Goal: Task Accomplishment & Management: Use online tool/utility

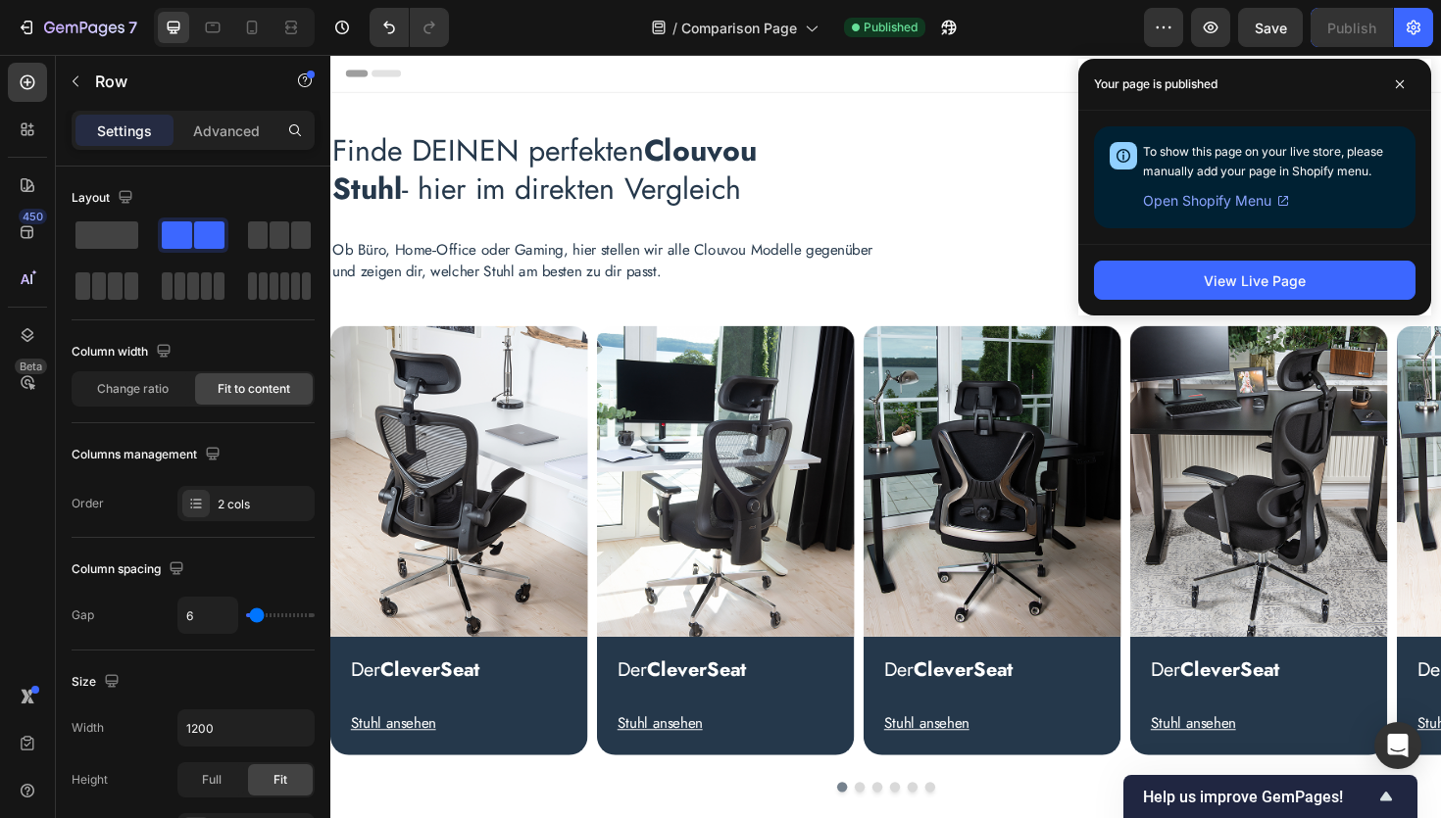
scroll to position [726, 0]
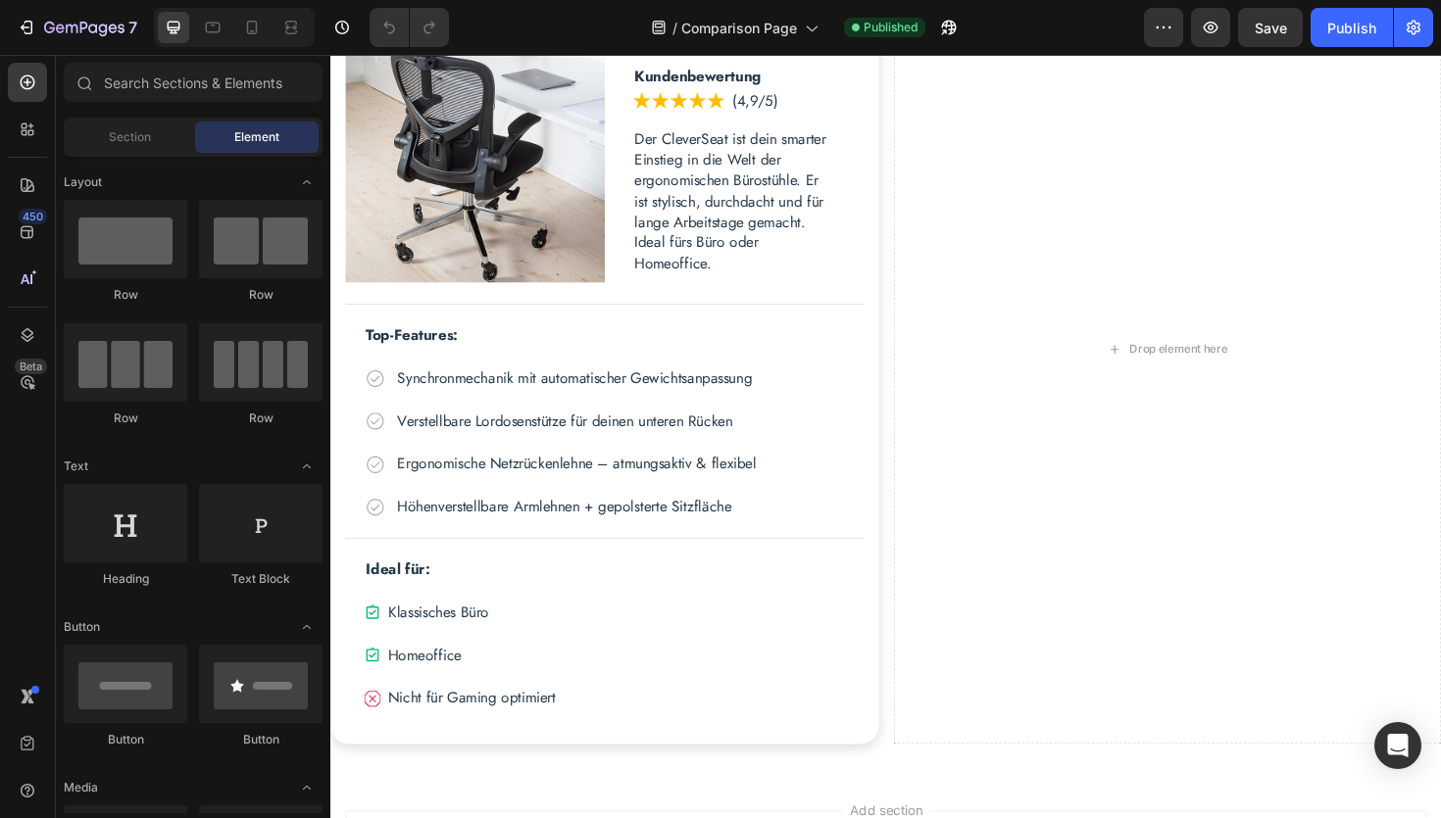
scroll to position [961, 0]
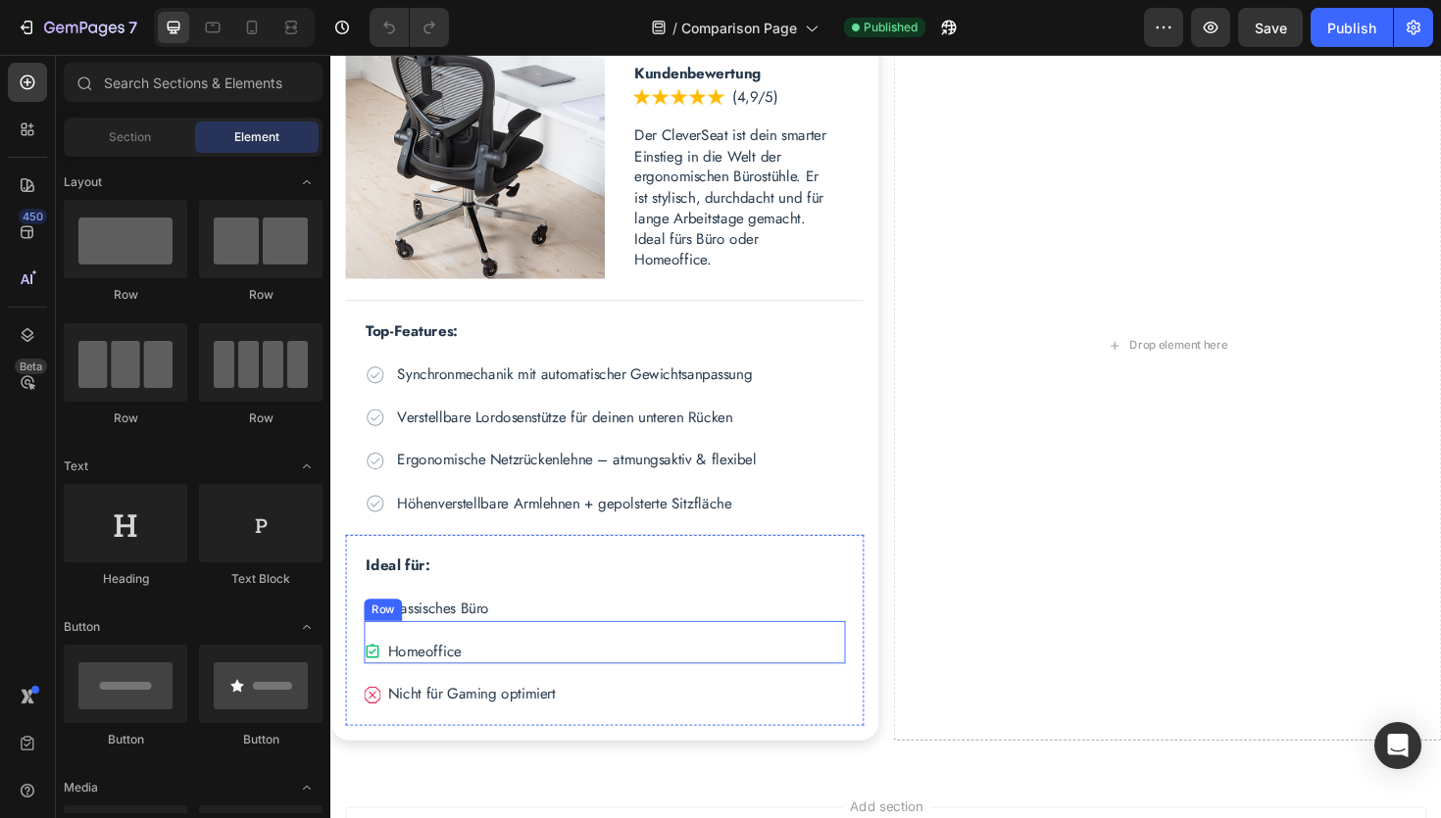
click at [440, 671] on div "Icon Homeoffice Text Block Row" at bounding box center [621, 677] width 510 height 45
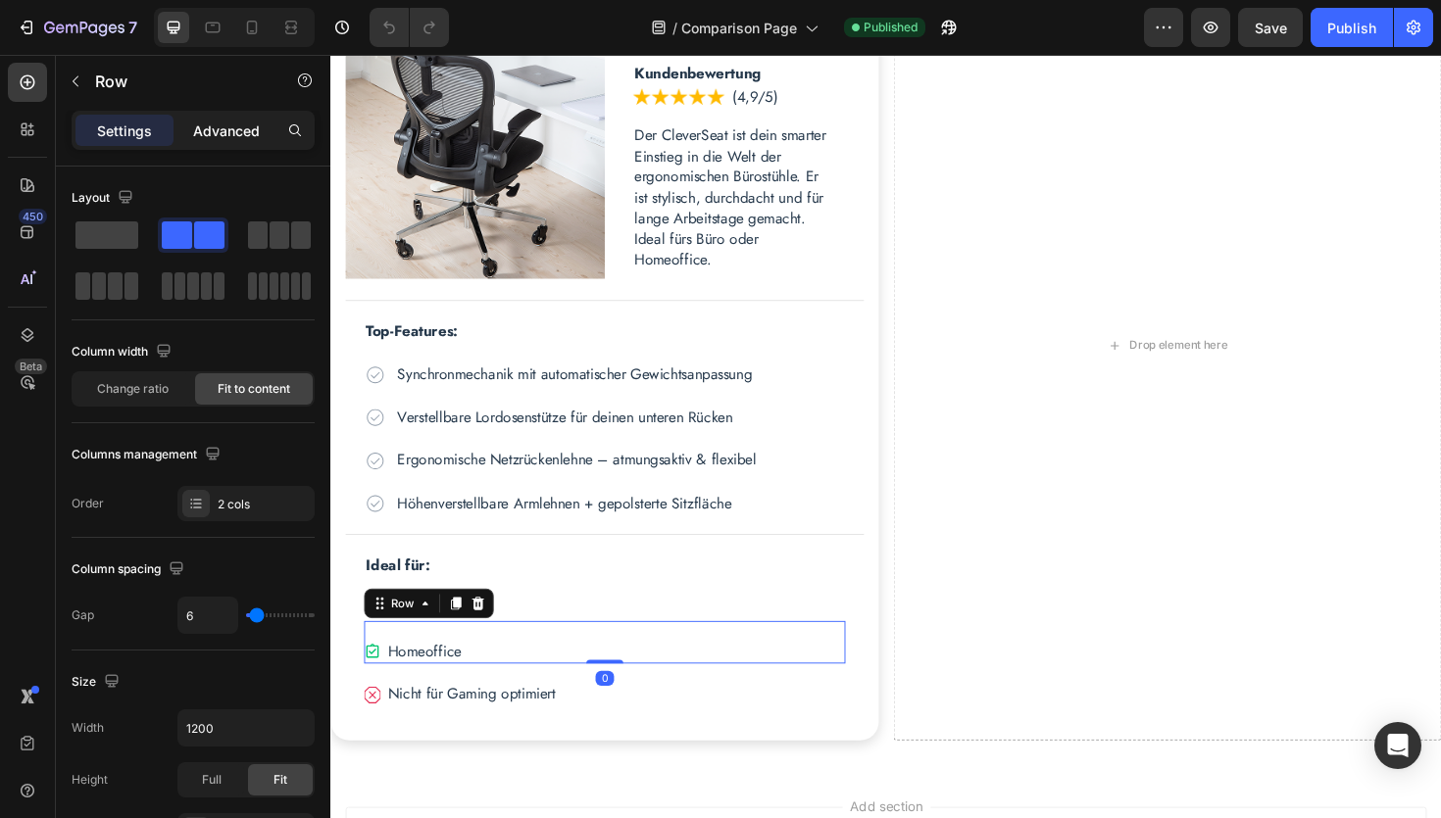
click at [247, 131] on p "Advanced" at bounding box center [226, 131] width 67 height 21
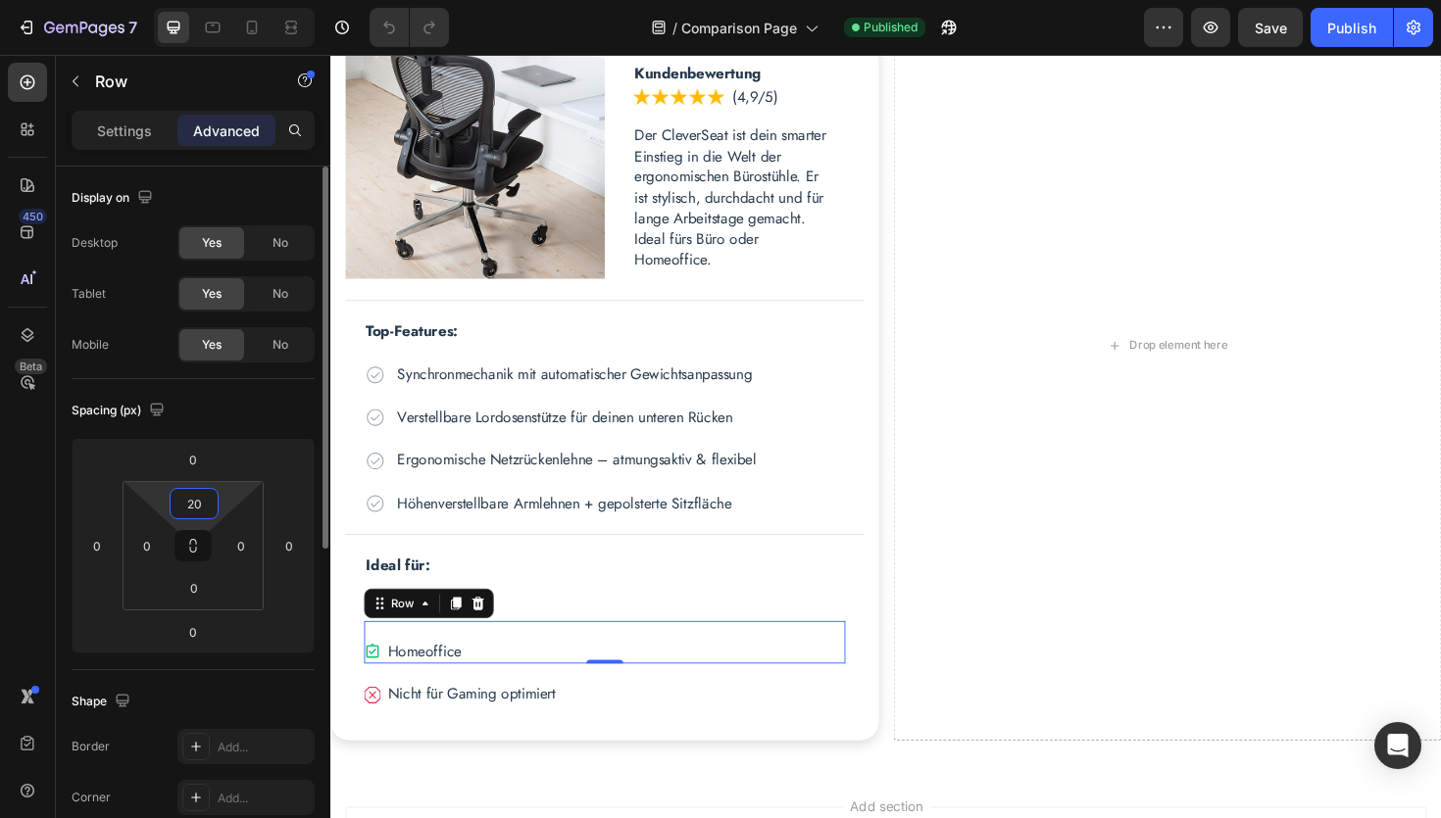
click at [197, 508] on input "20" at bounding box center [193, 503] width 39 height 29
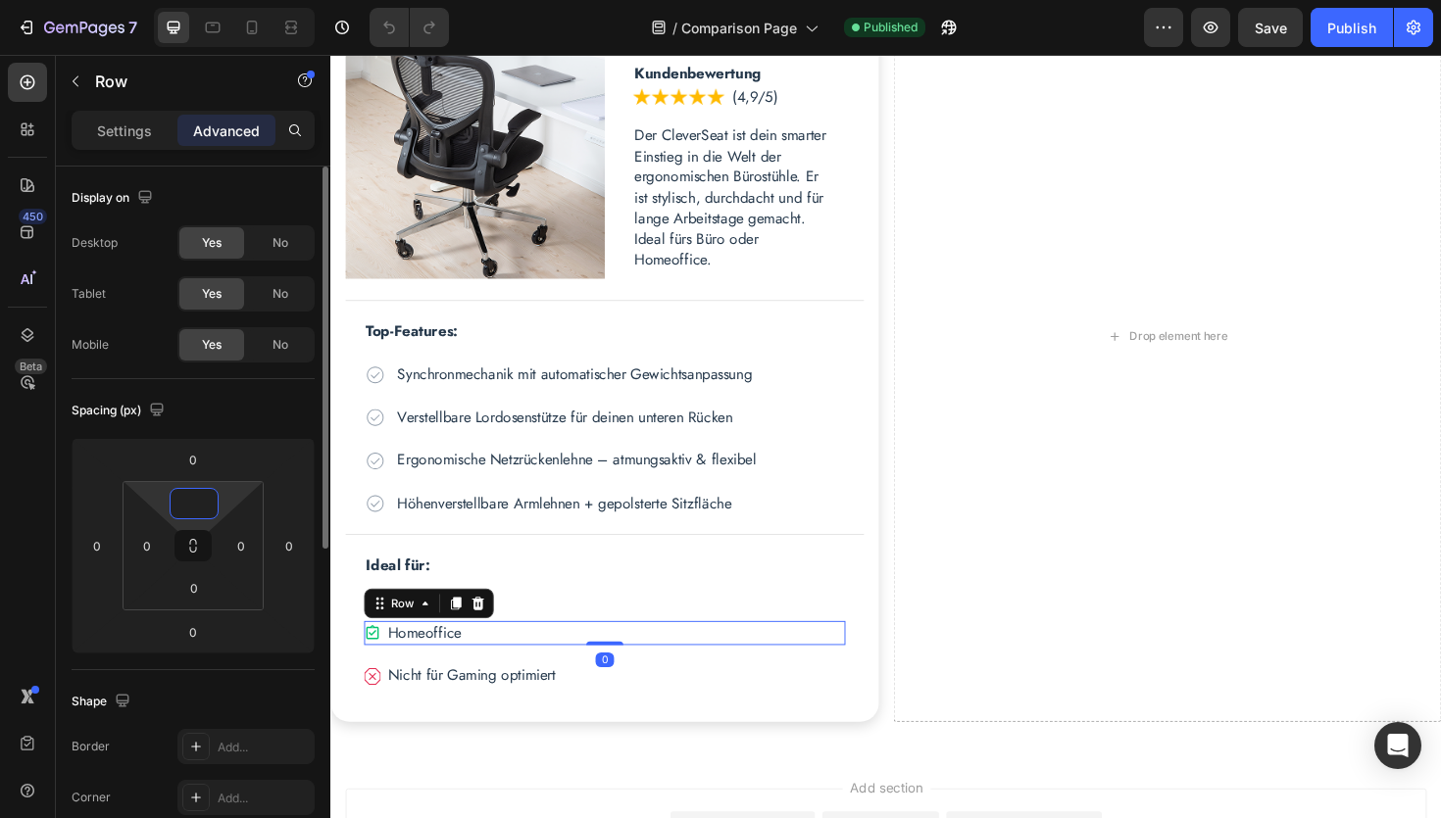
scroll to position [952, 0]
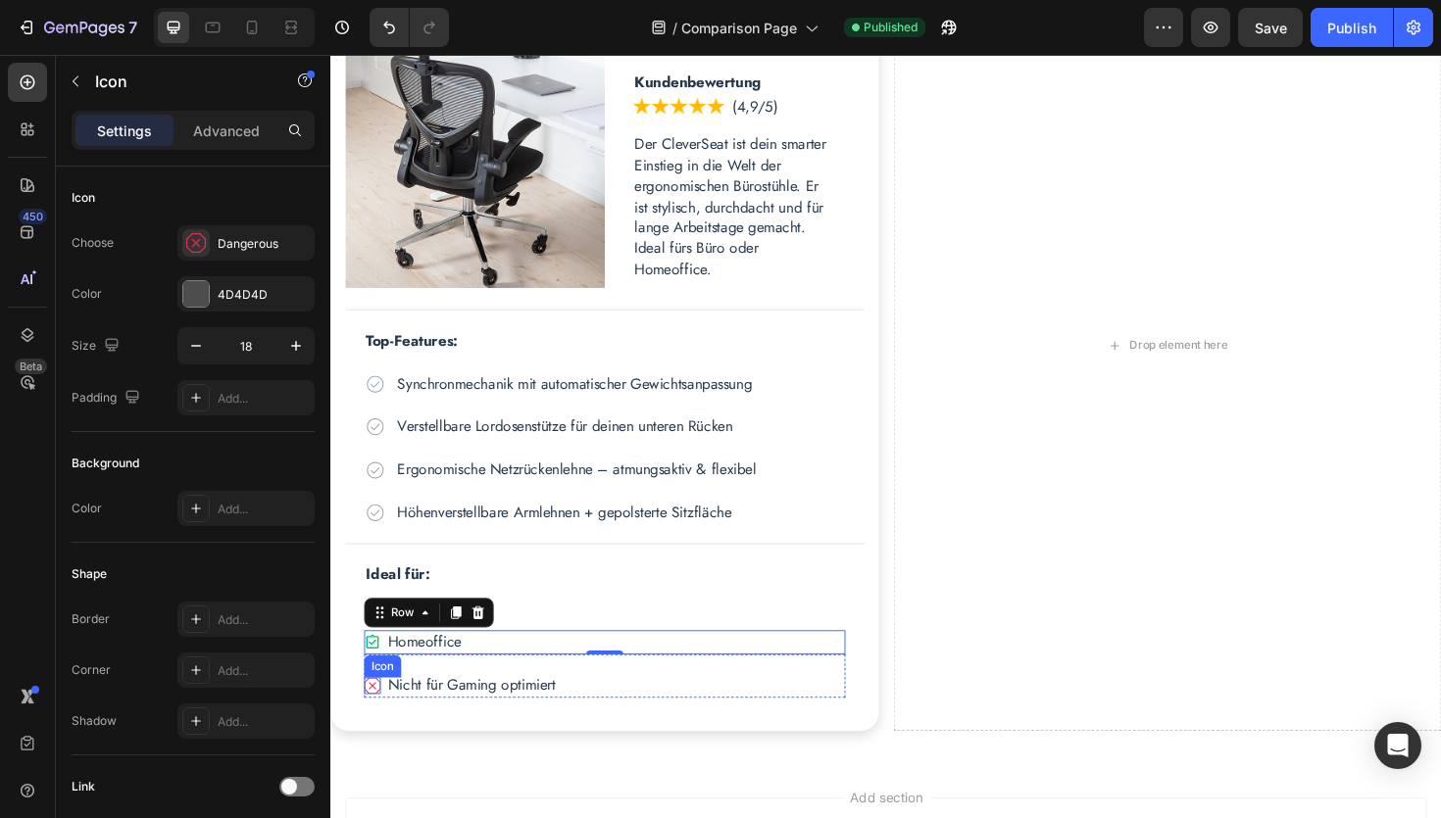
click at [375, 720] on icon at bounding box center [375, 724] width 18 height 18
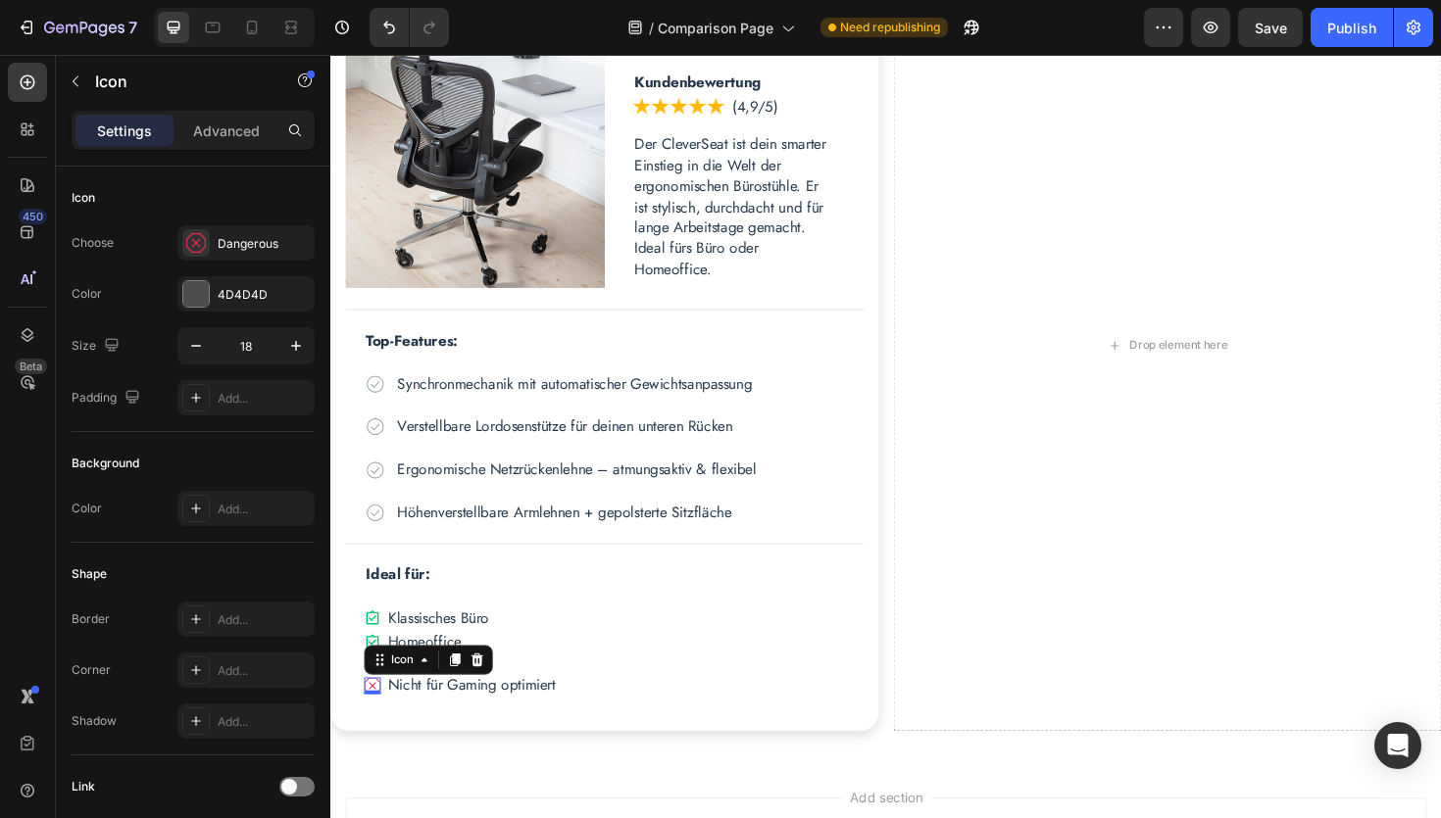
click at [376, 722] on icon at bounding box center [375, 724] width 18 height 18
click at [235, 247] on div "Dangerous" at bounding box center [264, 244] width 92 height 18
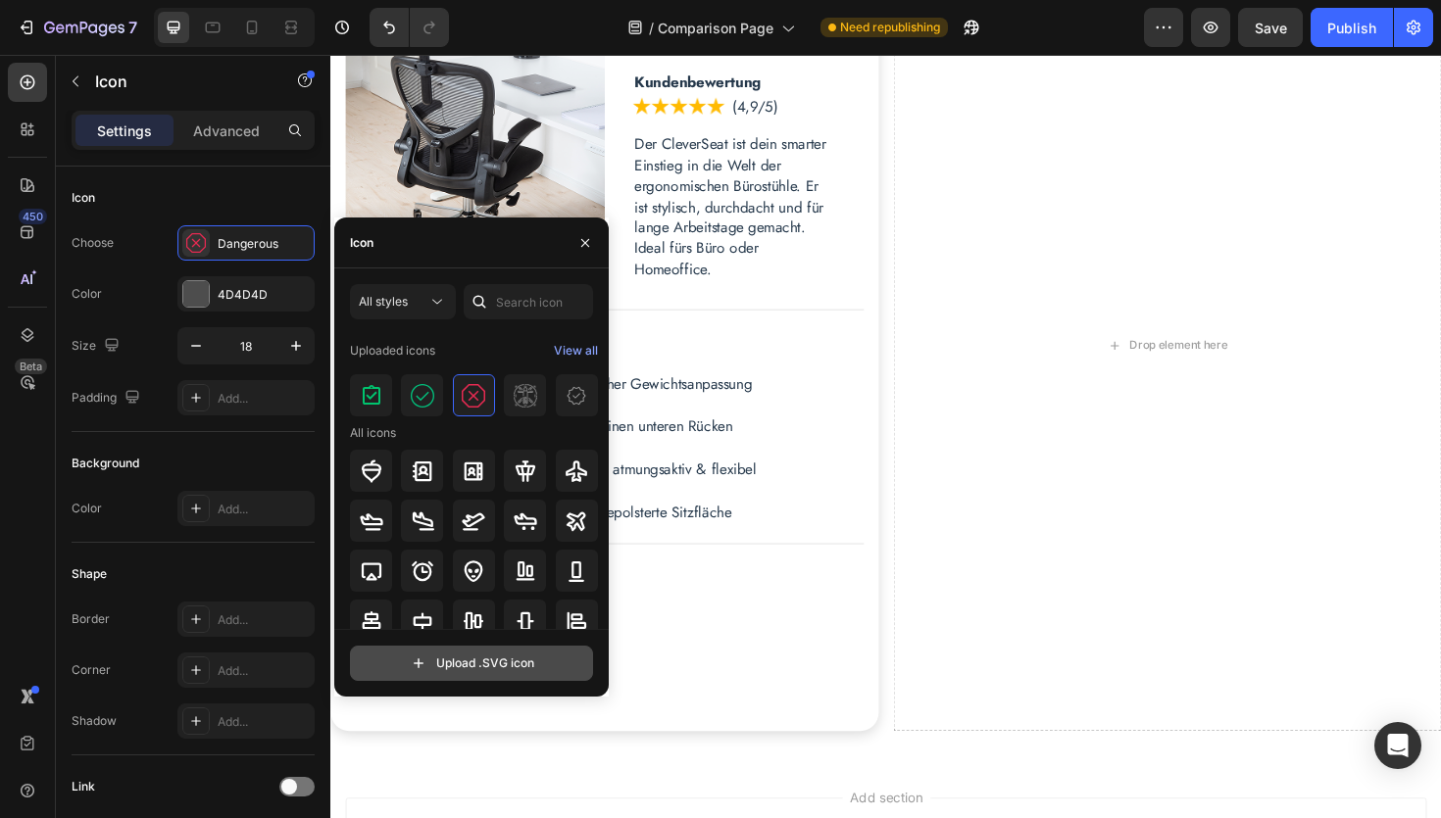
click at [495, 670] on input "file" at bounding box center [471, 663] width 241 height 33
type input "C:\fakepath\dangerous.svg"
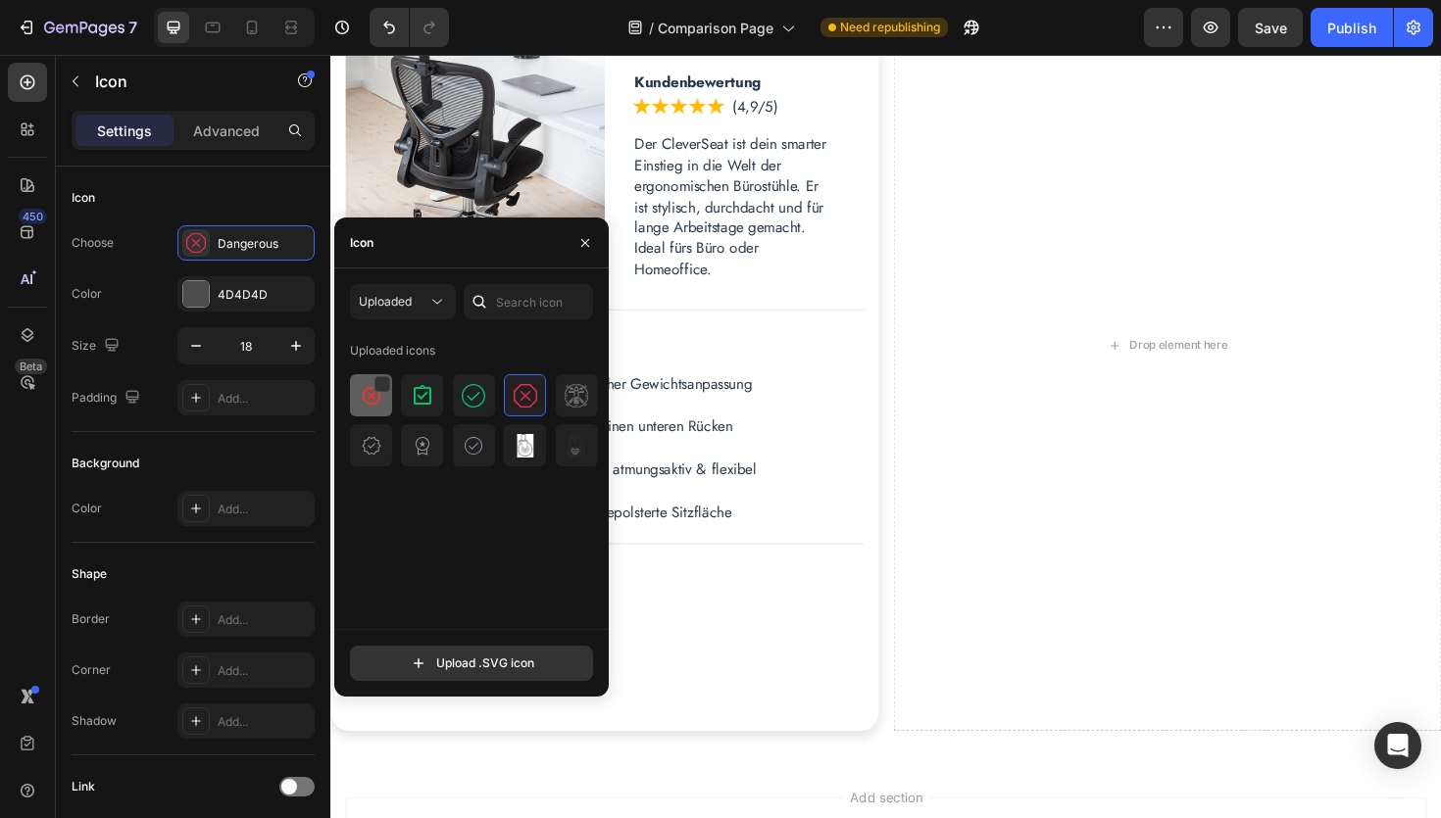
click at [369, 402] on img at bounding box center [372, 396] width 24 height 24
click at [152, 248] on div "Choose Dangerous" at bounding box center [193, 242] width 243 height 35
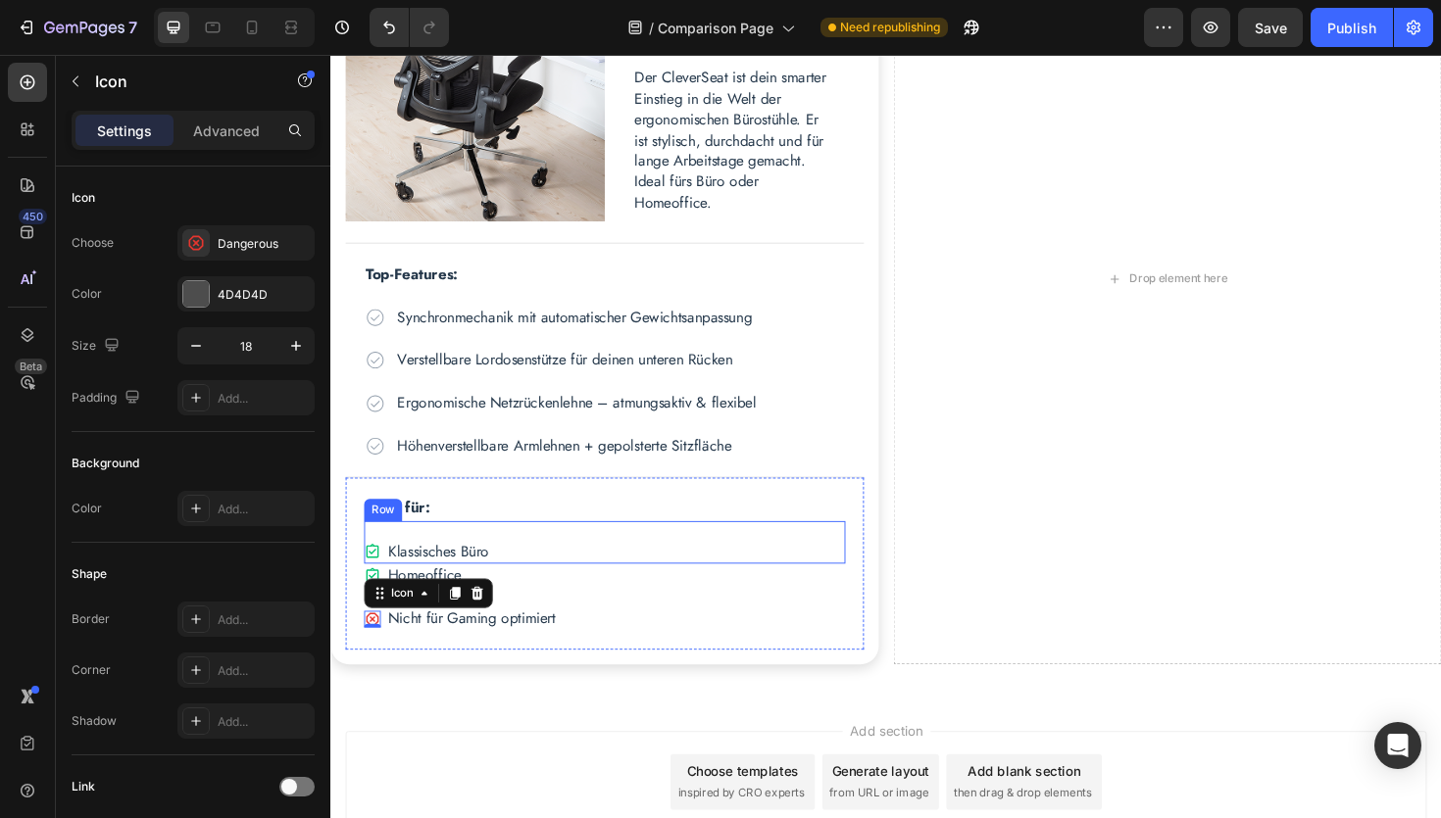
scroll to position [1025, 0]
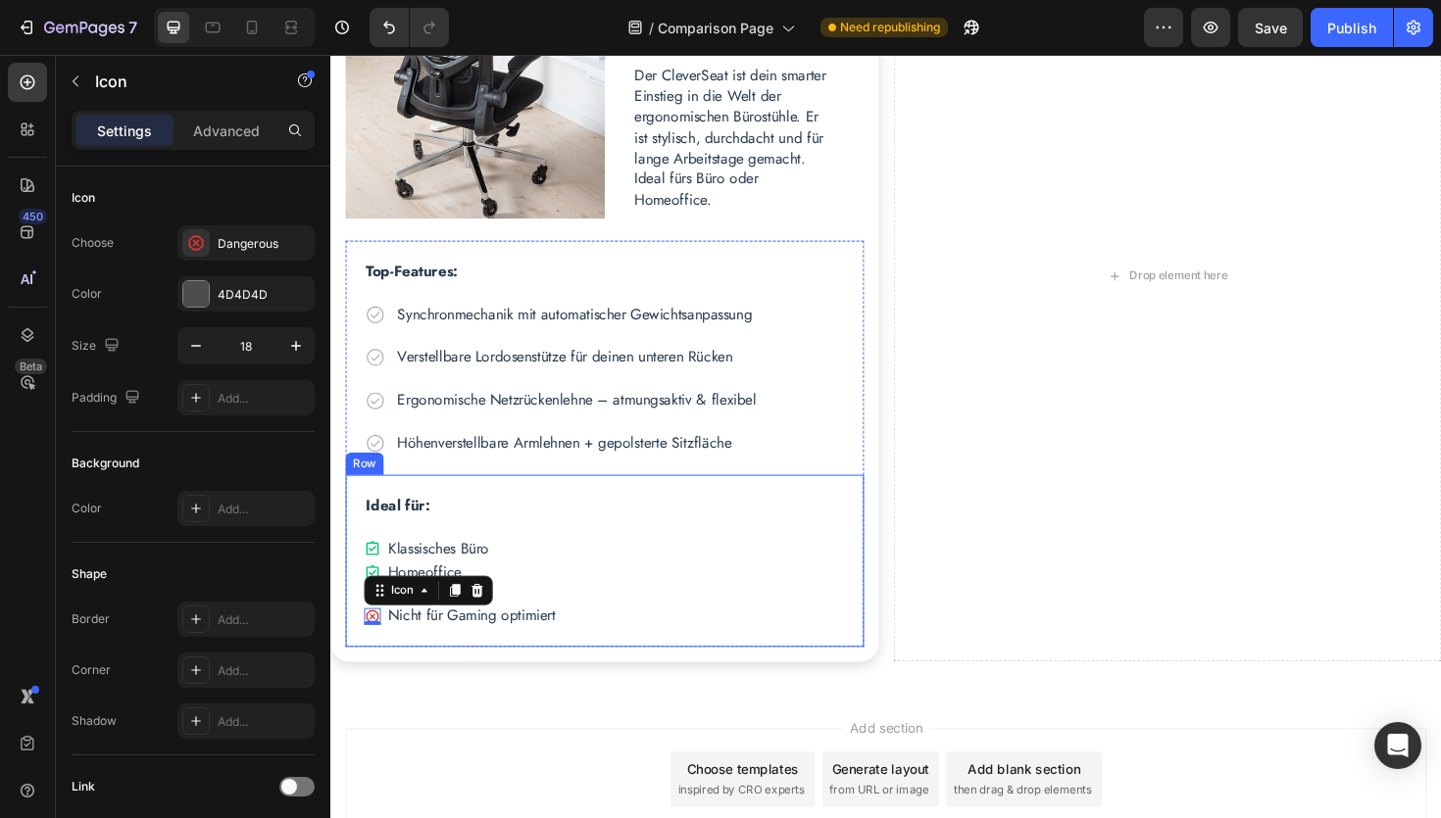
click at [608, 510] on div "Ideal für: Text Block Icon Klassisches Büro Text Block Row Icon Homeoffice Text…" at bounding box center [620, 591] width 549 height 182
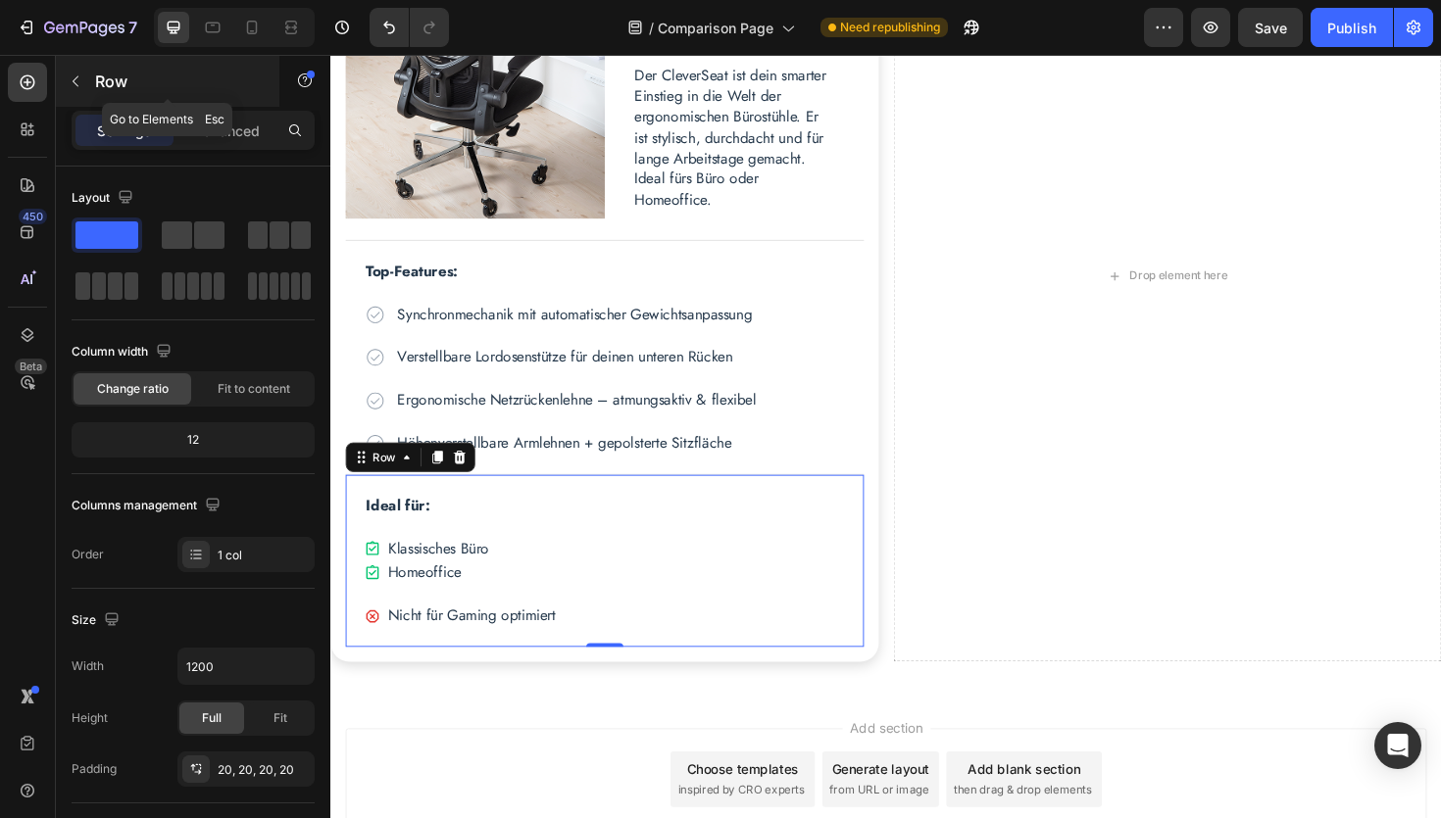
click at [72, 87] on icon "button" at bounding box center [76, 82] width 16 height 16
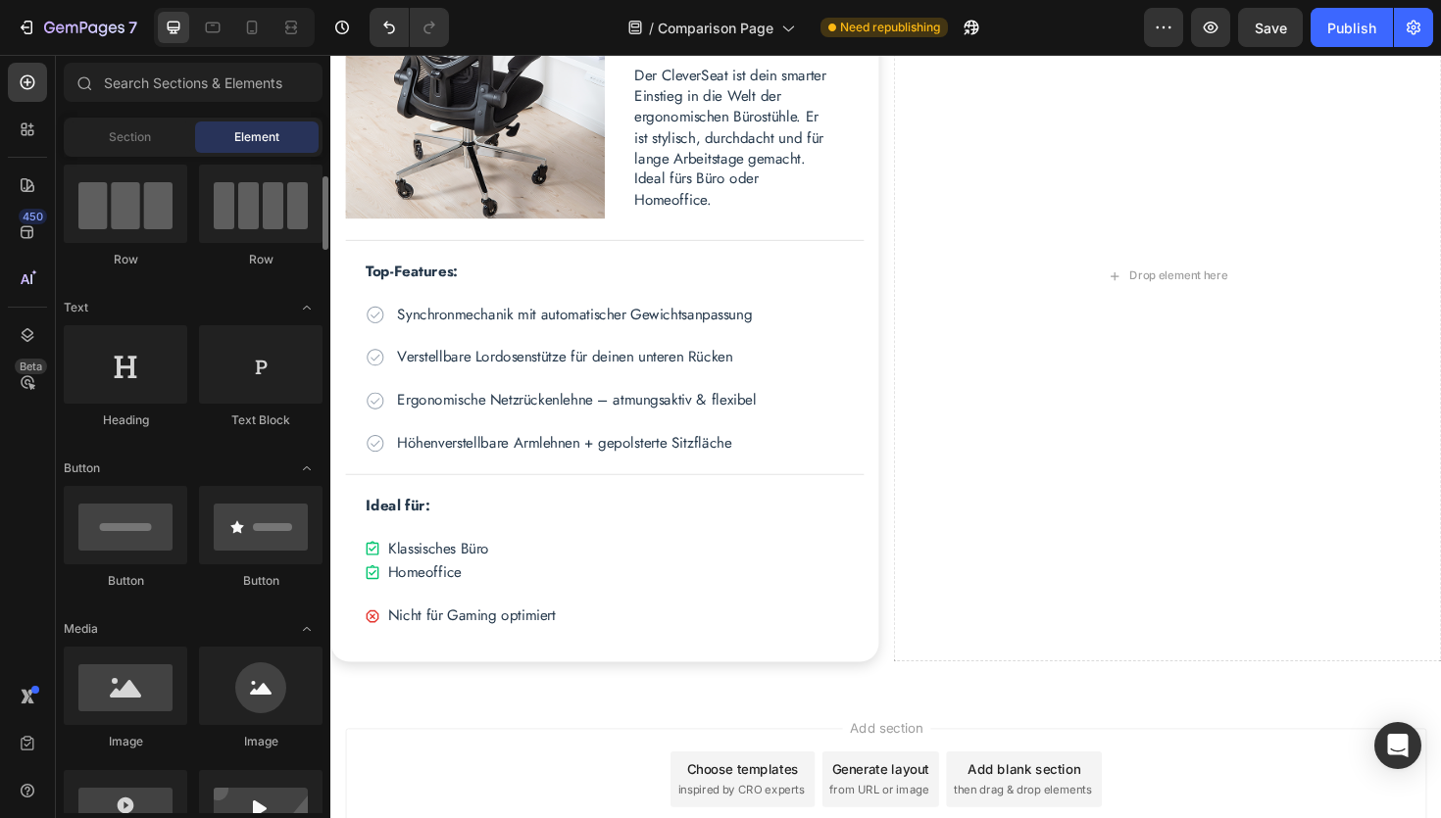
scroll to position [164, 0]
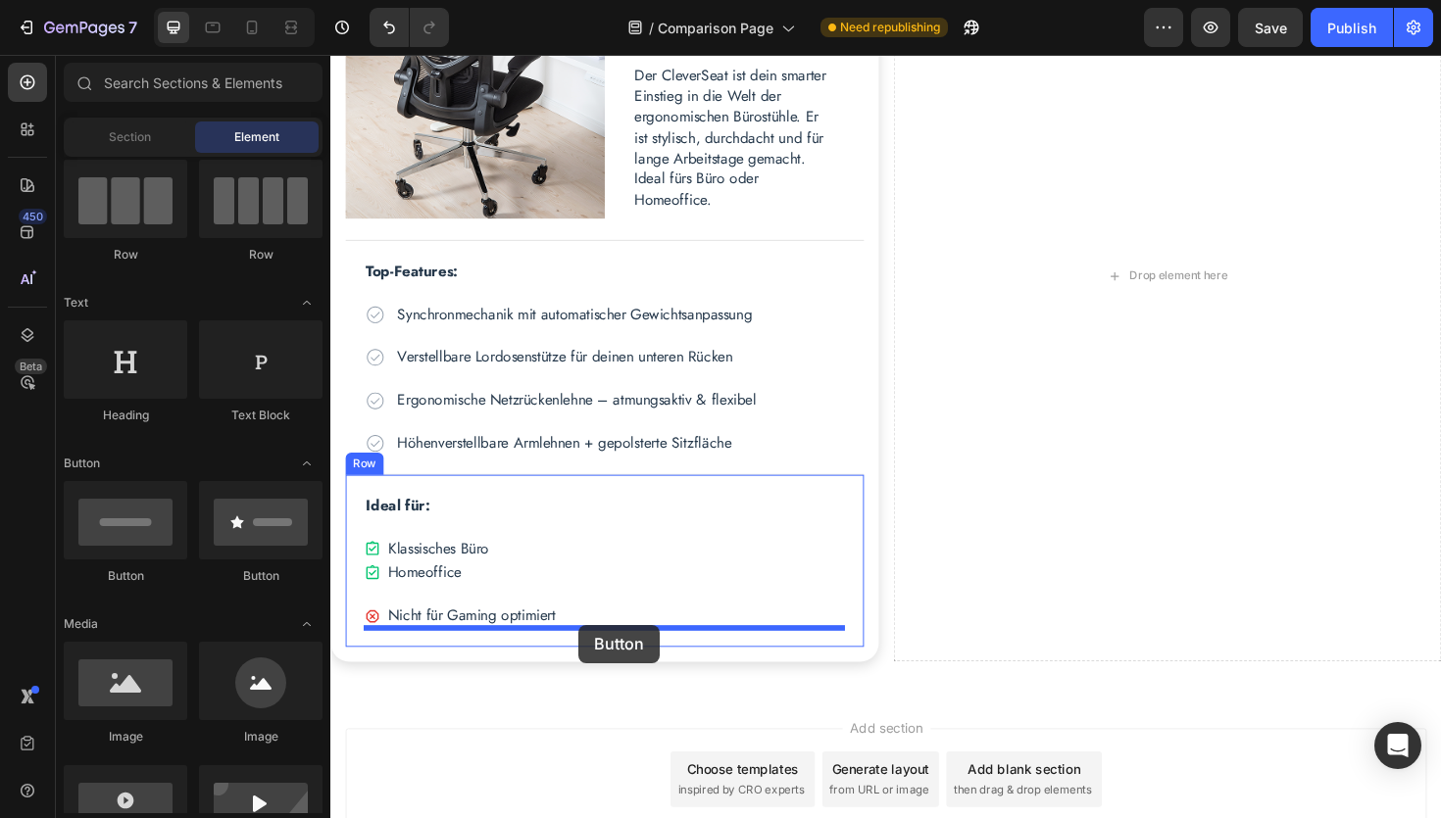
drag, startPoint x: 447, startPoint y: 584, endPoint x: 593, endPoint y: 659, distance: 163.9
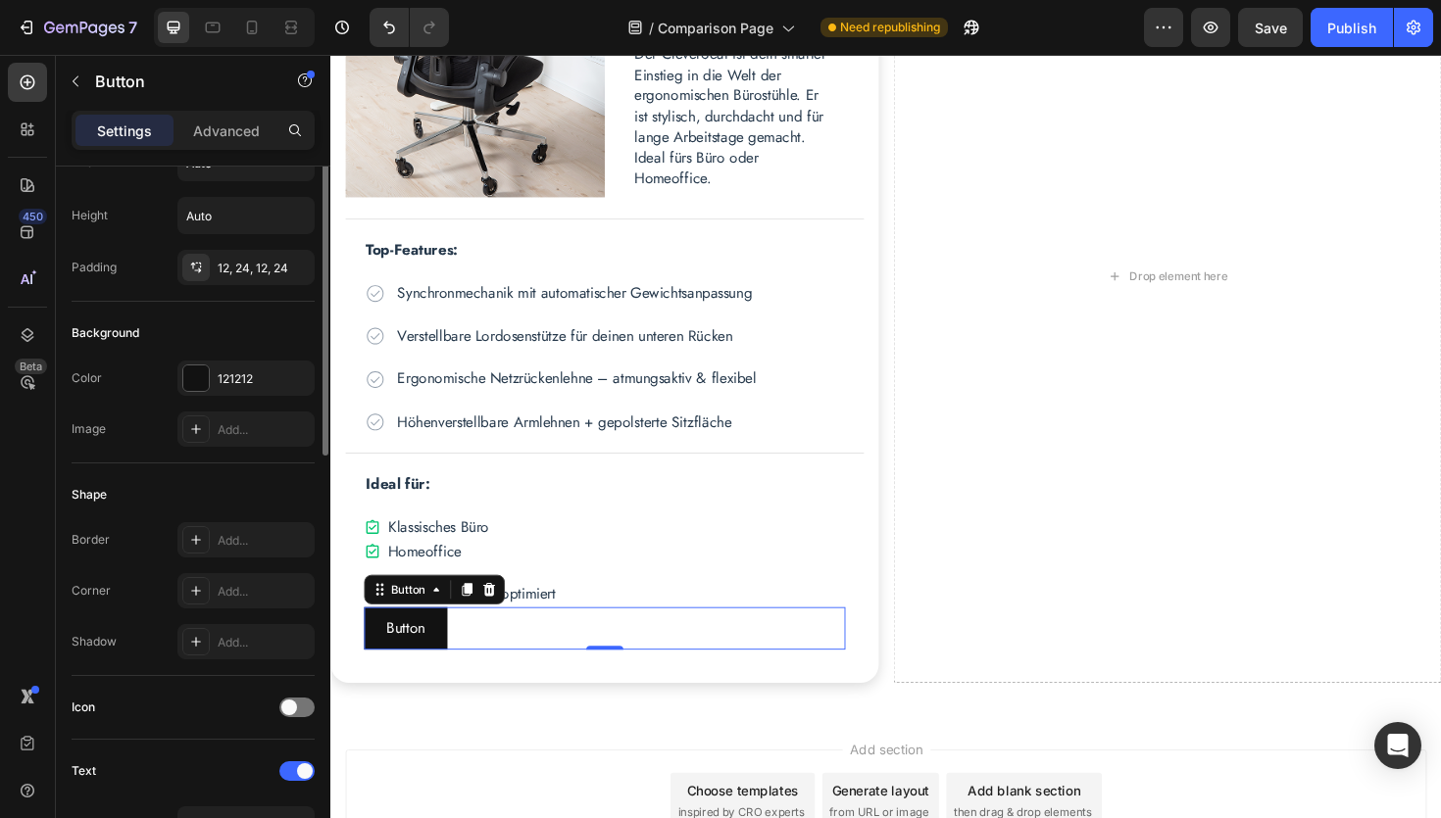
scroll to position [0, 0]
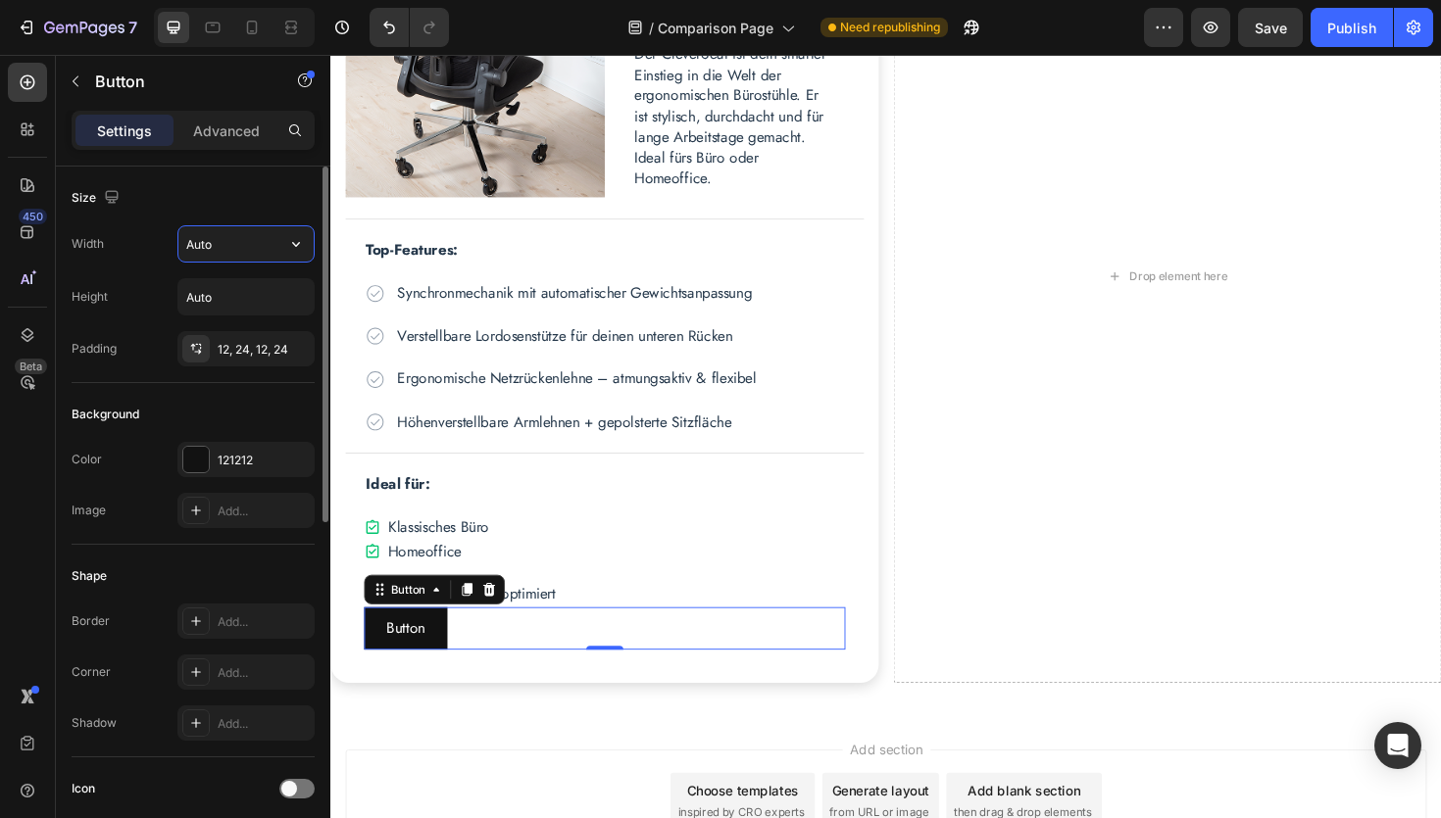
click at [277, 253] on input "Auto" at bounding box center [245, 243] width 135 height 35
click at [291, 245] on icon "button" at bounding box center [296, 244] width 20 height 20
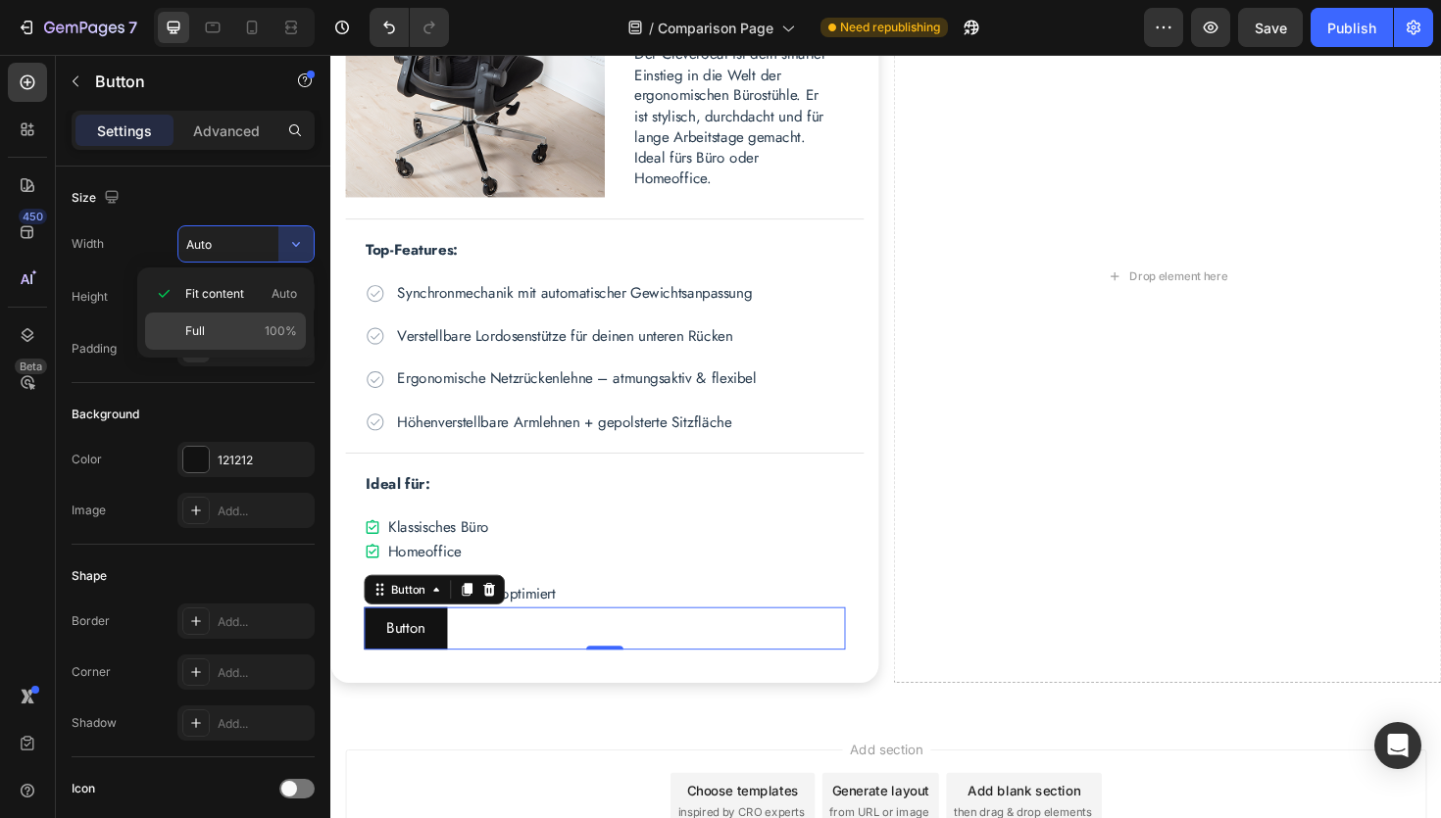
click at [222, 325] on p "Full 100%" at bounding box center [241, 331] width 112 height 18
type input "100%"
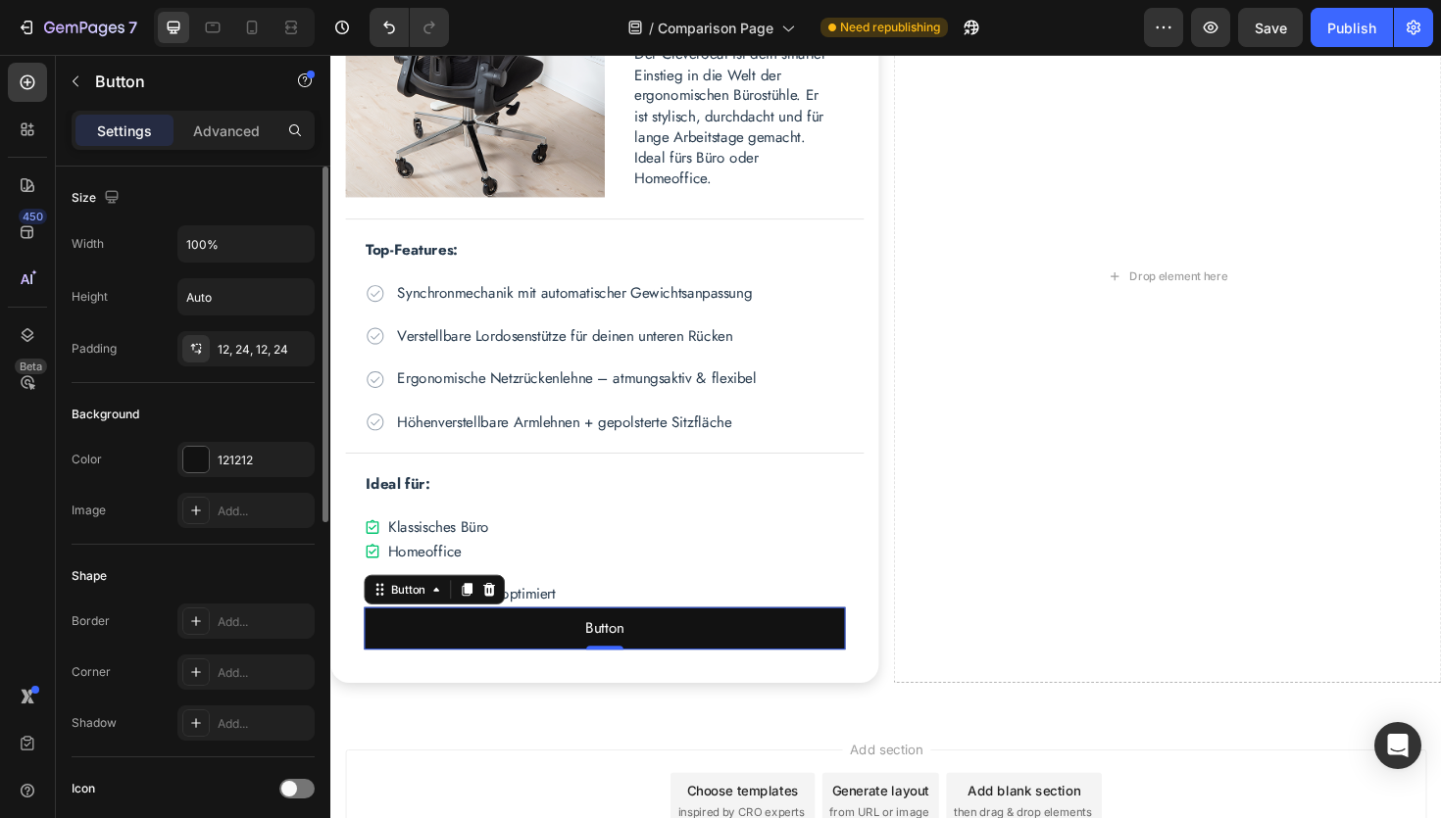
click at [153, 322] on div "Width 100% Height Auto Padding 12, 24, 12, 24" at bounding box center [193, 295] width 243 height 141
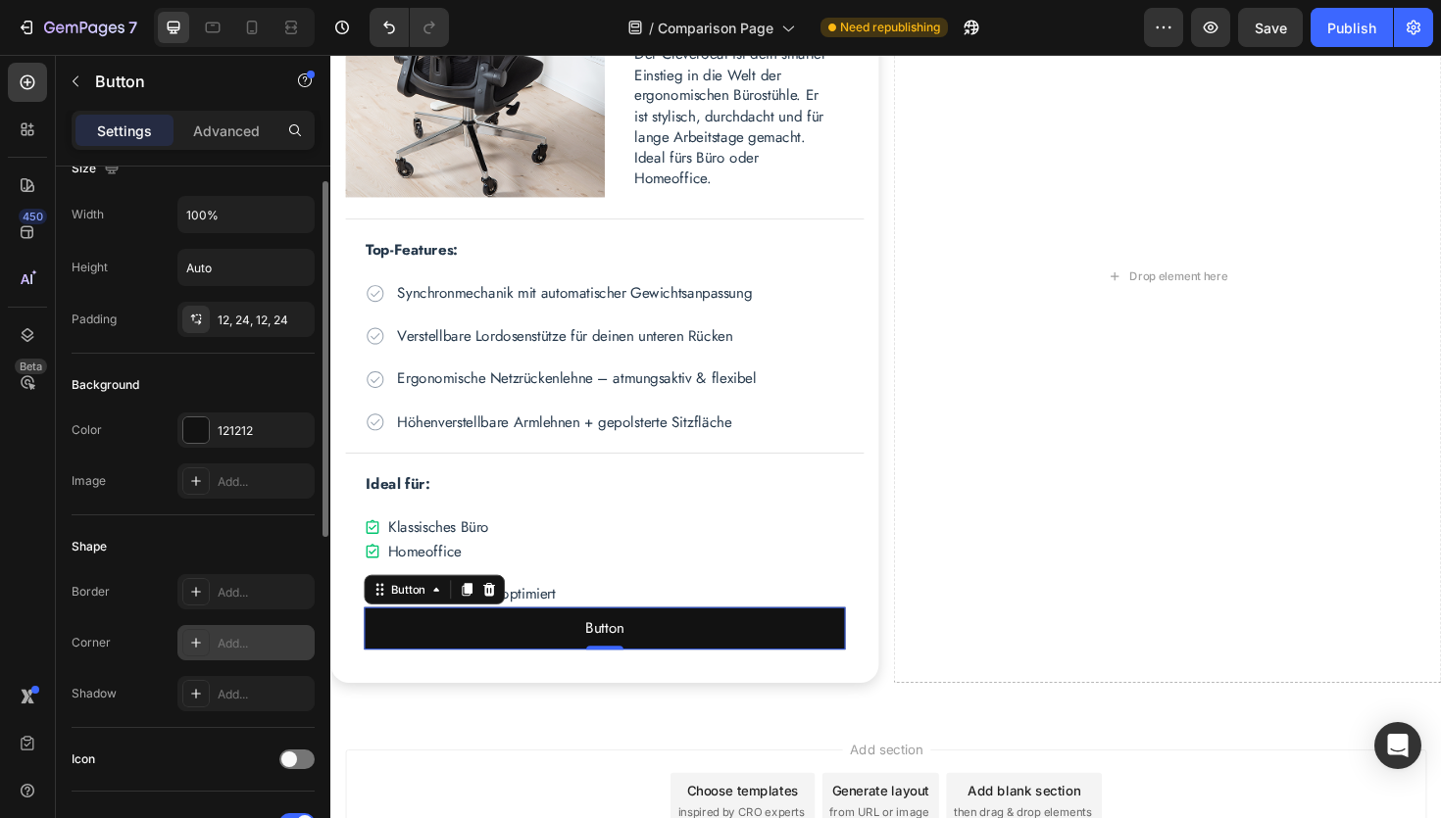
click at [227, 643] on div "Add..." at bounding box center [264, 644] width 92 height 18
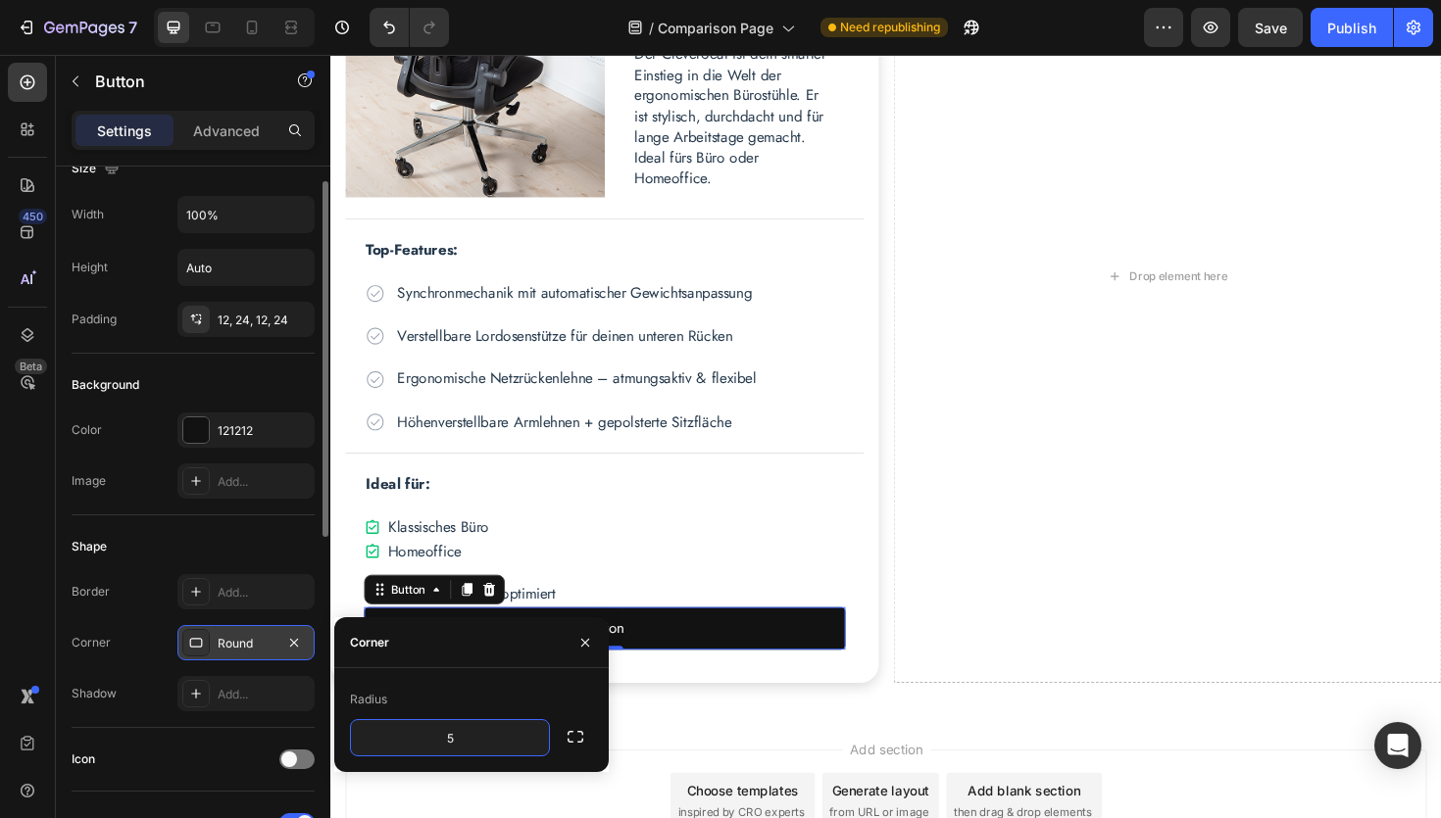
type input "50"
click at [17, 606] on div "450 Beta" at bounding box center [27, 370] width 39 height 615
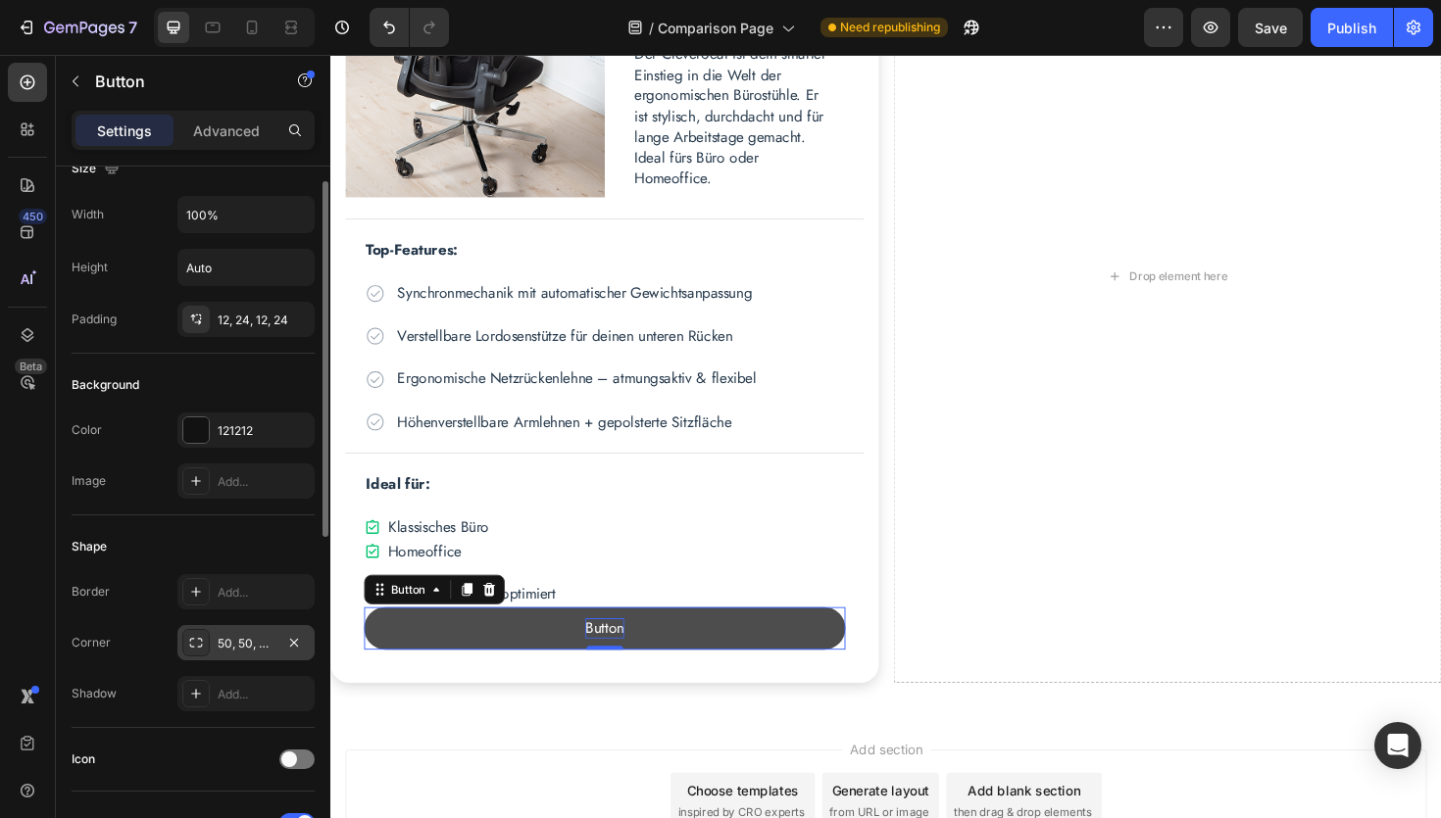
click at [625, 662] on p "Button" at bounding box center [620, 663] width 41 height 22
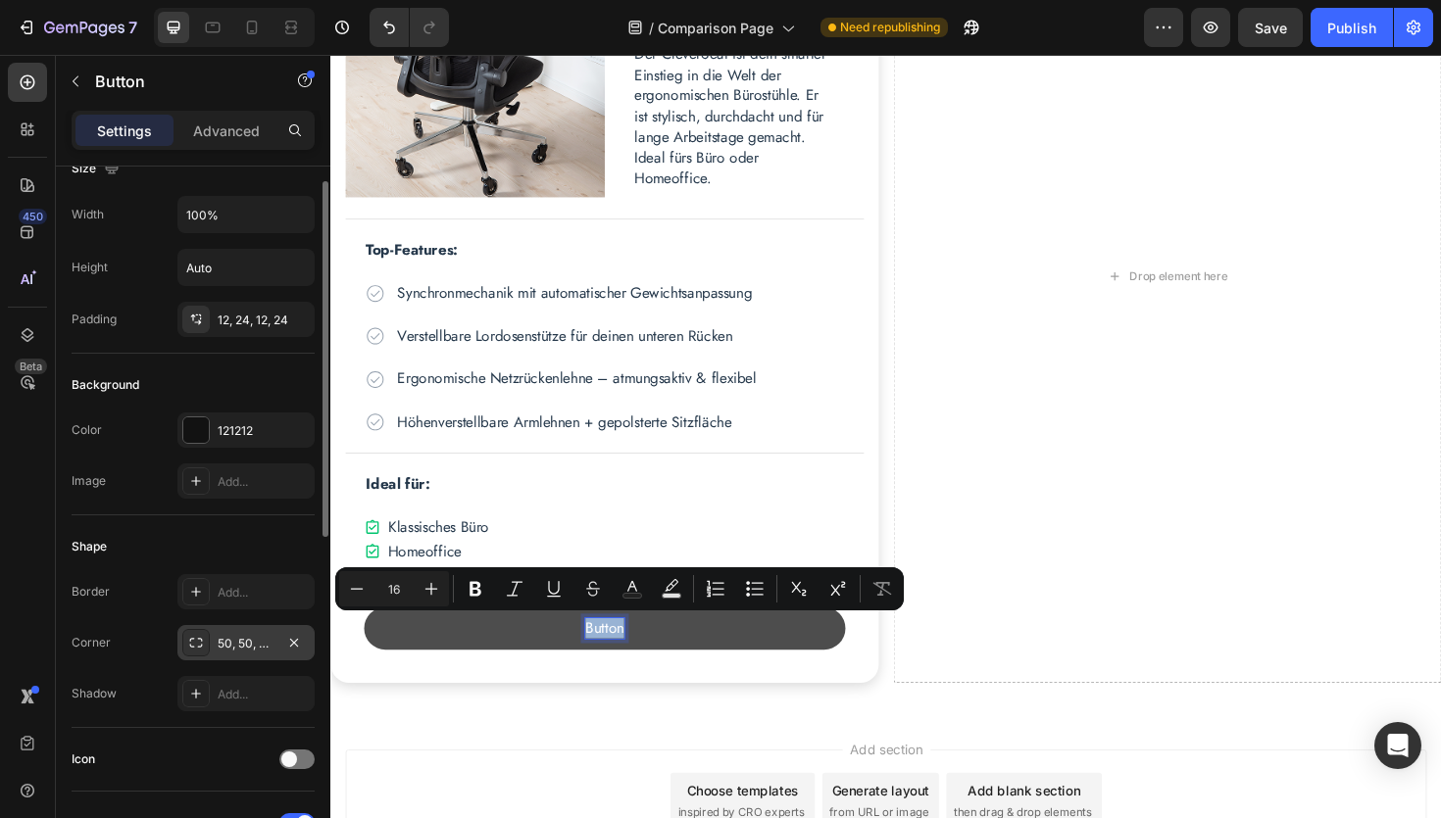
click at [625, 662] on p "Button" at bounding box center [620, 663] width 41 height 22
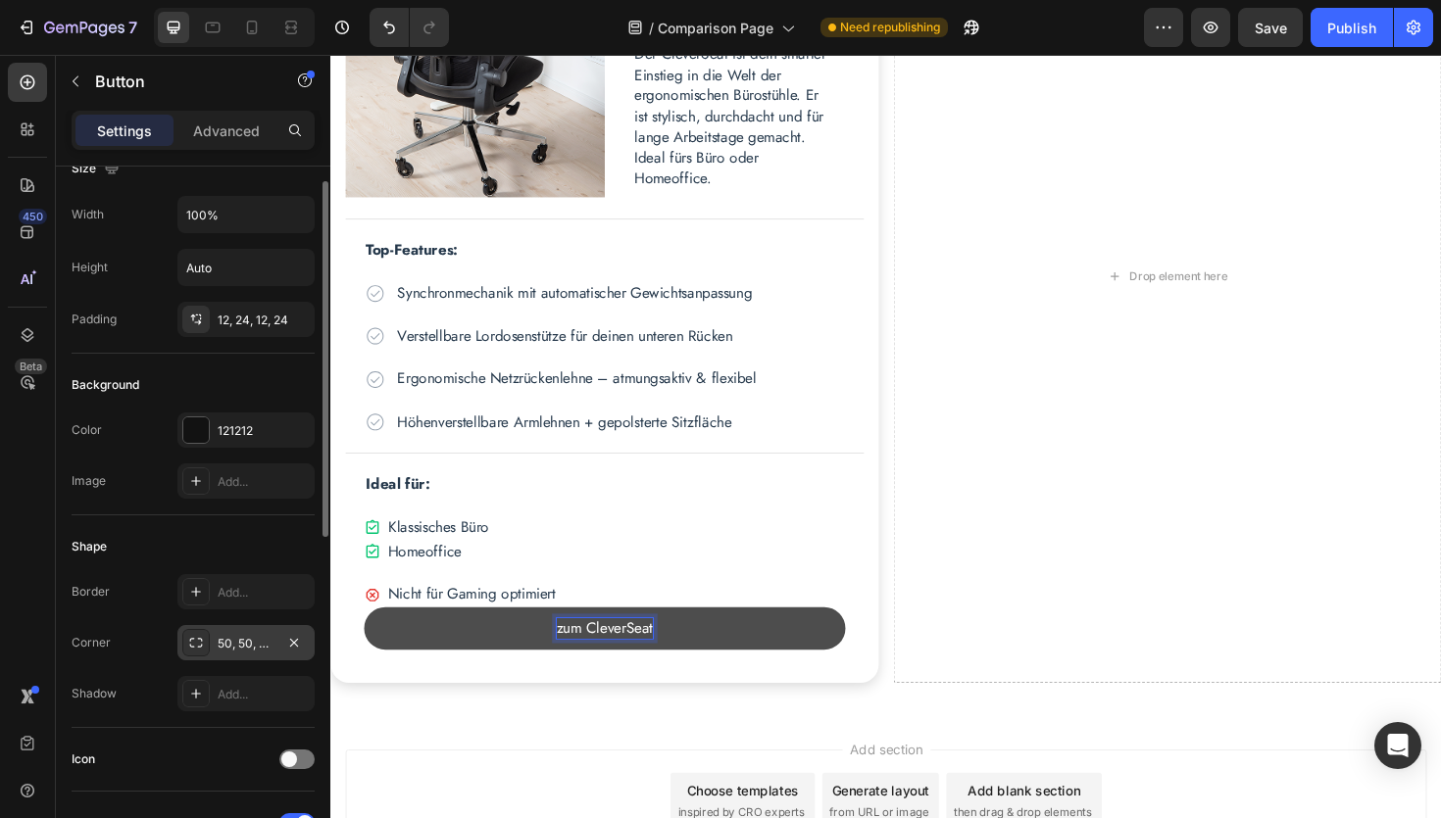
click at [469, 670] on button "zum CleverSeat" at bounding box center [621, 662] width 510 height 45
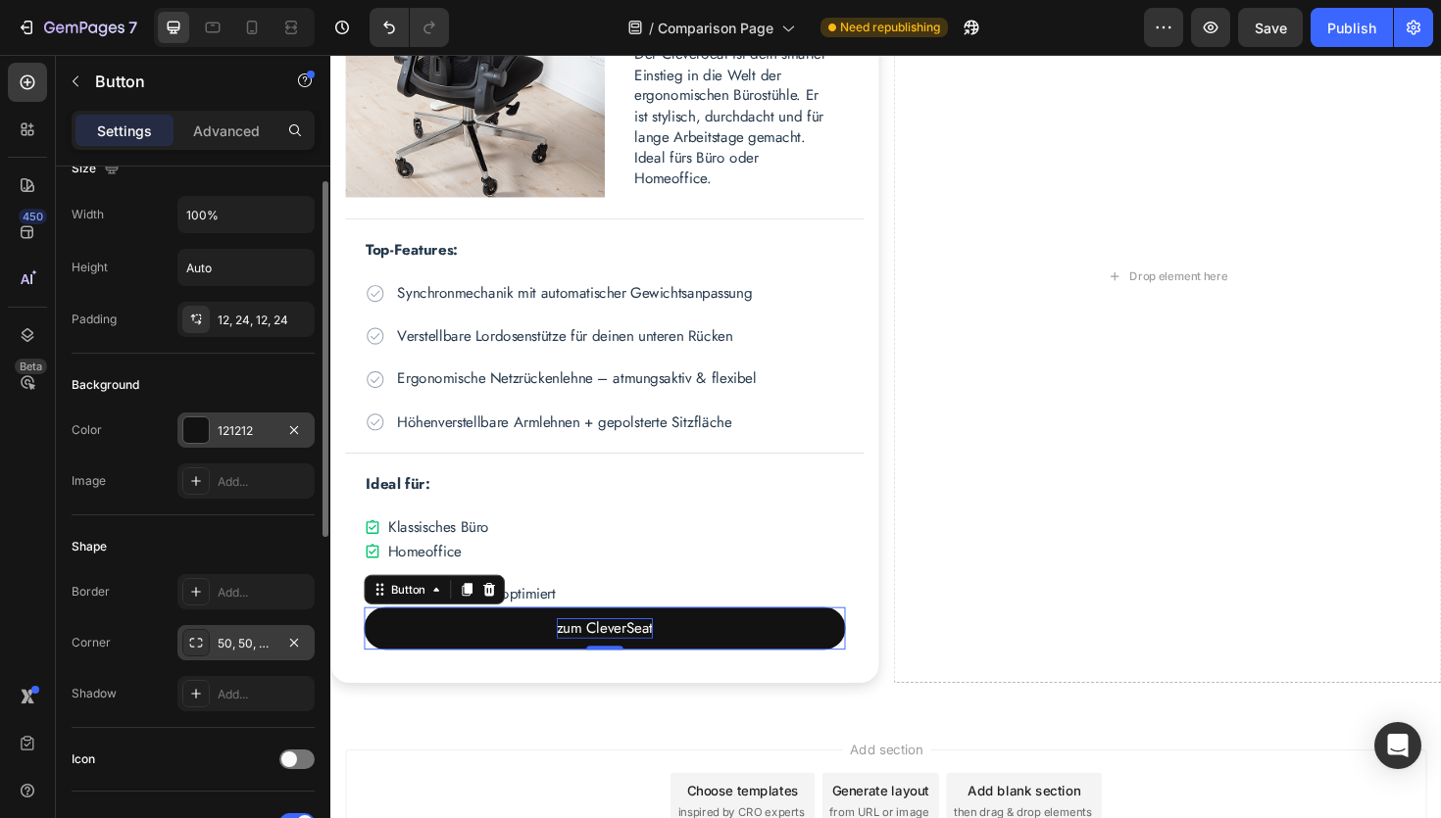
click at [250, 430] on div "121212" at bounding box center [246, 431] width 57 height 18
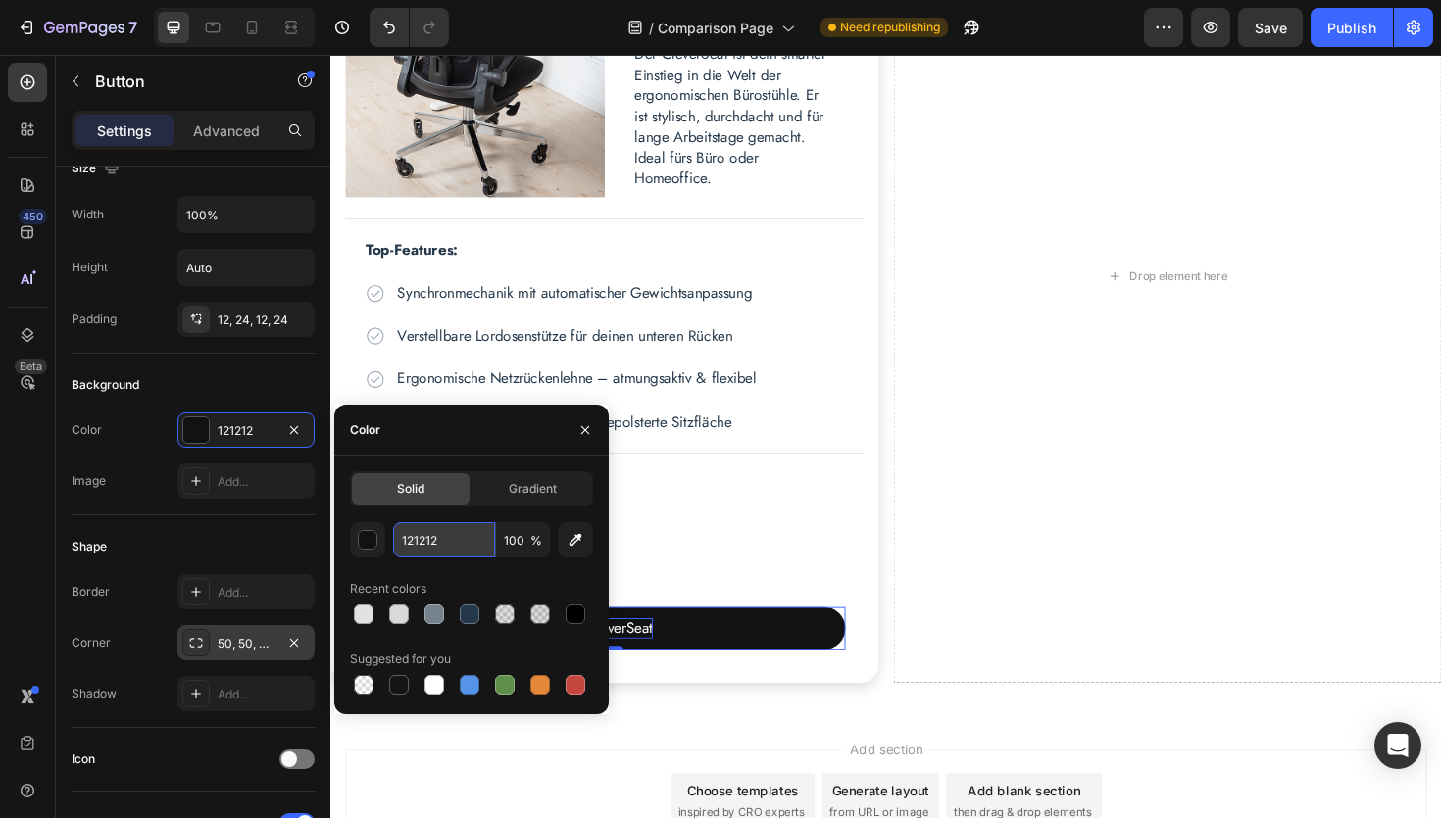
click at [450, 541] on input "121212" at bounding box center [444, 539] width 102 height 35
paste input "#25384B"
type input "#25384B"
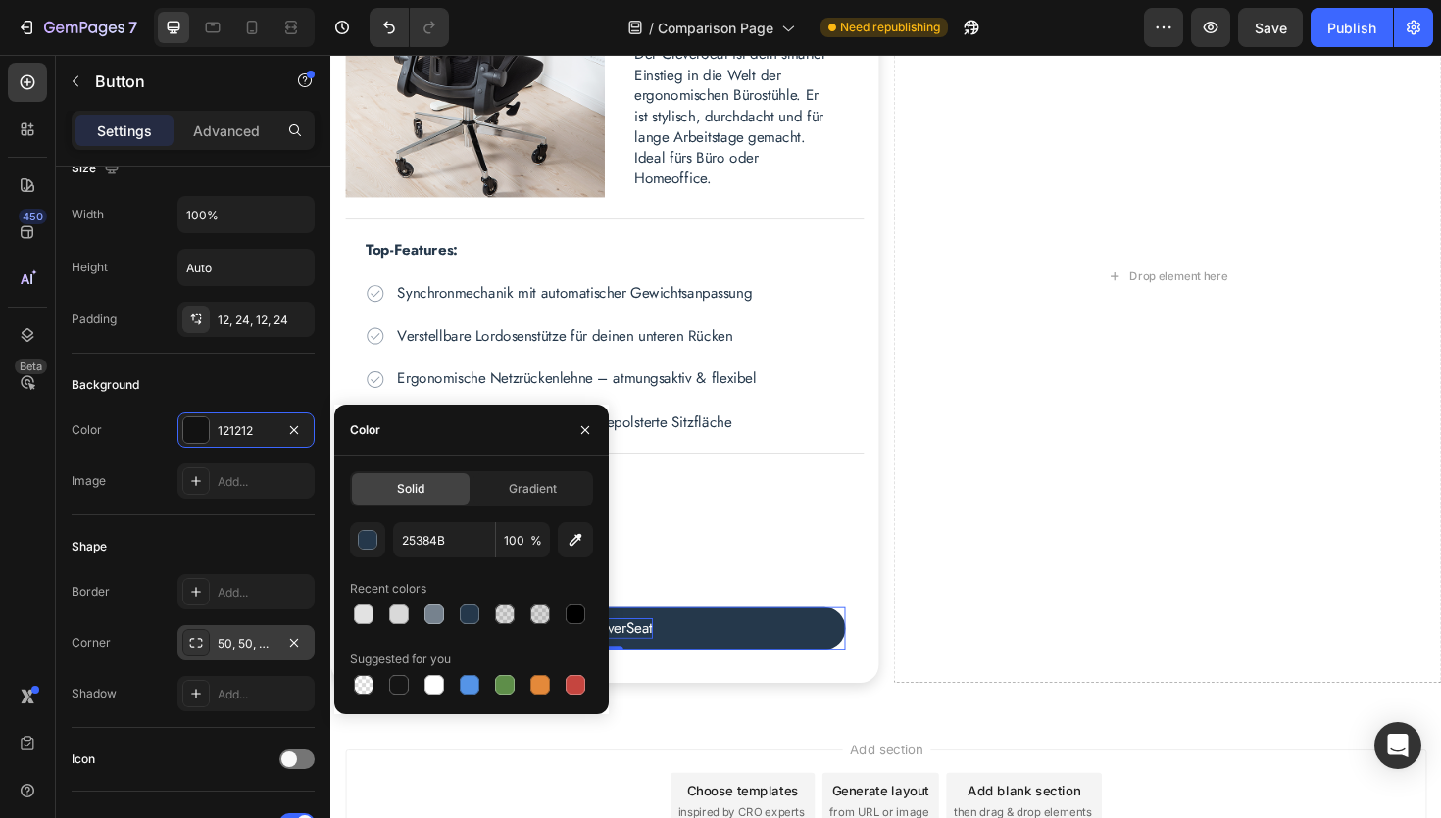
click at [23, 474] on div "450 Beta" at bounding box center [27, 370] width 39 height 615
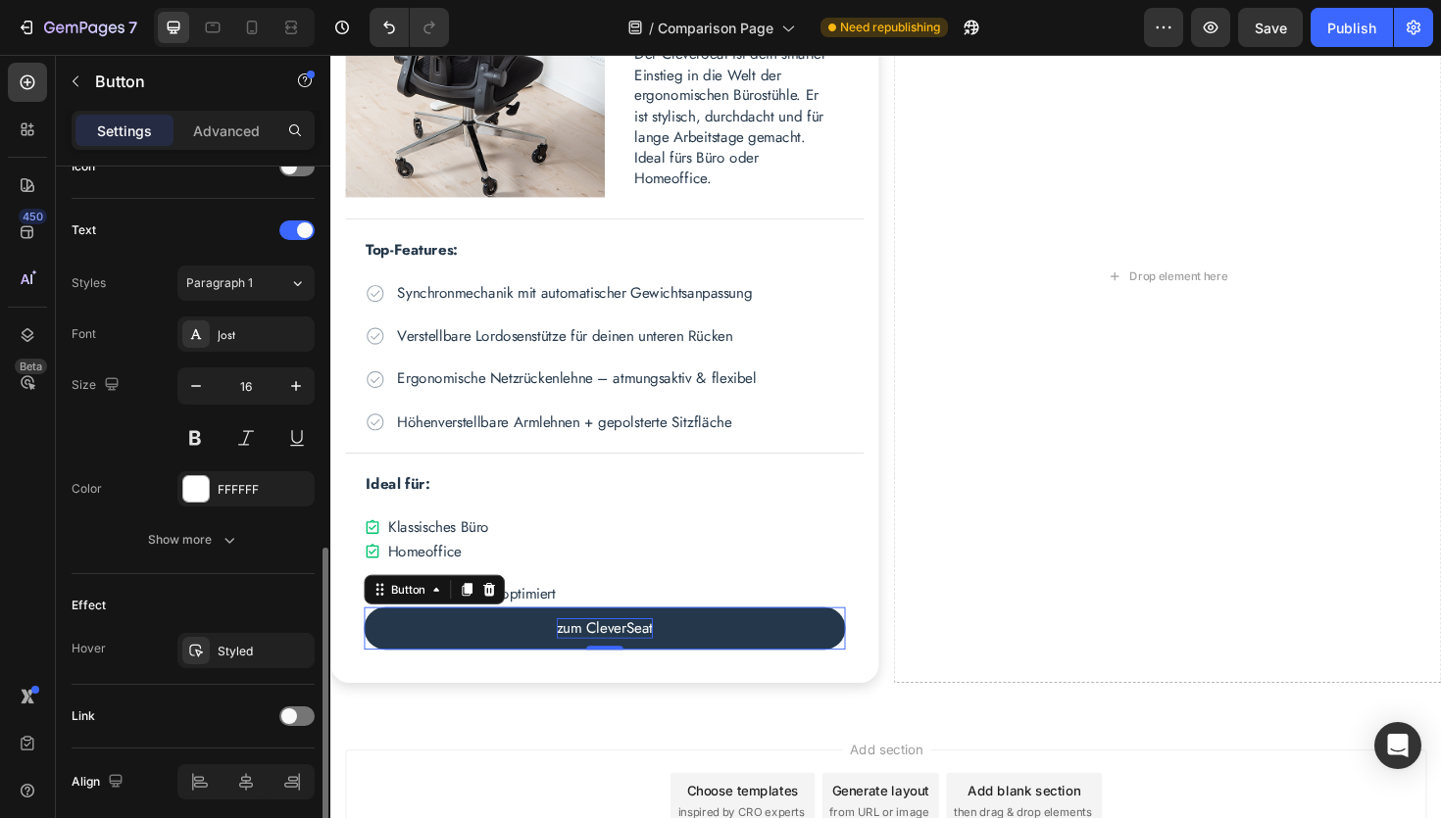
scroll to position [698, 0]
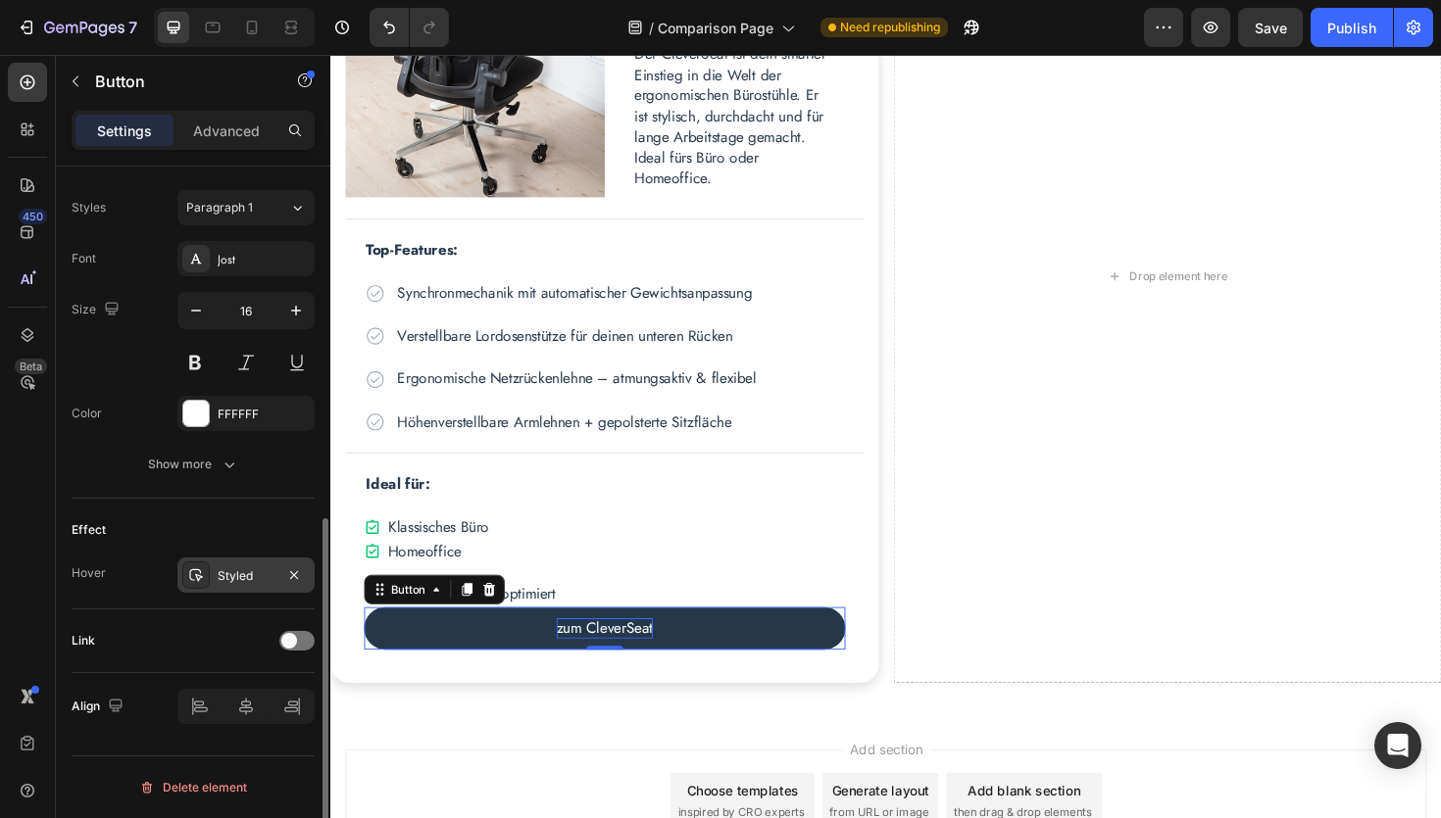
click at [232, 579] on div "Styled" at bounding box center [246, 576] width 57 height 18
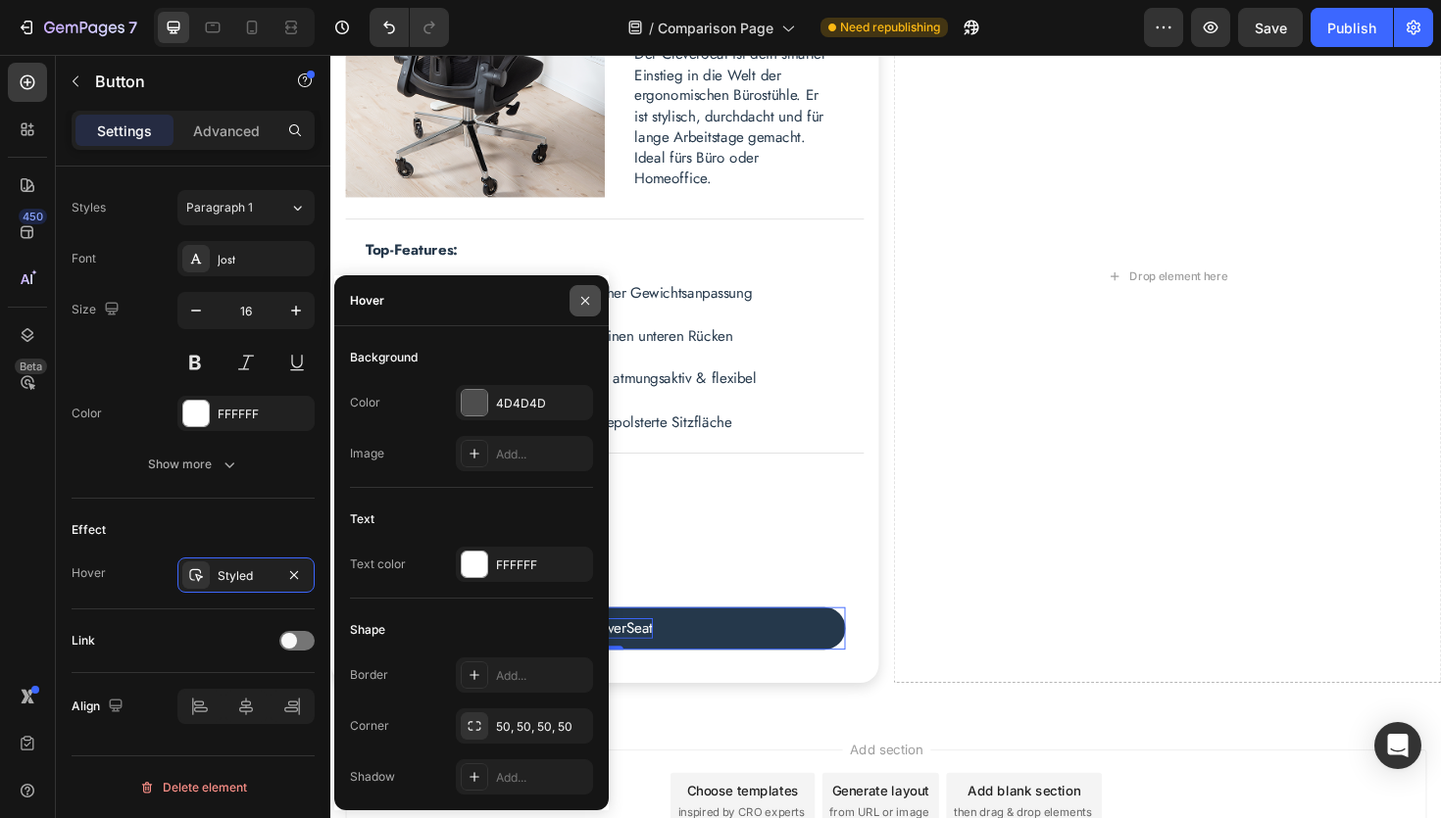
drag, startPoint x: 587, startPoint y: 297, endPoint x: 270, endPoint y: 258, distance: 320.0
click at [587, 297] on icon "button" at bounding box center [585, 300] width 8 height 8
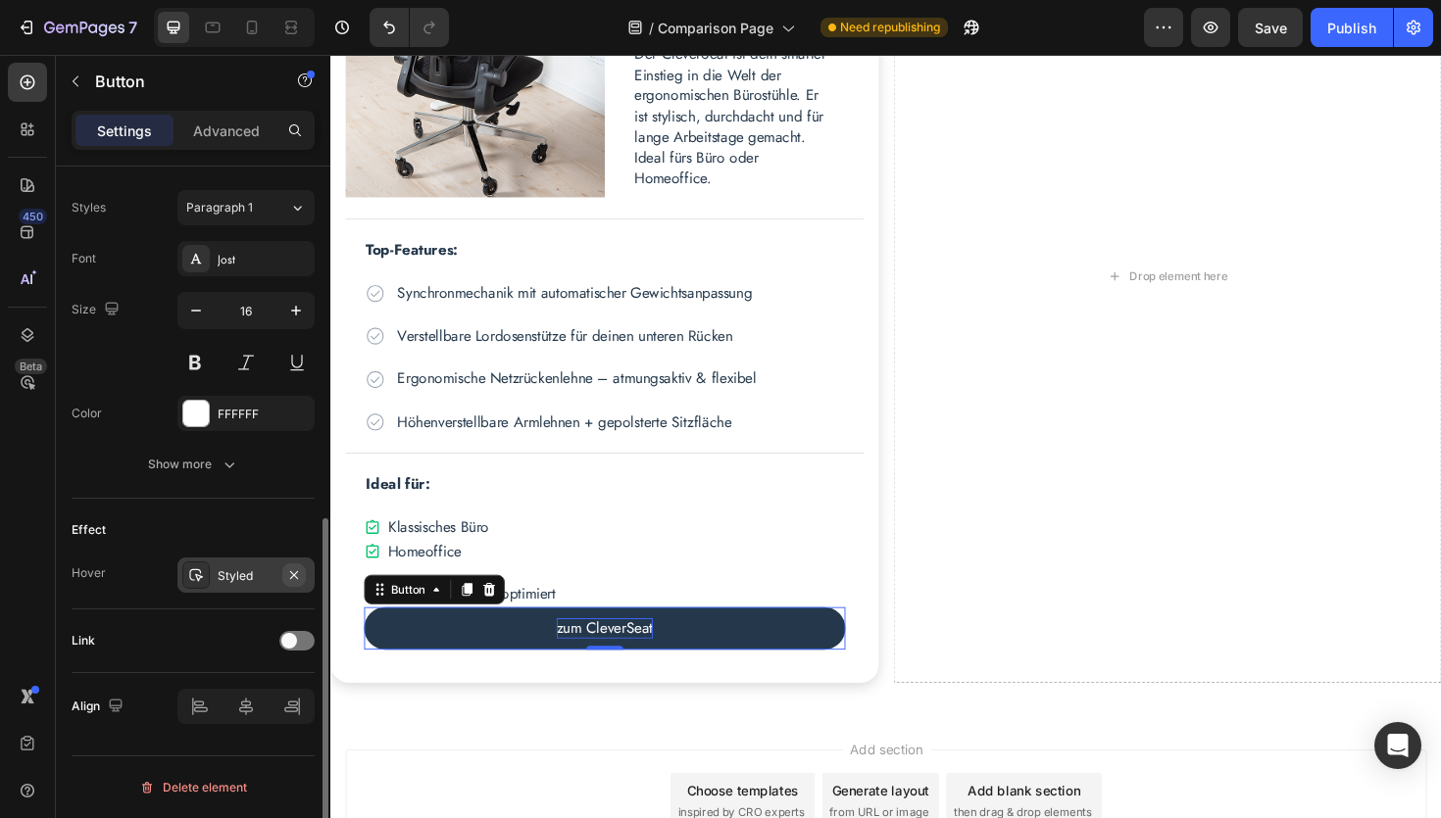
click at [299, 572] on icon "button" at bounding box center [294, 575] width 16 height 16
click at [240, 575] on div "Add..." at bounding box center [264, 576] width 92 height 18
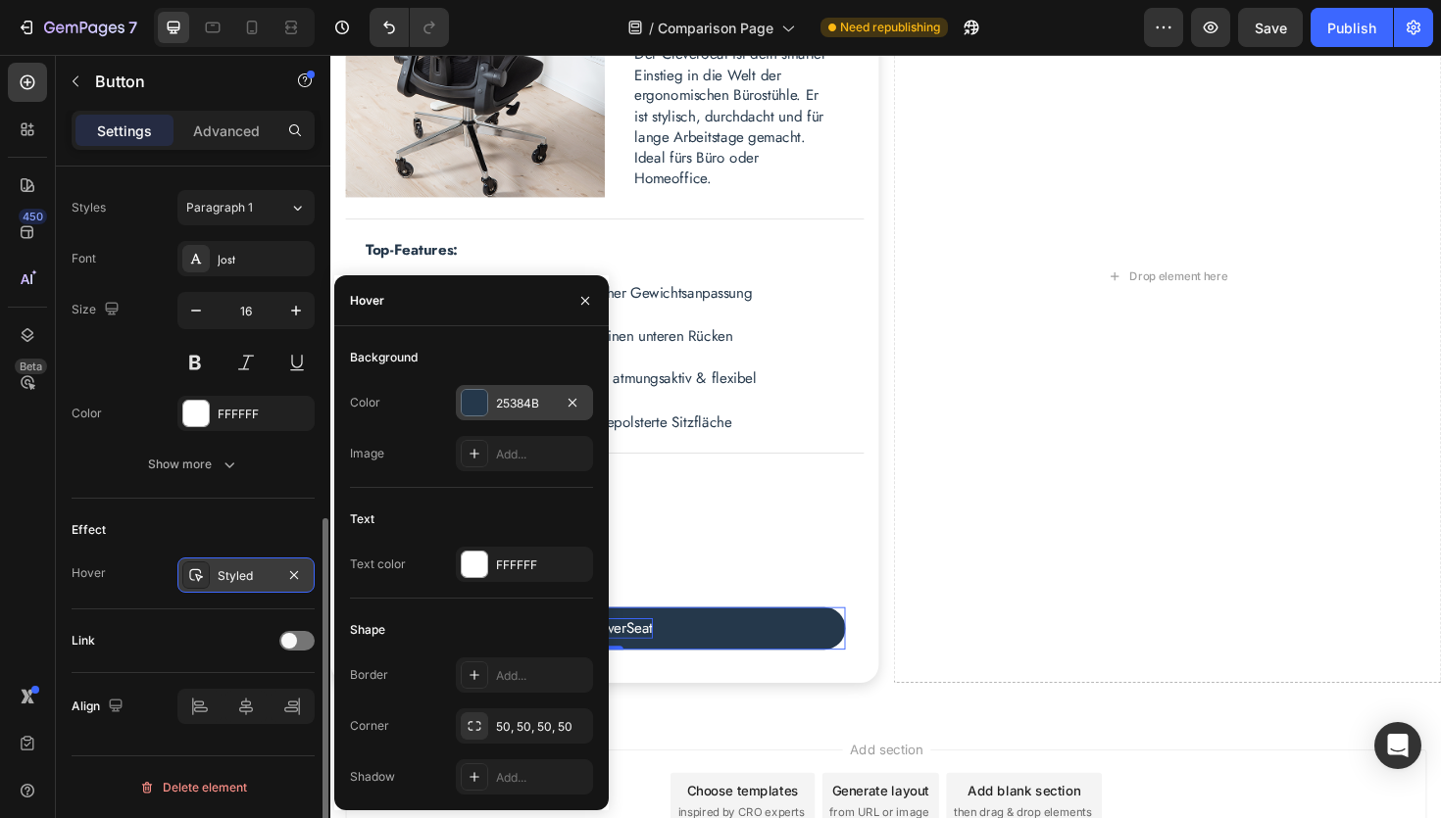
click at [475, 406] on div at bounding box center [474, 402] width 25 height 25
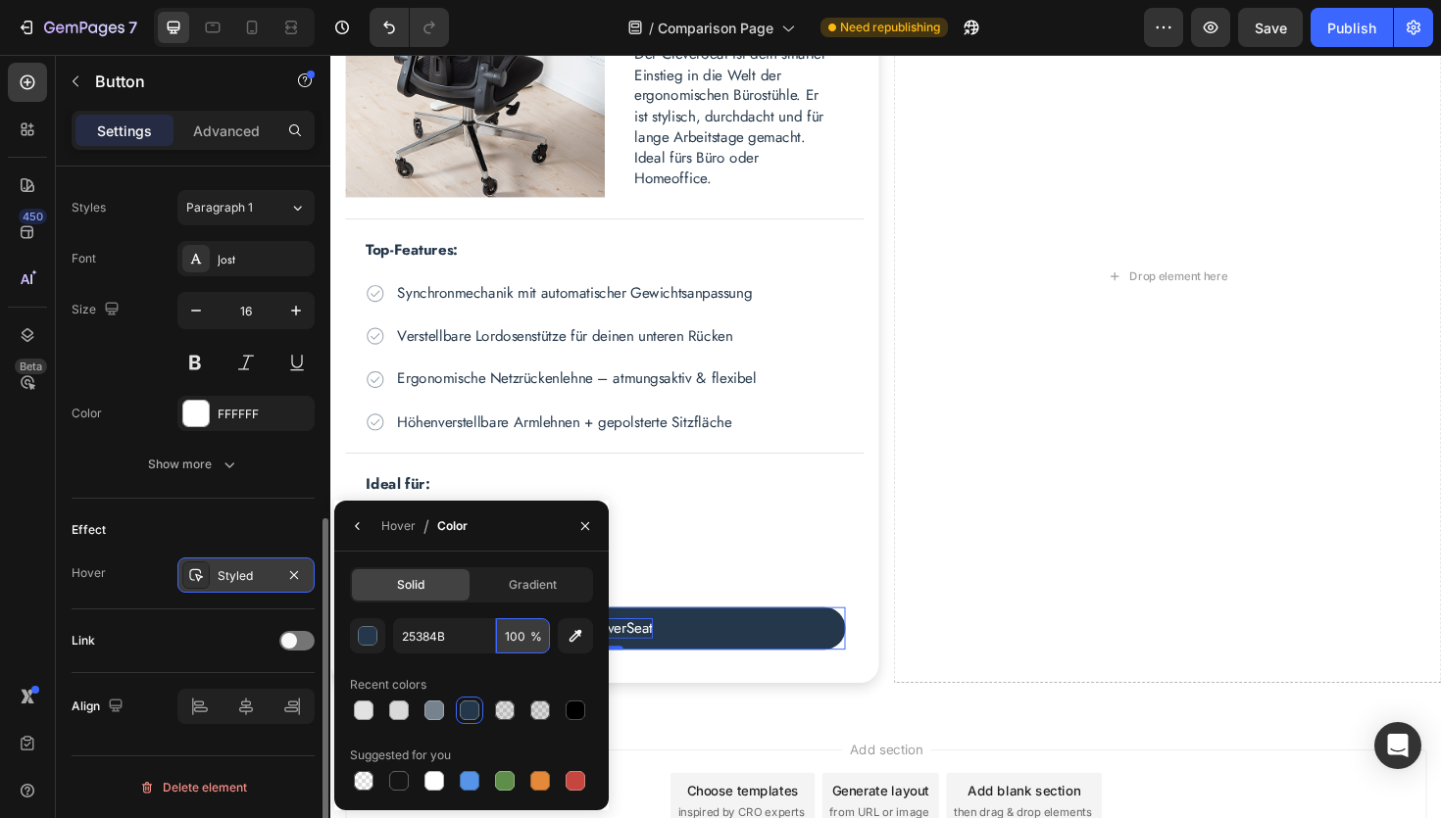
click at [520, 643] on input "100" at bounding box center [523, 635] width 54 height 35
type input "80"
click at [8, 591] on div "450 Beta" at bounding box center [27, 370] width 39 height 615
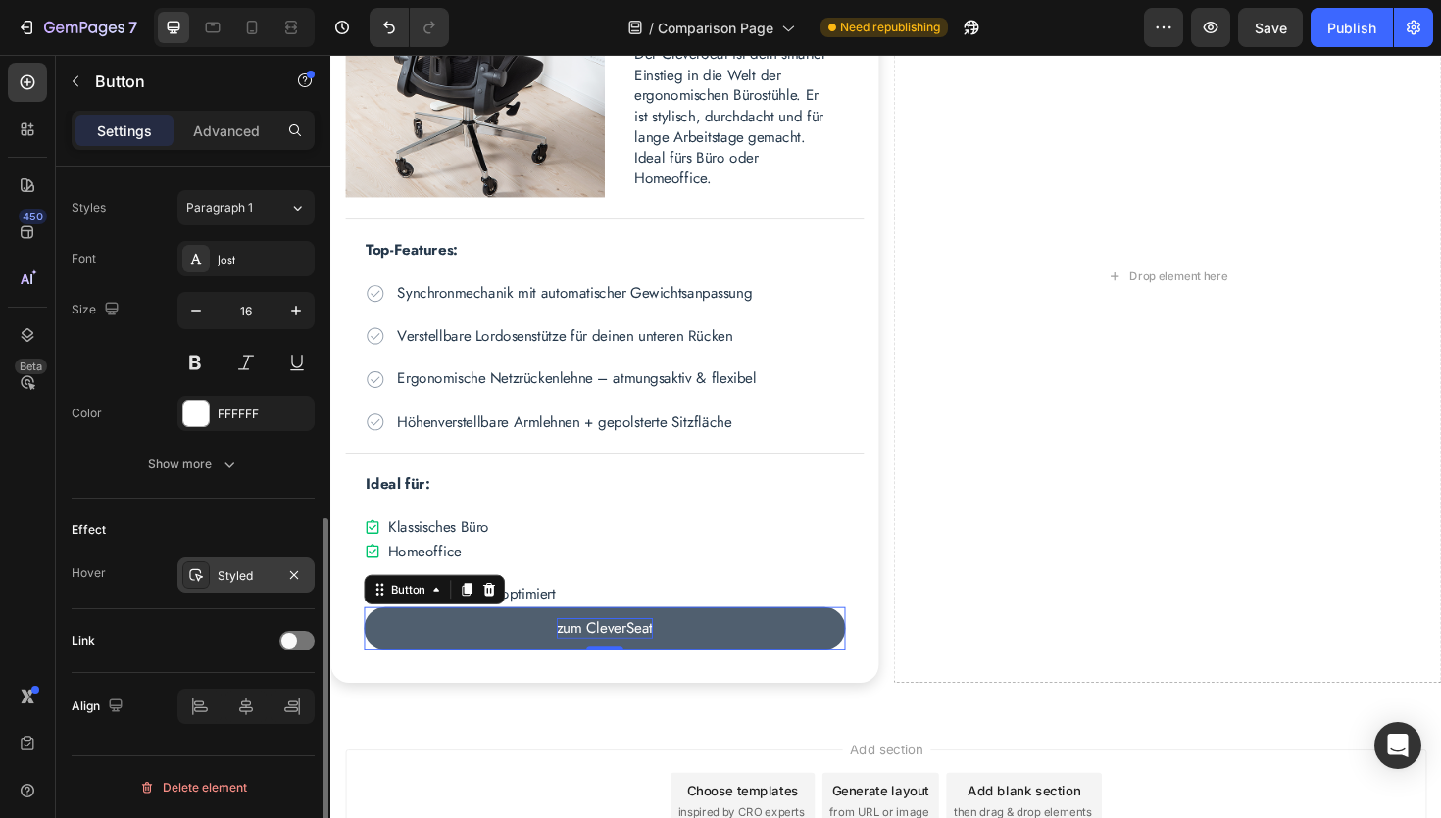
click at [456, 668] on button "zum CleverSeat" at bounding box center [621, 662] width 510 height 45
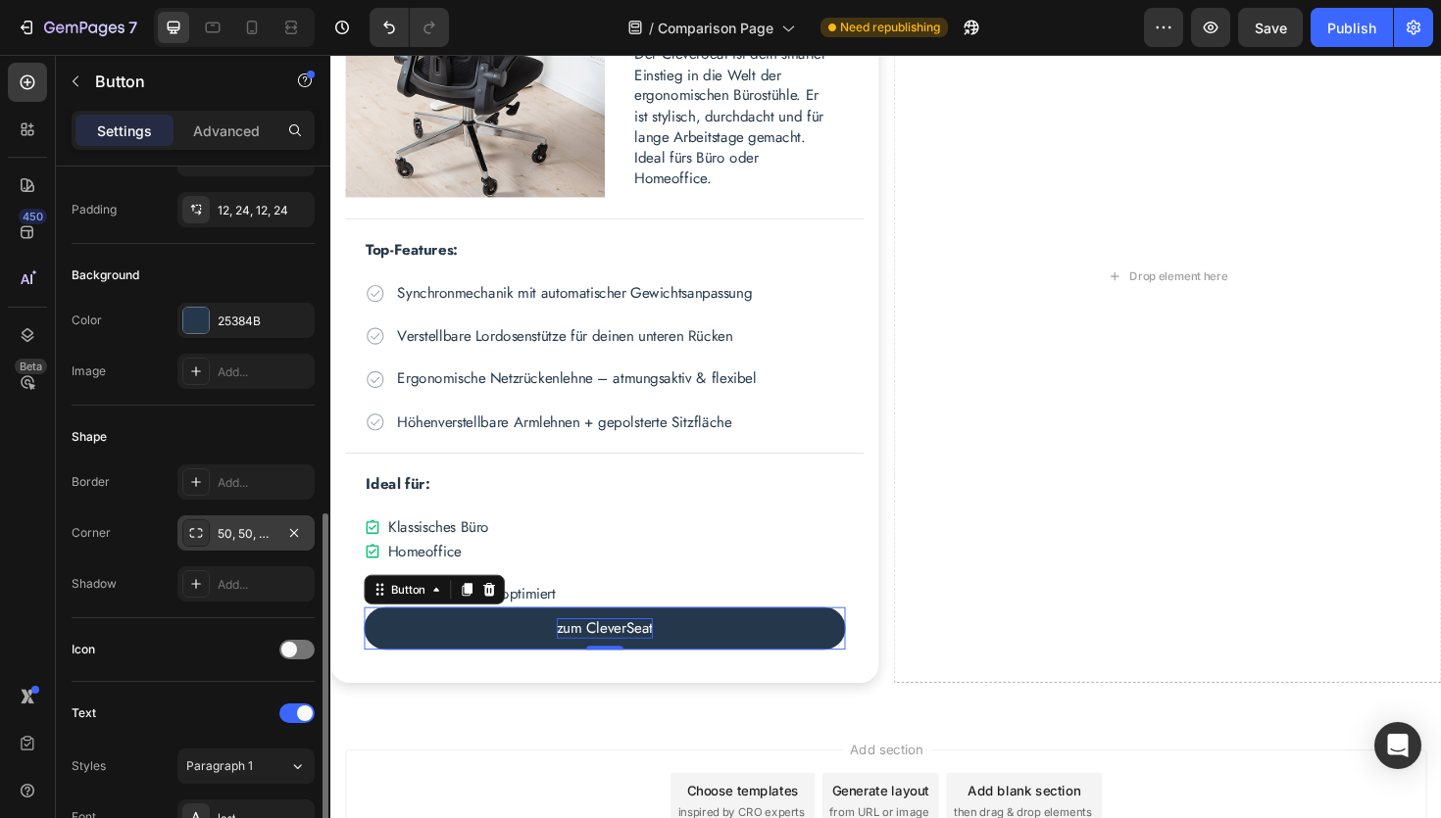
scroll to position [0, 0]
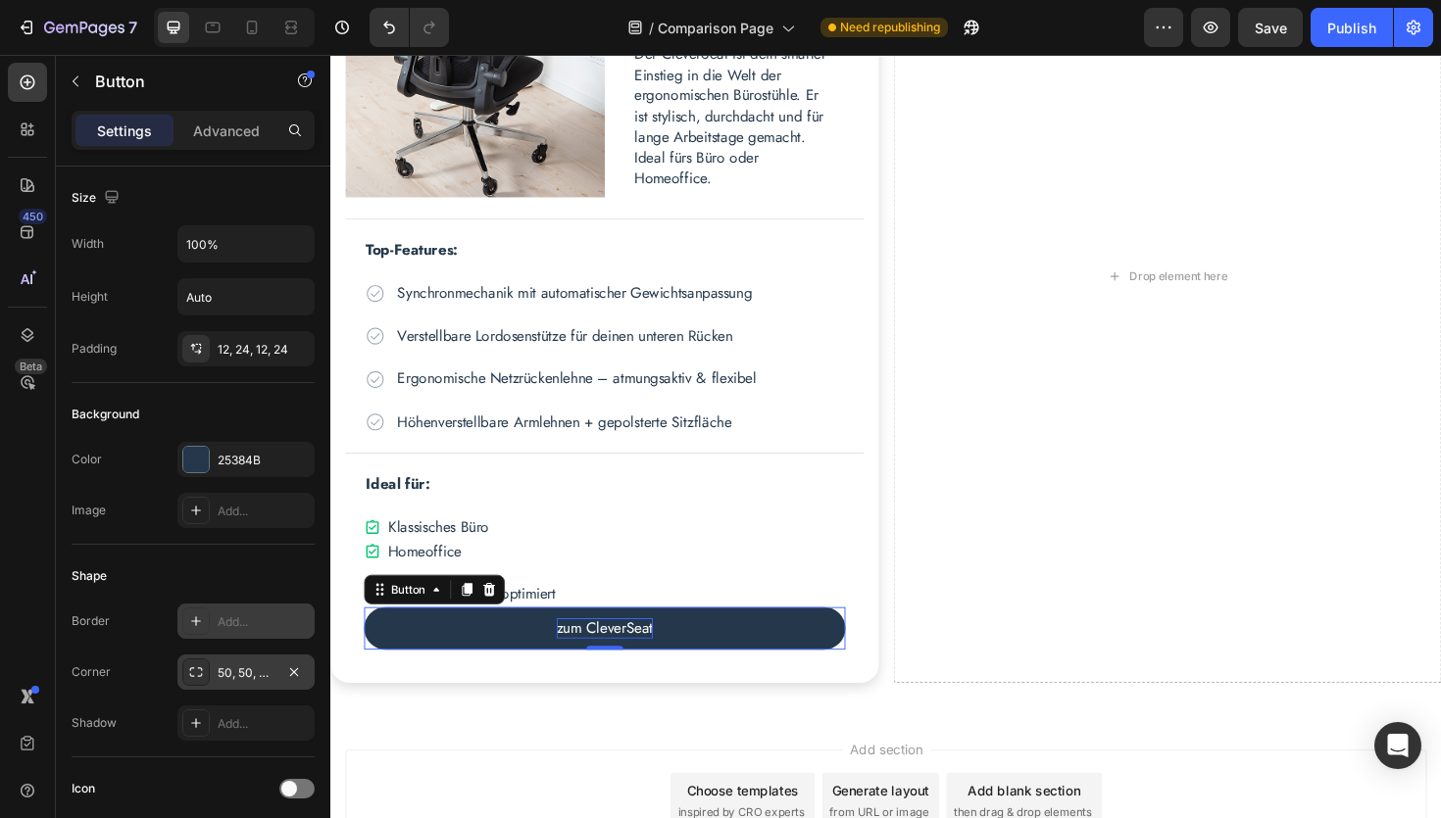
click at [243, 625] on div "Add..." at bounding box center [264, 623] width 92 height 18
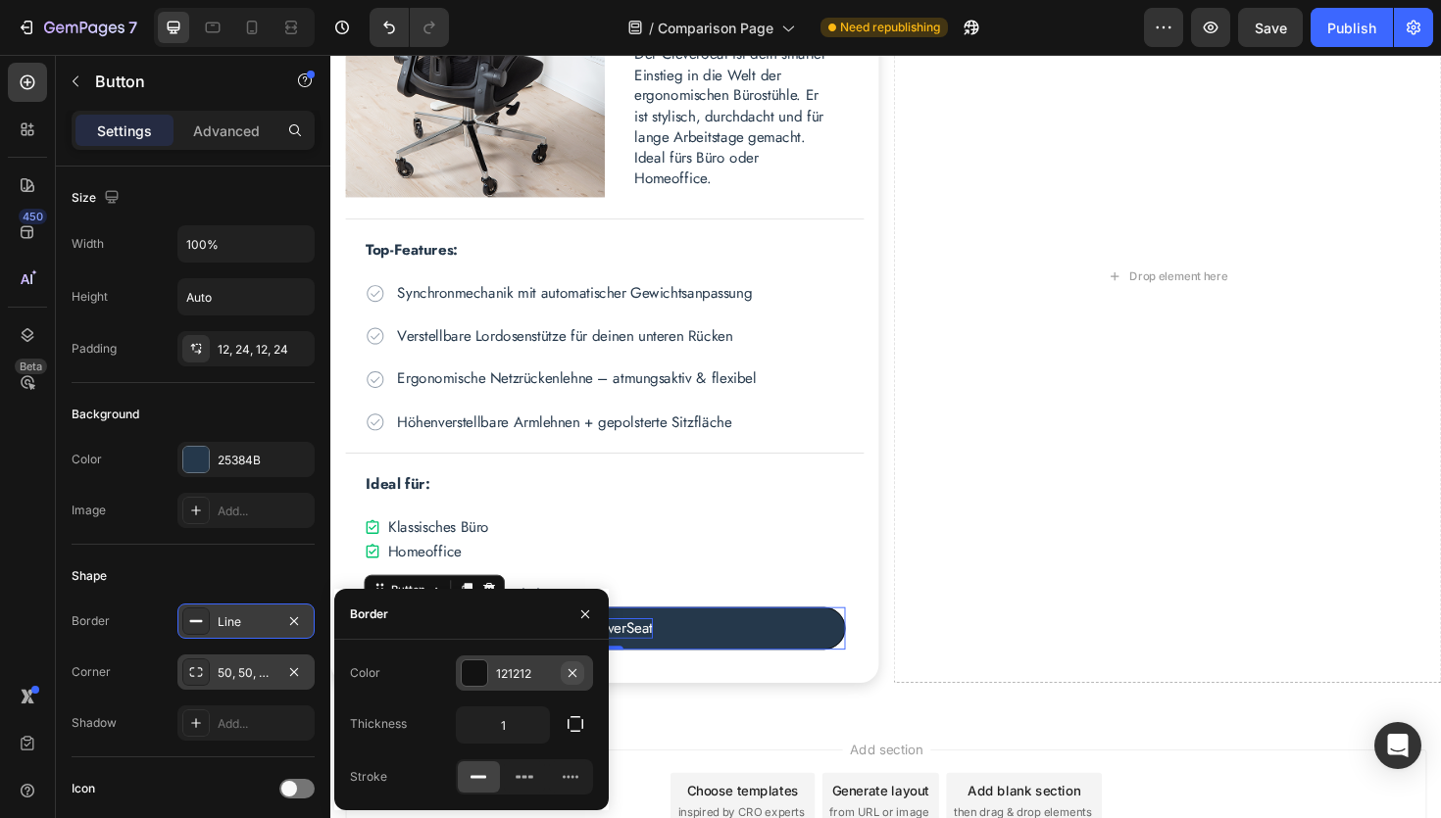
click at [571, 672] on icon "button" at bounding box center [572, 672] width 8 height 8
click at [520, 674] on div "Add..." at bounding box center [542, 675] width 92 height 18
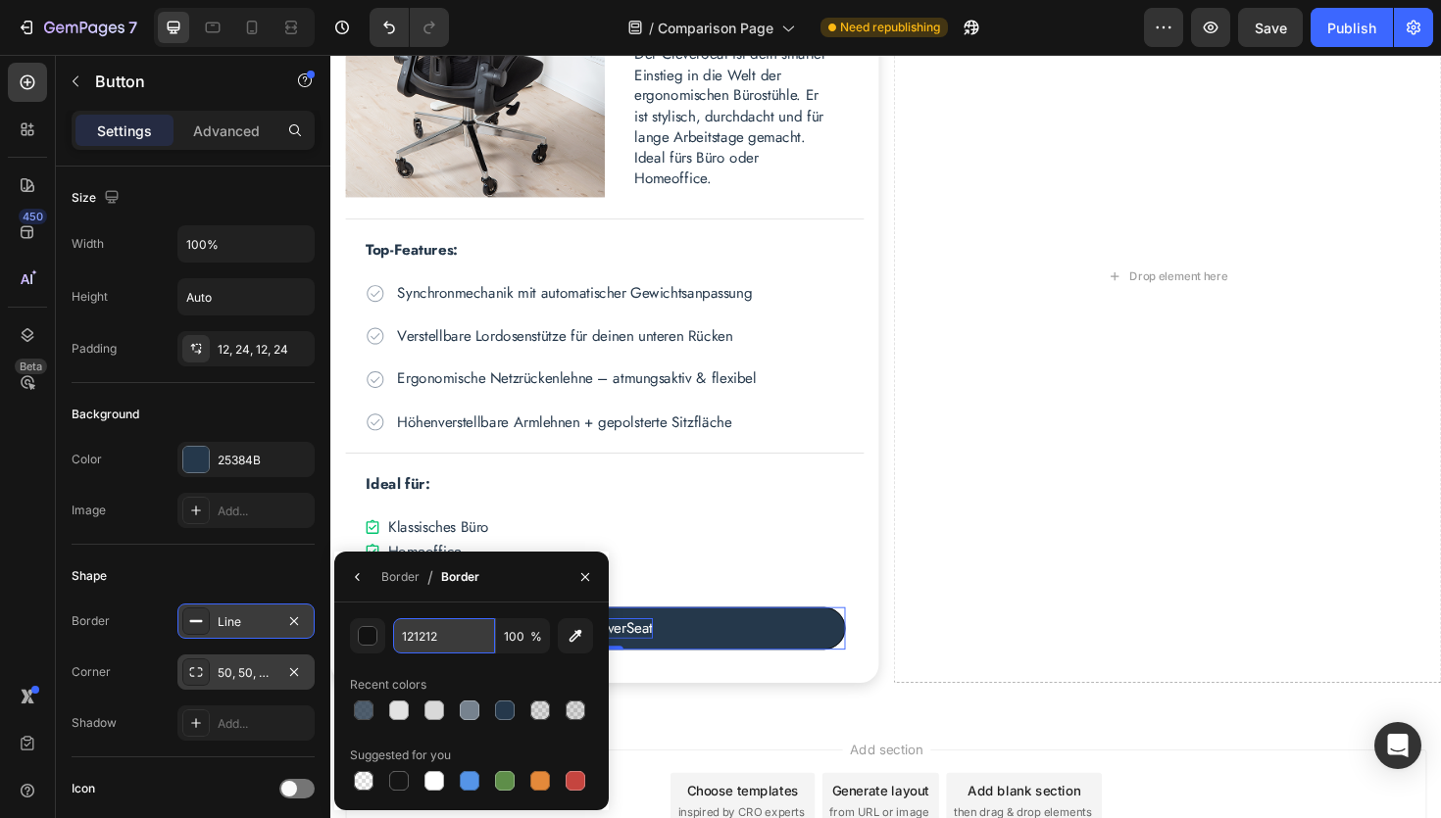
click at [462, 645] on input "121212" at bounding box center [444, 635] width 102 height 35
paste input "#25384B"
type input "25384B"
click at [408, 585] on div "Border" at bounding box center [400, 577] width 38 height 18
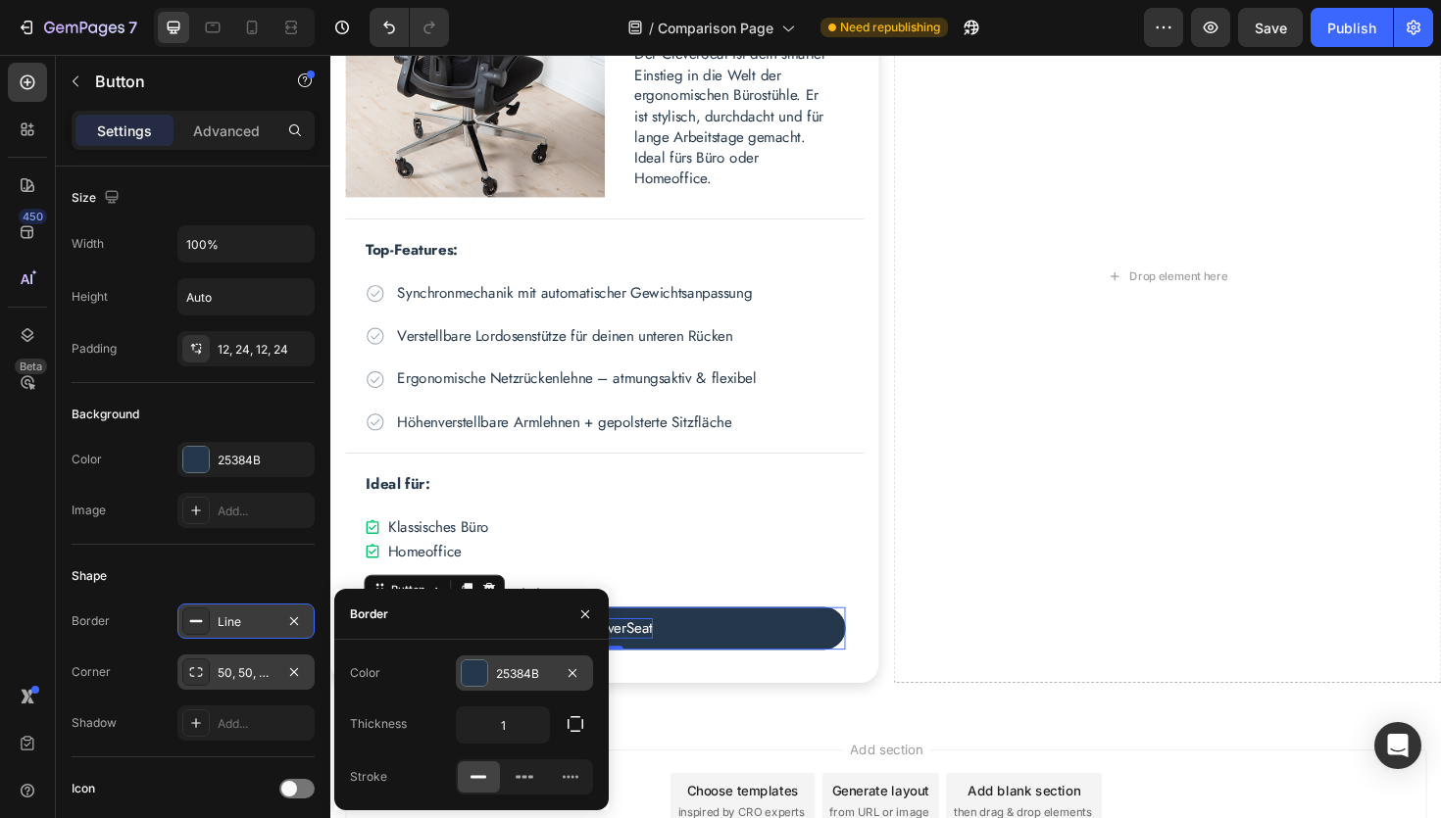
click at [22, 594] on div "450 Beta" at bounding box center [27, 370] width 39 height 615
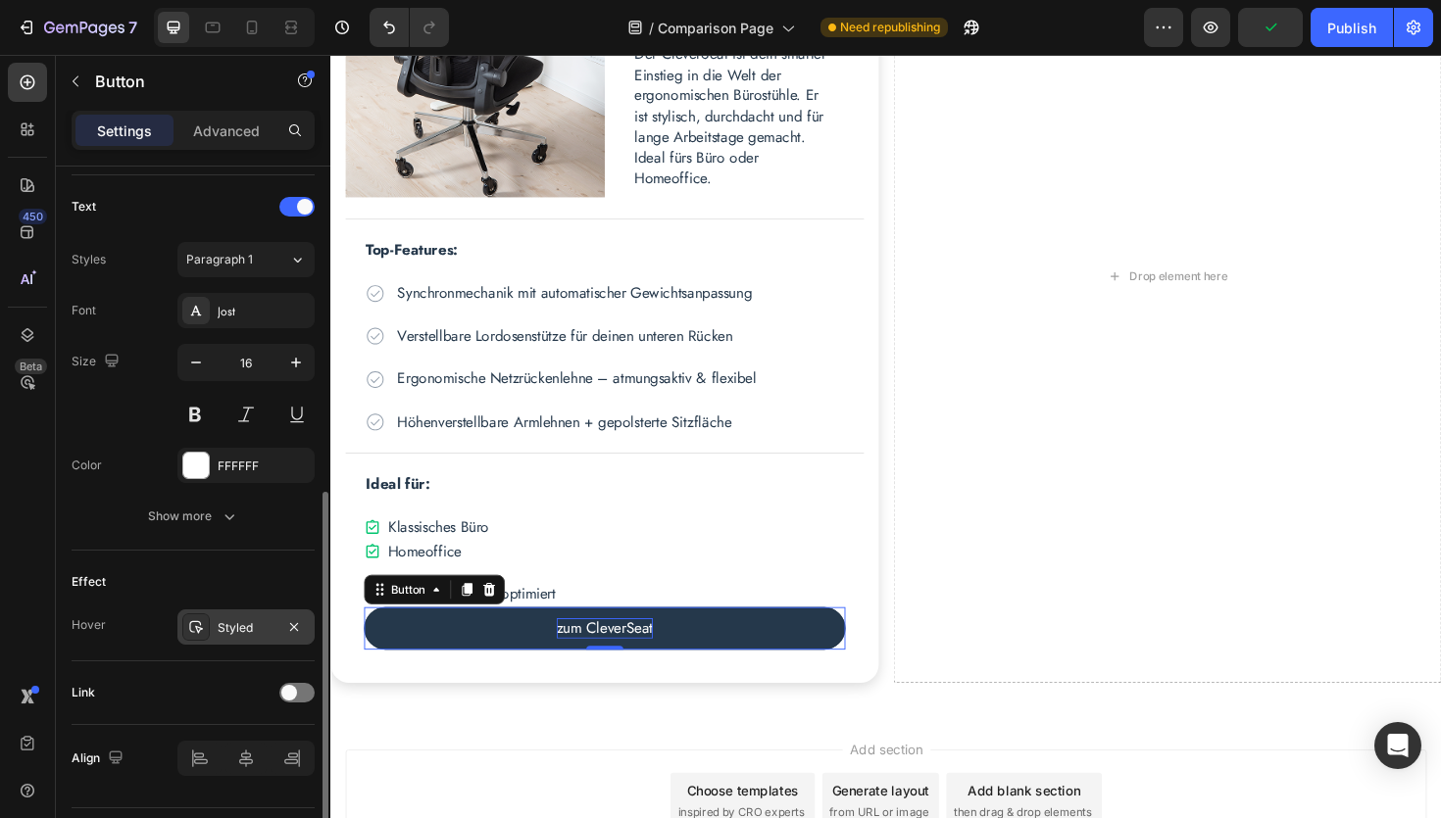
scroll to position [698, 0]
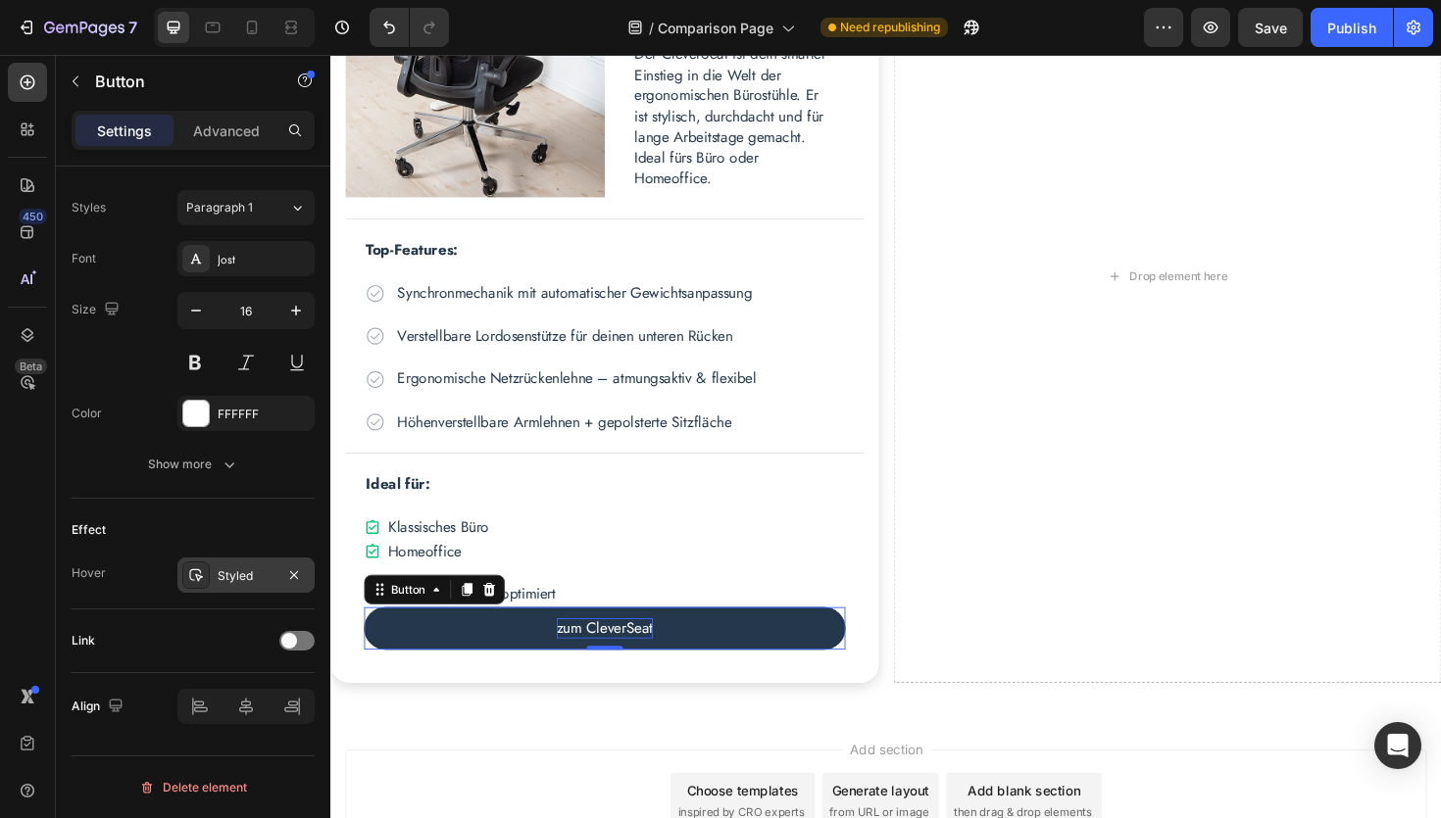
click at [256, 583] on div "Styled" at bounding box center [246, 576] width 57 height 18
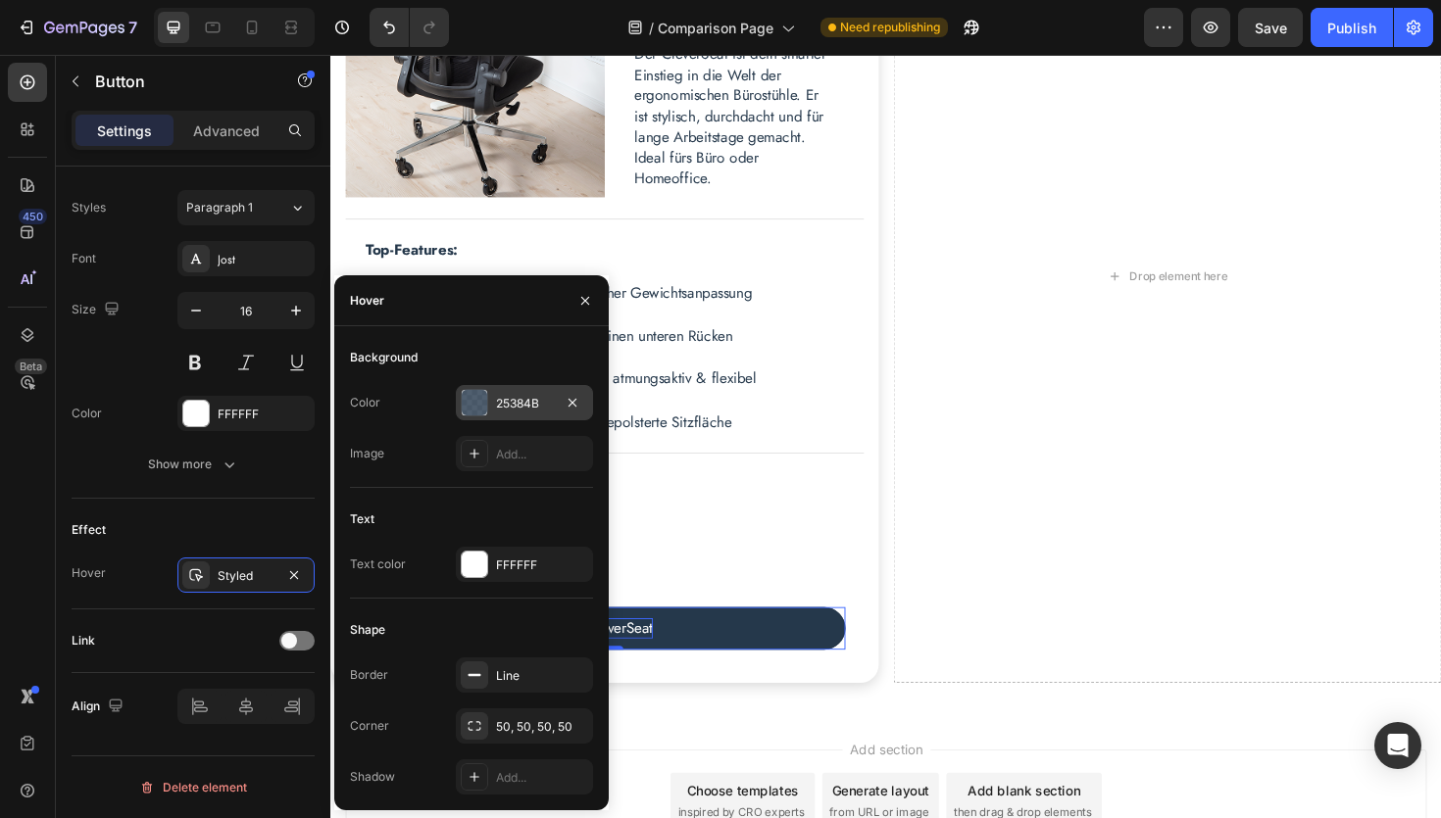
click at [513, 400] on div "25384B" at bounding box center [524, 404] width 57 height 18
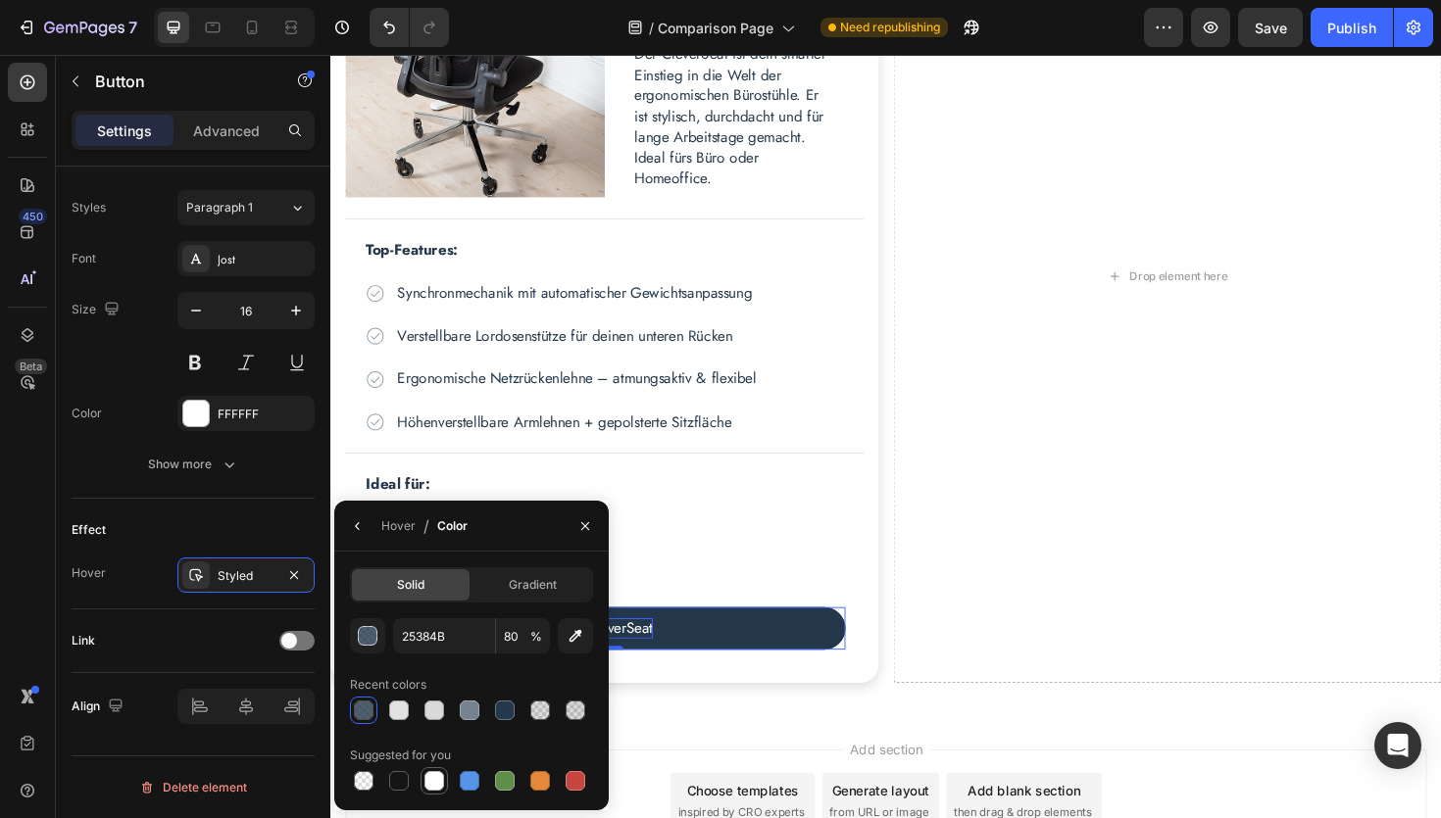
click at [442, 788] on div at bounding box center [434, 781] width 20 height 20
type input "FFFFFF"
type input "100"
click at [402, 526] on div "Hover" at bounding box center [398, 527] width 34 height 18
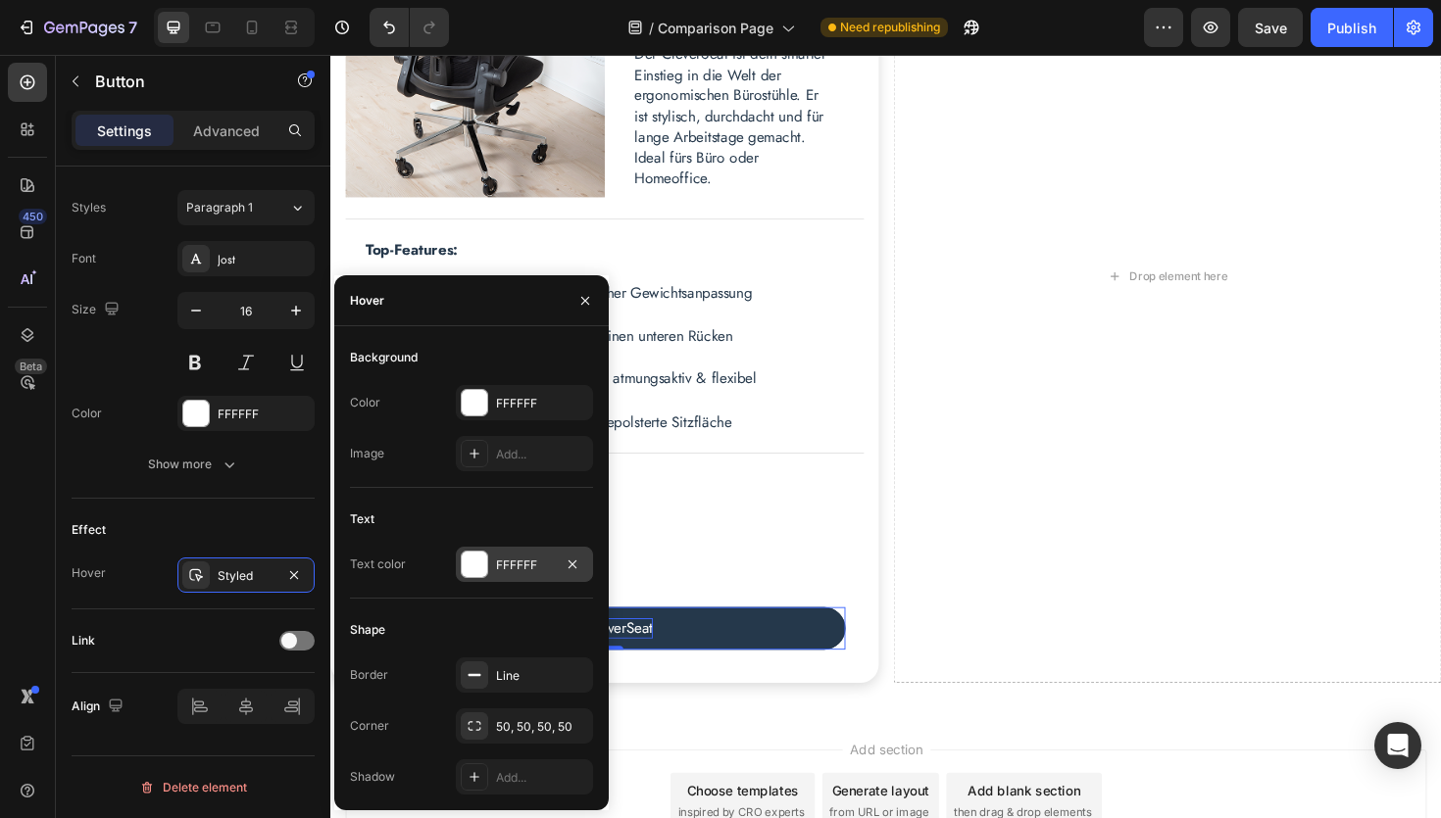
click at [524, 569] on div "FFFFFF" at bounding box center [524, 566] width 57 height 18
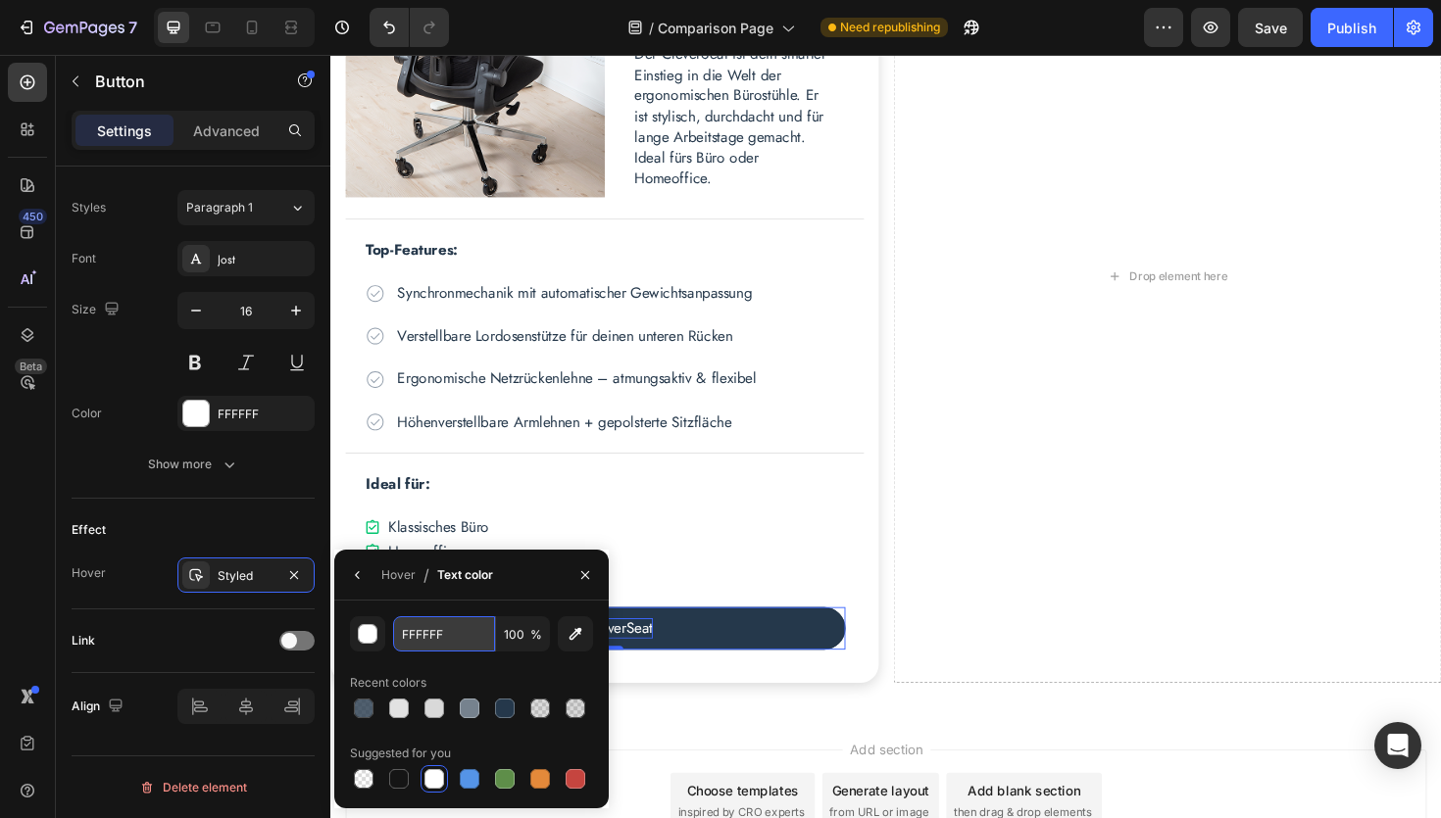
click at [456, 637] on input "FFFFFF" at bounding box center [444, 633] width 102 height 35
paste input "#25384B"
type input "#25384B"
click at [25, 583] on div "450 Beta" at bounding box center [27, 370] width 39 height 615
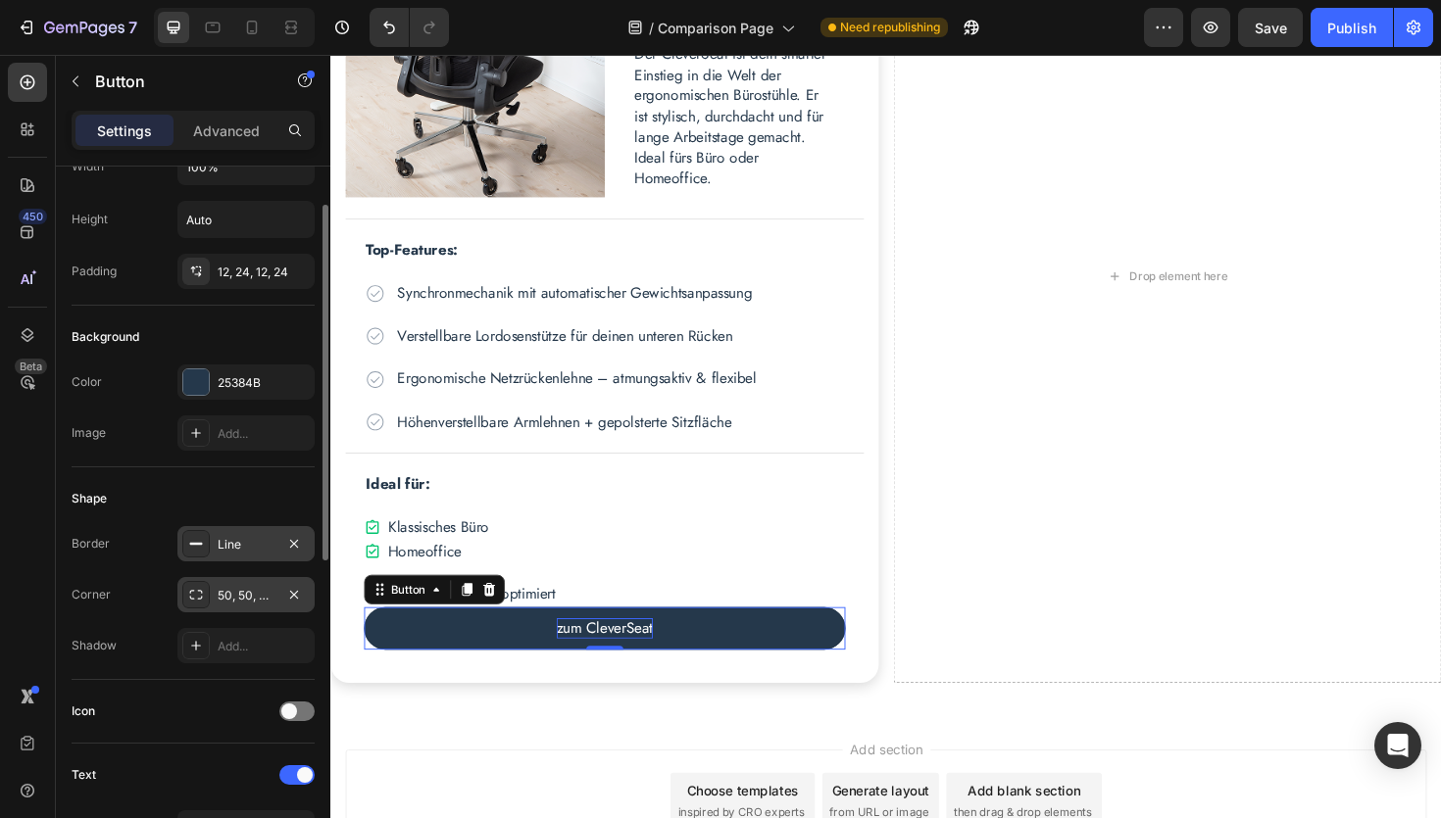
scroll to position [0, 0]
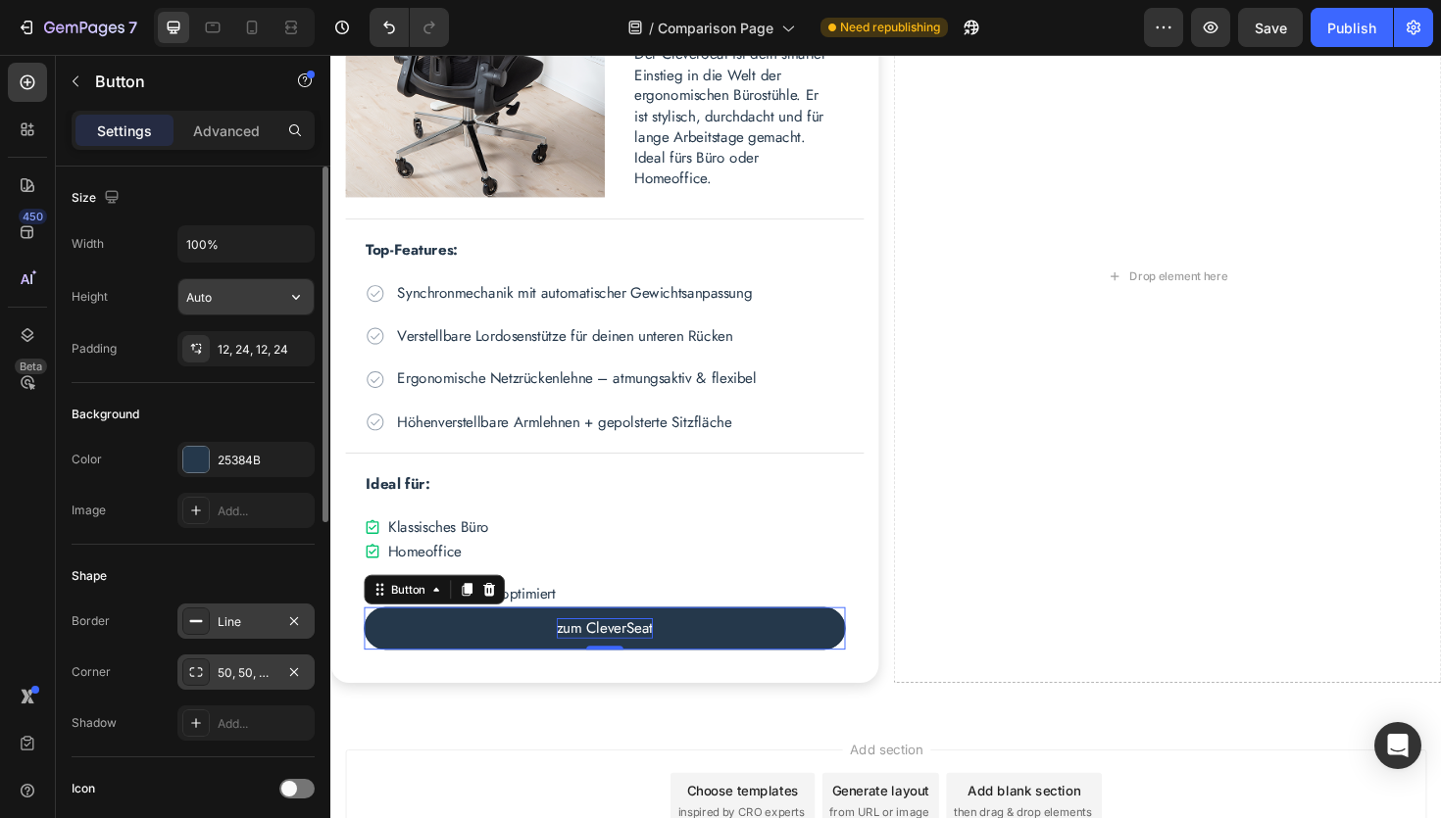
click at [234, 294] on input "Auto" at bounding box center [245, 296] width 135 height 35
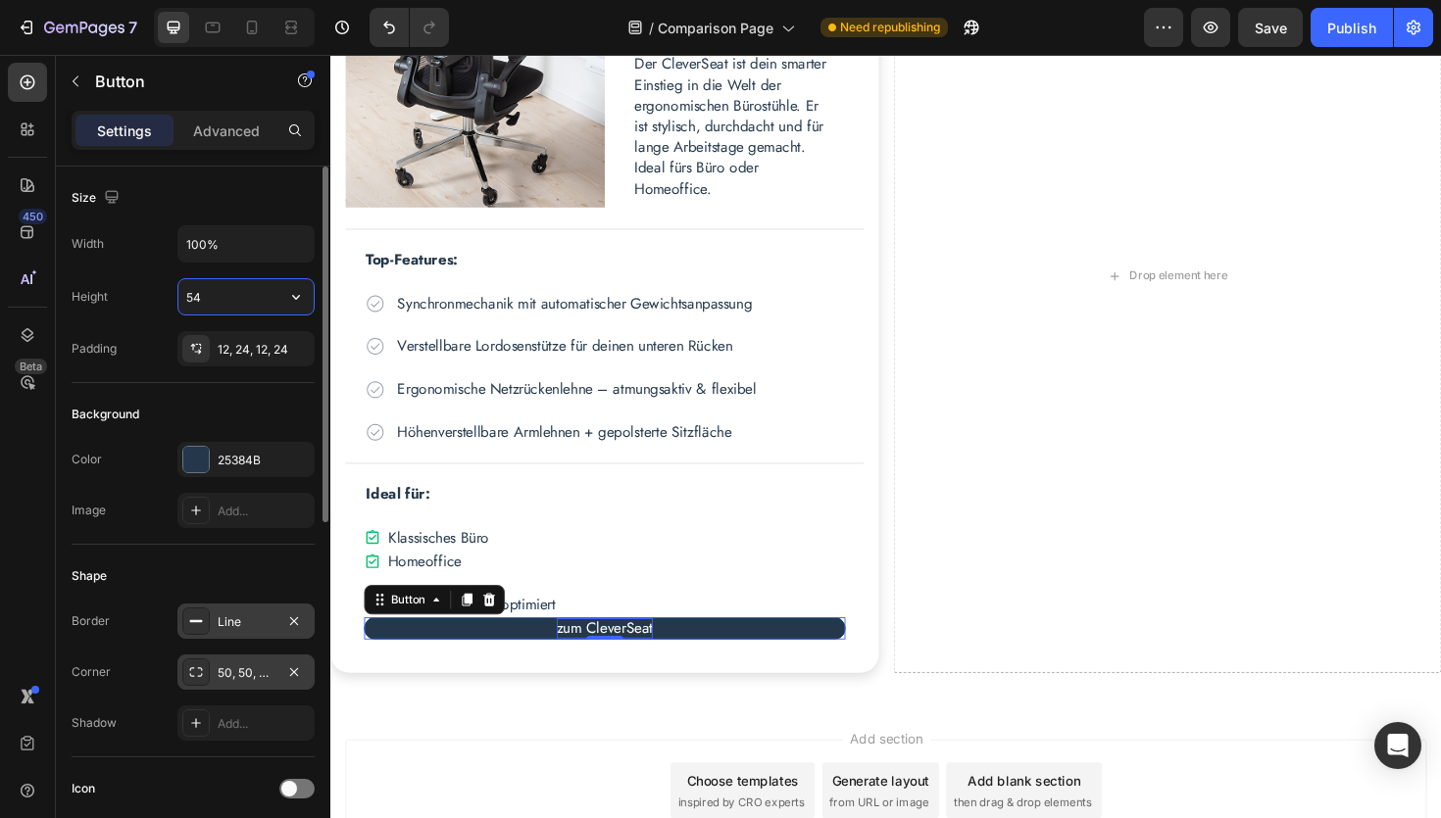
scroll to position [1052, 0]
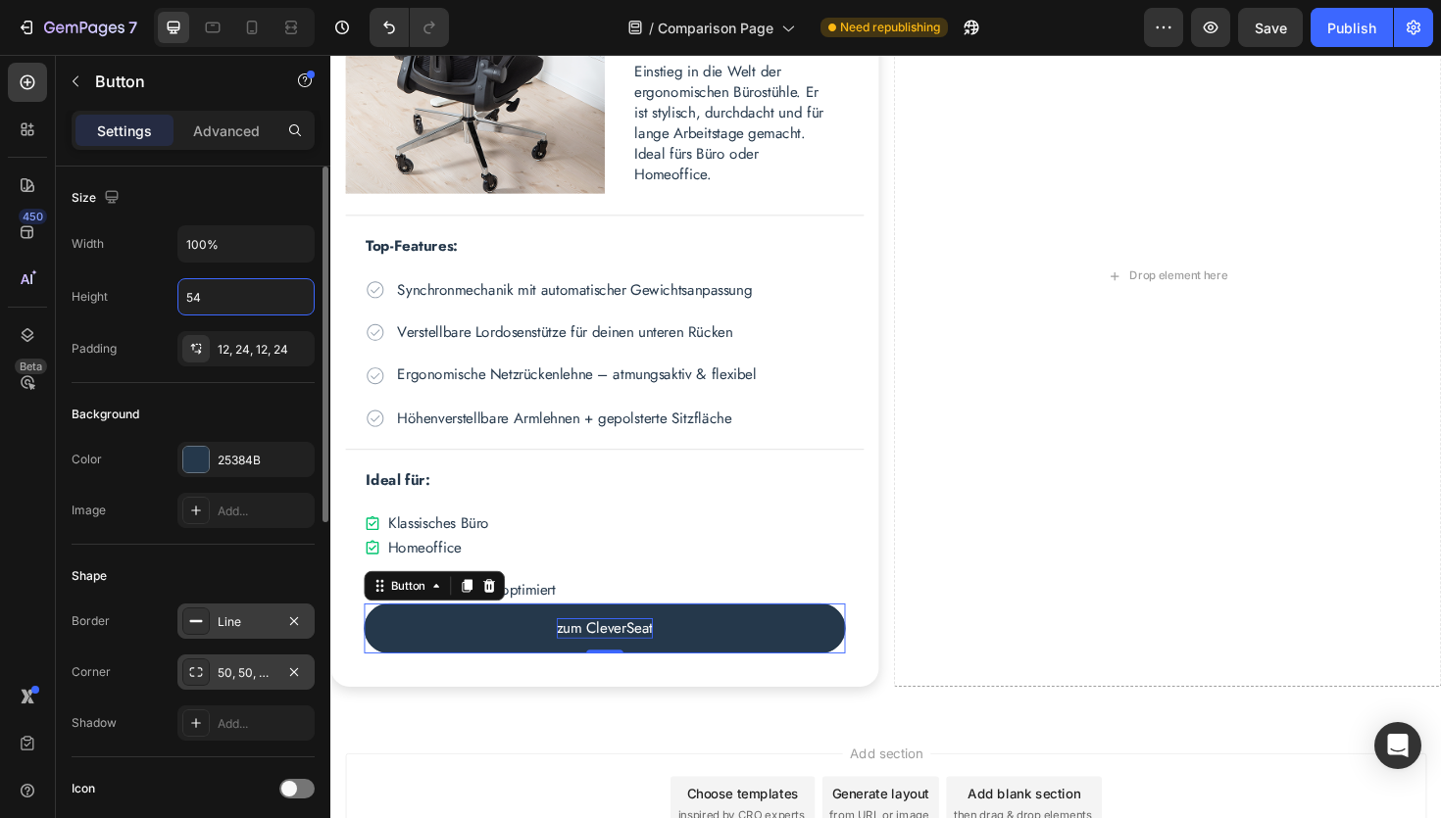
type input "54"
click at [140, 307] on div "Height 54" at bounding box center [193, 296] width 243 height 37
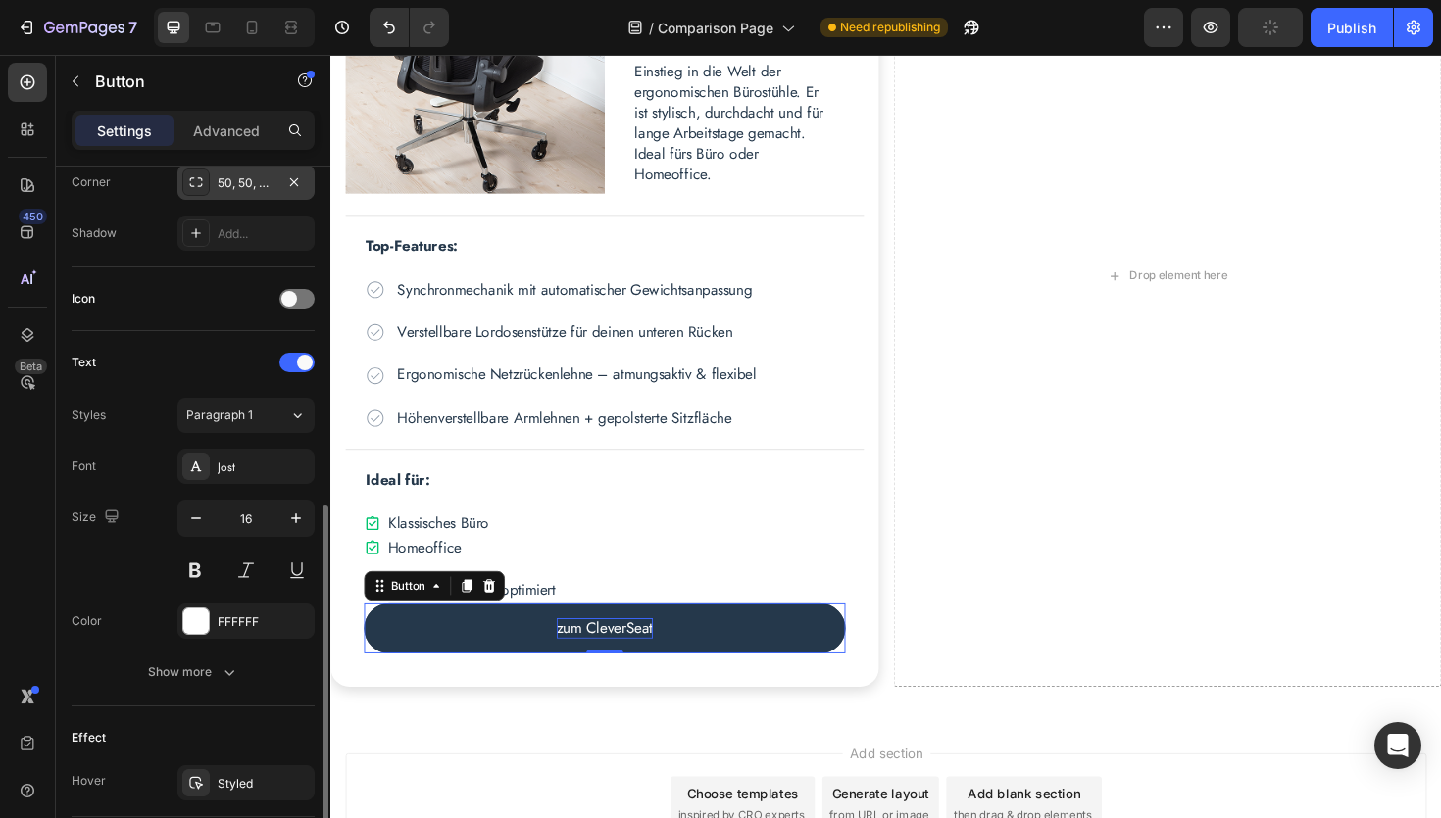
scroll to position [552, 0]
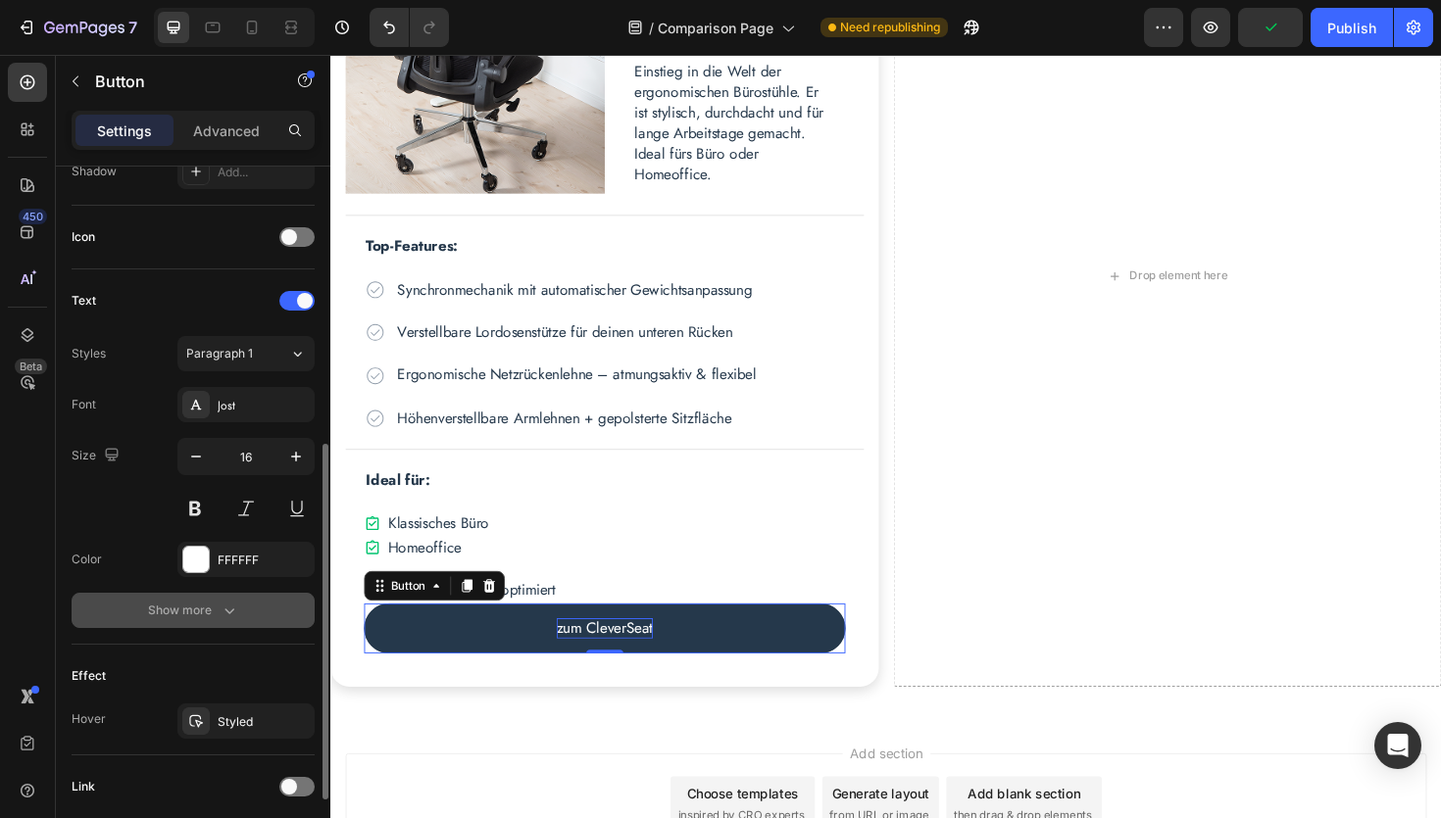
click at [168, 616] on div "Show more" at bounding box center [193, 611] width 91 height 20
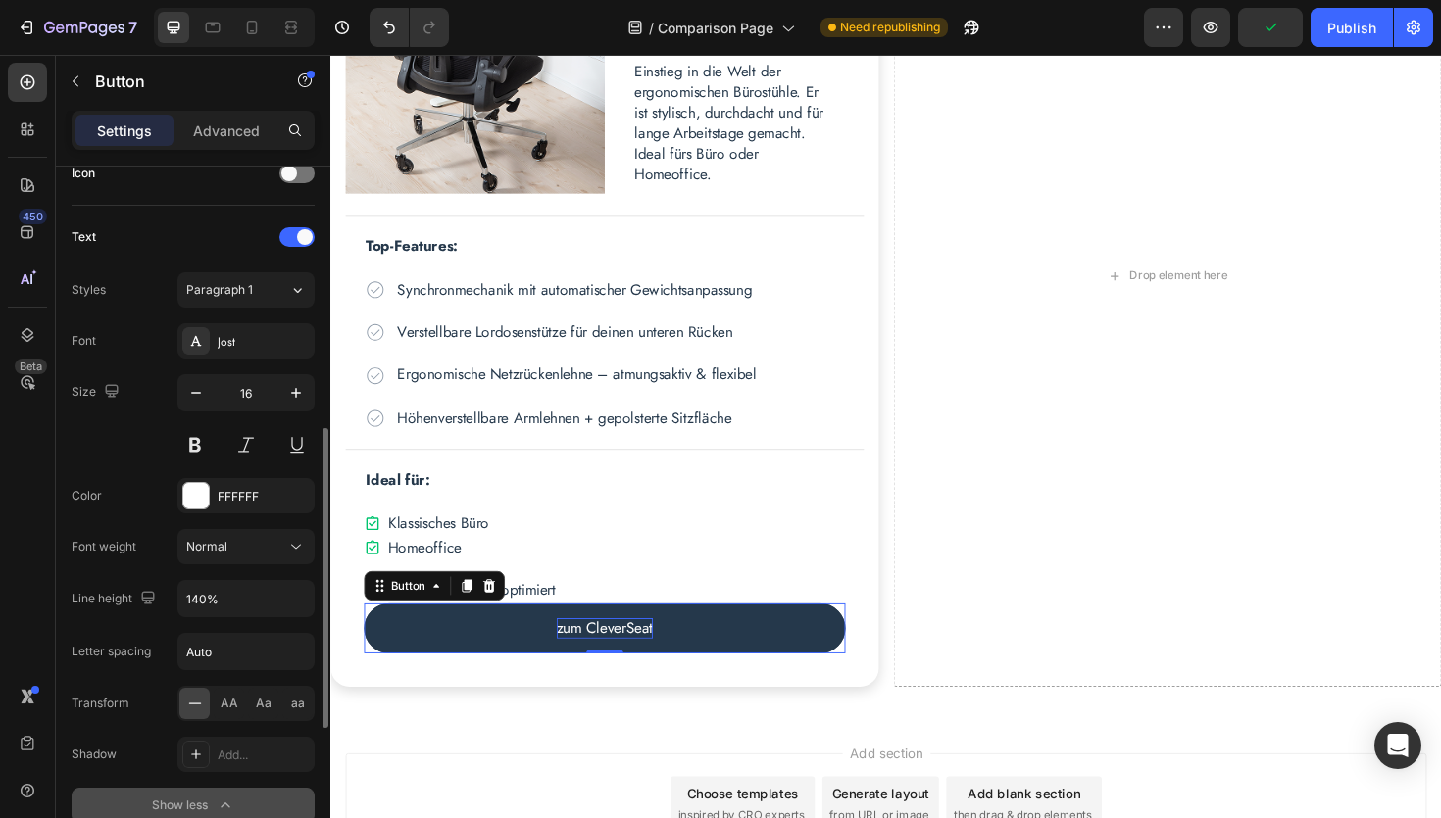
scroll to position [618, 0]
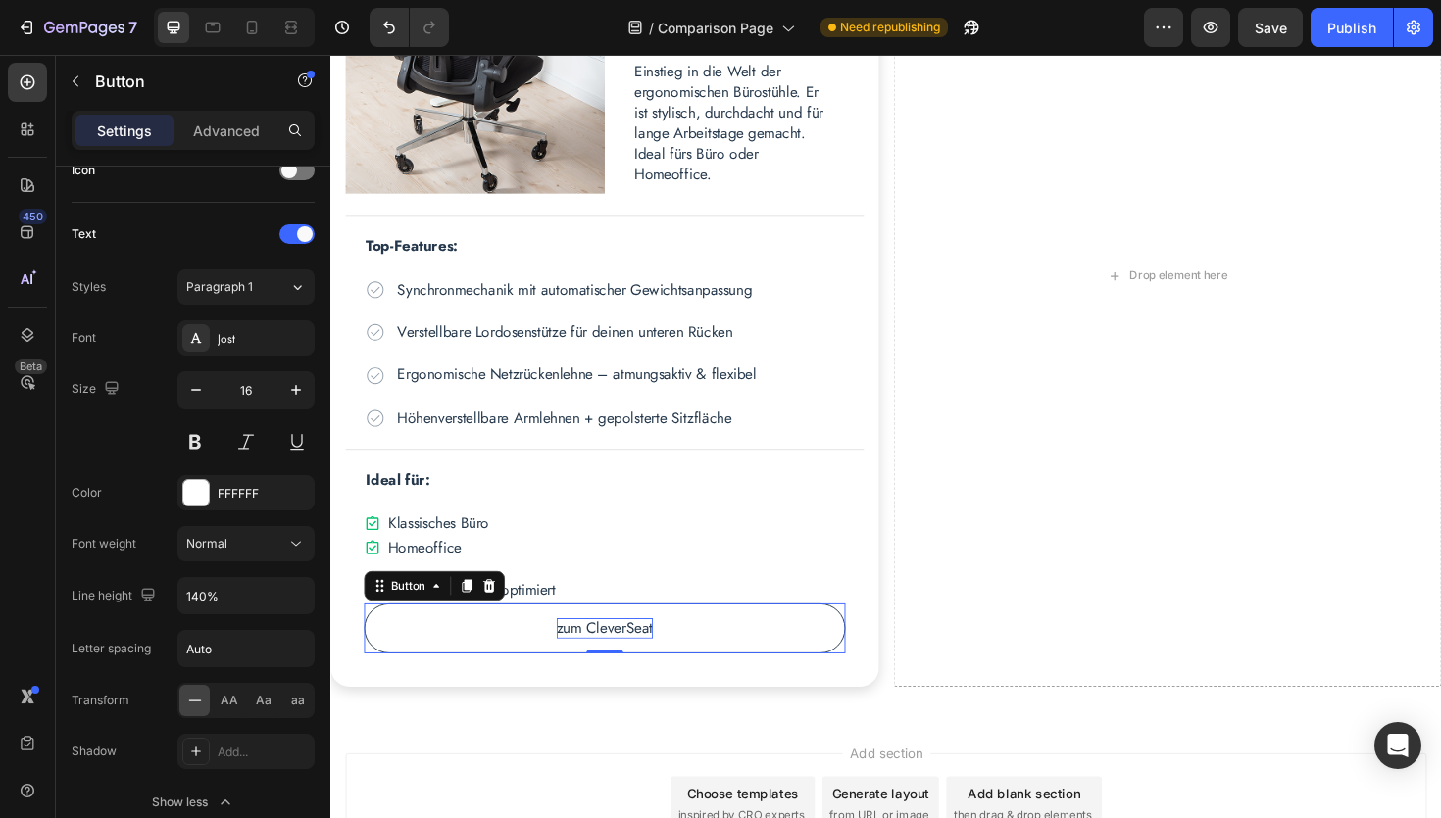
click at [487, 656] on button "zum CleverSeat" at bounding box center [621, 662] width 510 height 53
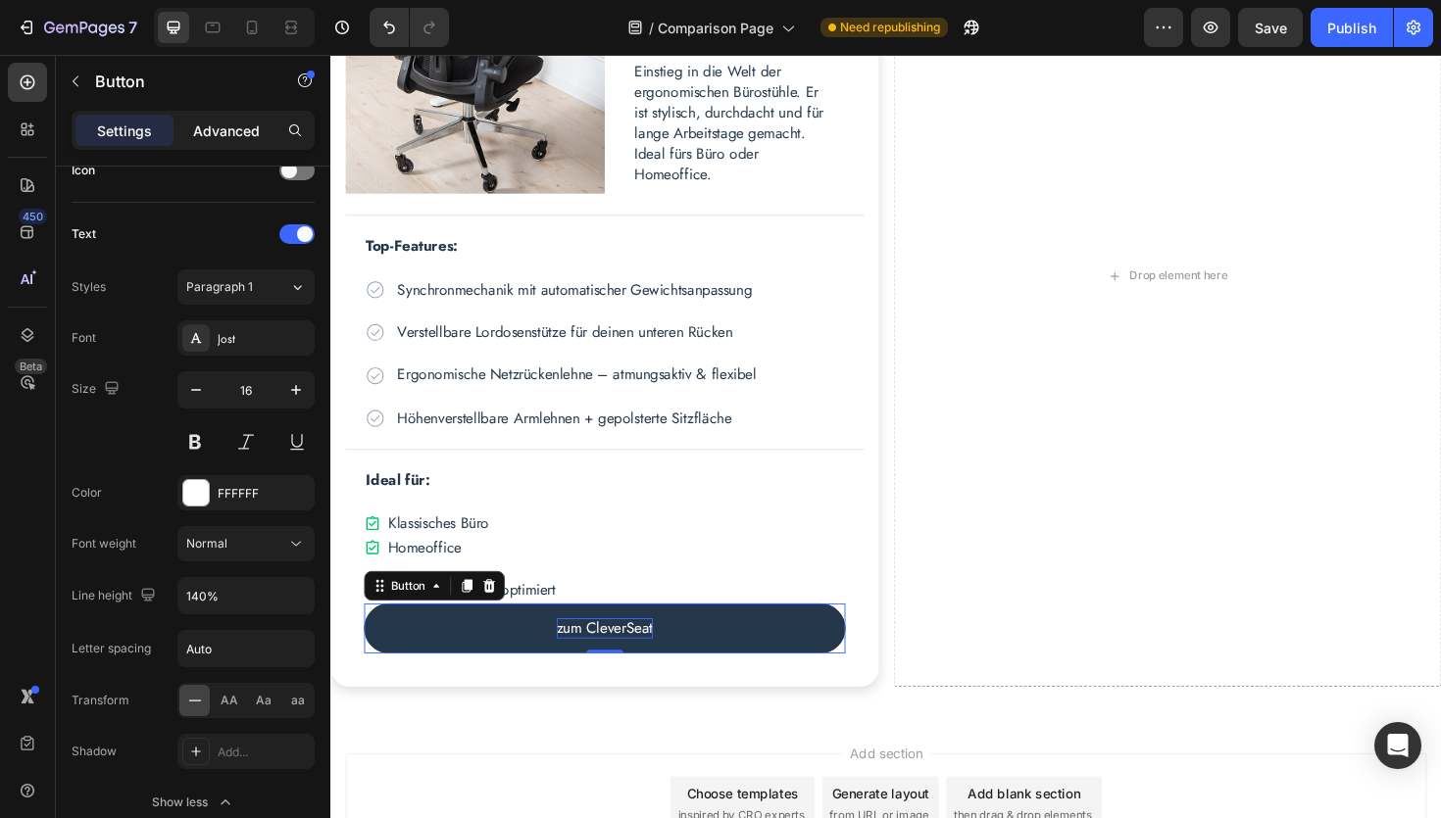
click at [224, 134] on p "Advanced" at bounding box center [226, 131] width 67 height 21
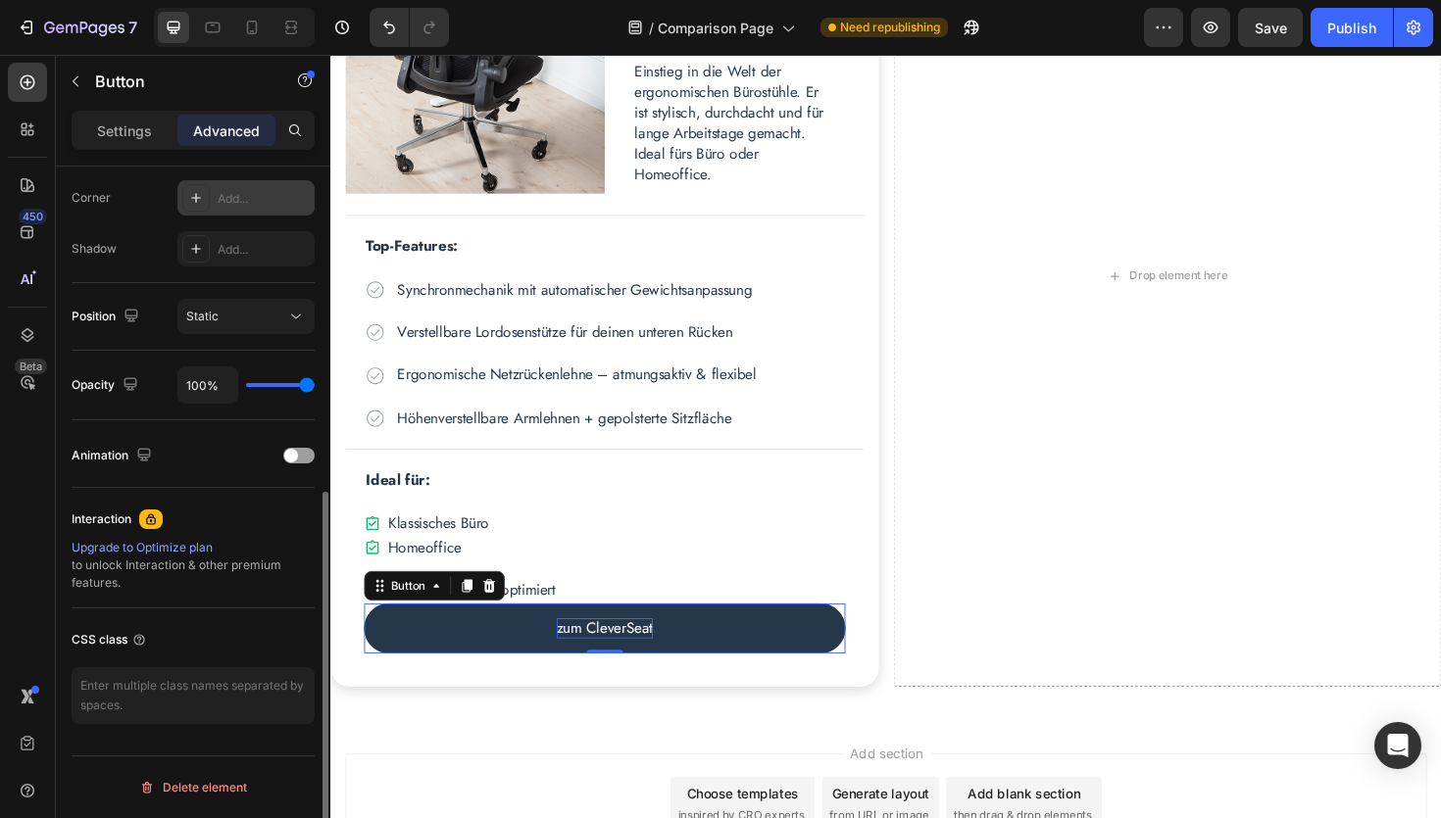
scroll to position [0, 0]
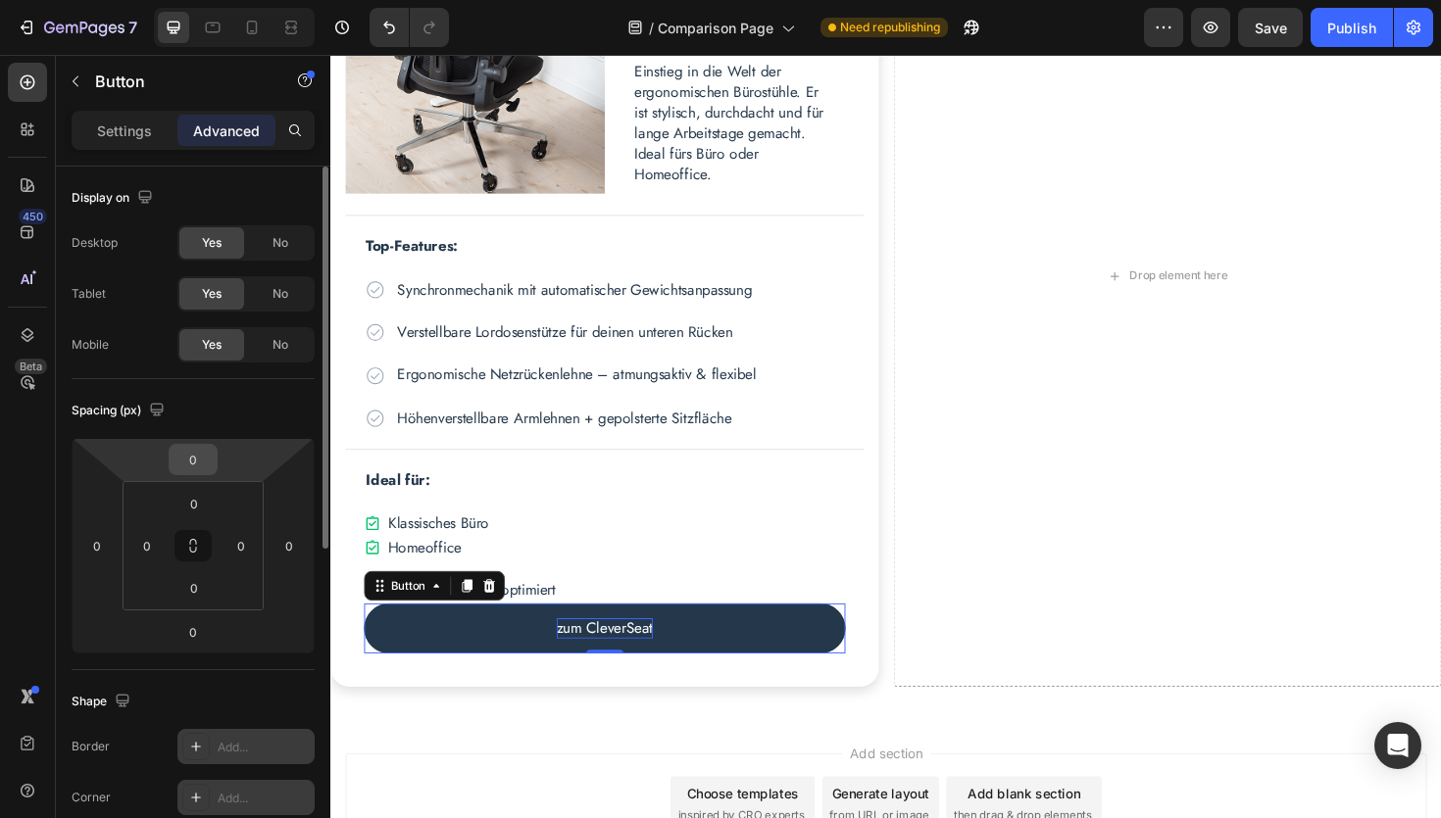
click at [209, 457] on input "0" at bounding box center [192, 459] width 39 height 29
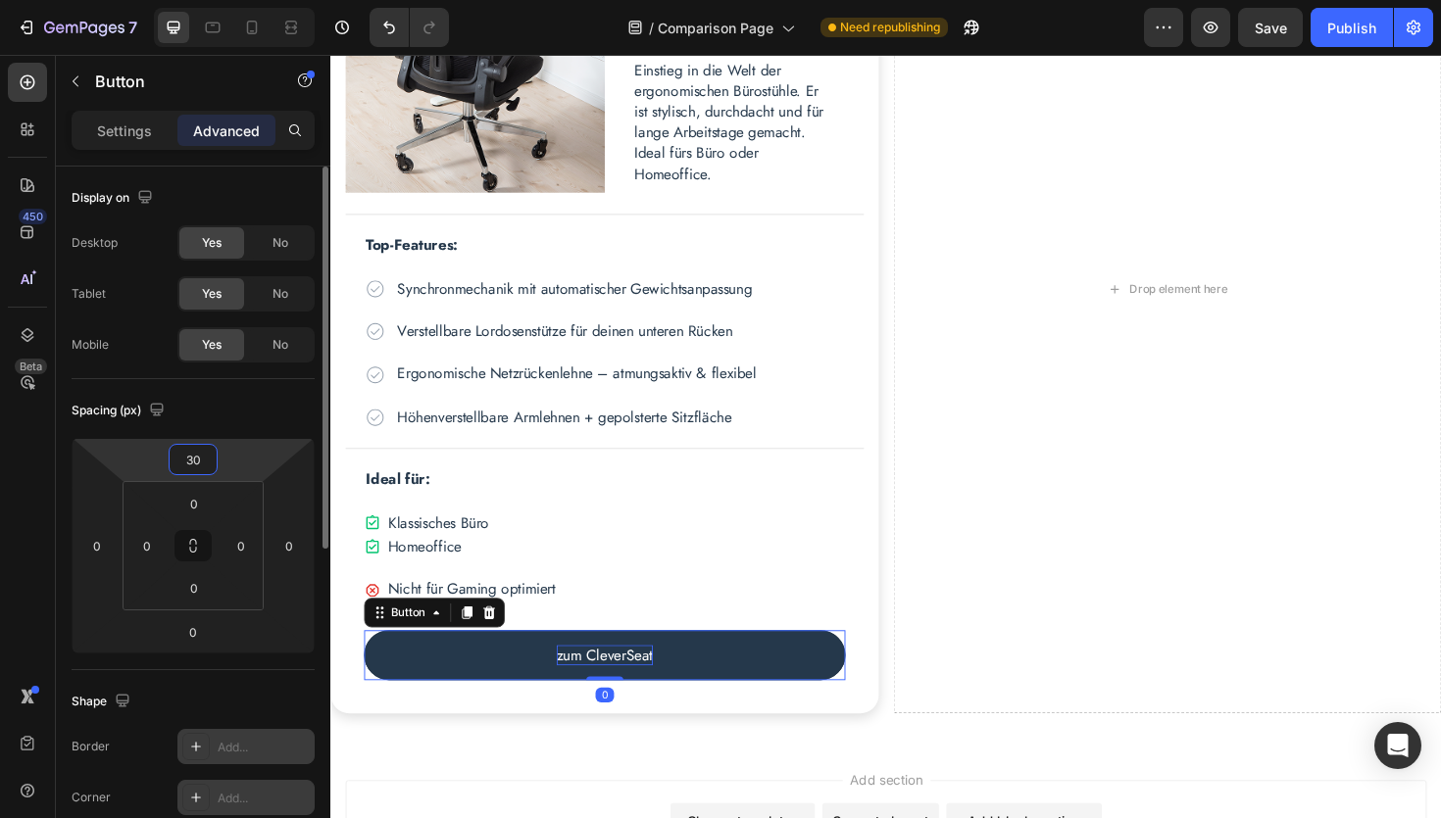
scroll to position [1066, 0]
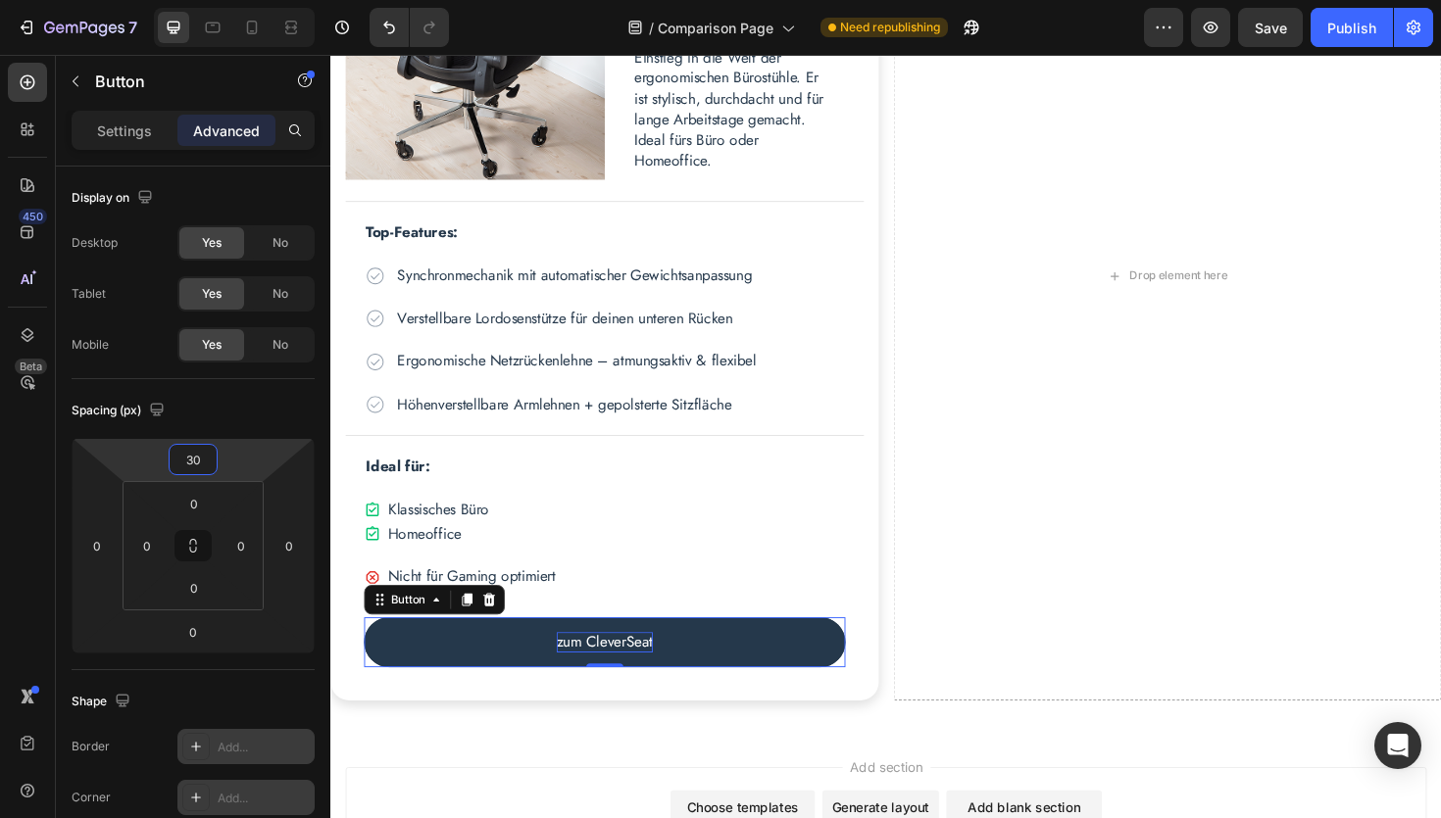
type input "30"
click at [0, 484] on div "450 Beta" at bounding box center [28, 437] width 56 height 764
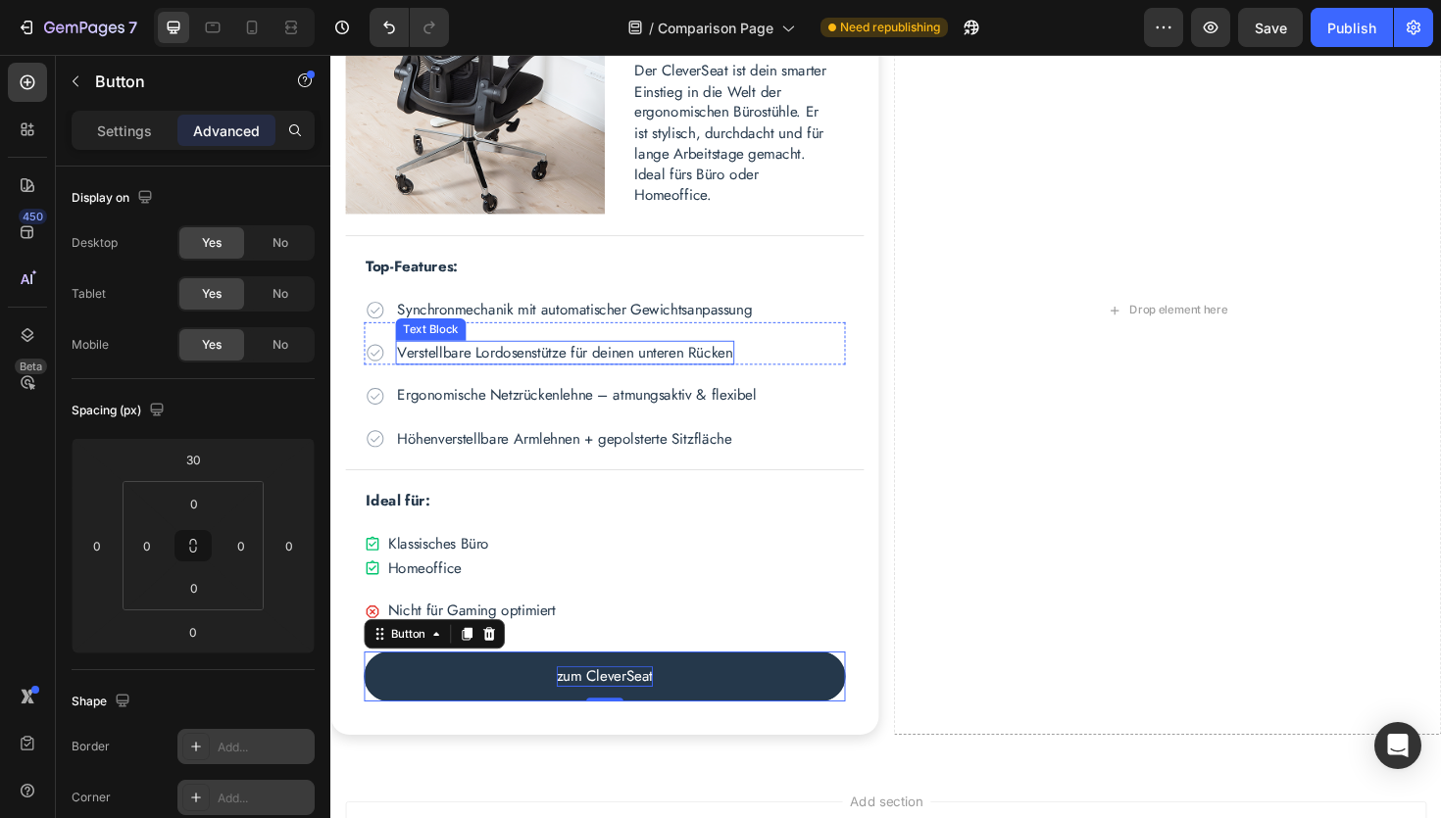
scroll to position [1029, 0]
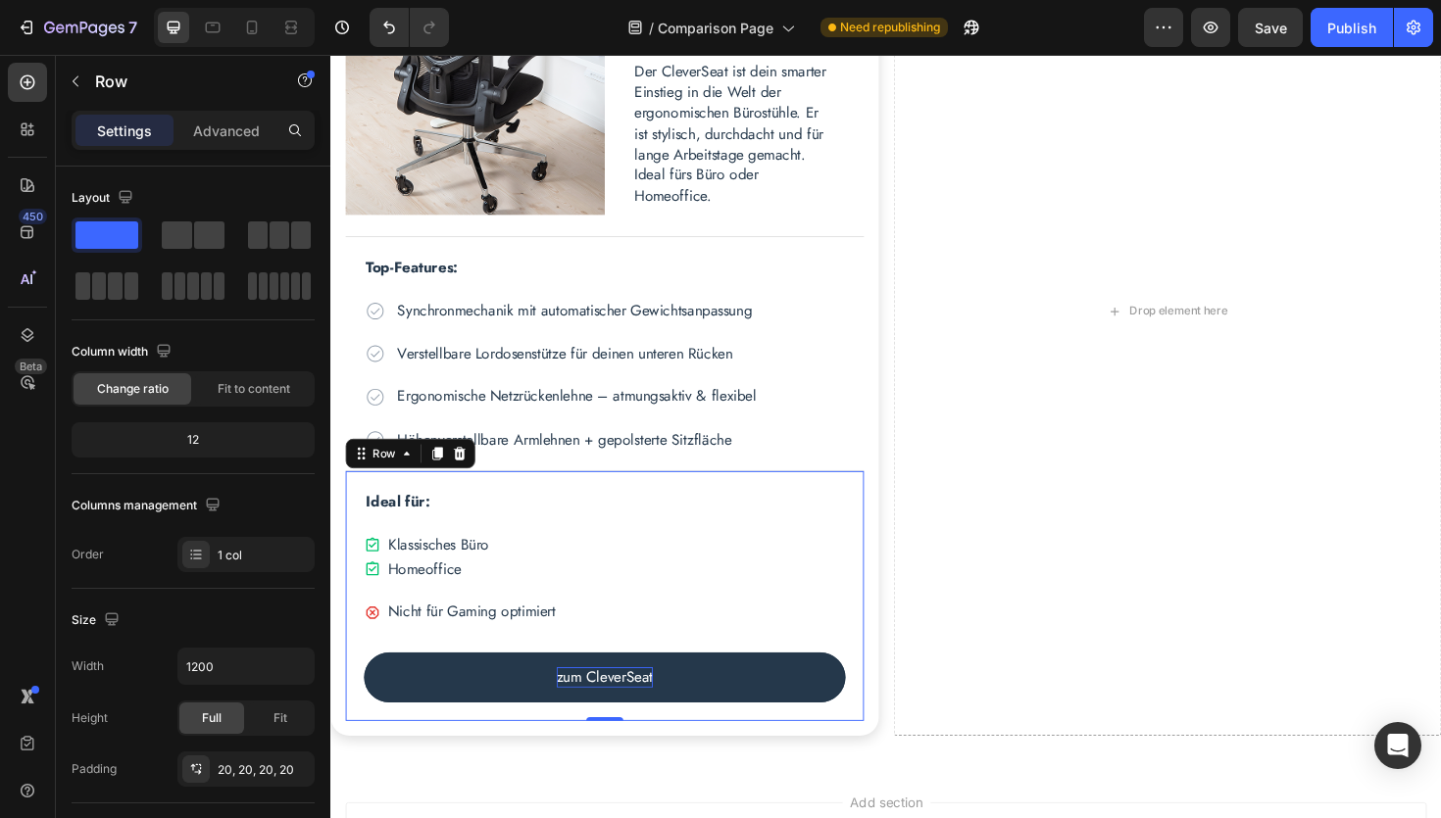
click at [358, 524] on div "Ideal für: Text Block Icon Klassisches Büro Text Block Row Icon Homeoffice Text…" at bounding box center [620, 628] width 549 height 265
click at [442, 476] on icon at bounding box center [443, 477] width 11 height 14
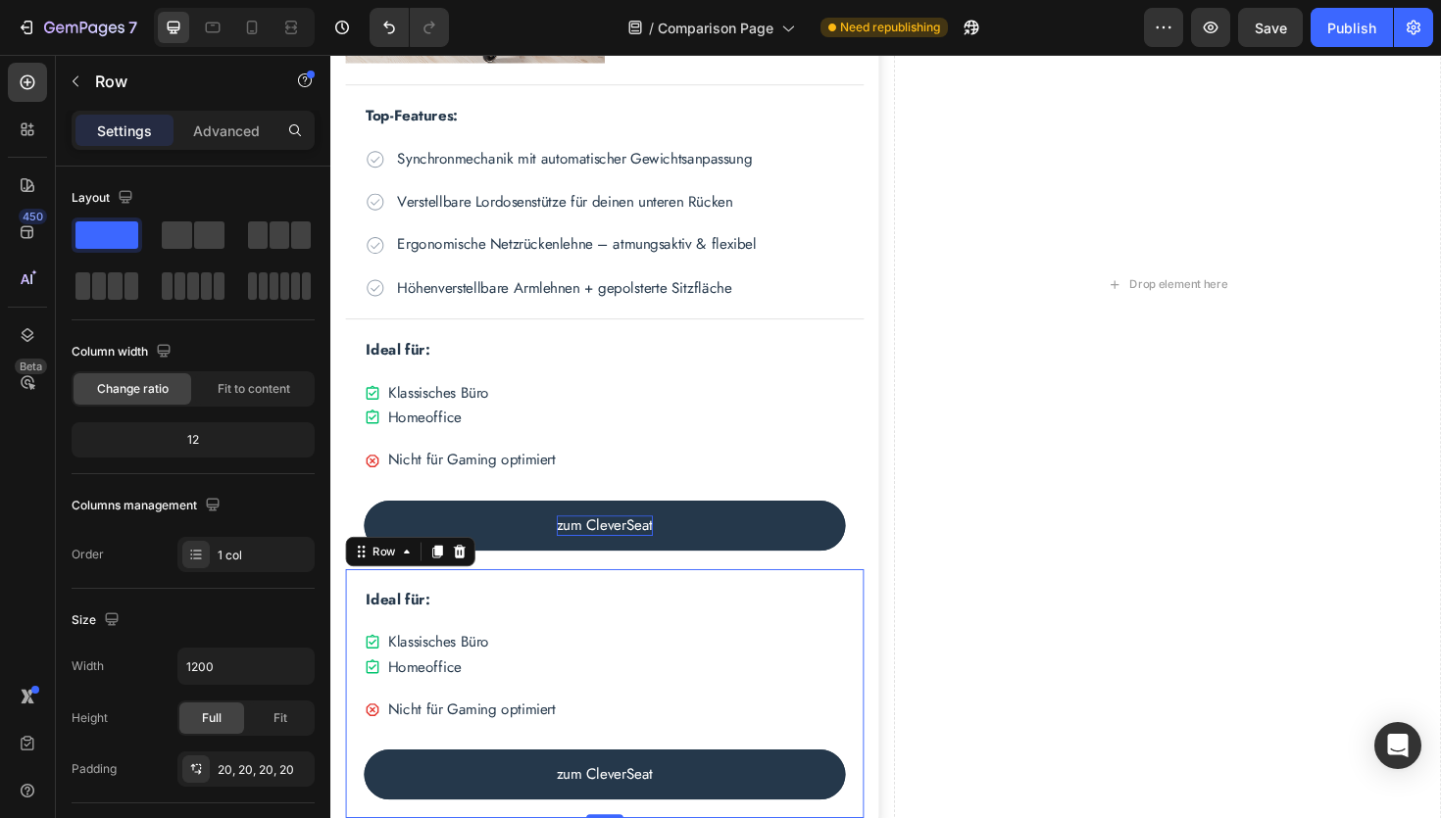
scroll to position [1192, 0]
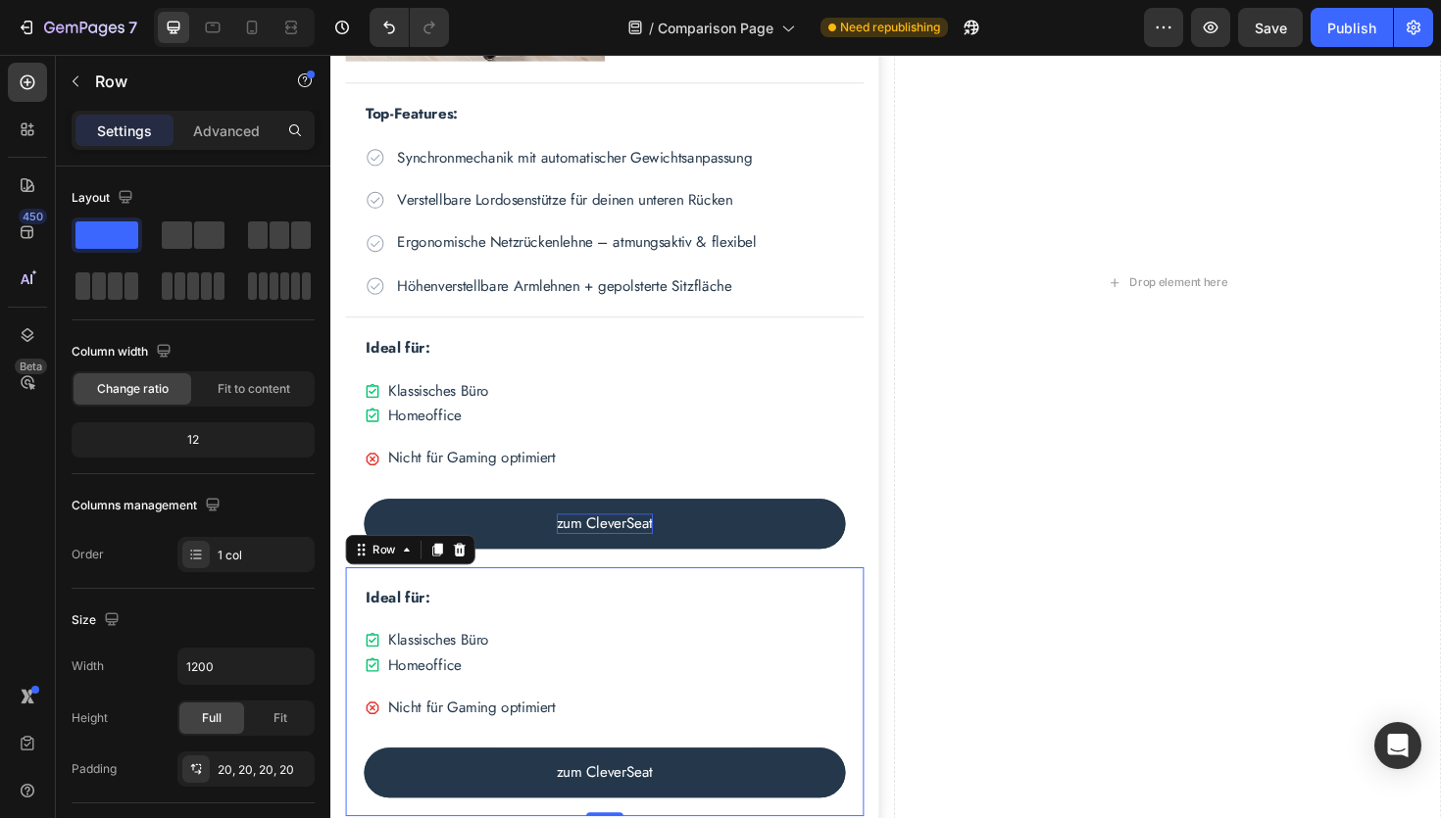
click at [354, 634] on div "Ideal für: Text Block Icon Klassisches Büro Text Block Row Icon Homeoffice Text…" at bounding box center [620, 730] width 549 height 265
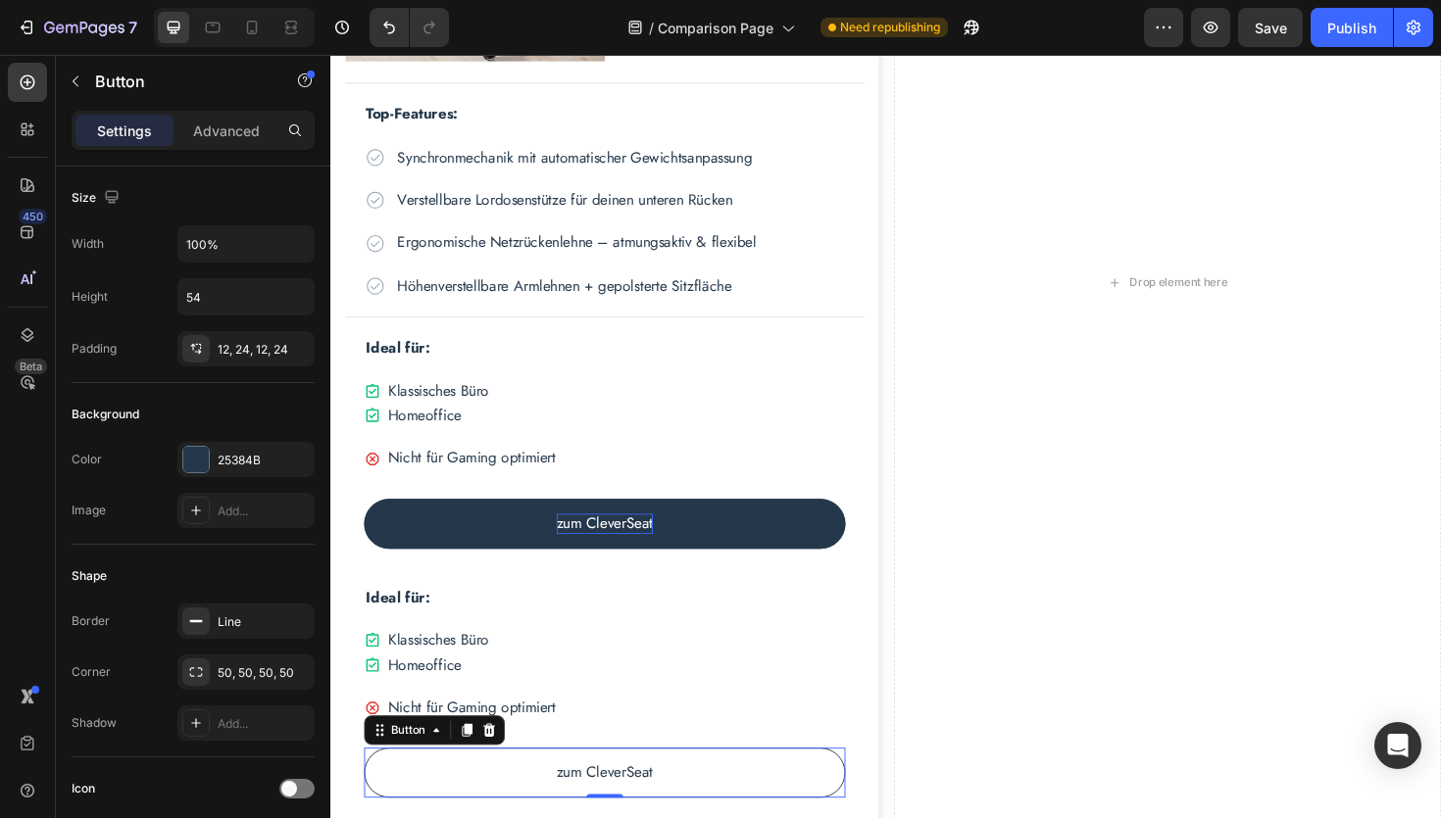
click at [415, 814] on button "zum CleverSeat" at bounding box center [621, 815] width 510 height 53
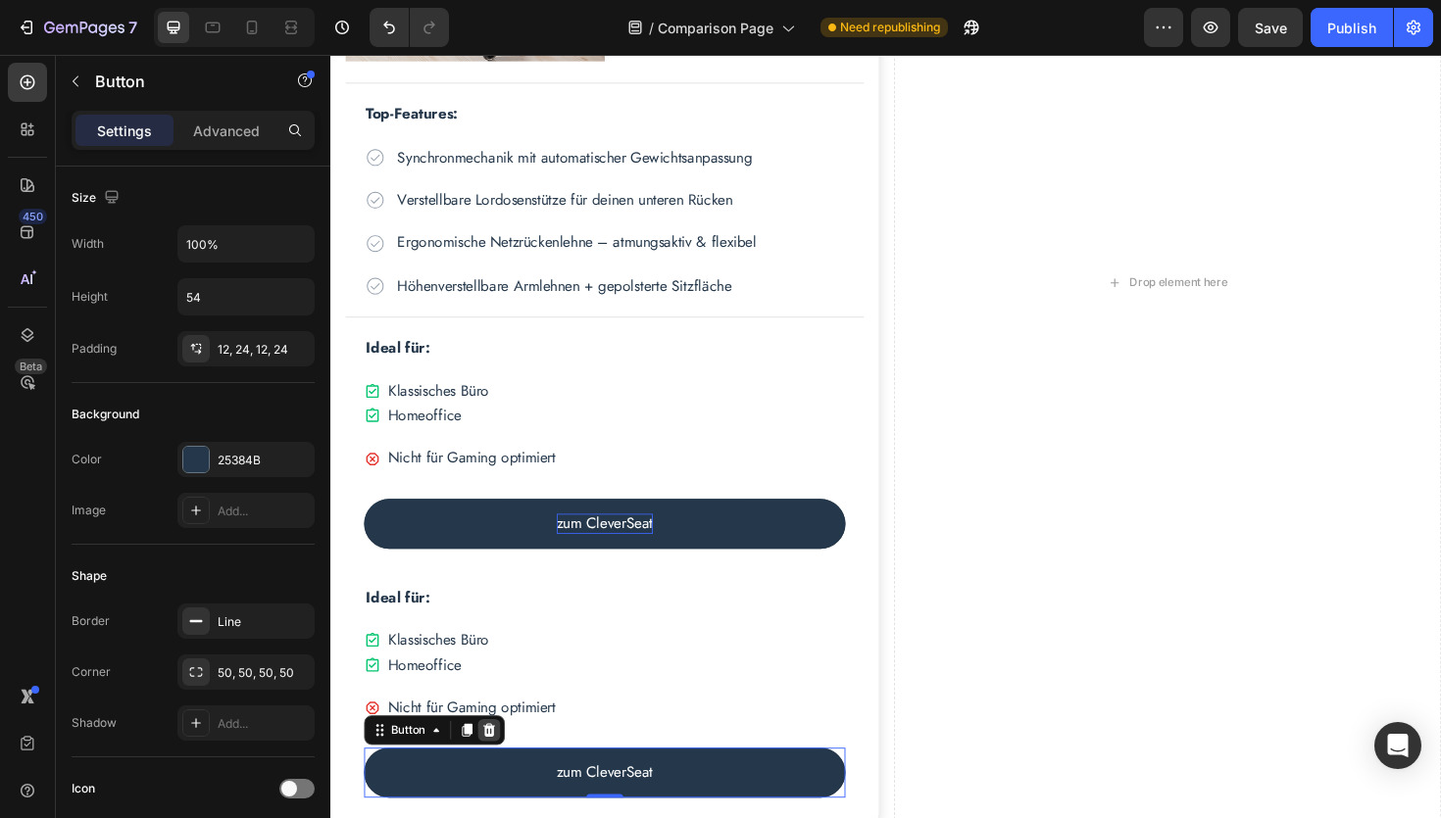
click at [503, 767] on icon at bounding box center [498, 771] width 16 height 16
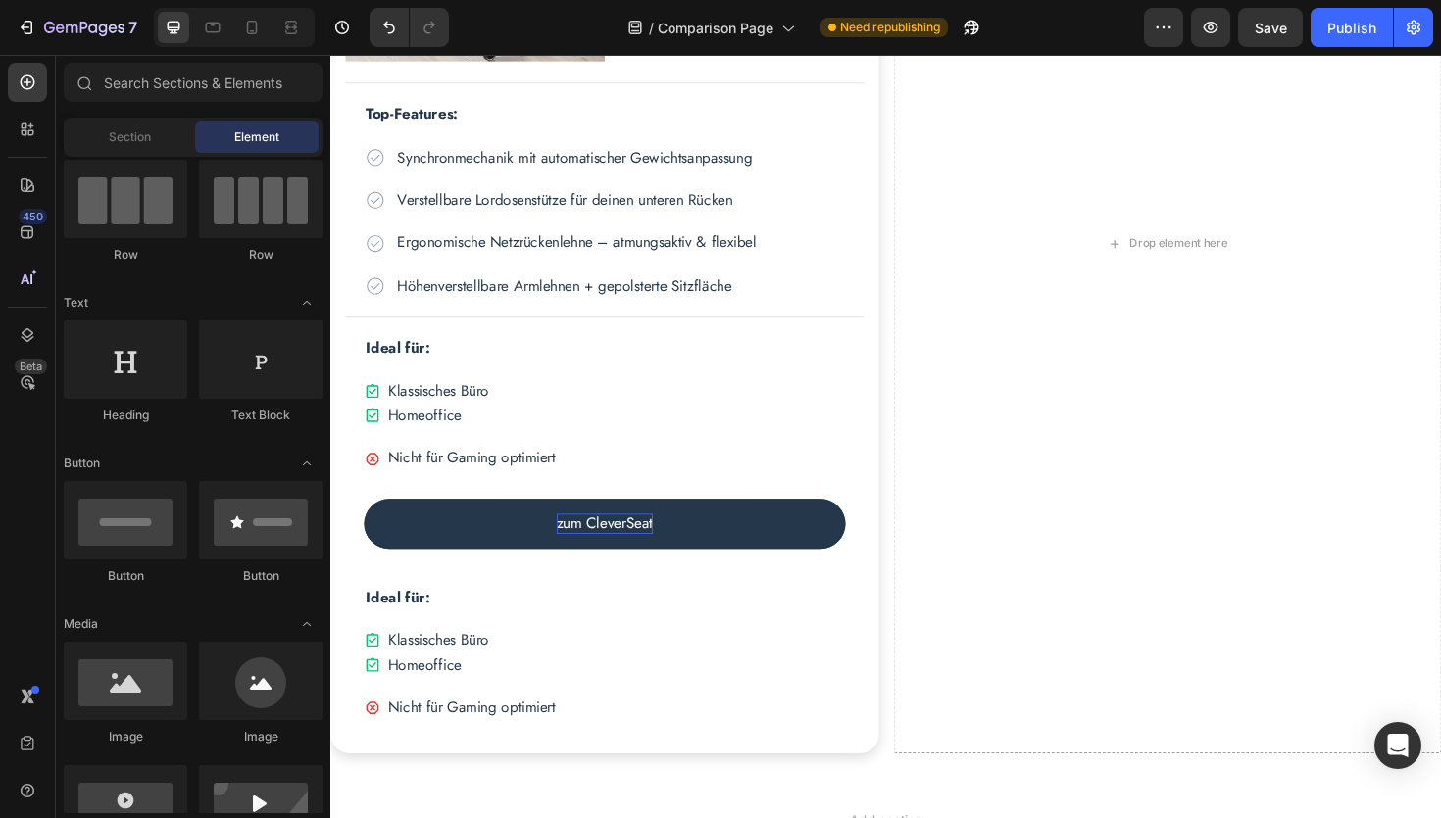
scroll to position [1151, 0]
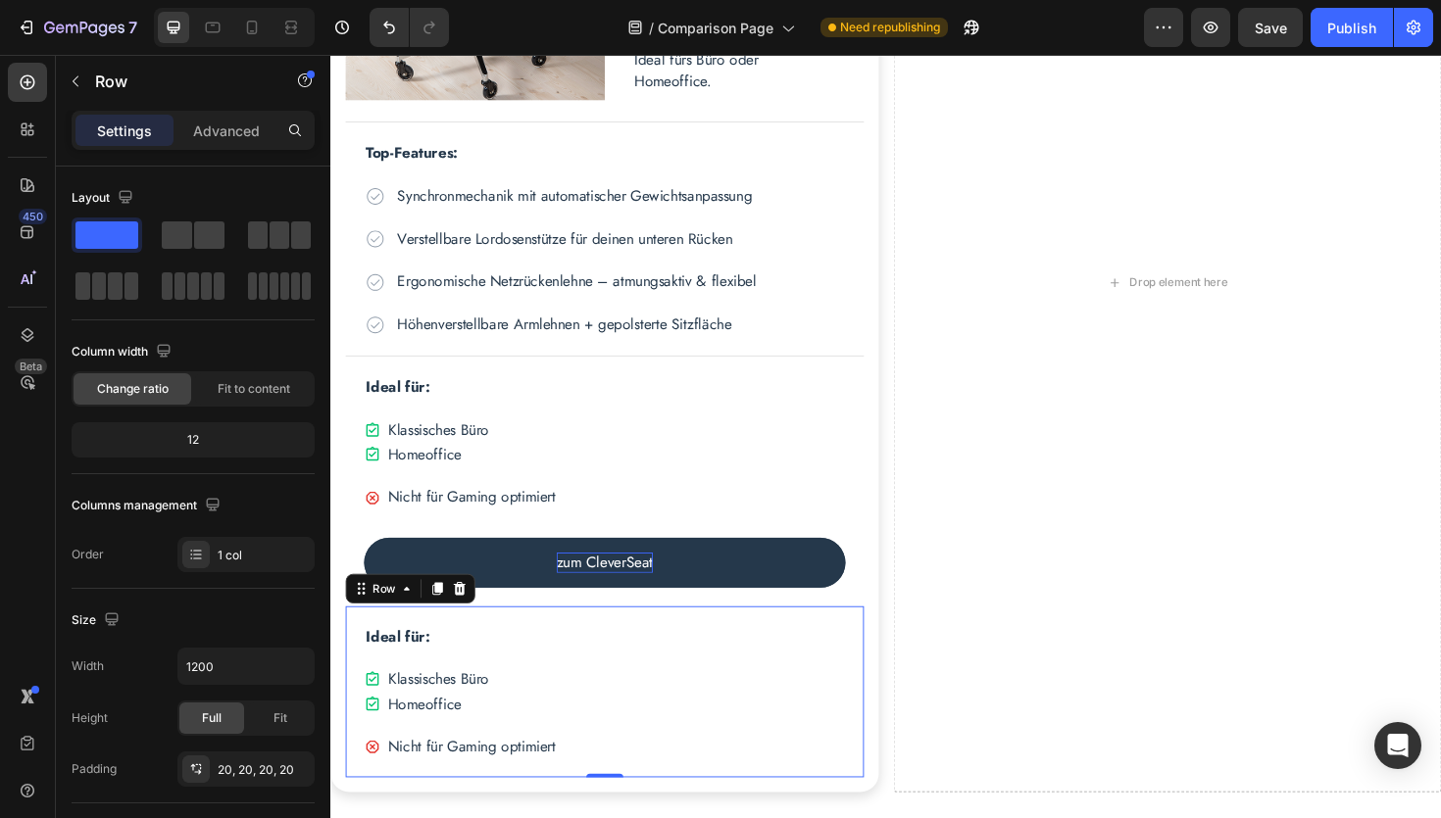
click at [358, 669] on div "Ideal für: Text Block Icon Klassisches Büro Text Block Row Icon Homeoffice Text…" at bounding box center [620, 730] width 549 height 182
click at [356, 653] on div "Ideal für: Text Block Icon Klassisches Büro Text Block Row Icon Homeoffice Text…" at bounding box center [620, 730] width 549 height 182
click at [353, 668] on div "Ideal für: Text Block Icon Klassisches Büro Text Block Row Icon Homeoffice Text…" at bounding box center [620, 730] width 549 height 182
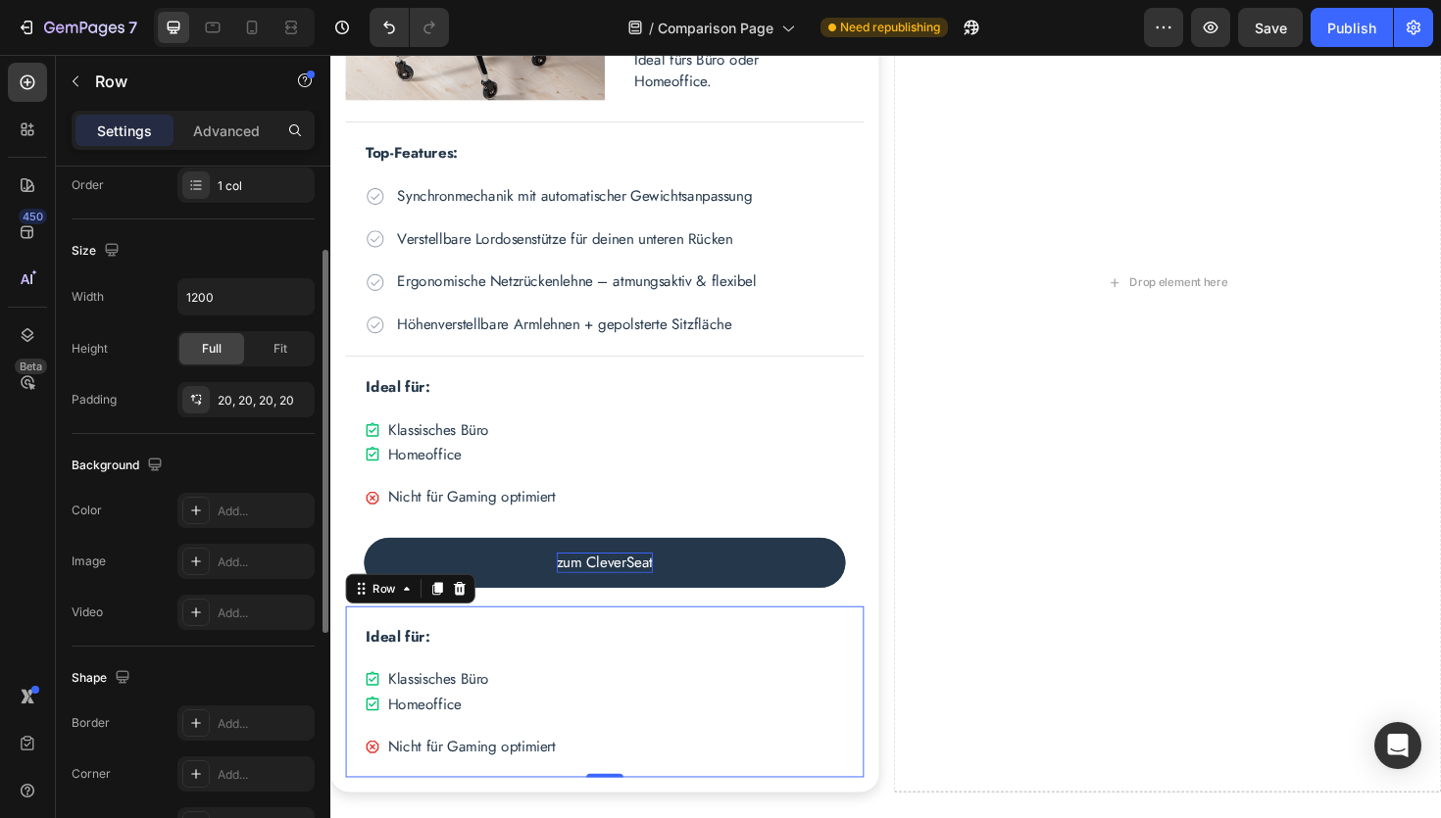
scroll to position [599, 0]
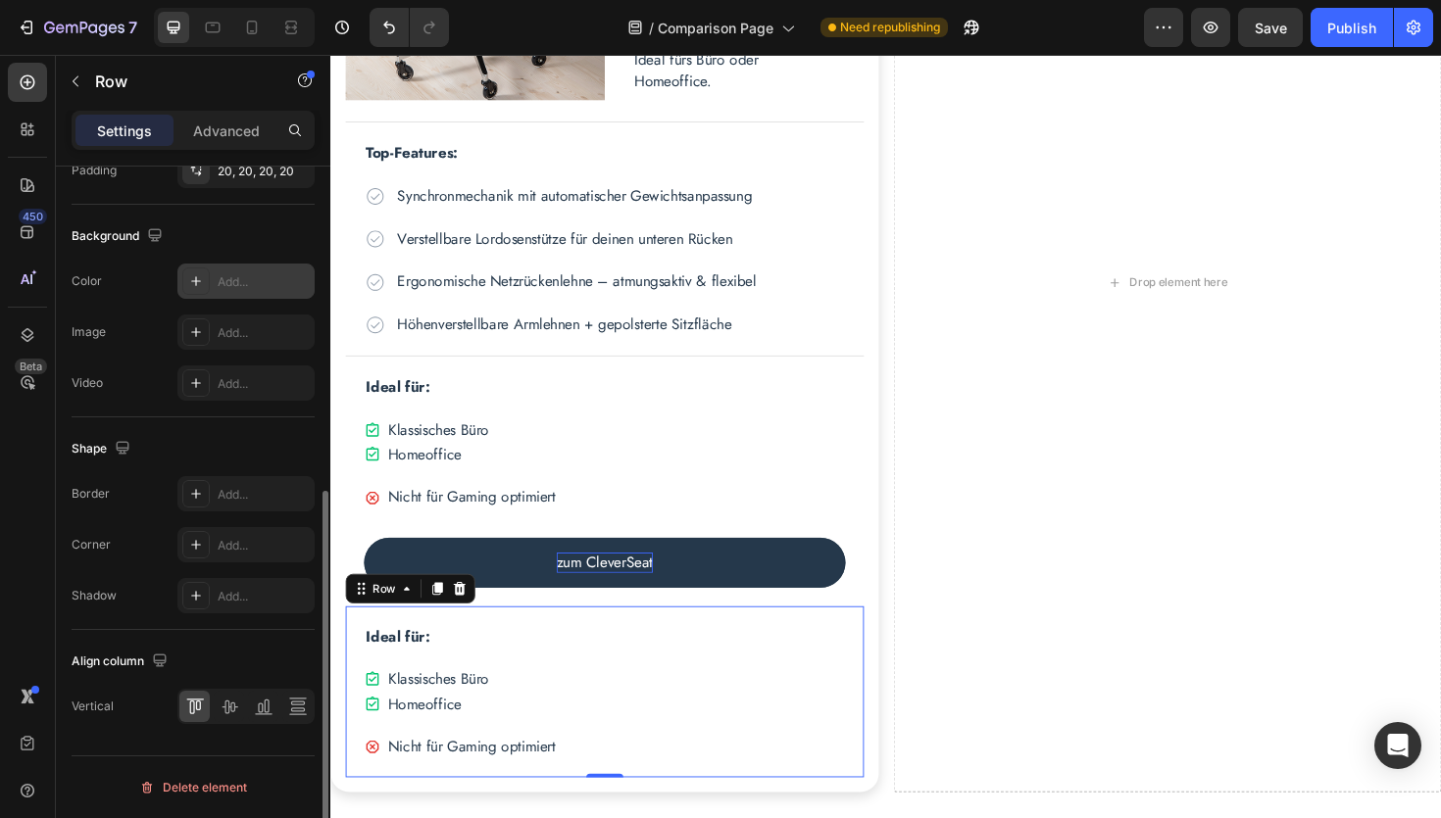
click at [235, 278] on div "Add..." at bounding box center [264, 282] width 92 height 18
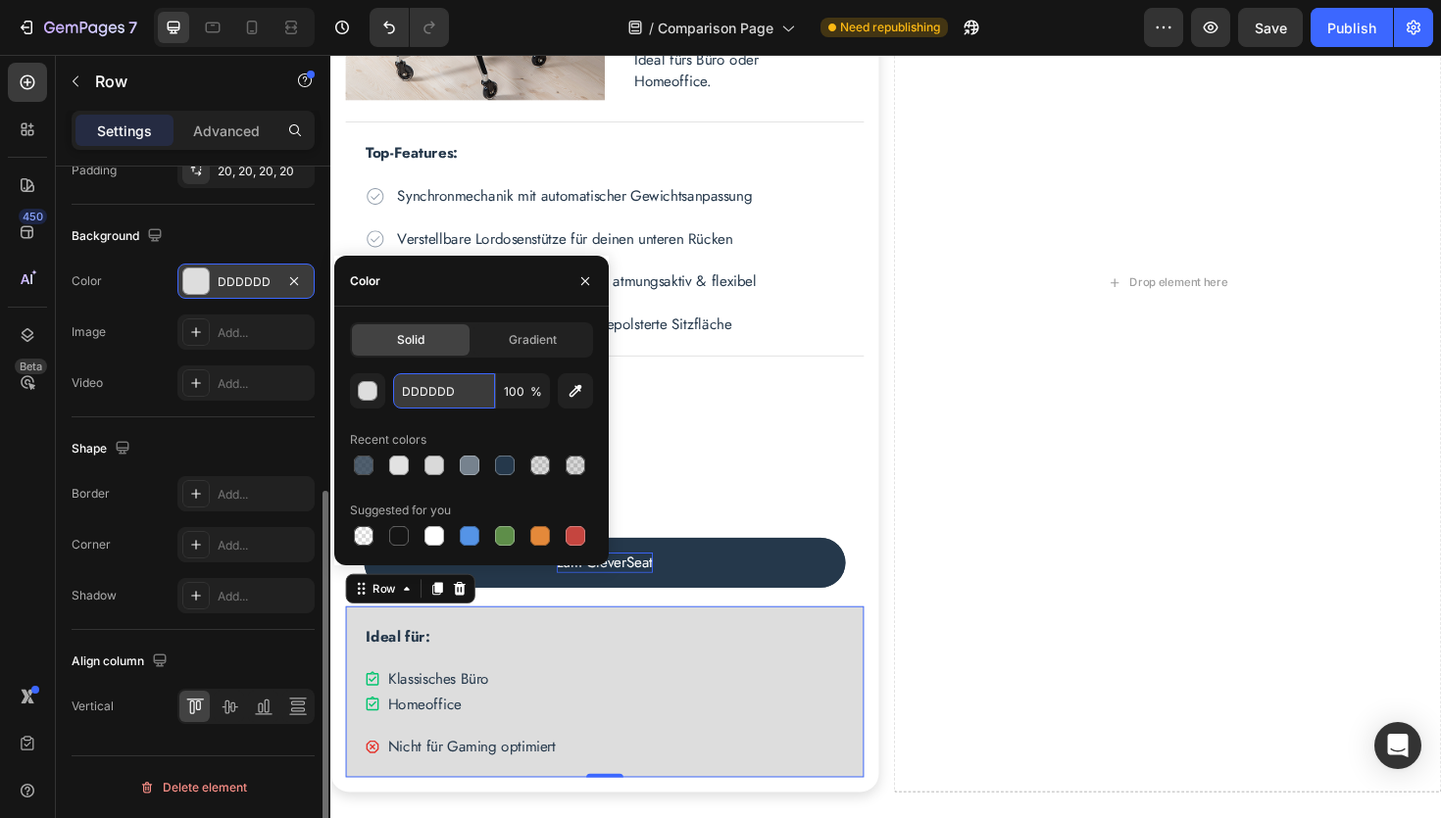
click at [458, 390] on input "DDDDDD" at bounding box center [444, 390] width 102 height 35
paste input "#25384B"
type input "#25384B"
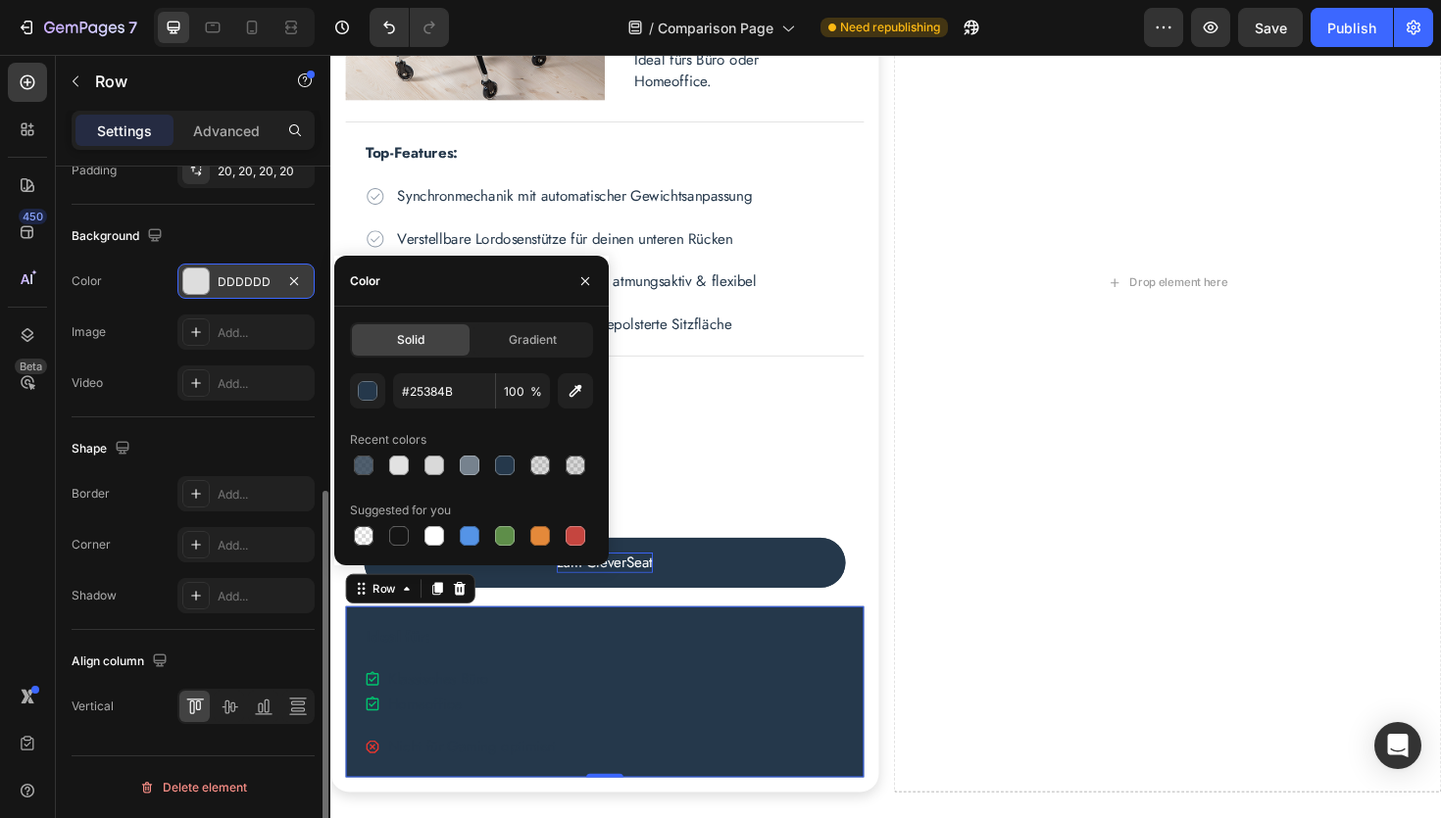
click at [17, 461] on div "450 Beta" at bounding box center [27, 370] width 39 height 615
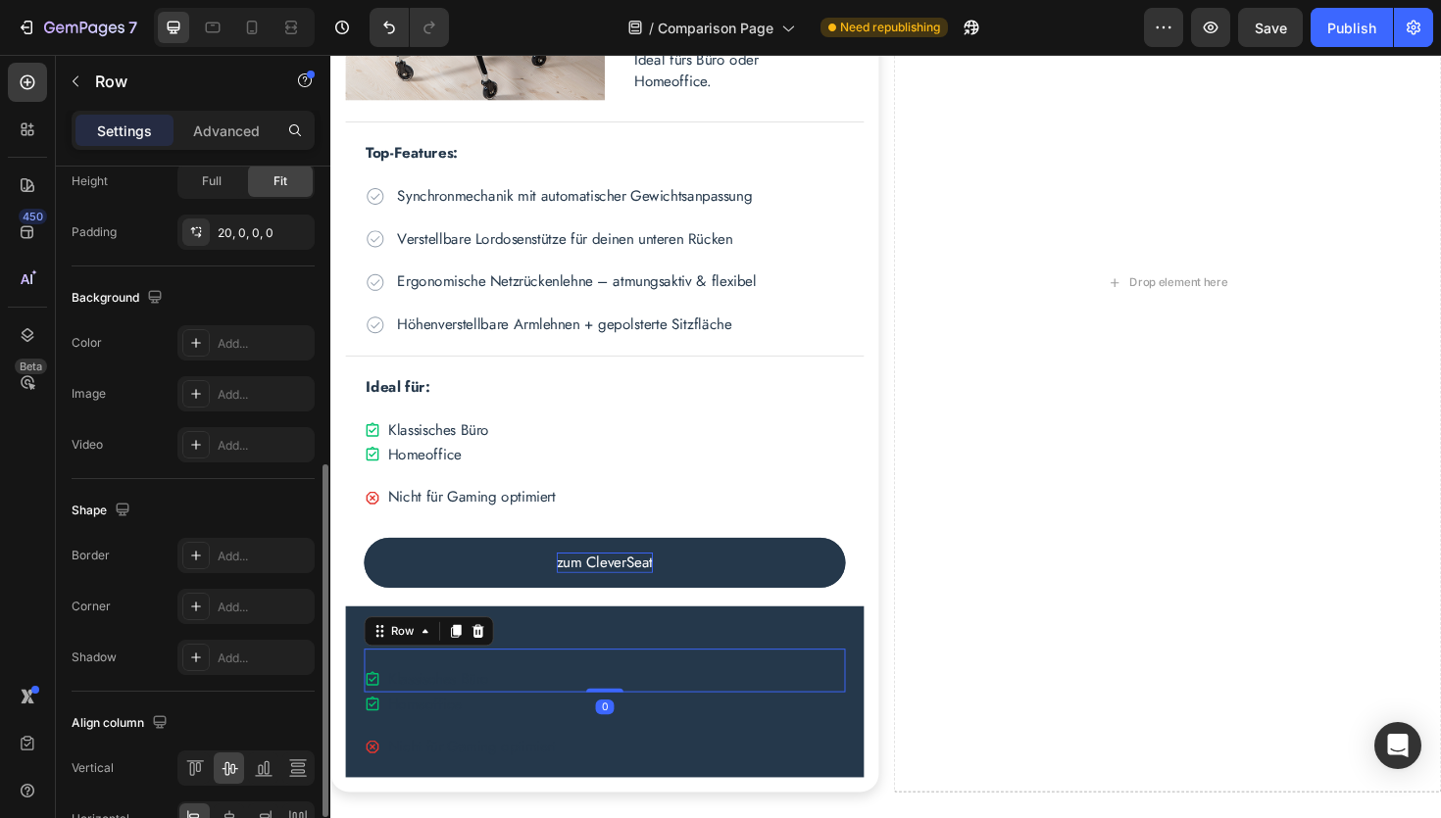
click at [530, 706] on div "Icon Klassisches Büro Text Block Row 0" at bounding box center [621, 706] width 510 height 45
click at [488, 666] on icon at bounding box center [486, 666] width 13 height 14
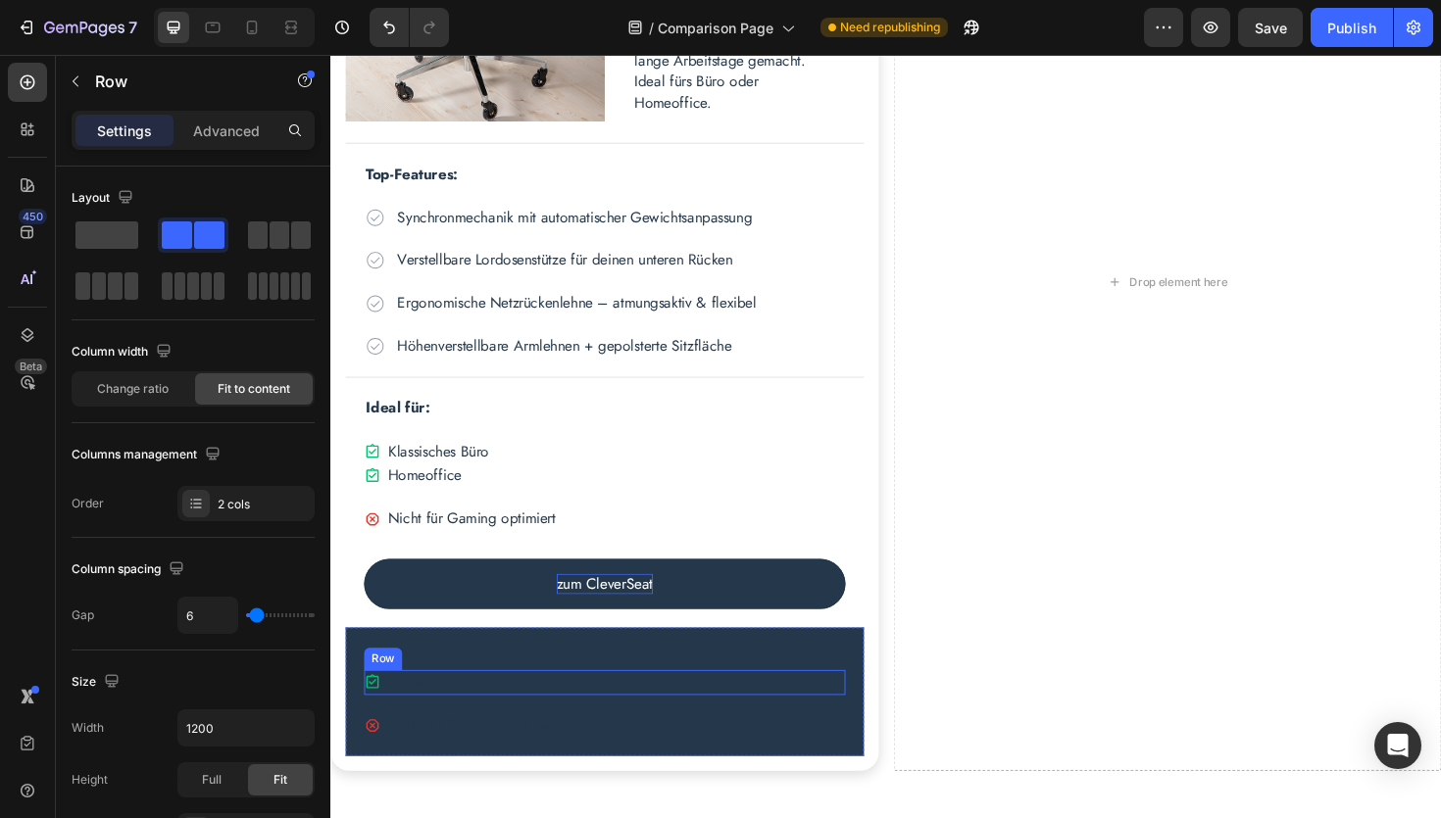
click at [504, 717] on div "Icon Homeoffice Text Block Row" at bounding box center [621, 719] width 510 height 25
click at [490, 700] on div "Row" at bounding box center [434, 687] width 137 height 31
click at [491, 692] on icon at bounding box center [486, 688] width 16 height 16
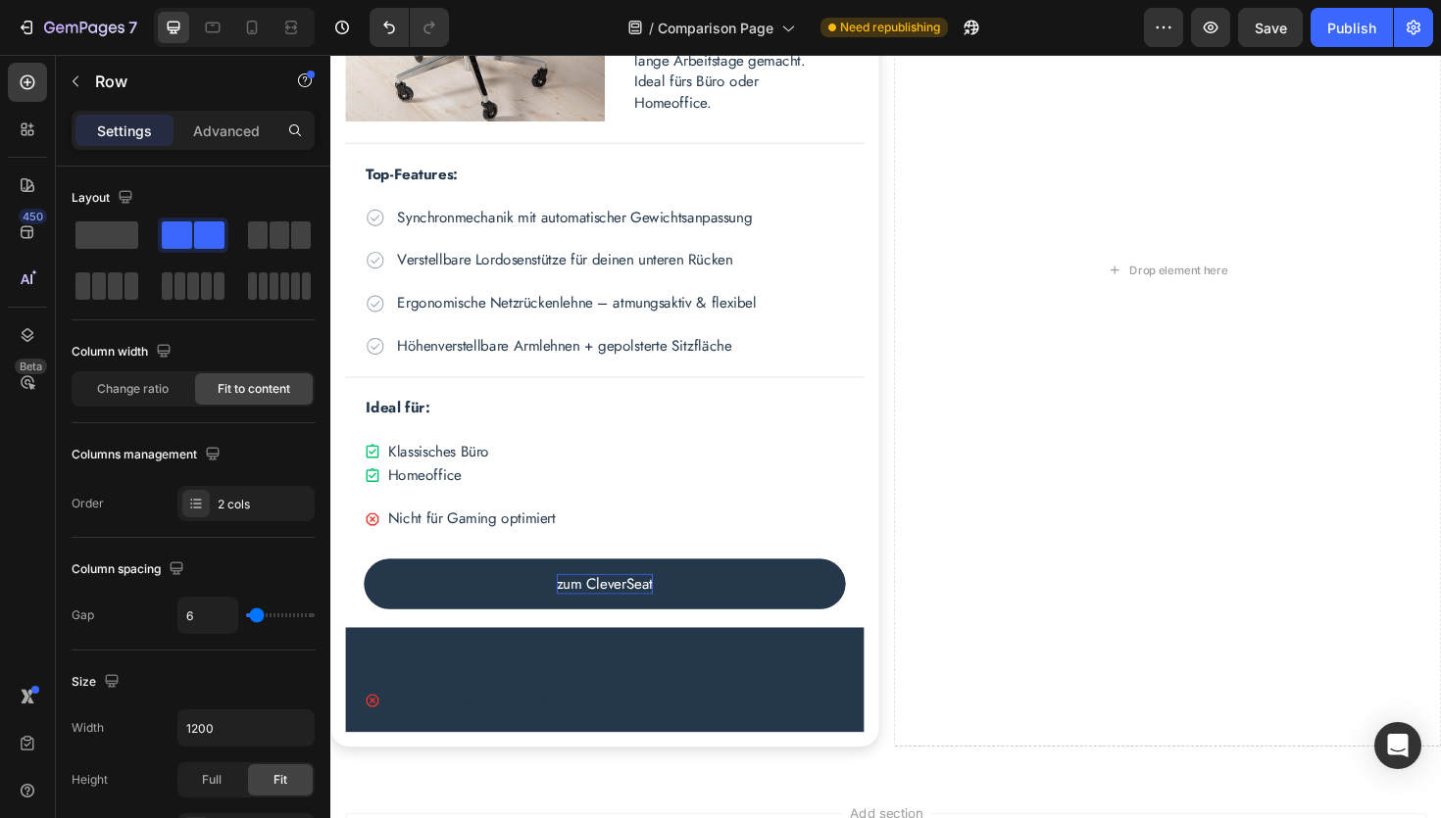
scroll to position [1115, 0]
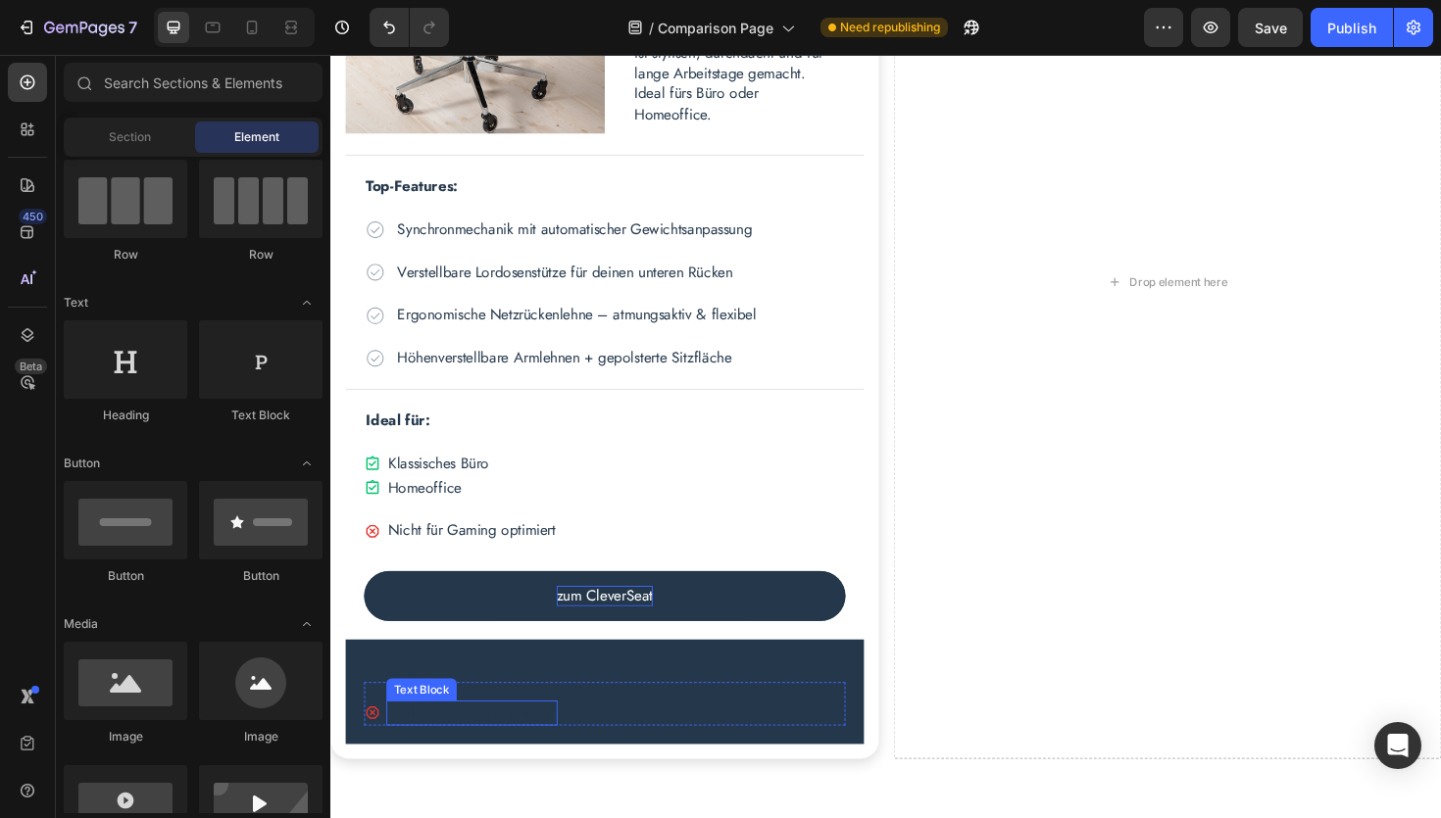
click at [438, 744] on p "Nicht für Gaming optimiert" at bounding box center [479, 752] width 177 height 22
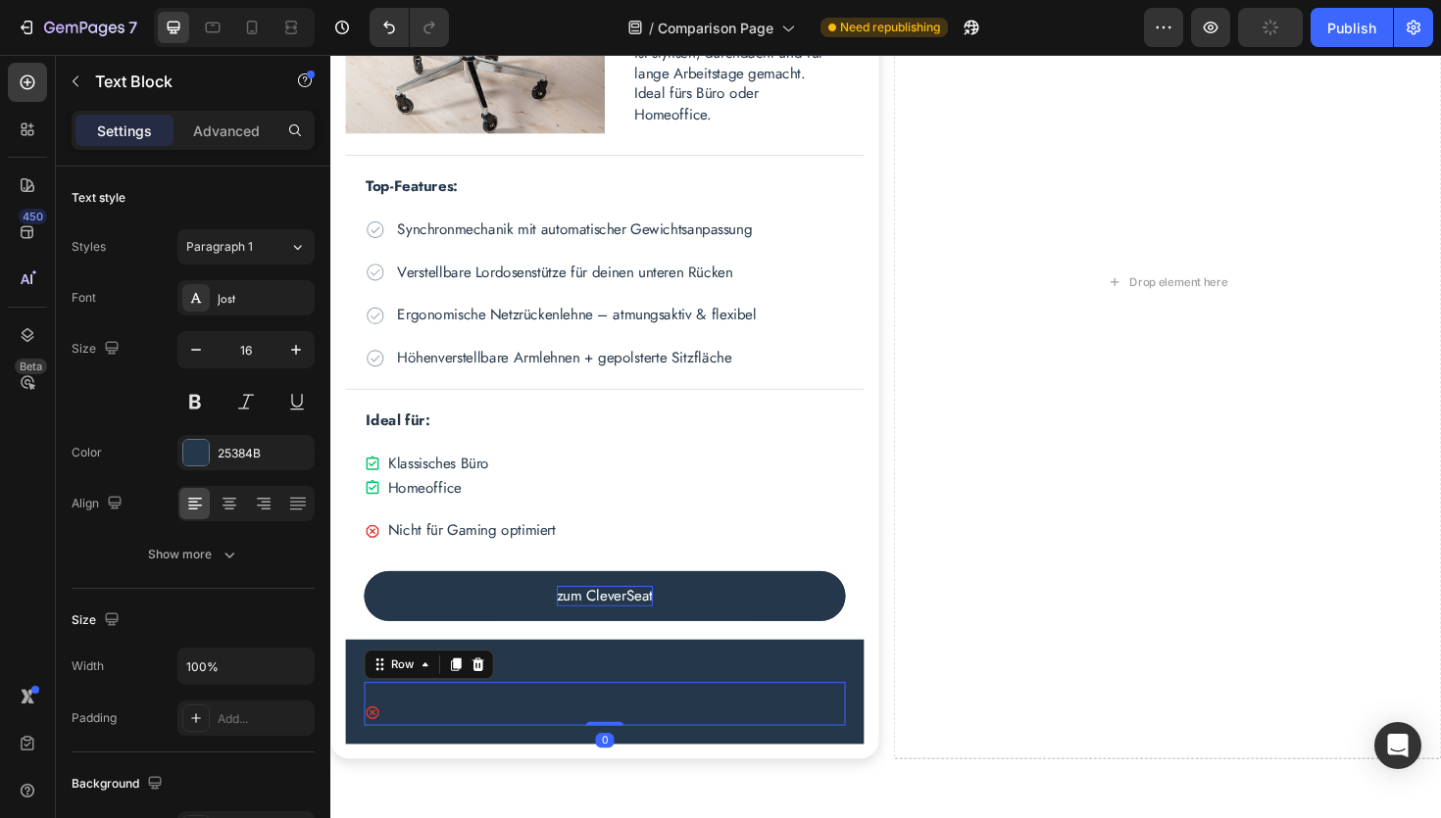
click at [635, 734] on div "Icon Nicht für Gaming optimiert Text Block Row 0" at bounding box center [621, 741] width 510 height 45
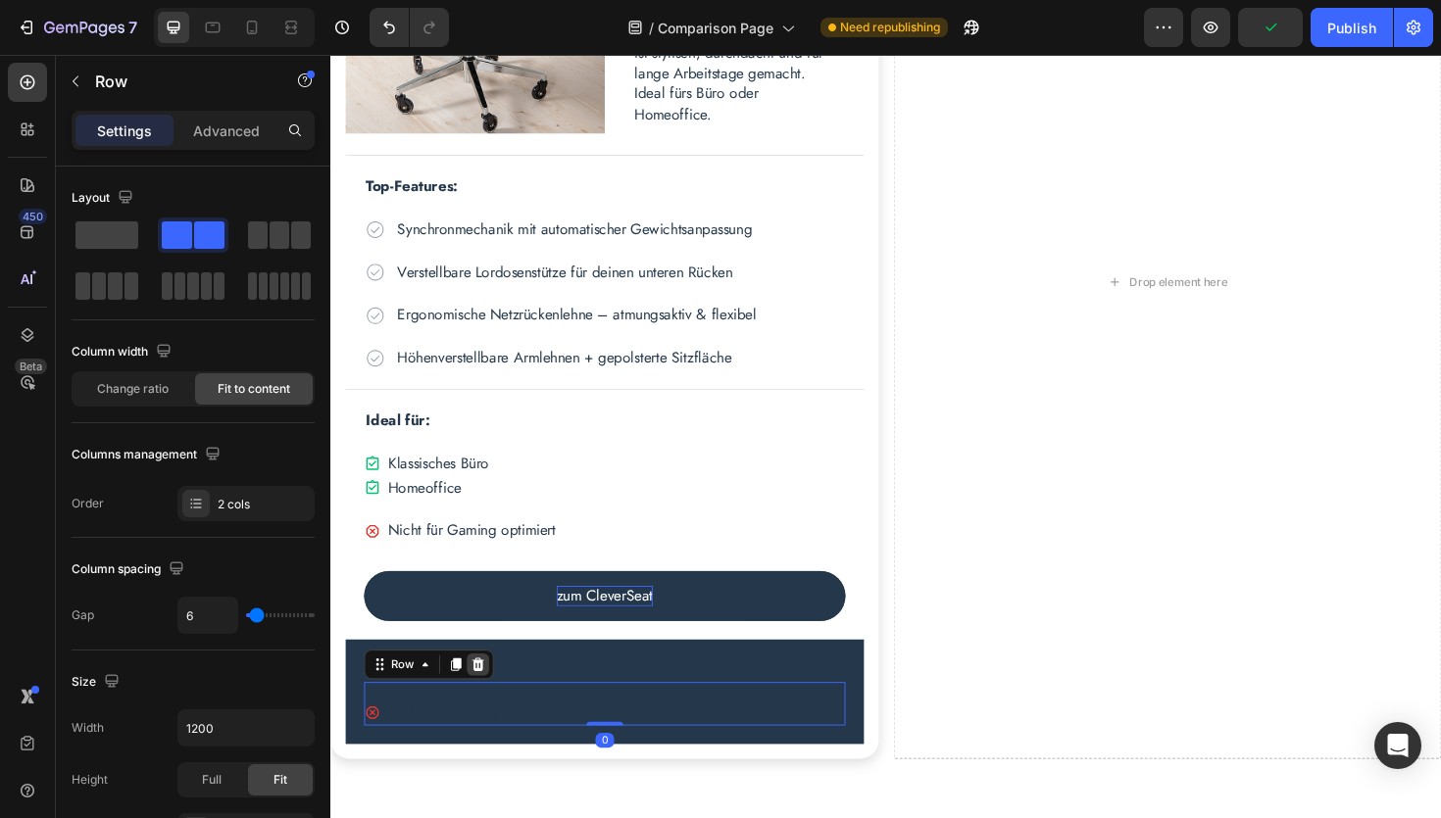
click at [487, 706] on icon at bounding box center [486, 701] width 13 height 14
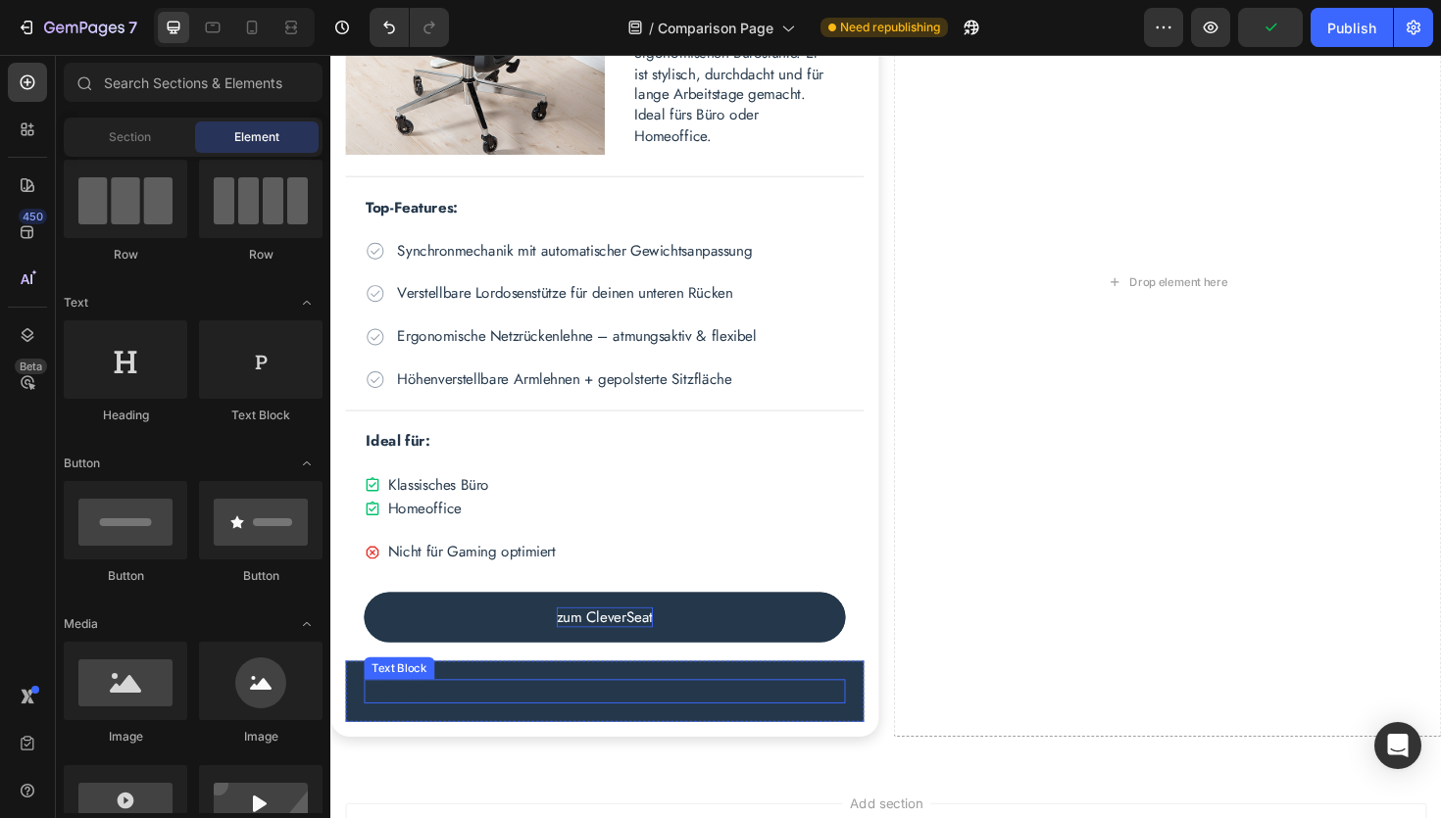
click at [460, 732] on p "Ideal für:" at bounding box center [621, 729] width 506 height 22
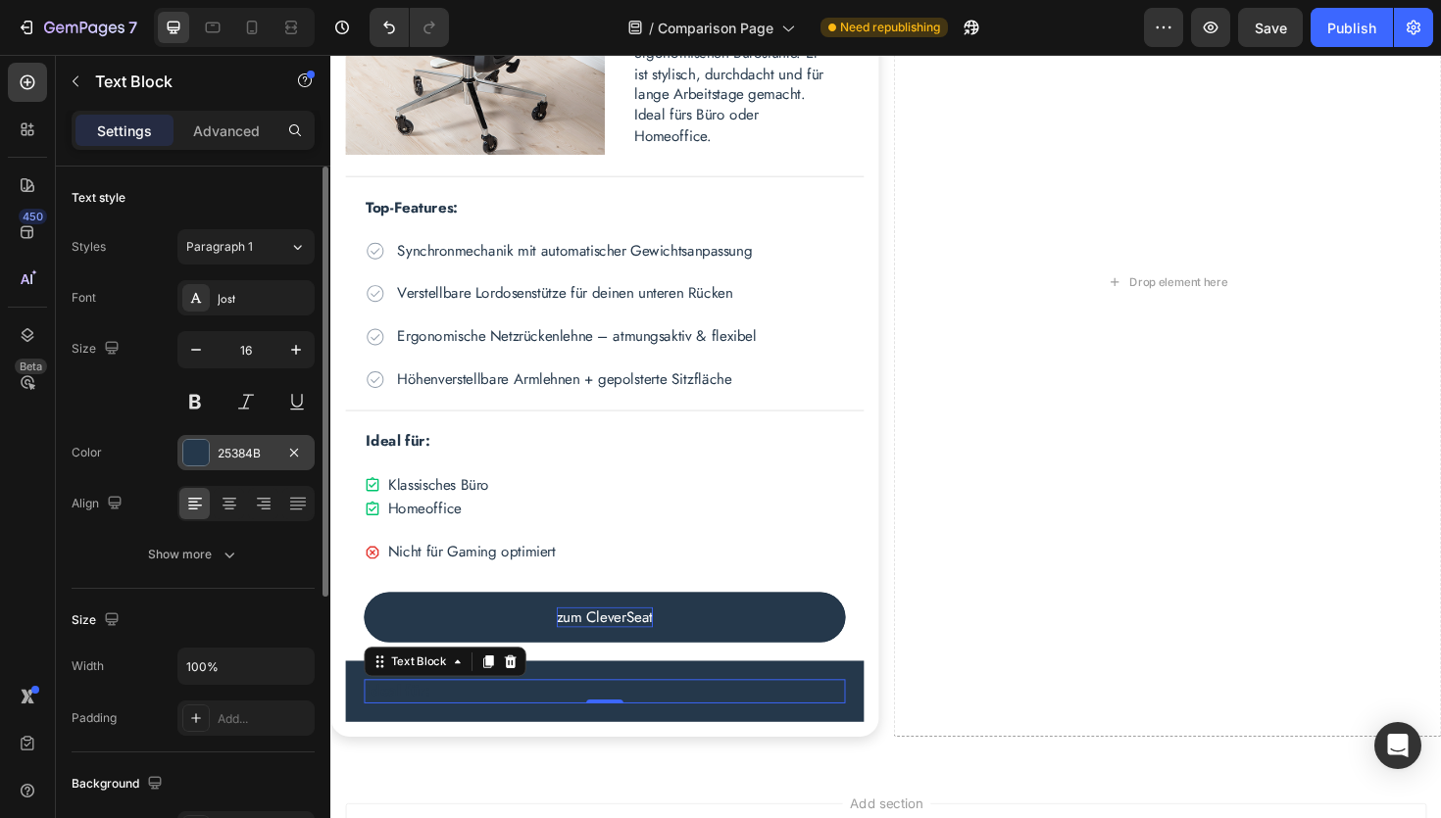
click at [232, 446] on div "25384B" at bounding box center [246, 454] width 57 height 18
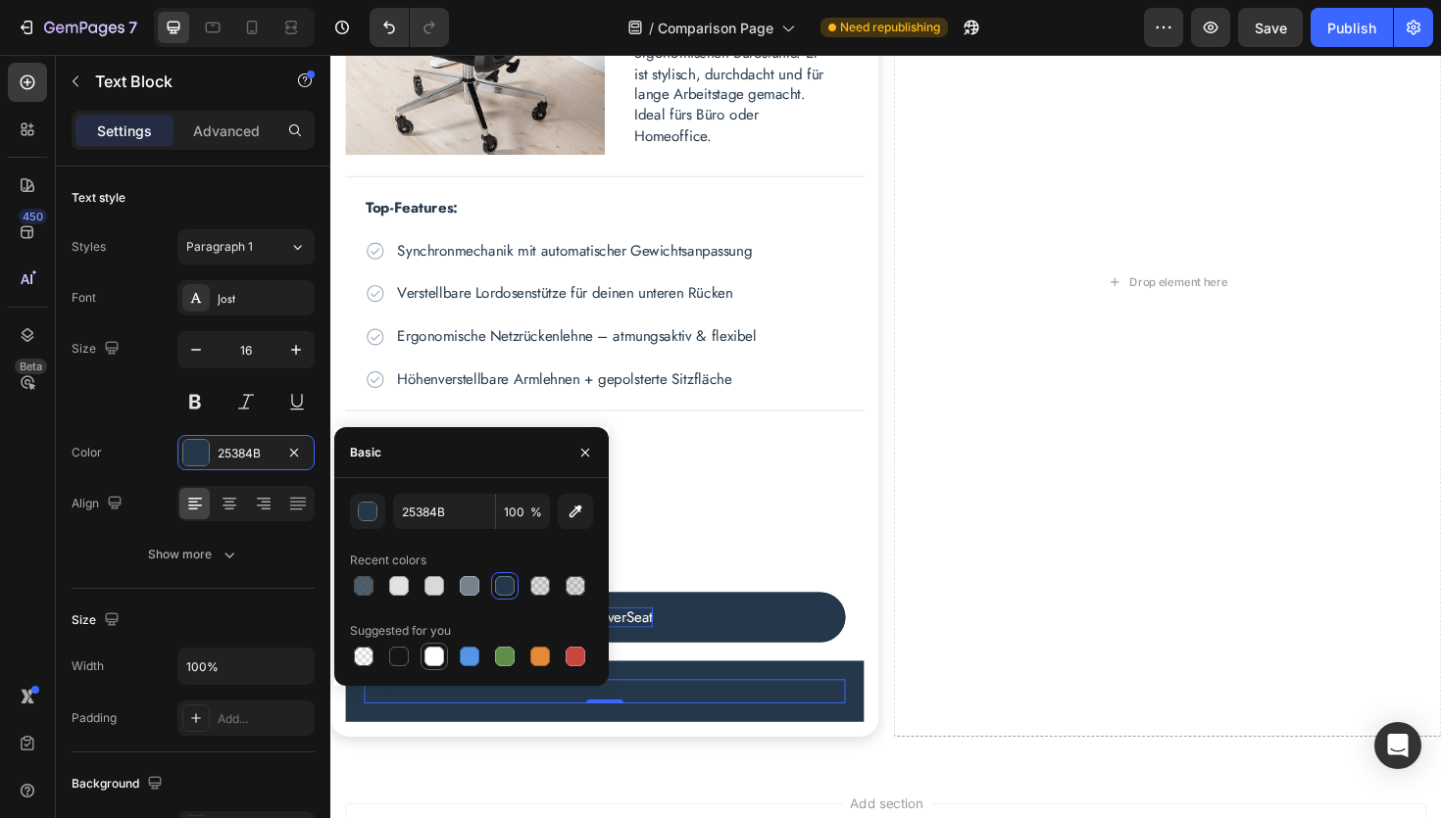
click at [436, 665] on div at bounding box center [434, 657] width 20 height 20
type input "FFFFFF"
click at [6, 515] on div "450 Beta" at bounding box center [28, 437] width 56 height 764
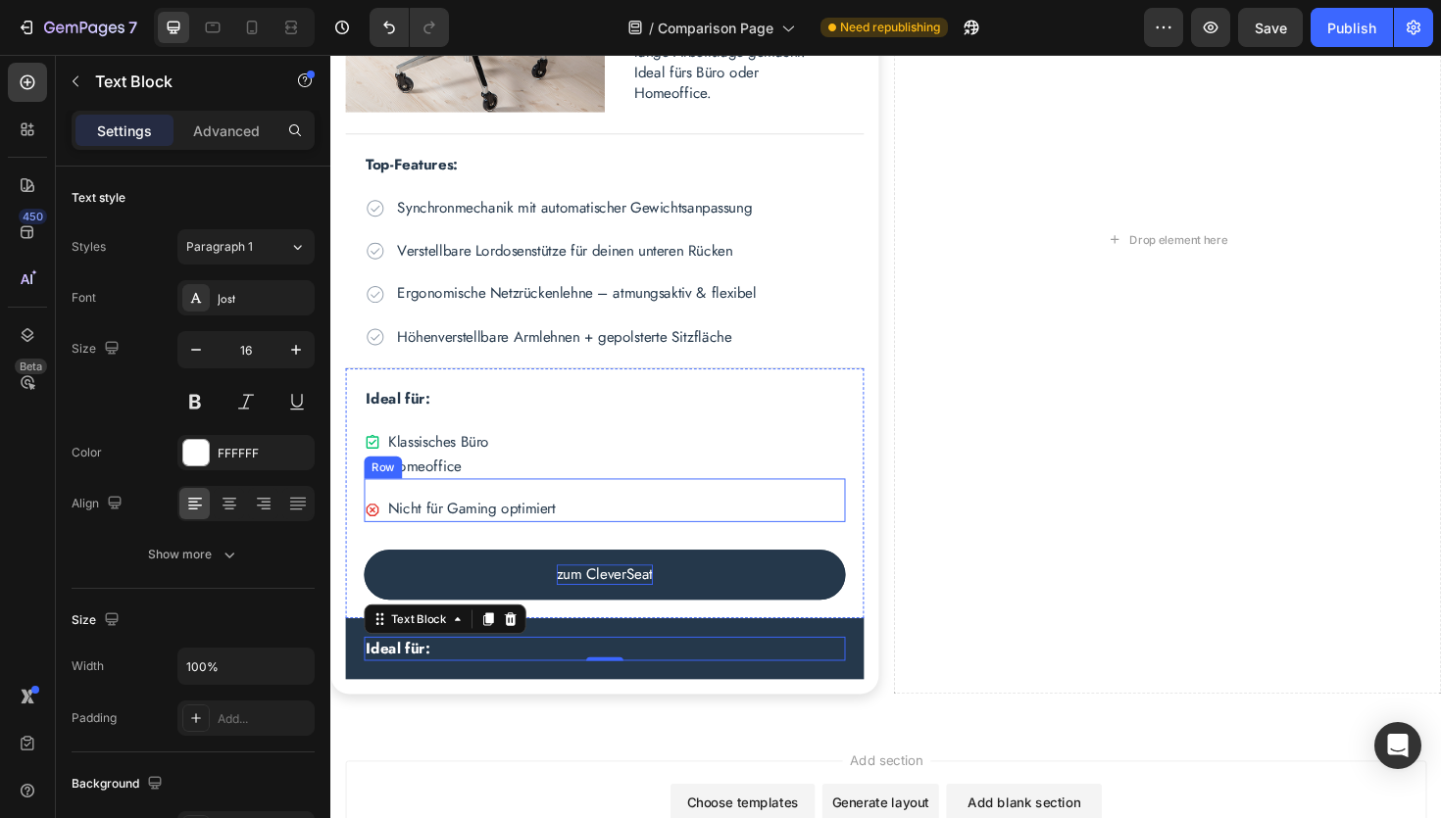
scroll to position [1144, 0]
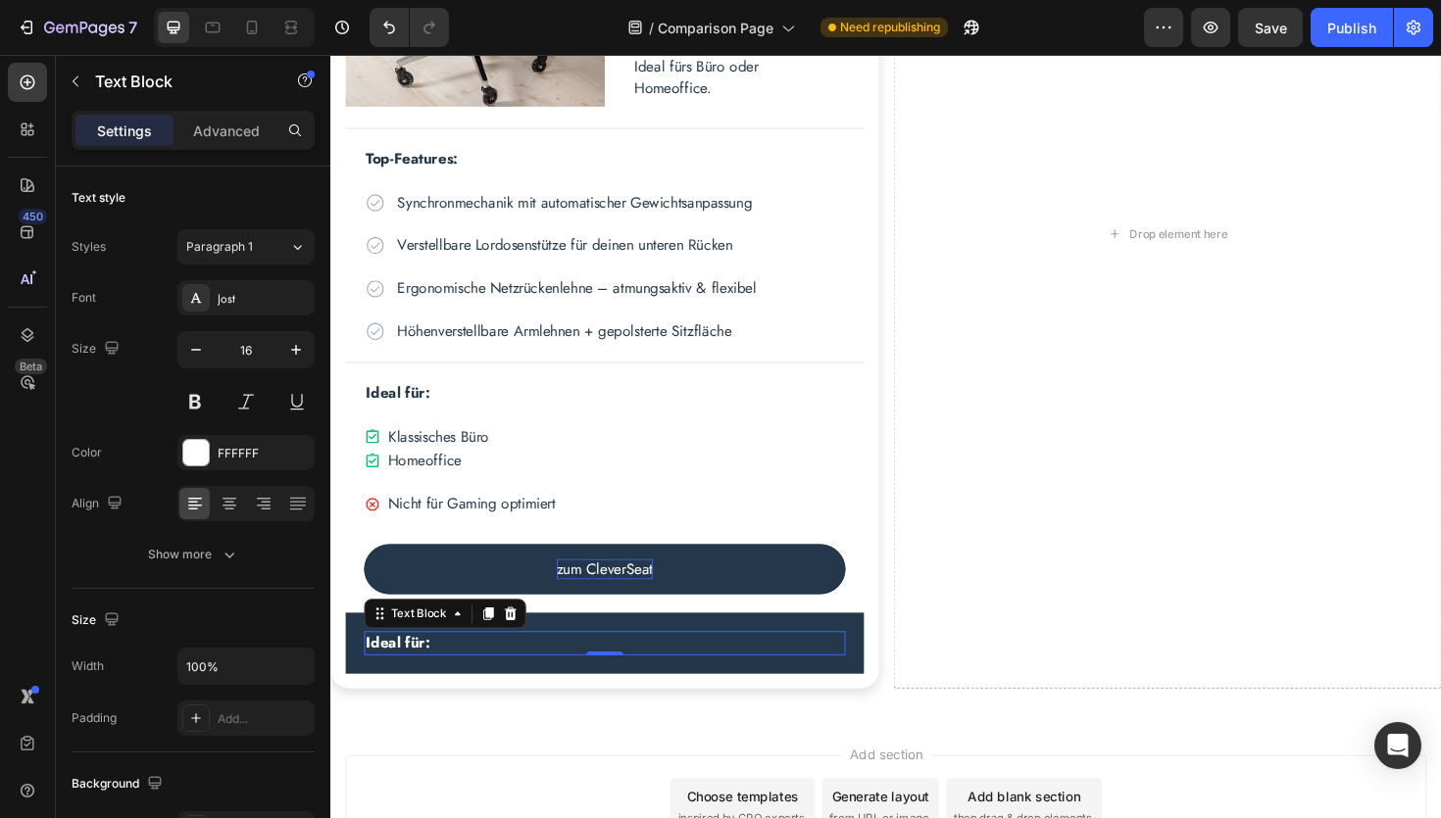
click at [456, 678] on p "Ideal für:" at bounding box center [621, 678] width 506 height 22
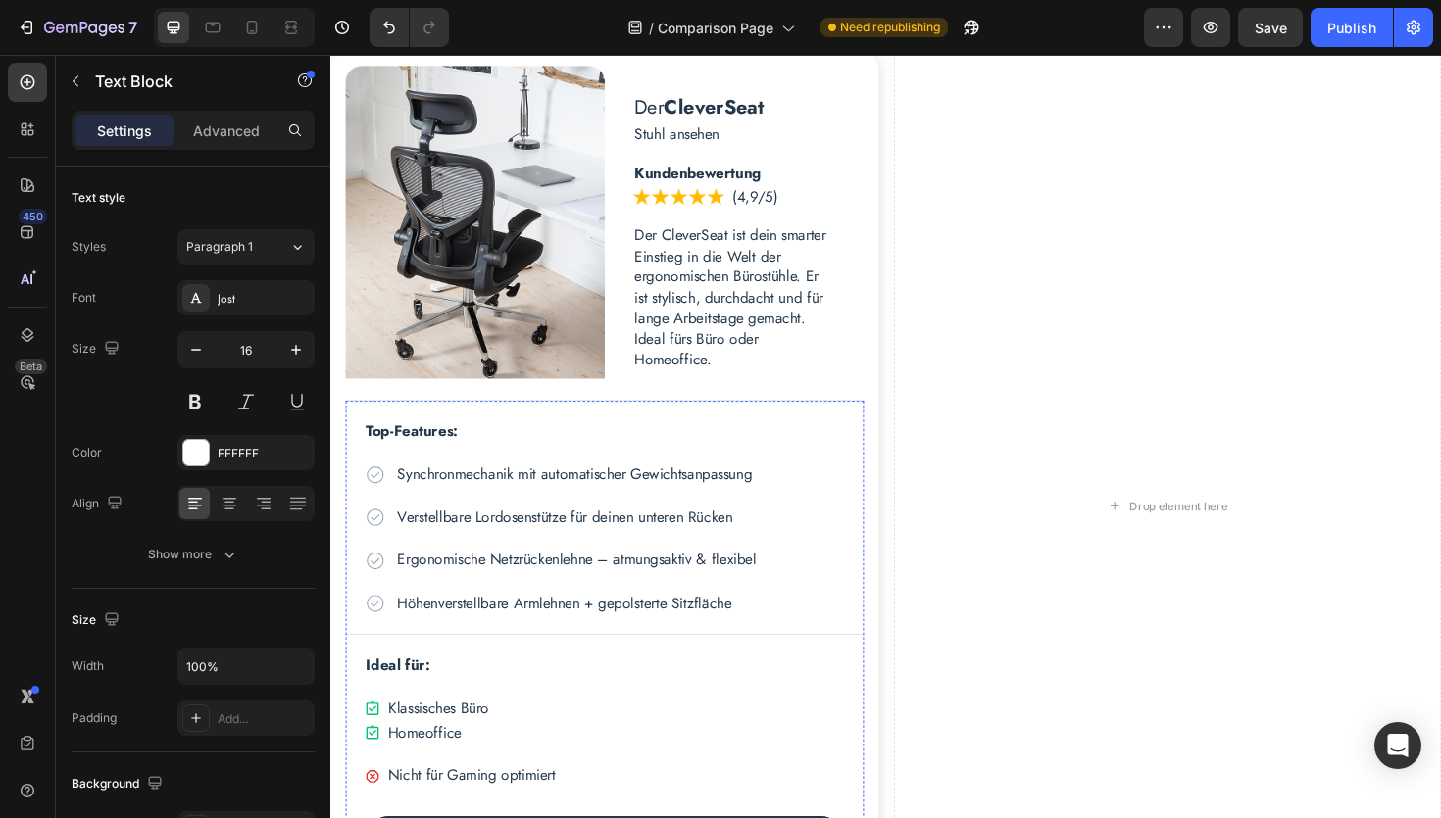
scroll to position [719, 0]
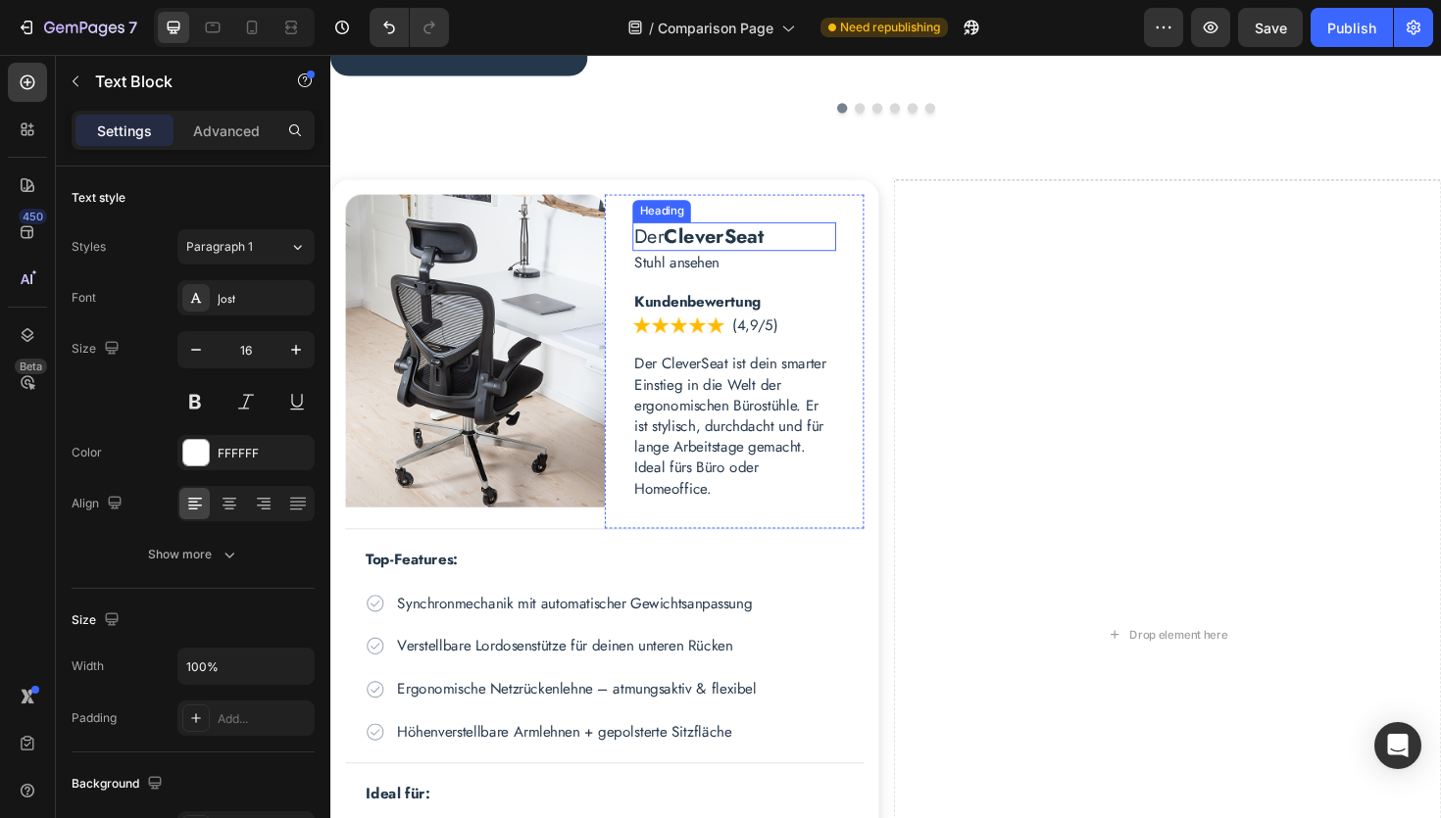
click at [782, 248] on strong "CleverSeat" at bounding box center [736, 246] width 106 height 29
click at [770, 211] on icon at bounding box center [769, 214] width 11 height 14
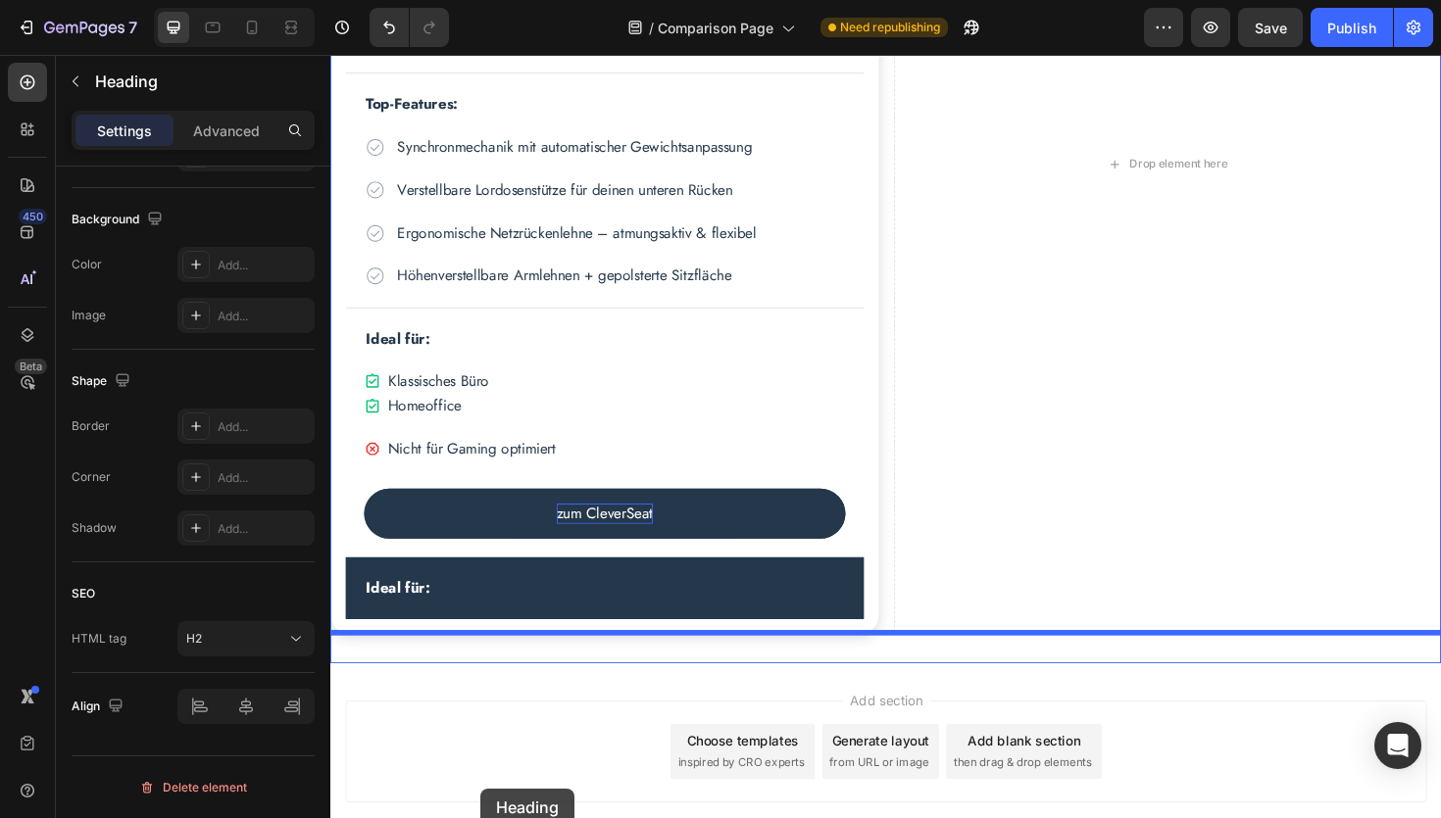
scroll to position [1262, 0]
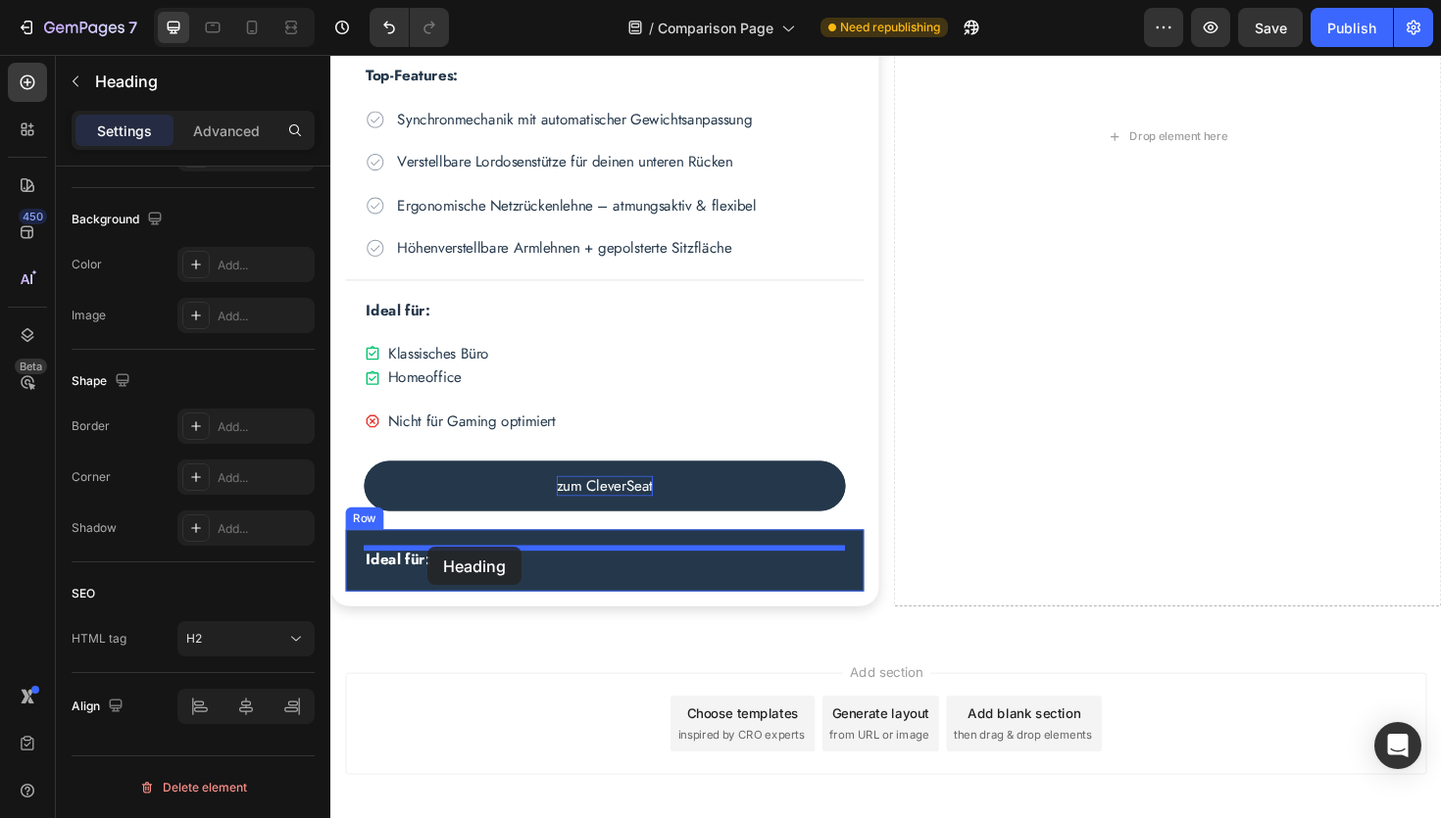
drag, startPoint x: 674, startPoint y: 246, endPoint x: 433, endPoint y: 576, distance: 408.9
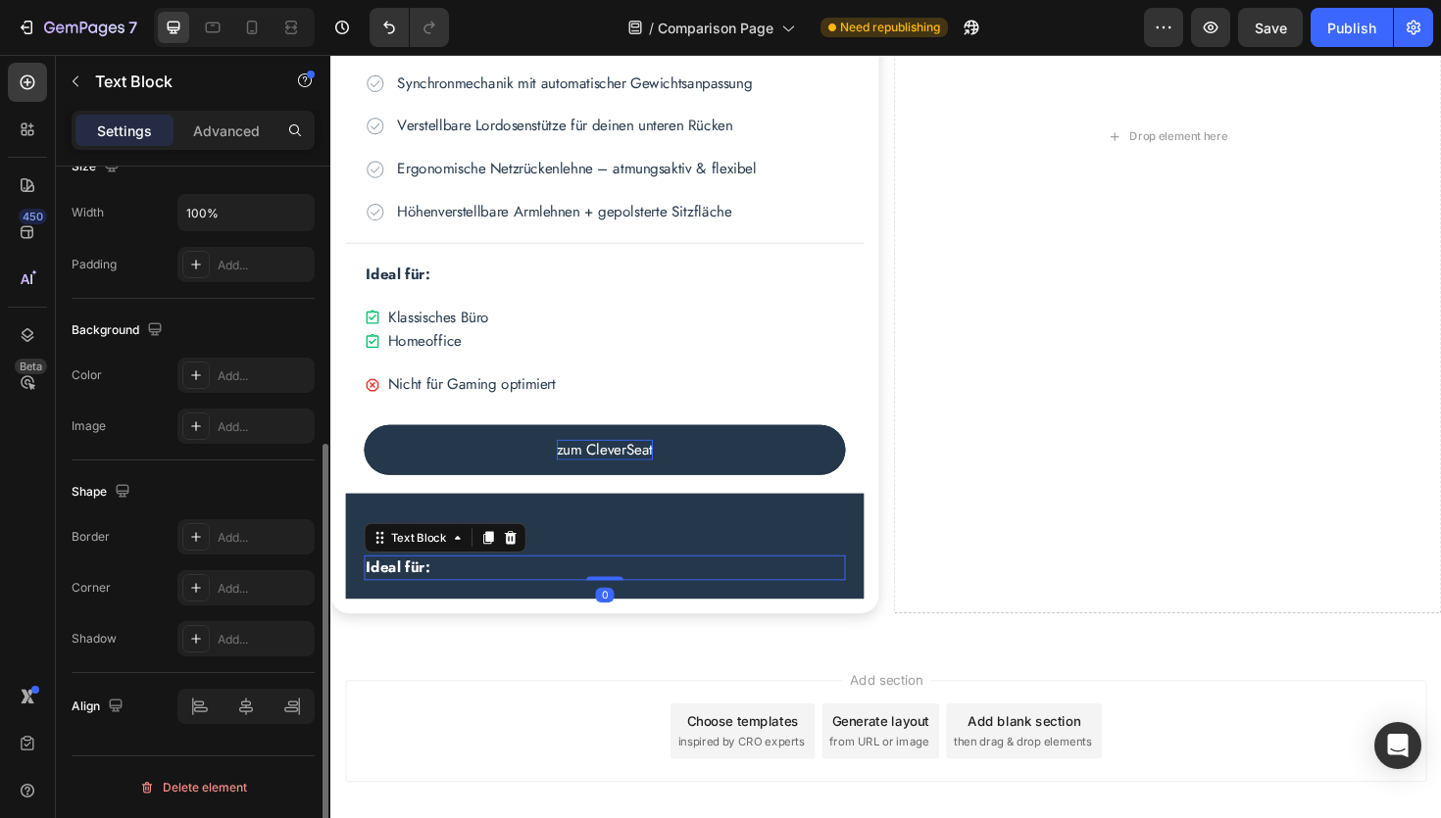
click at [441, 600] on p "Ideal für:" at bounding box center [621, 598] width 506 height 22
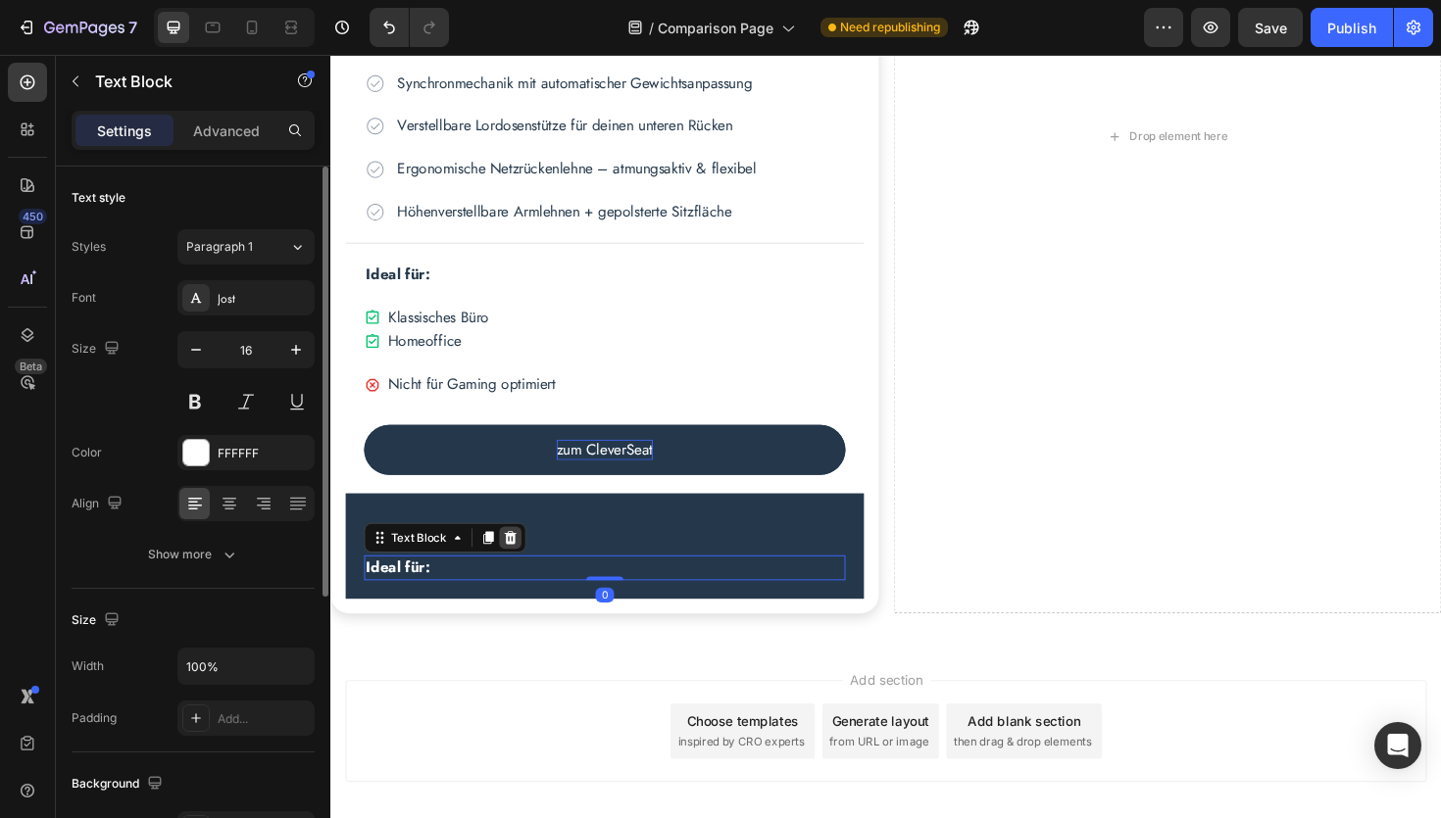
click at [525, 570] on icon at bounding box center [521, 567] width 16 height 16
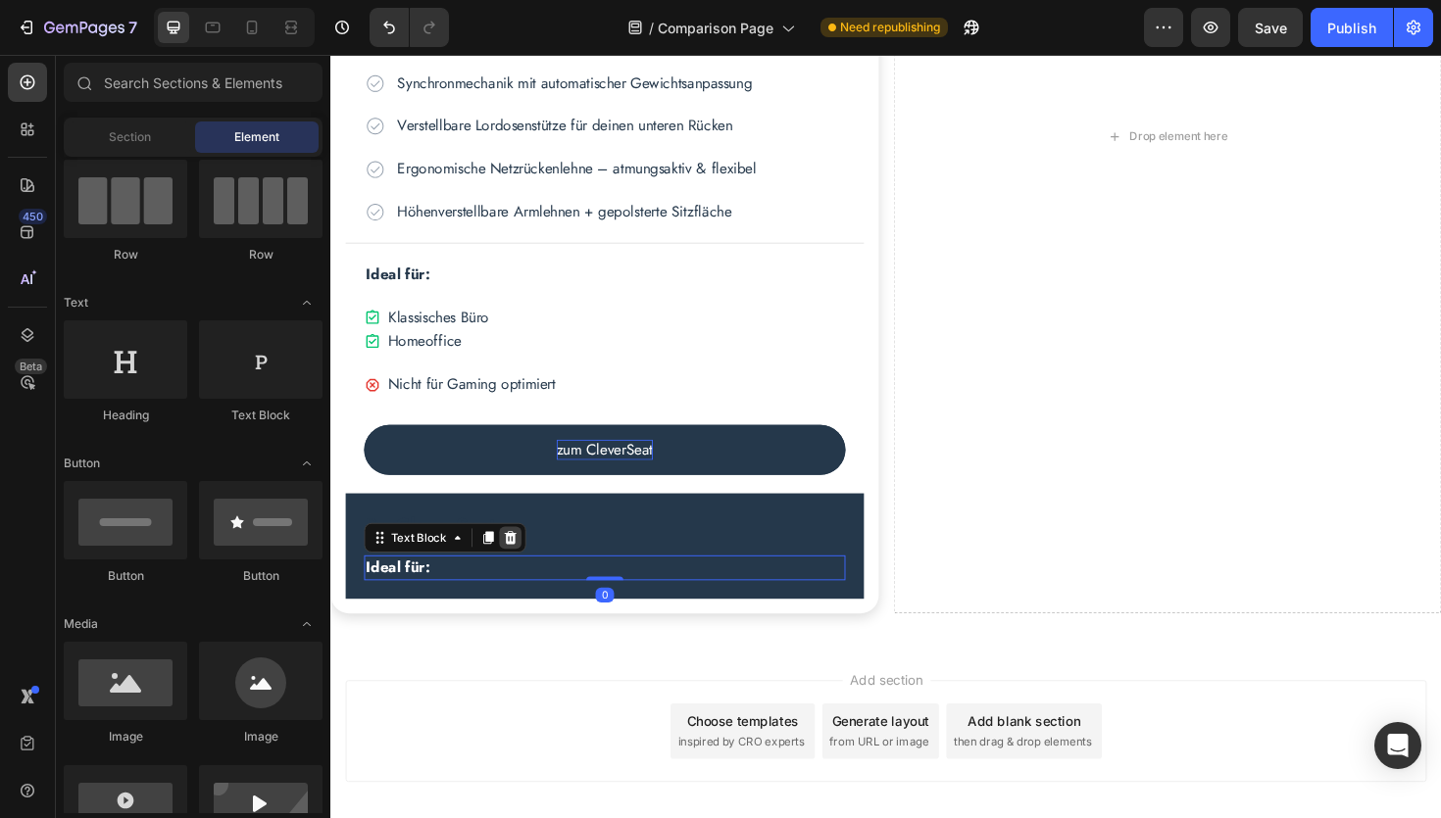
scroll to position [1250, 0]
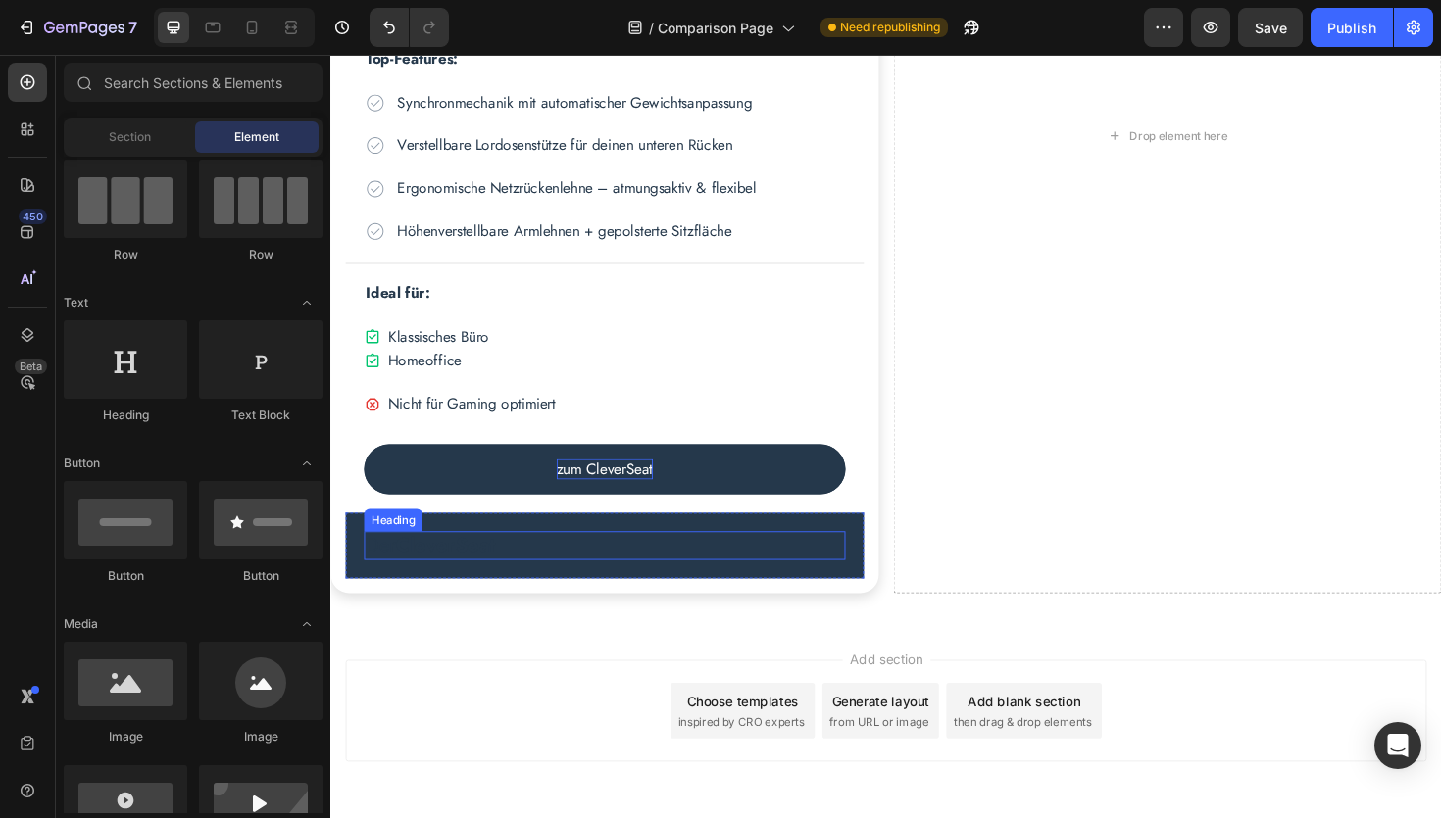
click at [429, 570] on strong "CleverSeat" at bounding box center [452, 574] width 106 height 29
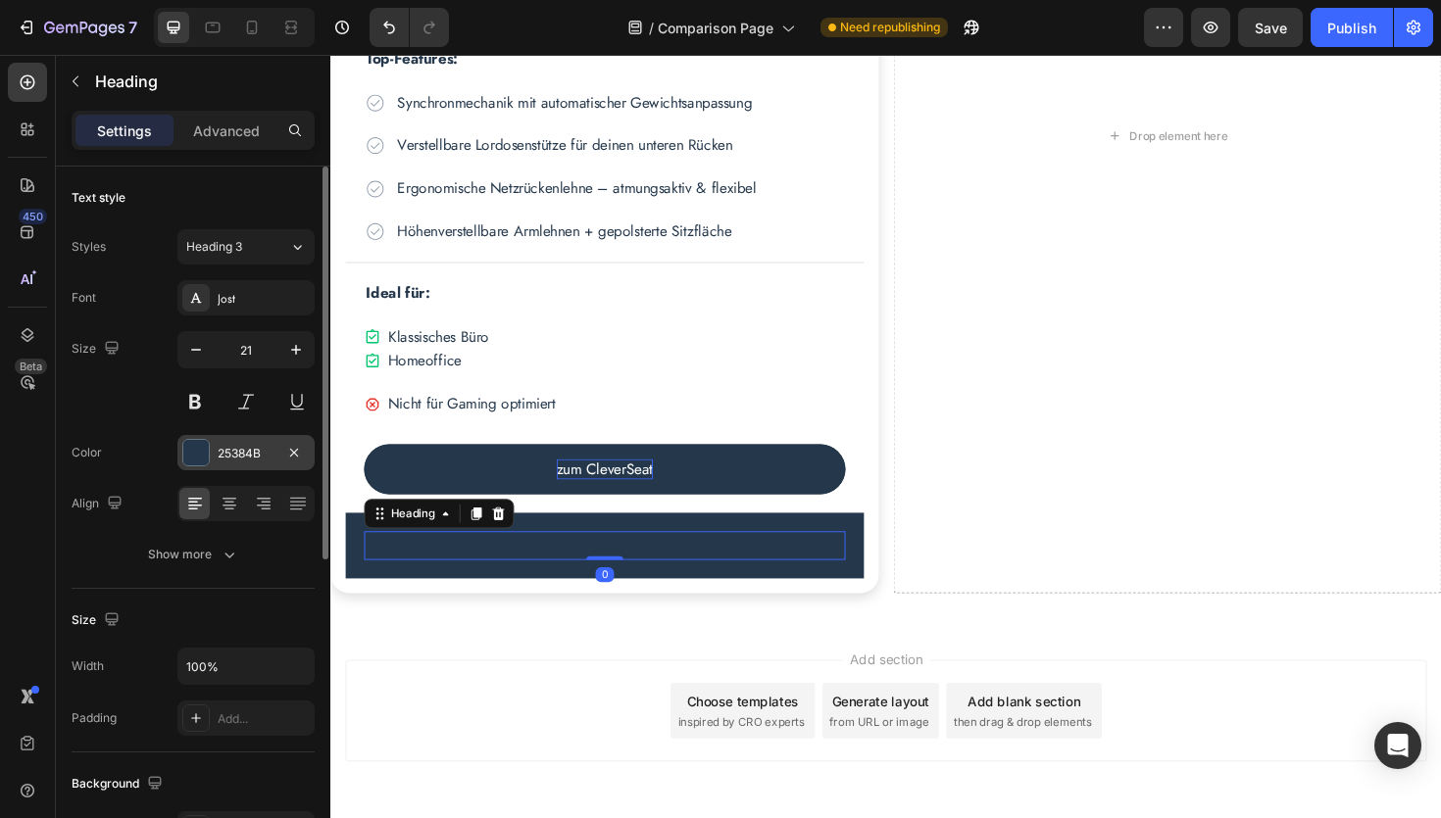
click at [236, 451] on div "25384B" at bounding box center [246, 454] width 57 height 18
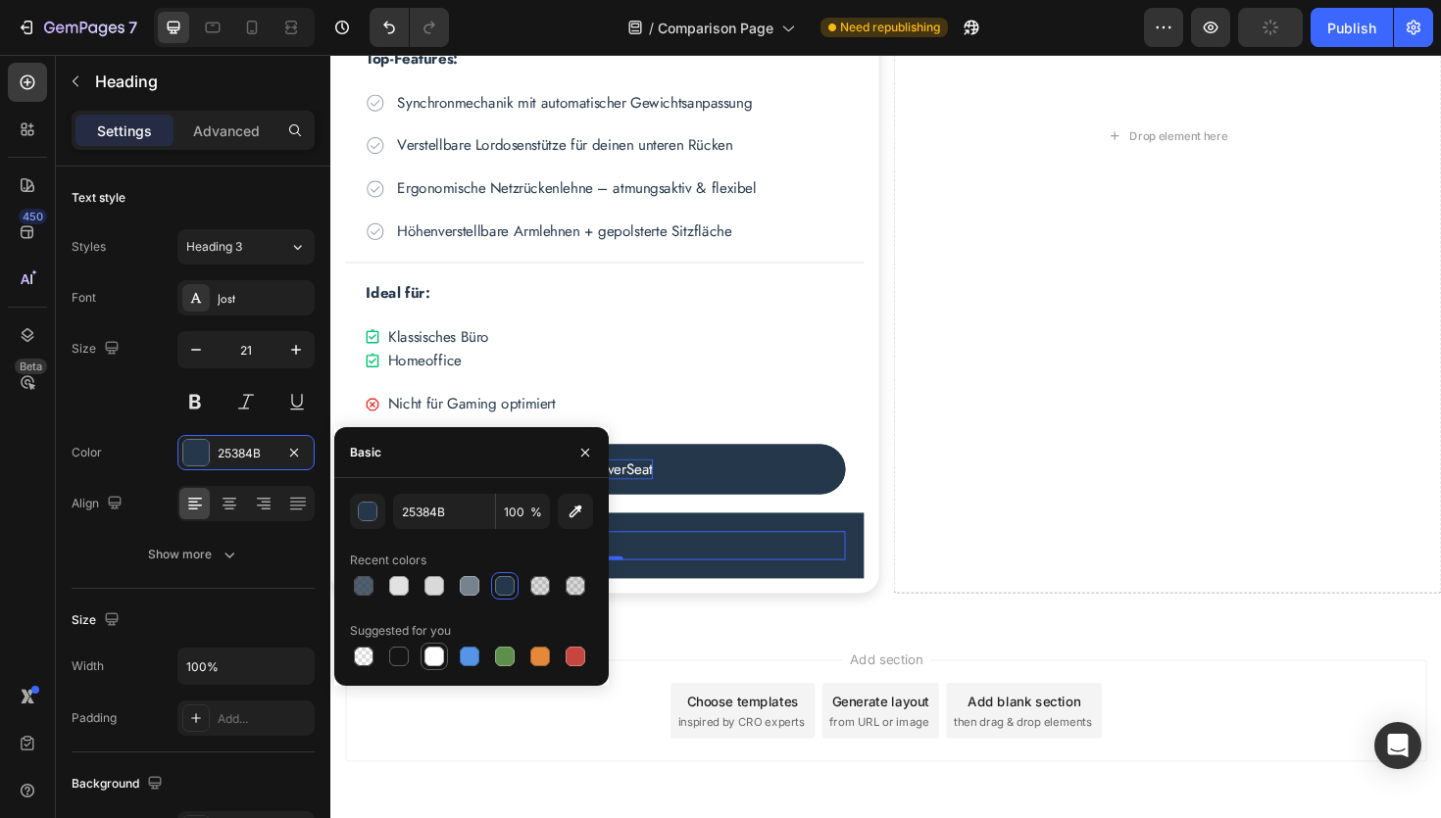
click at [438, 663] on div at bounding box center [434, 657] width 20 height 20
type input "FFFFFF"
click at [717, 575] on h2 "Der CleverSeat" at bounding box center [621, 575] width 510 height 30
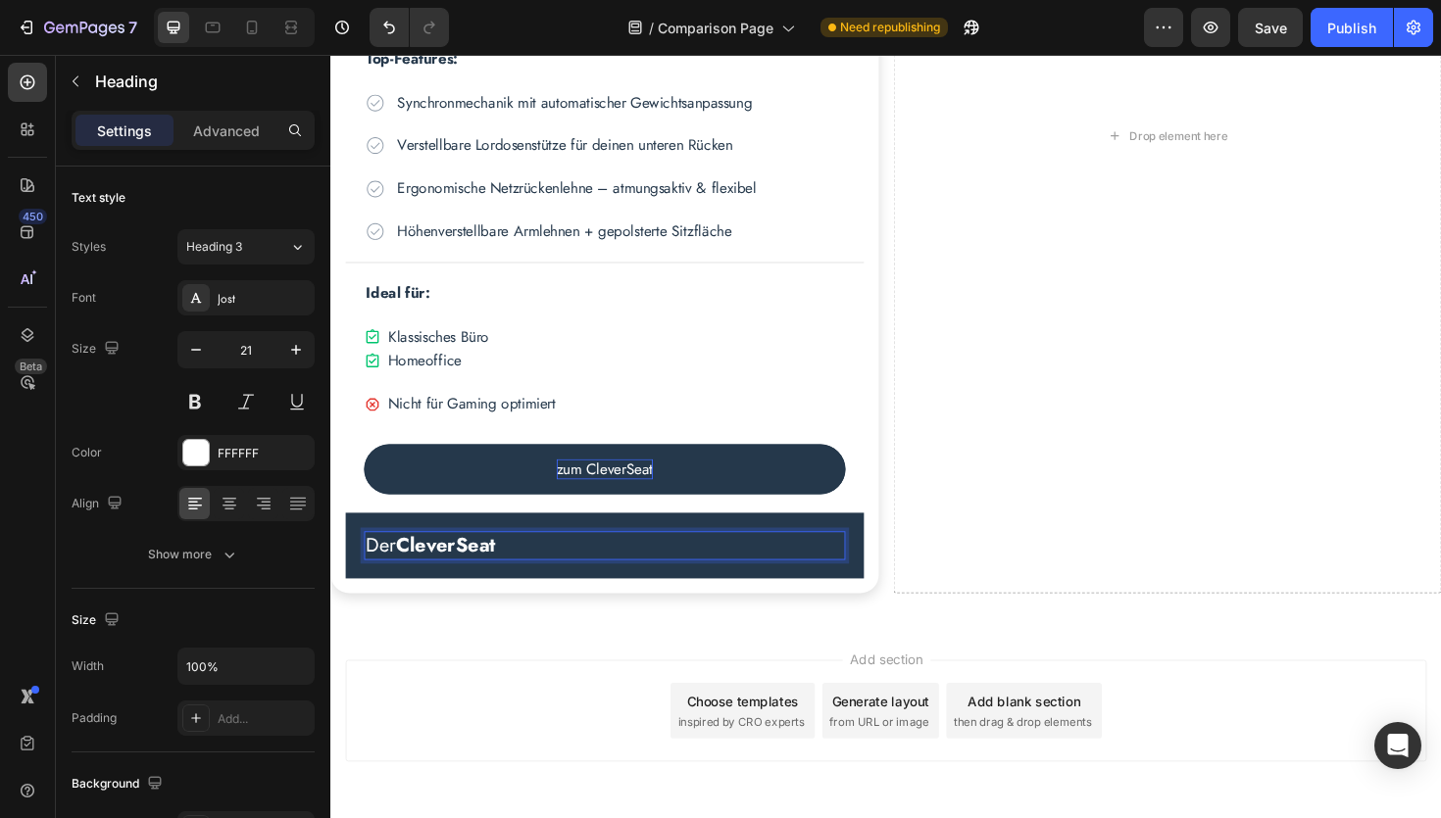
click at [717, 575] on p "Der CleverSeat" at bounding box center [621, 575] width 506 height 26
click at [544, 575] on p "Quick-Facts:" at bounding box center [621, 575] width 506 height 26
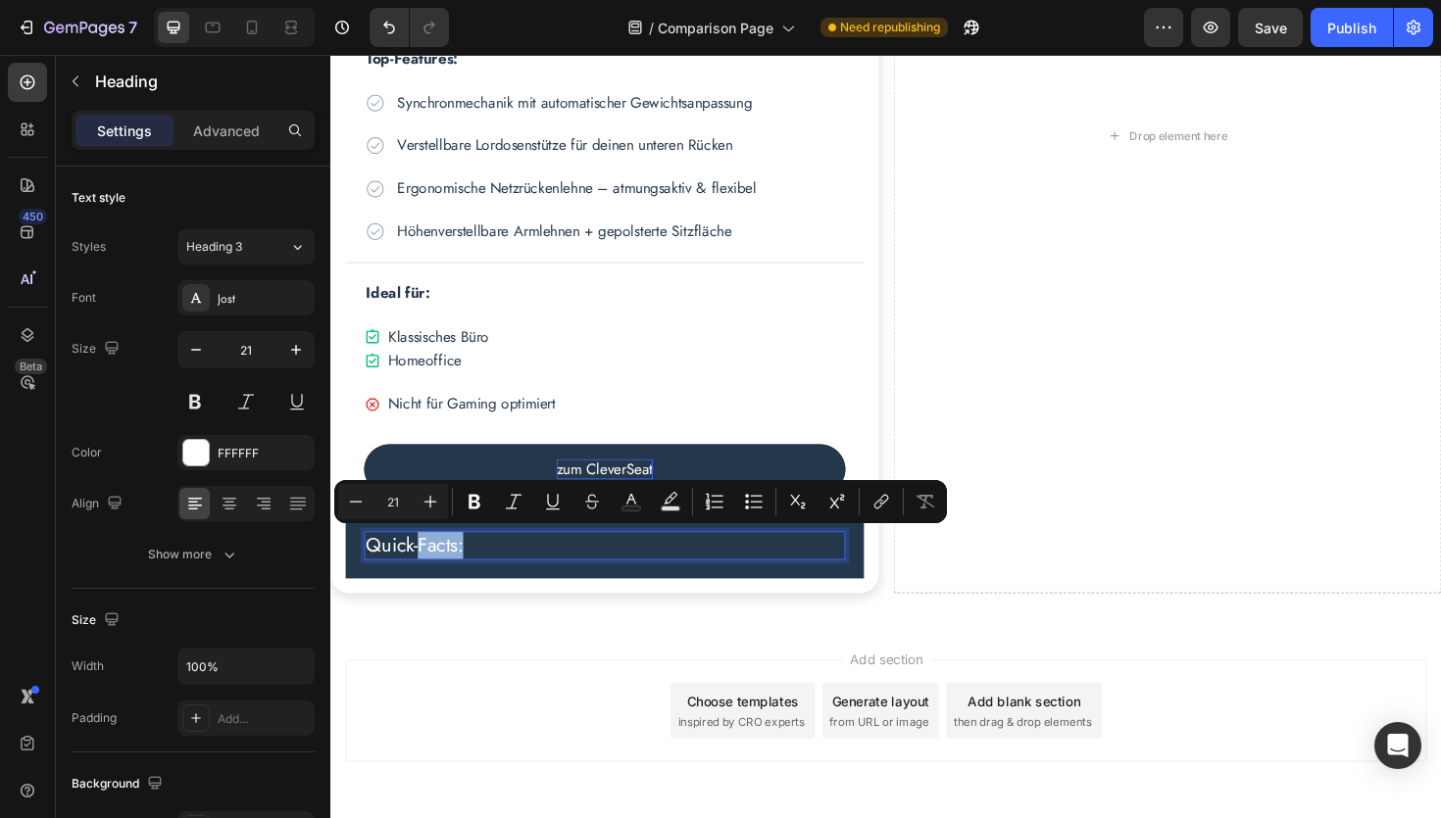
drag, startPoint x: 425, startPoint y: 577, endPoint x: 486, endPoint y: 578, distance: 60.8
click at [486, 578] on p "Quick-Facts:" at bounding box center [621, 575] width 506 height 26
click at [526, 585] on p "Quick- Facts:" at bounding box center [621, 575] width 506 height 26
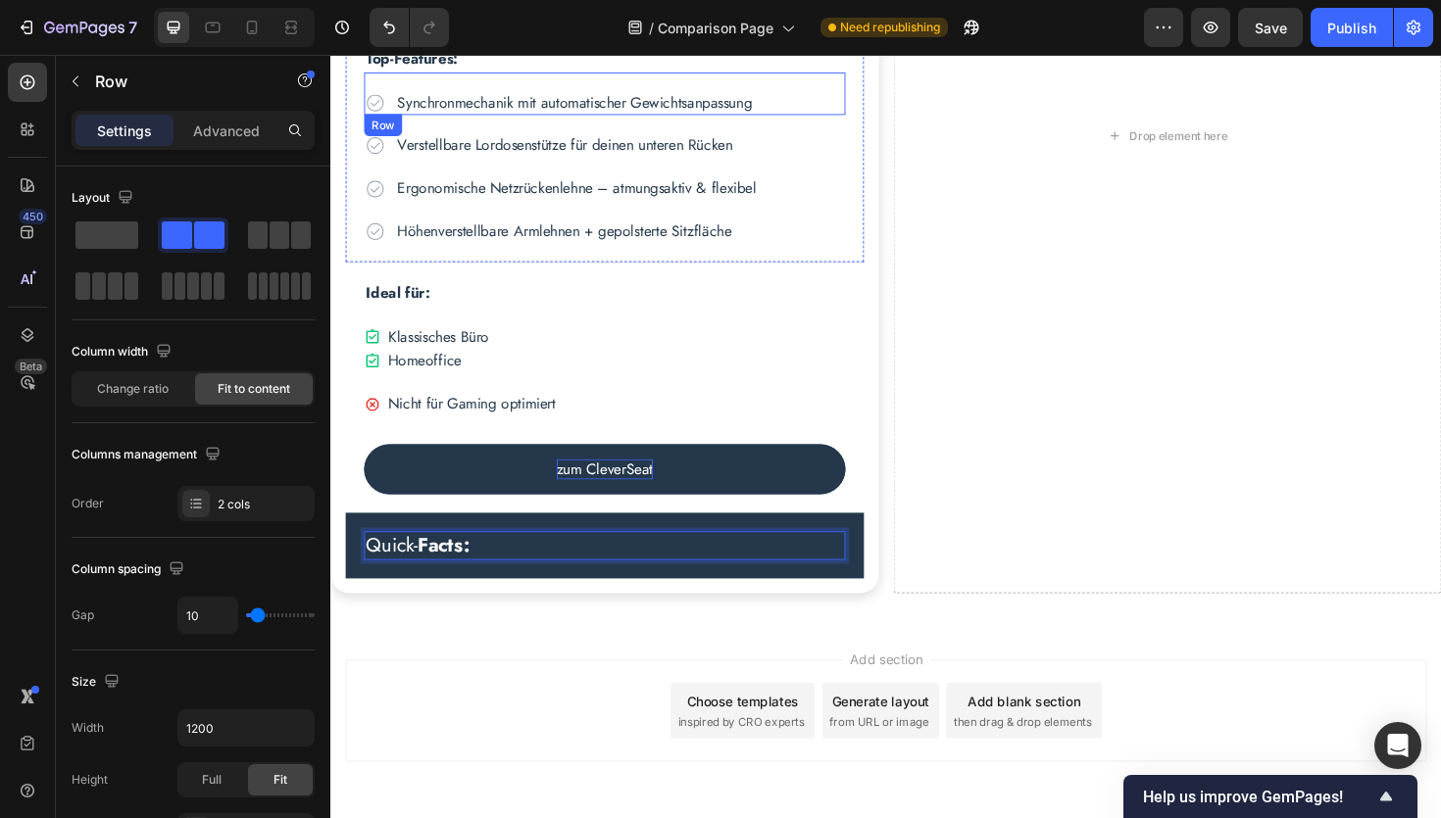
click at [492, 83] on div "Icon Synchronmechanik mit automatischer Gewichtsanpassung Text Block Row" at bounding box center [621, 96] width 510 height 45
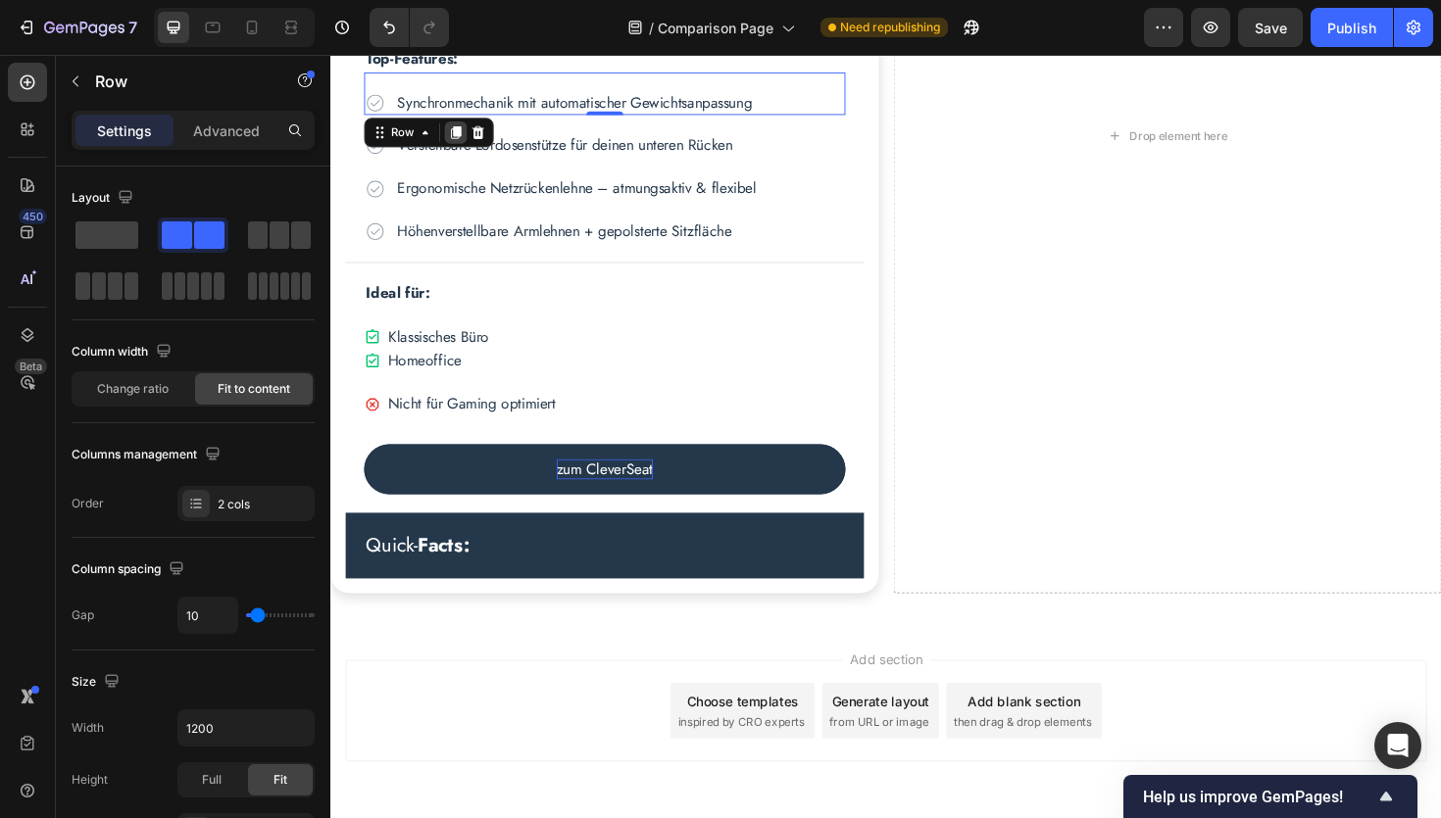
click at [468, 132] on icon at bounding box center [463, 137] width 16 height 16
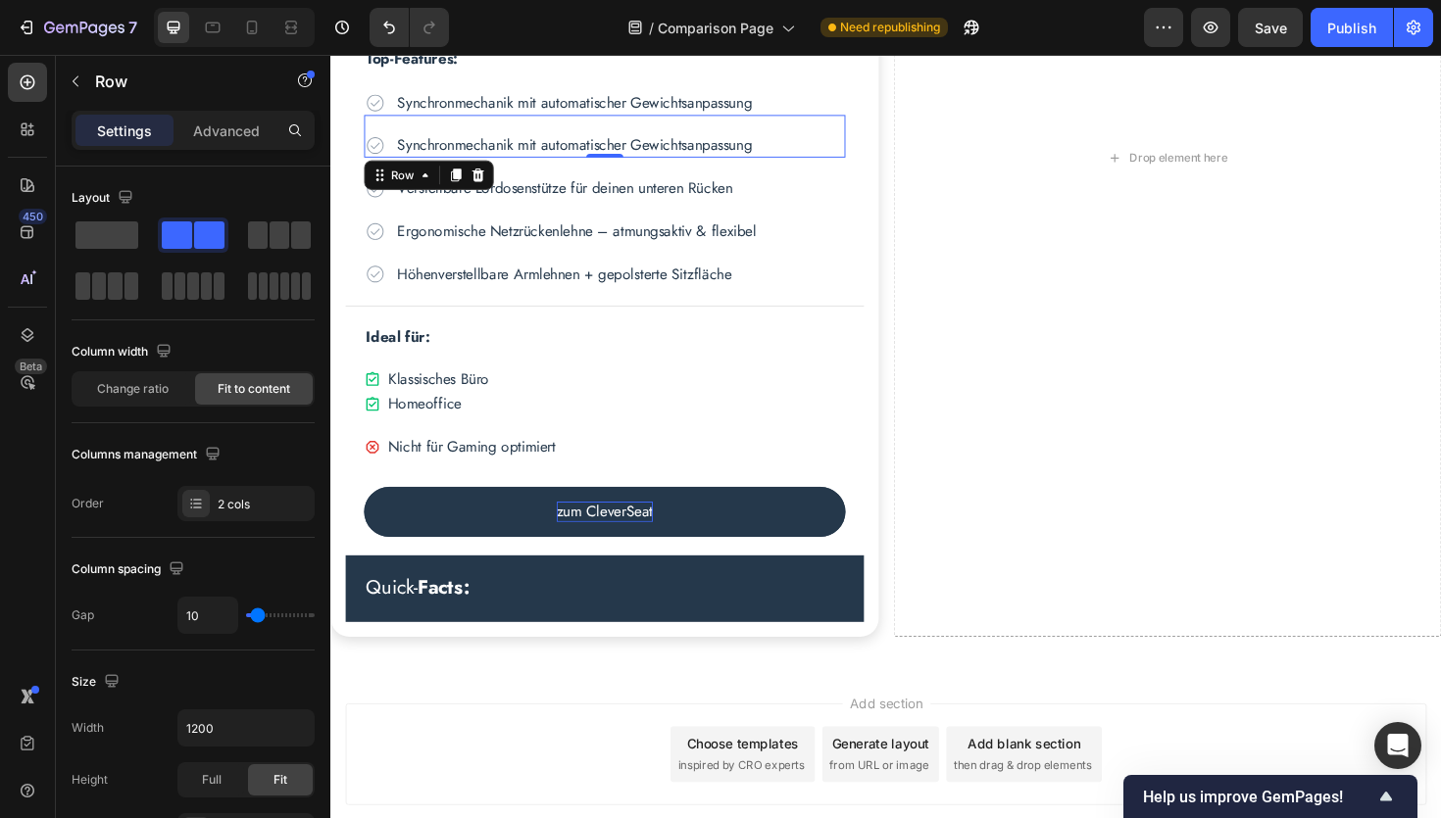
scroll to position [1272, 0]
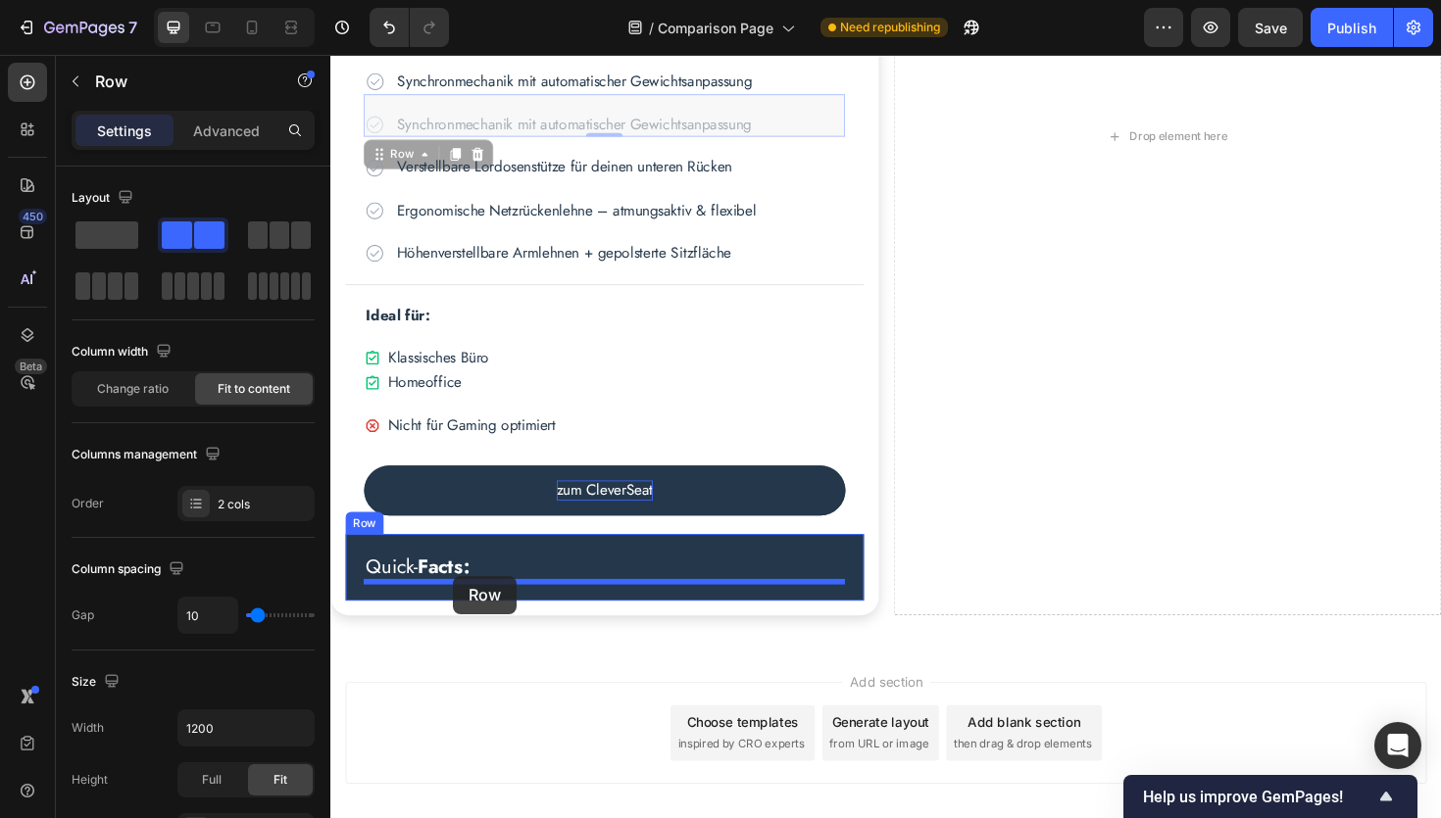
drag, startPoint x: 386, startPoint y: 155, endPoint x: 460, endPoint y: 607, distance: 457.8
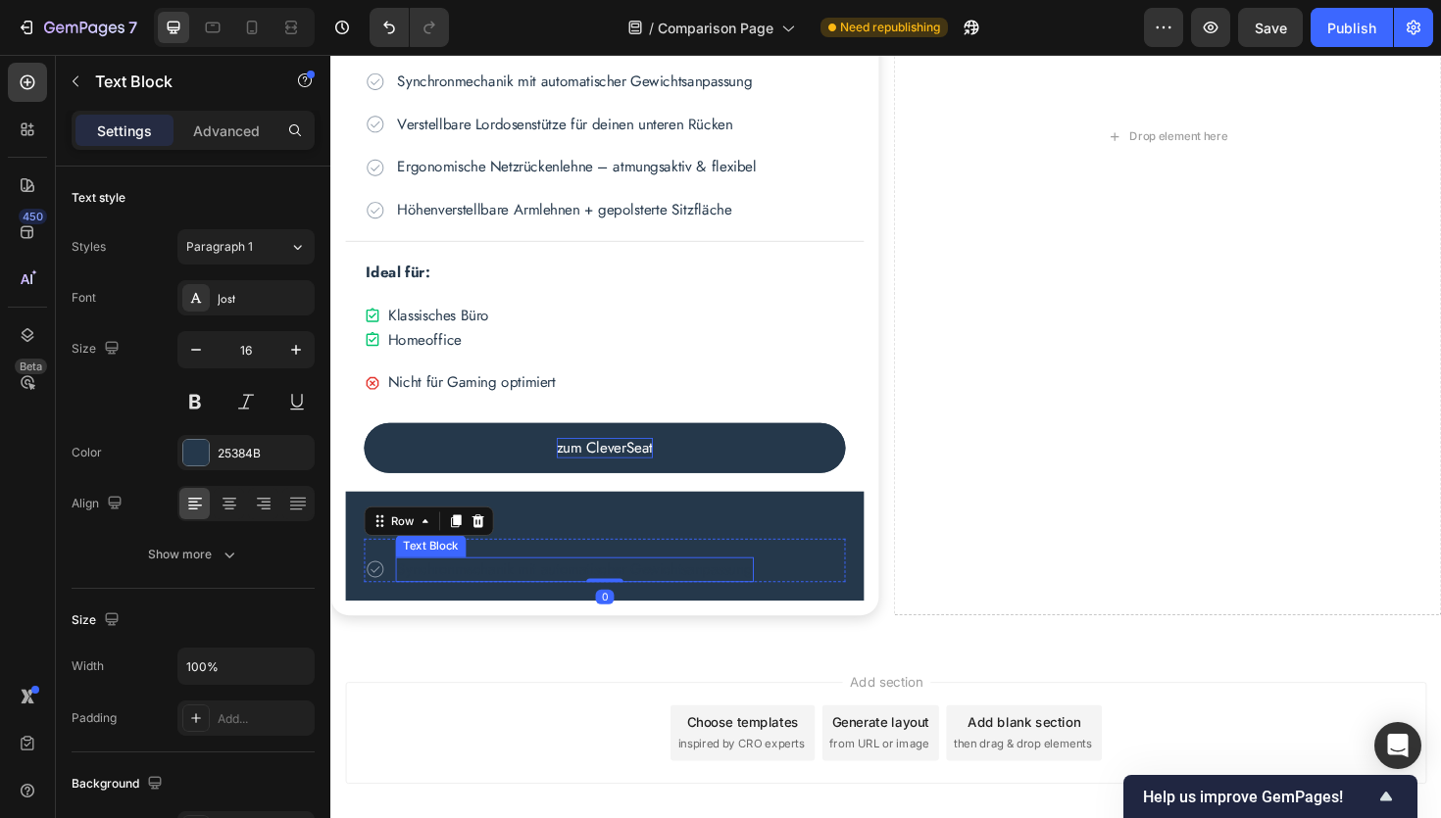
click at [447, 598] on p "Synchronmechanik mit automatischer Gewichtsanpassung" at bounding box center [588, 600] width 375 height 22
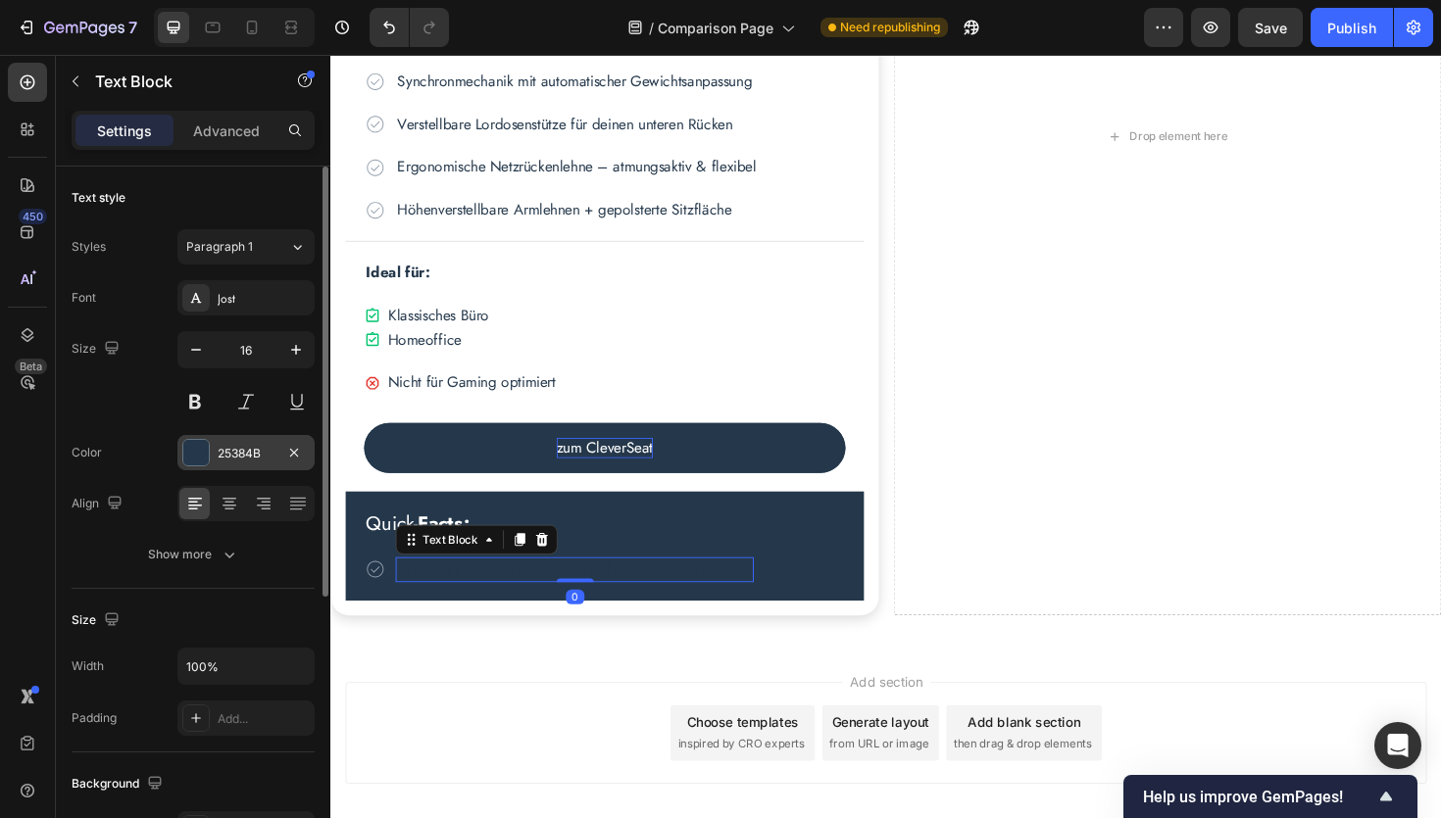
click at [229, 455] on div "25384B" at bounding box center [246, 454] width 57 height 18
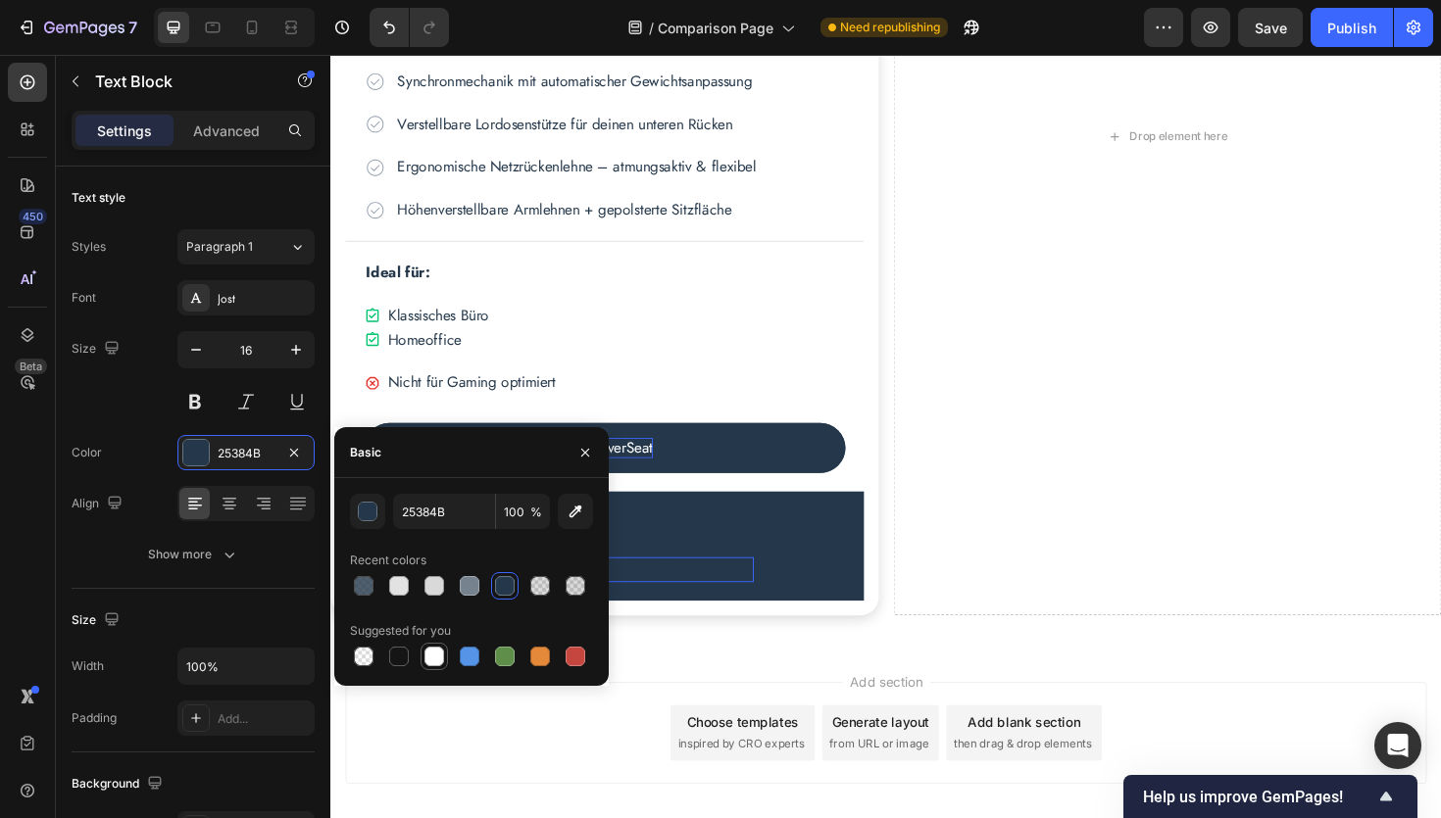
click at [440, 661] on div at bounding box center [434, 657] width 20 height 20
type input "FFFFFF"
click at [820, 598] on div "Icon Synchronmechanik mit automatischer Gewichtsanpassung Text Block 0 Row" at bounding box center [621, 589] width 510 height 45
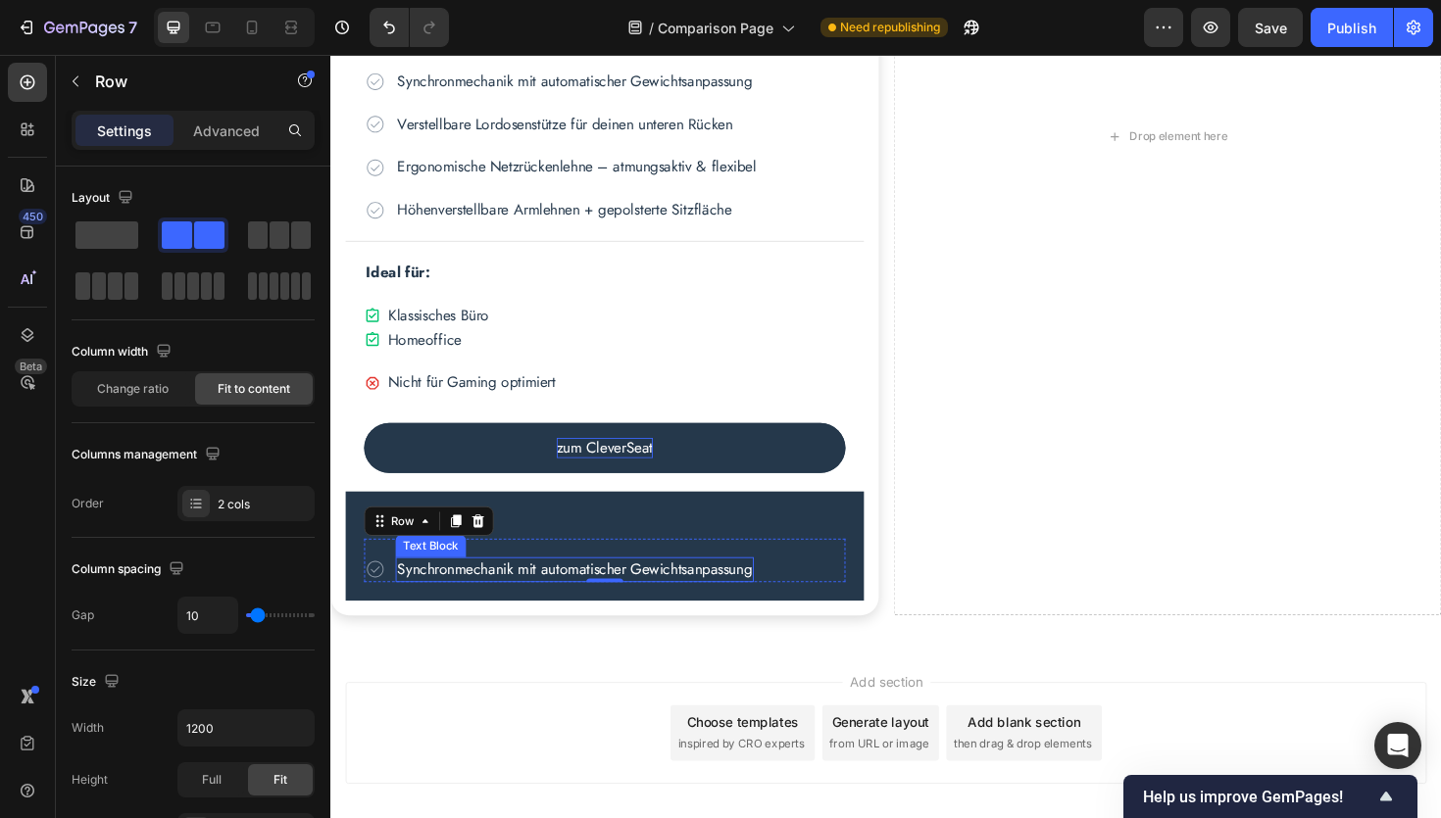
click at [550, 599] on p "Synchronmechanik mit automatischer Gewichtsanpassung" at bounding box center [588, 600] width 375 height 22
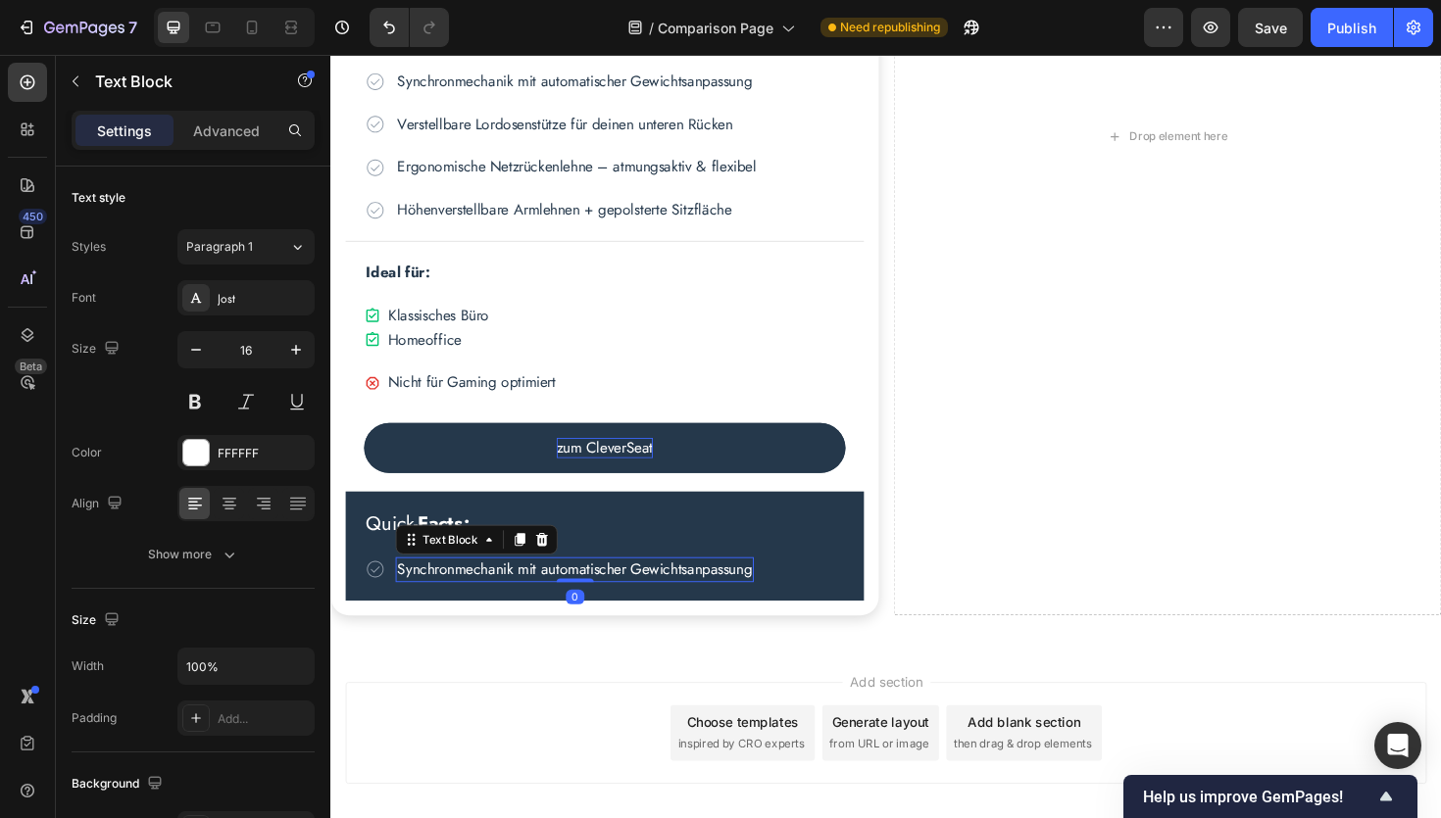
click at [550, 599] on p "Synchronmechanik mit automatischer Gewichtsanpassung" at bounding box center [588, 600] width 375 height 22
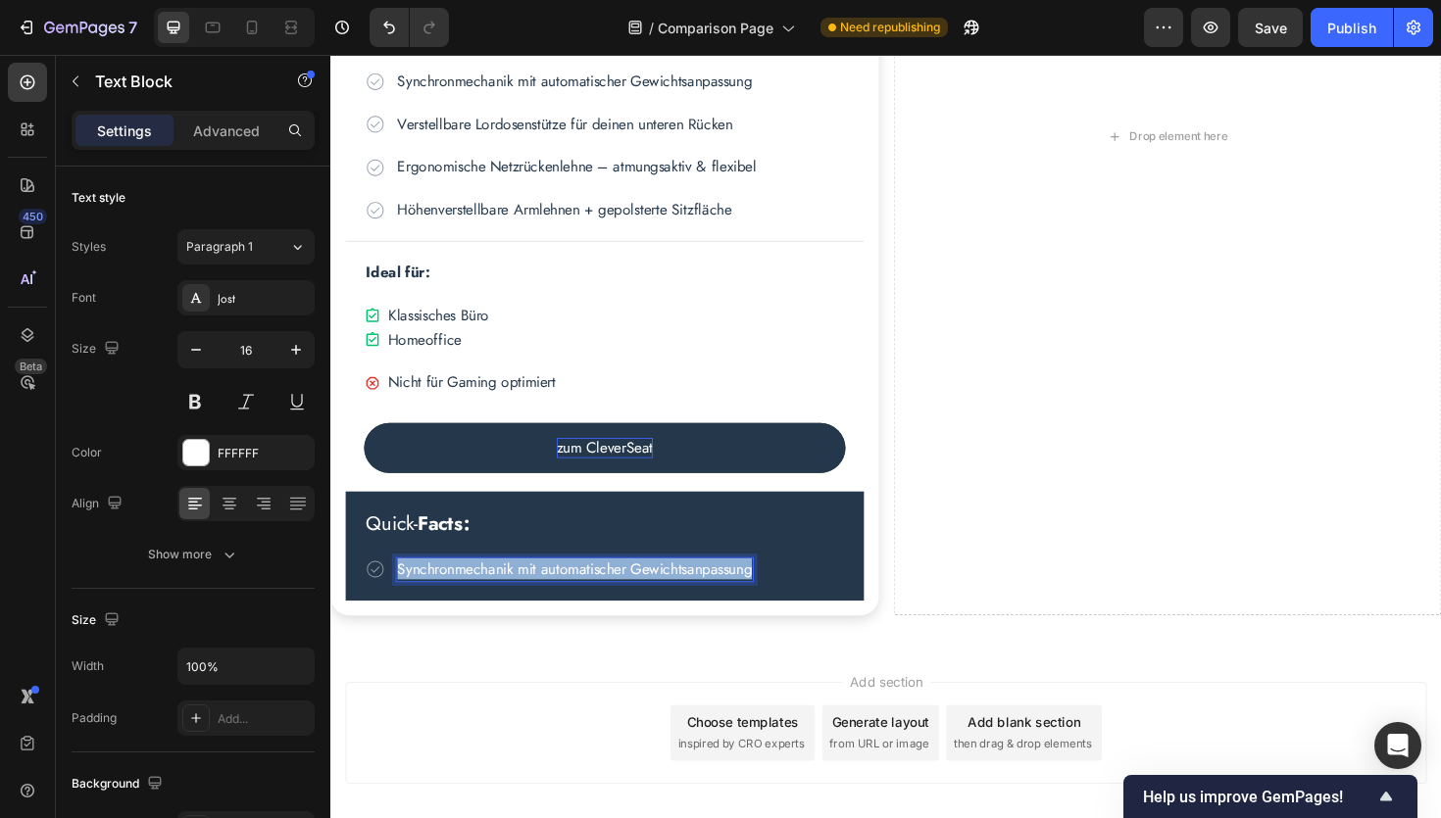
click at [550, 599] on p "Synchronmechanik mit automatischer Gewichtsanpassung" at bounding box center [588, 600] width 375 height 22
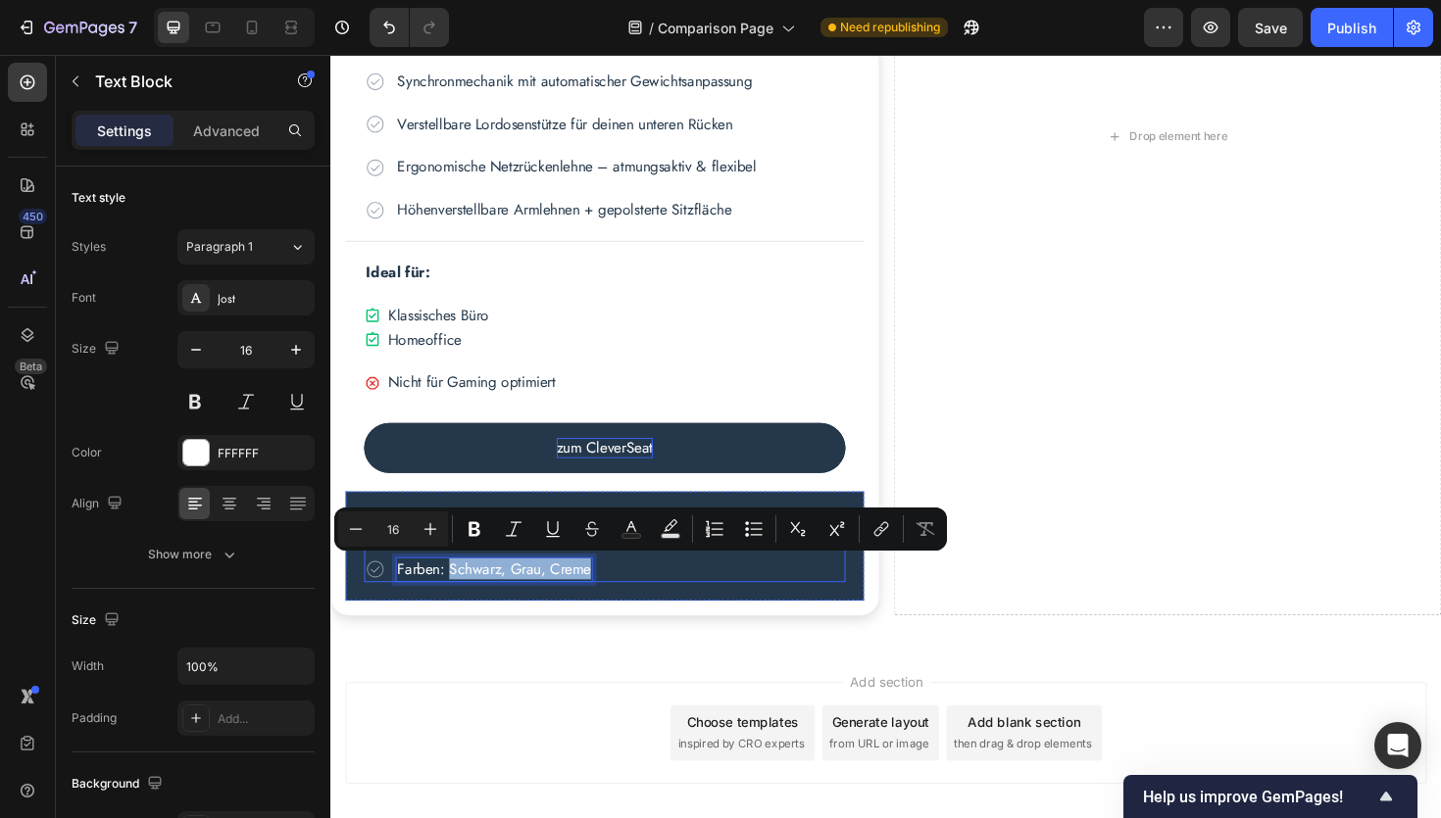
drag, startPoint x: 456, startPoint y: 602, endPoint x: 622, endPoint y: 602, distance: 166.6
click at [622, 602] on div "Icon Farben: Schwarz, Grau, Creme Text Block 0 Row" at bounding box center [621, 589] width 510 height 45
click at [672, 600] on div "Icon Farben: Schwarz, Grau, Creme Text Block 0 Row" at bounding box center [621, 589] width 510 height 45
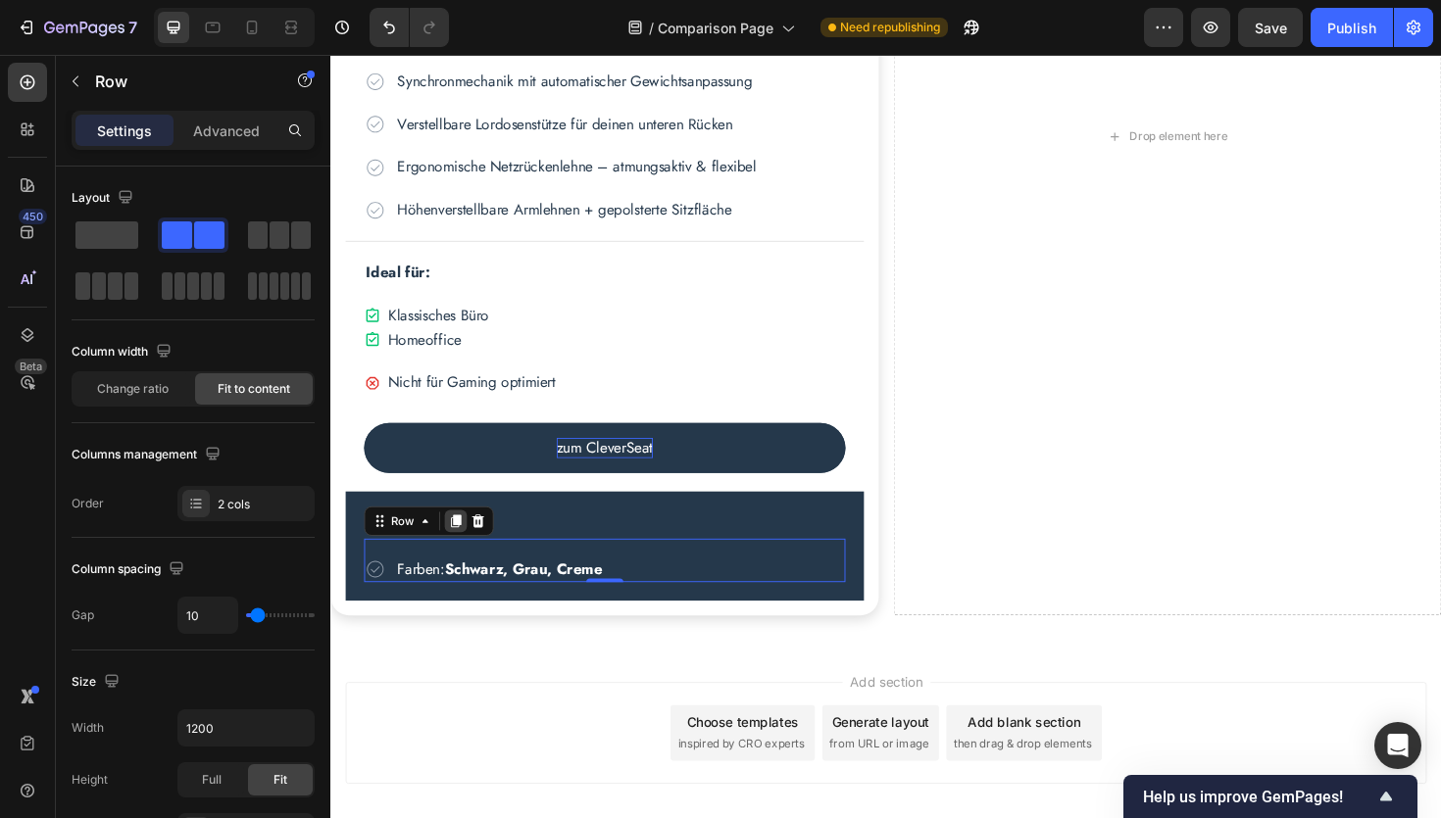
click at [461, 553] on icon at bounding box center [463, 549] width 11 height 14
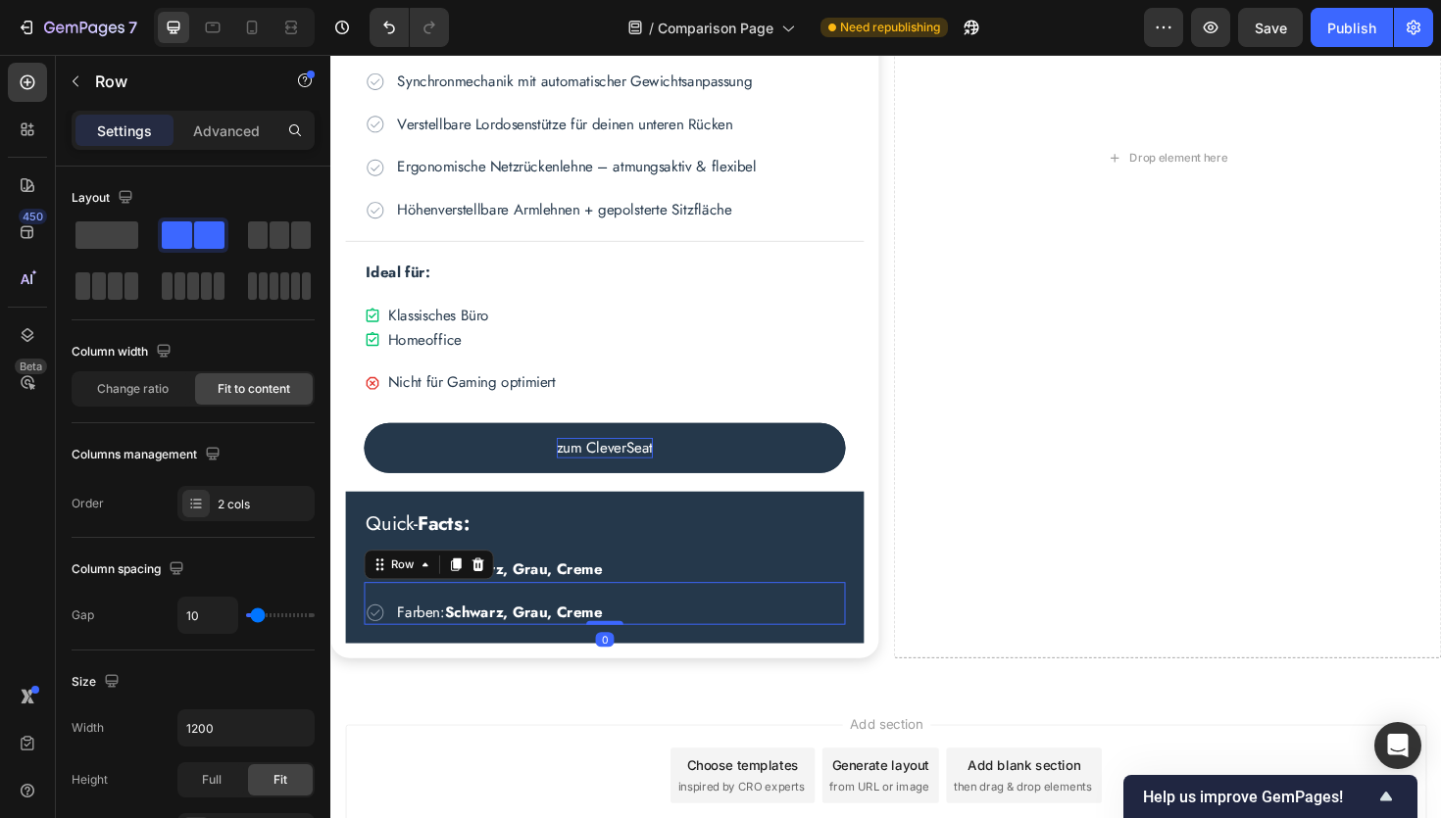
scroll to position [1295, 0]
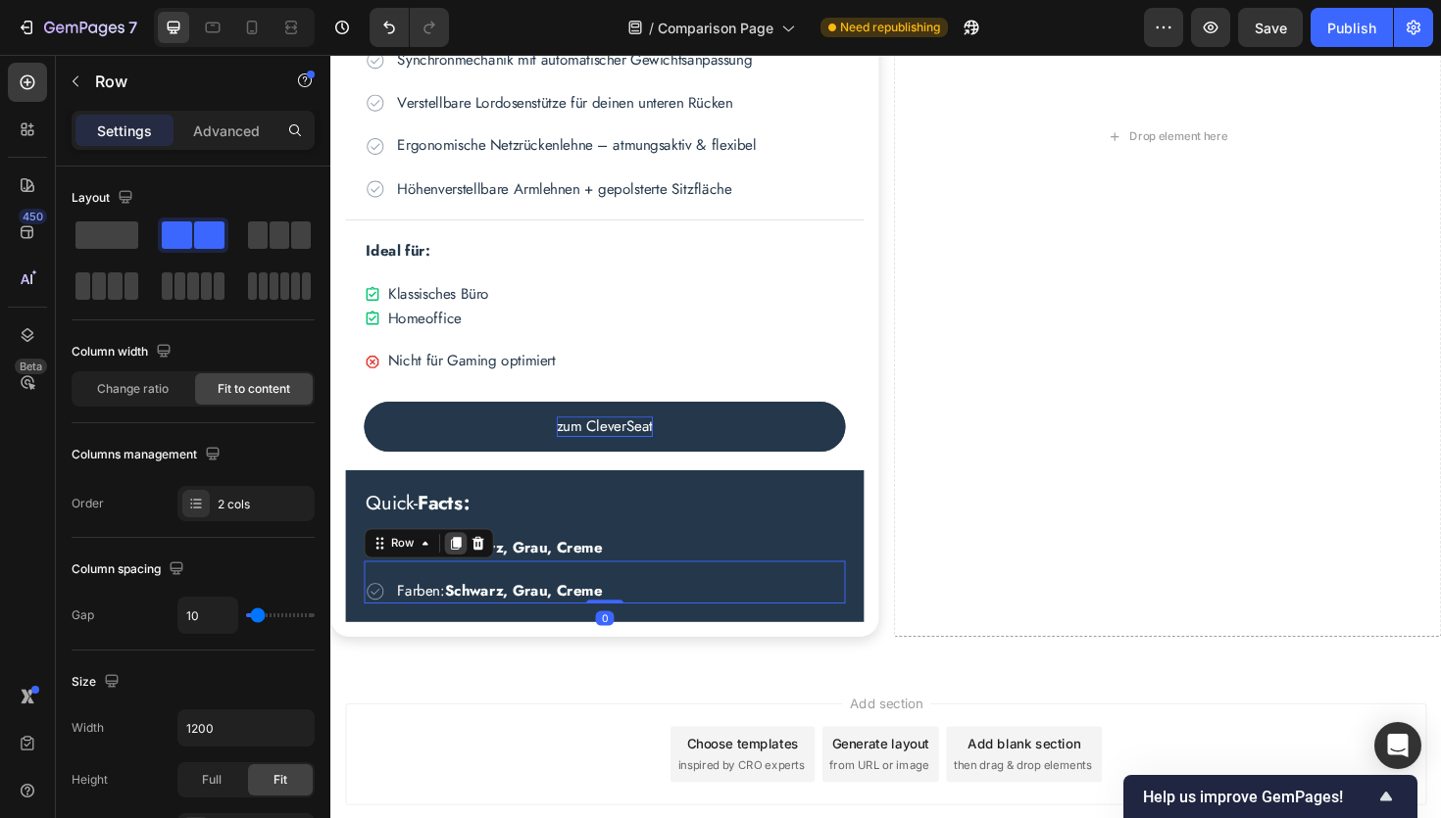
click at [463, 579] on div at bounding box center [463, 573] width 24 height 24
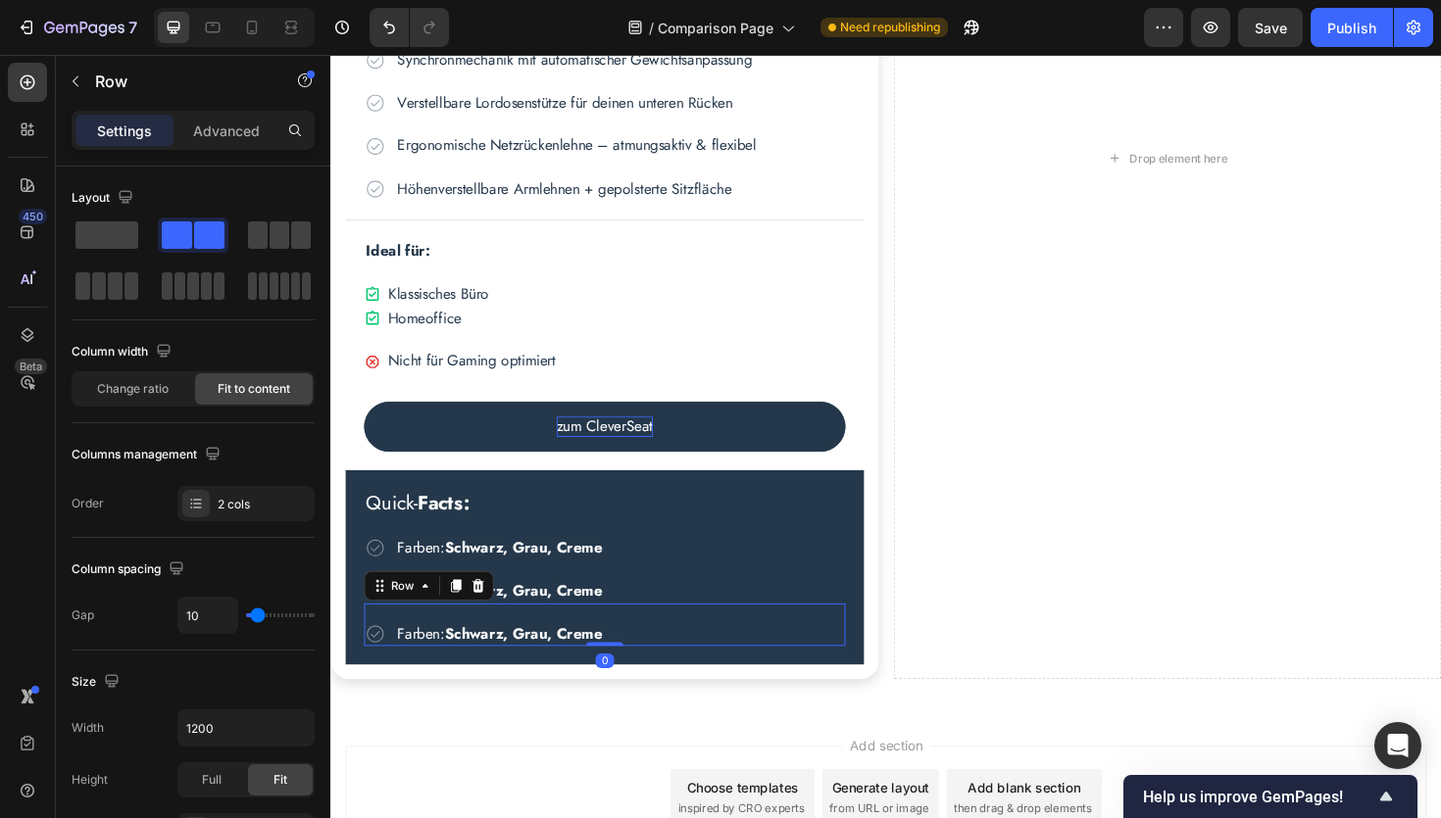
scroll to position [1317, 0]
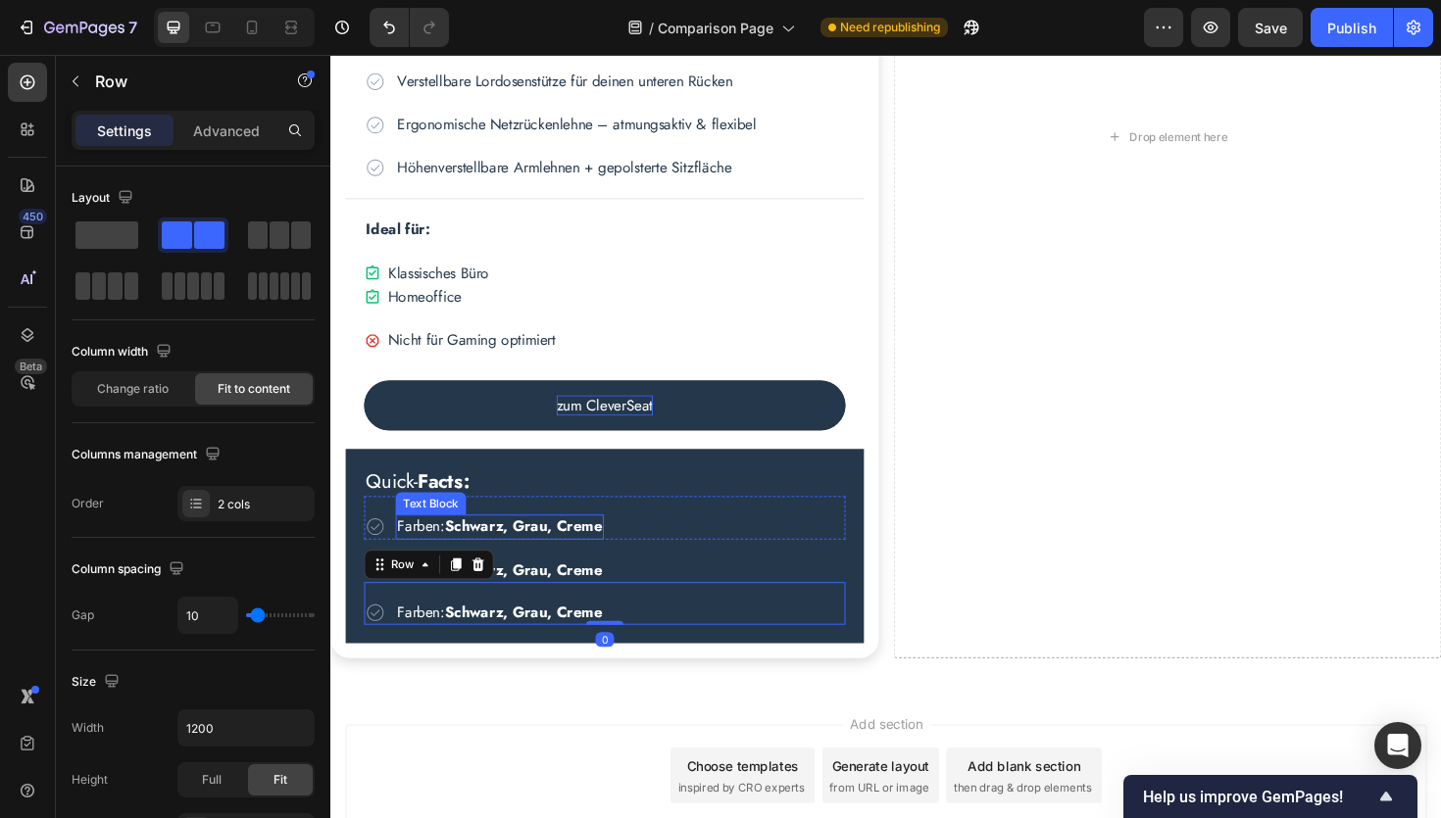
click at [596, 555] on strong "Schwarz, Grau, Creme" at bounding box center [534, 554] width 167 height 23
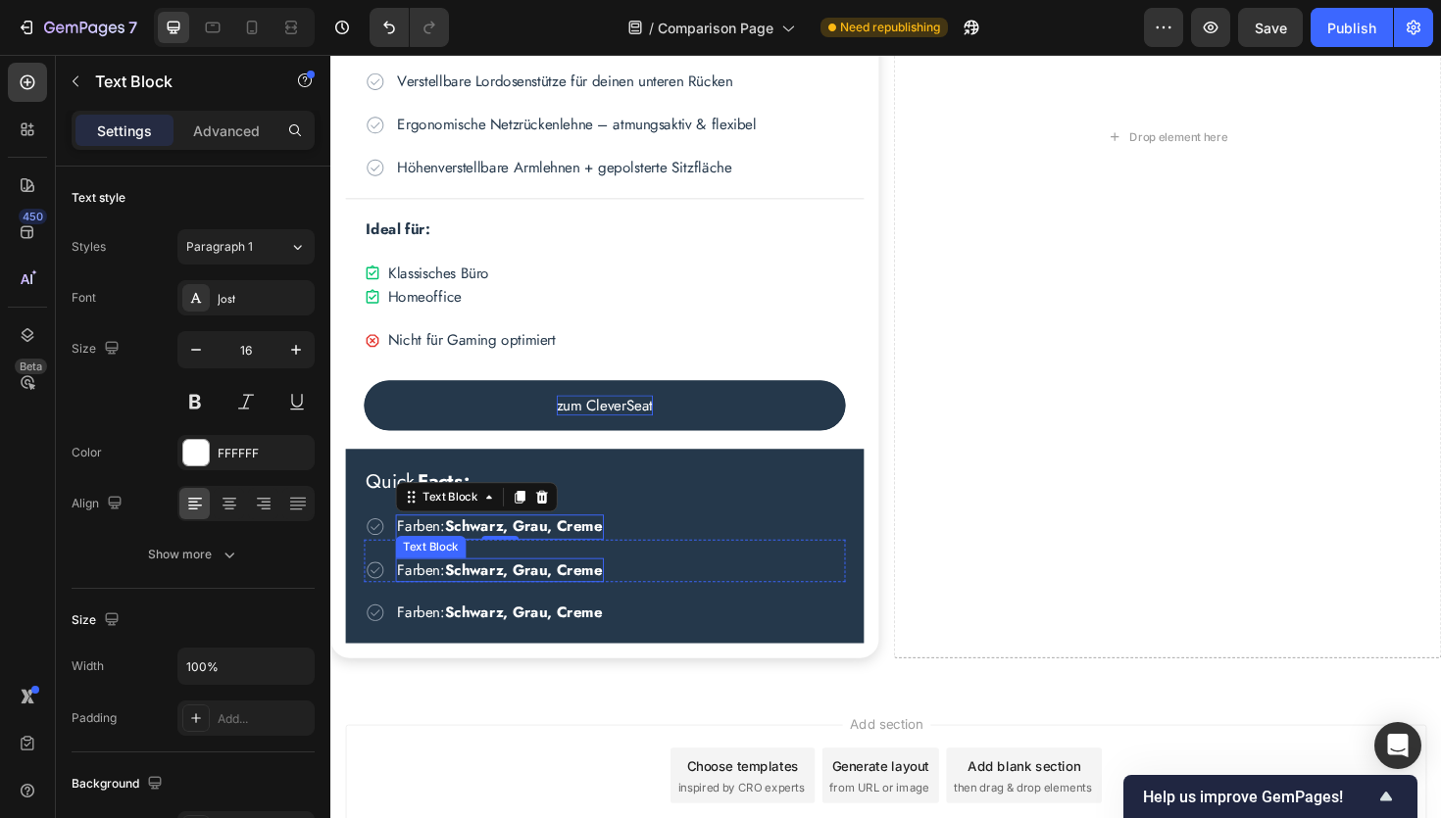
click at [481, 598] on strong "Schwarz, Grau, Creme" at bounding box center [534, 600] width 167 height 23
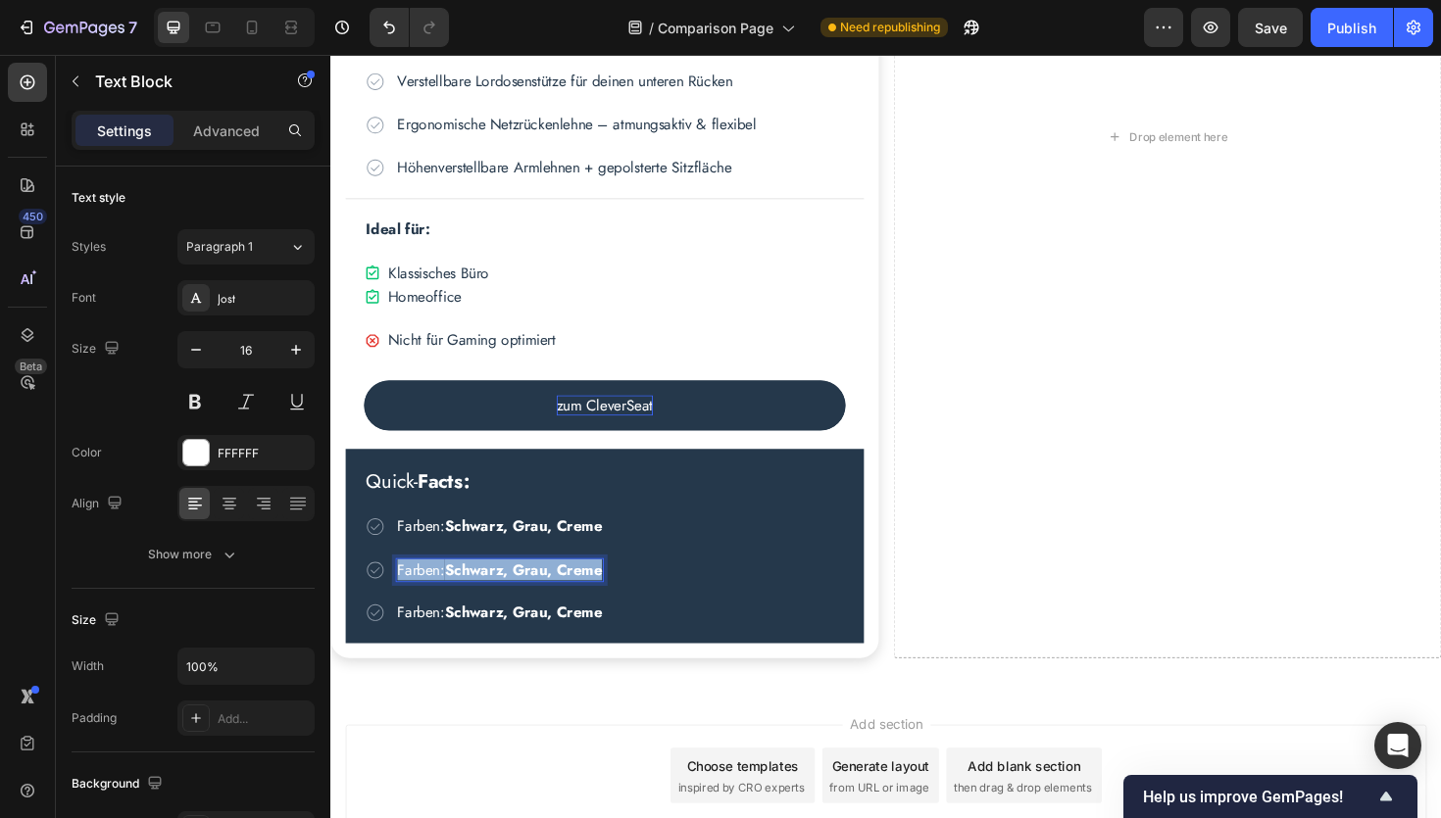
click at [481, 598] on strong "Schwarz, Grau, Creme" at bounding box center [534, 600] width 167 height 23
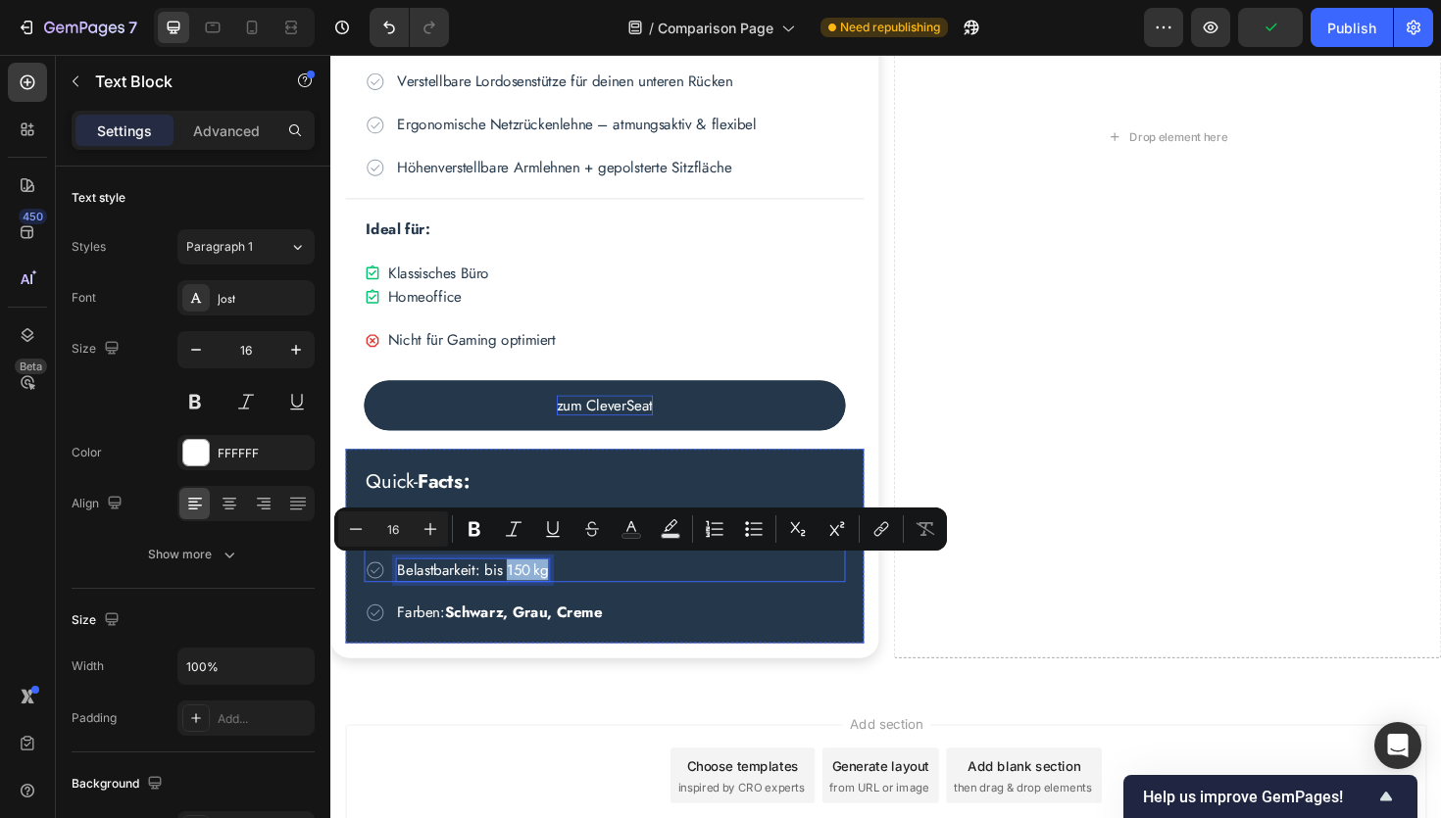
drag, startPoint x: 519, startPoint y: 600, endPoint x: 568, endPoint y: 601, distance: 49.0
click at [568, 601] on div "Icon Belastbarkeit: bis 150 kg Text Block 0 Row" at bounding box center [621, 590] width 510 height 45
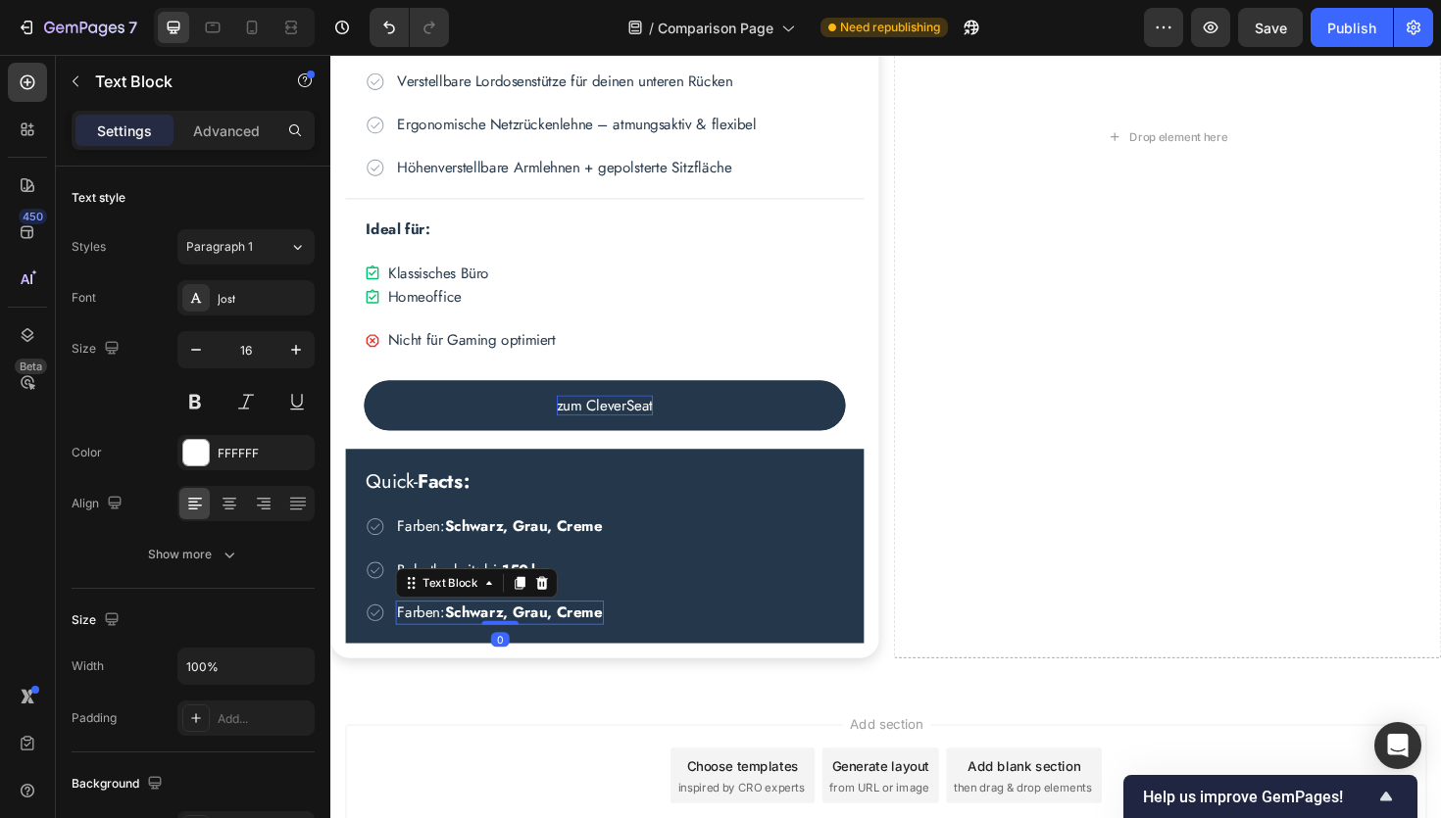
click at [496, 651] on strong "Schwarz, Grau, Creme" at bounding box center [534, 645] width 167 height 23
click at [444, 648] on p "Farben: Schwarz, Grau, Creme" at bounding box center [509, 646] width 217 height 22
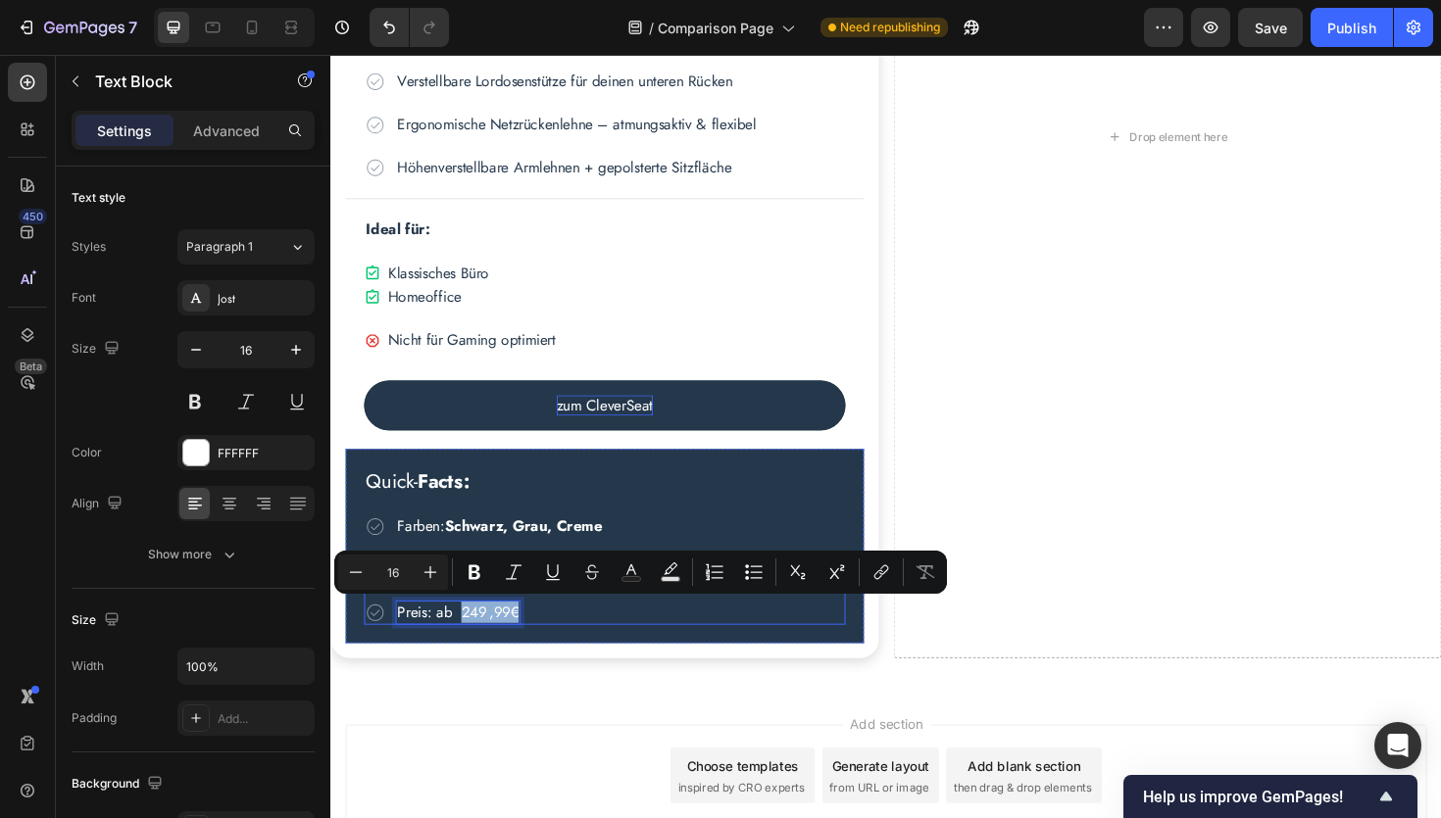
drag, startPoint x: 468, startPoint y: 644, endPoint x: 535, endPoint y: 648, distance: 66.8
click at [535, 648] on div "Icon Preis: ab 249 ,99€ Text Block 0 Row" at bounding box center [621, 636] width 510 height 45
click at [594, 641] on div "Icon Preis: ab 249 ,99€ Text Block 0 Row" at bounding box center [621, 636] width 510 height 45
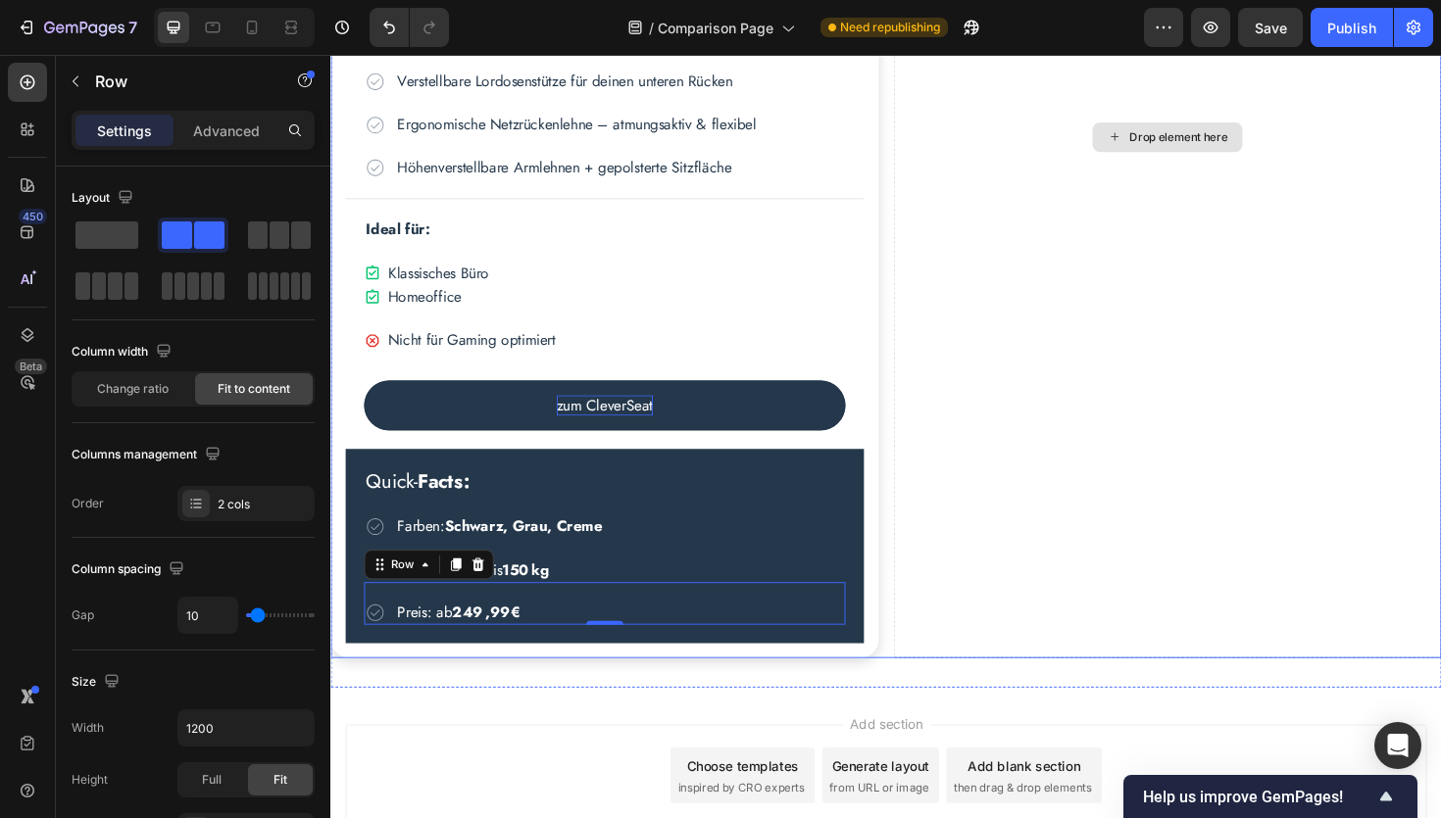
click at [1081, 586] on div "Drop element here" at bounding box center [1216, 142] width 580 height 1106
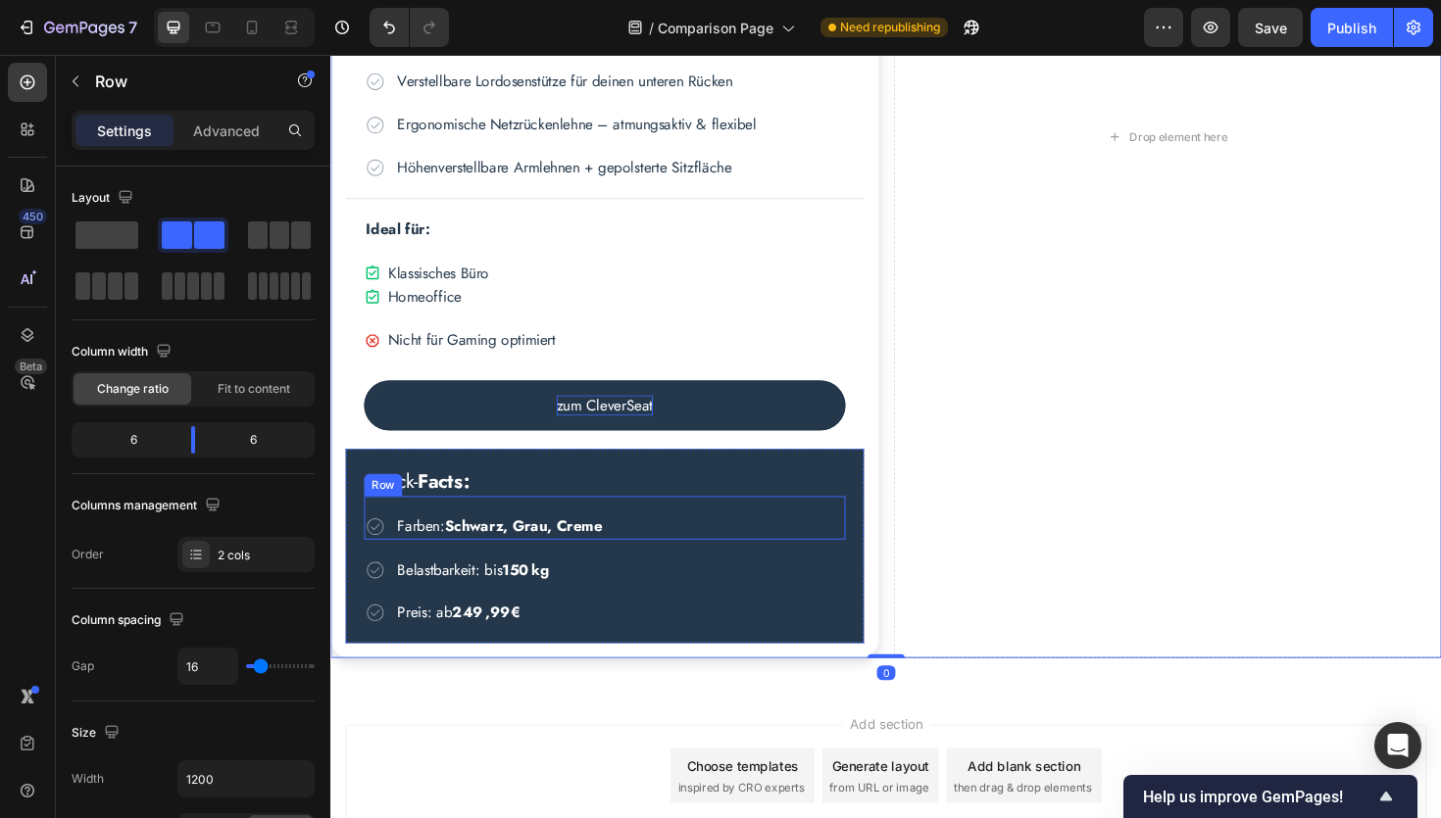
click at [500, 534] on div "Icon Farben: Schwarz, Grau, Creme Text Block Row" at bounding box center [621, 544] width 510 height 45
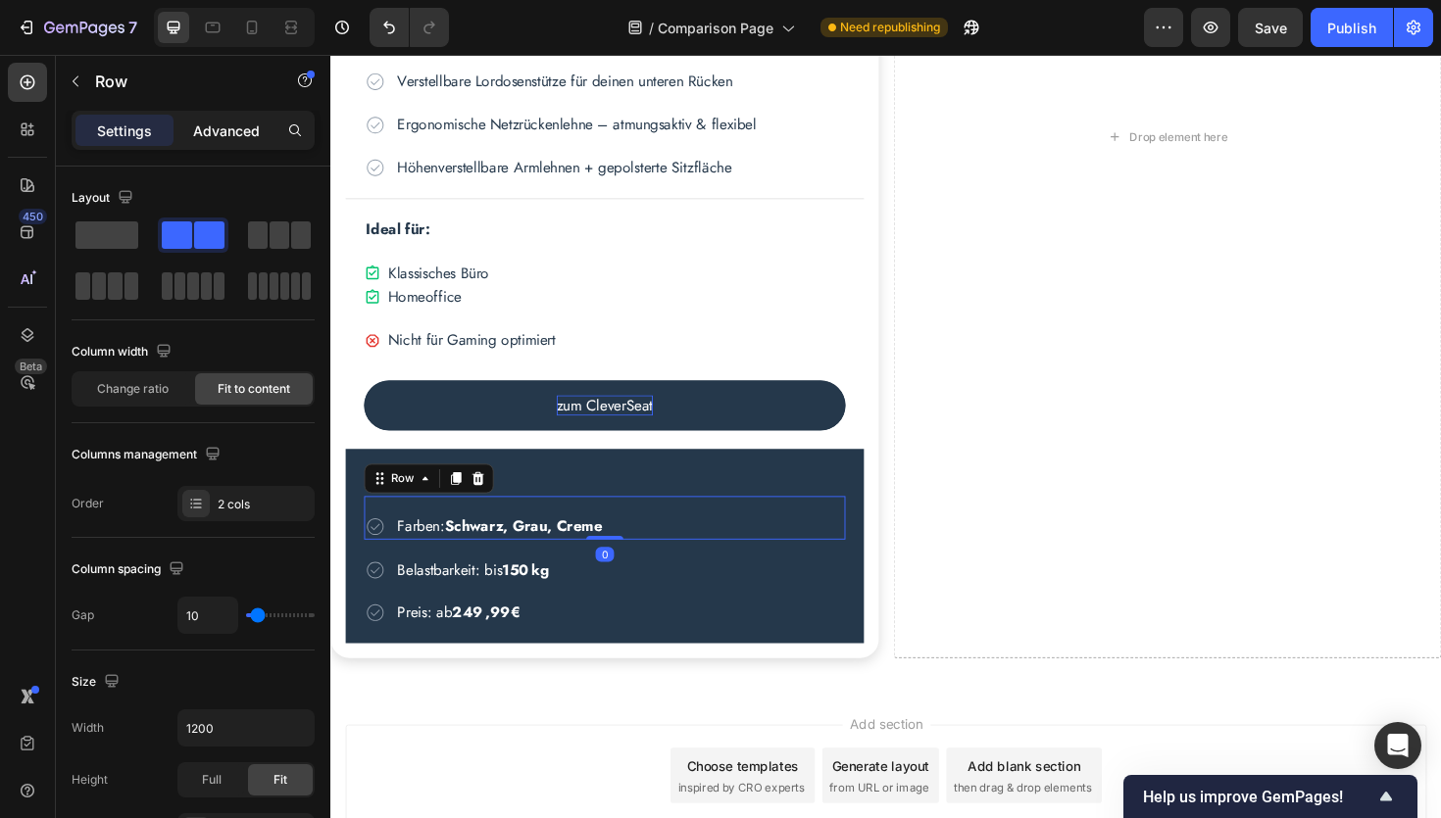
click at [216, 123] on p "Advanced" at bounding box center [226, 131] width 67 height 21
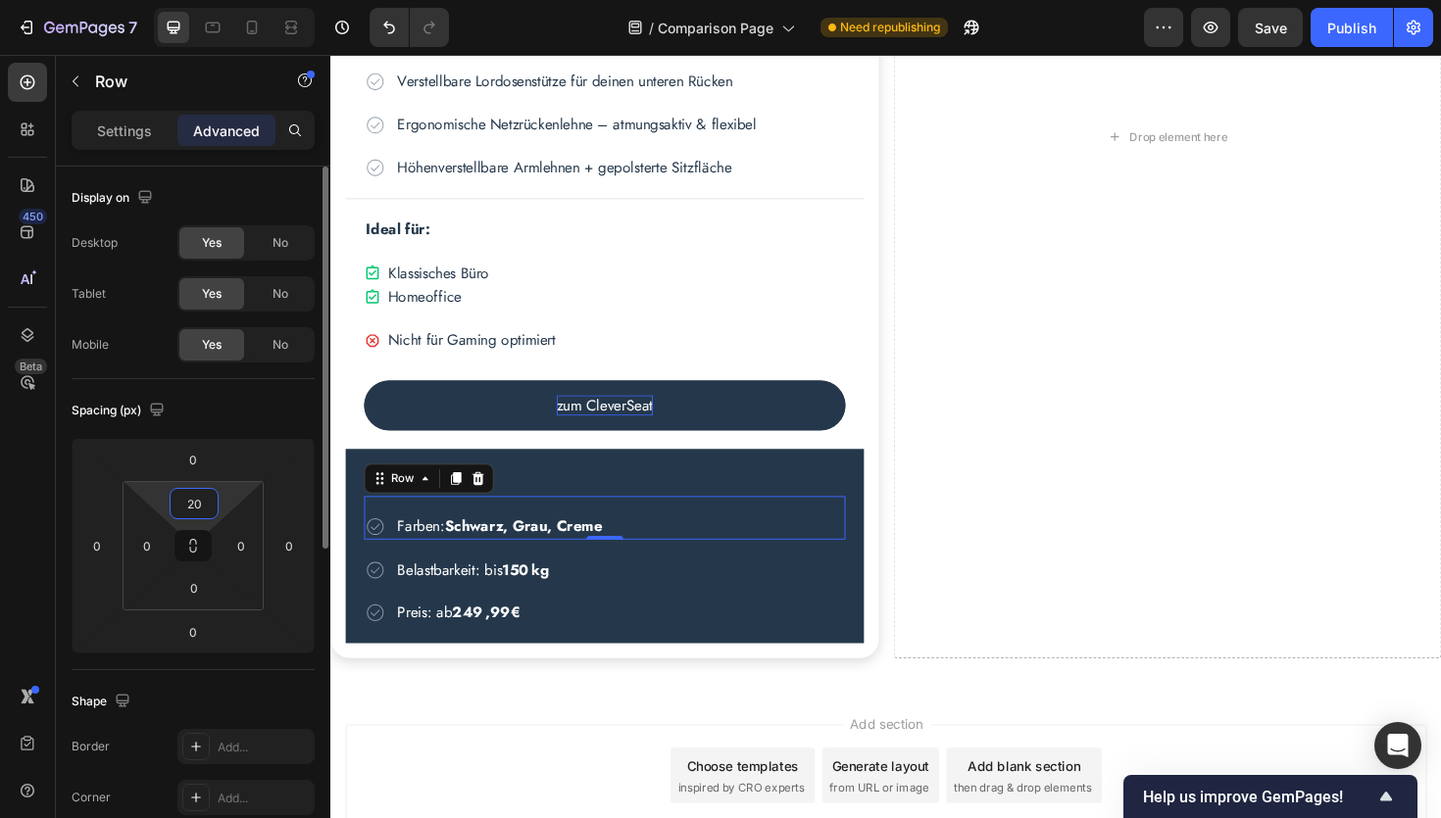
click at [202, 507] on input "20" at bounding box center [193, 503] width 39 height 29
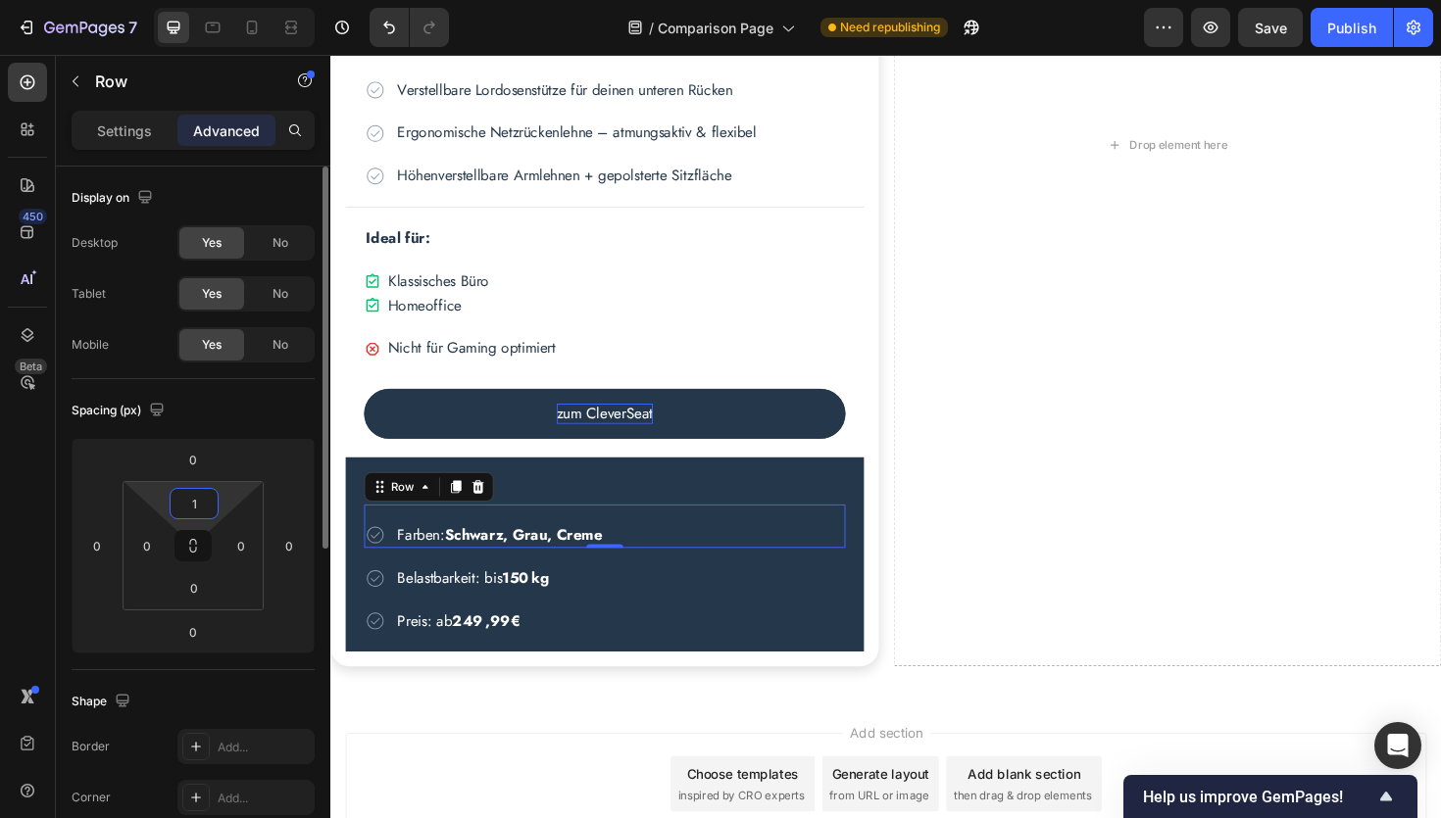
type input "10"
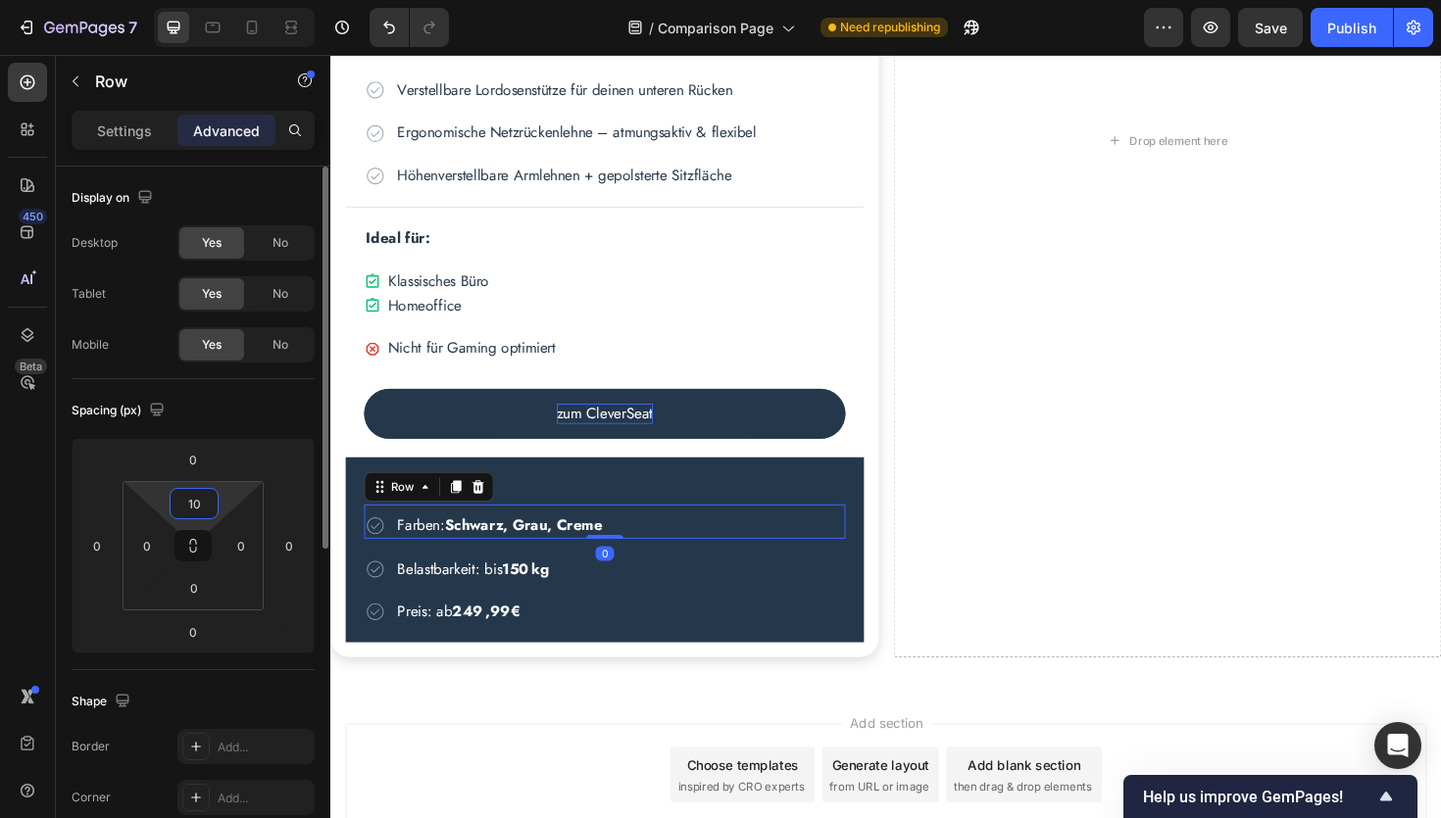
scroll to position [1312, 0]
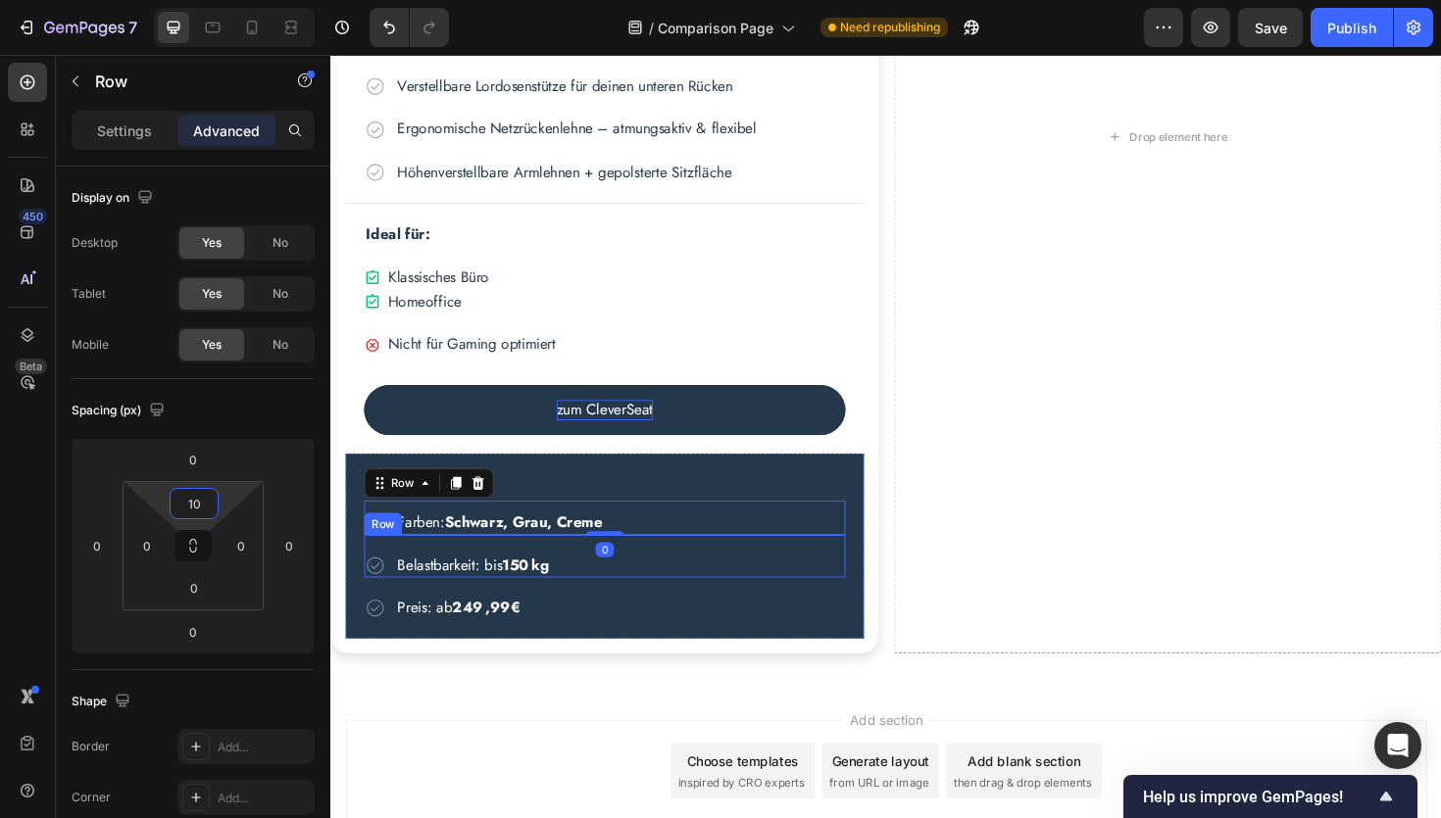
click at [418, 573] on div "Icon Belastbarkeit: bis 150 kg Text Block Row" at bounding box center [621, 586] width 510 height 45
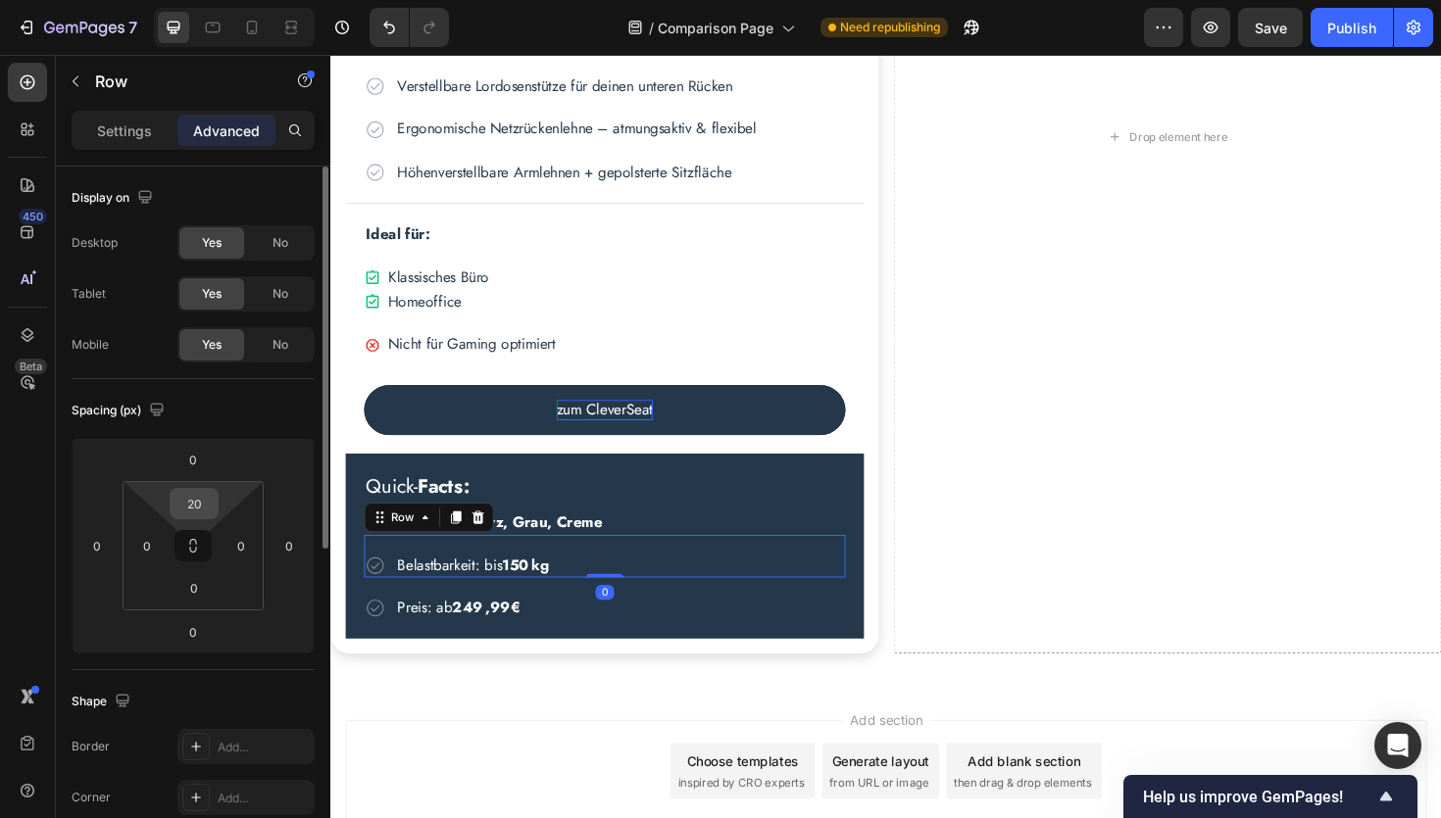
click at [194, 504] on input "20" at bounding box center [193, 503] width 39 height 29
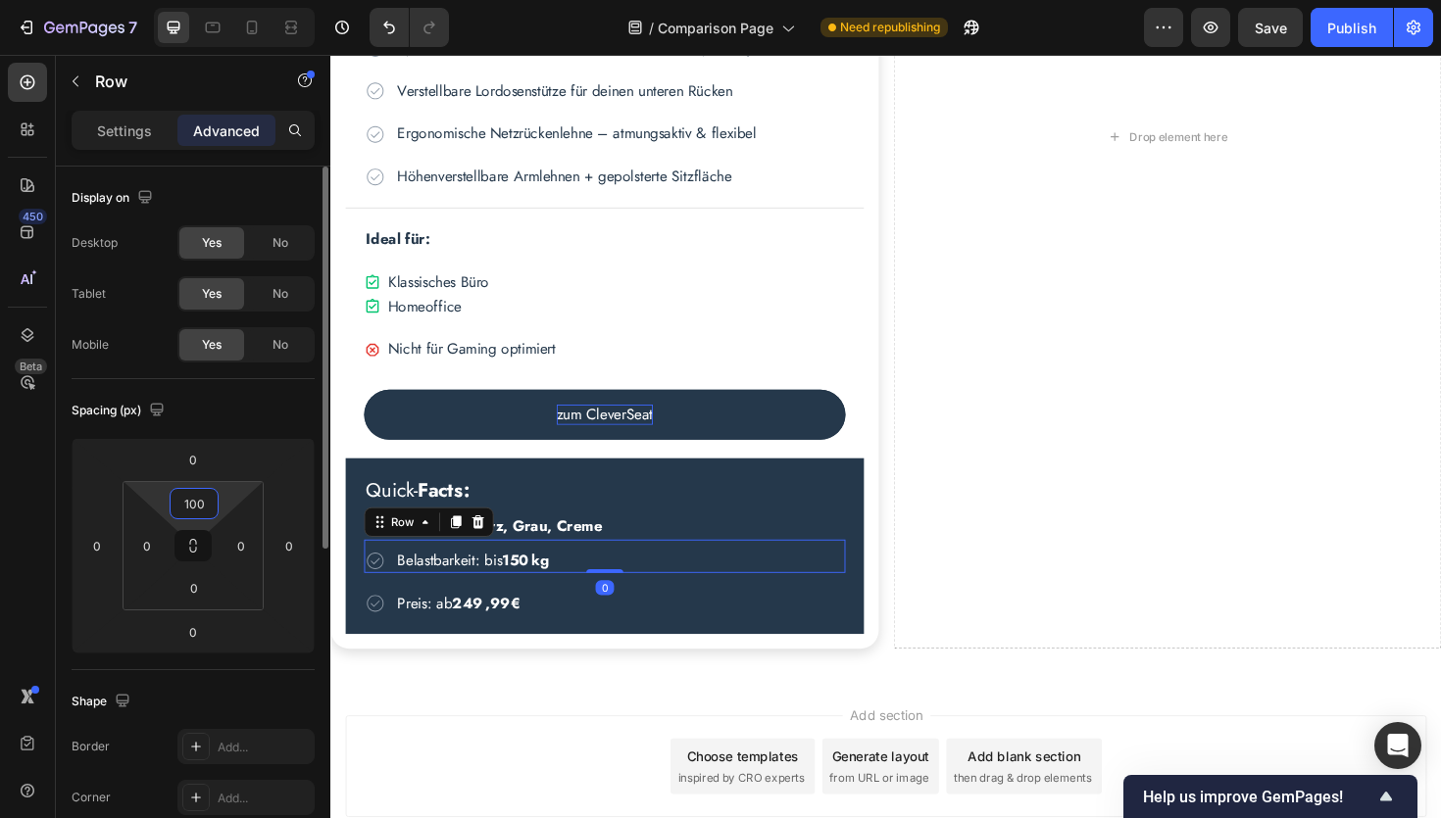
scroll to position [1352, 0]
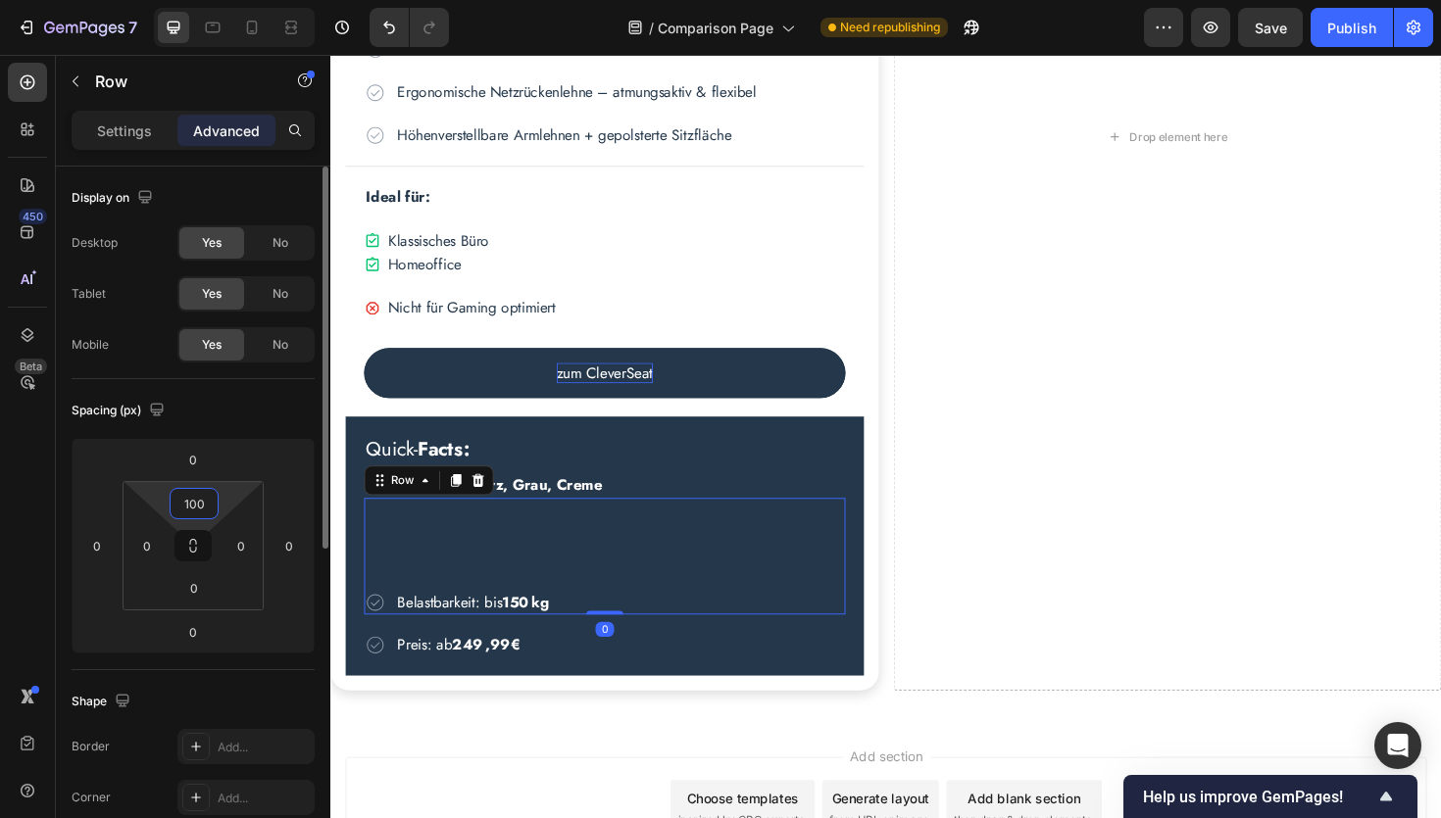
type input "10"
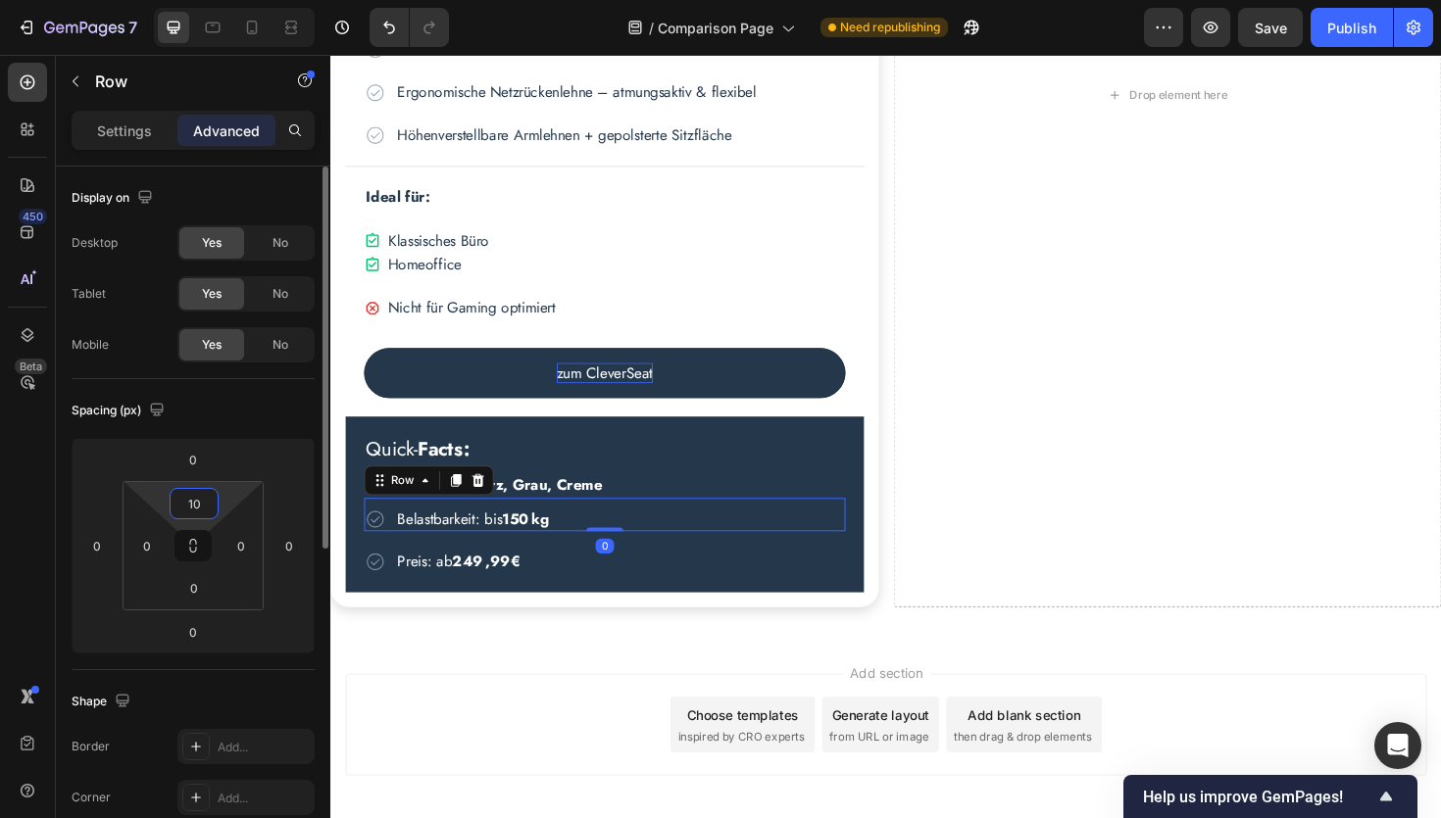
scroll to position [1307, 0]
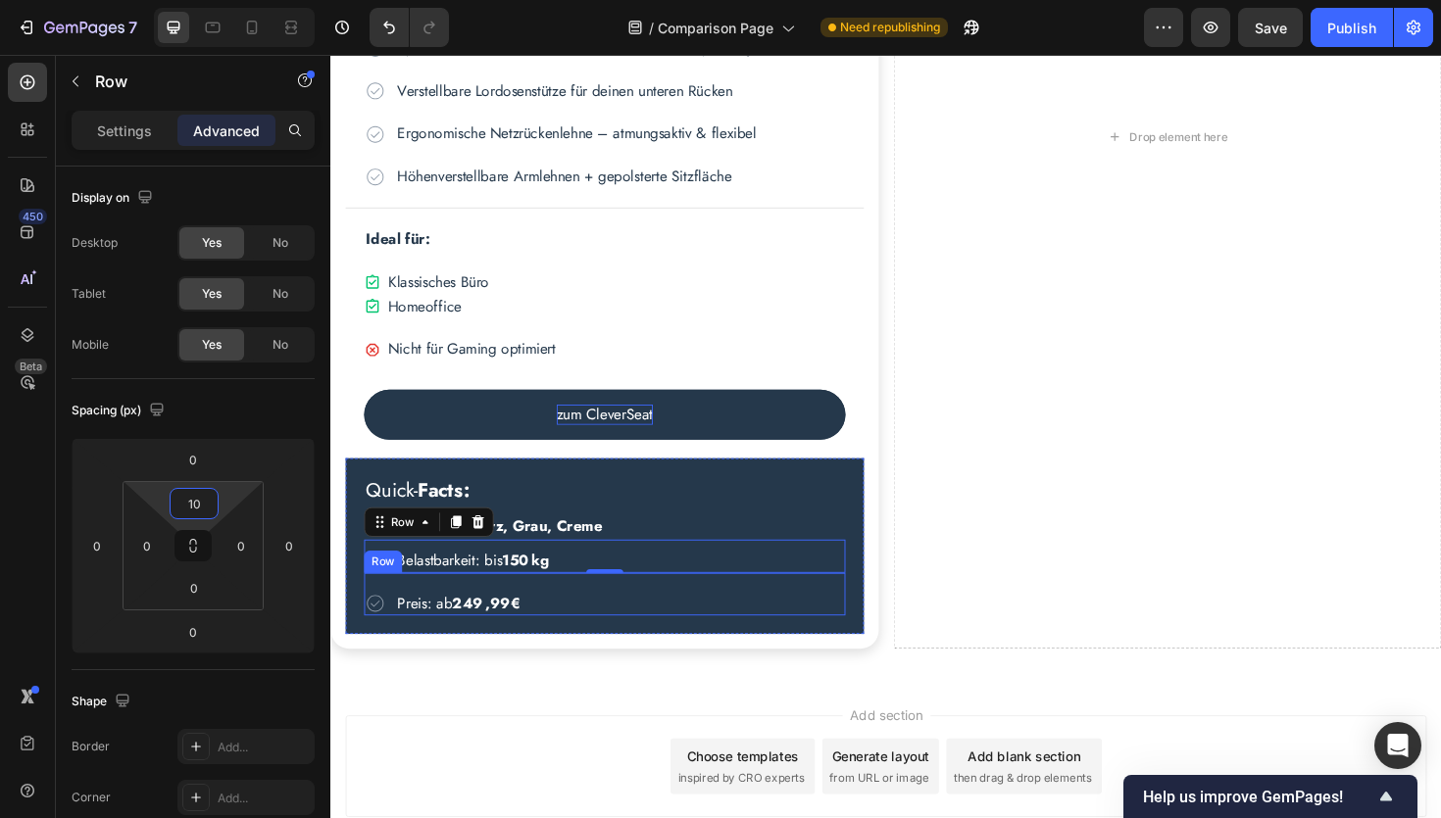
click at [519, 617] on div "Icon Preis: ab 249 ,99€ Text Block Row" at bounding box center [621, 626] width 510 height 45
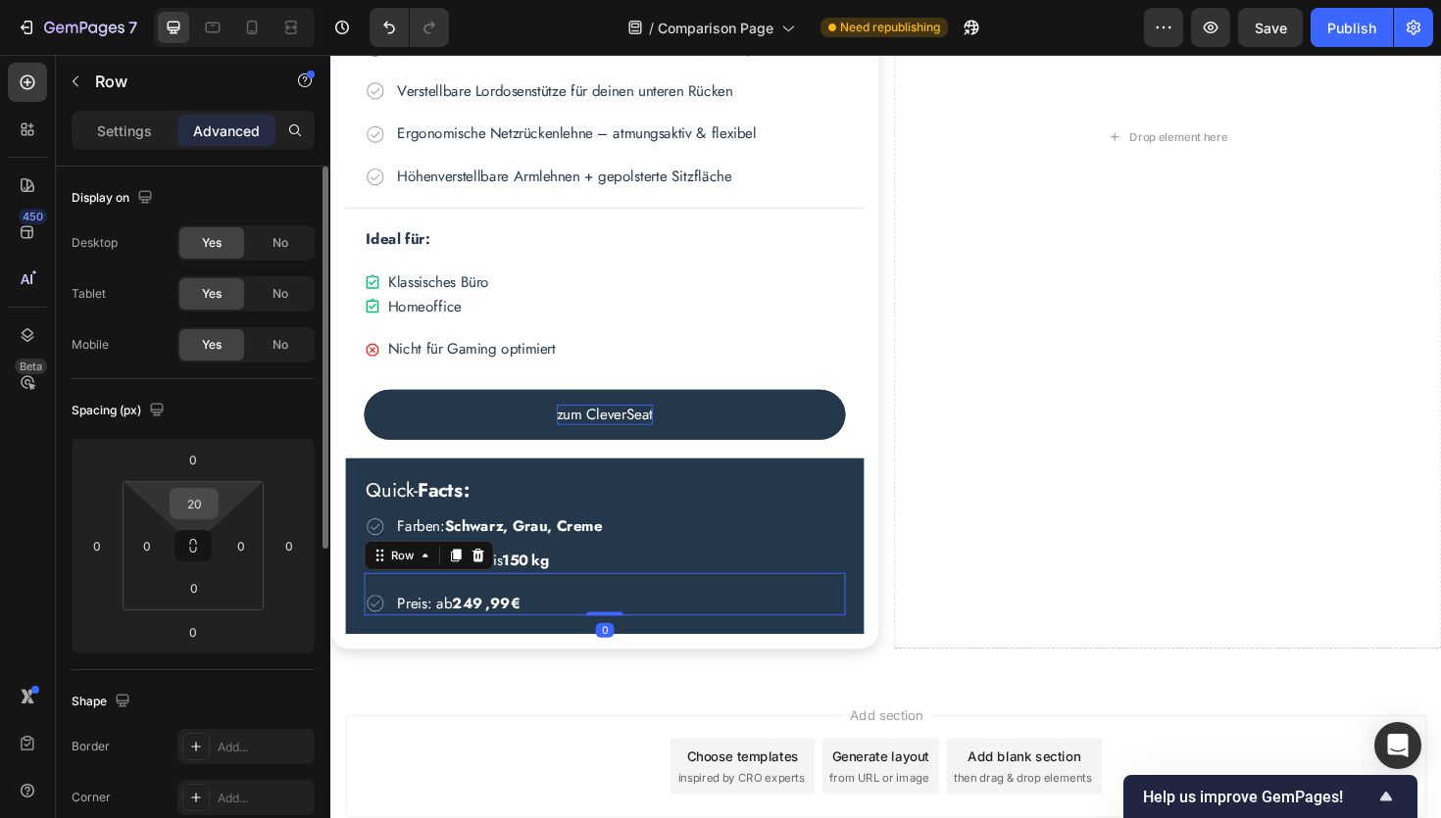
click at [208, 505] on input "20" at bounding box center [193, 503] width 39 height 29
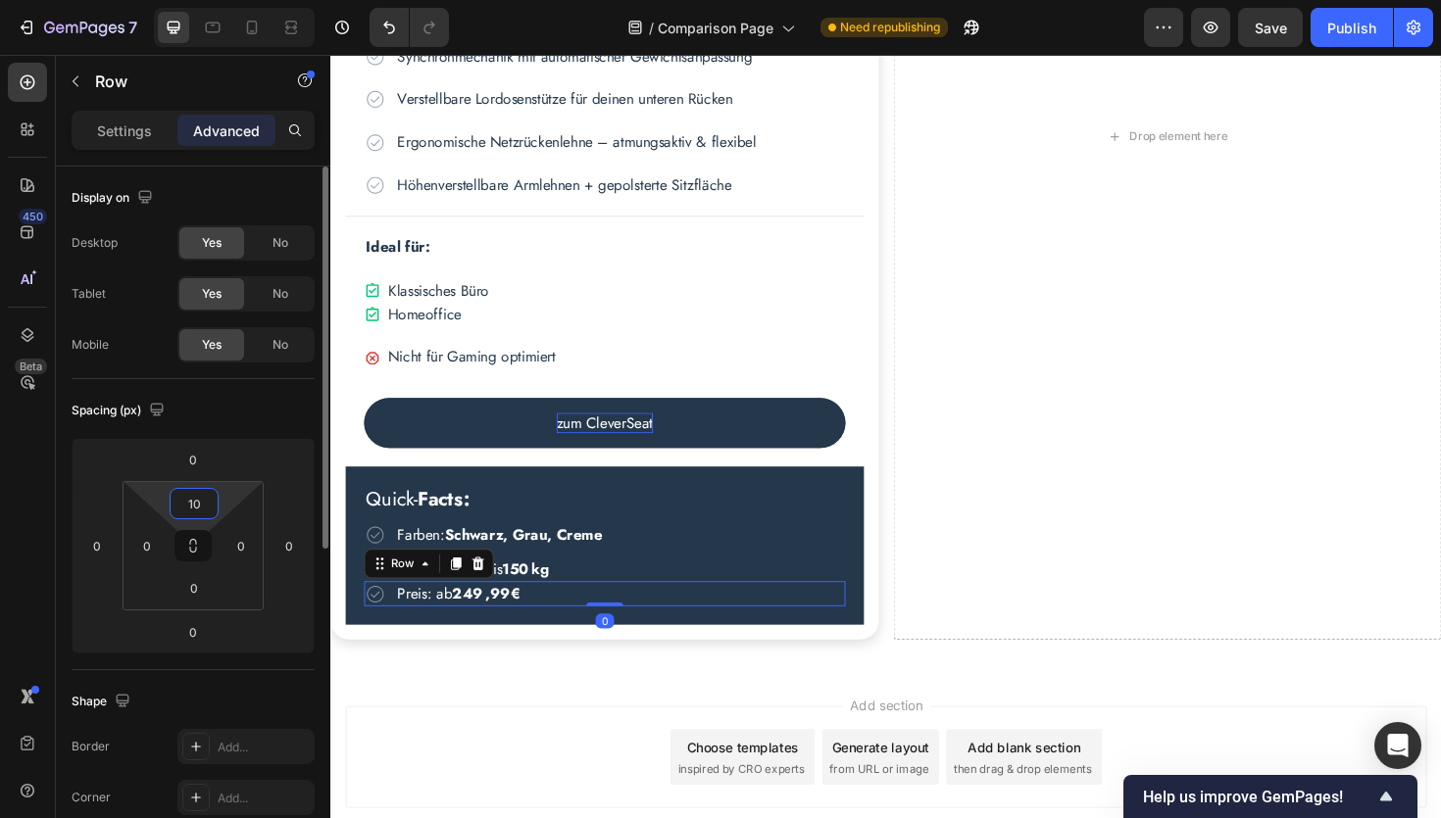
scroll to position [1303, 0]
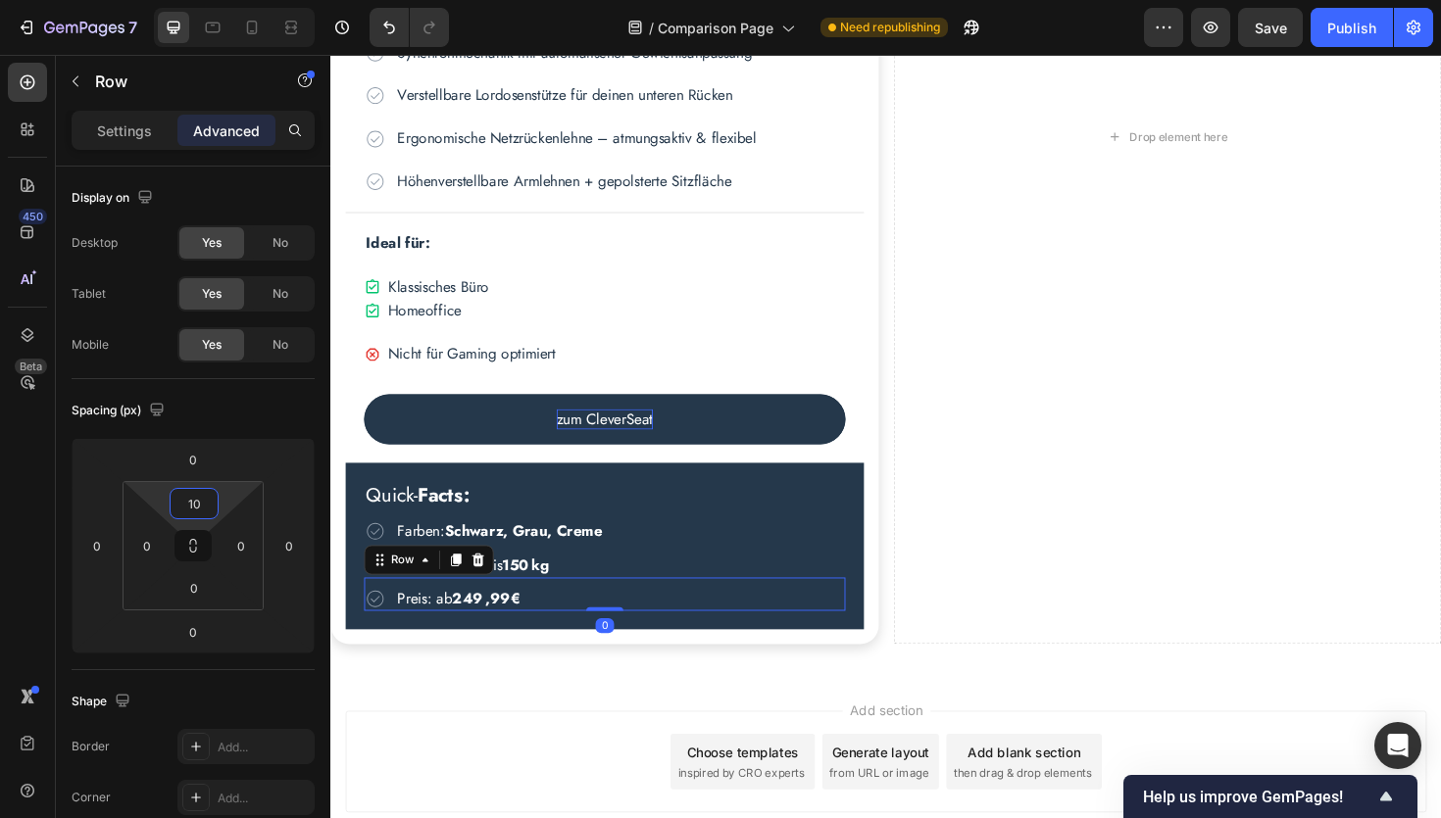
type input "10"
click at [36, 509] on div "450 Beta" at bounding box center [27, 370] width 39 height 615
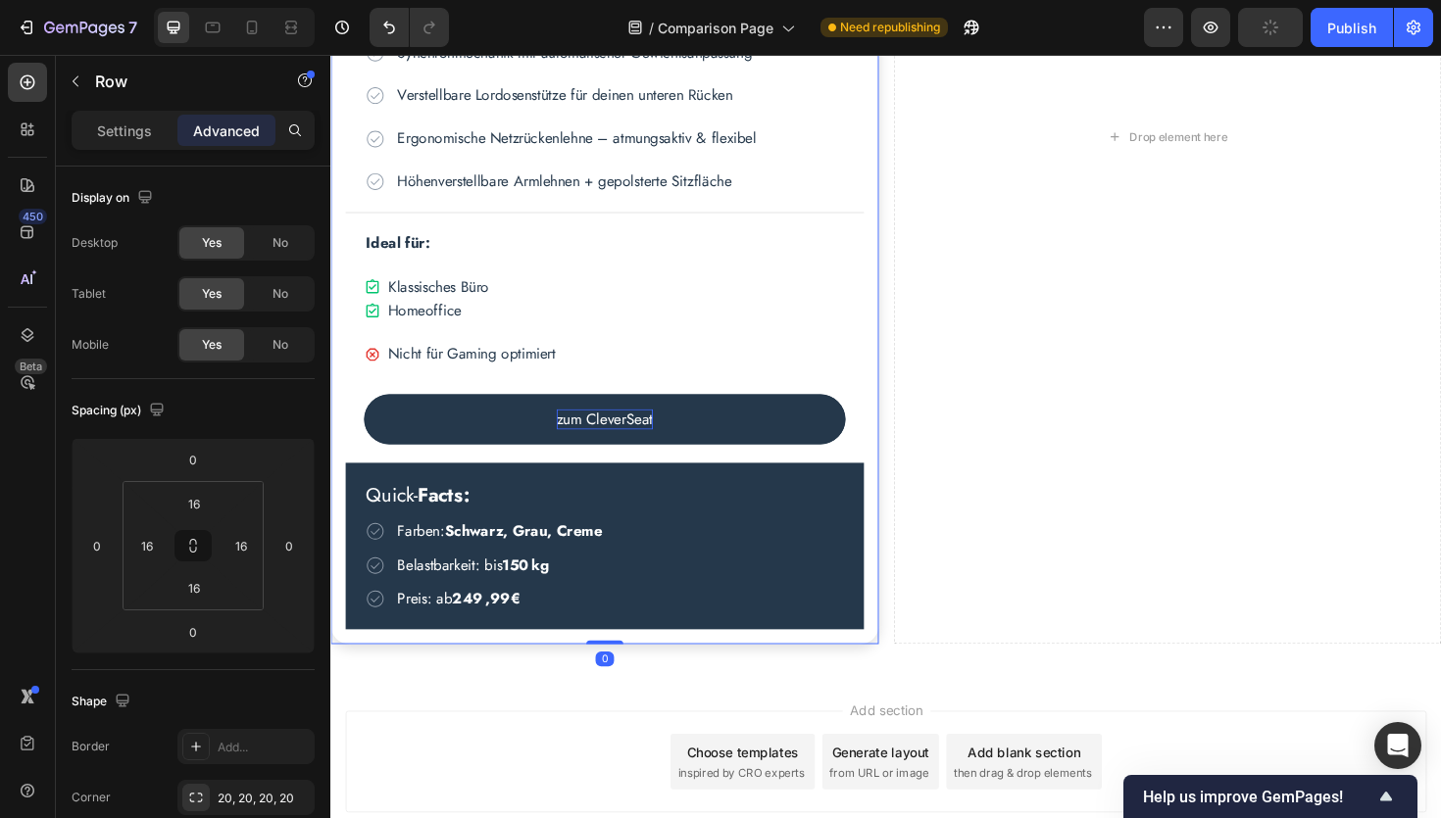
click at [903, 591] on div "Image Der CleverSeat Heading Stuhl ansehen Text Block Kundenbewertung Text Bloc…" at bounding box center [620, 142] width 580 height 1076
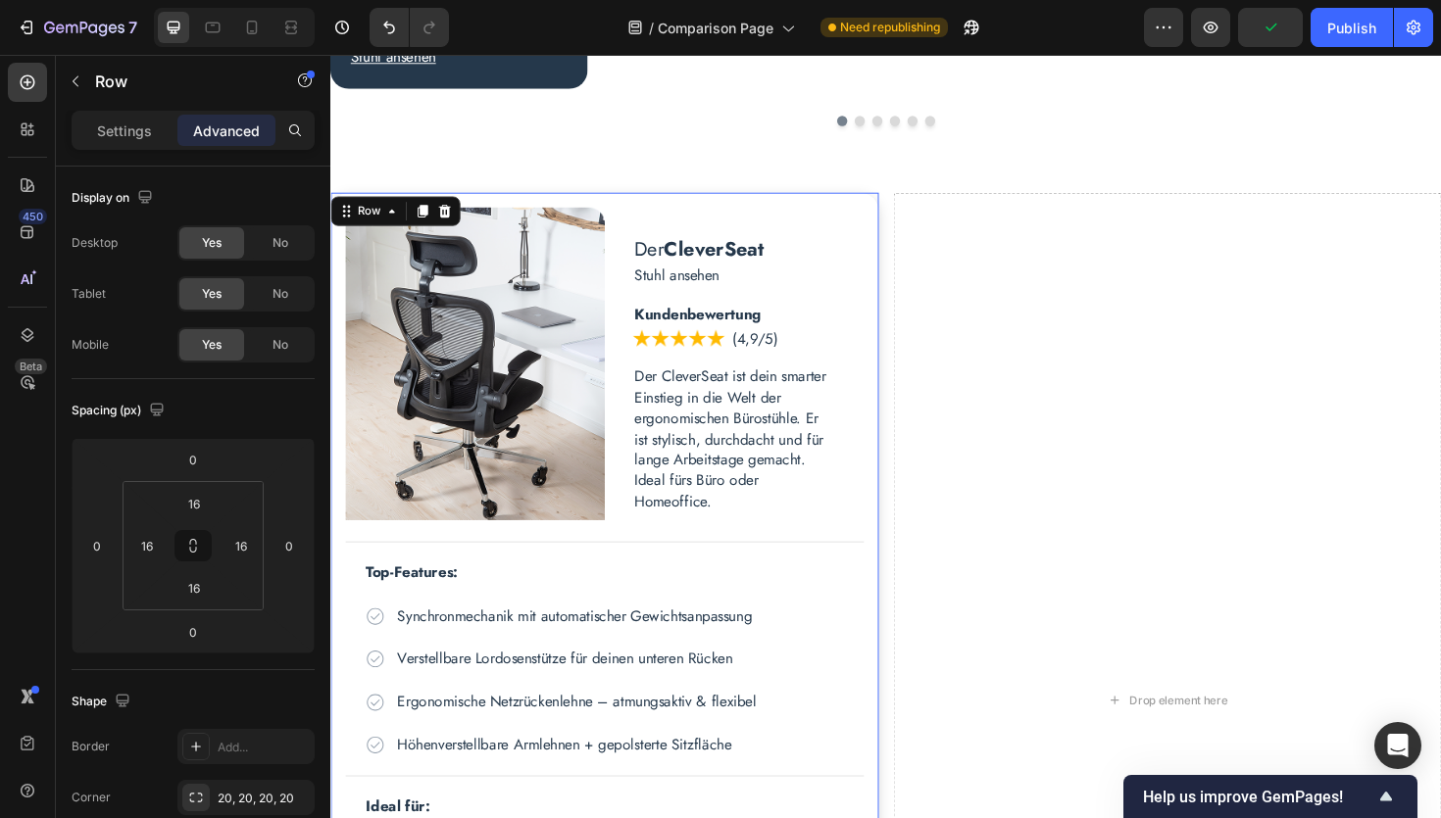
scroll to position [701, 0]
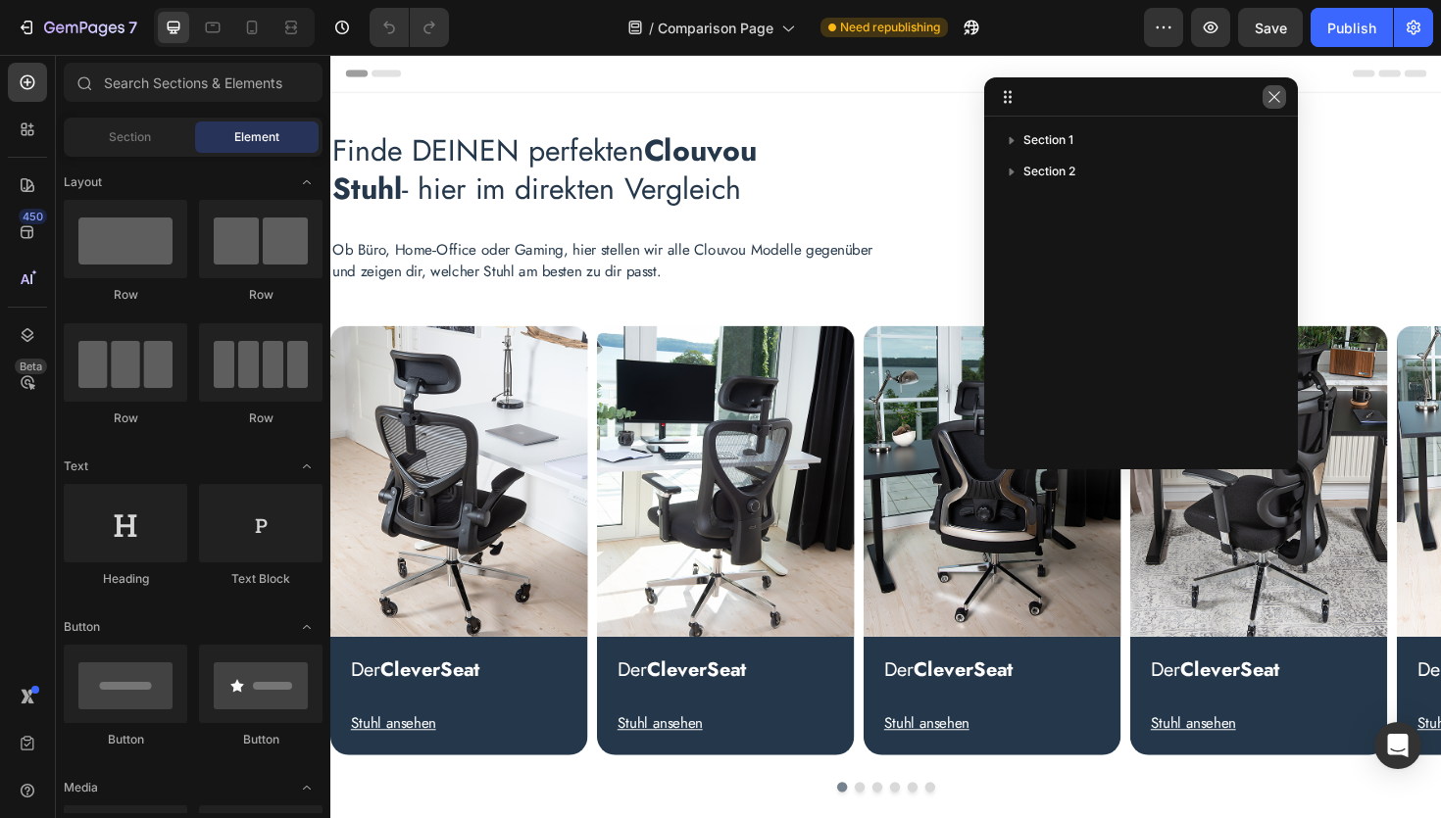
click at [1279, 95] on icon "button" at bounding box center [1274, 97] width 16 height 16
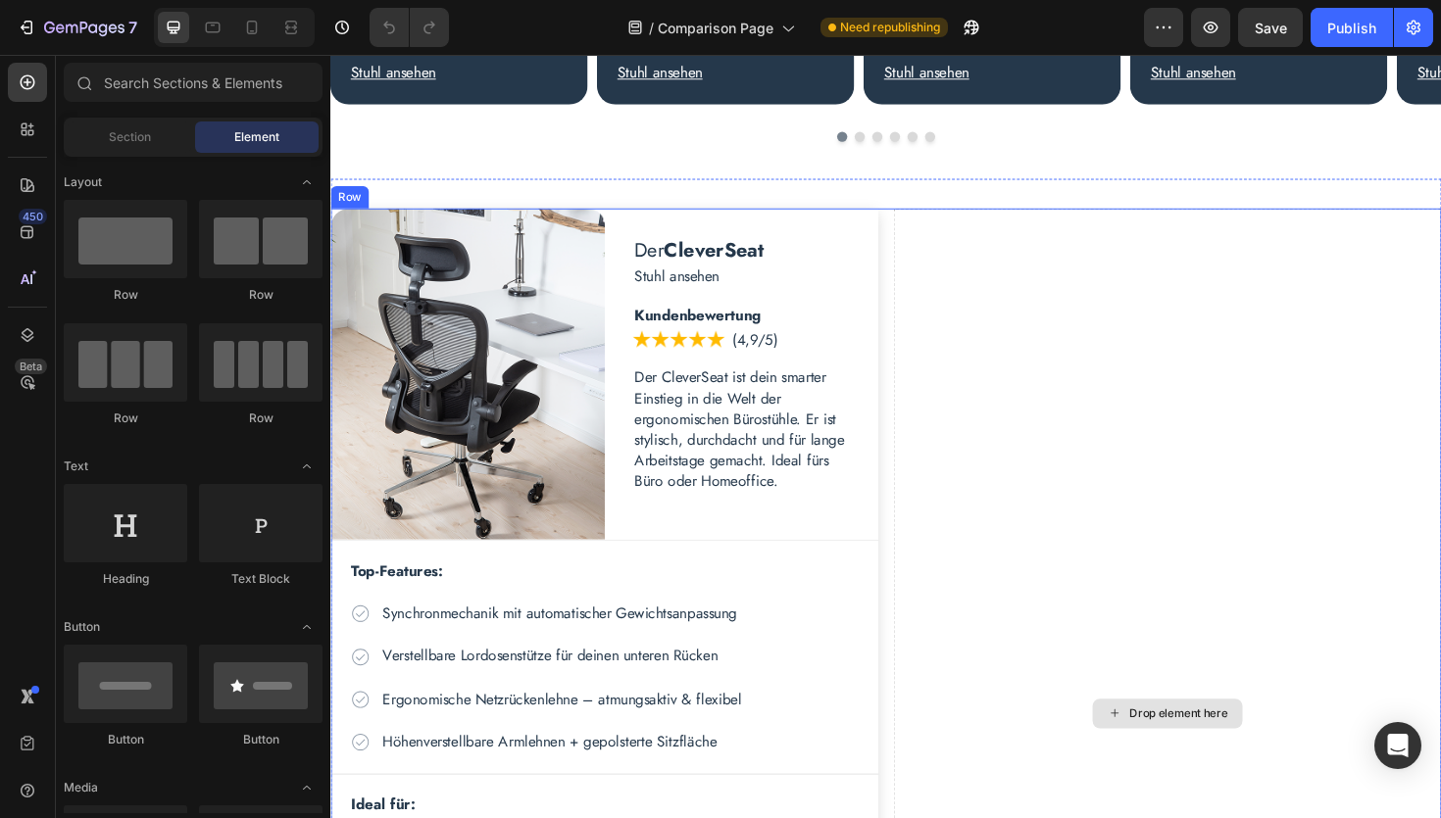
scroll to position [685, 0]
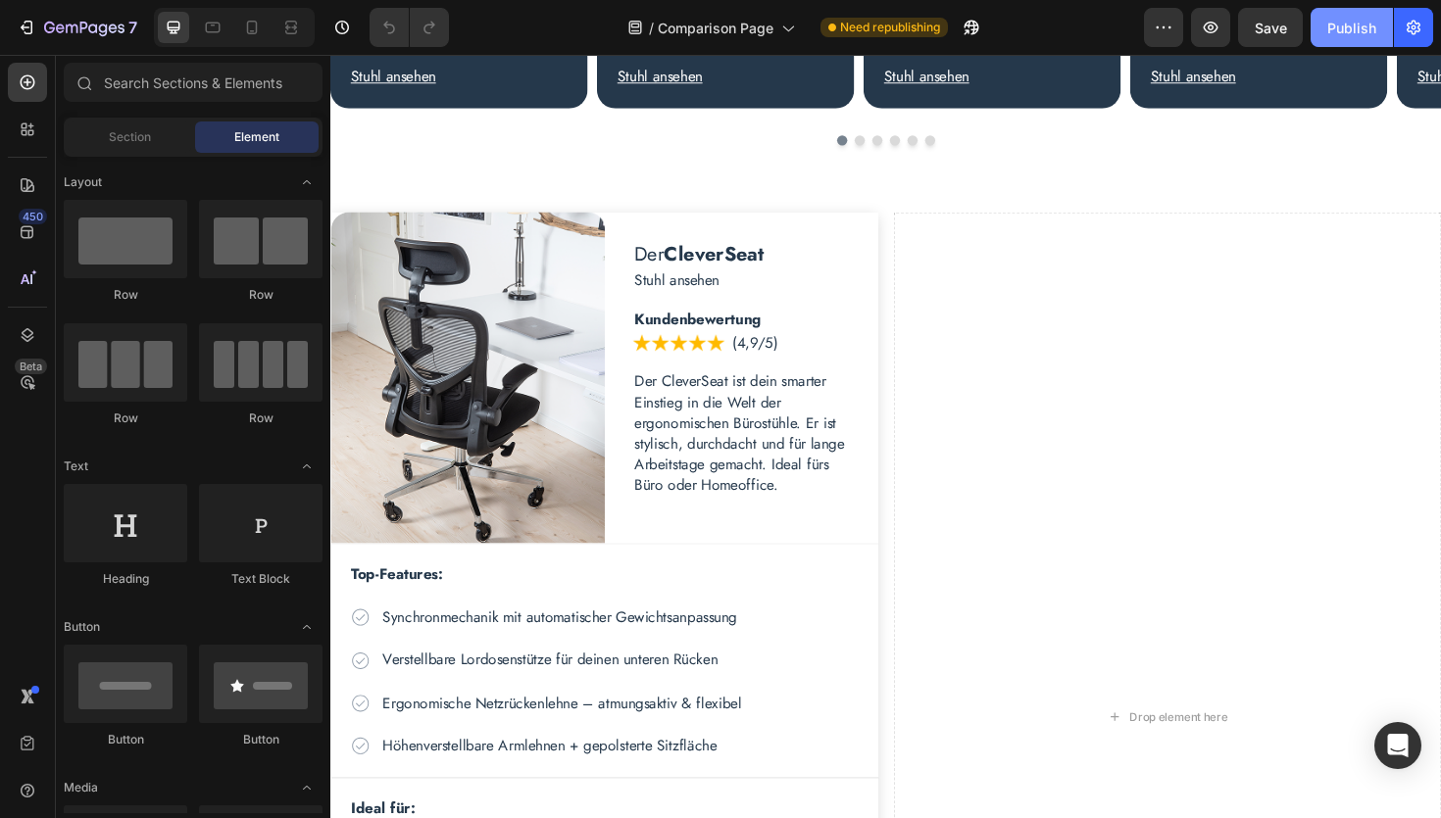
click at [1368, 33] on div "Publish" at bounding box center [1351, 28] width 49 height 21
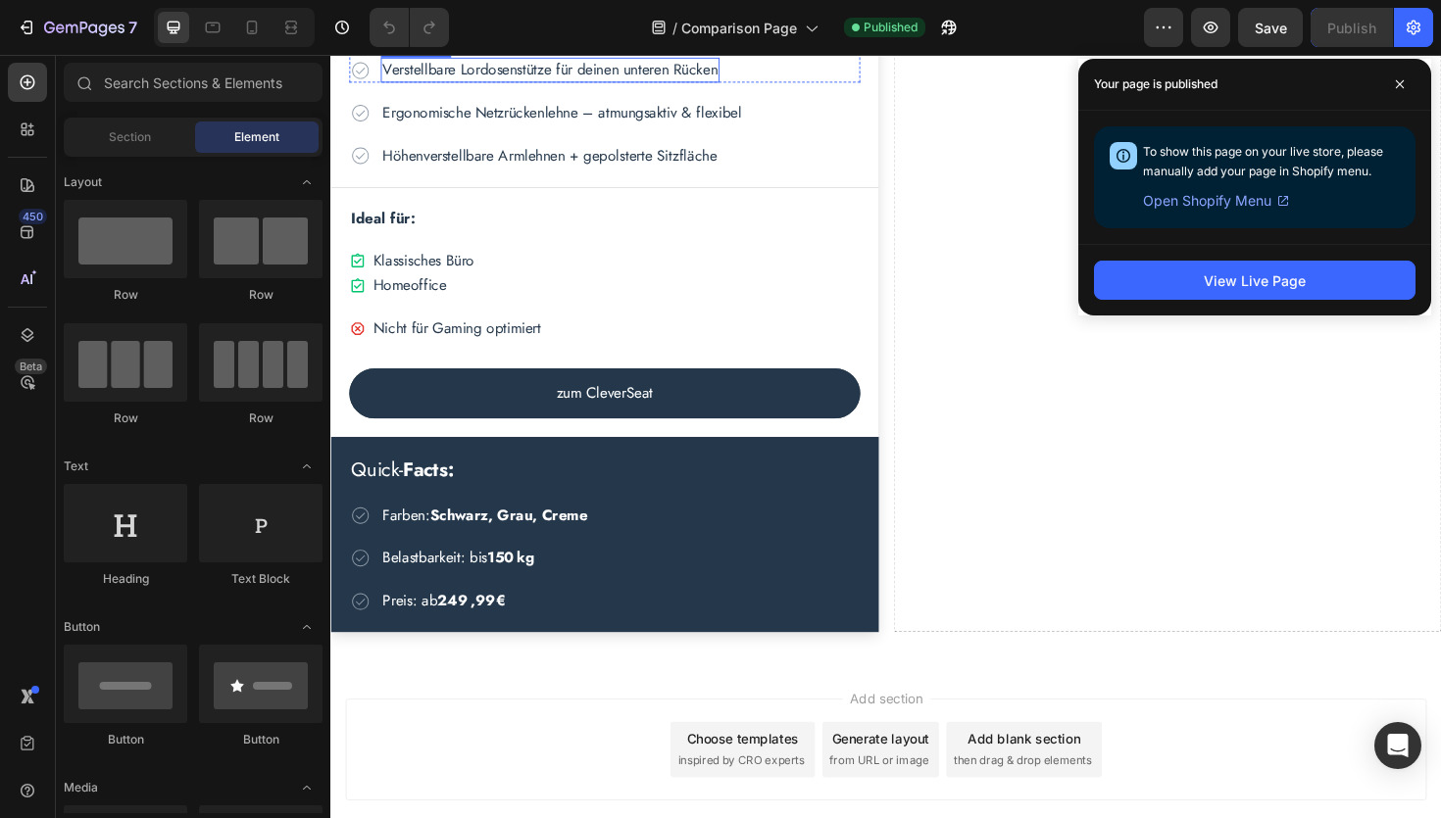
scroll to position [1297, 0]
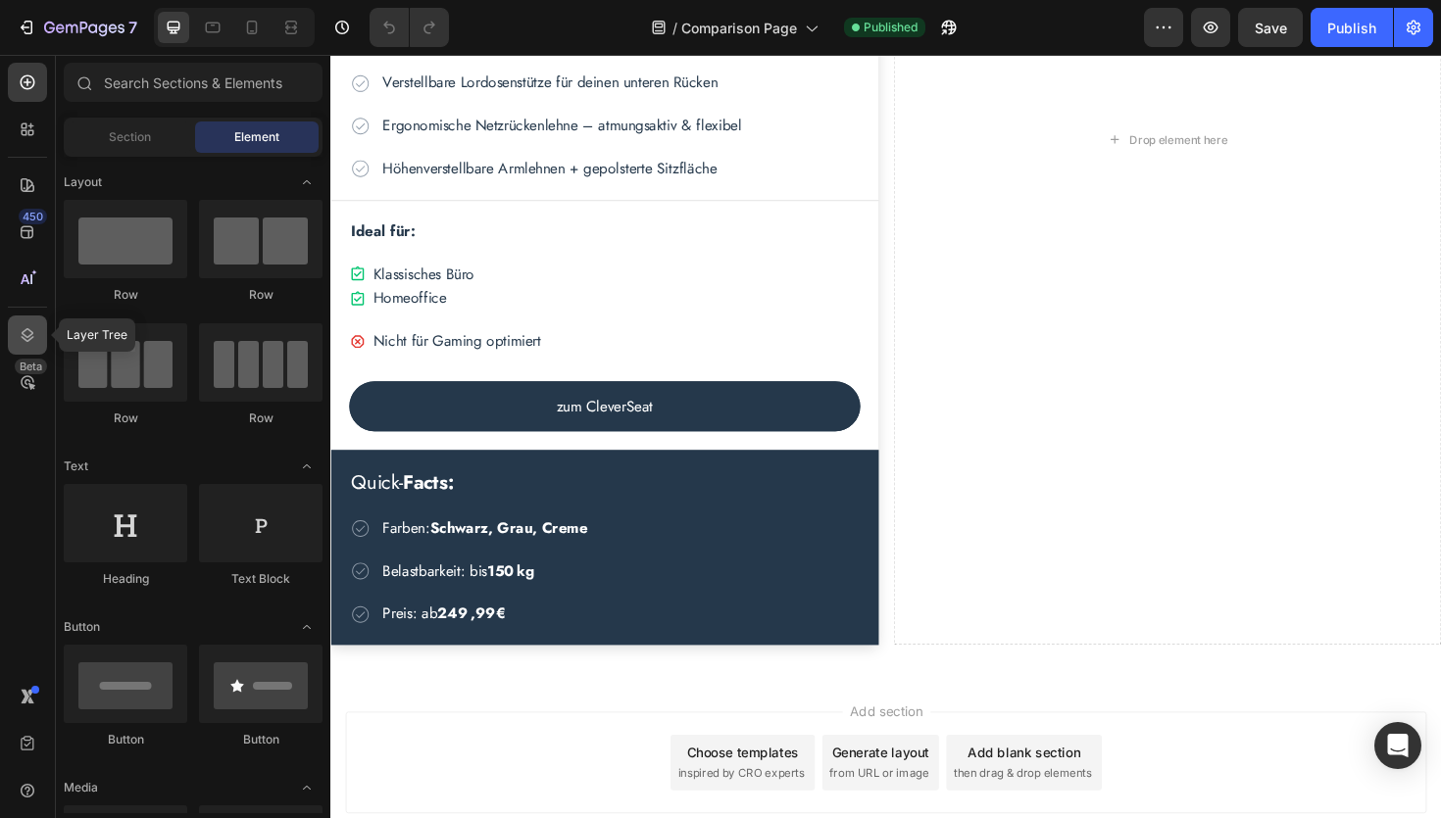
click at [25, 341] on icon at bounding box center [28, 335] width 20 height 20
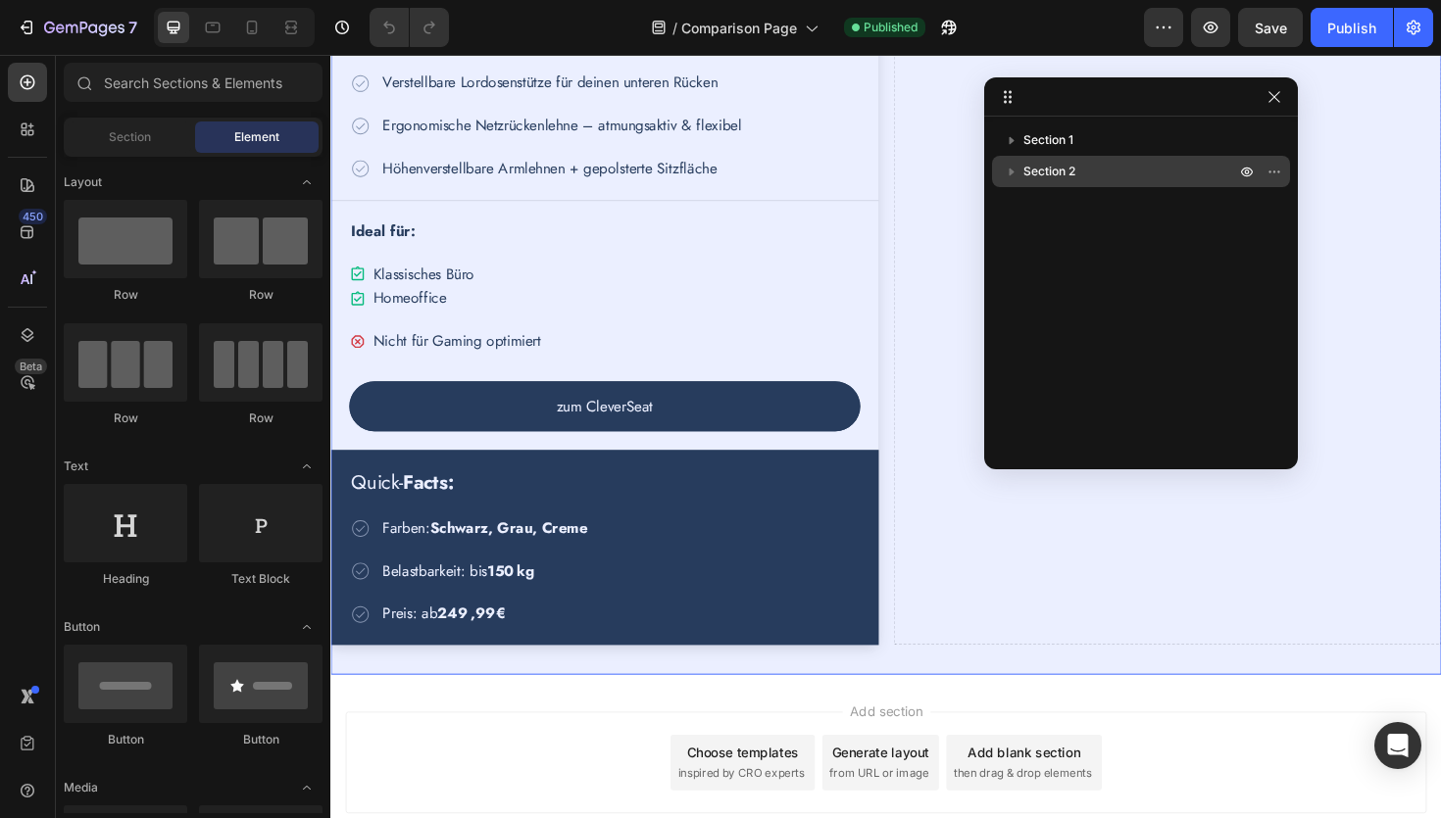
click at [1011, 171] on icon "button" at bounding box center [1012, 173] width 5 height 8
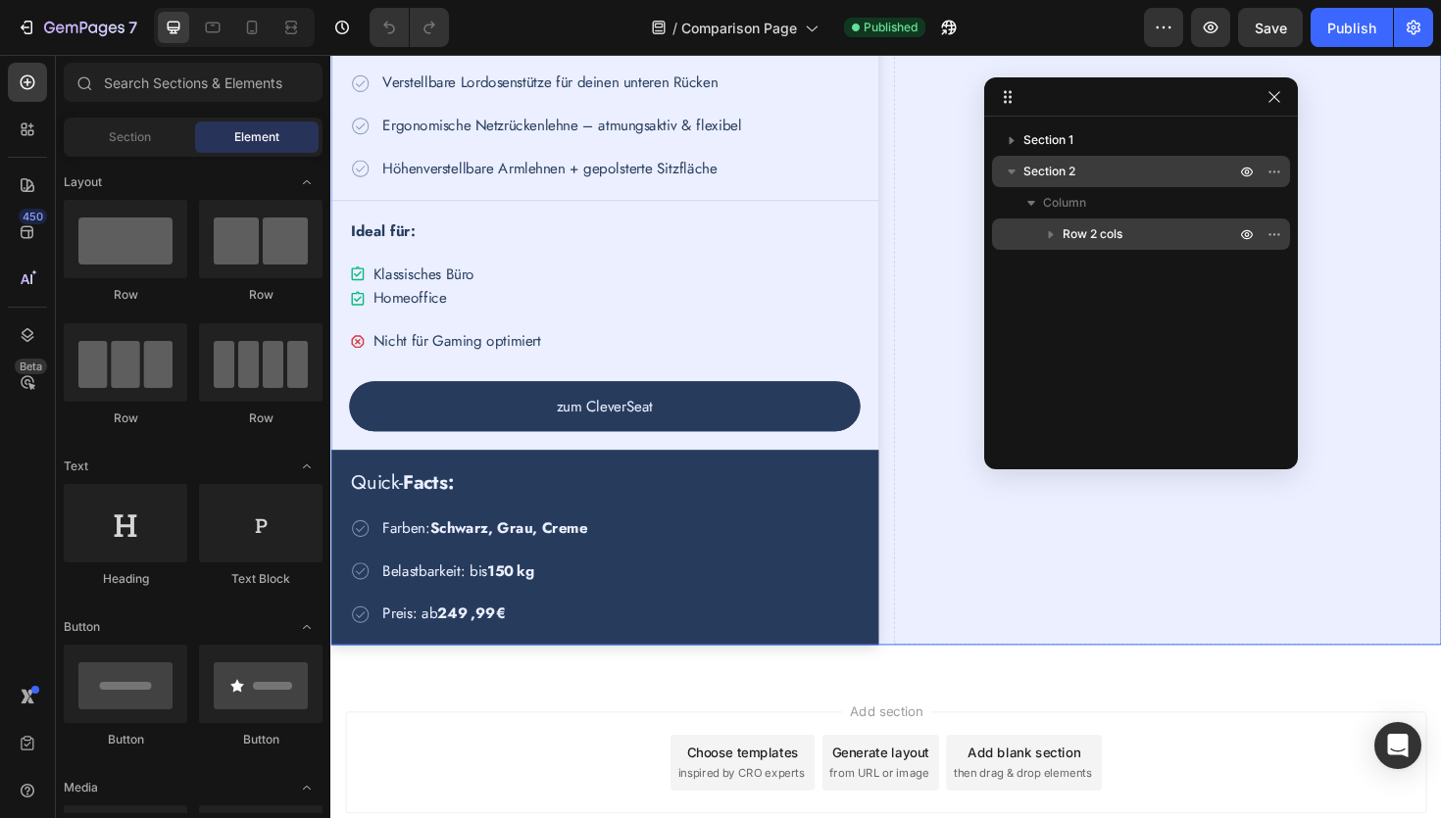
click at [1053, 234] on icon "button" at bounding box center [1051, 234] width 20 height 20
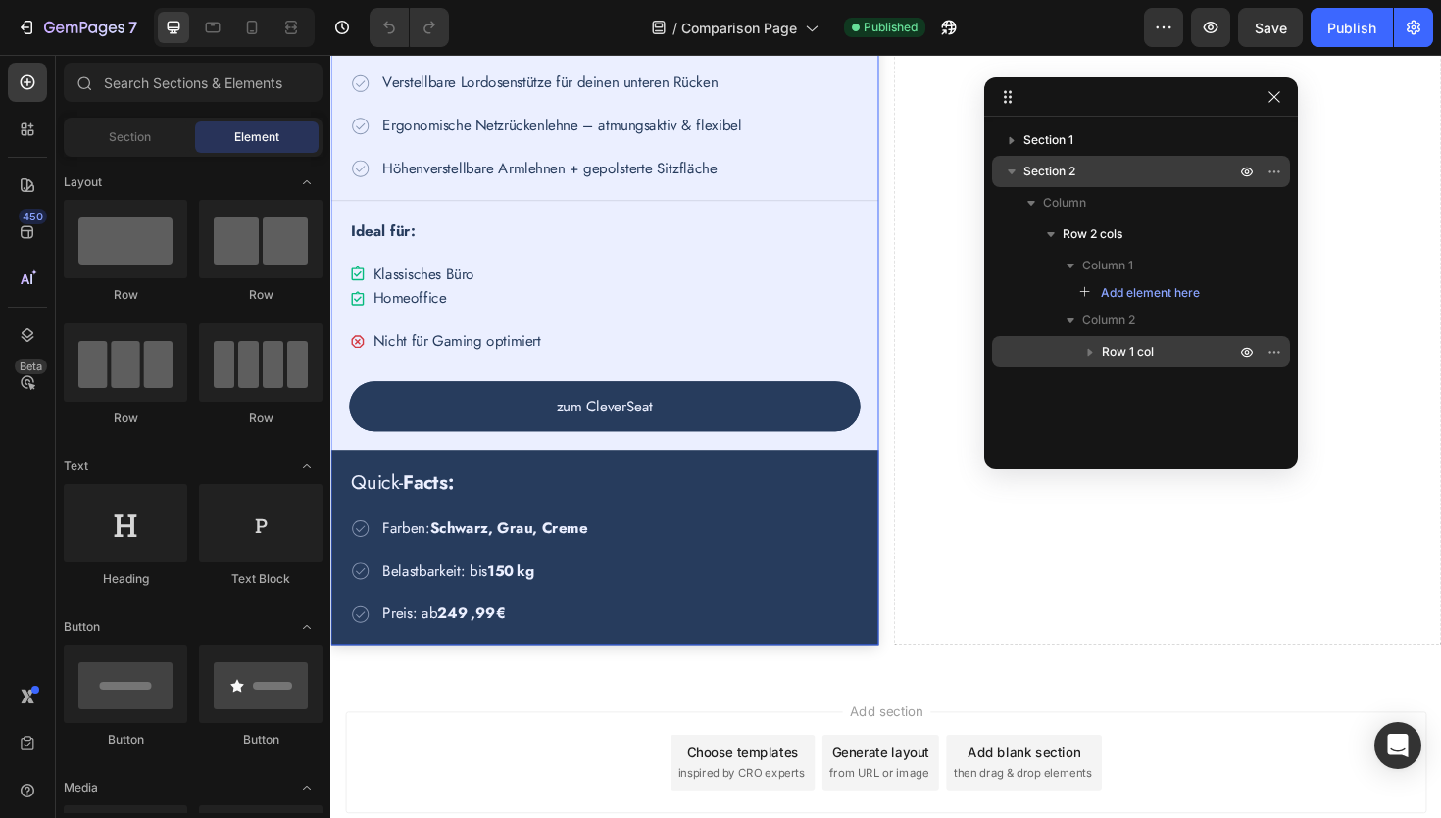
click at [1103, 350] on span "Row 1 col" at bounding box center [1128, 352] width 52 height 20
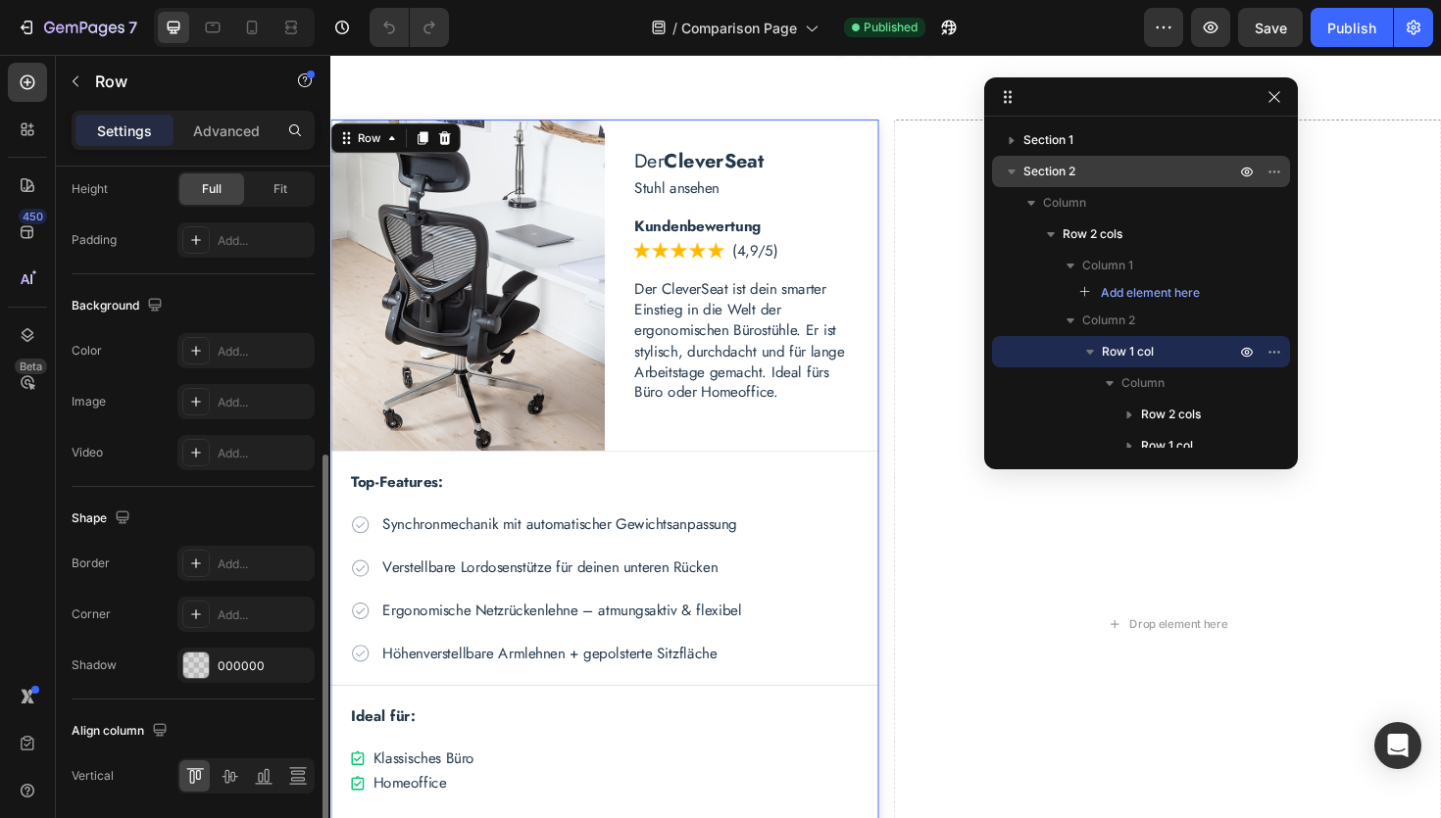
scroll to position [530, 0]
click at [199, 138] on p "Advanced" at bounding box center [226, 131] width 67 height 21
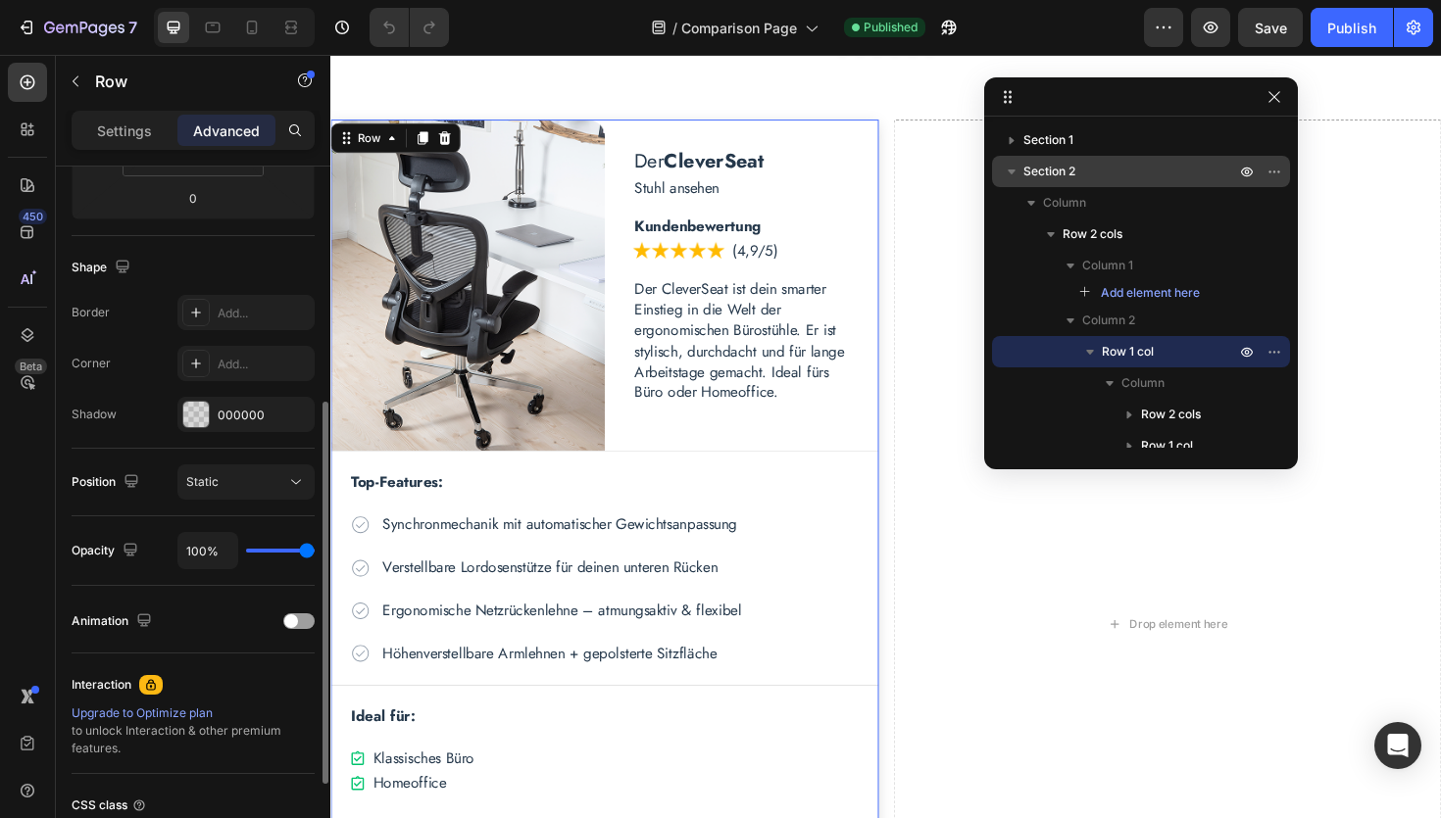
scroll to position [310, 0]
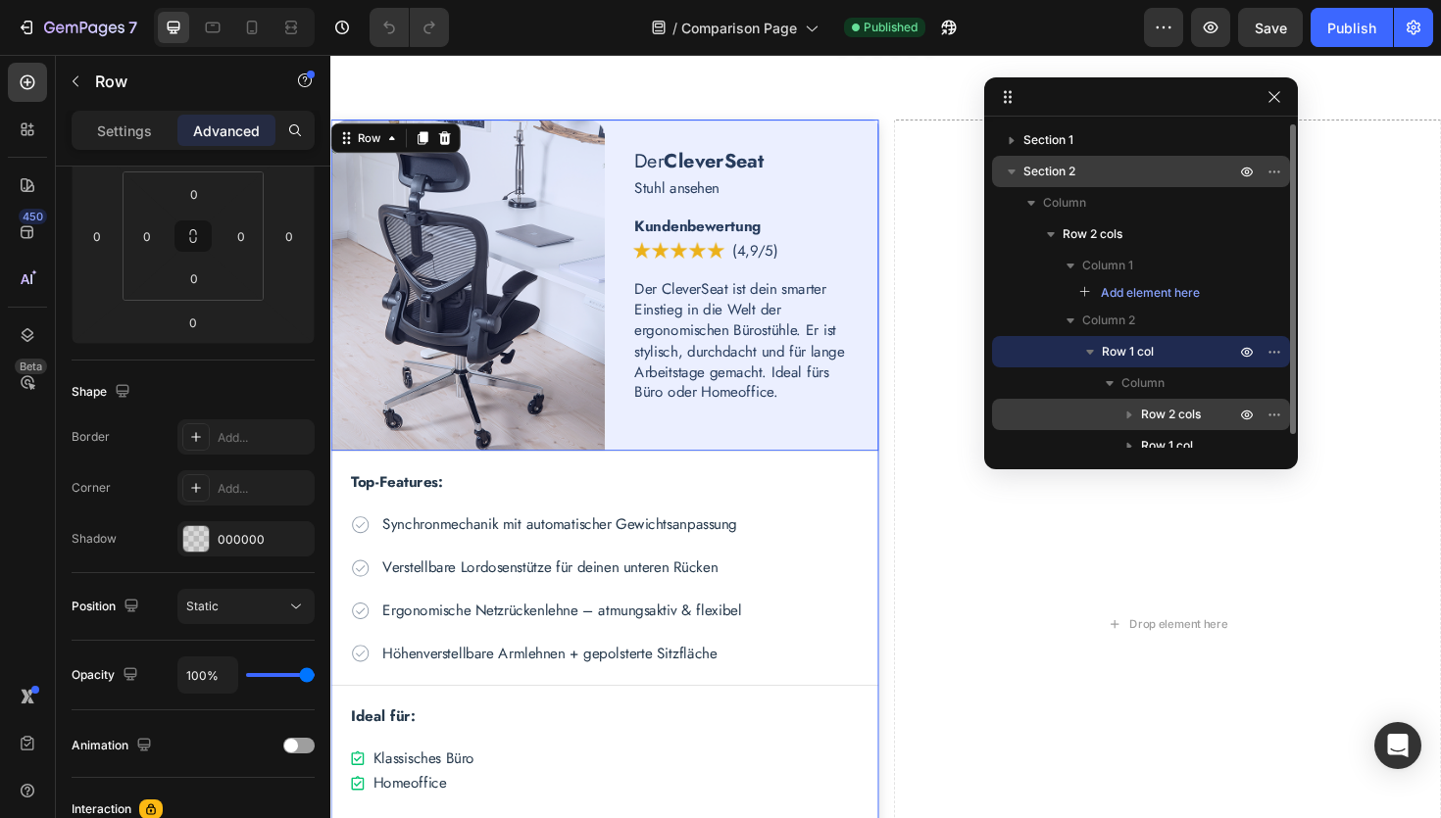
click at [1178, 419] on span "Row 2 cols" at bounding box center [1171, 415] width 60 height 20
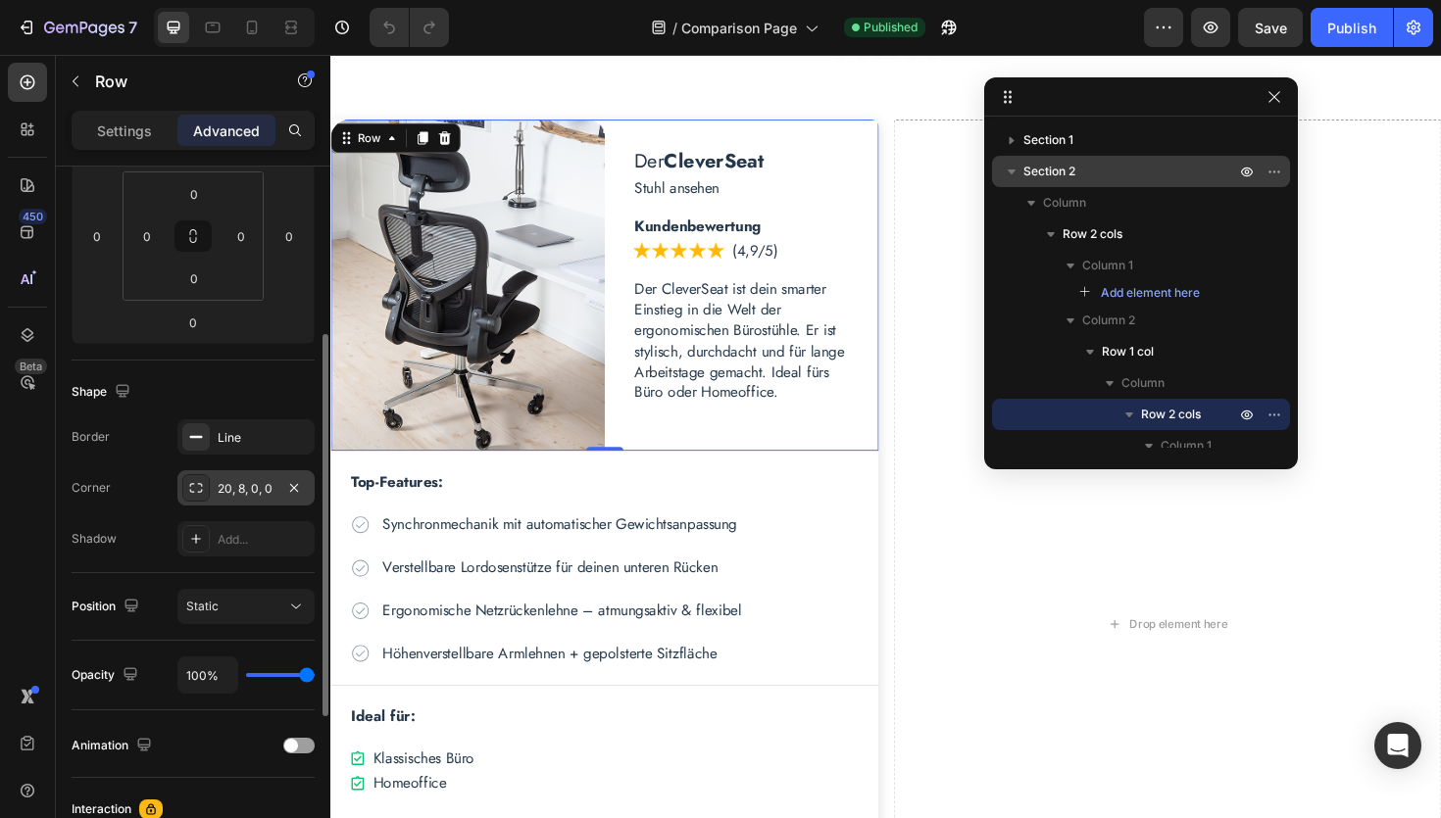
click at [263, 493] on div "20, 8, 0, 0" at bounding box center [246, 489] width 57 height 18
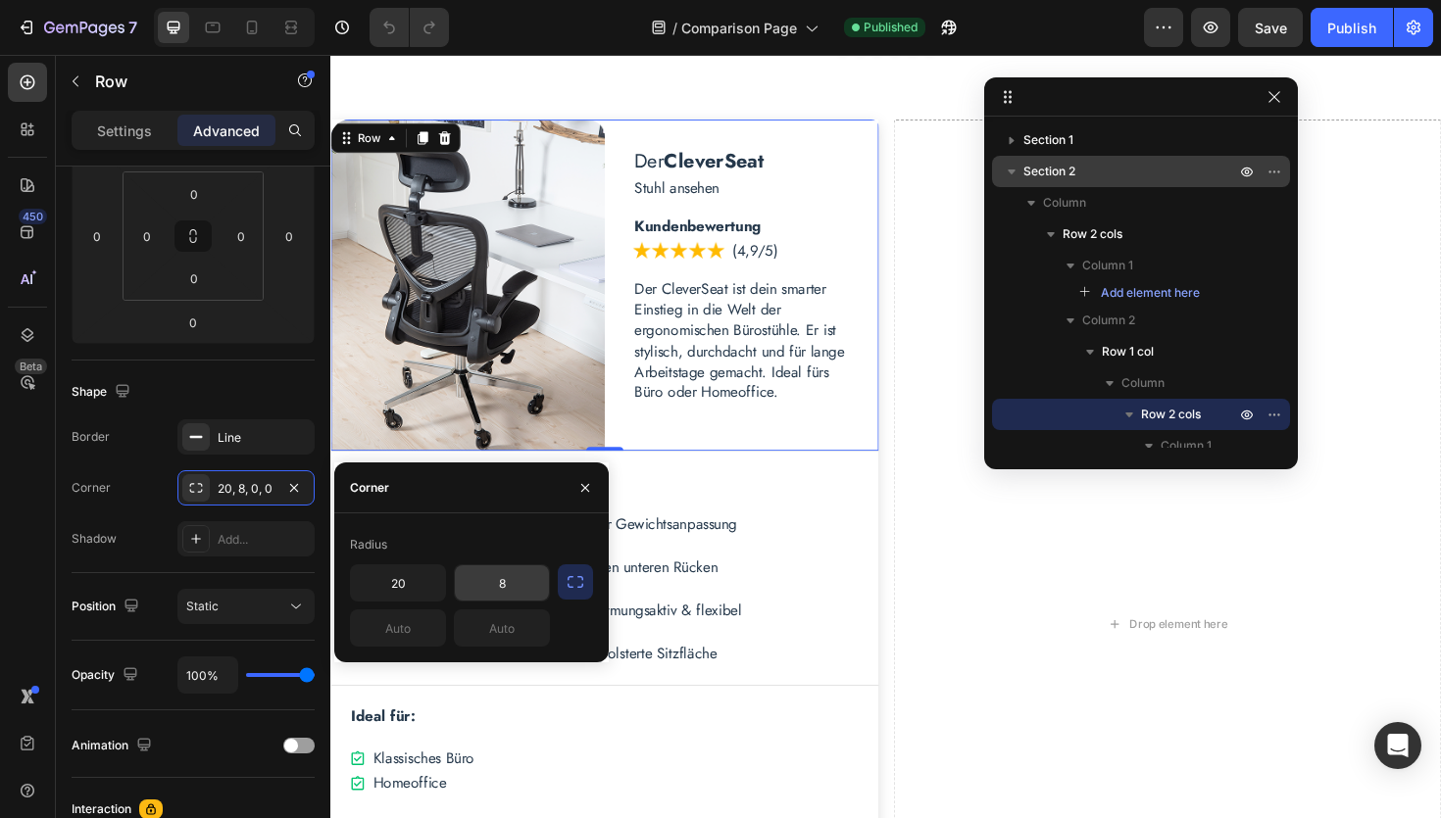
click at [523, 586] on input "8" at bounding box center [502, 583] width 94 height 35
type input "20"
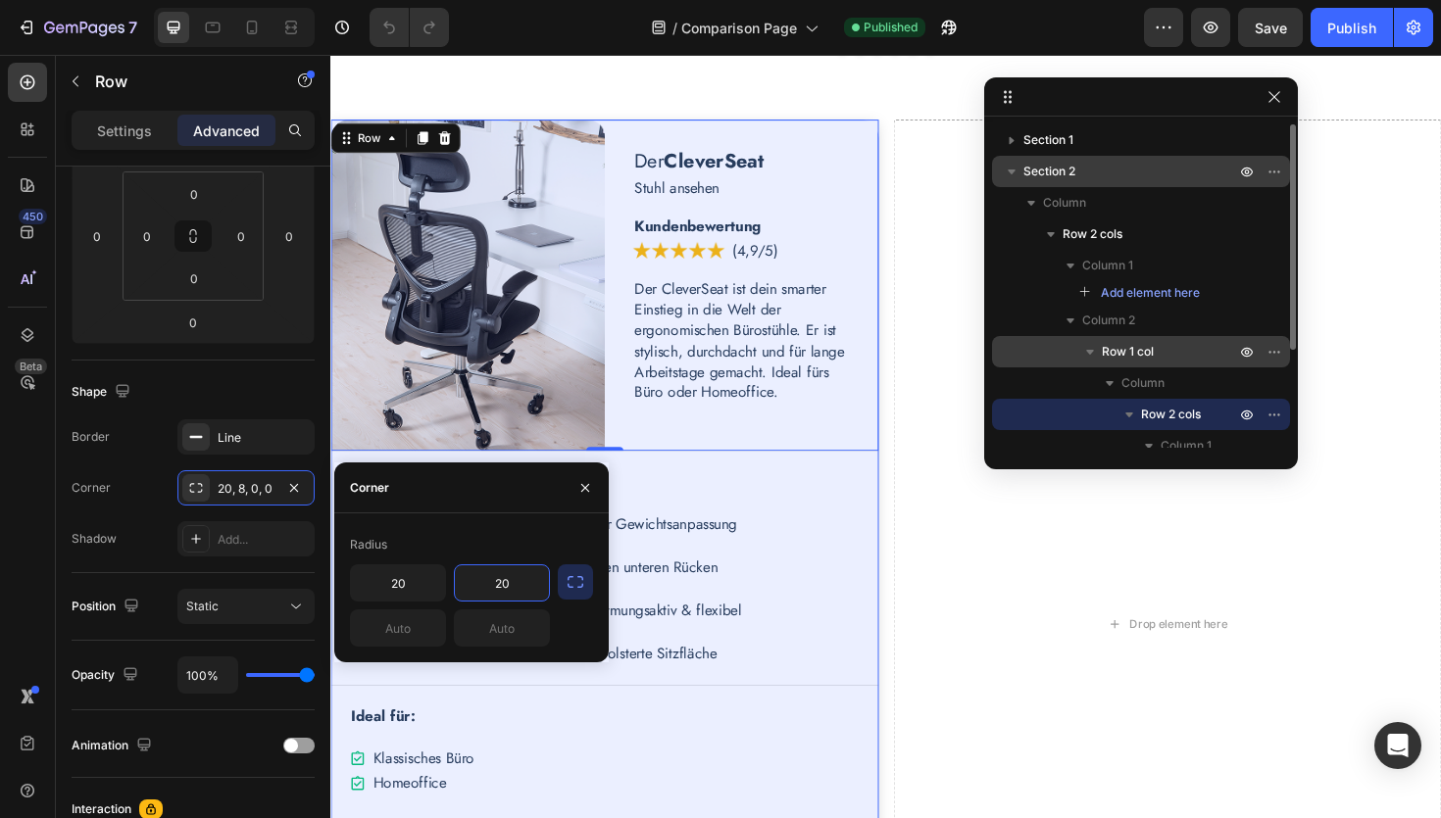
click at [1167, 353] on p "Row 1 col" at bounding box center [1170, 352] width 137 height 20
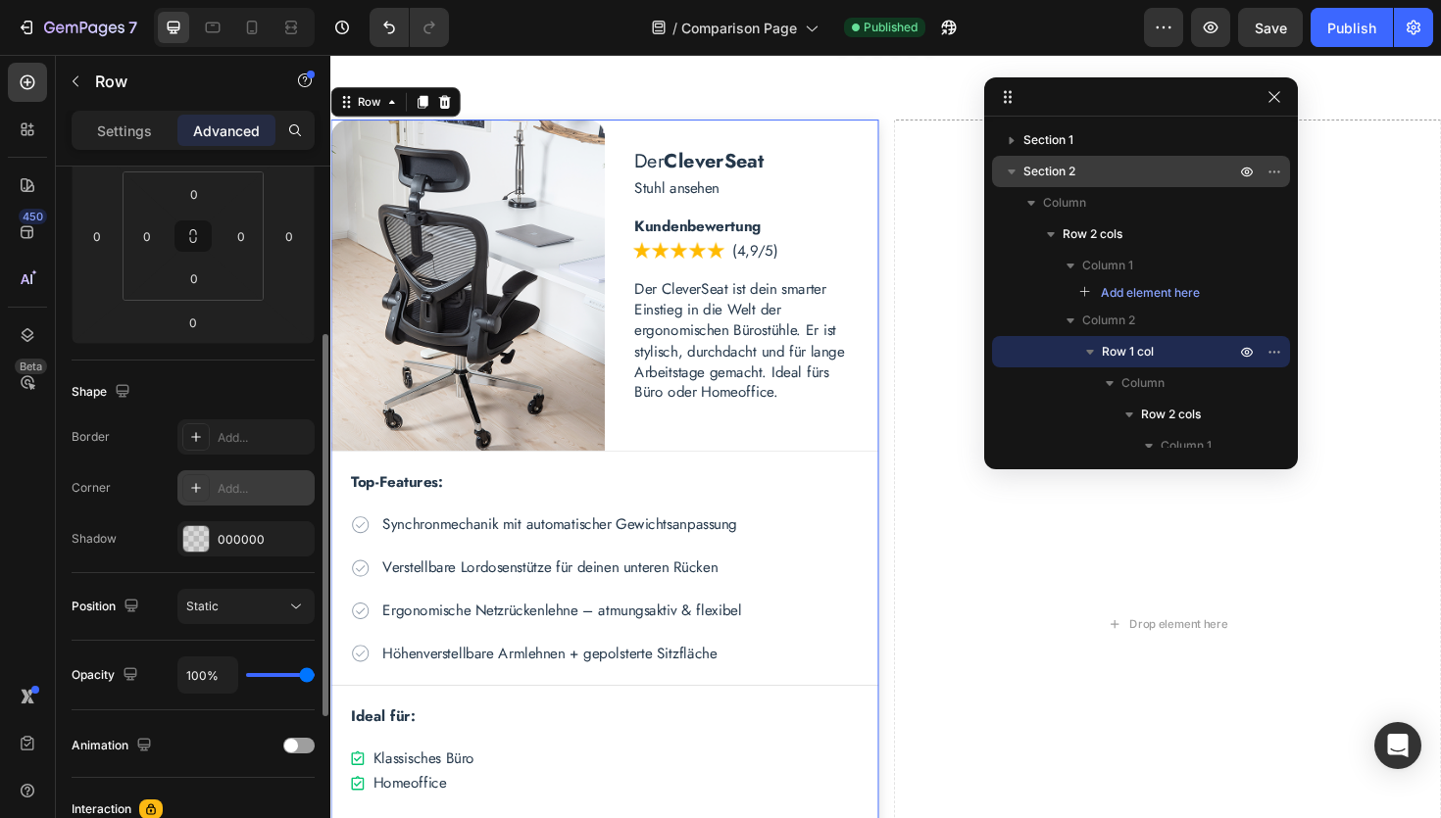
click at [244, 486] on div "Add..." at bounding box center [264, 489] width 92 height 18
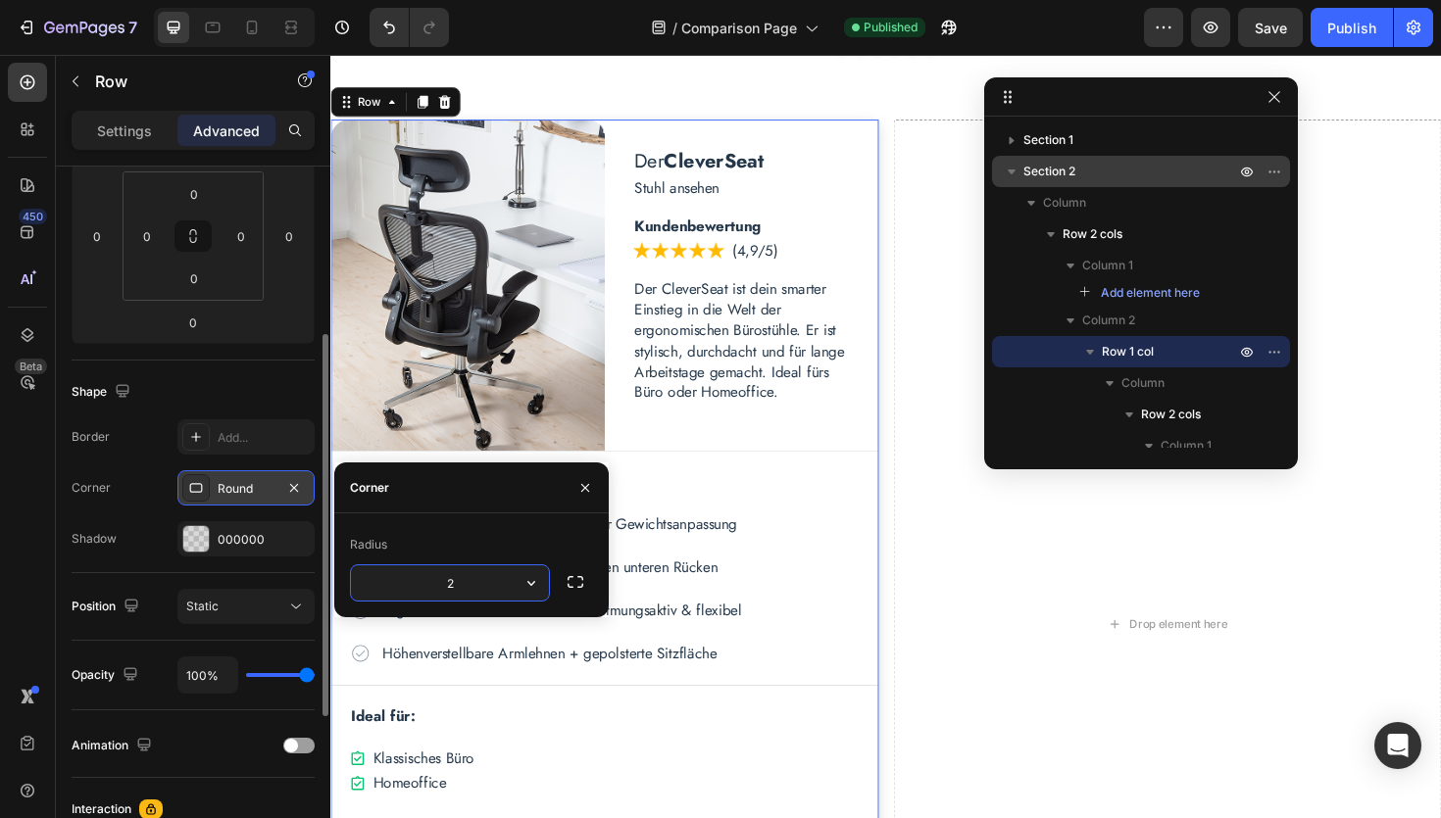
type input "20"
click at [19, 555] on div "450 Beta" at bounding box center [27, 370] width 39 height 615
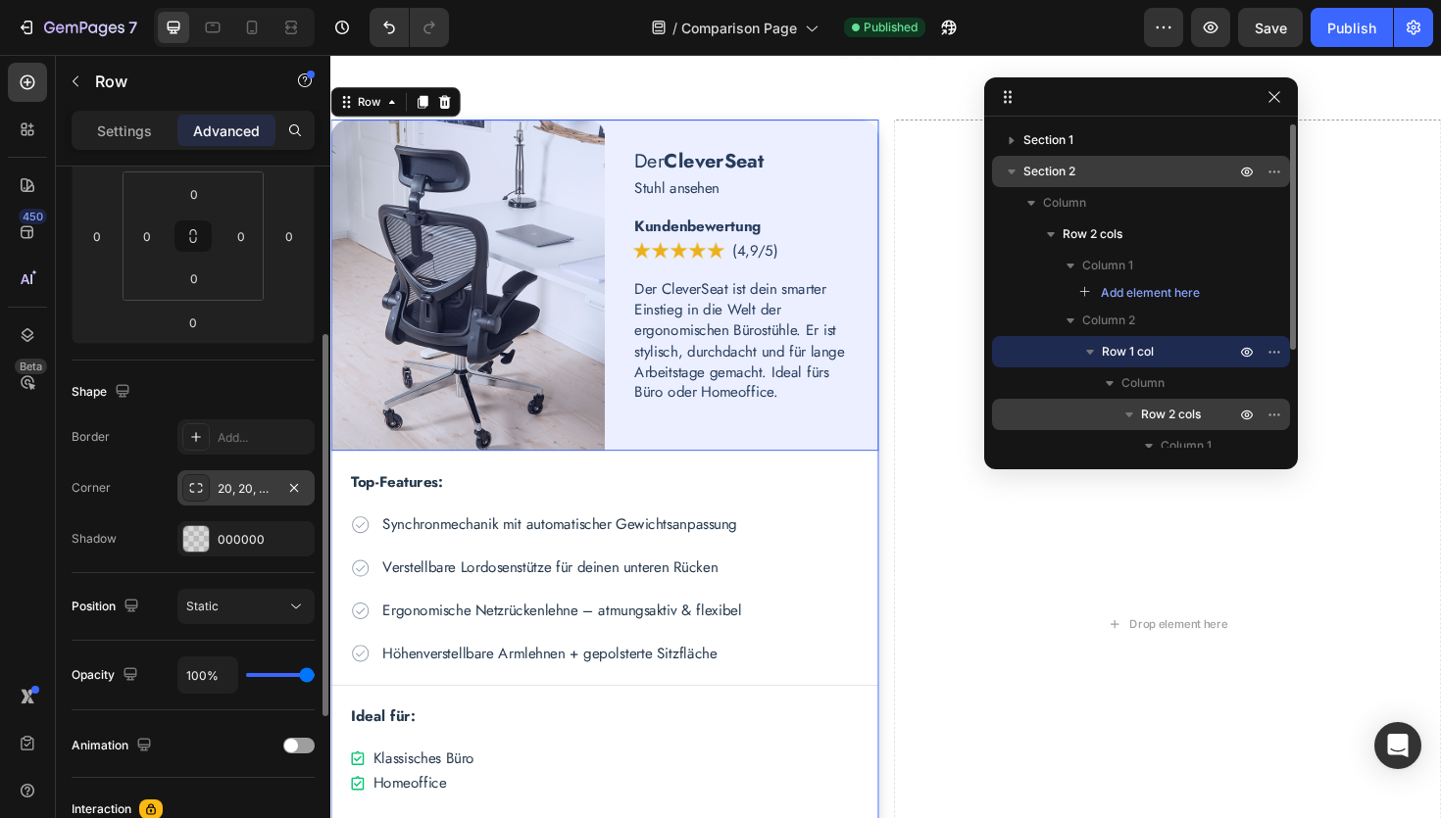
click at [1129, 414] on icon "button" at bounding box center [1129, 415] width 8 height 5
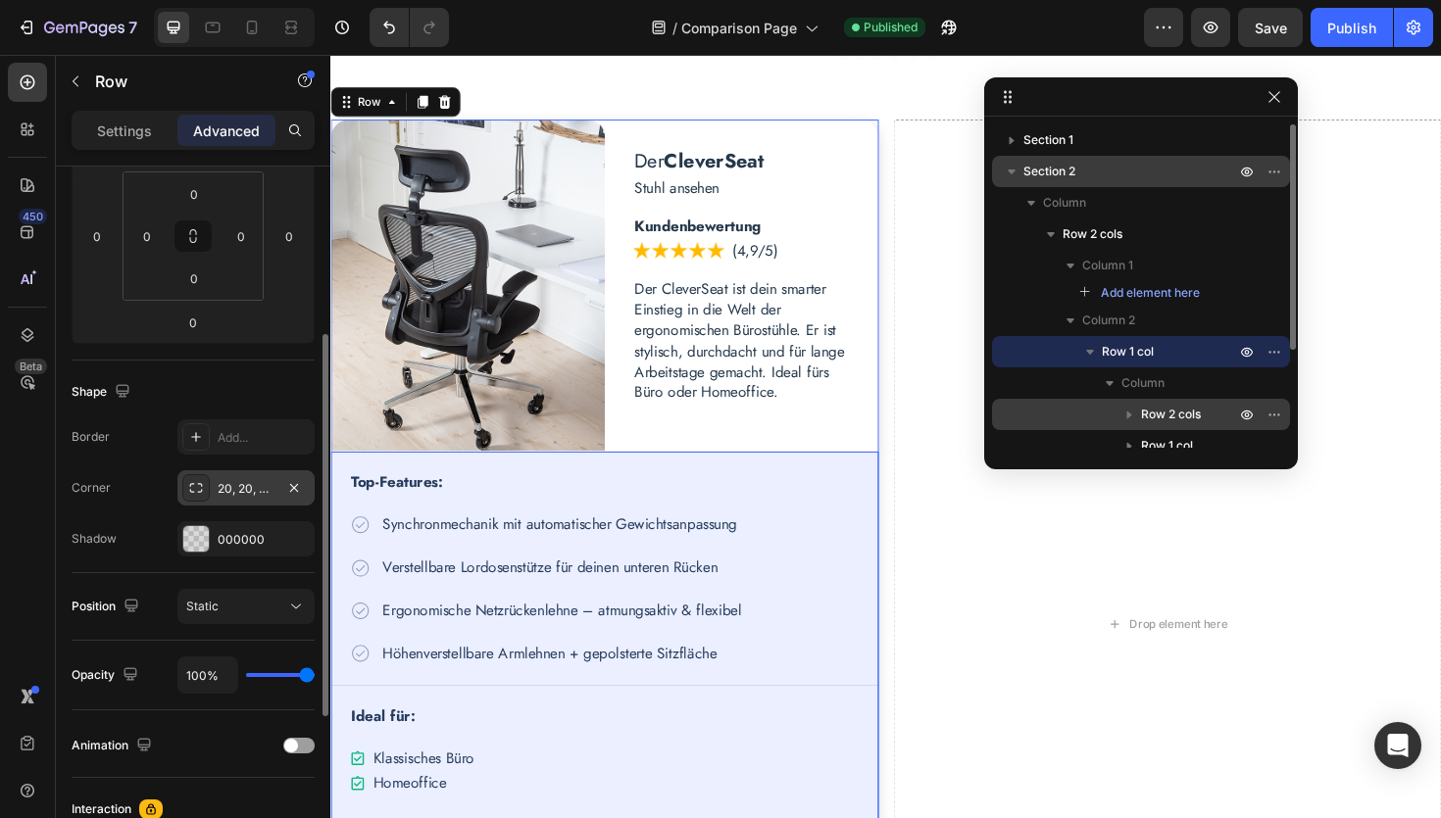
scroll to position [14, 0]
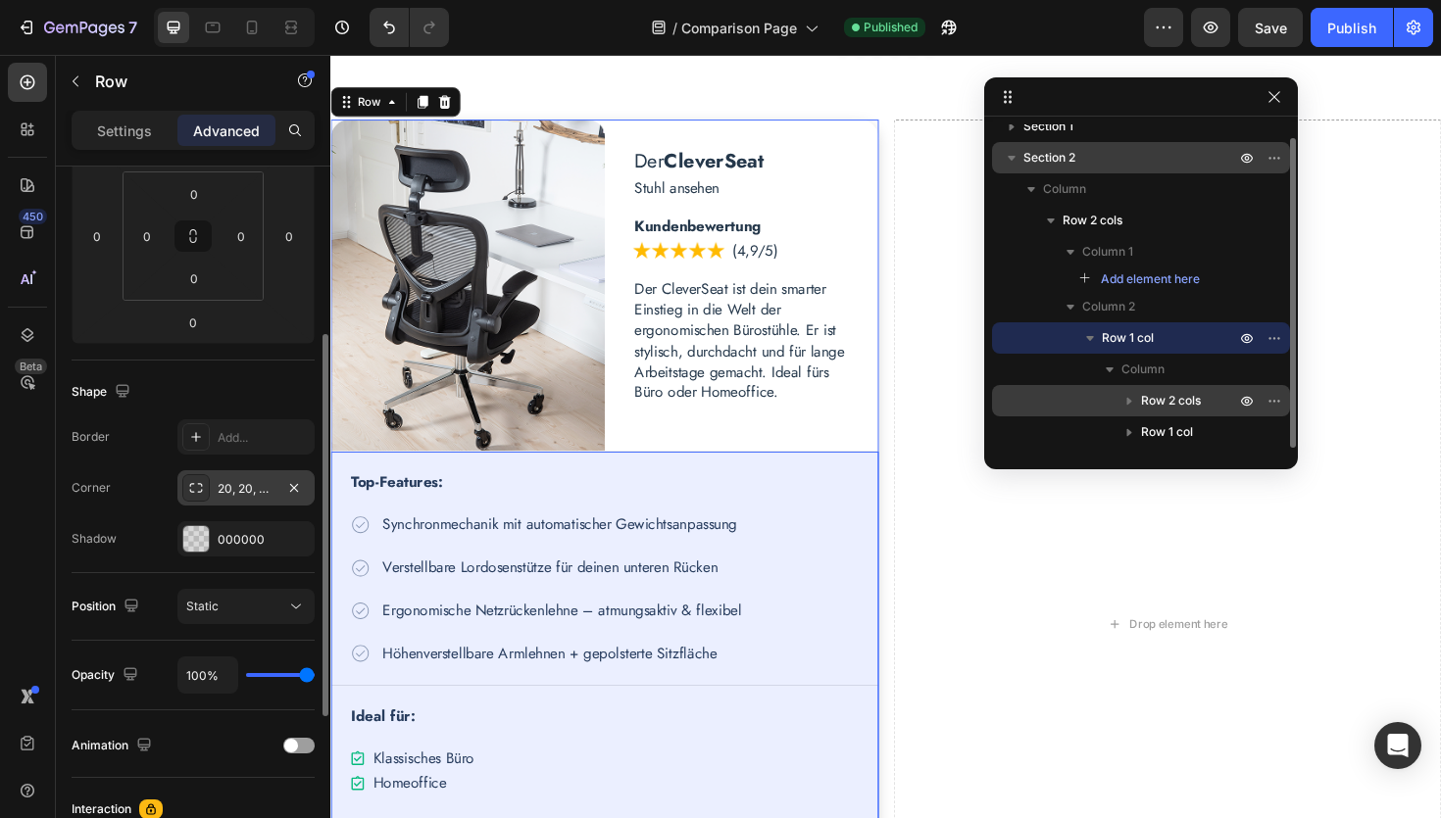
click at [1149, 423] on span "Row 1 col" at bounding box center [1167, 432] width 52 height 20
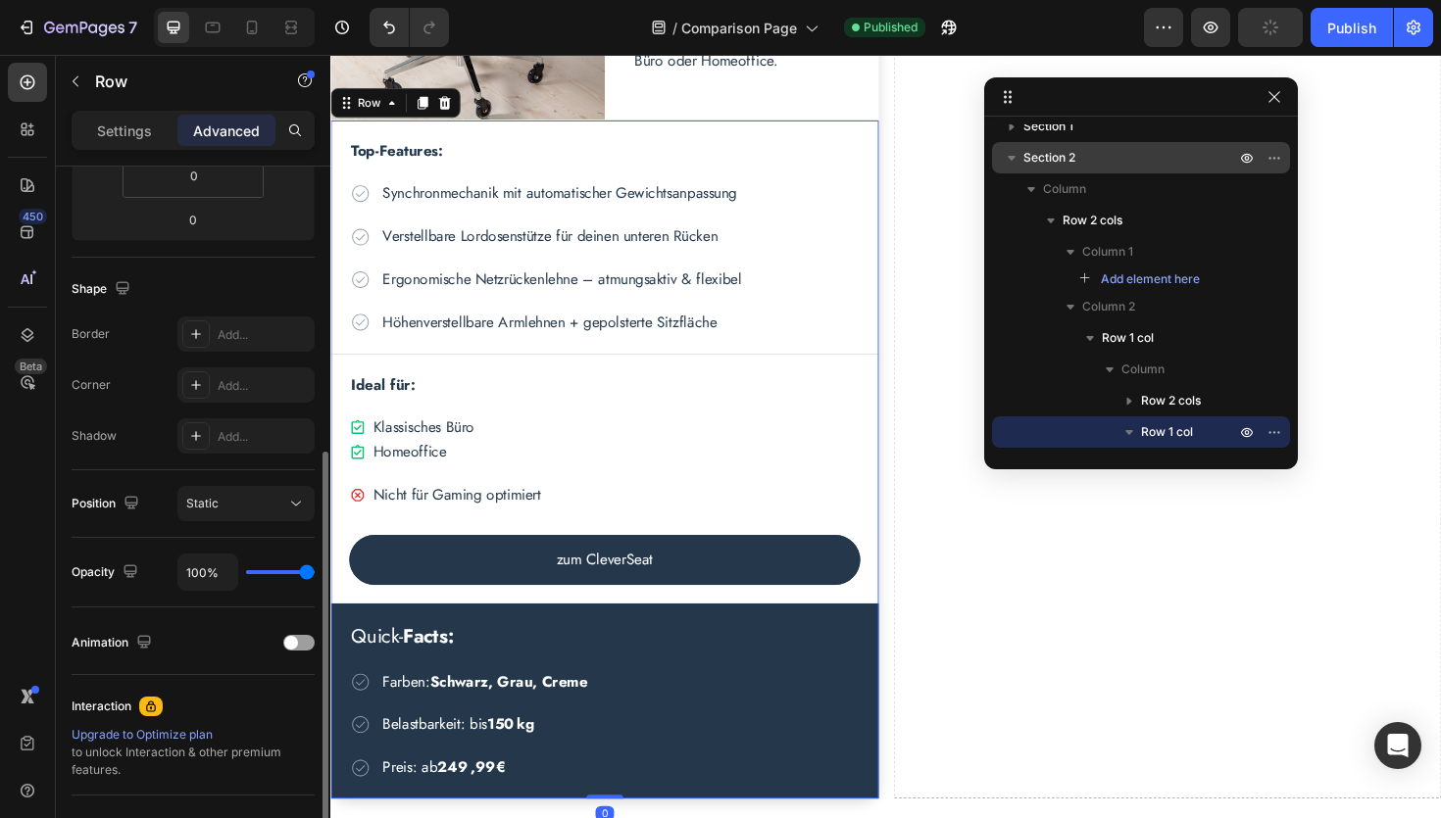
scroll to position [600, 0]
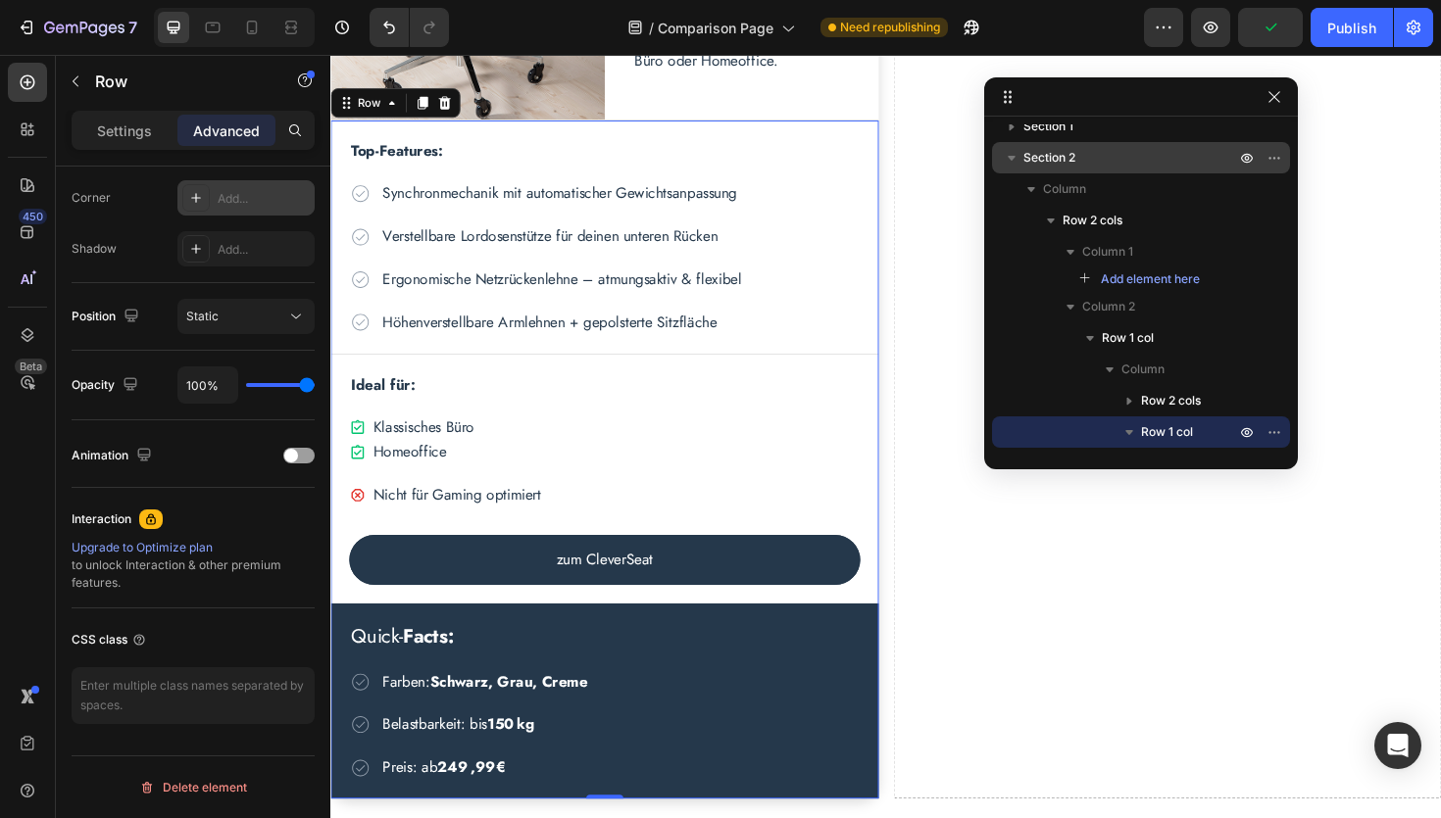
click at [247, 197] on div "Add..." at bounding box center [264, 199] width 92 height 18
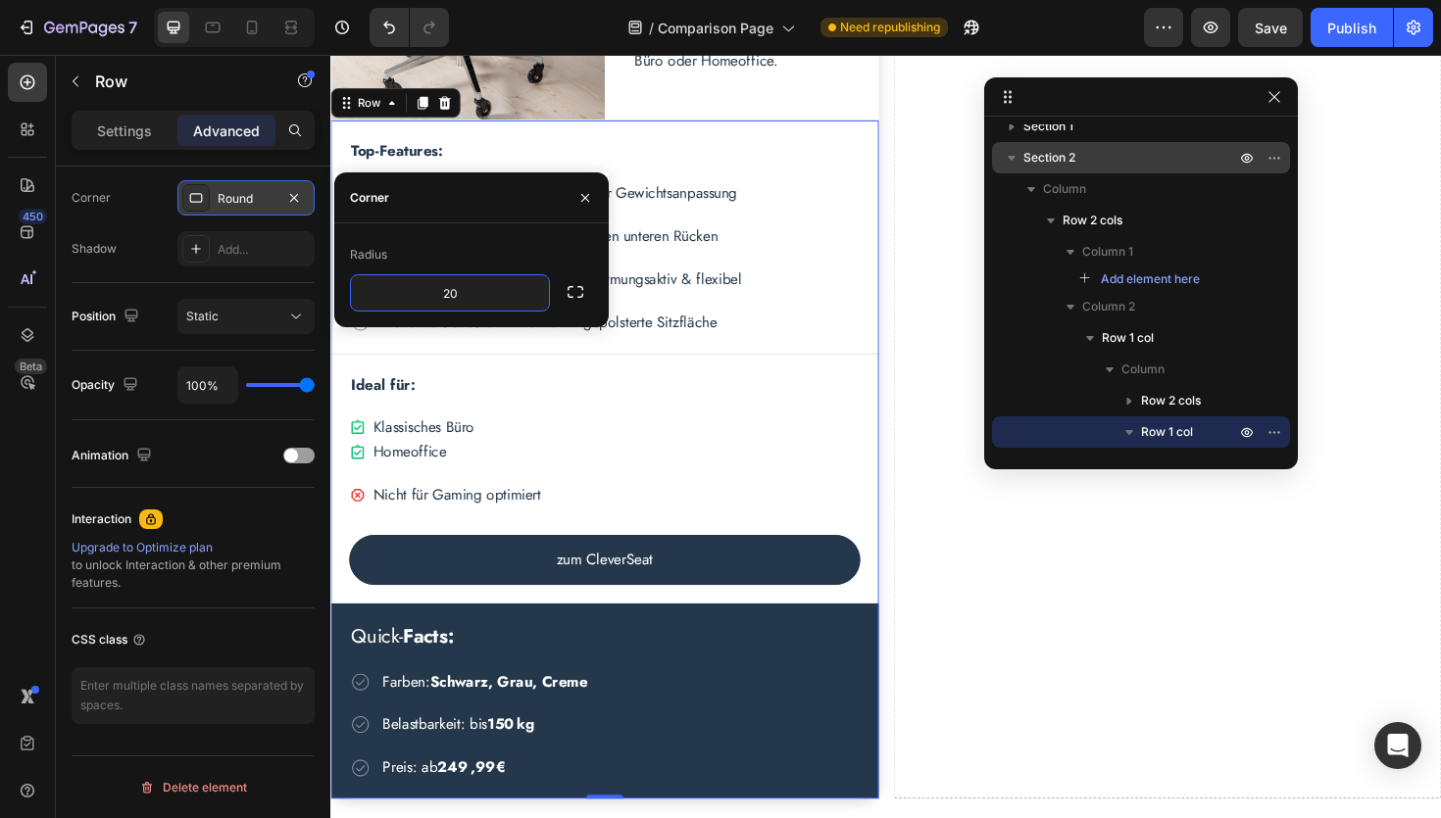
type input "2"
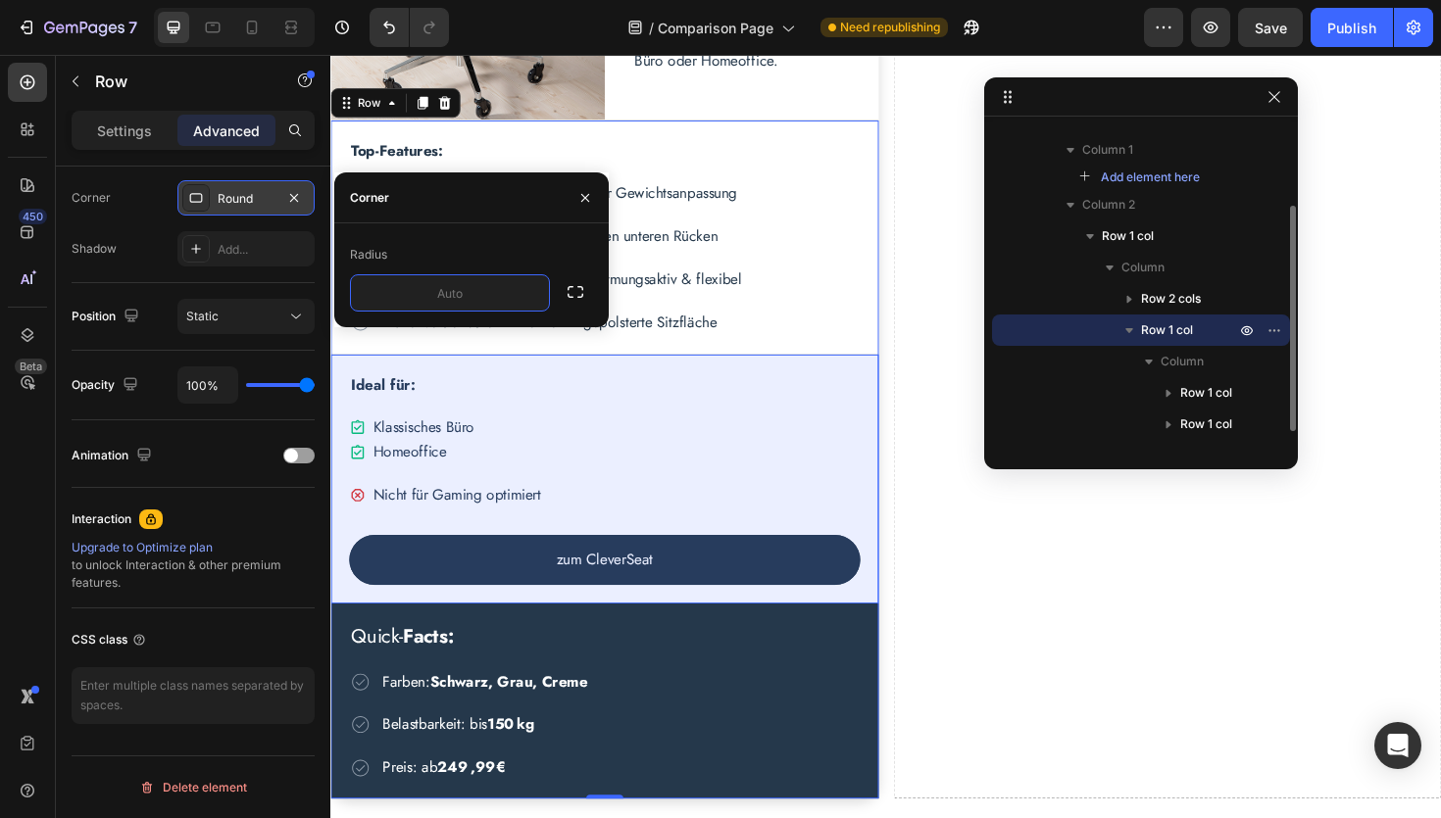
scroll to position [139, 0]
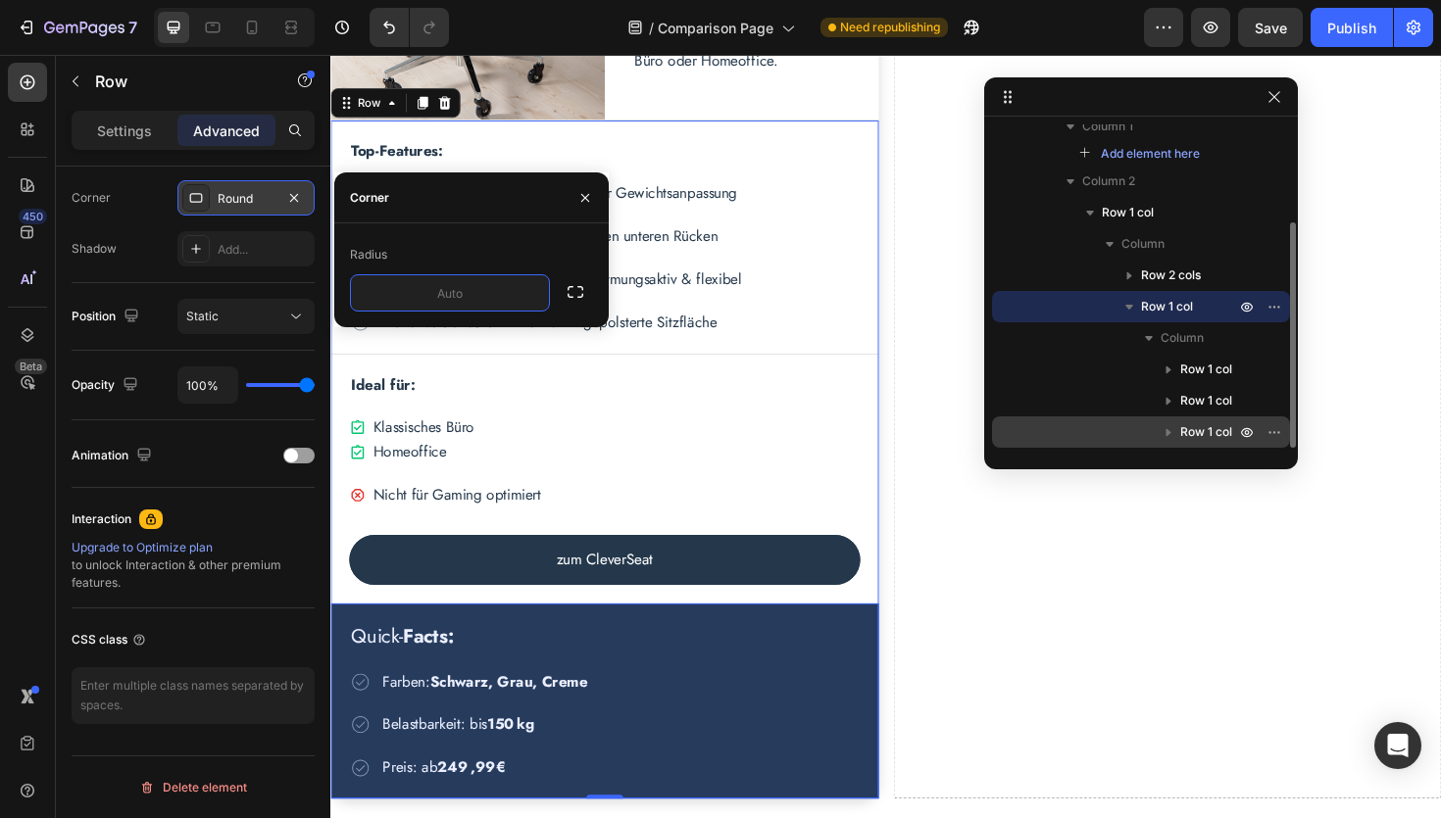
click at [1203, 438] on span "Row 1 col" at bounding box center [1206, 432] width 52 height 20
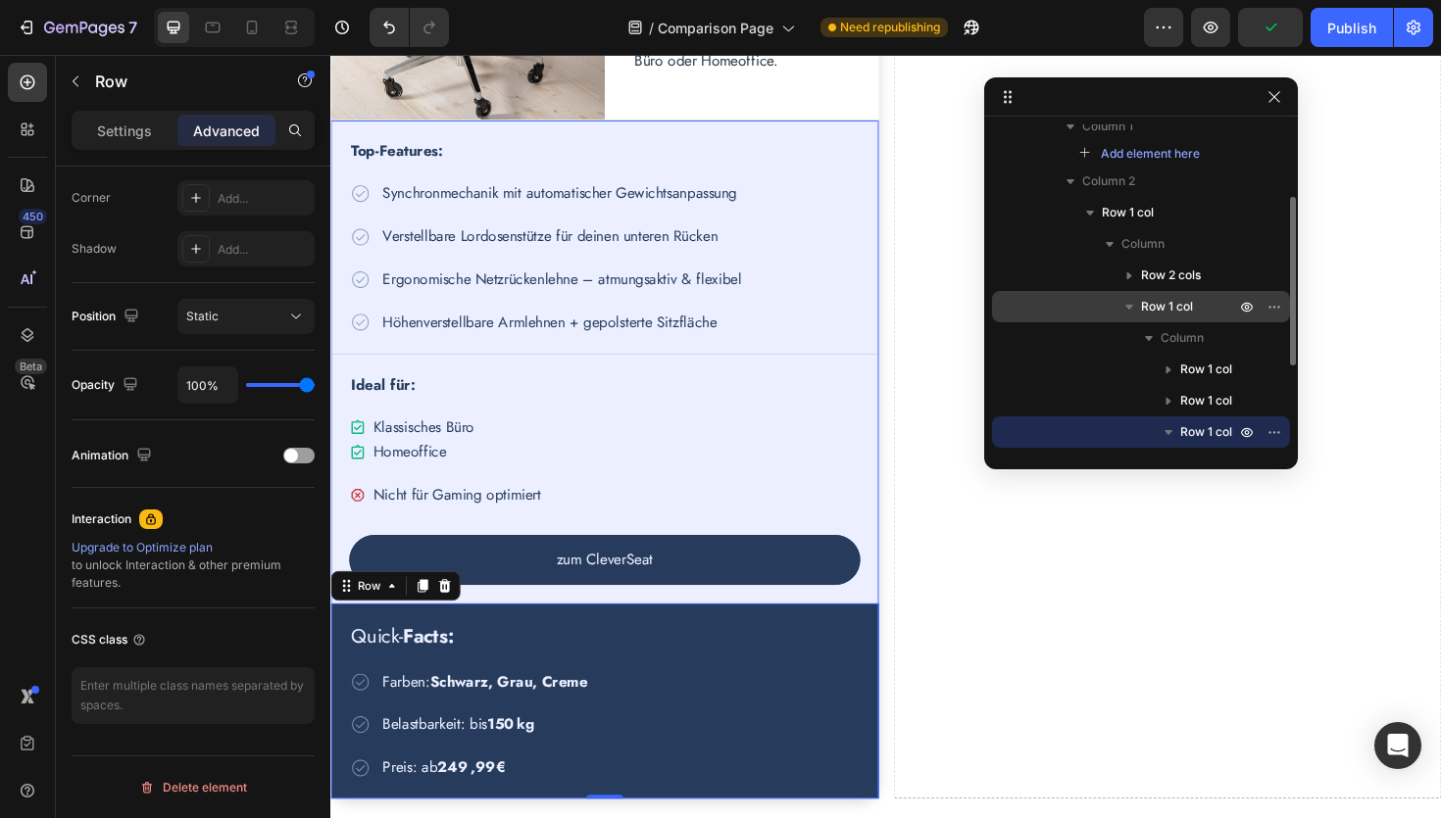
click at [1169, 306] on span "Row 1 col" at bounding box center [1167, 307] width 52 height 20
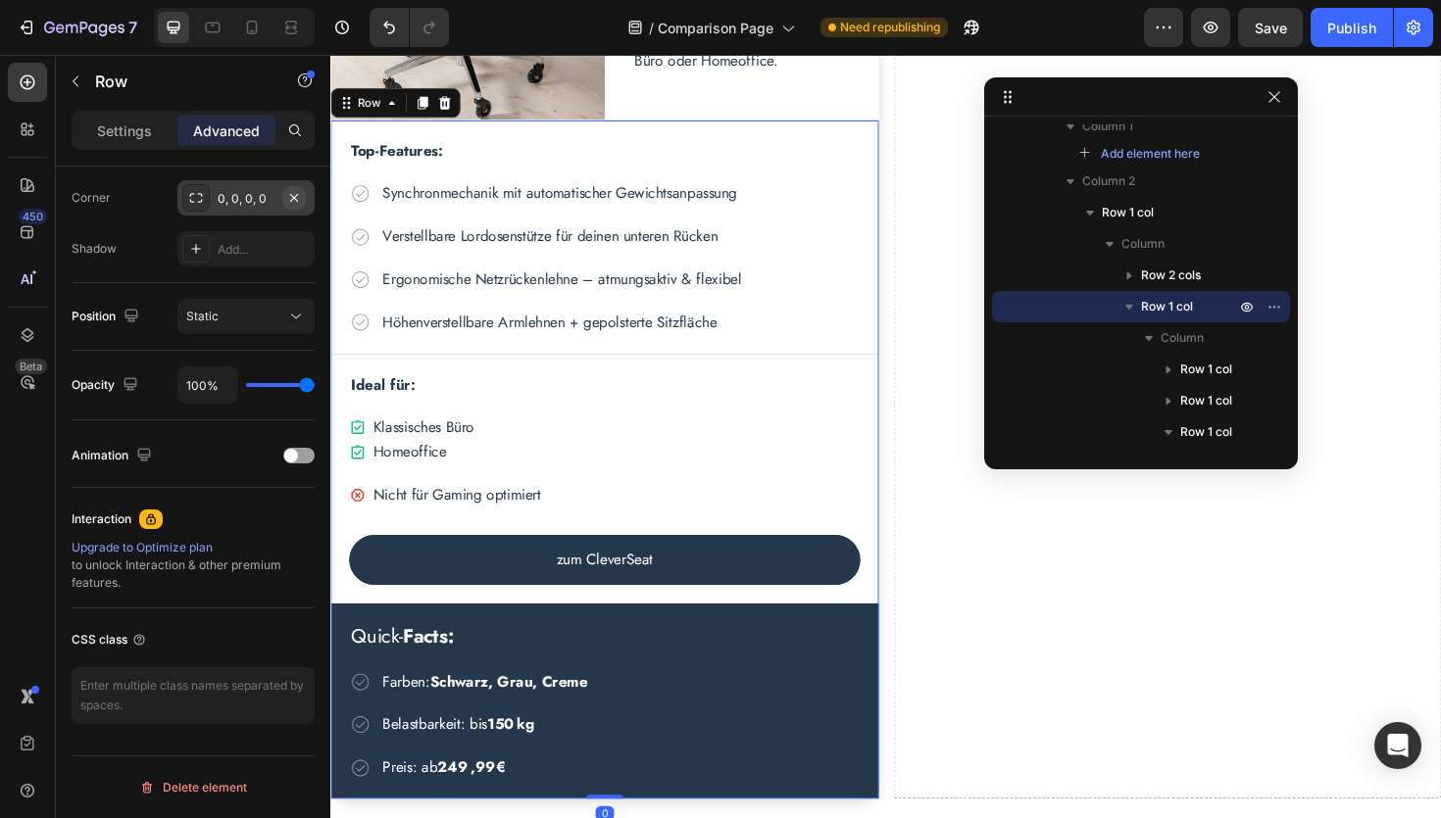
click at [294, 201] on icon "button" at bounding box center [294, 198] width 16 height 16
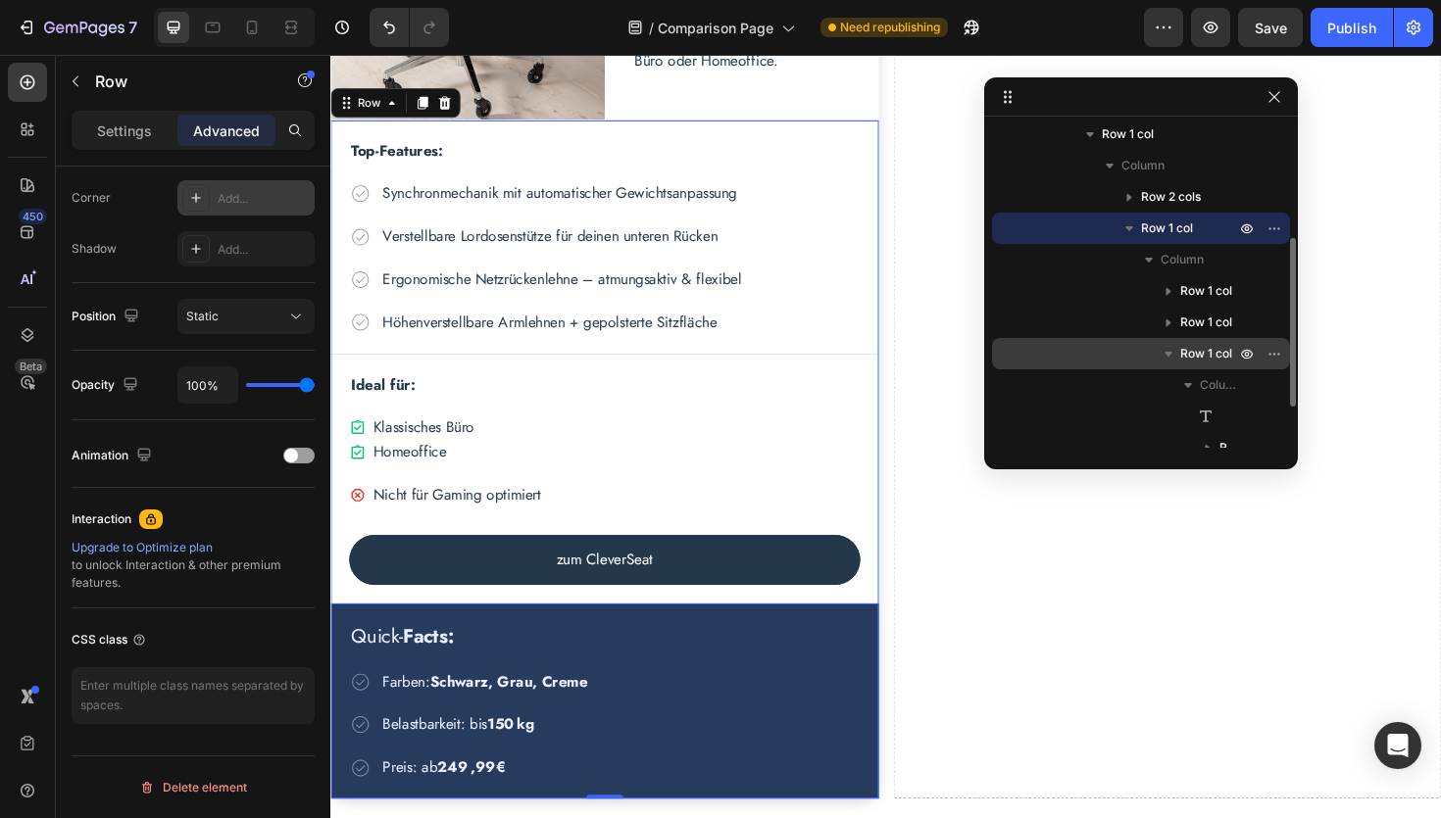
scroll to position [296, 0]
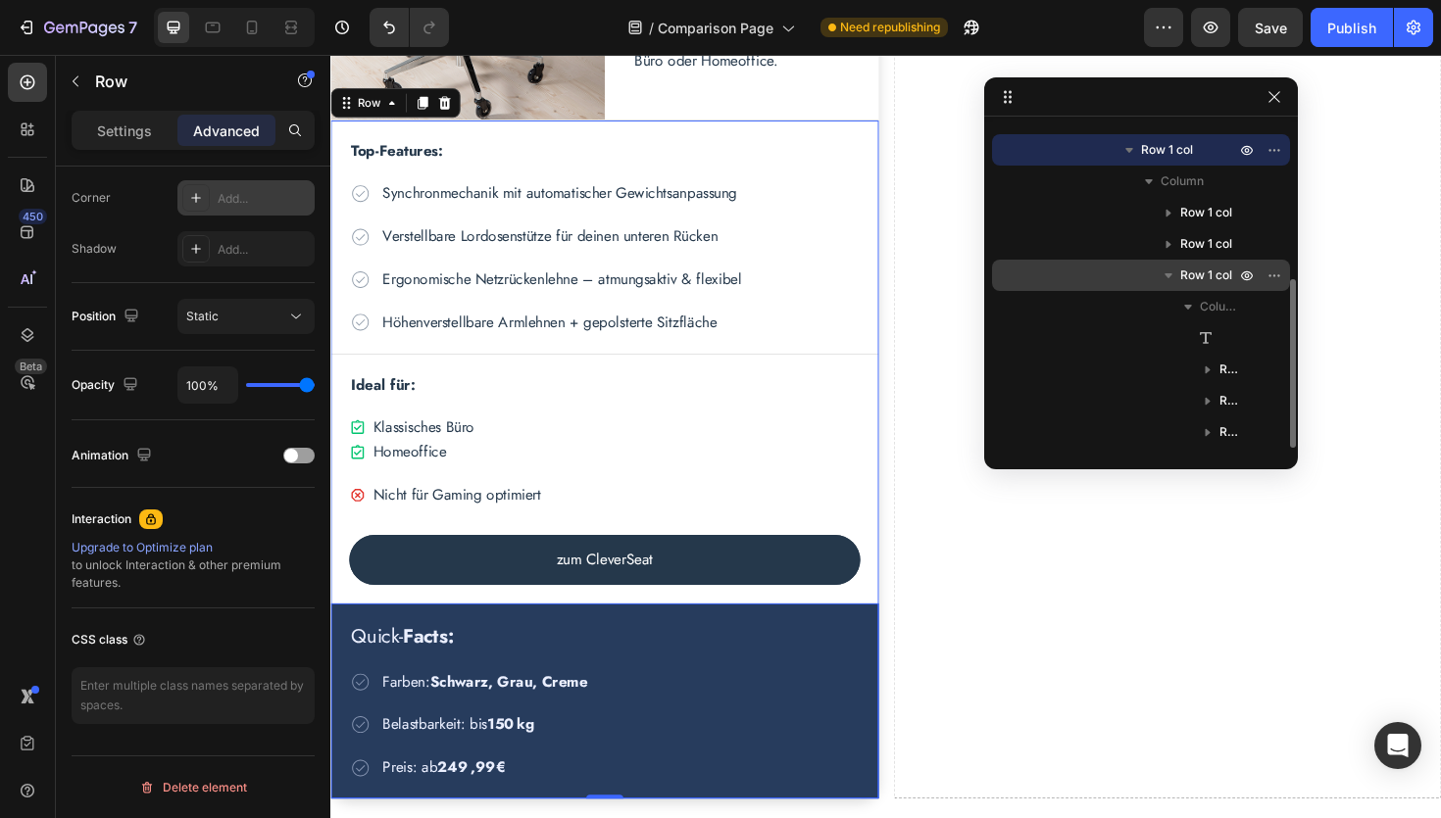
click at [1192, 271] on span "Row 1 col" at bounding box center [1206, 276] width 52 height 20
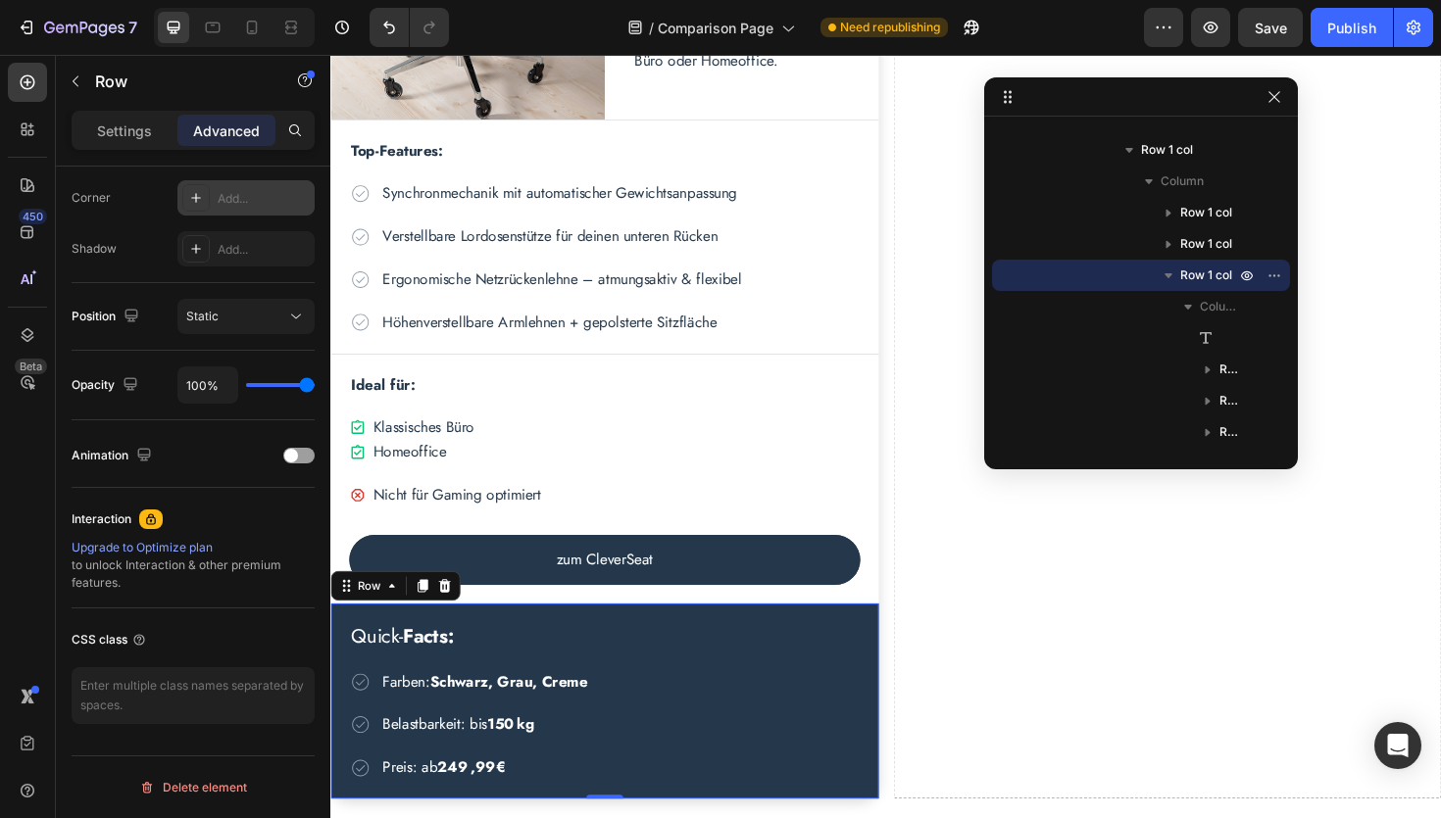
click at [234, 199] on div "Add..." at bounding box center [264, 199] width 92 height 18
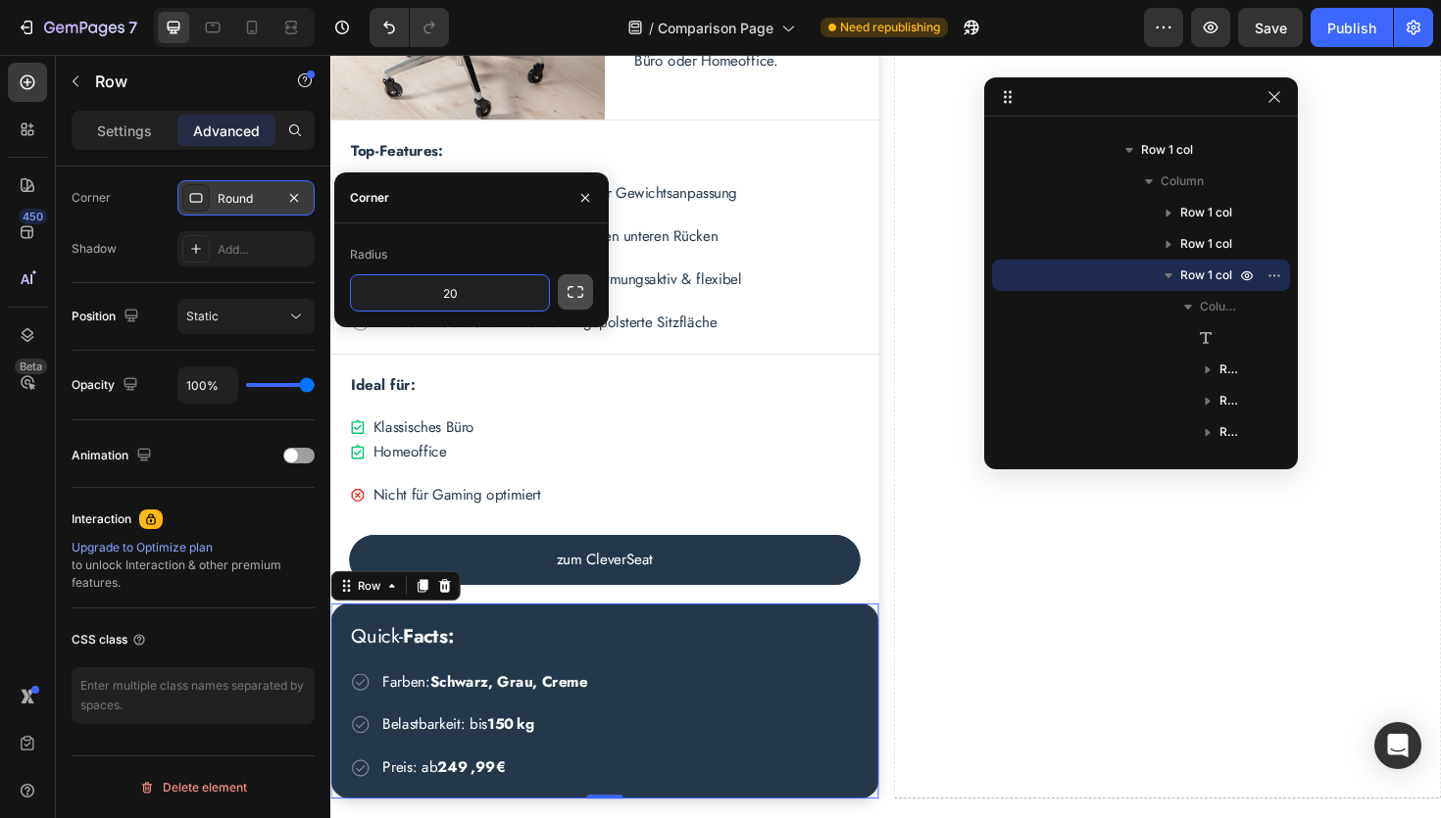
type input "20"
click at [574, 293] on icon "button" at bounding box center [576, 292] width 20 height 20
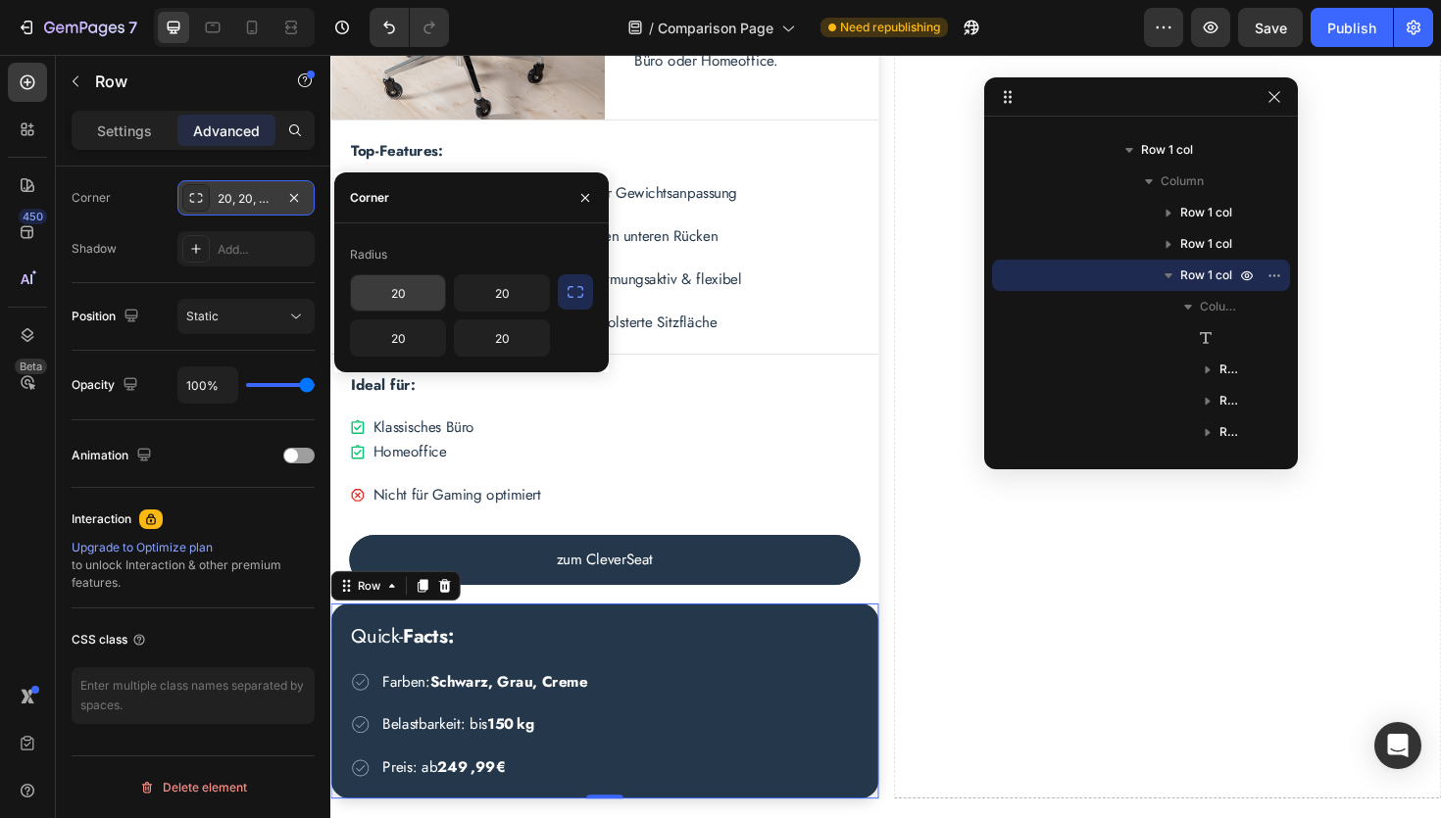
click at [411, 303] on input "20" at bounding box center [398, 292] width 94 height 35
click at [521, 300] on input "20" at bounding box center [502, 292] width 94 height 35
click at [33, 510] on div "450 Beta" at bounding box center [27, 370] width 39 height 615
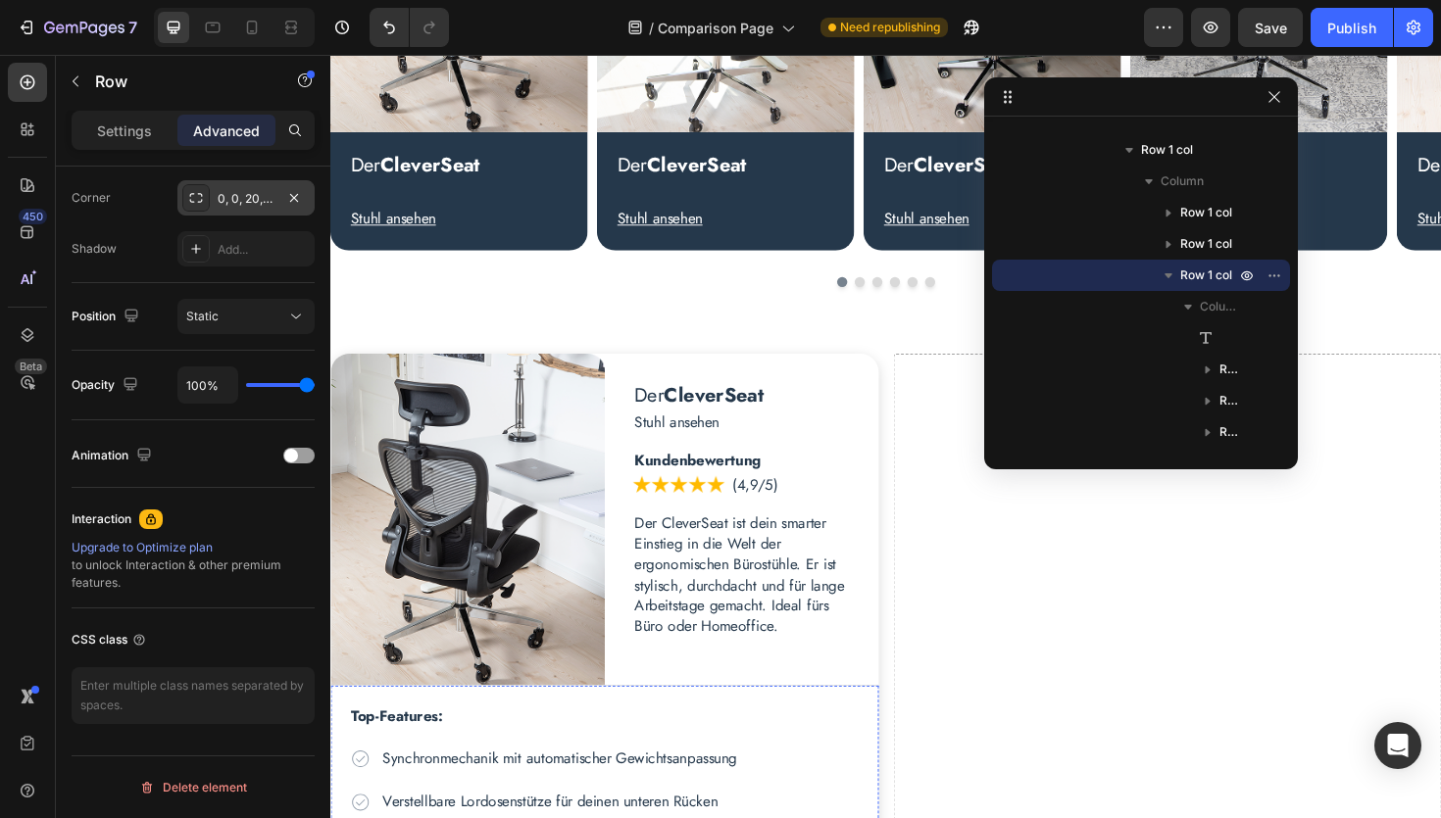
scroll to position [523, 0]
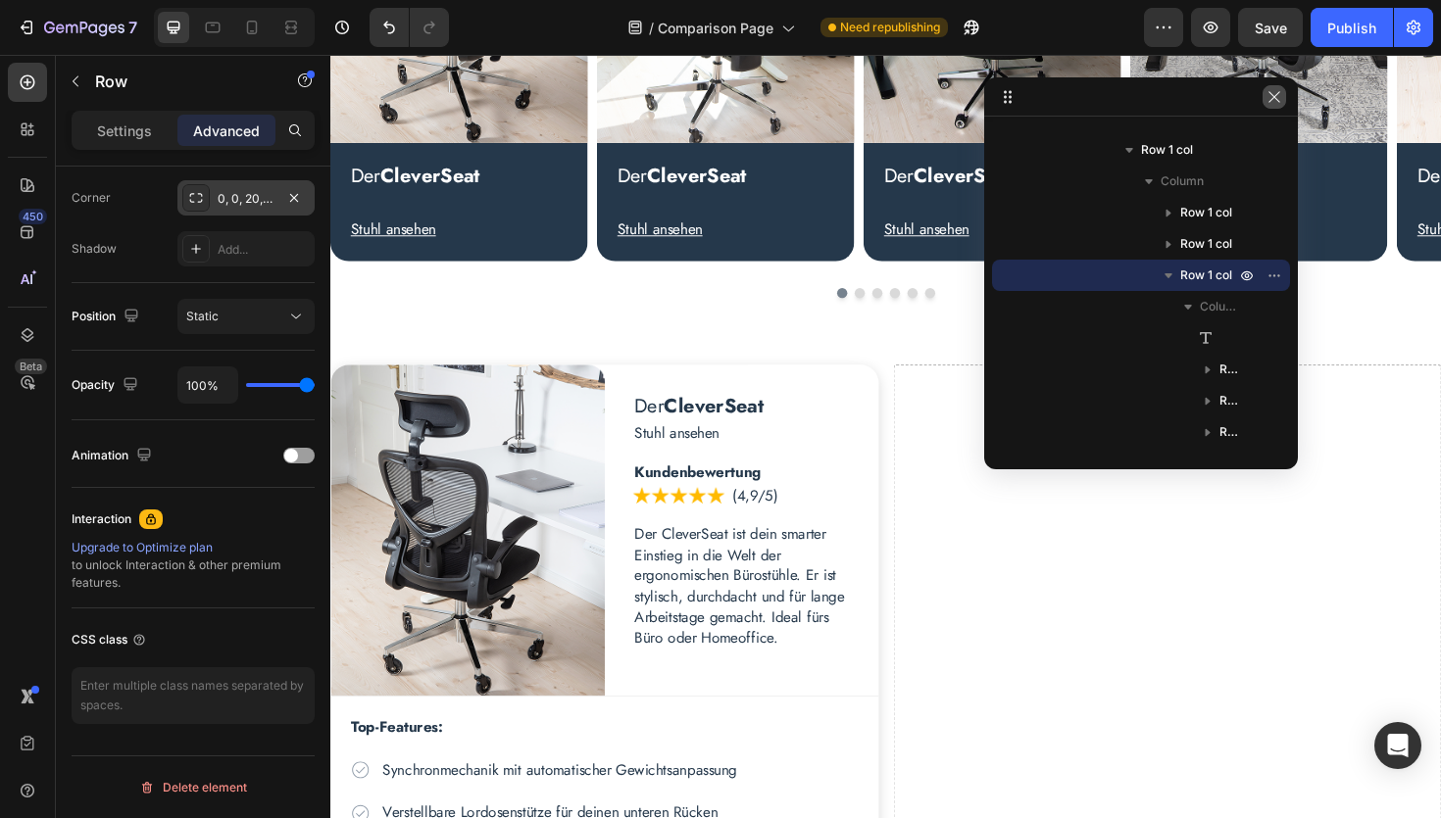
click at [1274, 98] on icon "button" at bounding box center [1274, 97] width 16 height 16
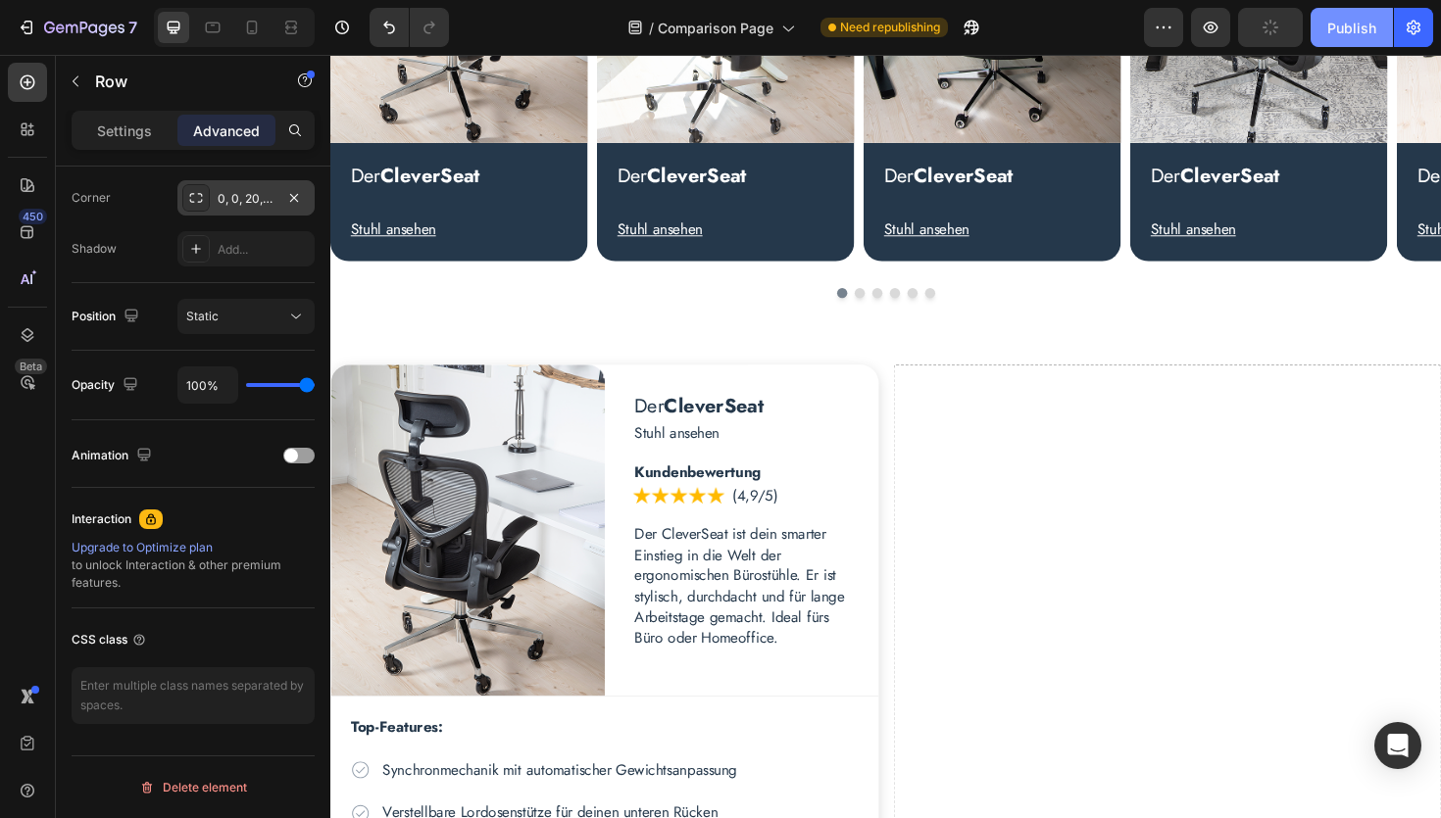
click at [1358, 32] on div "Publish" at bounding box center [1351, 28] width 49 height 21
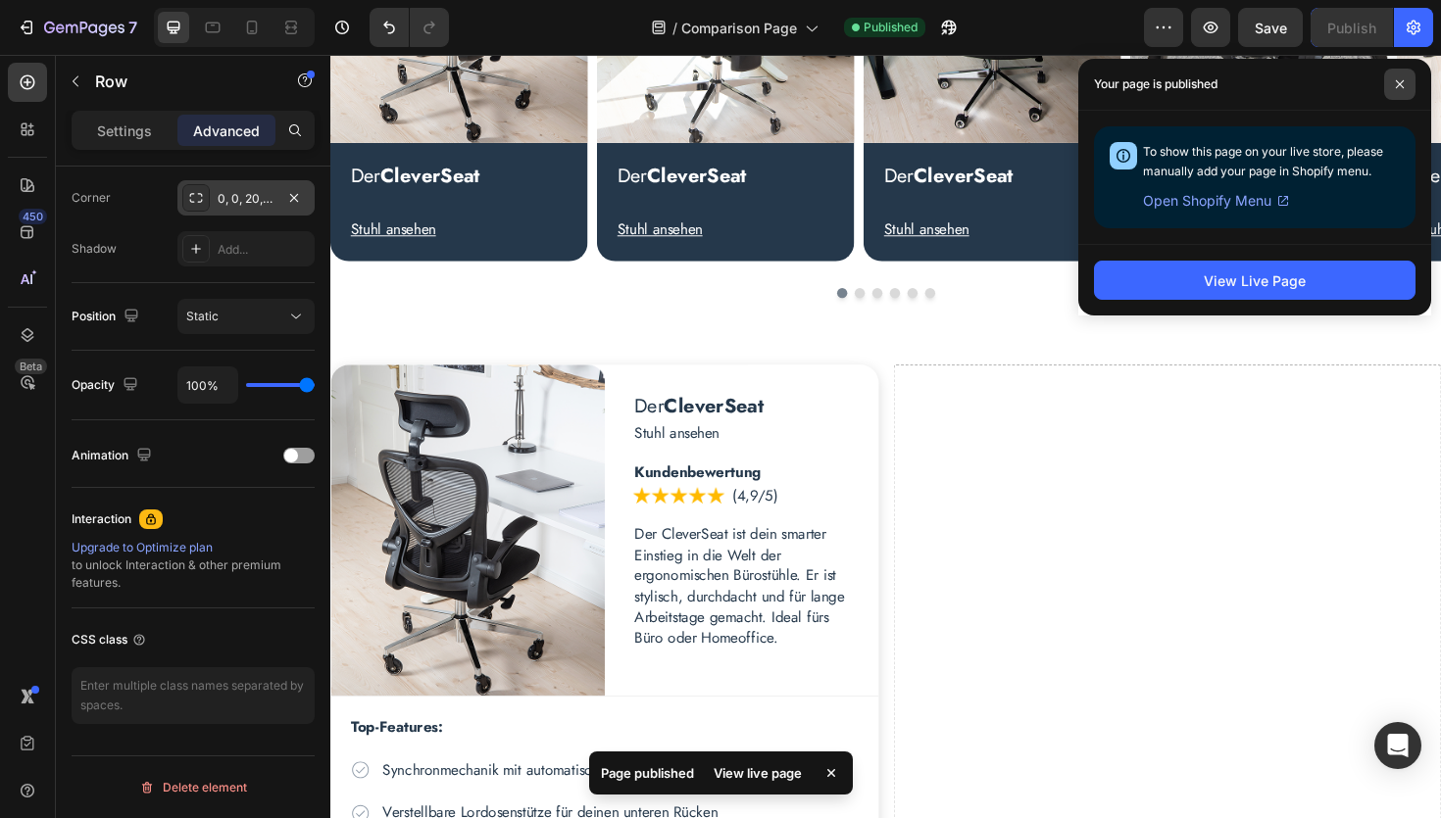
click at [1399, 90] on span at bounding box center [1399, 84] width 31 height 31
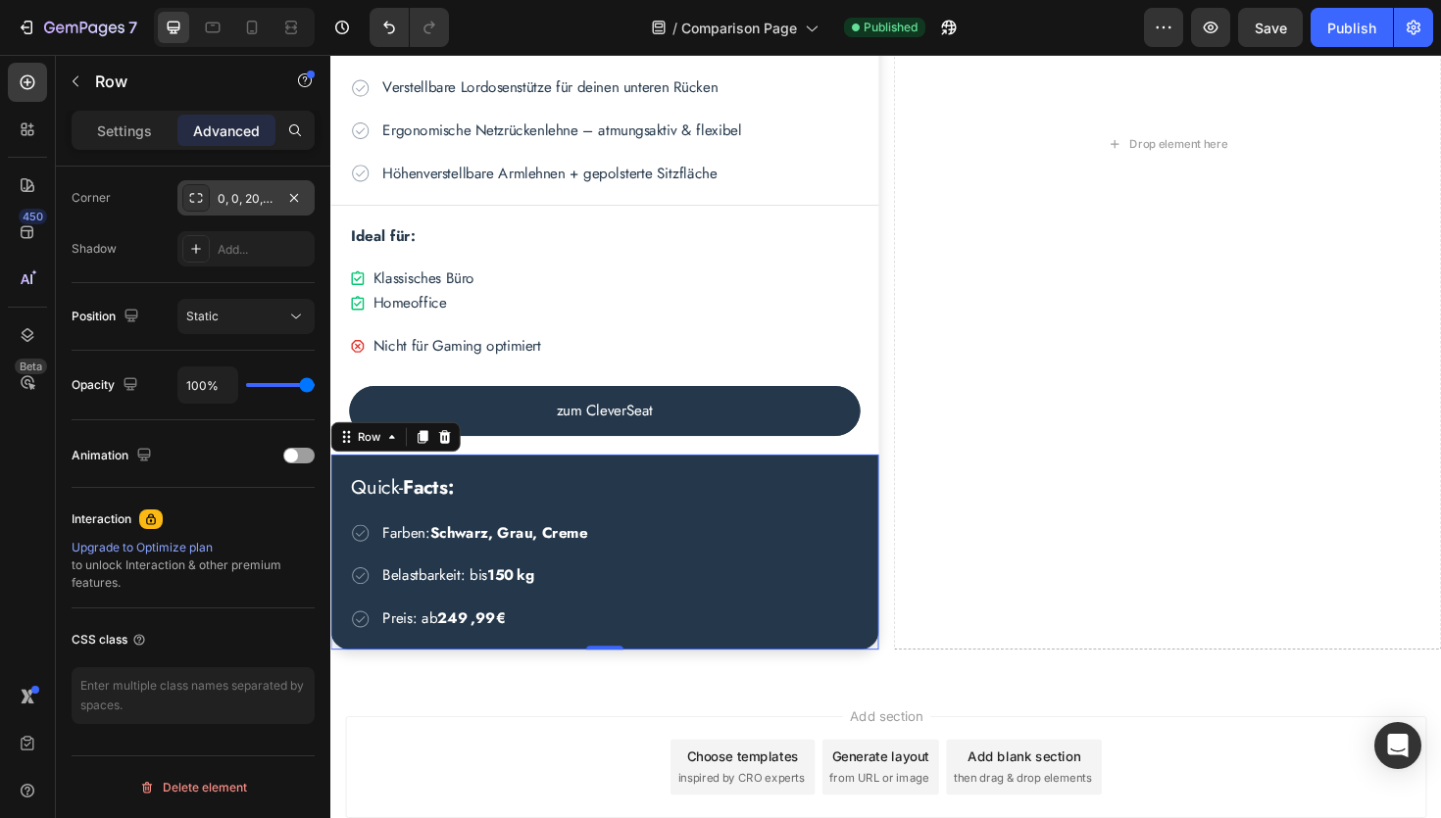
scroll to position [1343, 0]
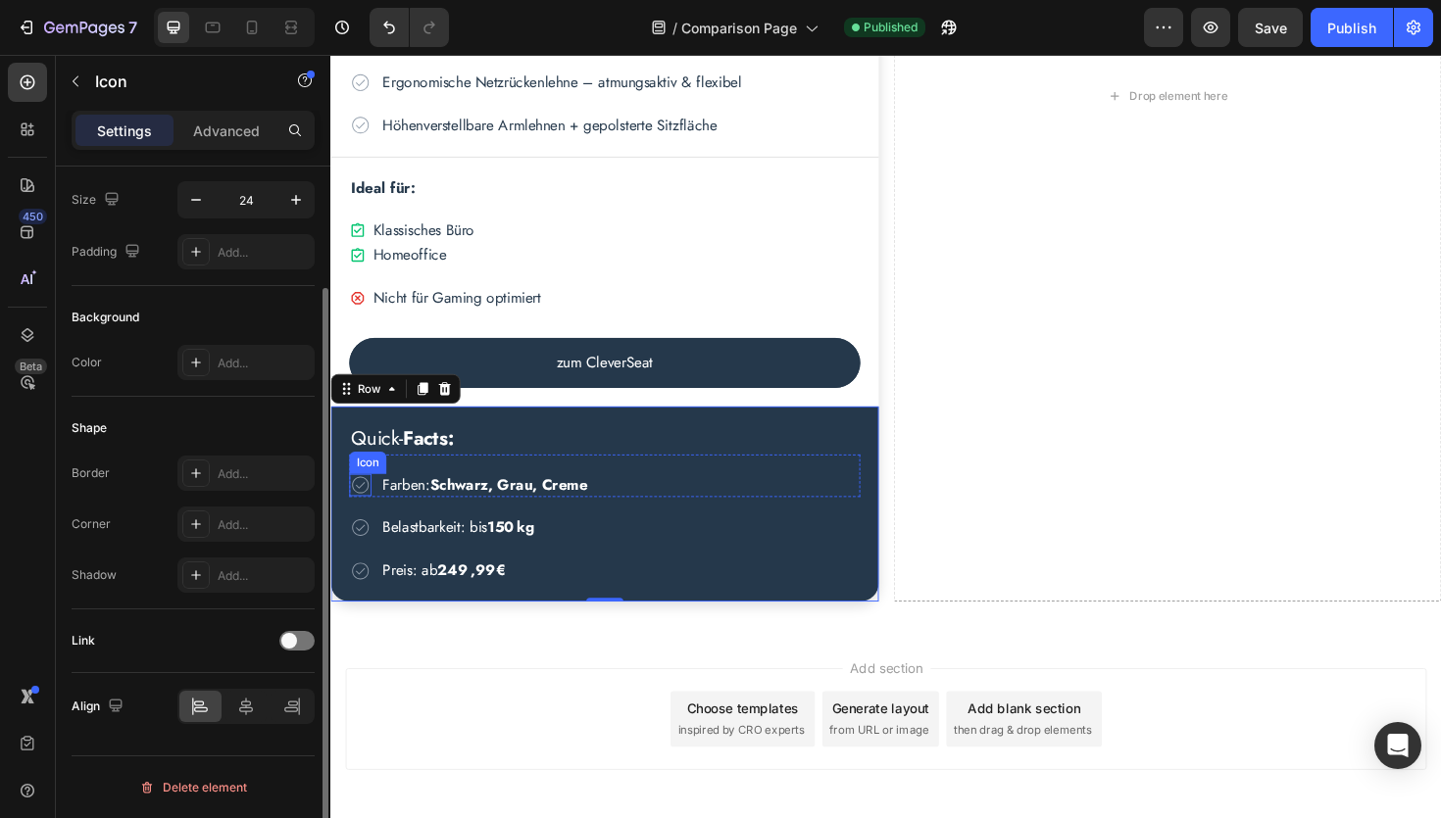
click at [366, 510] on icon at bounding box center [362, 511] width 24 height 24
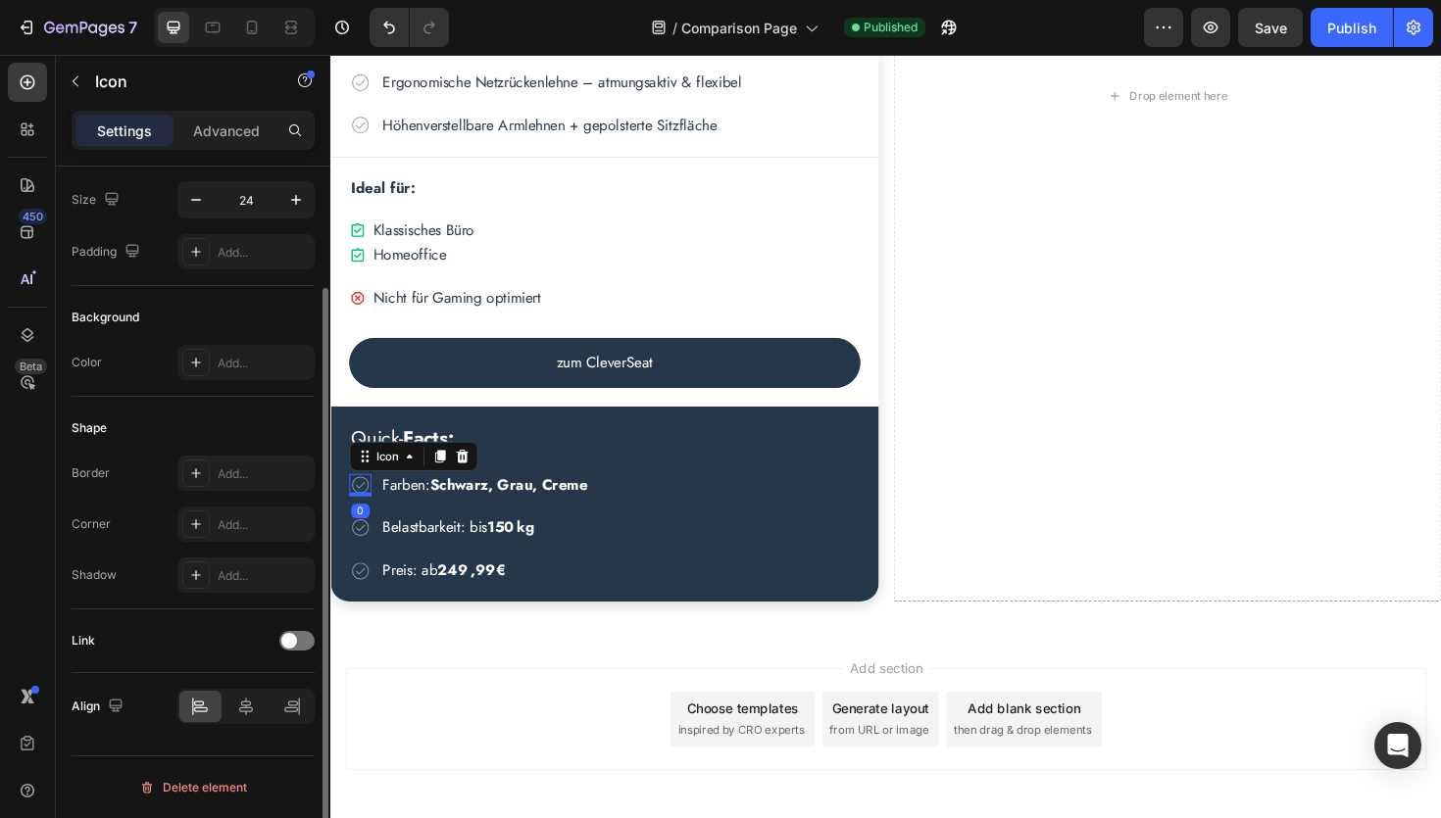
scroll to position [0, 0]
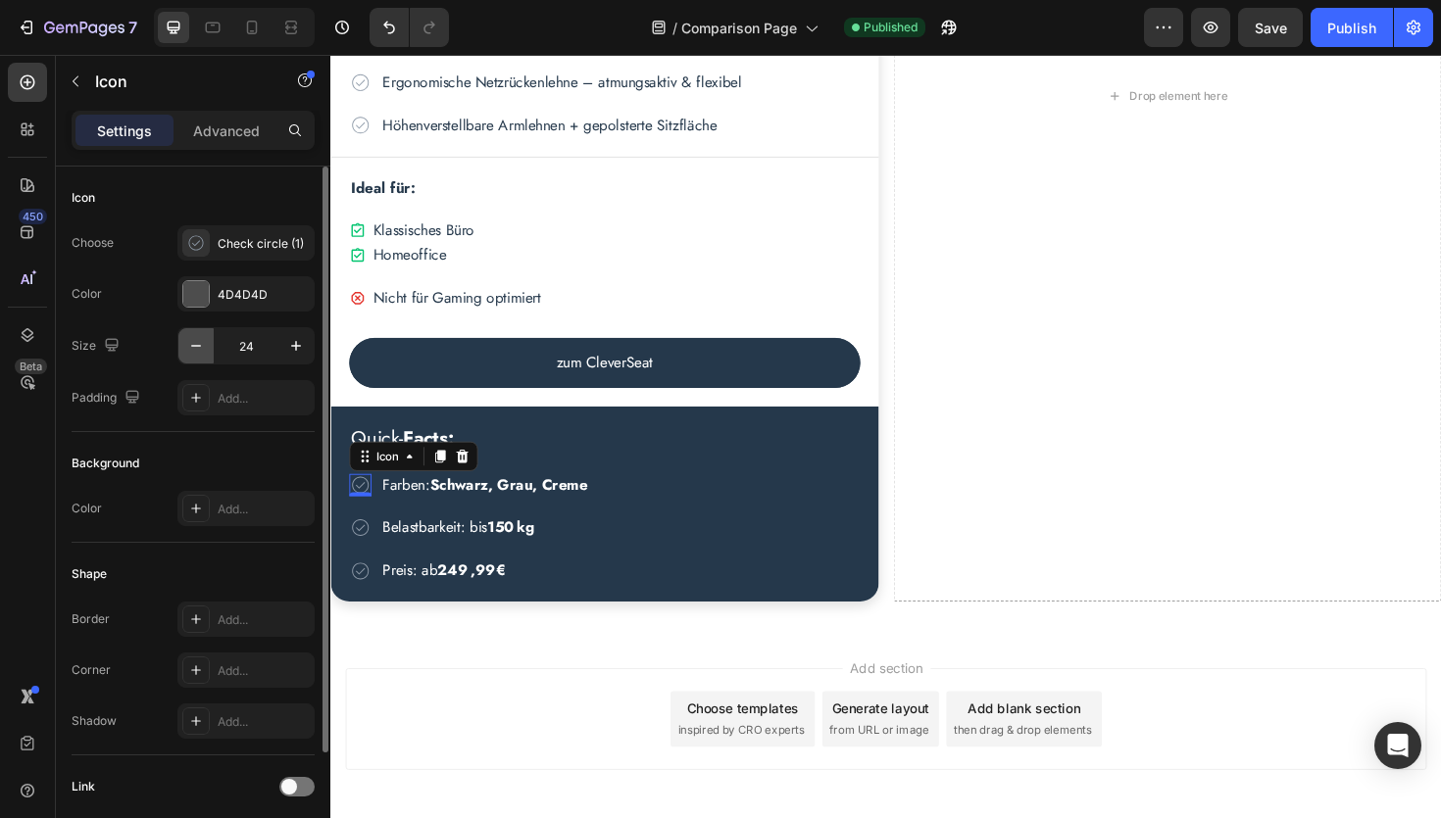
click at [192, 347] on icon "button" at bounding box center [196, 346] width 20 height 20
type input "20"
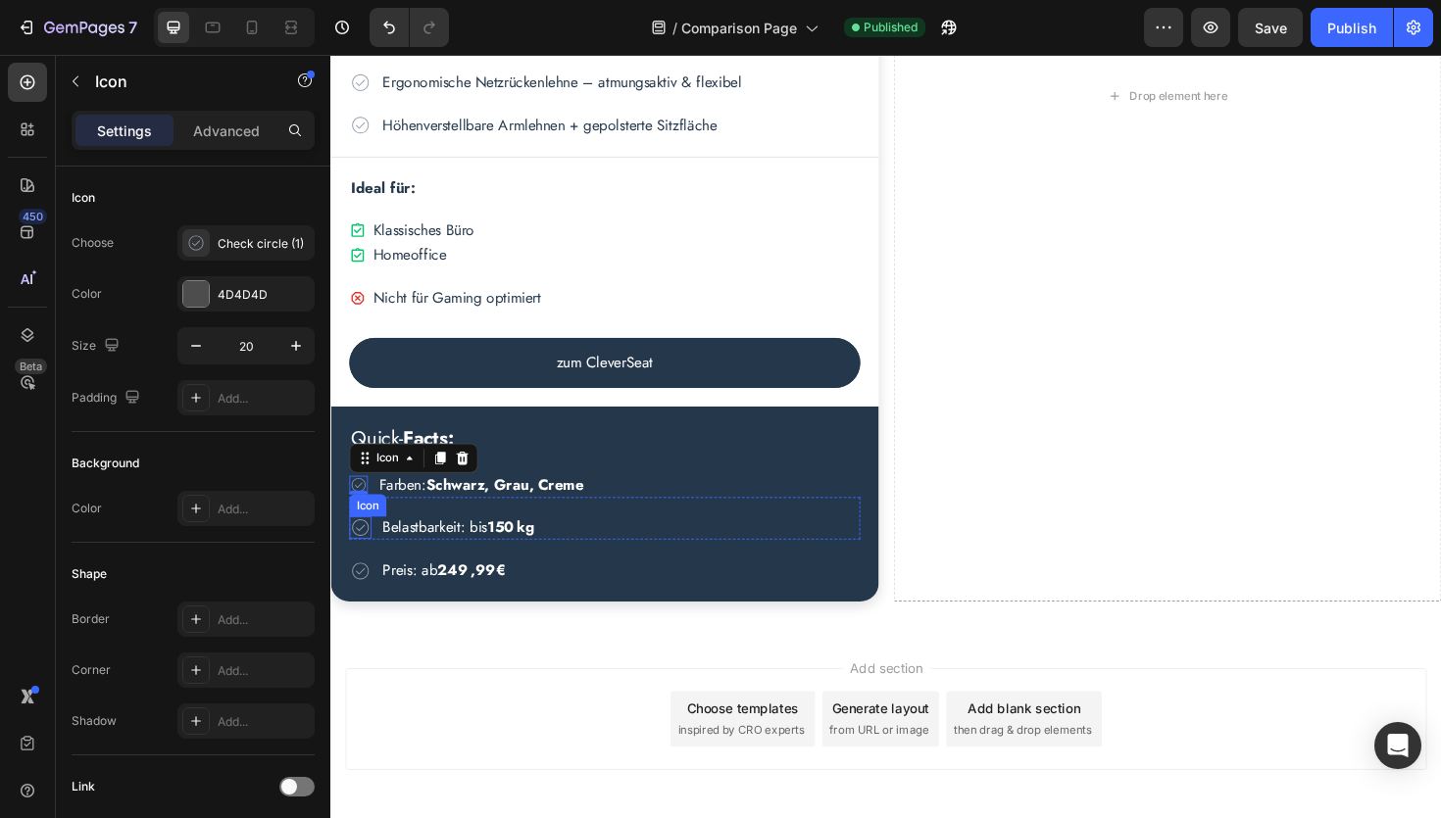
click at [369, 556] on icon at bounding box center [362, 556] width 24 height 24
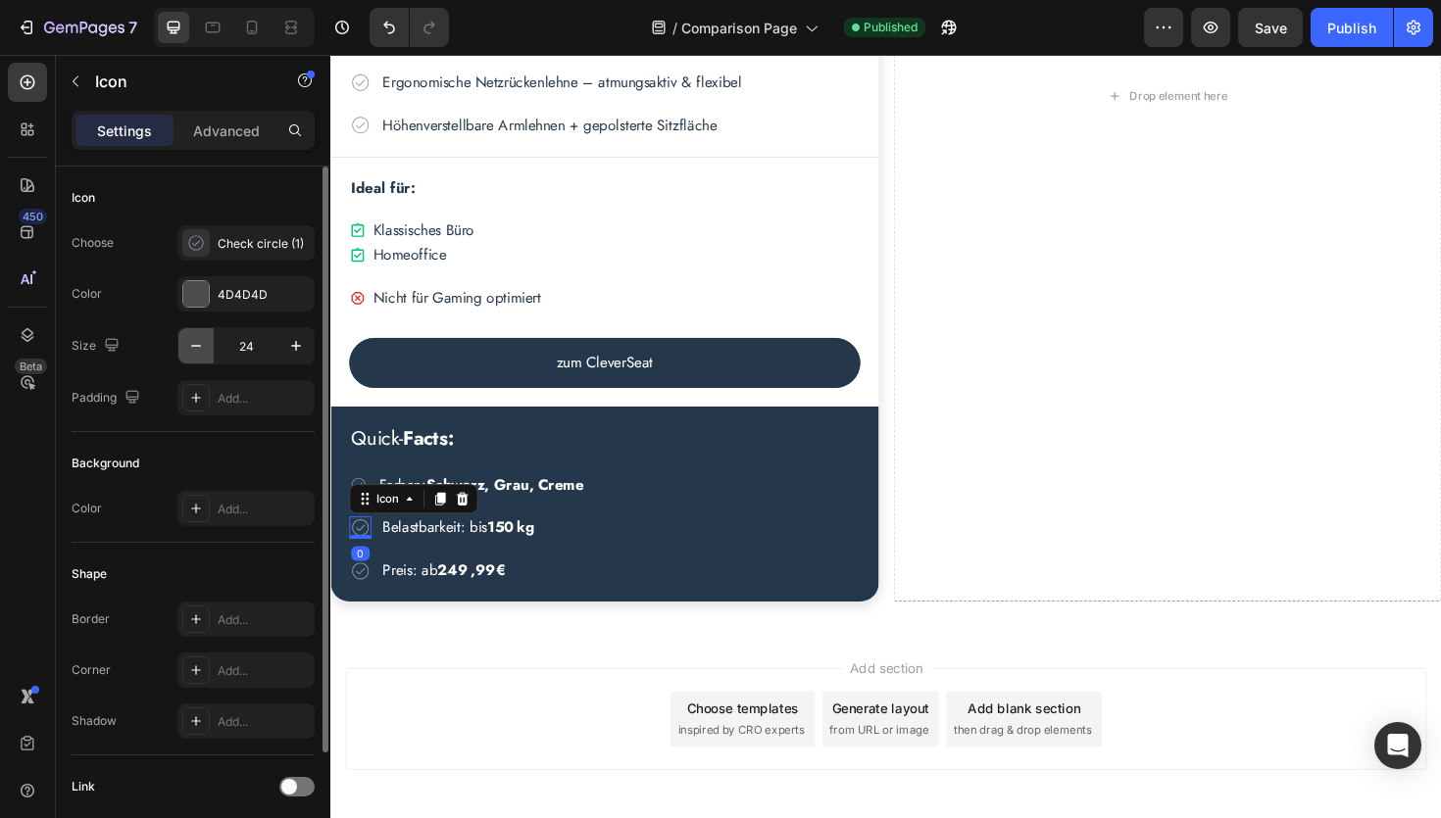
click at [199, 347] on icon "button" at bounding box center [196, 346] width 20 height 20
type input "20"
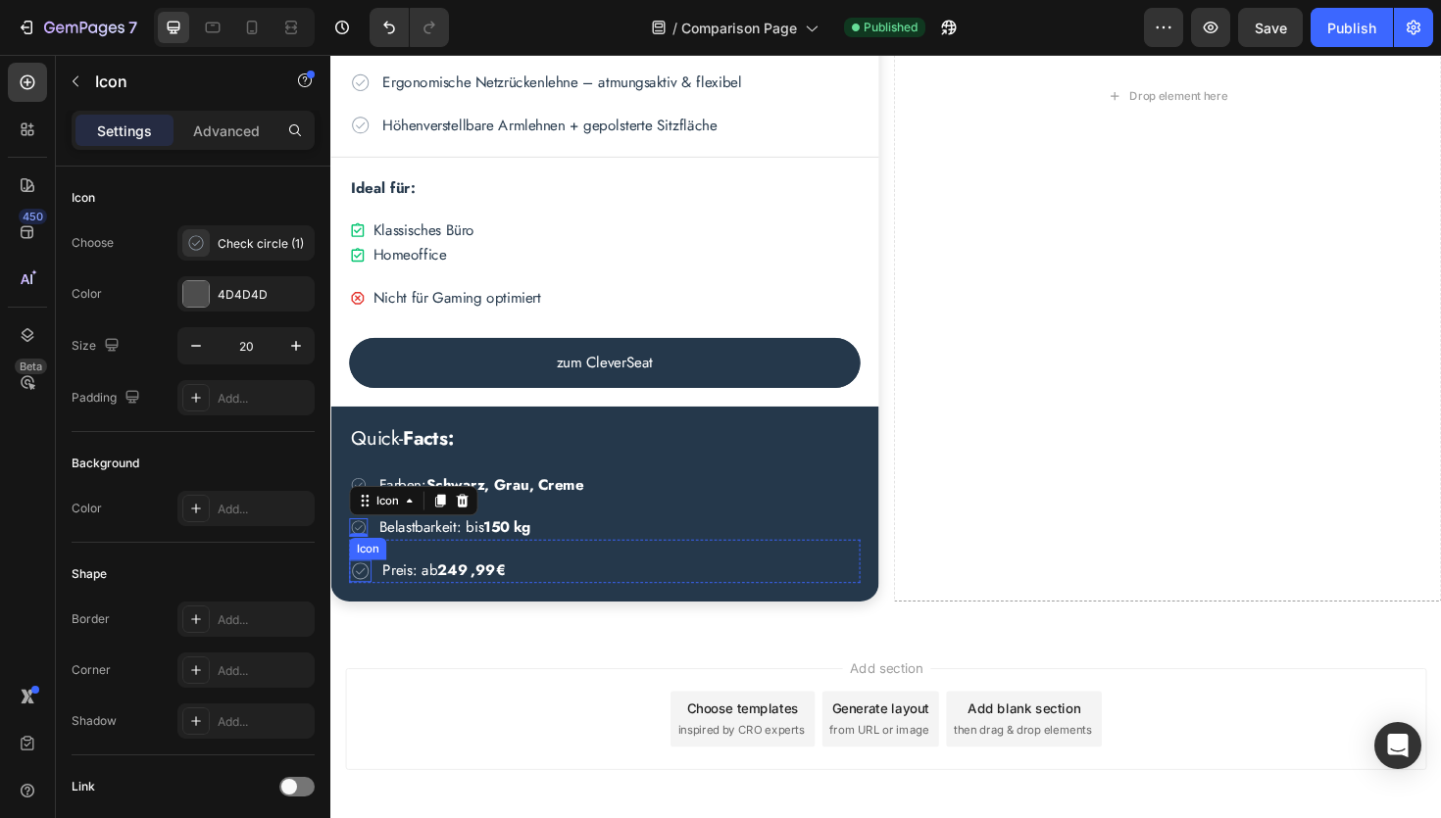
click at [365, 603] on icon at bounding box center [362, 602] width 24 height 24
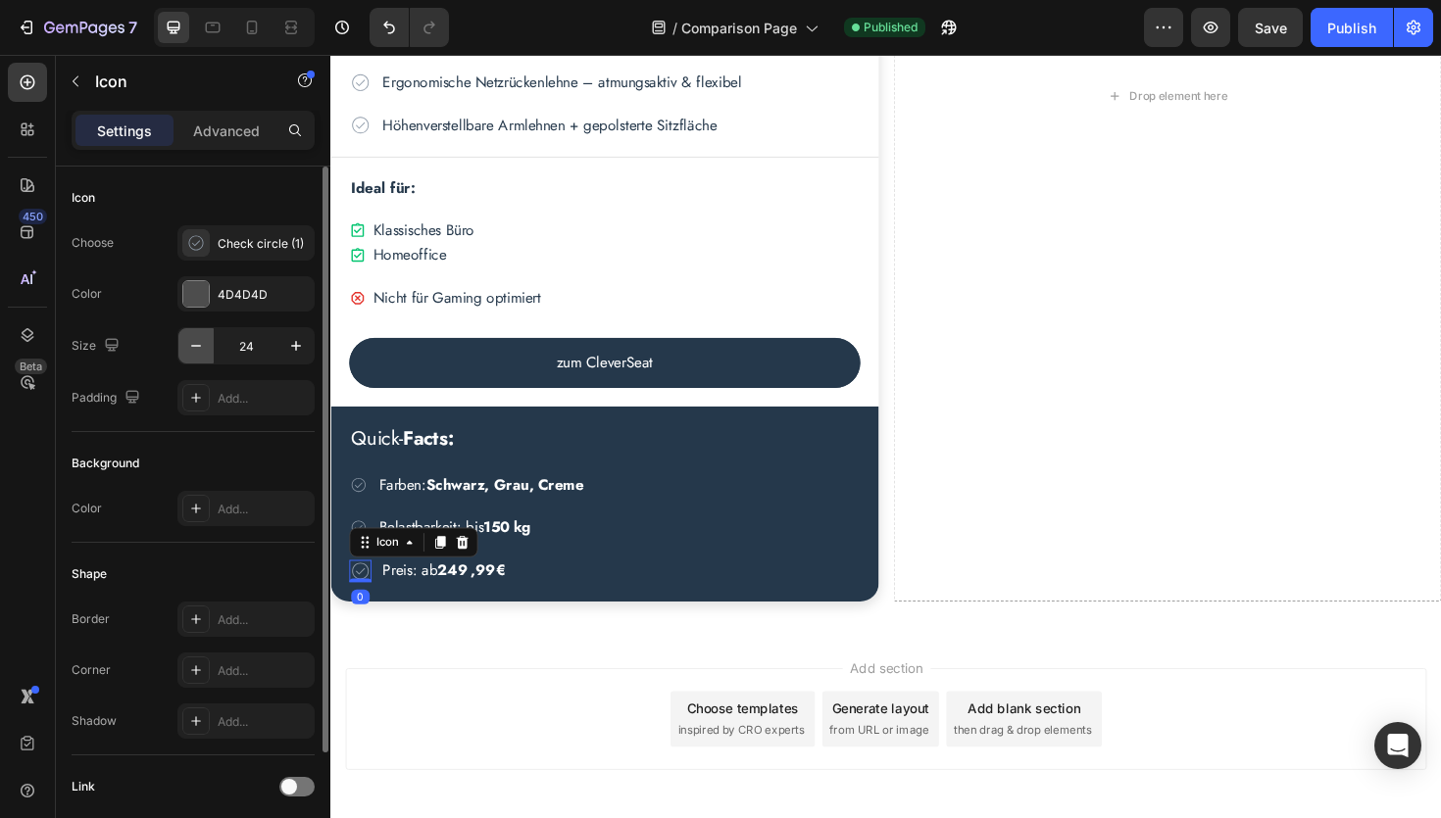
click at [191, 344] on icon "button" at bounding box center [196, 346] width 20 height 20
type input "20"
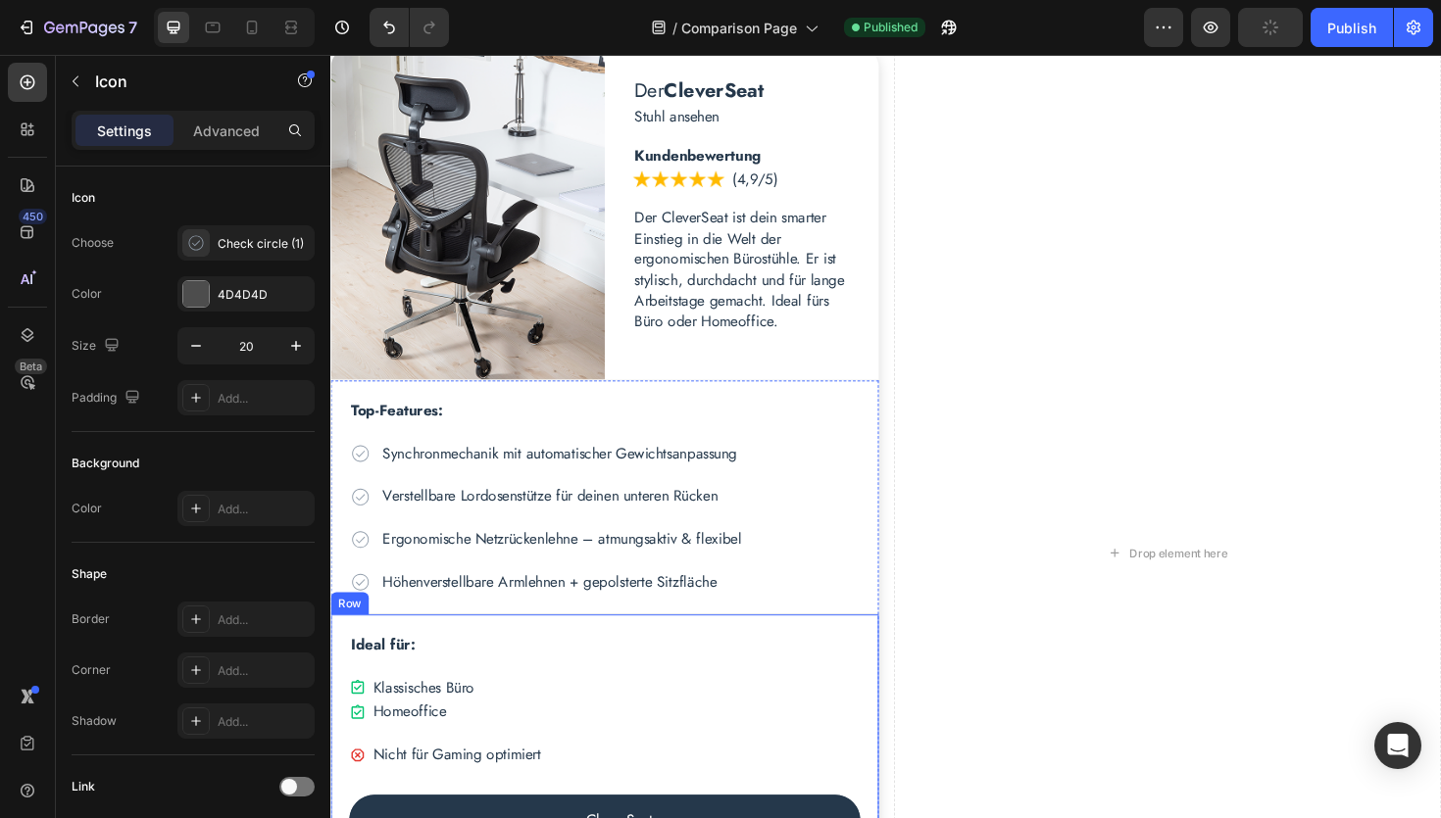
scroll to position [839, 0]
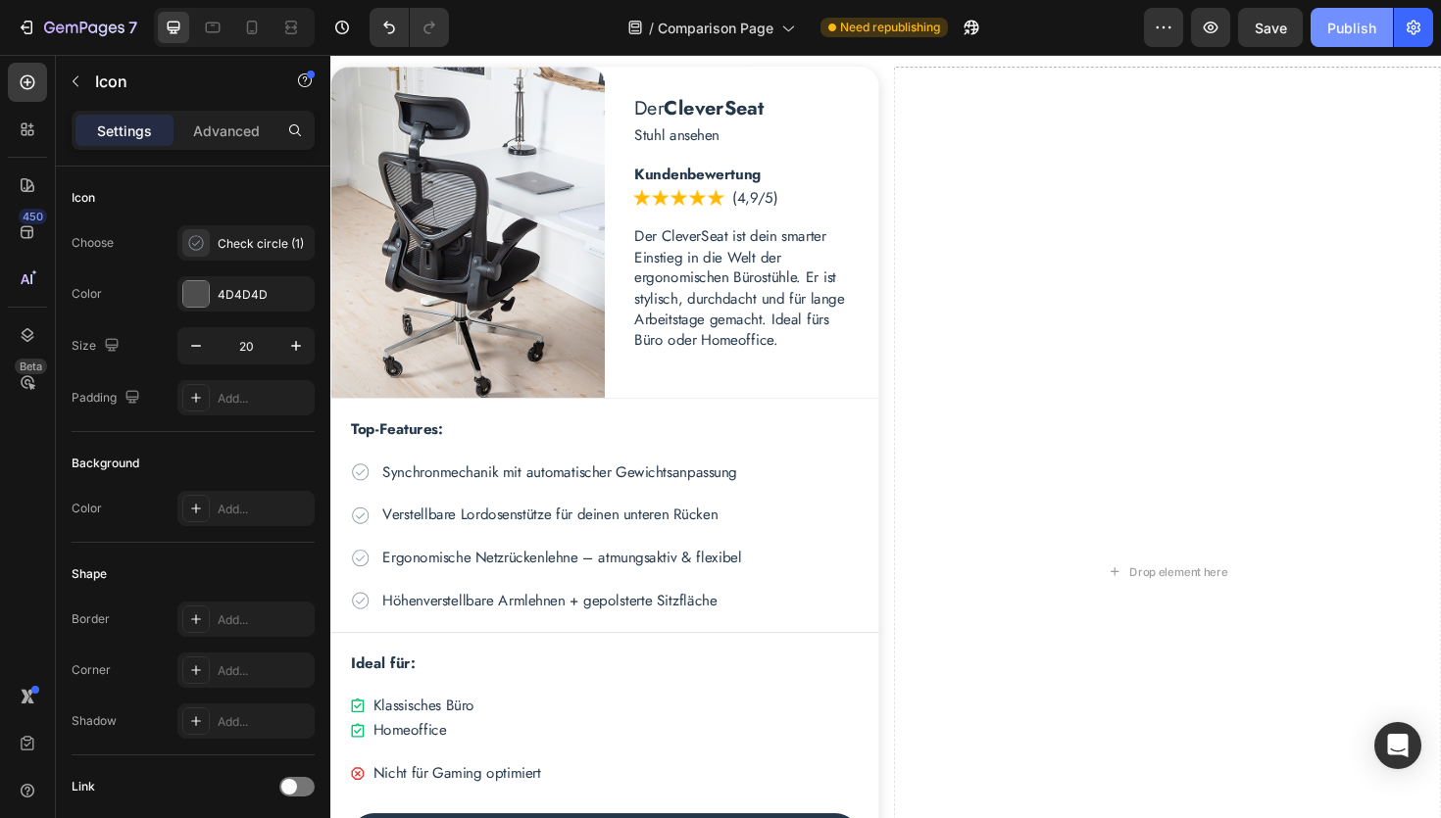
click at [1356, 37] on button "Publish" at bounding box center [1351, 27] width 82 height 39
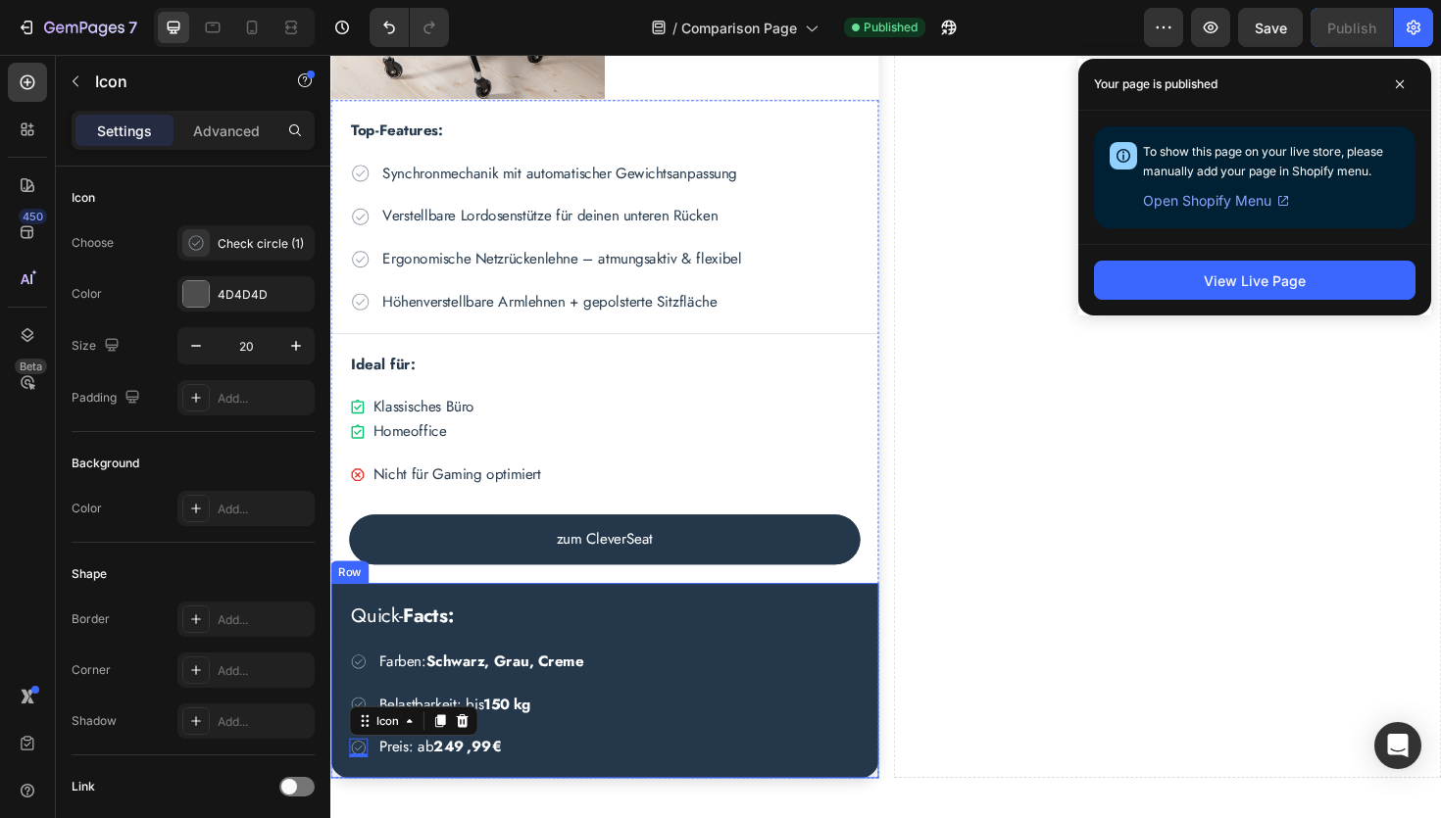
scroll to position [1157, 0]
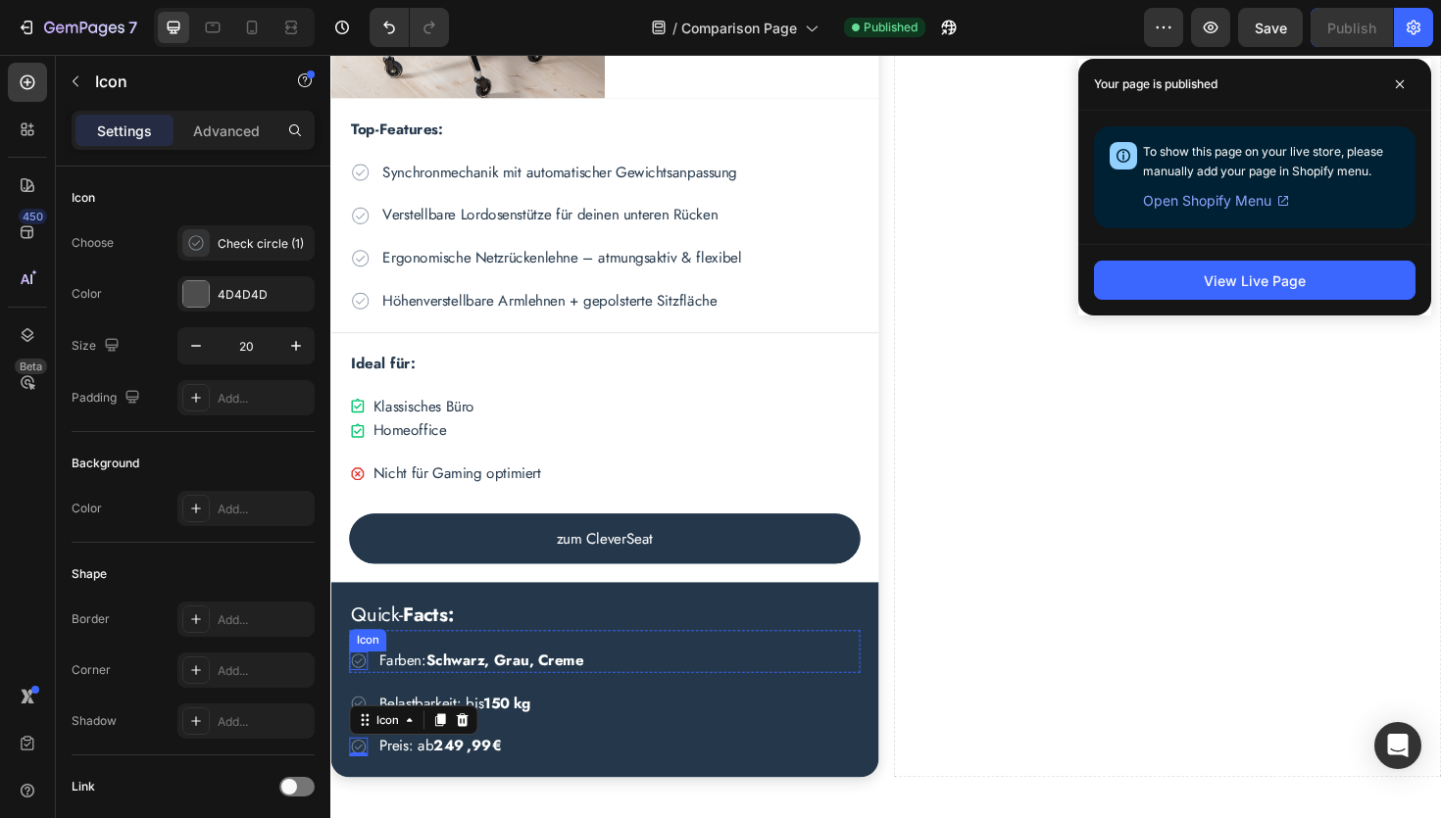
click at [364, 695] on icon at bounding box center [360, 697] width 20 height 20
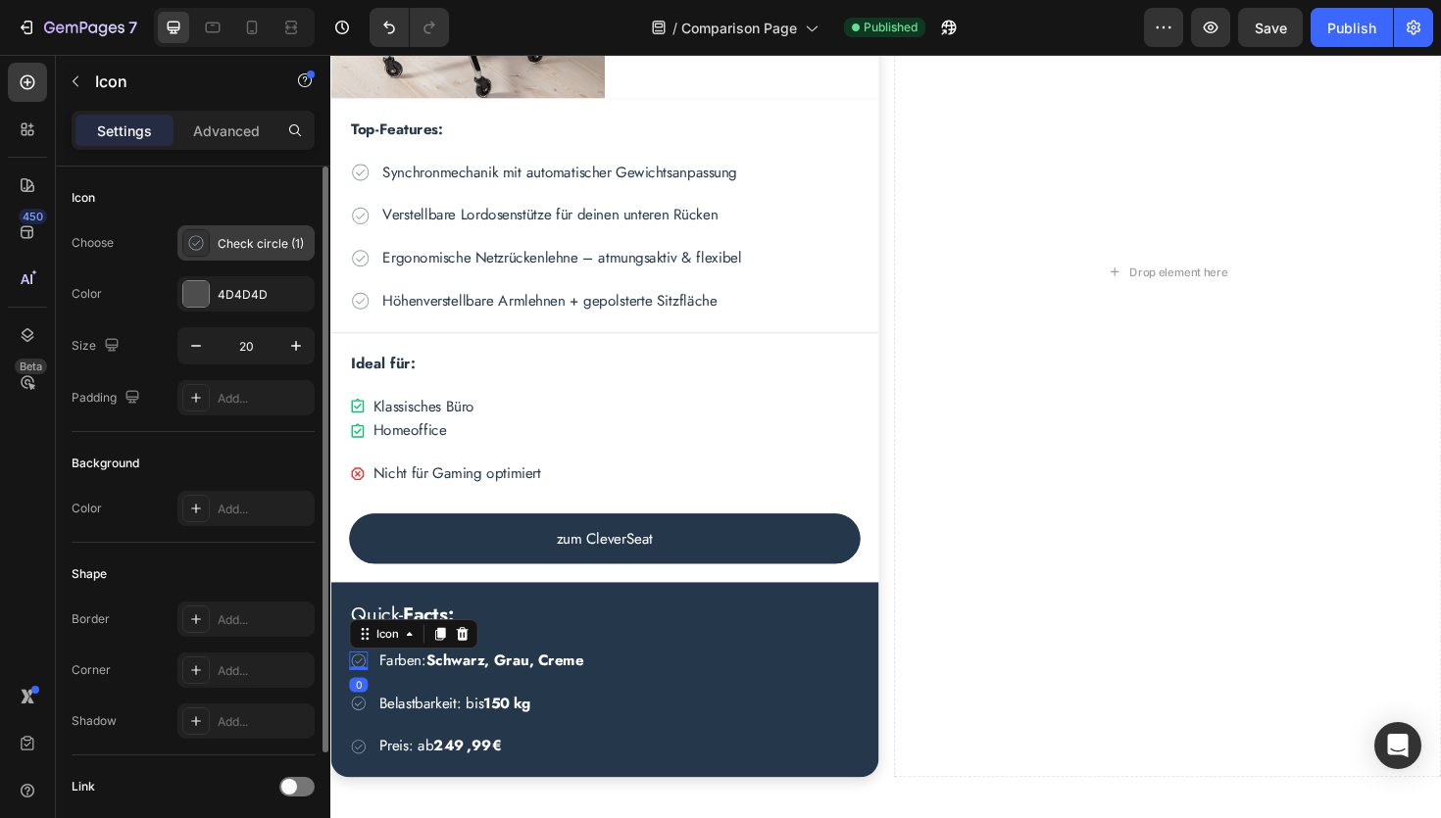
click at [253, 243] on div "Check circle (1)" at bounding box center [264, 244] width 92 height 18
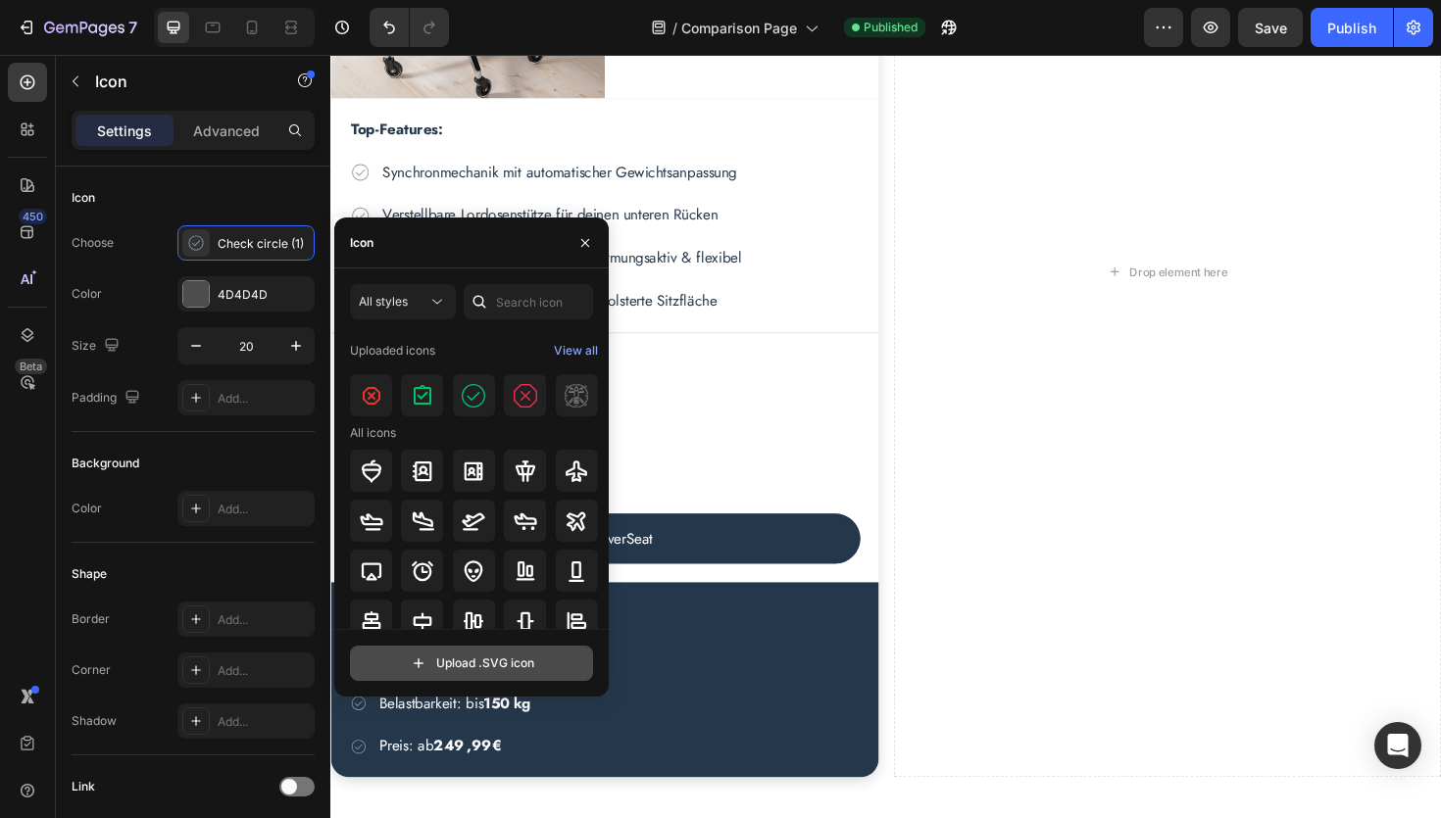
click at [469, 663] on input "file" at bounding box center [471, 663] width 241 height 33
type input "C:\fakepath\opacity.svg"
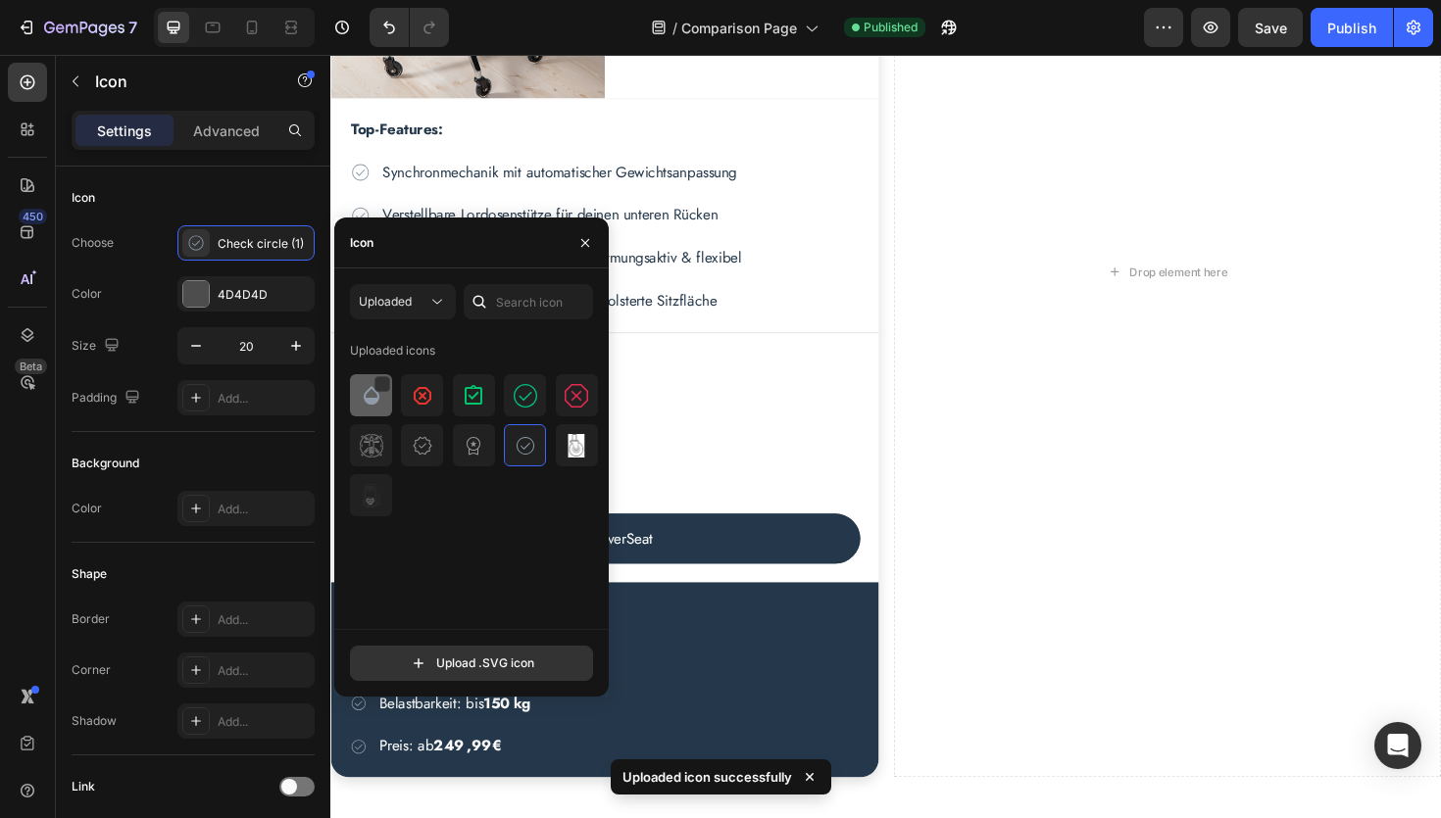
click at [377, 401] on img at bounding box center [372, 396] width 24 height 24
click at [133, 287] on div "Color 4D4D4D" at bounding box center [193, 293] width 243 height 35
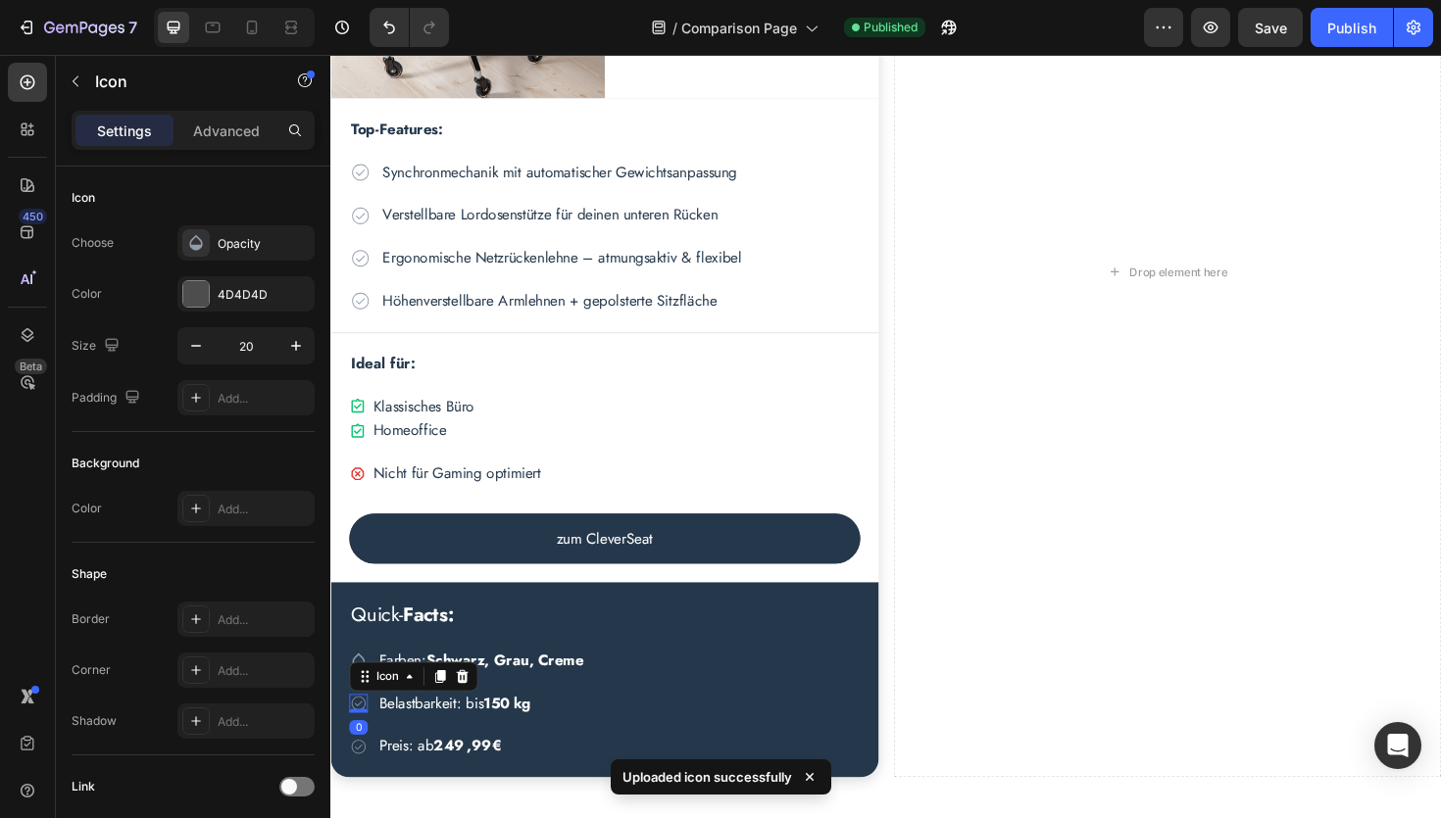
click at [365, 746] on icon at bounding box center [360, 742] width 15 height 15
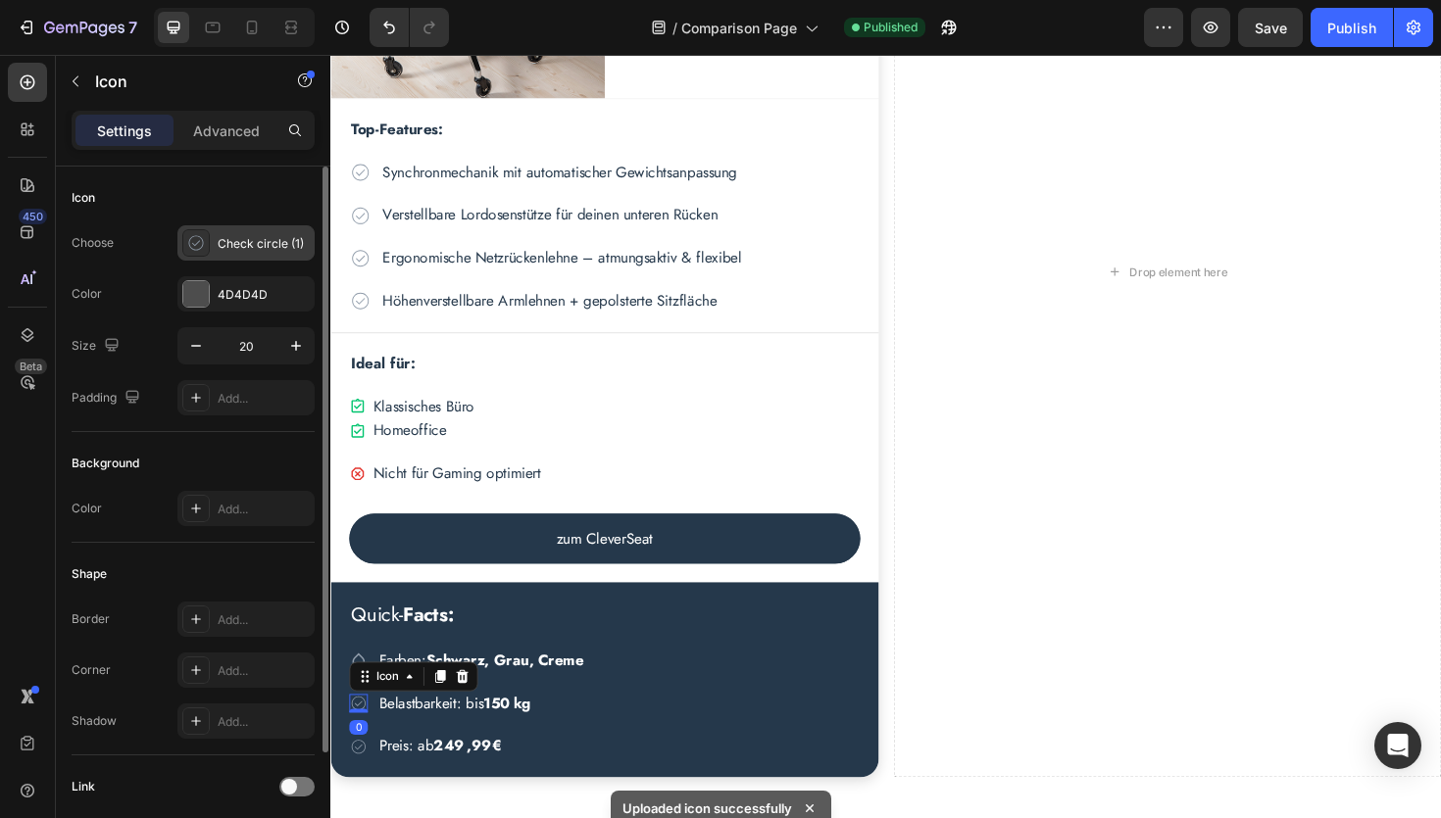
click at [270, 248] on div "Check circle (1)" at bounding box center [264, 244] width 92 height 18
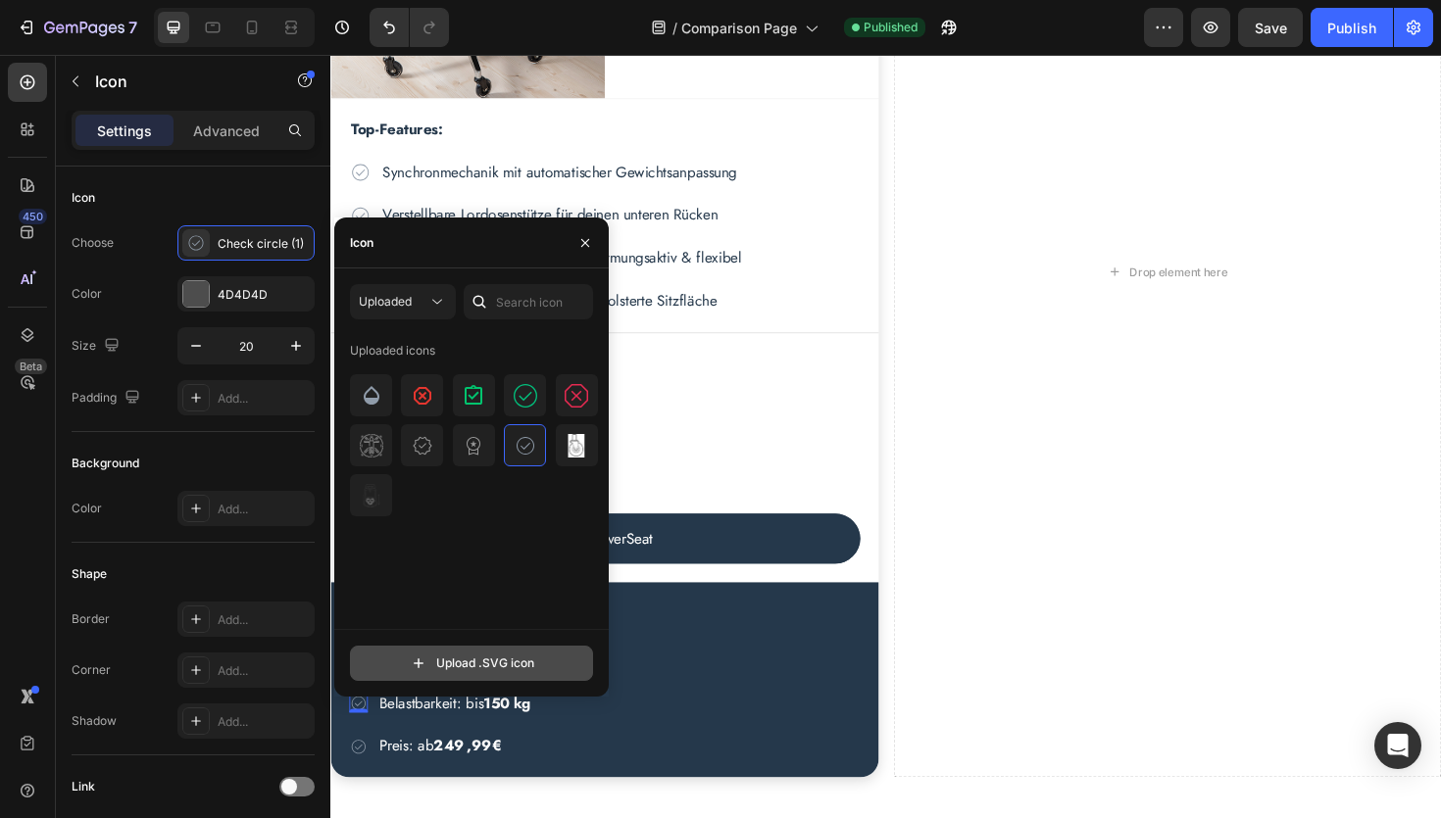
click at [455, 667] on input "file" at bounding box center [471, 663] width 241 height 33
type input "C:\fakepath\weight.svg"
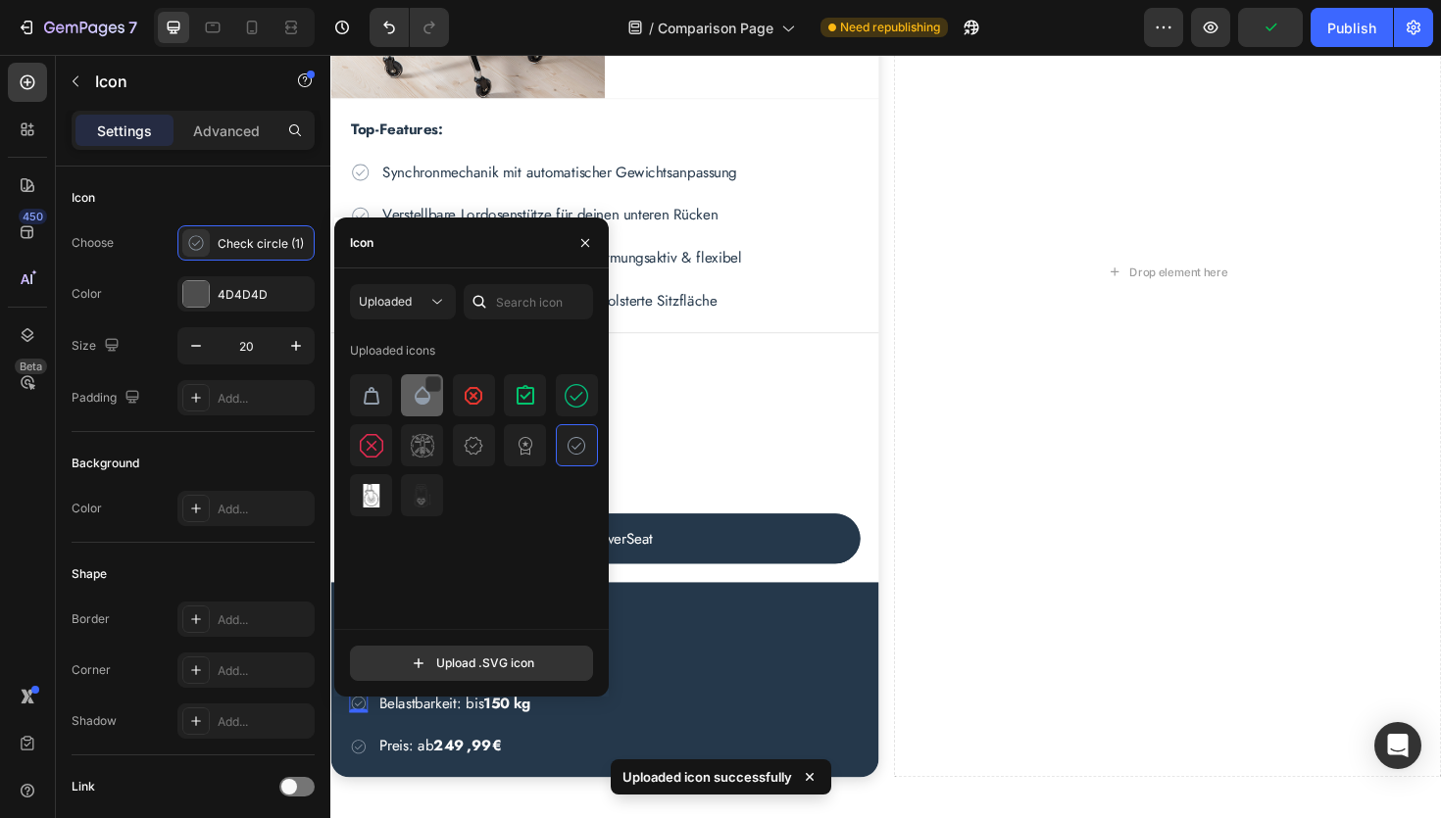
click at [372, 398] on img at bounding box center [372, 396] width 24 height 24
click at [139, 273] on div "Choose Weight Color 4D4D4D Size 20 Padding Add..." at bounding box center [193, 320] width 243 height 190
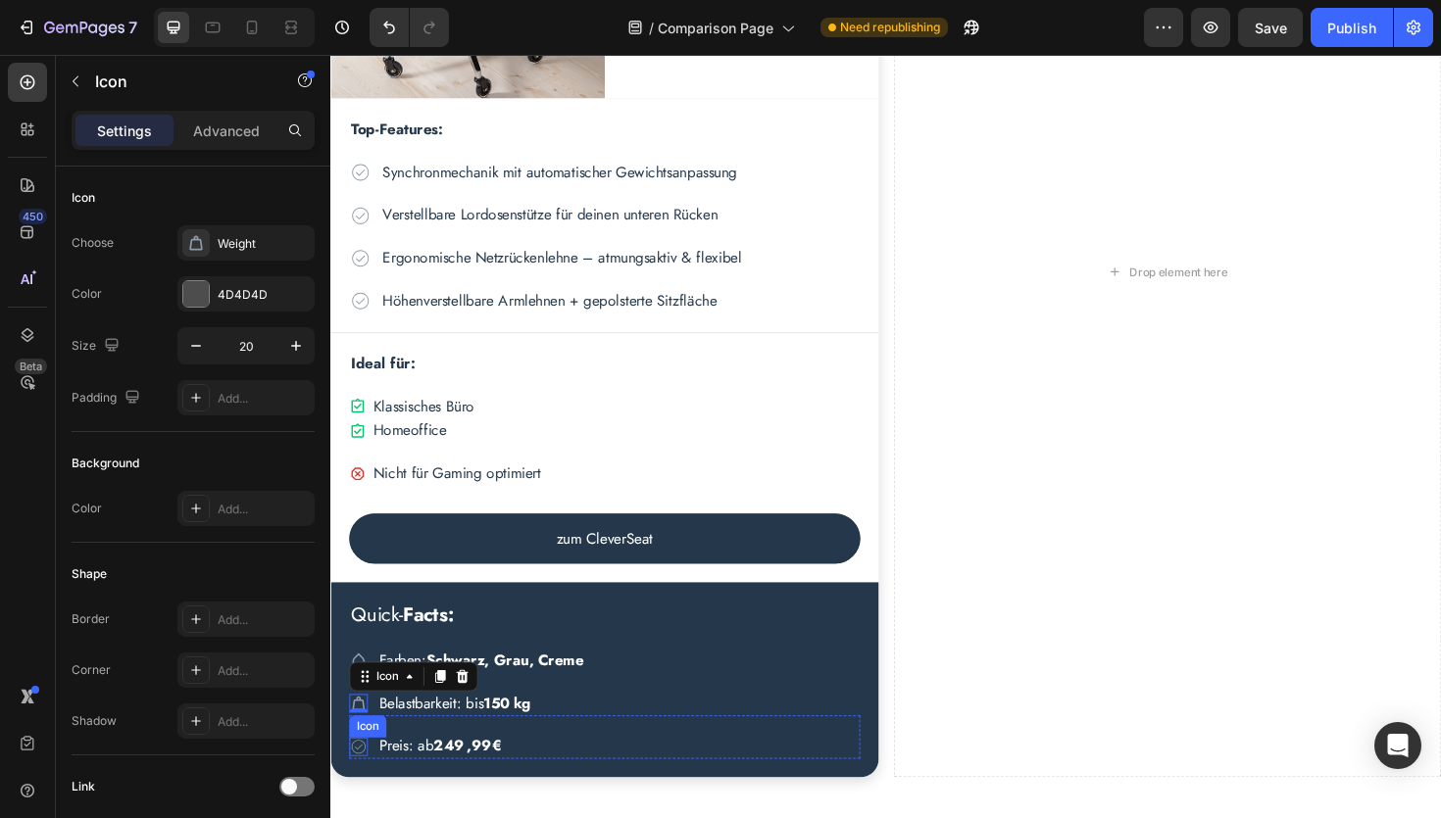
click at [364, 792] on div "Icon" at bounding box center [360, 788] width 20 height 20
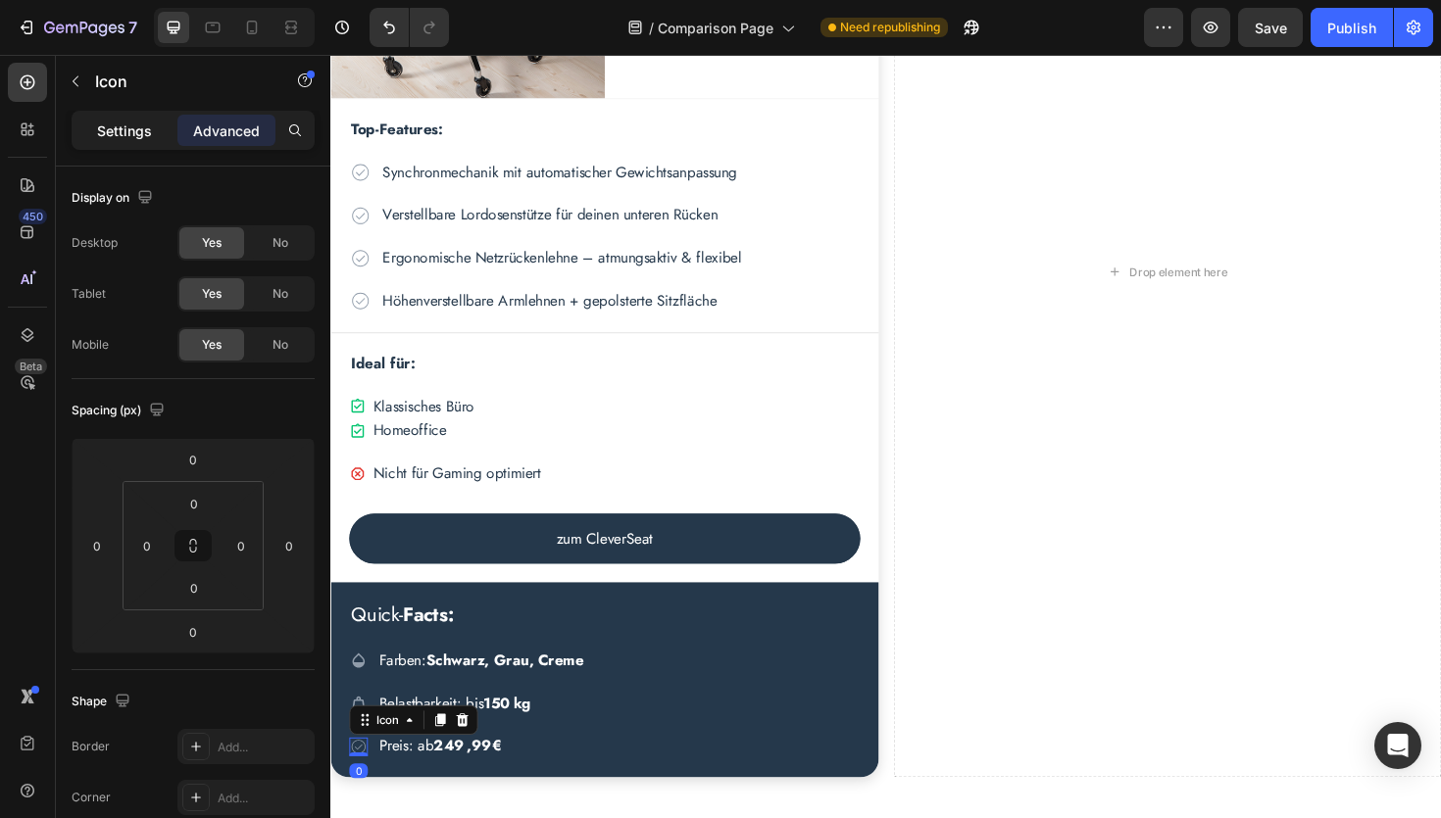
click at [135, 123] on p "Settings" at bounding box center [124, 131] width 55 height 21
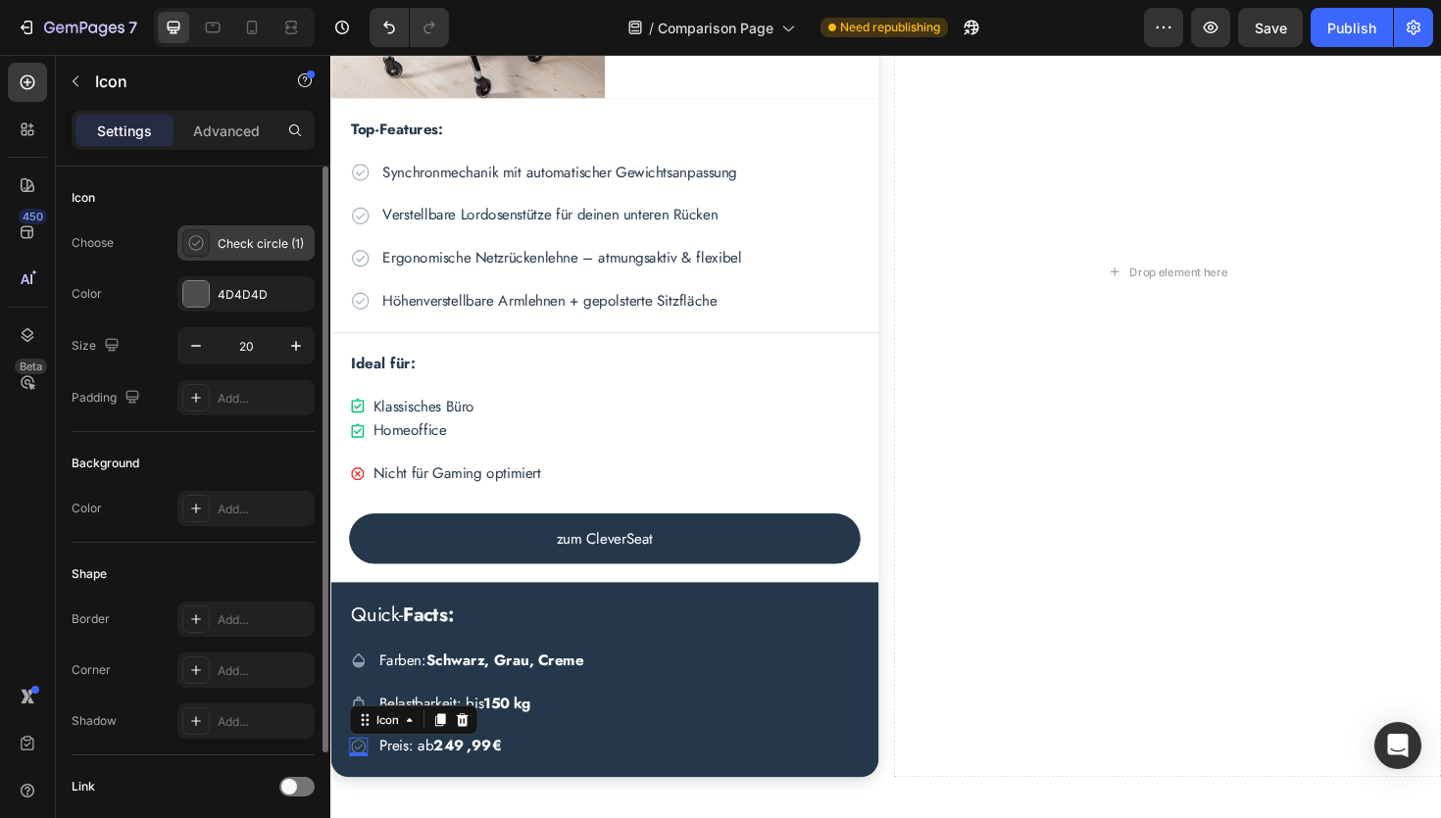
click at [240, 248] on div "Check circle (1)" at bounding box center [264, 244] width 92 height 18
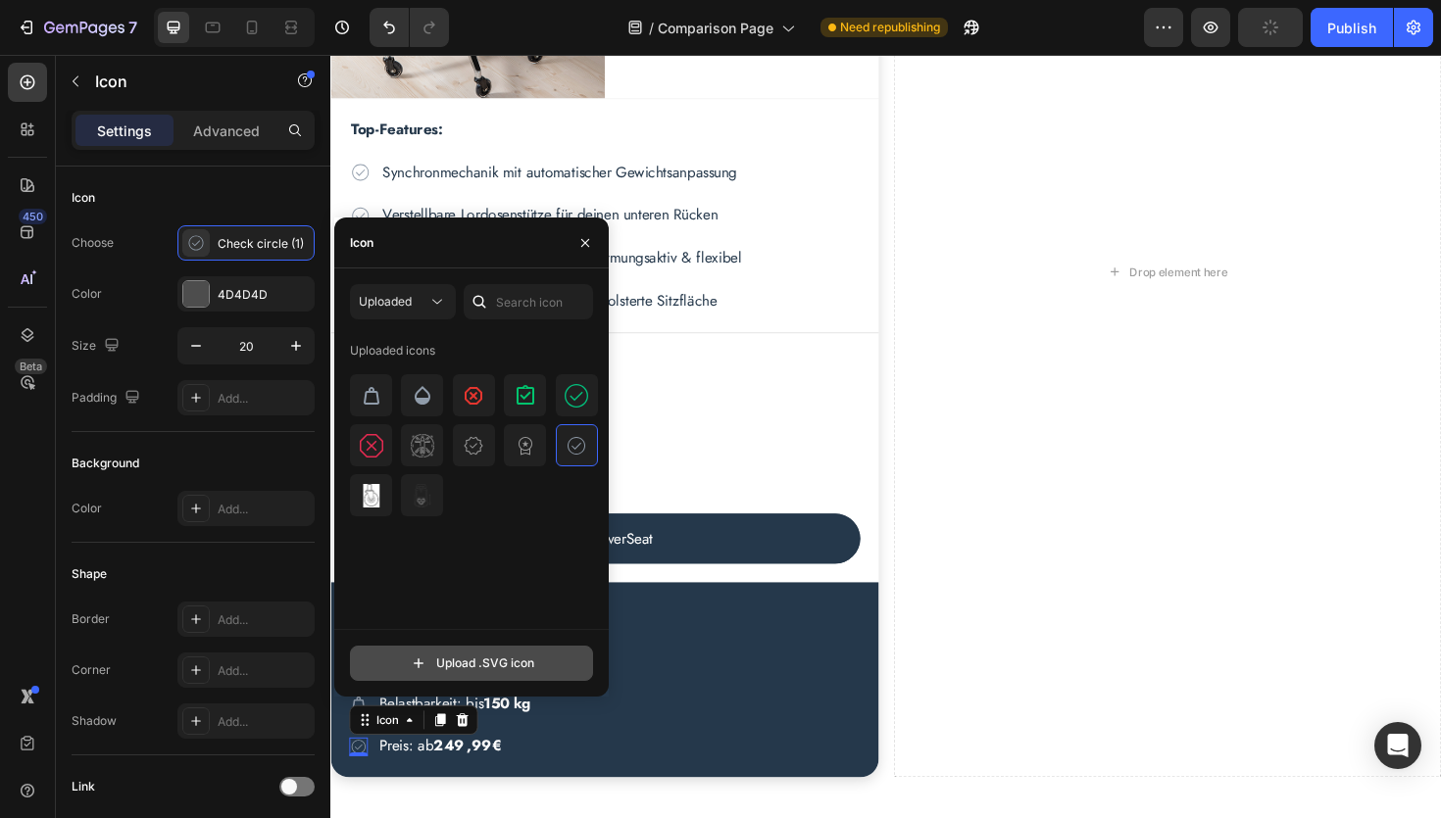
click at [468, 669] on input "file" at bounding box center [471, 663] width 241 height 33
type input "C:\fakepath\sell.svg"
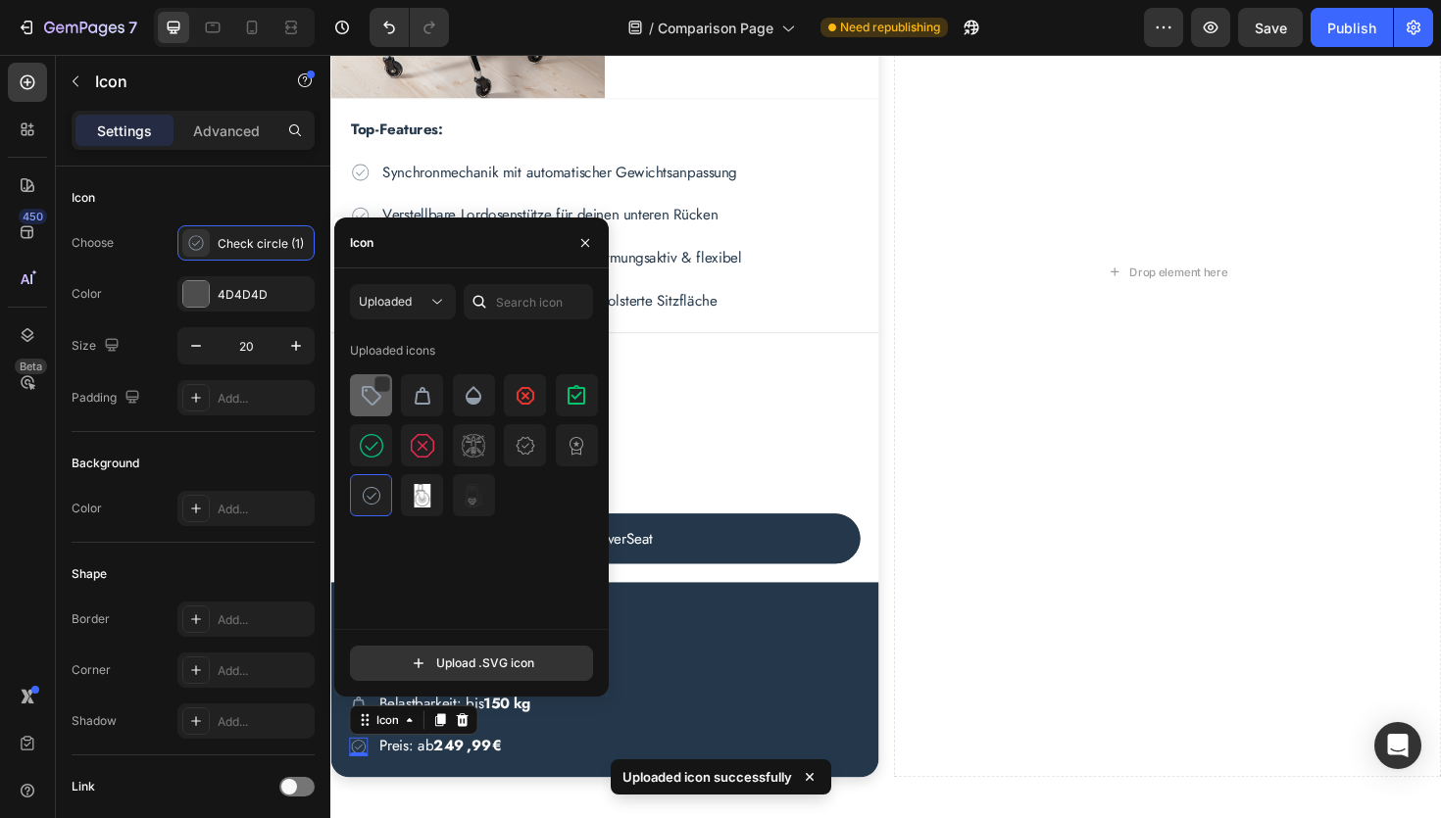
click at [372, 402] on img at bounding box center [372, 396] width 24 height 24
click at [19, 446] on div "450 Beta" at bounding box center [27, 370] width 39 height 615
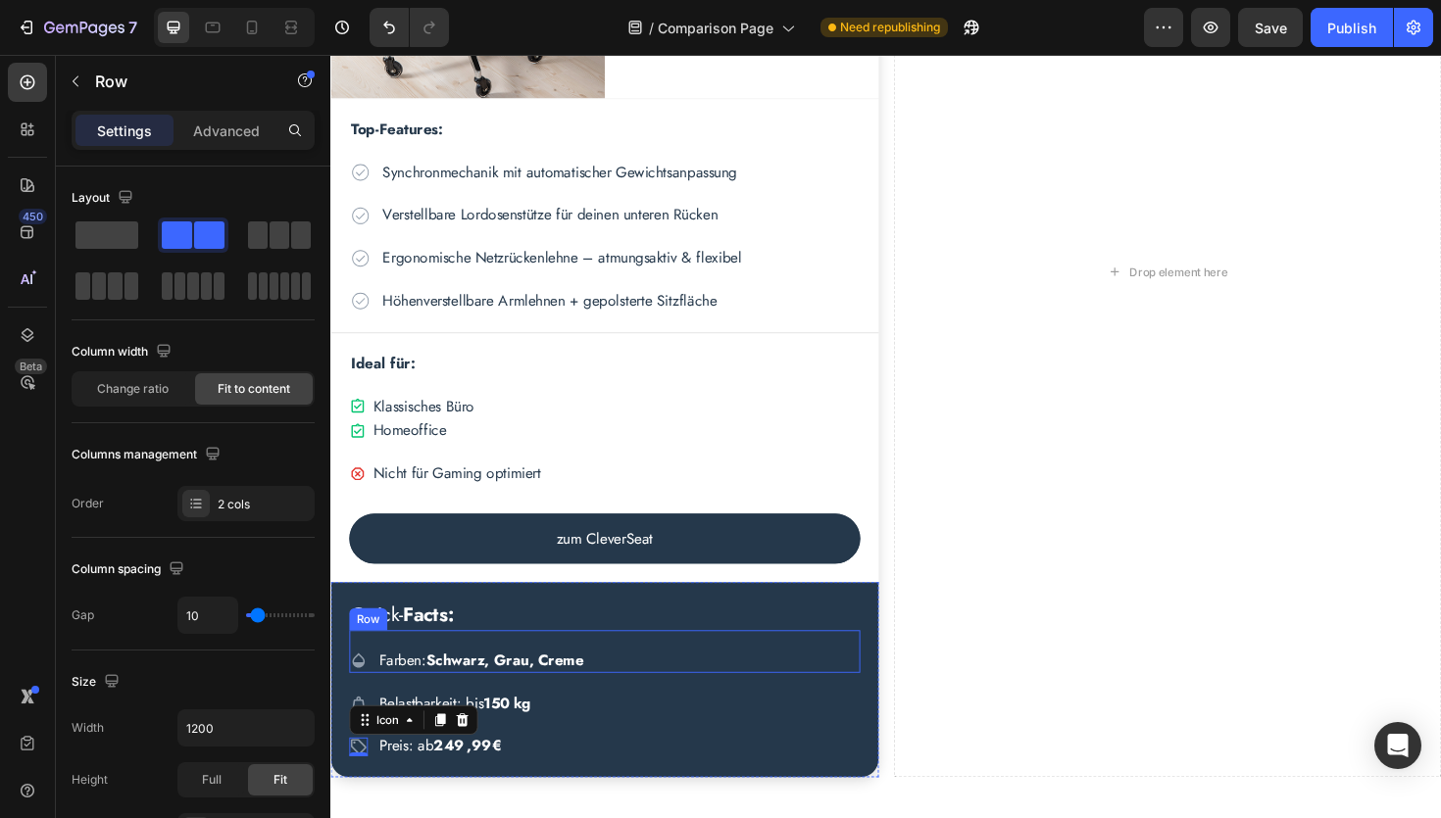
click at [484, 674] on div "Icon Farben: Schwarz, Grau, Creme Text Block Row" at bounding box center [620, 687] width 541 height 45
click at [226, 133] on p "Advanced" at bounding box center [226, 131] width 67 height 21
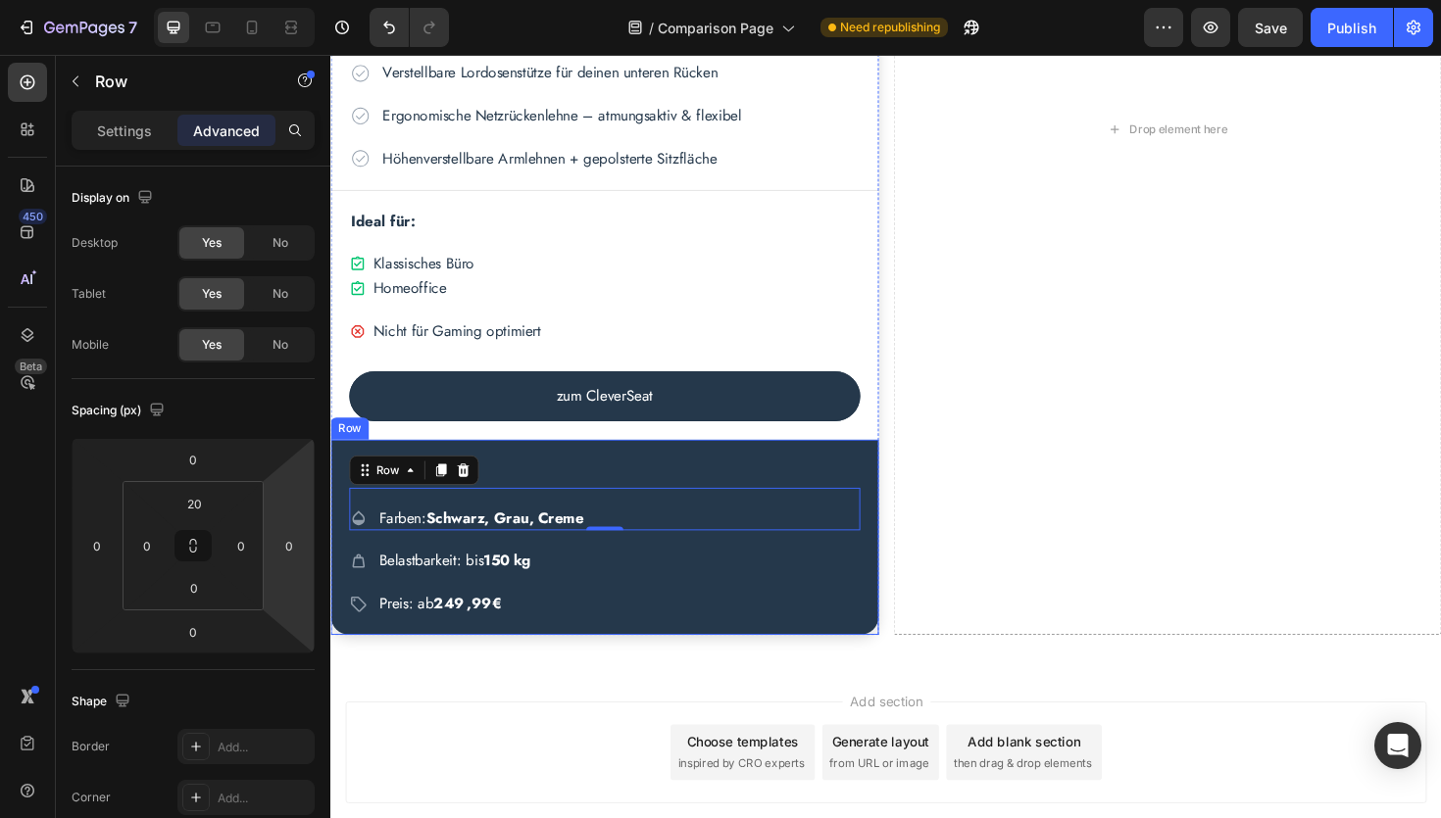
scroll to position [1309, 0]
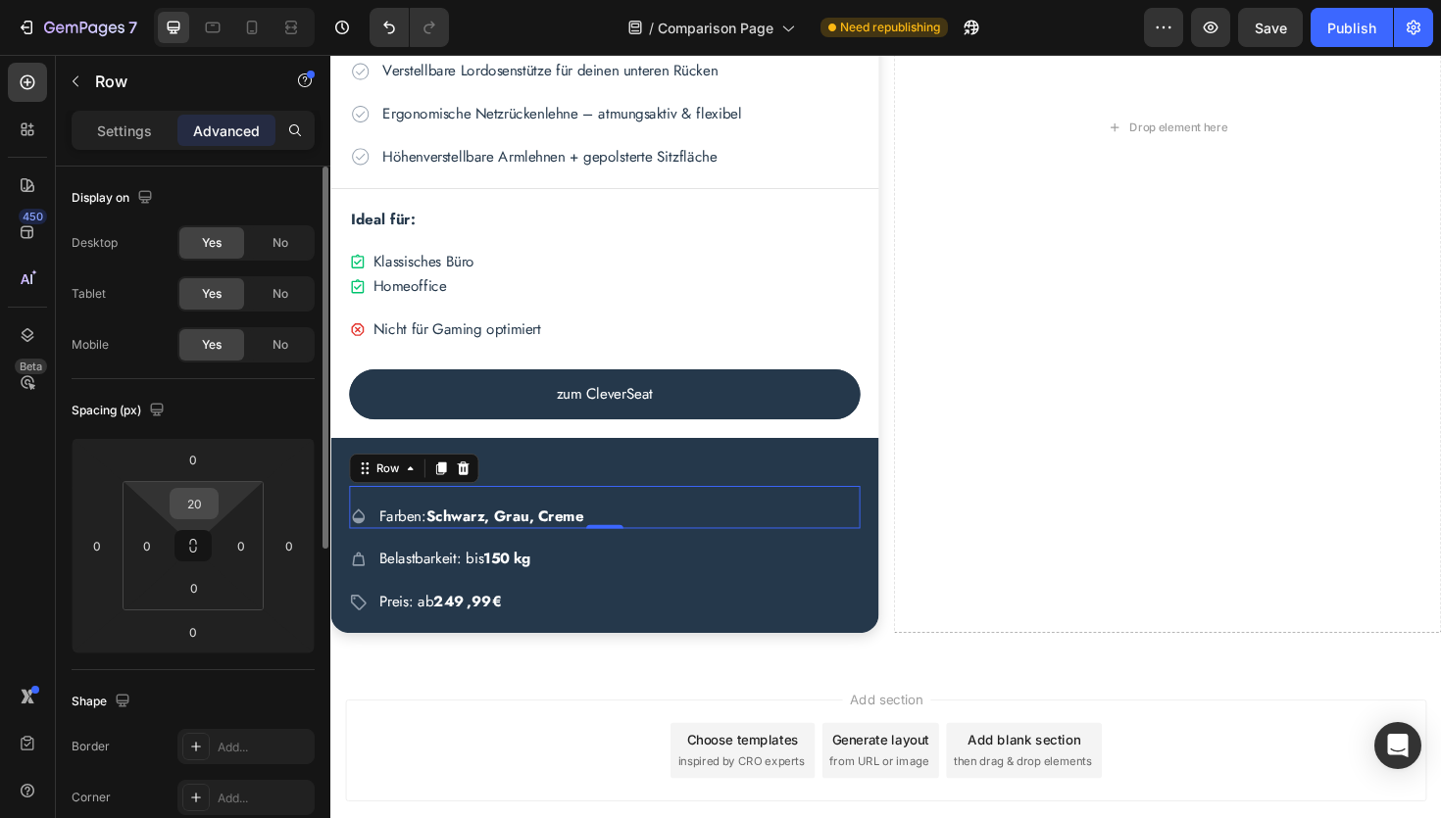
click at [193, 508] on input "20" at bounding box center [193, 503] width 39 height 29
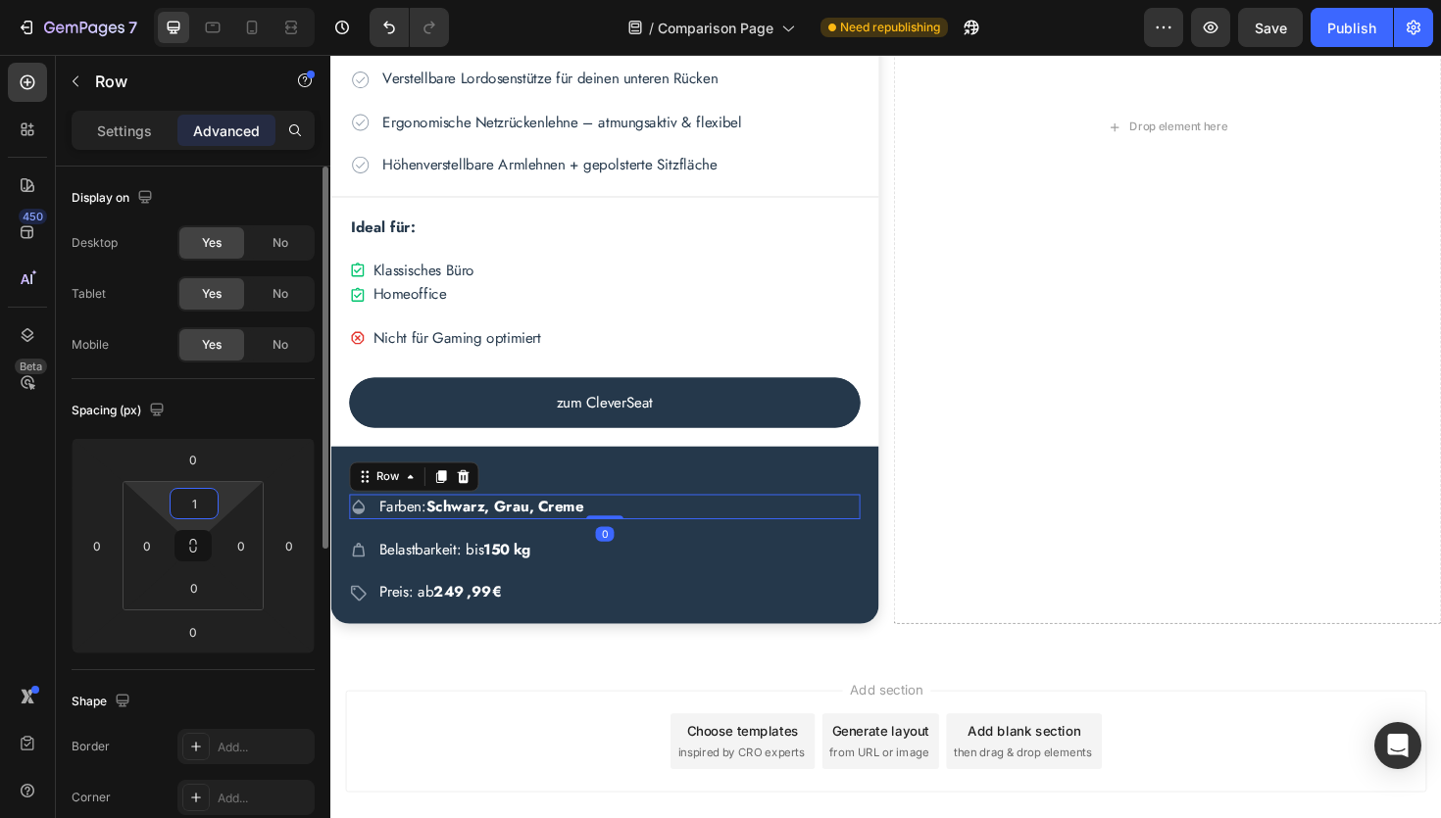
type input "10"
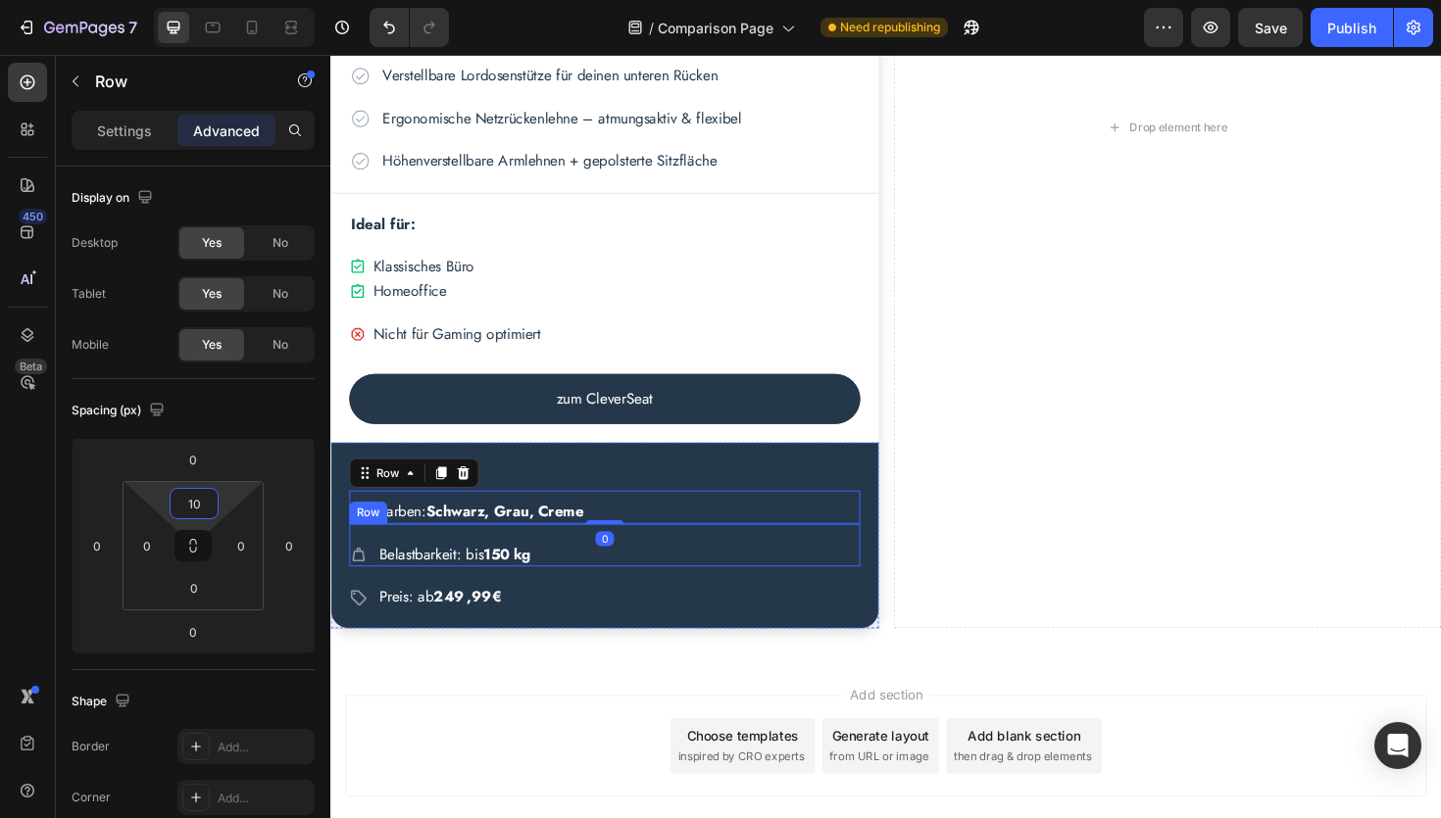
click at [435, 565] on div "Icon Belastbarkeit: bis 150 kg Text Block Row" at bounding box center [620, 574] width 541 height 45
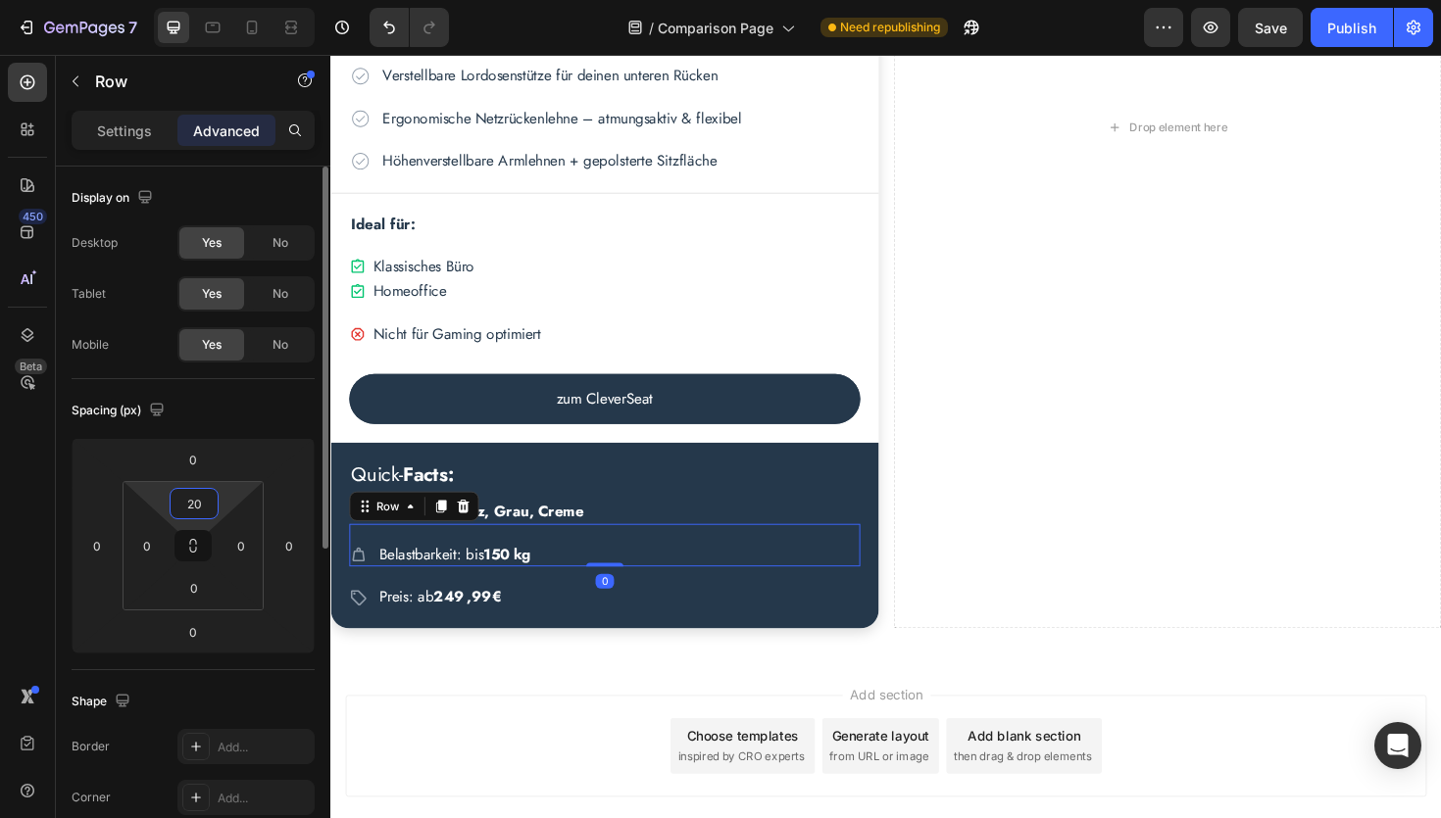
click at [204, 507] on input "20" at bounding box center [193, 503] width 39 height 29
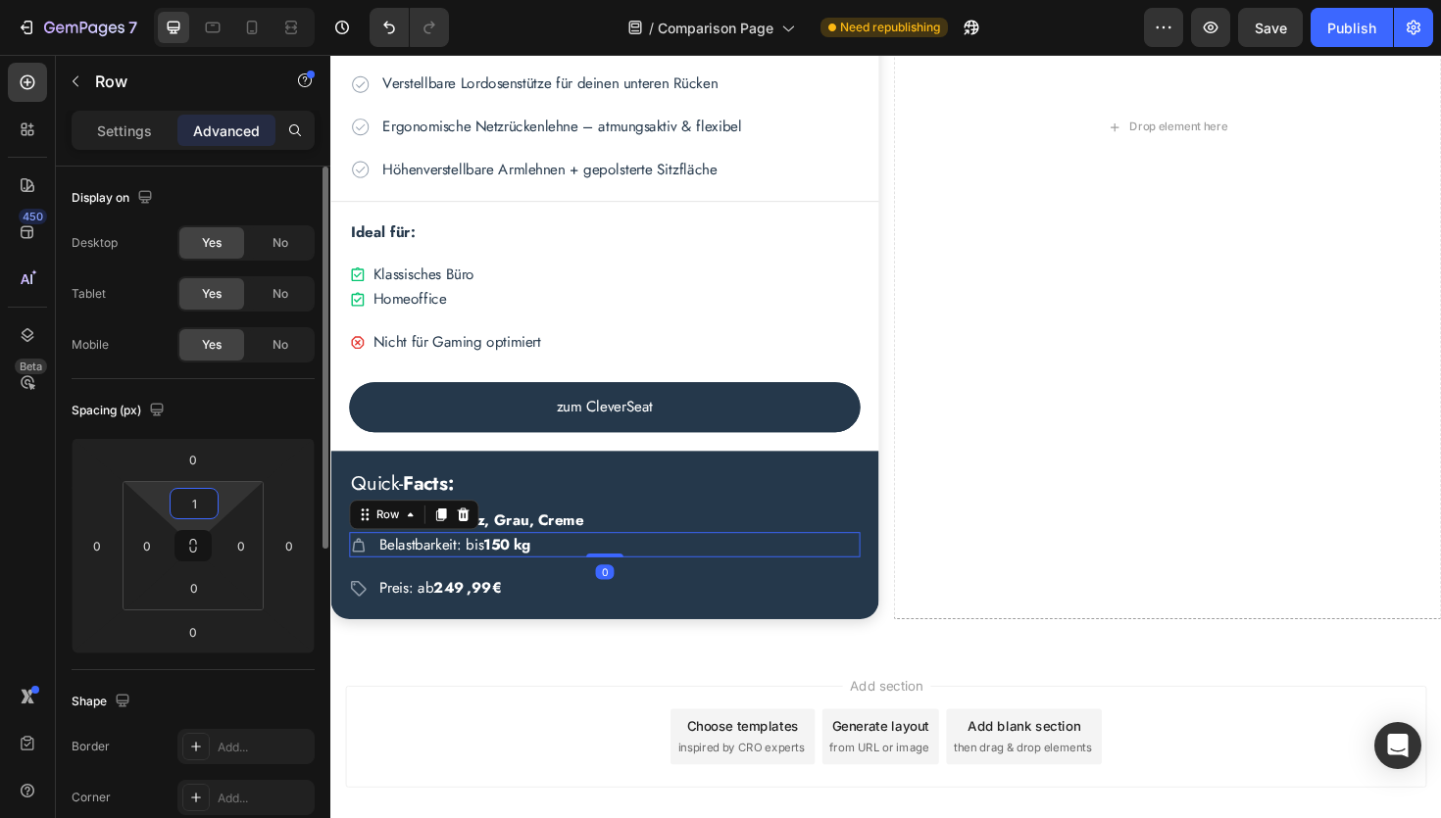
type input "10"
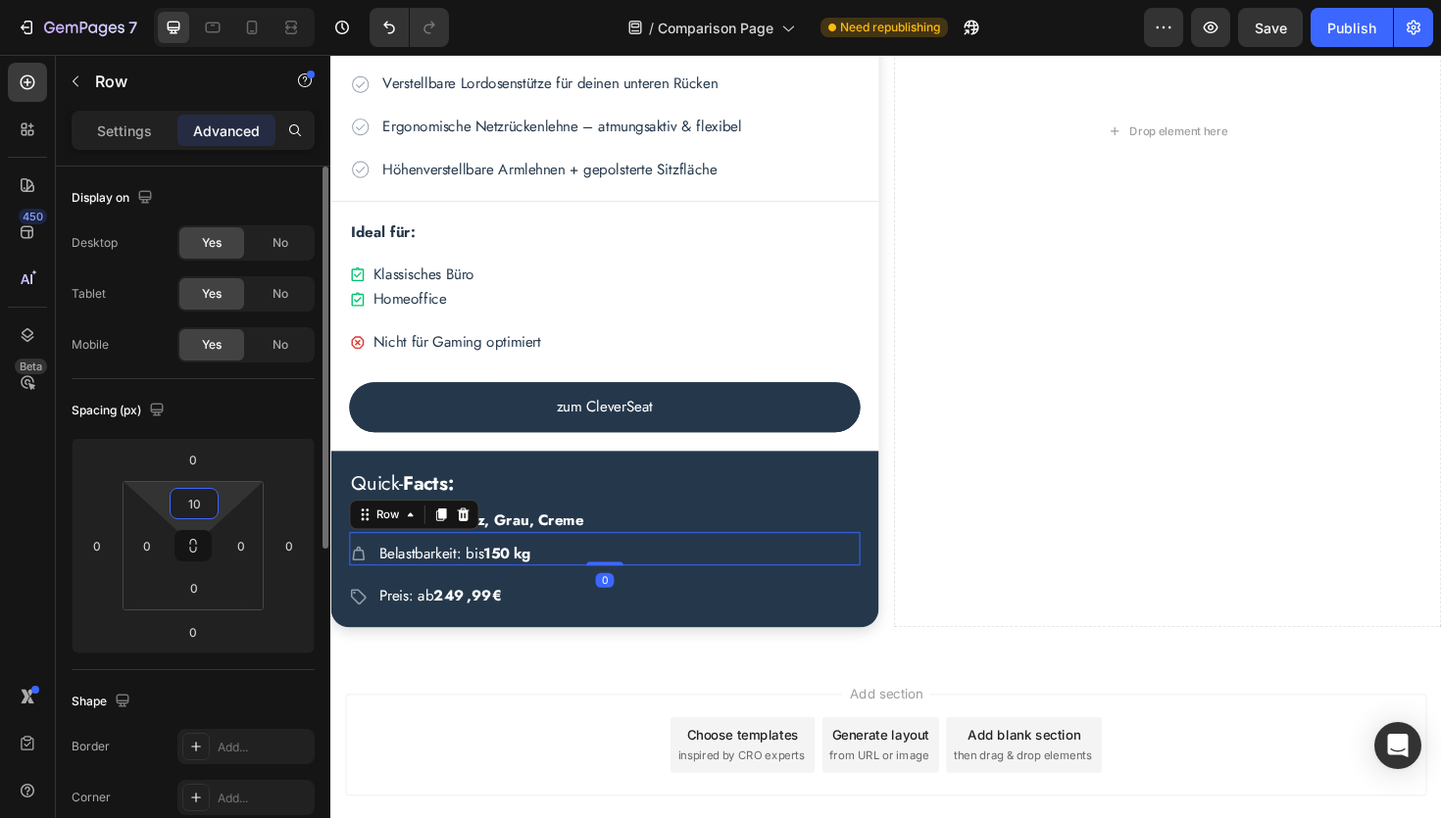
scroll to position [1300, 0]
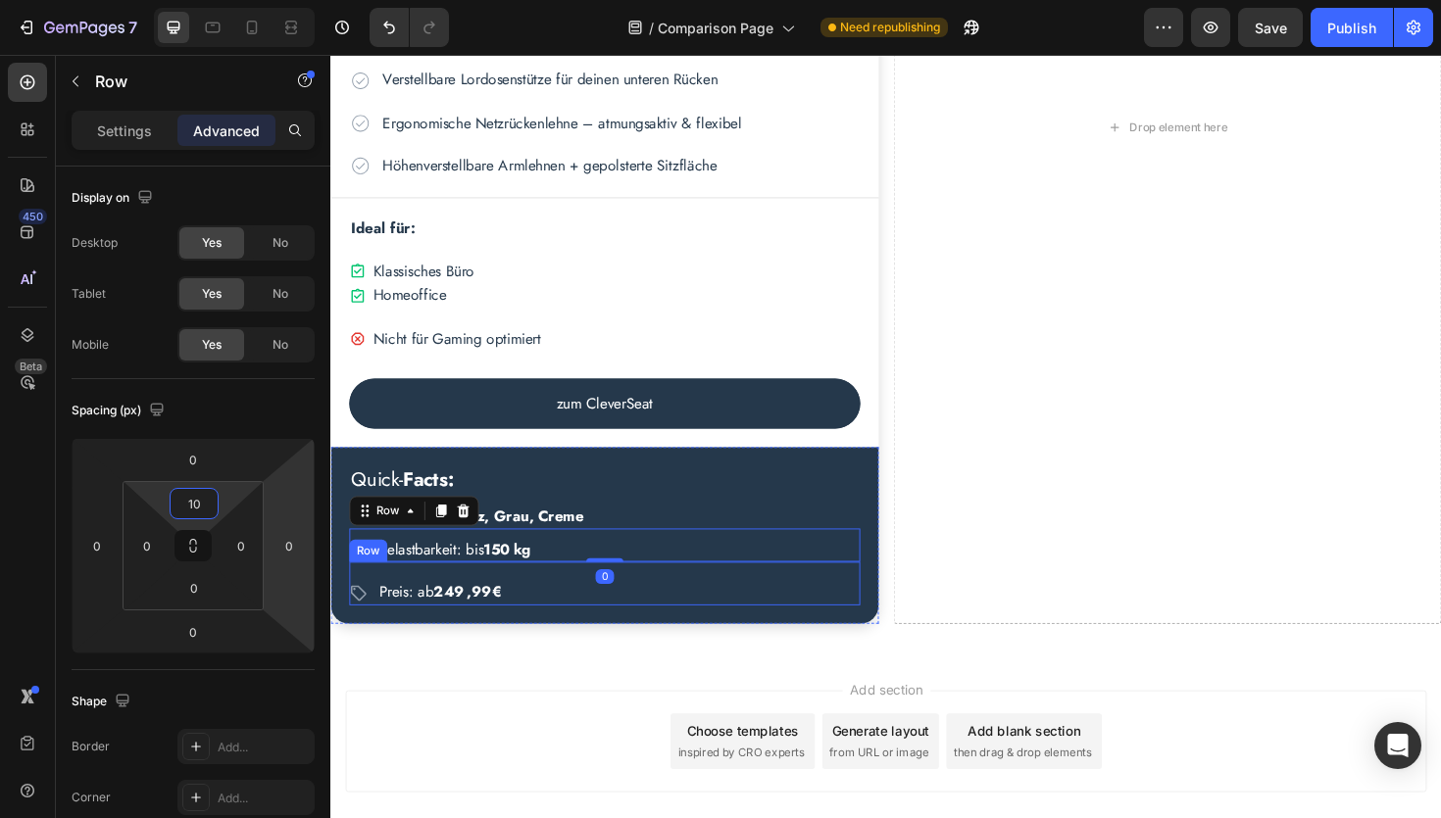
click at [393, 605] on div "Icon Preis: ab 249 ,99€ Text Block Row" at bounding box center [620, 614] width 541 height 45
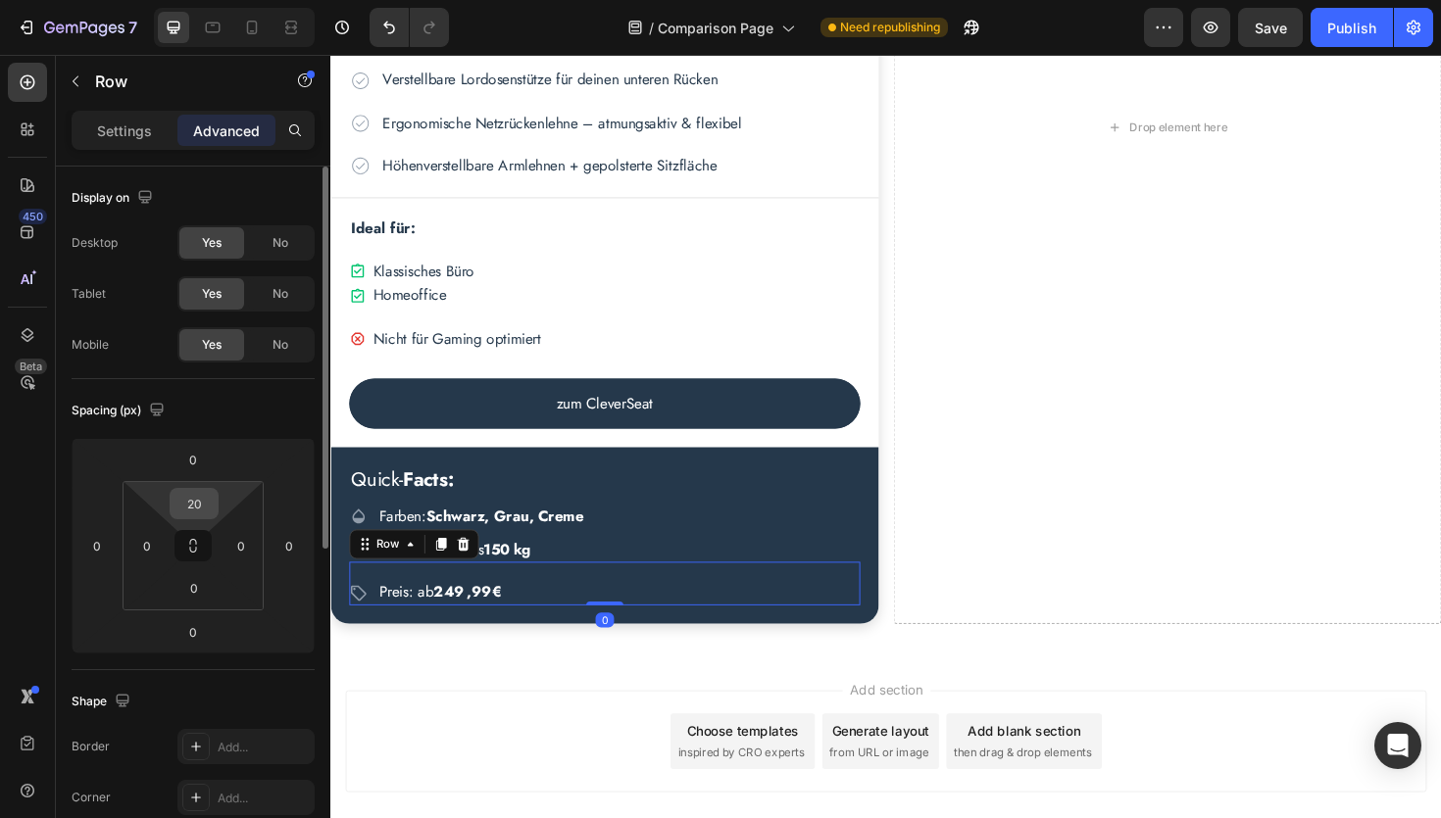
click at [211, 504] on input "20" at bounding box center [193, 503] width 39 height 29
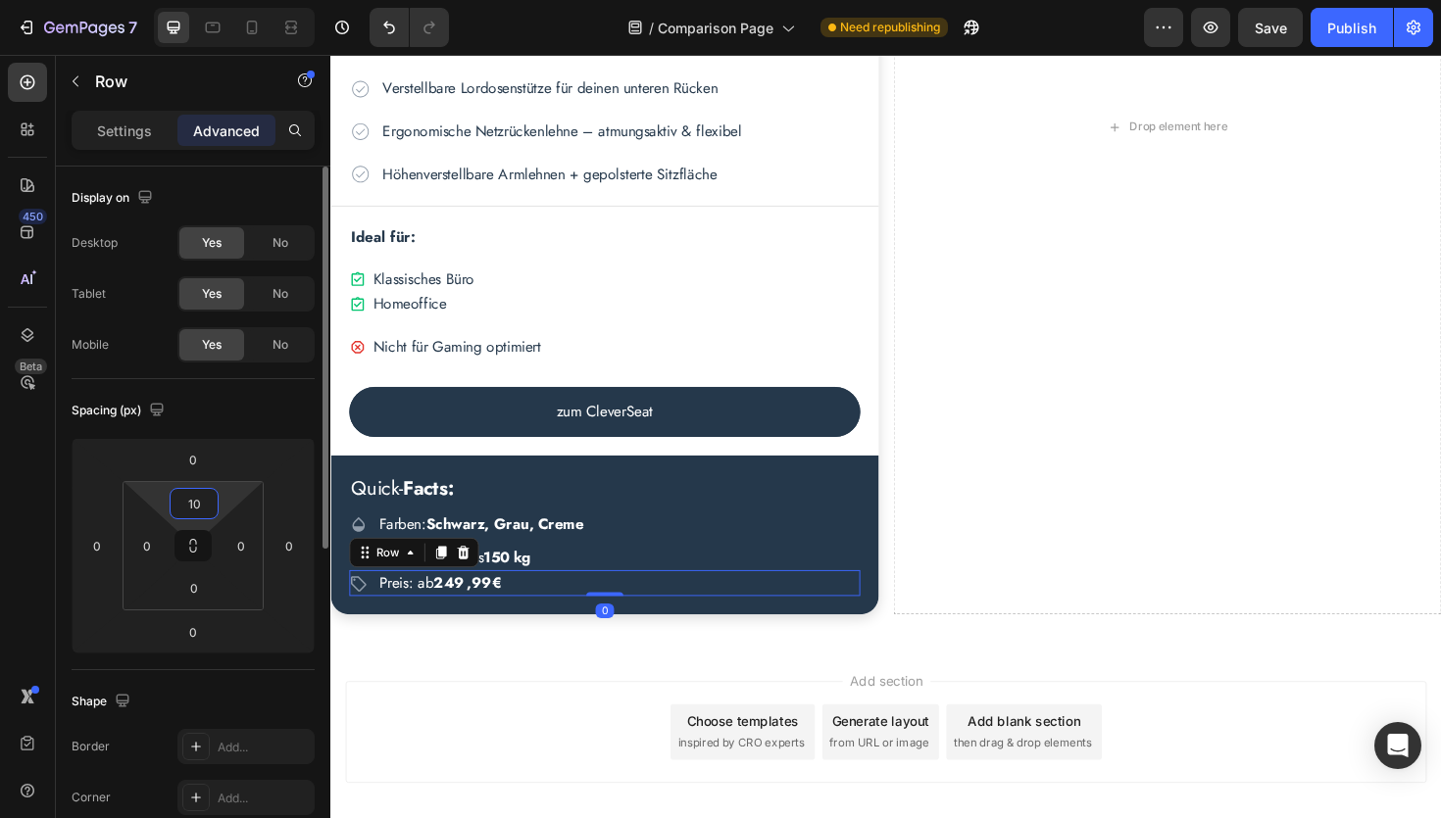
scroll to position [1295, 0]
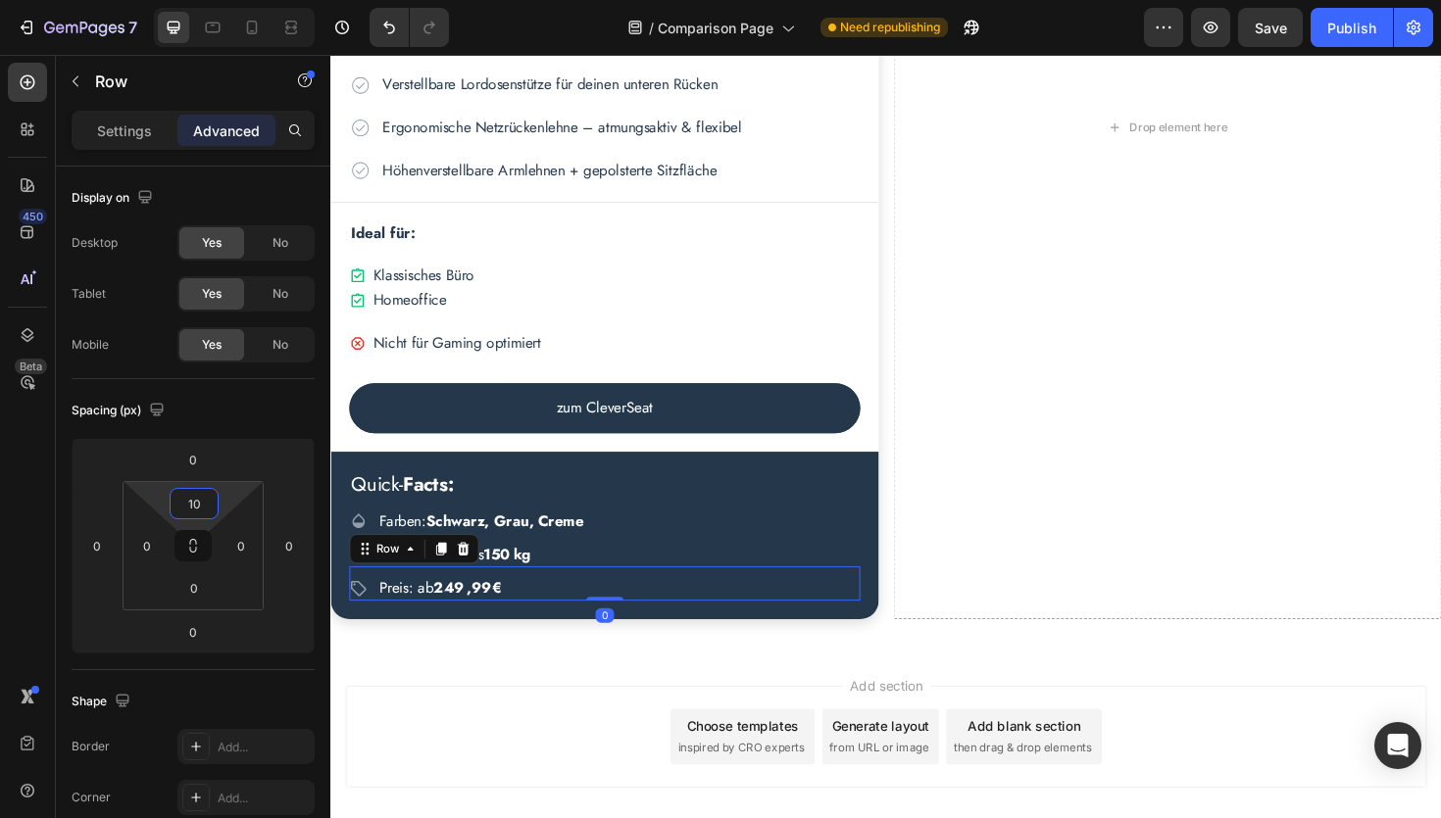
type input "10"
click at [25, 506] on div "450 Beta" at bounding box center [27, 370] width 39 height 615
click at [1357, 14] on button "Publish" at bounding box center [1351, 27] width 82 height 39
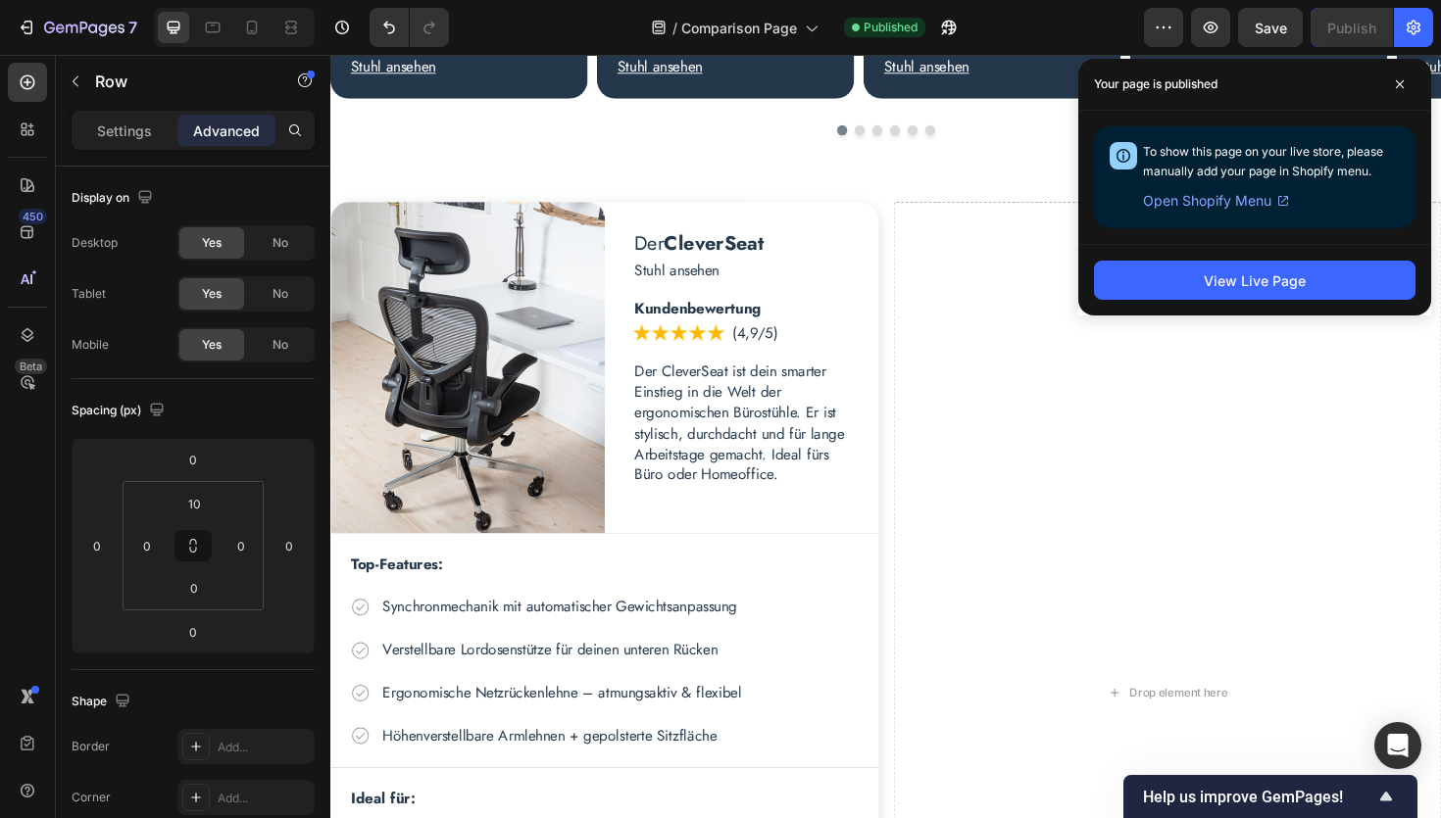
scroll to position [689, 0]
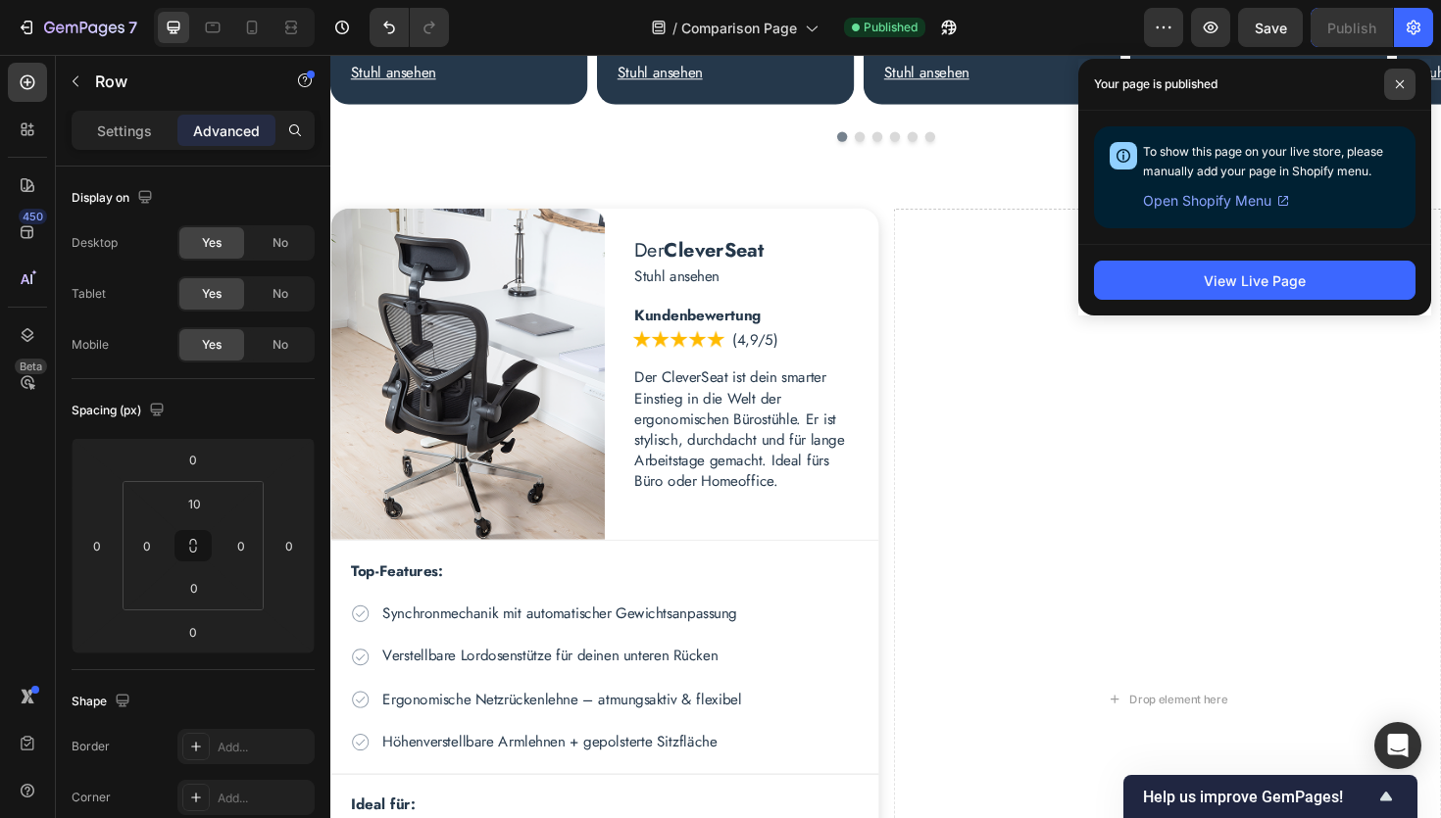
click at [1400, 86] on icon at bounding box center [1400, 84] width 10 height 10
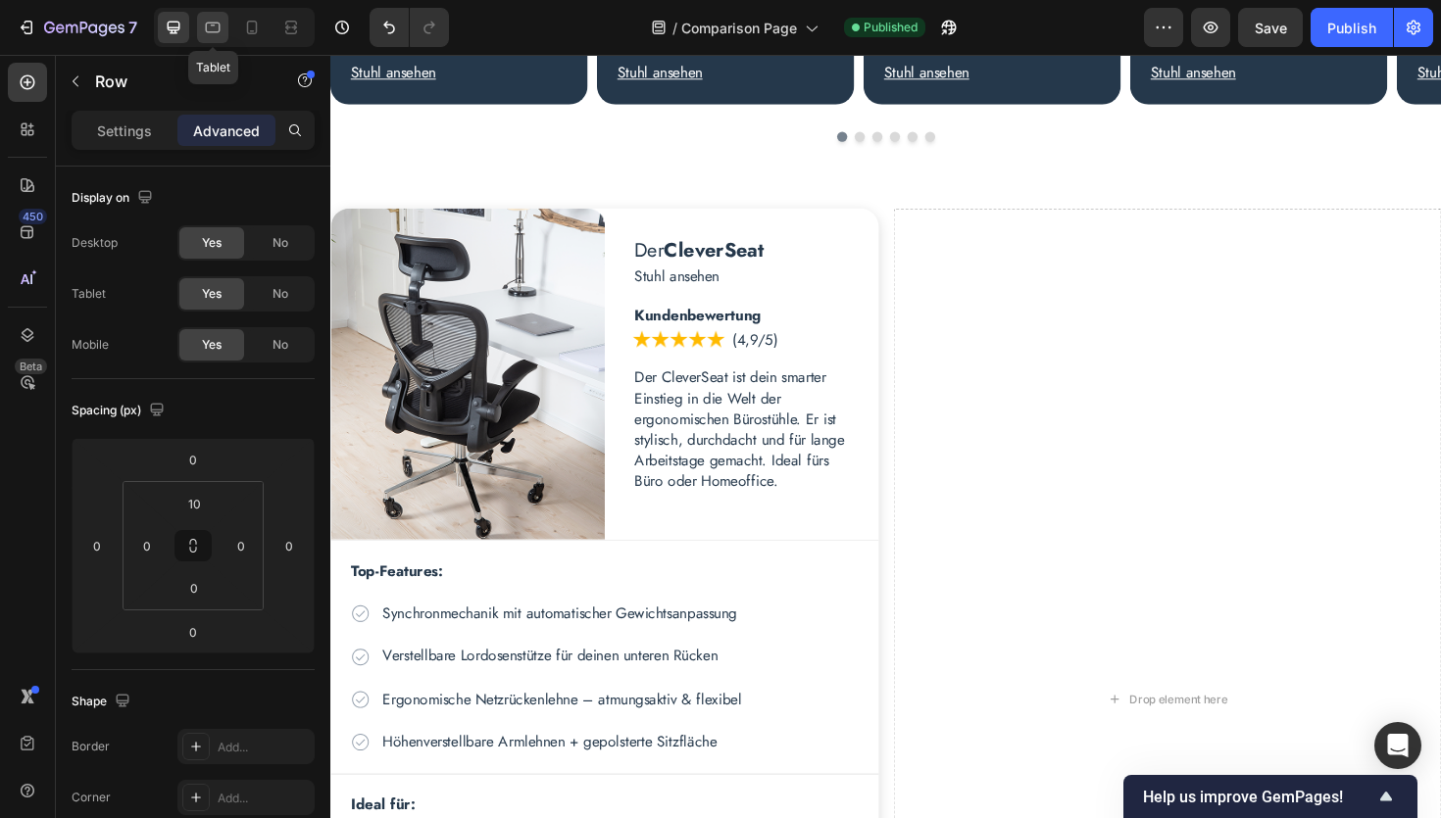
click at [212, 23] on icon at bounding box center [213, 28] width 15 height 11
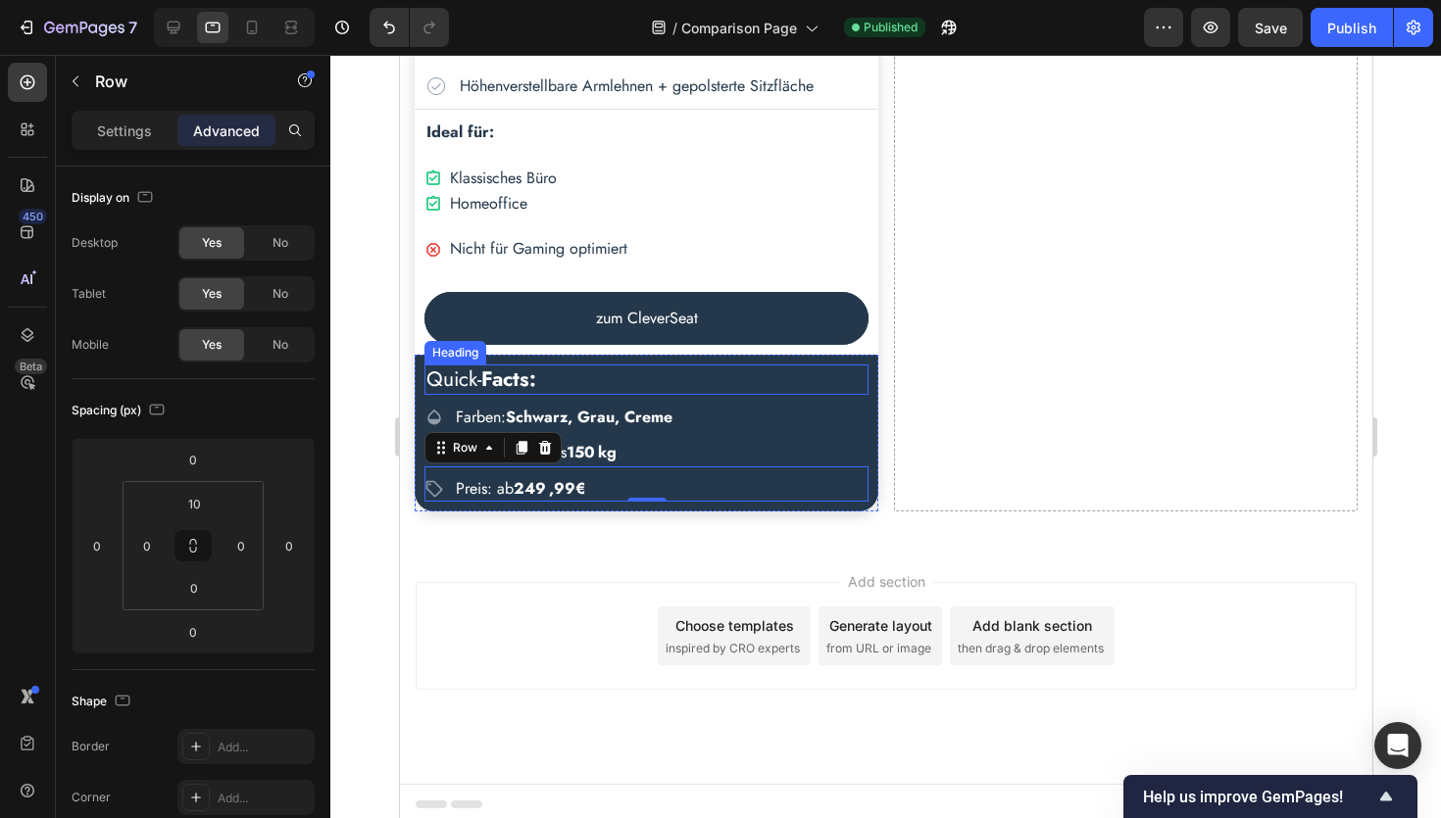
scroll to position [1366, 0]
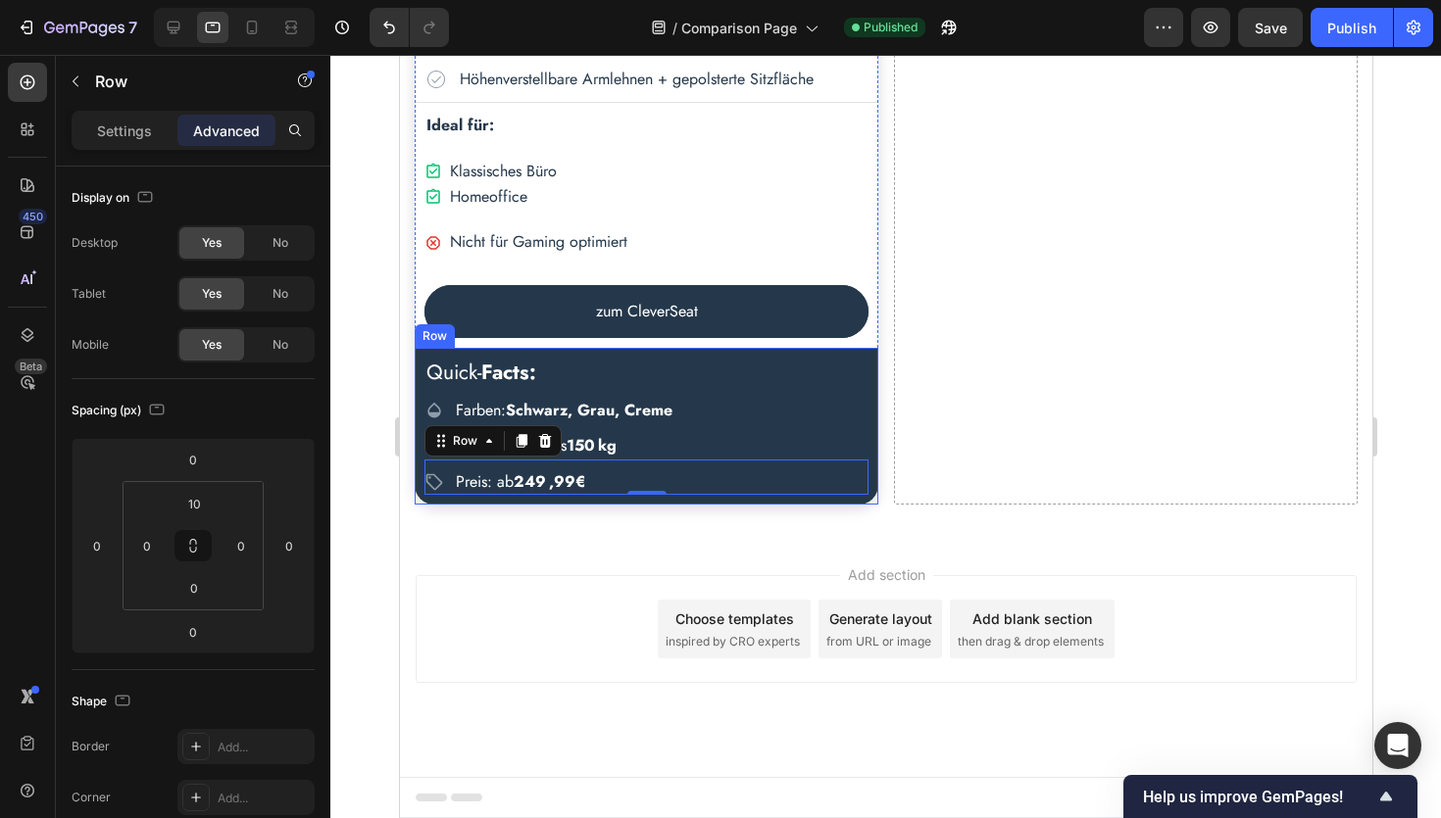
click at [422, 359] on div "Quick- Facts: Heading Icon Farben: Schwarz, Grau, Creme Text Block Row Icon Bel…" at bounding box center [646, 427] width 464 height 158
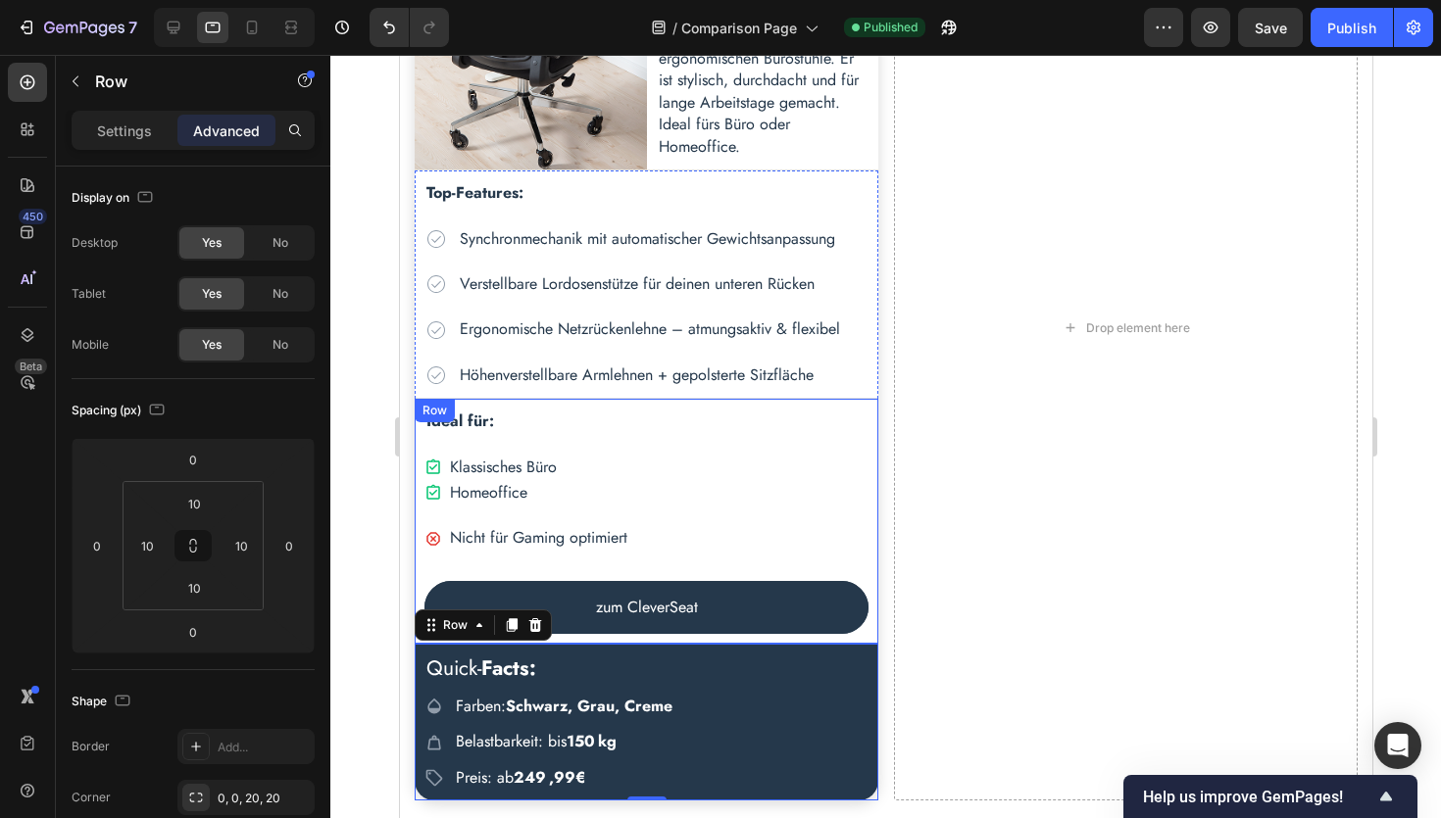
scroll to position [1058, 0]
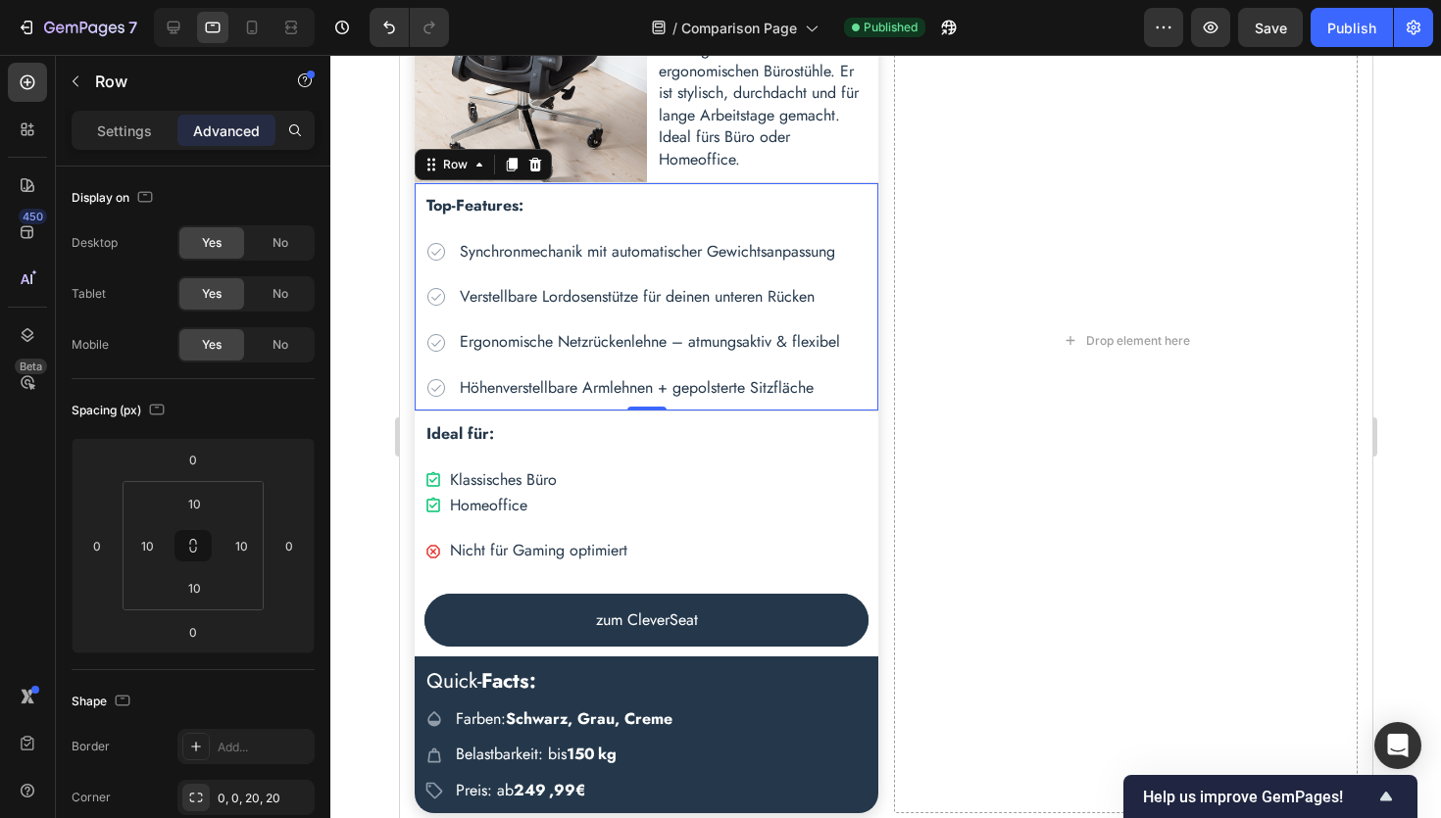
click at [420, 251] on div "Top-Features: Text Block Icon Synchronmechanik mit automatischer Gewichtsanpass…" at bounding box center [646, 297] width 464 height 228
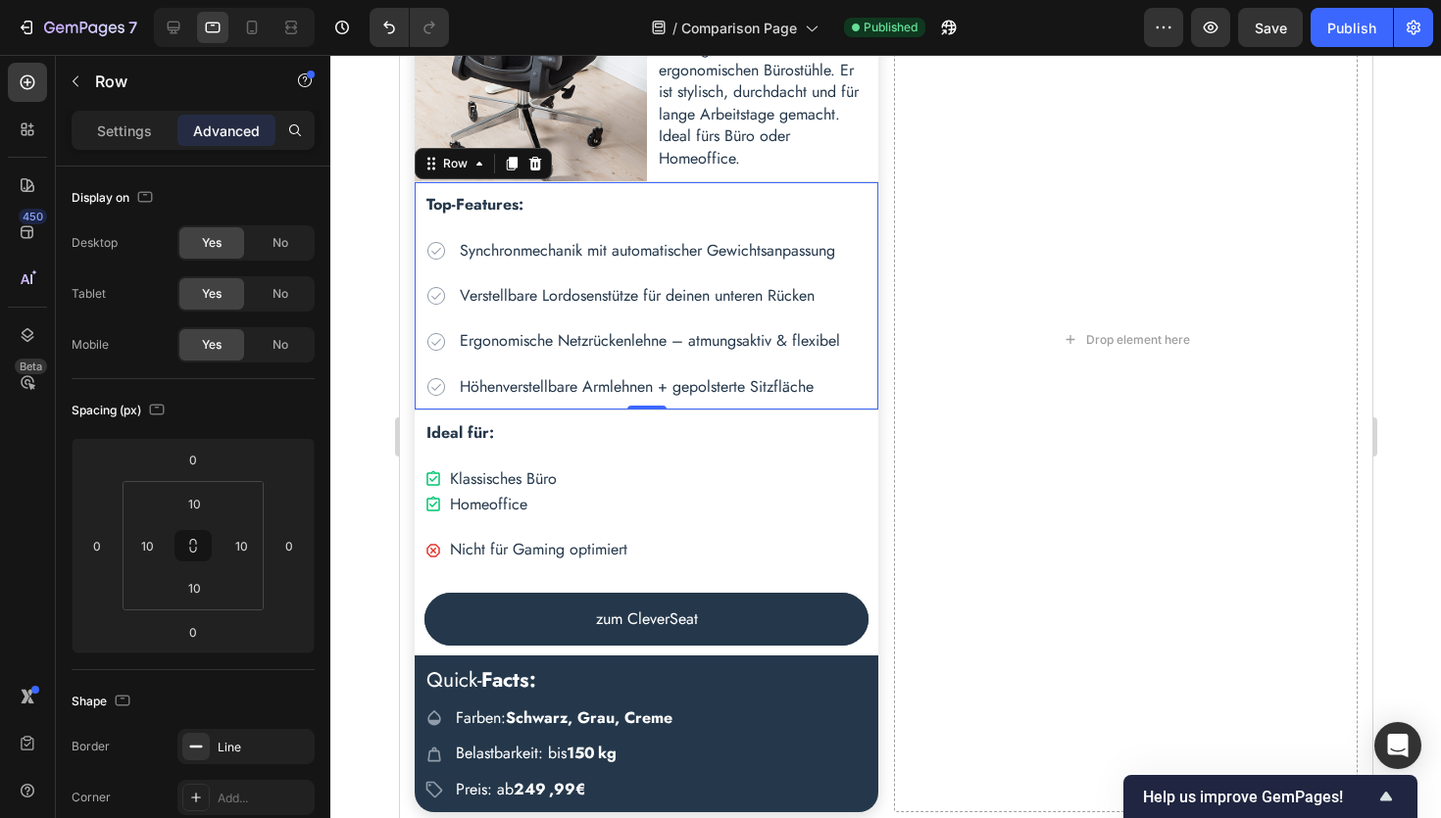
scroll to position [1073, 0]
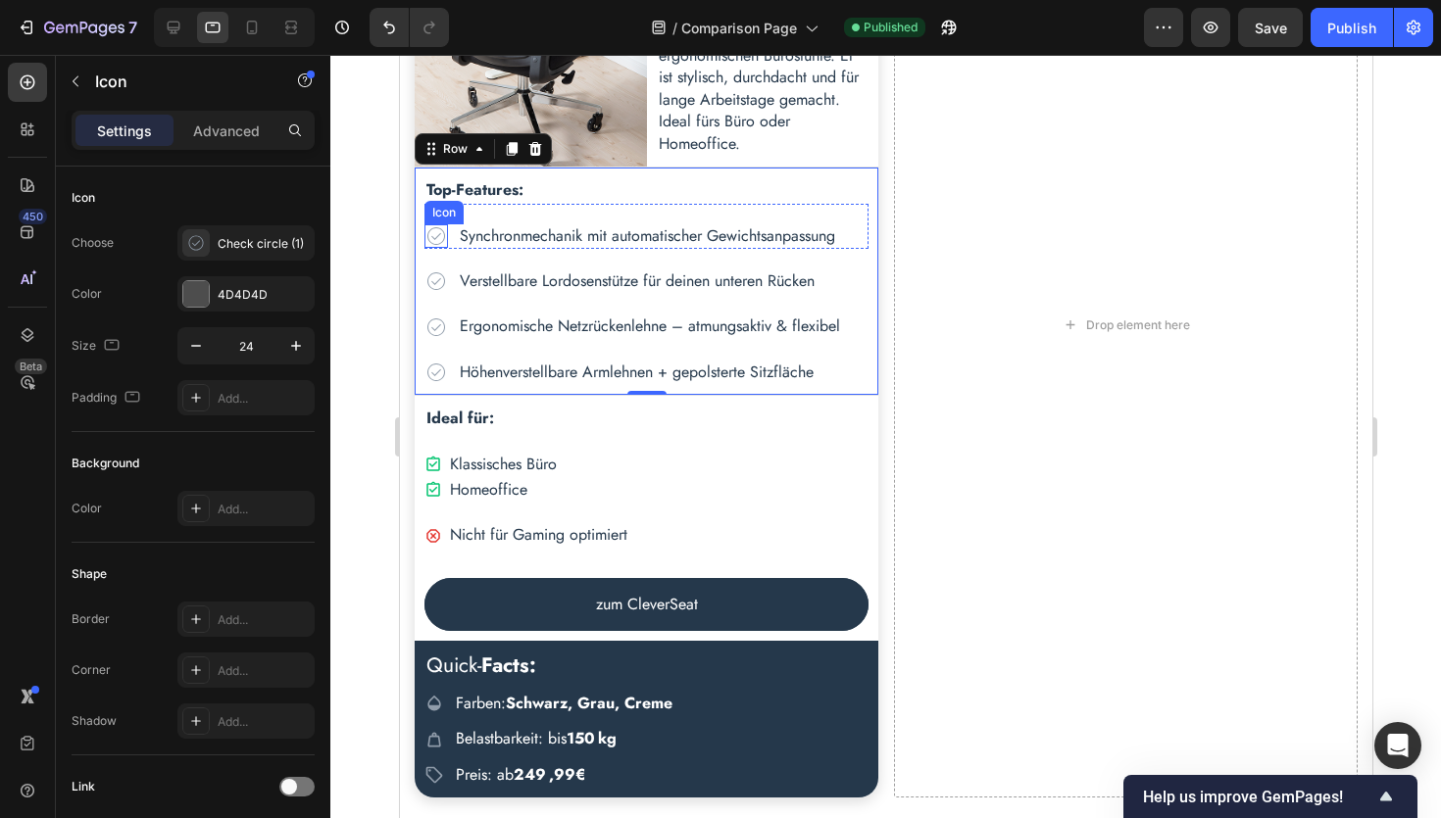
click at [433, 237] on icon at bounding box center [435, 236] width 24 height 24
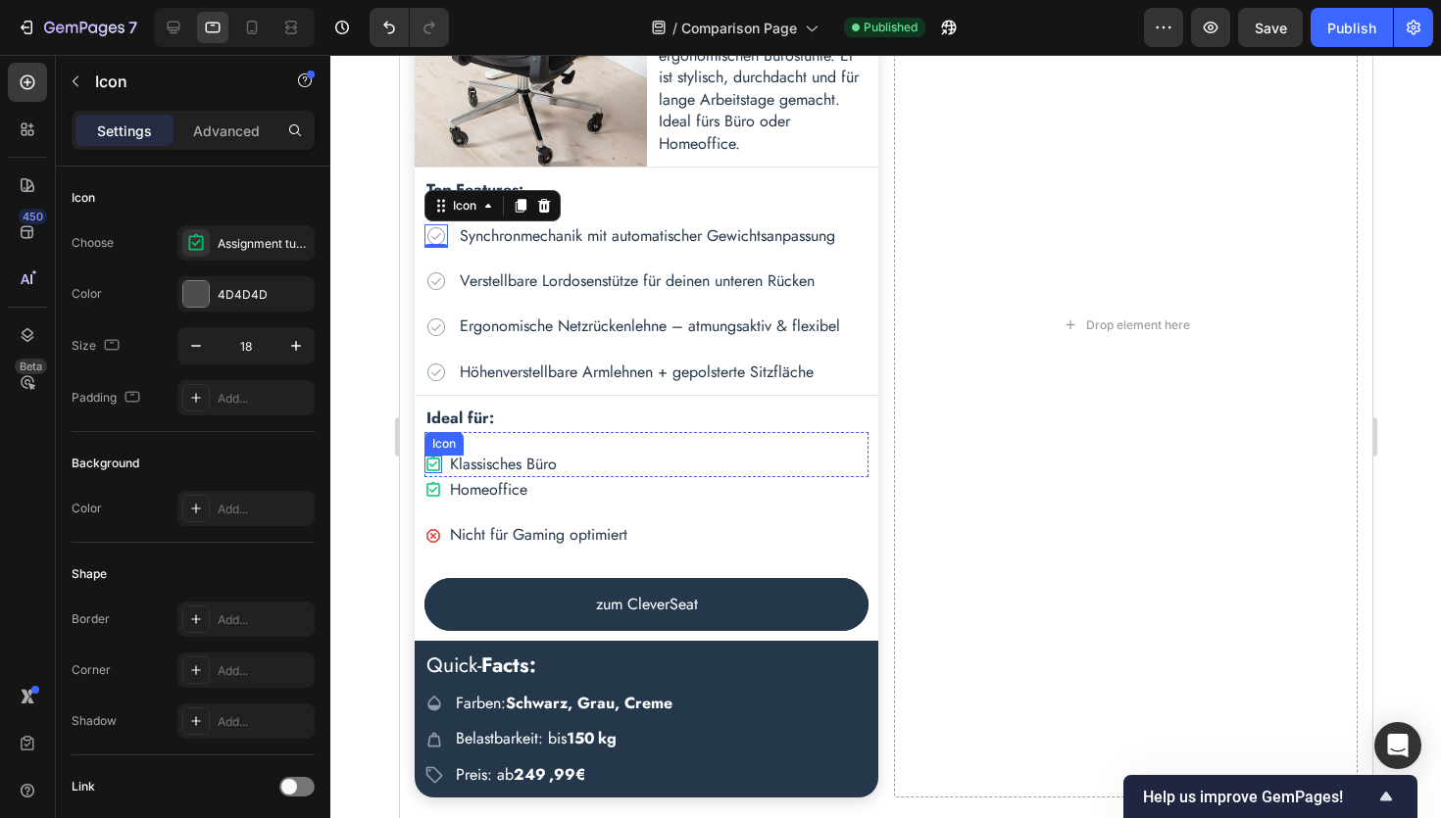
click at [430, 464] on icon at bounding box center [432, 465] width 18 height 18
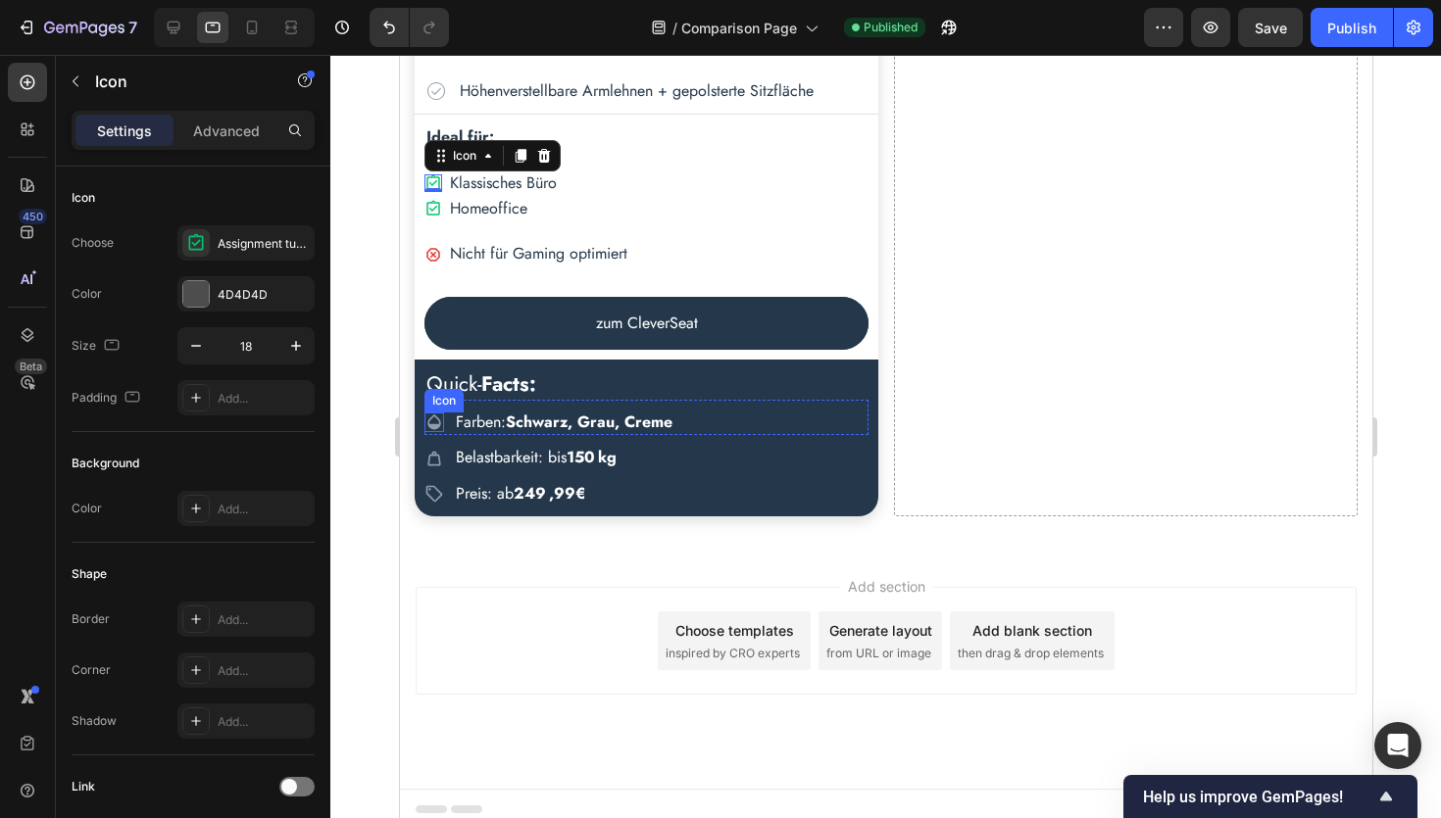
scroll to position [1358, 0]
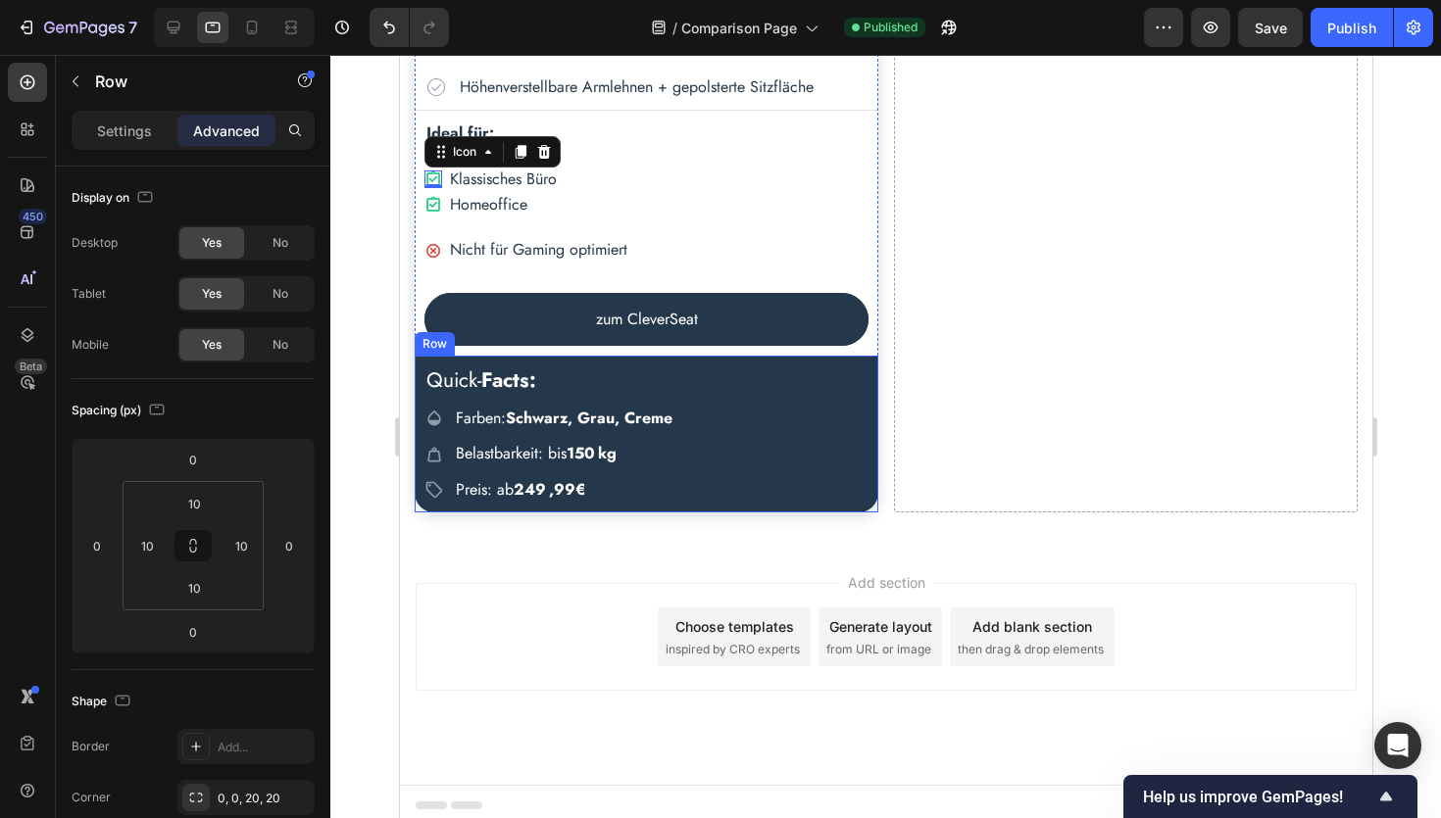
click at [572, 363] on div "Quick- Facts: Heading Icon Farben: Schwarz, Grau, Creme Text Block Row Icon Bel…" at bounding box center [646, 435] width 464 height 158
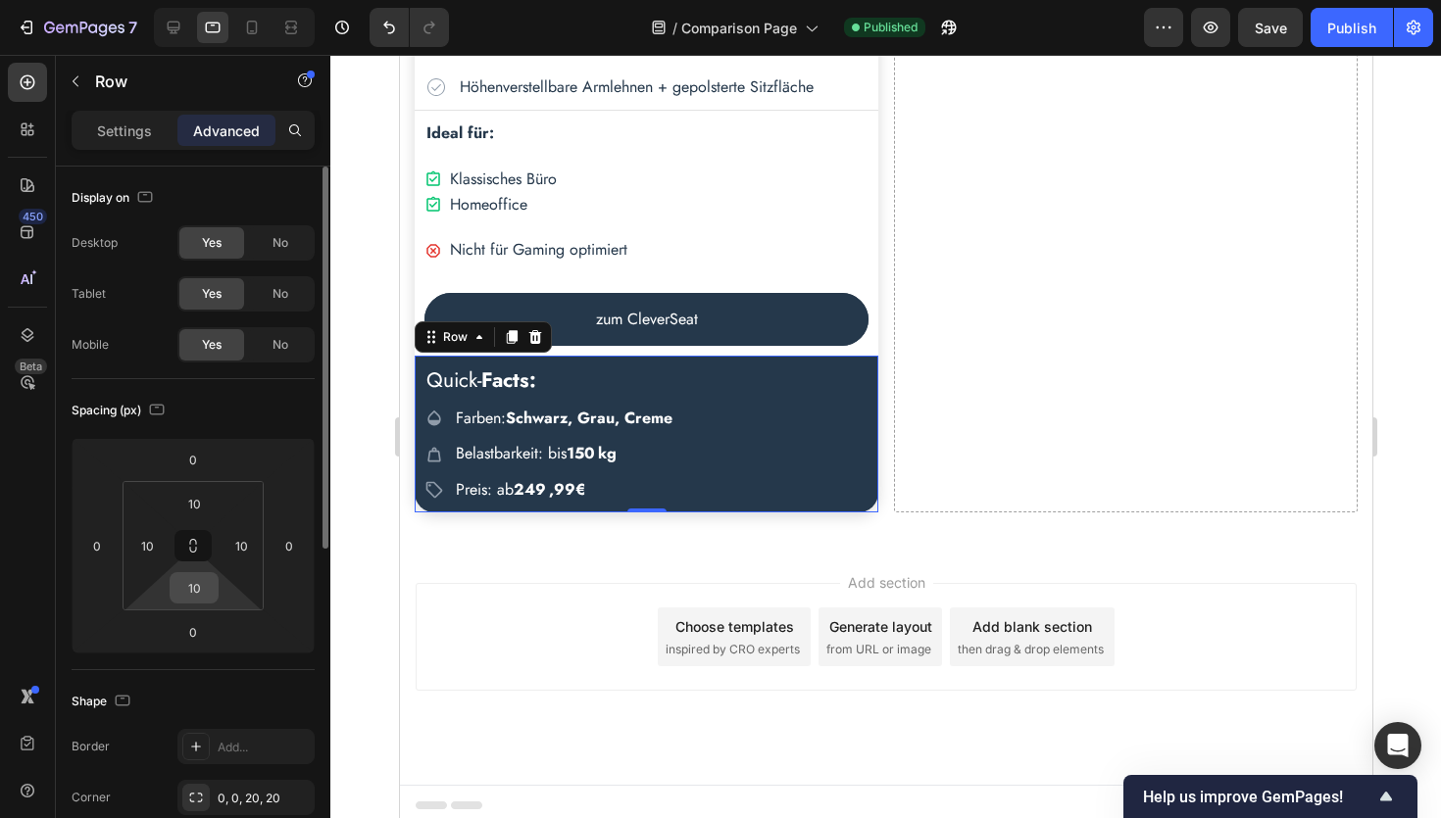
click at [200, 583] on input "10" at bounding box center [193, 587] width 39 height 29
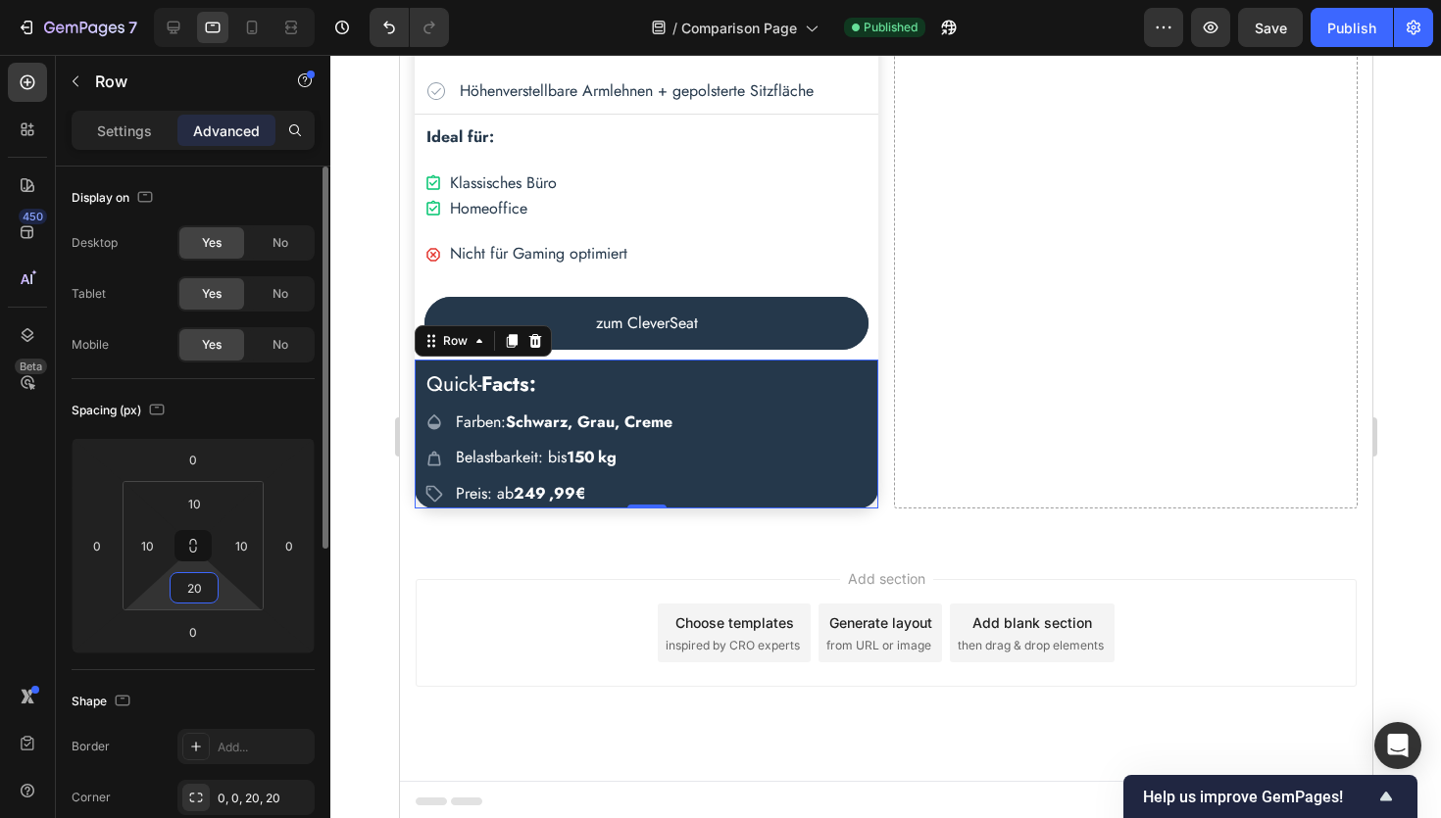
scroll to position [1363, 0]
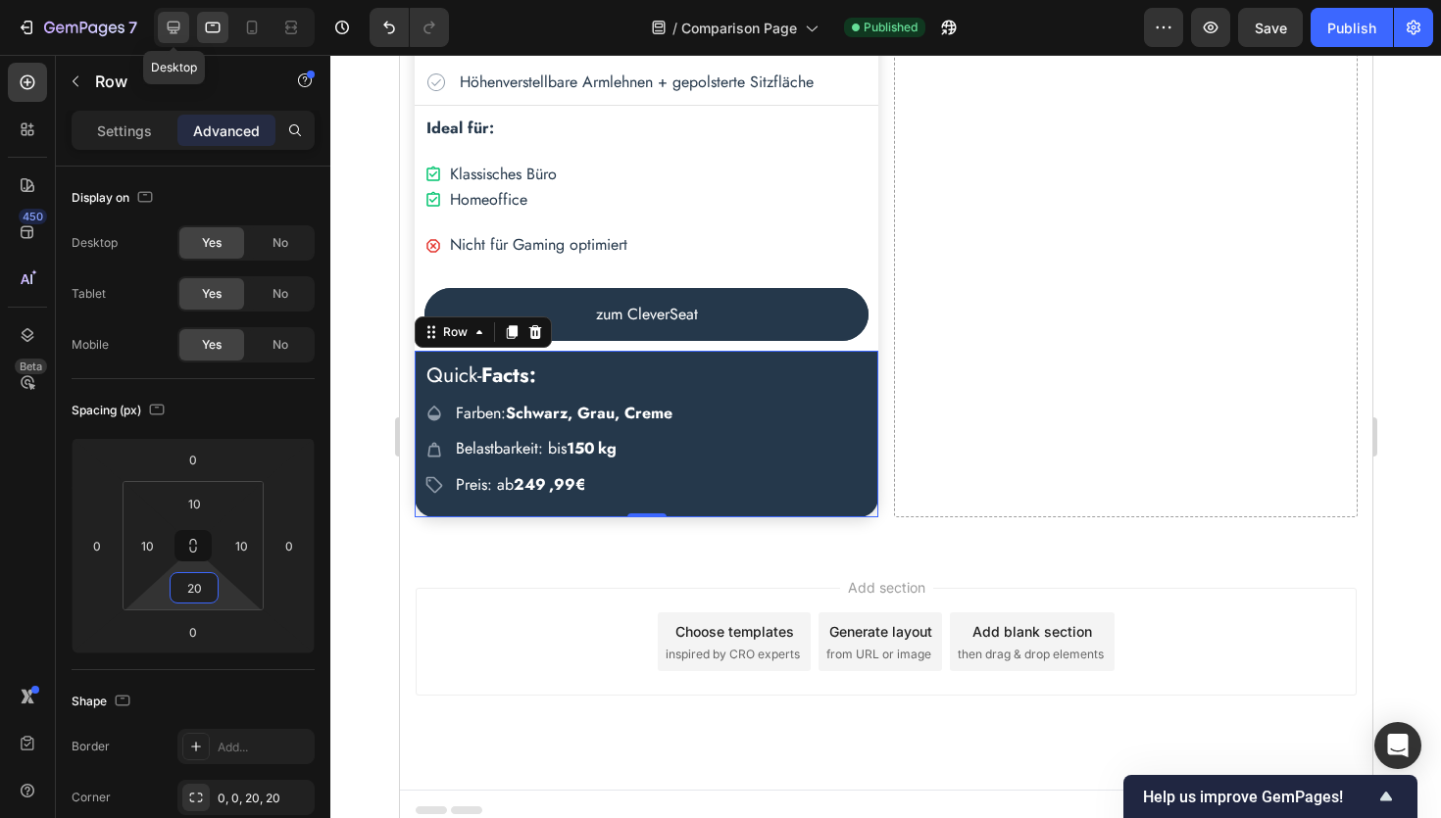
type input "20"
click at [174, 27] on icon at bounding box center [174, 28] width 13 height 13
type input "20"
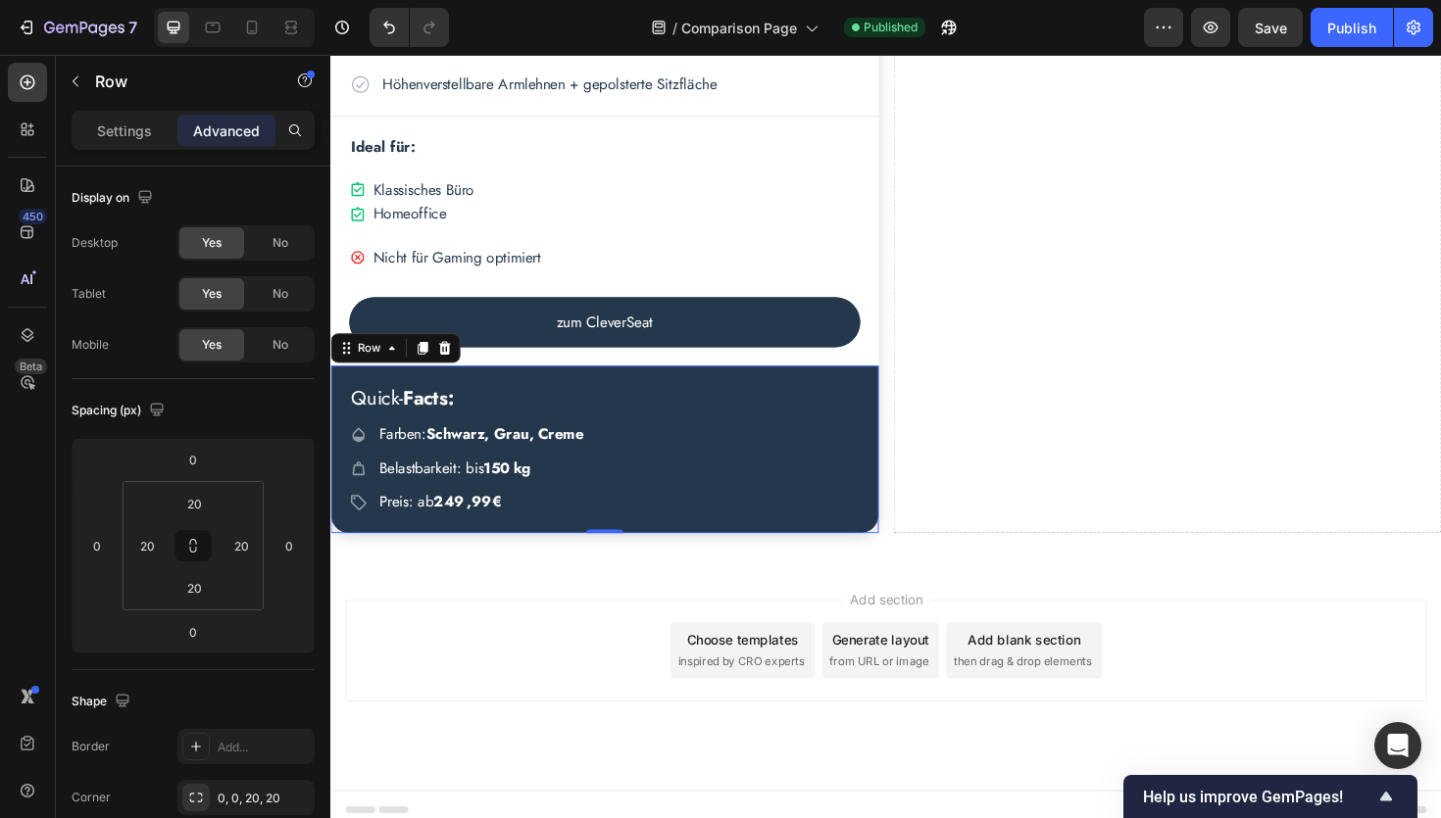
scroll to position [1415, 0]
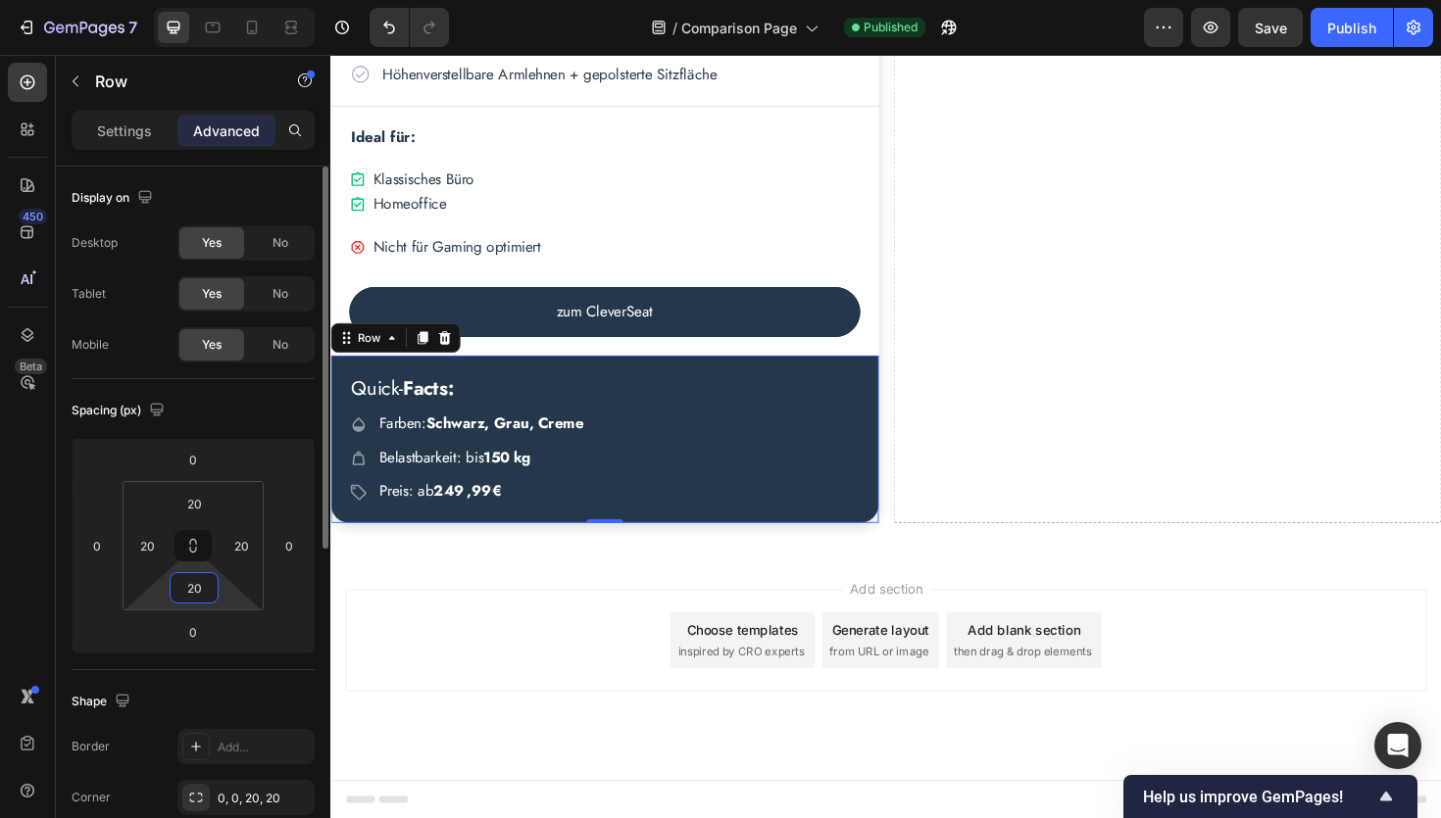
click at [198, 592] on input "20" at bounding box center [193, 587] width 39 height 29
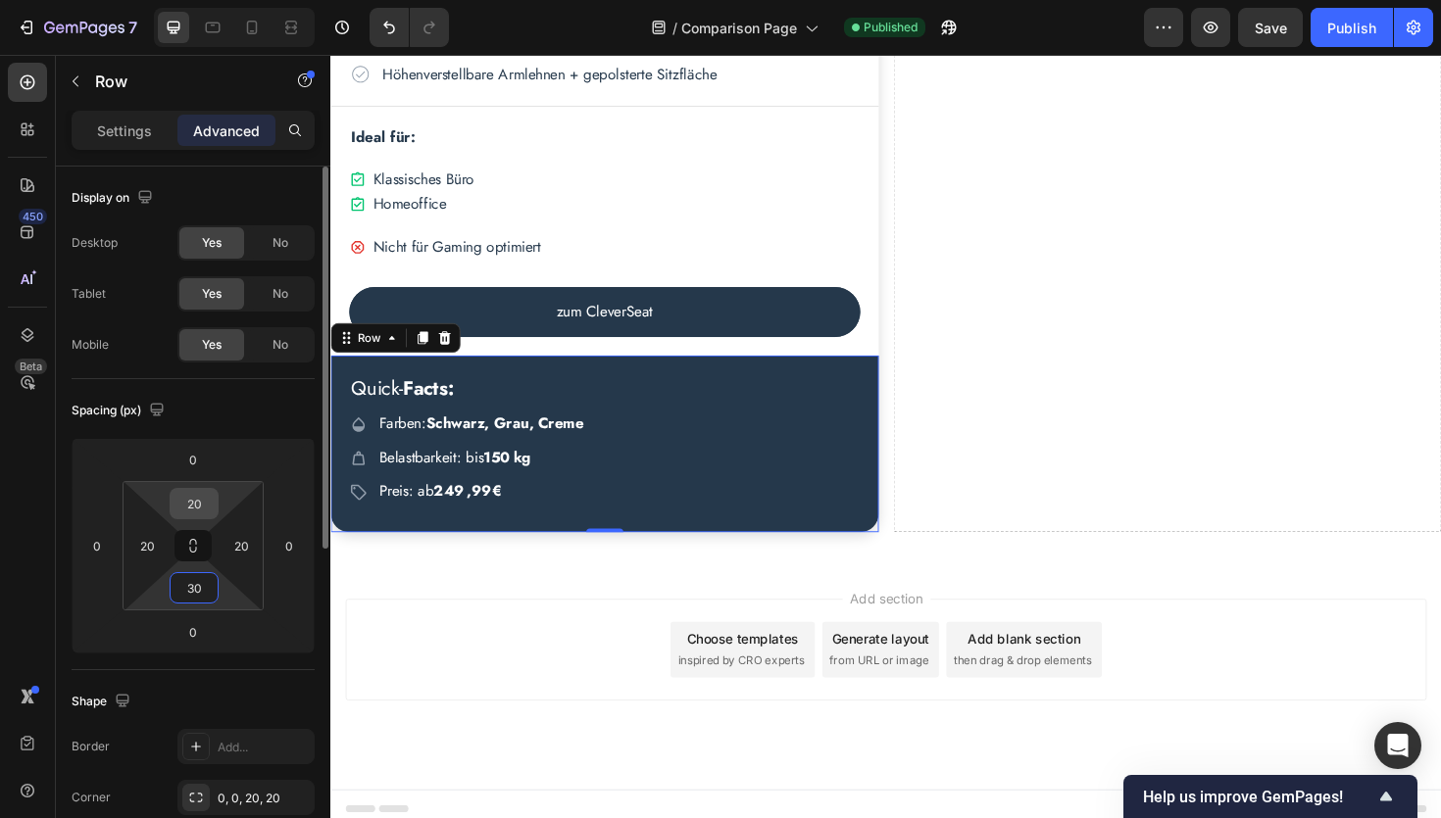
type input "30"
click at [195, 500] on input "20" at bounding box center [193, 503] width 39 height 29
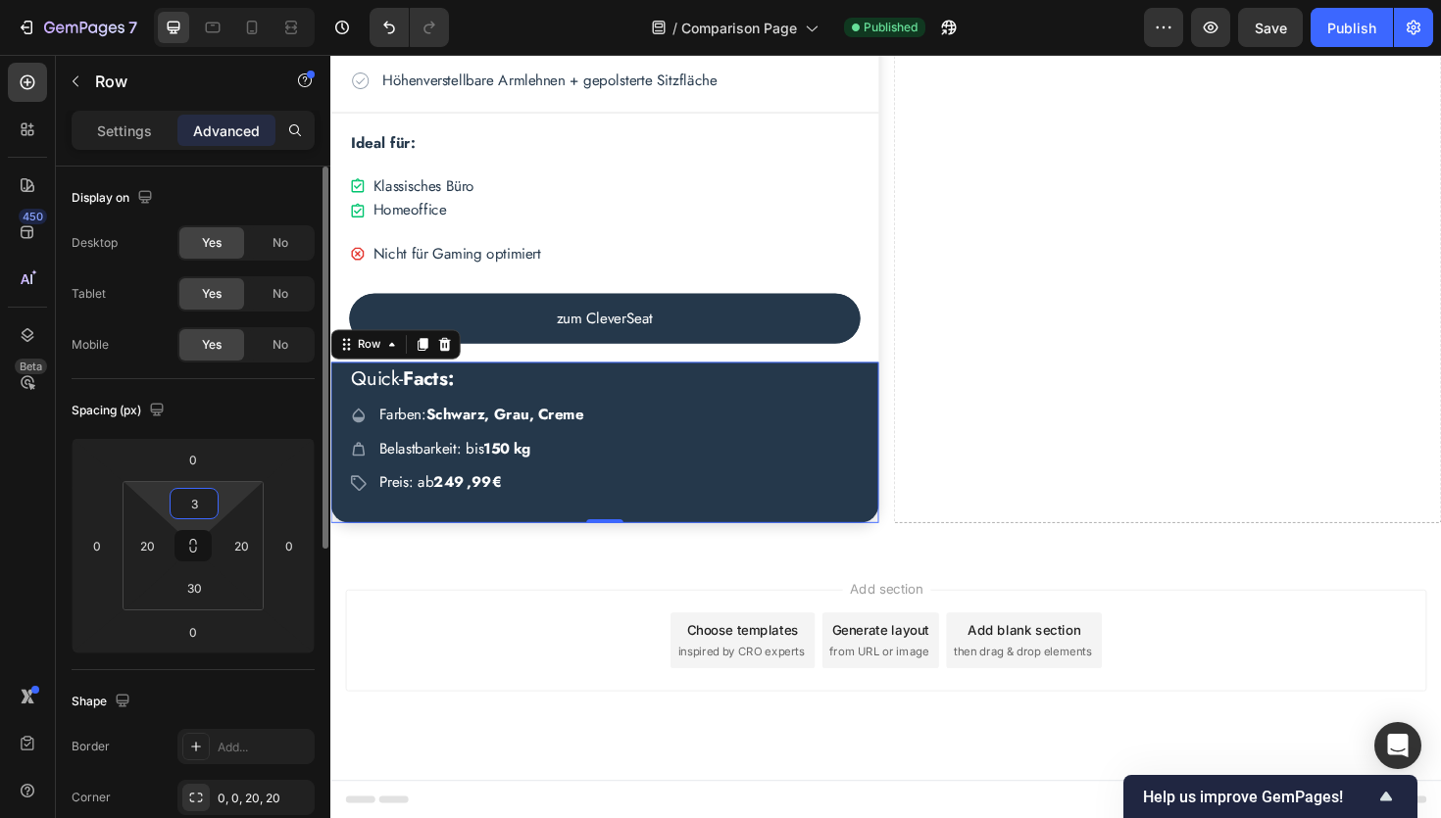
type input "30"
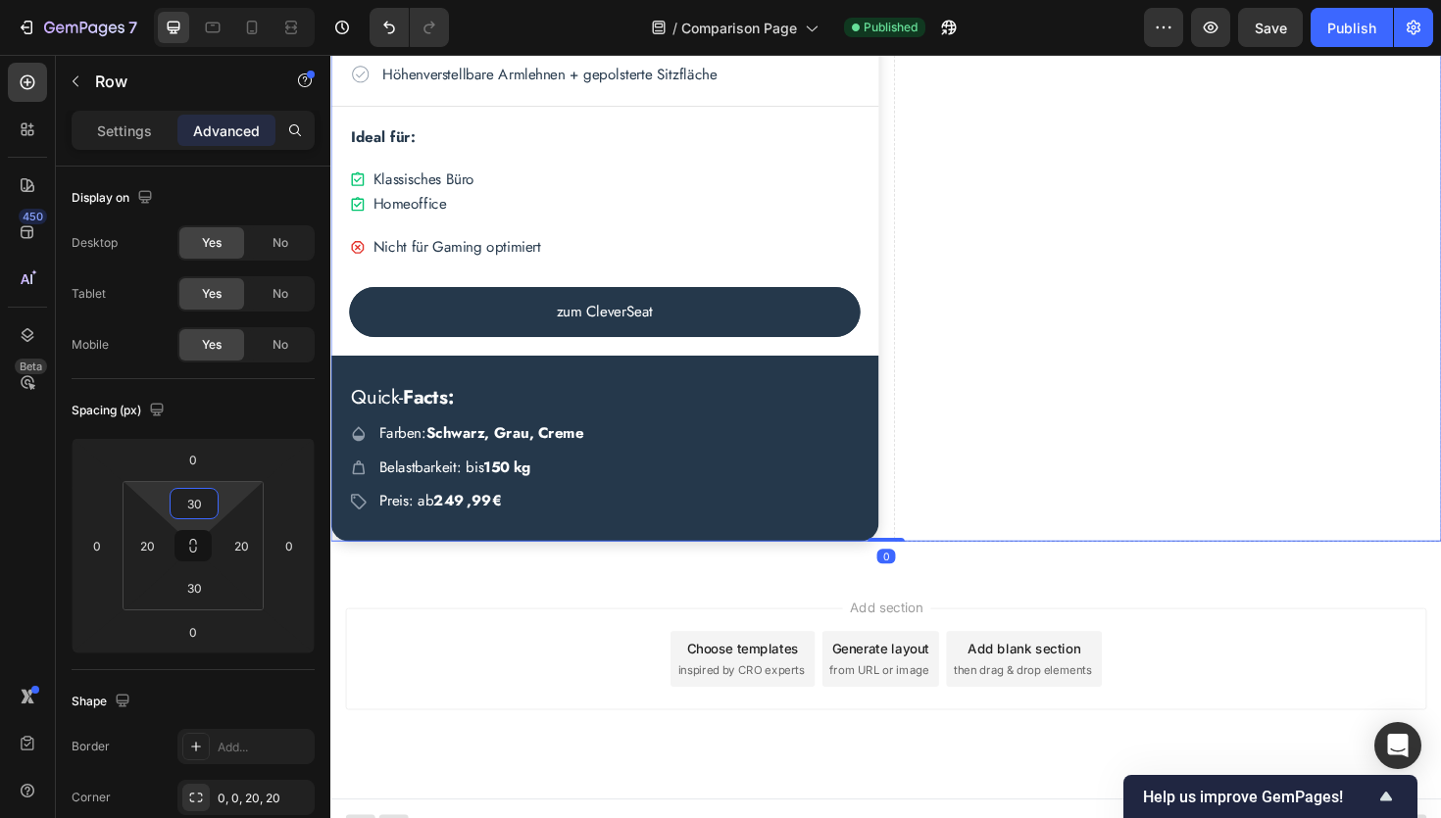
click at [984, 529] on div "Drop element here" at bounding box center [1216, 40] width 580 height 1060
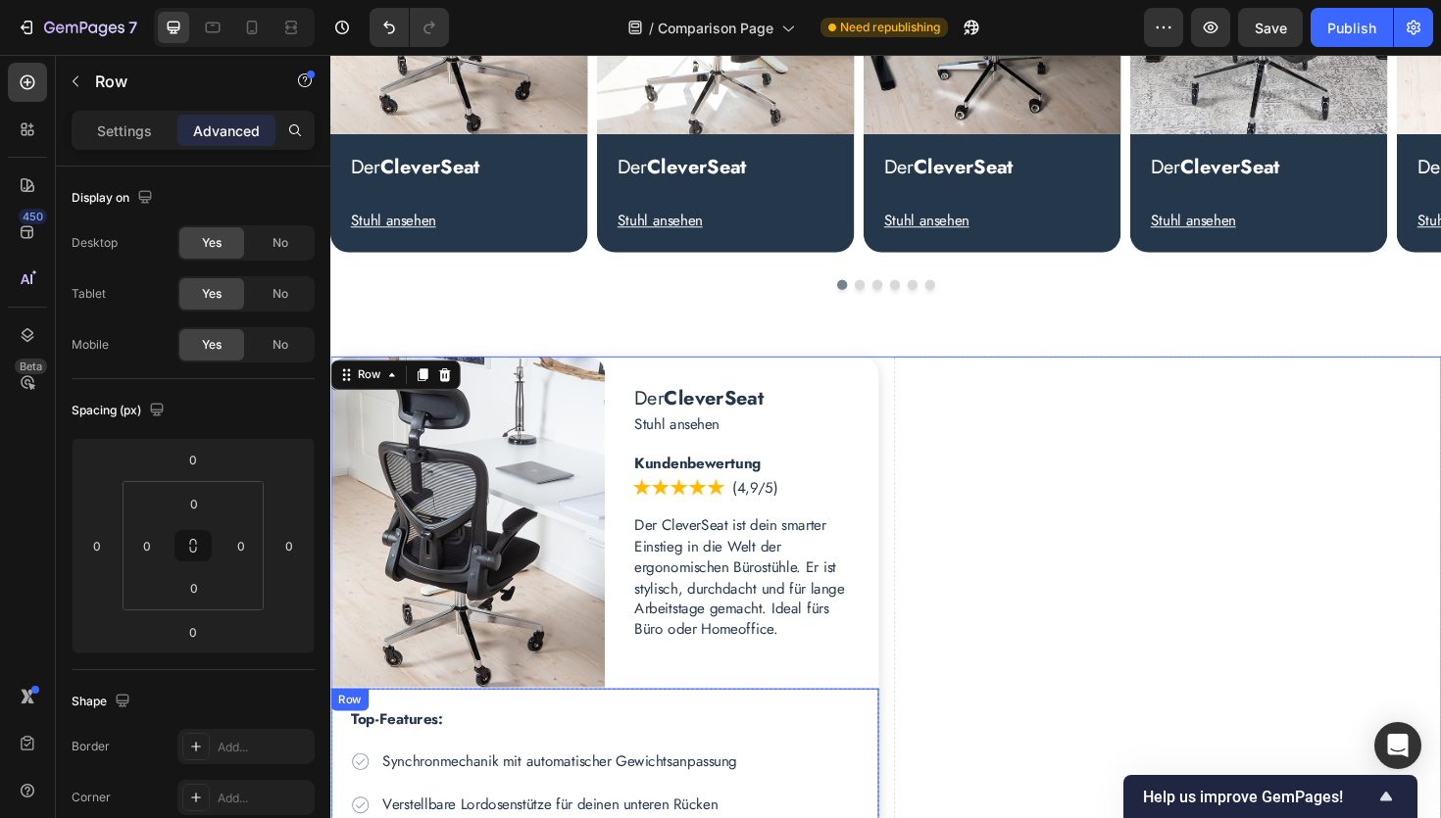
scroll to position [516, 0]
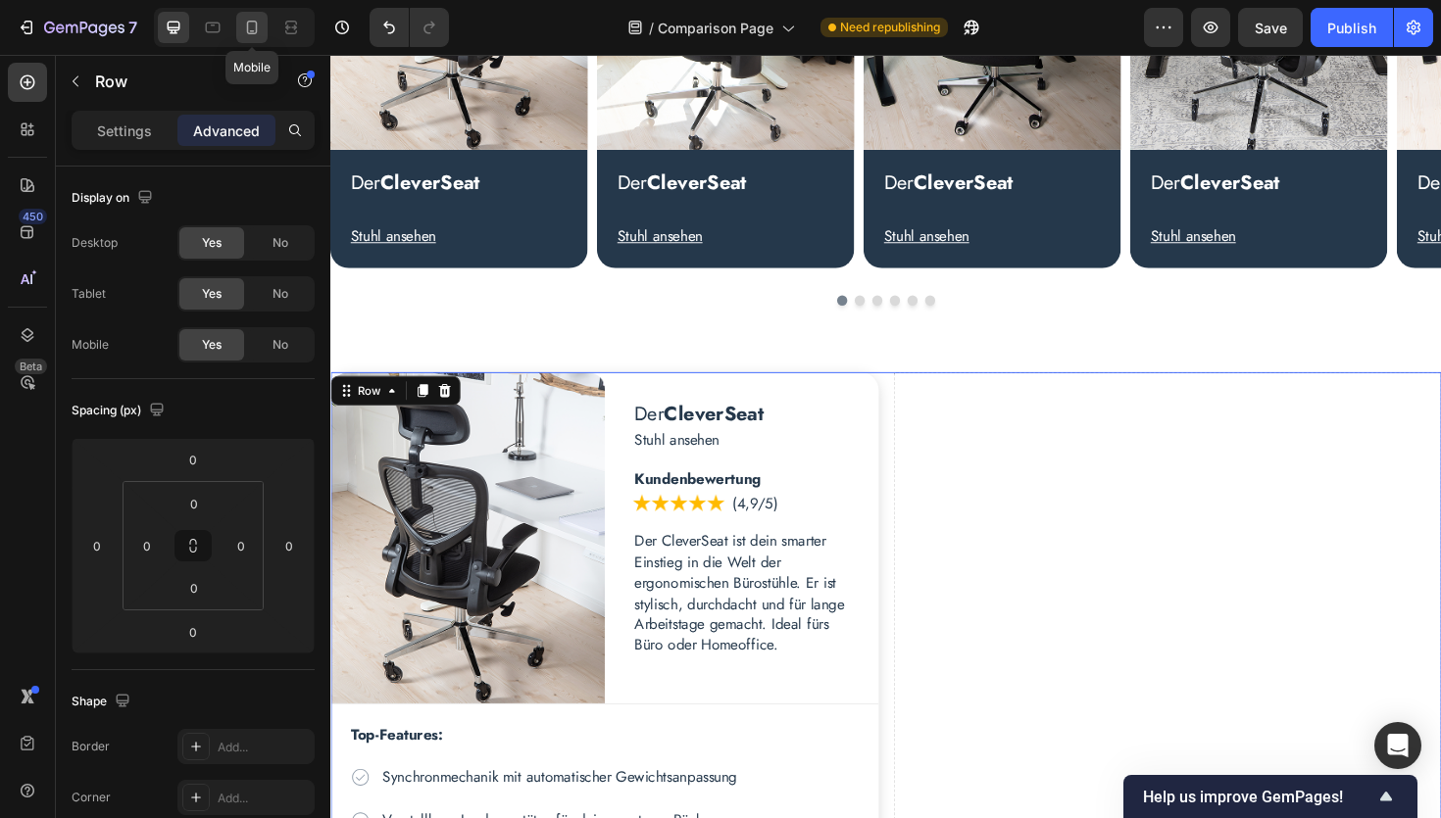
click at [254, 32] on icon at bounding box center [252, 28] width 11 height 14
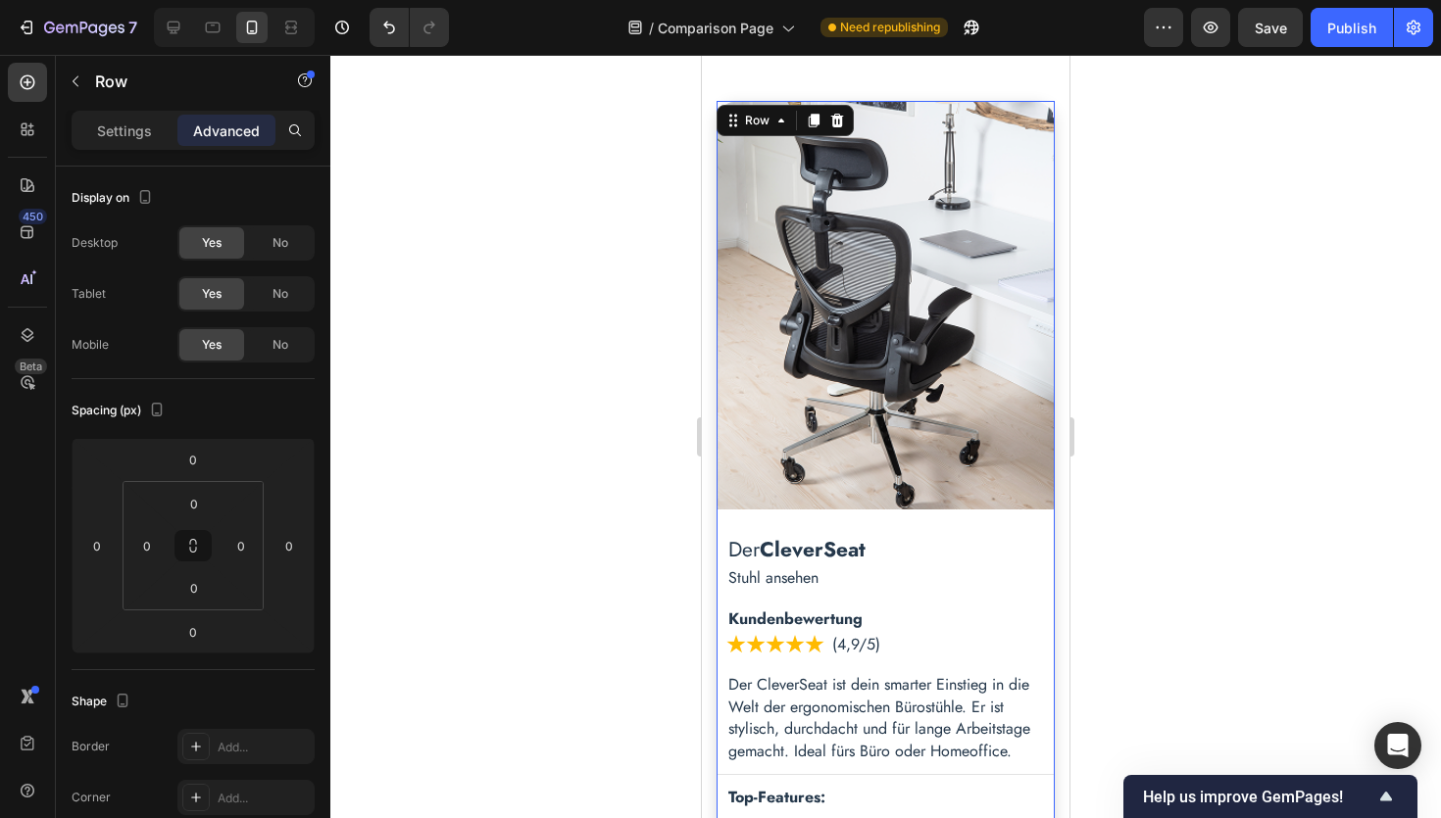
scroll to position [744, 0]
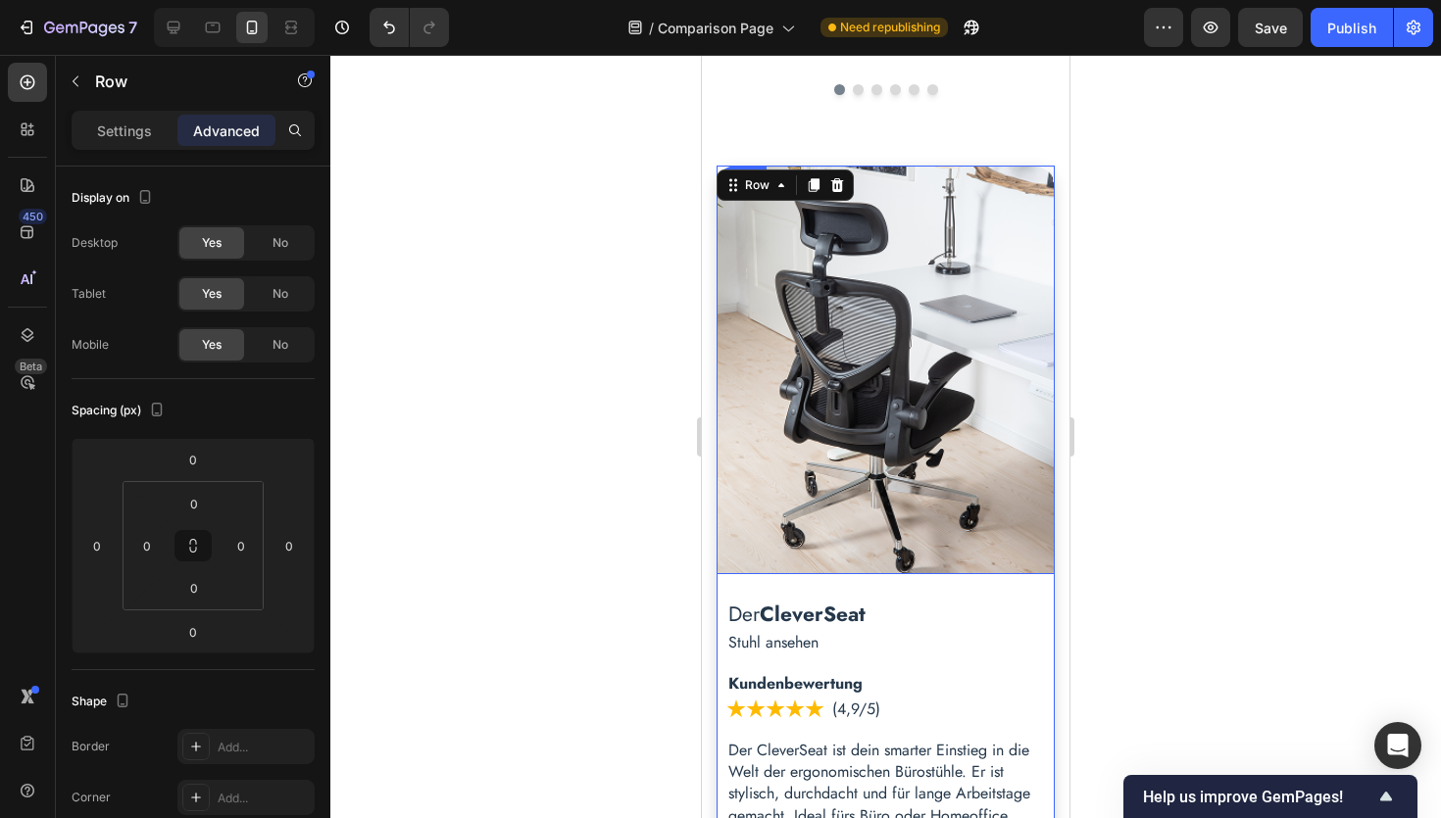
click at [876, 459] on img at bounding box center [885, 370] width 338 height 409
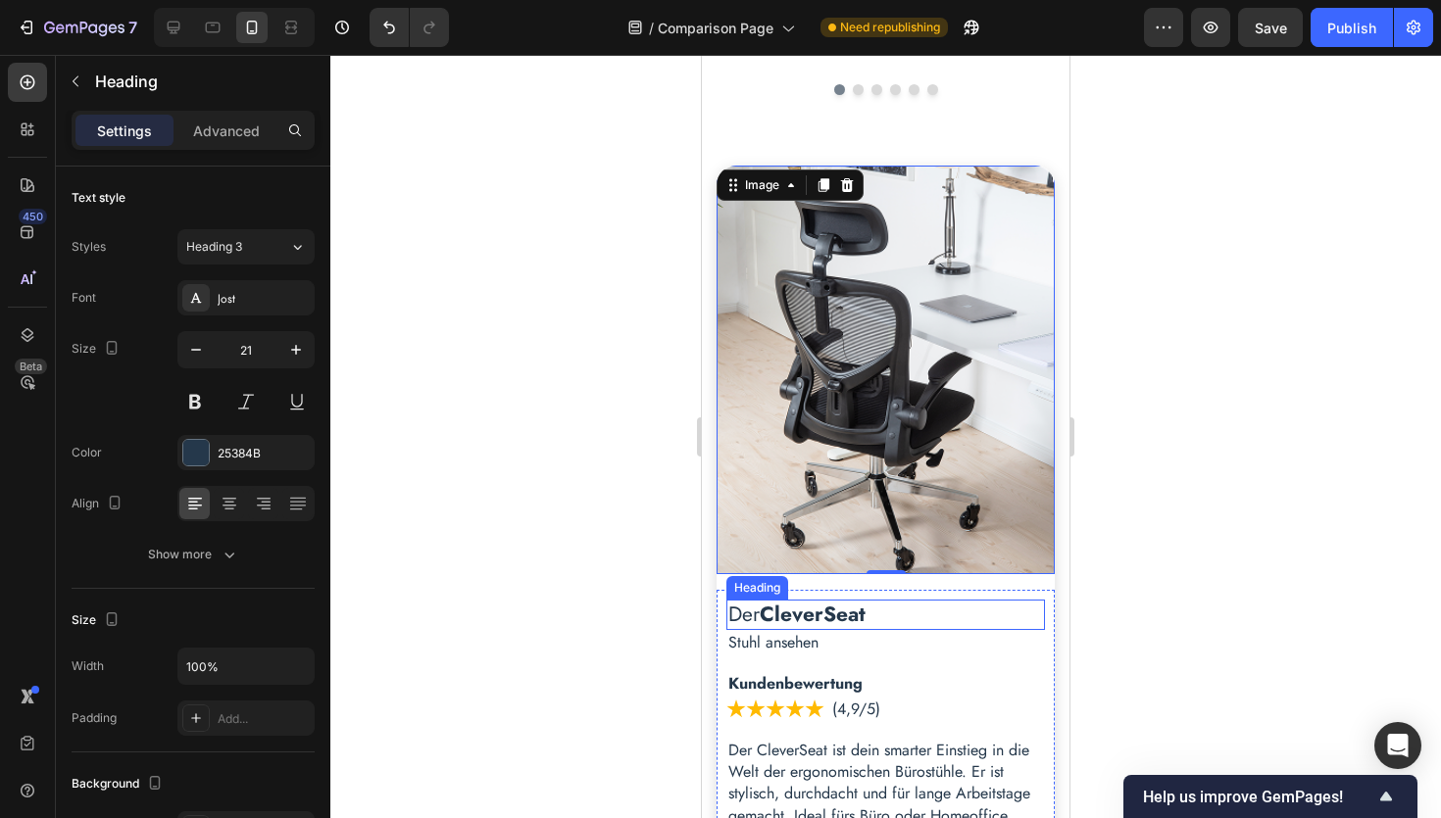
click at [958, 605] on h2 "Der CleverSeat" at bounding box center [885, 615] width 319 height 30
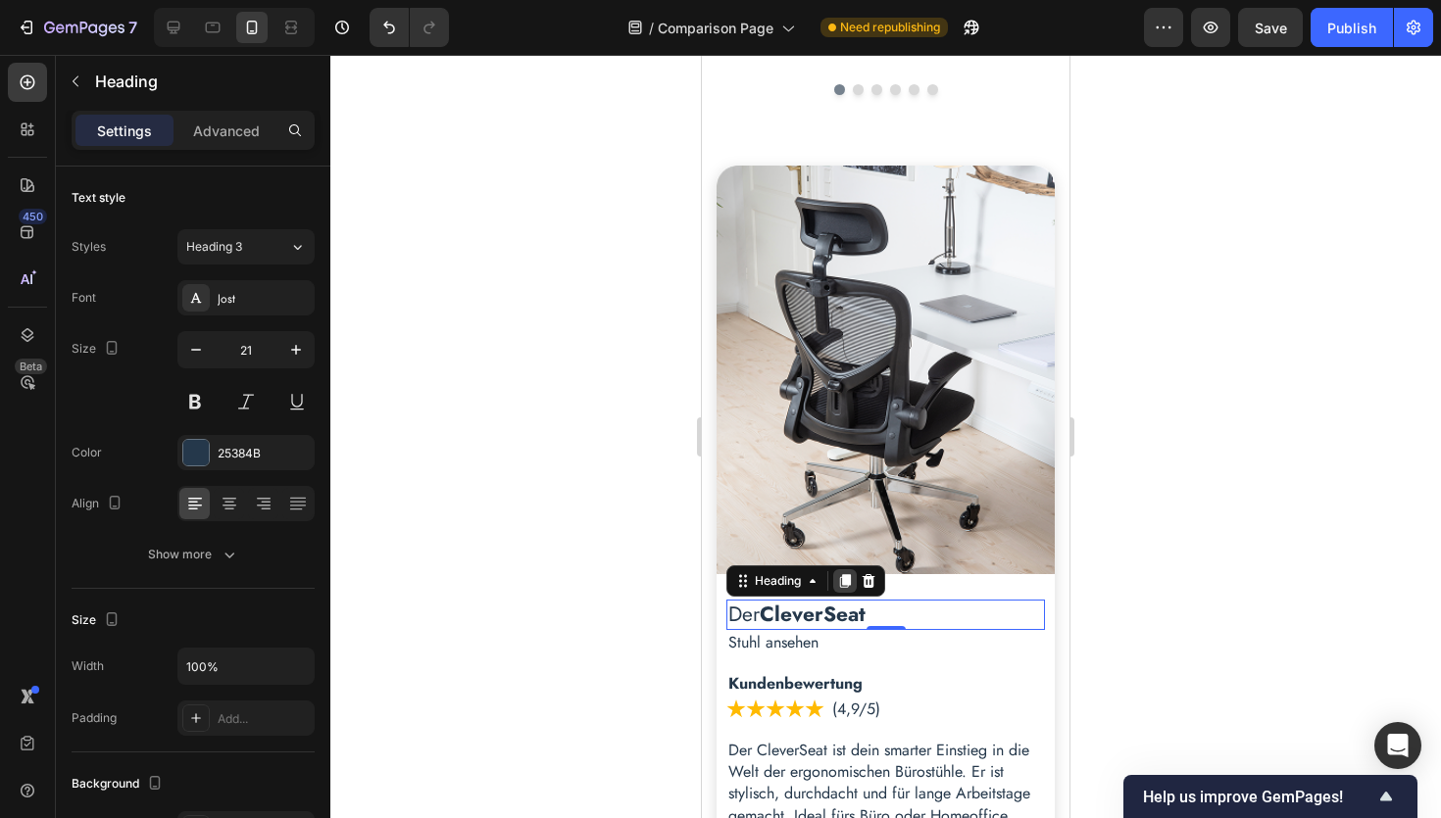
click at [843, 578] on icon at bounding box center [845, 581] width 11 height 14
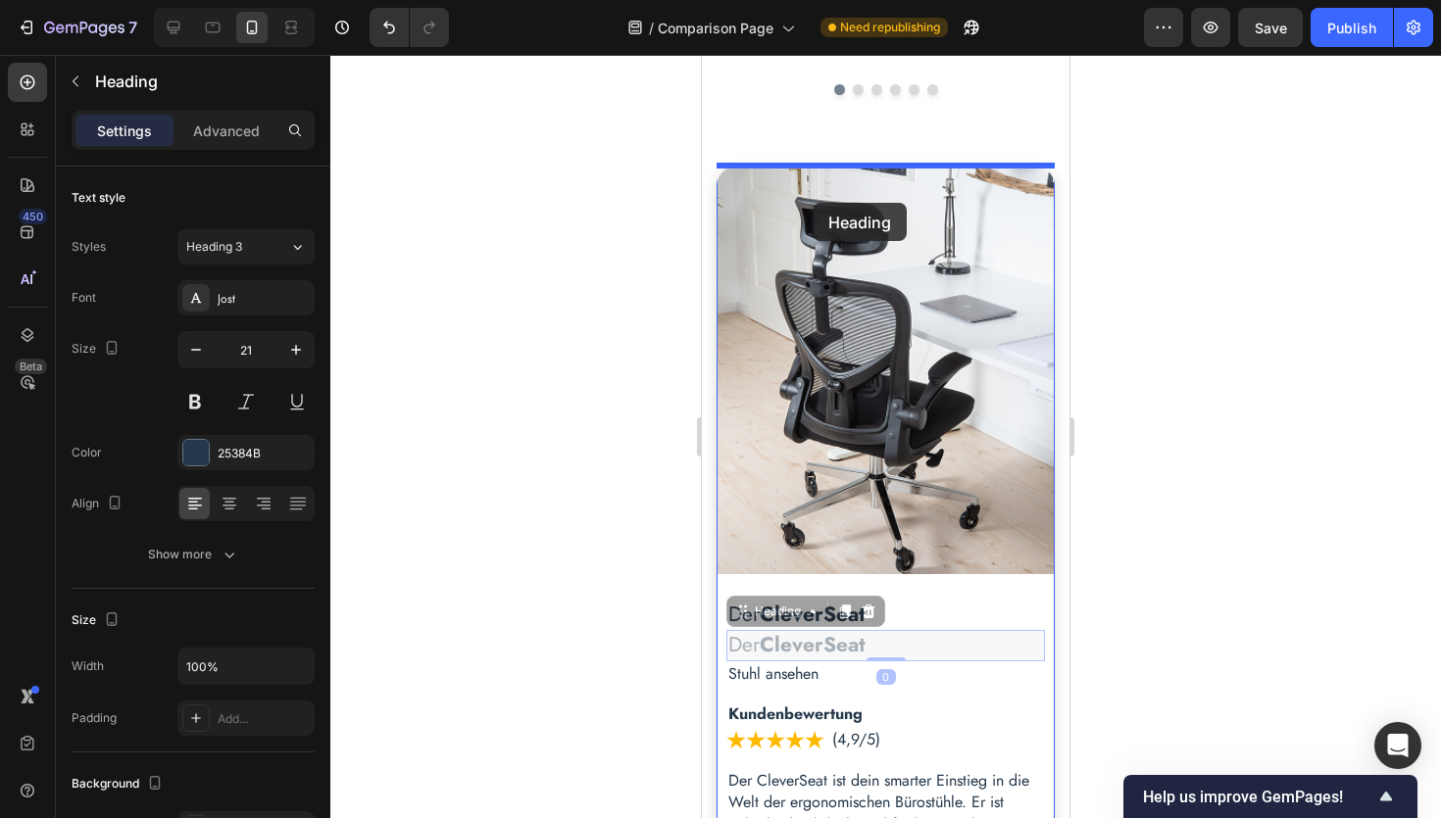
drag, startPoint x: 749, startPoint y: 616, endPoint x: 812, endPoint y: 203, distance: 418.3
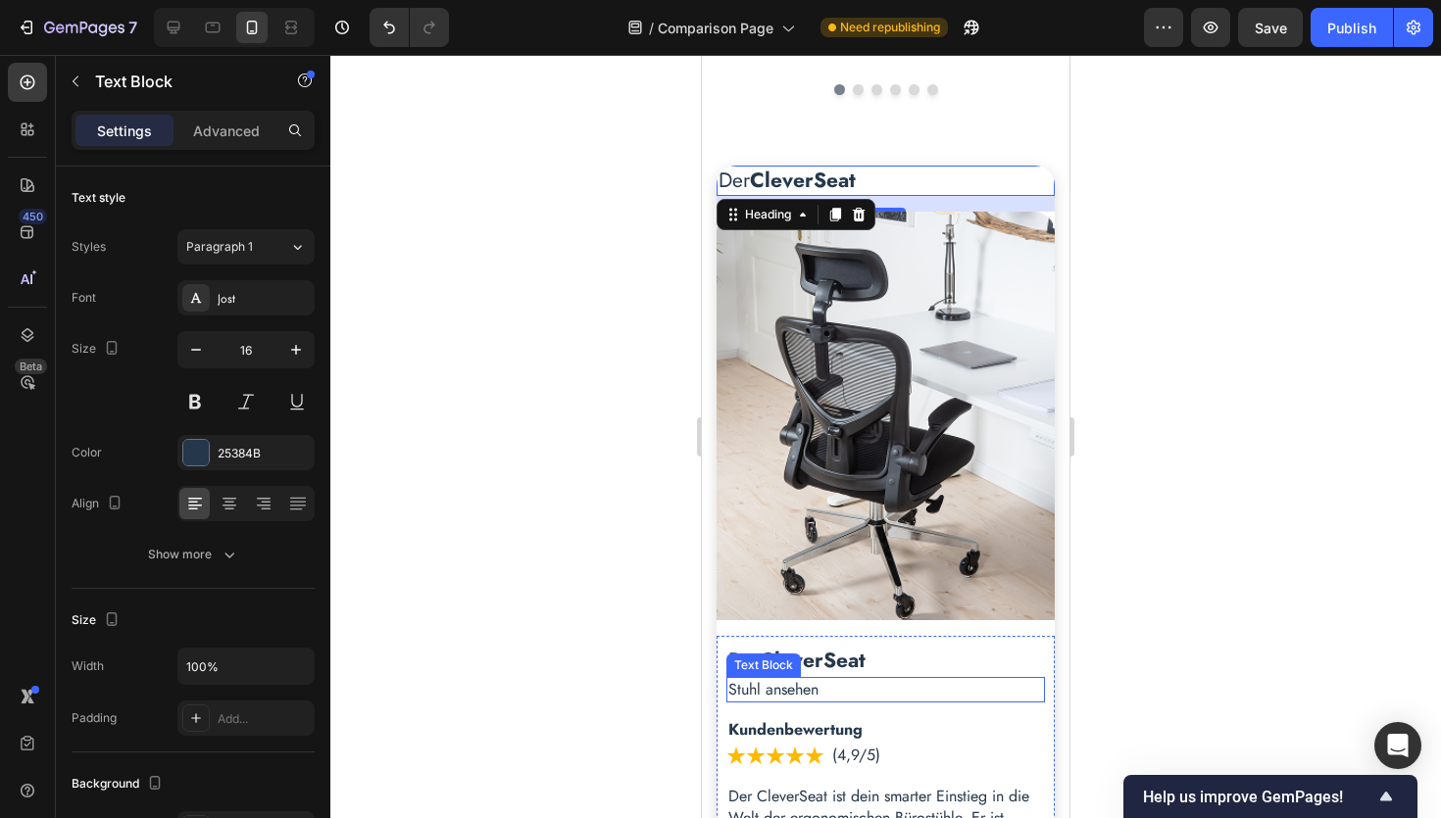
click at [826, 693] on p "Stuhl ansehen" at bounding box center [885, 690] width 315 height 22
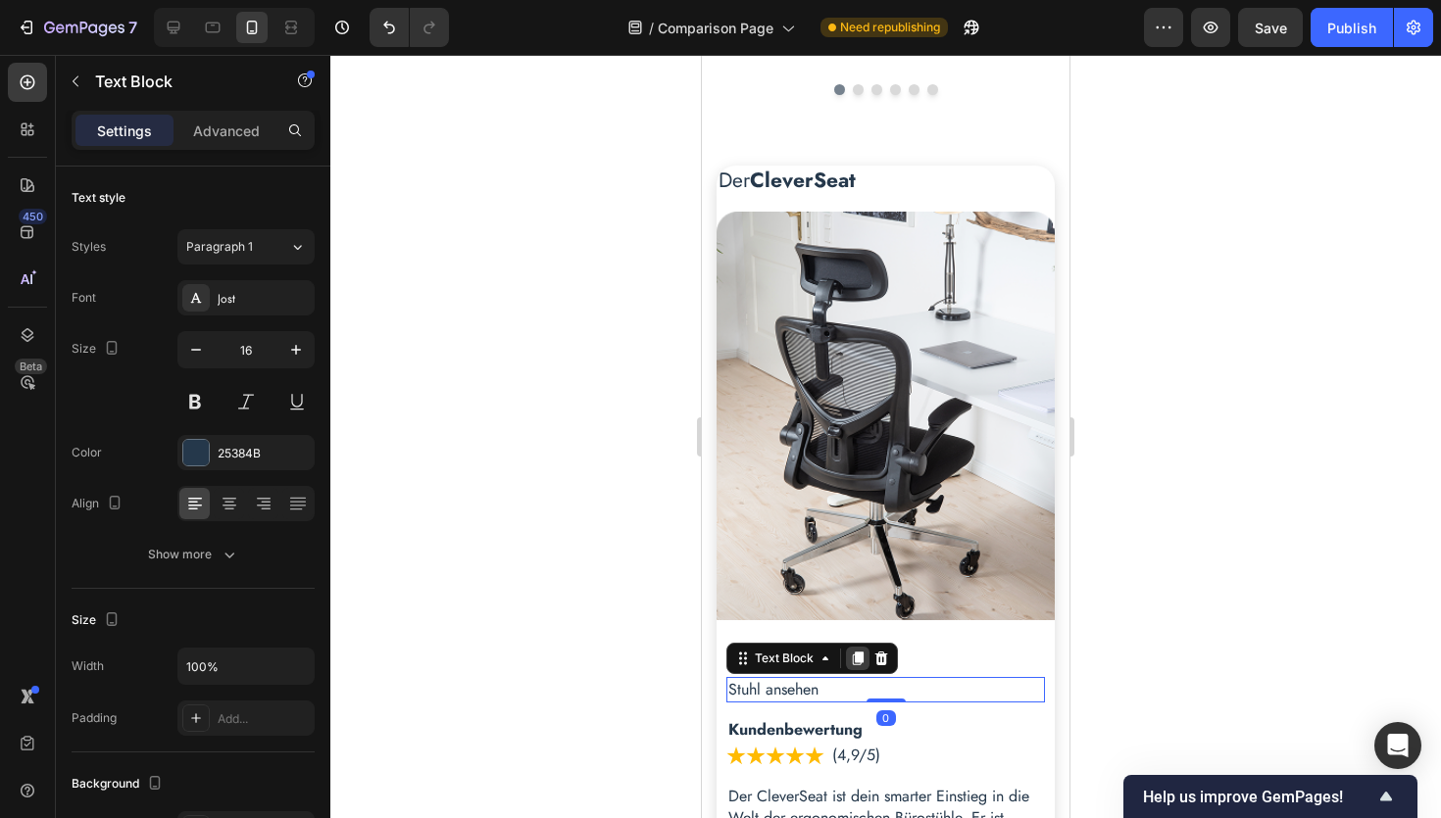
click at [858, 656] on icon at bounding box center [858, 659] width 11 height 14
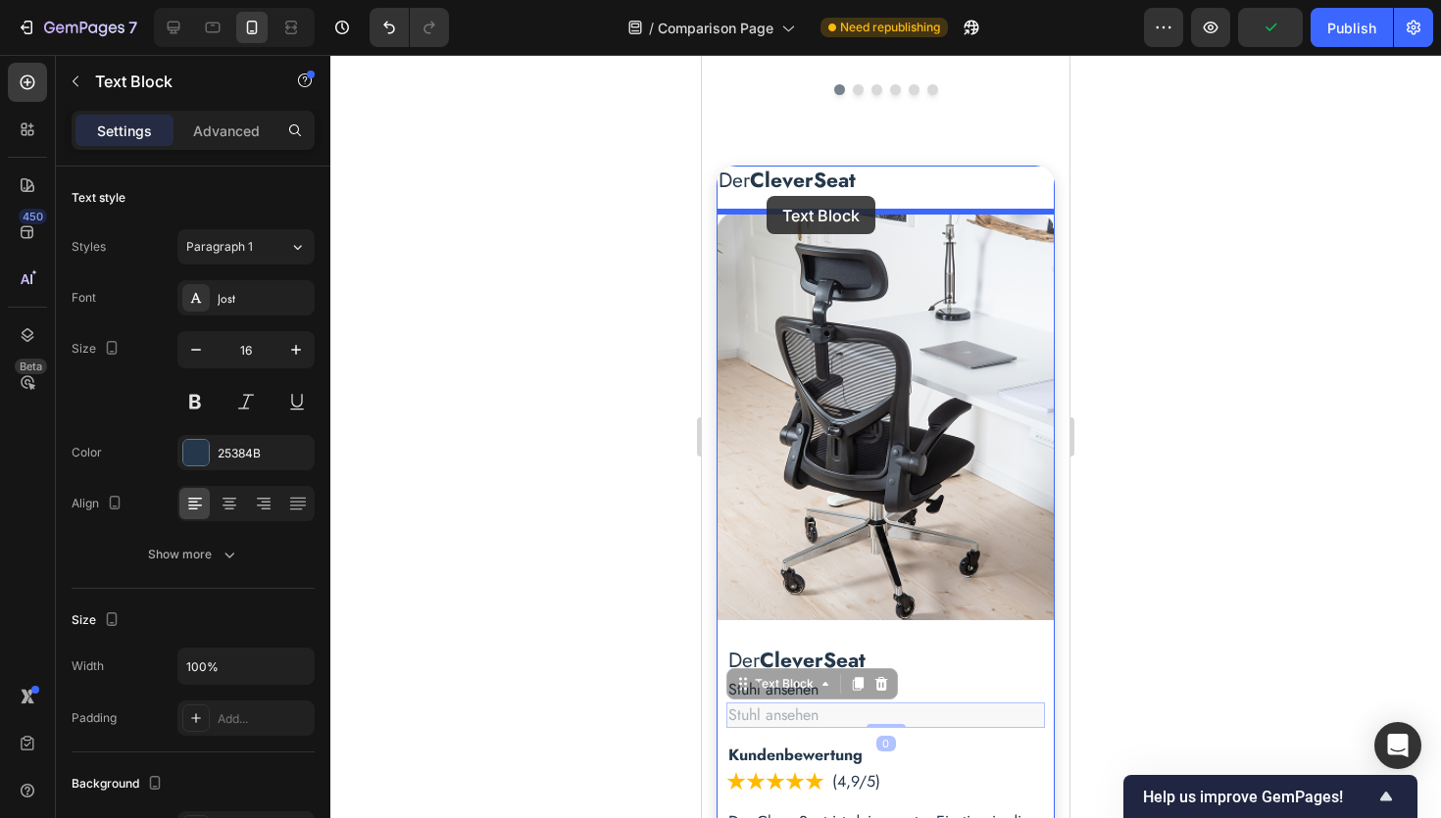
drag, startPoint x: 748, startPoint y: 685, endPoint x: 766, endPoint y: 196, distance: 489.4
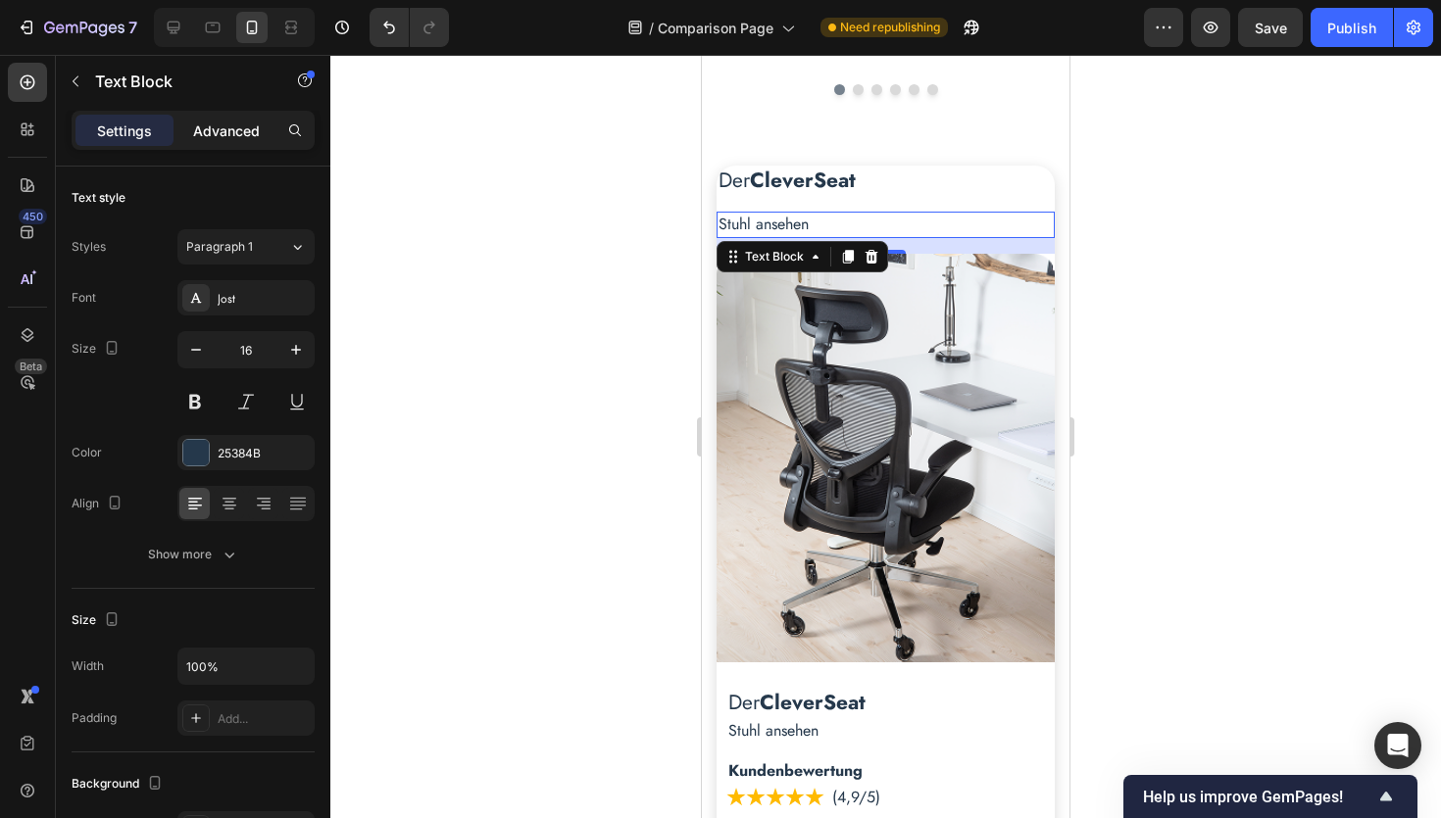
click at [225, 135] on p "Advanced" at bounding box center [226, 131] width 67 height 21
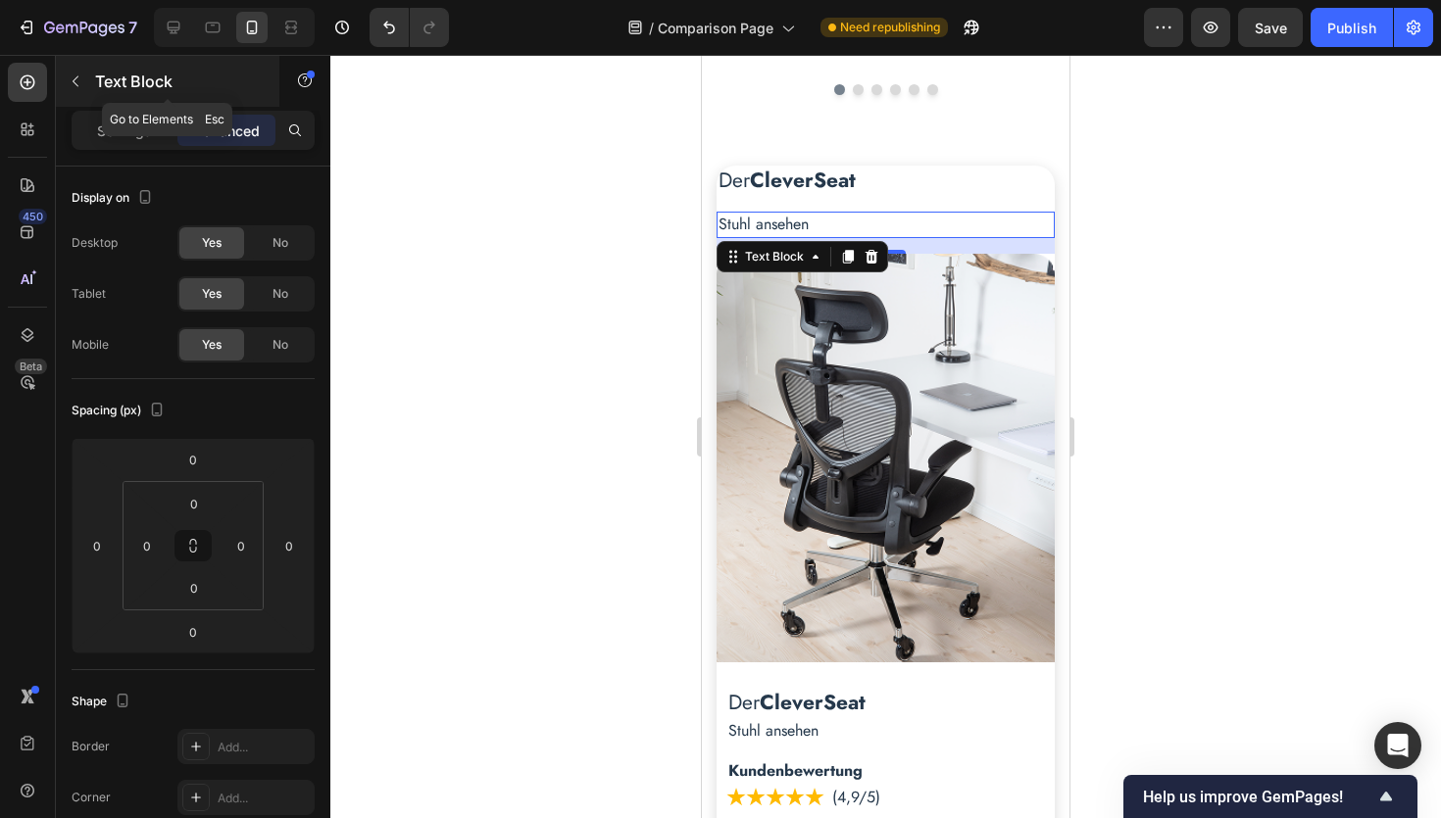
click at [79, 86] on icon "button" at bounding box center [76, 82] width 16 height 16
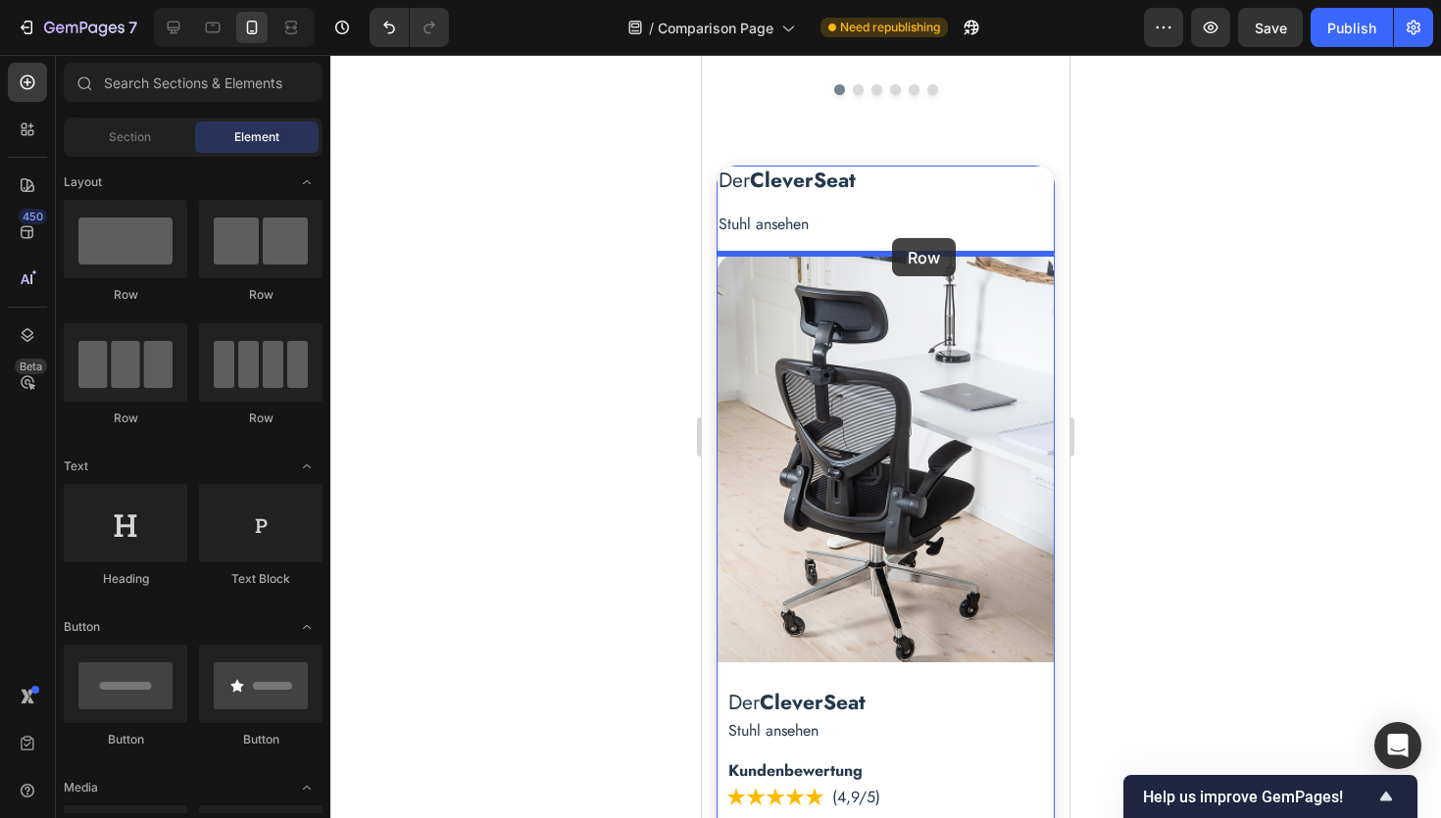
drag, startPoint x: 847, startPoint y: 313, endPoint x: 892, endPoint y: 238, distance: 87.1
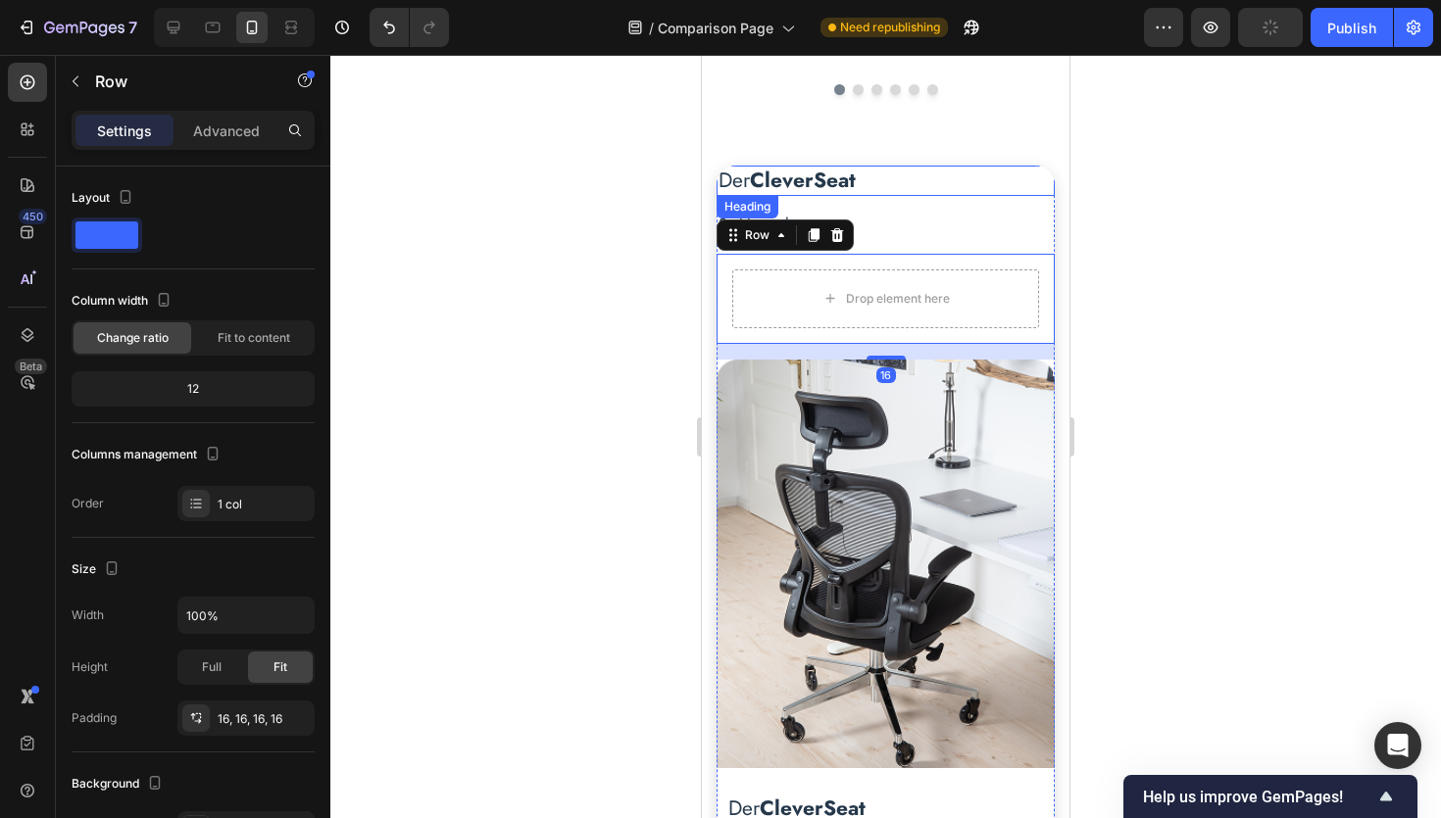
click at [775, 181] on strong "CleverSeat" at bounding box center [803, 180] width 106 height 29
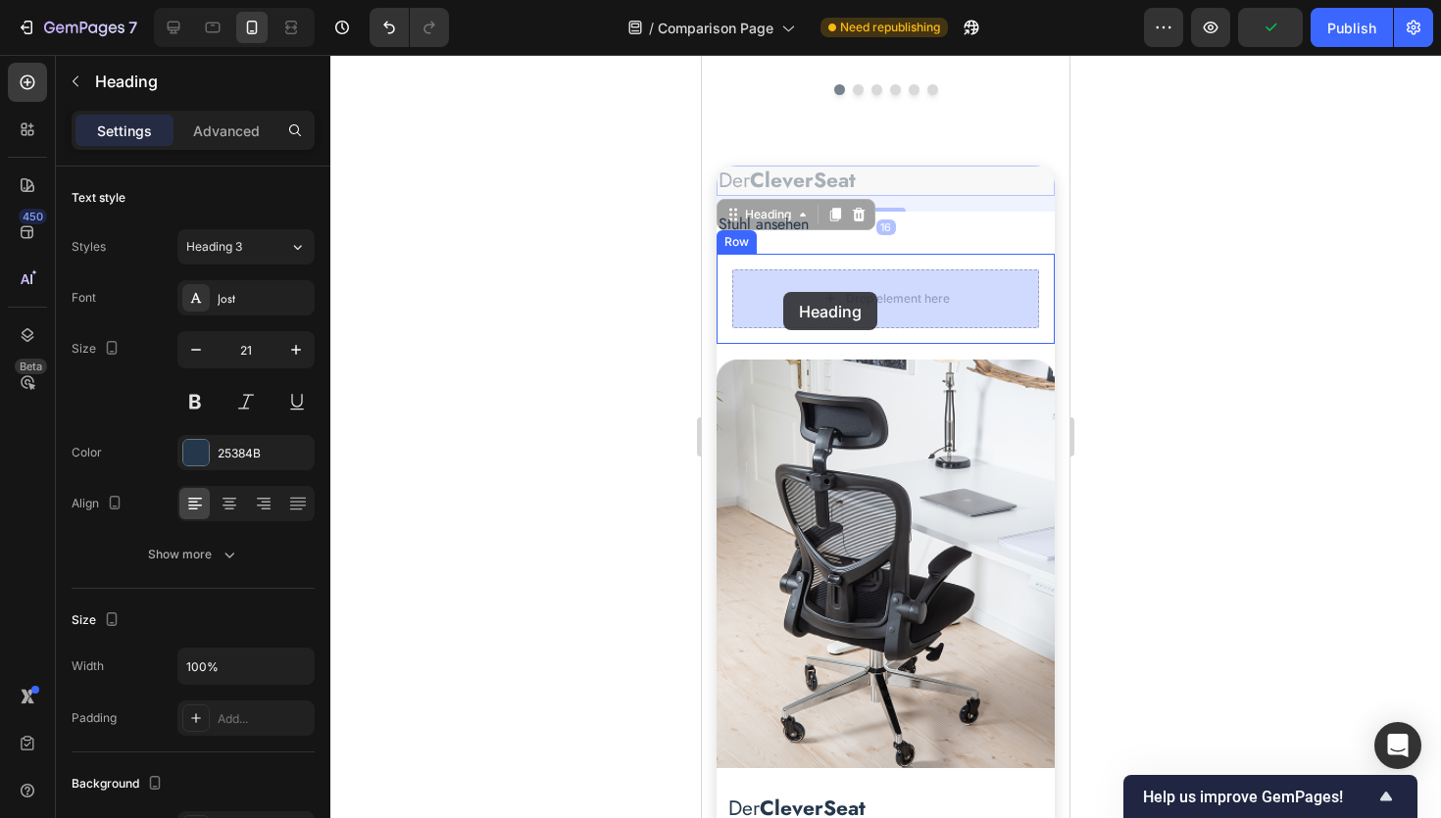
drag, startPoint x: 749, startPoint y: 214, endPoint x: 783, endPoint y: 290, distance: 83.8
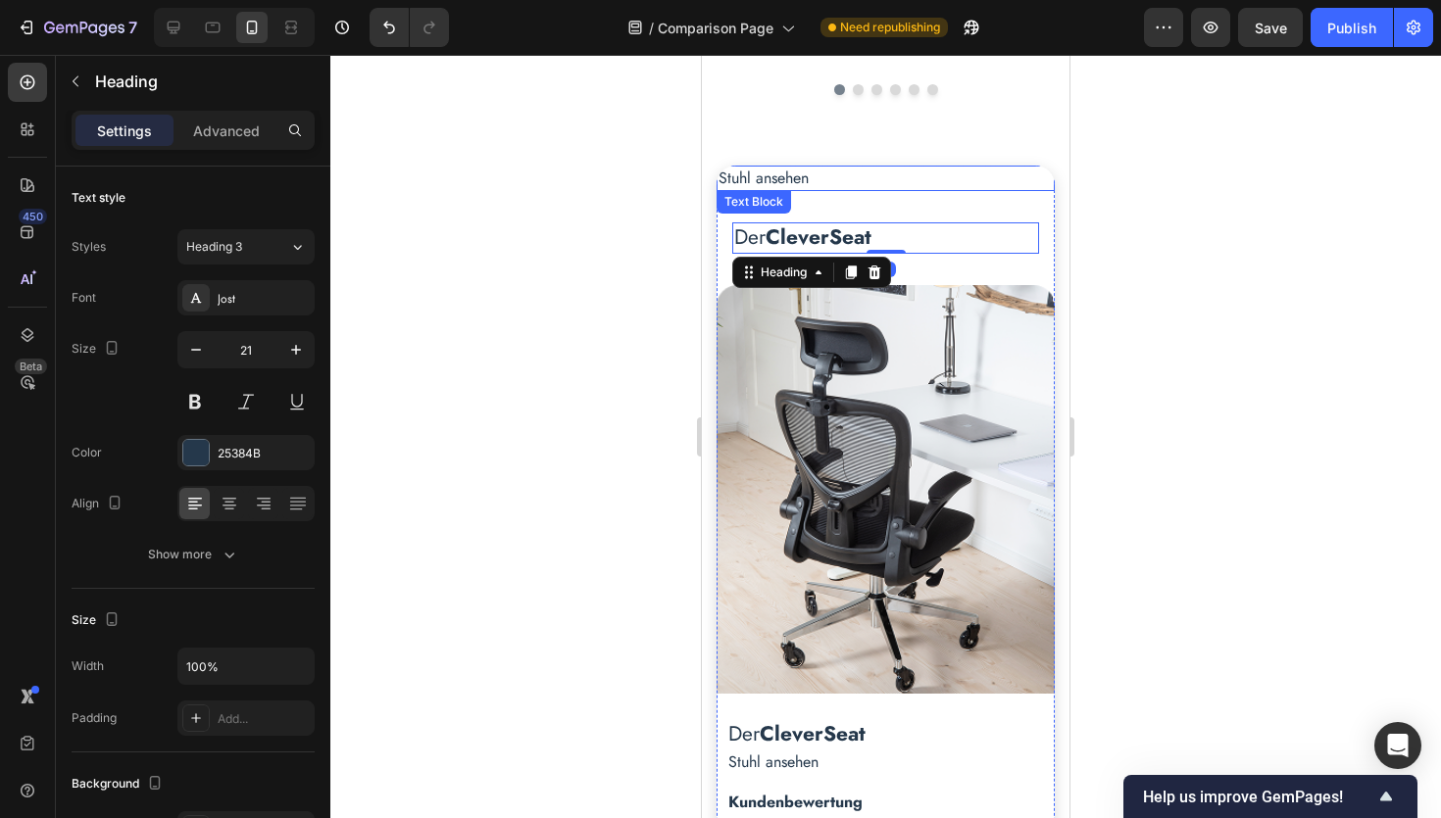
click at [771, 176] on p "Stuhl ansehen" at bounding box center [885, 179] width 334 height 22
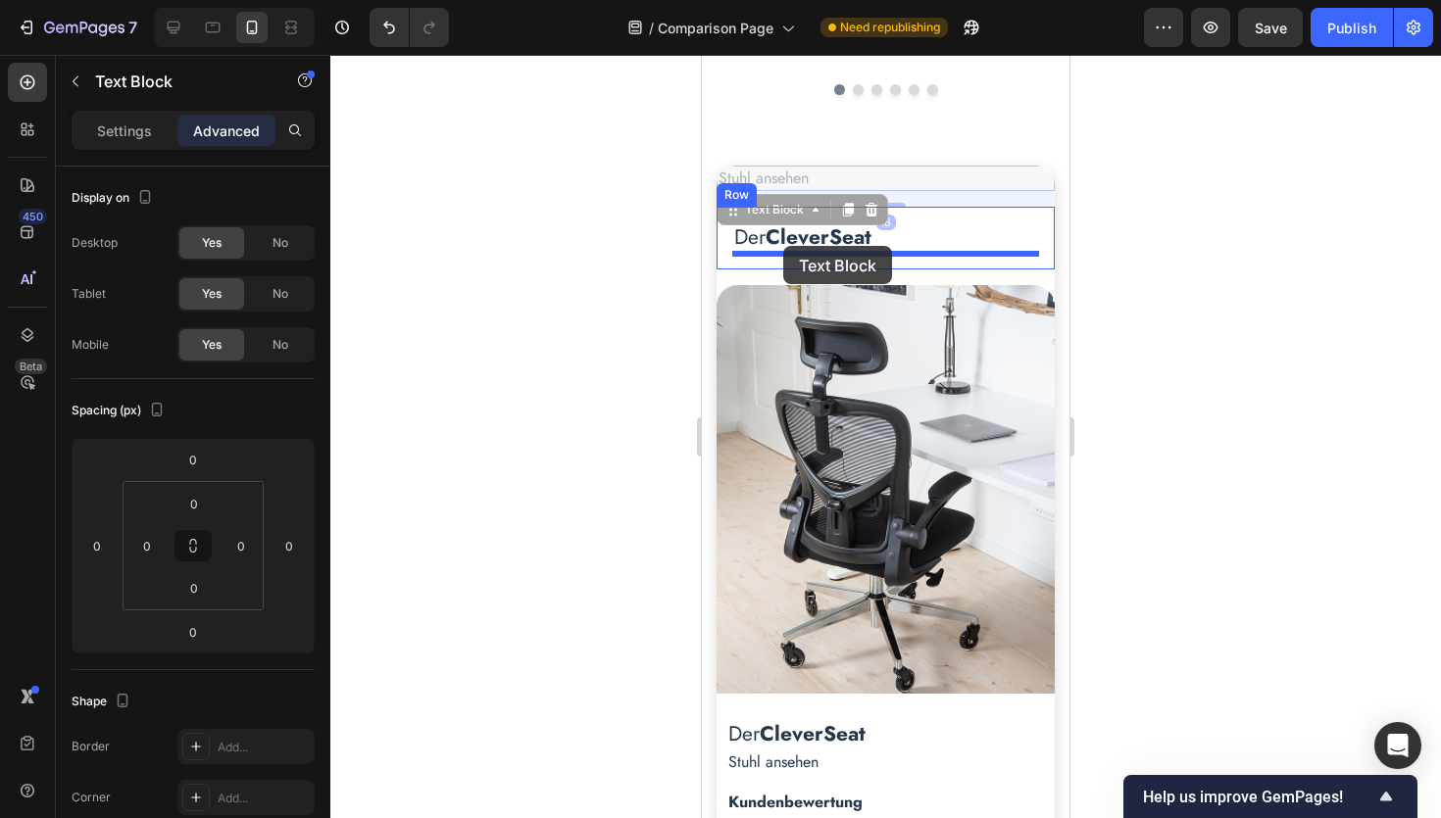
drag, startPoint x: 743, startPoint y: 209, endPoint x: 782, endPoint y: 246, distance: 54.1
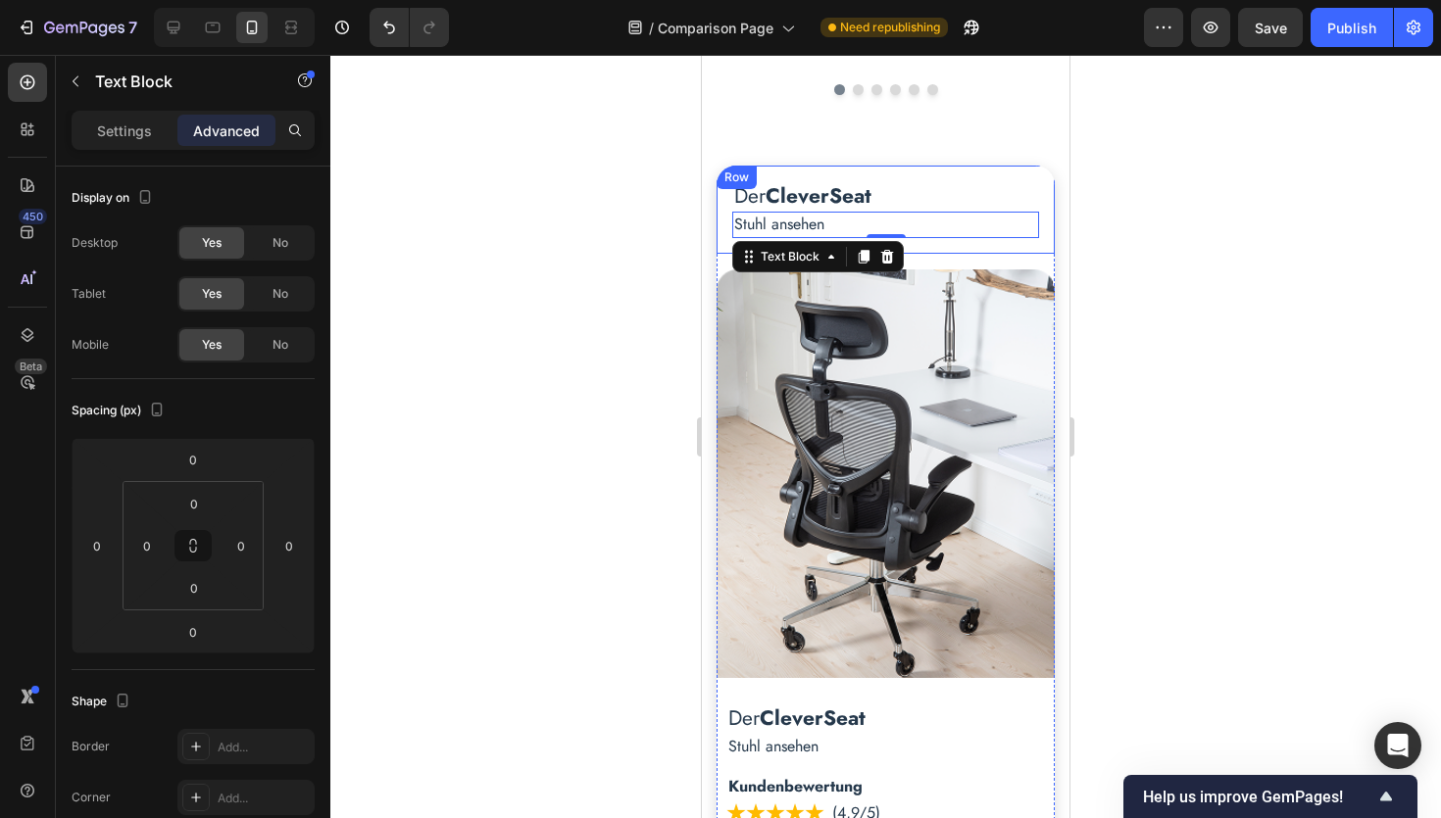
click at [1260, 274] on div at bounding box center [885, 437] width 1110 height 764
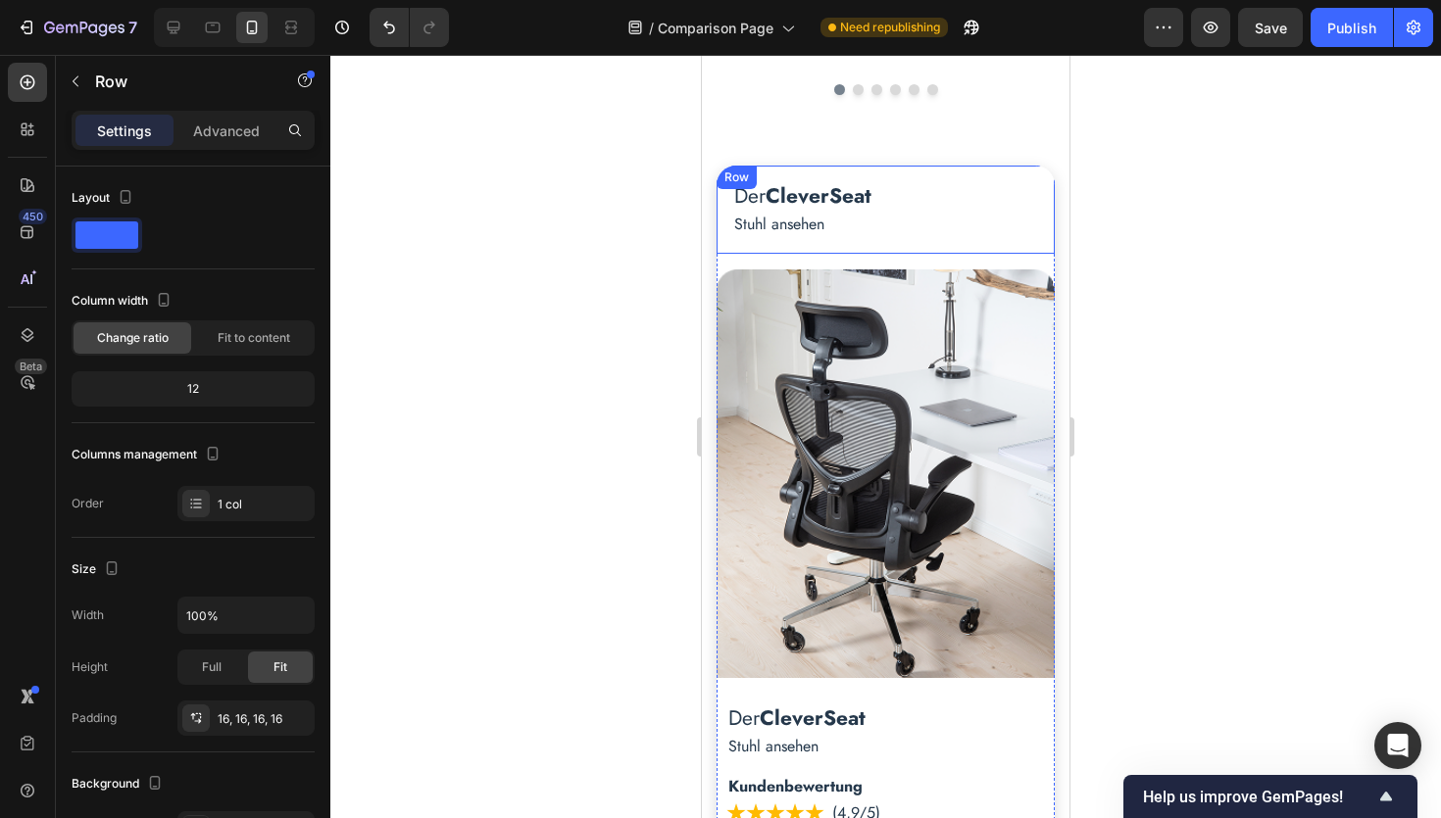
click at [727, 223] on div "Der CleverSeat Heading Stuhl ansehen Text Block Row" at bounding box center [885, 210] width 338 height 88
click at [222, 124] on p "Advanced" at bounding box center [226, 131] width 67 height 21
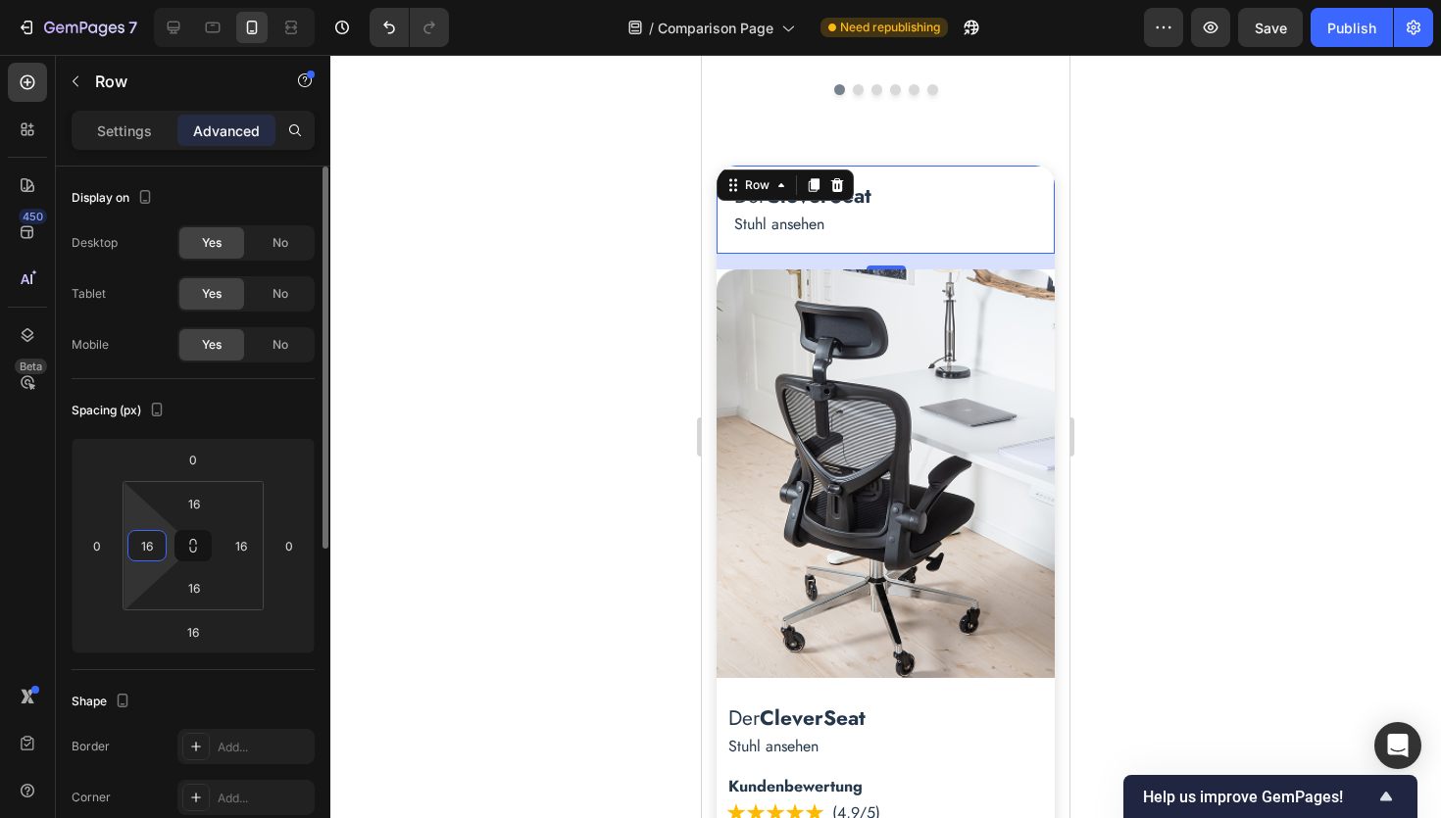
click at [161, 554] on input "16" at bounding box center [146, 545] width 29 height 29
type input "20"
click at [202, 501] on input "16" at bounding box center [193, 503] width 39 height 29
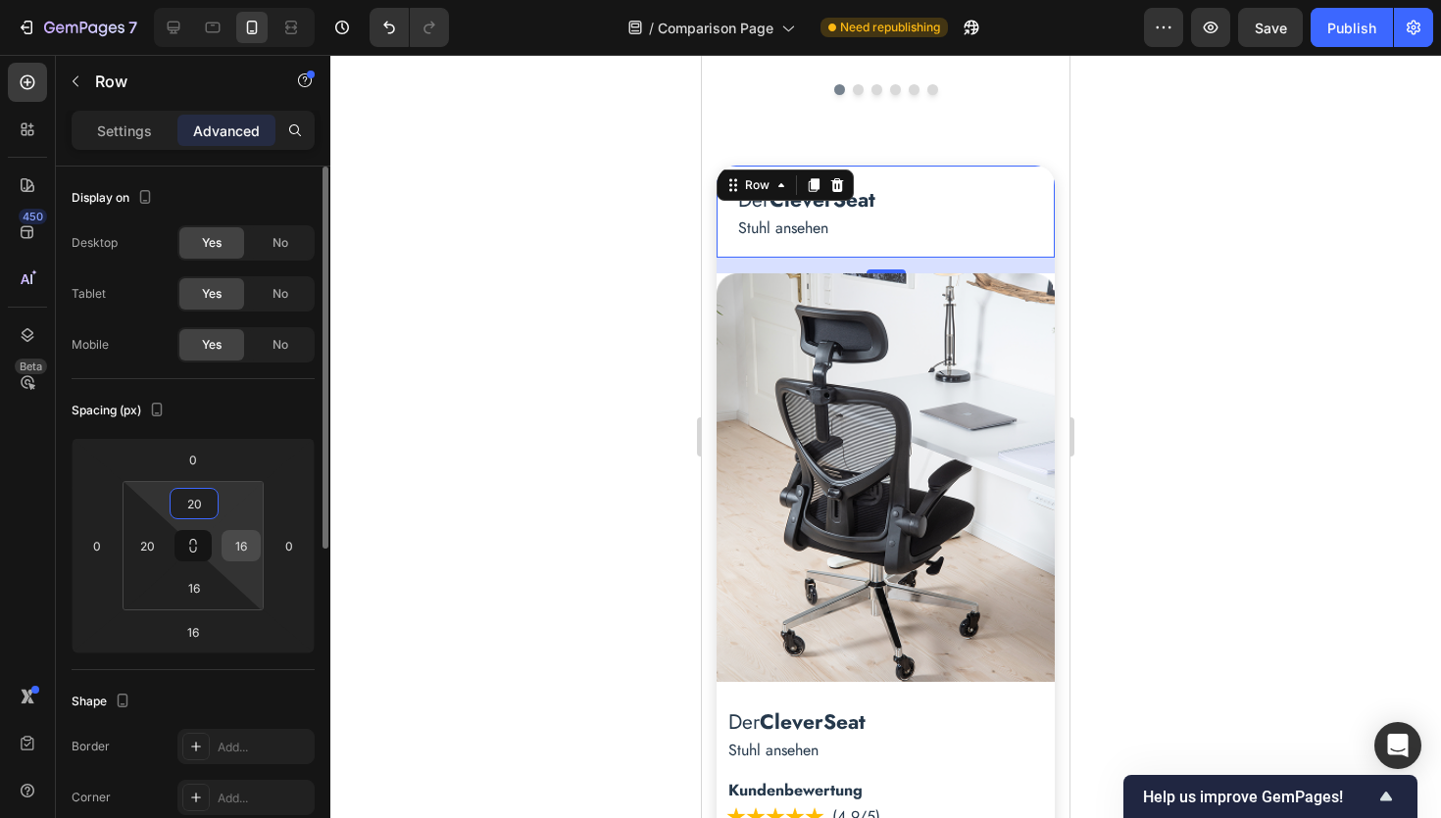
type input "20"
click at [253, 548] on input "16" at bounding box center [240, 545] width 29 height 29
type input "20"
click at [203, 590] on input "16" at bounding box center [193, 587] width 39 height 29
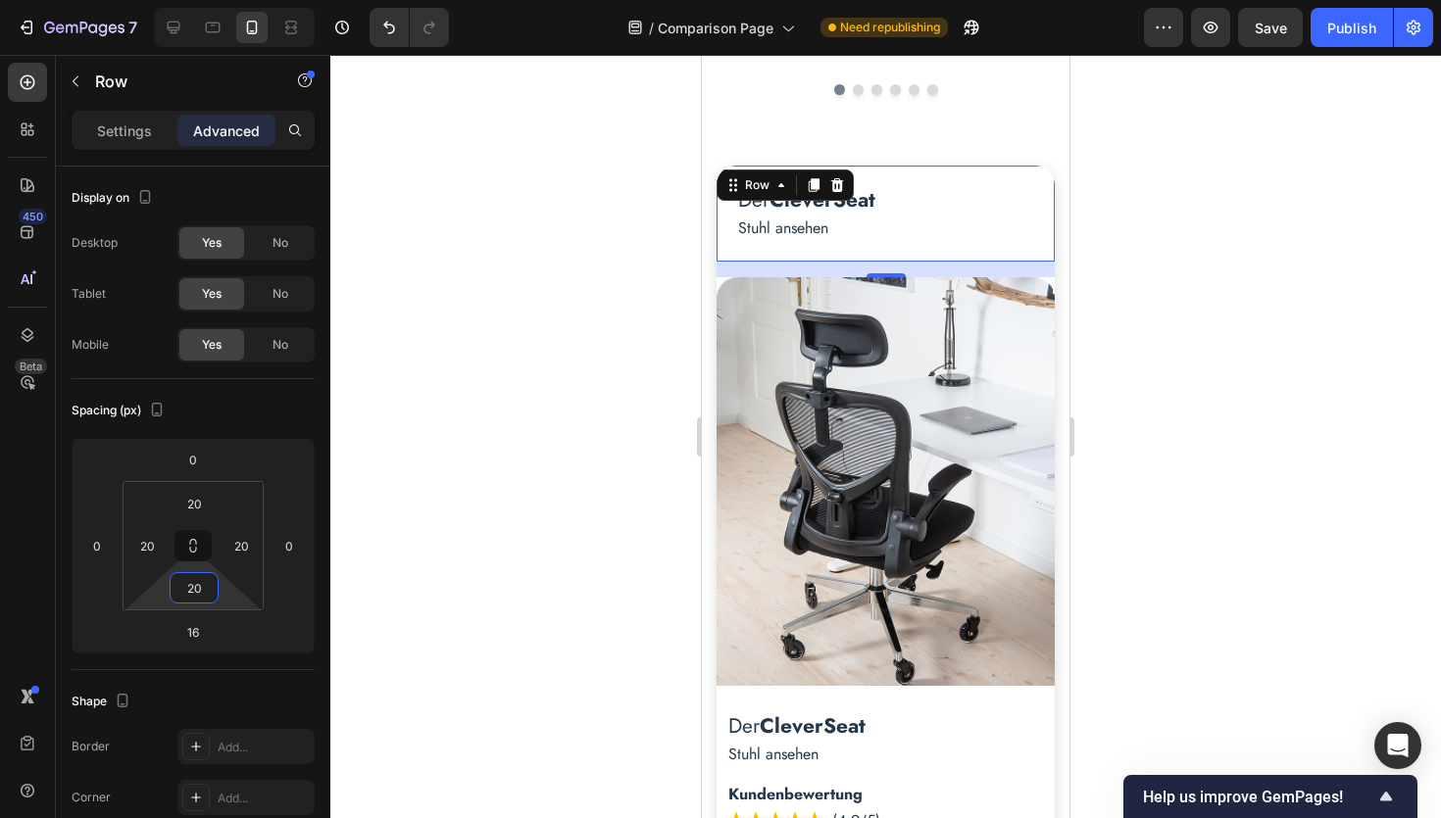
type input "20"
click at [1042, 254] on div "Der CleverSeat Heading Stuhl ansehen Text Block Row 16" at bounding box center [885, 214] width 338 height 96
click at [280, 248] on span "No" at bounding box center [280, 243] width 16 height 18
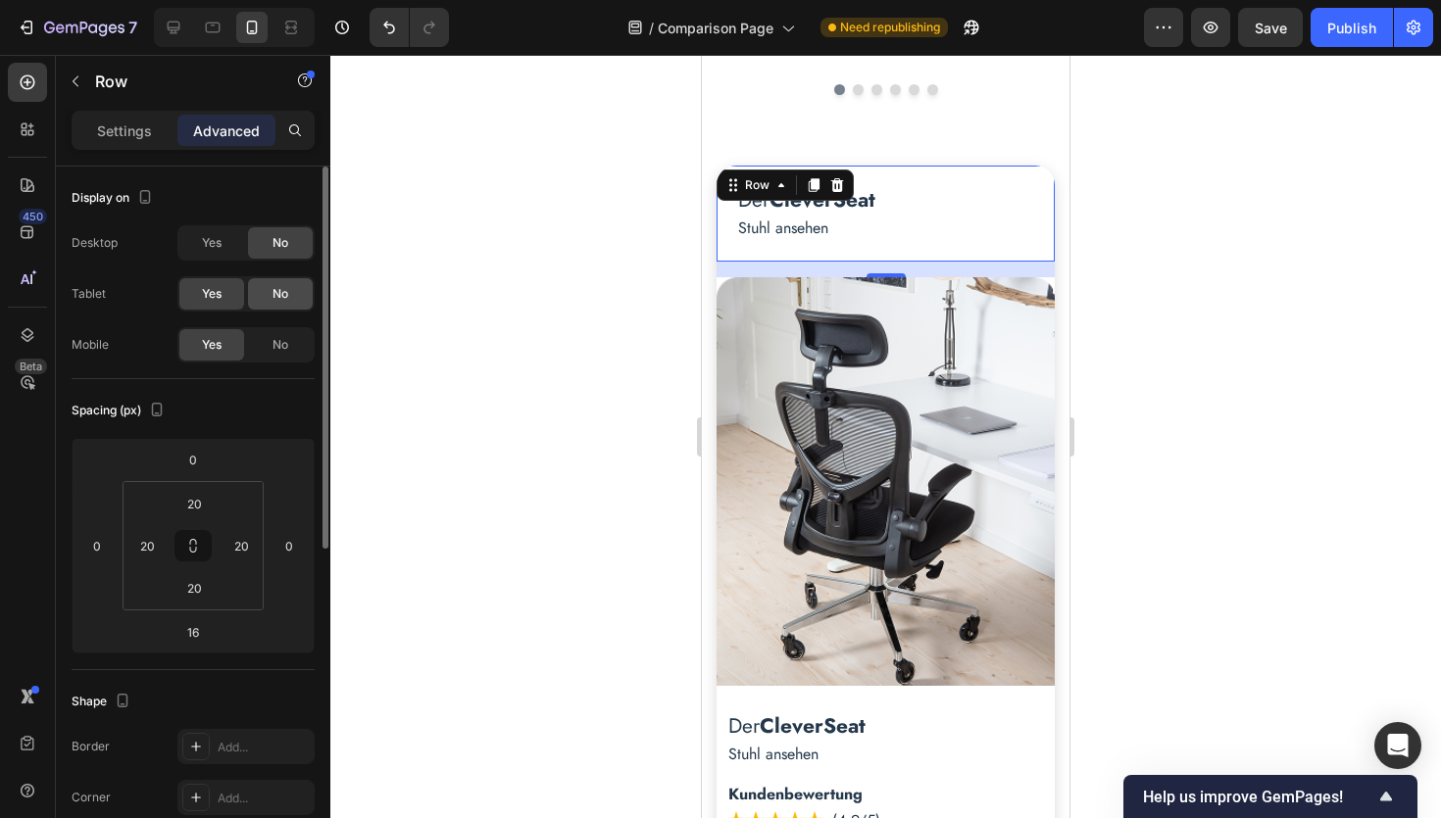
click at [279, 298] on span "No" at bounding box center [280, 294] width 16 height 18
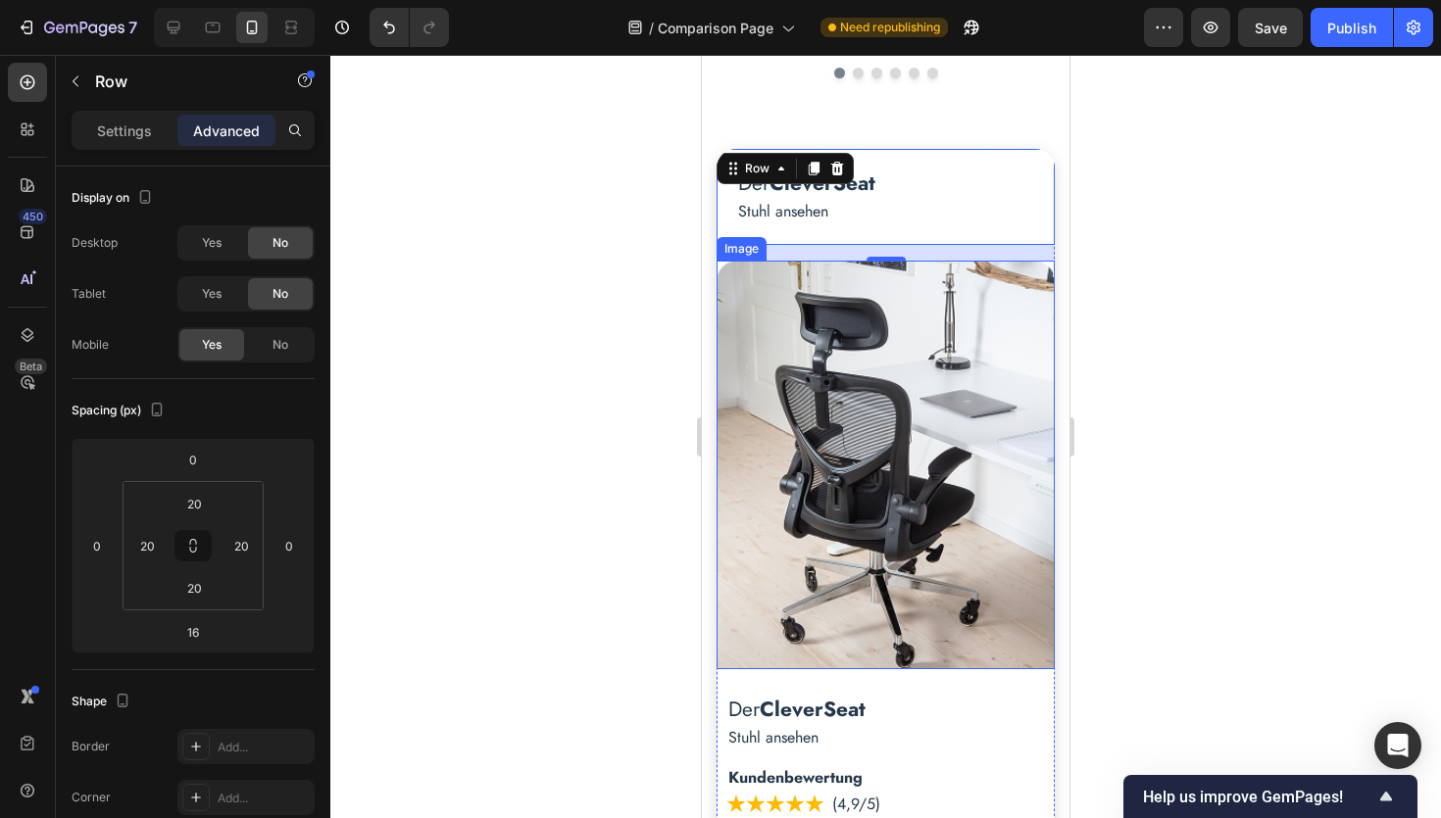
scroll to position [760, 0]
click at [917, 442] on img at bounding box center [885, 466] width 338 height 409
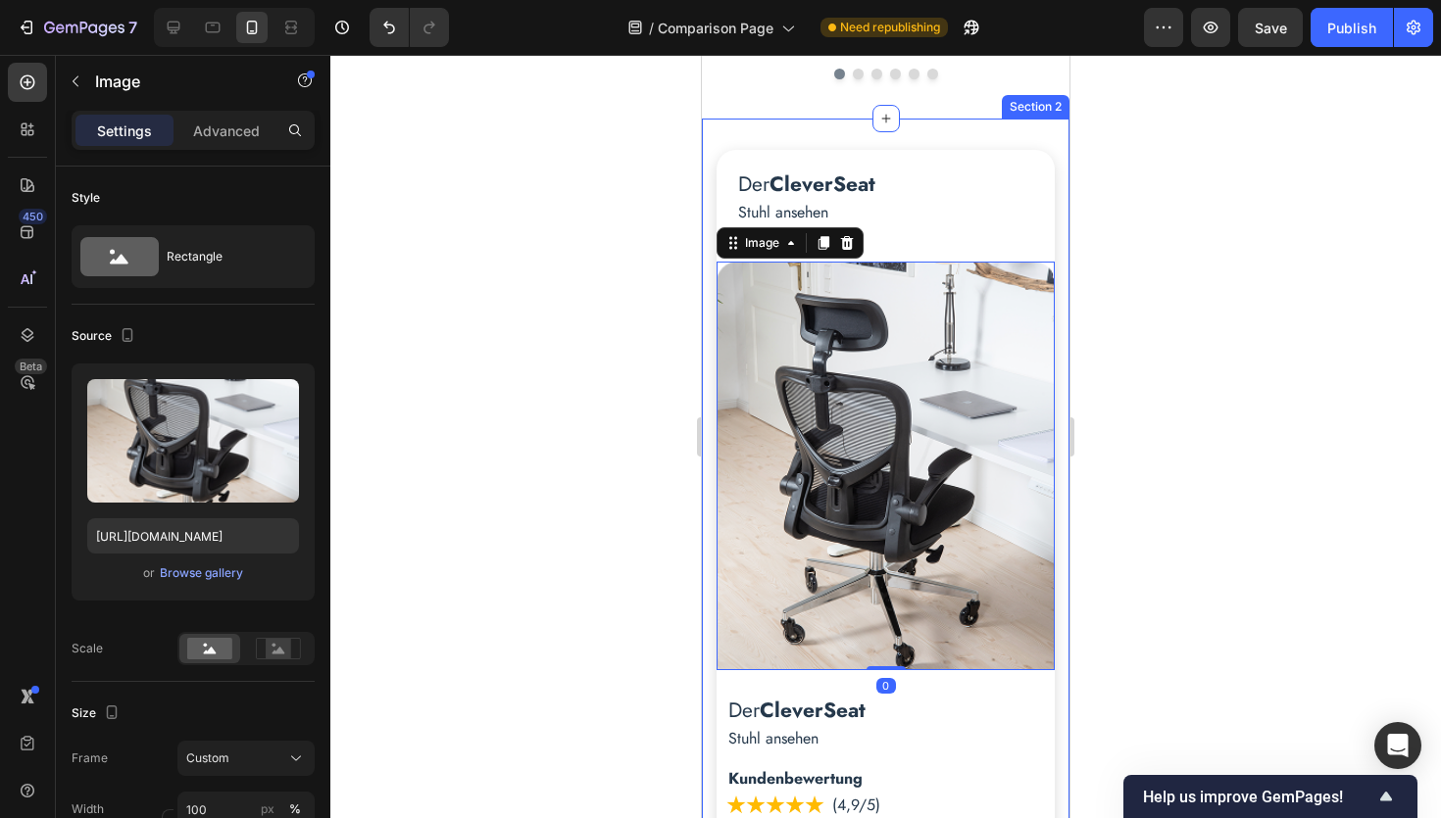
click at [1181, 301] on div at bounding box center [885, 437] width 1110 height 764
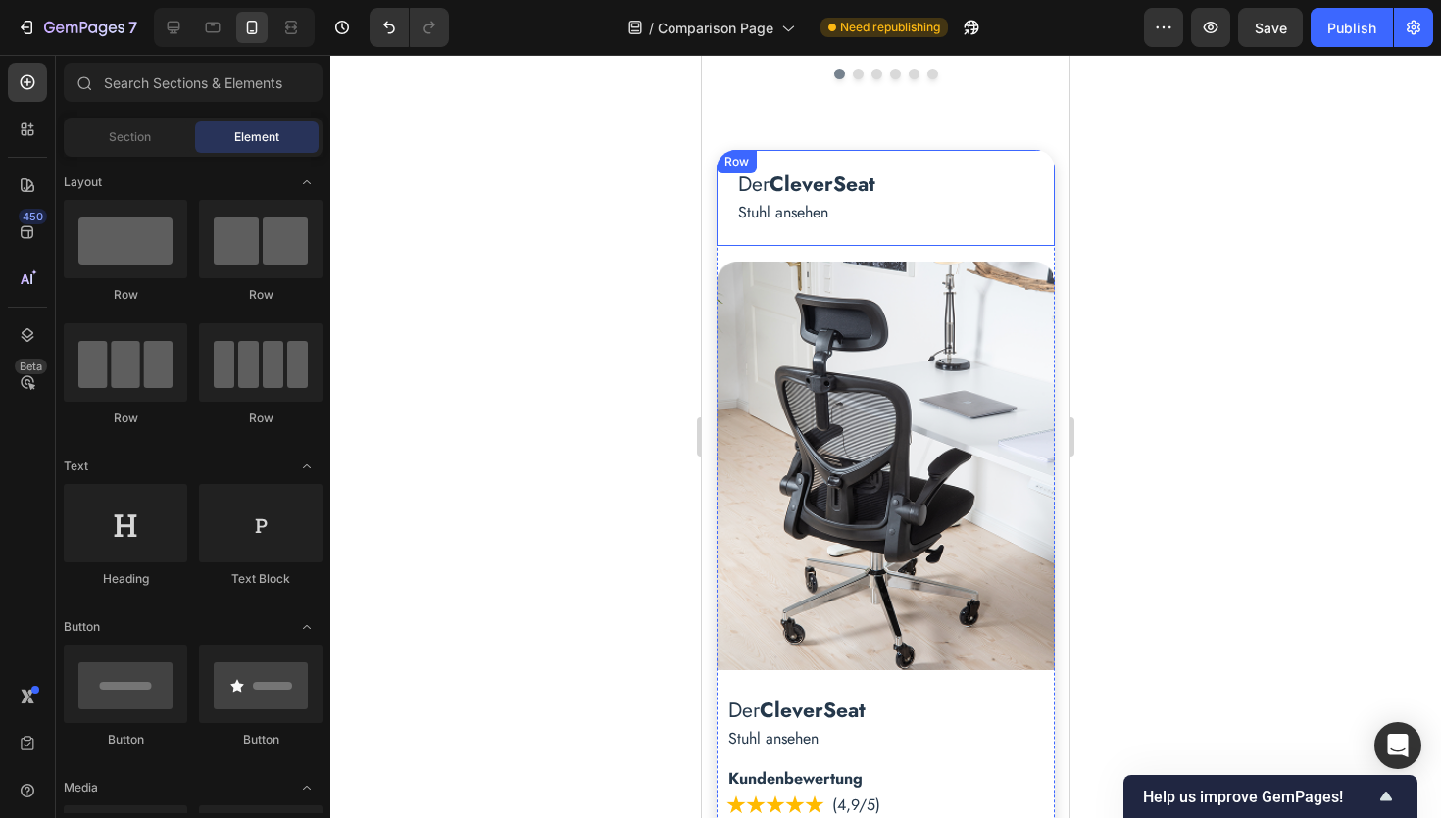
click at [858, 233] on div "Der CleverSeat Heading Stuhl ansehen Text Block Row" at bounding box center [885, 198] width 338 height 96
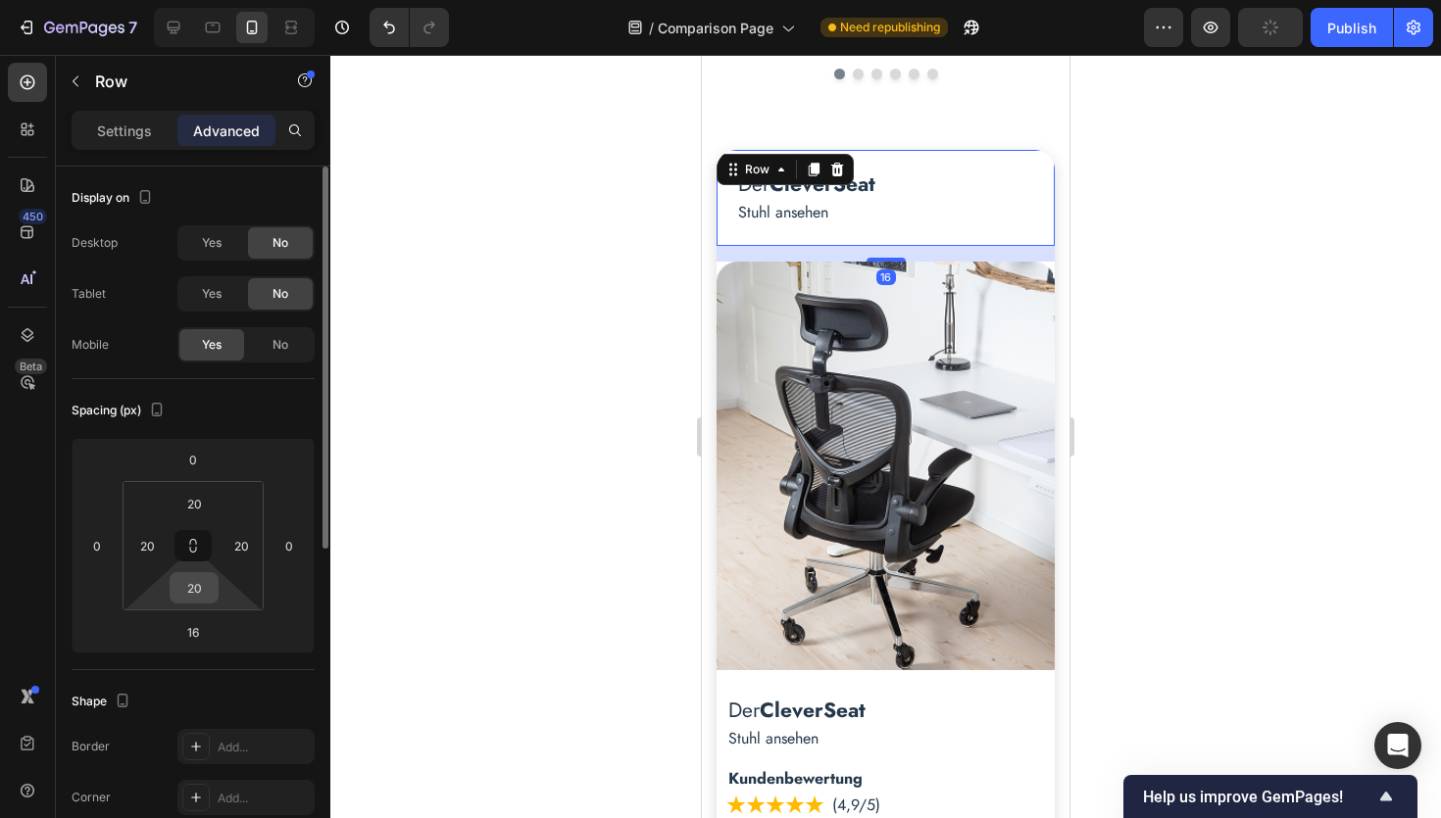
click at [203, 594] on input "20" at bounding box center [193, 587] width 39 height 29
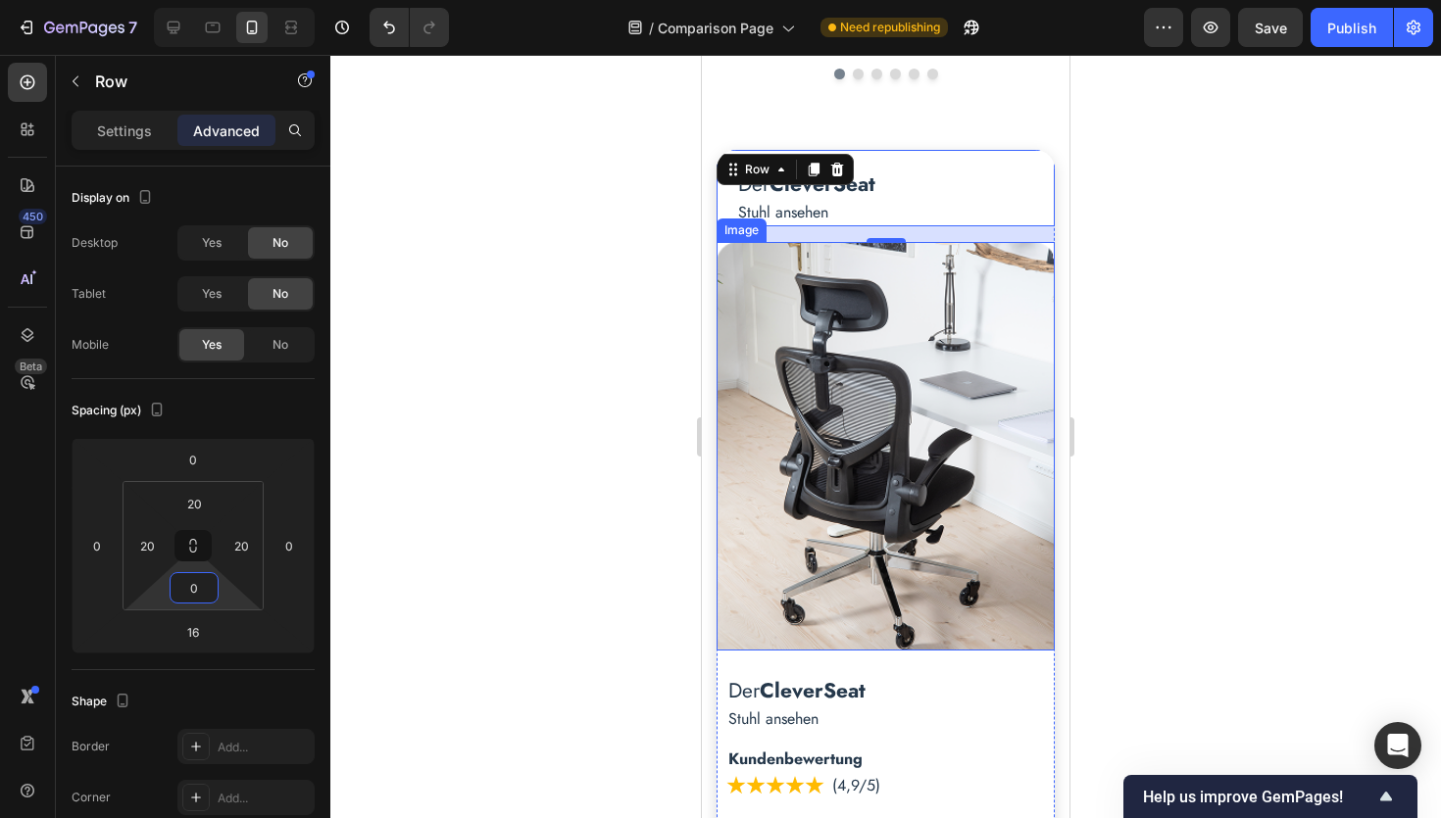
click at [1153, 481] on div at bounding box center [885, 437] width 1110 height 764
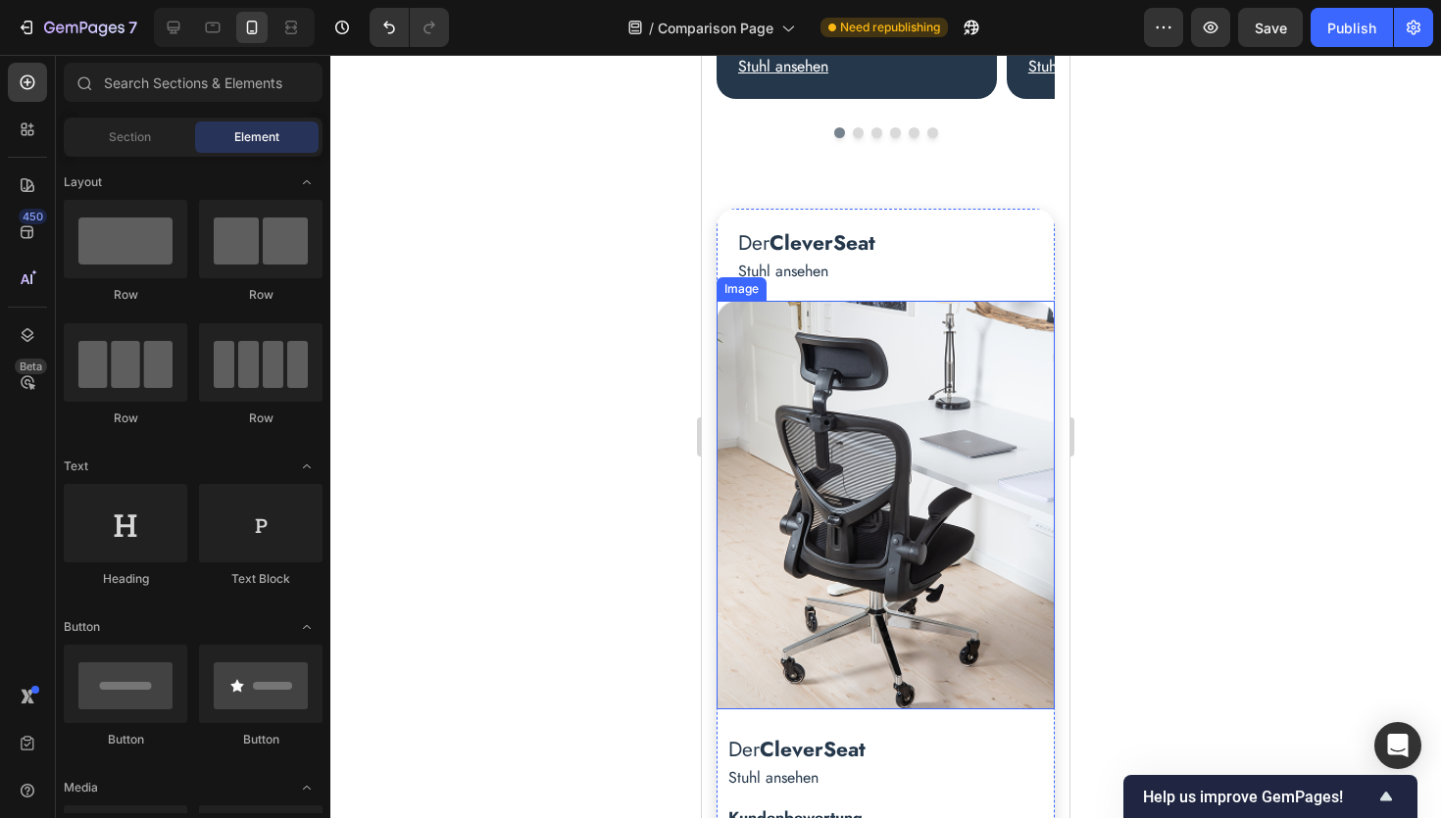
scroll to position [700, 0]
click at [1046, 245] on div "Der CleverSeat Heading Stuhl ansehen Text Block Row" at bounding box center [885, 248] width 338 height 76
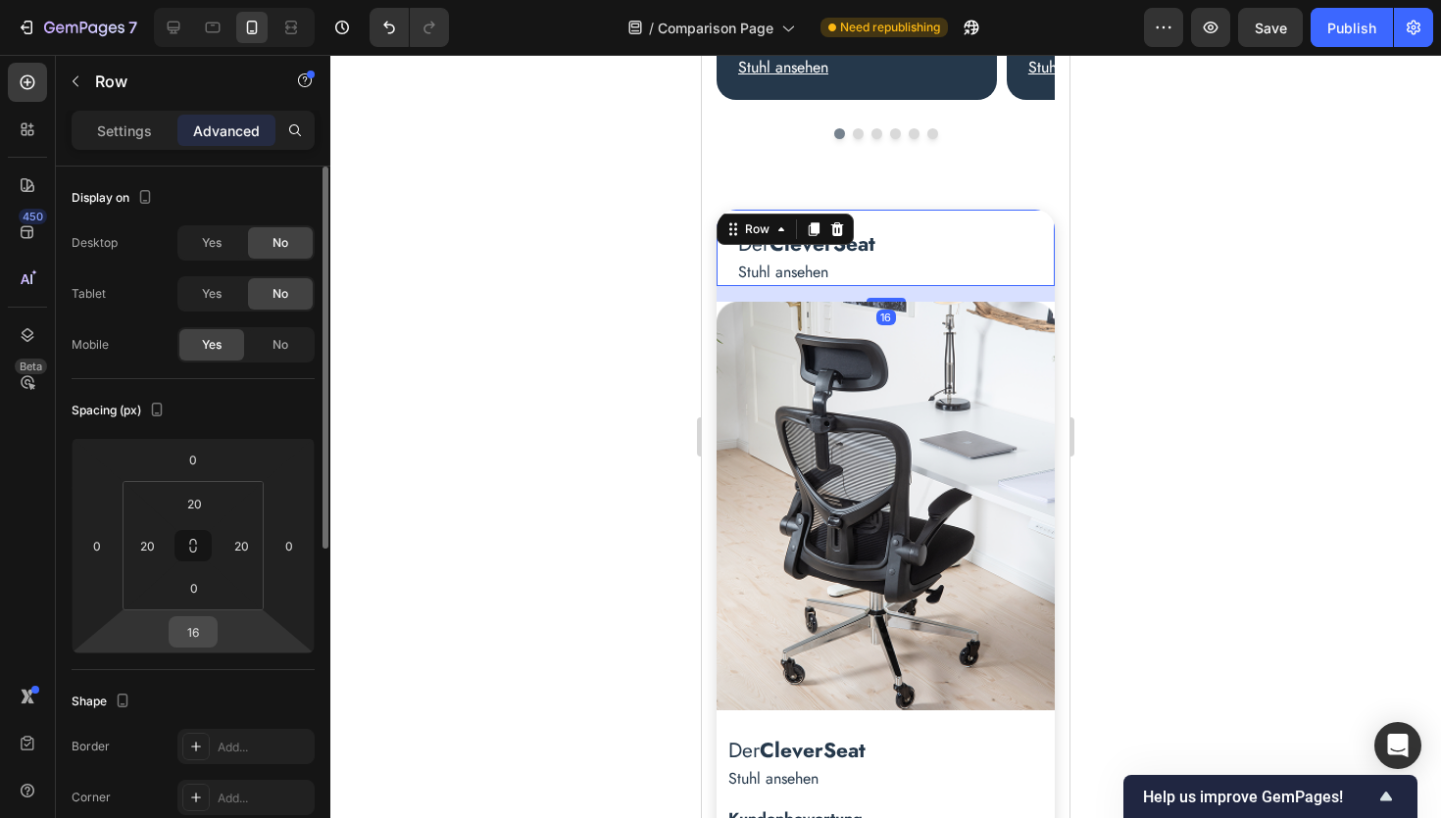
click at [199, 635] on input "16" at bounding box center [192, 631] width 39 height 29
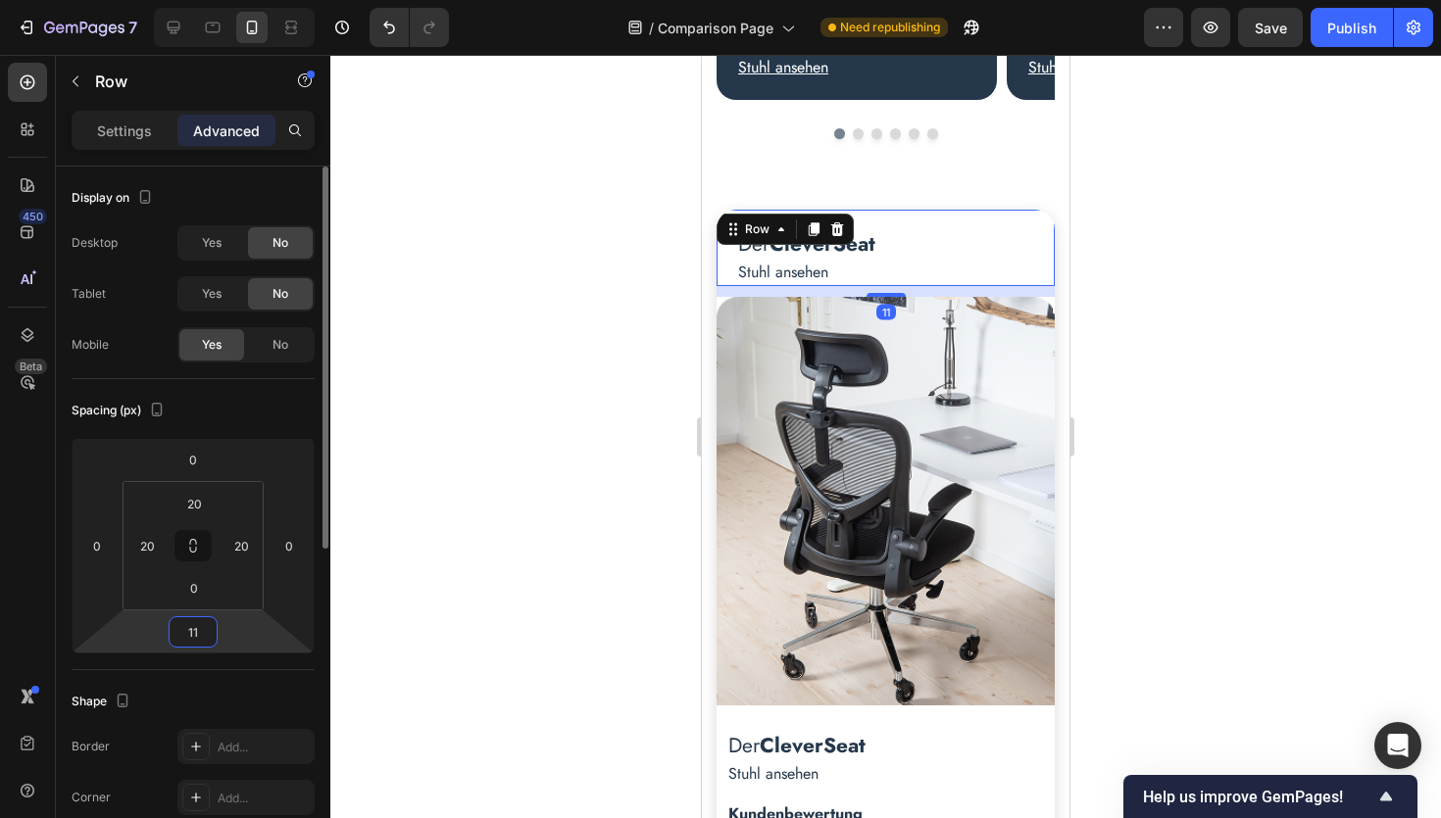
type input "10"
click at [1222, 440] on div at bounding box center [885, 437] width 1110 height 764
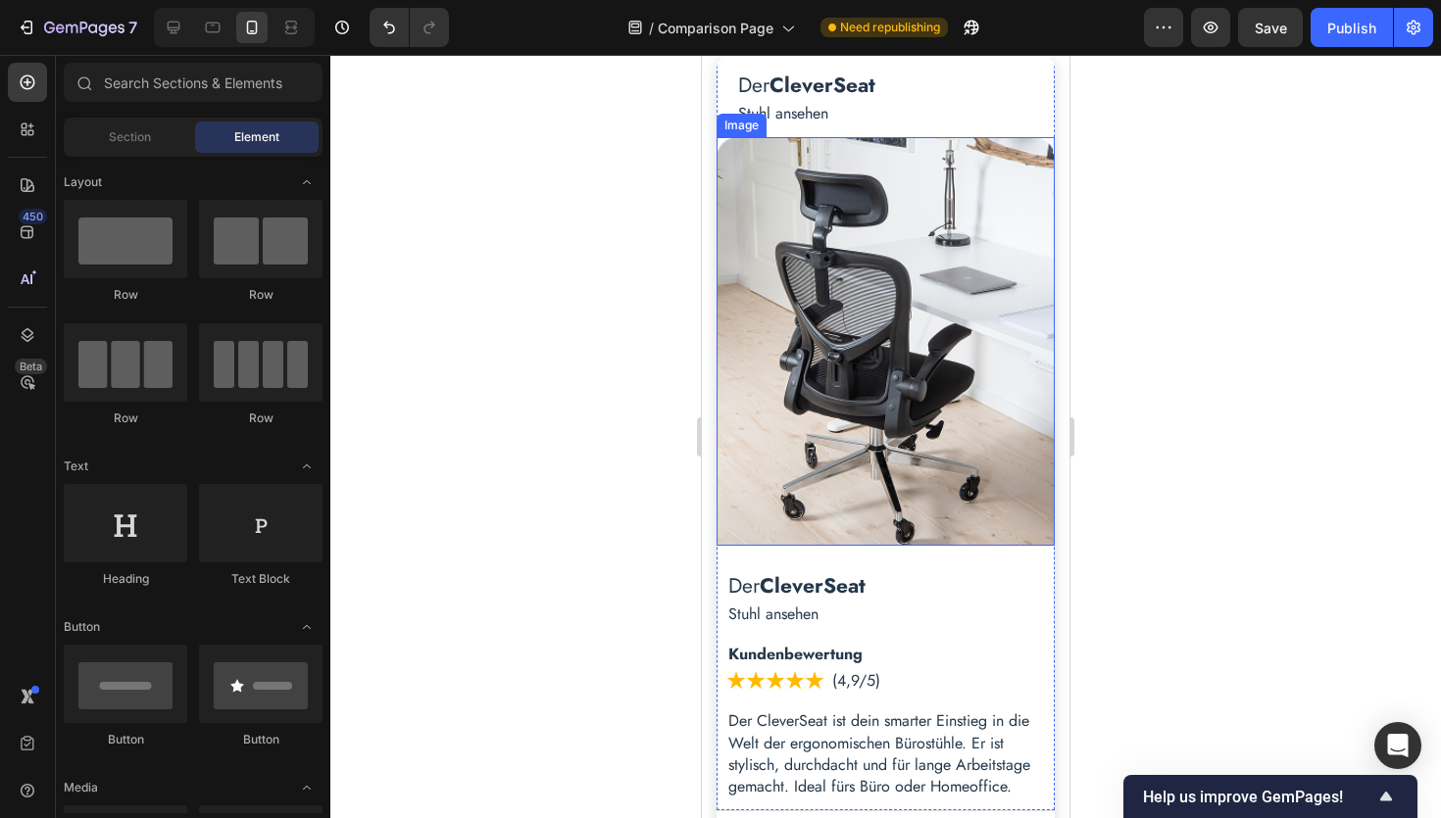
scroll to position [906, 0]
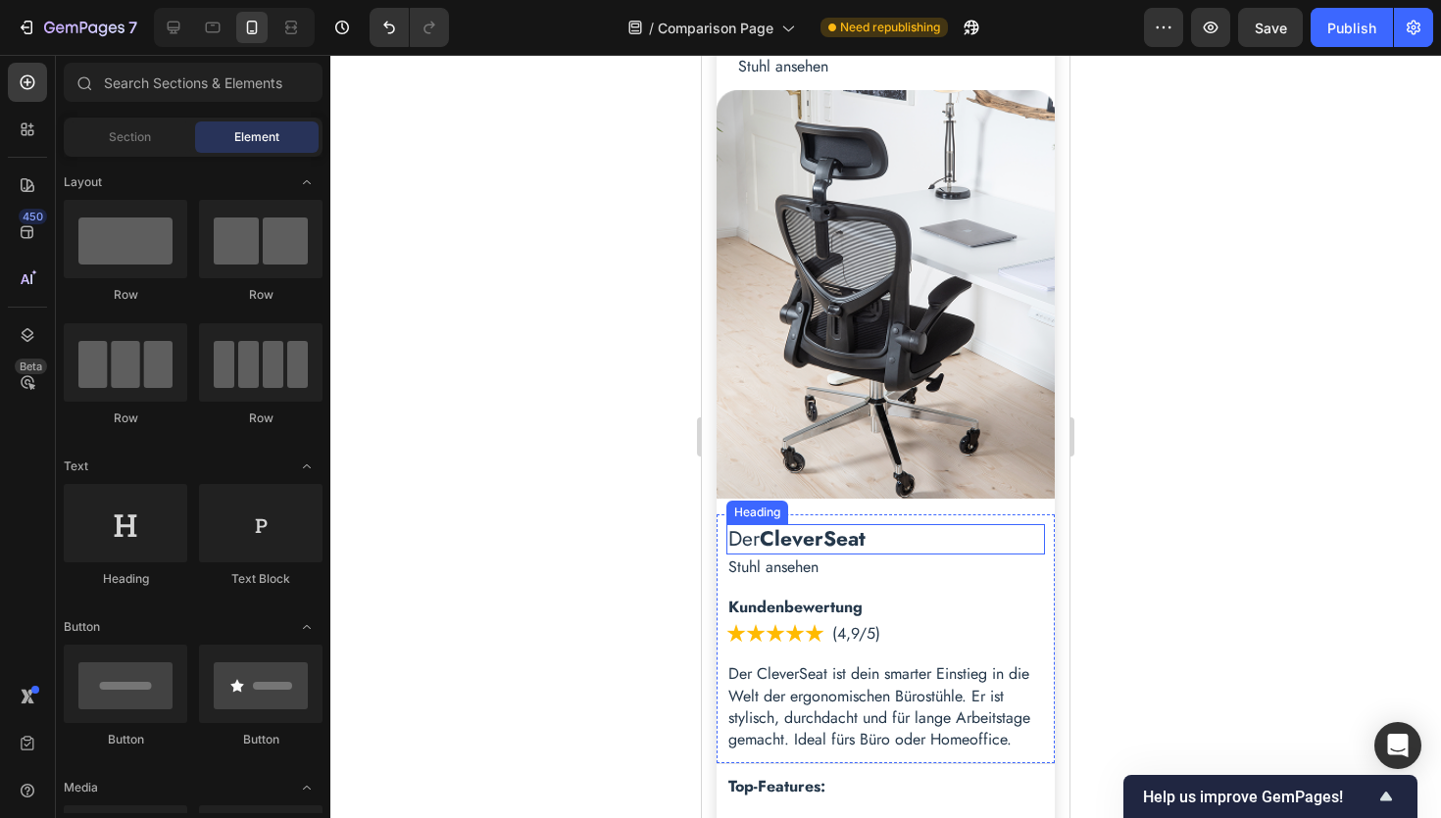
click at [906, 533] on h2 "Der CleverSeat" at bounding box center [885, 539] width 319 height 30
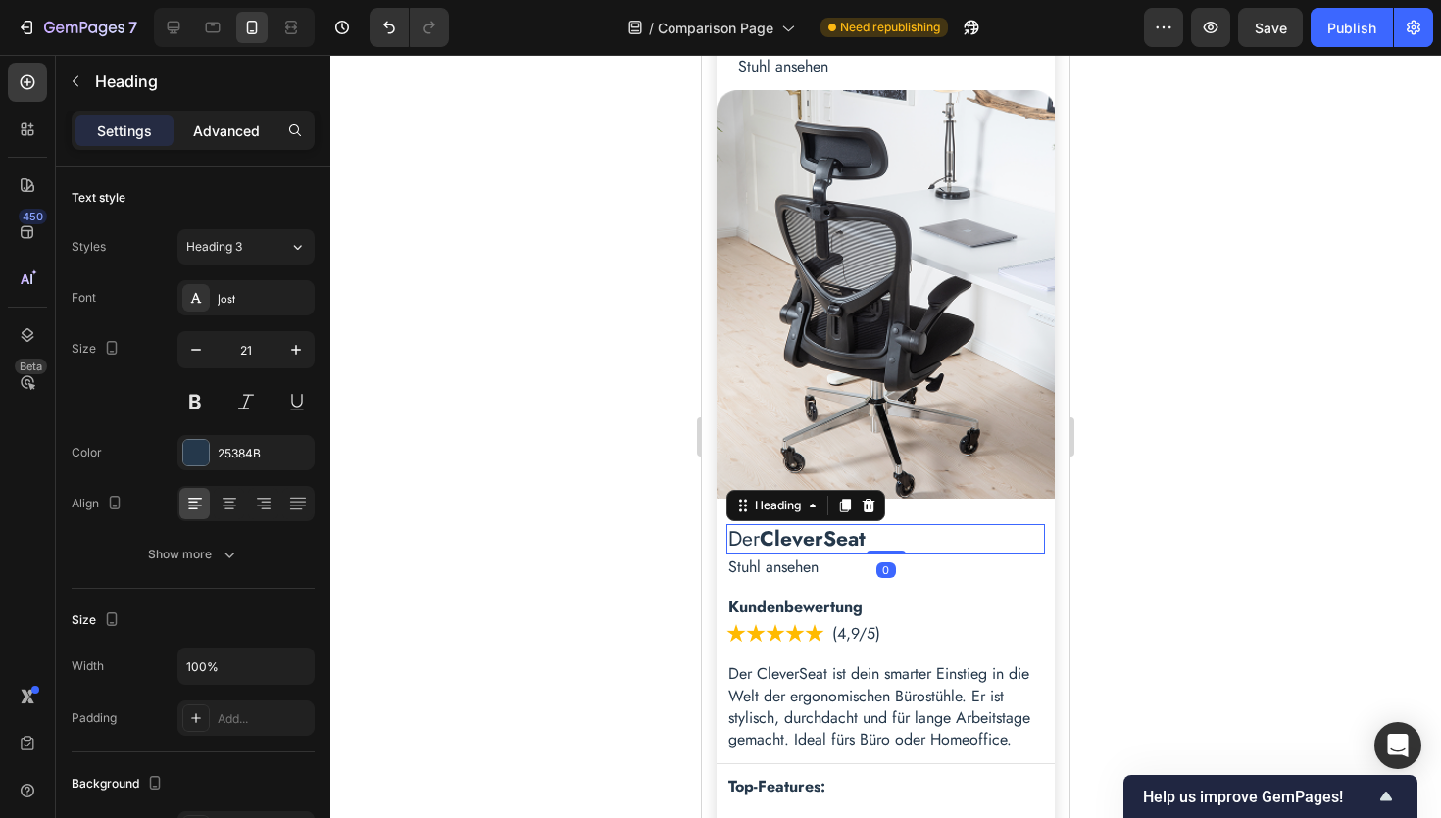
click at [226, 128] on p "Advanced" at bounding box center [226, 131] width 67 height 21
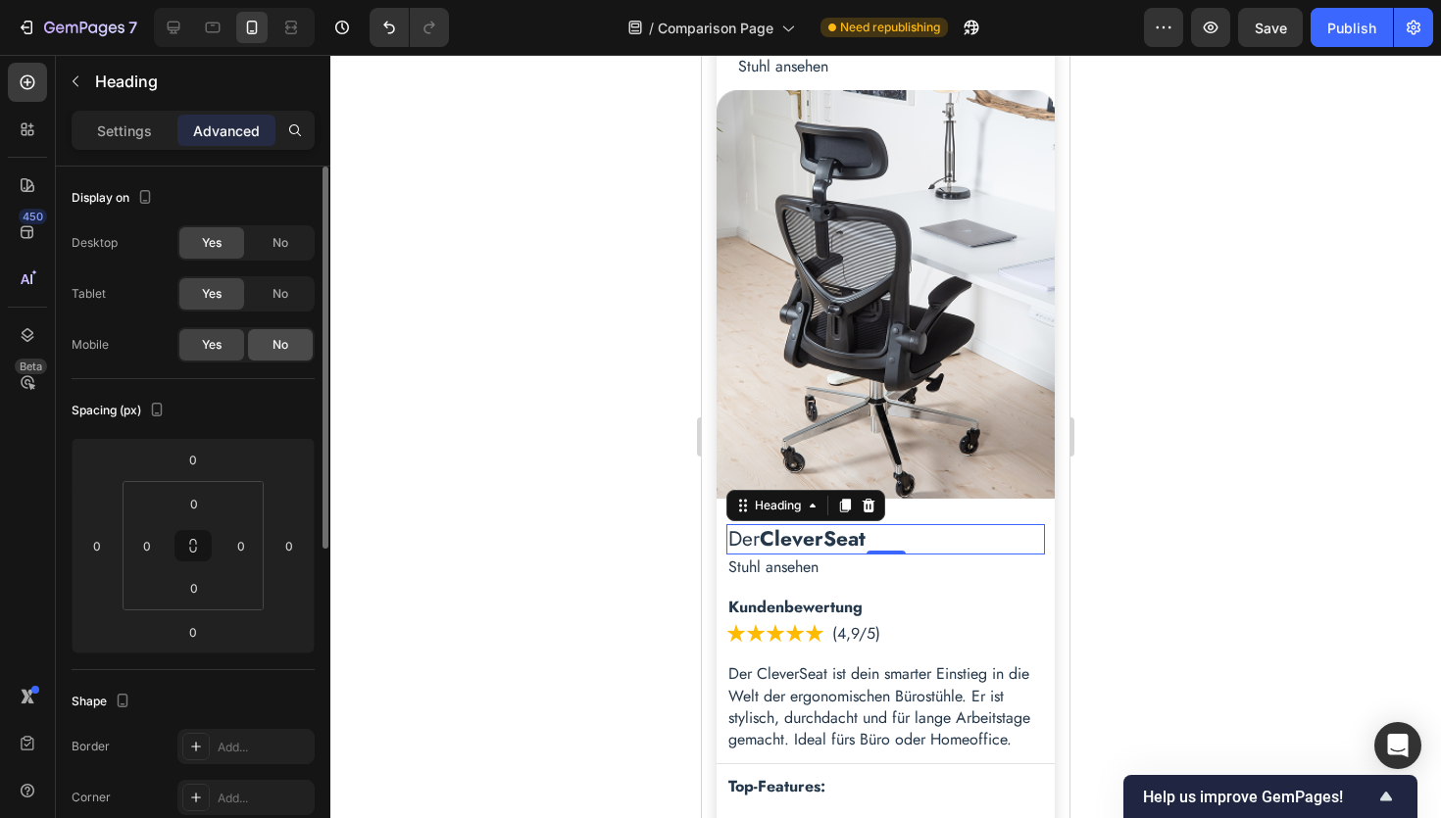
click at [289, 344] on div "No" at bounding box center [280, 344] width 65 height 31
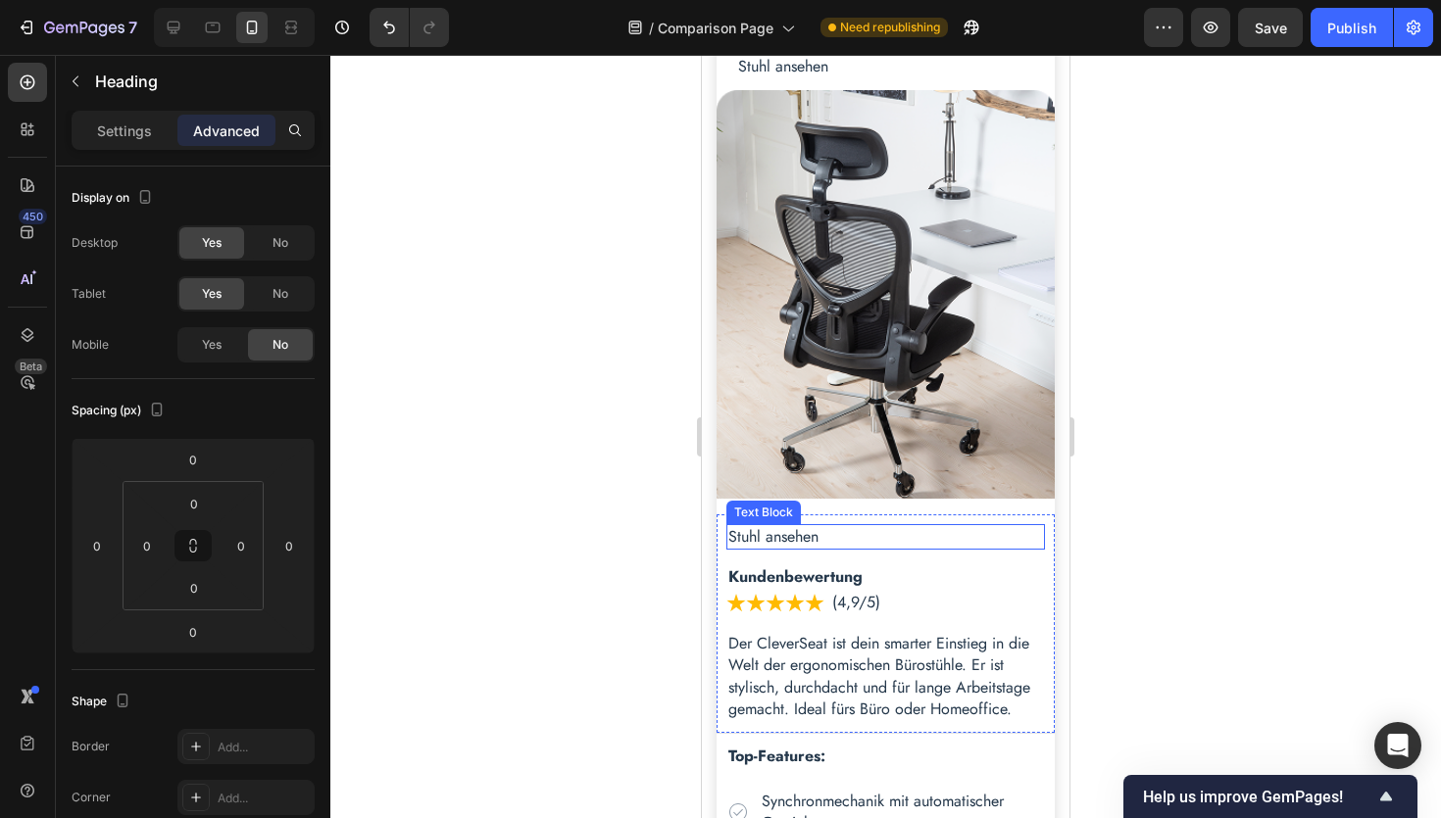
click at [902, 533] on p "Stuhl ansehen" at bounding box center [885, 537] width 315 height 22
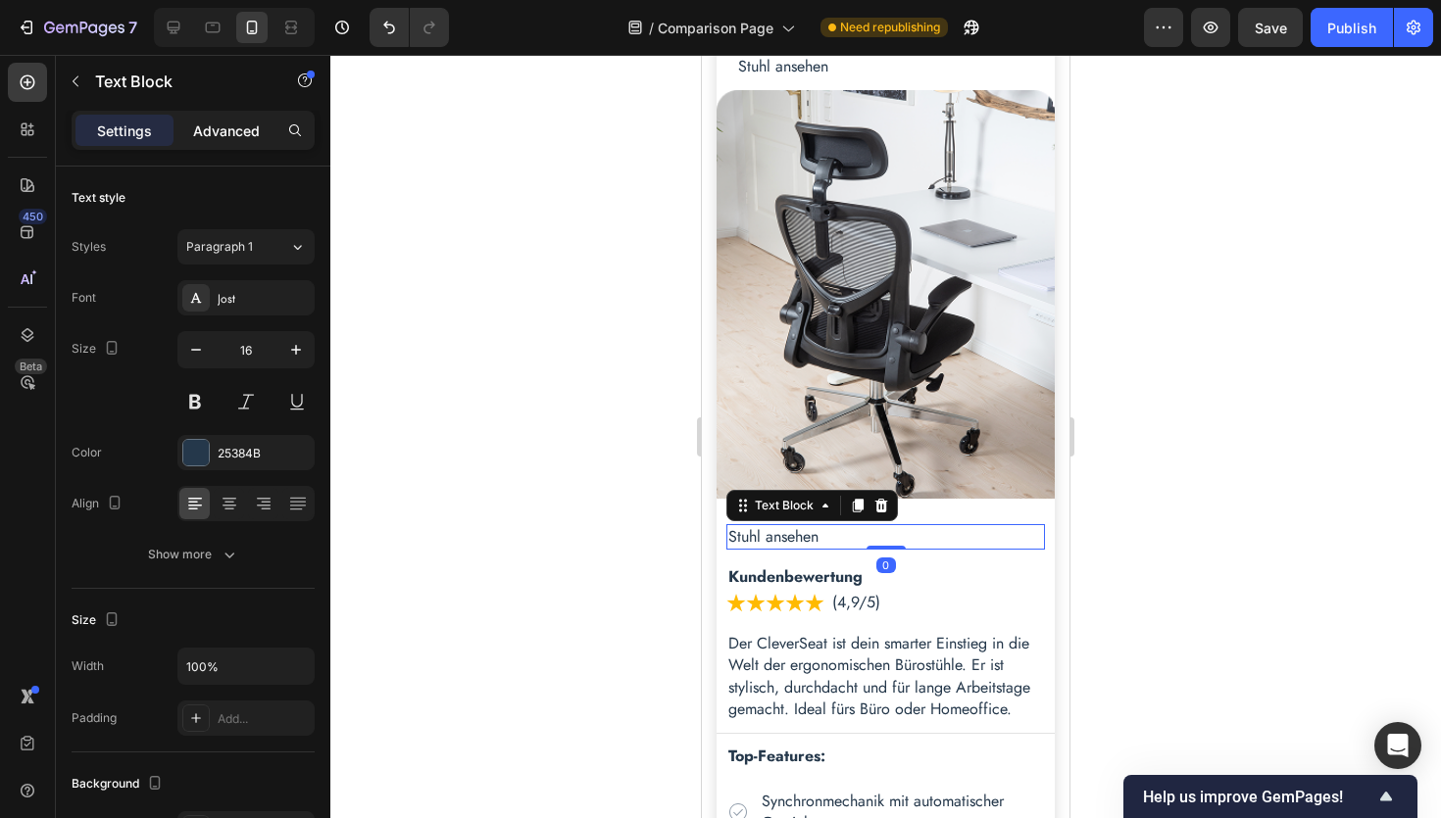
click at [229, 126] on p "Advanced" at bounding box center [226, 131] width 67 height 21
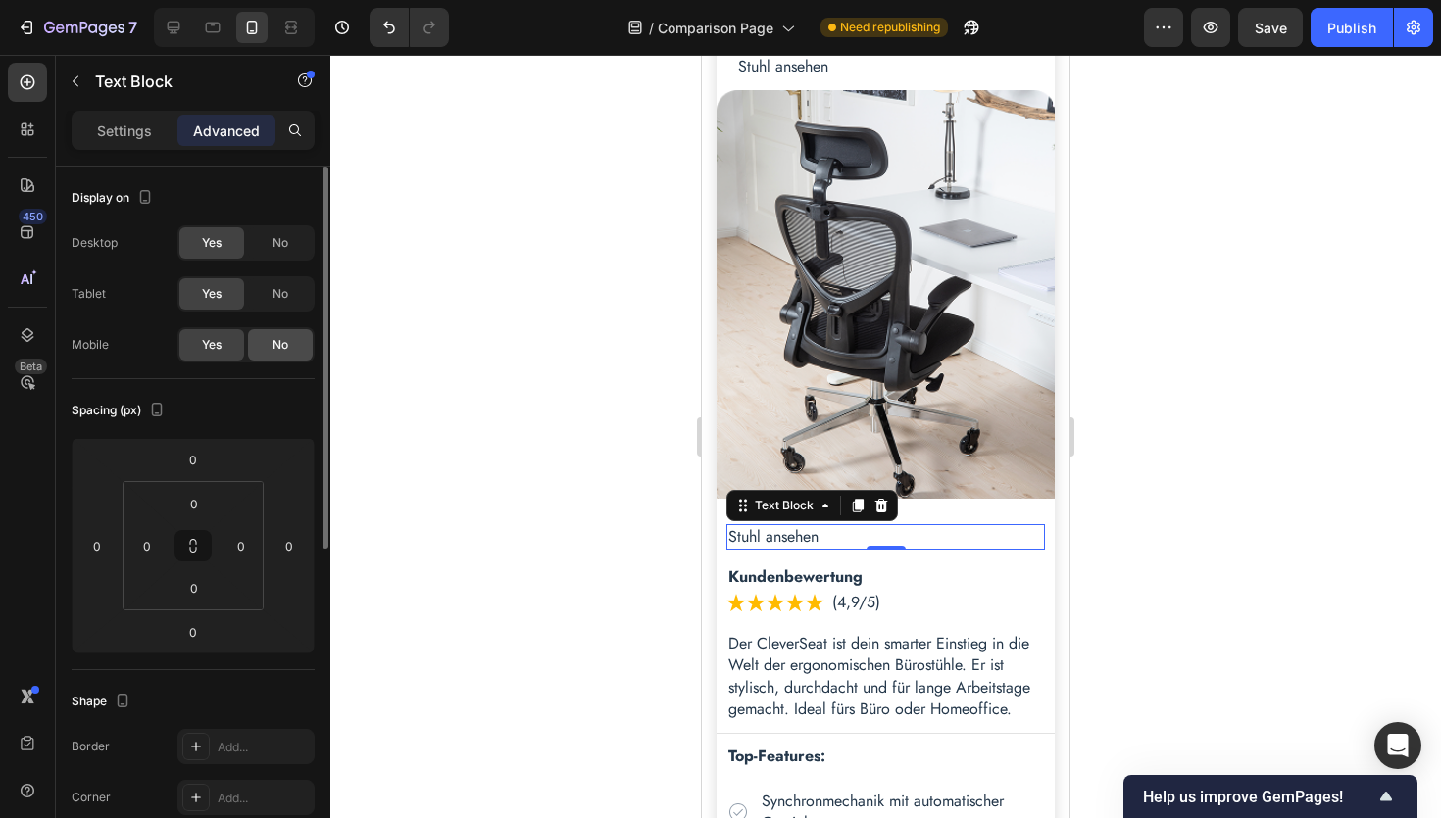
click at [275, 346] on span "No" at bounding box center [280, 345] width 16 height 18
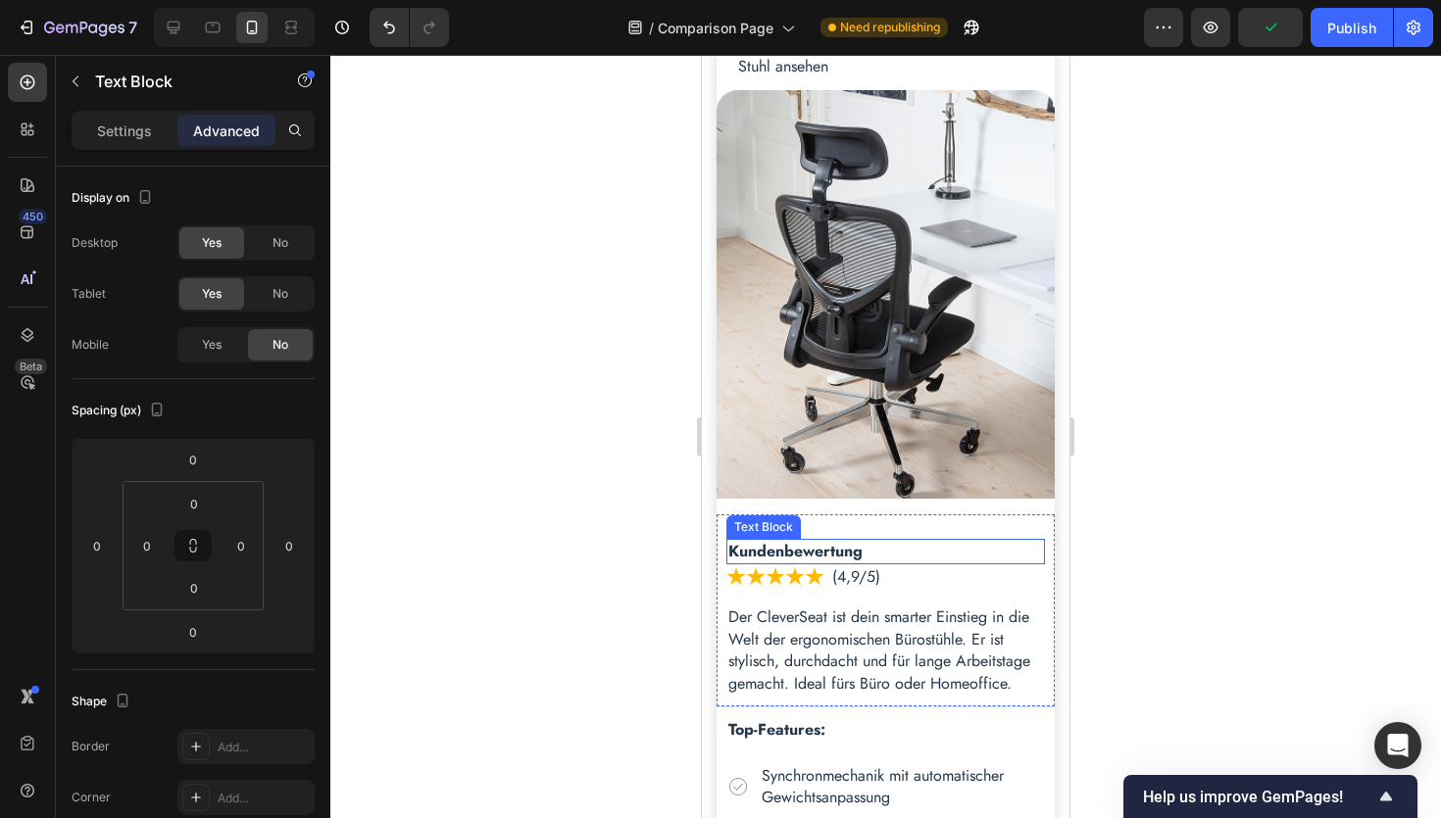
click at [914, 555] on p "Kundenbewertung" at bounding box center [885, 552] width 315 height 22
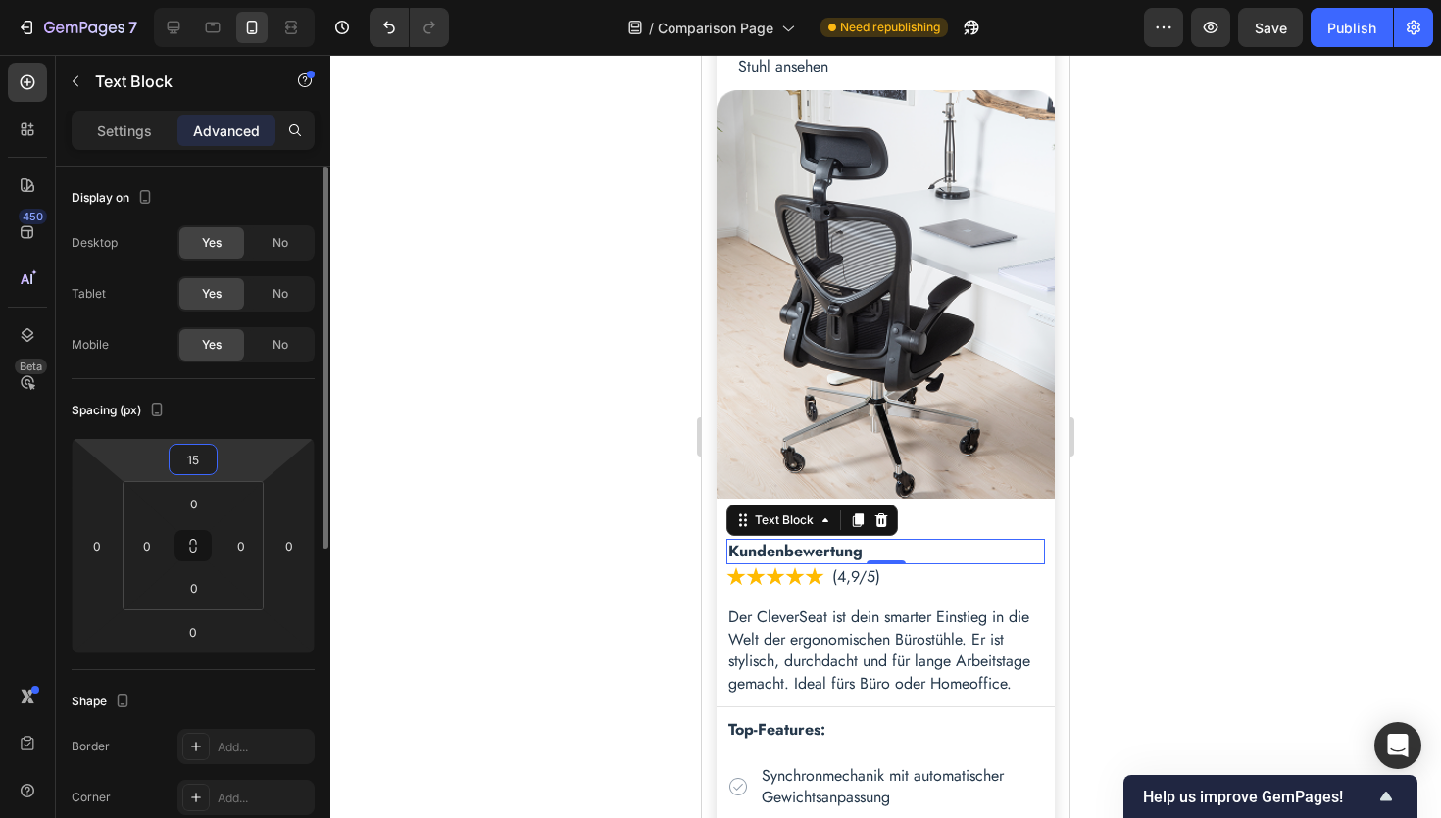
click at [212, 462] on input "15" at bounding box center [192, 459] width 39 height 29
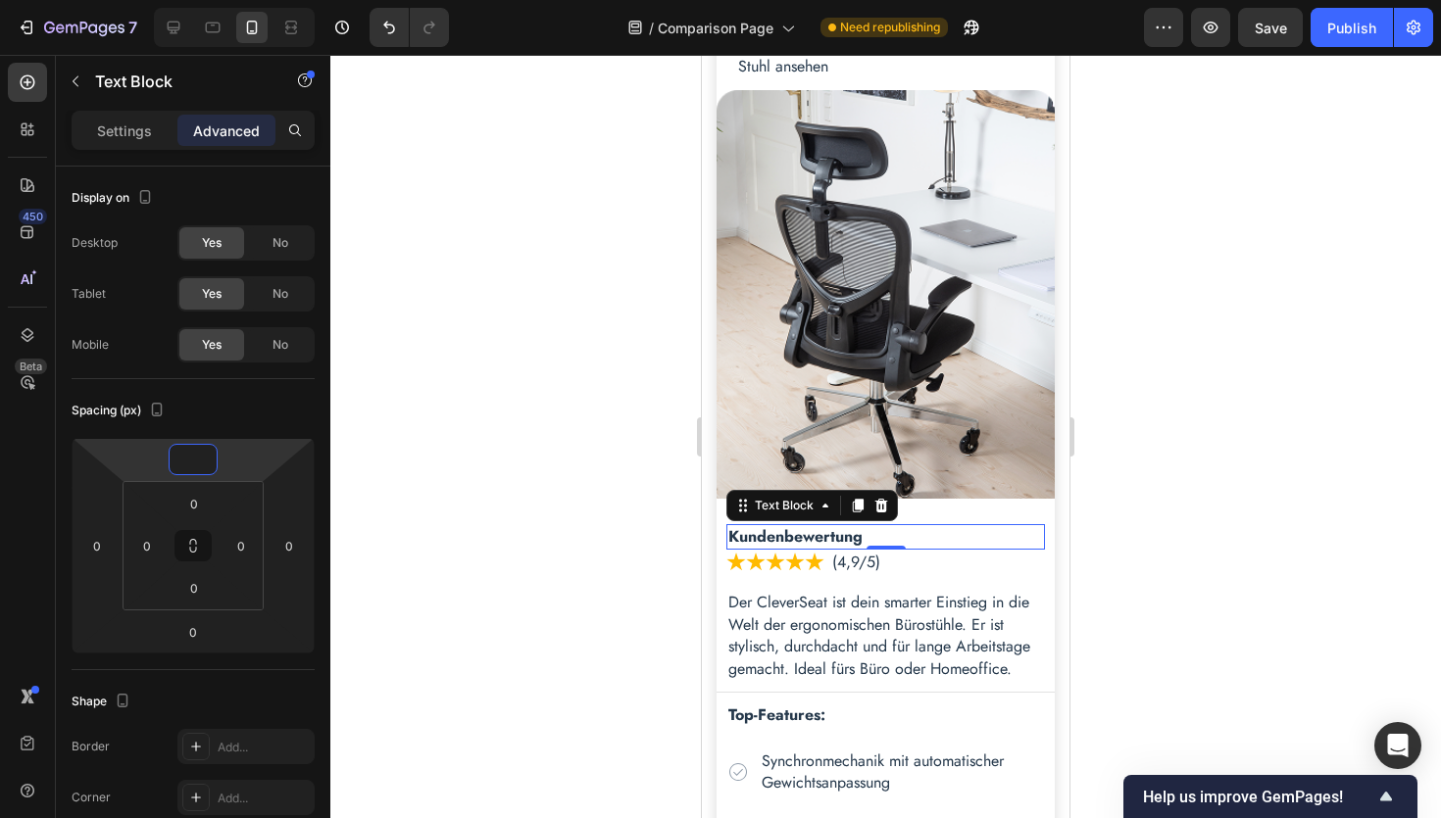
type input "0"
click at [1172, 510] on div at bounding box center [885, 437] width 1110 height 764
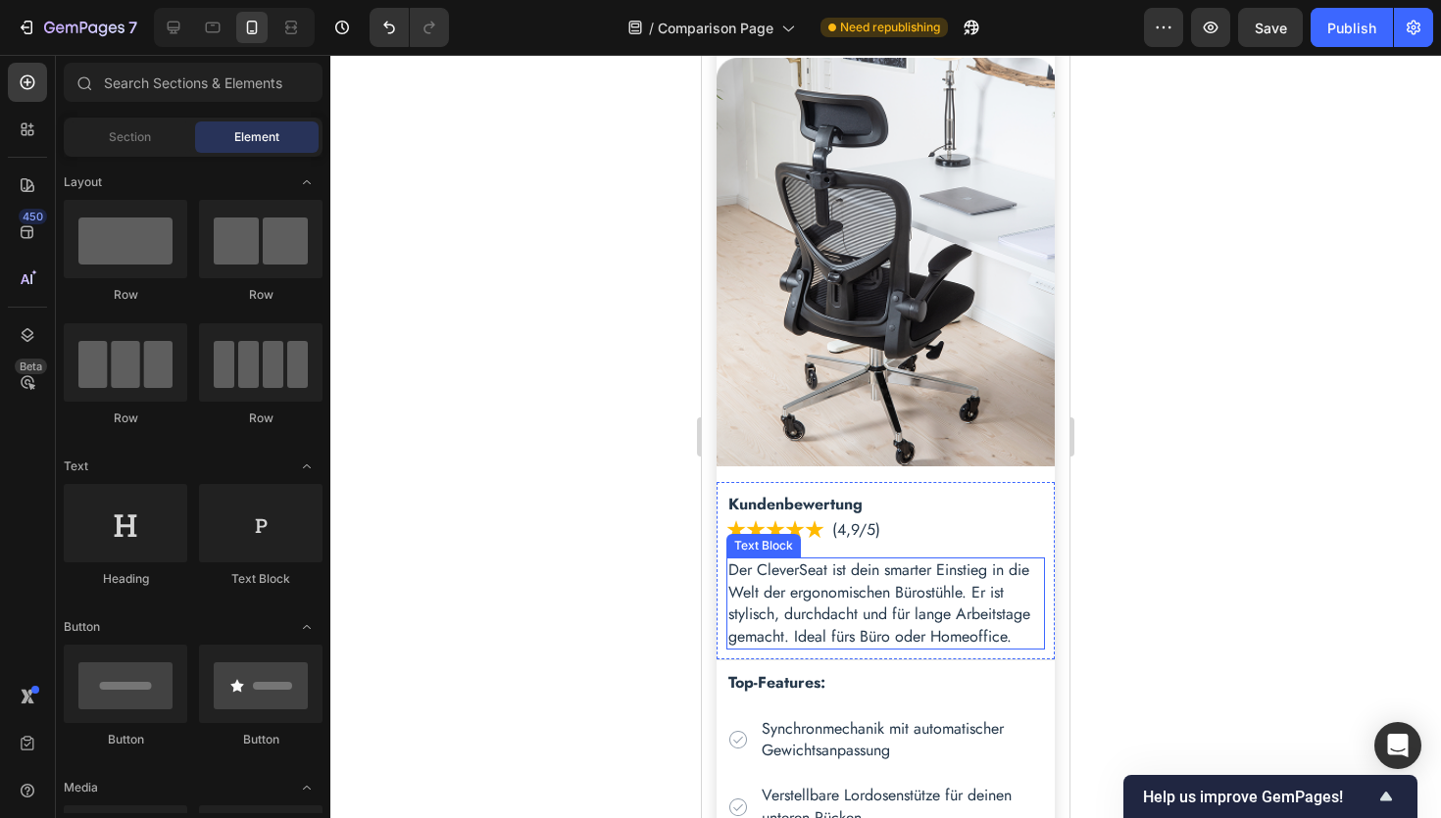
scroll to position [939, 0]
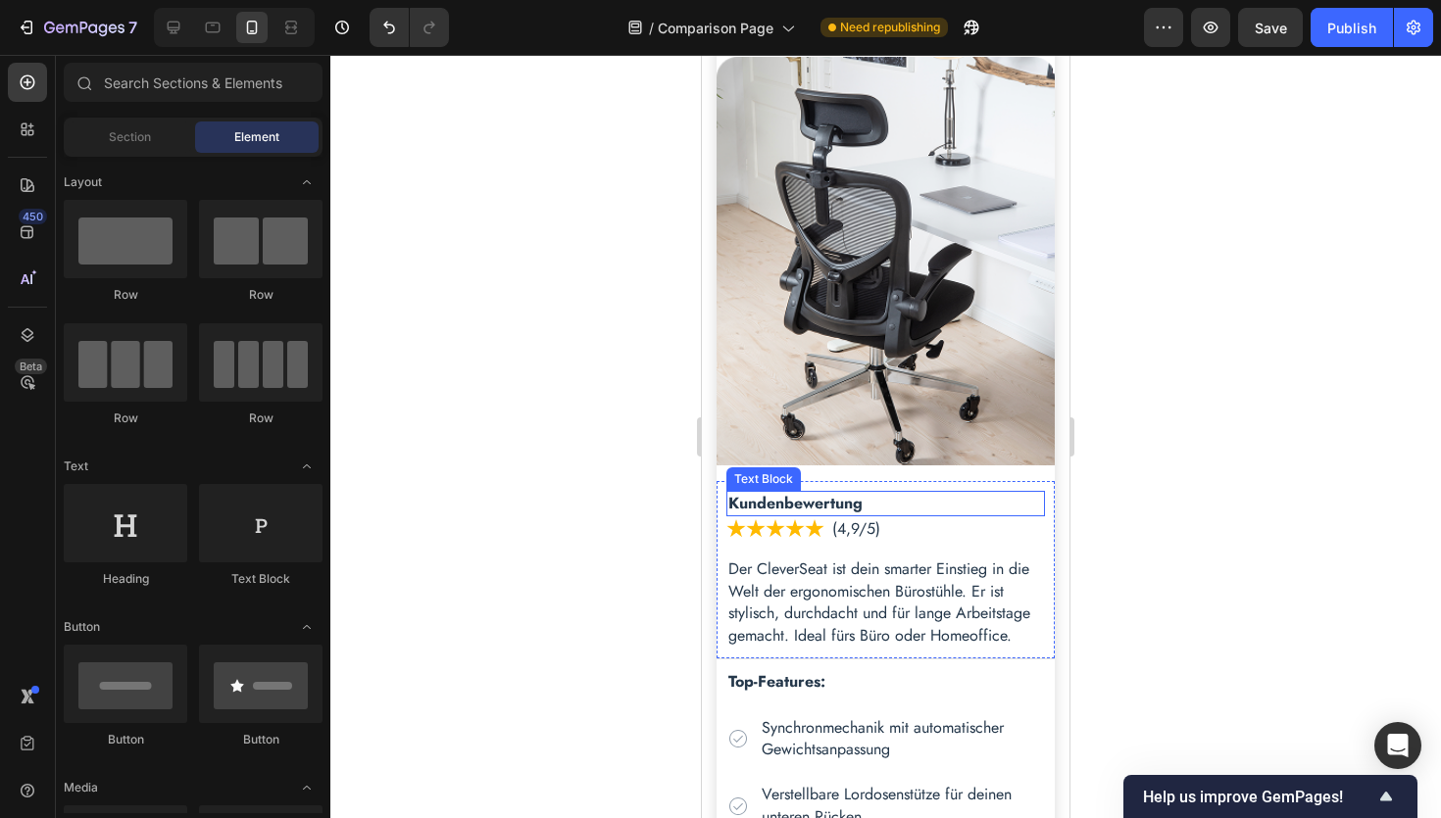
click at [871, 504] on p "Kundenbewertung" at bounding box center [885, 504] width 315 height 22
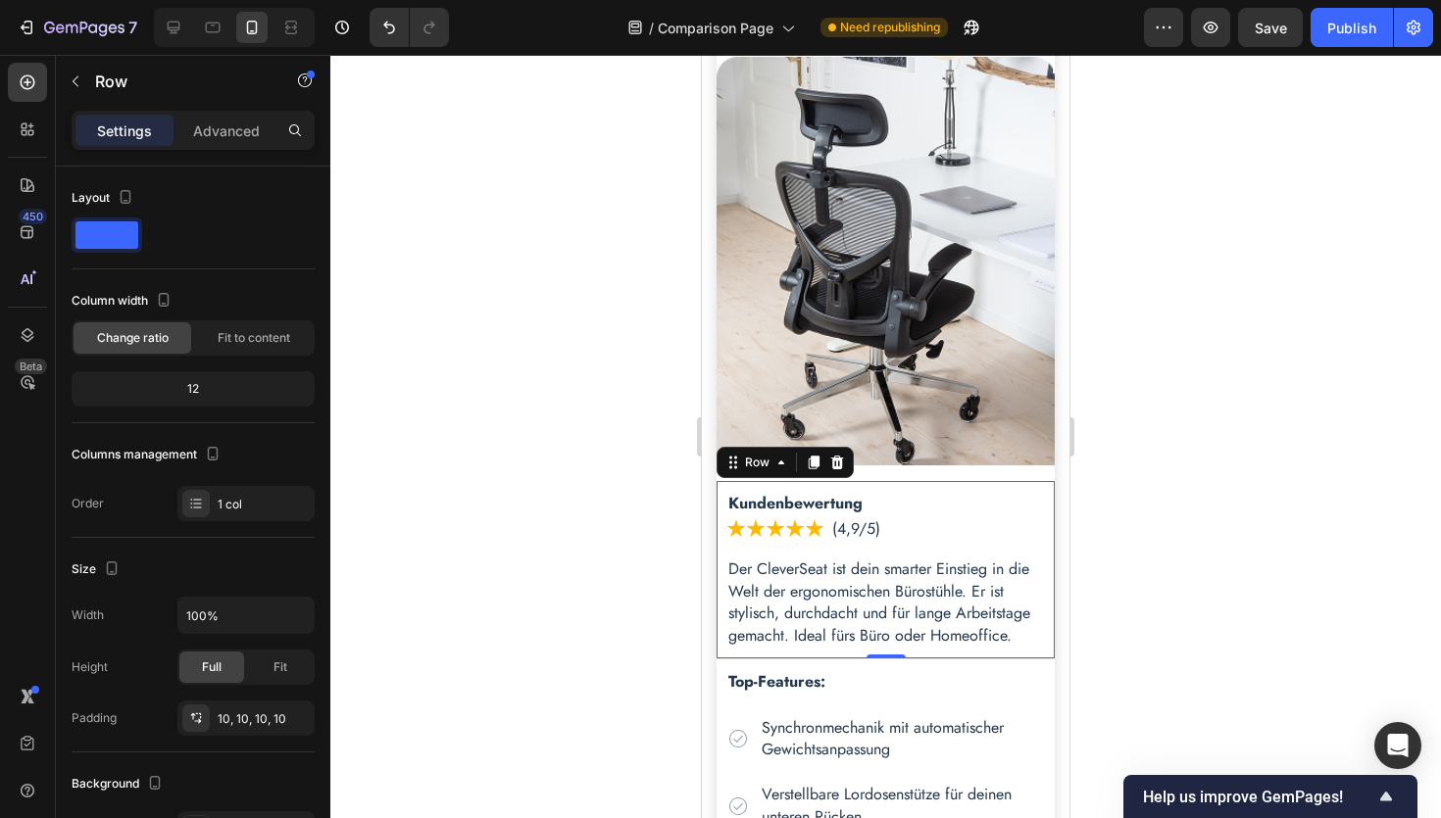
click at [1045, 553] on div "Der CleverSeat Heading Stuhl ansehen Text Block Kundenbewertung Text Block Imag…" at bounding box center [885, 569] width 338 height 177
click at [213, 125] on p "Advanced" at bounding box center [226, 131] width 67 height 21
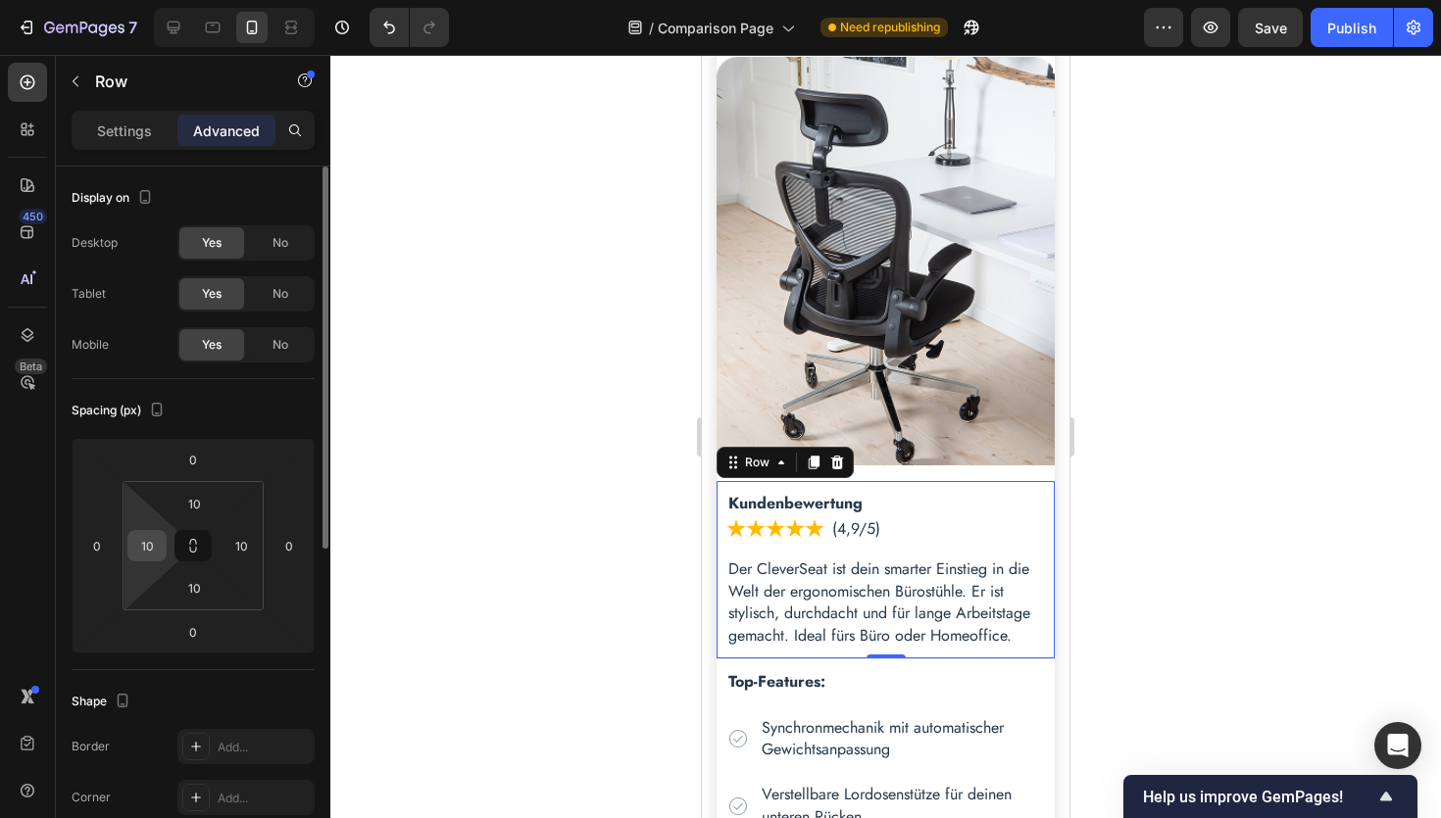
click at [154, 538] on input "10" at bounding box center [146, 545] width 29 height 29
type input "20"
click at [247, 552] on input "10" at bounding box center [240, 545] width 29 height 29
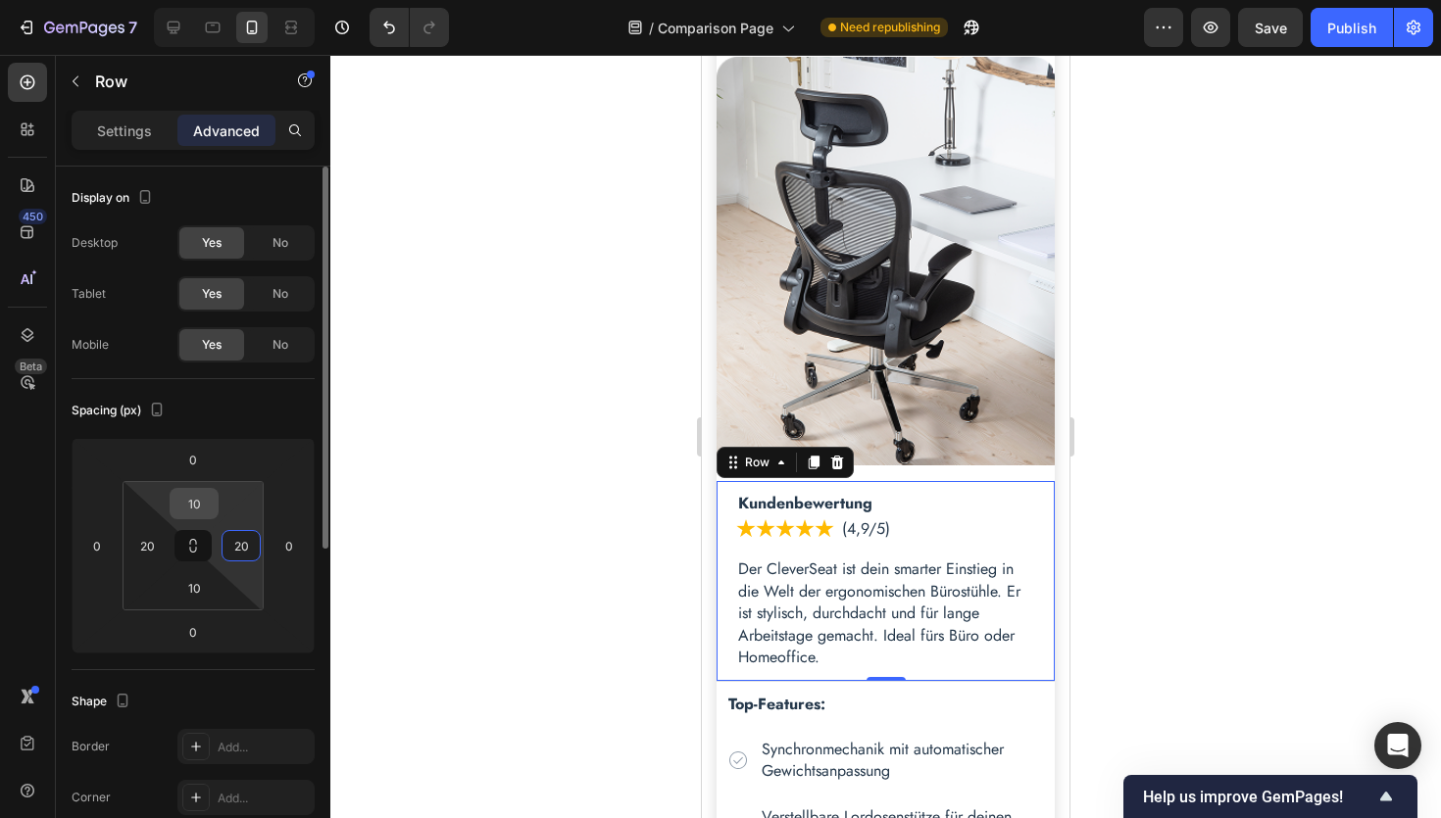
type input "20"
click at [199, 500] on input "10" at bounding box center [193, 503] width 39 height 29
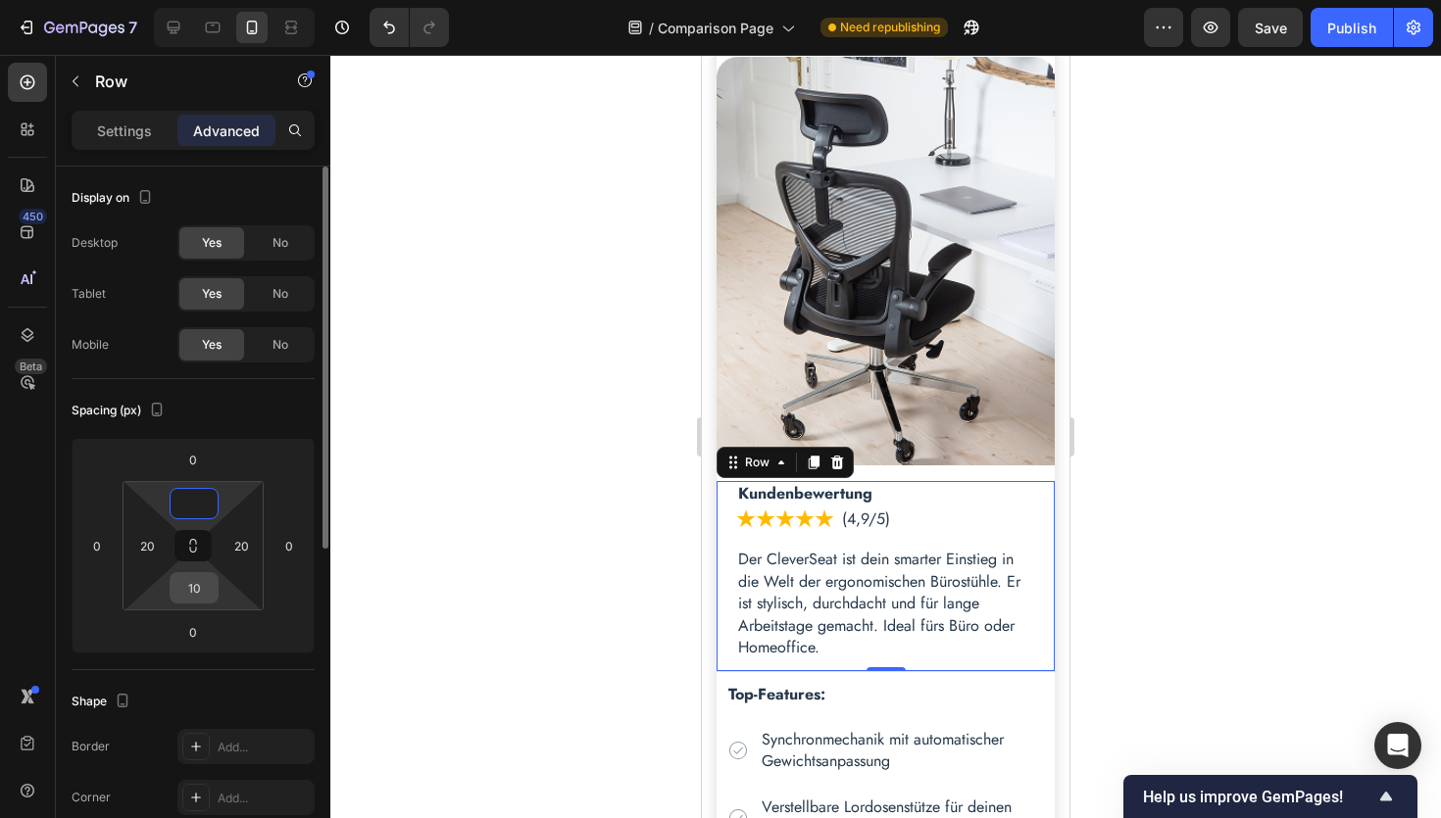
type input "0"
click at [205, 595] on input "10" at bounding box center [193, 587] width 39 height 29
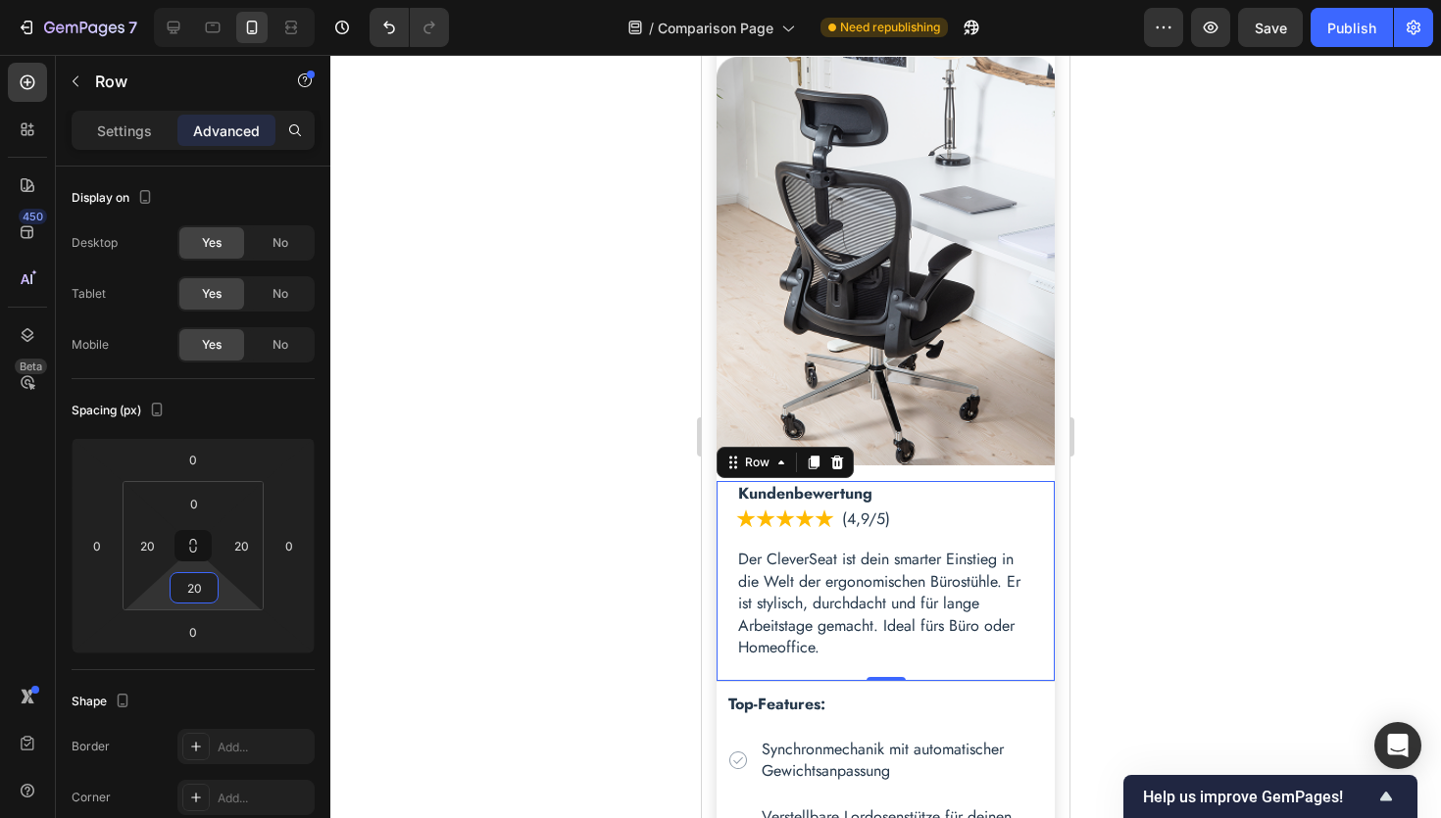
type input "20"
click at [1129, 585] on div at bounding box center [885, 437] width 1110 height 764
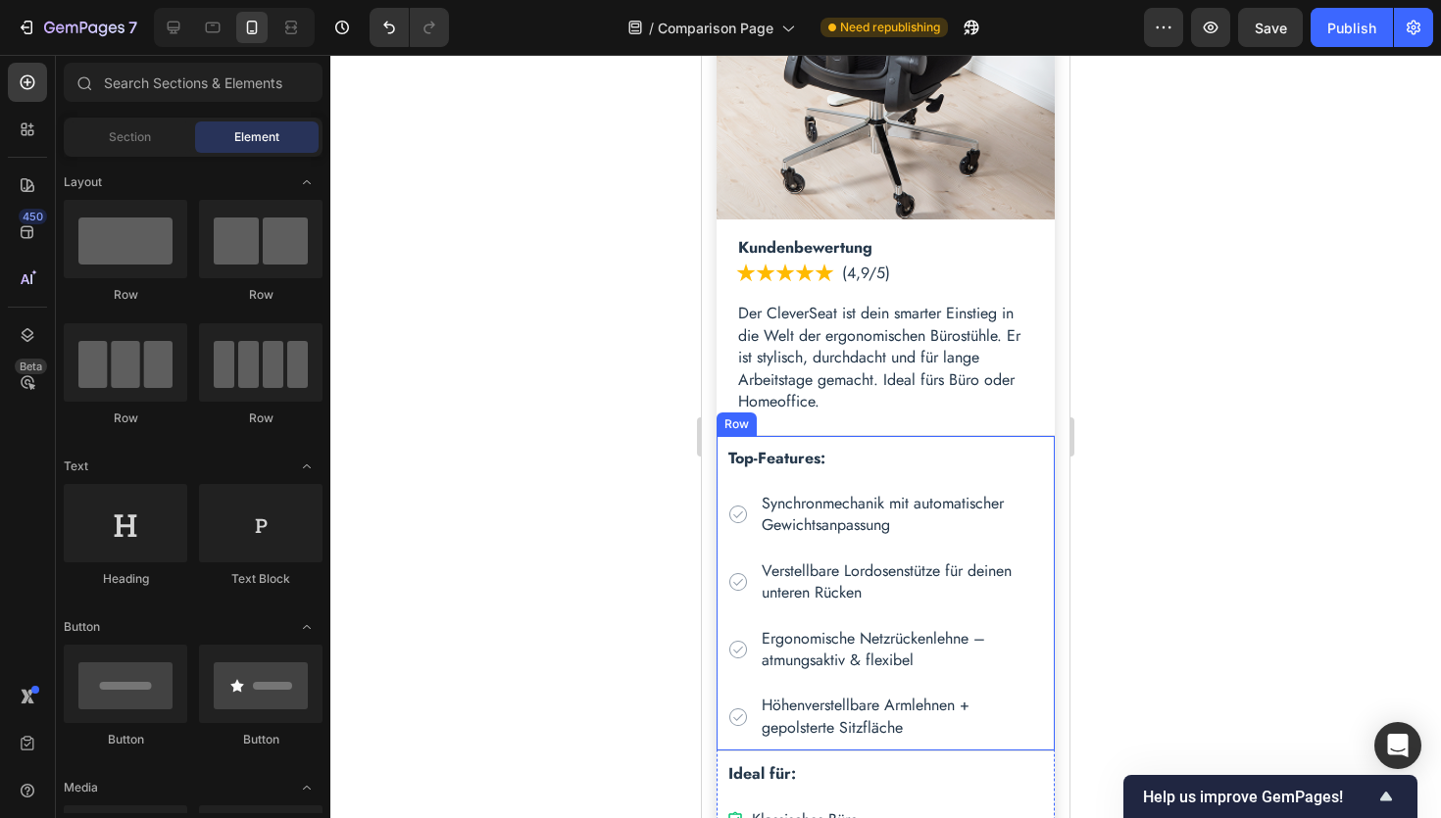
scroll to position [1193, 0]
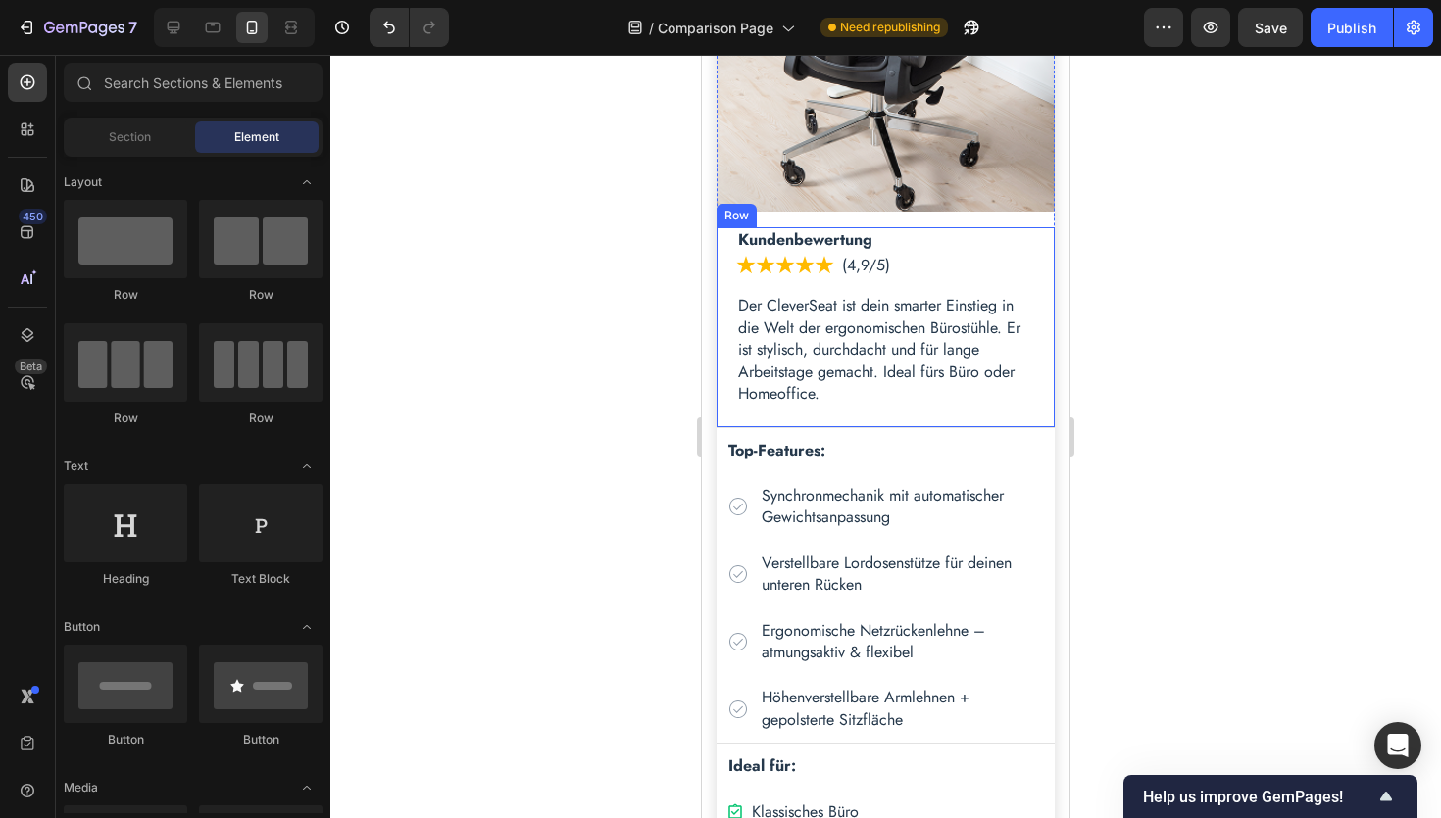
click at [727, 246] on div "Der CleverSeat Heading Stuhl ansehen Text Block Kundenbewertung Text Block Imag…" at bounding box center [885, 327] width 338 height 200
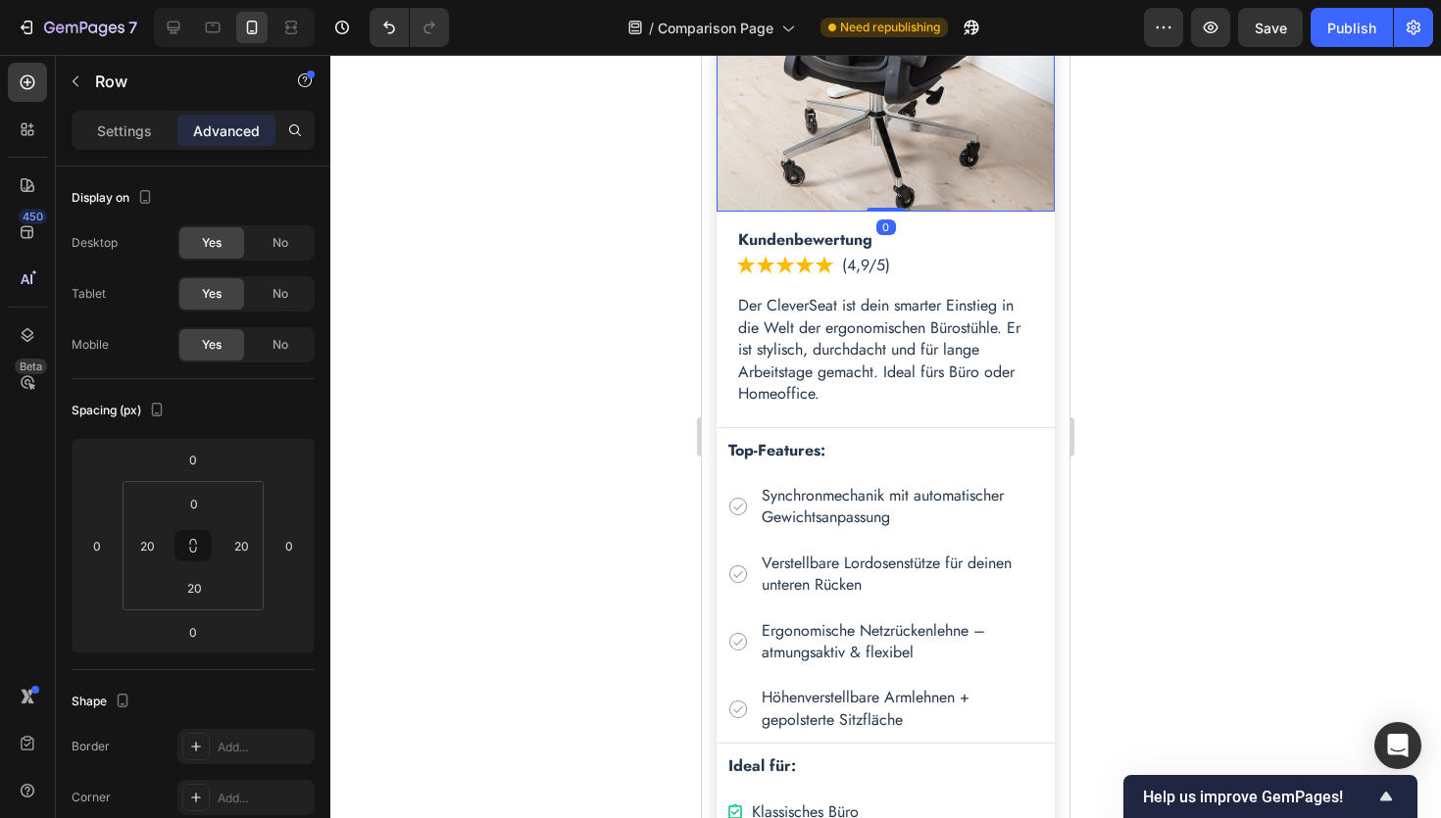
click at [924, 194] on img at bounding box center [885, 7] width 338 height 409
click at [772, 222] on div "Der CleverSeat Heading Stuhl ansehen Text Block Row Image 0 Der CleverSeat Head…" at bounding box center [885, 73] width 338 height 712
click at [108, 131] on p "Settings" at bounding box center [124, 131] width 55 height 21
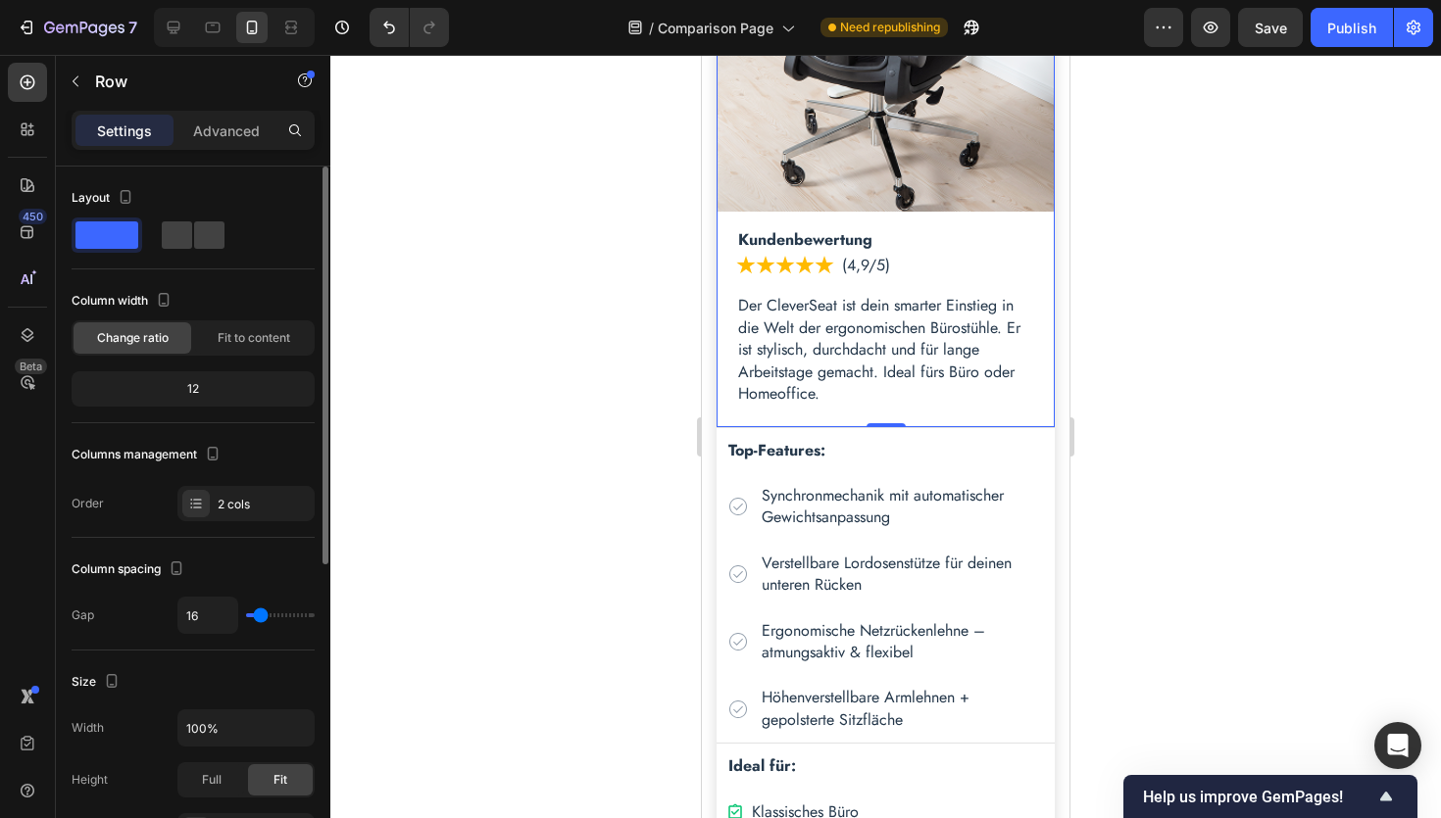
type input "9"
type input "0"
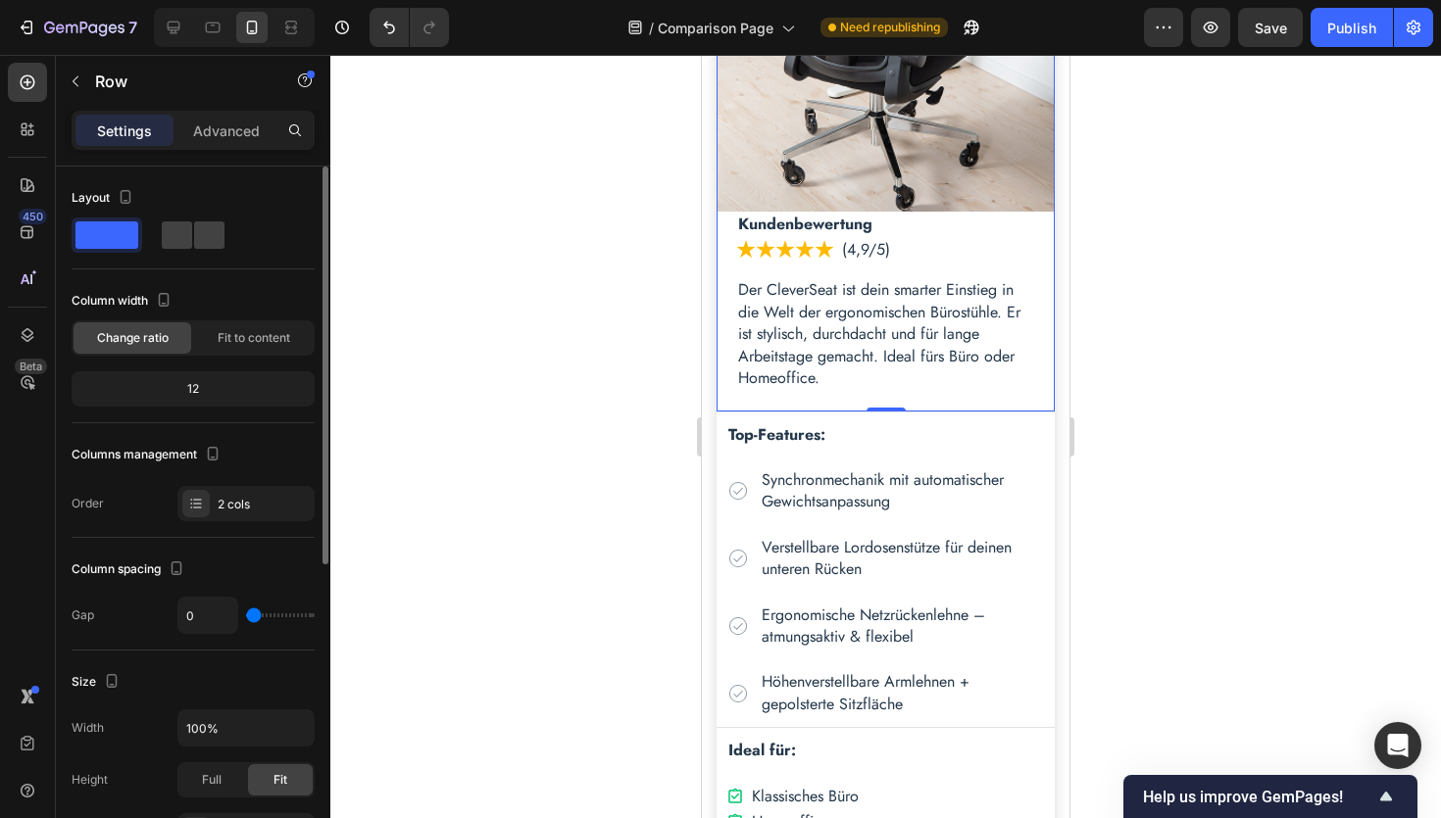
type input "0"
drag, startPoint x: 261, startPoint y: 615, endPoint x: 179, endPoint y: 600, distance: 82.7
click at [179, 600] on div "0" at bounding box center [245, 615] width 137 height 37
click at [727, 274] on div "Der CleverSeat Heading Stuhl ansehen Text Block Kundenbewertung Text Block Imag…" at bounding box center [885, 312] width 338 height 200
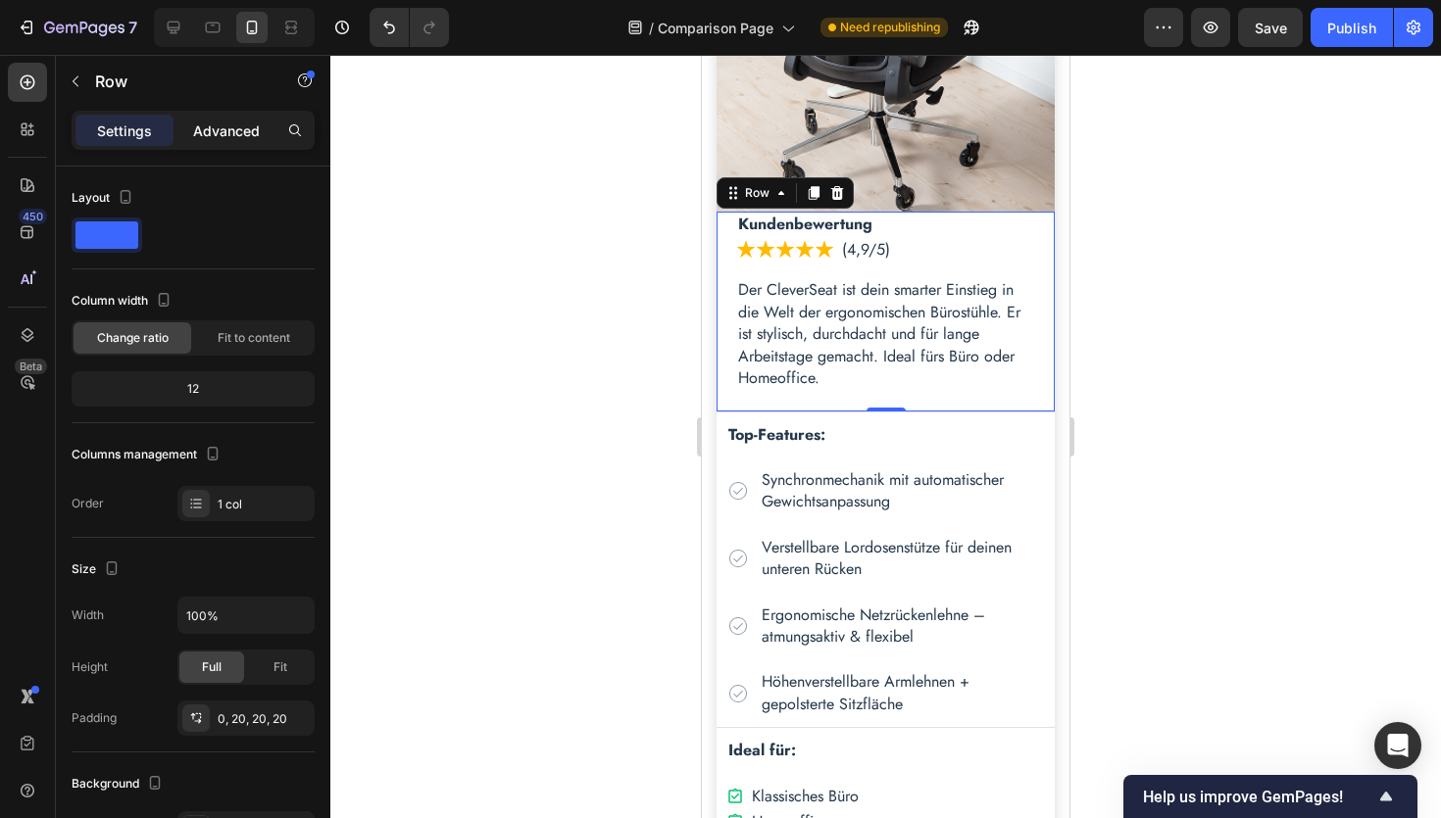
click at [231, 126] on p "Advanced" at bounding box center [226, 131] width 67 height 21
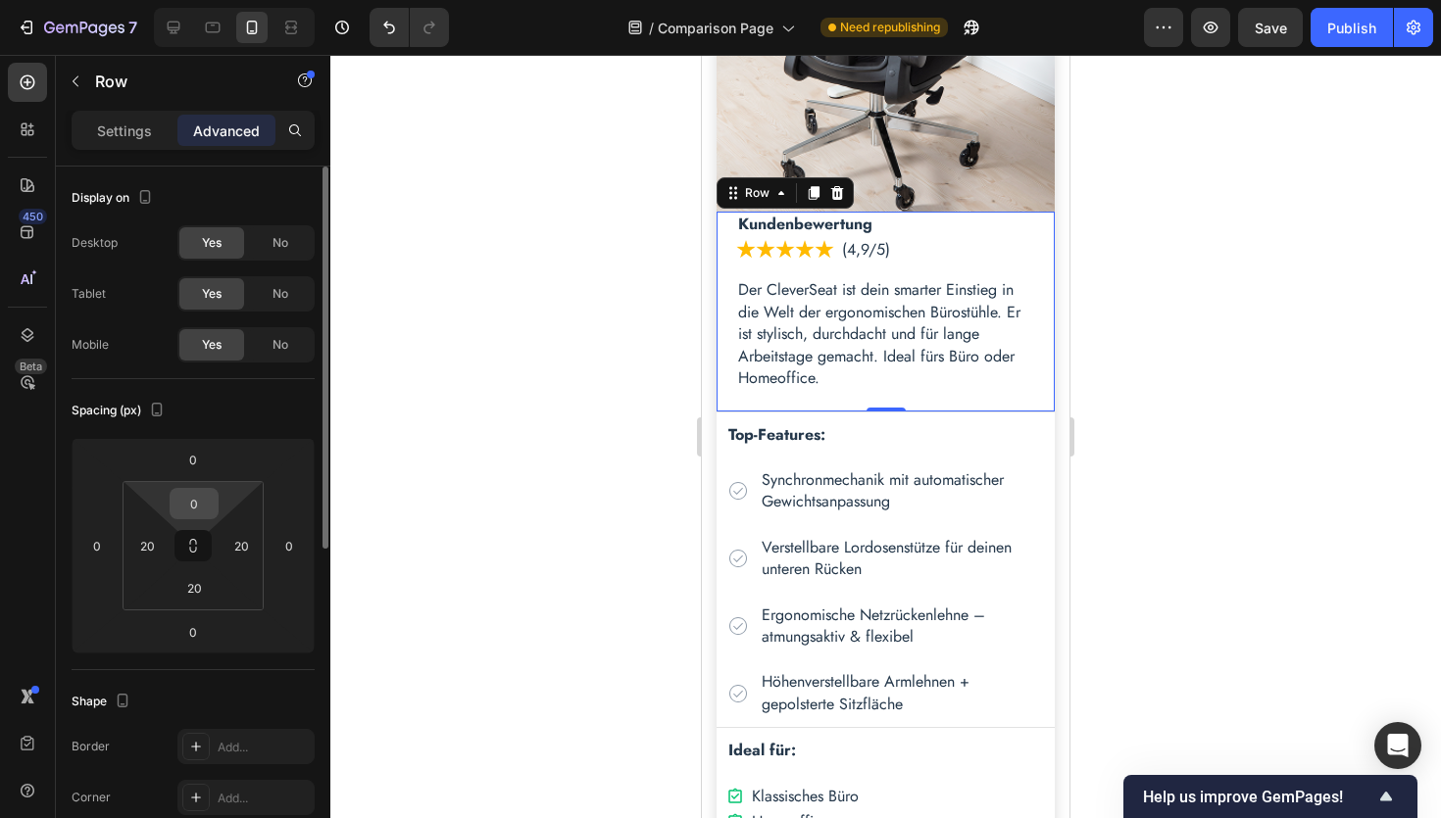
click at [197, 503] on input "0" at bounding box center [193, 503] width 39 height 29
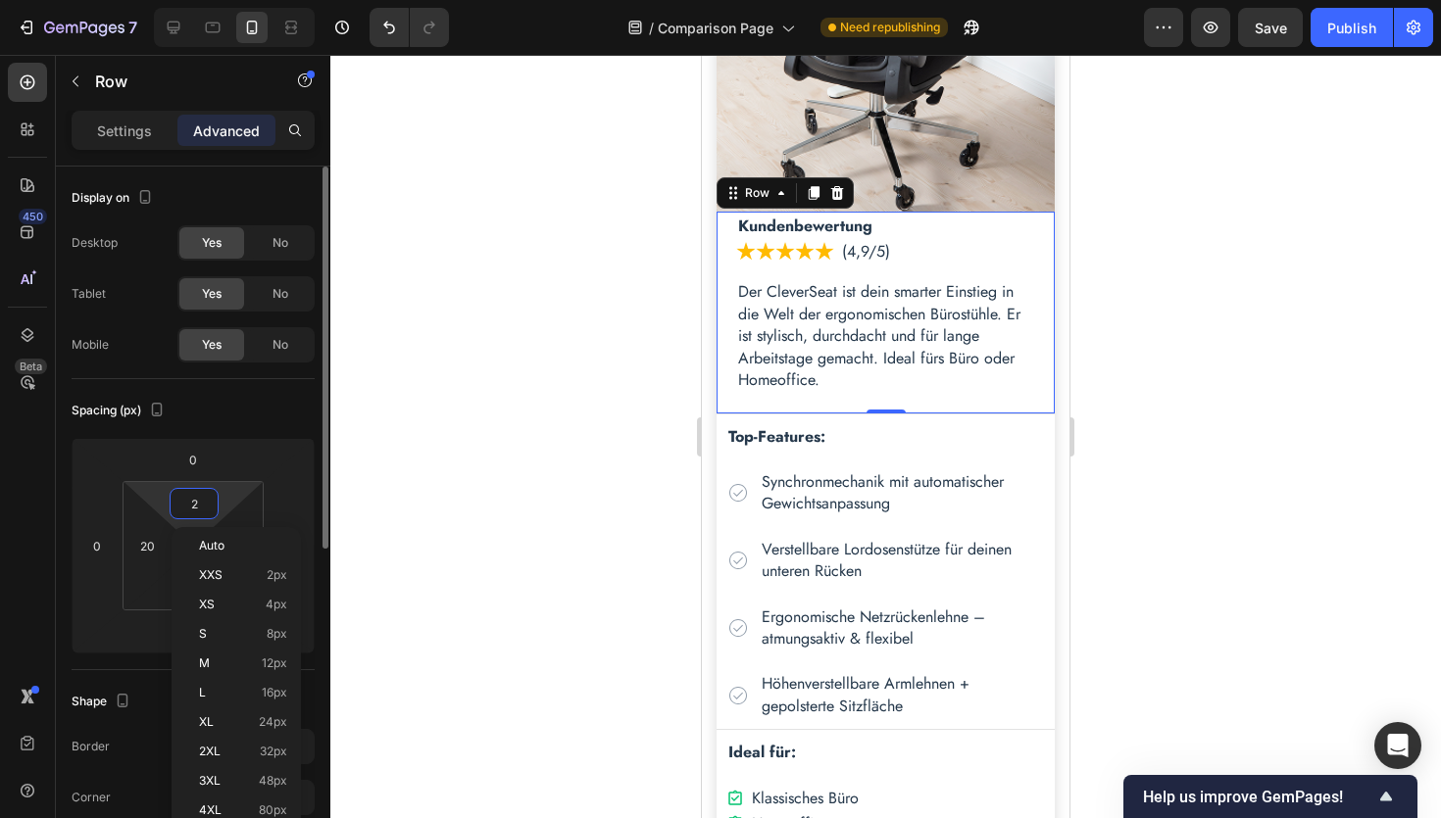
type input "20"
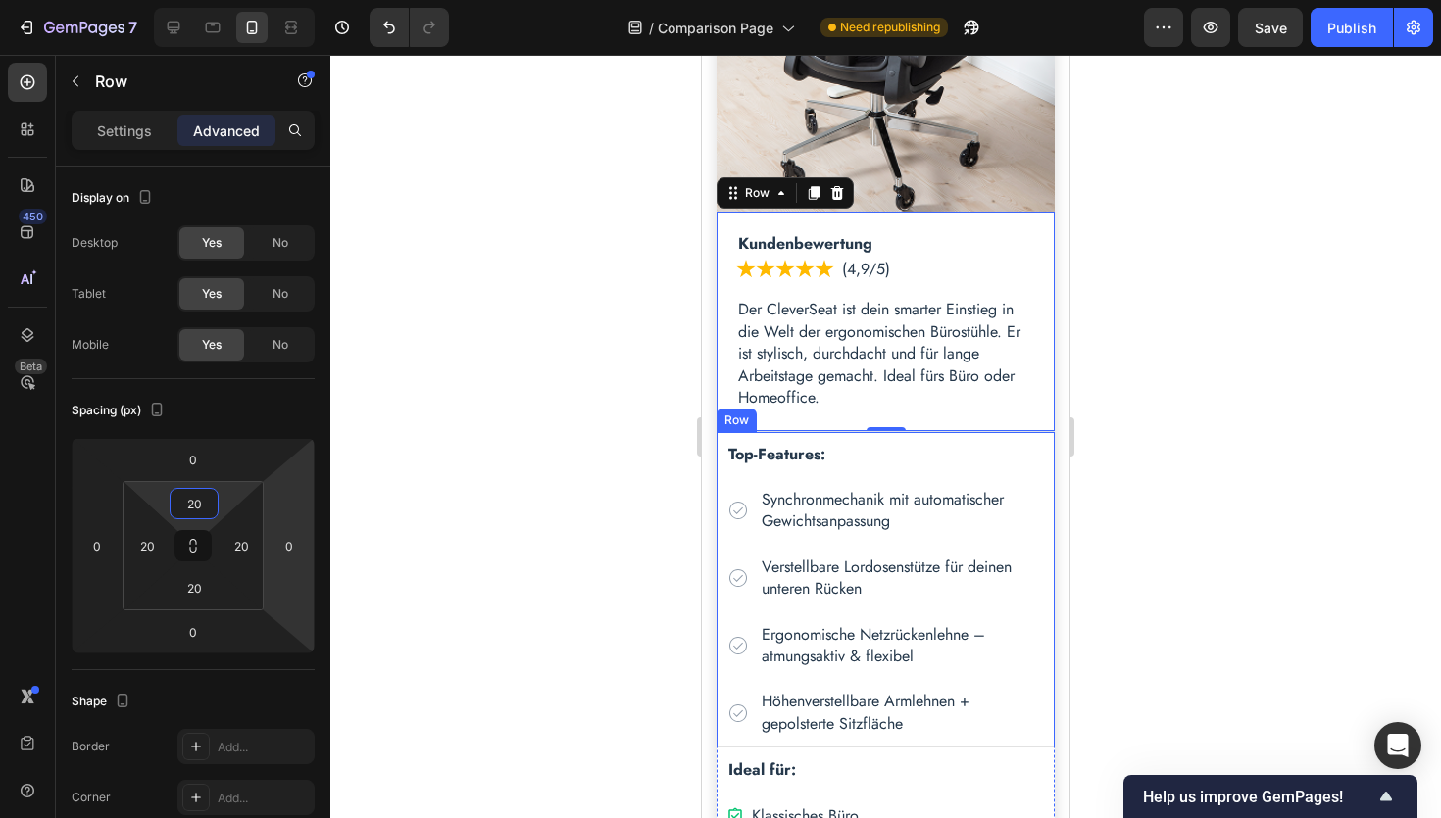
click at [721, 449] on div "Top-Features: Text Block Icon Synchronmechanik mit automatischer Gewichtsanpass…" at bounding box center [885, 590] width 338 height 317
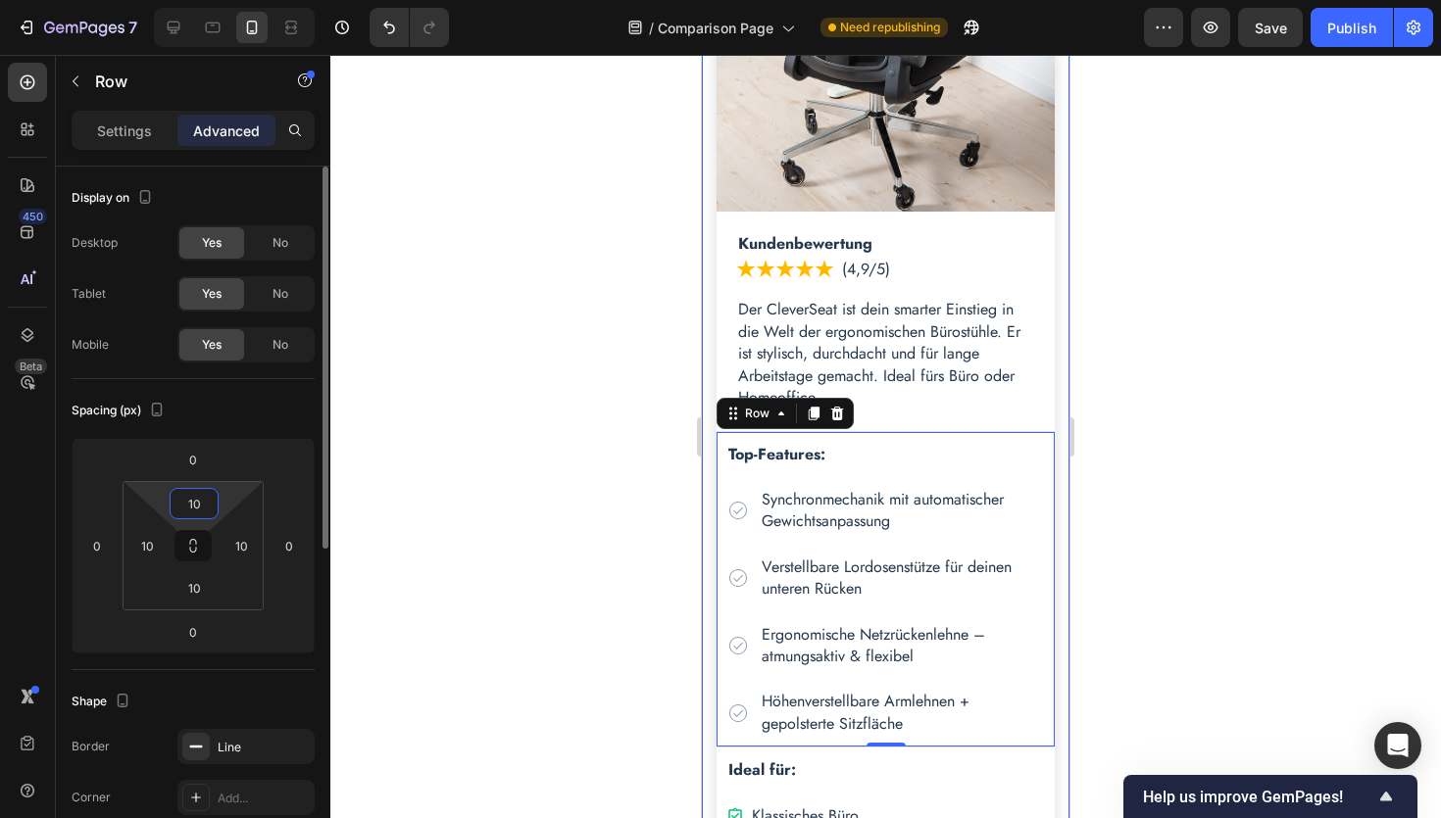
click at [199, 505] on input "10" at bounding box center [193, 503] width 39 height 29
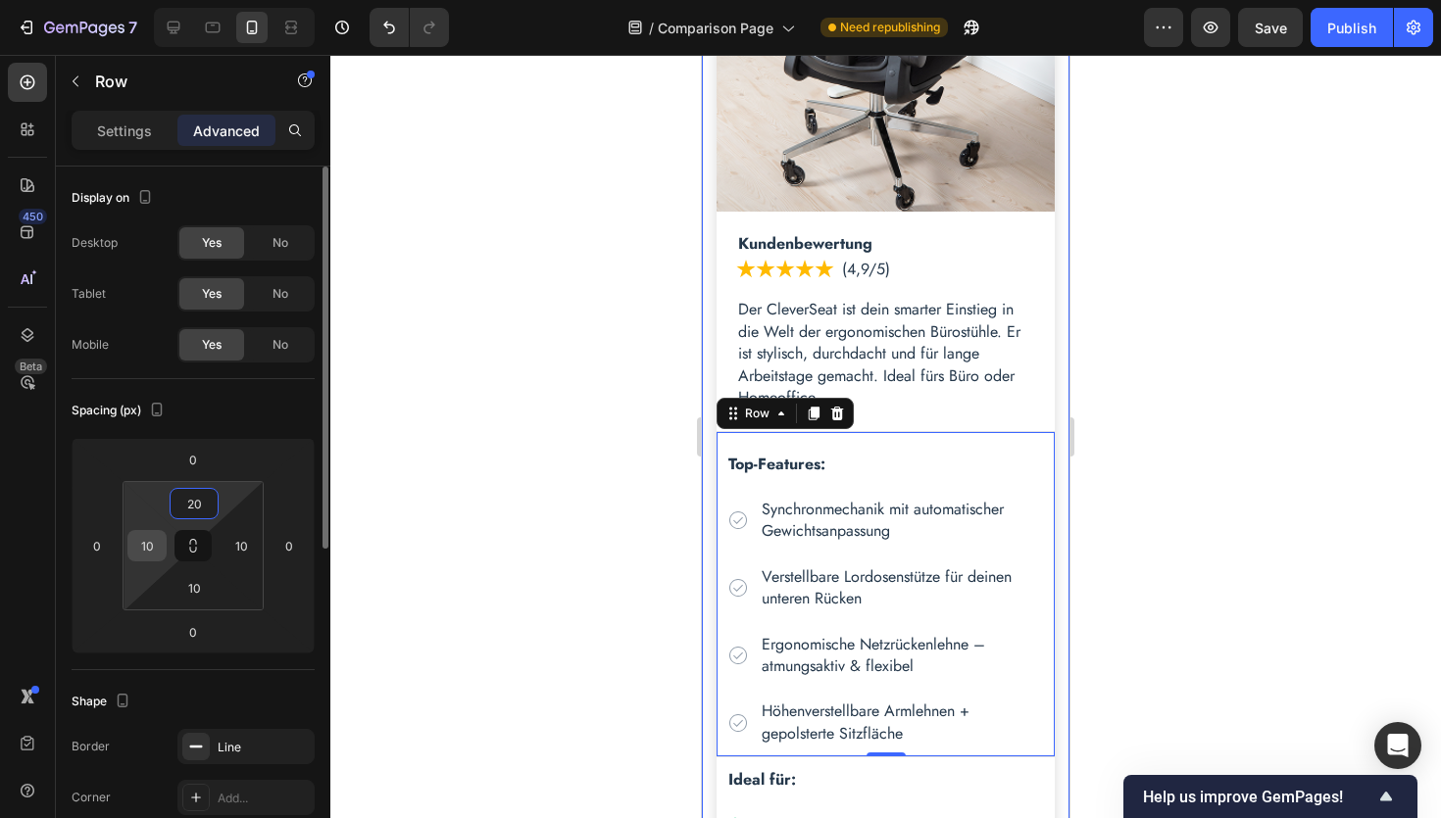
type input "20"
click at [144, 548] on input "10" at bounding box center [146, 545] width 29 height 29
type input "20"
click at [248, 551] on input "10" at bounding box center [240, 545] width 29 height 29
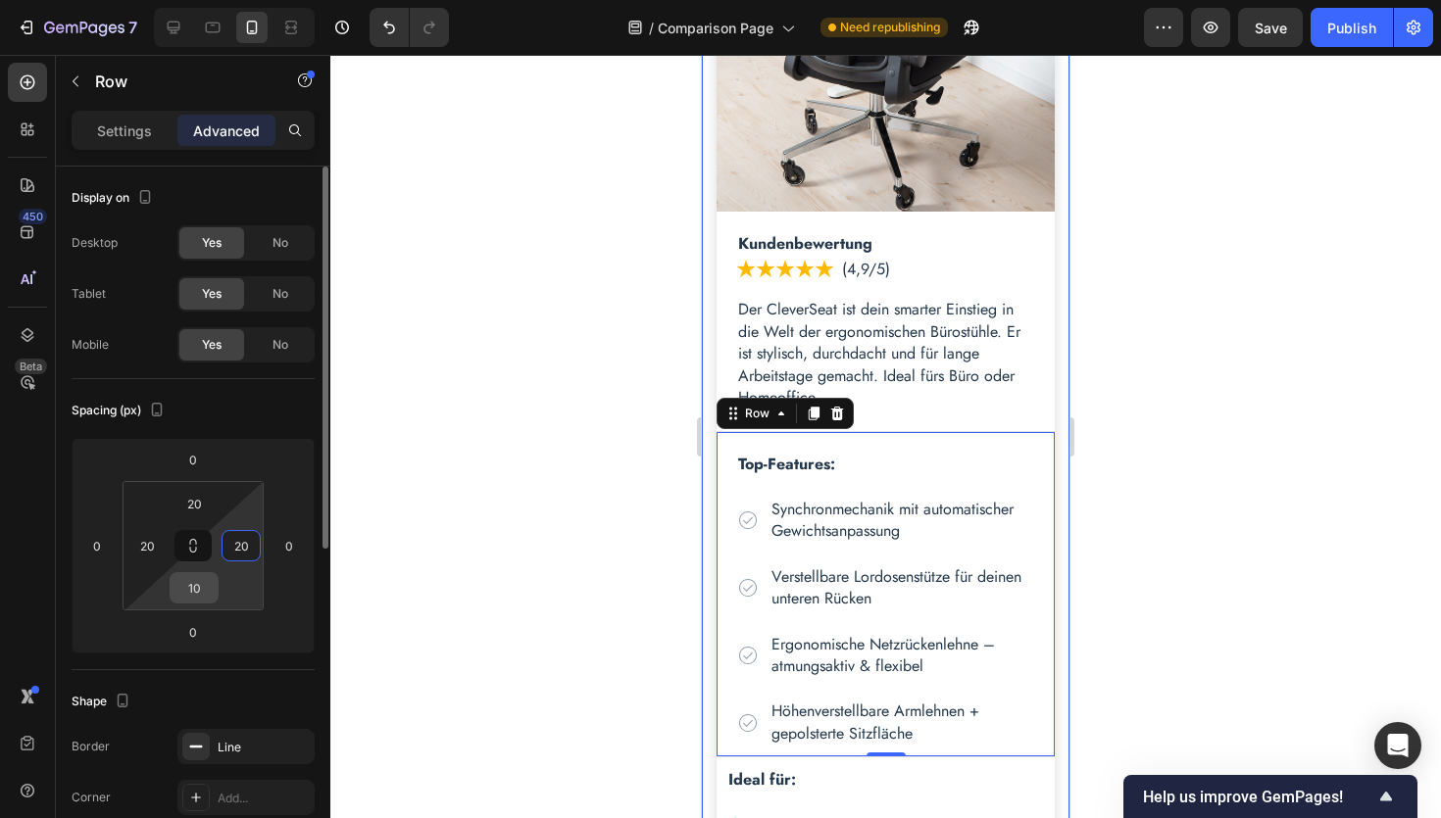
type input "20"
click at [205, 594] on input "10" at bounding box center [193, 587] width 39 height 29
type input "20"
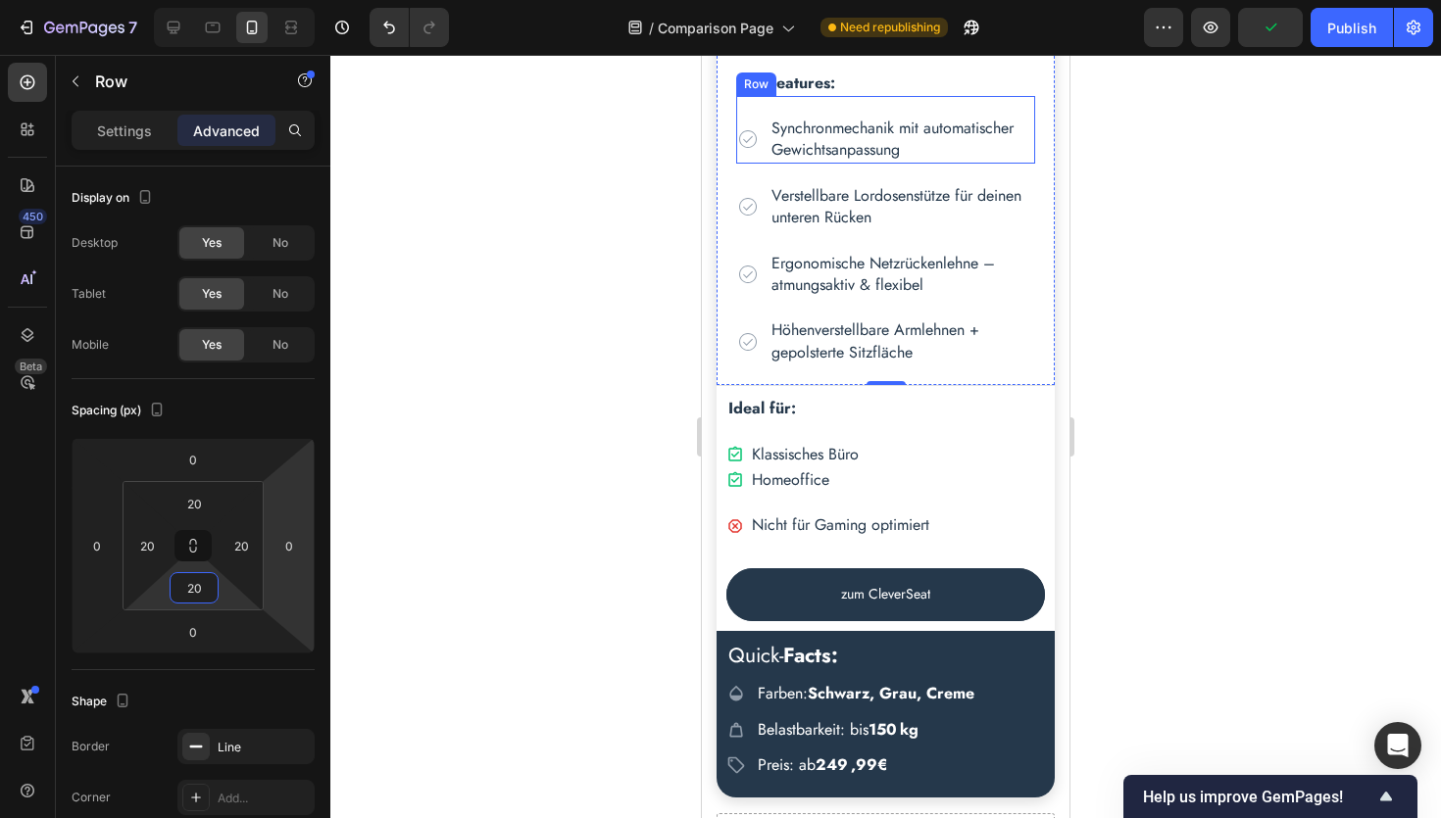
scroll to position [1607, 0]
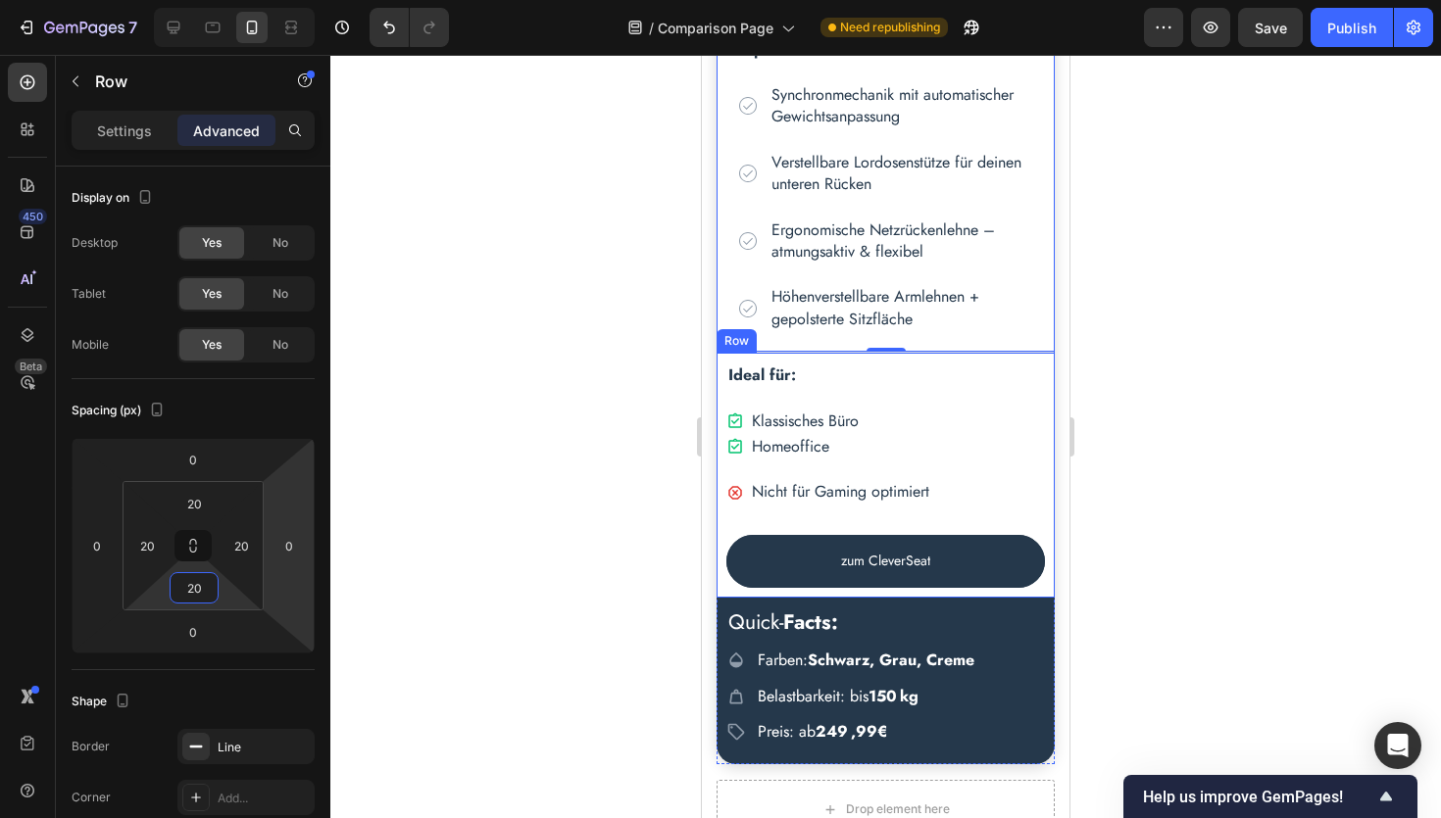
click at [781, 361] on div "Ideal für: Text Block Icon Klassisches Büro Text Block Row Icon Homeoffice Text…" at bounding box center [885, 475] width 338 height 245
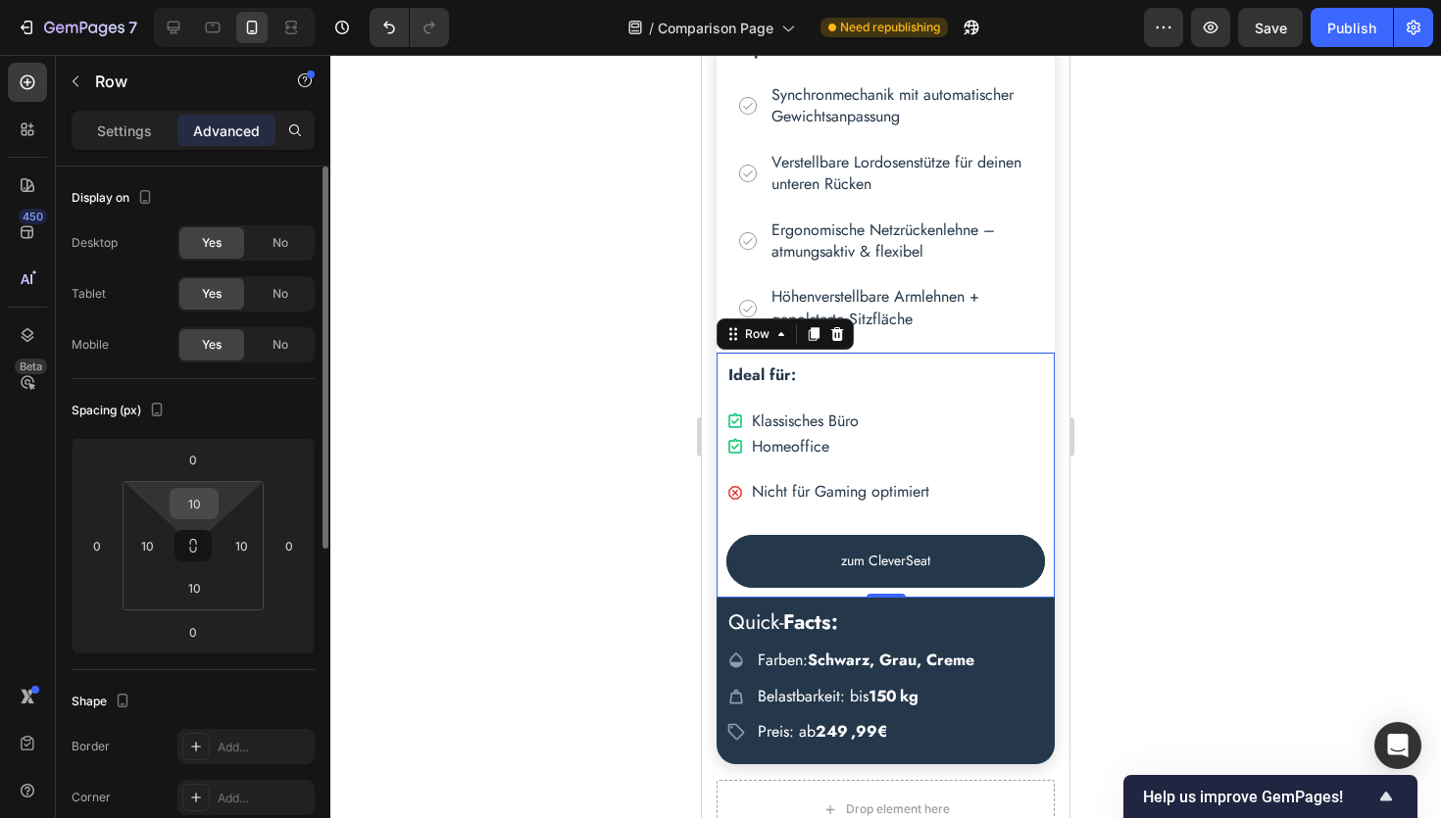
click at [202, 508] on input "10" at bounding box center [193, 503] width 39 height 29
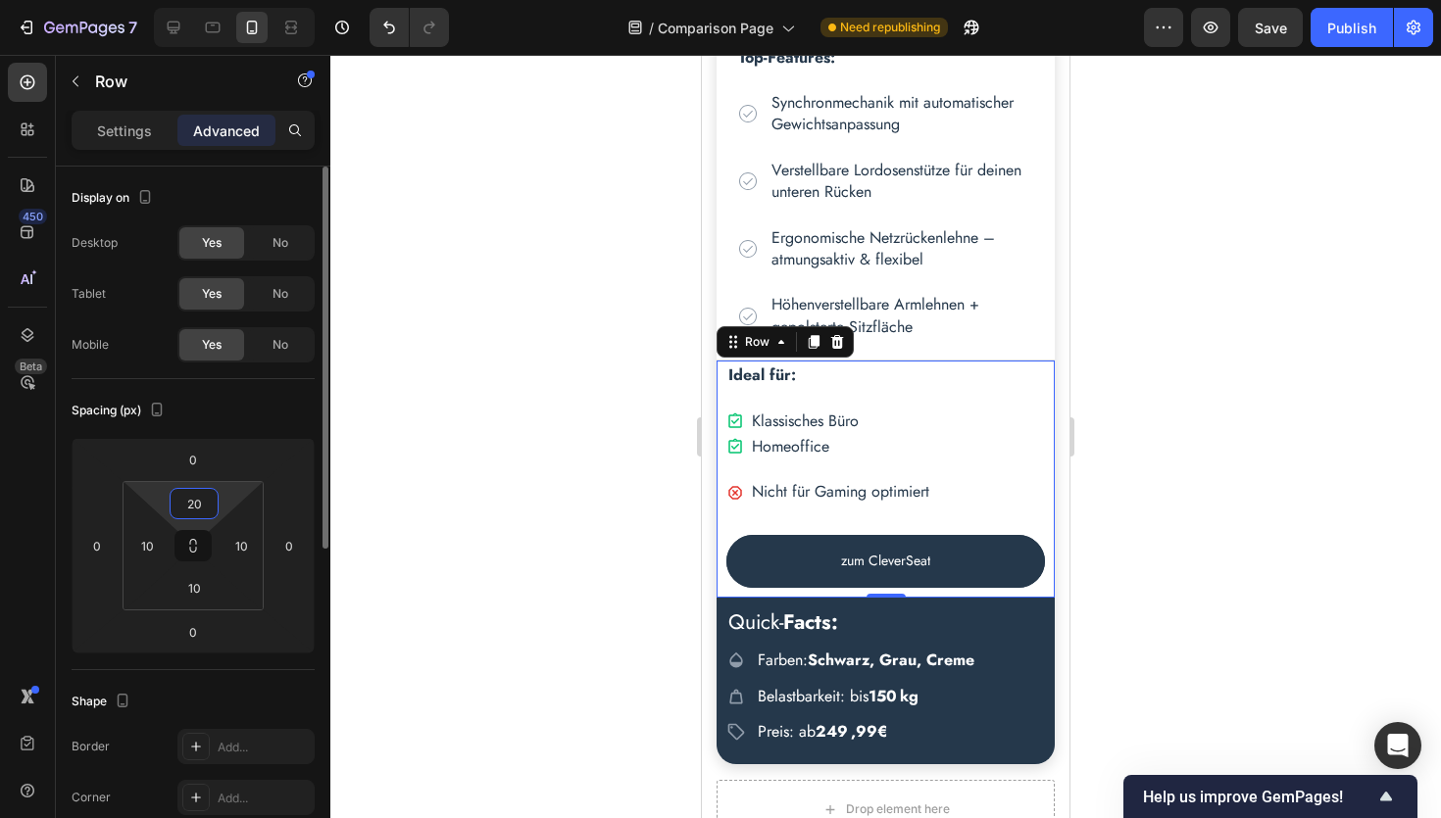
scroll to position [1617, 0]
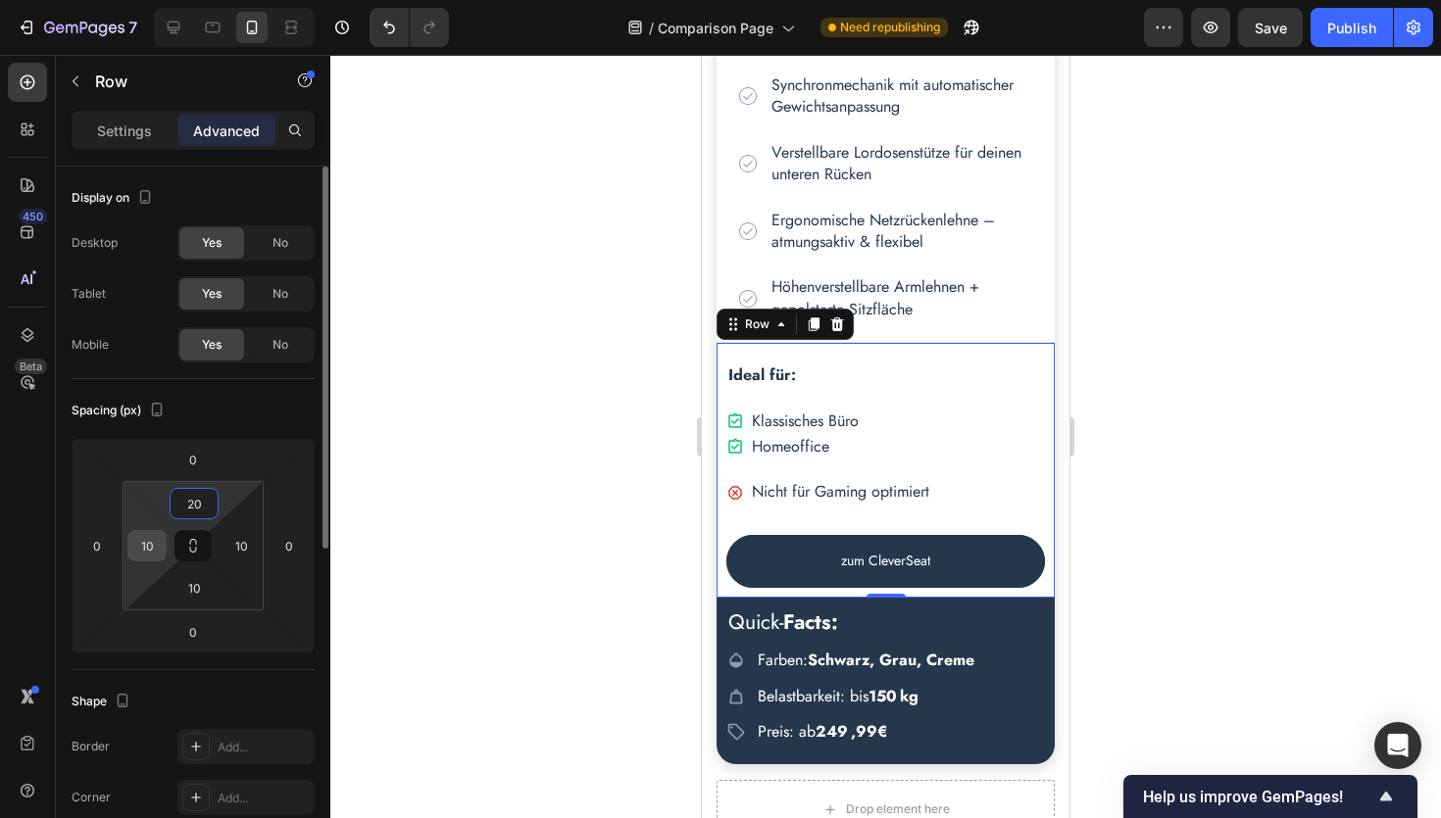
type input "20"
click at [154, 553] on input "10" at bounding box center [146, 545] width 29 height 29
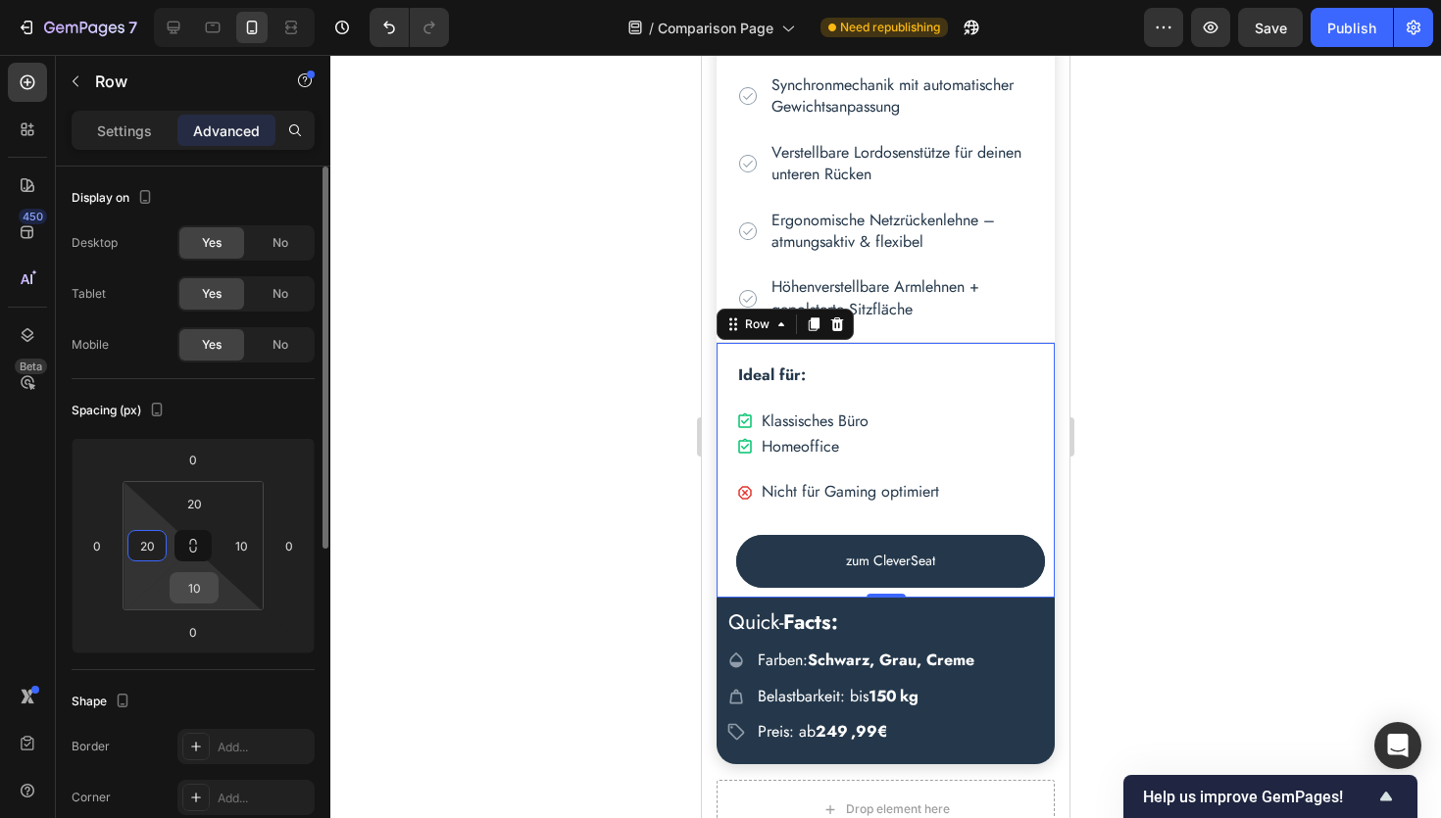
type input "20"
click at [207, 583] on input "10" at bounding box center [193, 587] width 39 height 29
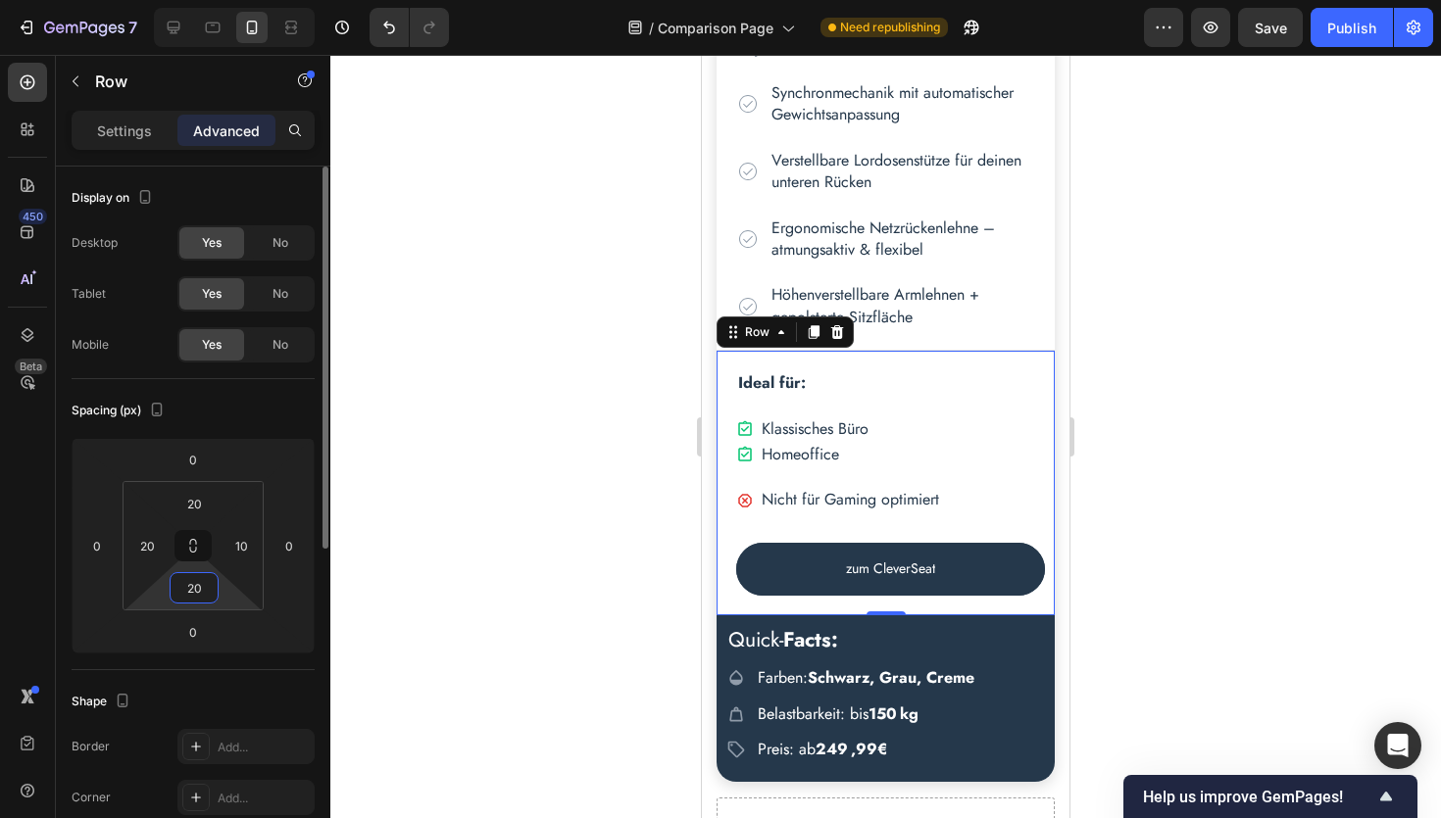
scroll to position [1627, 0]
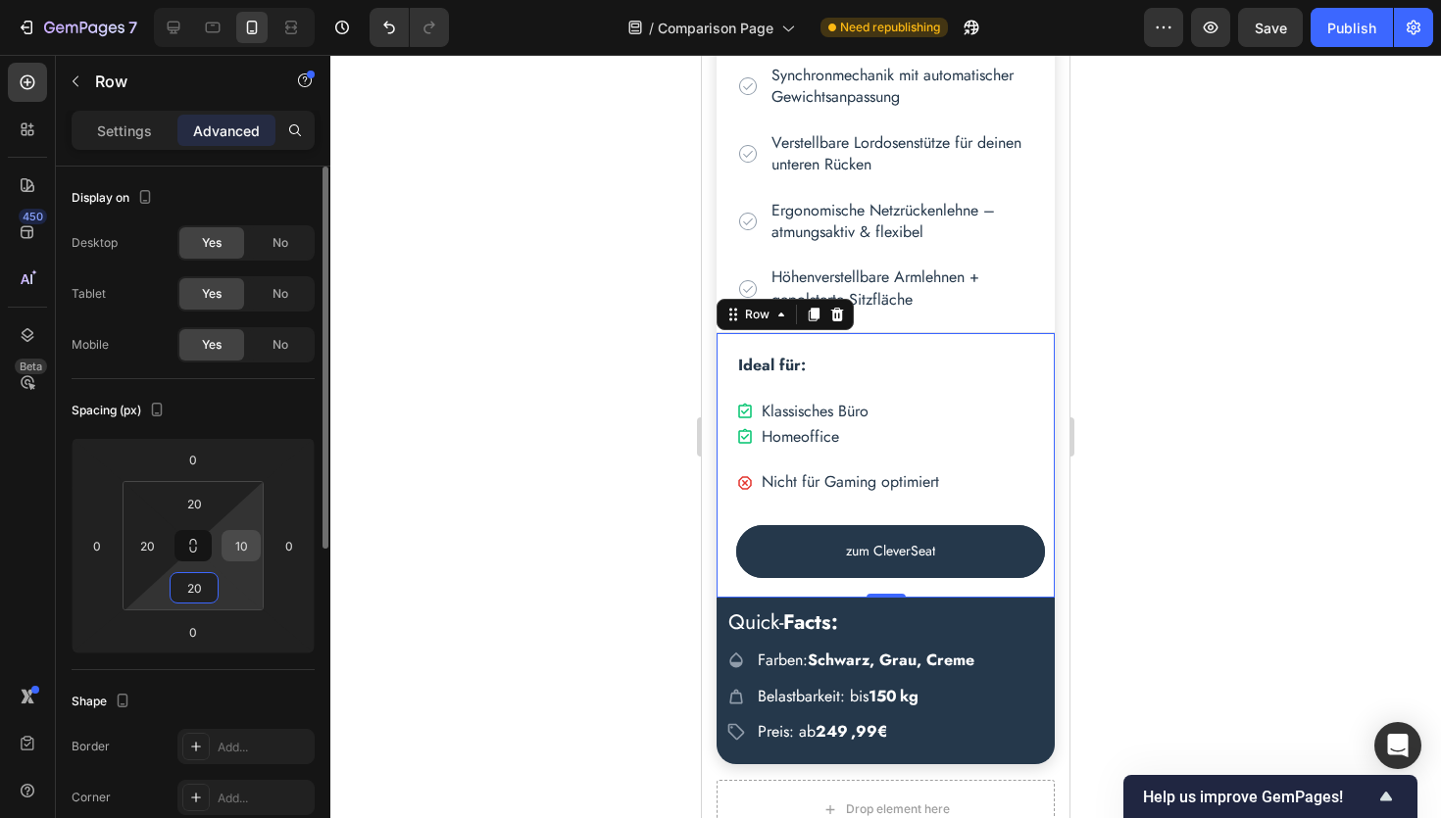
type input "20"
click at [246, 547] on input "10" at bounding box center [240, 545] width 29 height 29
type input "20"
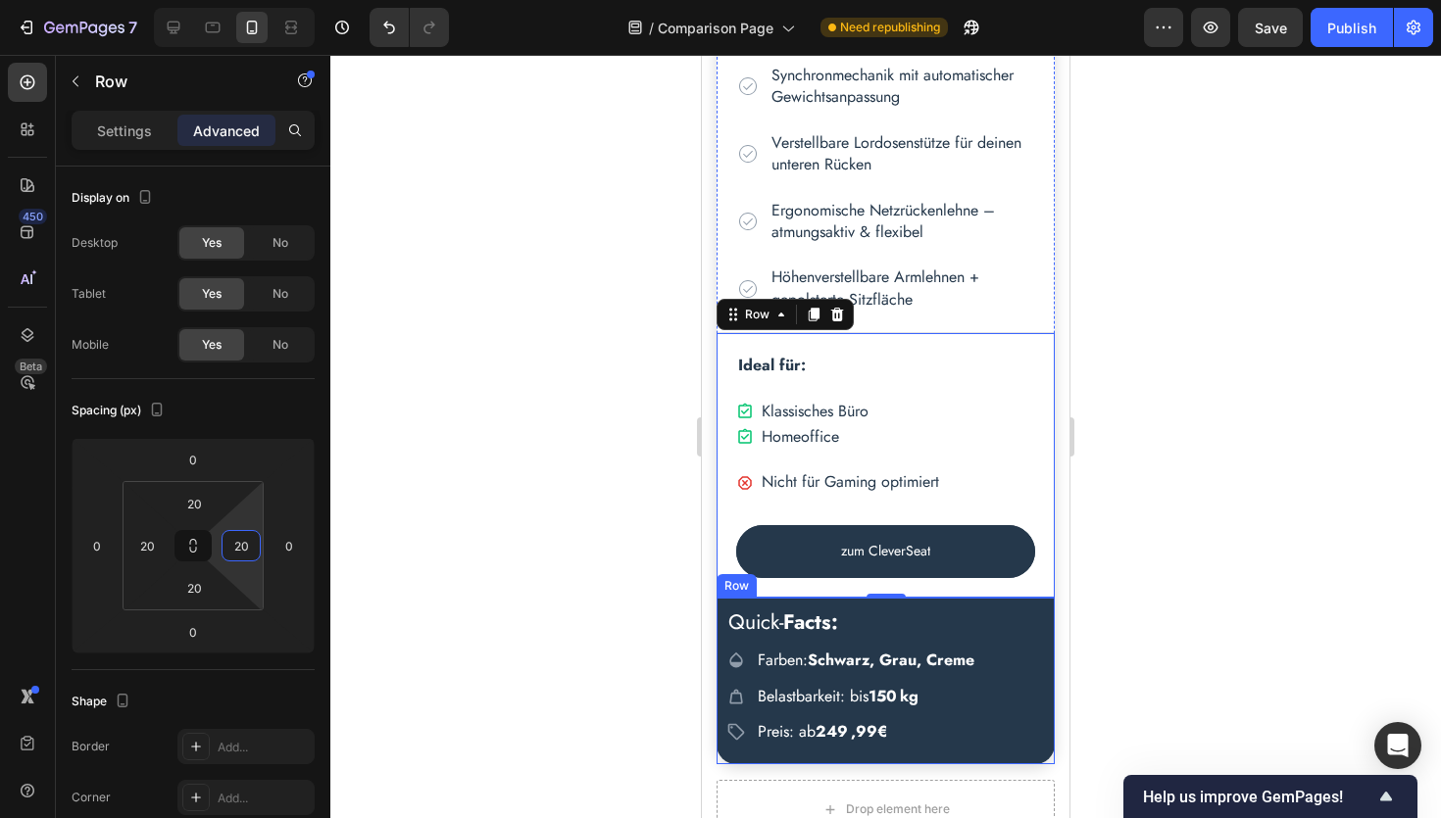
click at [724, 607] on div "Quick- Facts: Heading Icon Farben: Schwarz, Grau, Creme Text Block Row Icon Bel…" at bounding box center [885, 682] width 338 height 168
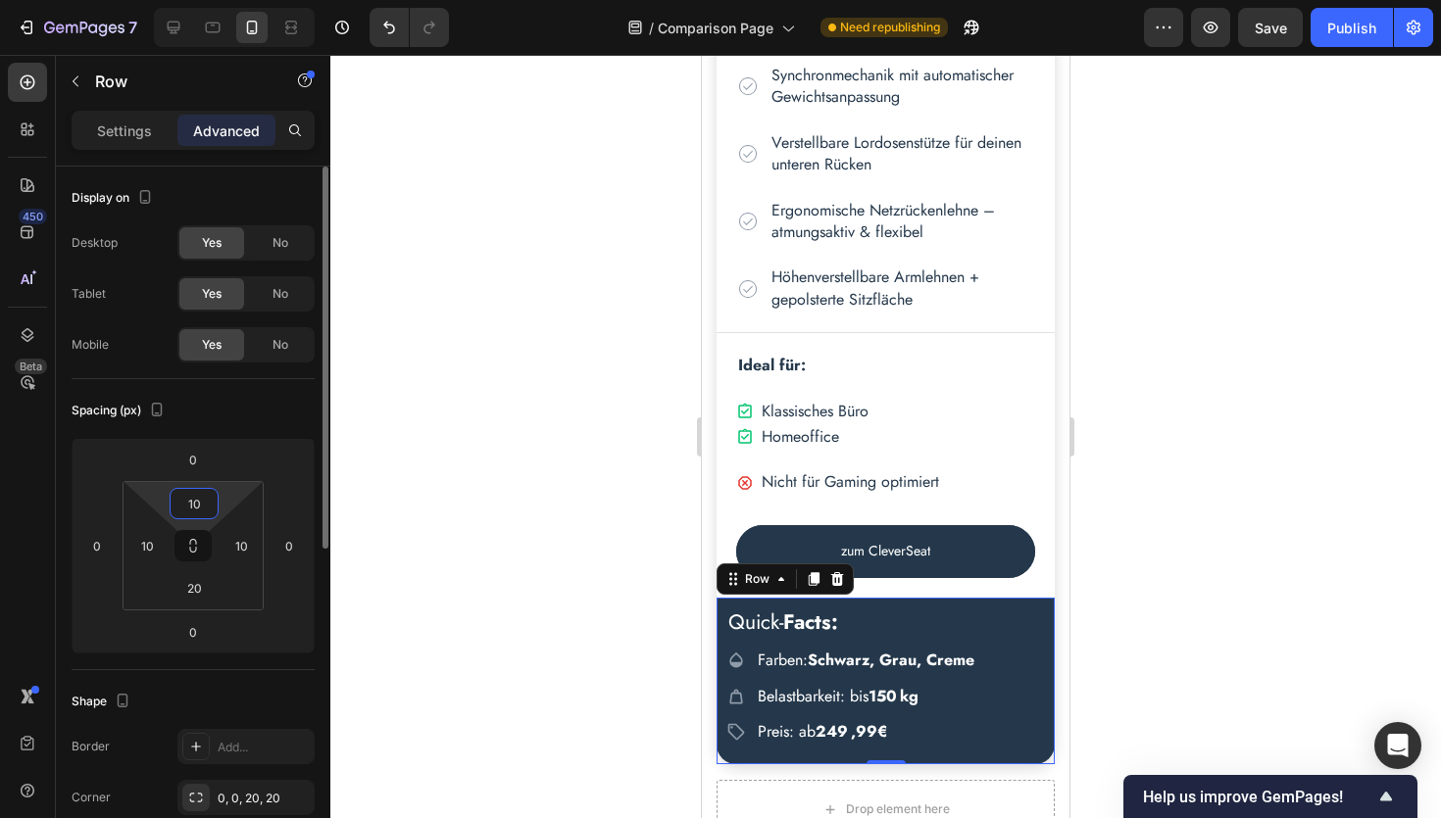
click at [204, 504] on input "10" at bounding box center [193, 503] width 39 height 29
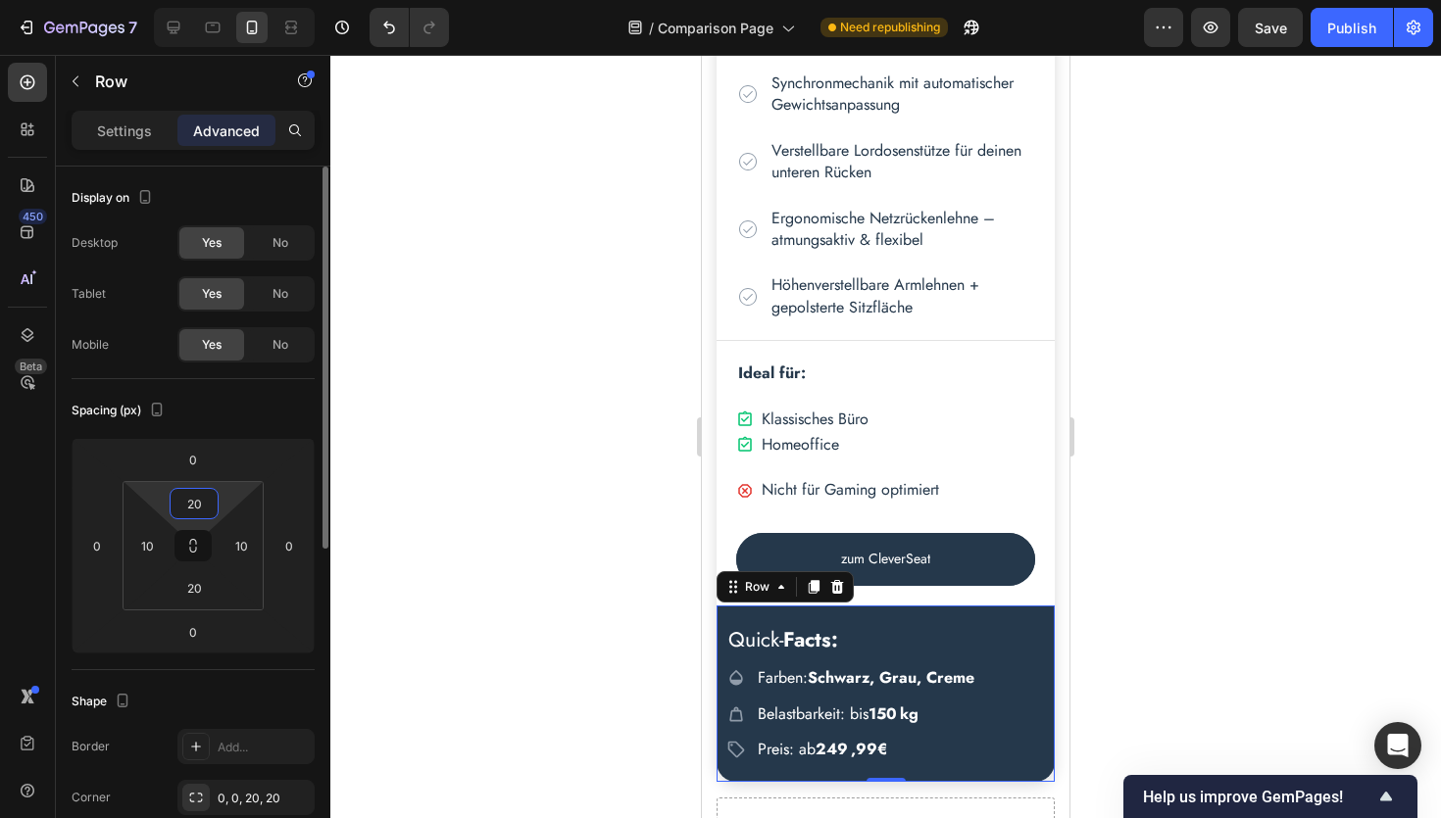
scroll to position [1637, 0]
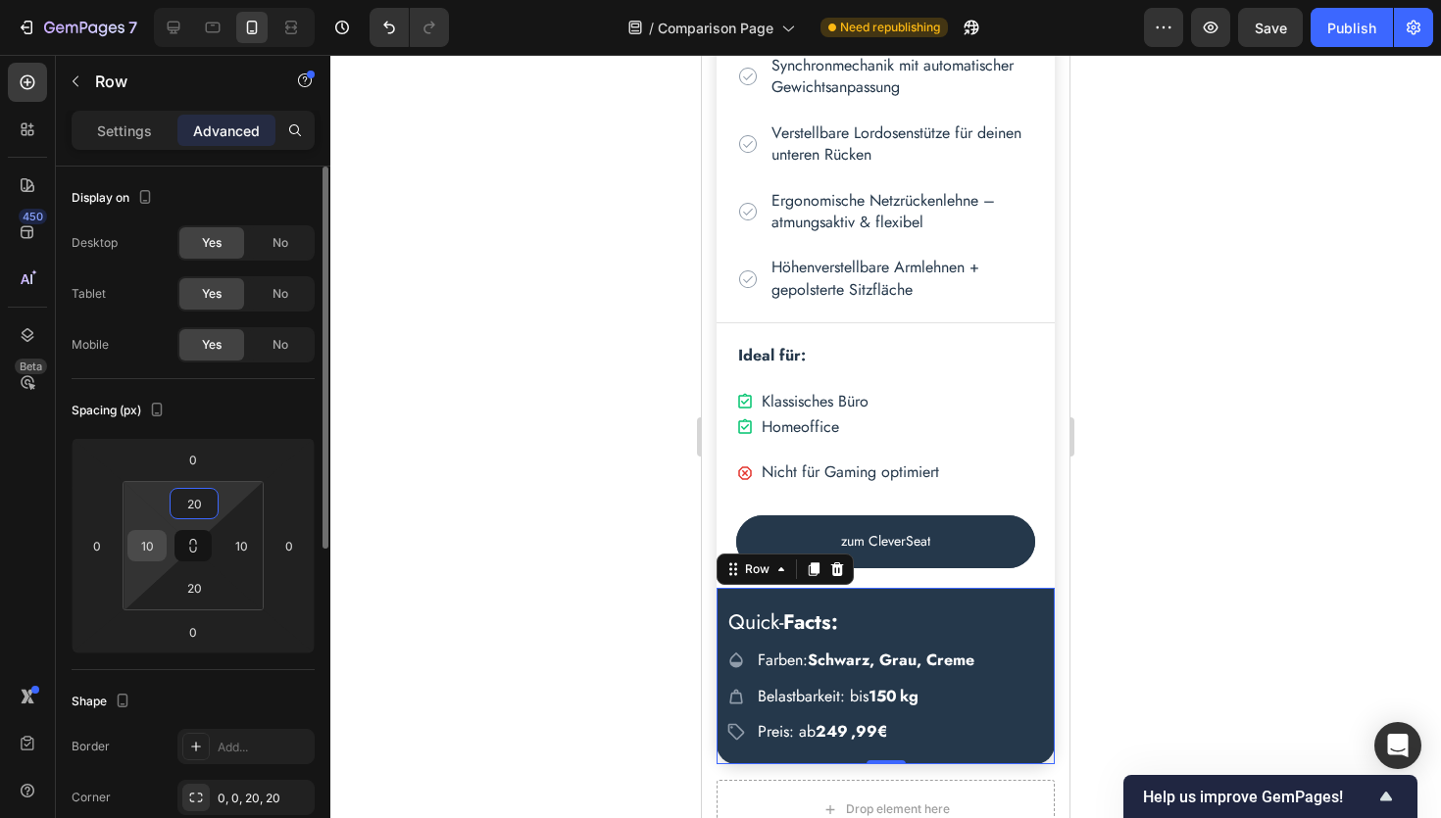
type input "20"
click at [149, 547] on input "10" at bounding box center [146, 545] width 29 height 29
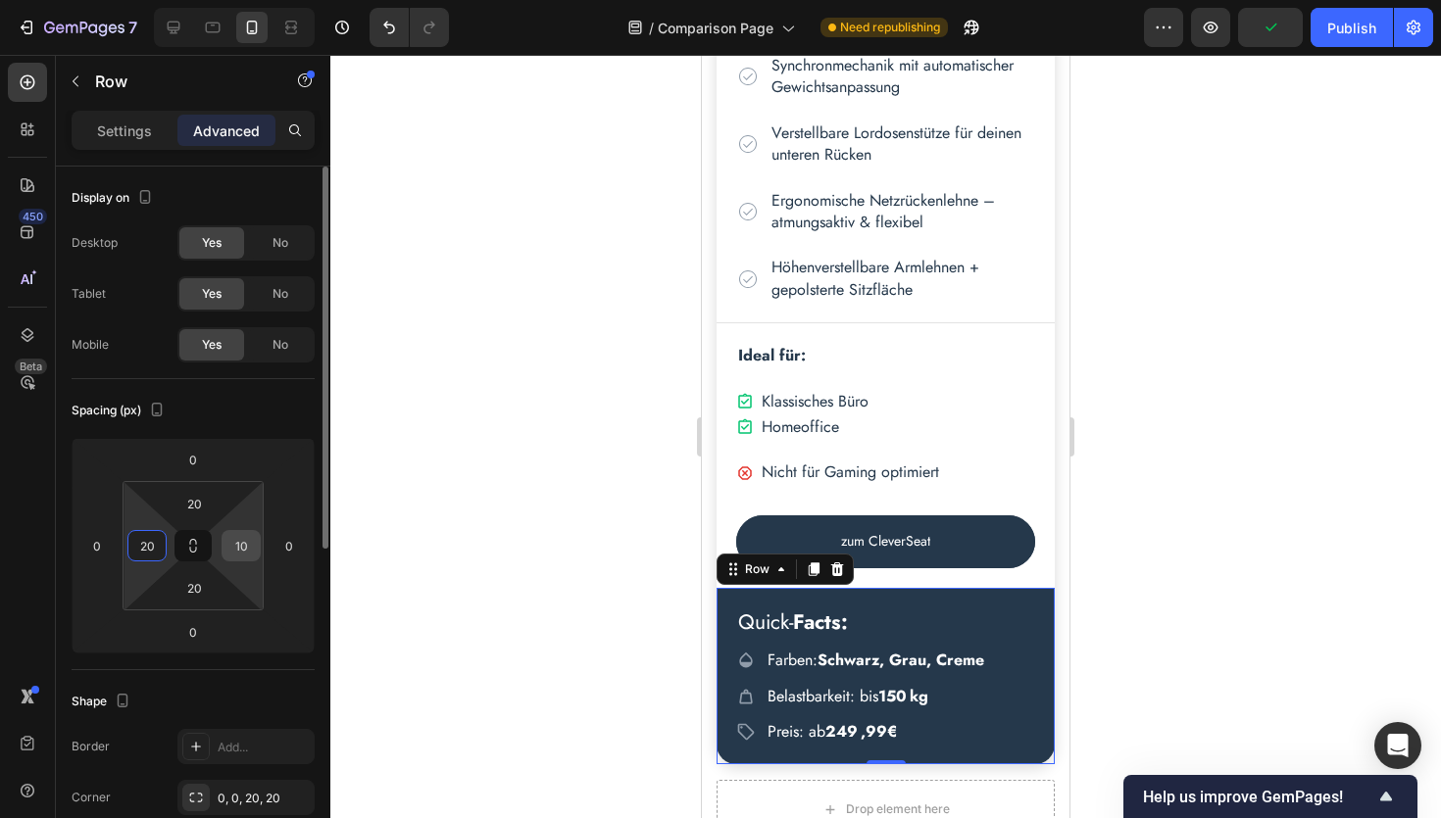
type input "20"
click at [249, 550] on input "10" at bounding box center [240, 545] width 29 height 29
type input "20"
click at [204, 585] on input "20" at bounding box center [193, 587] width 39 height 29
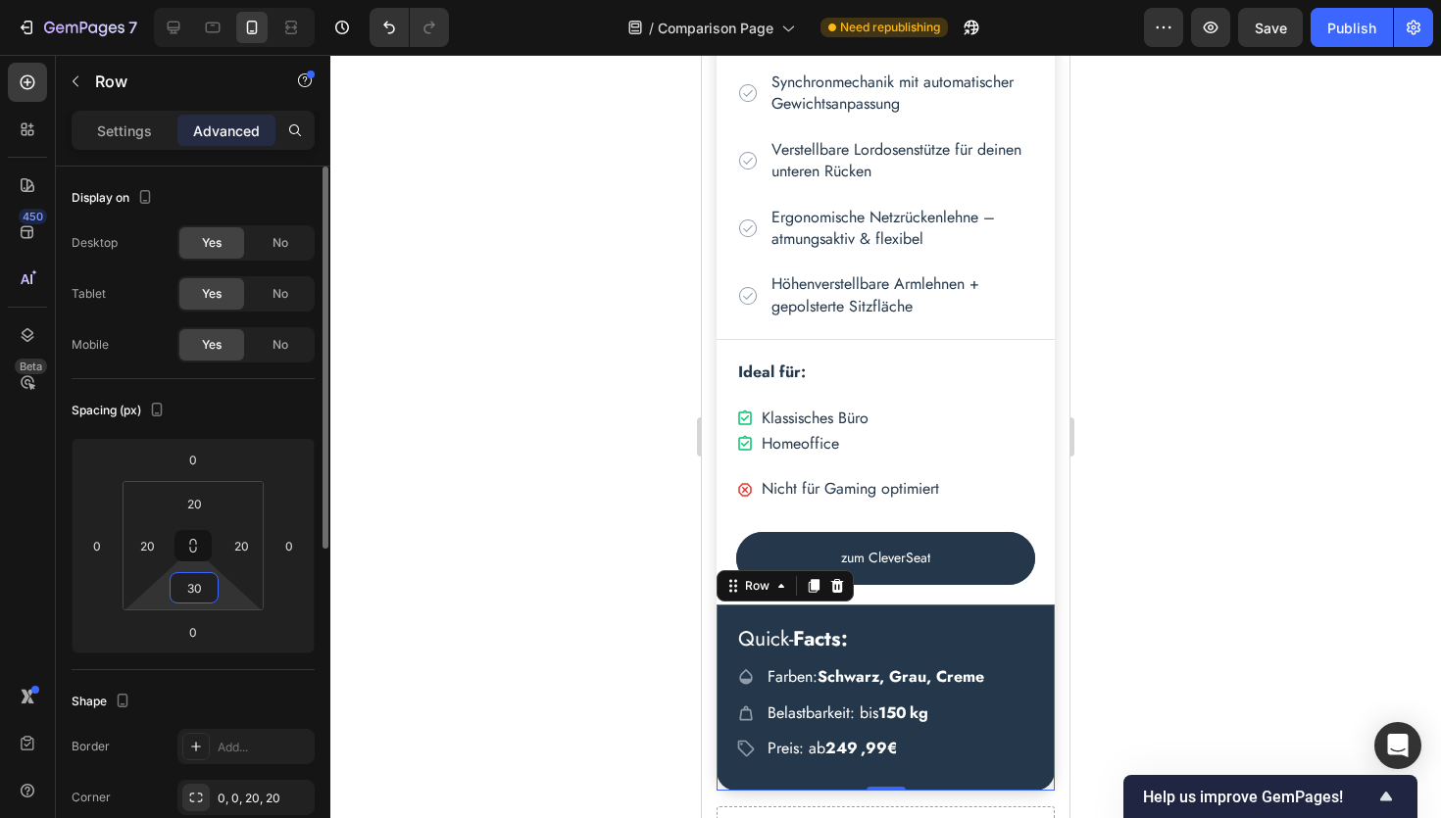
scroll to position [1647, 0]
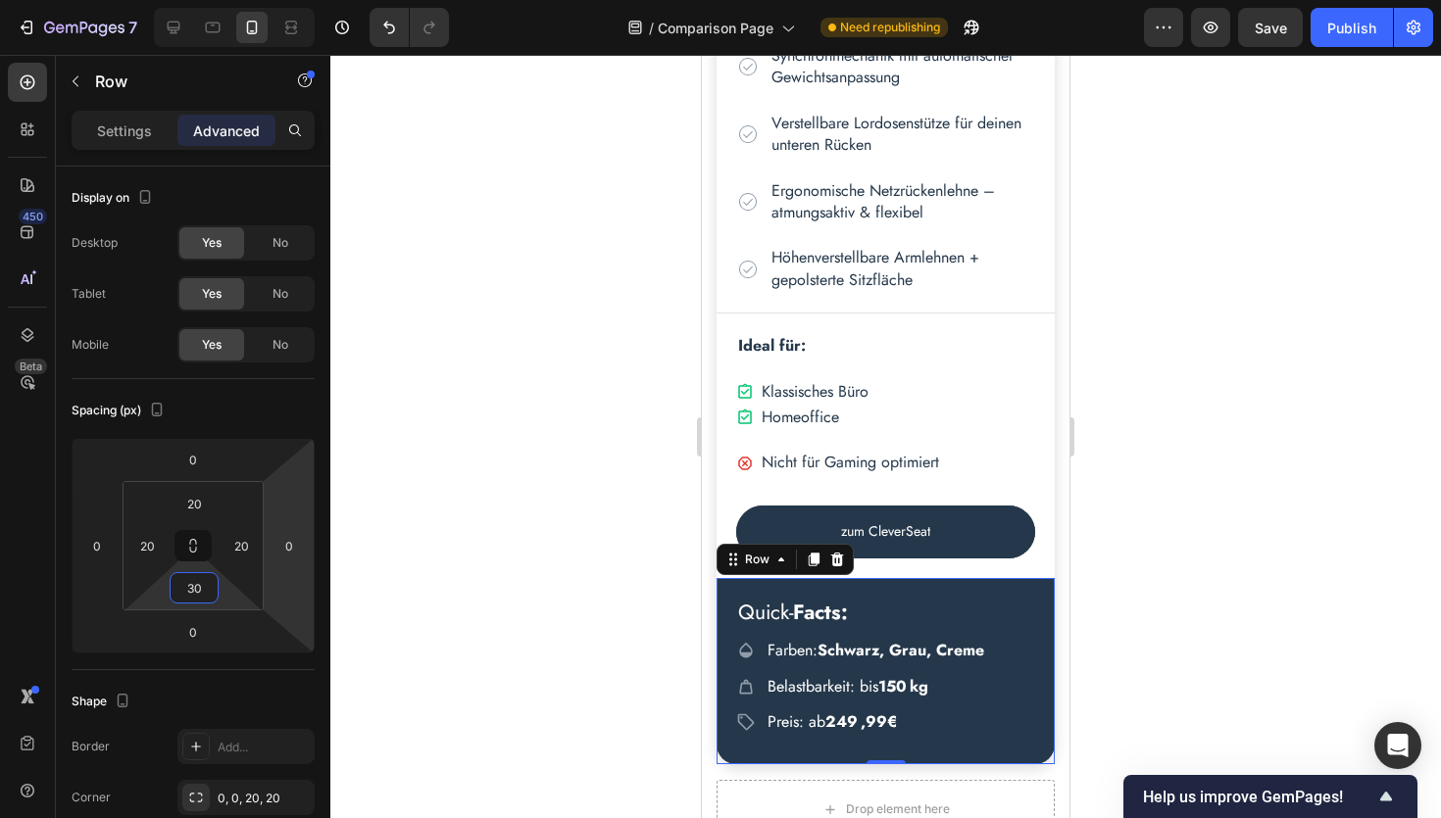
type input "30"
click at [1131, 598] on div at bounding box center [885, 437] width 1110 height 764
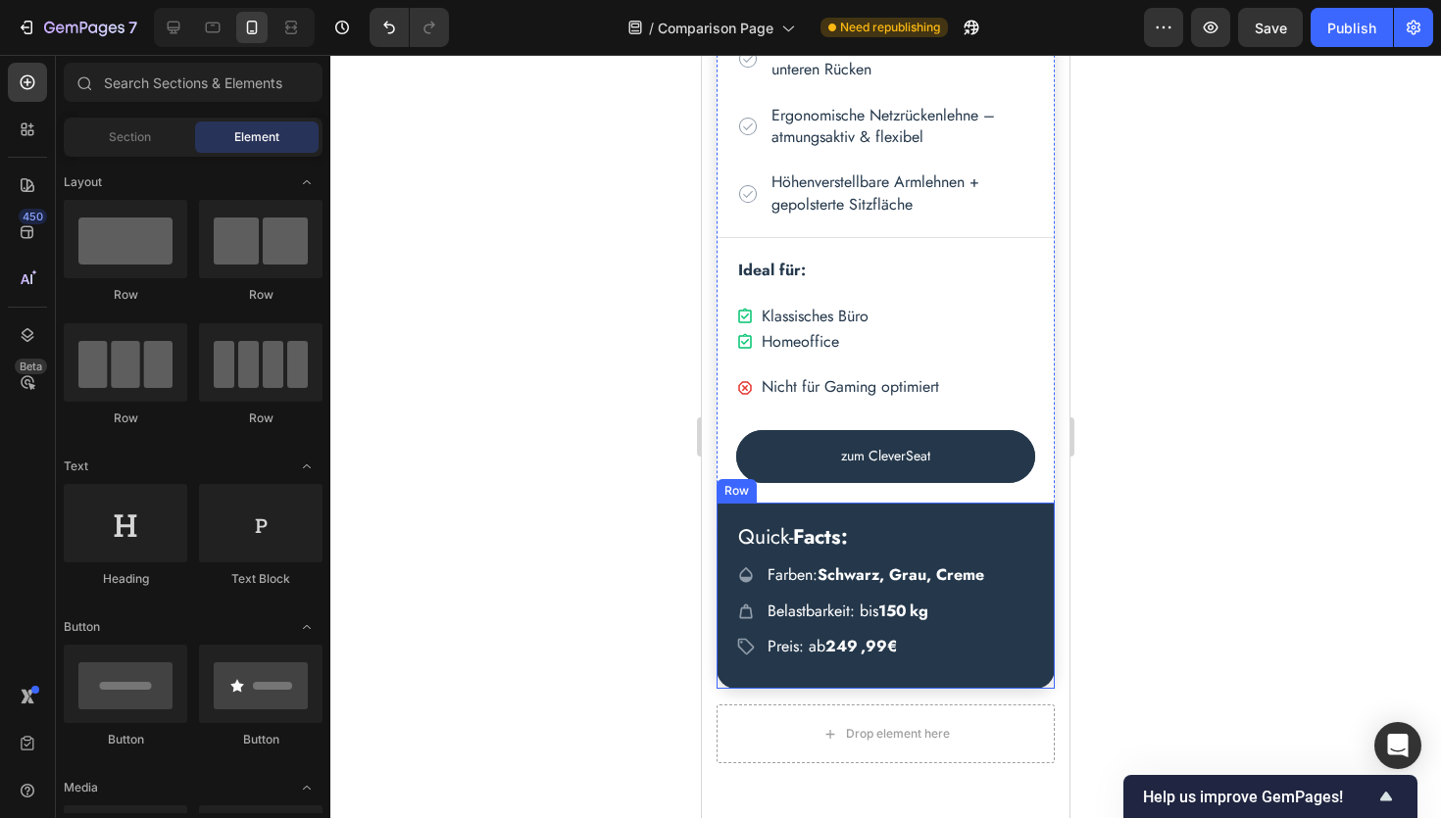
scroll to position [1727, 0]
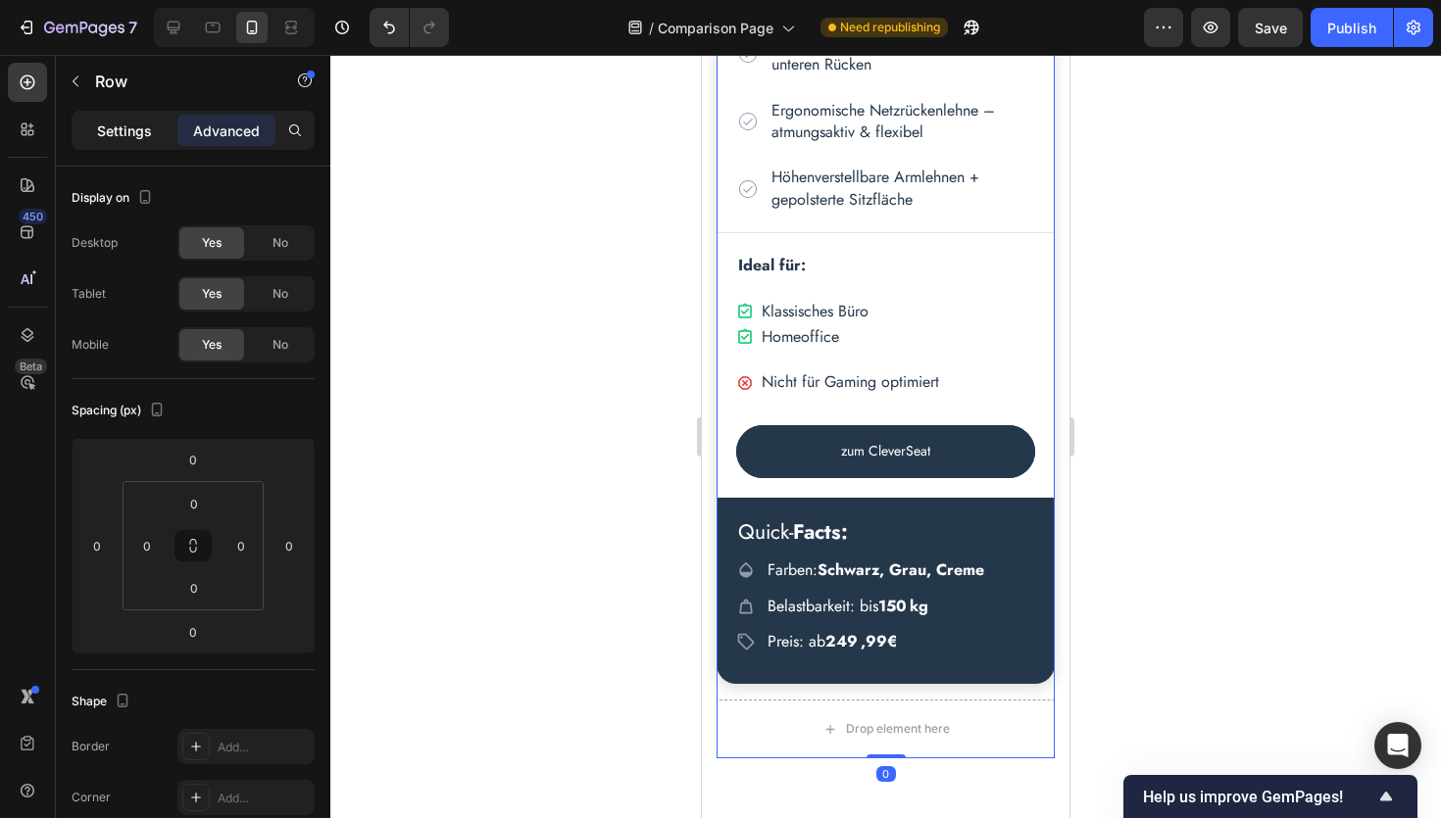
click at [101, 129] on p "Settings" at bounding box center [124, 131] width 55 height 21
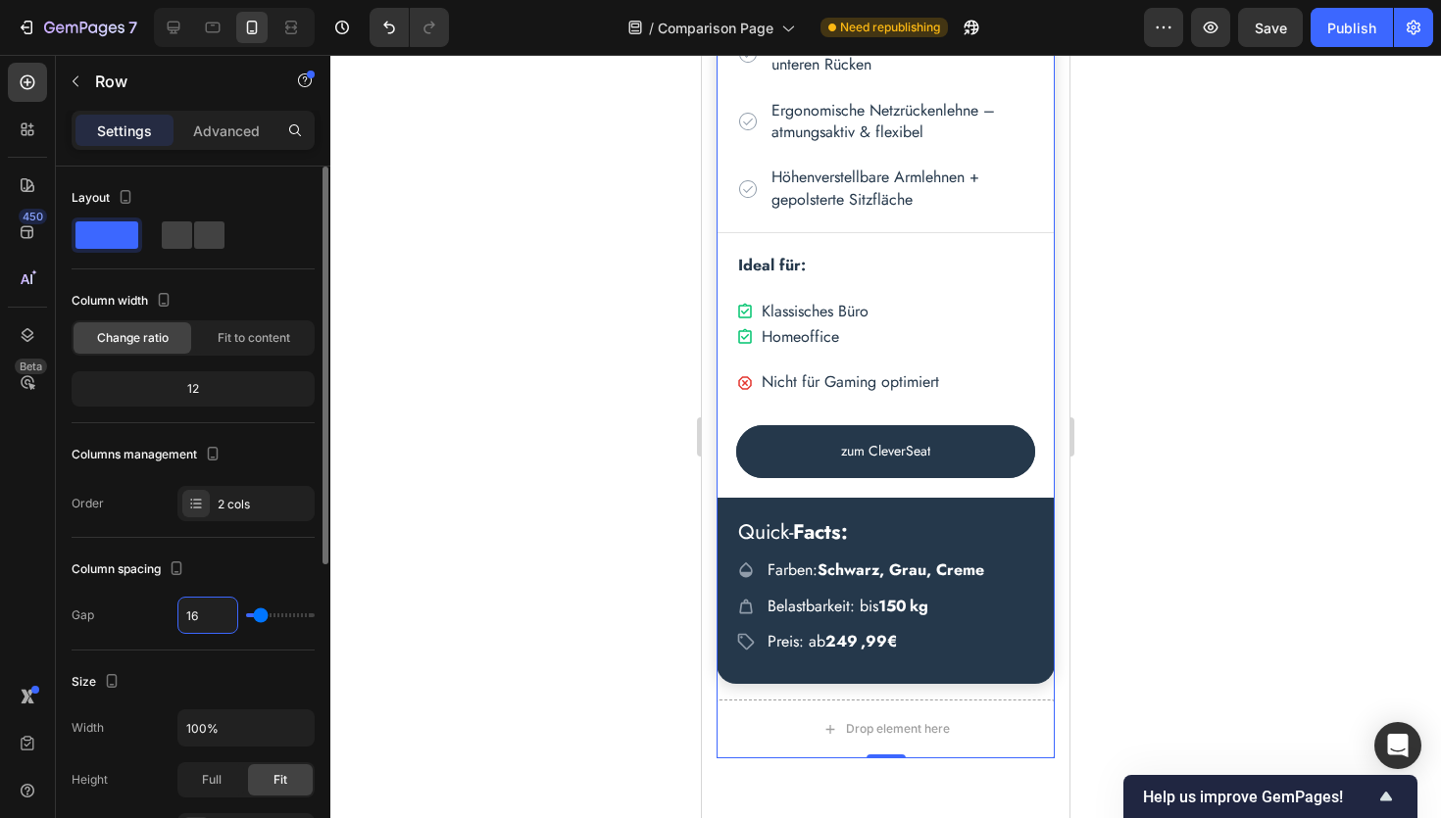
click at [212, 618] on input "16" at bounding box center [207, 615] width 59 height 35
type input "2"
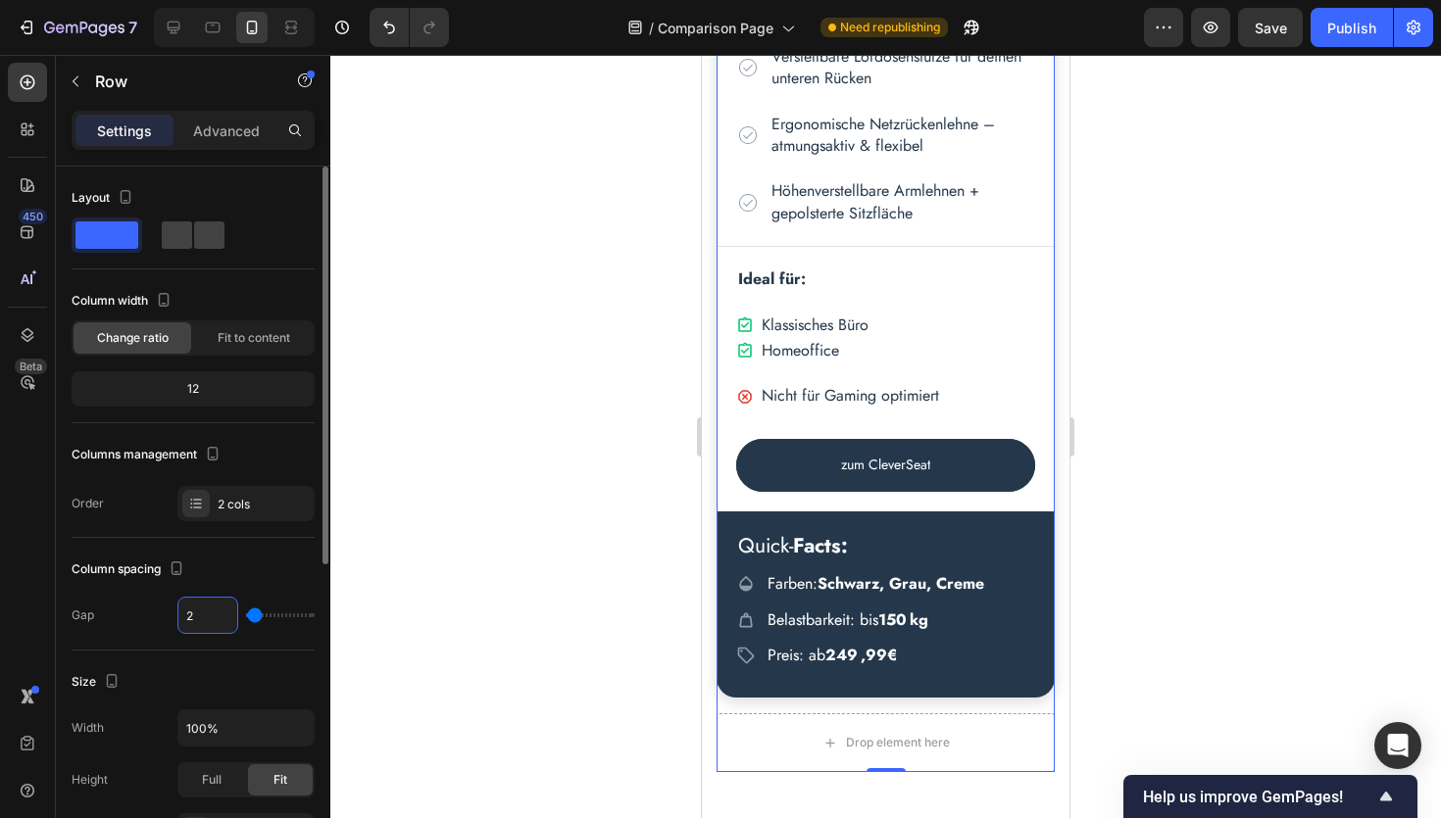
type input "20"
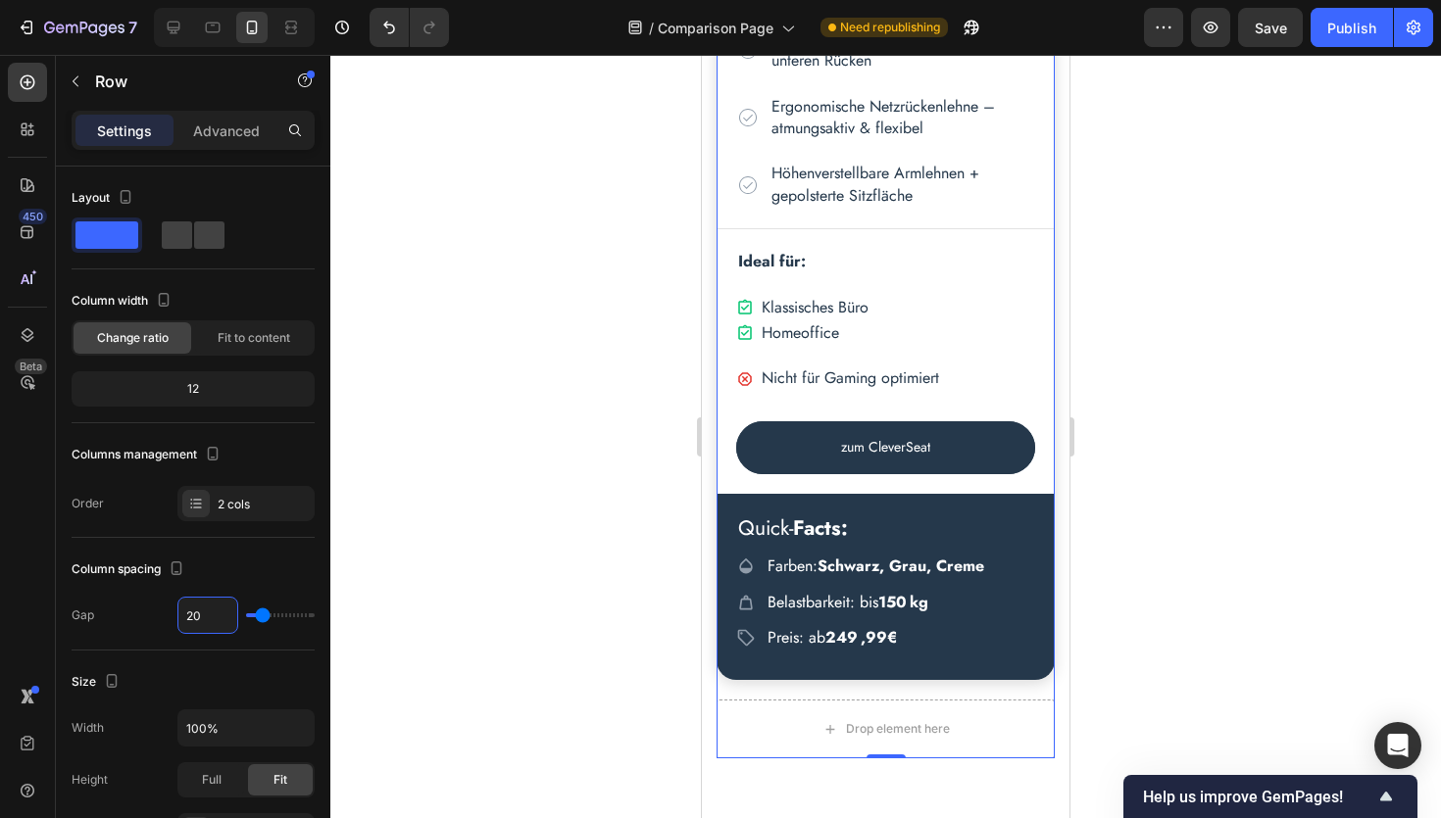
click at [580, 570] on div at bounding box center [885, 437] width 1110 height 764
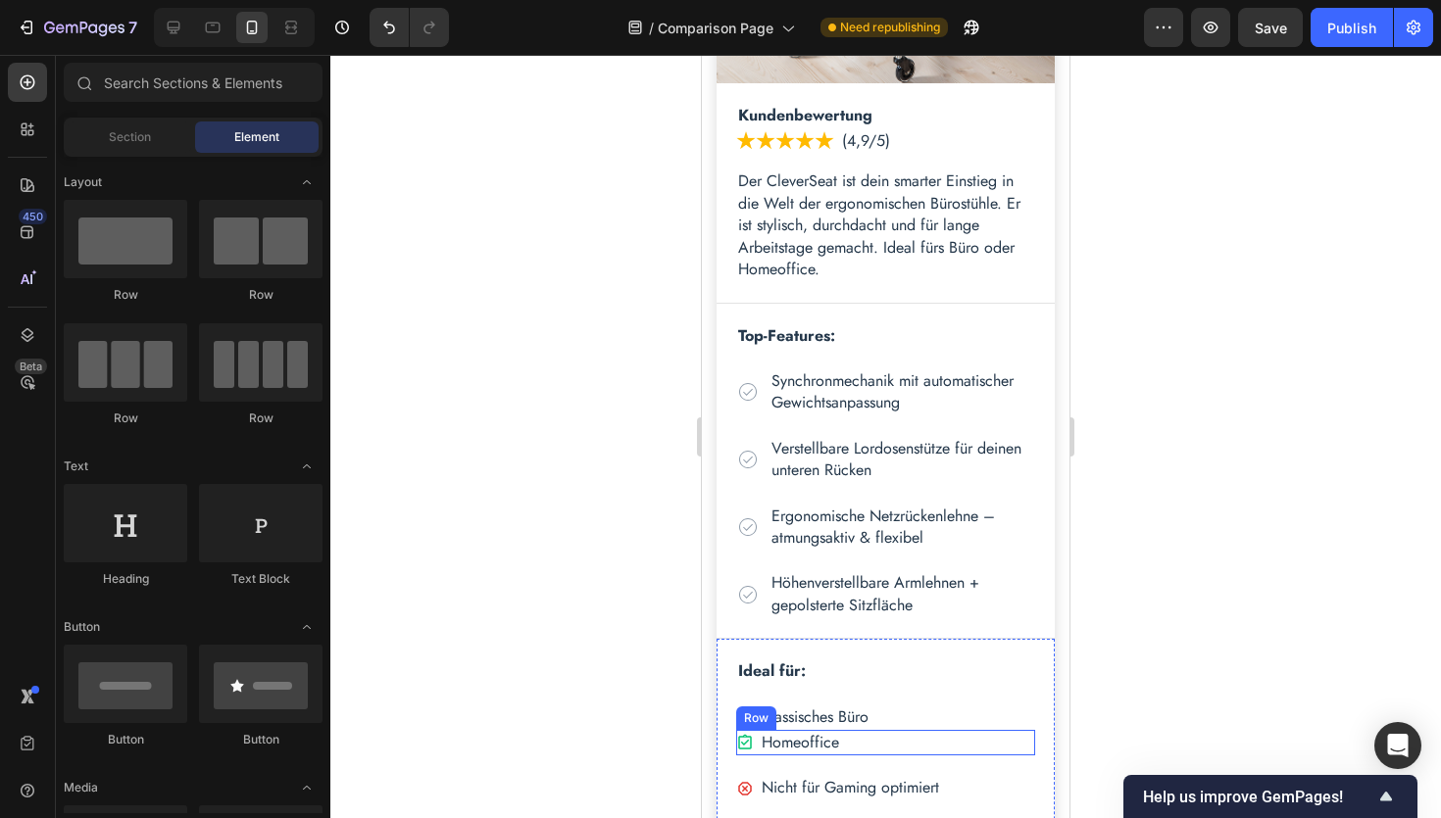
scroll to position [1305, 0]
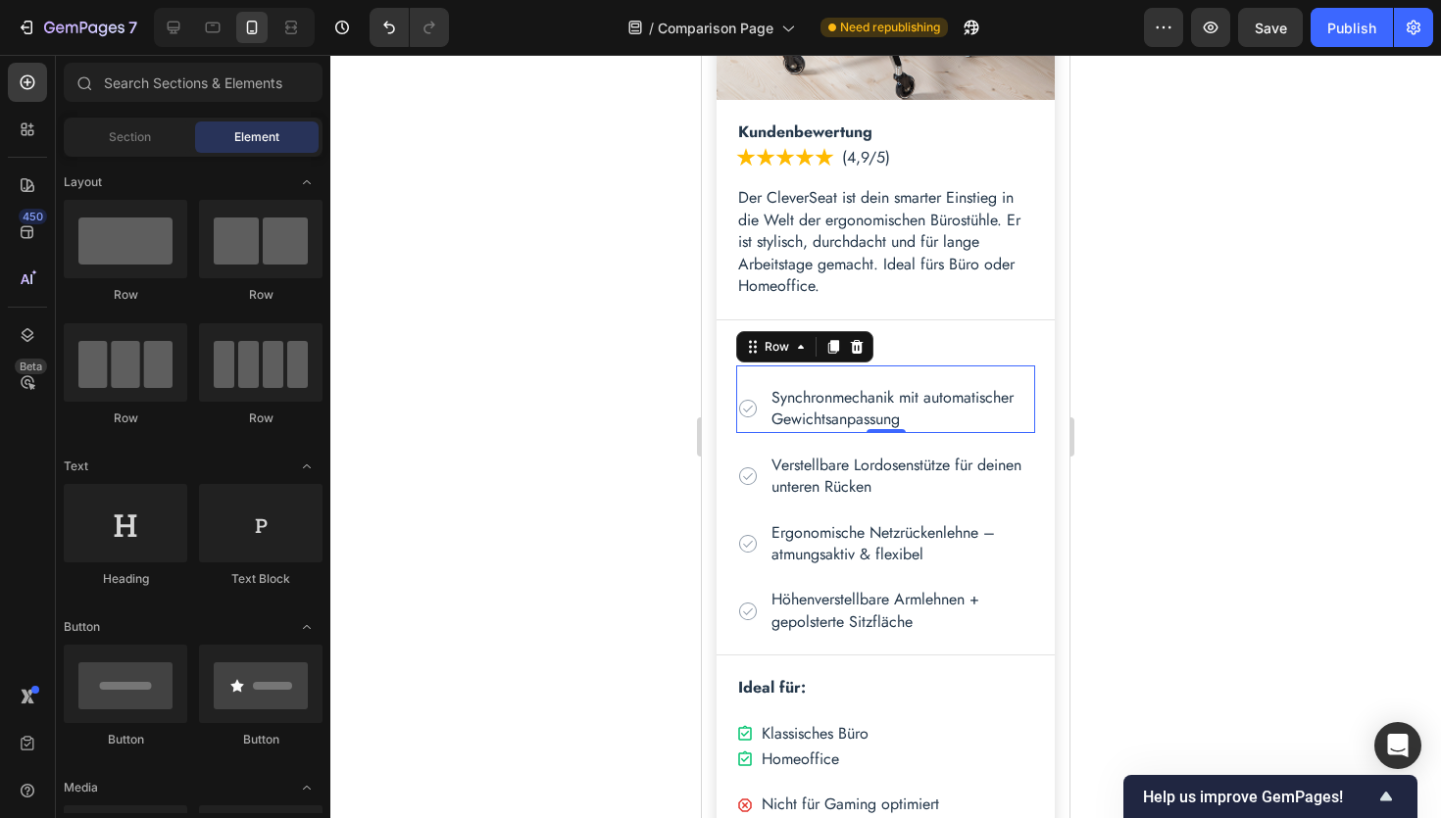
click at [757, 392] on div "Icon" at bounding box center [748, 409] width 24 height 48
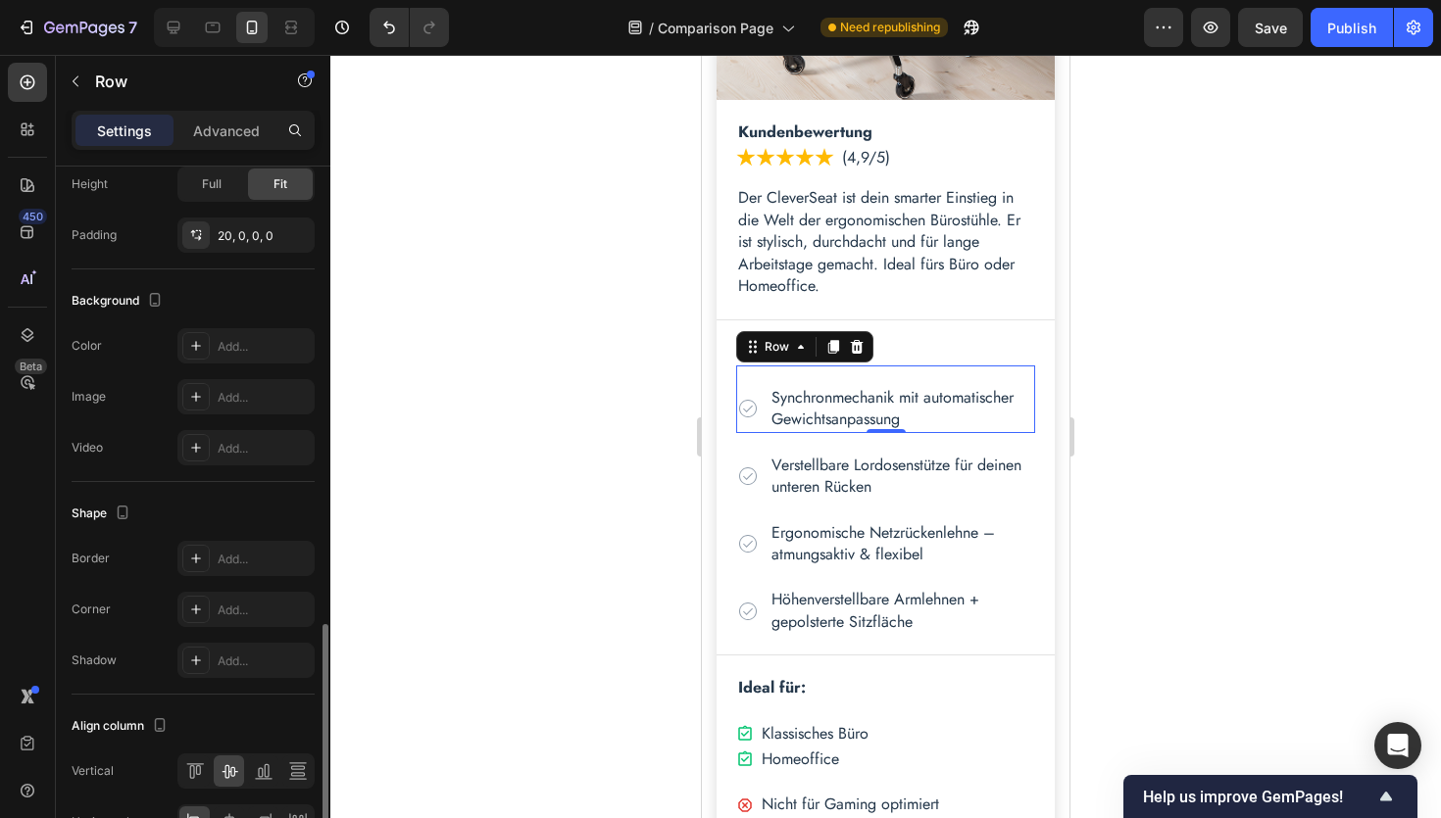
scroll to position [661, 0]
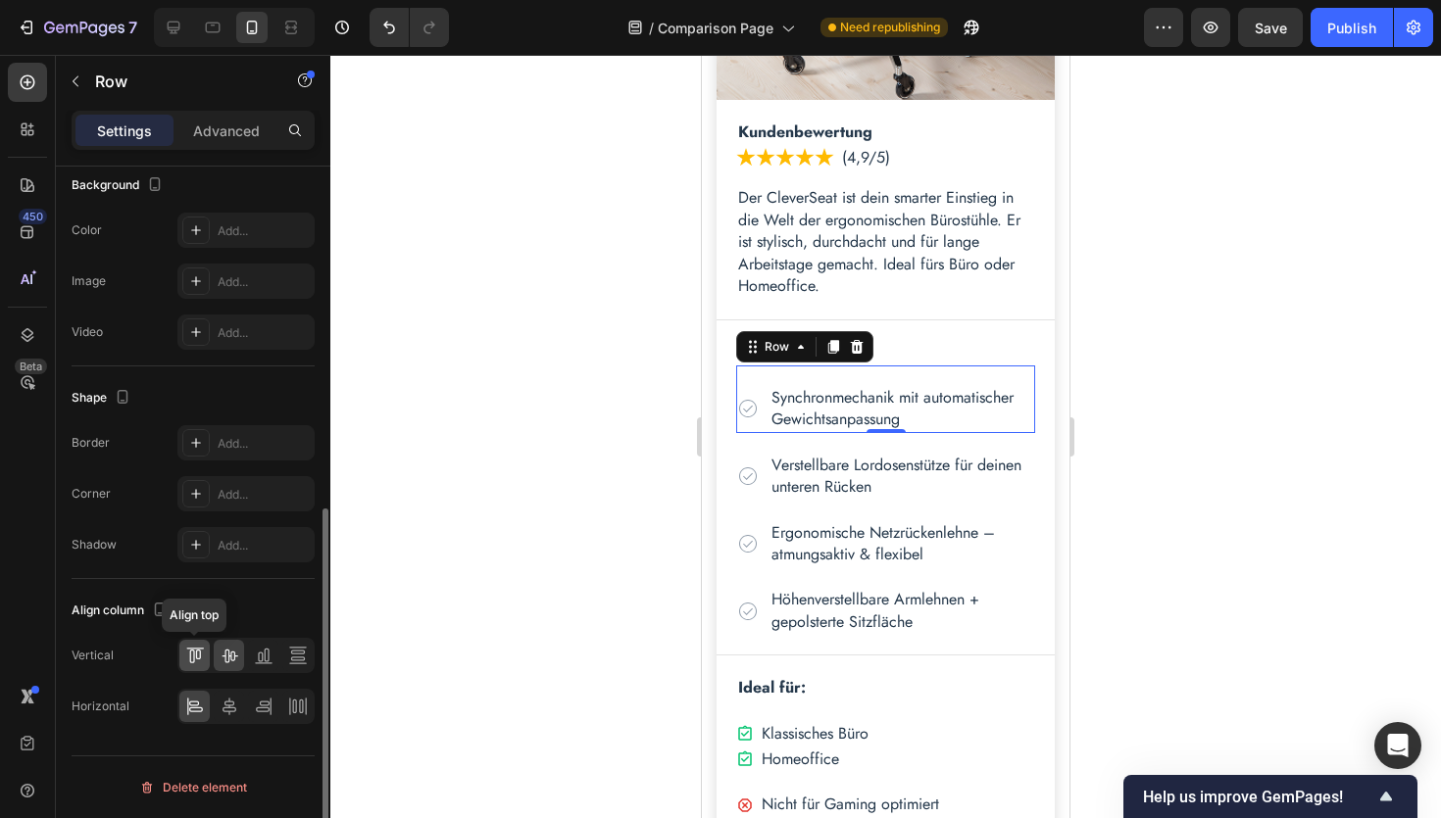
click at [195, 665] on icon at bounding box center [195, 656] width 20 height 20
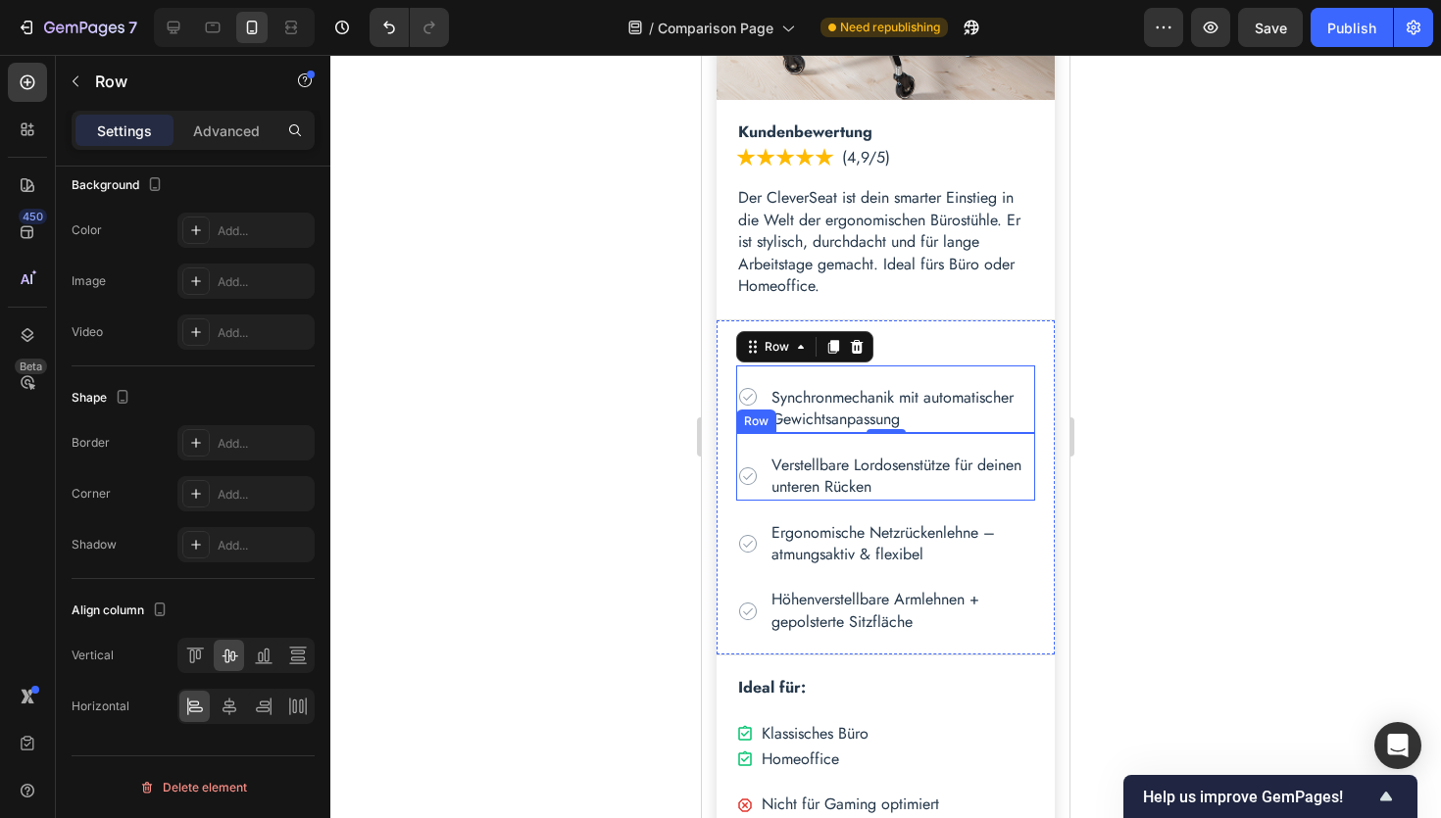
click at [764, 488] on div "Icon Verstellbare Lordosenstütze für deinen unteren Rücken Text Block Row" at bounding box center [885, 467] width 299 height 68
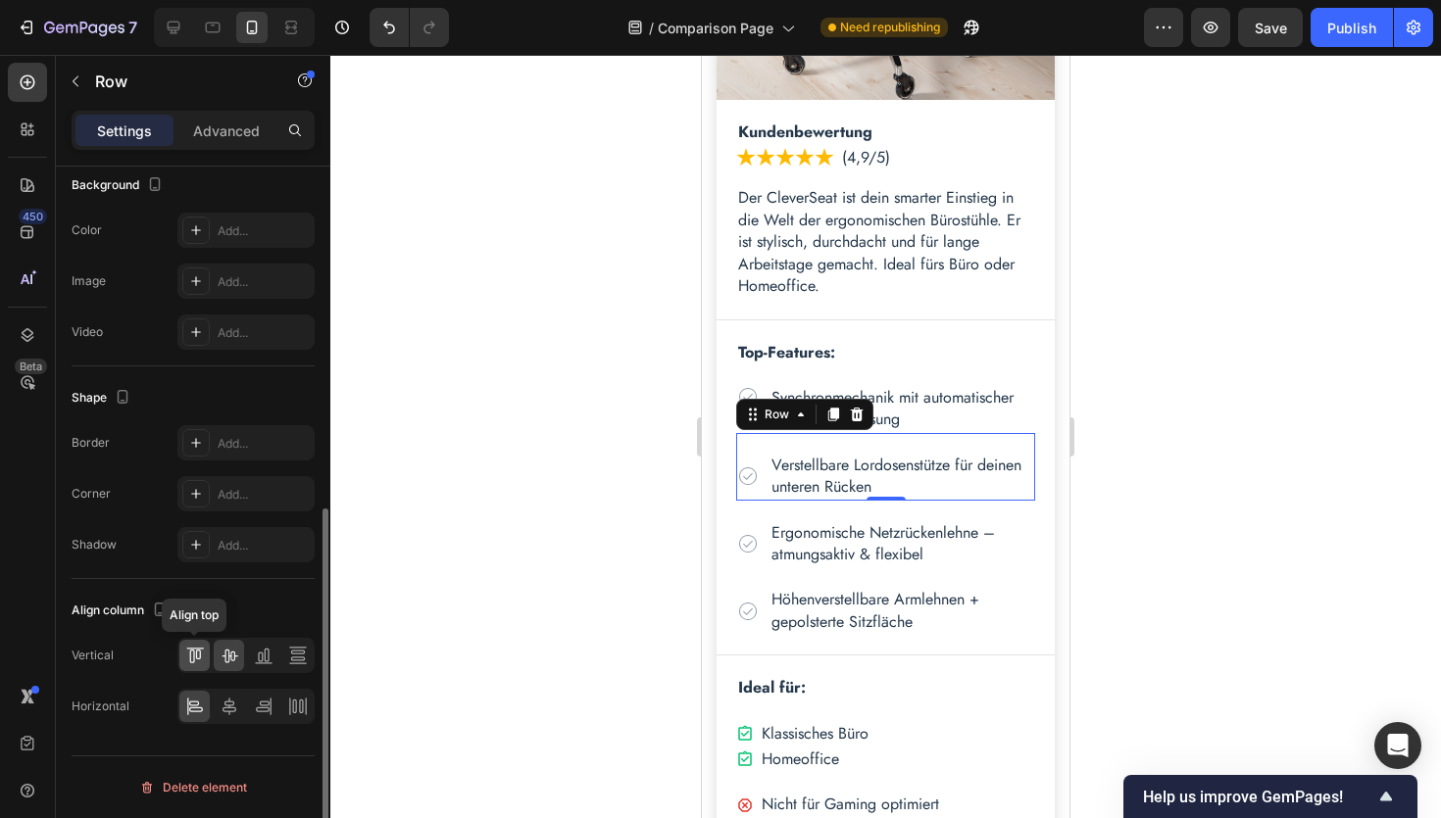
click at [198, 655] on icon at bounding box center [195, 656] width 20 height 20
click at [764, 531] on div "Icon Ergonomische Netzrückenlehne – atmungsaktiv & flexibel Text Block Row" at bounding box center [885, 535] width 299 height 68
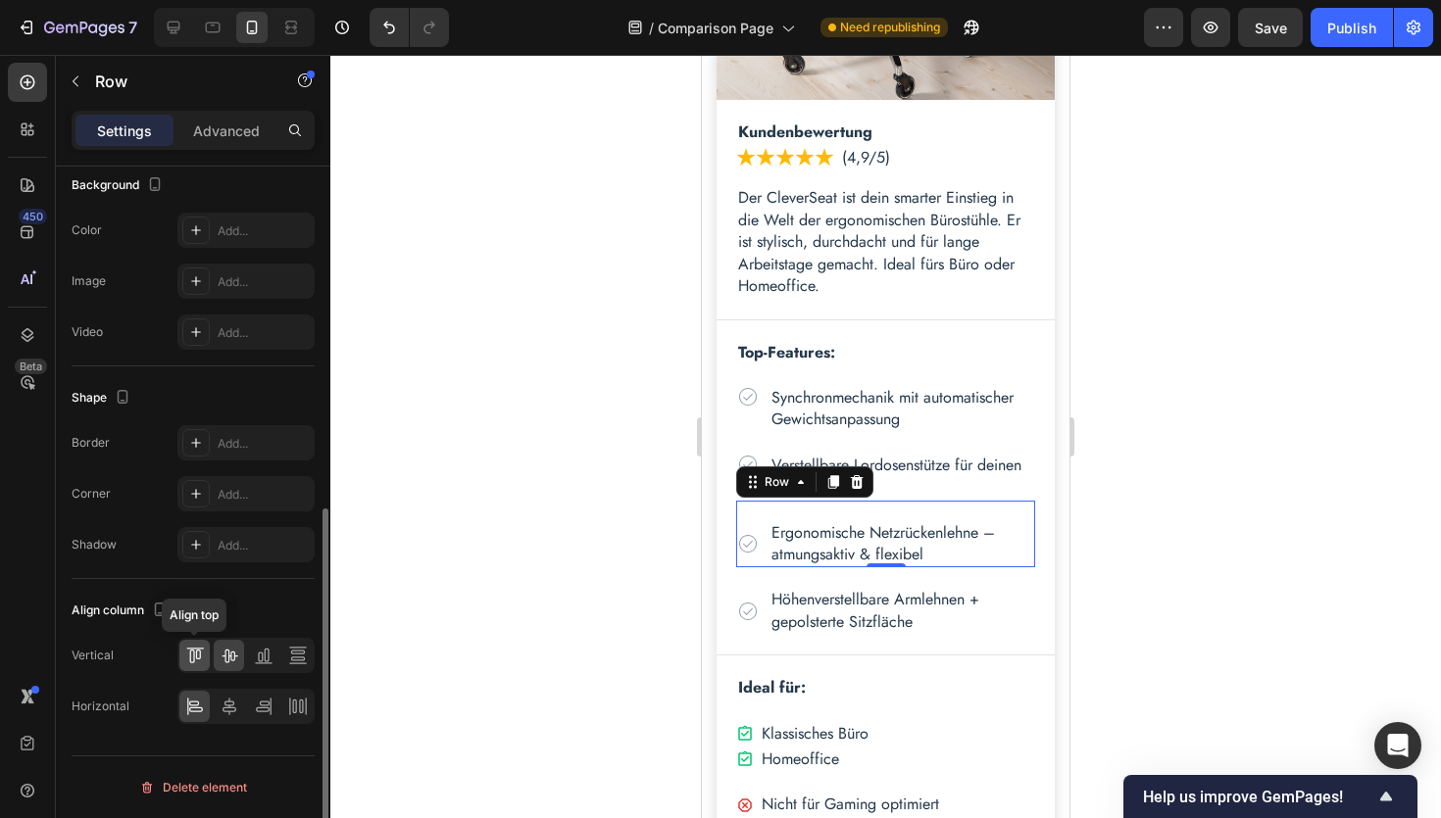
click at [193, 665] on icon at bounding box center [195, 656] width 20 height 20
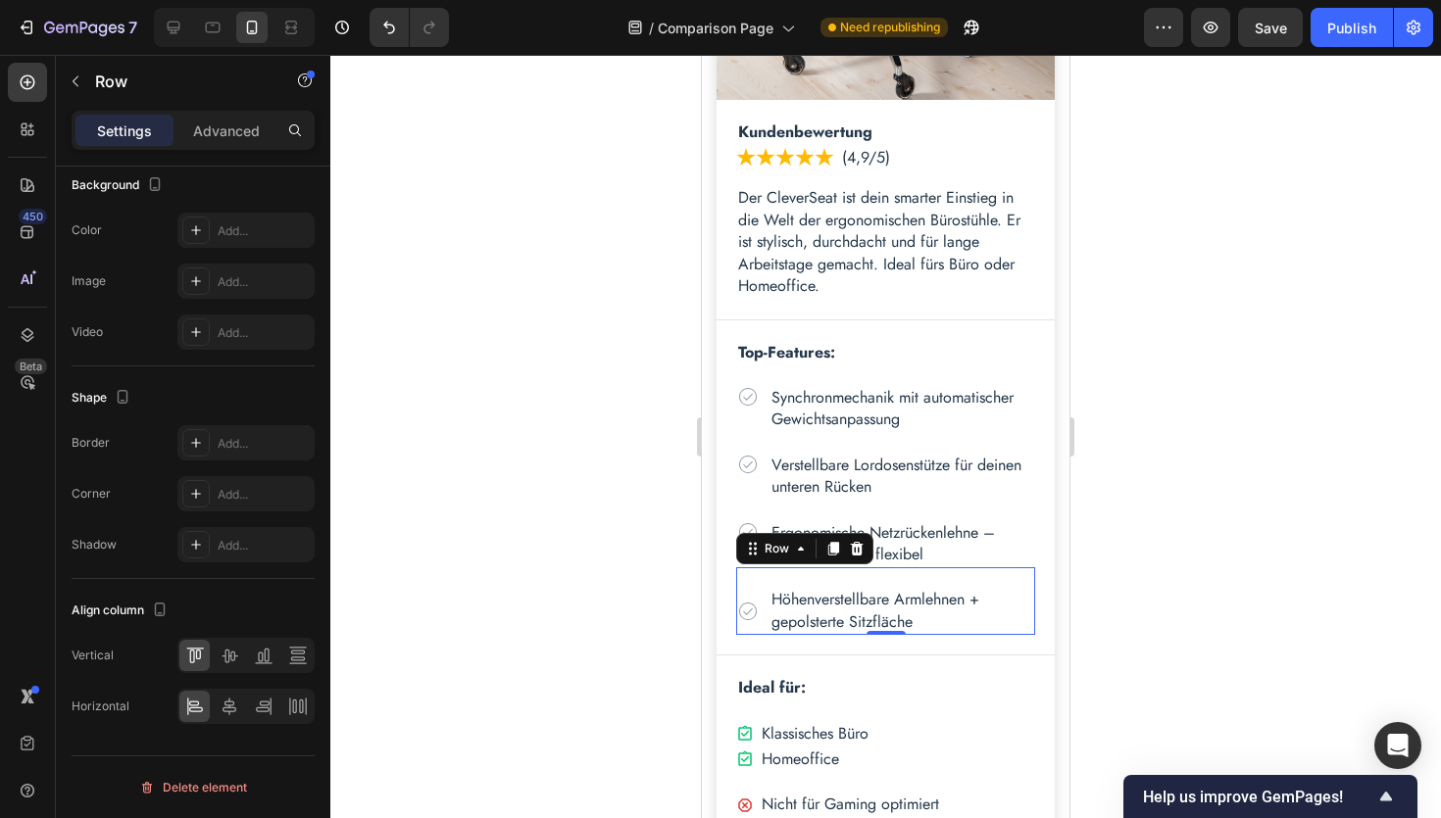
click at [754, 626] on div "Icon" at bounding box center [748, 611] width 24 height 48
click at [200, 661] on icon at bounding box center [195, 656] width 20 height 20
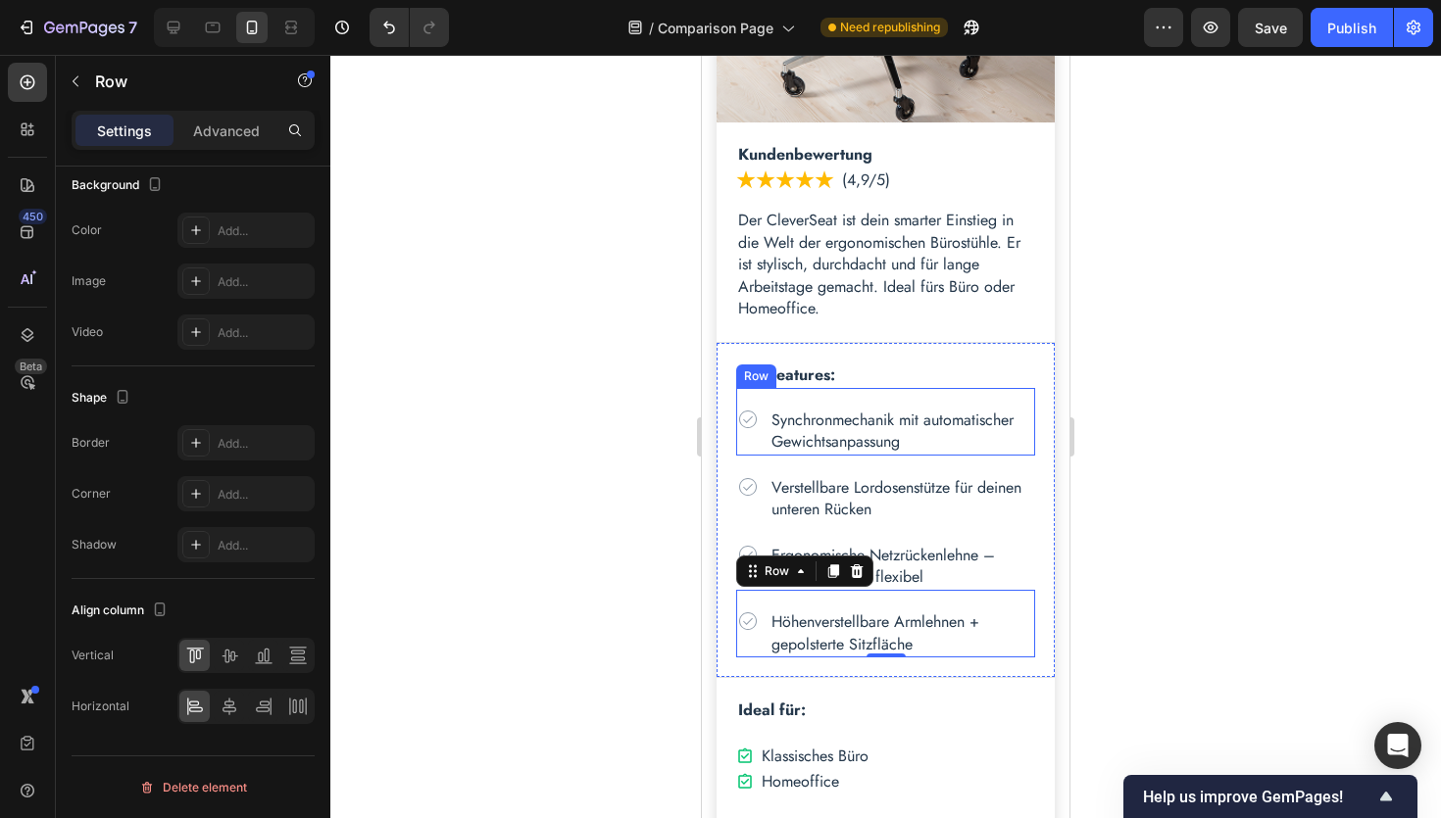
click at [792, 402] on div "Icon Synchronmechanik mit automatischer Gewichtsanpassung Text Block Row" at bounding box center [885, 422] width 299 height 68
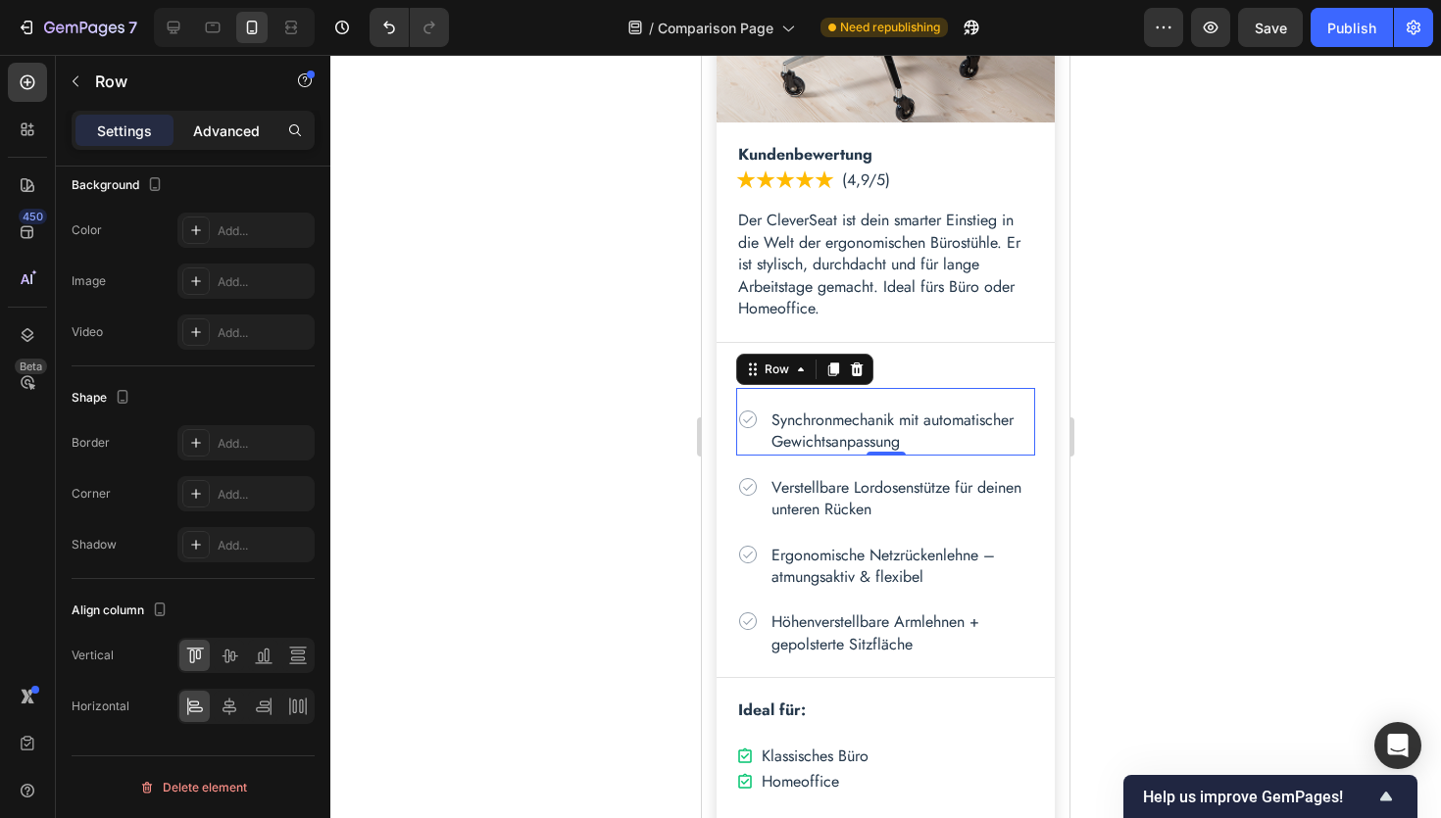
click at [235, 136] on p "Advanced" at bounding box center [226, 131] width 67 height 21
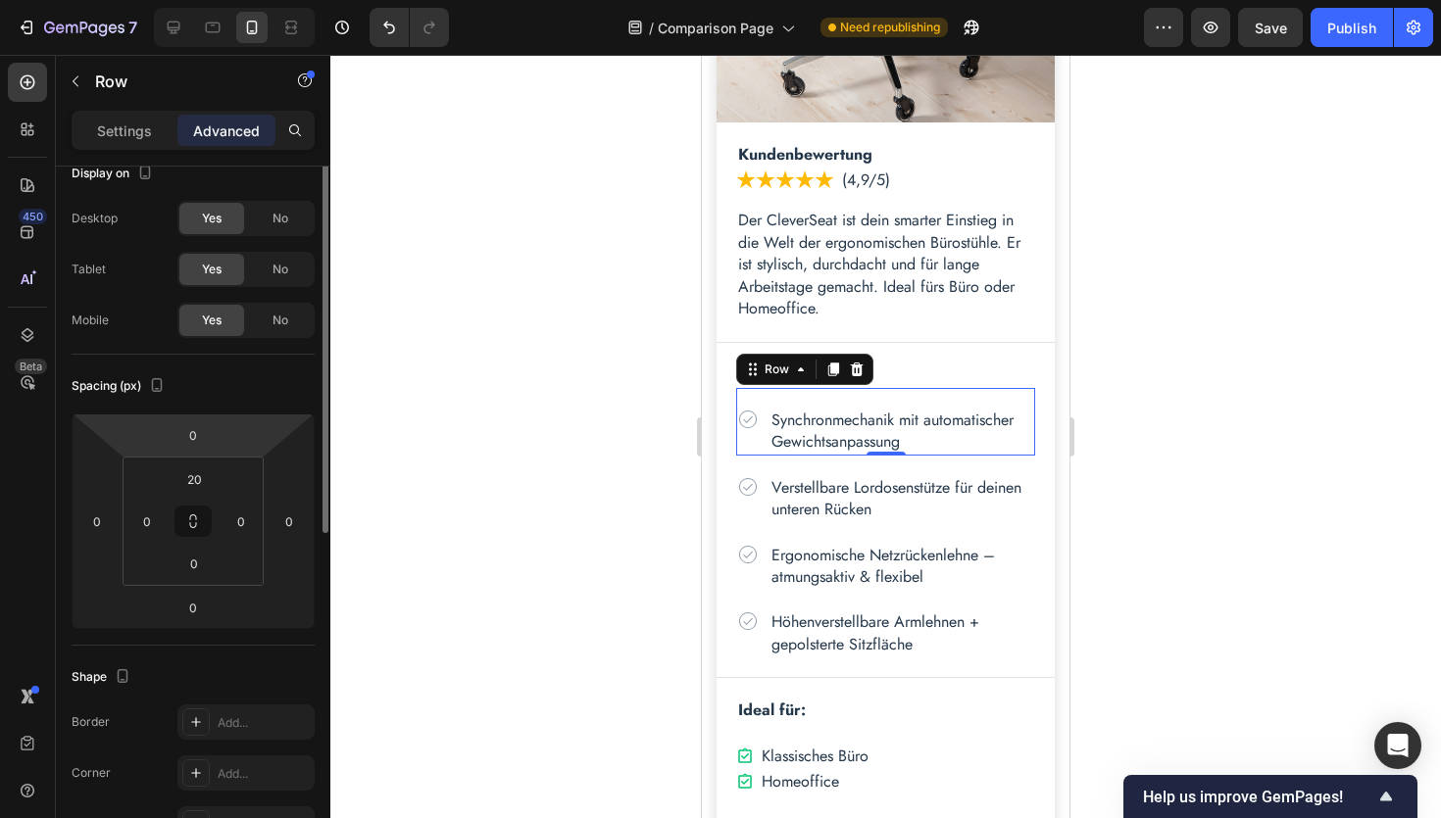
scroll to position [0, 0]
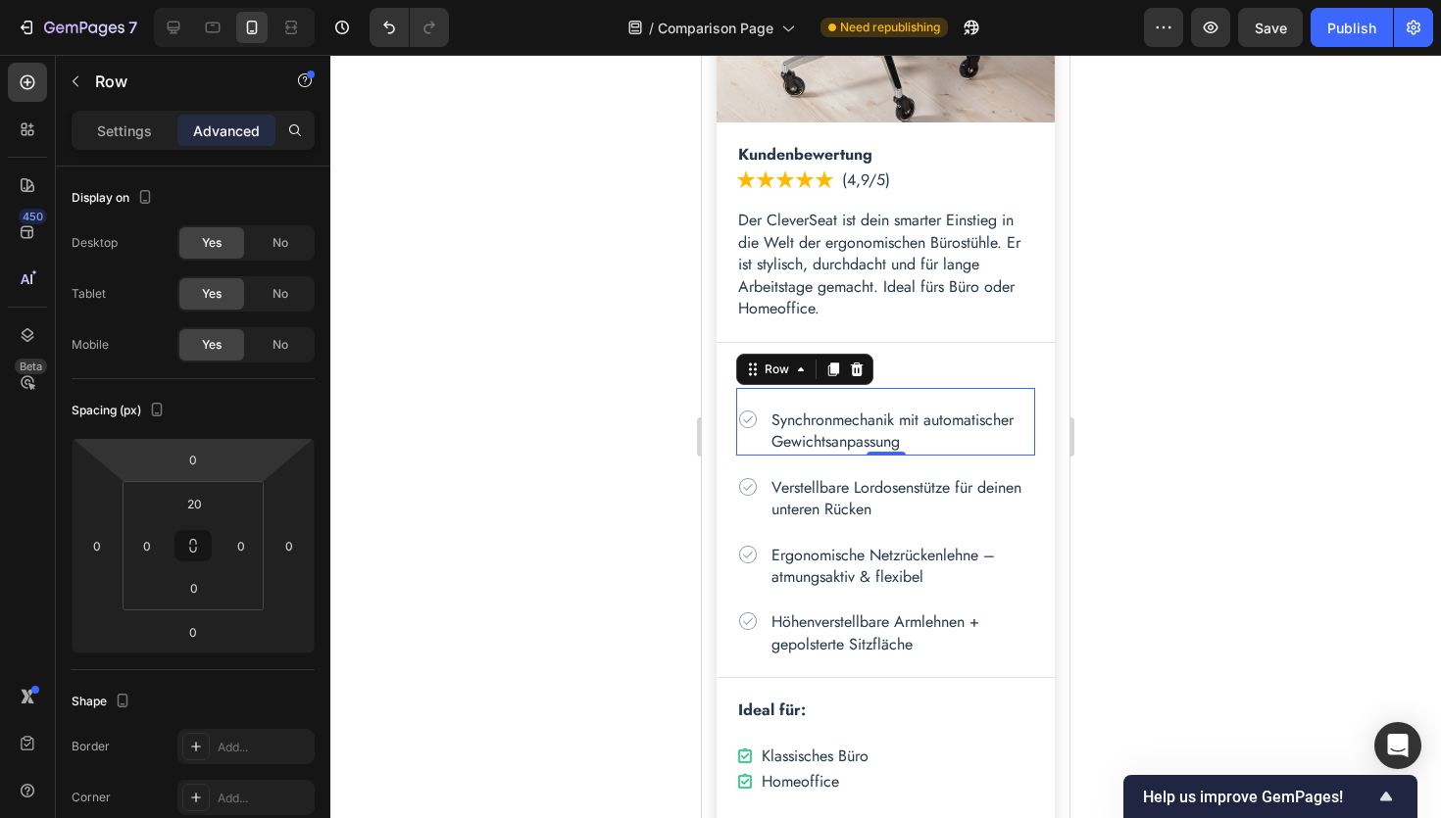
click at [1246, 431] on div at bounding box center [885, 437] width 1110 height 764
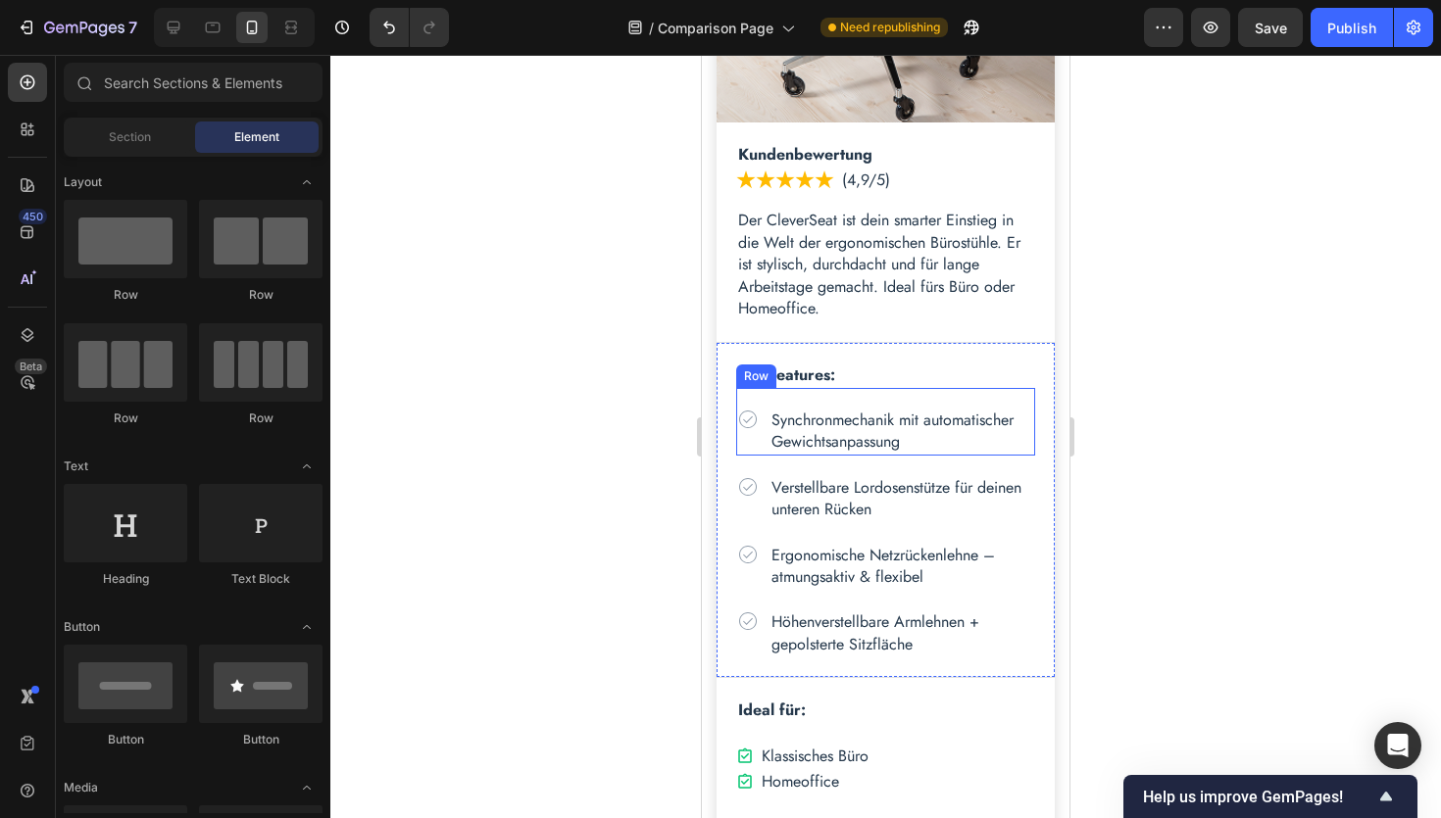
click at [890, 397] on div "Icon Synchronmechanik mit automatischer Gewichtsanpassung Text Block Row" at bounding box center [885, 422] width 299 height 68
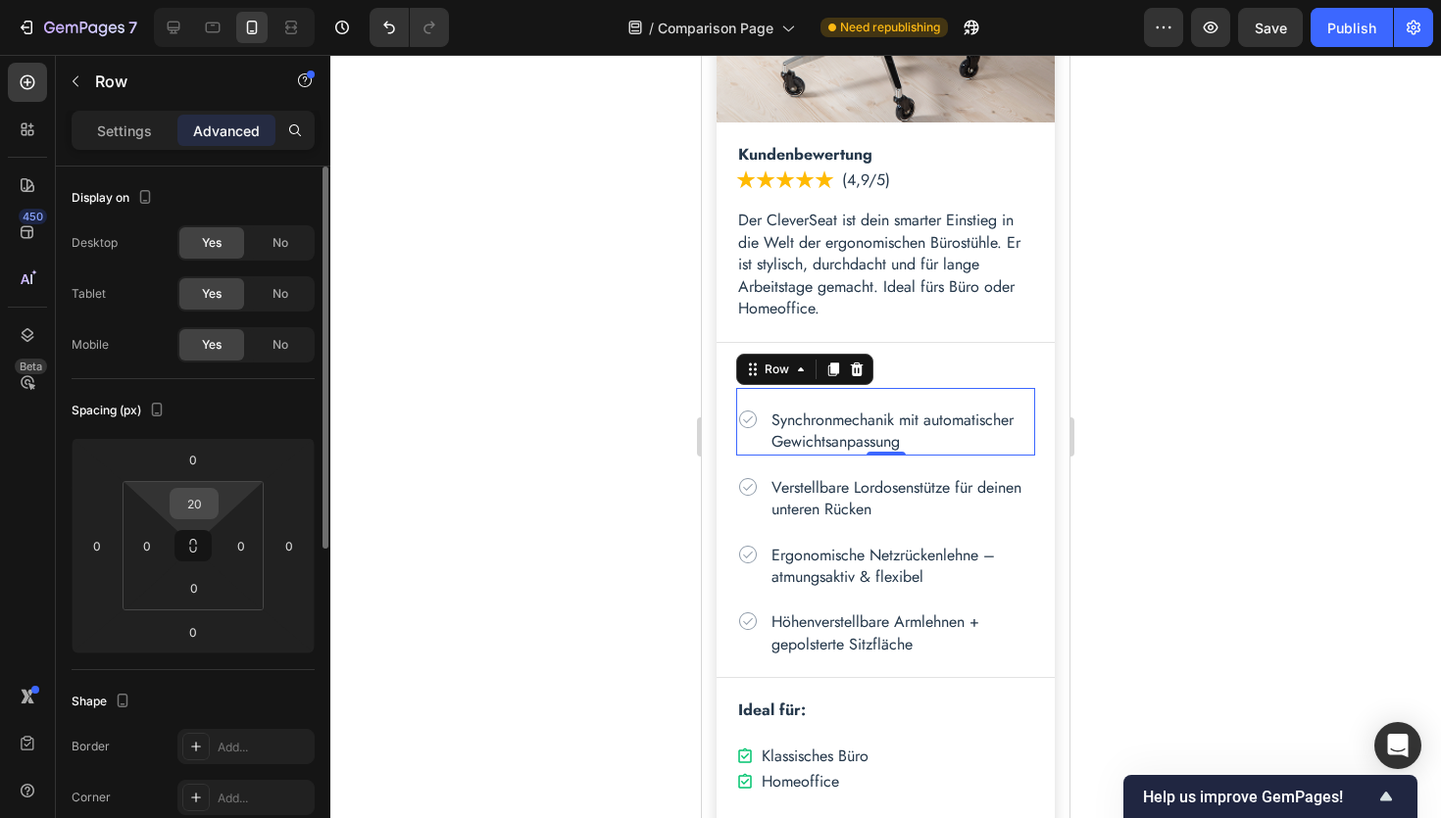
click at [201, 494] on input "20" at bounding box center [193, 503] width 39 height 29
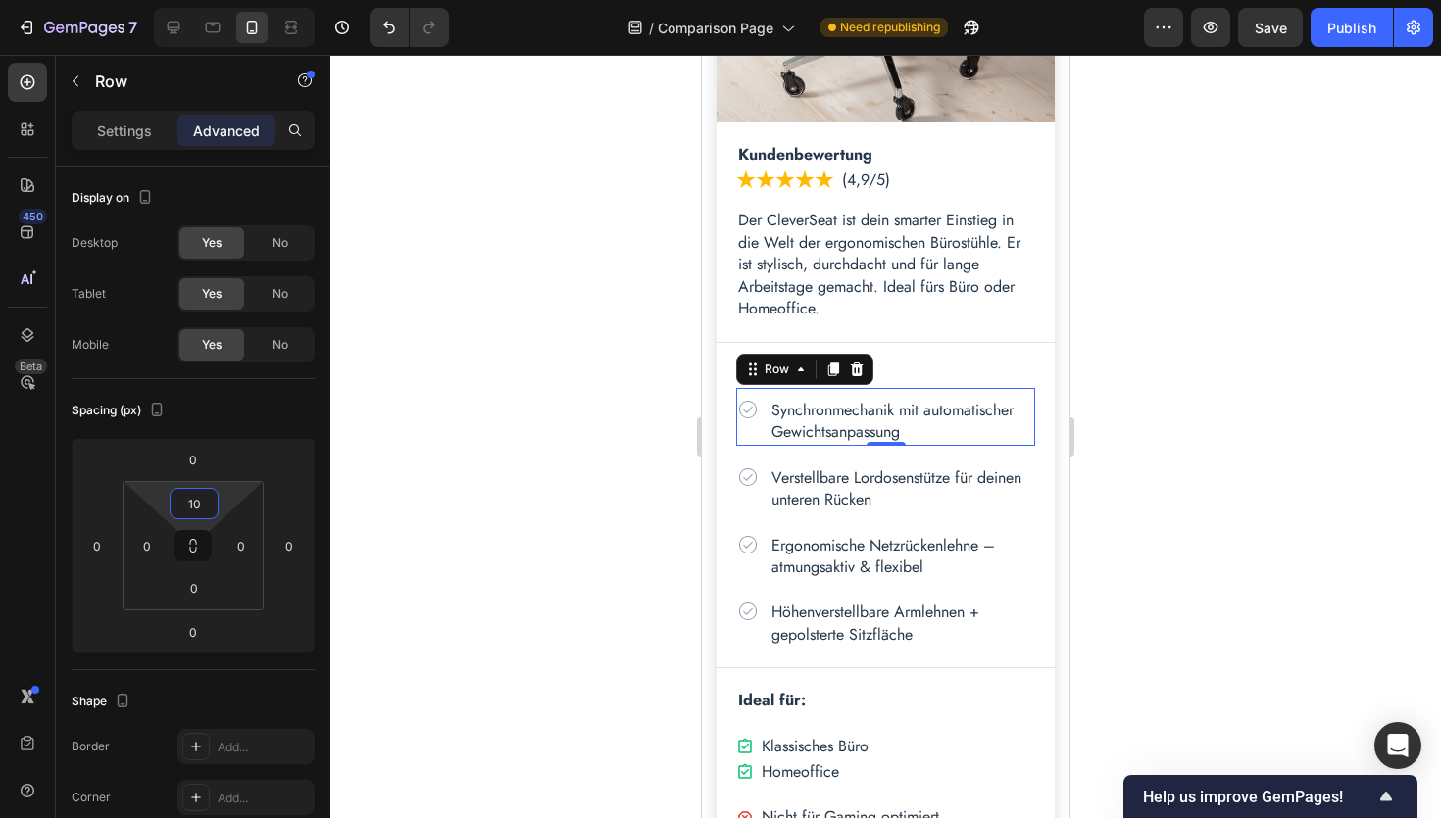
type input "10"
click at [1365, 419] on div at bounding box center [885, 437] width 1110 height 764
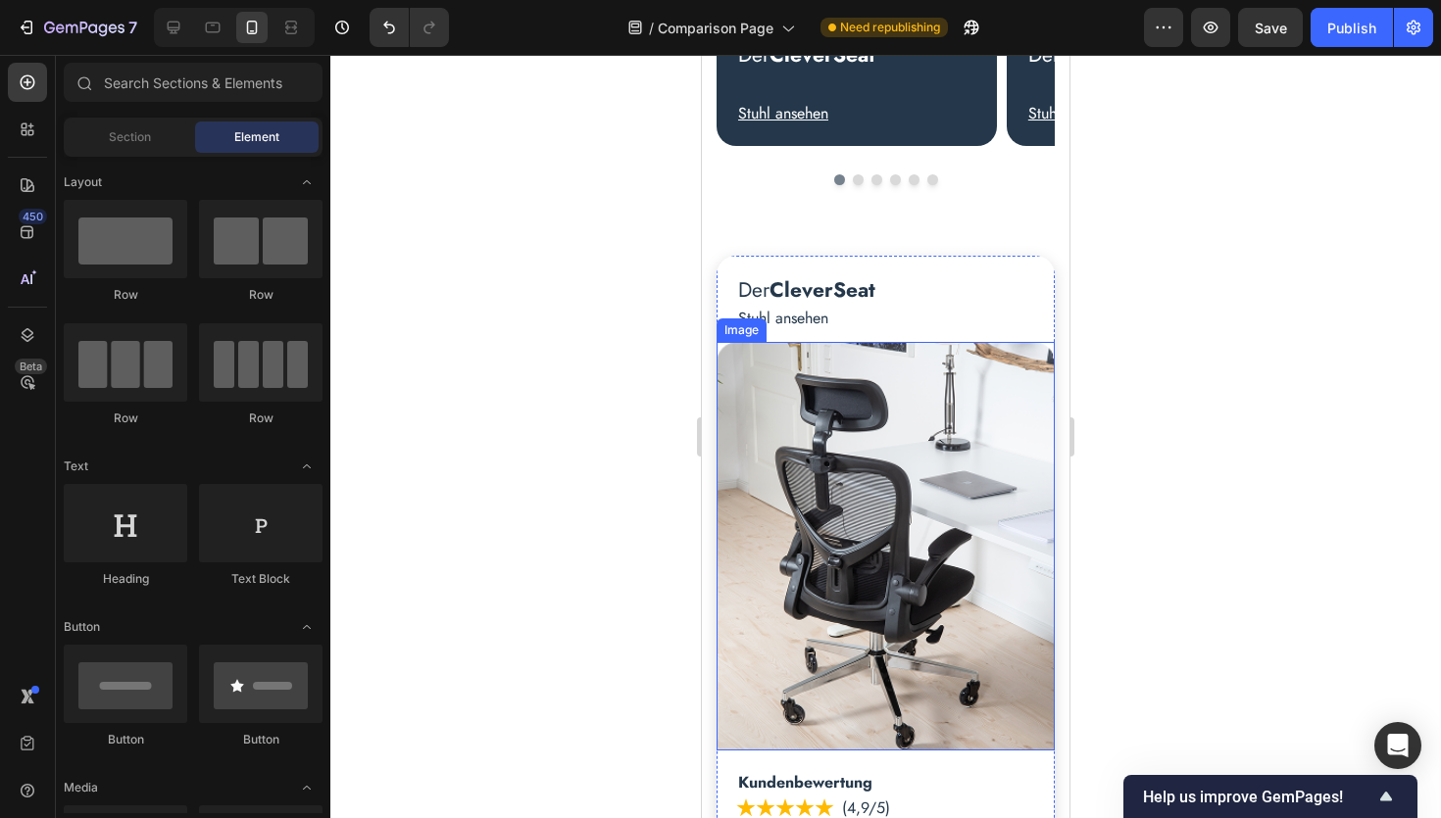
scroll to position [659, 0]
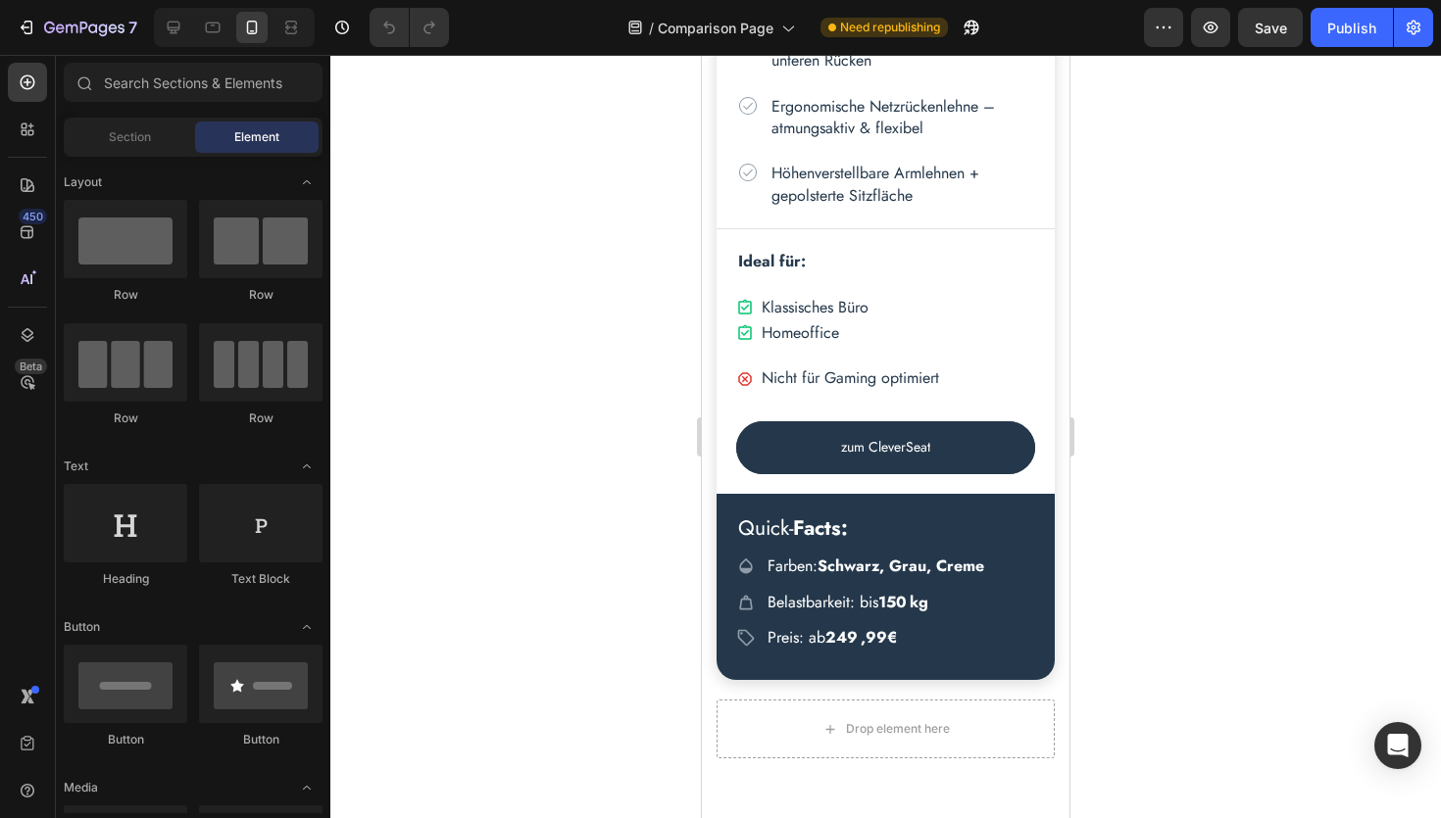
scroll to position [1262, 0]
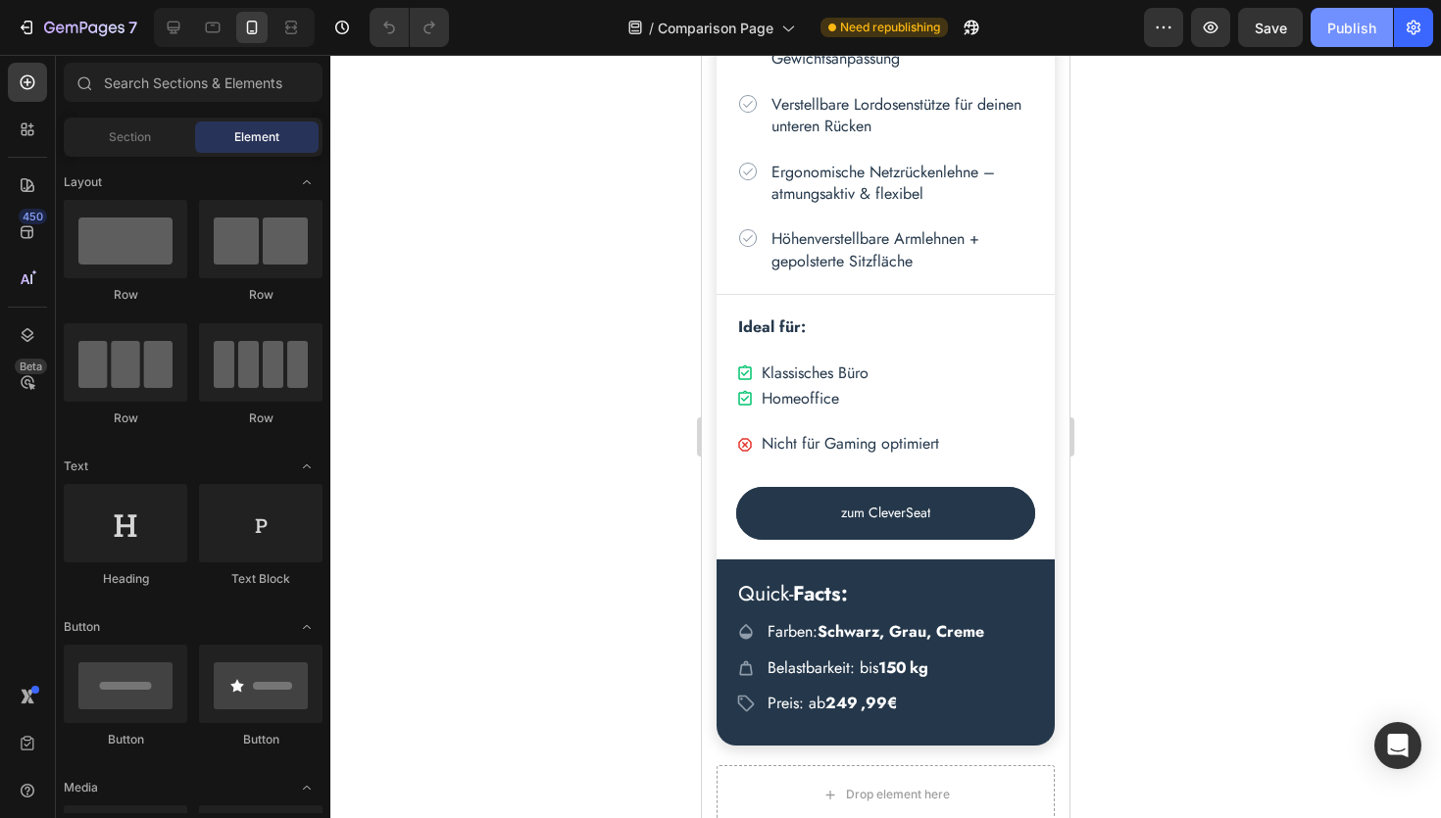
click at [1350, 37] on div "Publish" at bounding box center [1351, 28] width 49 height 21
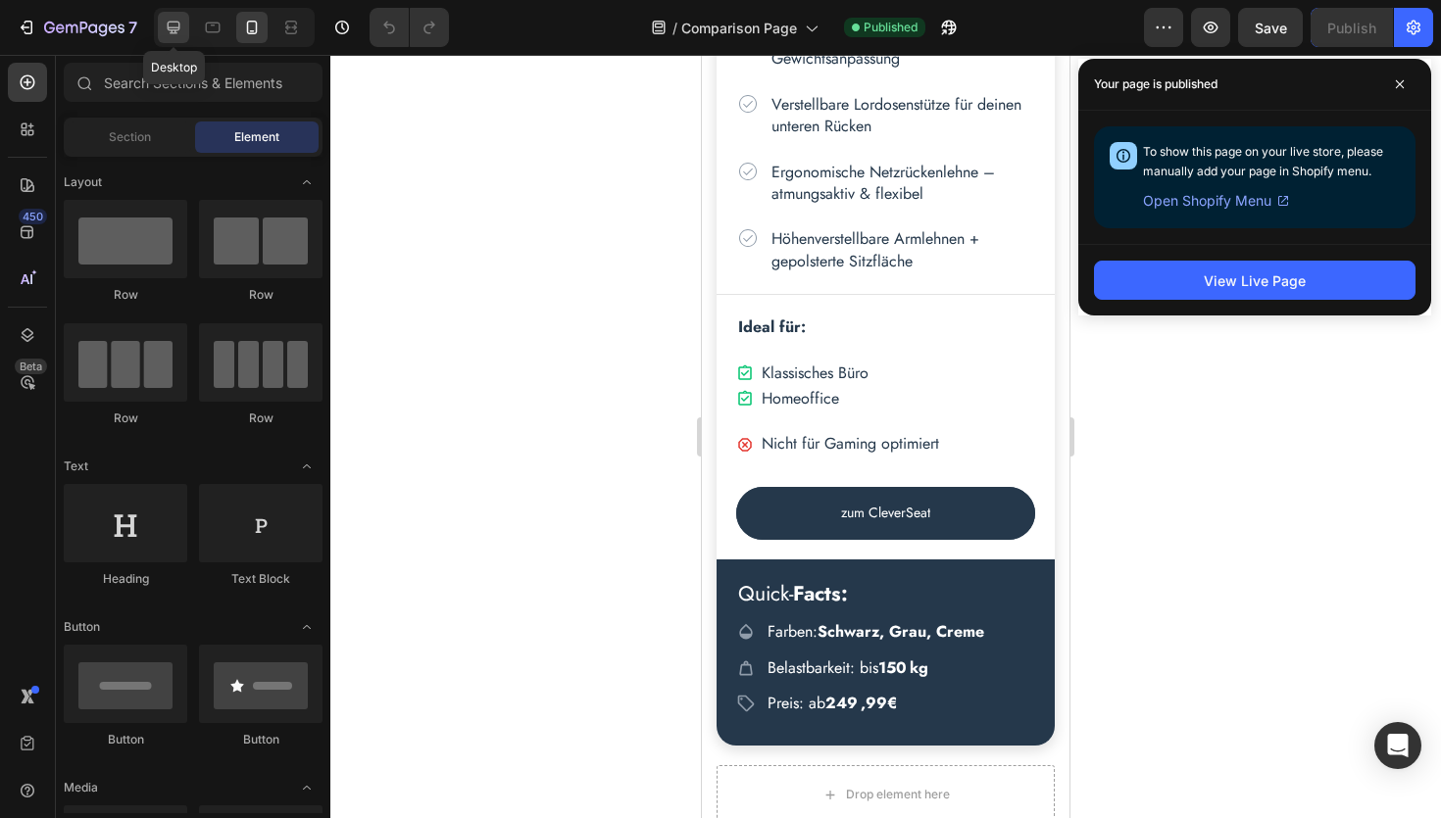
click at [172, 25] on icon at bounding box center [174, 28] width 20 height 20
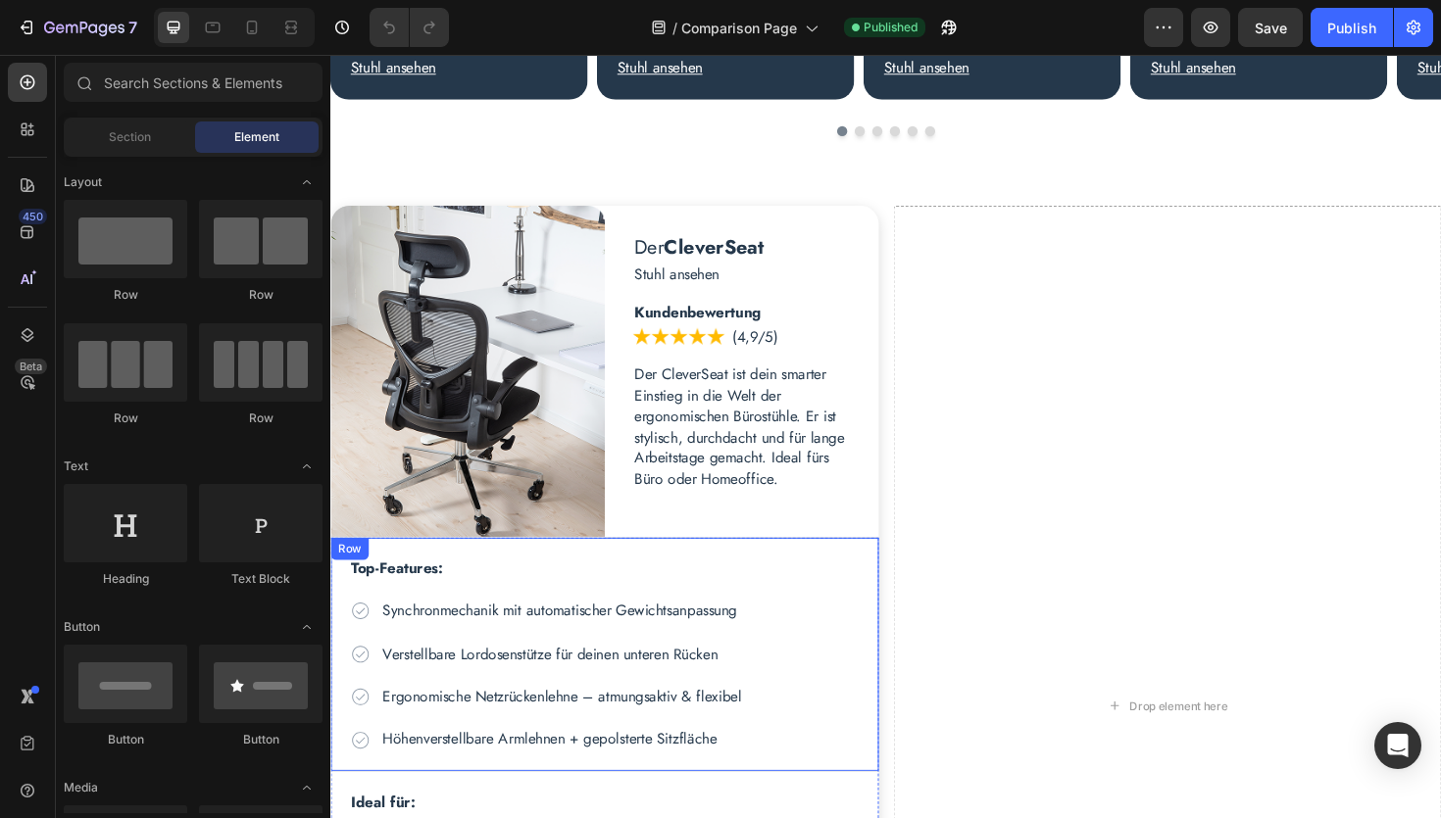
scroll to position [674, 0]
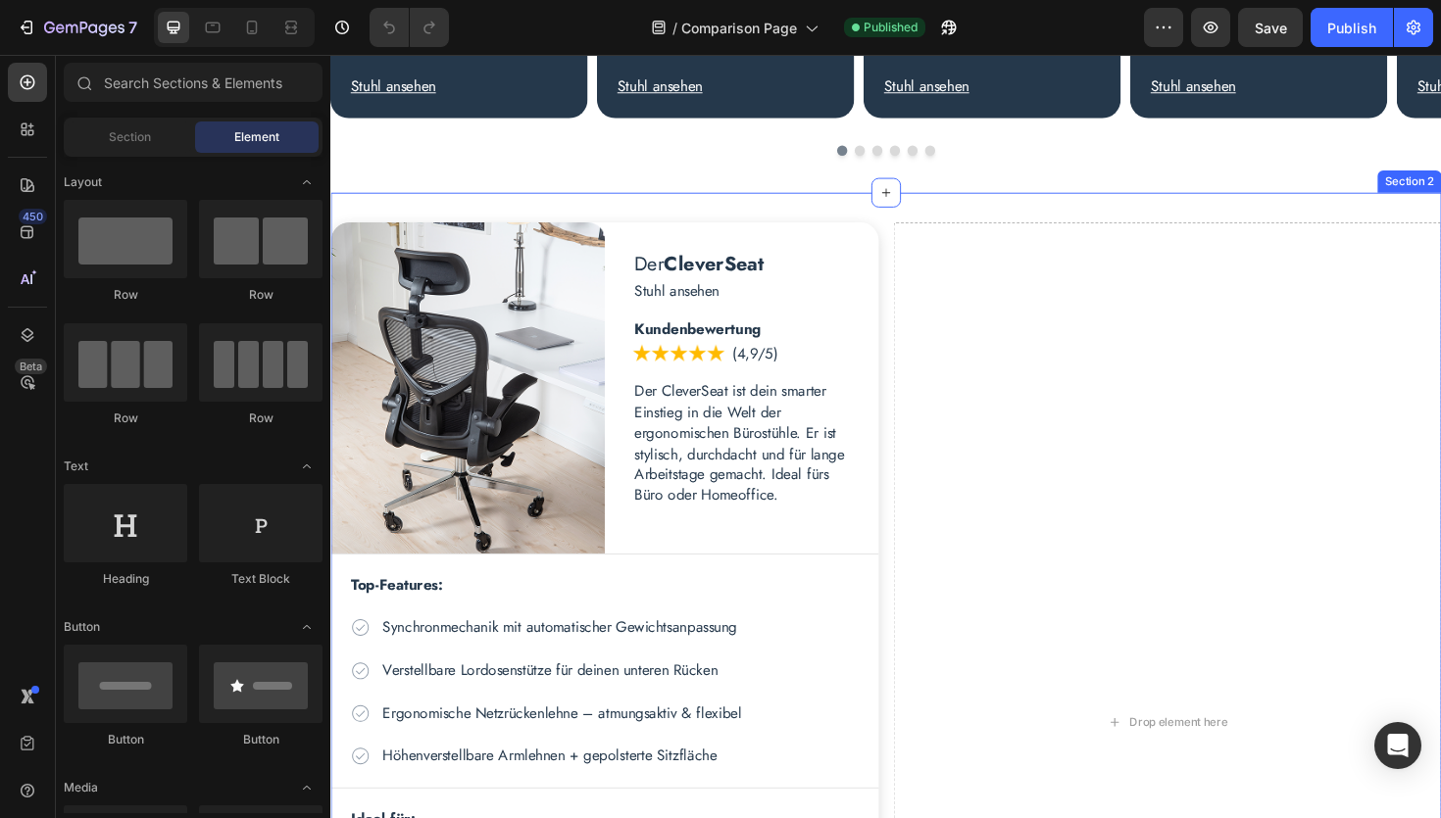
click at [849, 209] on div "Drop element here Der CleverSeat Heading Stuhl ansehen Text Block Row Image Der…" at bounding box center [918, 762] width 1176 height 1123
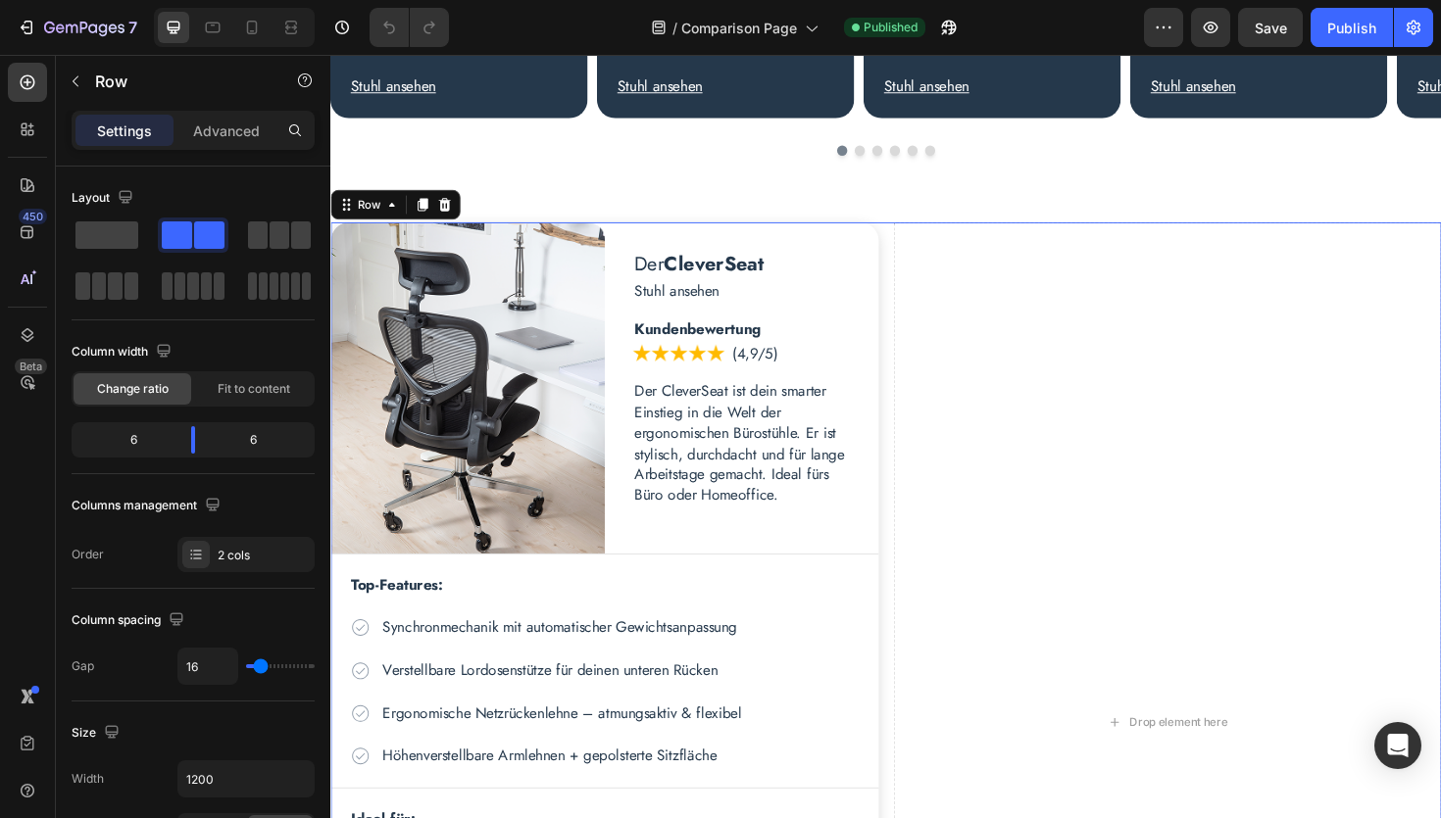
click at [919, 275] on div "Drop element here Der CleverSeat Heading Stuhl ansehen Text Block Row Image Der…" at bounding box center [918, 762] width 1176 height 1060
click at [206, 670] on input "16" at bounding box center [207, 666] width 59 height 35
type input "2"
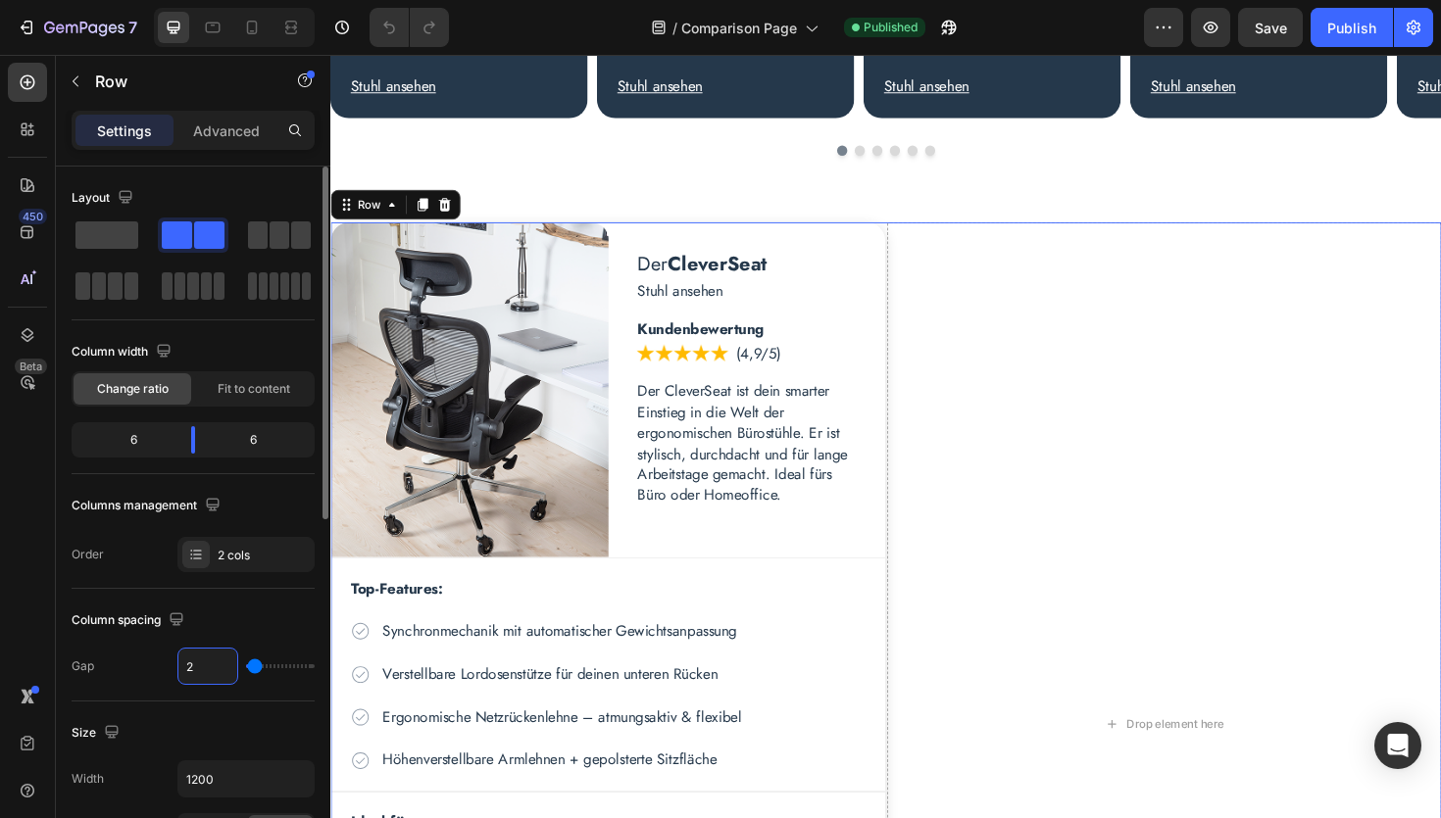
type input "20"
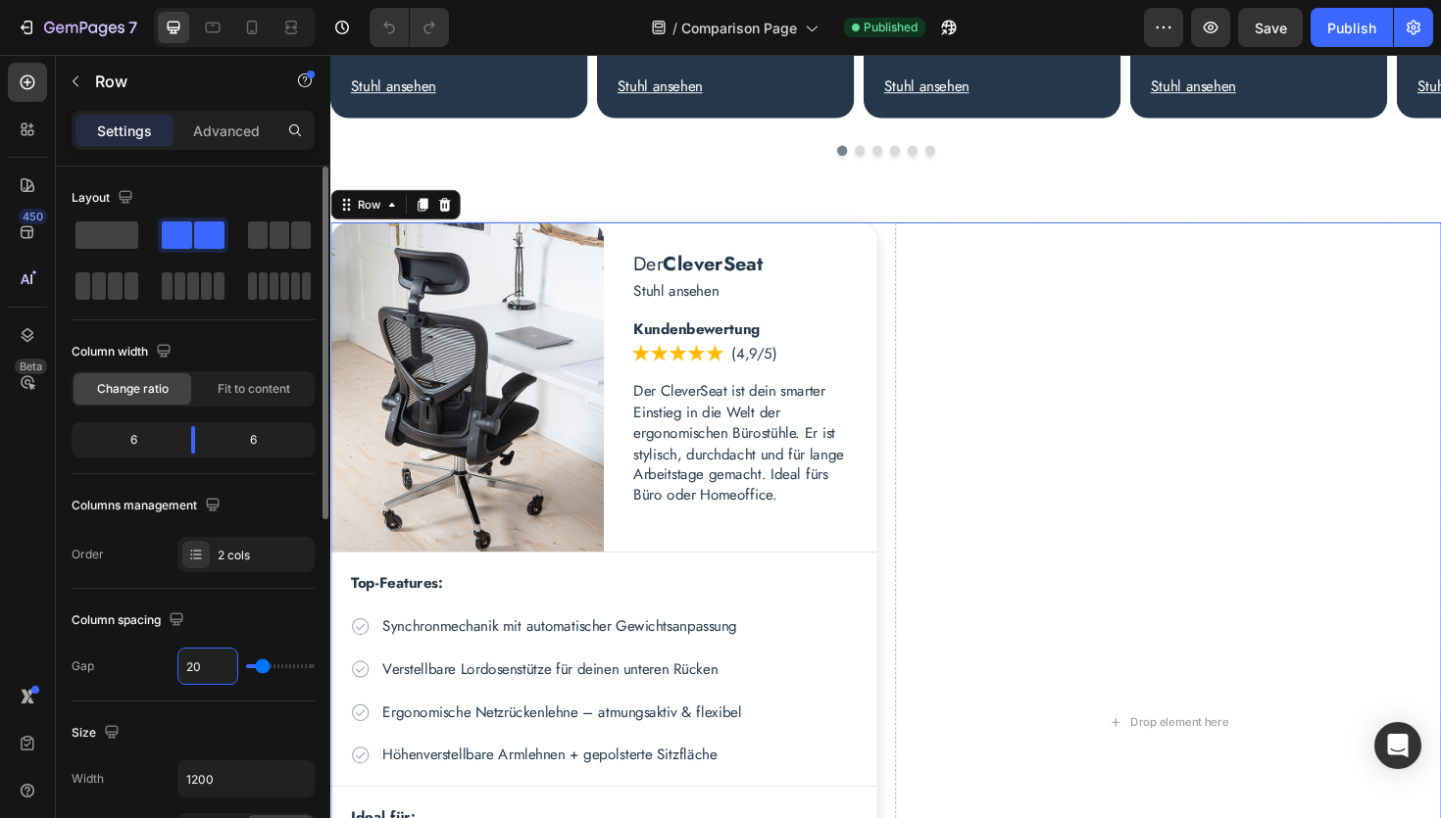
type input "20"
click at [120, 672] on div "Gap 20" at bounding box center [193, 666] width 243 height 37
click at [260, 552] on div "2 cols" at bounding box center [264, 556] width 92 height 18
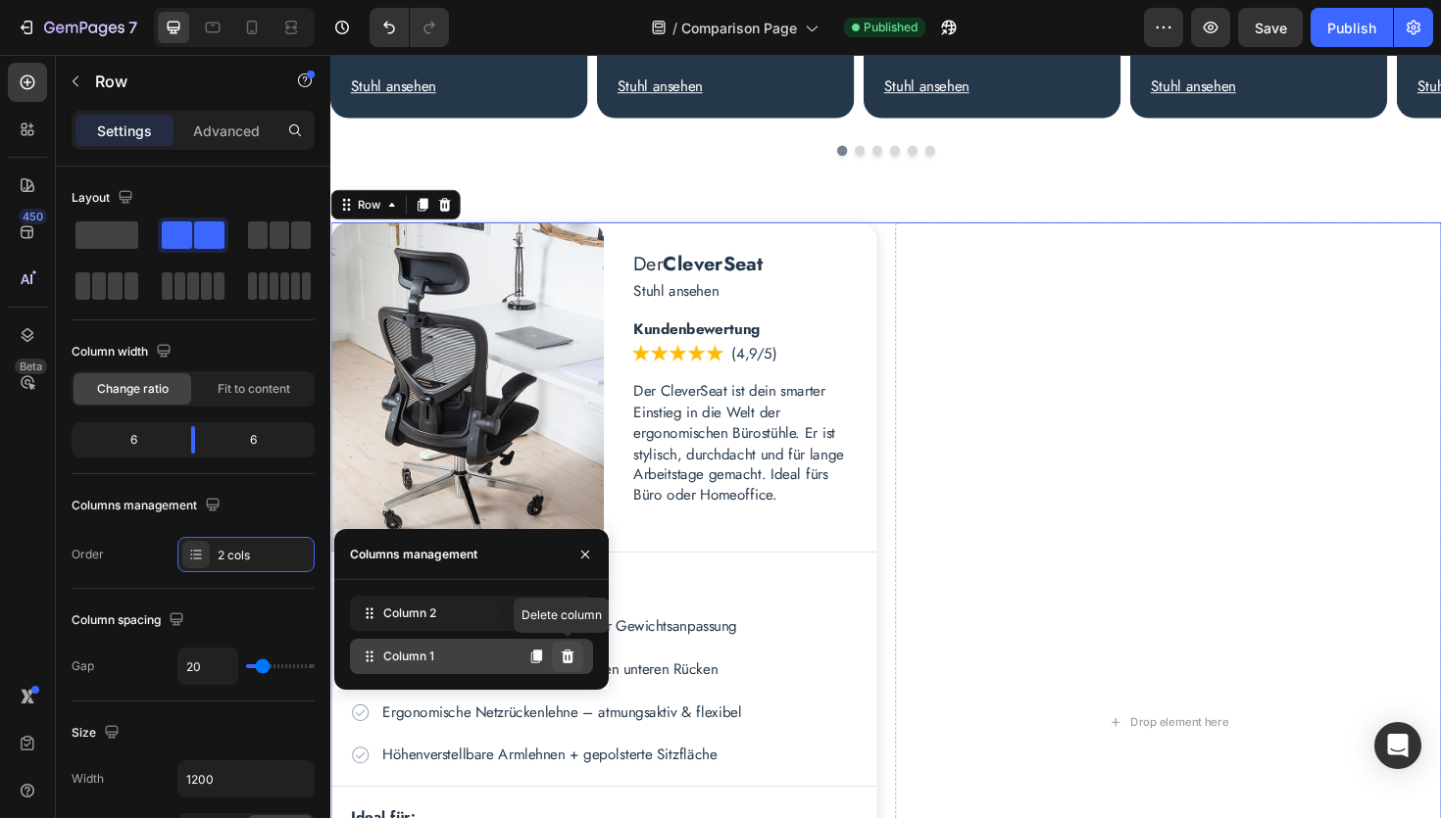
click at [567, 661] on icon at bounding box center [568, 657] width 13 height 14
click at [476, 655] on div "Column 1" at bounding box center [471, 656] width 243 height 35
click at [567, 658] on icon at bounding box center [568, 657] width 13 height 14
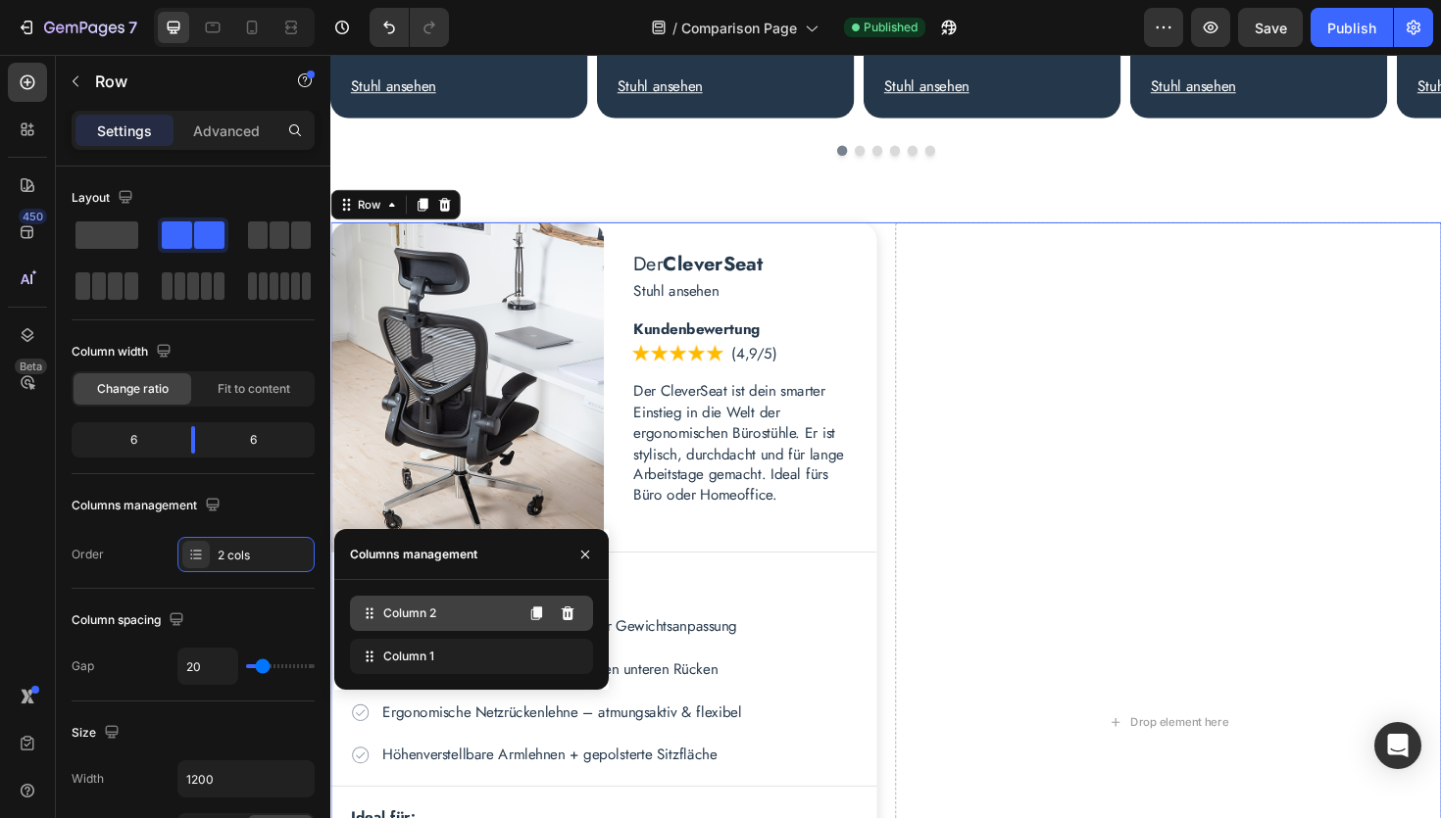
click at [488, 617] on div "Column 2" at bounding box center [471, 613] width 243 height 35
click at [534, 617] on icon at bounding box center [536, 614] width 11 height 14
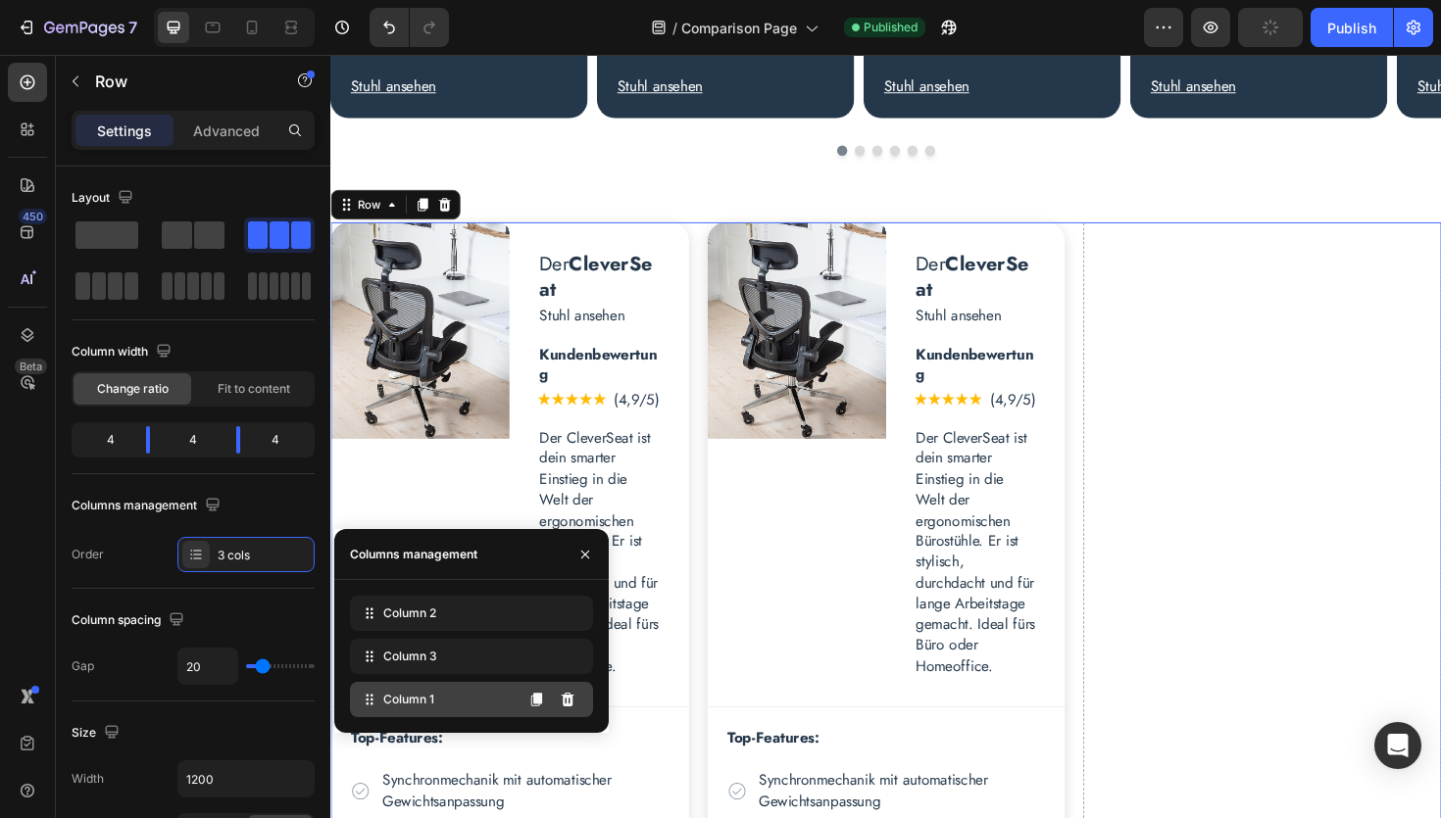
click at [471, 701] on div "Column 1" at bounding box center [471, 699] width 243 height 35
click at [570, 702] on icon at bounding box center [568, 700] width 13 height 14
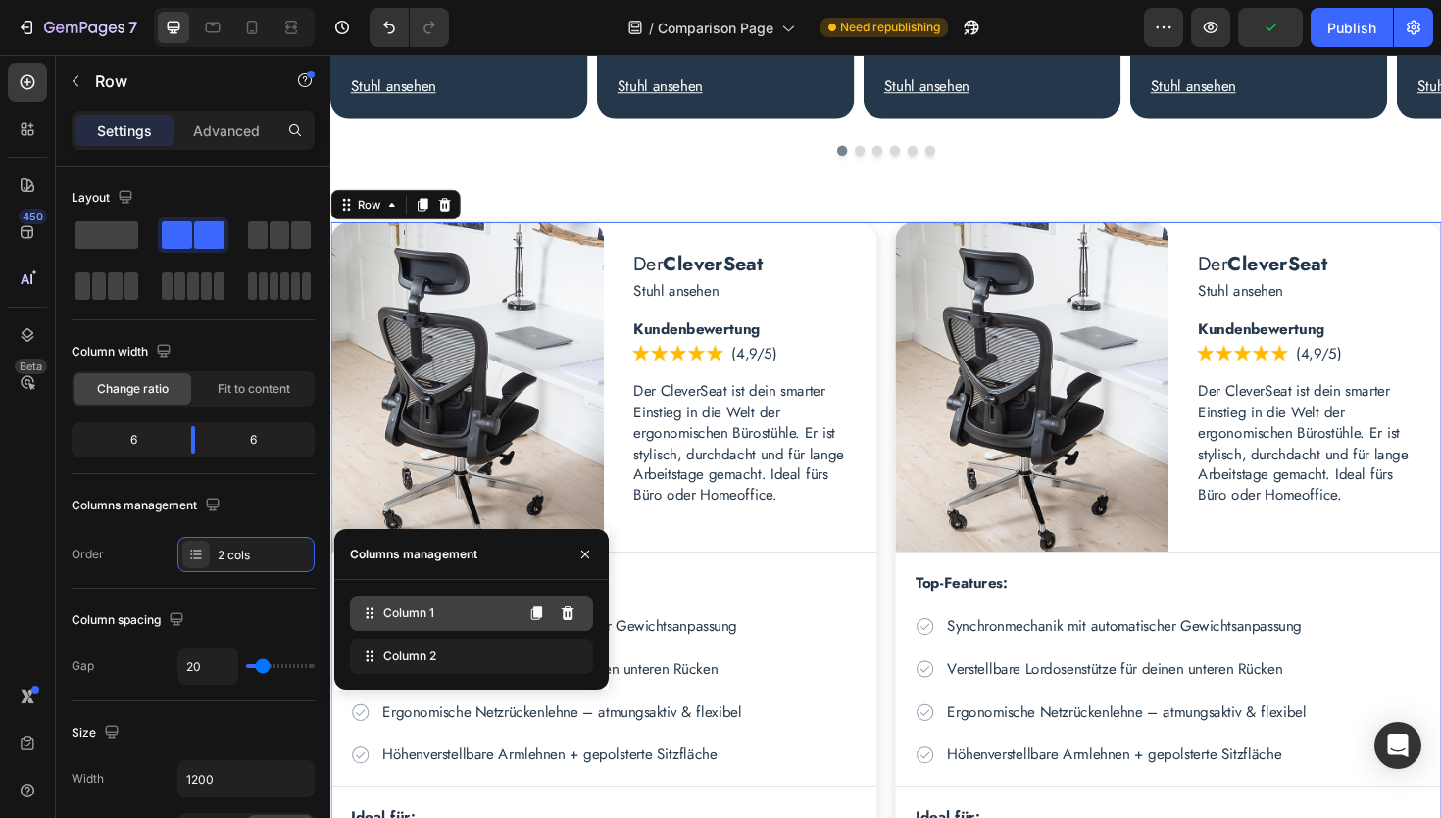
click at [476, 621] on div "Column 1" at bounding box center [471, 613] width 243 height 35
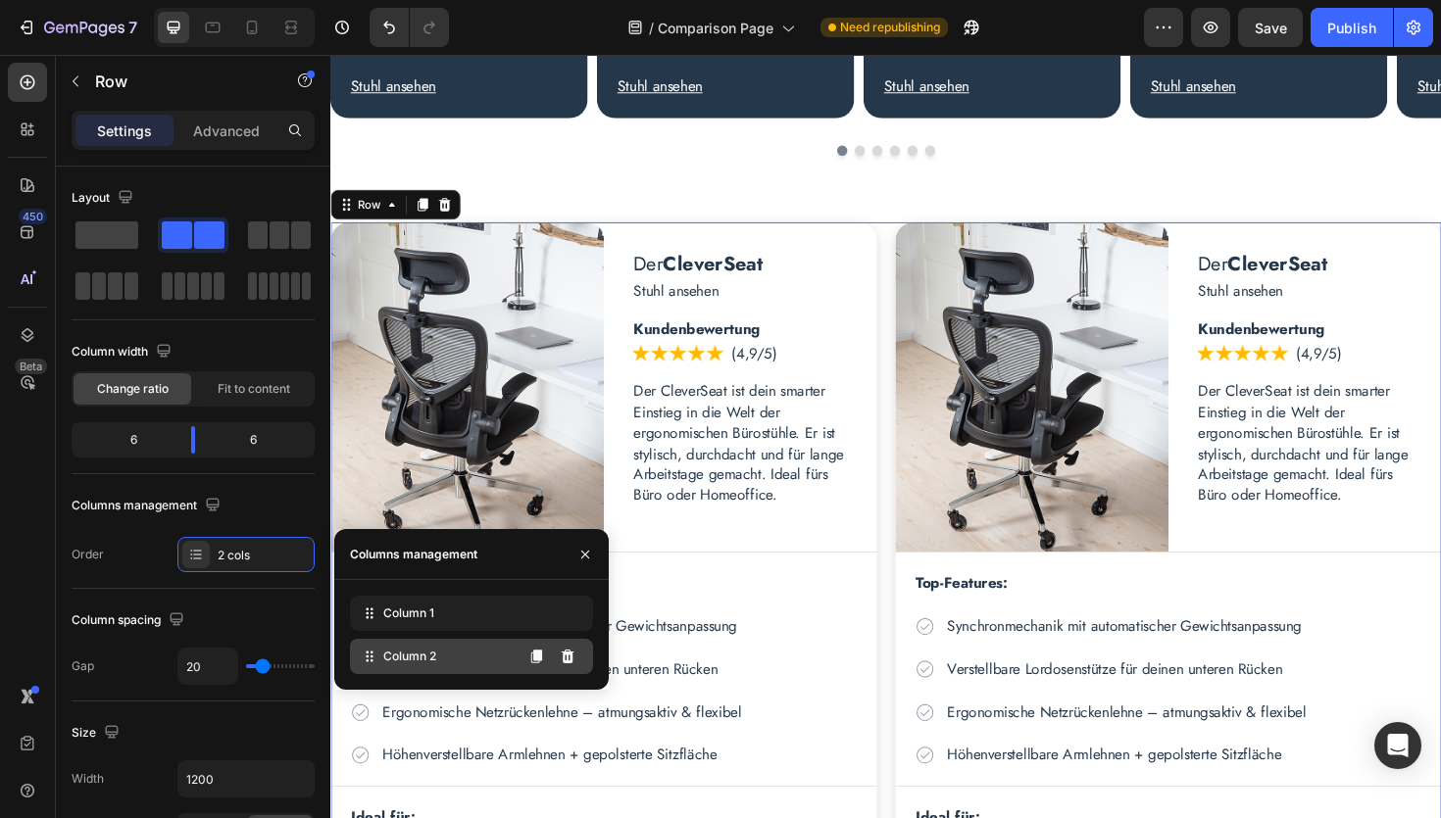
click at [466, 659] on div "Column 2" at bounding box center [471, 656] width 243 height 35
click at [142, 551] on div "Order 2 cols" at bounding box center [193, 554] width 243 height 35
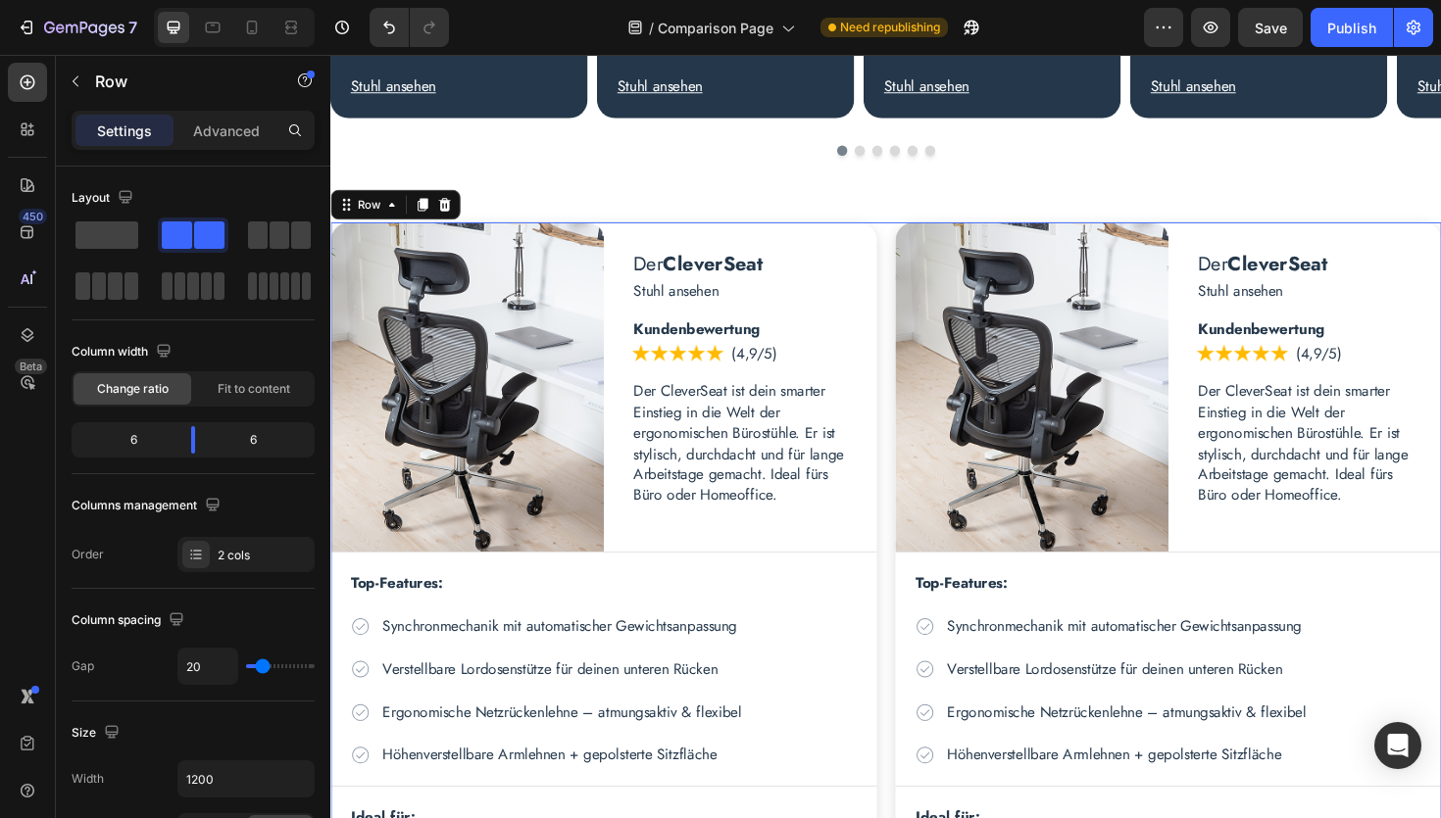
click at [920, 339] on div "Der CleverSeat Heading Stuhl ansehen Text Block Row Image Der CleverSeat Headin…" at bounding box center [918, 762] width 1176 height 1060
click at [429, 217] on icon at bounding box center [427, 214] width 11 height 14
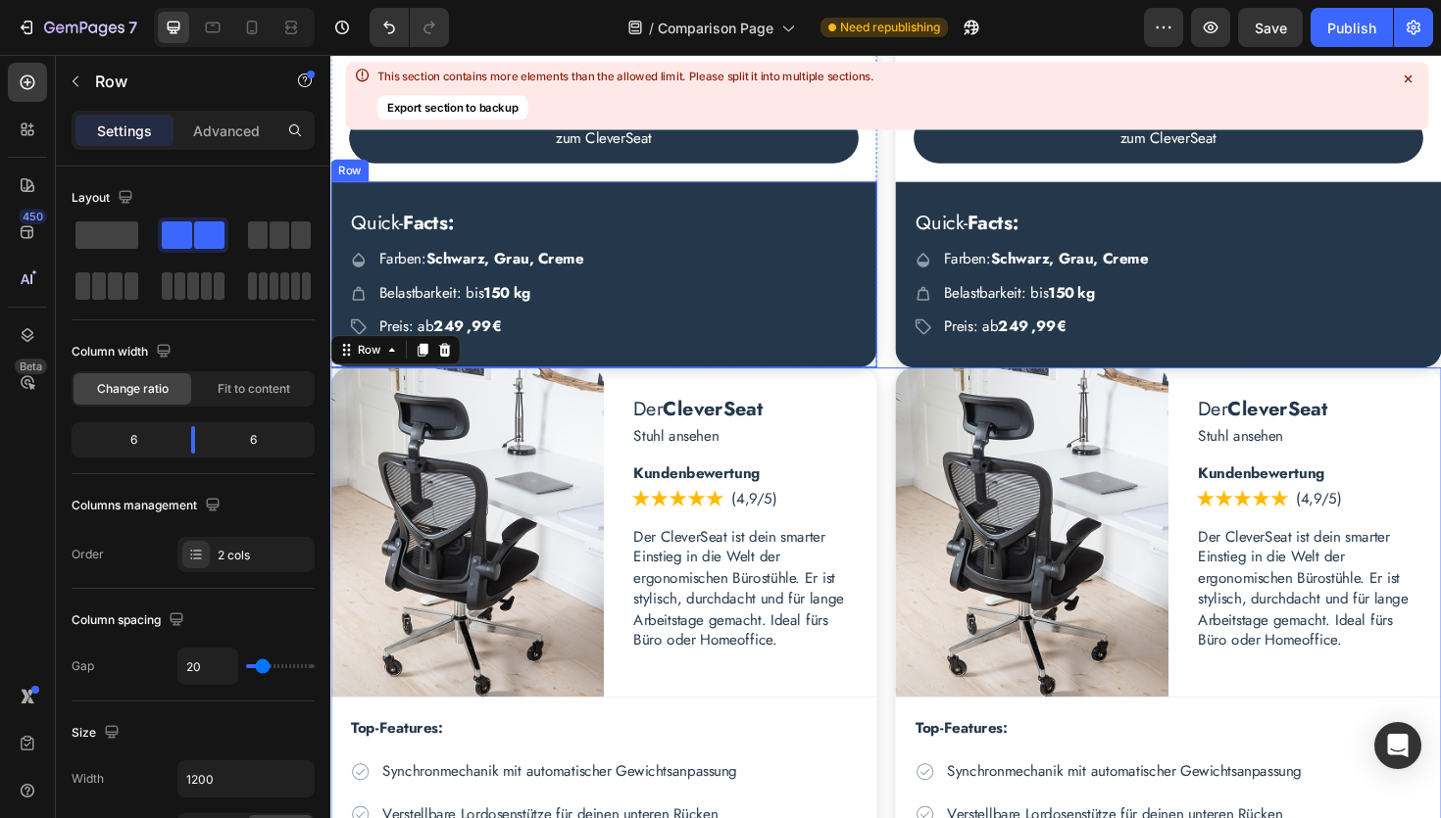
scroll to position [1579, 0]
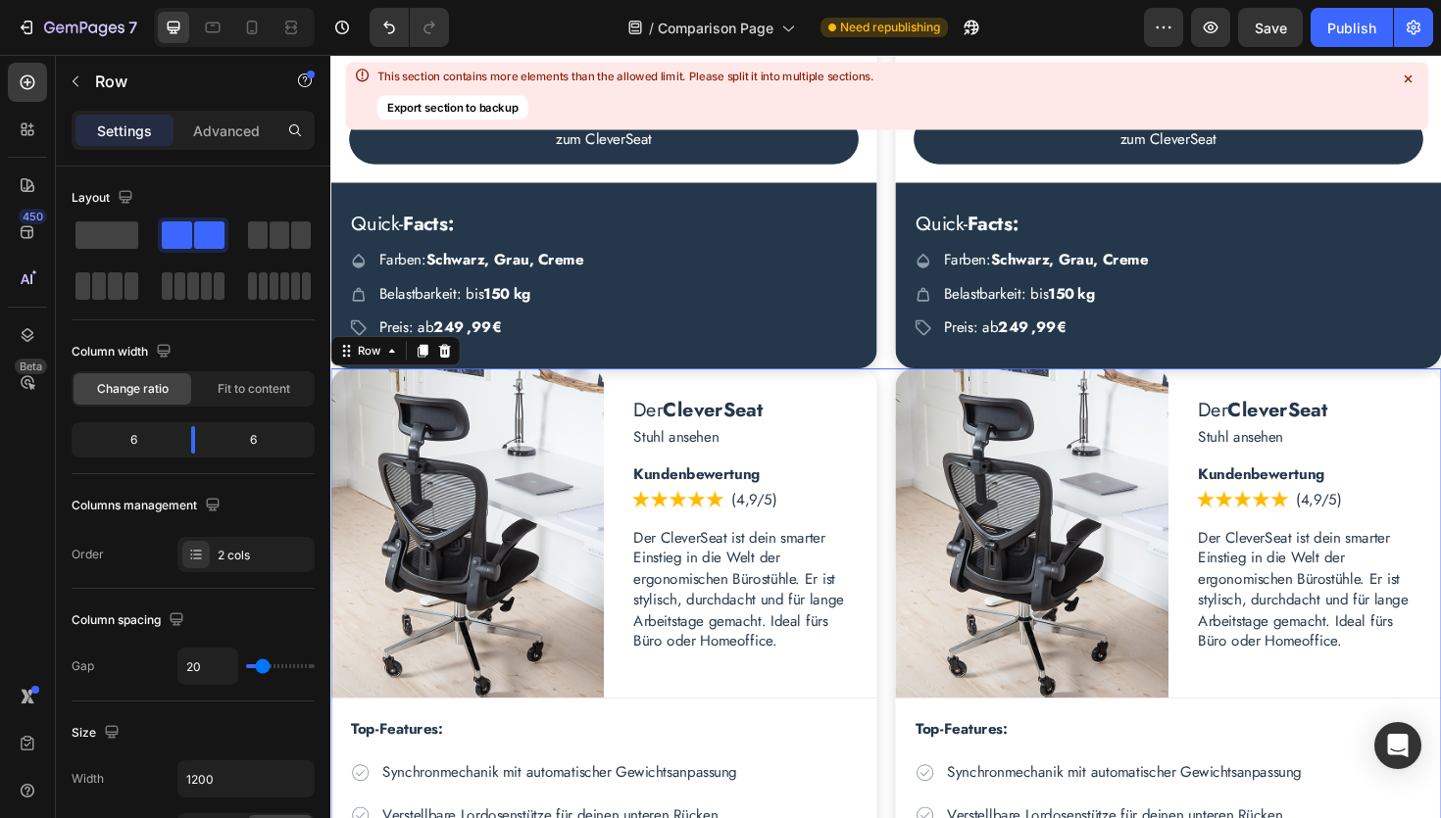
click at [235, 133] on p "Advanced" at bounding box center [226, 131] width 67 height 21
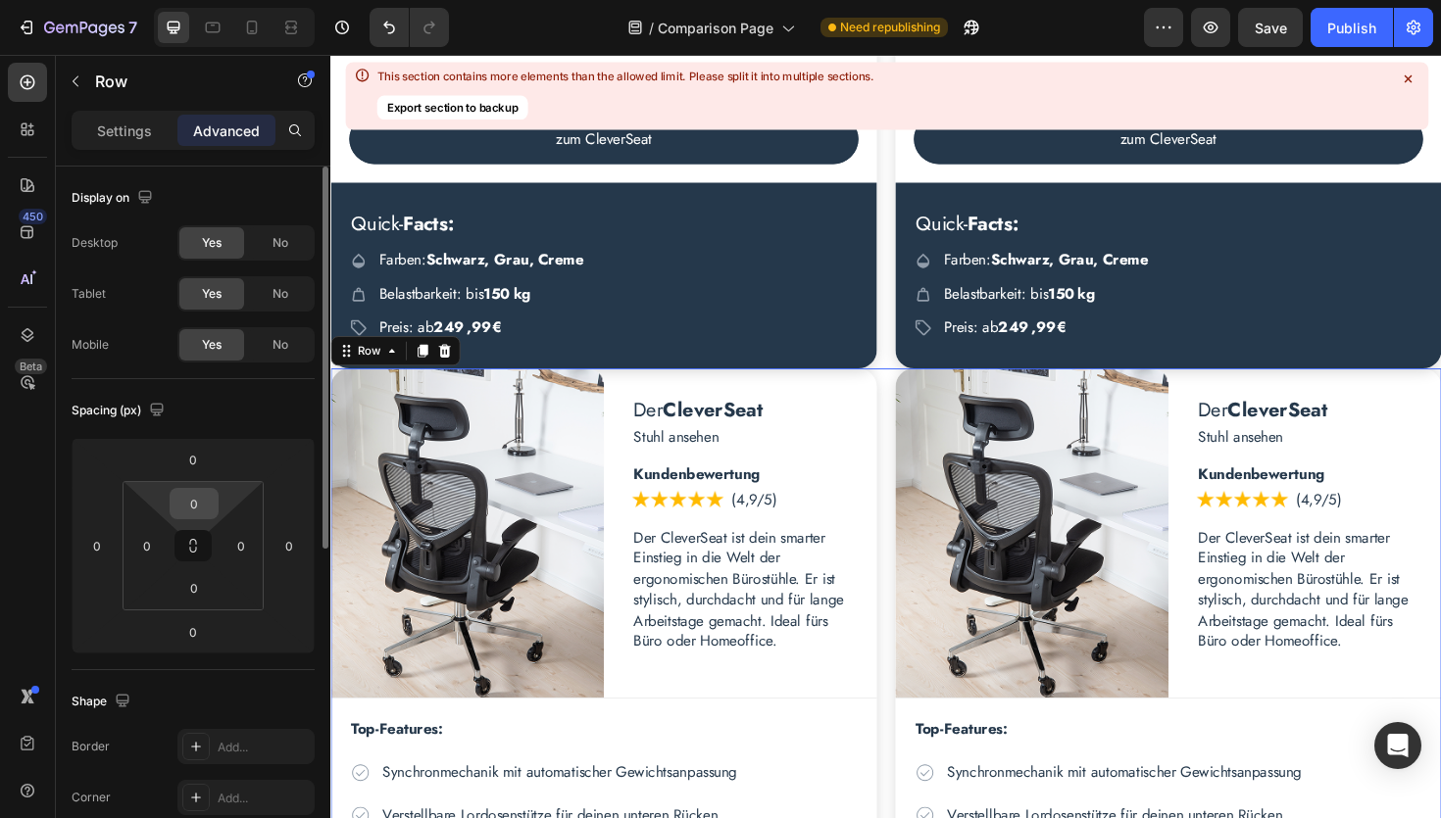
click at [202, 502] on input "0" at bounding box center [193, 503] width 39 height 29
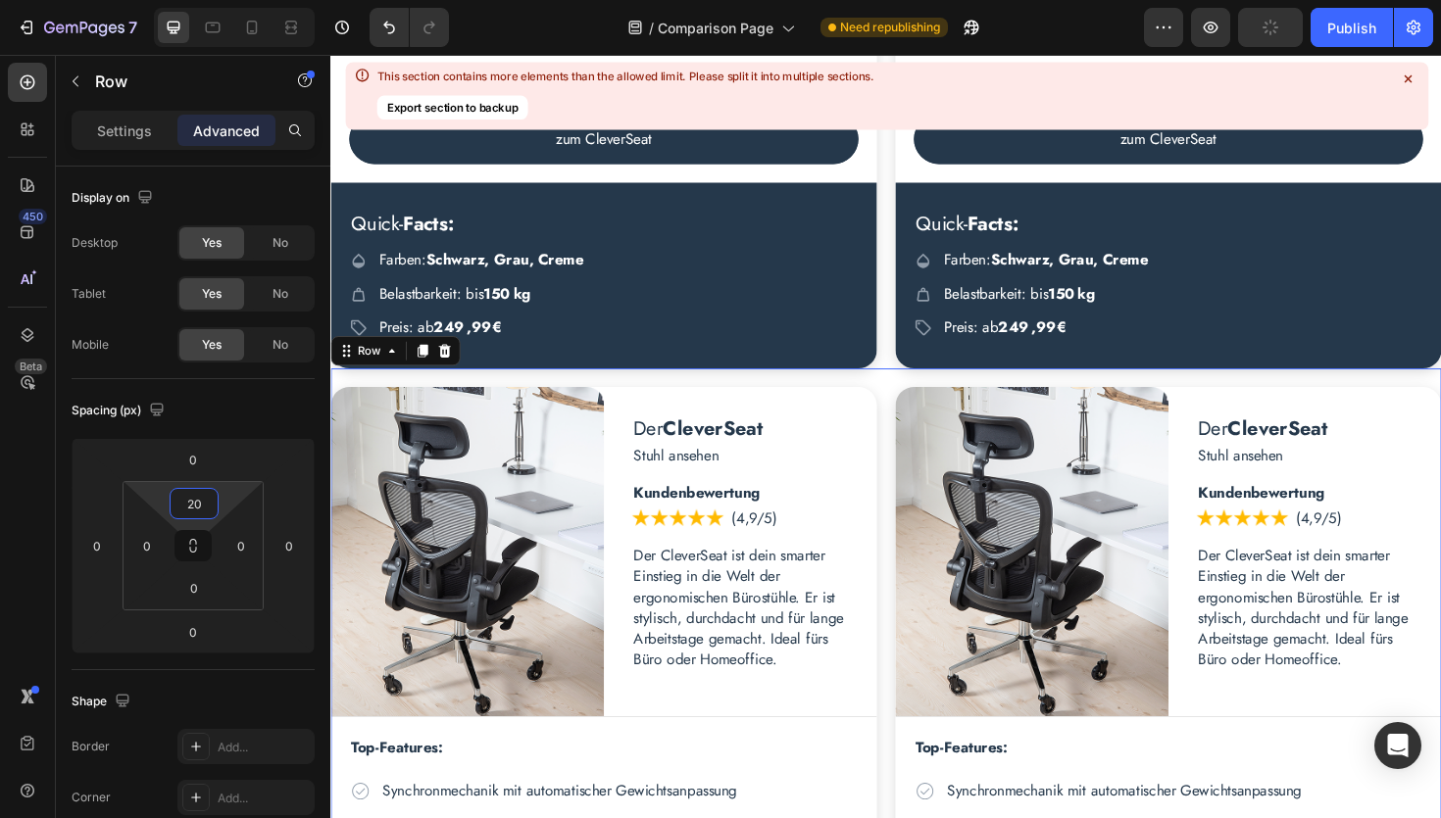
type input "20"
click at [35, 507] on div "450 Beta" at bounding box center [27, 370] width 39 height 615
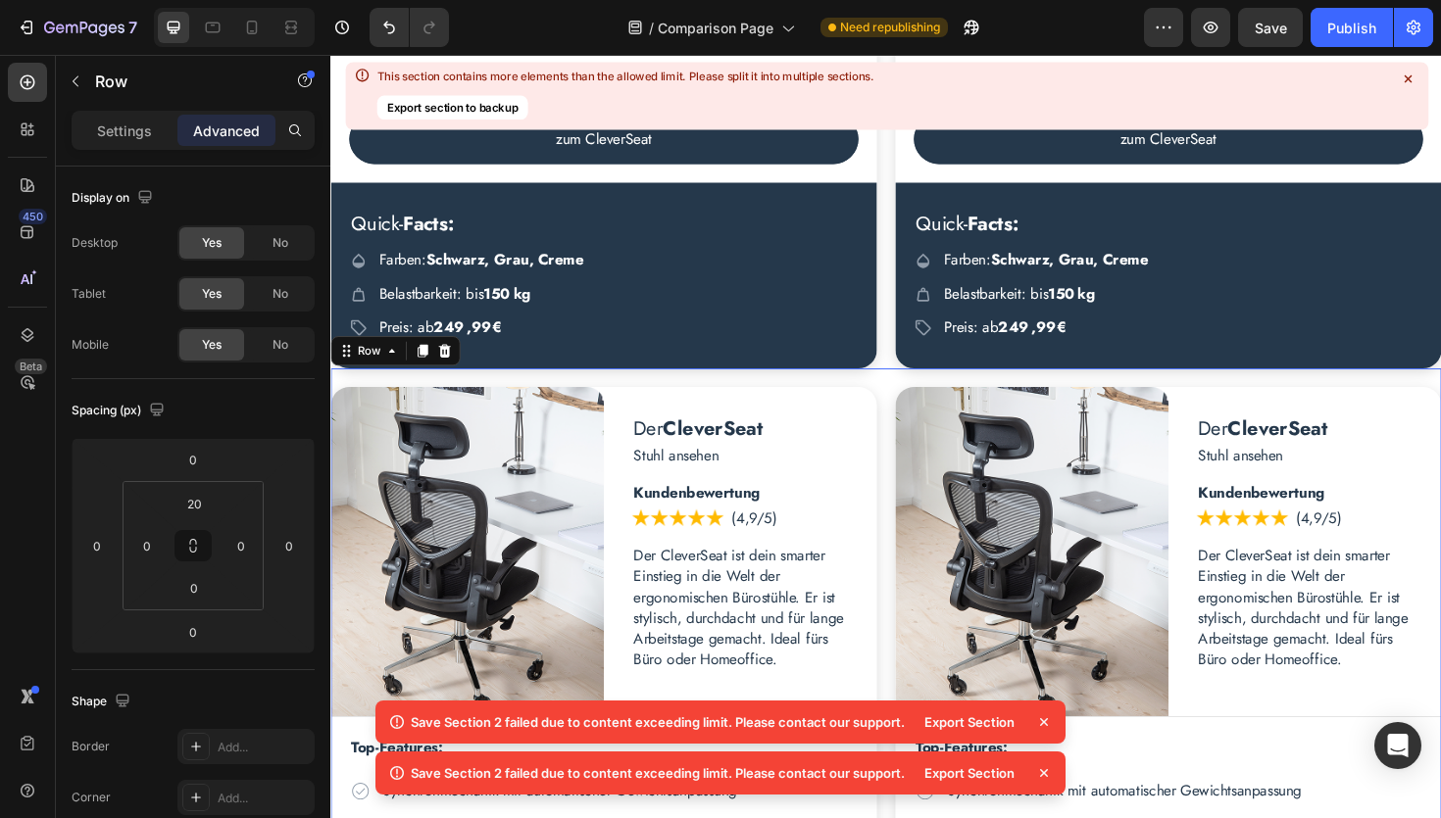
click at [1045, 725] on icon at bounding box center [1044, 723] width 20 height 20
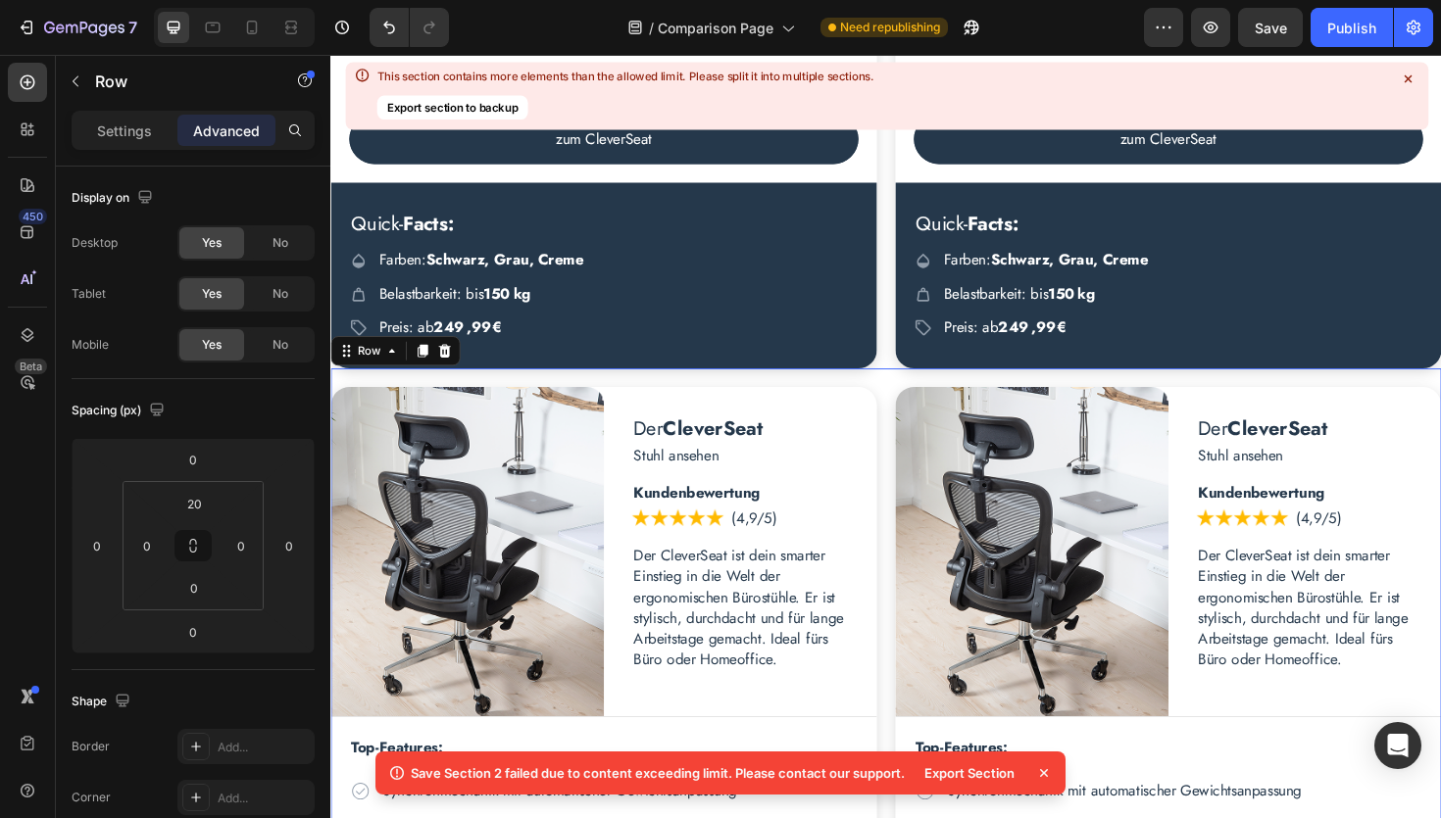
click at [1047, 767] on icon at bounding box center [1044, 774] width 20 height 20
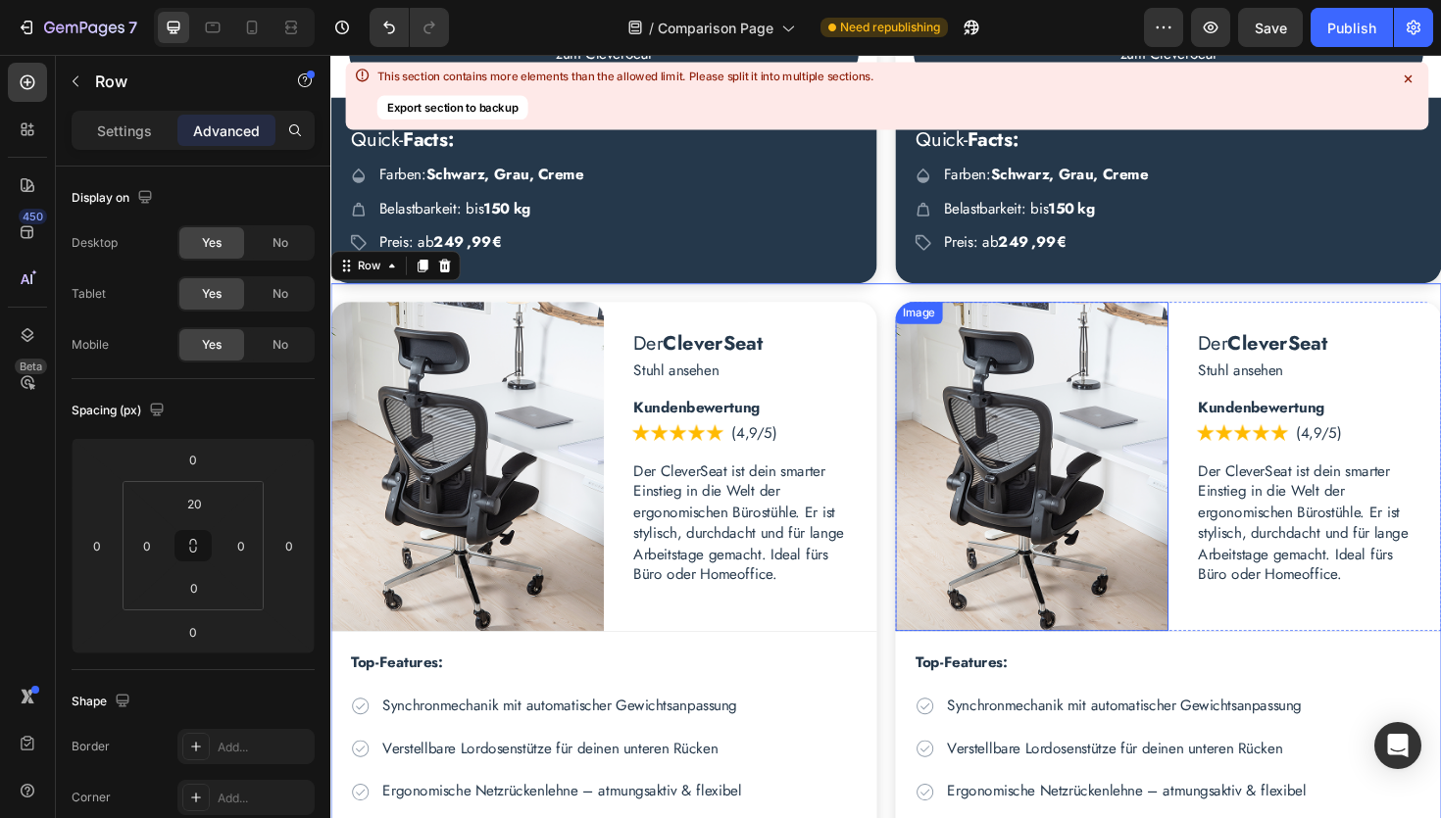
scroll to position [1670, 0]
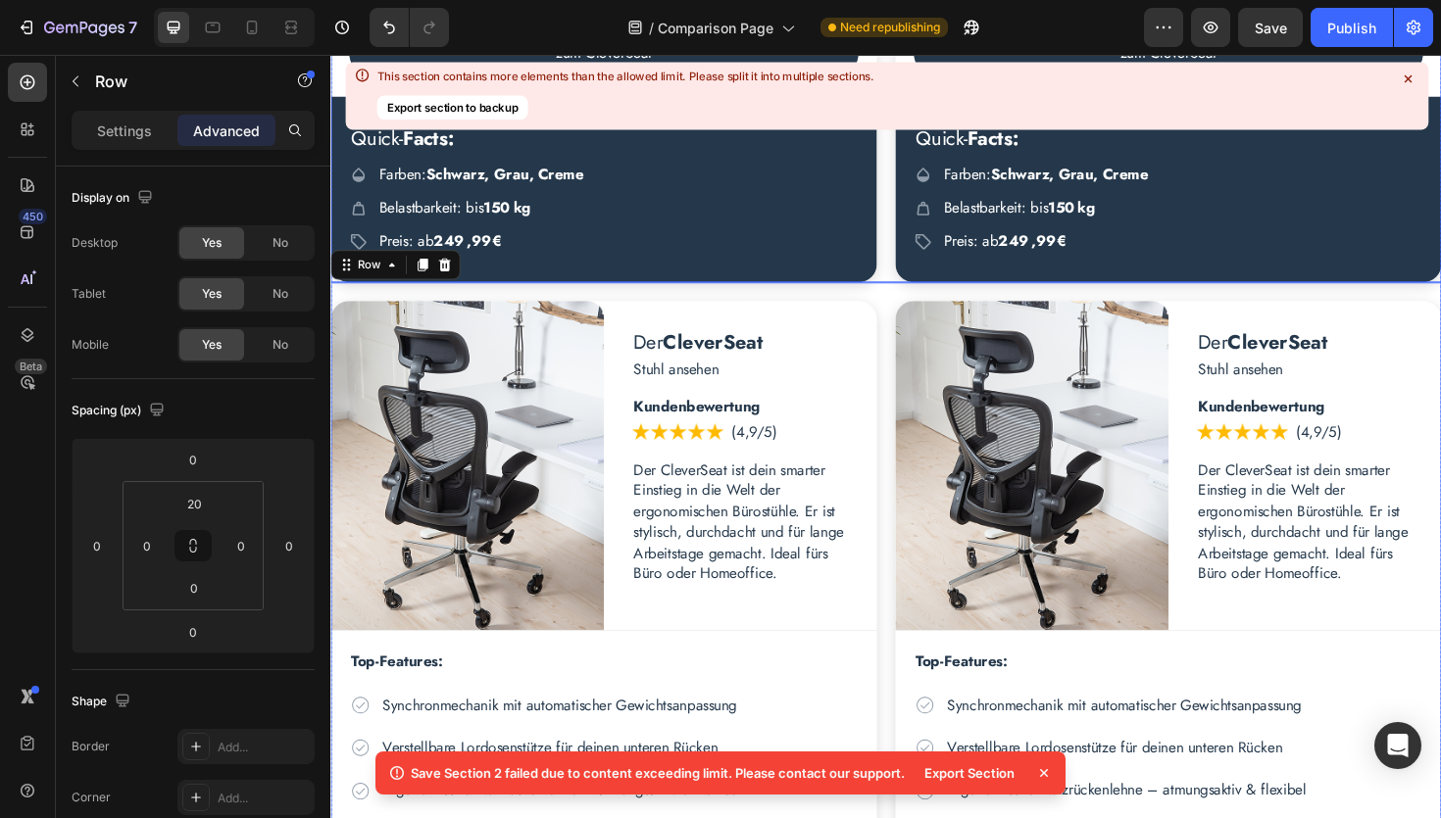
click at [110, 141] on div "Settings" at bounding box center [124, 130] width 98 height 31
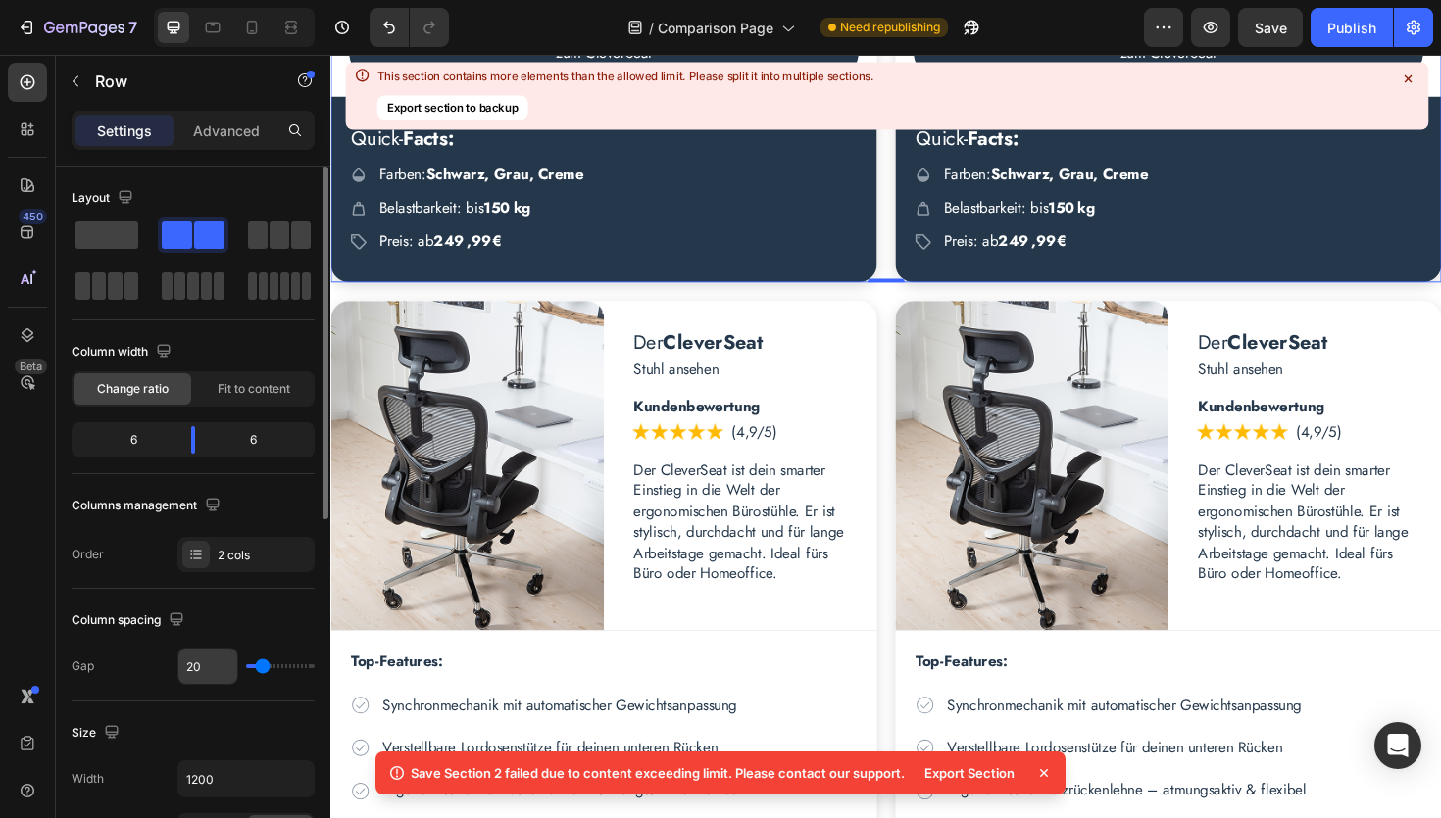
click at [215, 667] on input "20" at bounding box center [207, 666] width 59 height 35
type input "3"
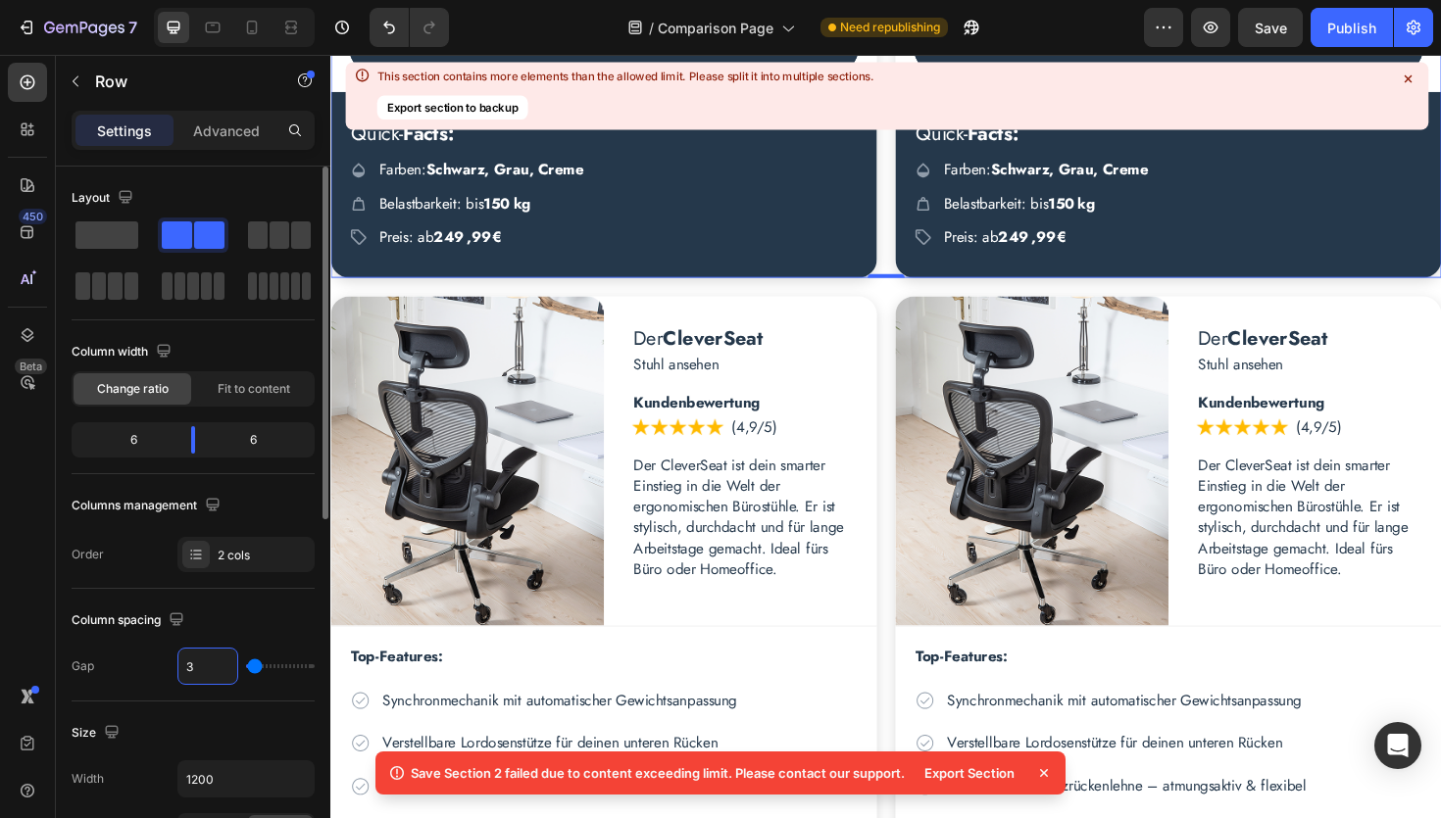
type input "30"
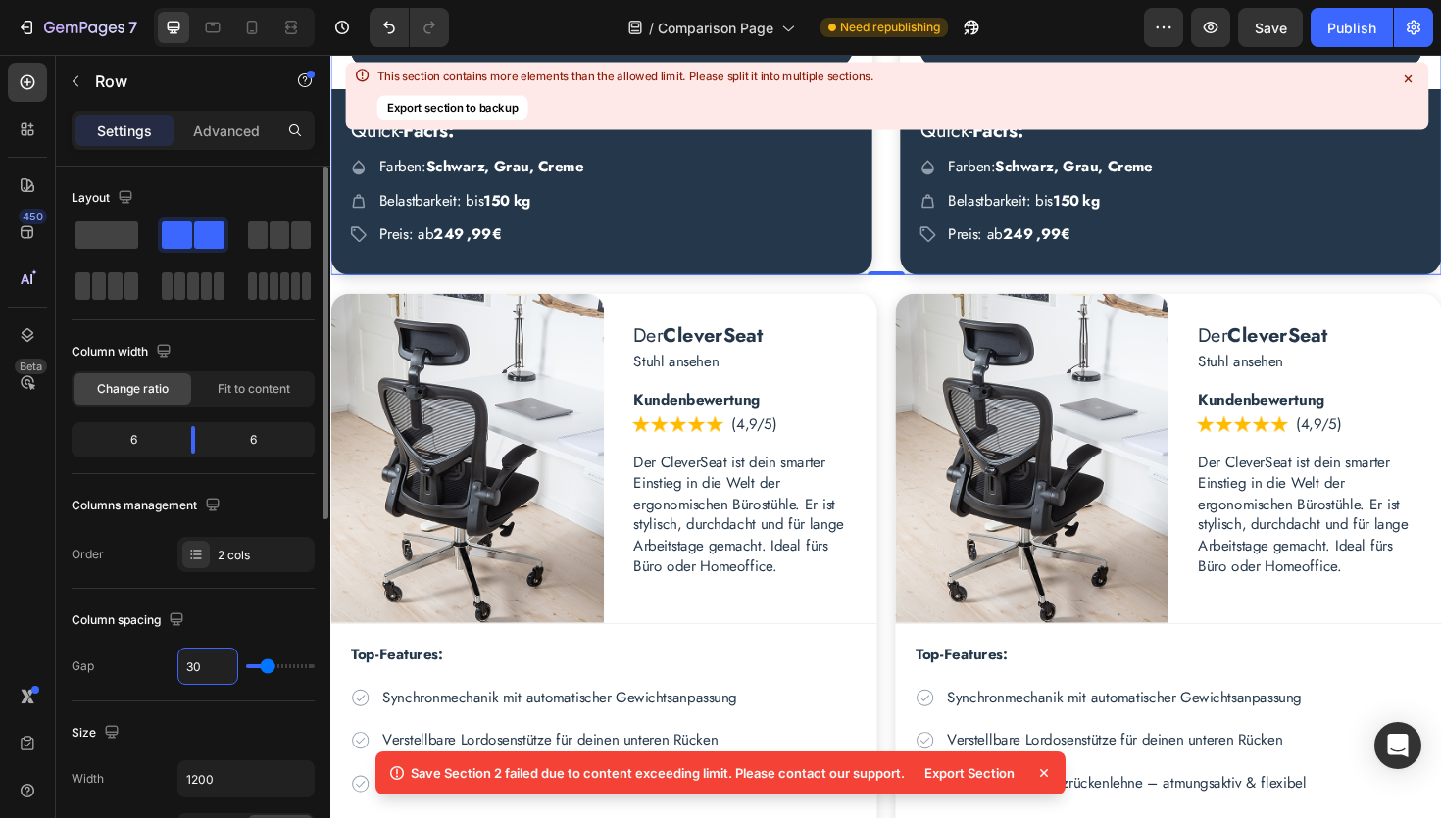
scroll to position [1667, 0]
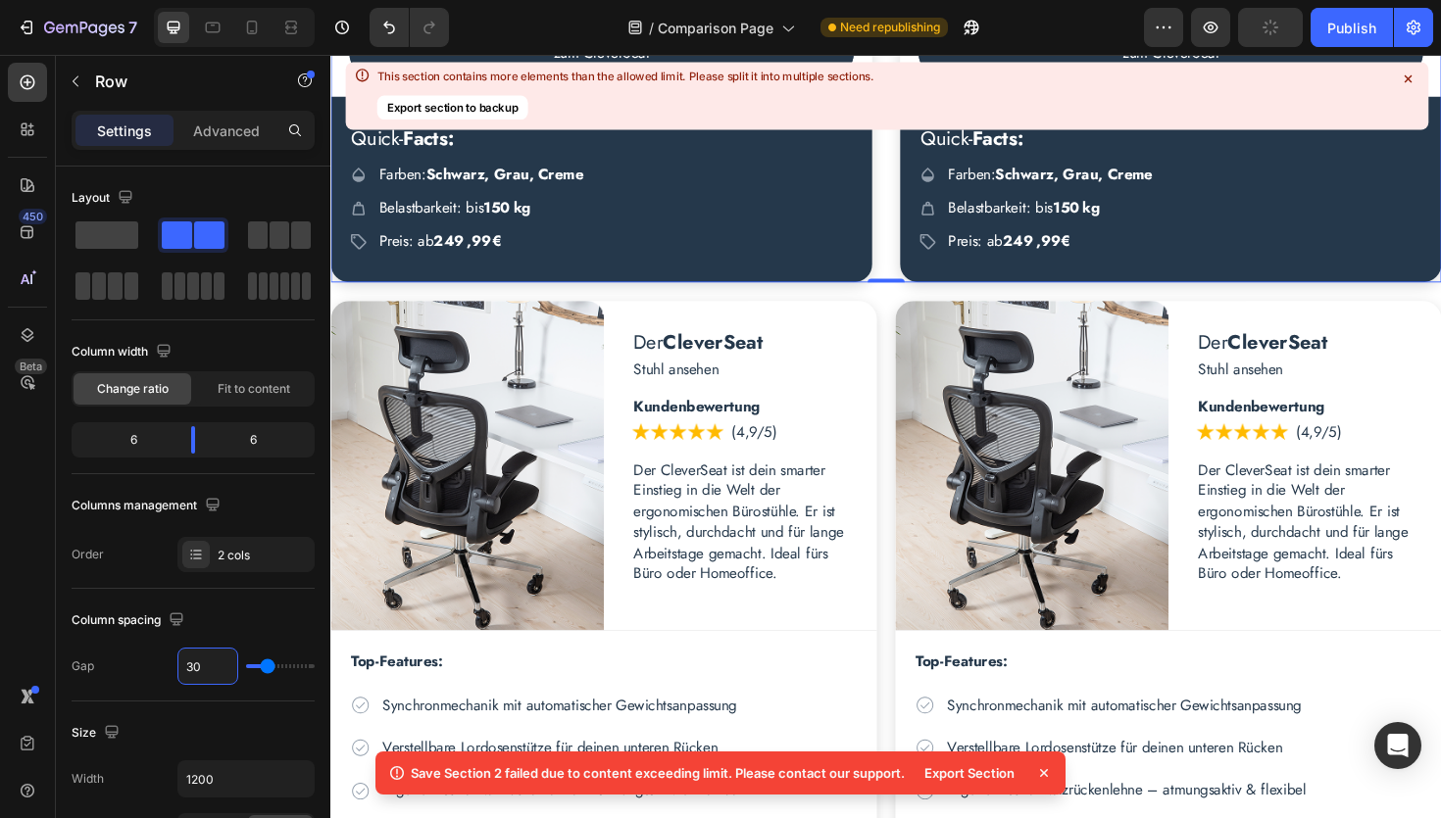
type input "30"
click at [916, 311] on div "0" at bounding box center [919, 312] width 20 height 16
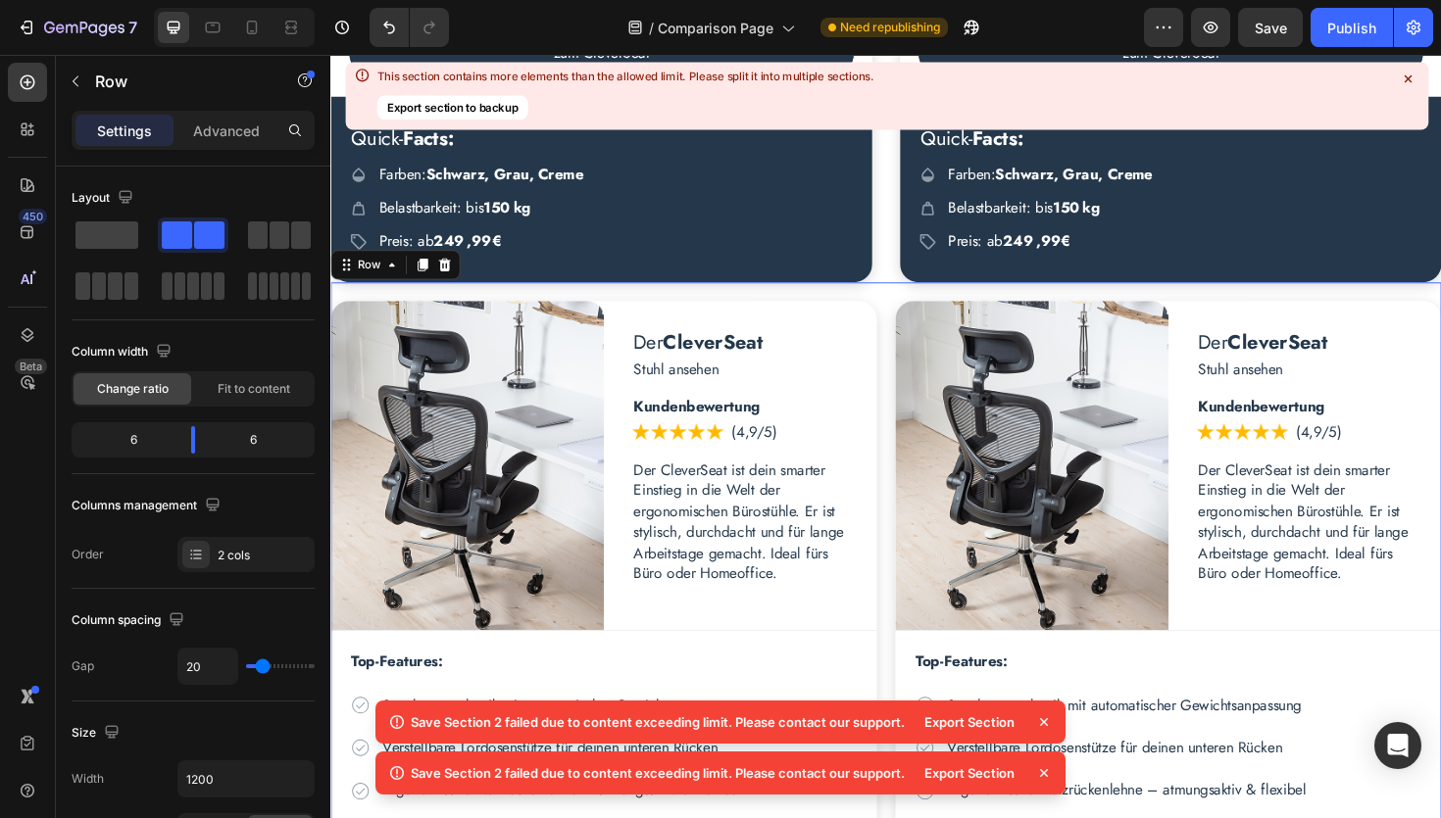
click at [224, 663] on input "20" at bounding box center [207, 666] width 59 height 35
type input "3"
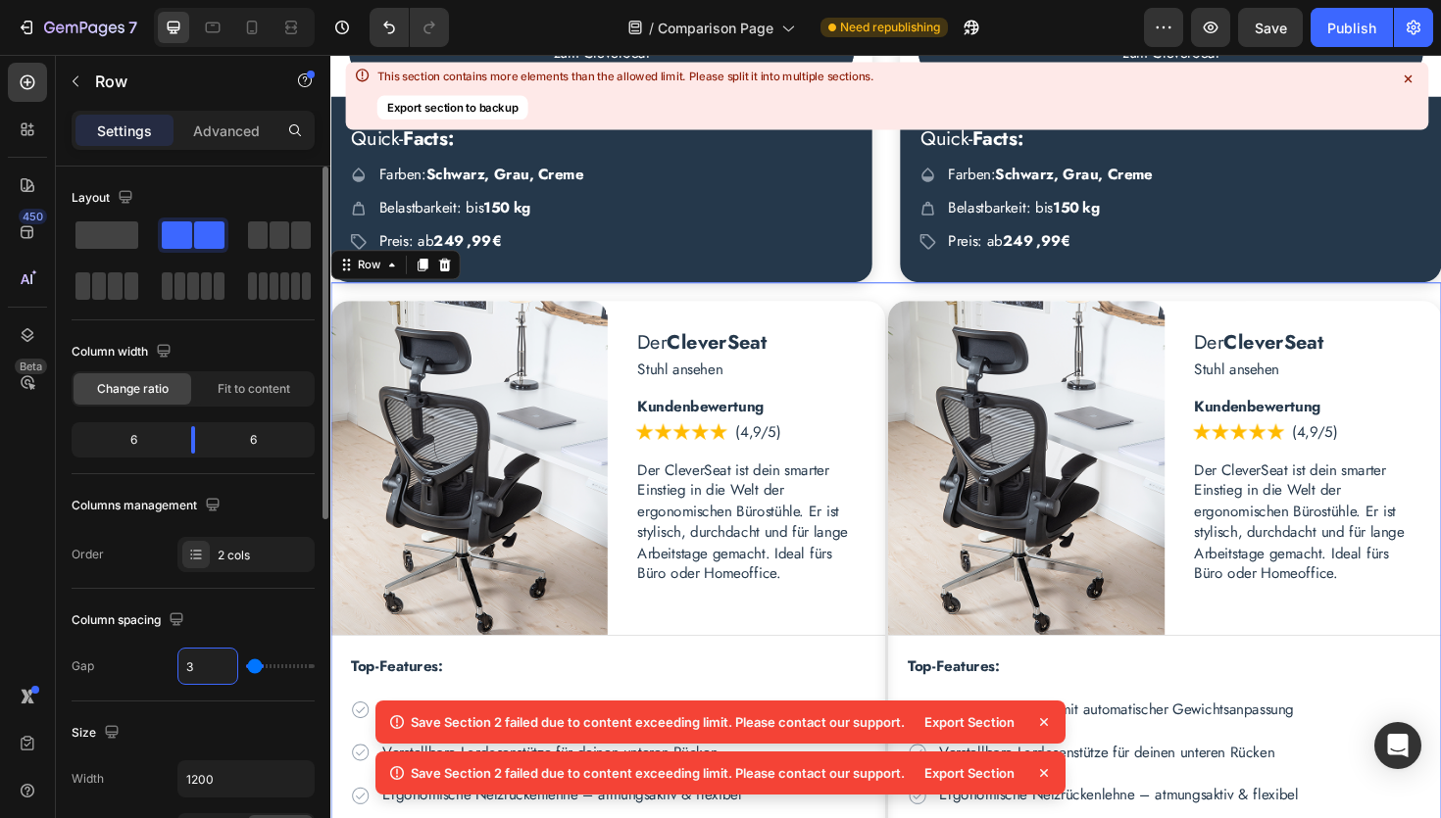
type input "30"
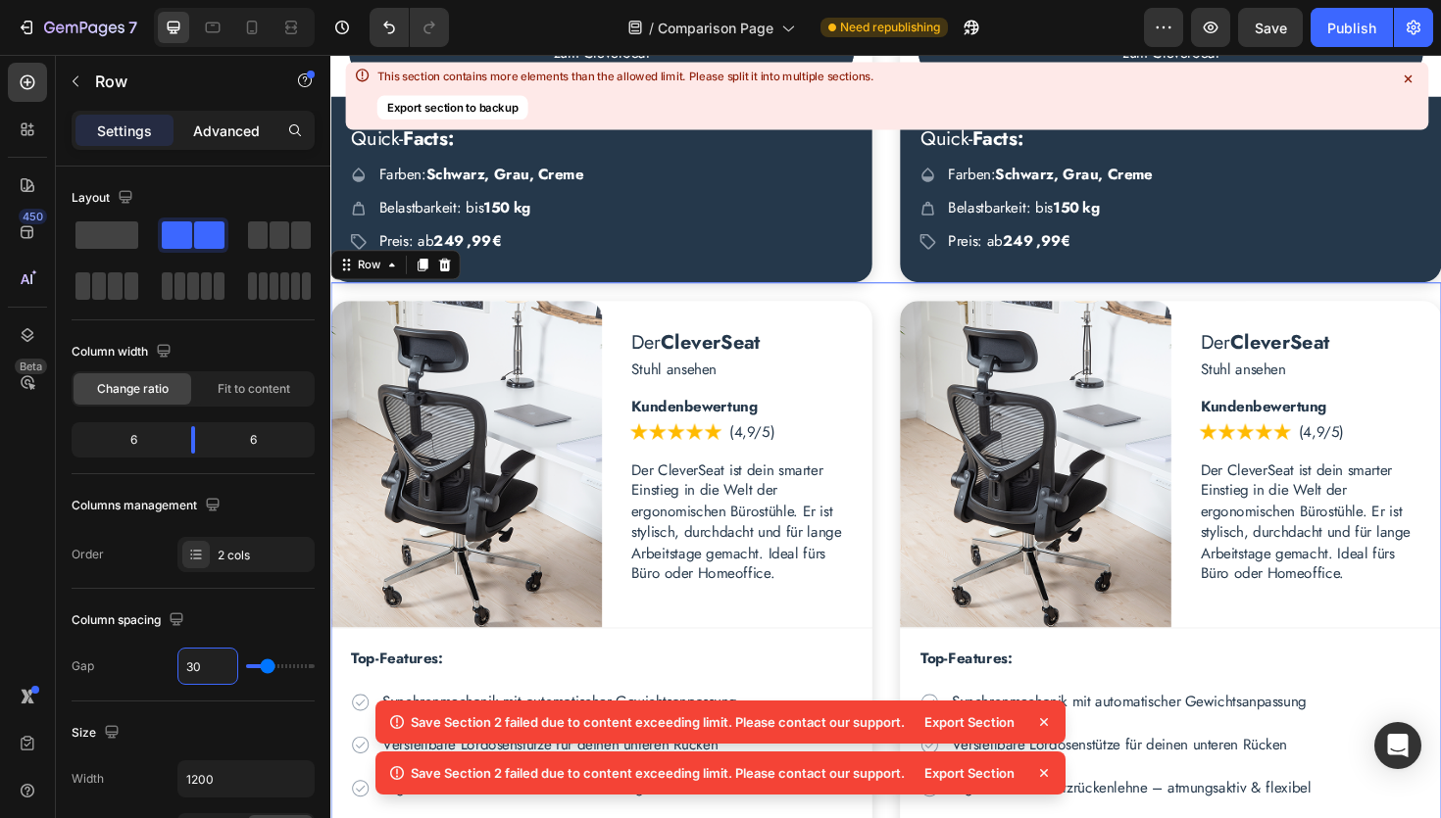
click at [217, 128] on p "Advanced" at bounding box center [226, 131] width 67 height 21
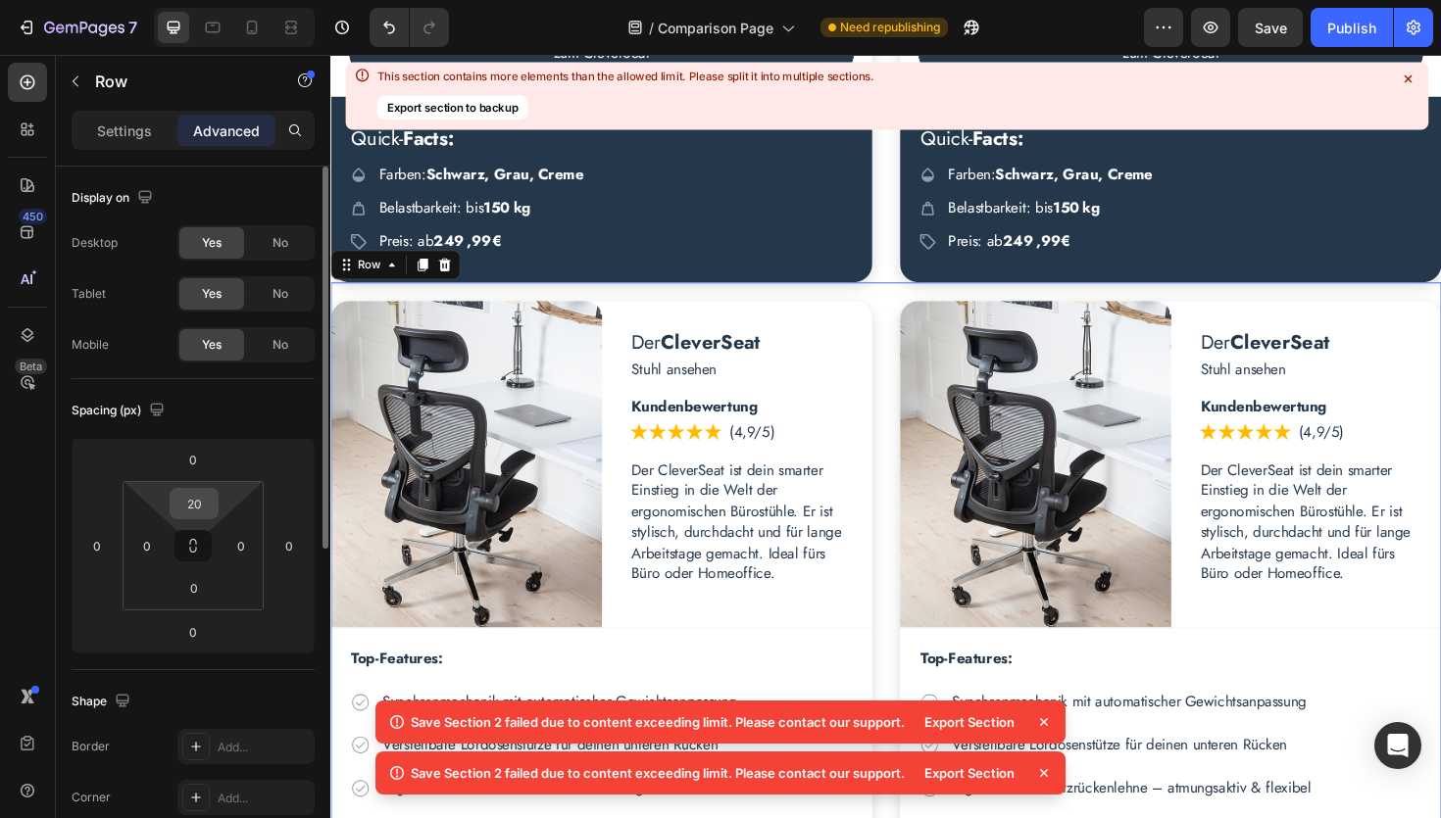
click at [206, 502] on input "20" at bounding box center [193, 503] width 39 height 29
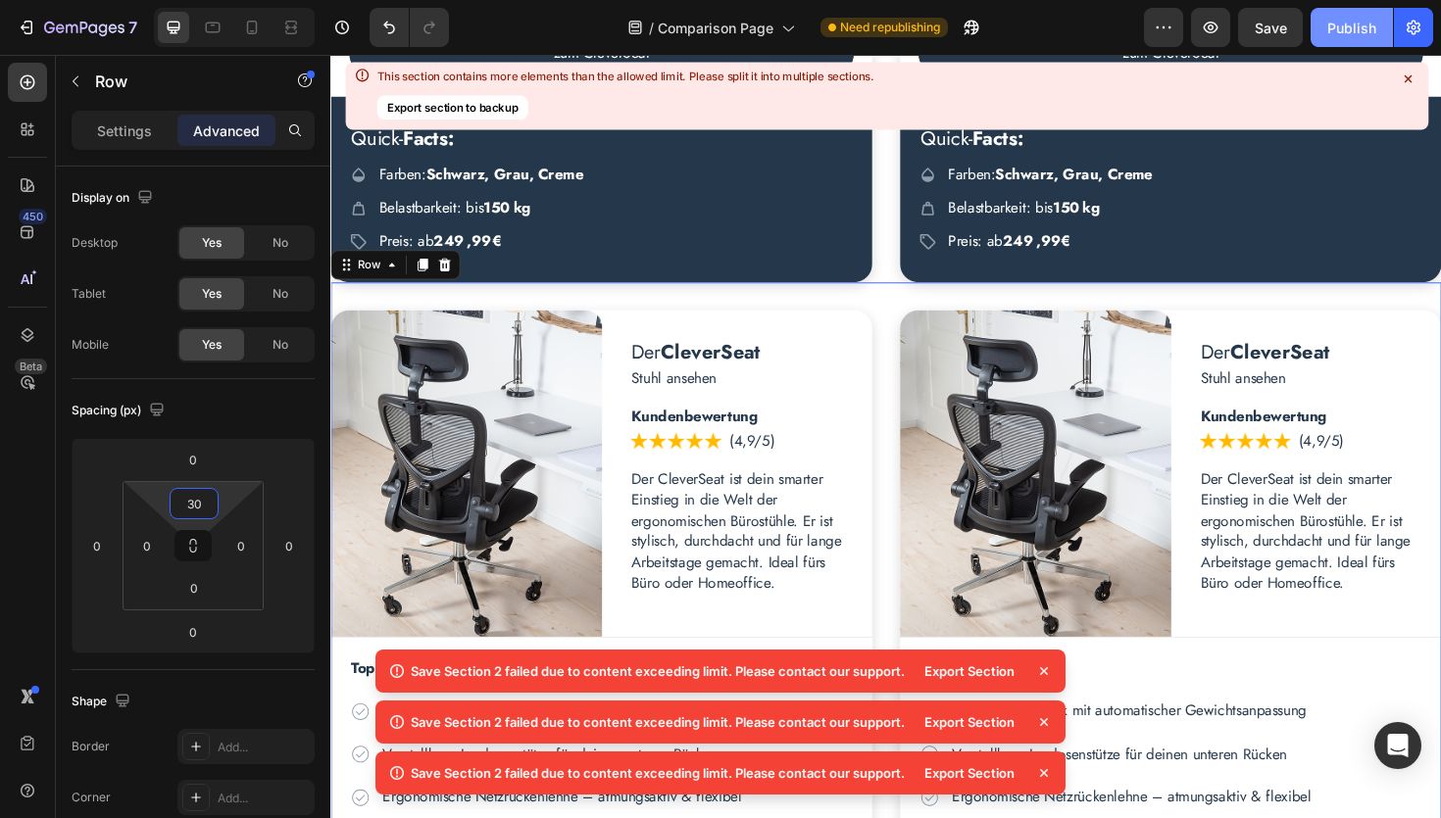
type input "30"
click at [1337, 30] on div "Publish" at bounding box center [1351, 28] width 49 height 21
click at [1349, 24] on div "Publish" at bounding box center [1351, 28] width 49 height 21
click at [1047, 668] on icon at bounding box center [1044, 671] width 8 height 8
click at [1045, 669] on icon at bounding box center [1044, 671] width 8 height 8
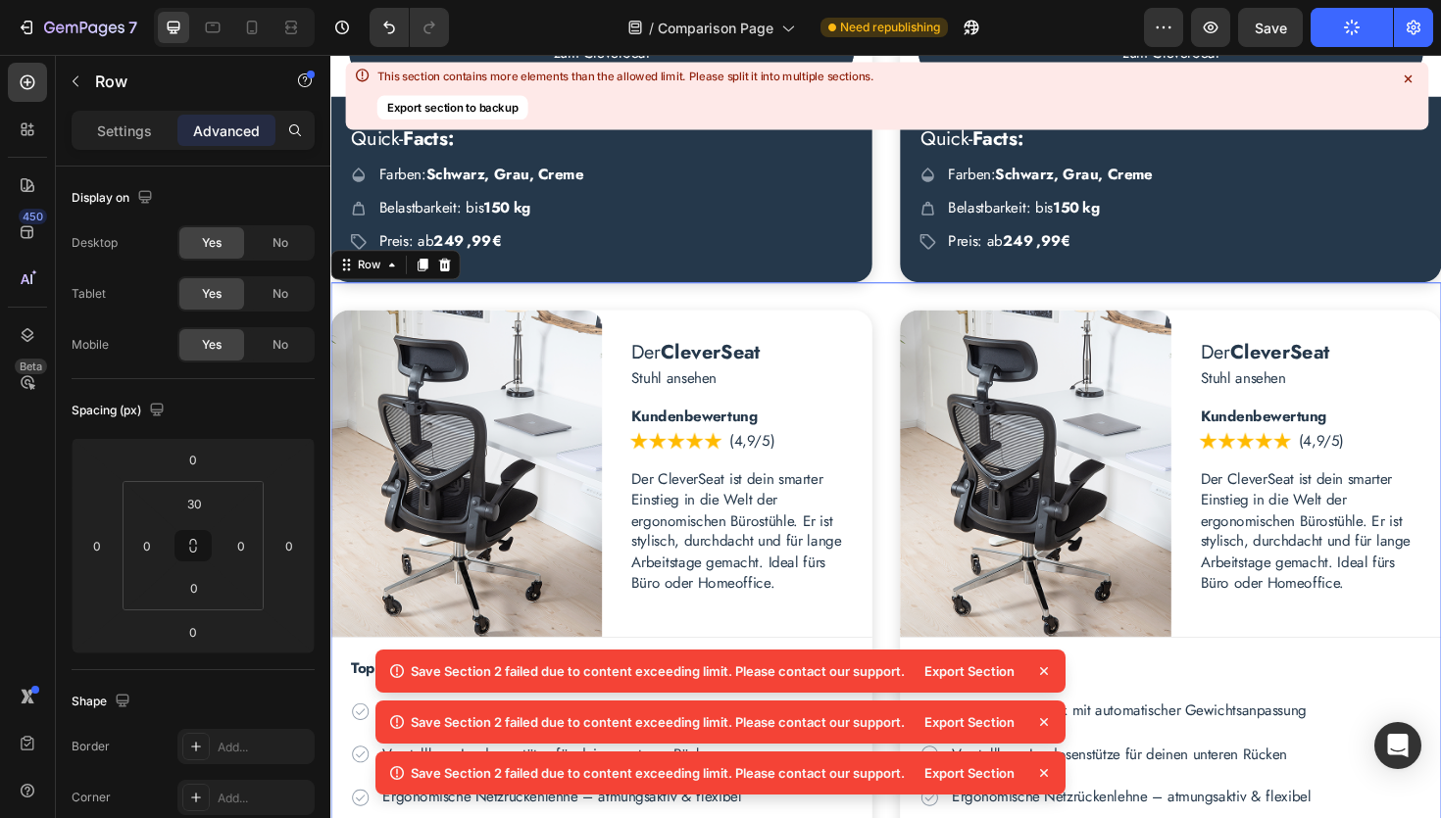
click at [1045, 670] on icon at bounding box center [1044, 671] width 8 height 8
click at [1045, 679] on icon at bounding box center [1044, 672] width 20 height 20
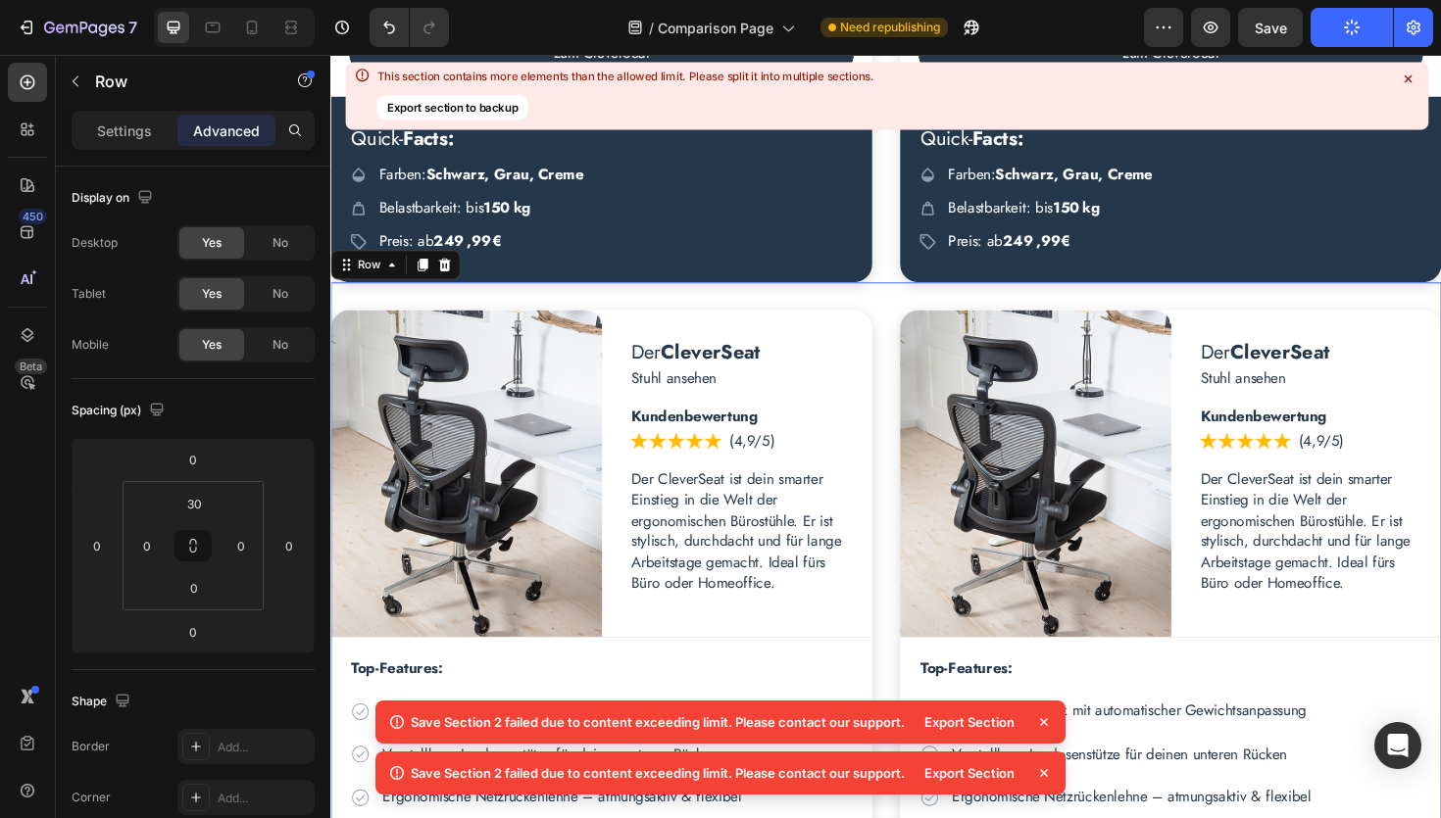
click at [1044, 736] on div "Save Section 2 failed due to content exceeding limit. Please contact our suppor…" at bounding box center [720, 722] width 690 height 43
click at [1047, 727] on icon at bounding box center [1044, 723] width 20 height 20
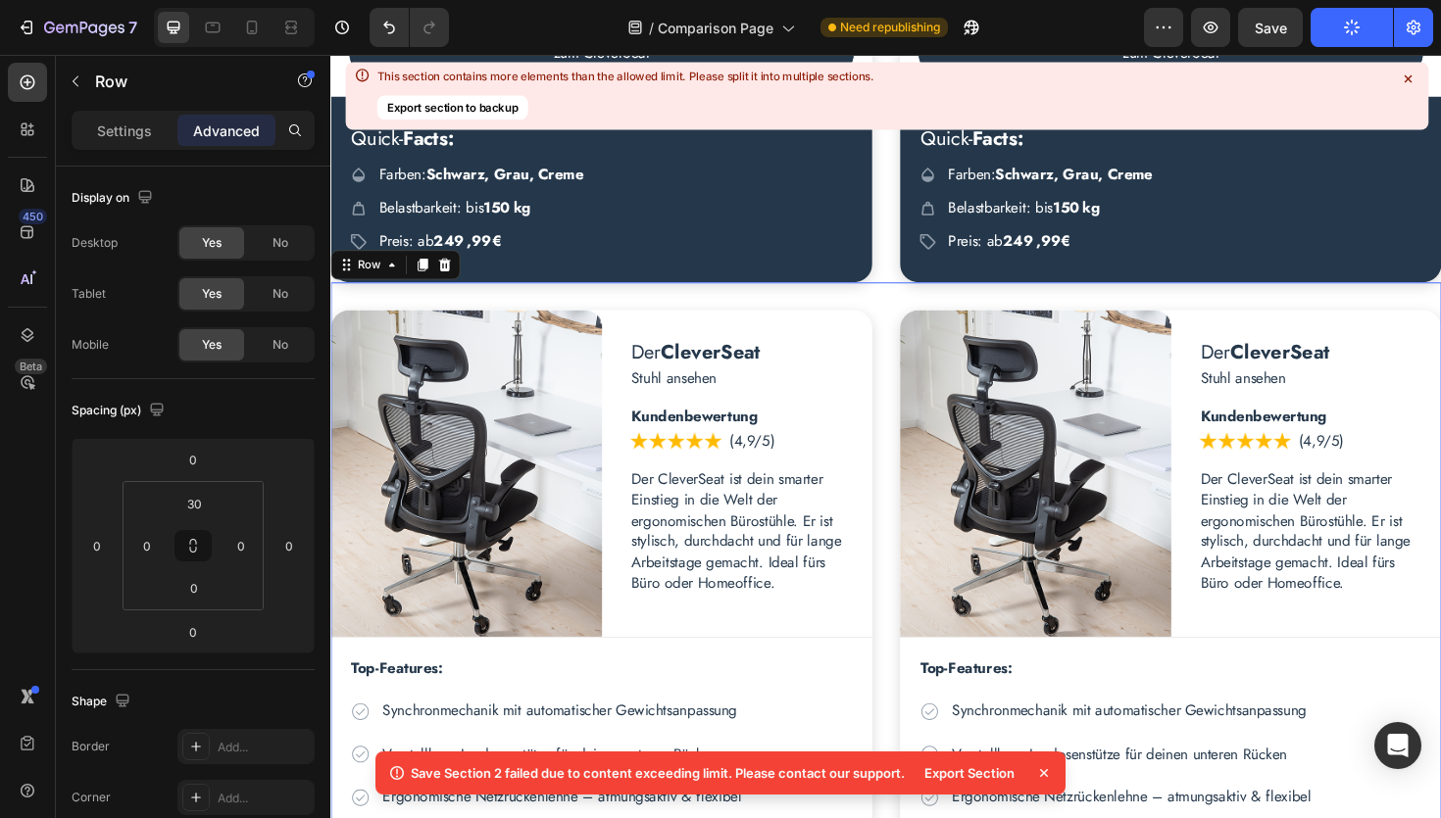
click at [1047, 769] on icon at bounding box center [1044, 773] width 8 height 8
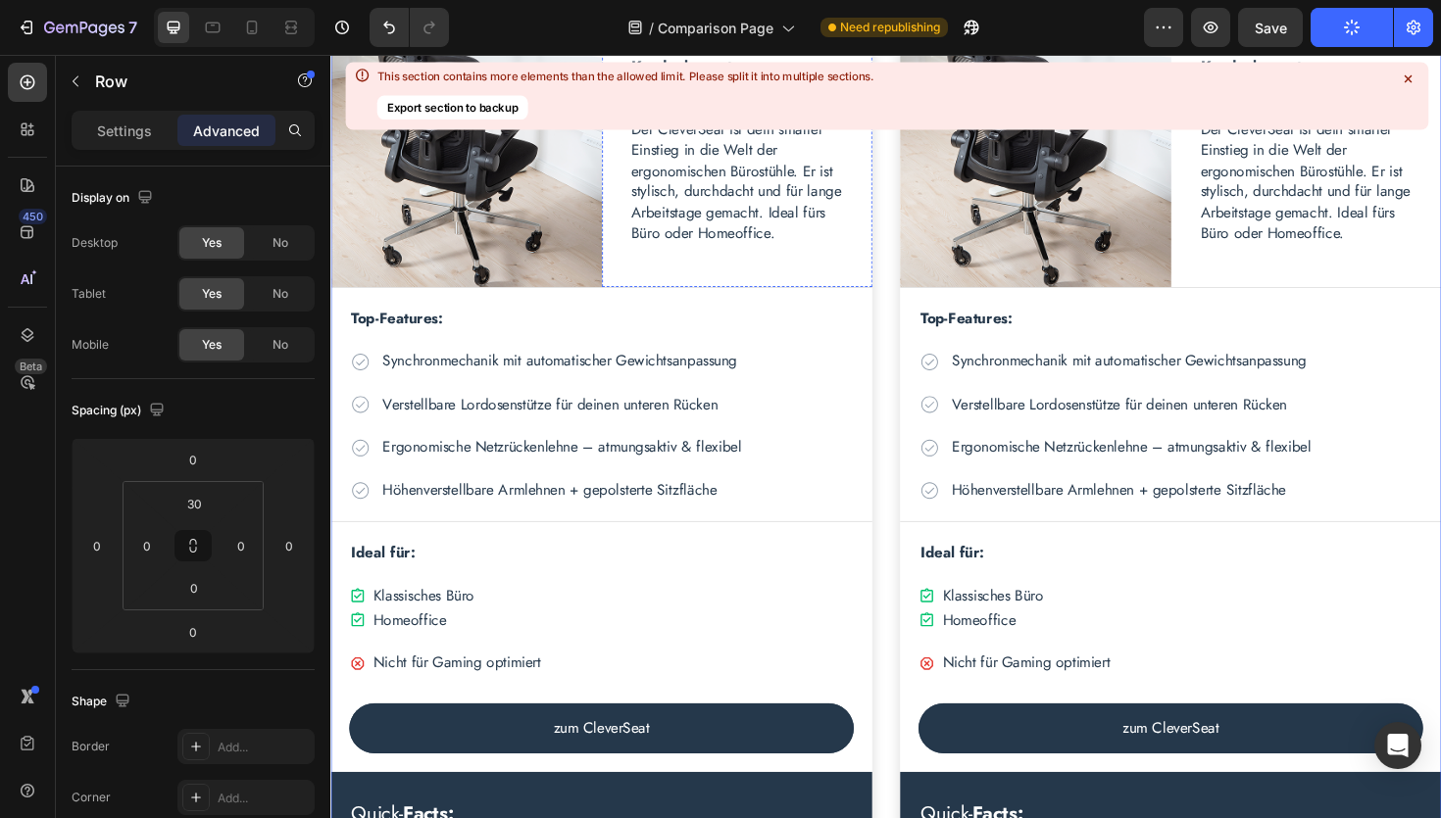
scroll to position [2044, 0]
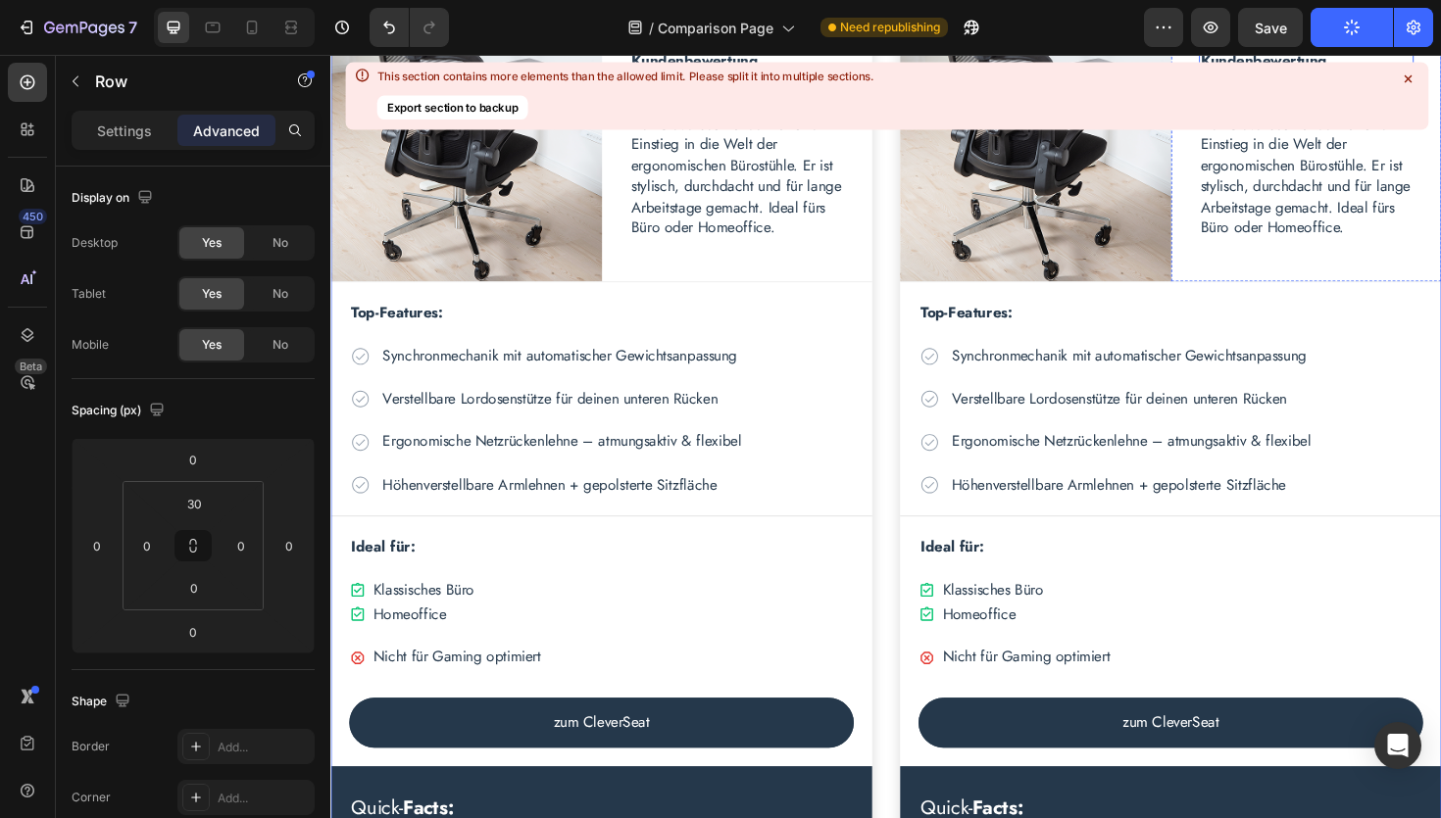
click at [1408, 79] on icon at bounding box center [1408, 79] width 8 height 8
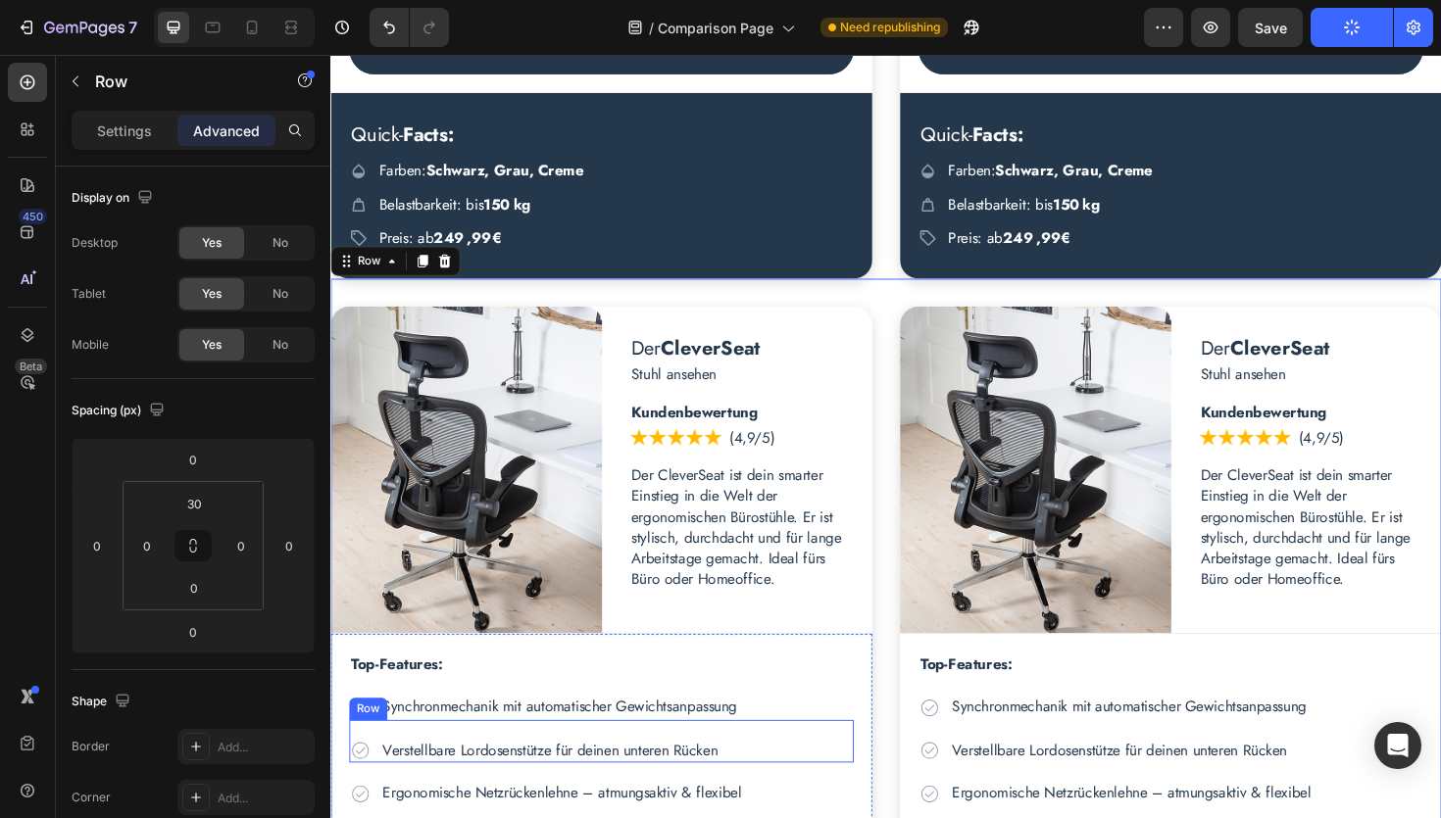
scroll to position [1670, 0]
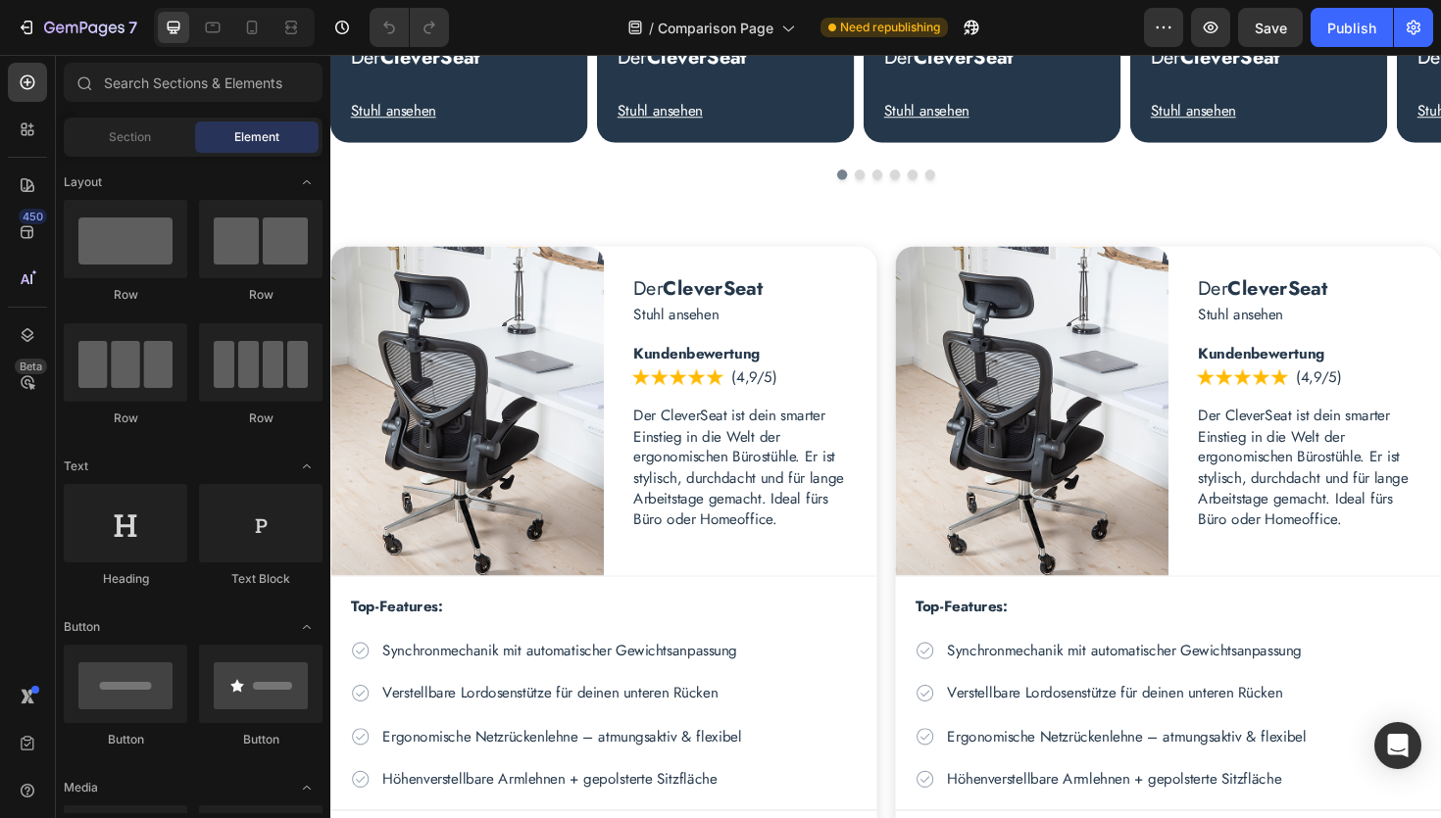
scroll to position [691, 0]
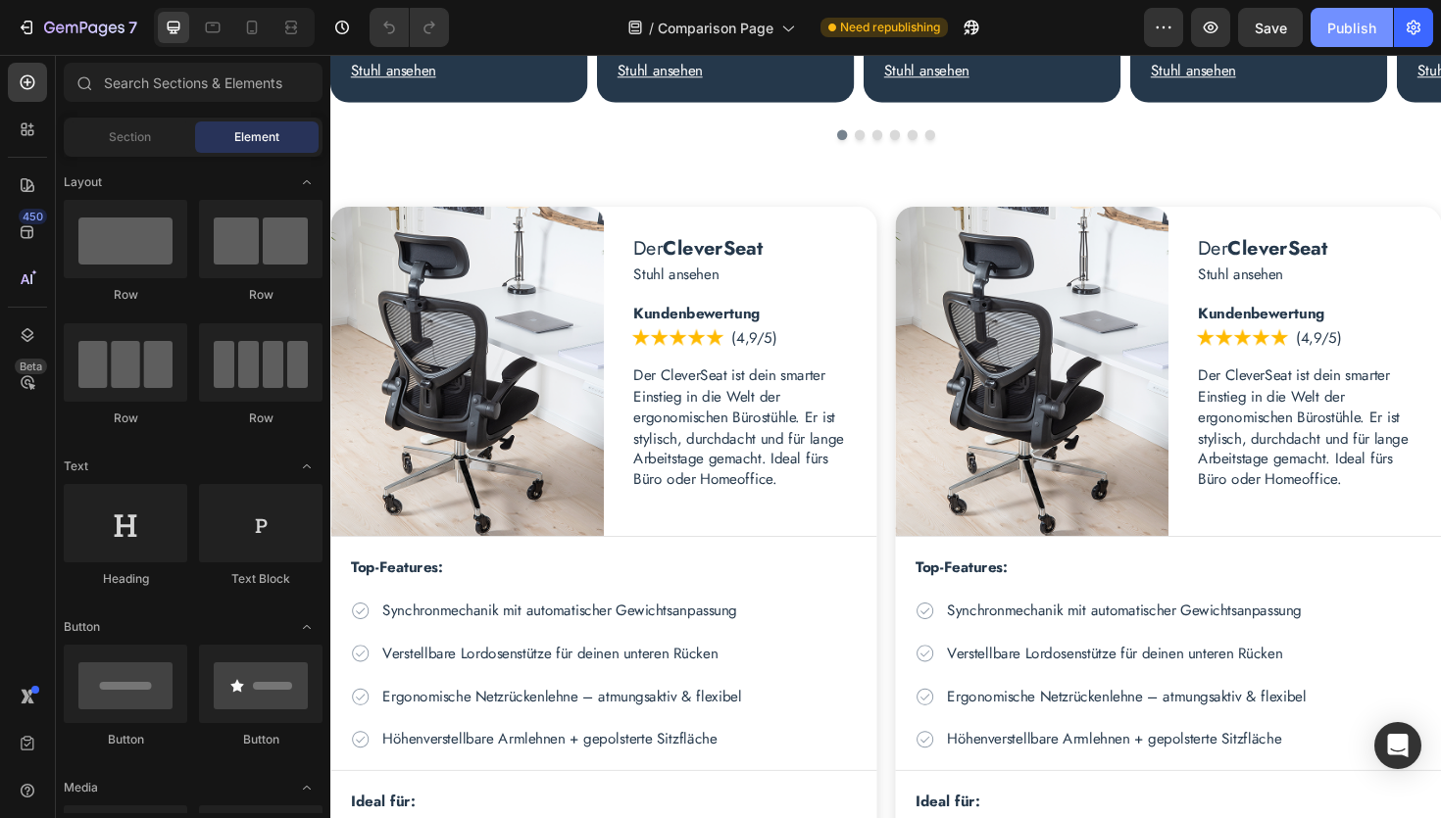
click at [1376, 27] on button "Publish" at bounding box center [1351, 27] width 82 height 39
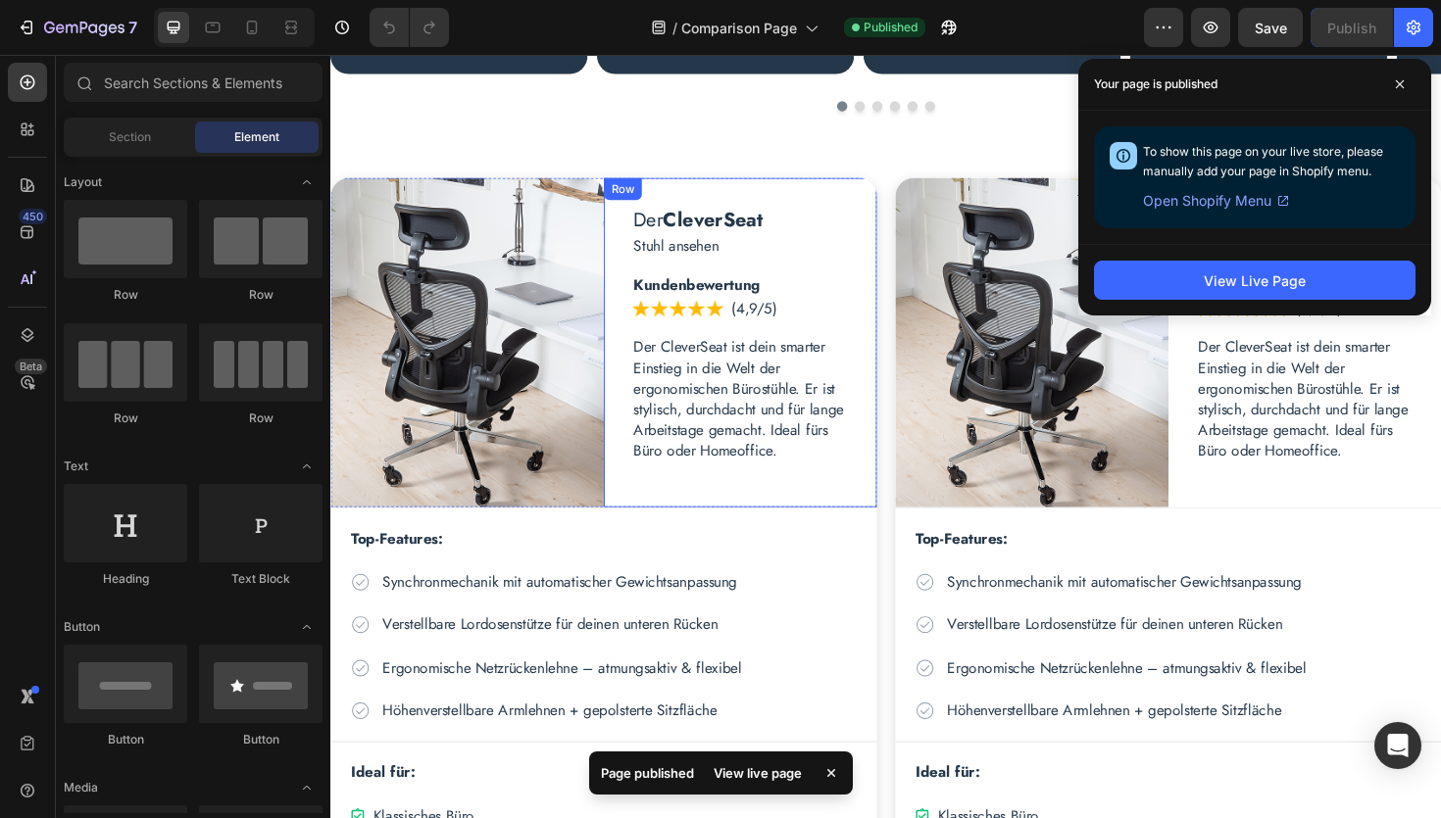
scroll to position [676, 0]
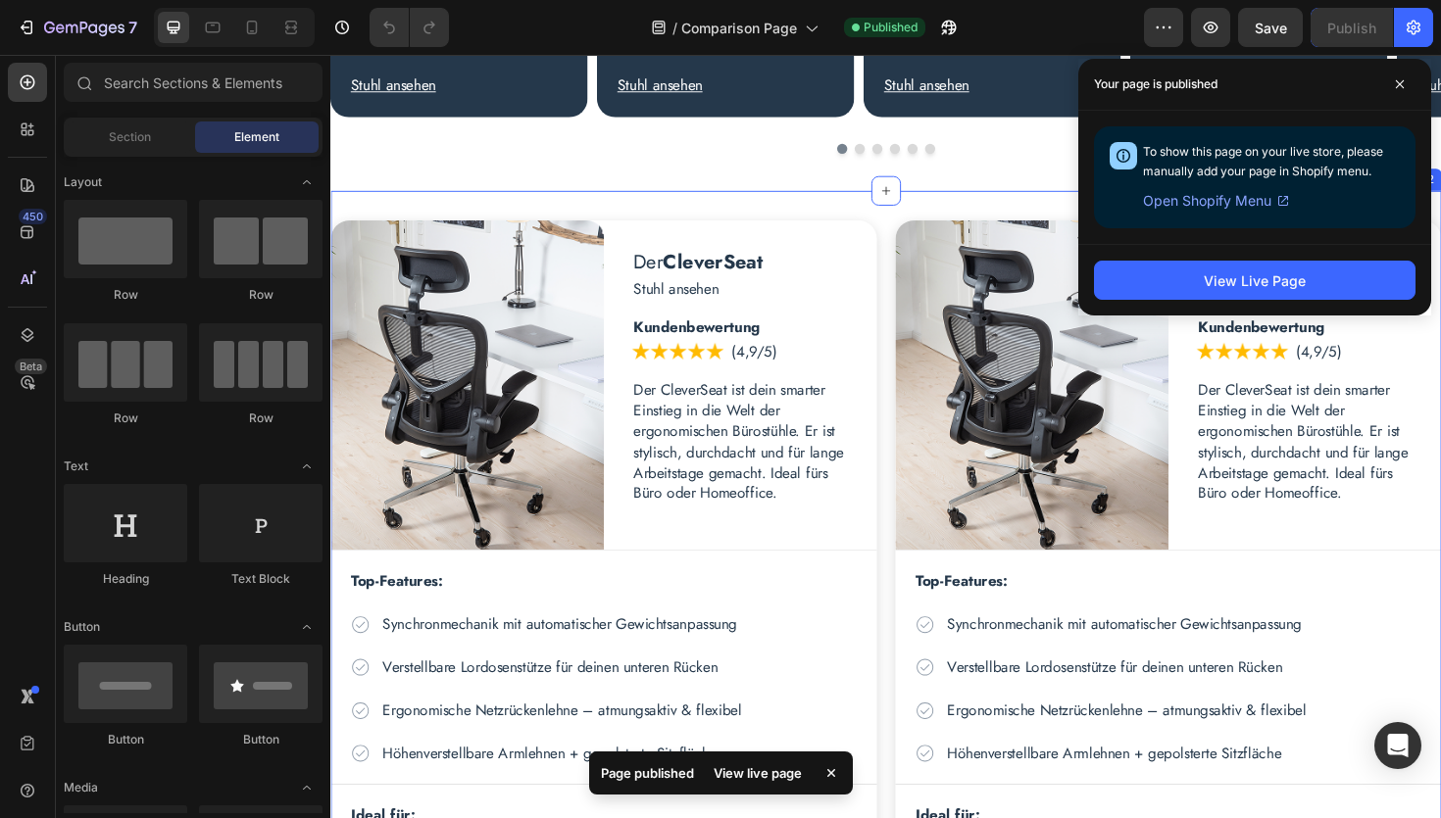
click at [845, 211] on div "Der CleverSeat Heading Stuhl ansehen Text Block Row Image Der CleverSeat Headin…" at bounding box center [918, 760] width 1176 height 1122
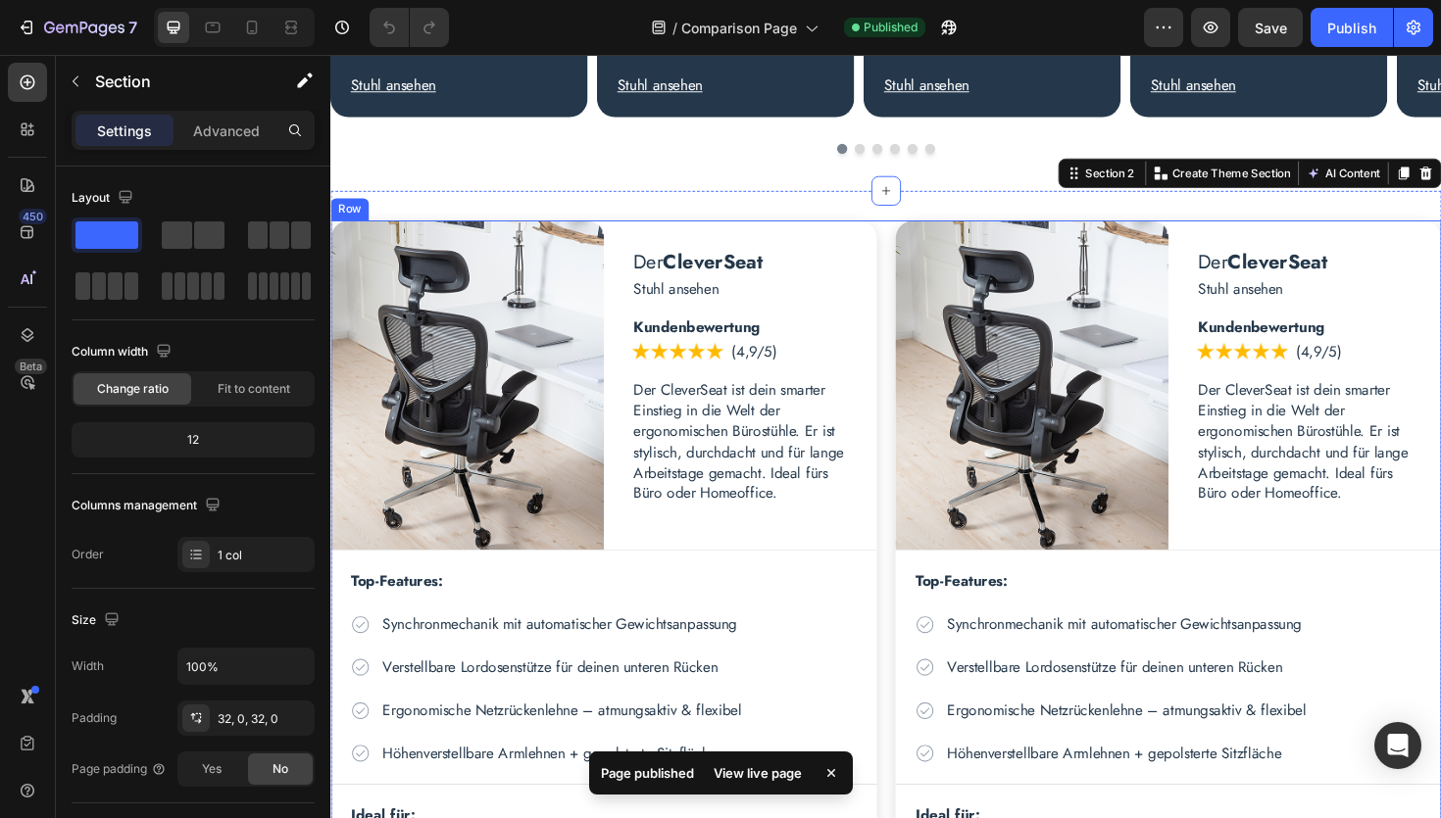
click at [917, 281] on div "Der CleverSeat Heading Stuhl ansehen Text Block Row Image Der CleverSeat Headin…" at bounding box center [918, 760] width 1176 height 1060
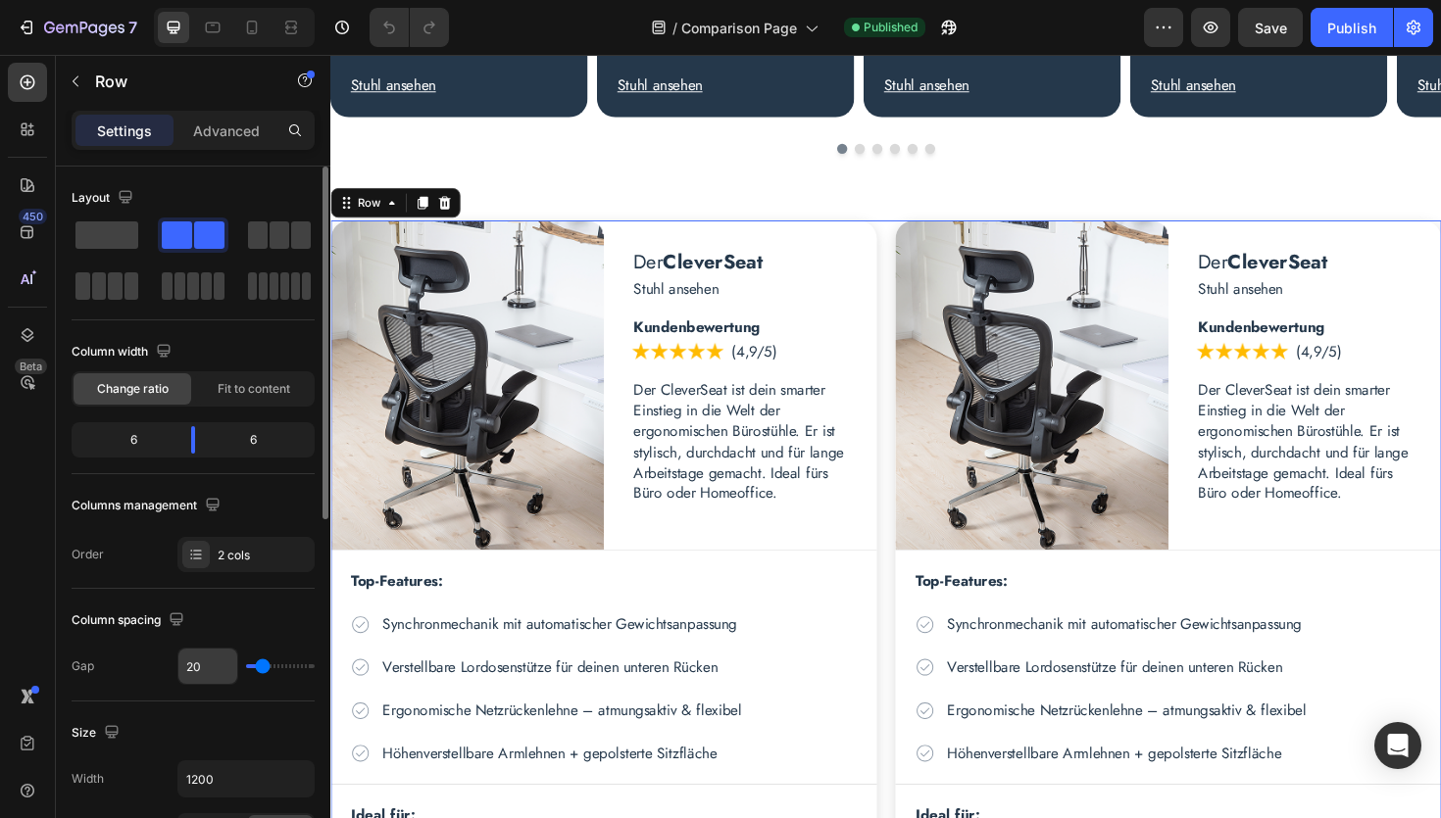
click at [217, 675] on input "20" at bounding box center [207, 666] width 59 height 35
type input "3"
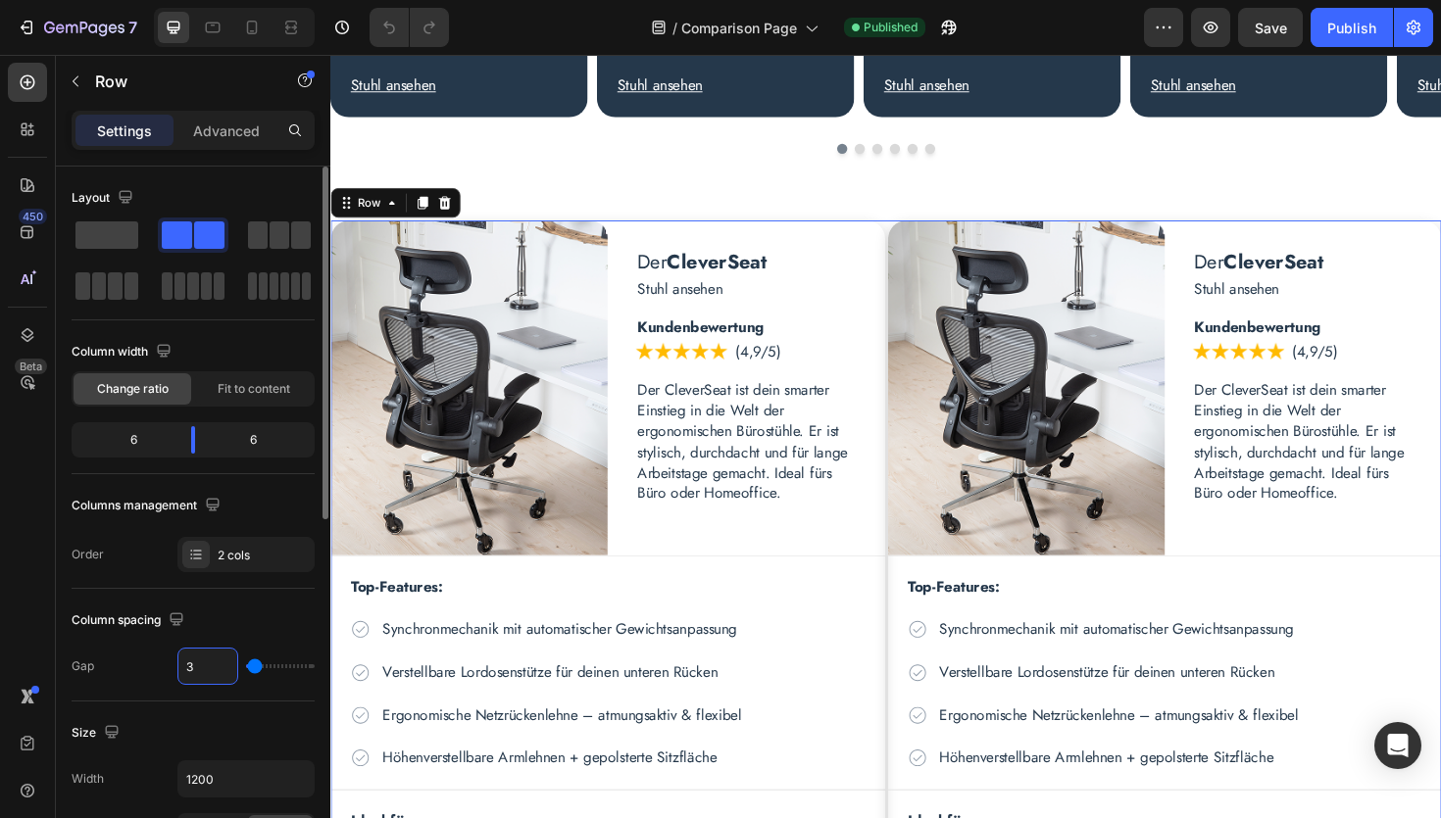
type input "30"
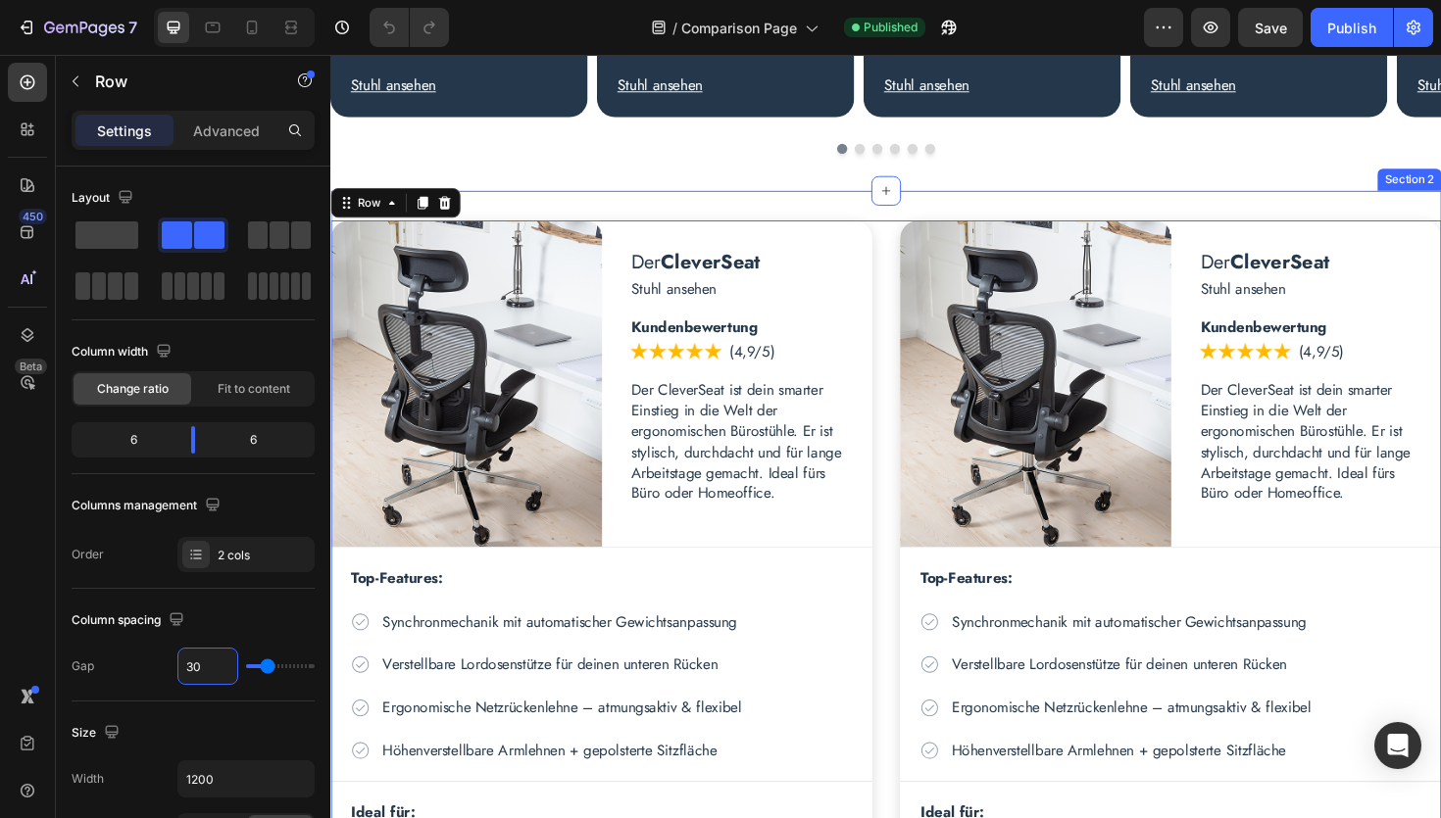
click at [848, 216] on div "Der CleverSeat Heading Stuhl ansehen Text Block Row Image Der CleverSeat Headin…" at bounding box center [918, 758] width 1176 height 1119
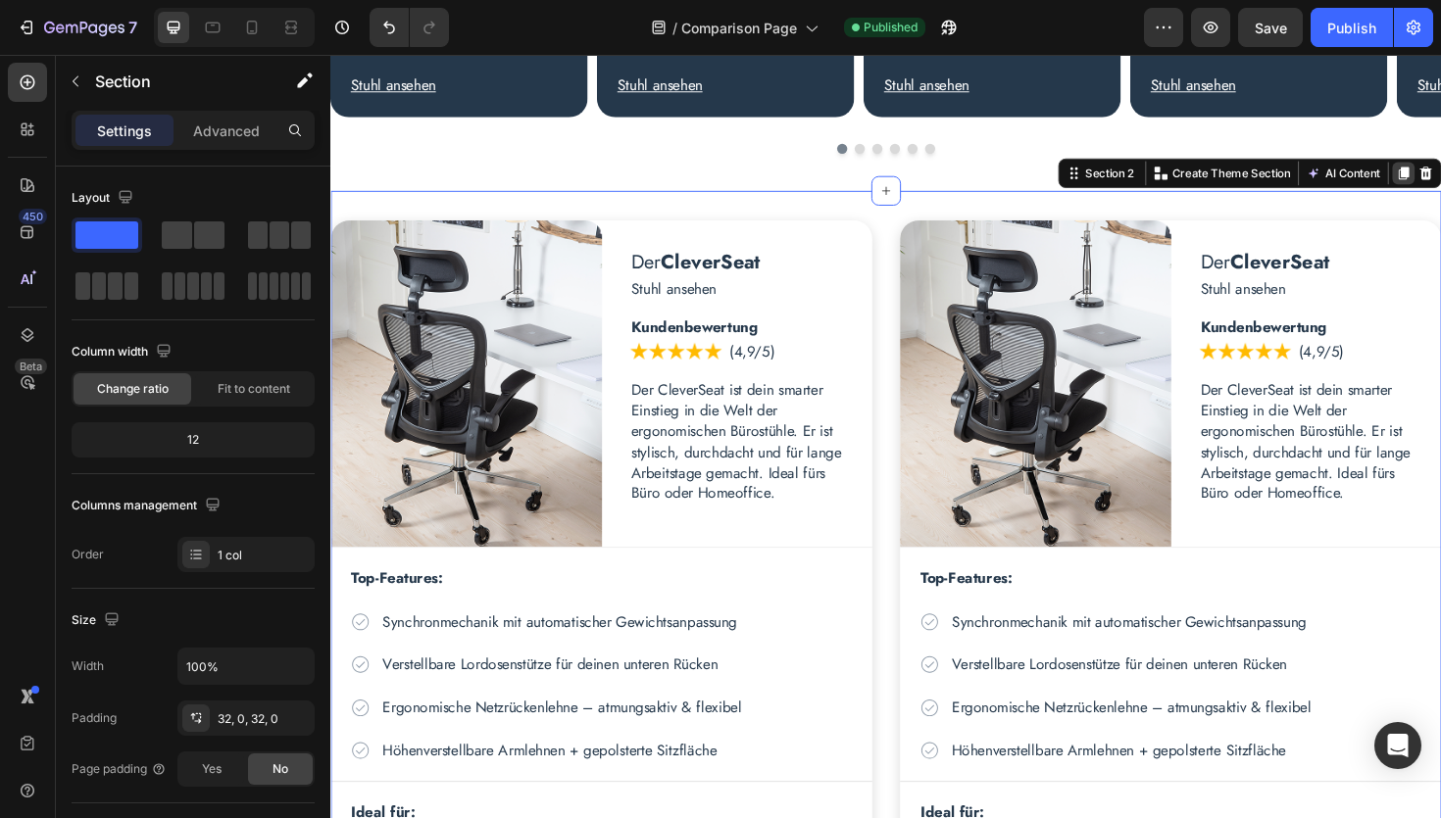
click at [1440, 182] on icon at bounding box center [1466, 181] width 16 height 16
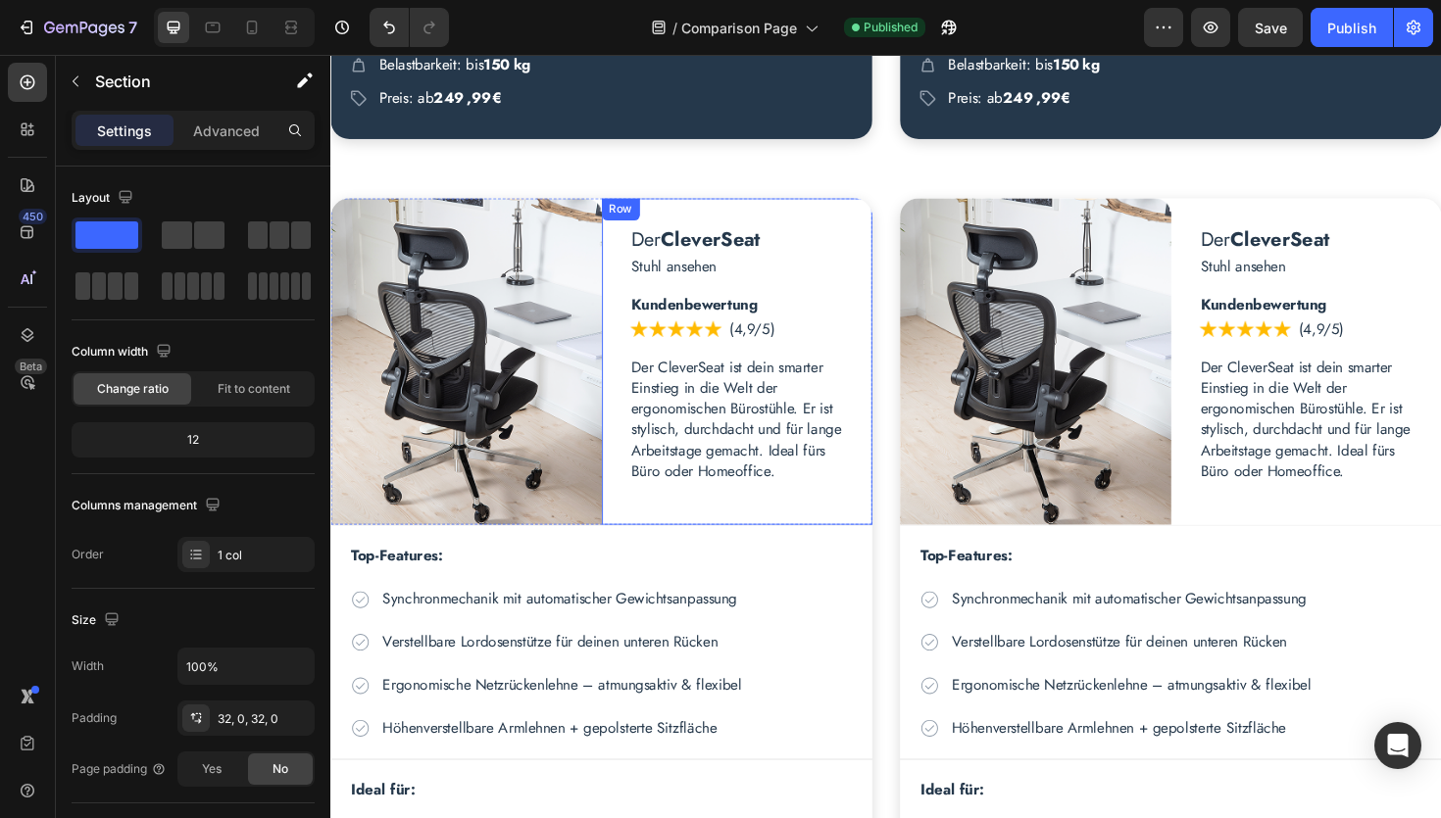
scroll to position [1816, 0]
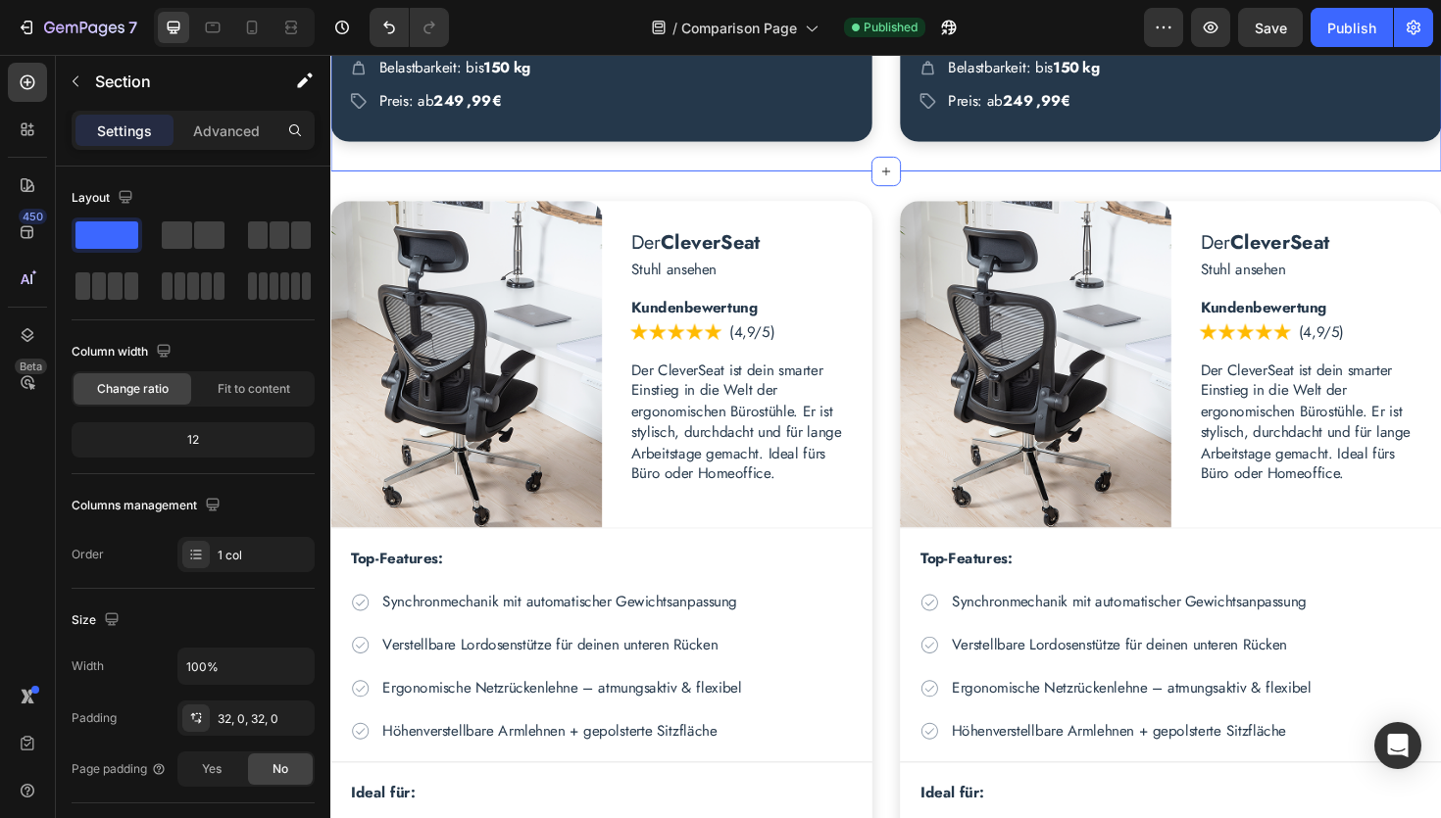
click at [215, 140] on div "Advanced" at bounding box center [226, 130] width 98 height 31
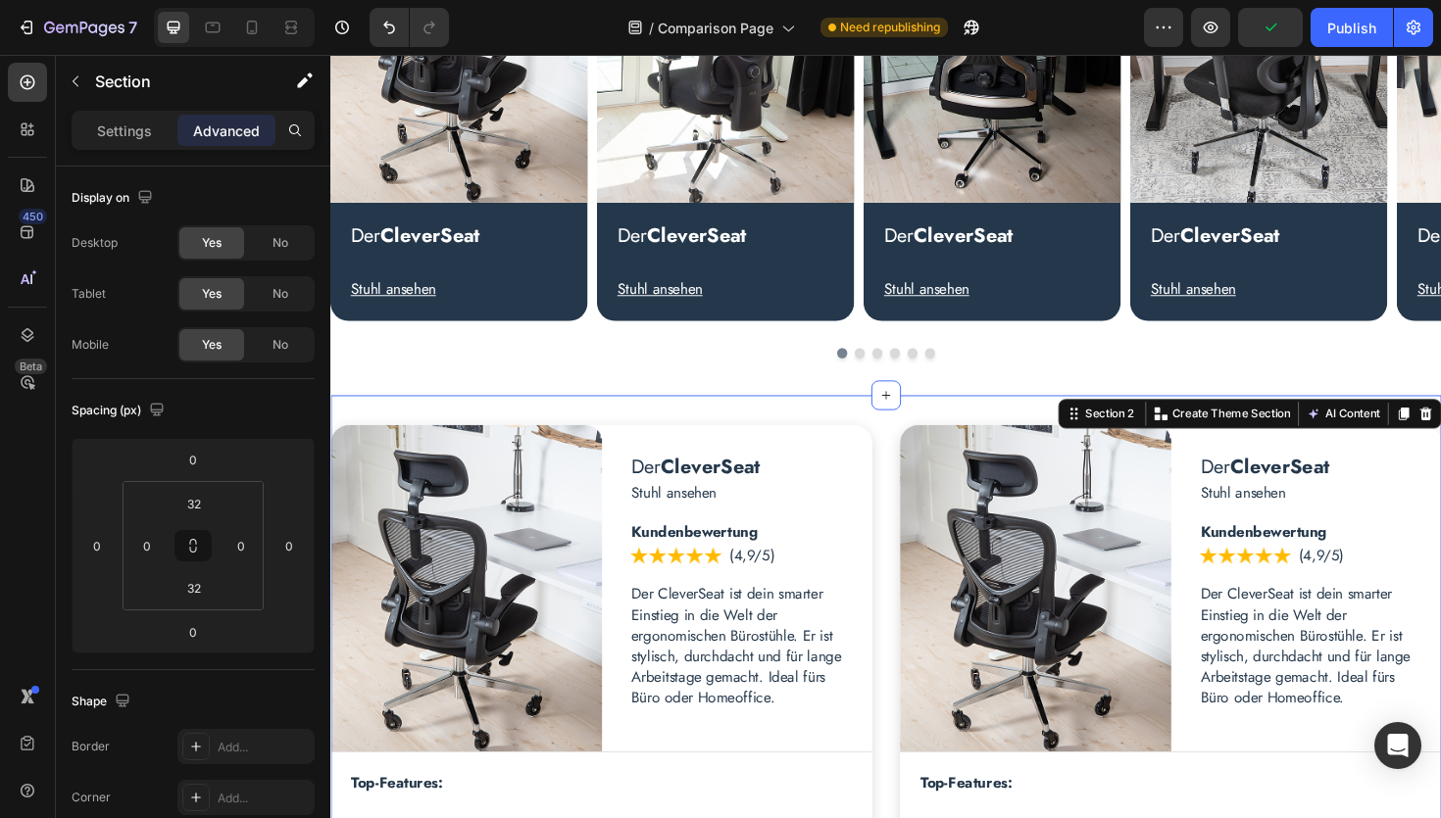
scroll to position [344, 0]
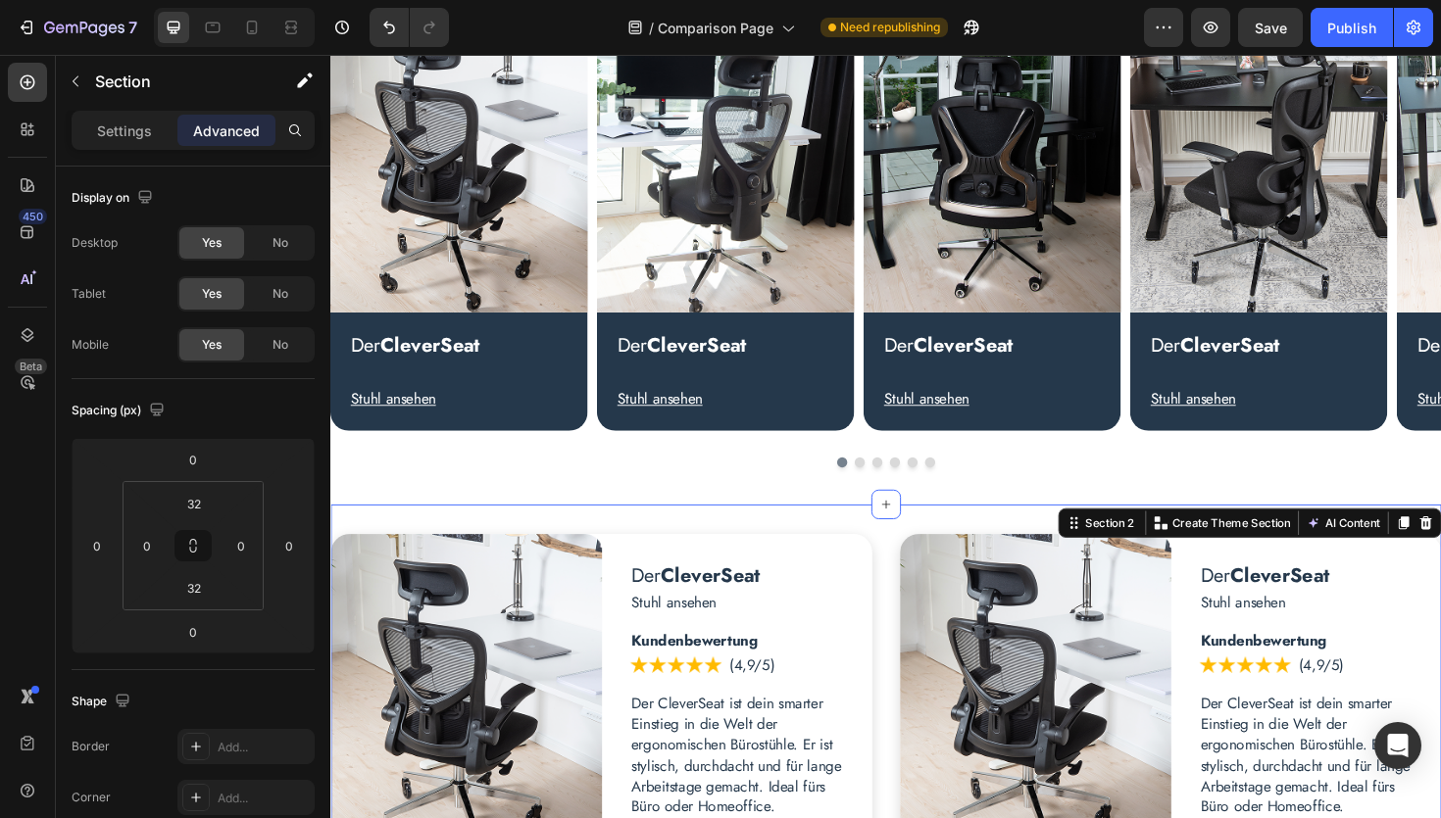
click at [201, 509] on input "32" at bounding box center [193, 503] width 39 height 29
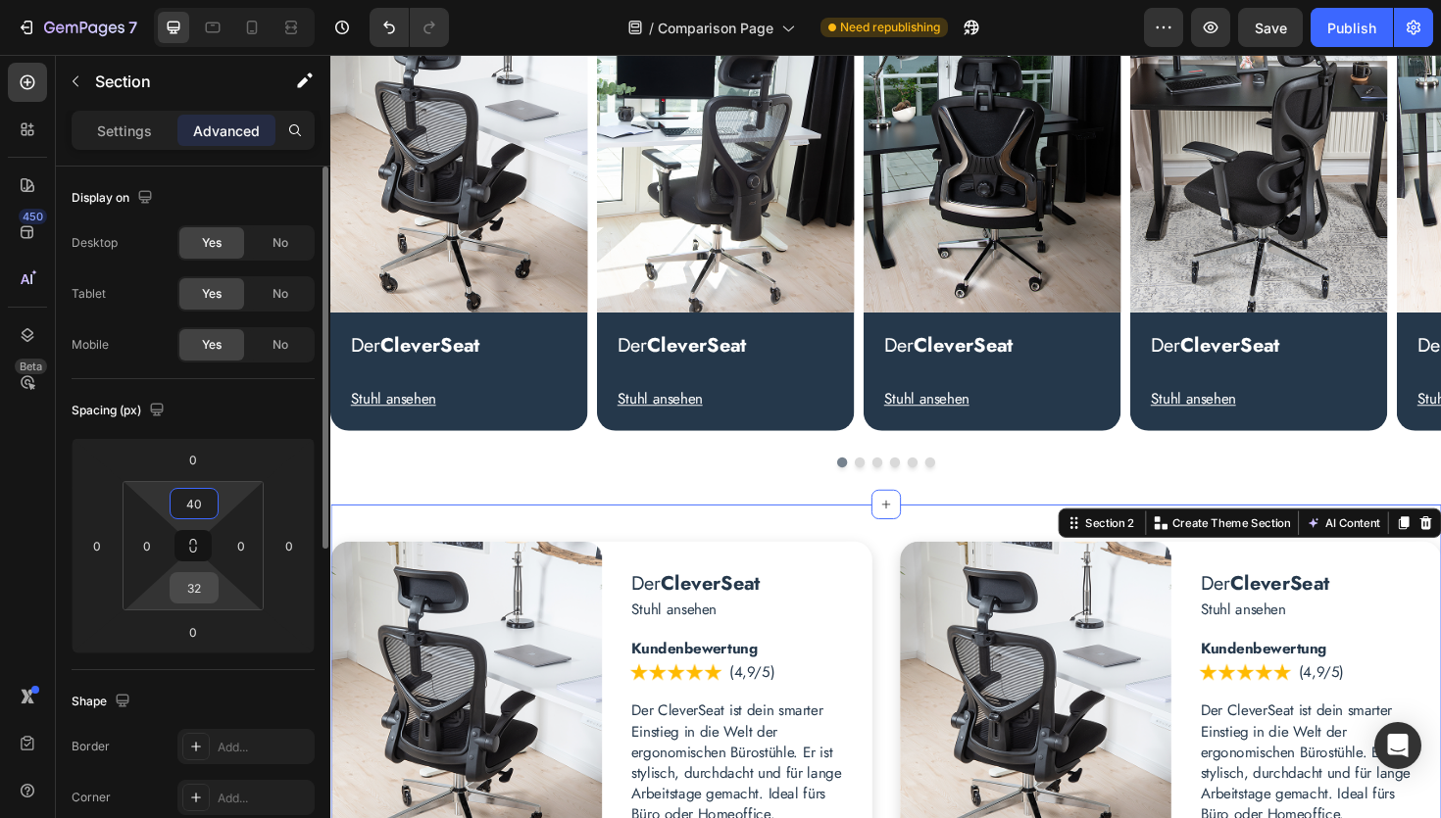
type input "40"
click at [203, 596] on input "32" at bounding box center [193, 587] width 39 height 29
type input "15"
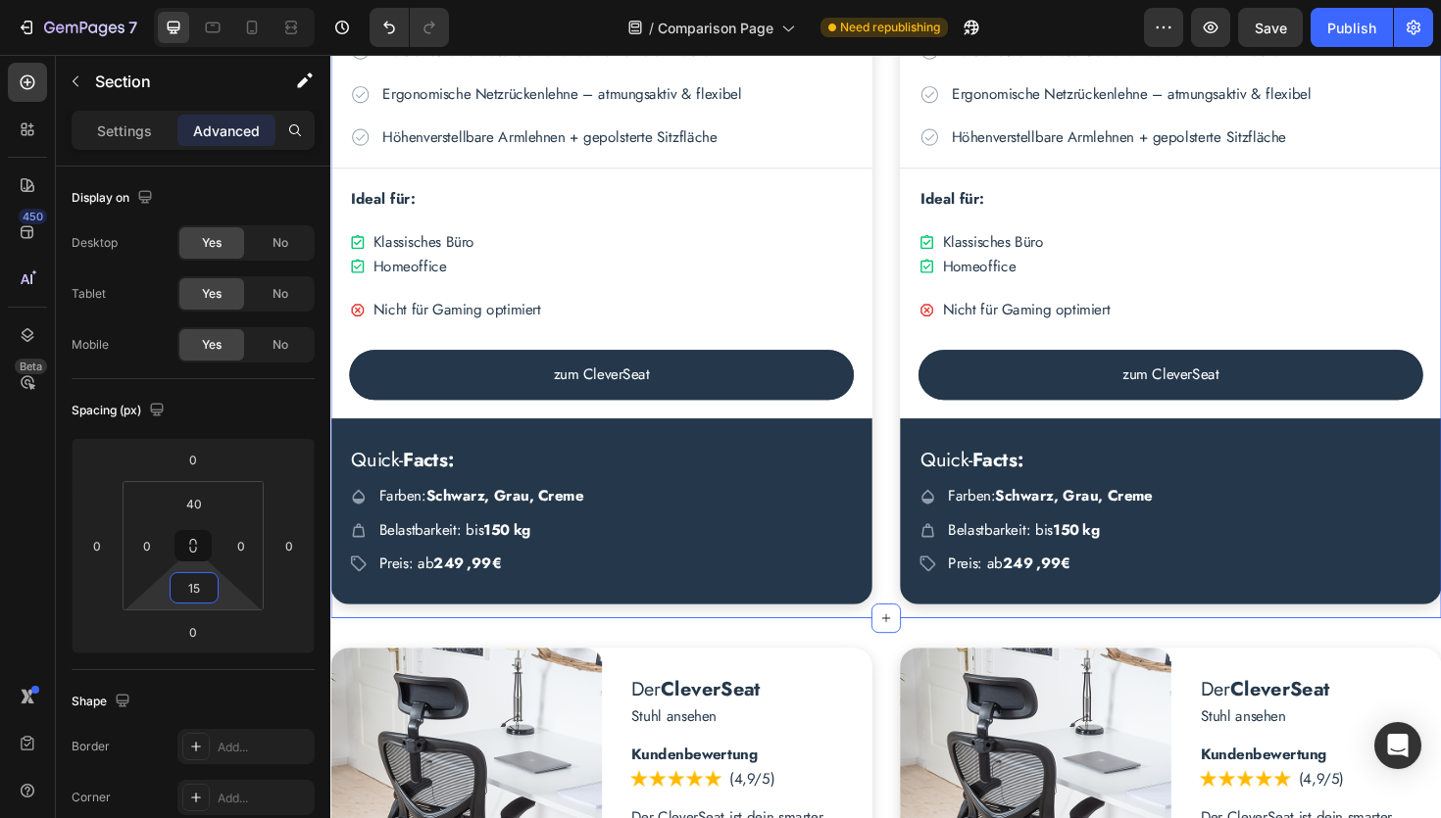
scroll to position [1382, 0]
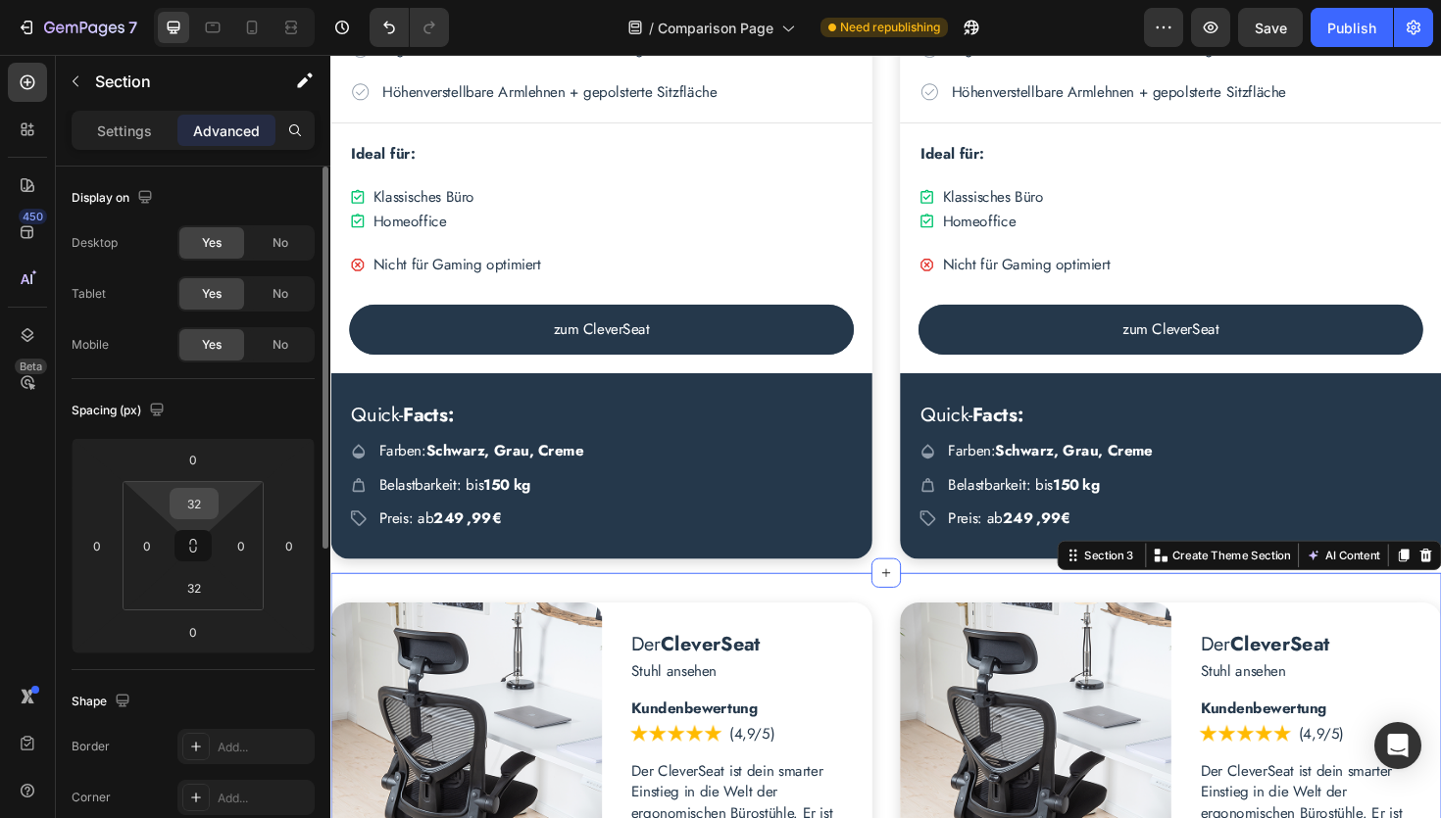
click at [201, 505] on input "32" at bounding box center [193, 503] width 39 height 29
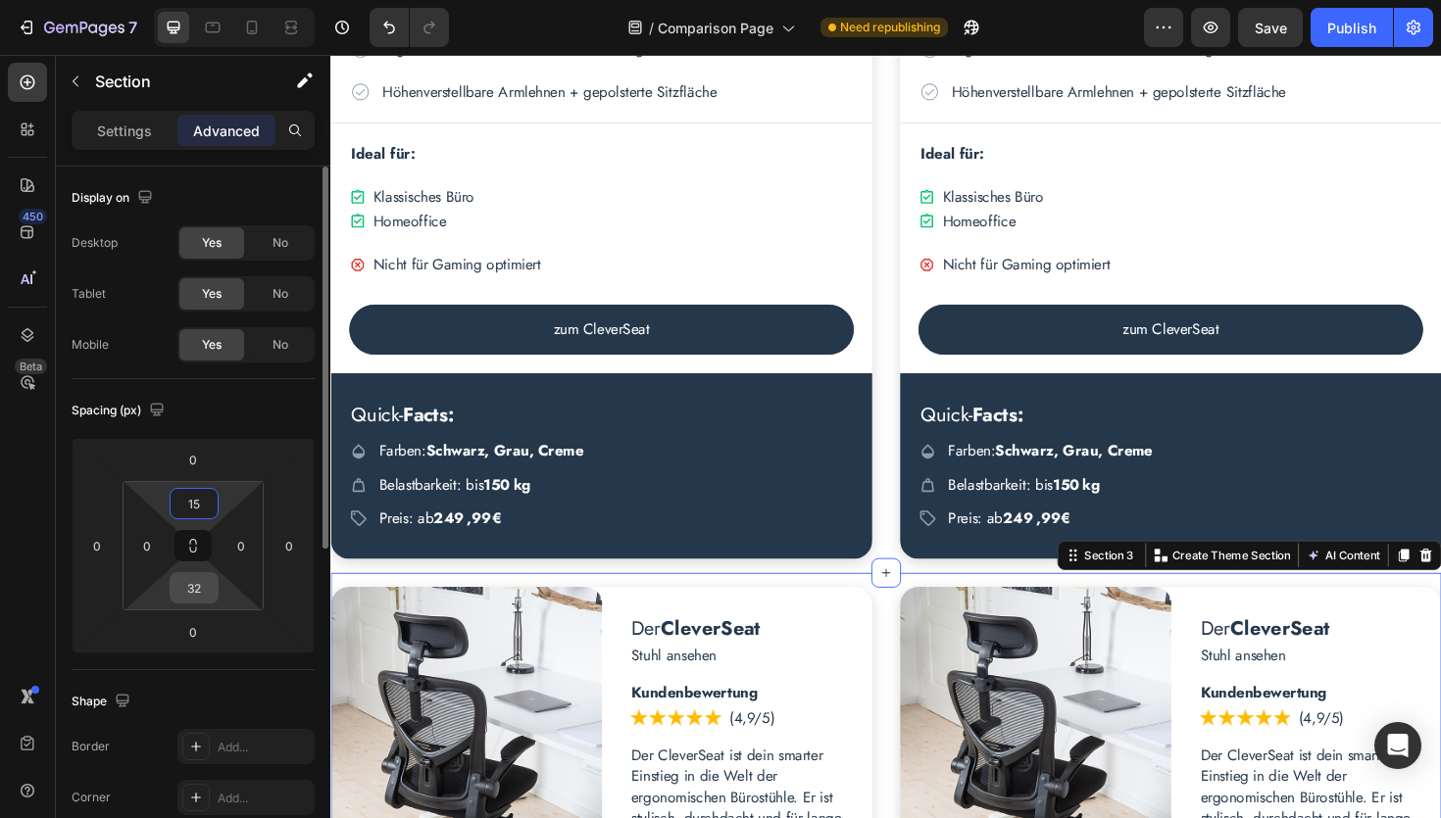
type input "15"
click at [203, 592] on input "32" at bounding box center [193, 587] width 39 height 29
type input "15"
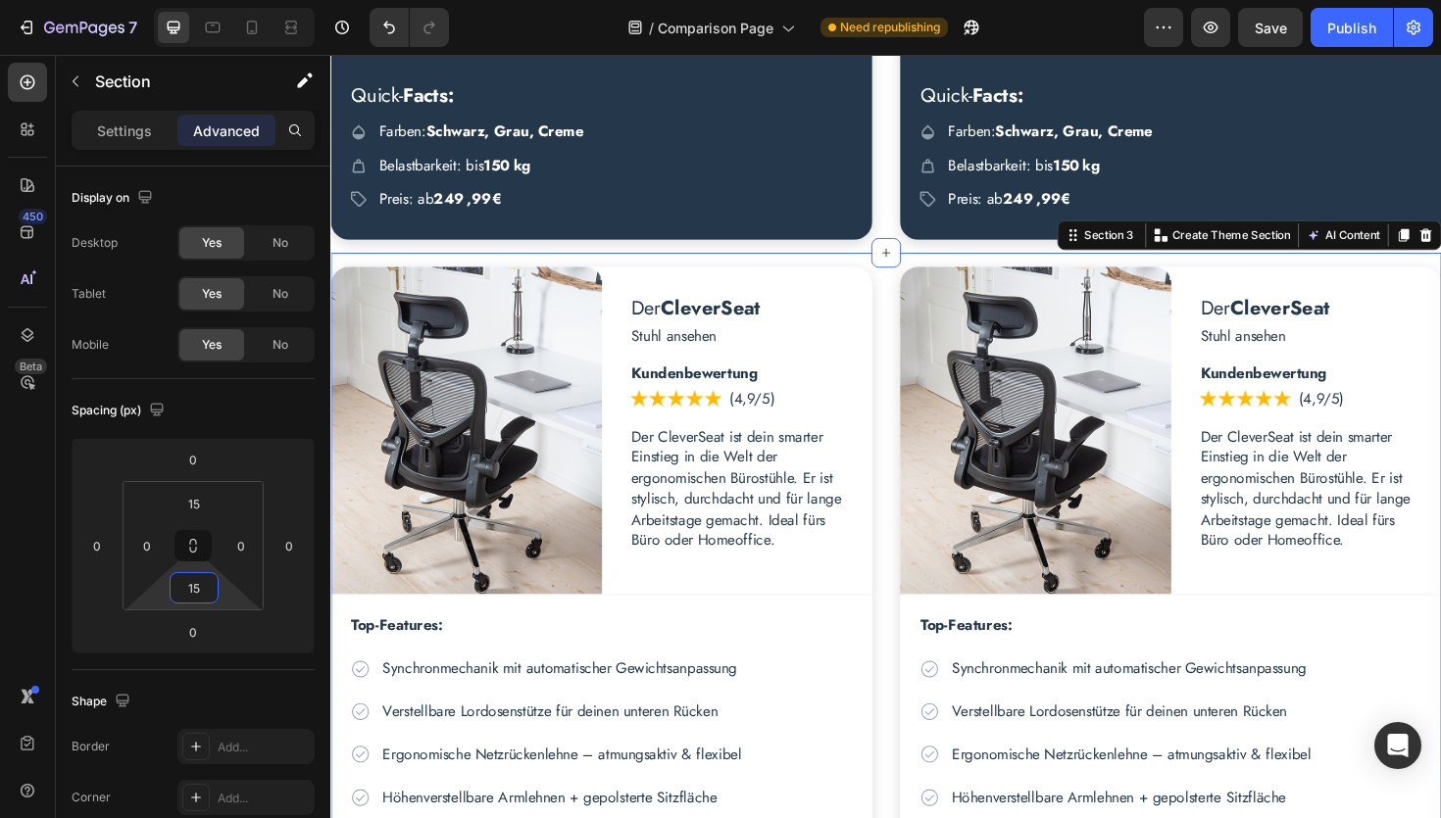
scroll to position [1711, 0]
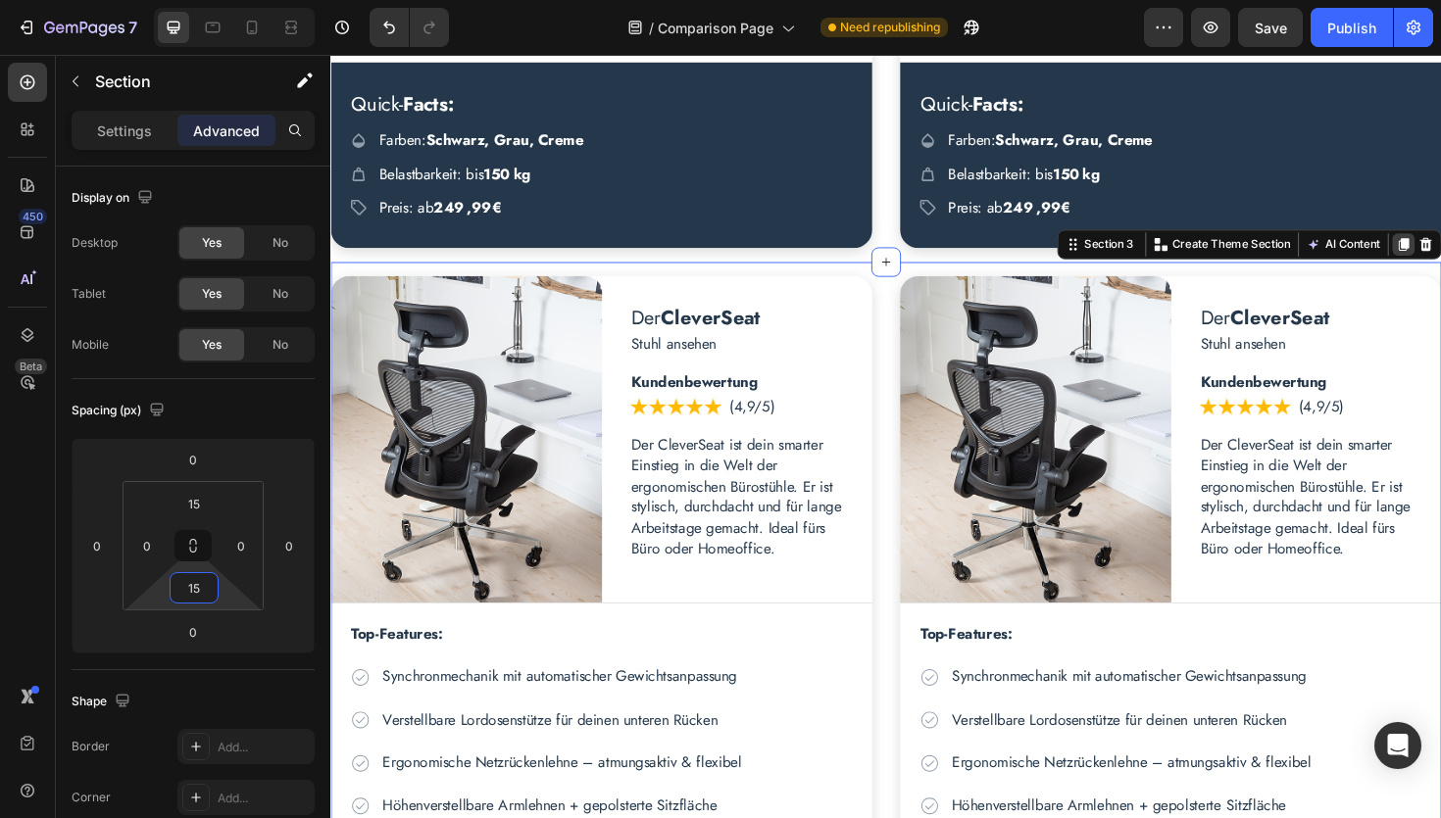
click at [1440, 259] on icon at bounding box center [1466, 256] width 16 height 16
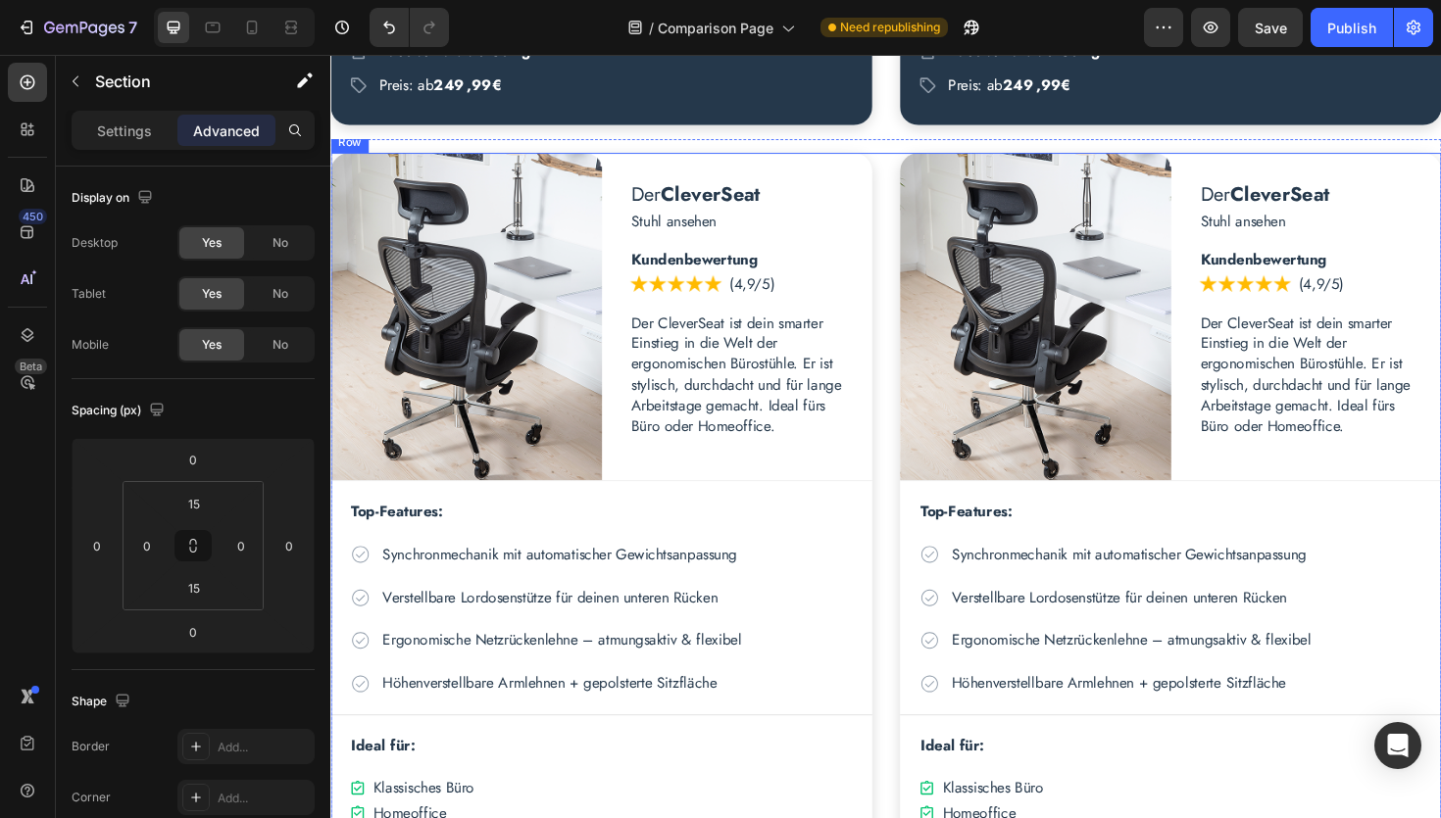
scroll to position [2947, 0]
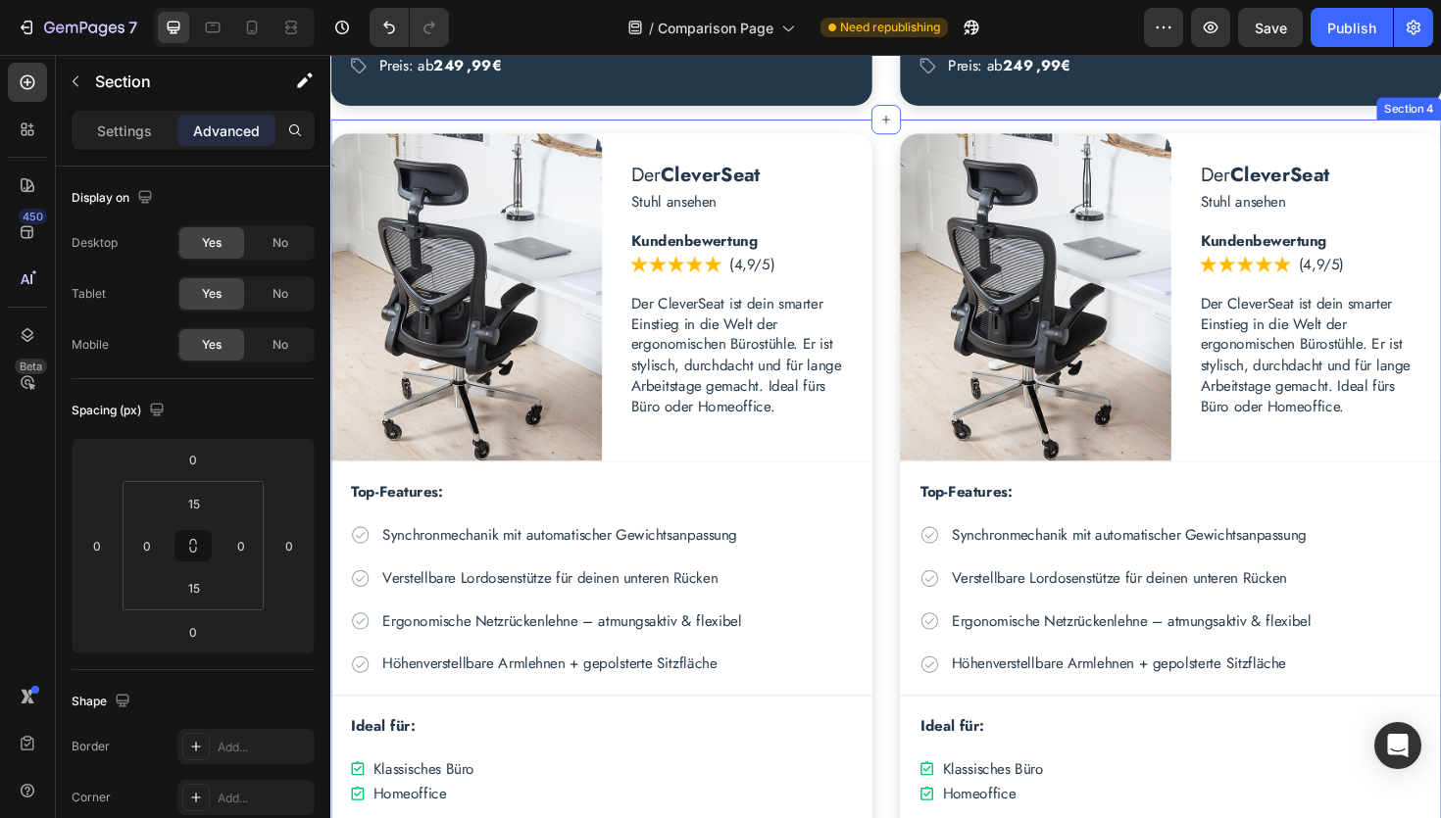
click at [867, 129] on div "Der CleverSeat Heading Stuhl ansehen Text Block Row Image Der CleverSeat Headin…" at bounding box center [918, 666] width 1176 height 1086
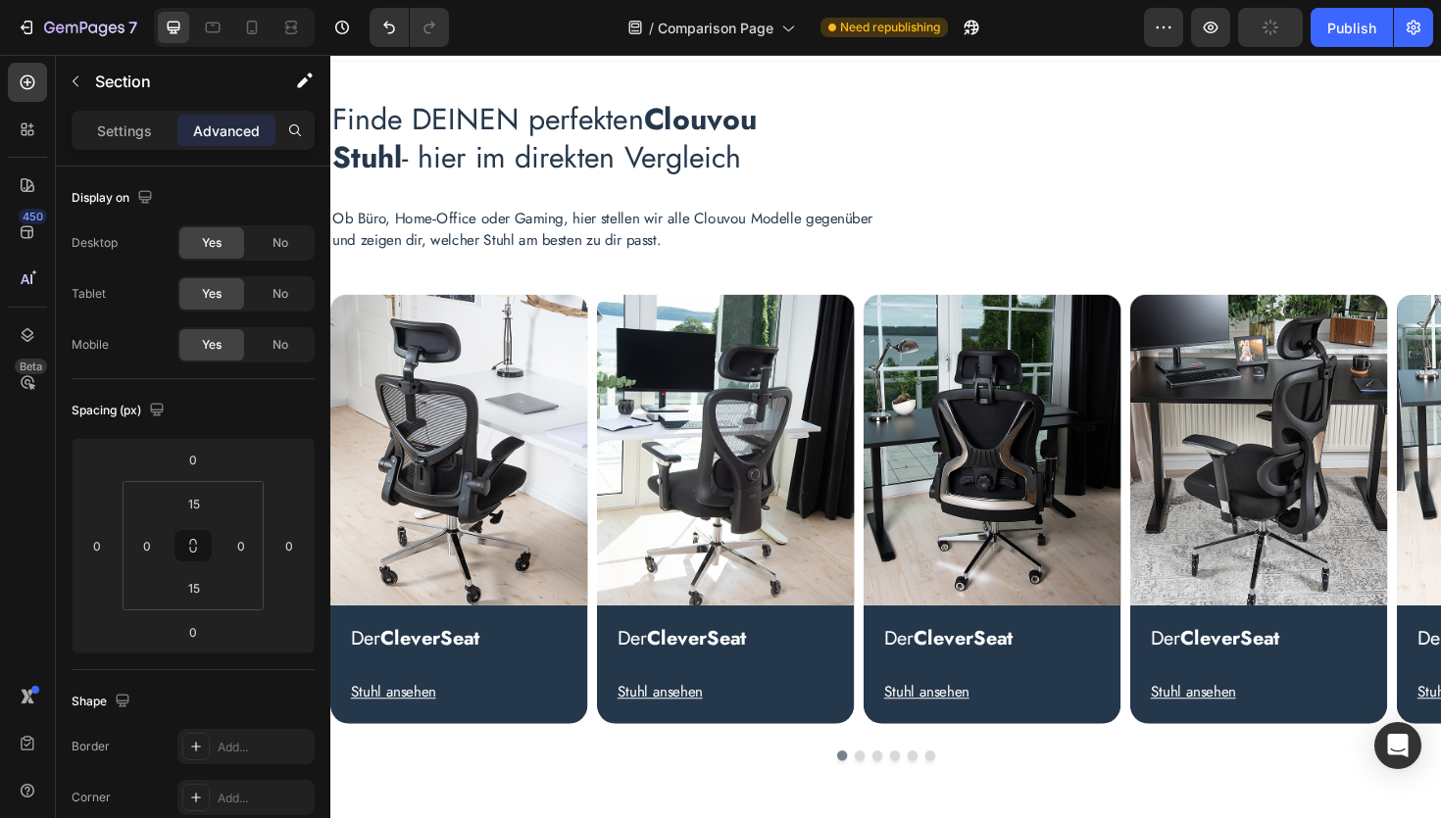
scroll to position [0, 0]
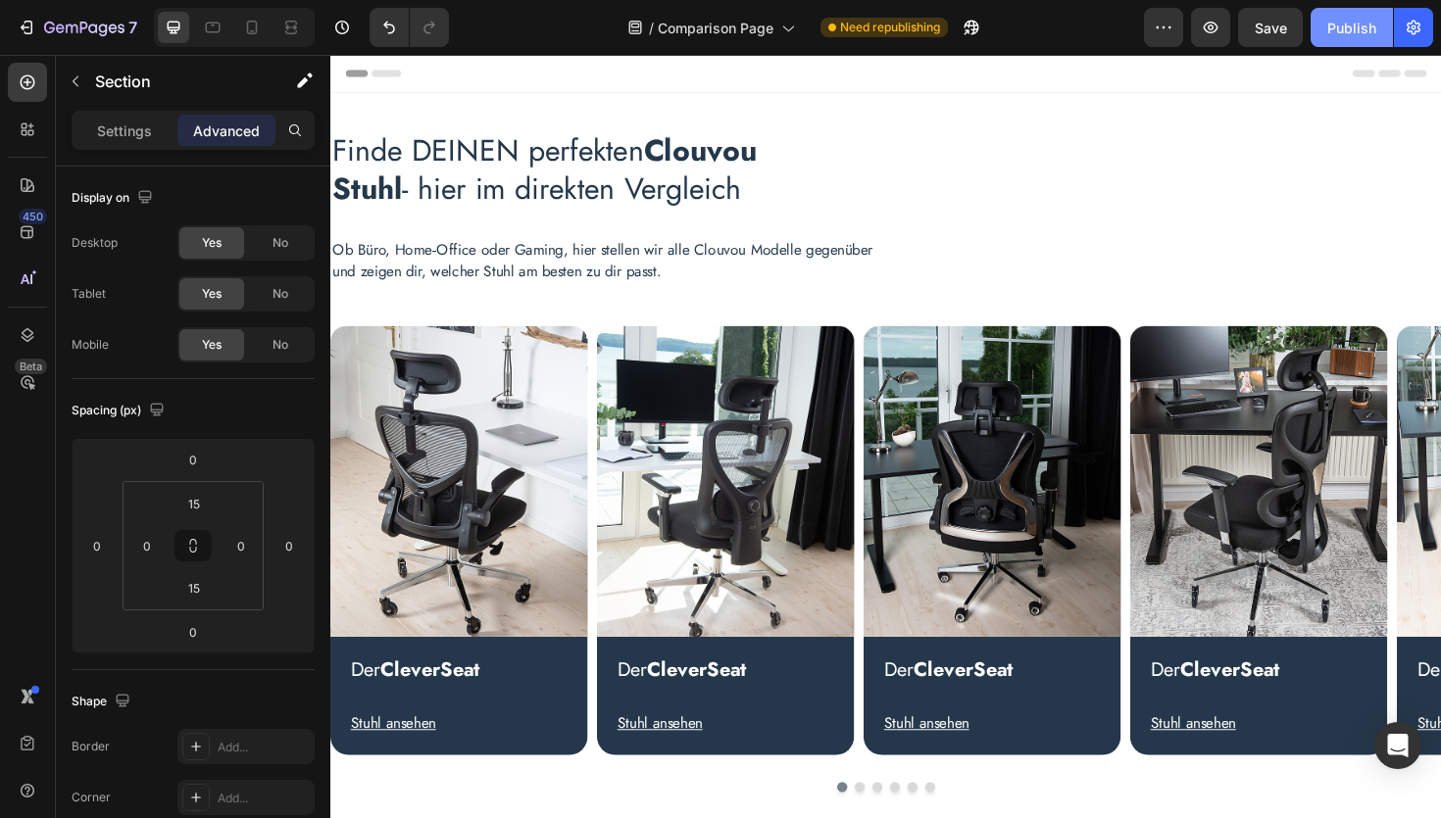
click at [1329, 22] on div "Publish" at bounding box center [1351, 28] width 49 height 21
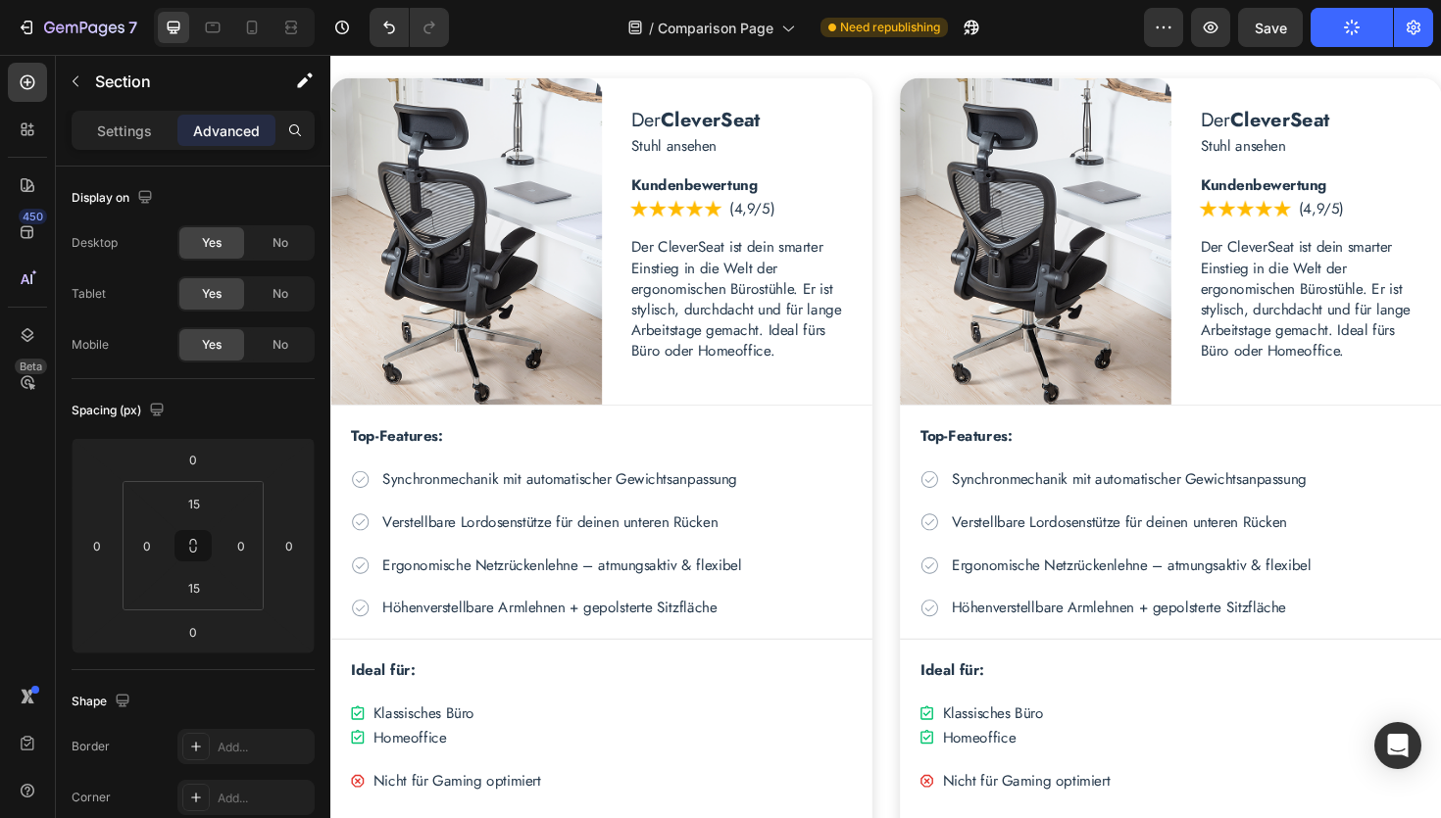
scroll to position [840, 0]
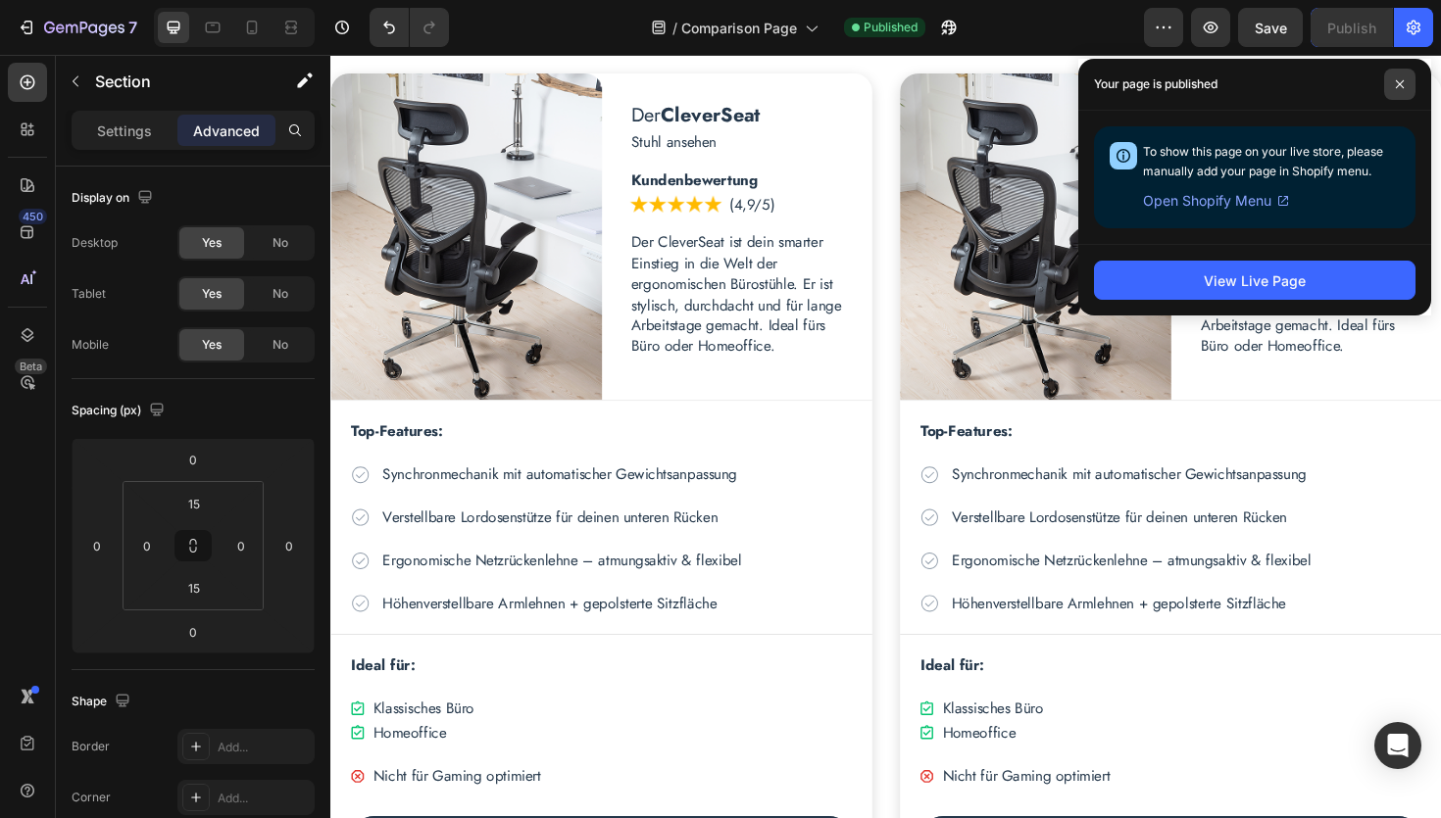
click at [1404, 84] on icon at bounding box center [1400, 84] width 10 height 10
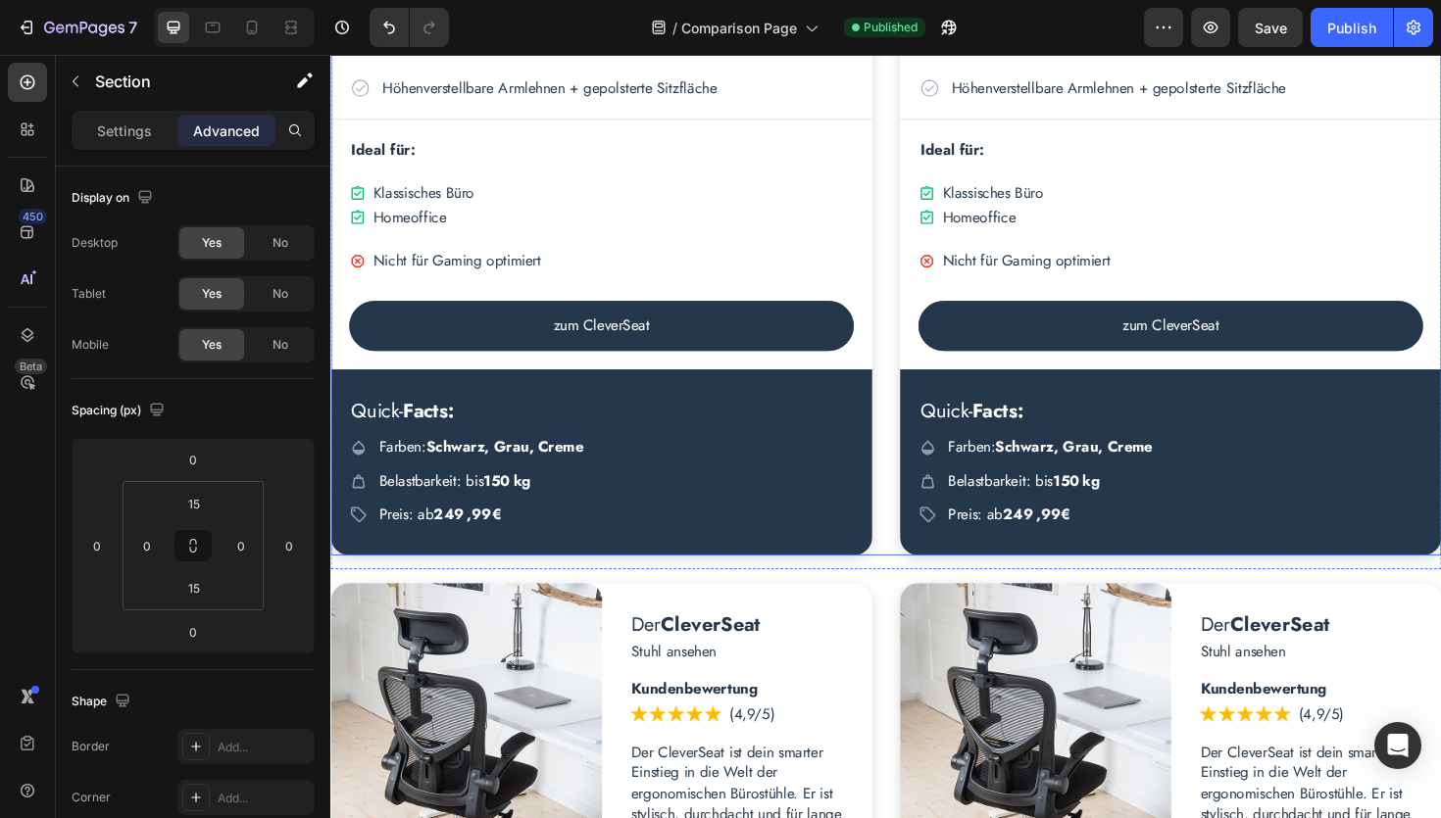
scroll to position [1388, 0]
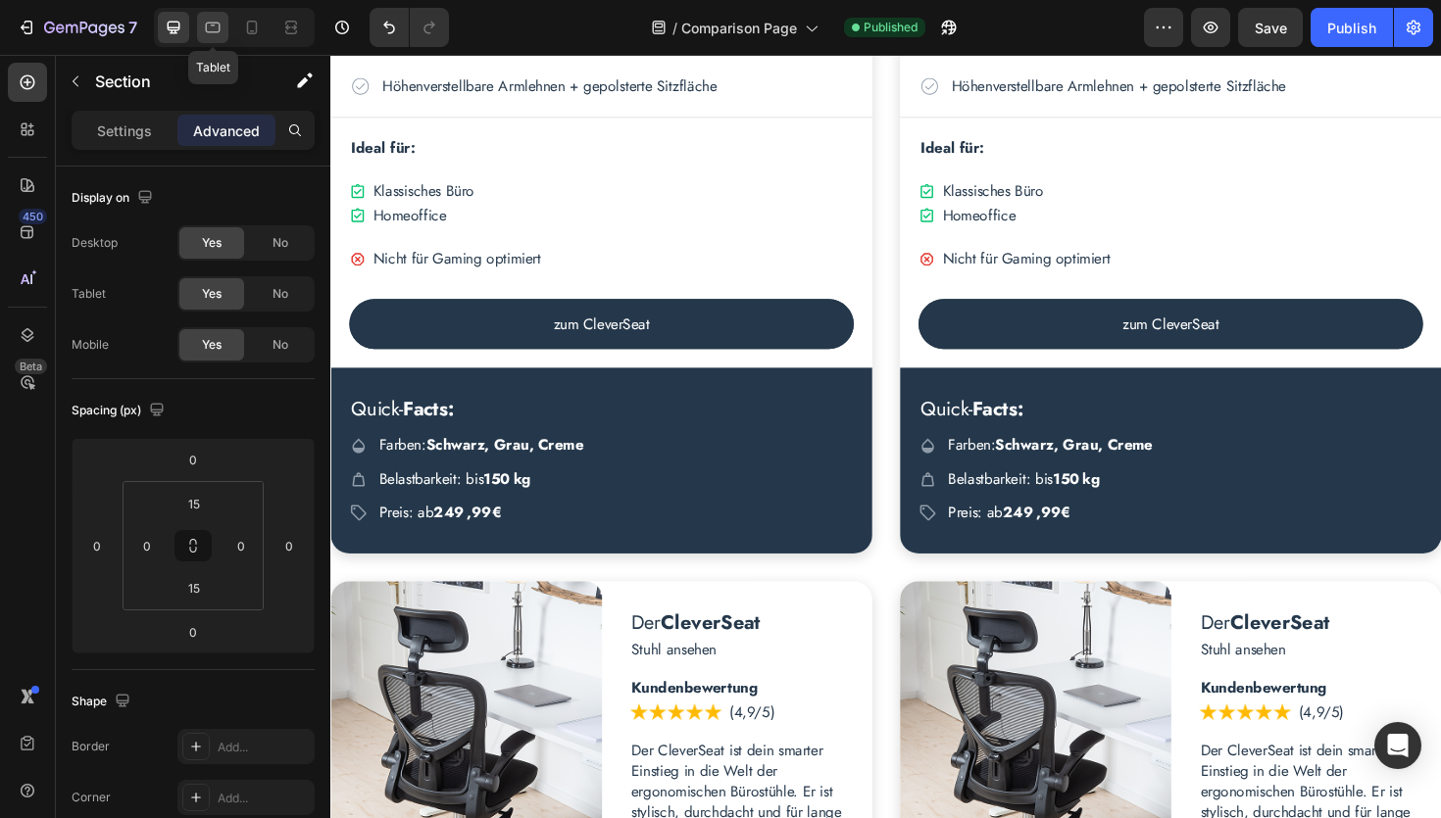
click at [220, 32] on icon at bounding box center [213, 28] width 20 height 20
type input "32"
type input "15"
type input "32"
type input "15"
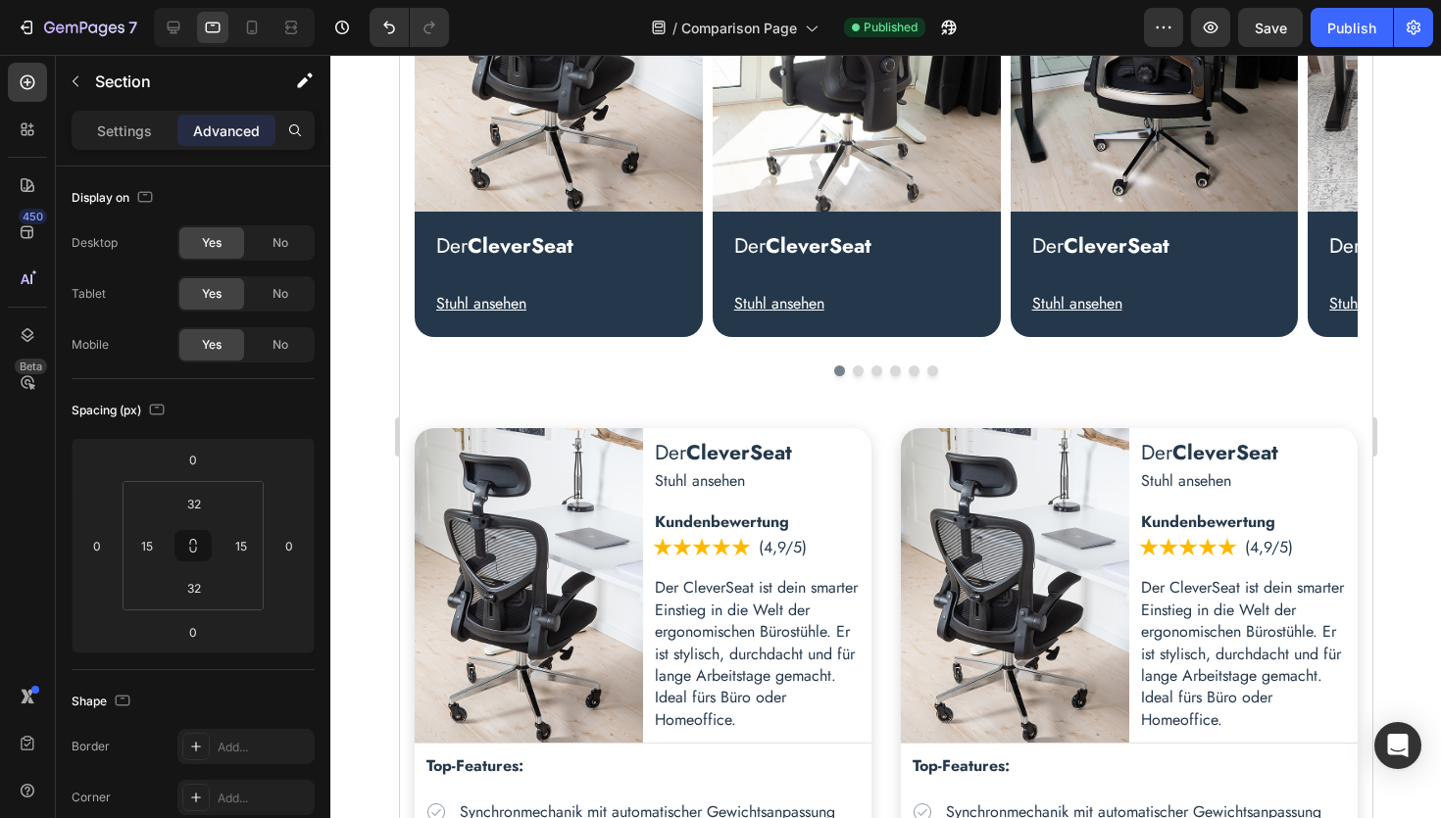
scroll to position [575, 0]
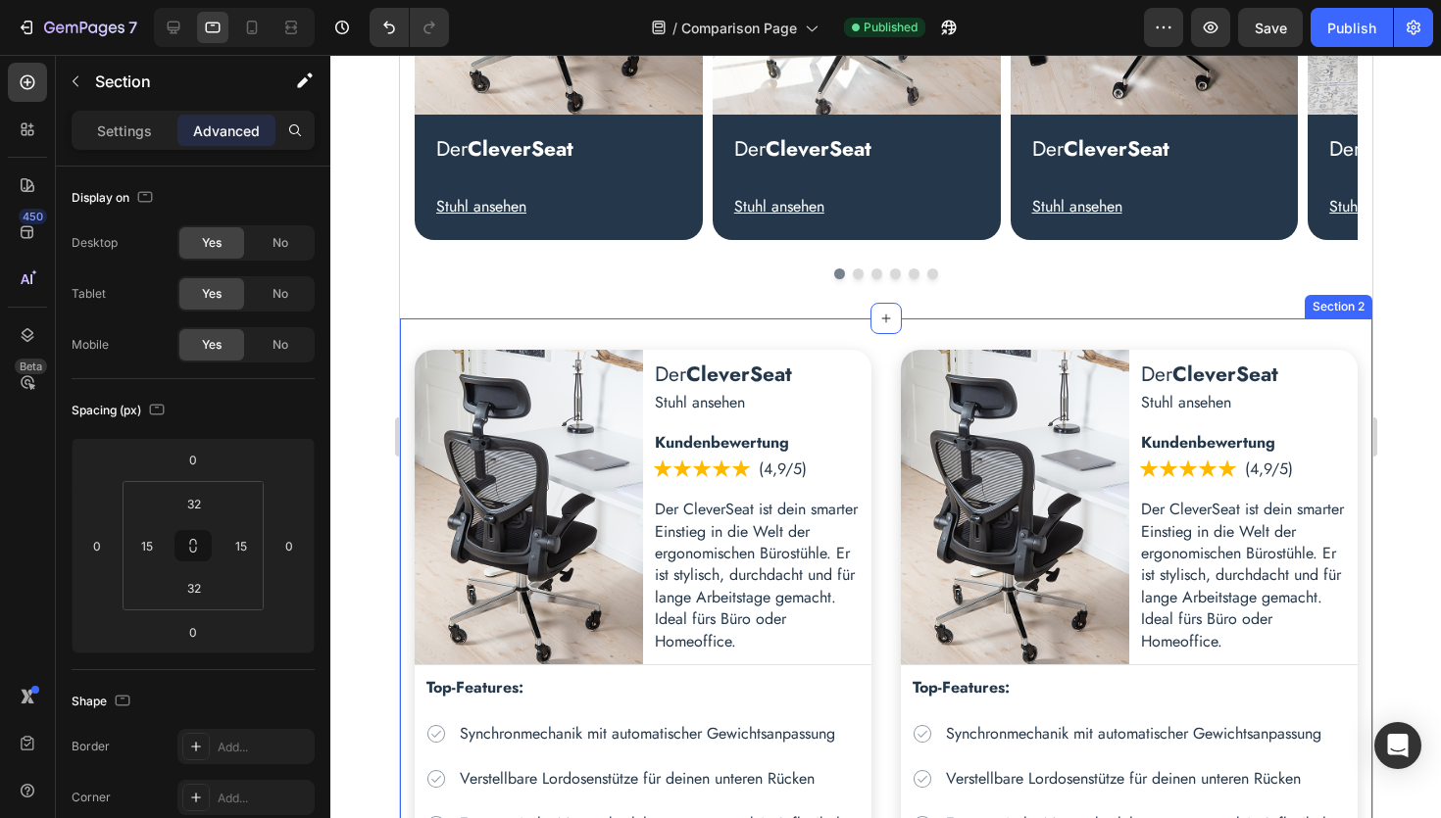
click at [831, 334] on div "Der CleverSeat Heading Stuhl ansehen Text Block Row Image Der CleverSeat Headin…" at bounding box center [885, 828] width 972 height 1019
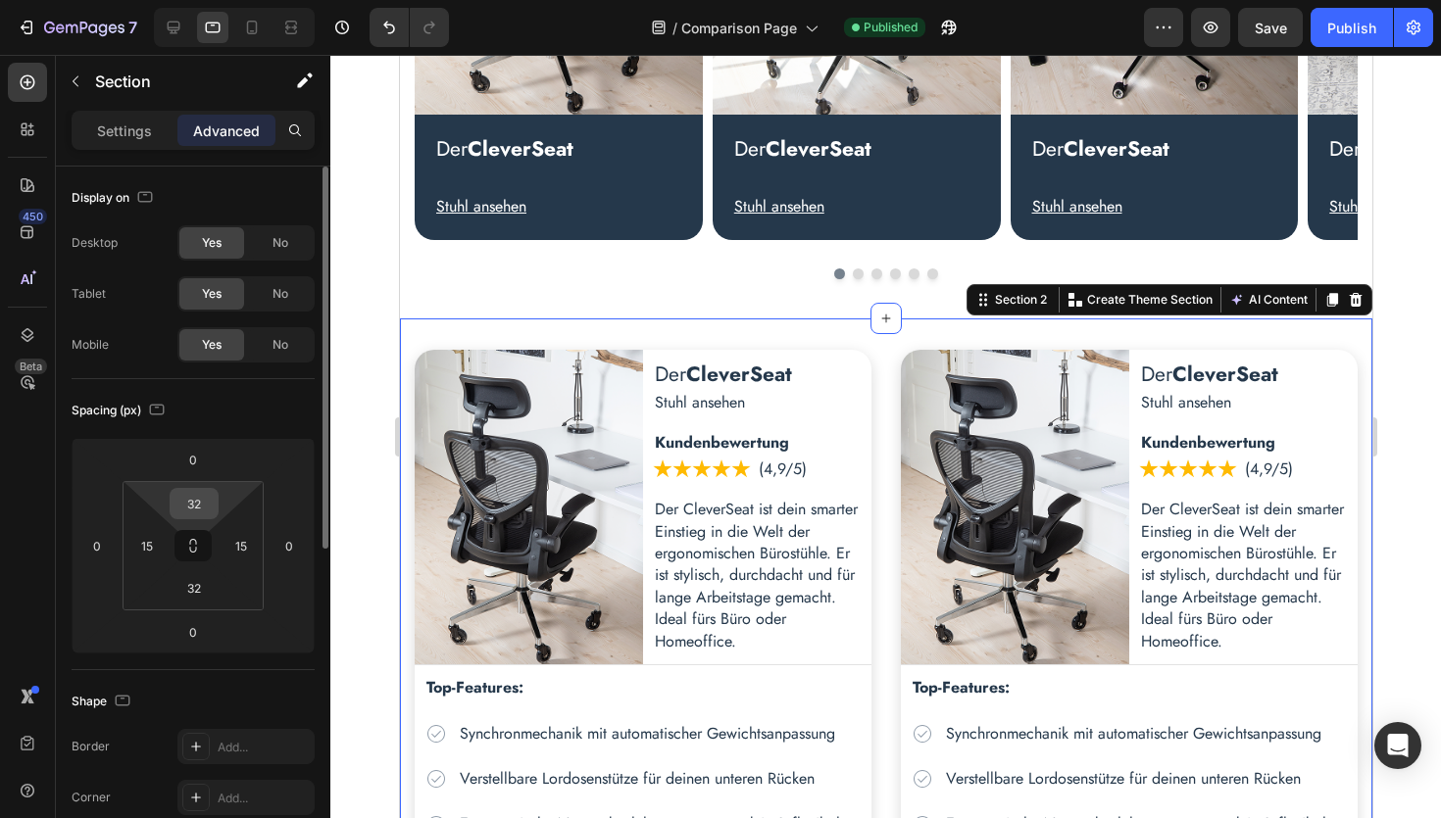
click at [206, 501] on input "32" at bounding box center [193, 503] width 39 height 29
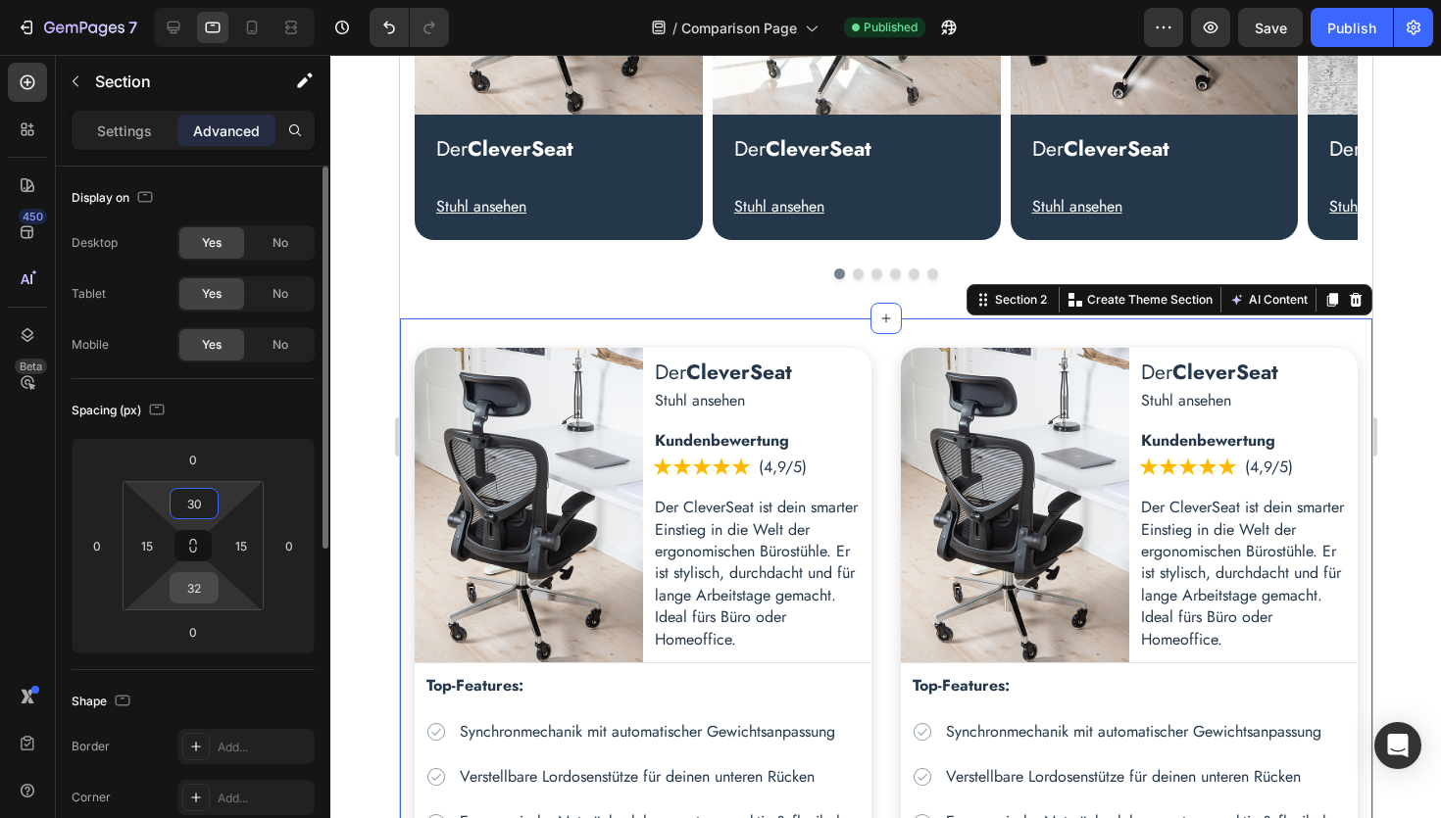
type input "30"
click at [197, 596] on input "32" at bounding box center [193, 587] width 39 height 29
type input "15"
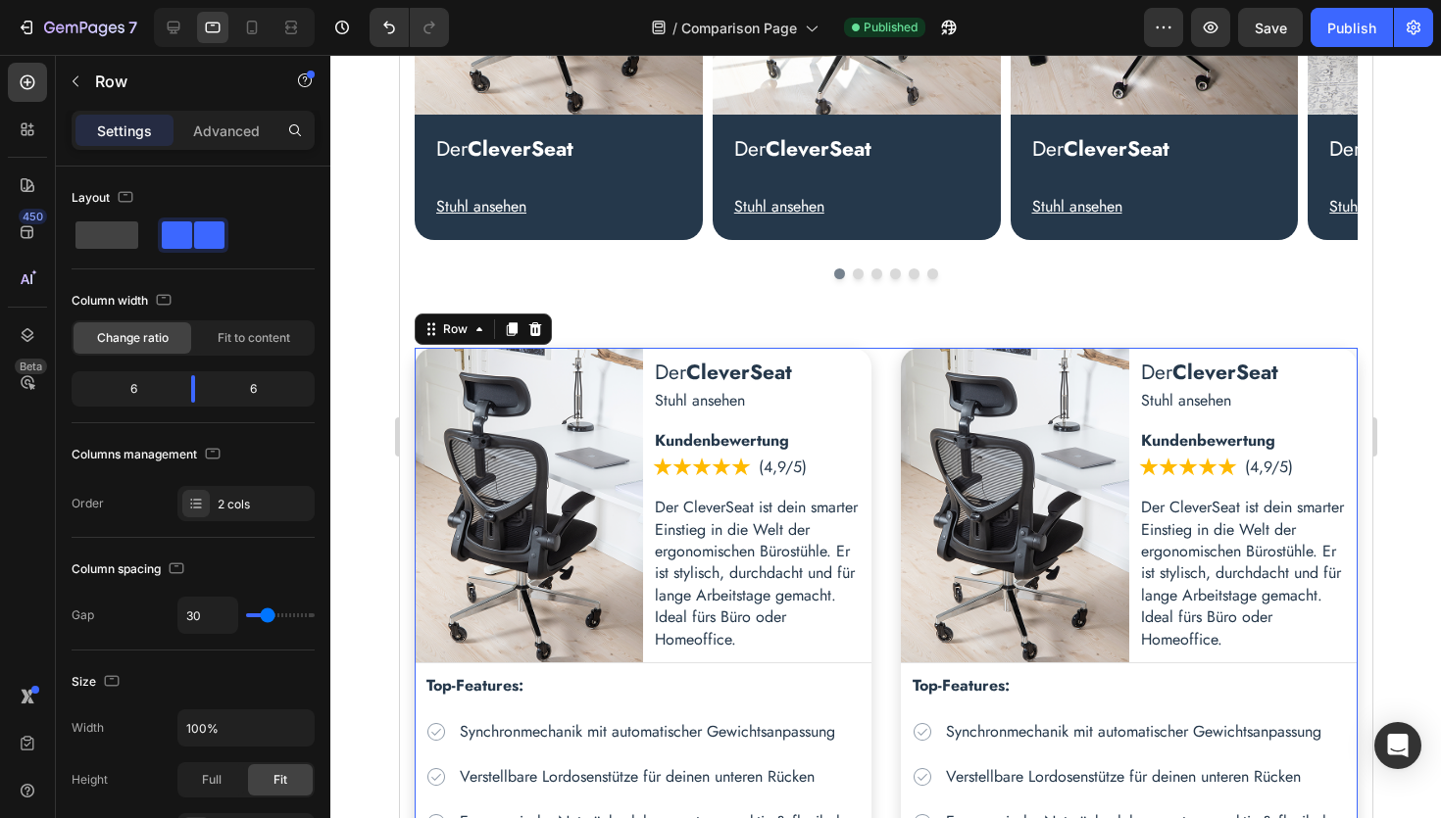
click at [887, 487] on div "Der CleverSeat Heading Stuhl ansehen Text Block Row Image Der CleverSeat Headin…" at bounding box center [885, 826] width 943 height 957
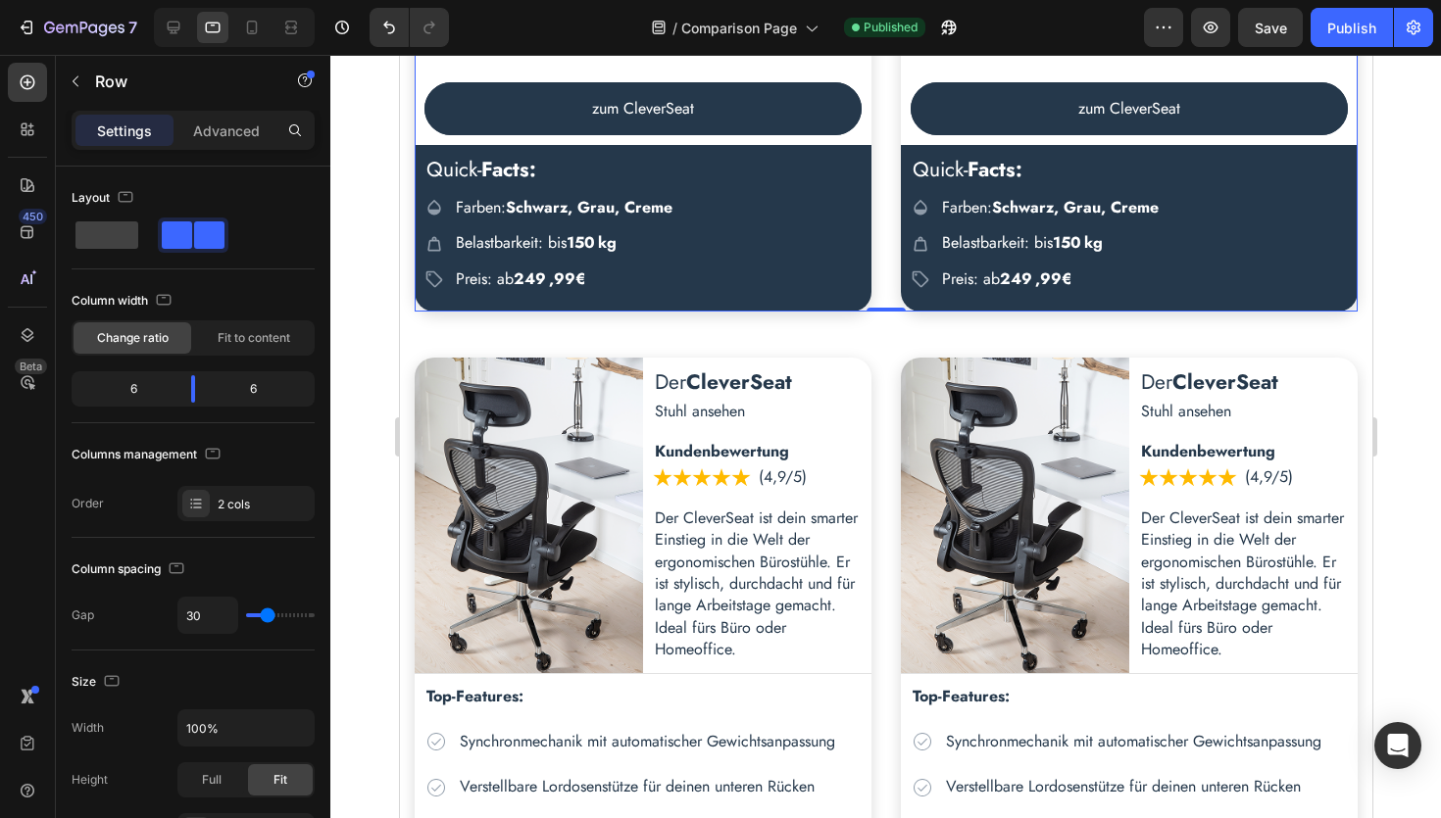
scroll to position [1580, 0]
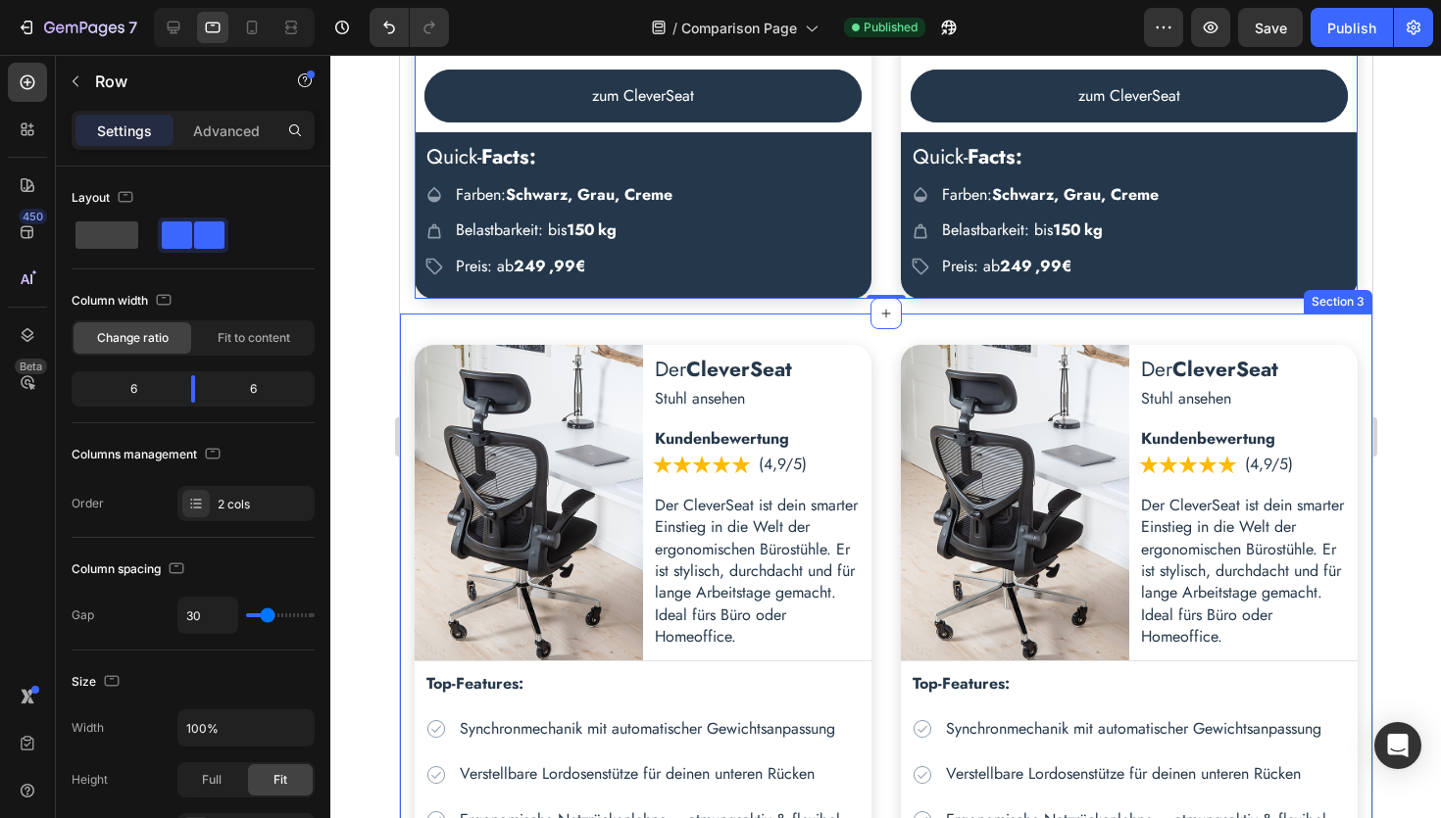
click at [812, 324] on div "Der CleverSeat Heading Stuhl ansehen Text Block Row Image Der CleverSeat Headin…" at bounding box center [885, 823] width 972 height 1019
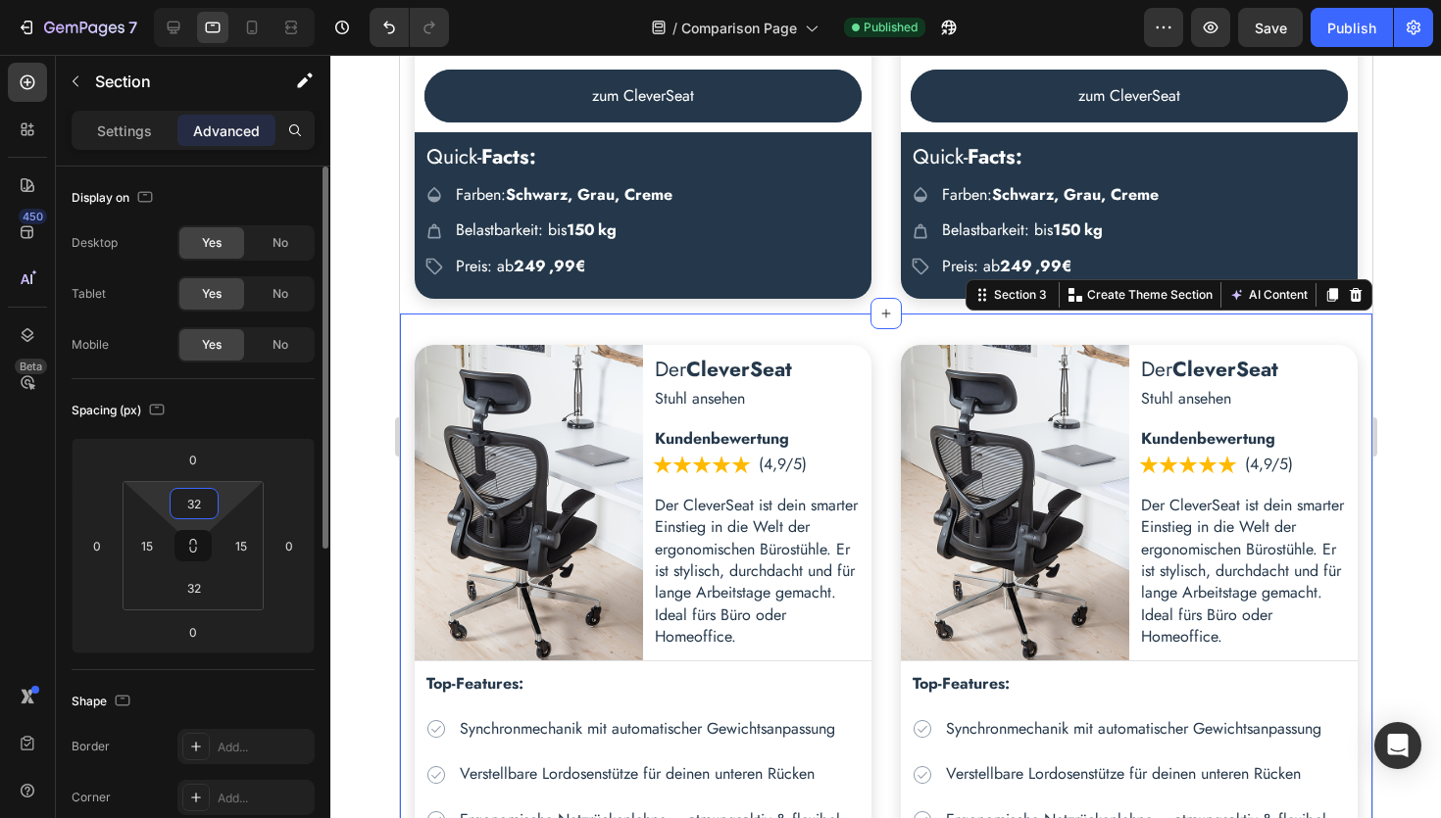
click at [203, 512] on input "32" at bounding box center [193, 503] width 39 height 29
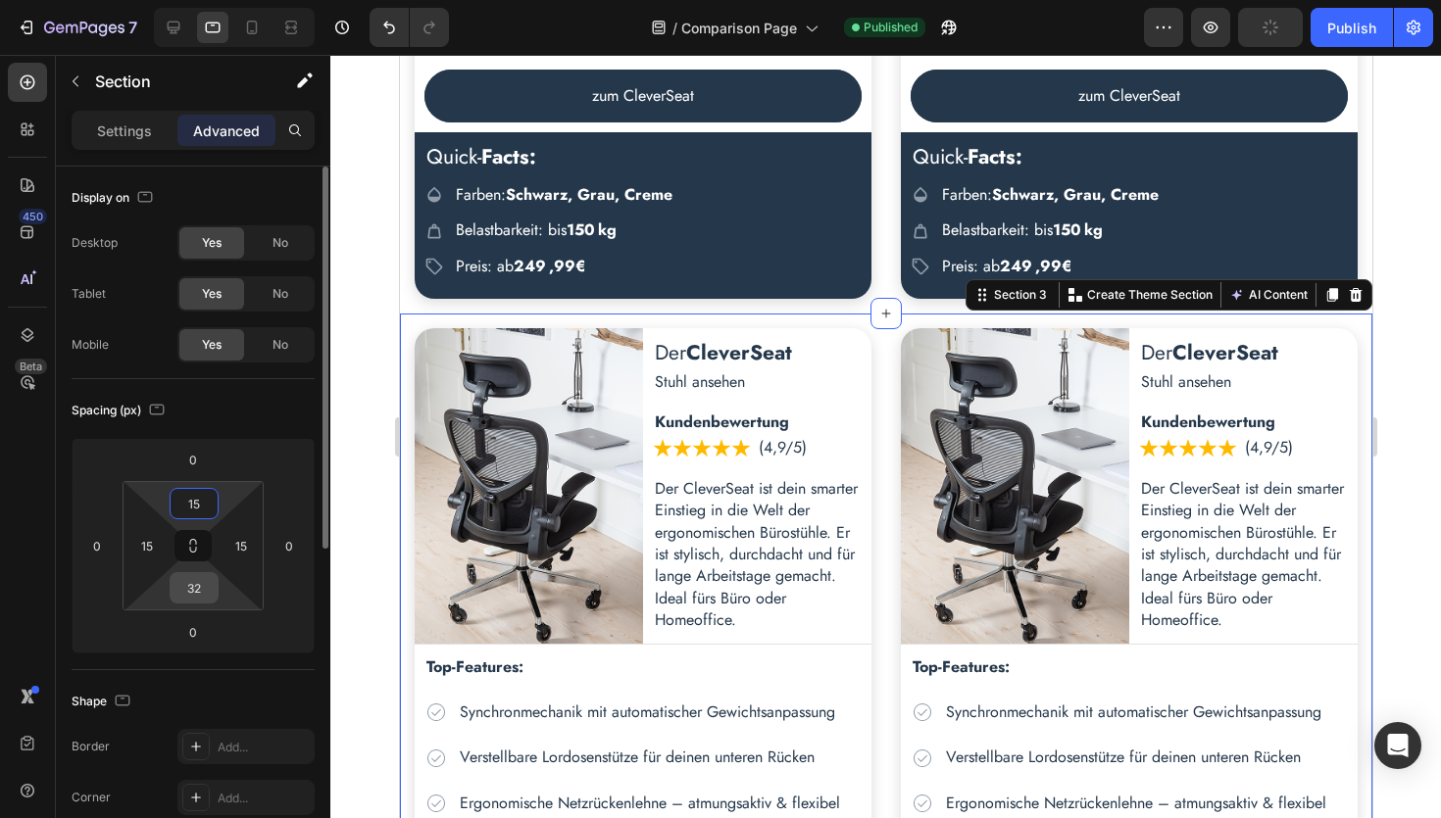
type input "15"
click at [198, 594] on input "32" at bounding box center [193, 587] width 39 height 29
type input "15"
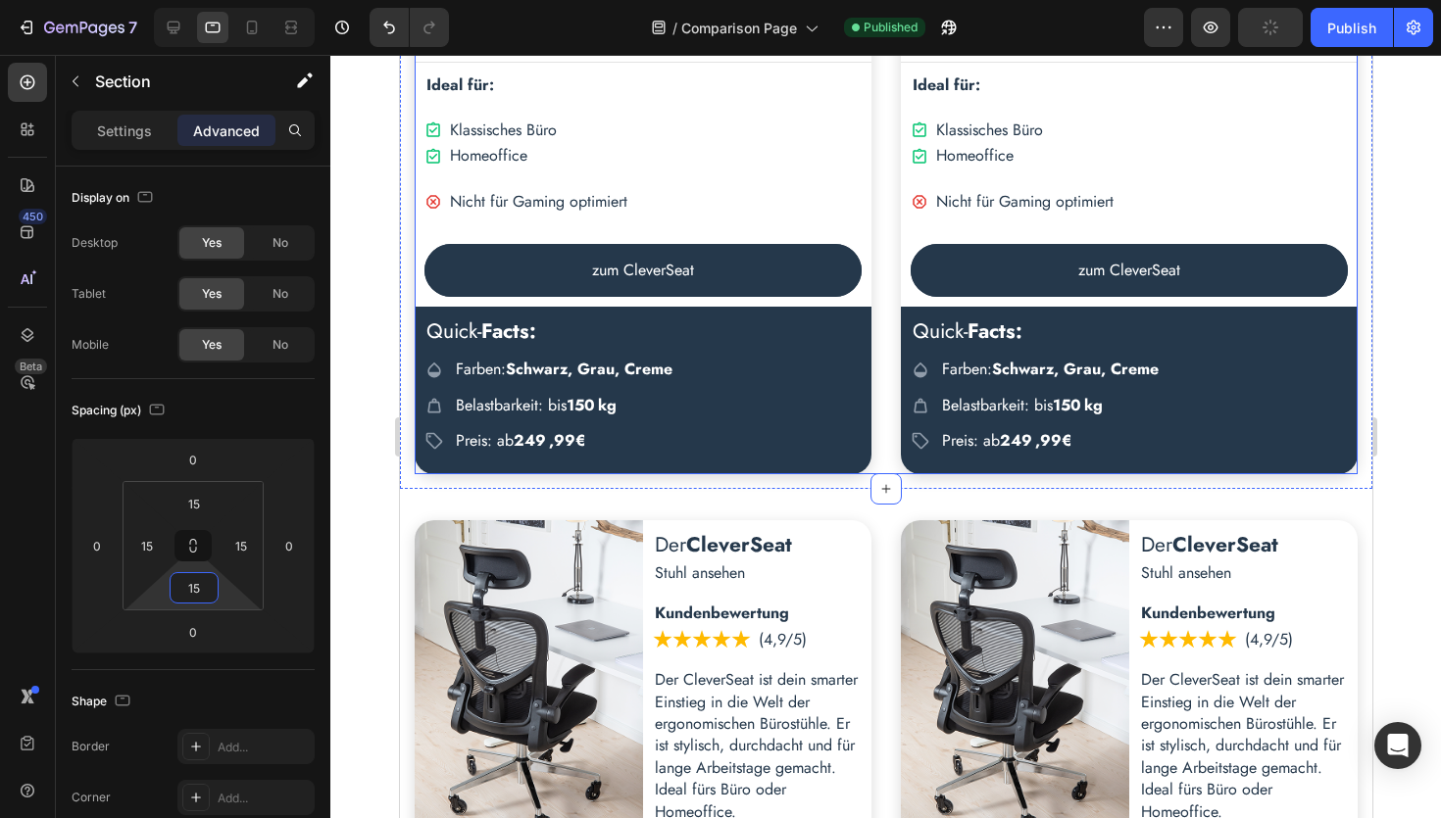
scroll to position [2408, 0]
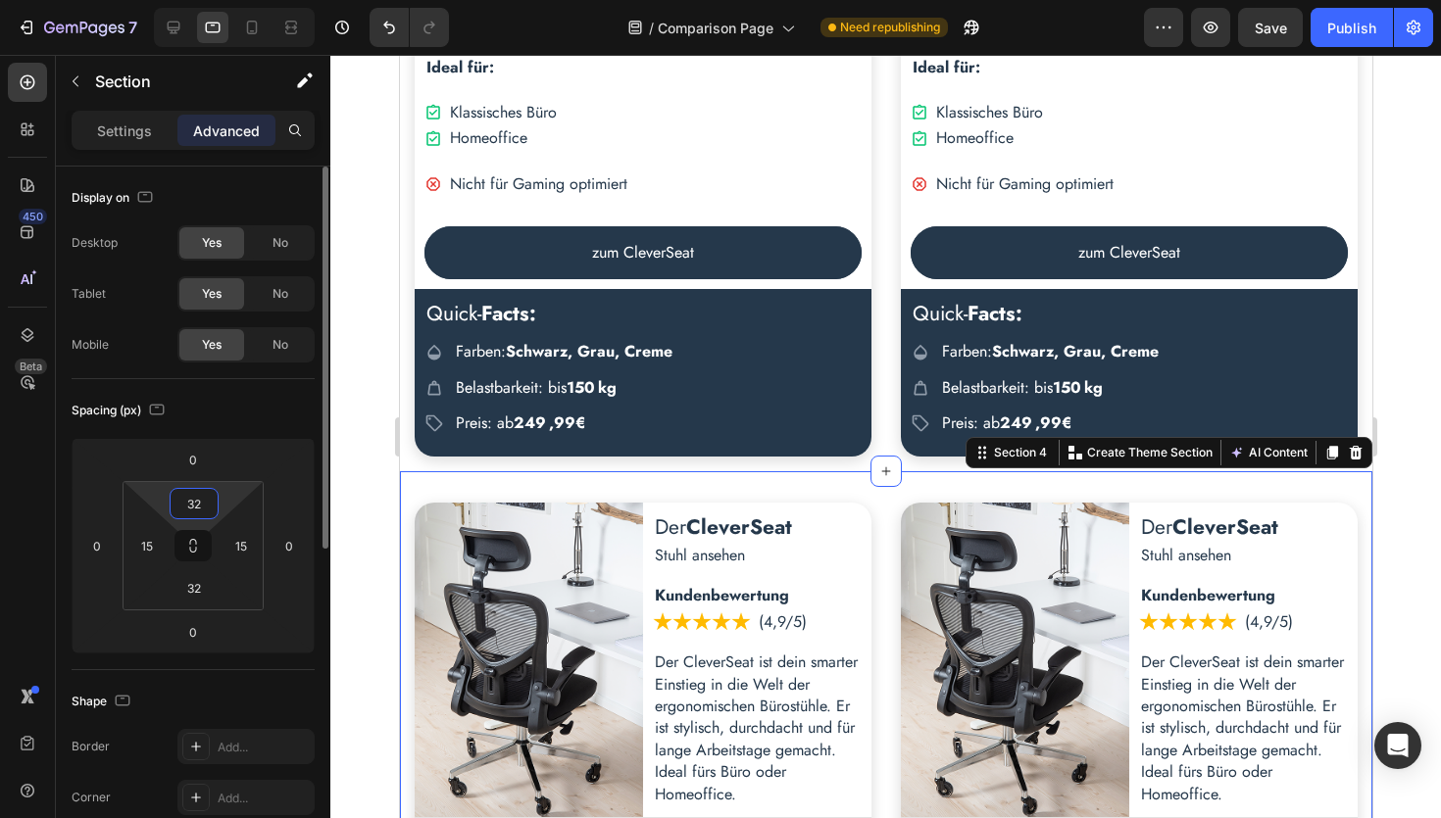
click at [198, 511] on input "32" at bounding box center [193, 503] width 39 height 29
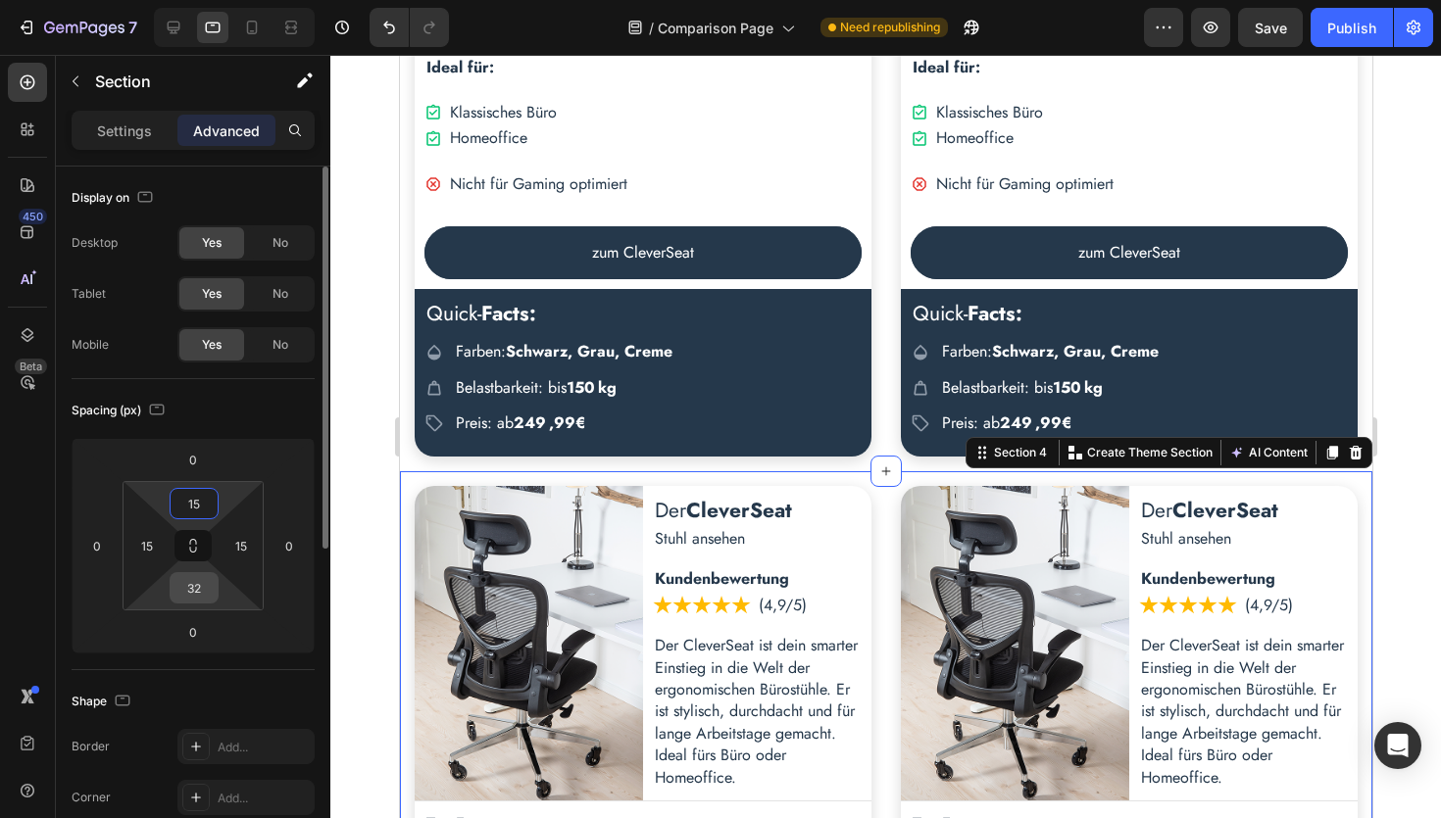
type input "15"
click at [201, 588] on input "32" at bounding box center [193, 587] width 39 height 29
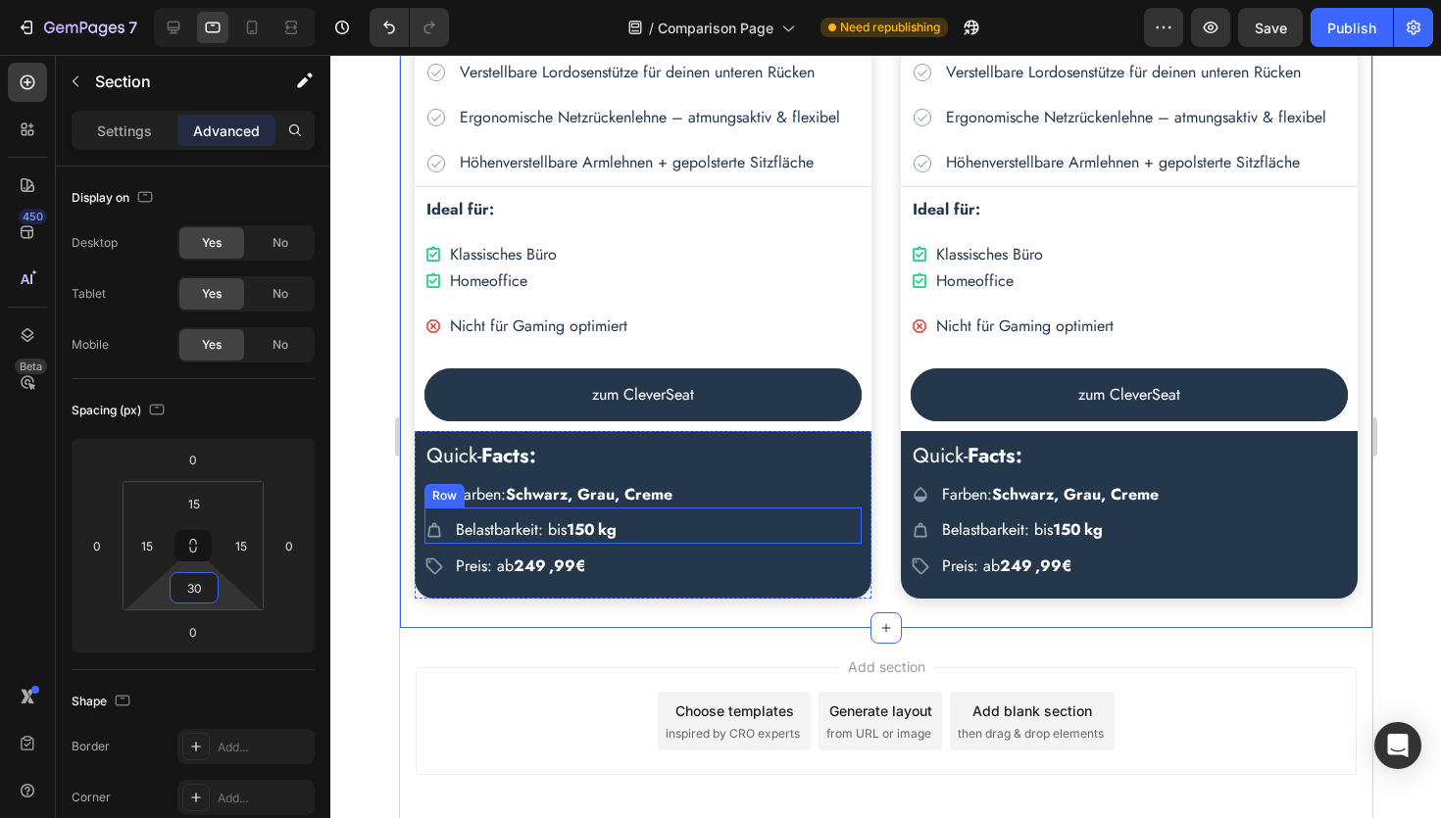
scroll to position [3206, 0]
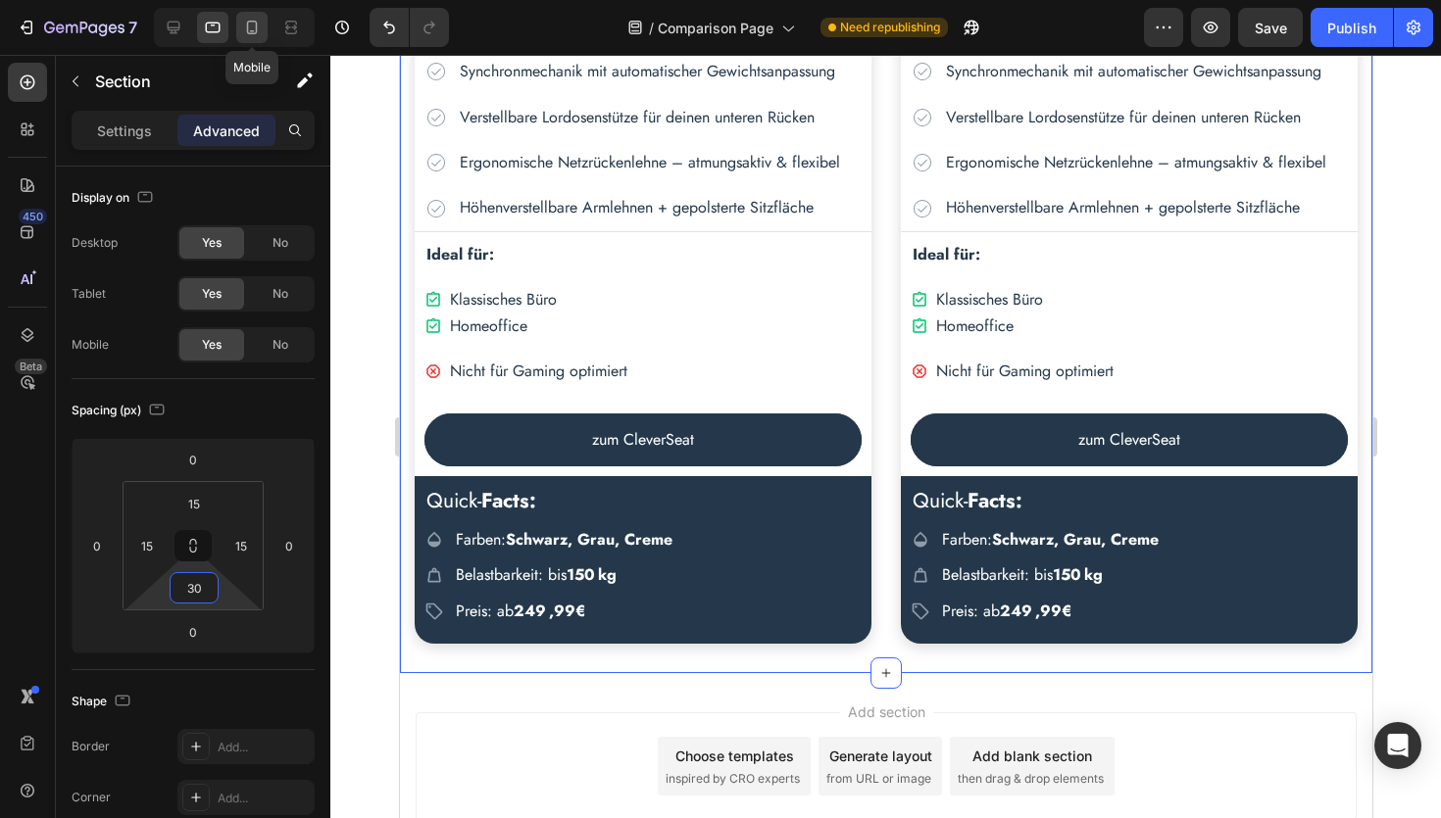
type input "30"
click at [256, 32] on icon at bounding box center [252, 28] width 11 height 14
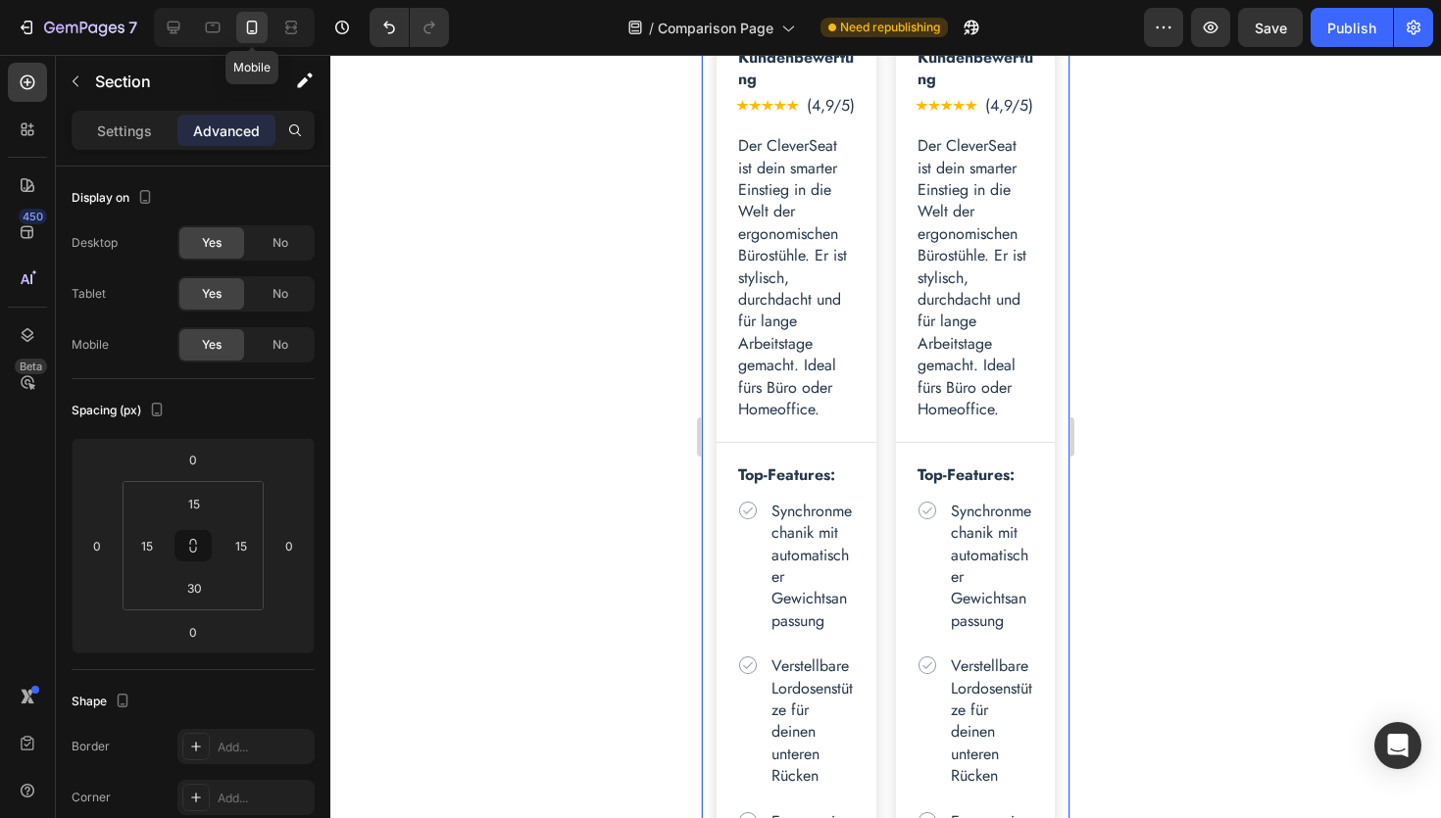
type input "32"
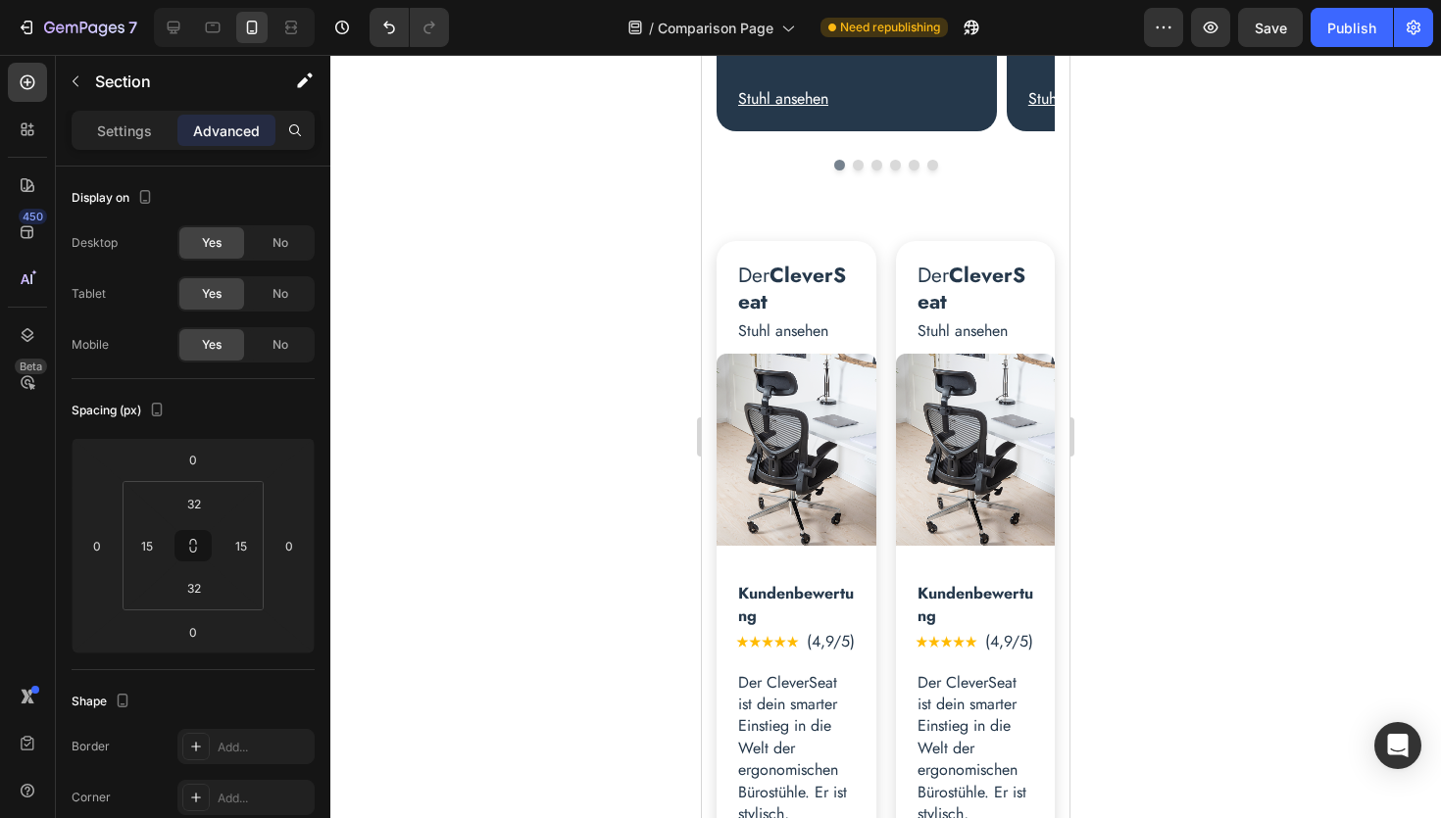
scroll to position [626, 0]
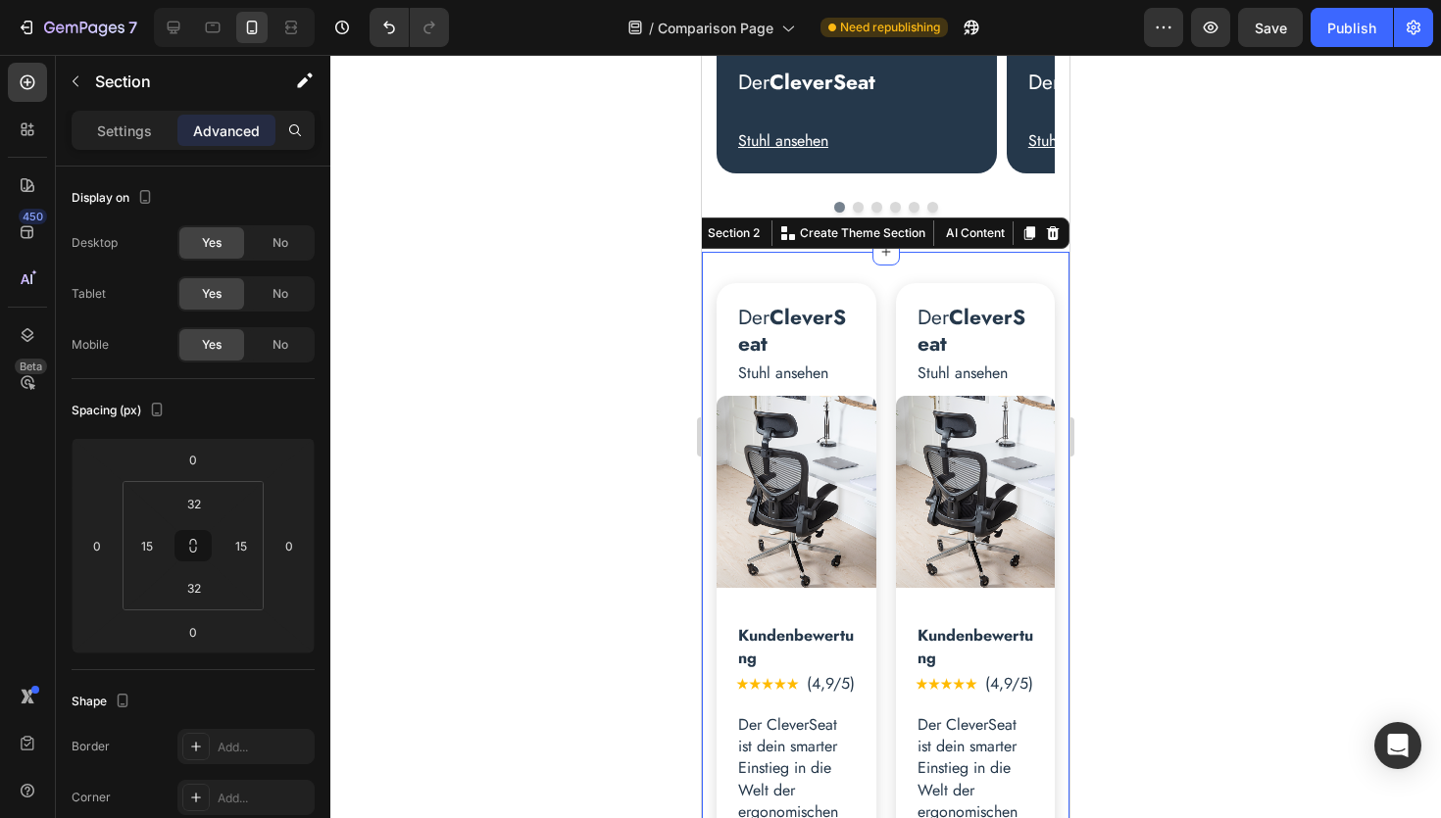
click at [75, 77] on icon "button" at bounding box center [76, 81] width 6 height 11
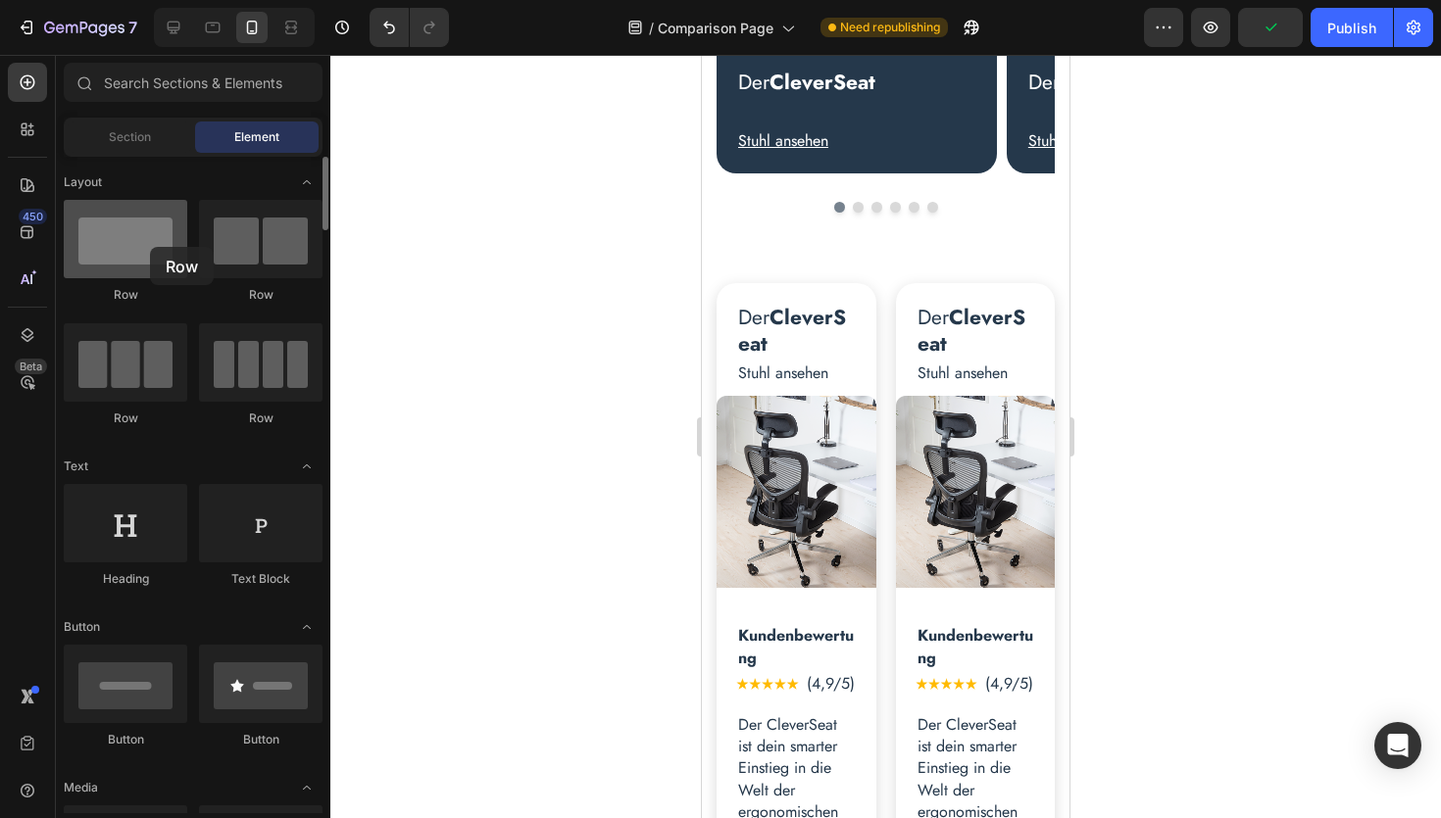
click at [150, 247] on div at bounding box center [125, 239] width 123 height 78
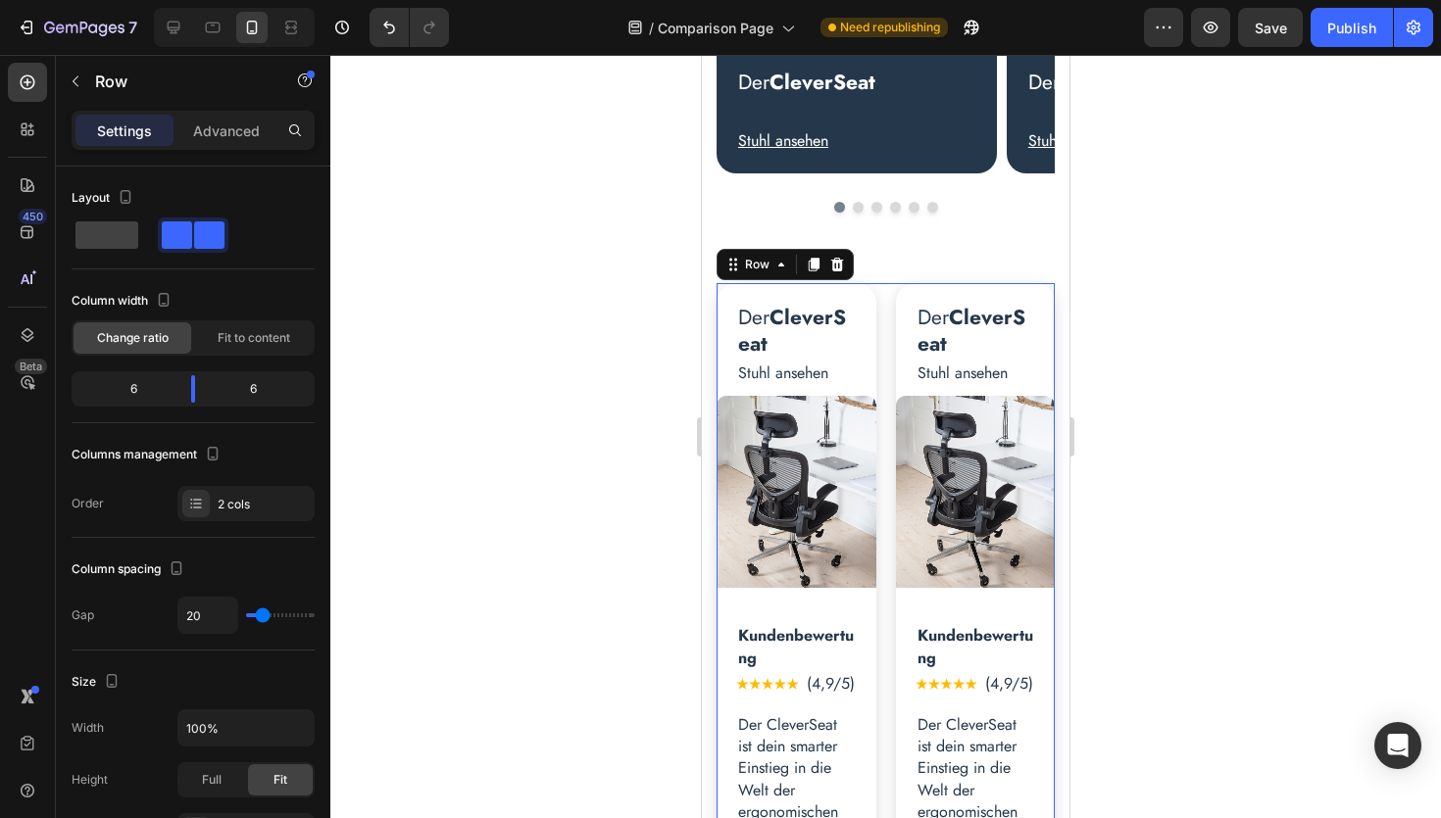
click at [115, 232] on span at bounding box center [106, 235] width 63 height 27
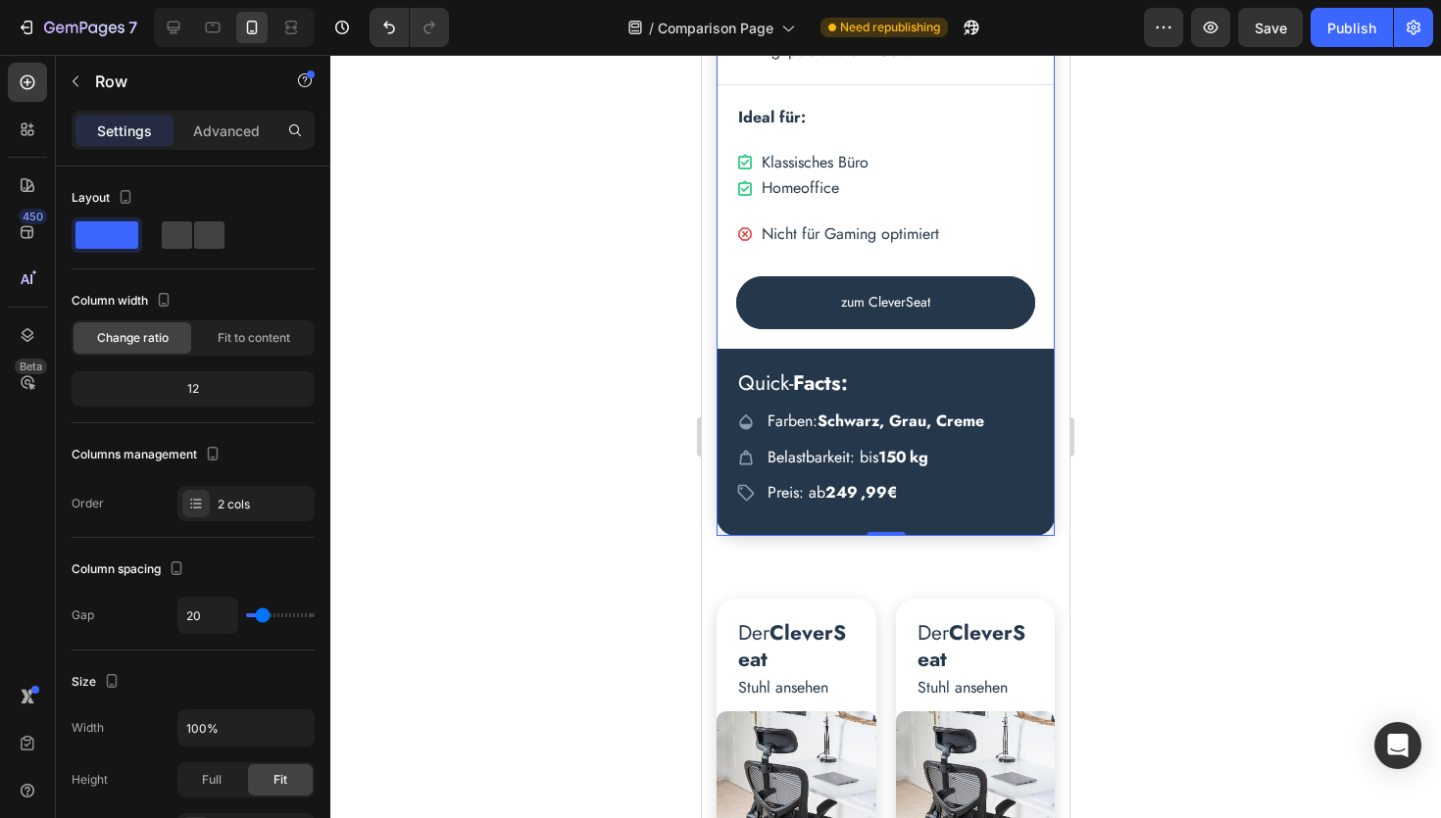
scroll to position [3457, 0]
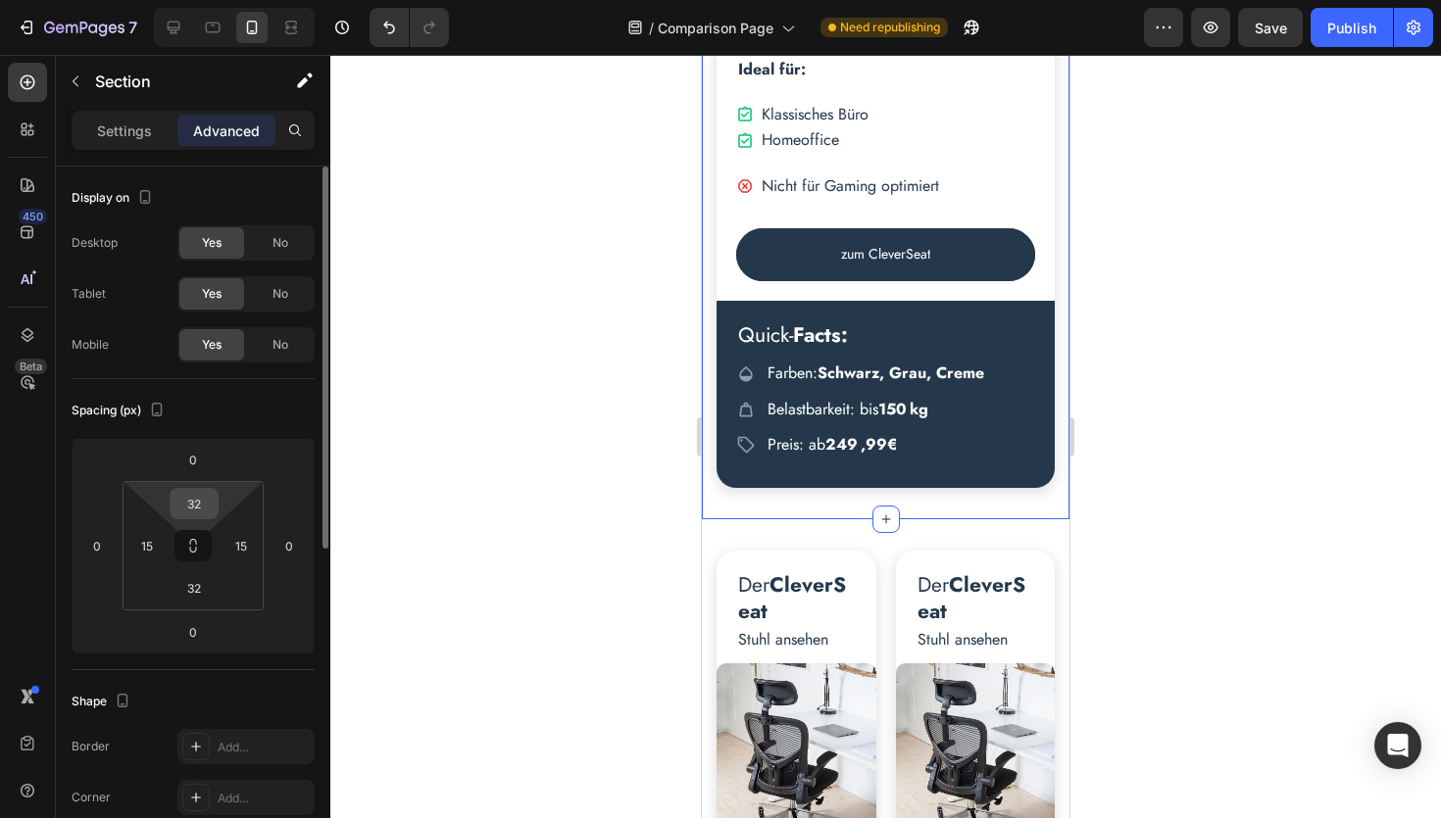
click at [204, 503] on input "32" at bounding box center [193, 503] width 39 height 29
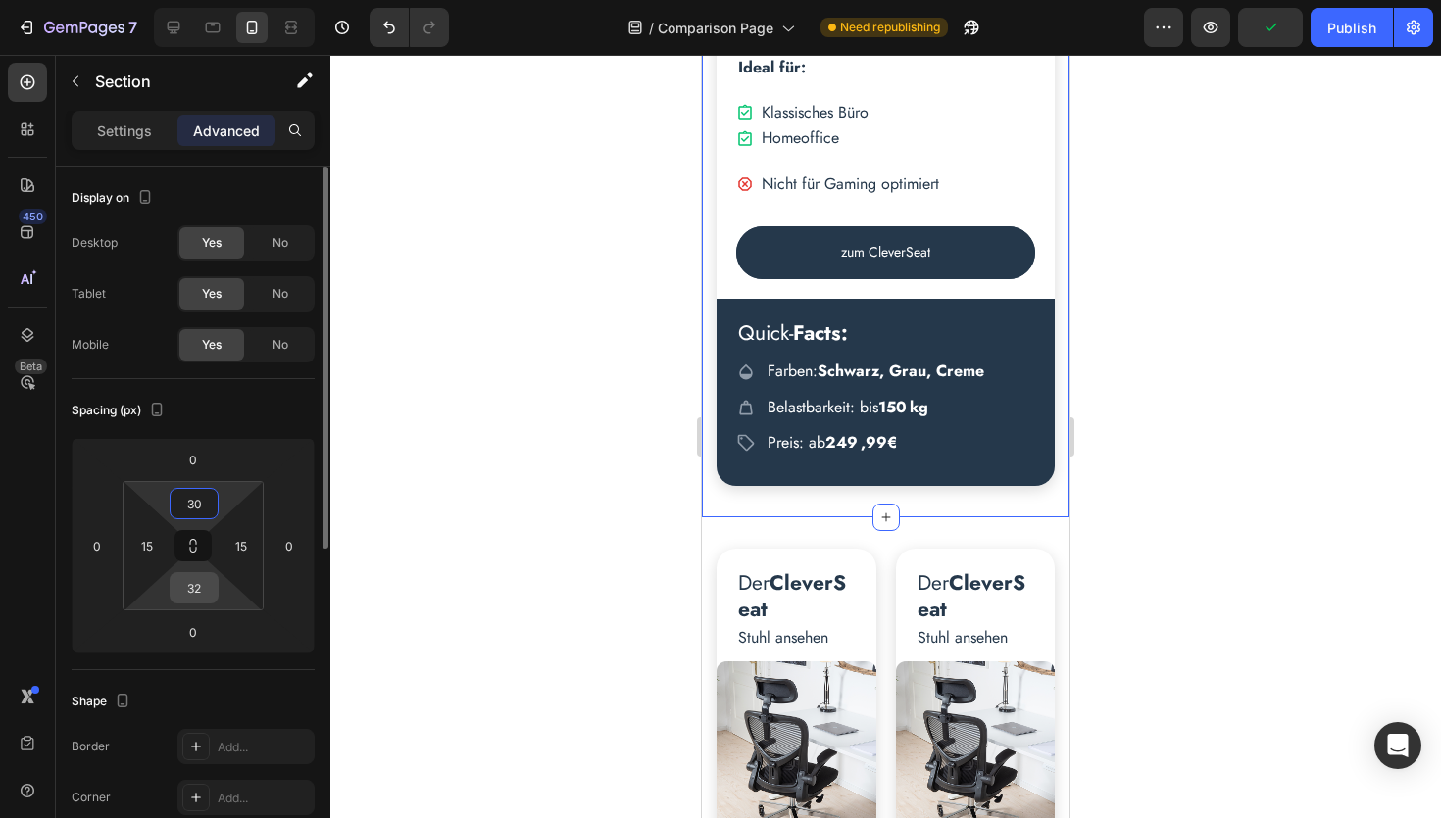
type input "30"
click at [201, 596] on input "32" at bounding box center [193, 587] width 39 height 29
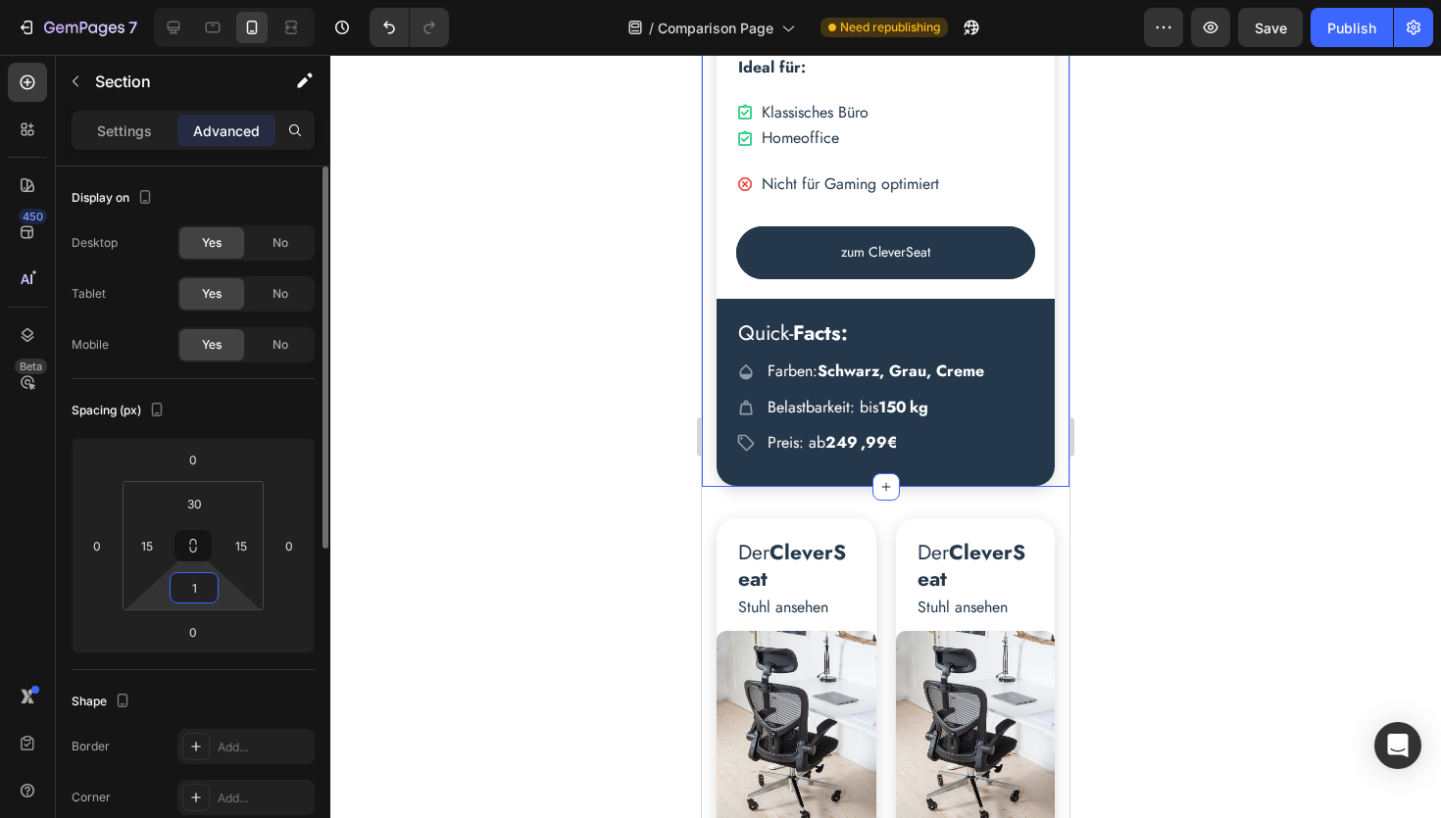
type input "10"
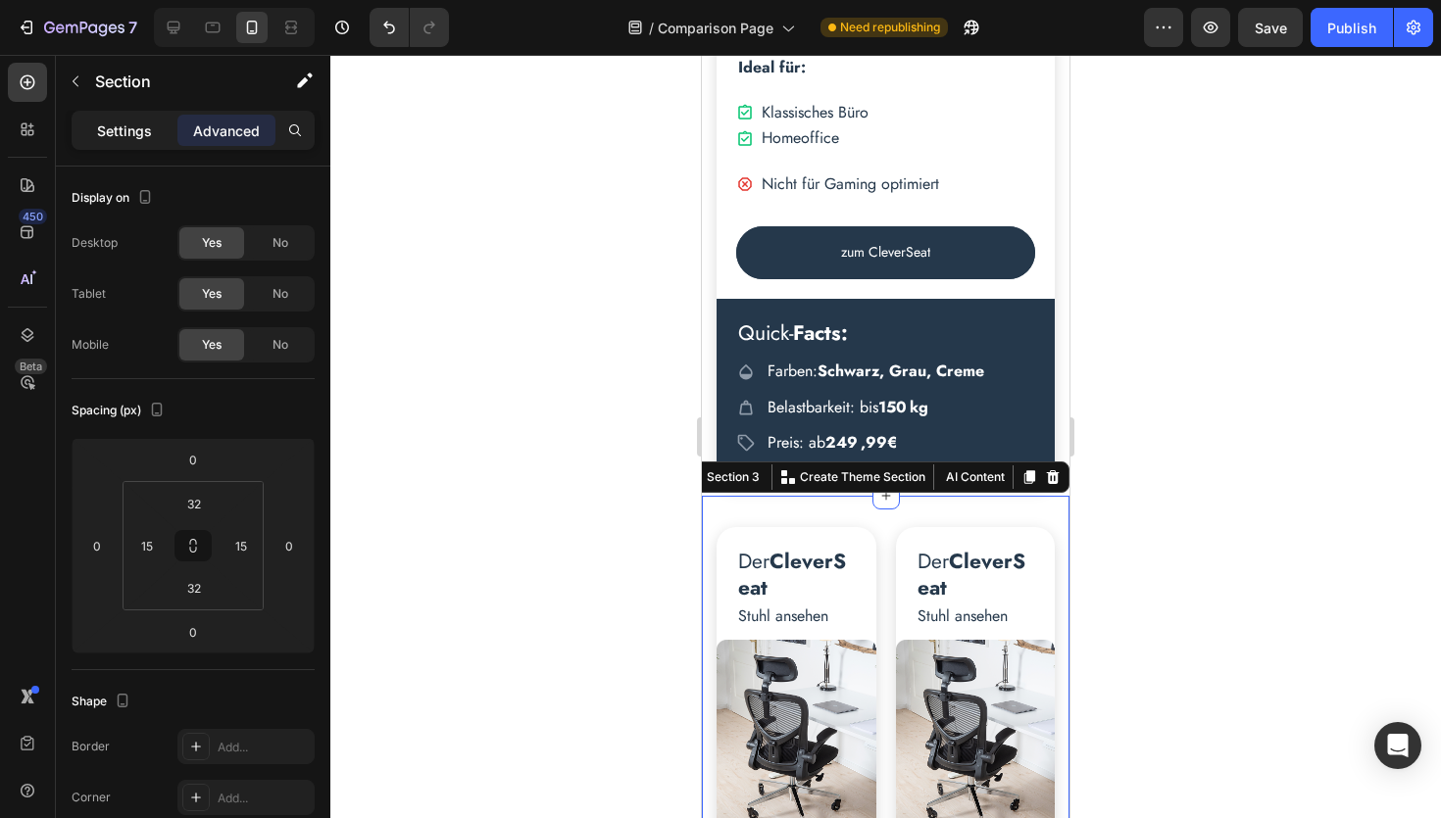
click at [120, 139] on p "Settings" at bounding box center [124, 131] width 55 height 21
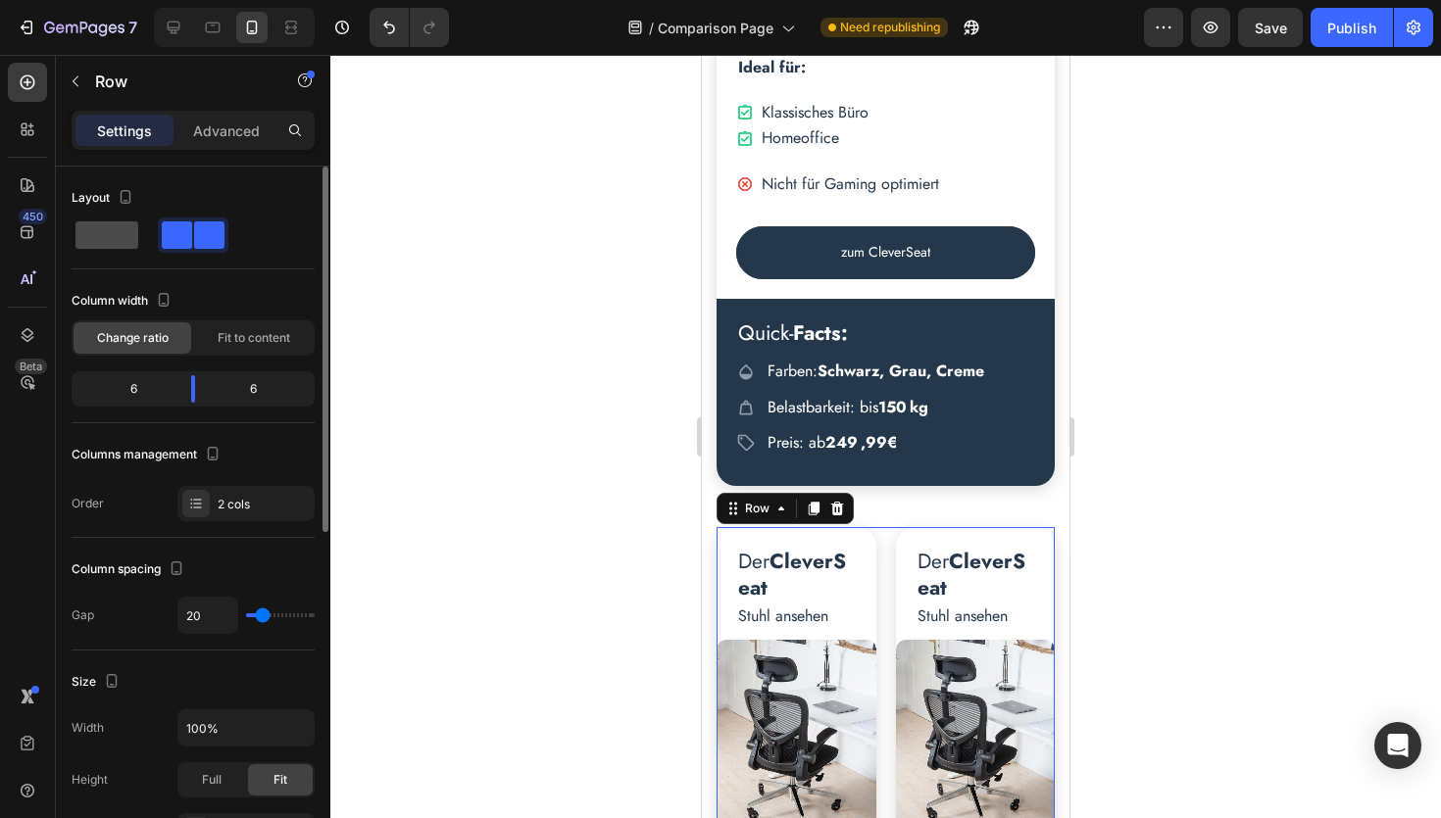
click at [121, 234] on span at bounding box center [106, 235] width 63 height 27
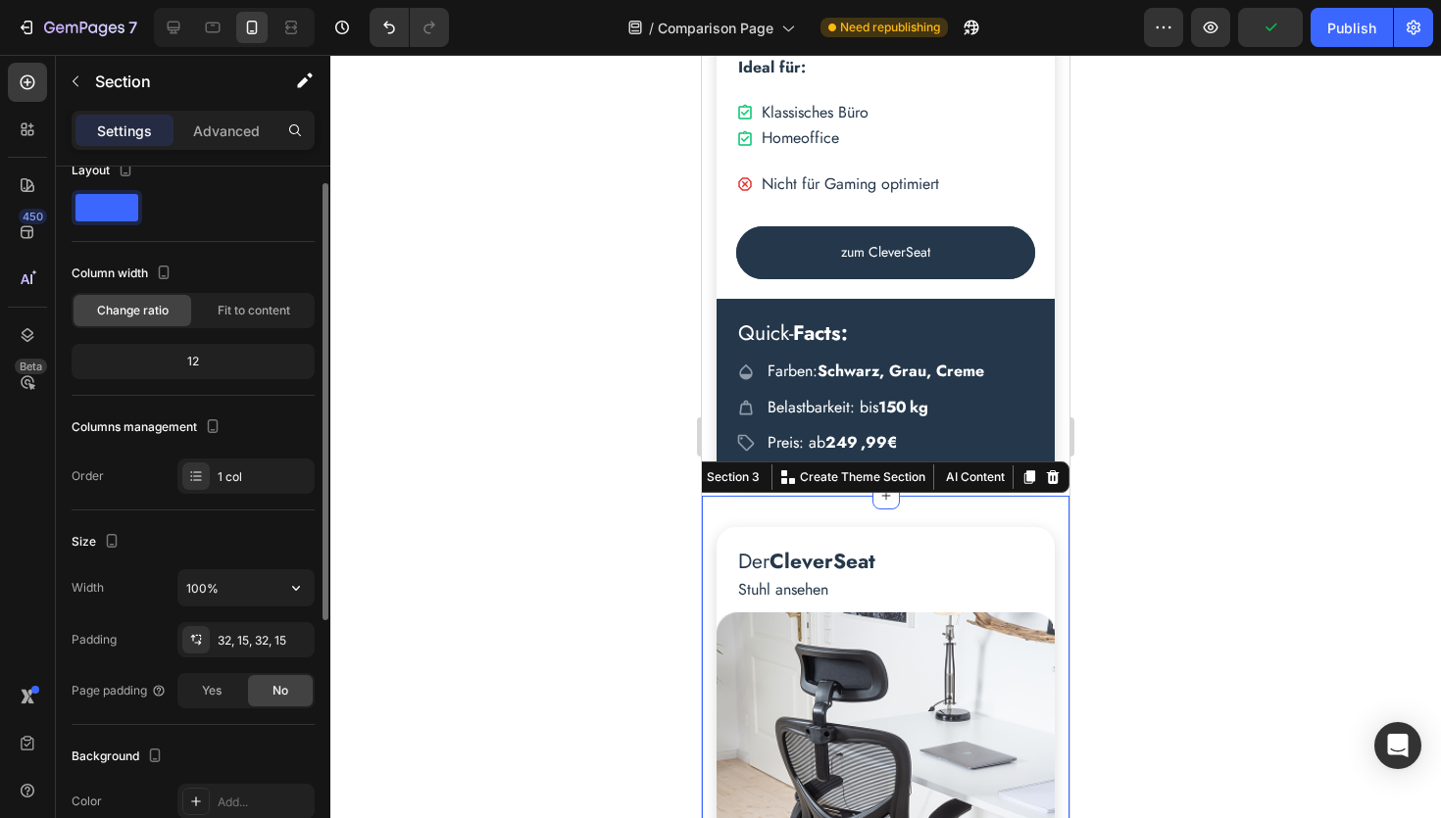
scroll to position [0, 0]
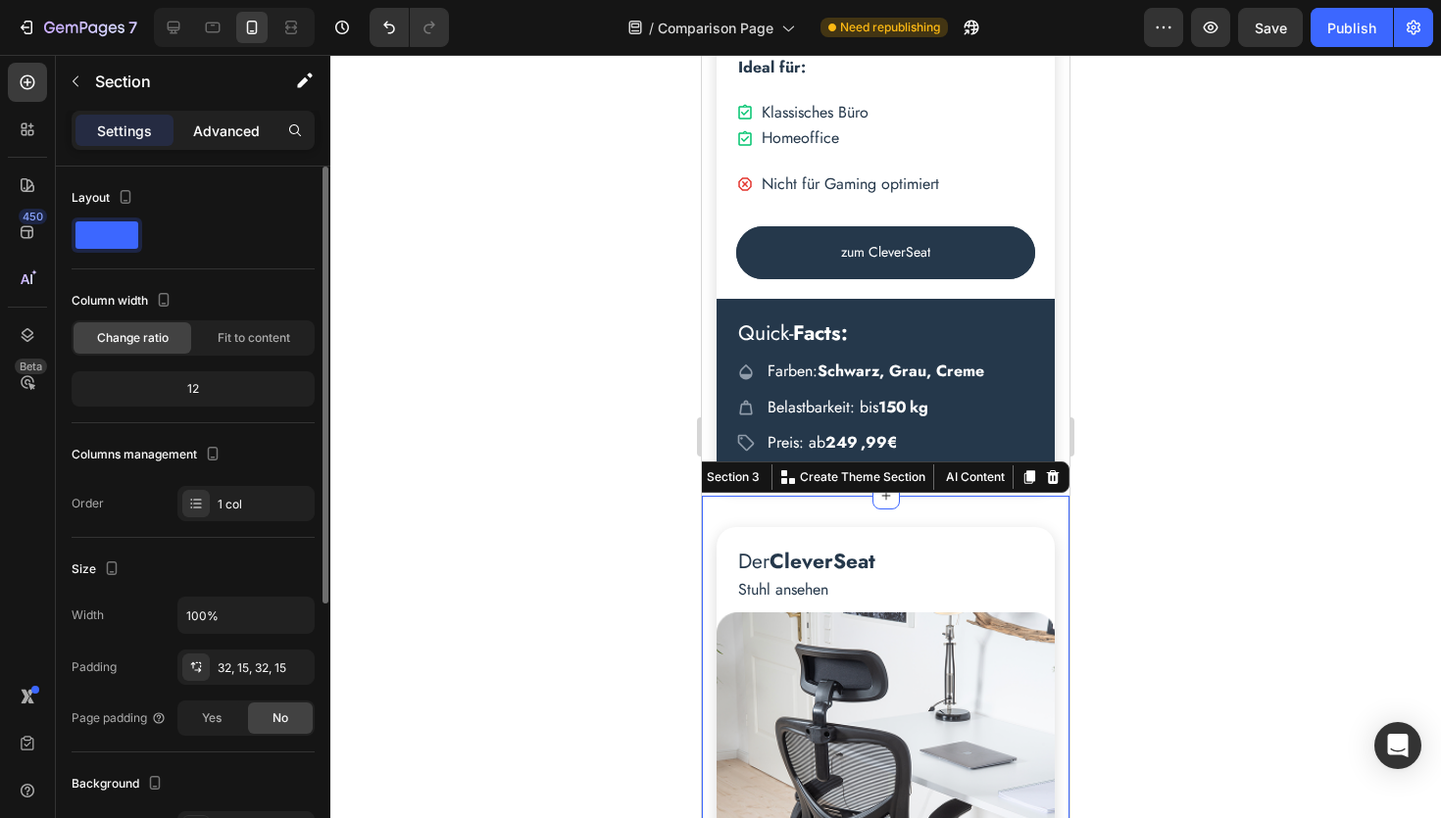
click at [226, 129] on p "Advanced" at bounding box center [226, 131] width 67 height 21
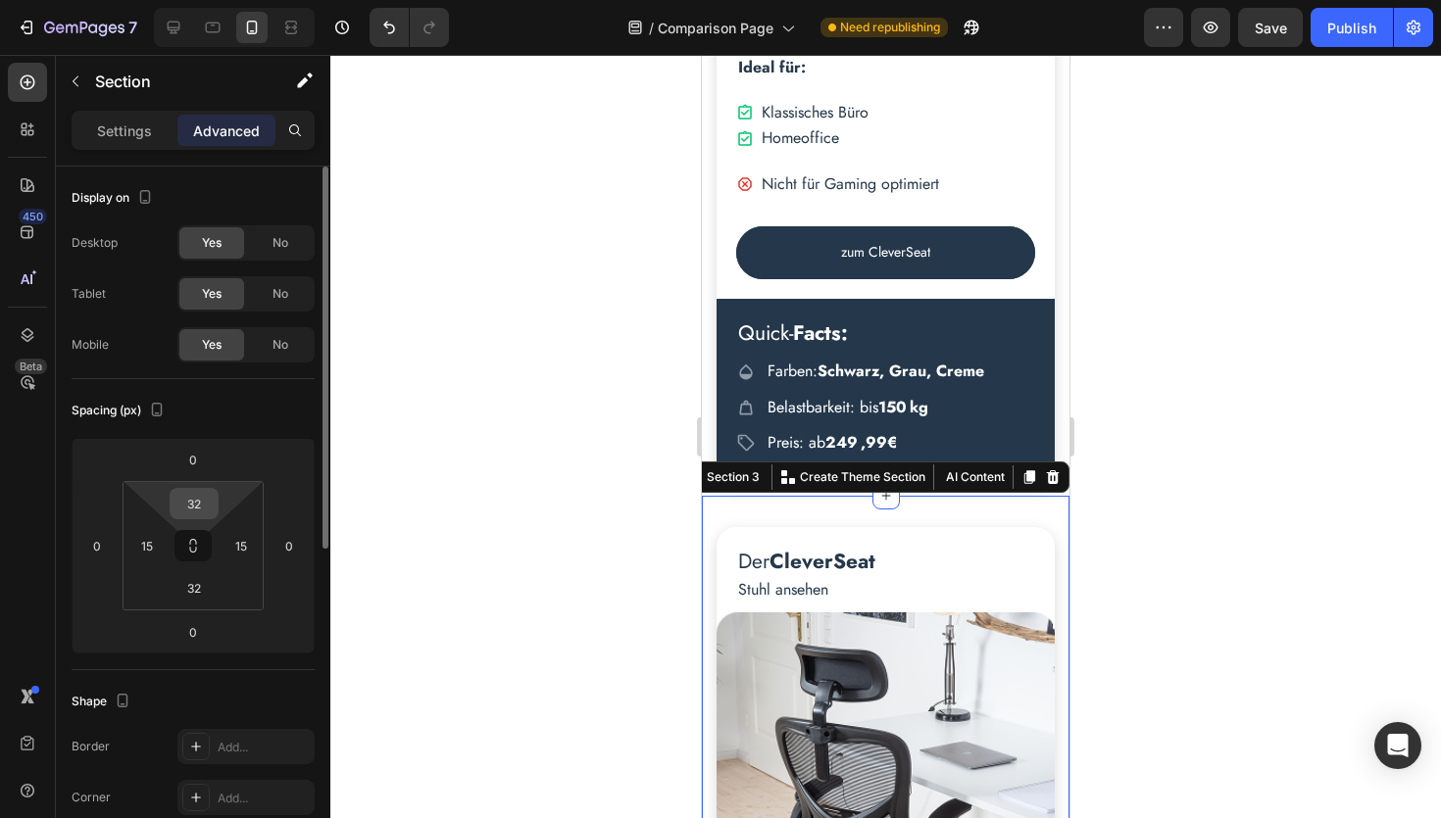
click at [197, 508] on input "32" at bounding box center [193, 503] width 39 height 29
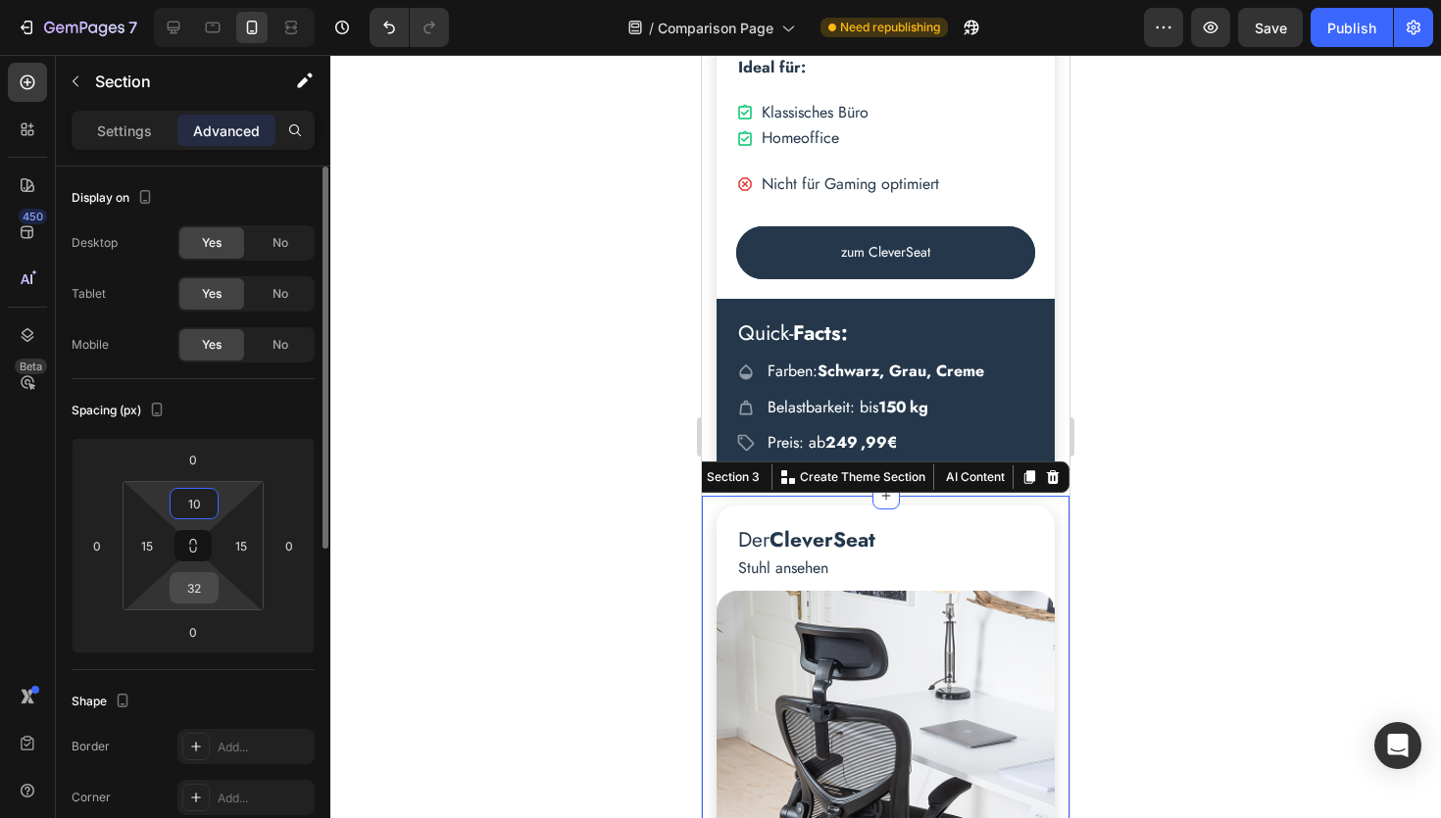
type input "10"
click at [203, 590] on input "32" at bounding box center [193, 587] width 39 height 29
type input "10"
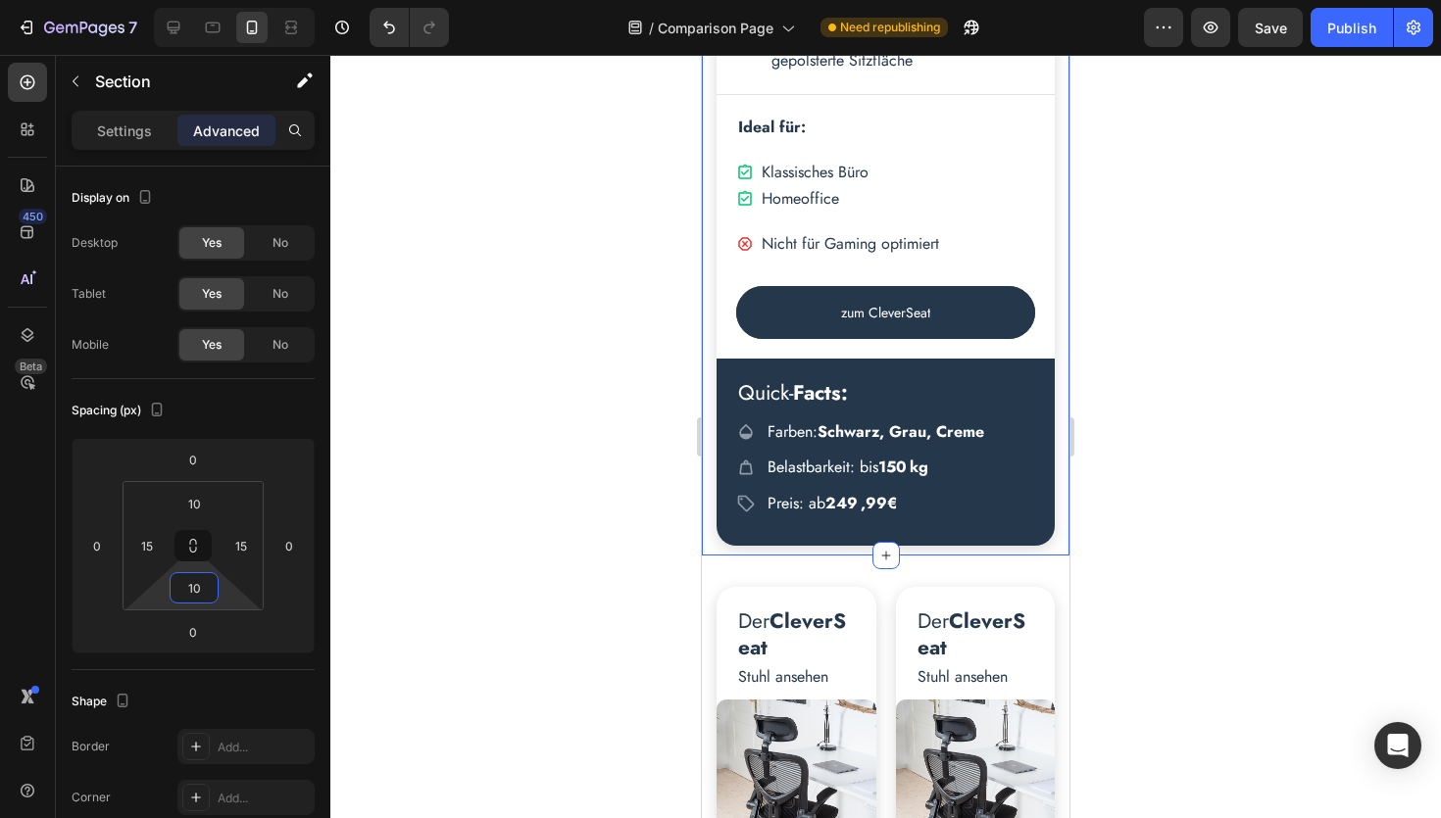
scroll to position [6459, 0]
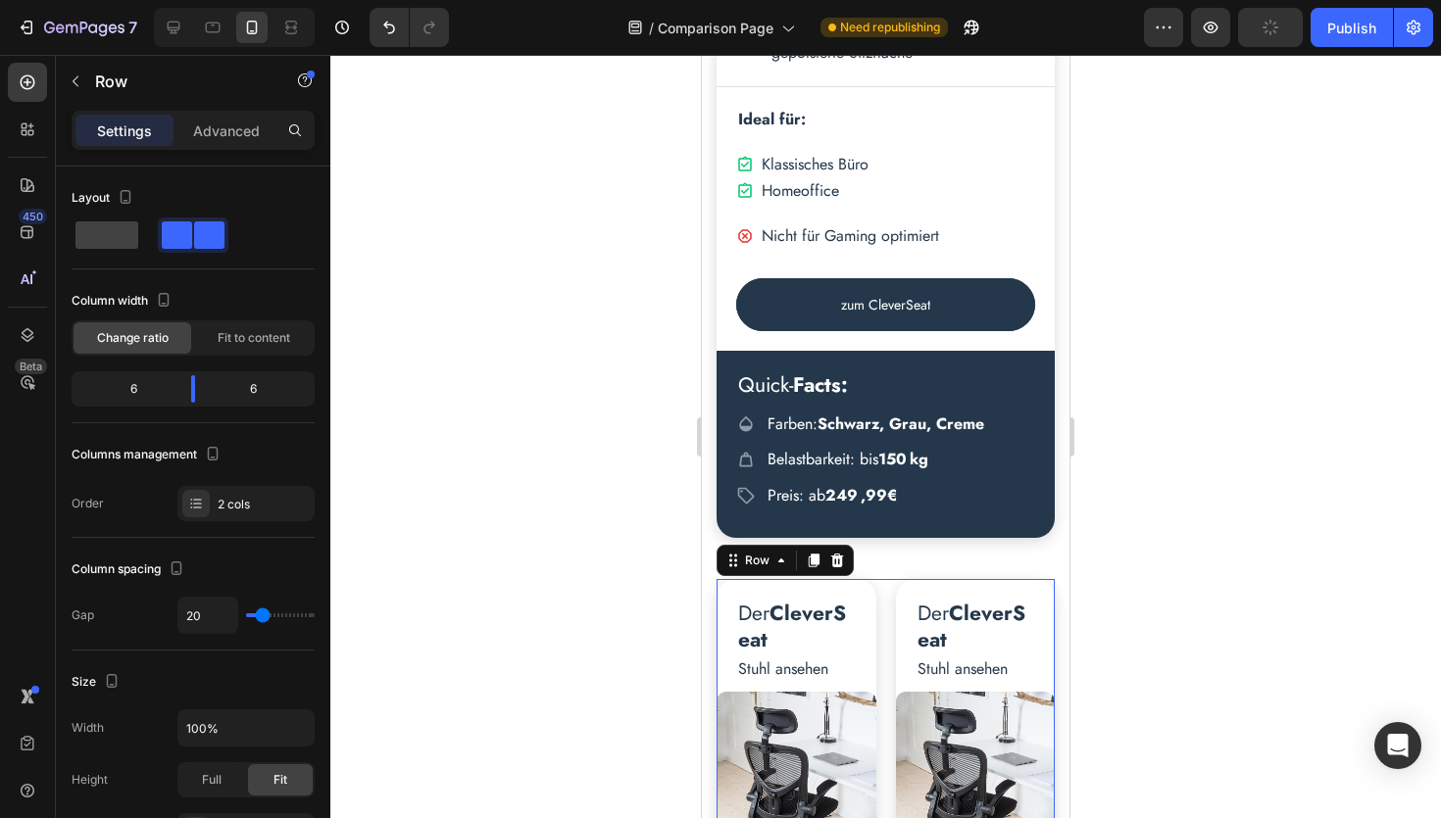
click at [80, 235] on span at bounding box center [106, 235] width 63 height 27
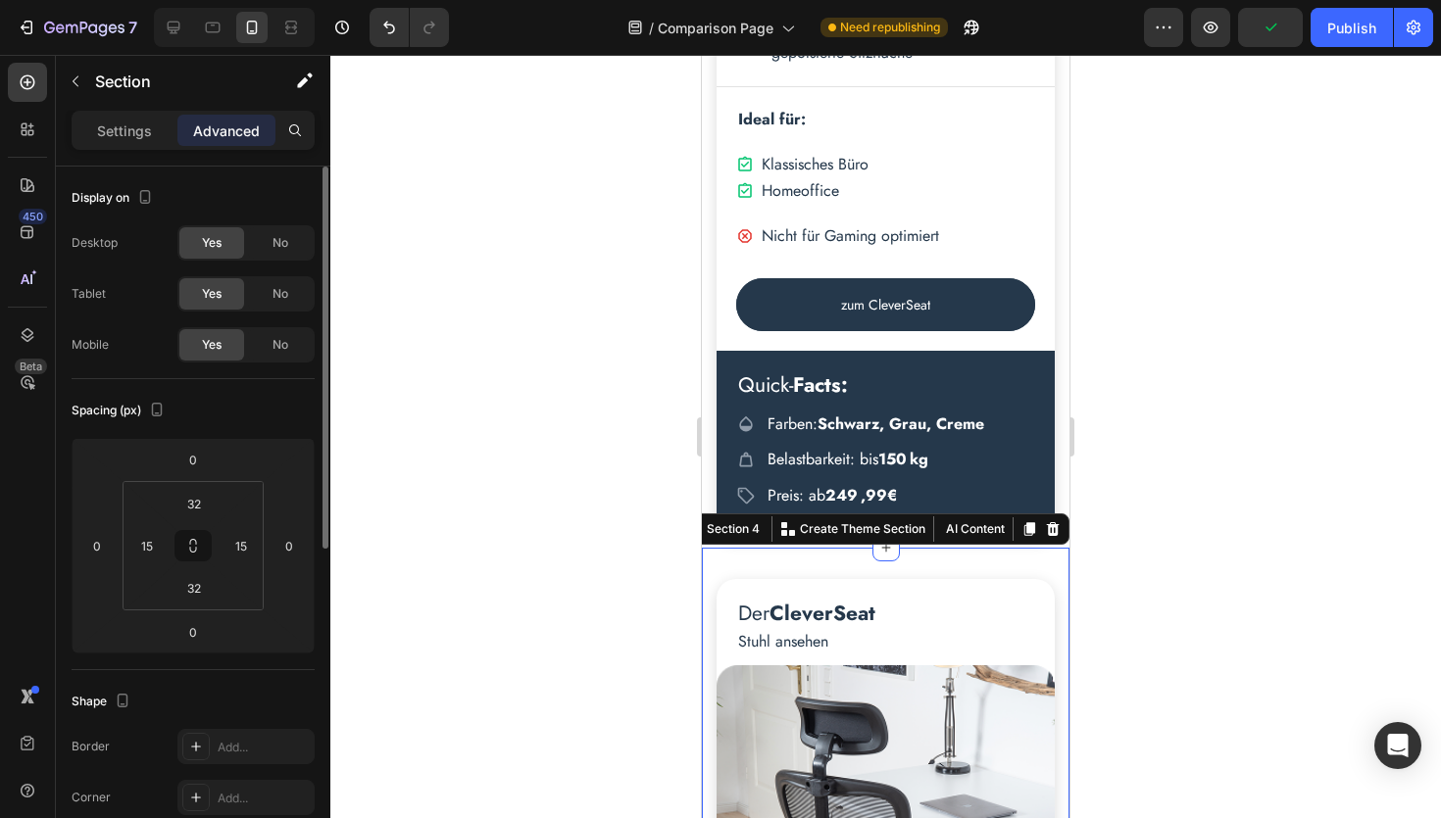
click at [209, 502] on input "32" at bounding box center [193, 503] width 39 height 29
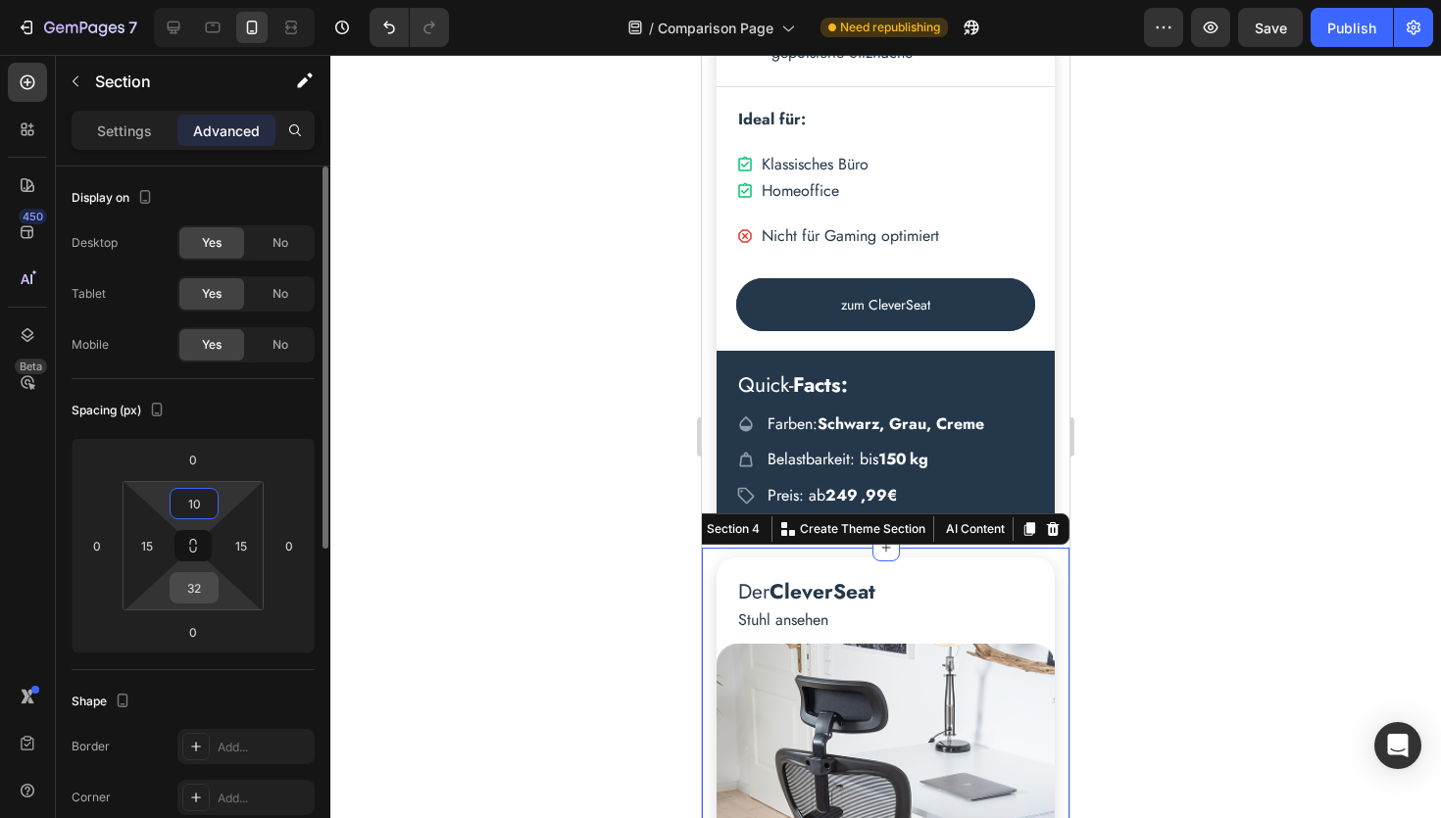
type input "10"
click at [193, 587] on input "32" at bounding box center [193, 587] width 39 height 29
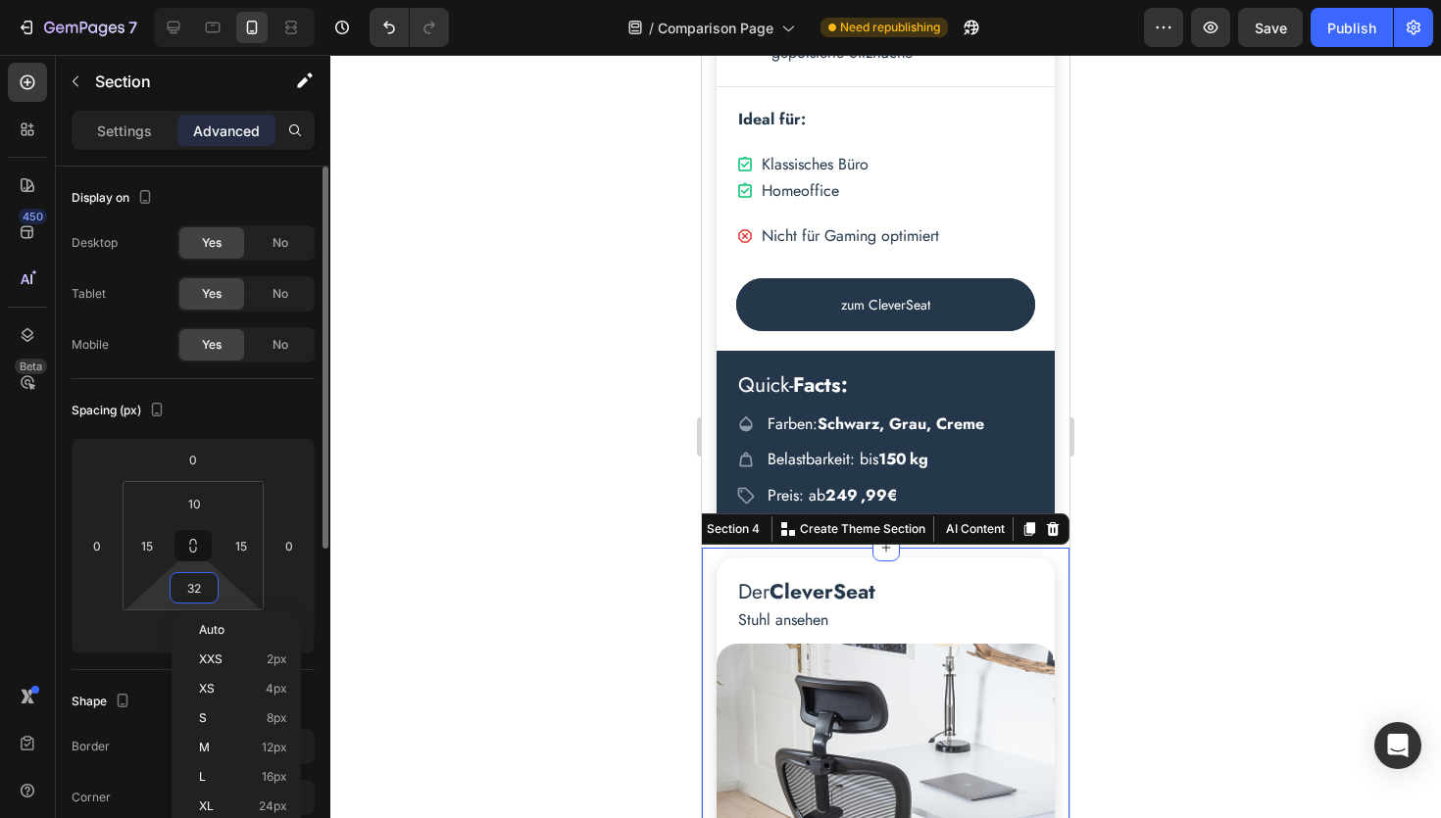
type input "2"
type input "30"
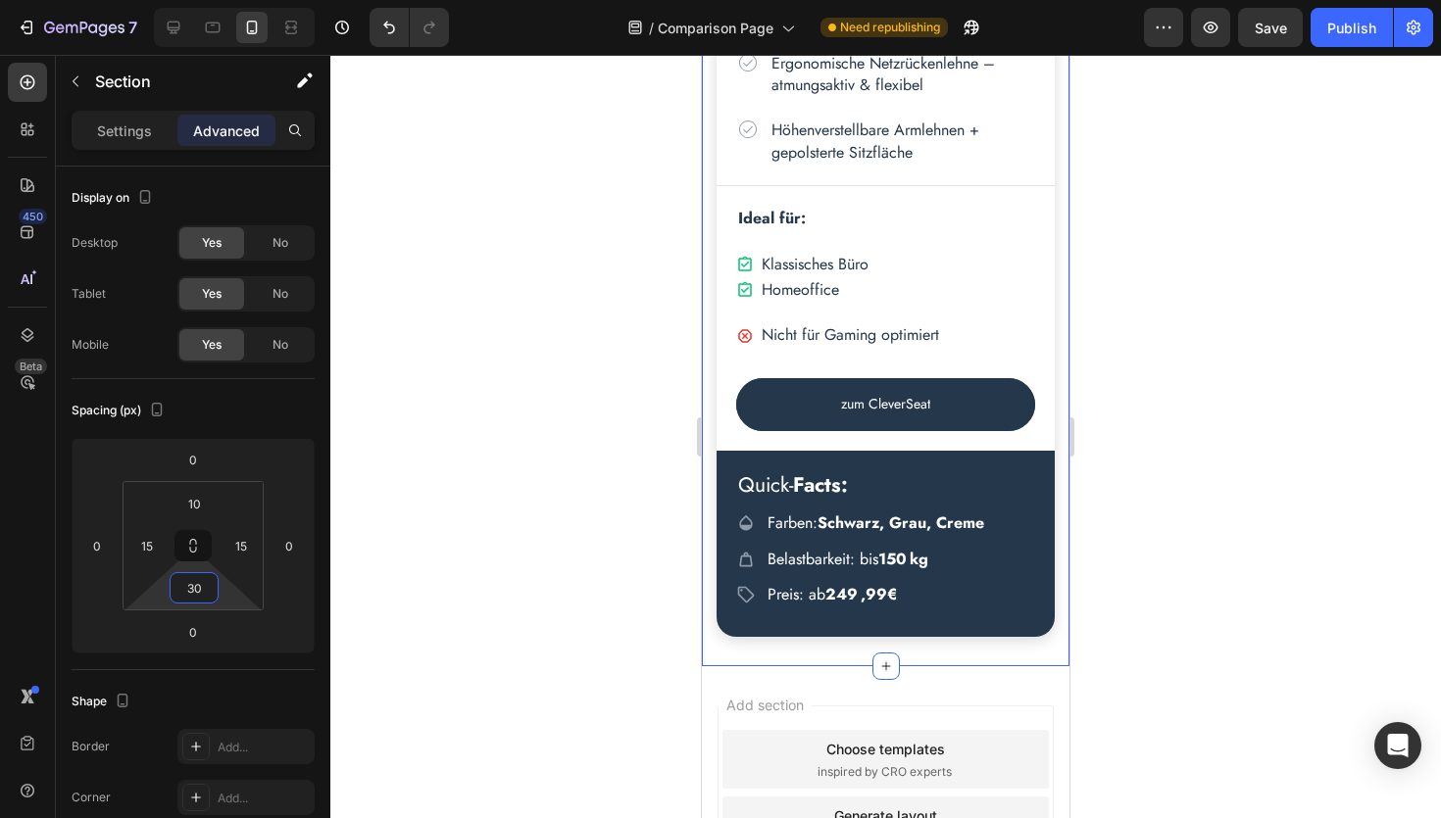
scroll to position [9678, 0]
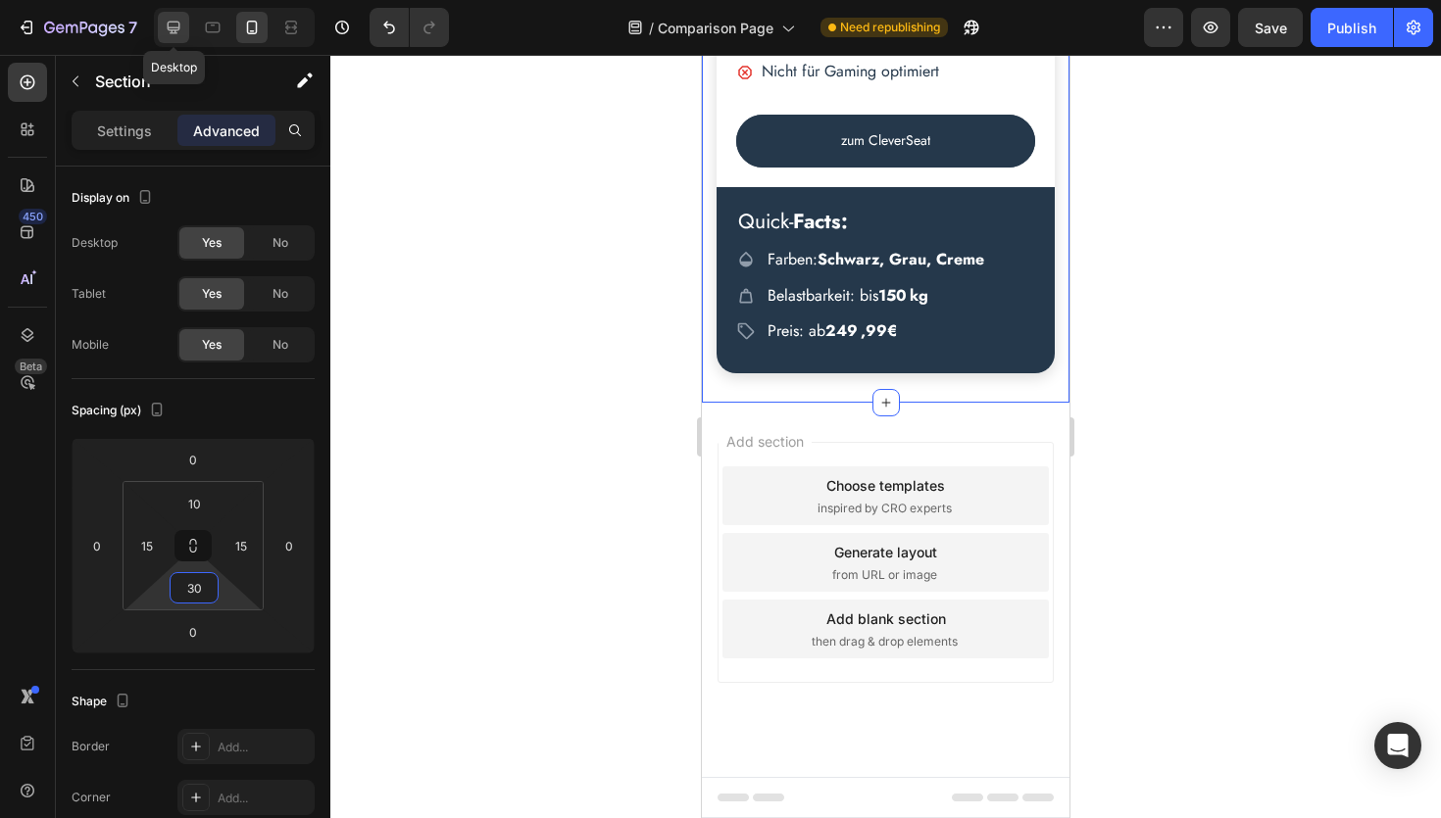
click at [180, 33] on icon at bounding box center [174, 28] width 20 height 20
type input "15"
type input "0"
type input "15"
type input "0"
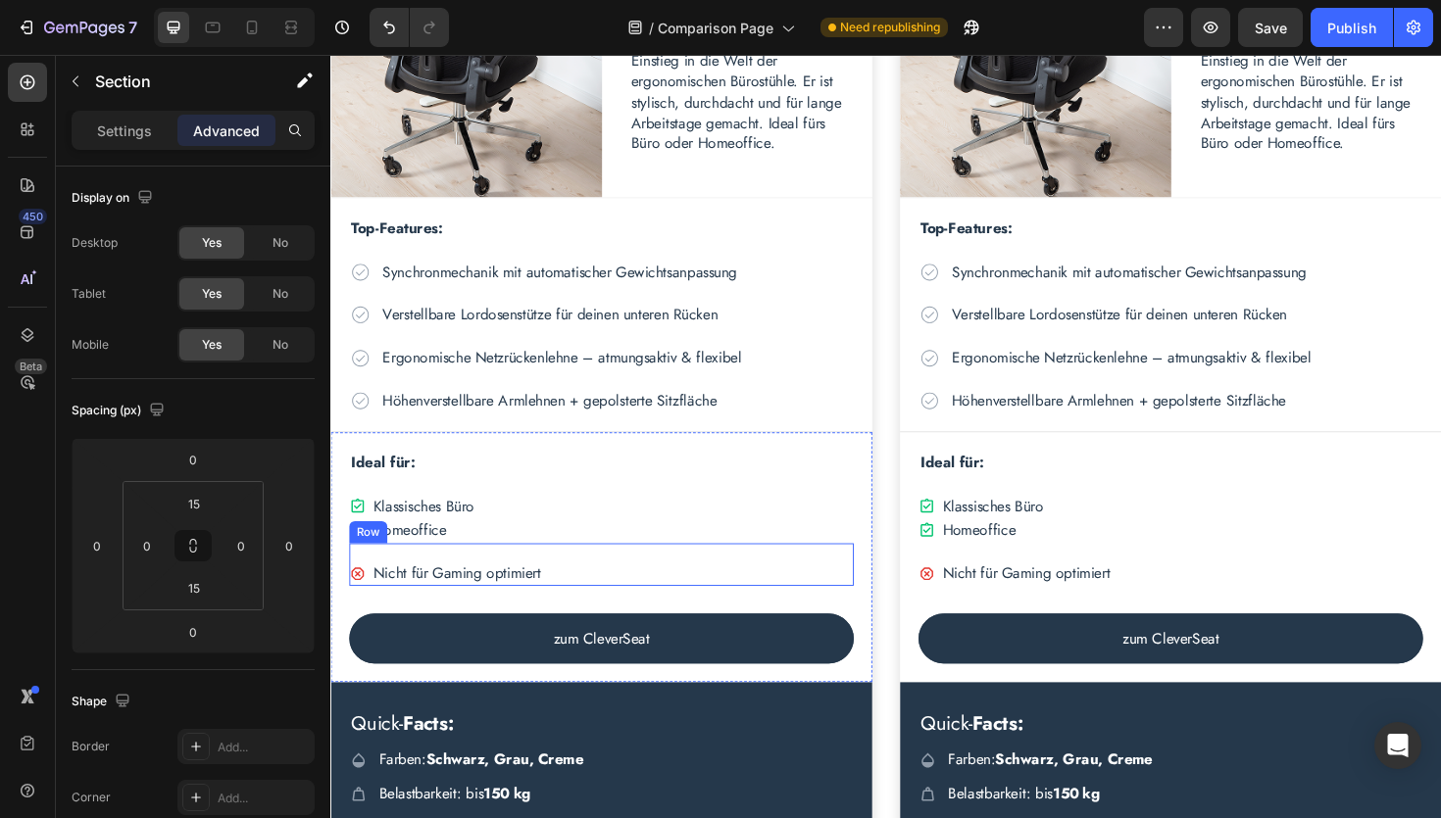
scroll to position [1147, 0]
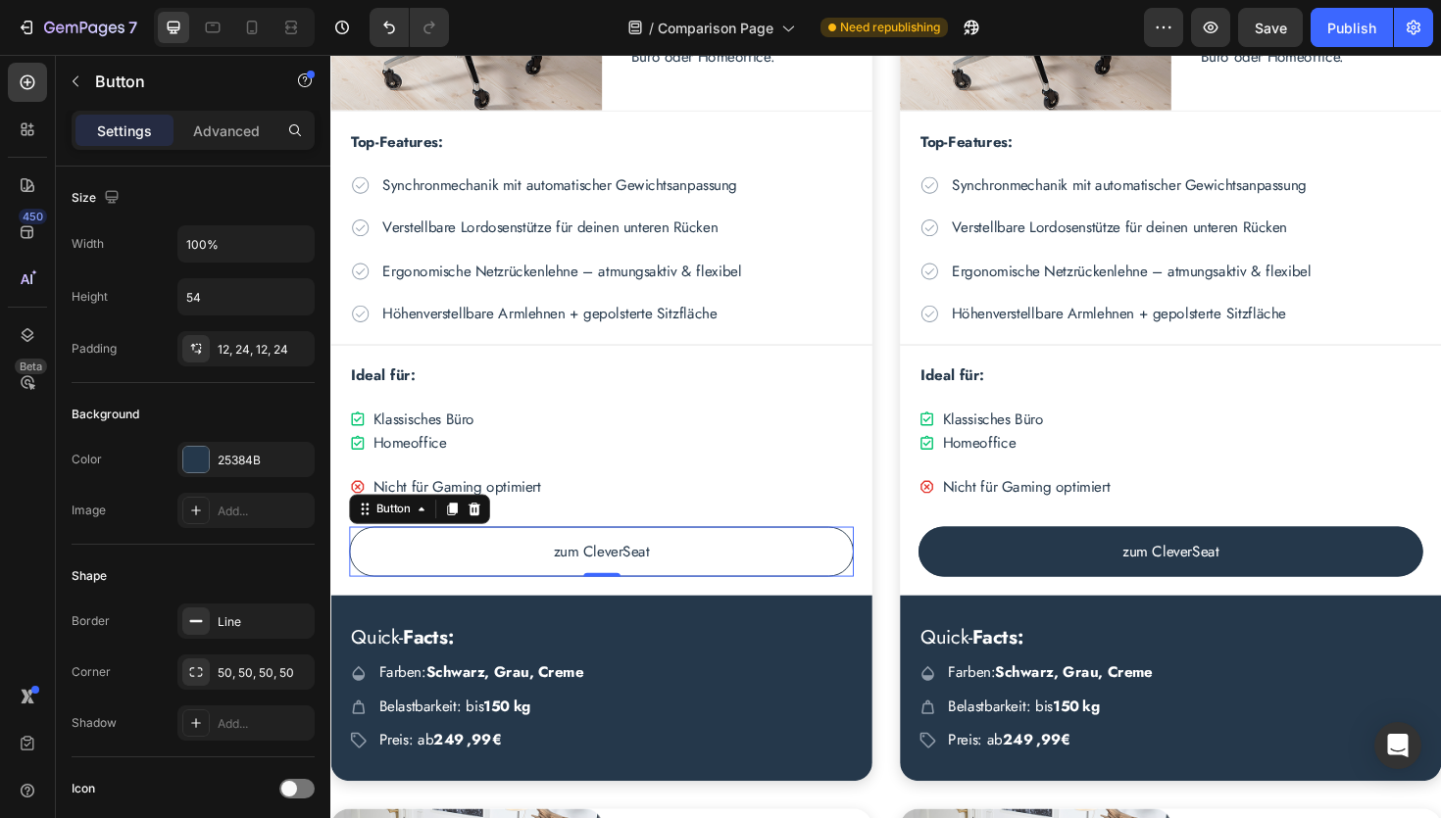
click at [755, 577] on button "zum CleverSeat" at bounding box center [617, 581] width 534 height 53
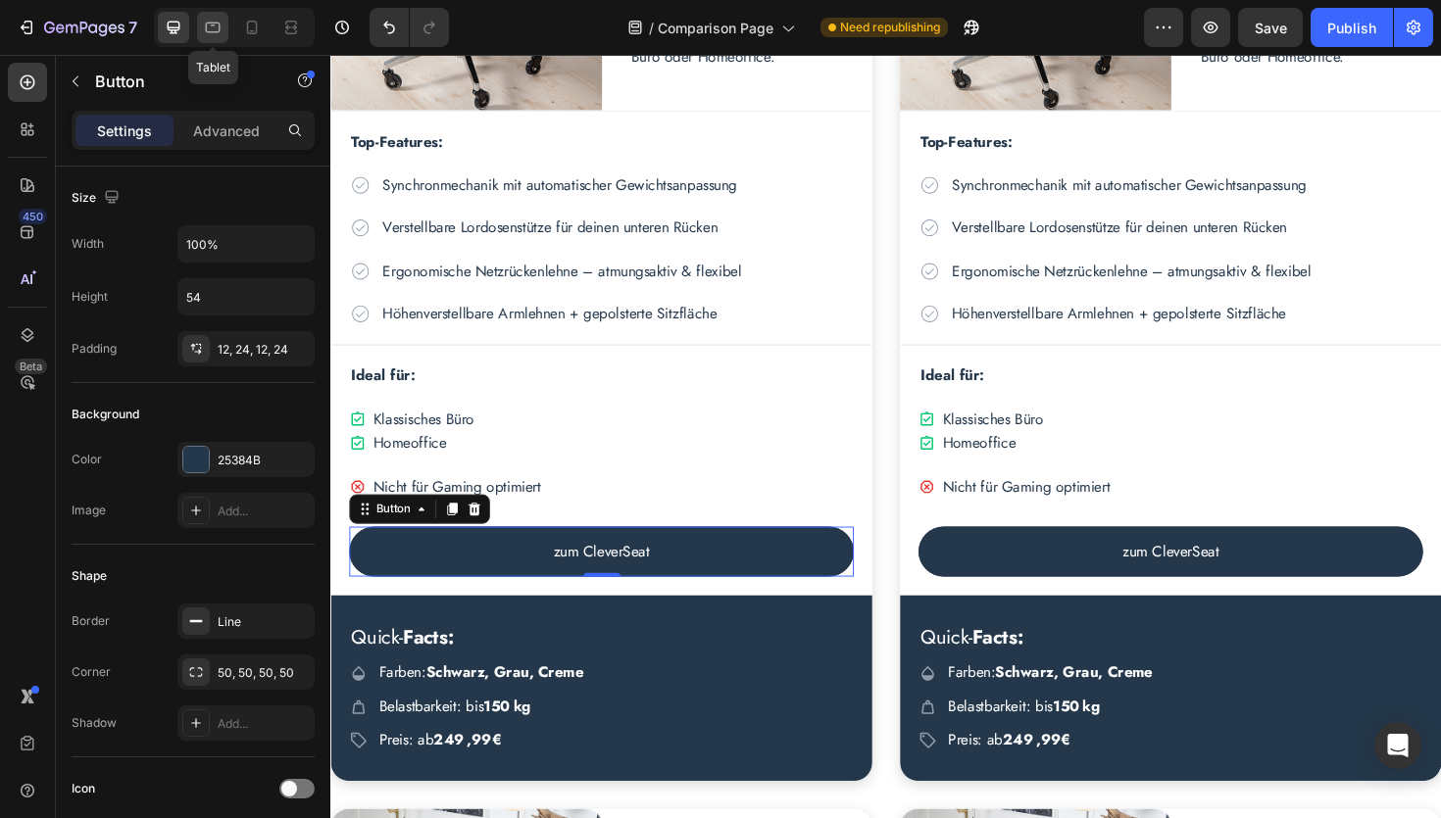
click at [217, 16] on div at bounding box center [212, 27] width 31 height 31
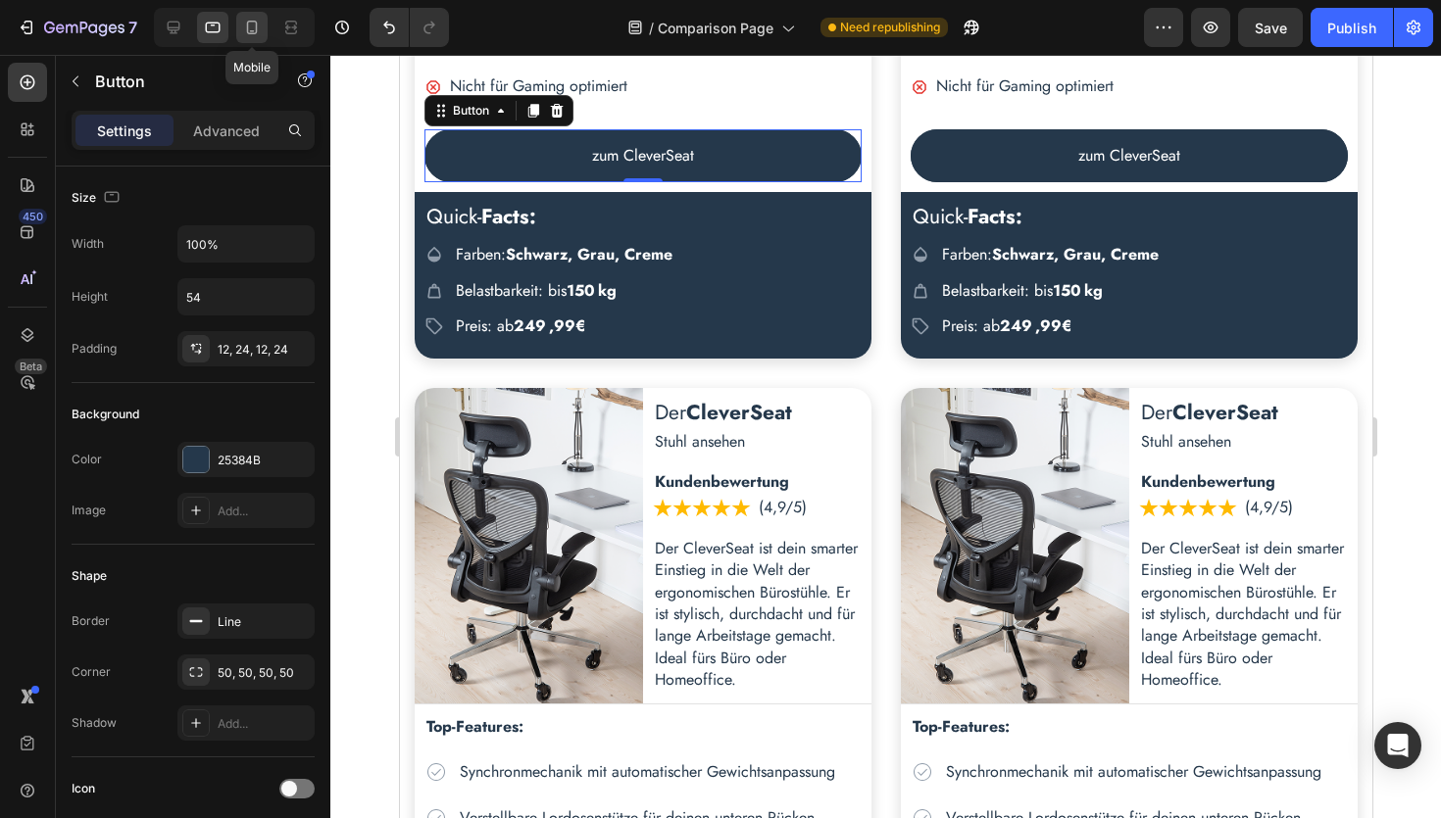
click at [250, 25] on icon at bounding box center [252, 28] width 20 height 20
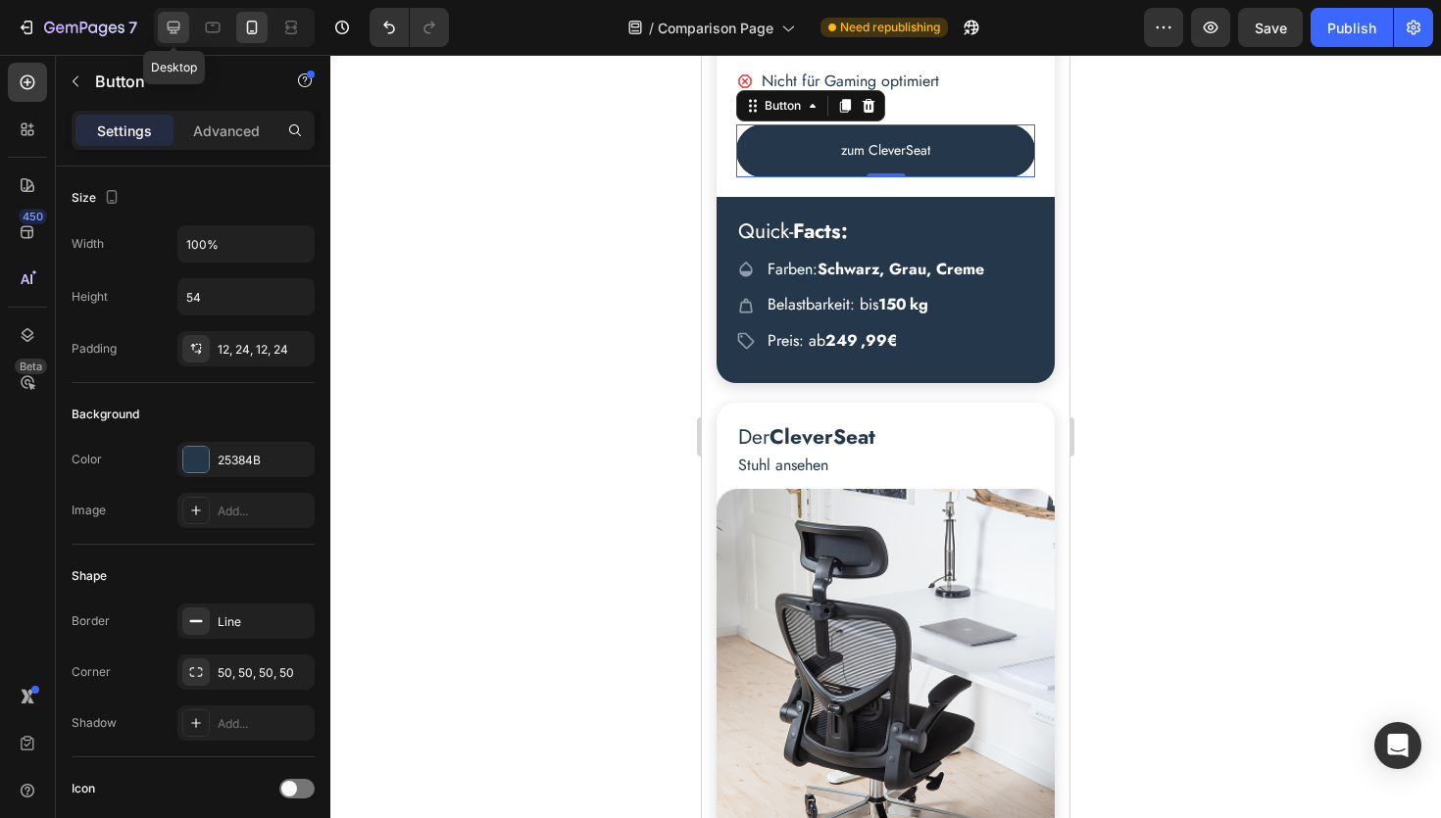
click at [171, 34] on icon at bounding box center [174, 28] width 20 height 20
type input "16"
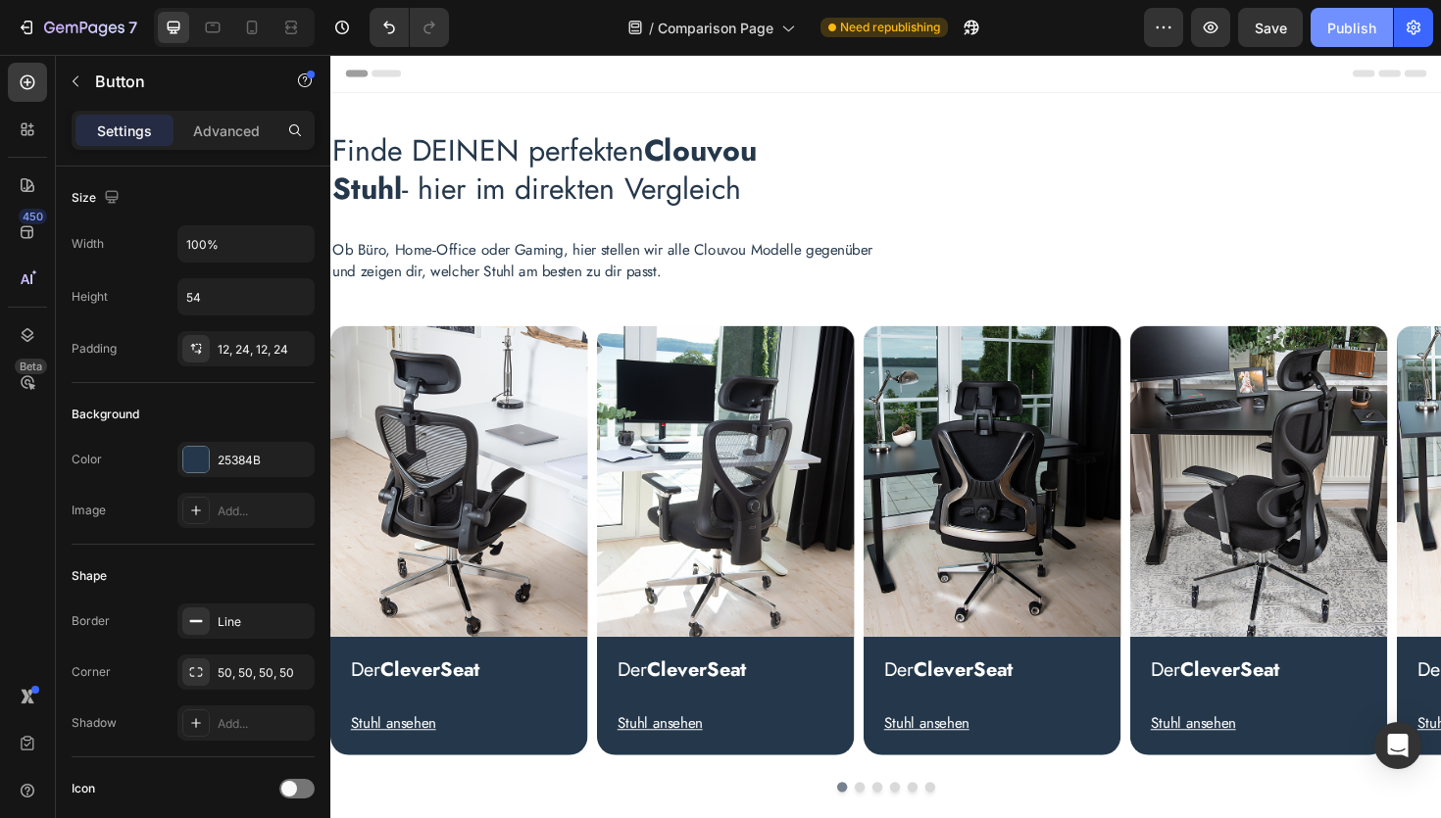
click at [1348, 29] on div "Publish" at bounding box center [1351, 28] width 49 height 21
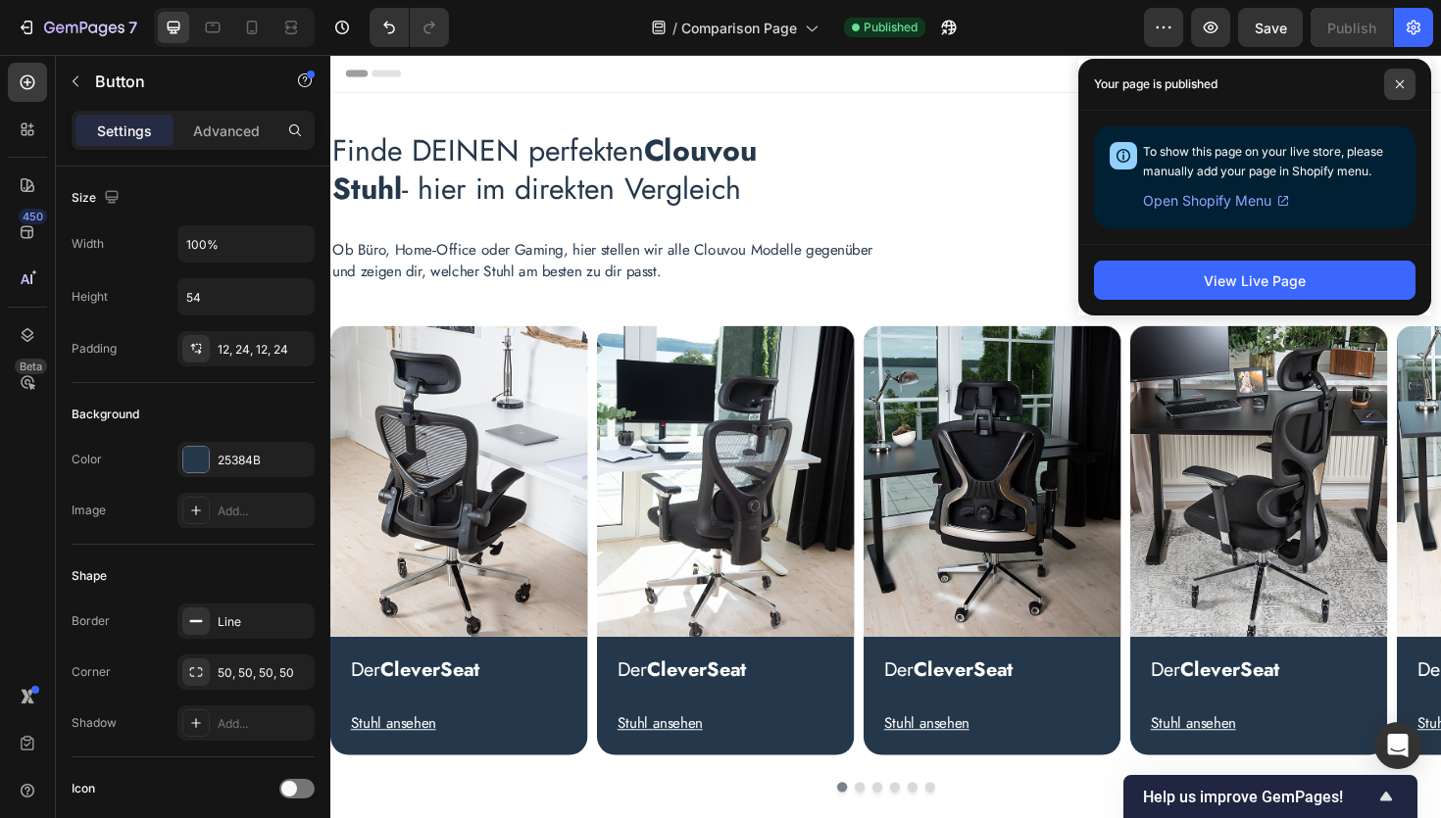
click at [1401, 79] on icon at bounding box center [1400, 84] width 10 height 10
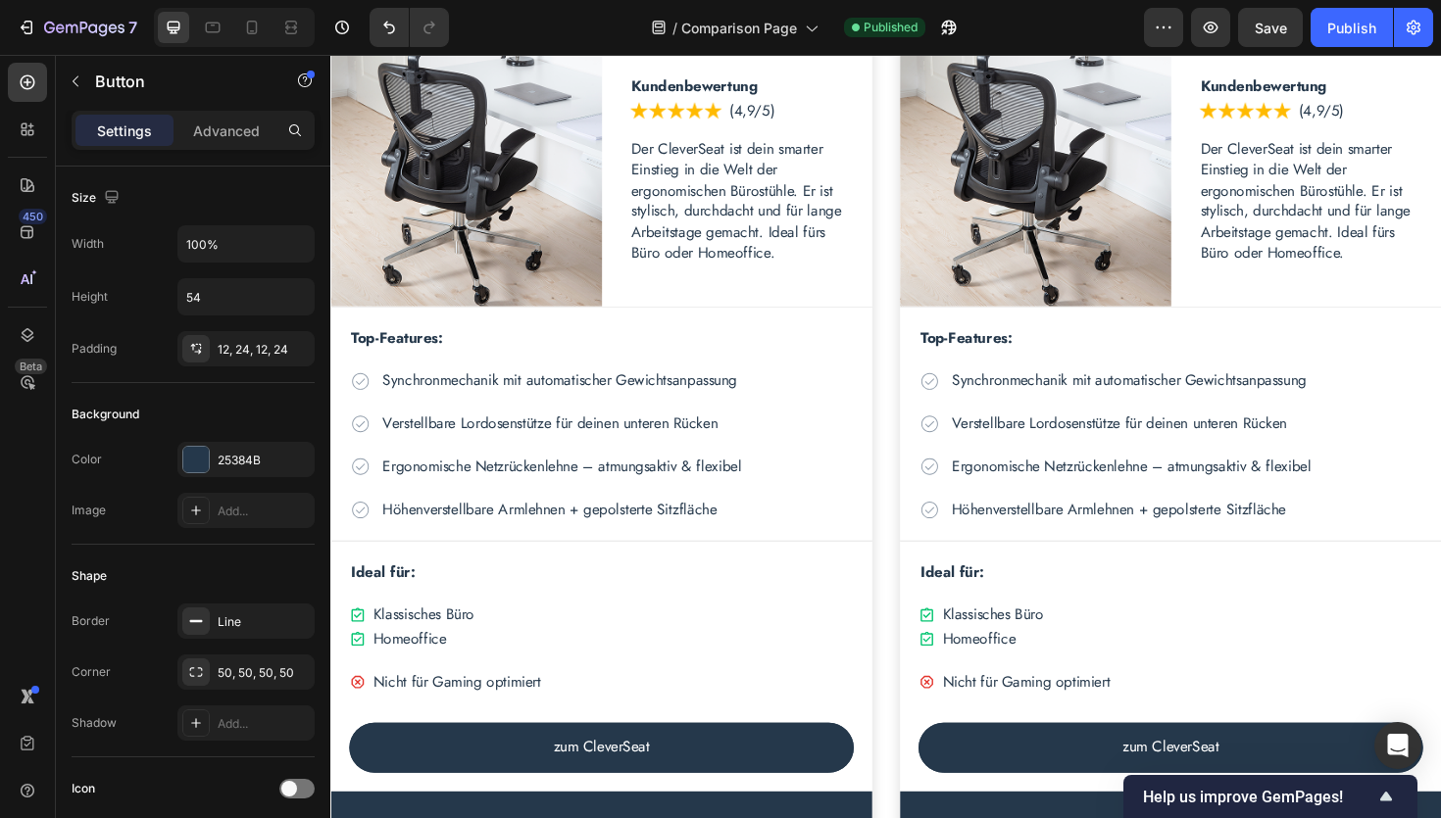
scroll to position [2026, 0]
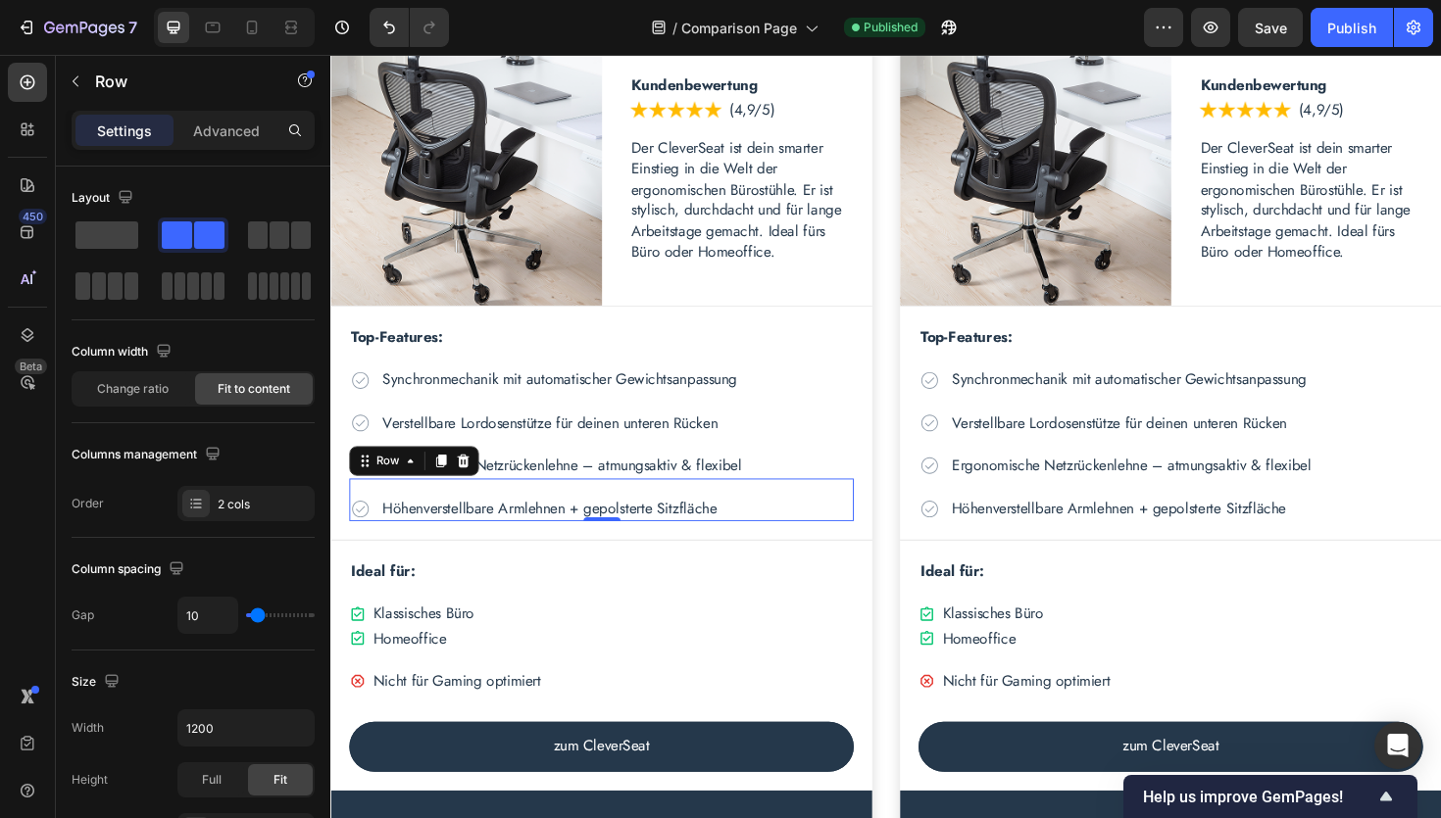
click at [490, 516] on div "Icon Höhenverstellbare Armlehnen + gepolsterte Sitzfläche Text Block Row 0" at bounding box center [617, 526] width 534 height 45
click at [451, 490] on icon at bounding box center [447, 485] width 16 height 16
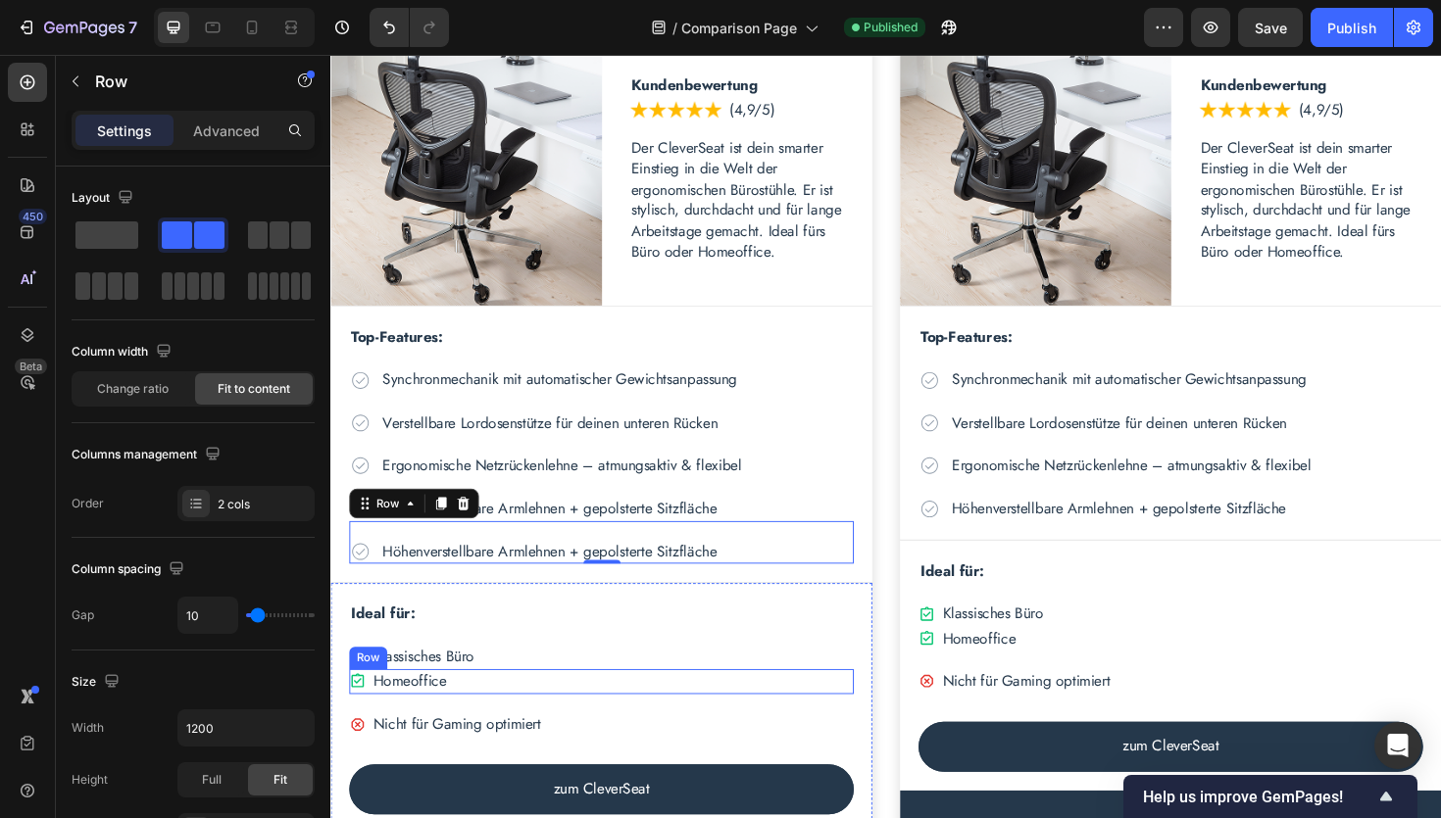
click at [495, 712] on div "Icon Homeoffice Text Block Row" at bounding box center [617, 718] width 534 height 25
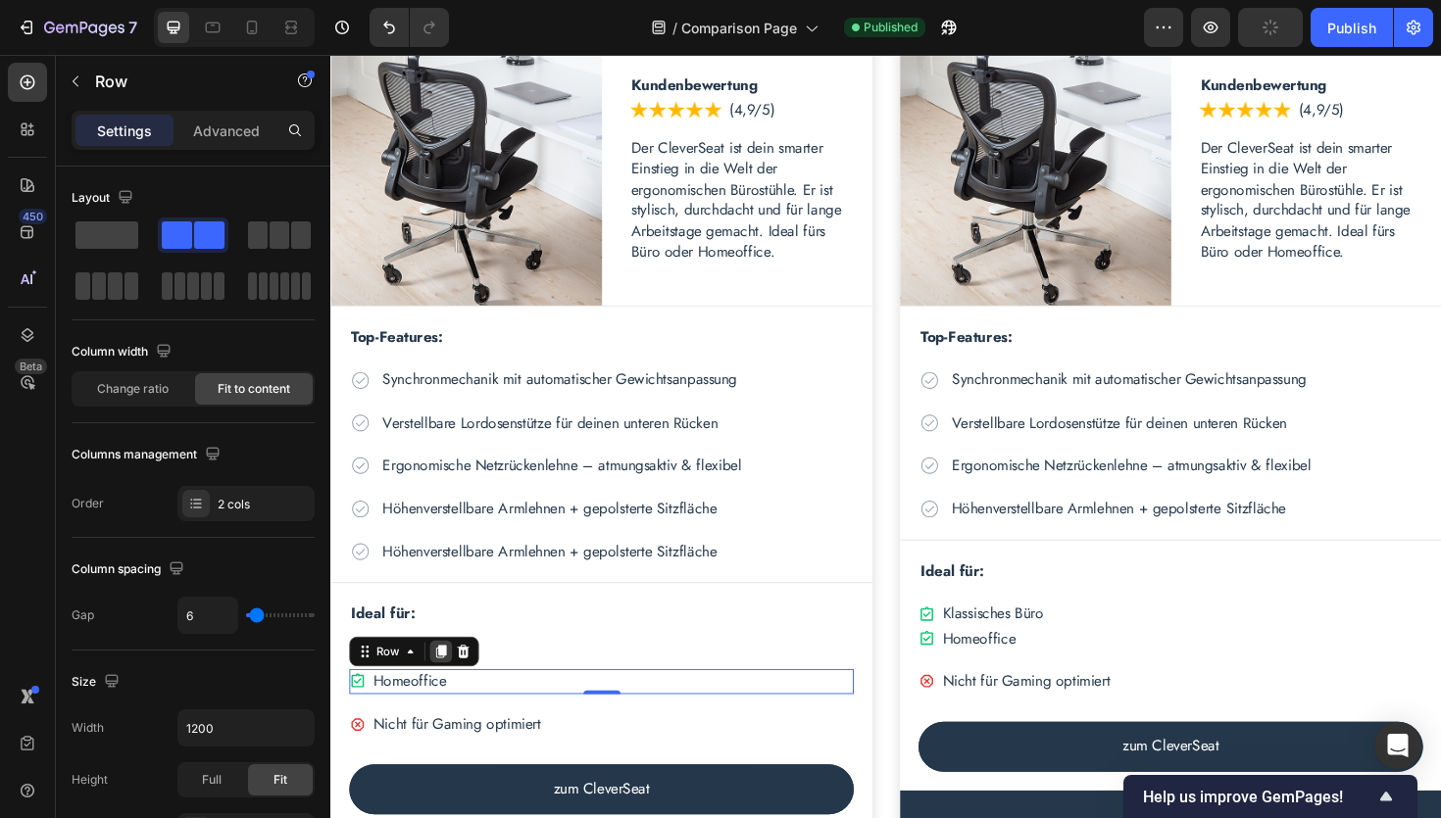
click at [445, 686] on icon at bounding box center [447, 687] width 11 height 14
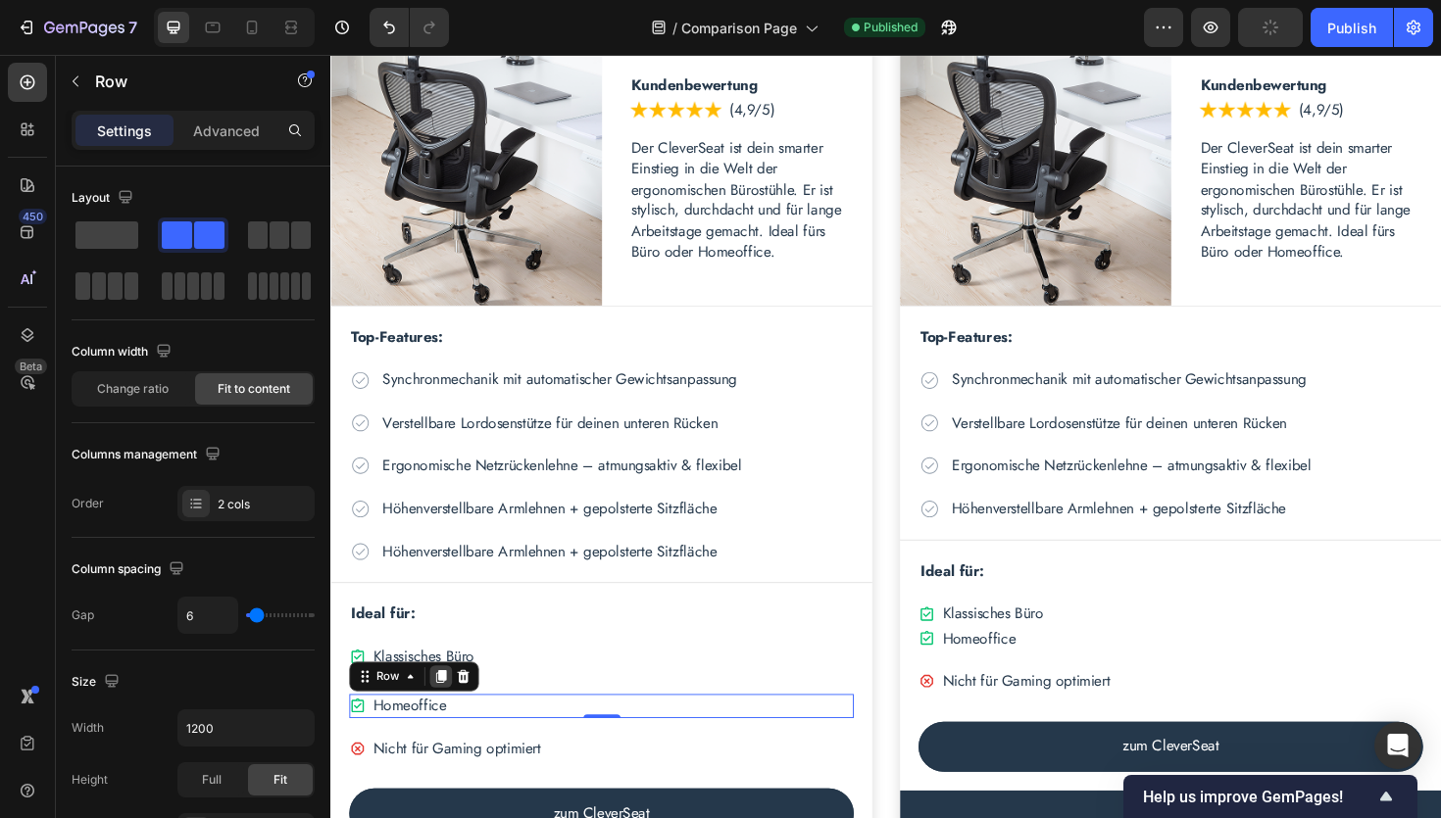
click at [451, 713] on icon at bounding box center [447, 714] width 11 height 14
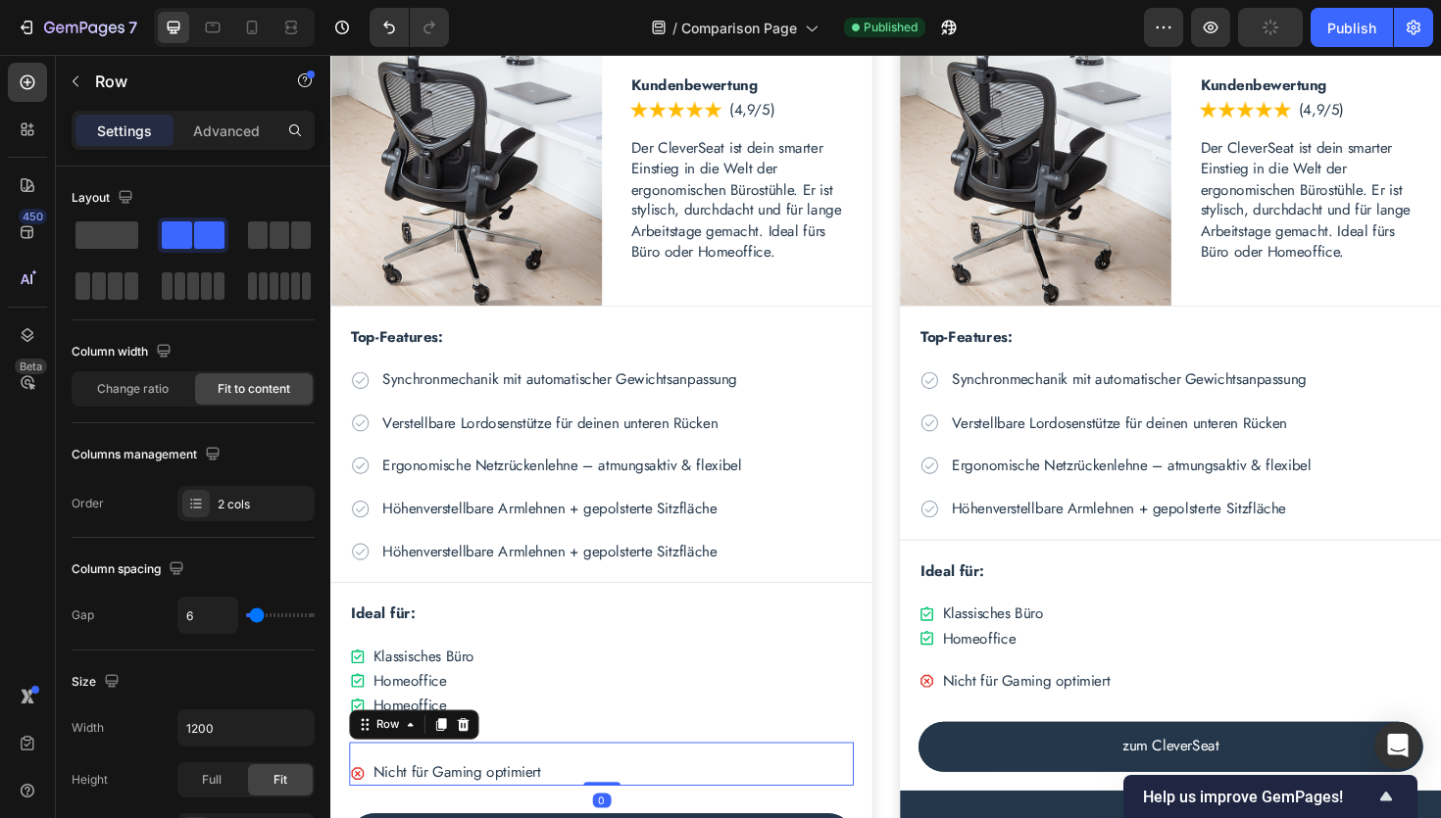
click at [448, 801] on div "Icon Nicht für Gaming optimiert Text Block Row 0" at bounding box center [617, 805] width 534 height 45
click at [474, 764] on icon at bounding box center [471, 765] width 16 height 16
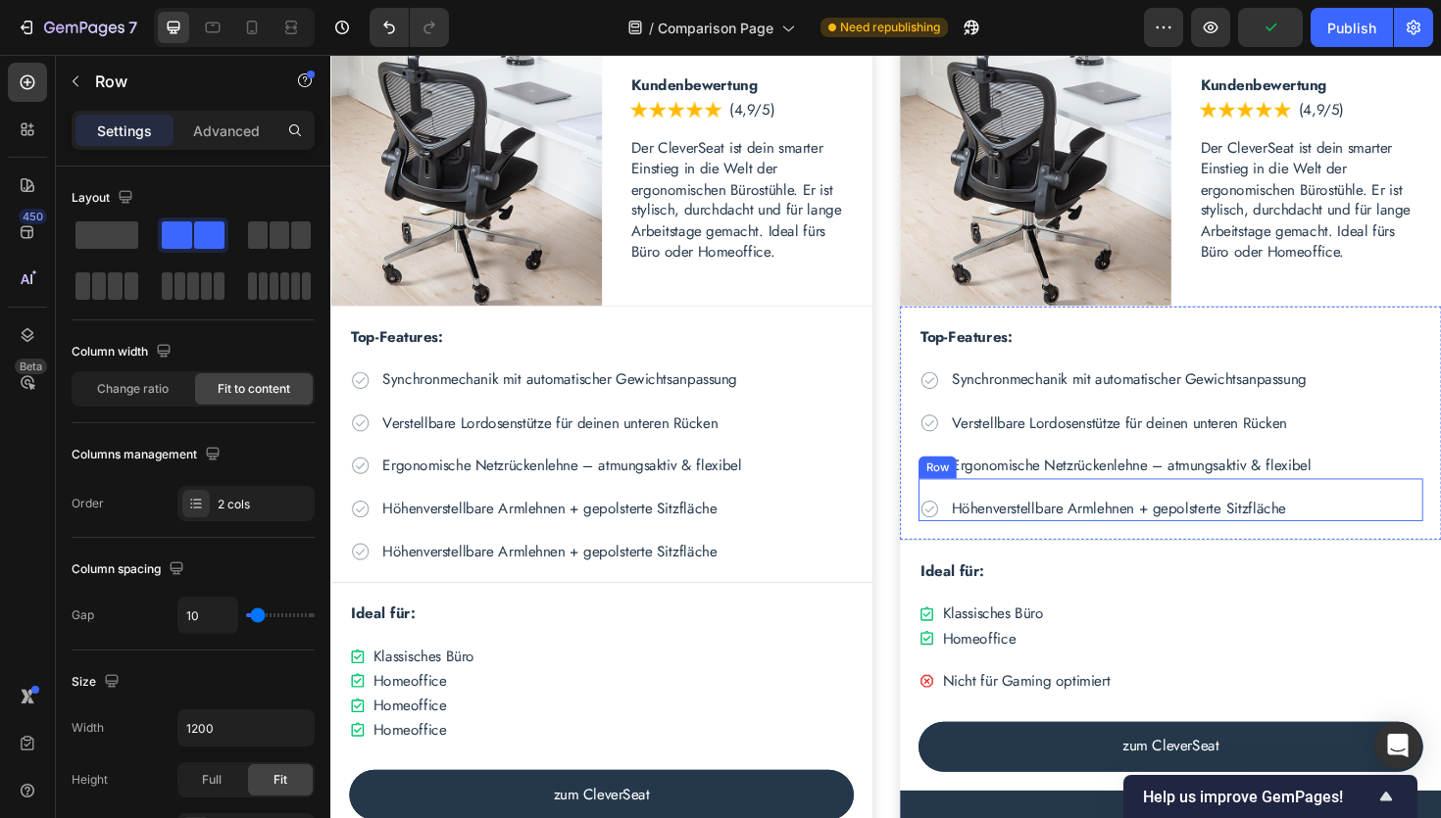
click at [1091, 513] on div "Icon Höhenverstellbare Armlehnen + gepolsterte Sitzfläche Text Block Row" at bounding box center [1220, 526] width 534 height 45
click at [1052, 488] on icon at bounding box center [1050, 485] width 11 height 14
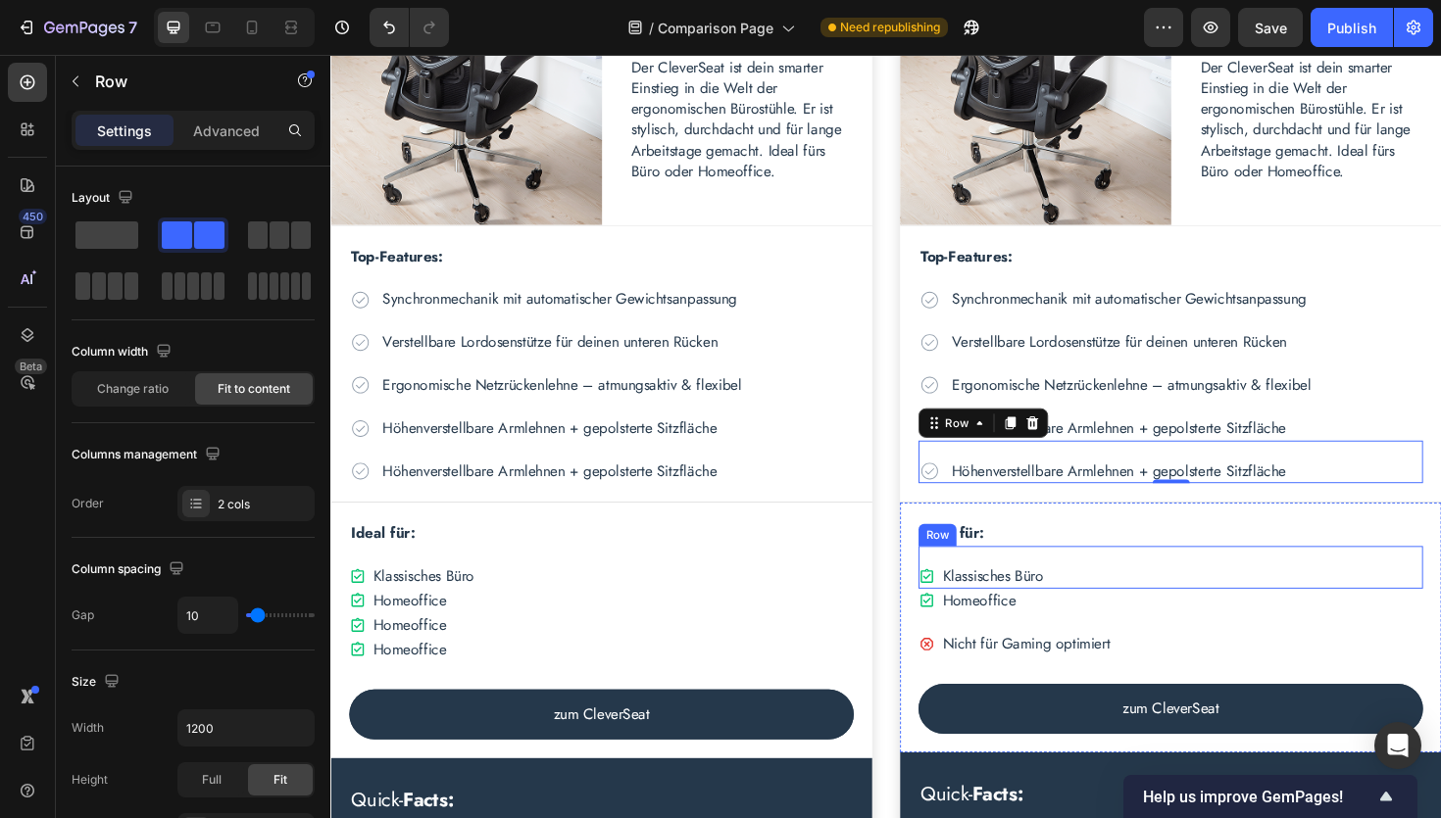
scroll to position [2117, 0]
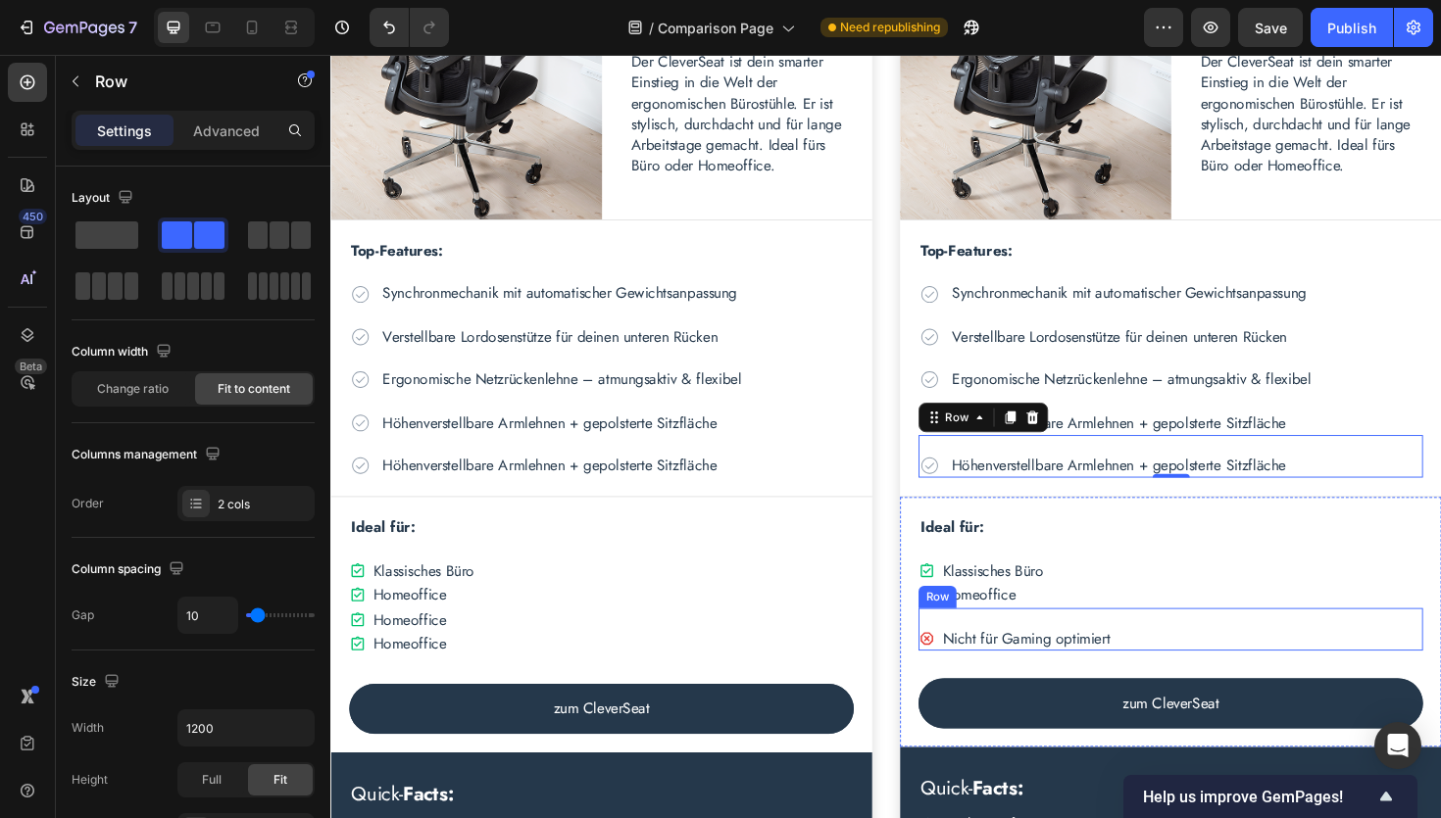
click at [962, 655] on div "Icon Nicht für Gaming optimiert Text Block Row" at bounding box center [1220, 663] width 534 height 45
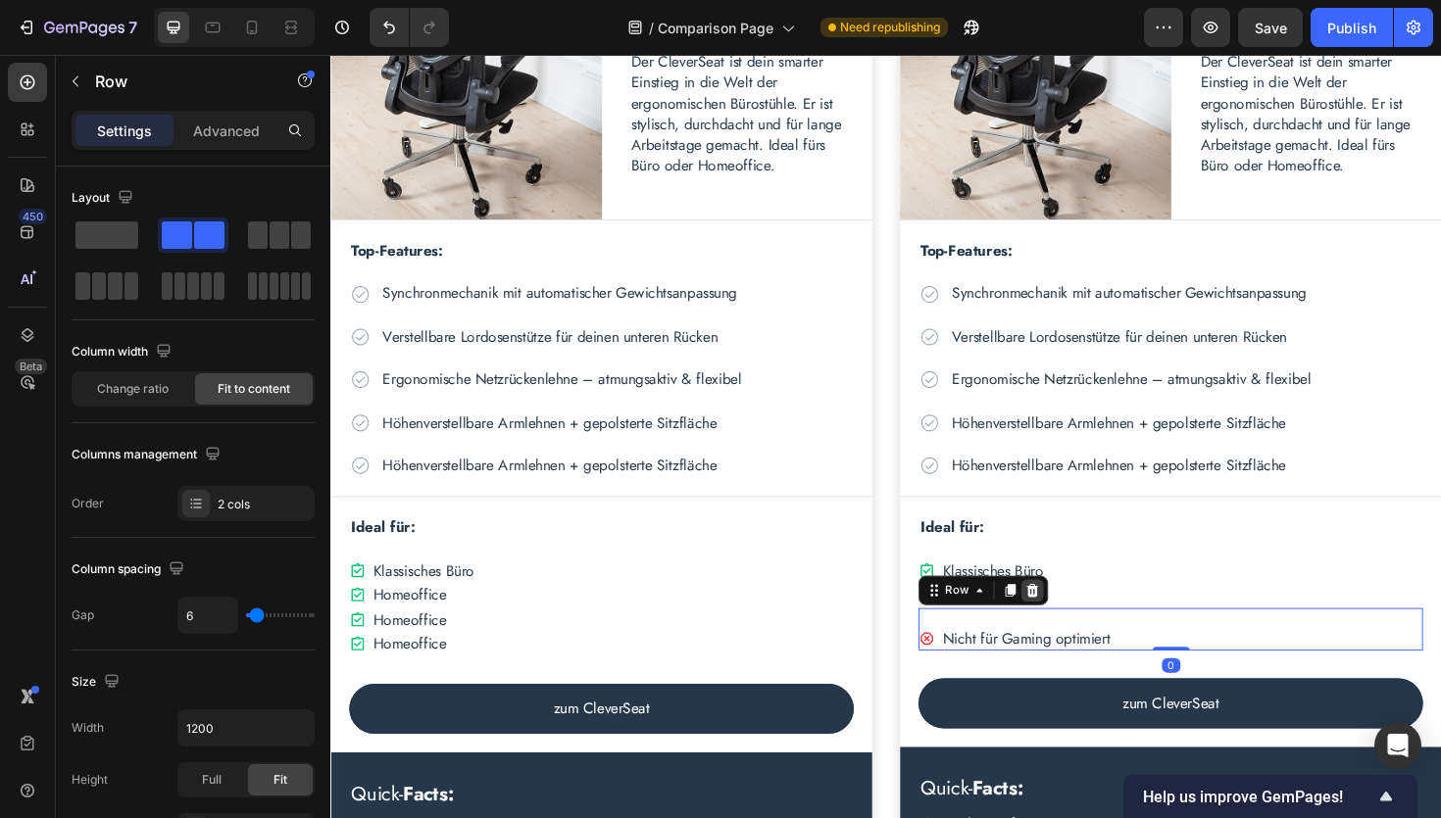
click at [1077, 620] on icon at bounding box center [1073, 623] width 13 height 14
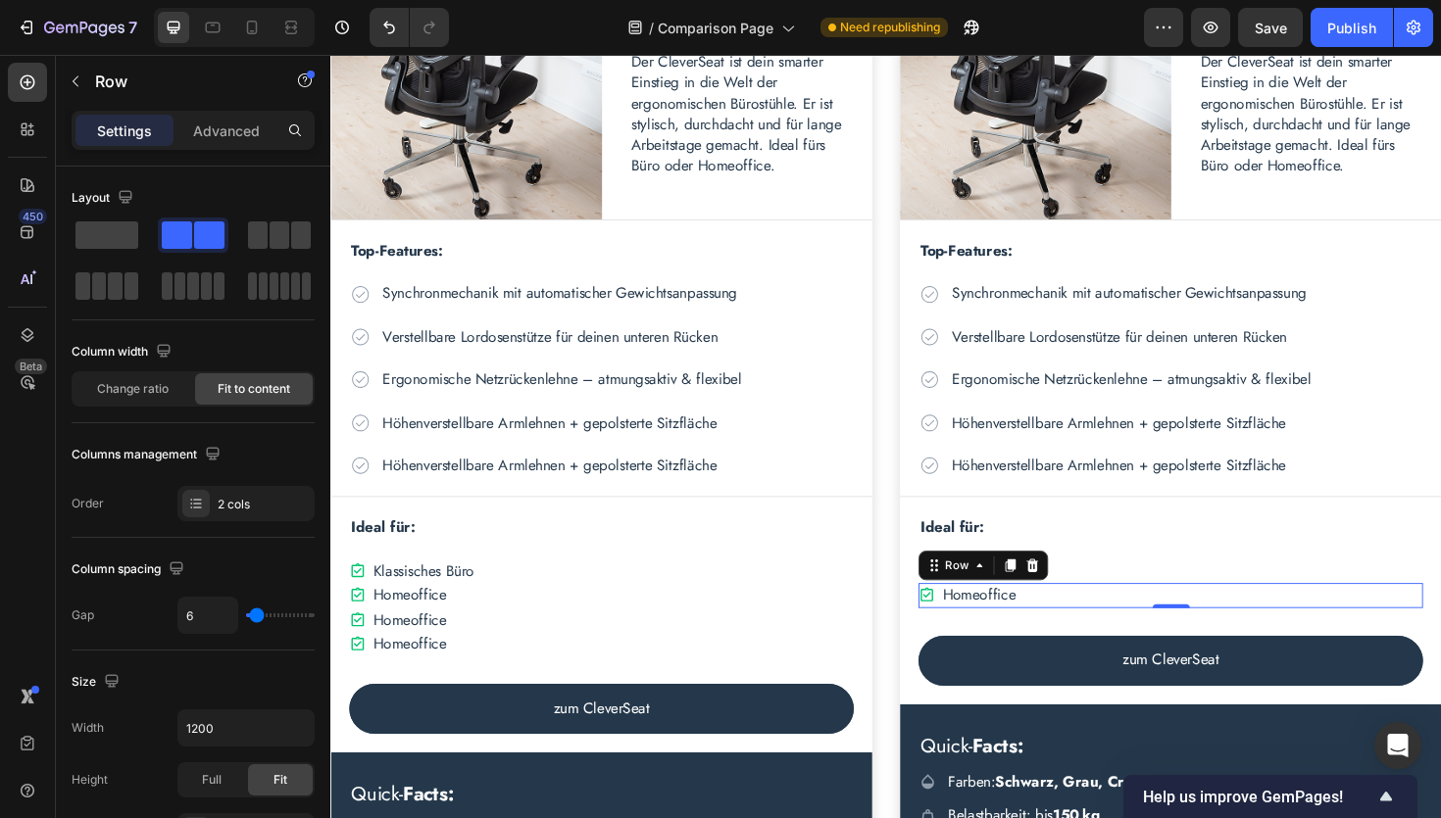
click at [1093, 623] on div "Icon Homeoffice Text Block Row 0" at bounding box center [1220, 627] width 534 height 25
click at [1052, 602] on icon at bounding box center [1050, 596] width 11 height 14
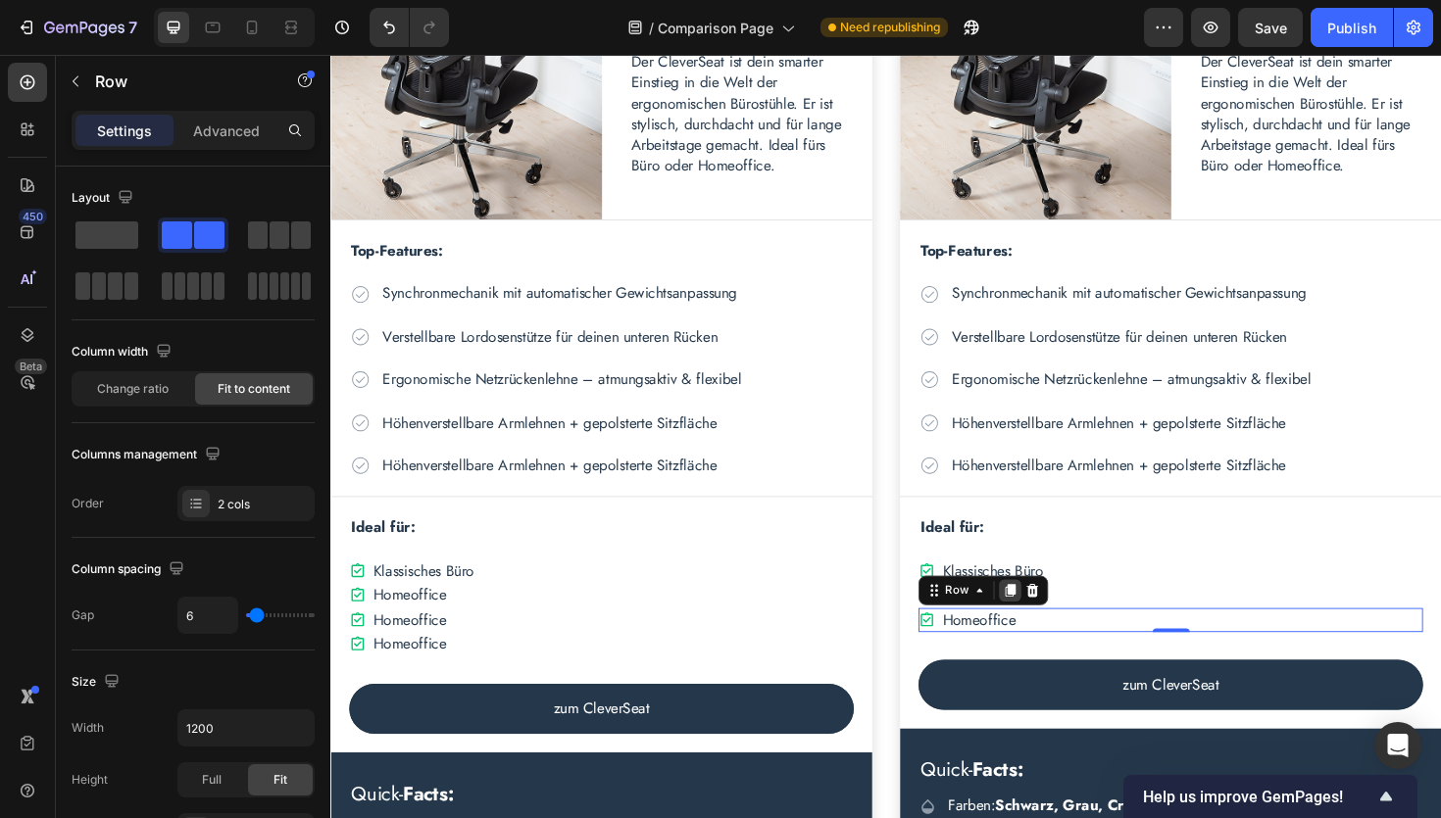
click at [1051, 628] on icon at bounding box center [1050, 623] width 16 height 16
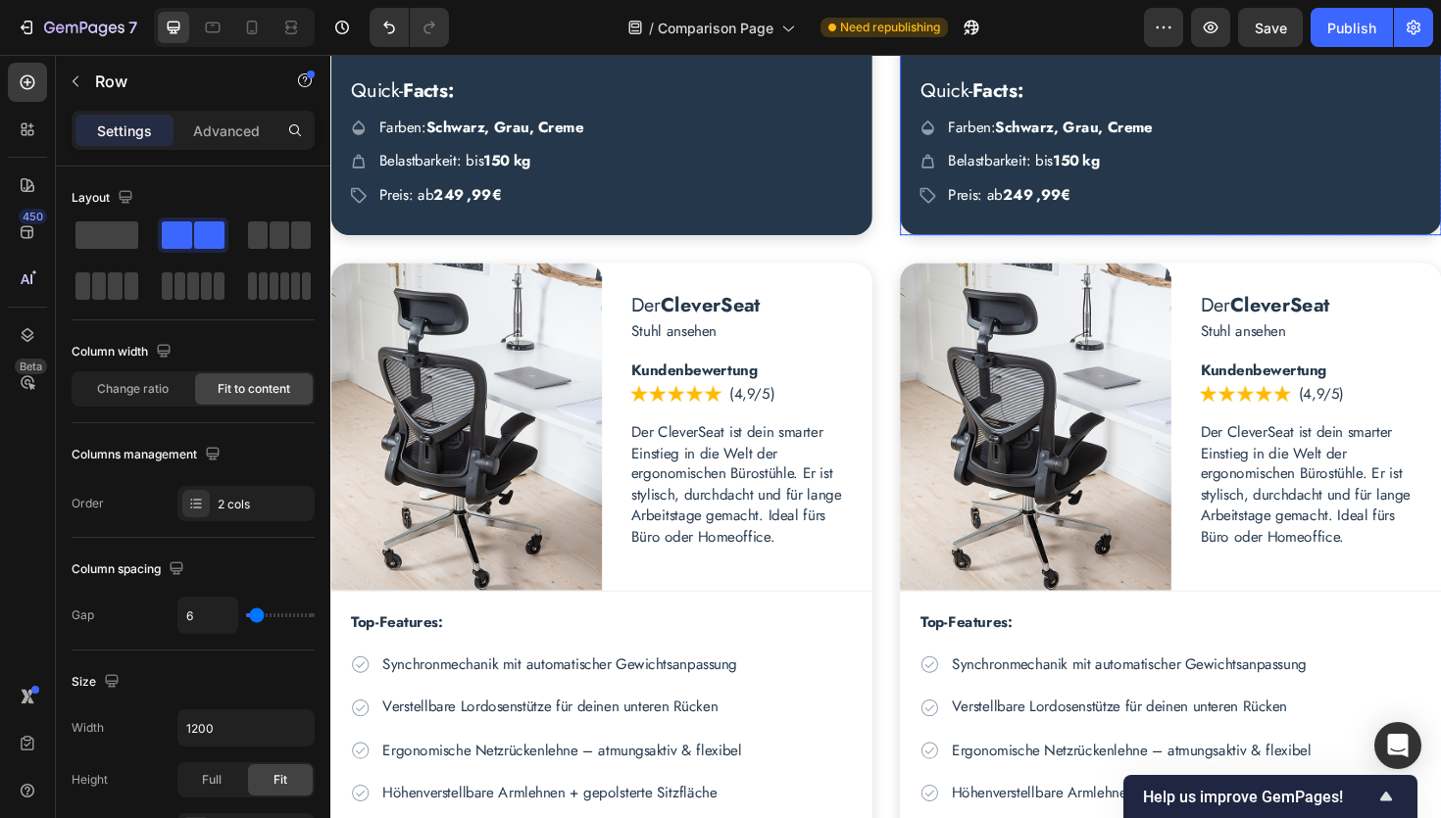
scroll to position [2865, 0]
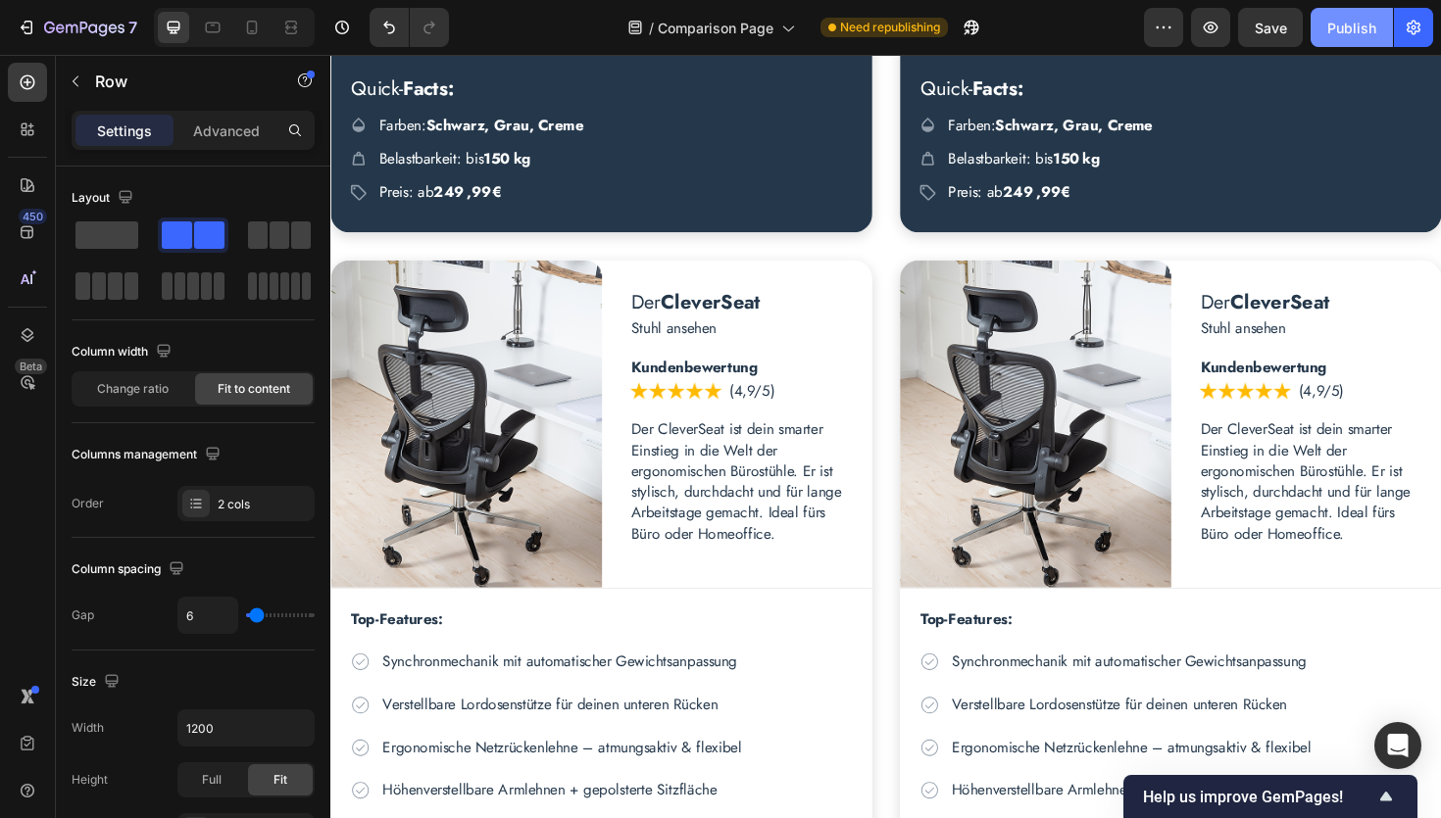
click at [1363, 24] on div "Publish" at bounding box center [1351, 28] width 49 height 21
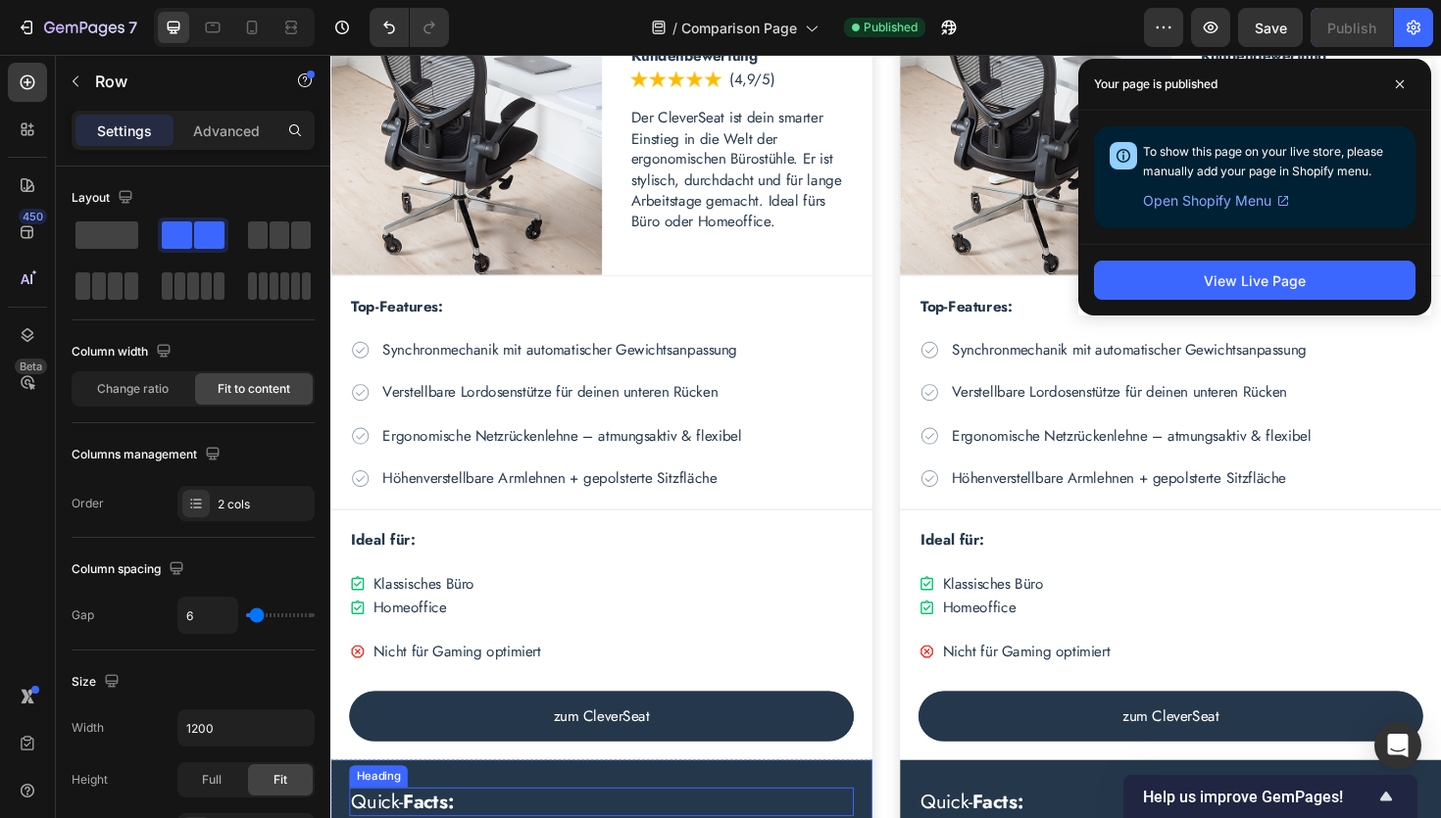
scroll to position [3177, 0]
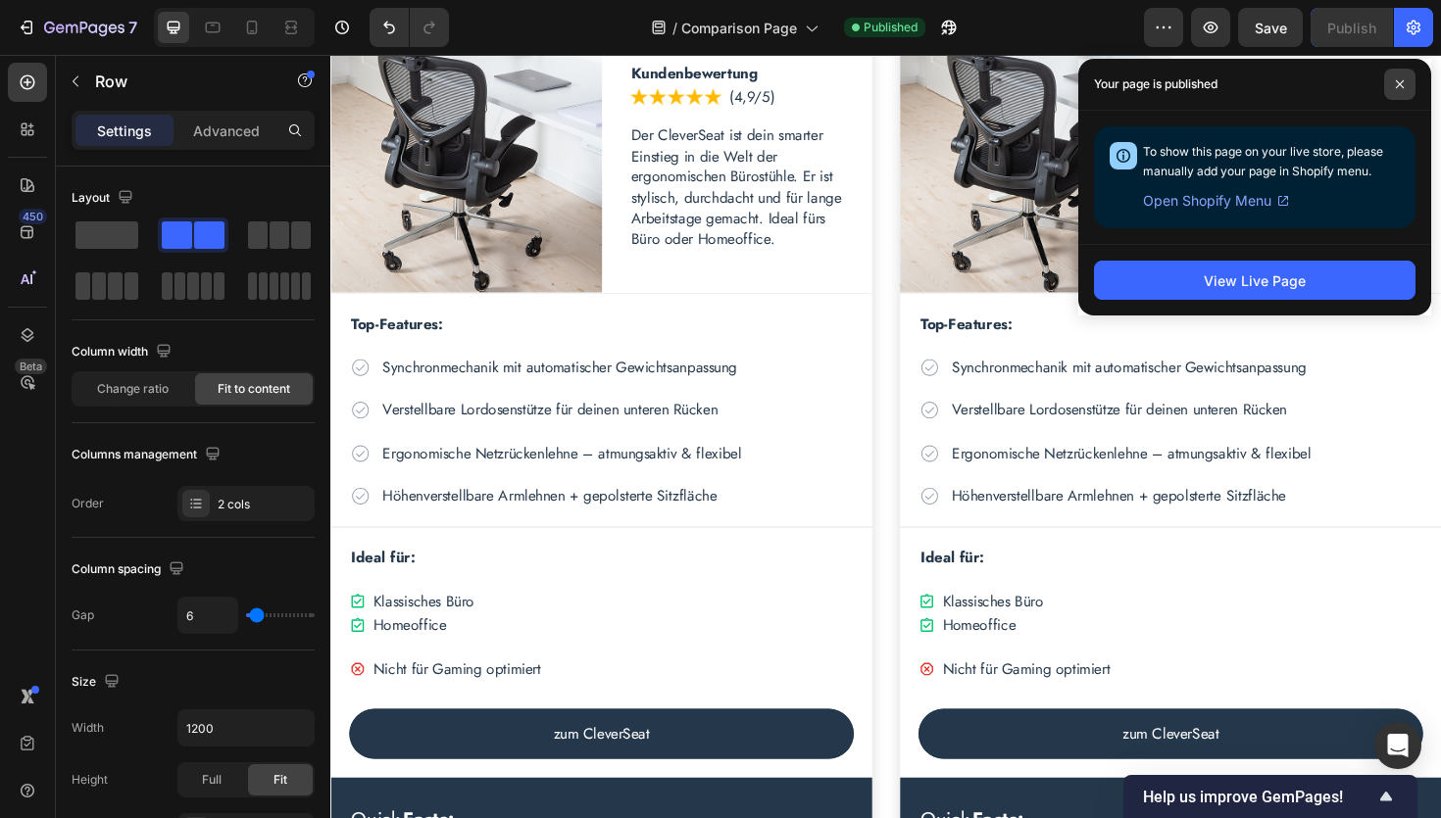
click at [1398, 84] on icon at bounding box center [1400, 84] width 10 height 10
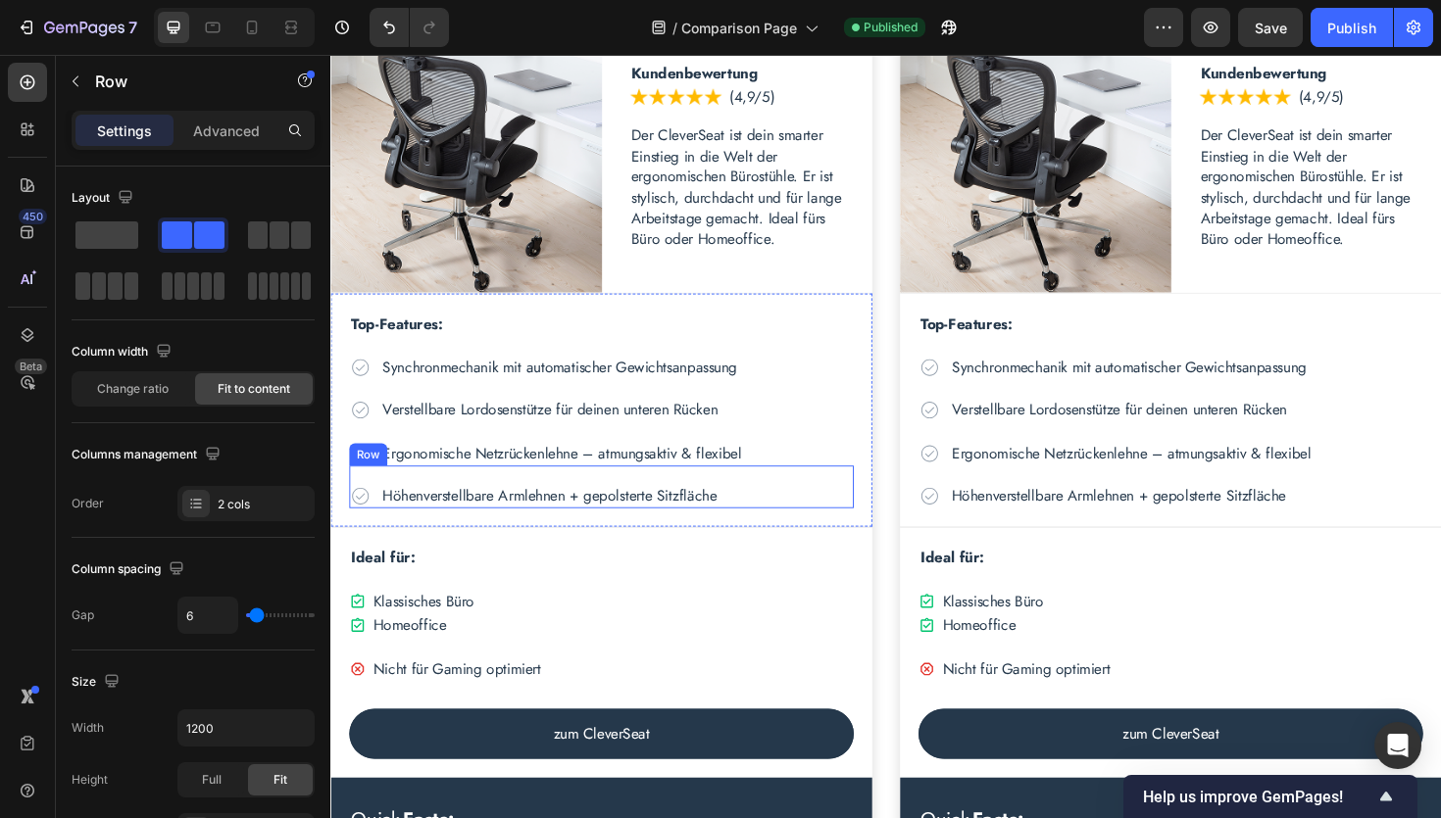
click at [507, 504] on div "Icon Höhenverstellbare Armlehnen + gepolsterte Sitzfläche Text Block Row" at bounding box center [617, 512] width 534 height 45
click at [450, 477] on icon at bounding box center [447, 472] width 16 height 16
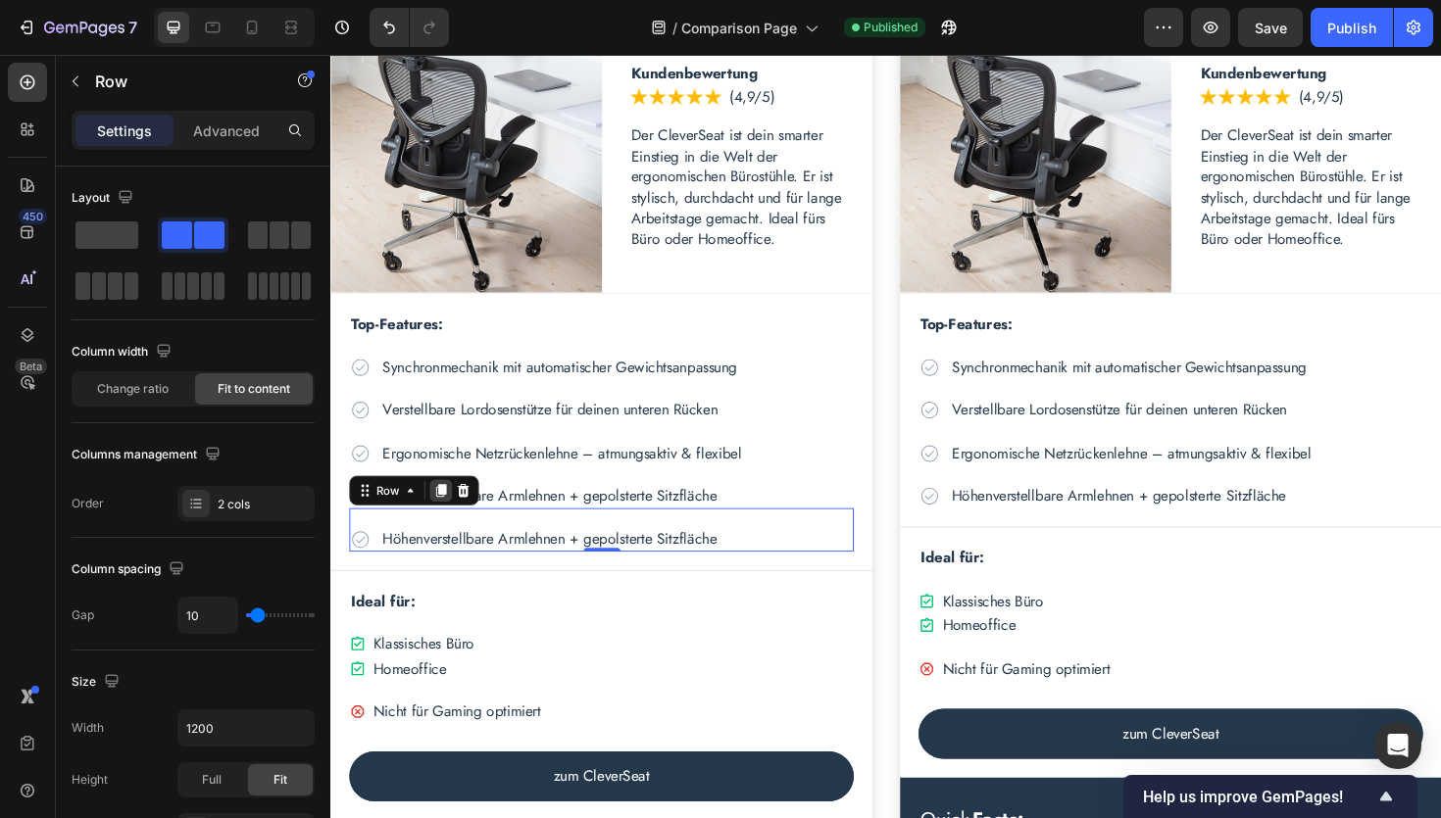
click at [448, 520] on icon at bounding box center [447, 518] width 11 height 14
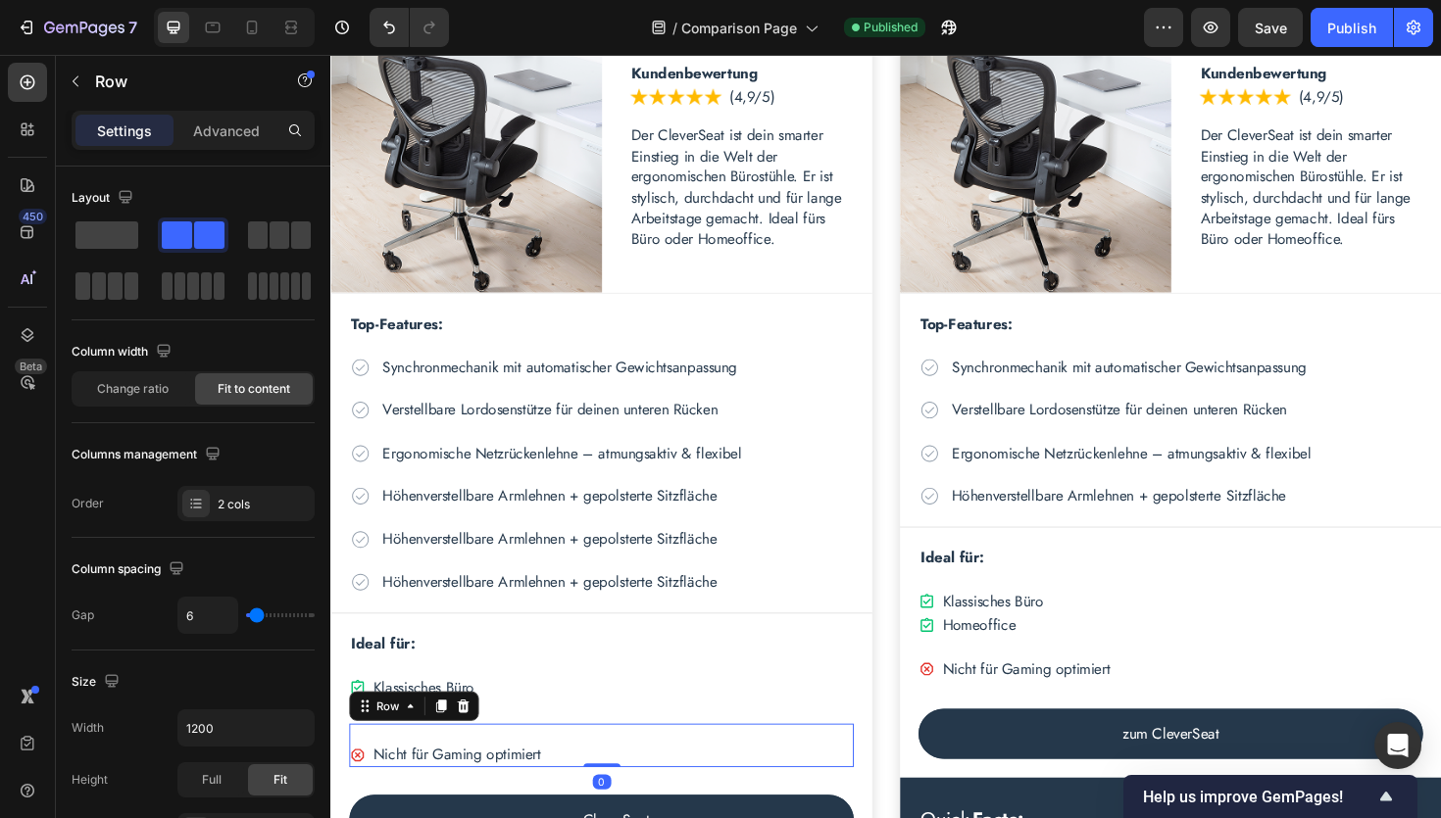
click at [475, 774] on div "Icon Nicht für Gaming optimiert Text Block Row 0" at bounding box center [617, 786] width 534 height 45
click at [473, 743] on icon at bounding box center [471, 745] width 13 height 14
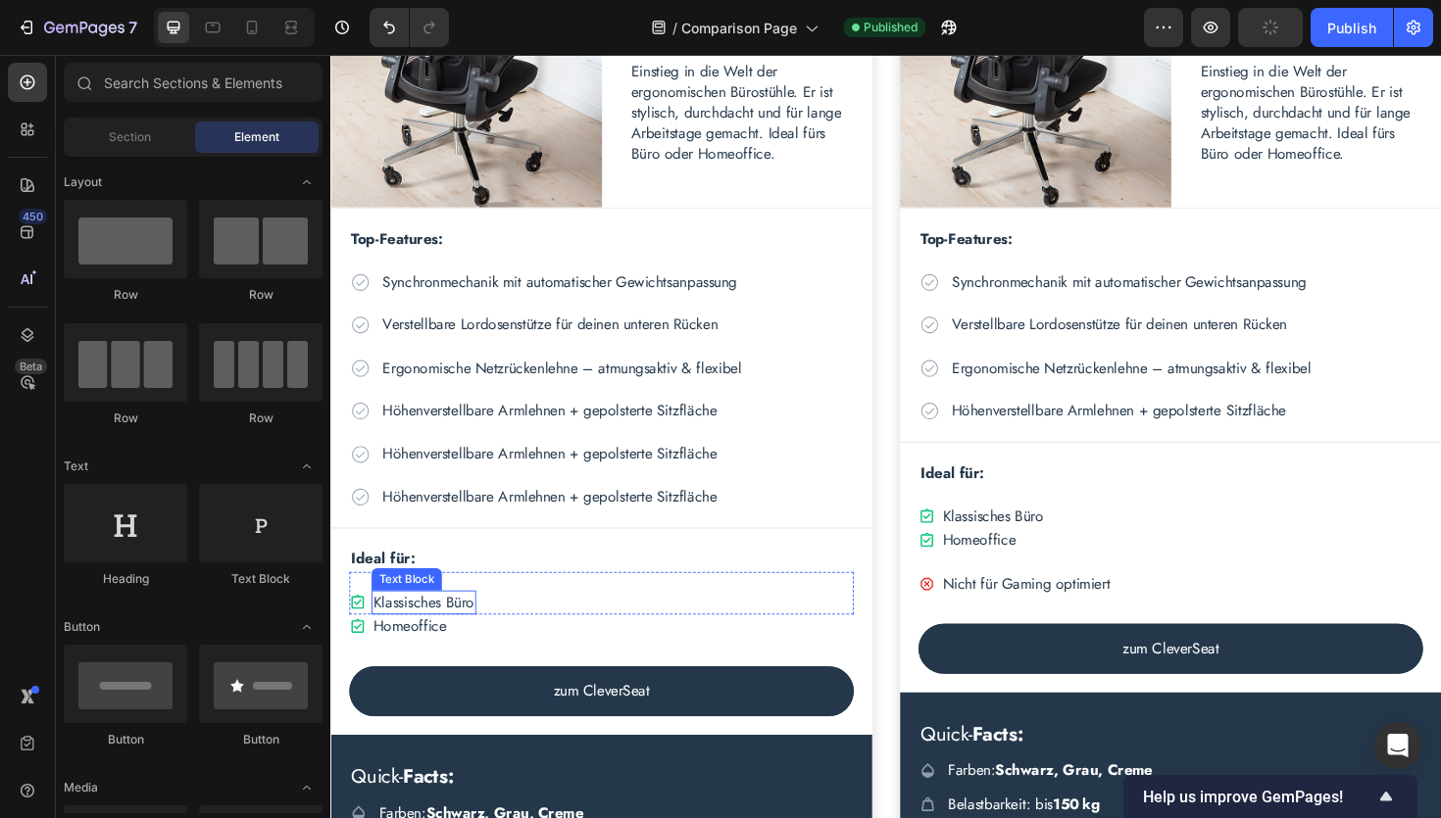
scroll to position [3278, 0]
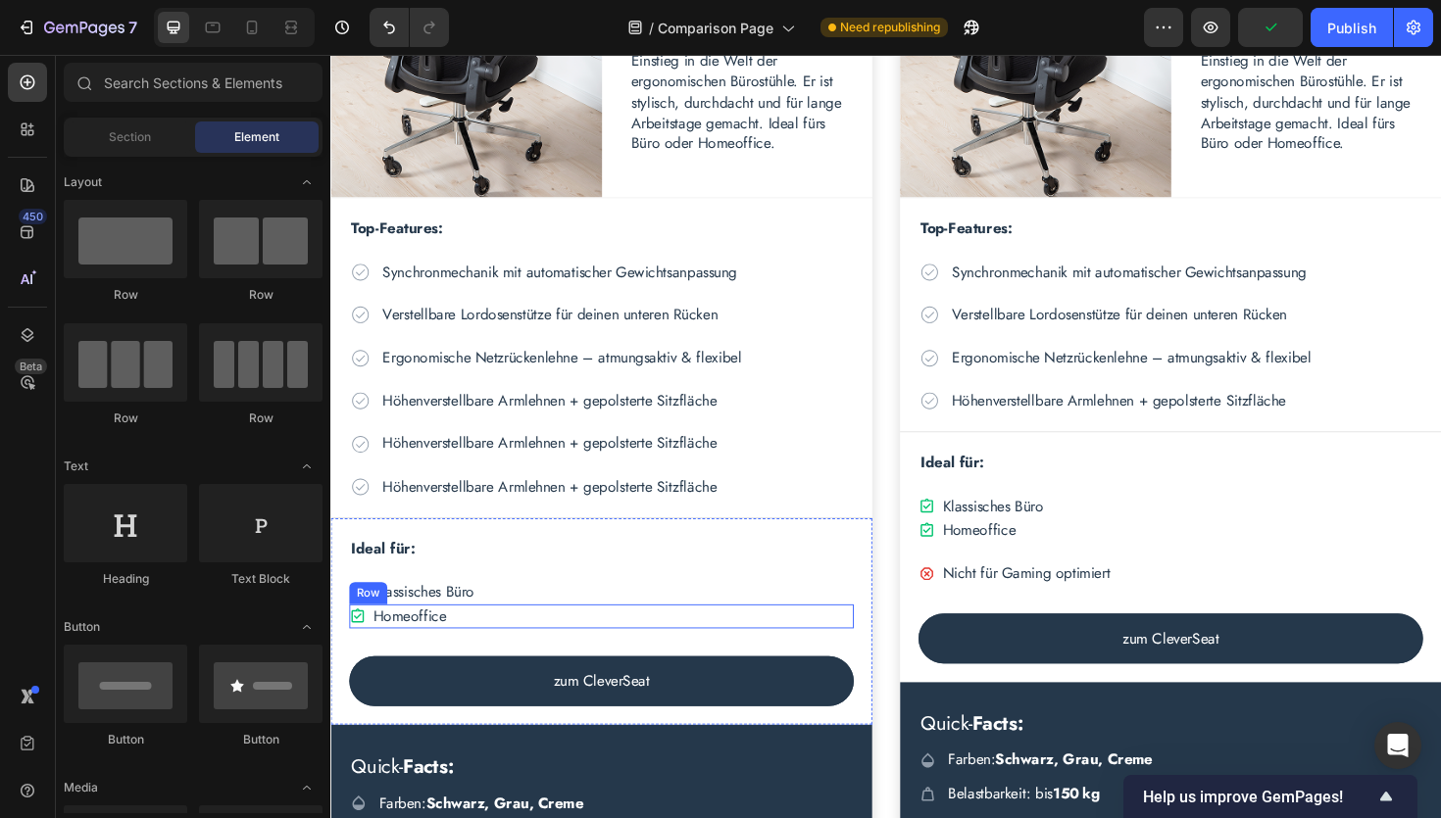
click at [545, 654] on div "Icon Homeoffice Text Block Row" at bounding box center [617, 649] width 534 height 25
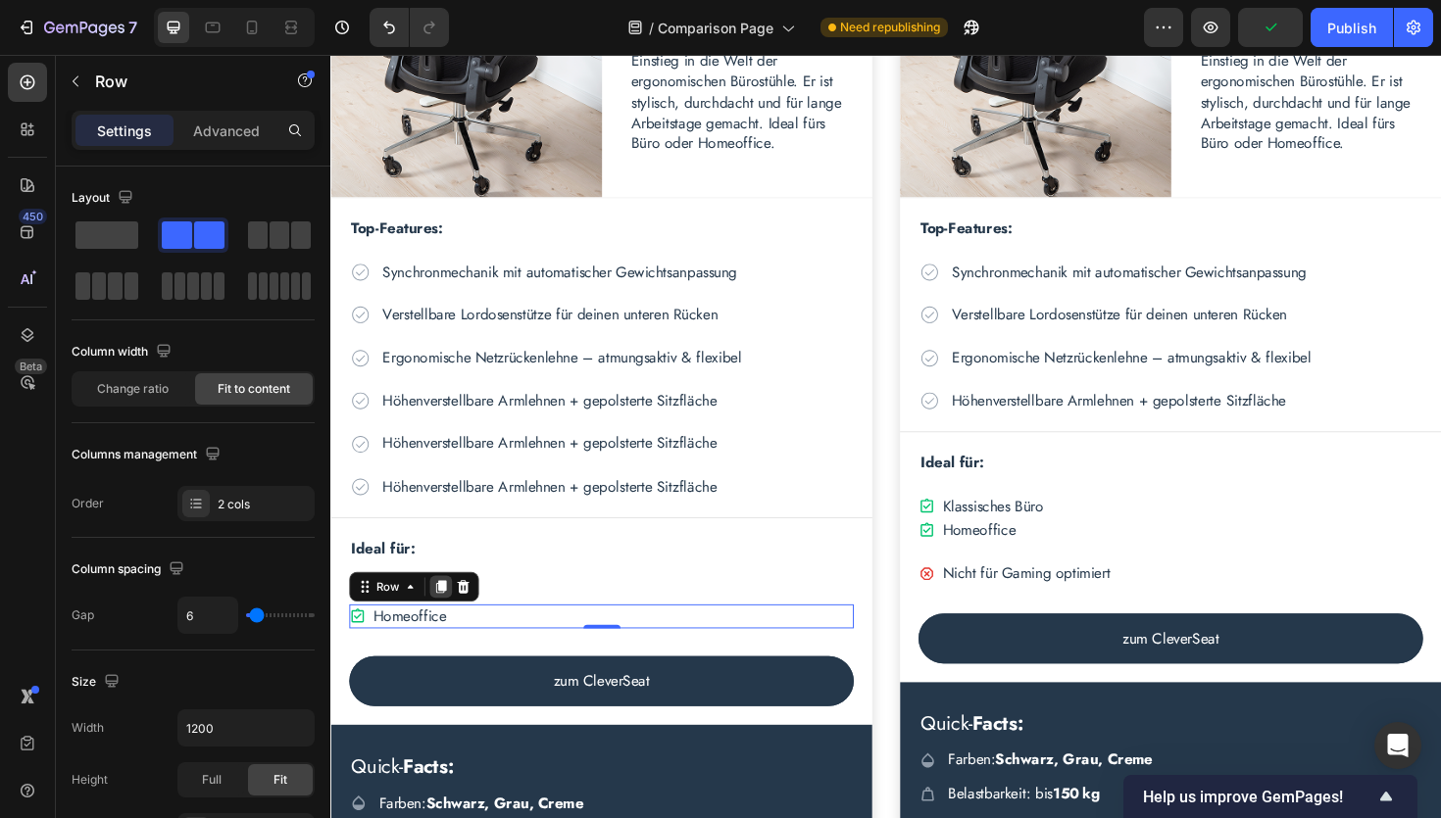
click at [455, 613] on div at bounding box center [447, 619] width 24 height 24
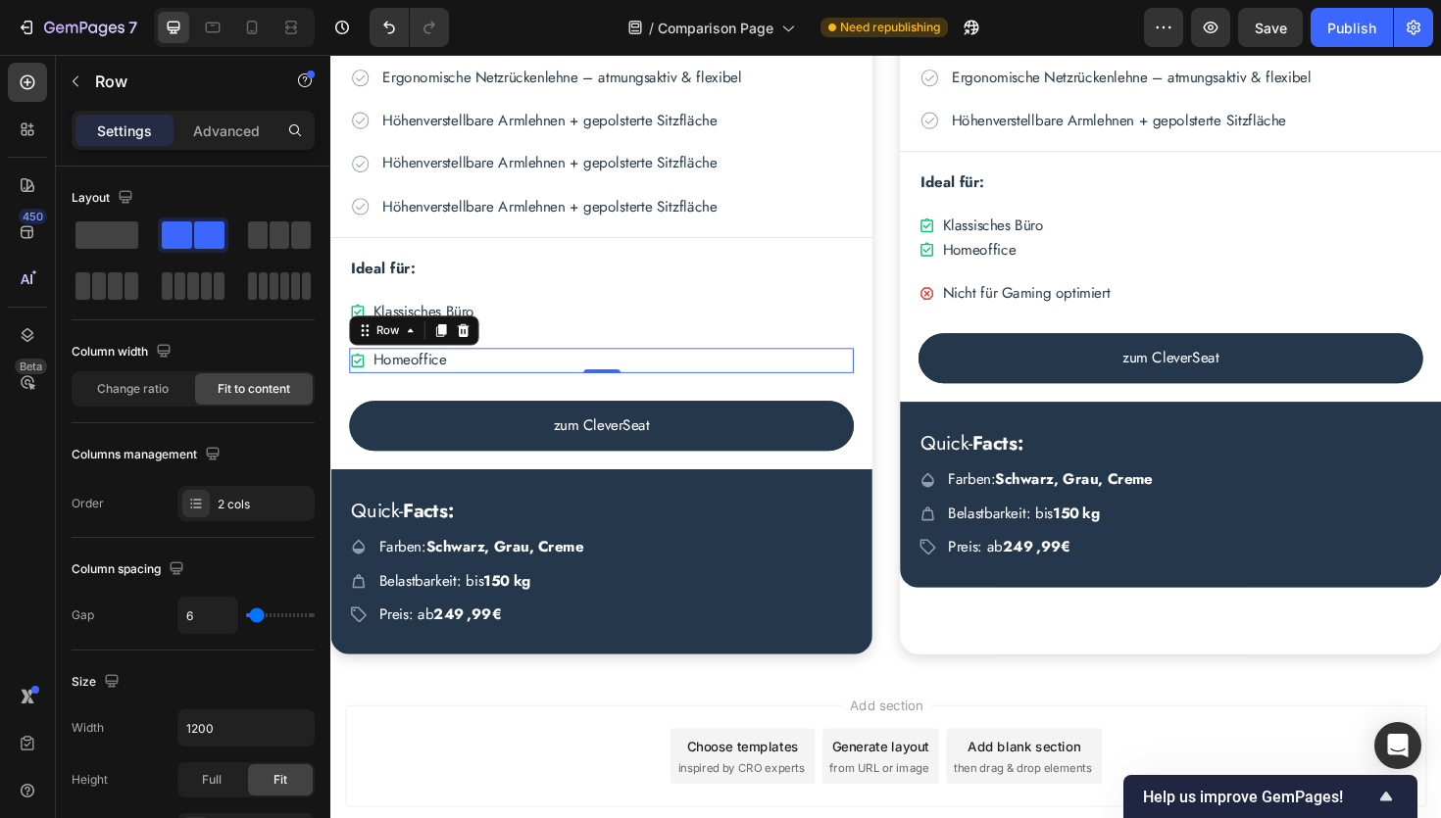
scroll to position [3591, 0]
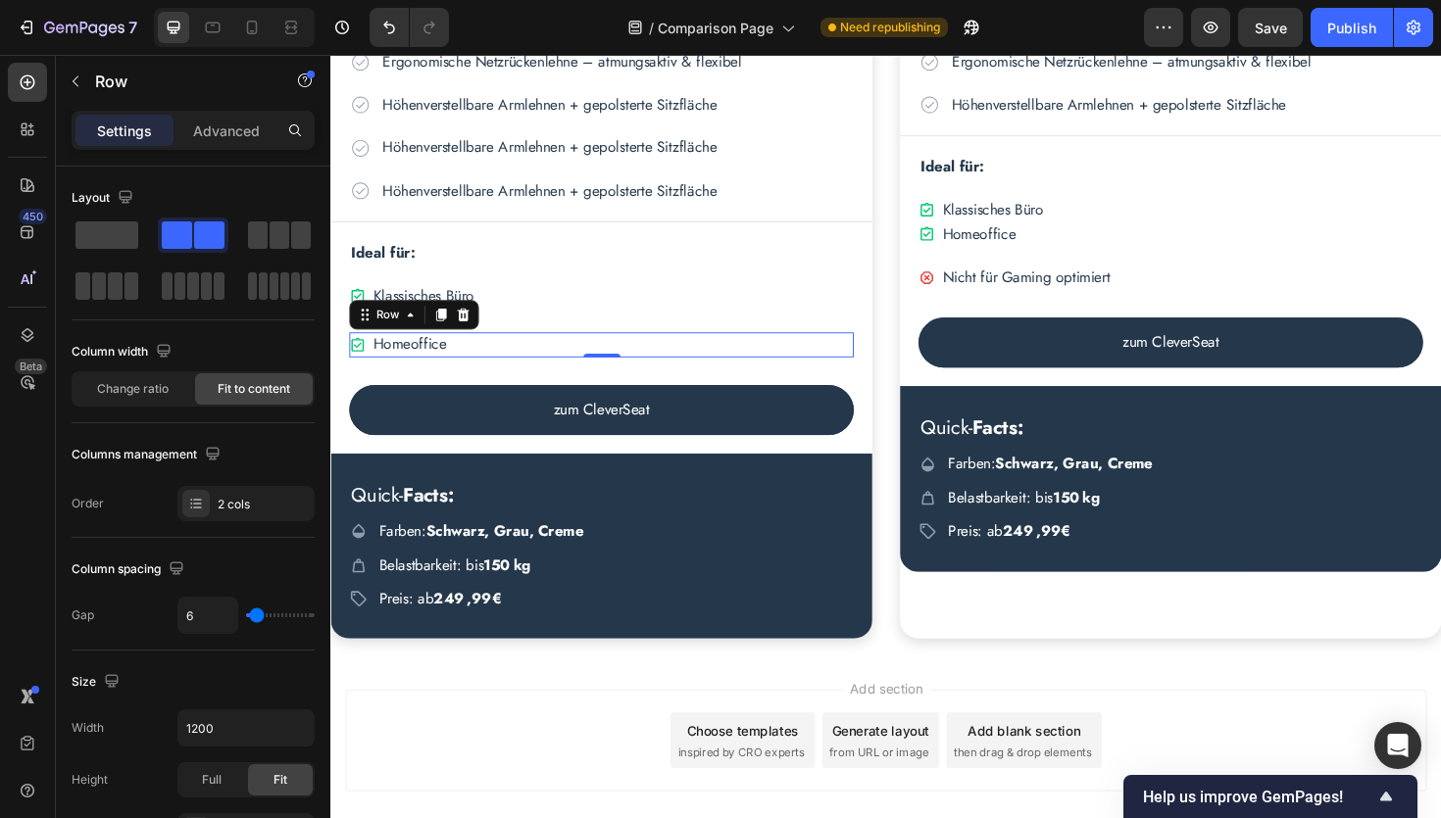
click at [968, 295] on icon at bounding box center [962, 291] width 18 height 18
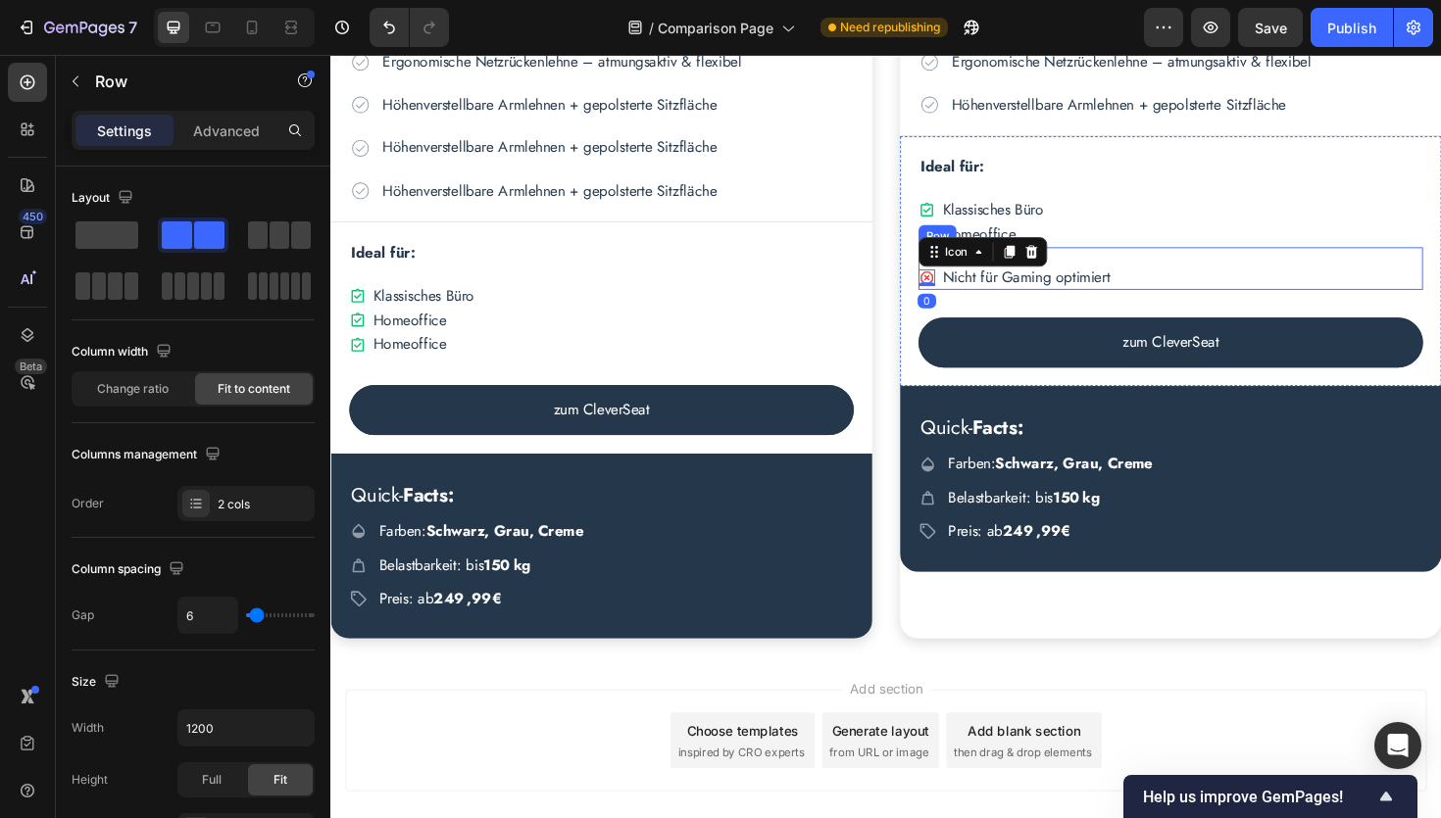
click at [975, 294] on div "Icon 0 Nicht für Gaming optimiert Text Block Row" at bounding box center [1220, 281] width 534 height 45
click at [1075, 246] on icon at bounding box center [1073, 240] width 13 height 14
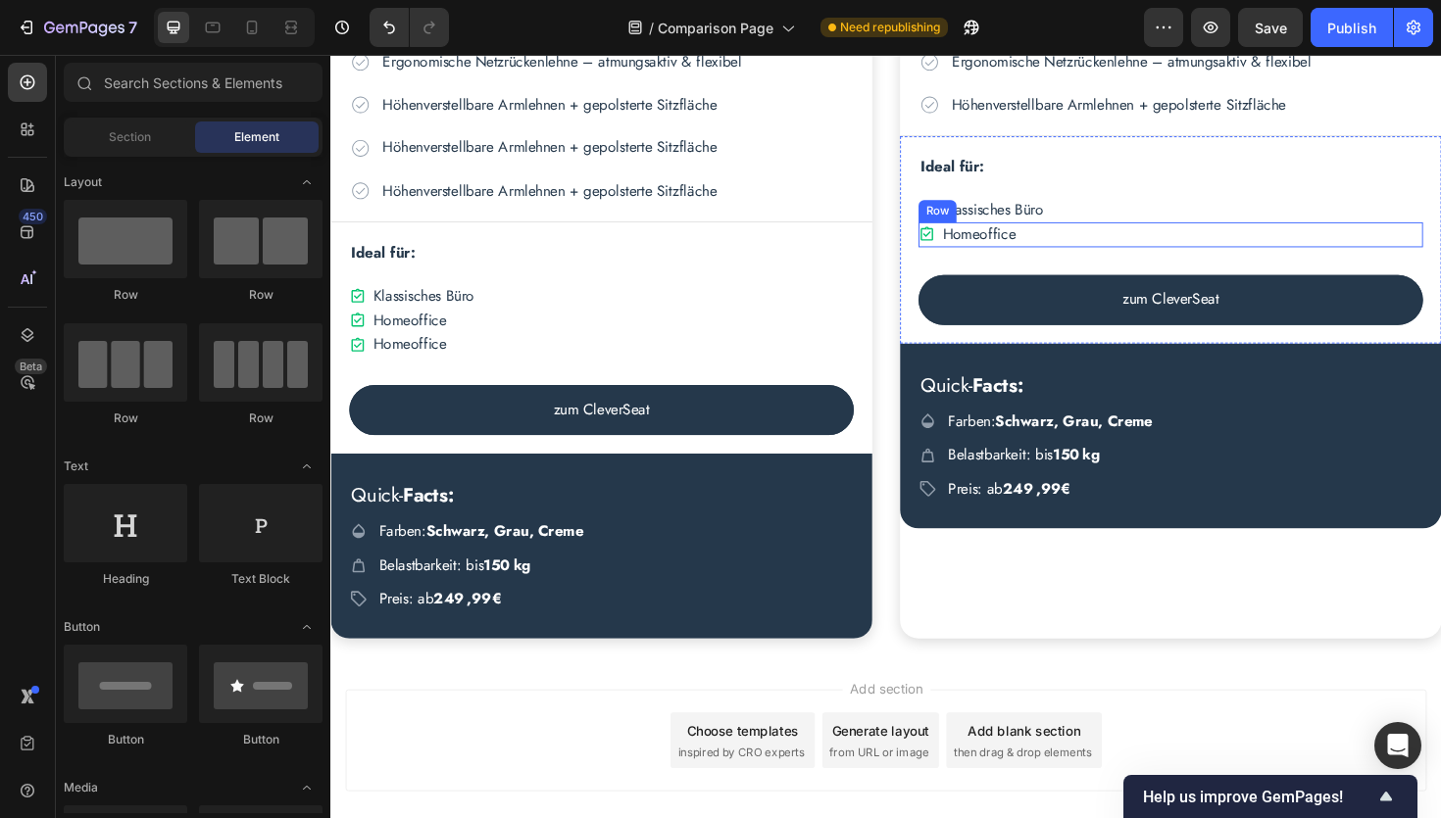
click at [1104, 241] on div "Icon Homeoffice Text Block Row" at bounding box center [1220, 244] width 534 height 25
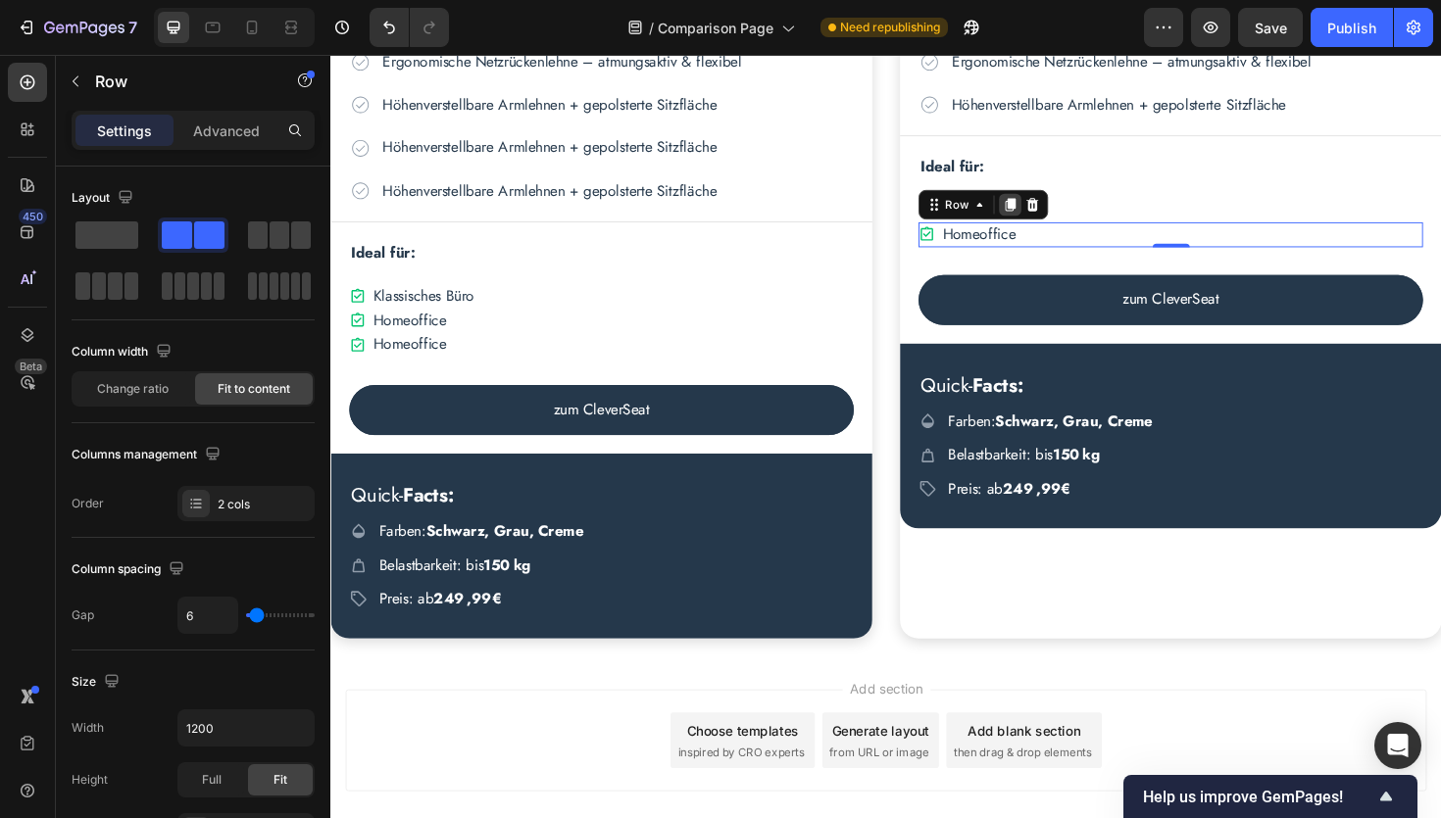
click at [1050, 213] on icon at bounding box center [1050, 214] width 11 height 14
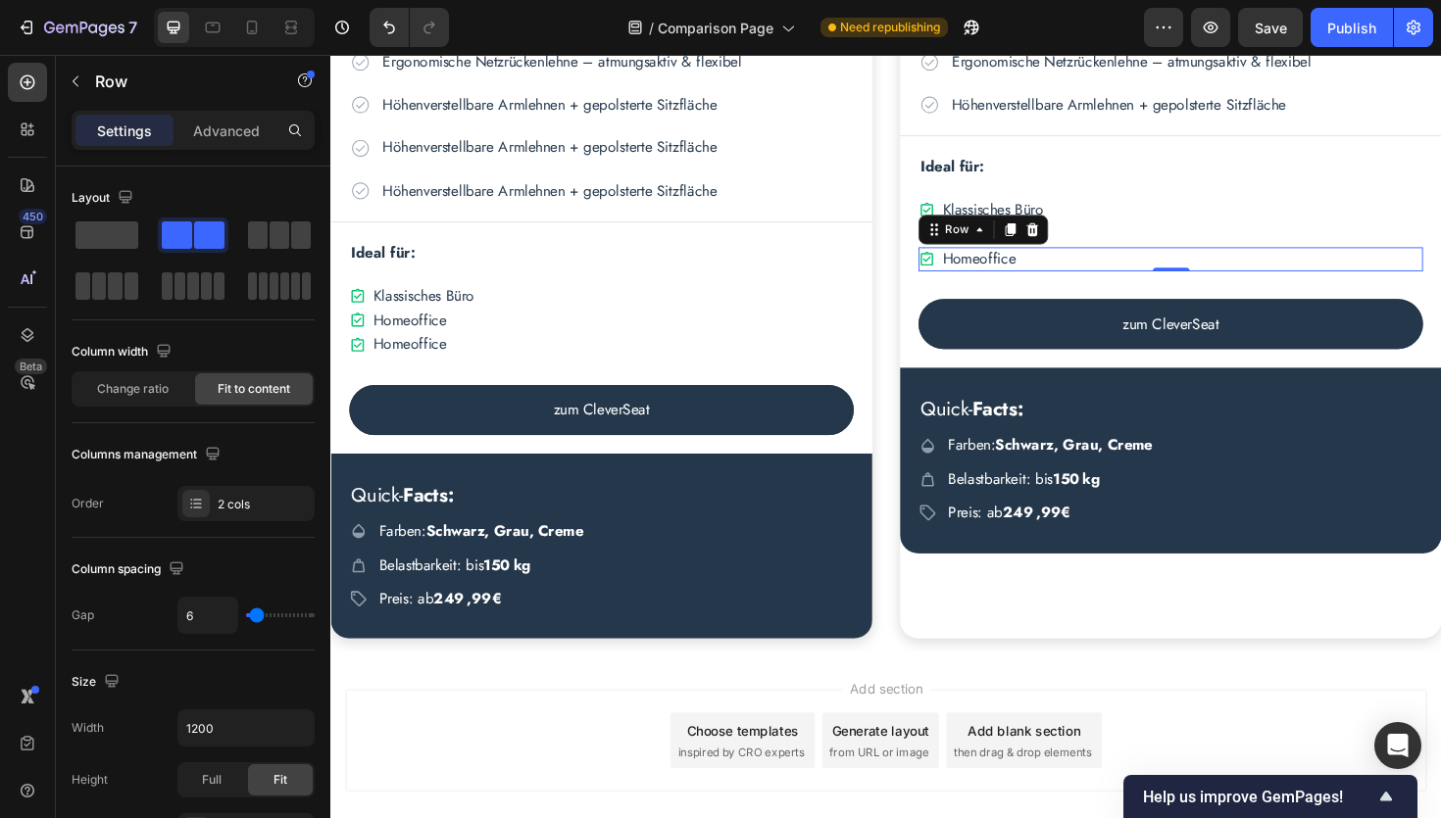
drag, startPoint x: 1051, startPoint y: 241, endPoint x: 1051, endPoint y: 253, distance: 11.8
click at [1051, 241] on icon at bounding box center [1050, 240] width 11 height 14
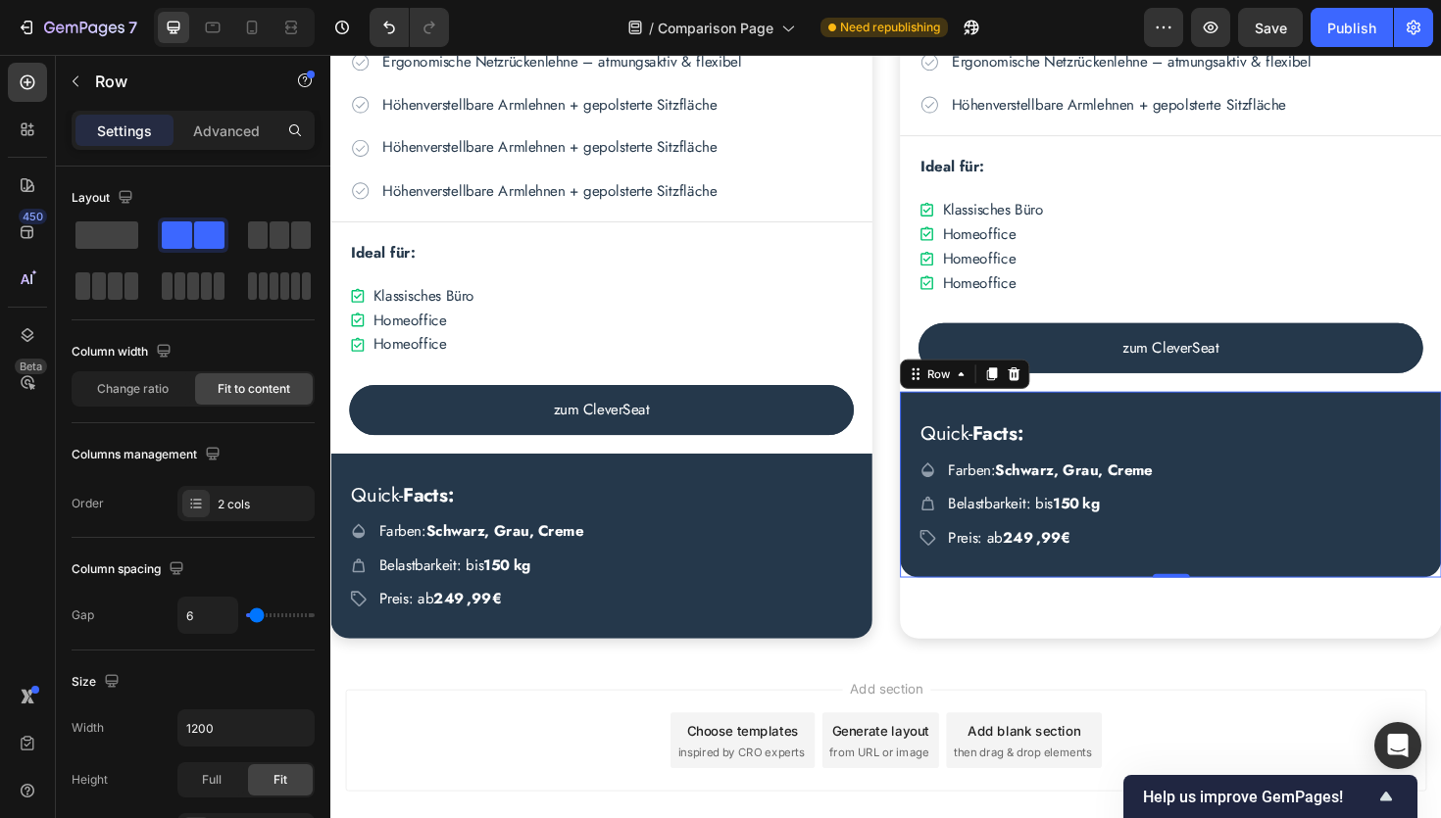
click at [940, 429] on div "Quick- Facts: Heading Icon Farben: Schwarz, Grau, Creme Text Block Row Icon Bel…" at bounding box center [1219, 510] width 573 height 197
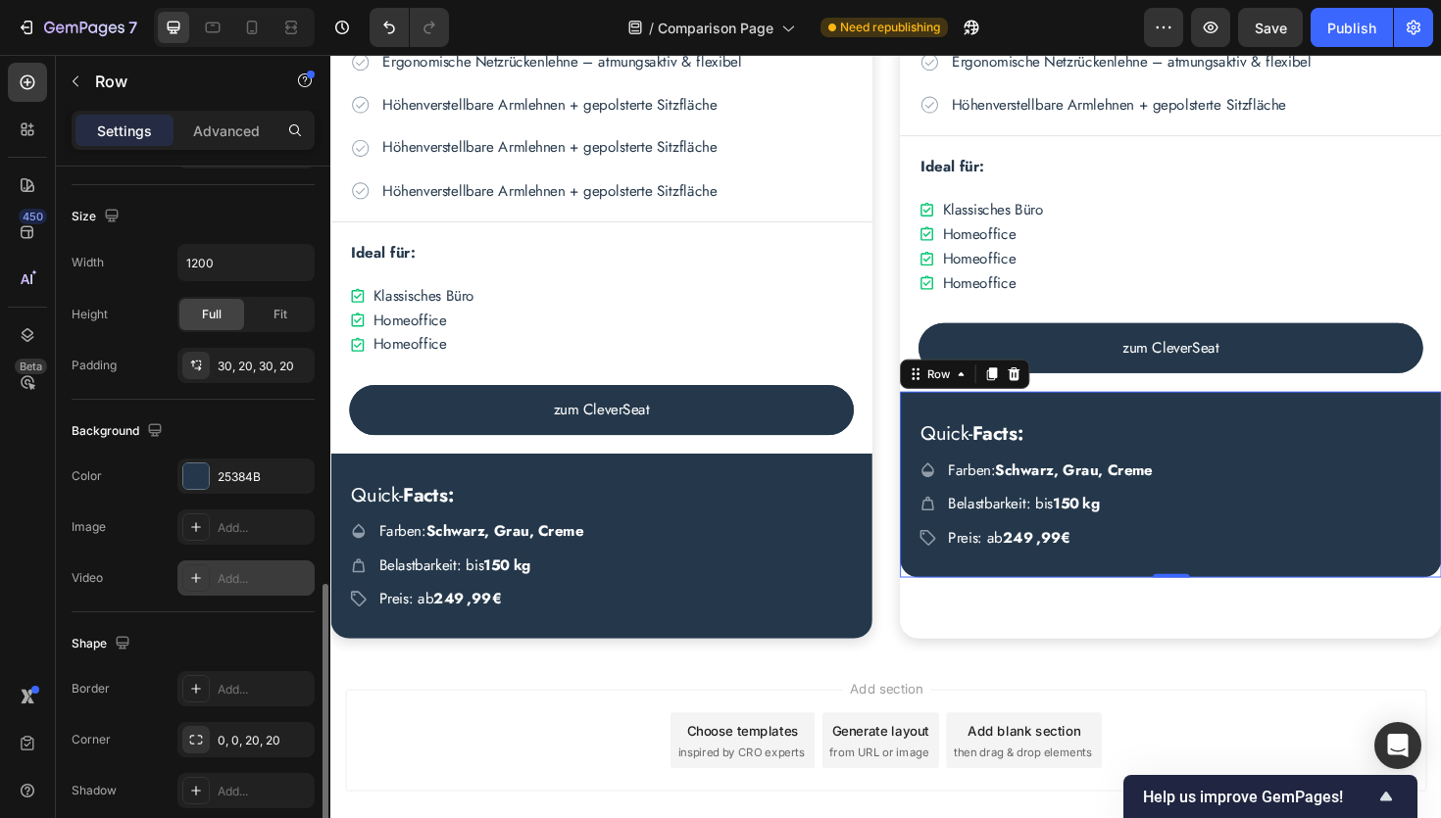
scroll to position [599, 0]
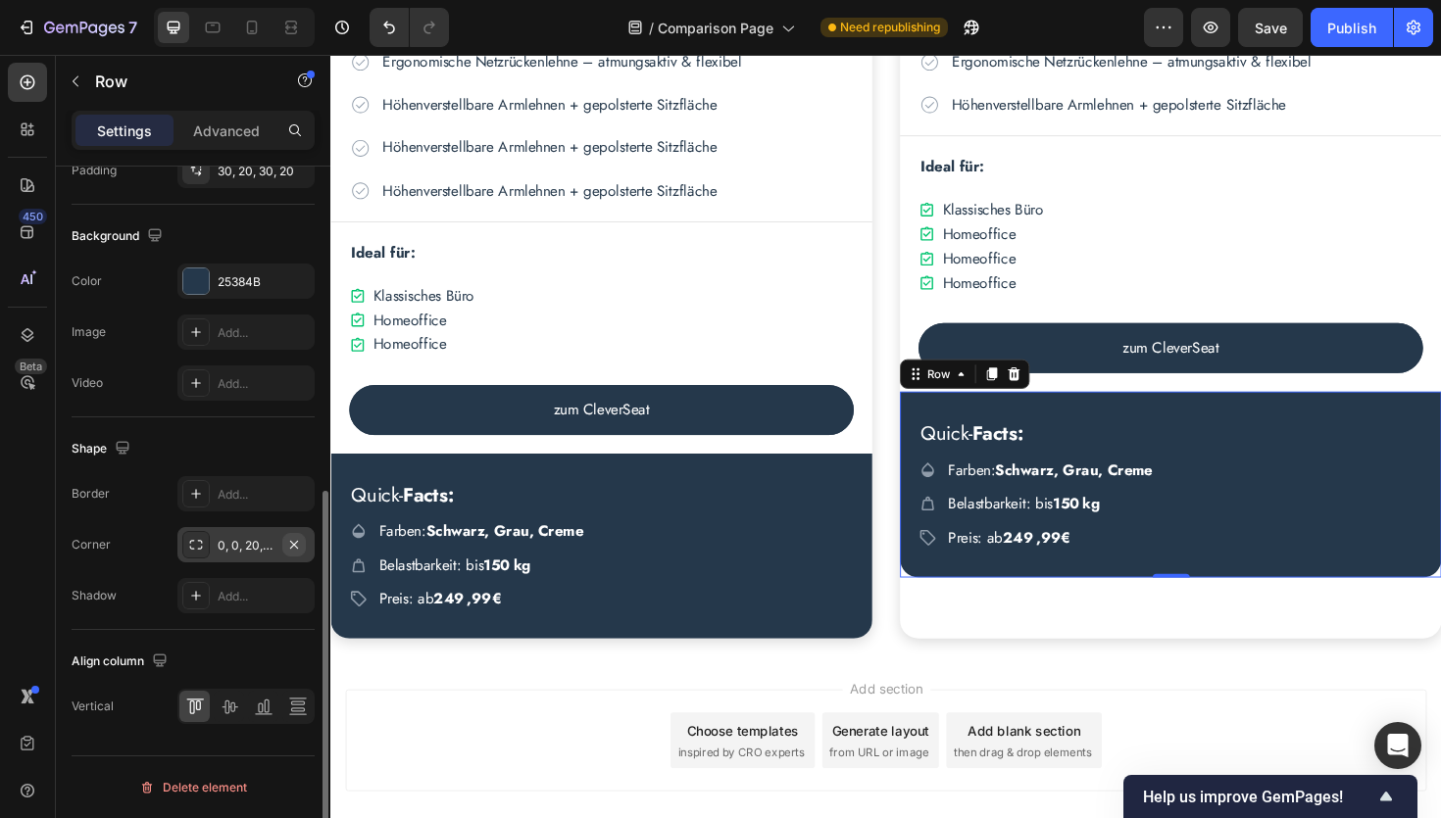
click at [294, 543] on icon "button" at bounding box center [294, 544] width 8 height 8
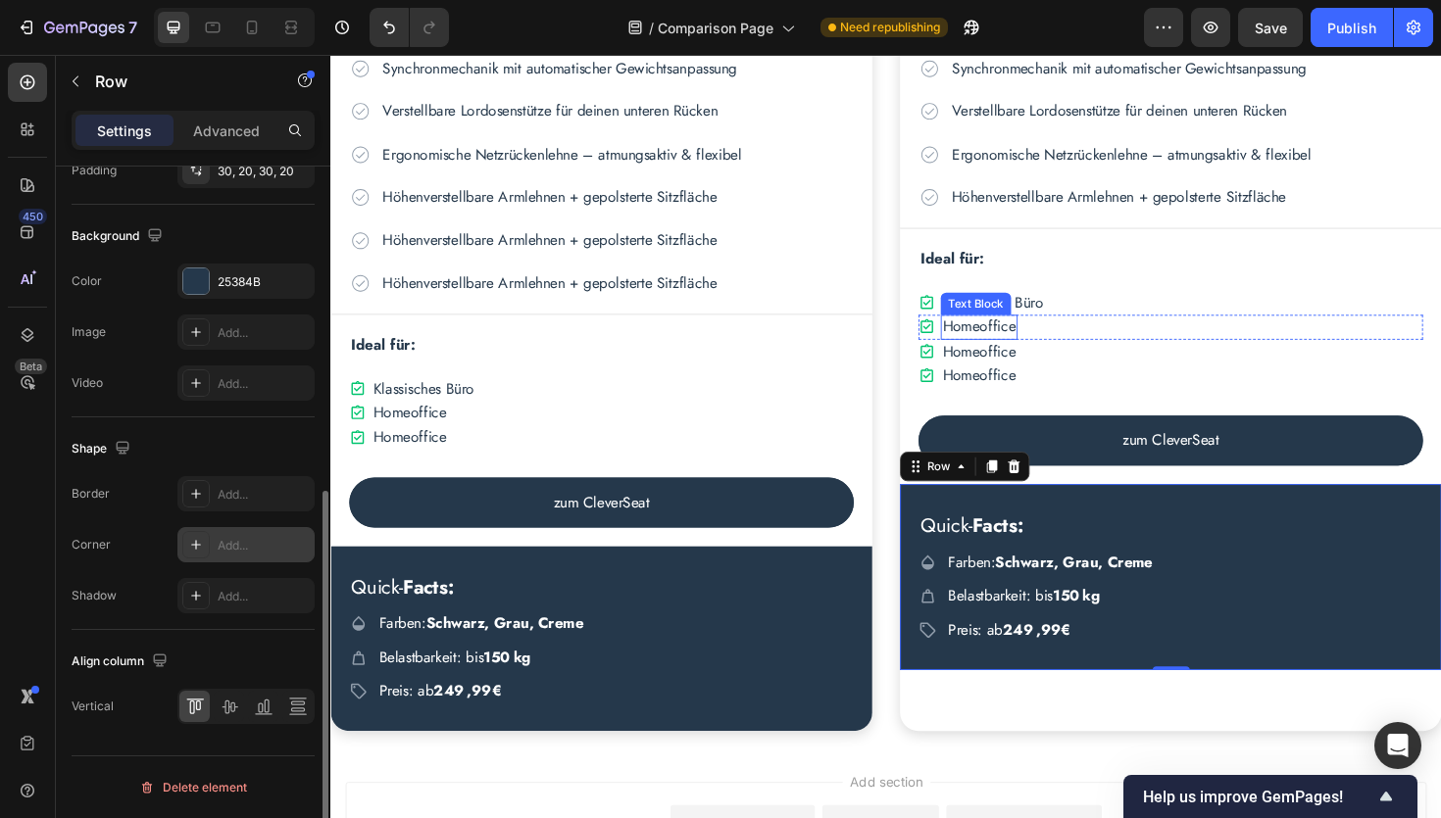
scroll to position [3486, 0]
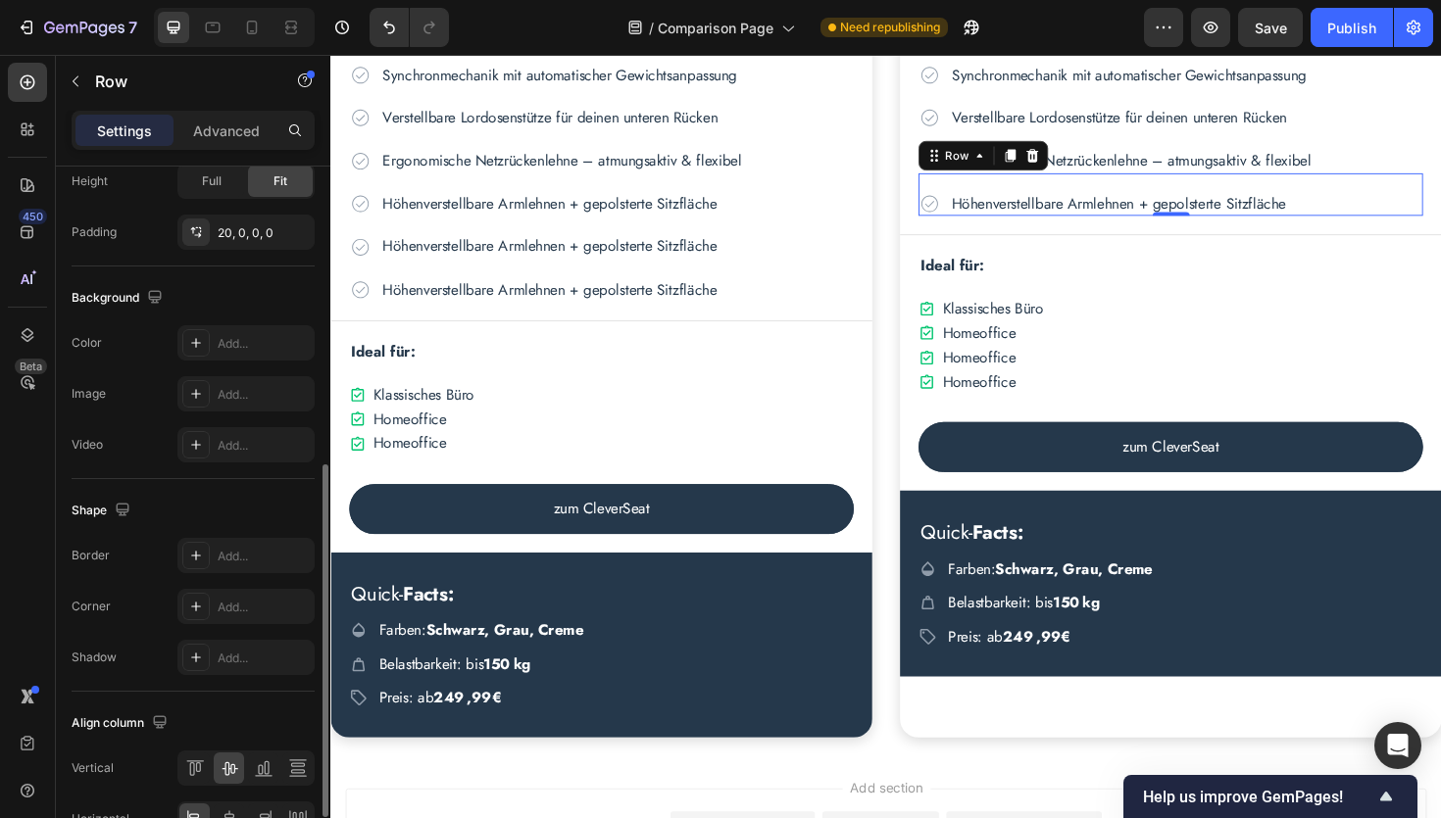
click at [980, 210] on div "Icon Höhenverstellbare Armlehnen + gepolsterte Sitzfläche Text Block Row 0" at bounding box center [1220, 202] width 534 height 45
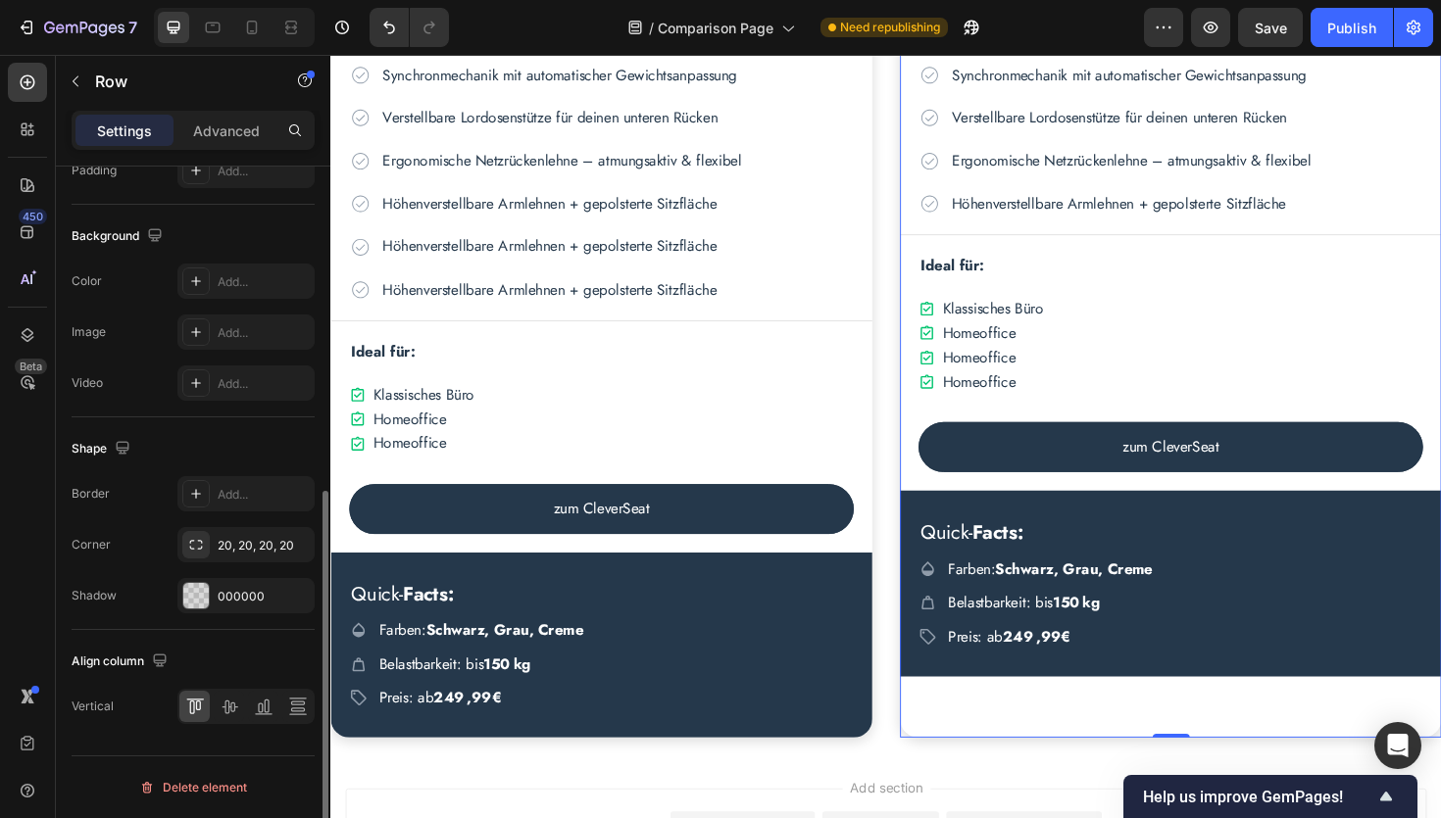
click at [1011, 738] on div "Der CleverSeat Heading Stuhl ansehen Text Block Row Image Der CleverSeat Headin…" at bounding box center [1219, 215] width 573 height 1128
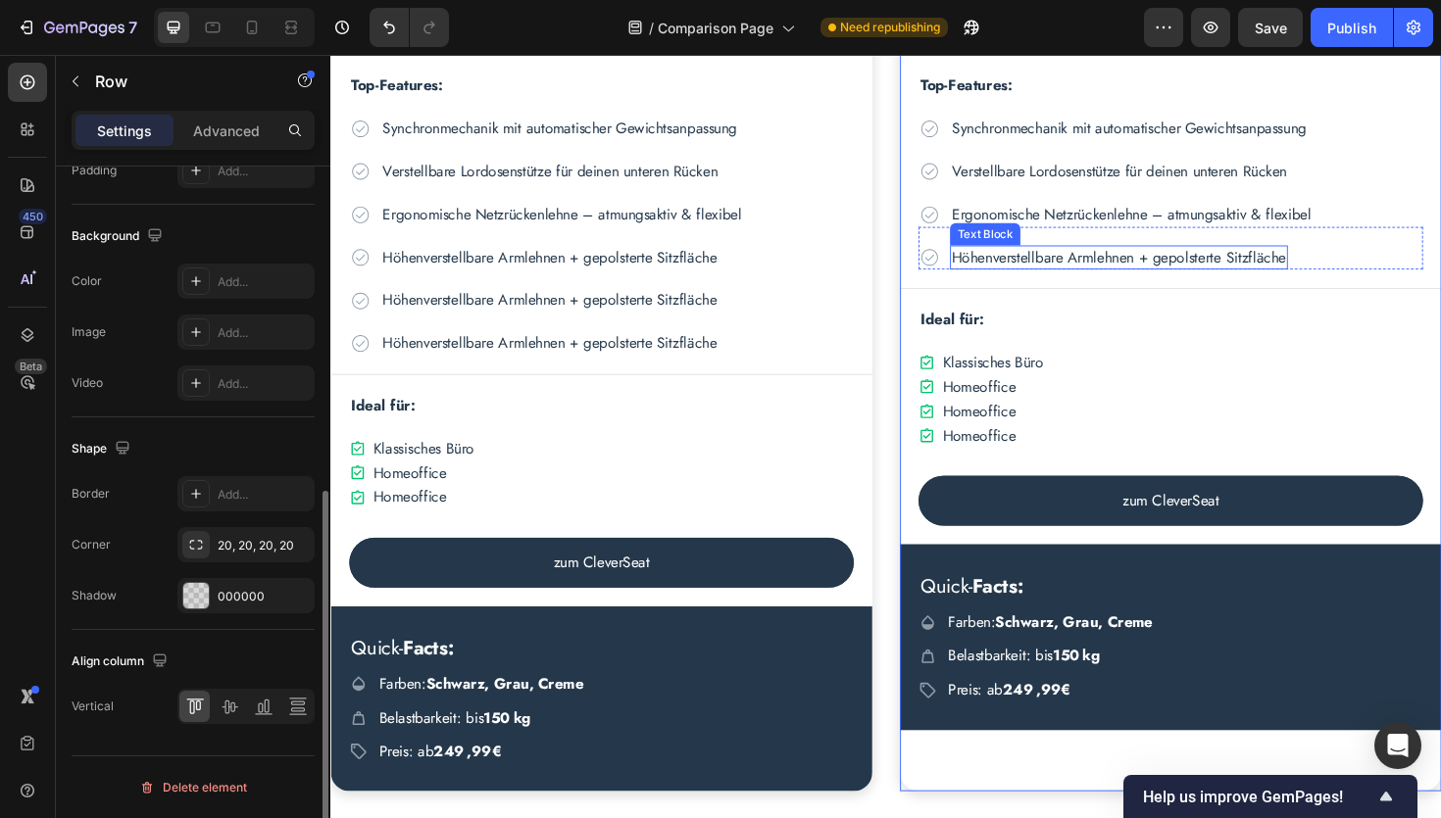
scroll to position [3417, 0]
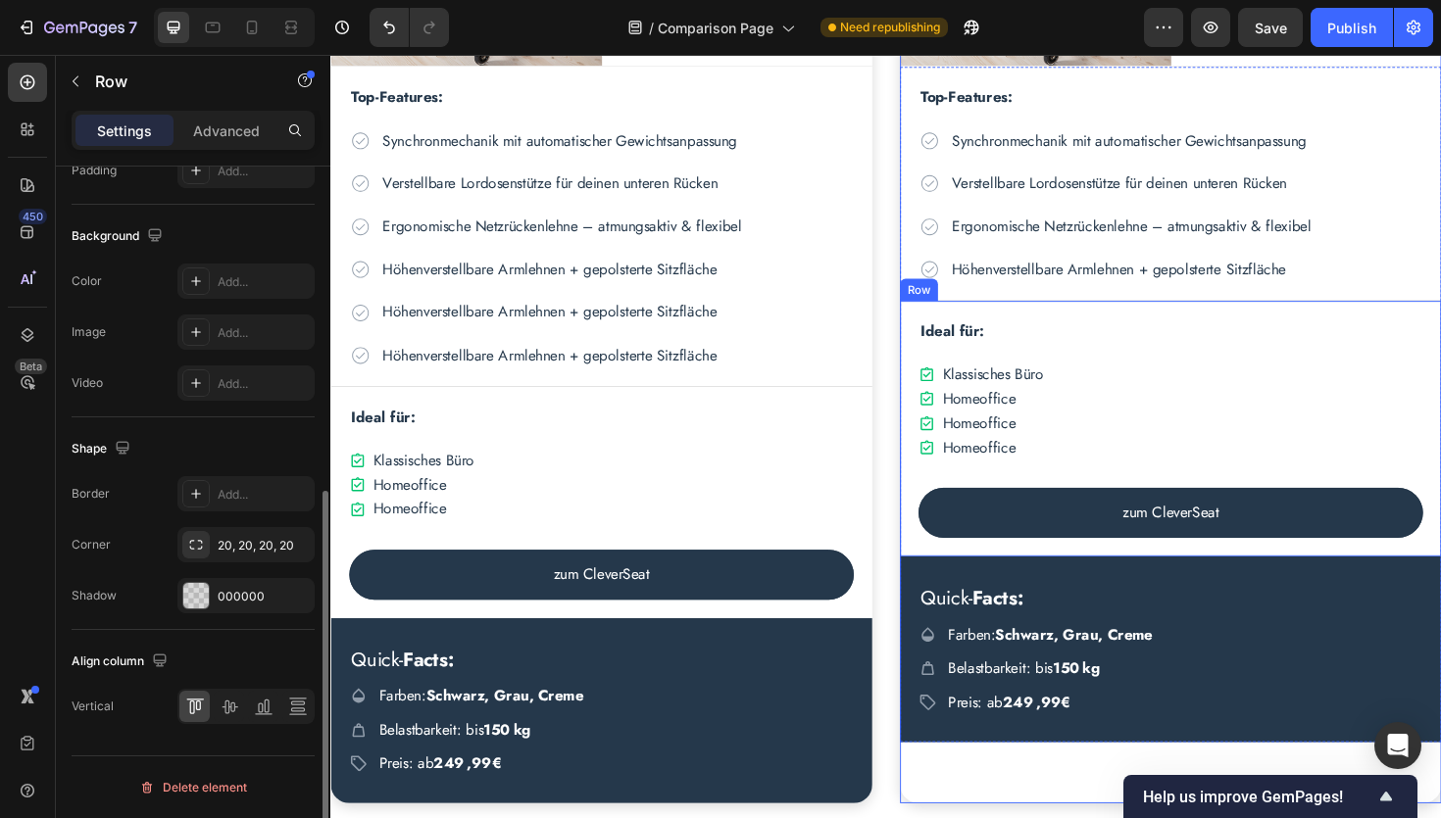
click at [946, 343] on div "Ideal für: Text Block Icon Klassisches Büro Text Block Row Icon Homeoffice Text…" at bounding box center [1219, 451] width 573 height 271
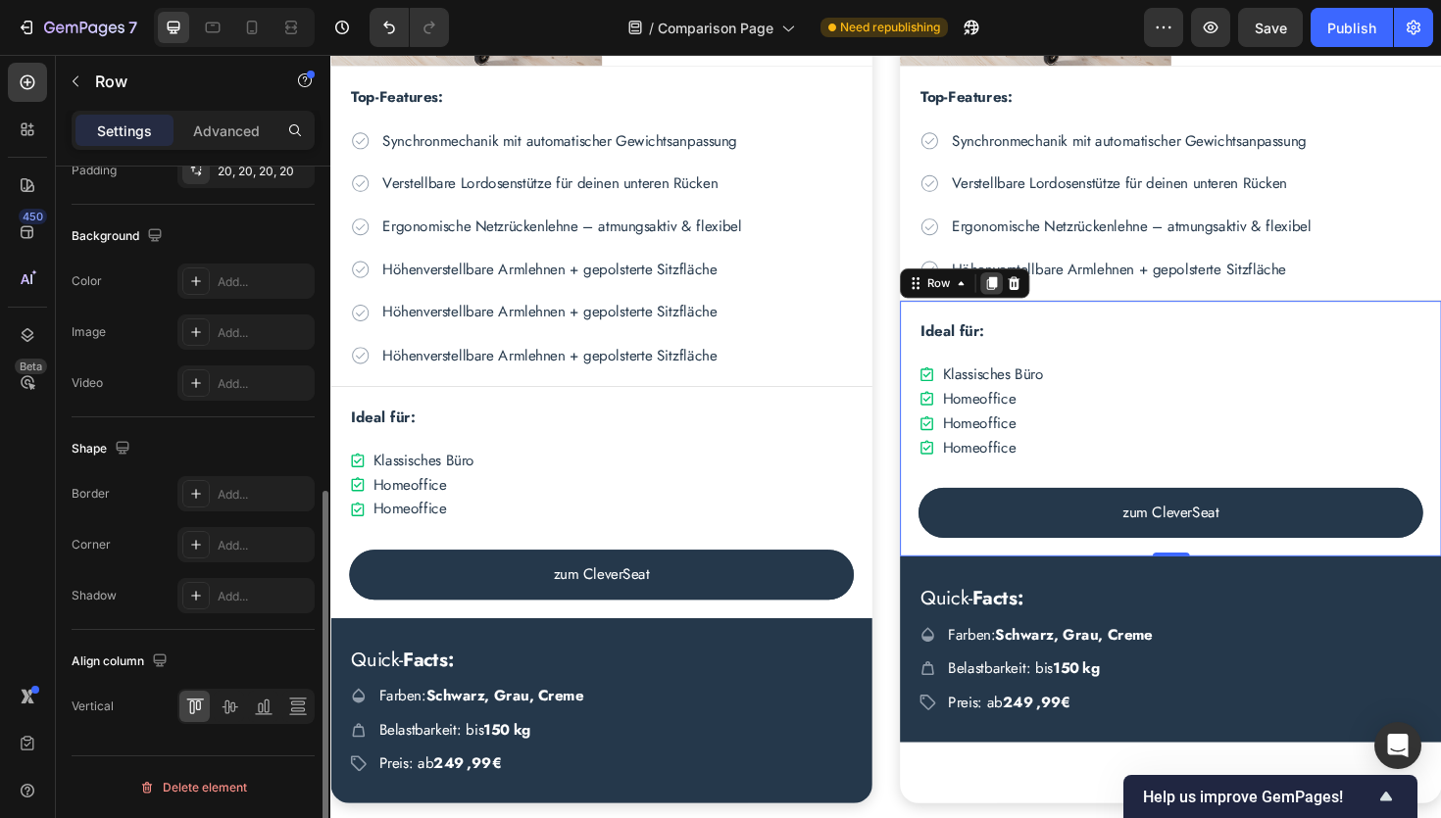
click at [1035, 303] on icon at bounding box center [1030, 297] width 16 height 16
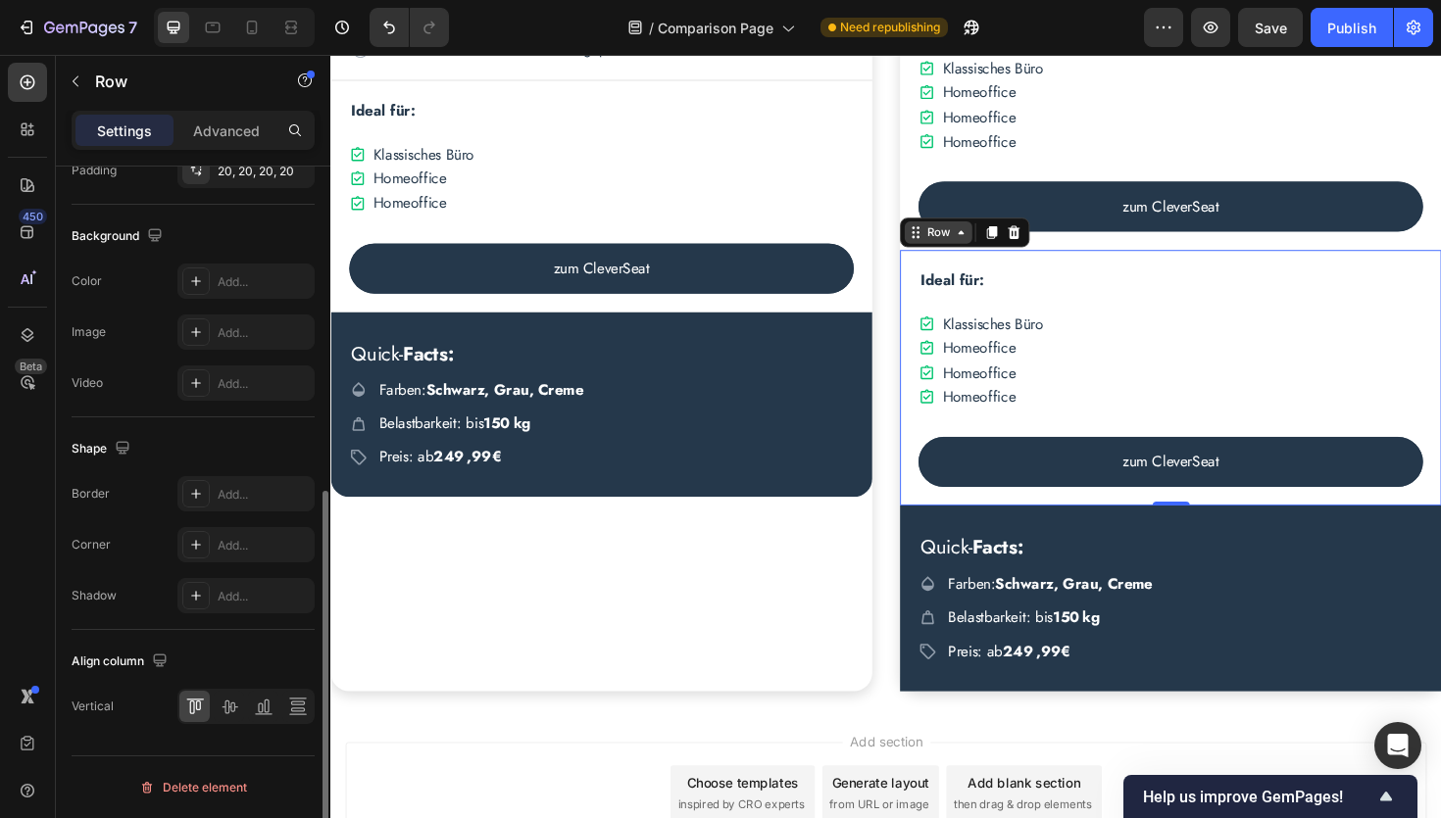
scroll to position [3749, 0]
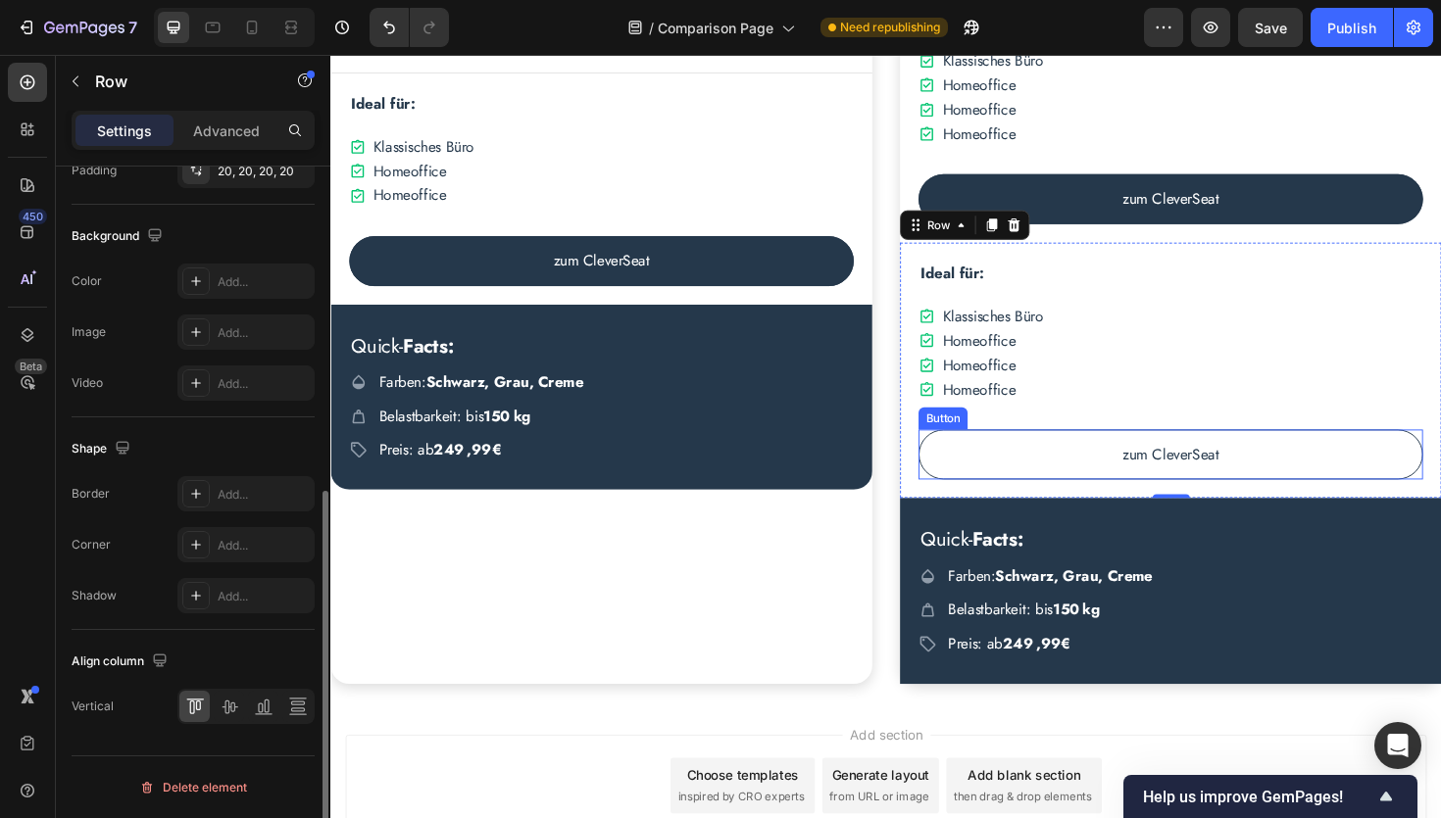
drag, startPoint x: 1031, startPoint y: 231, endPoint x: 1002, endPoint y: 454, distance: 224.4
click at [1002, 454] on div "Ideal für: Text Block Icon Klassisches Büro Text Block Row Icon Homeoffice Text…" at bounding box center [1219, 389] width 573 height 271
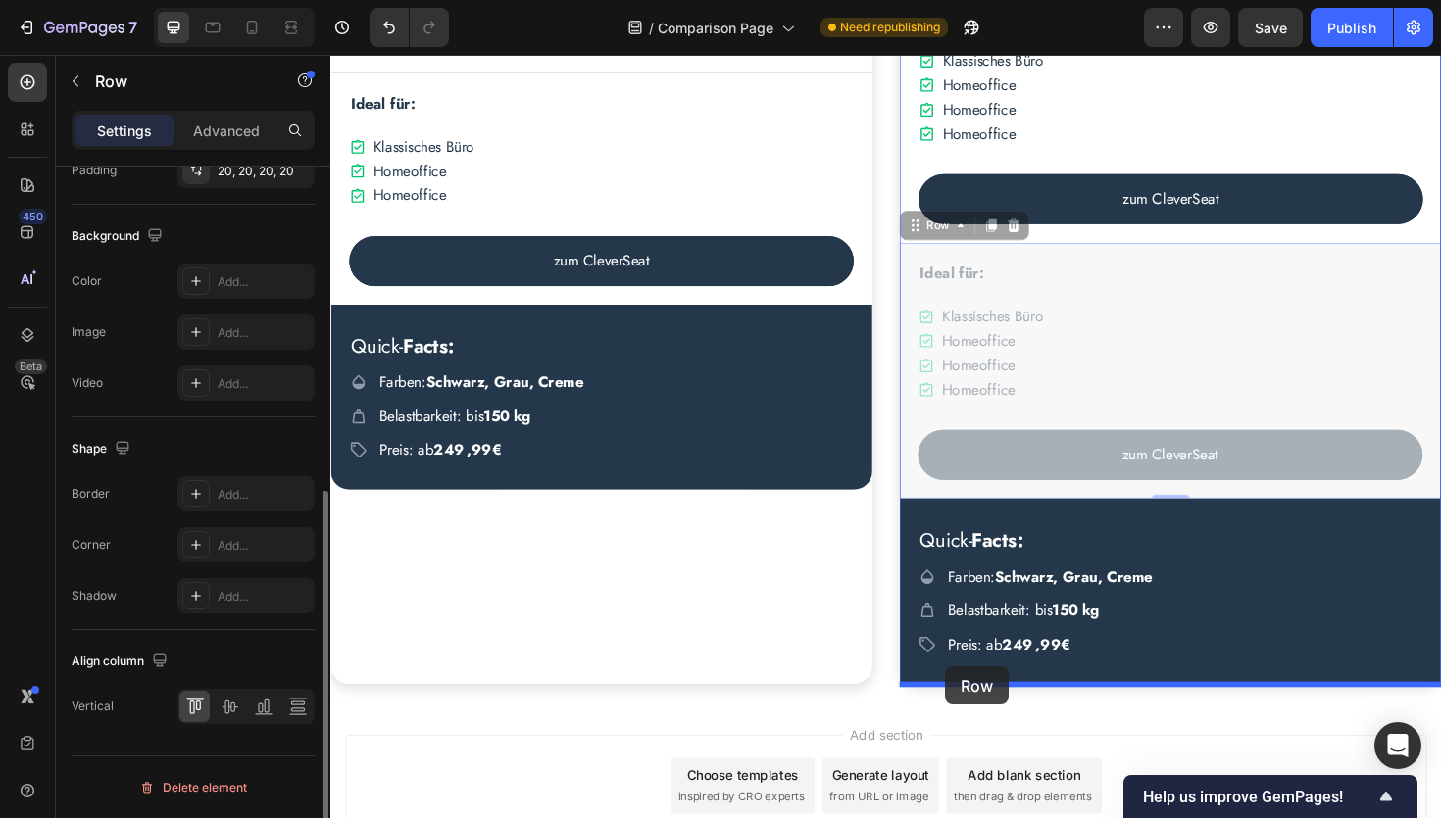
drag, startPoint x: 950, startPoint y: 233, endPoint x: 981, endPoint y: 703, distance: 470.5
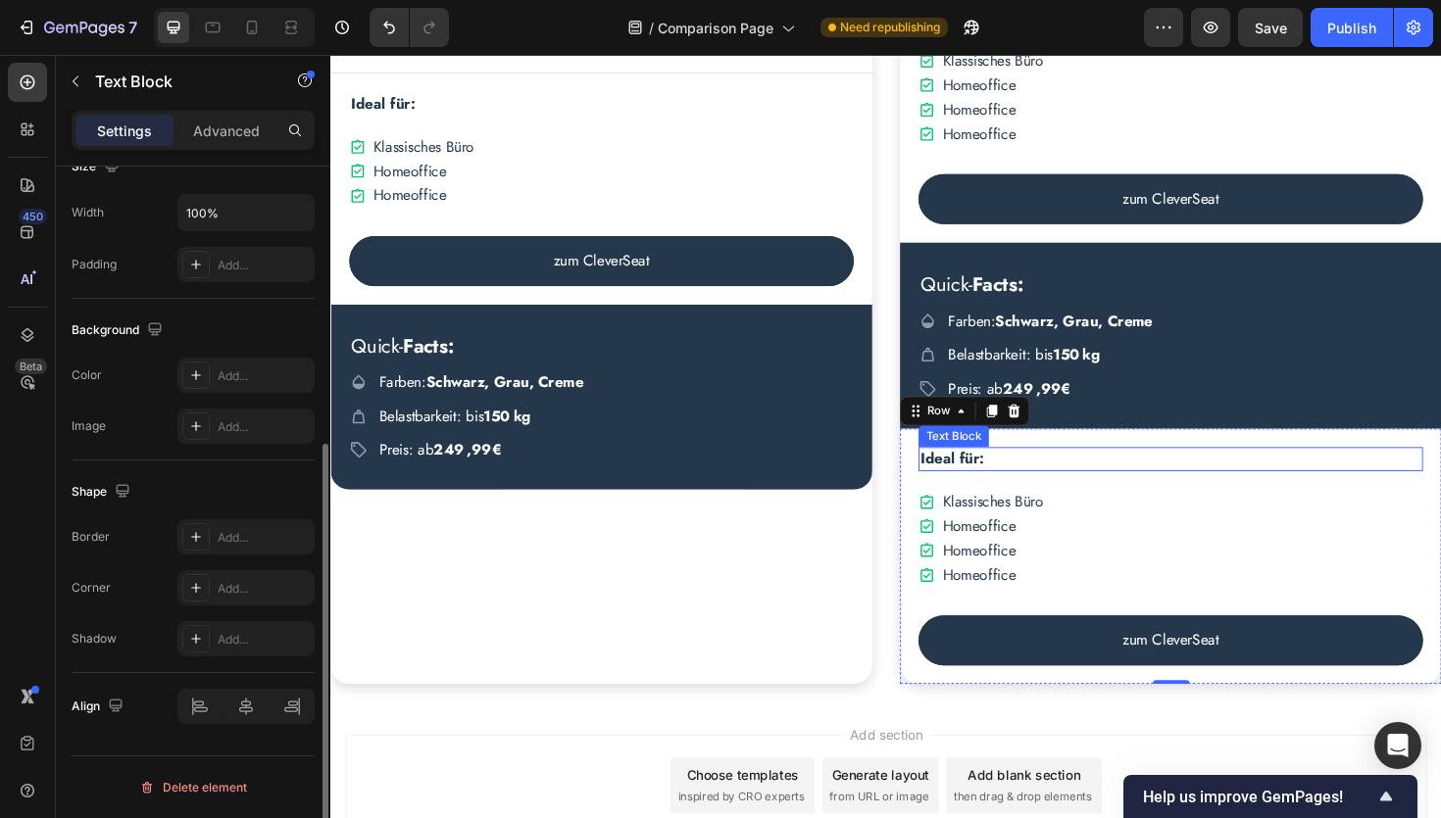
click at [1065, 484] on p "Ideal für:" at bounding box center [1220, 483] width 530 height 22
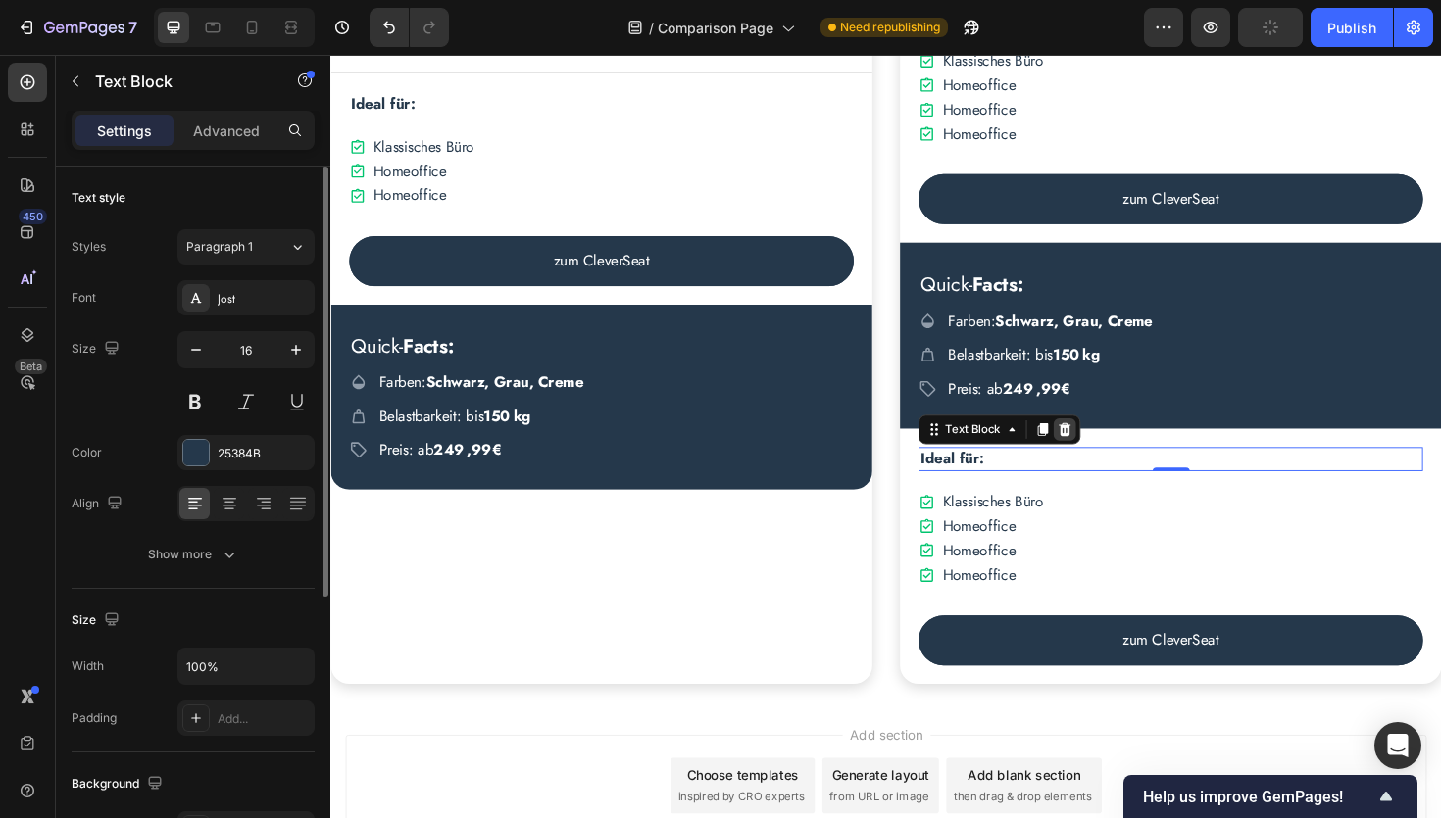
click at [1103, 451] on icon at bounding box center [1108, 452] width 13 height 14
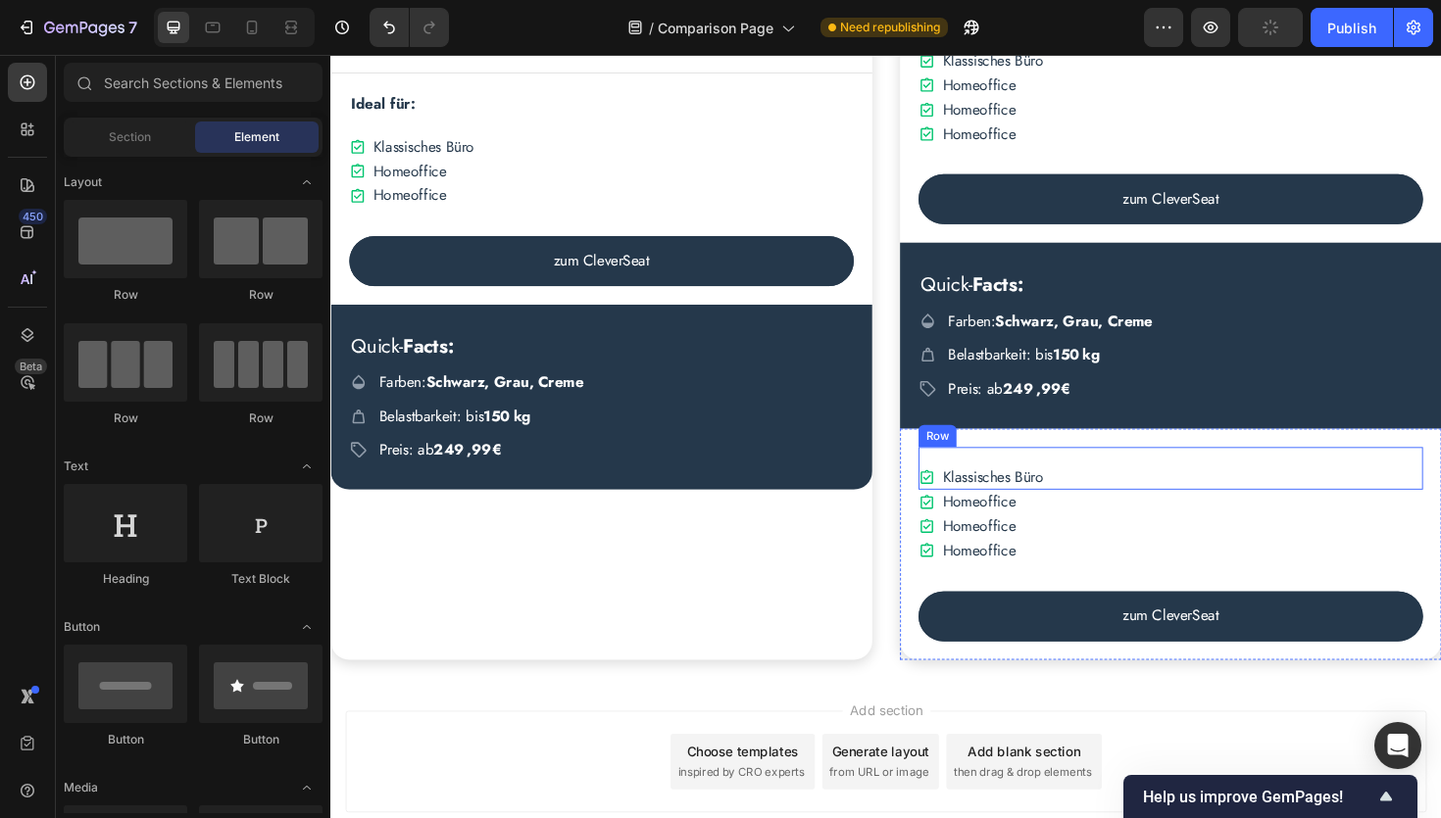
click at [1114, 501] on div "Icon Klassisches Büro Text Block Row" at bounding box center [1220, 492] width 534 height 45
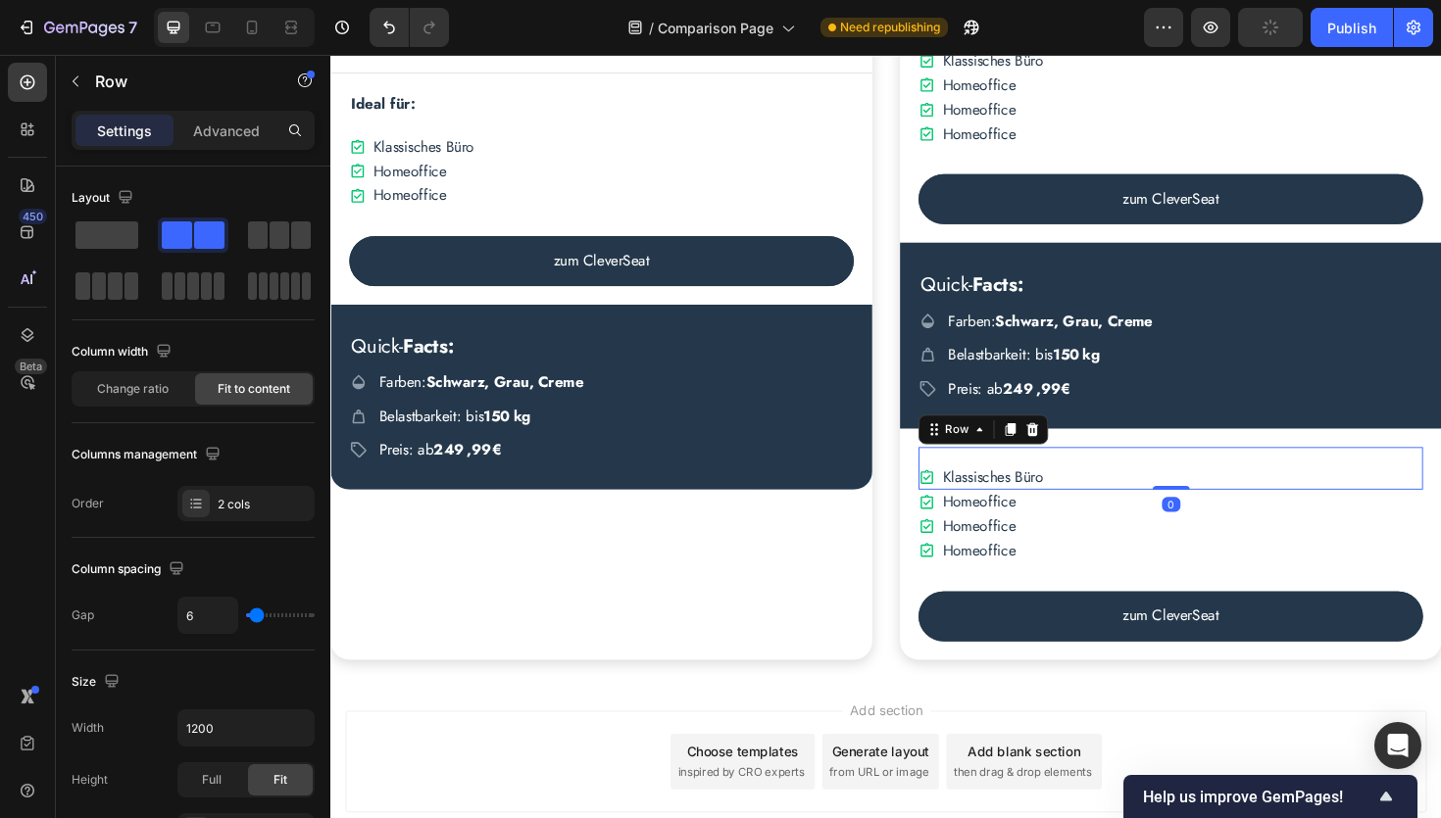
click at [1075, 445] on icon at bounding box center [1073, 452] width 13 height 14
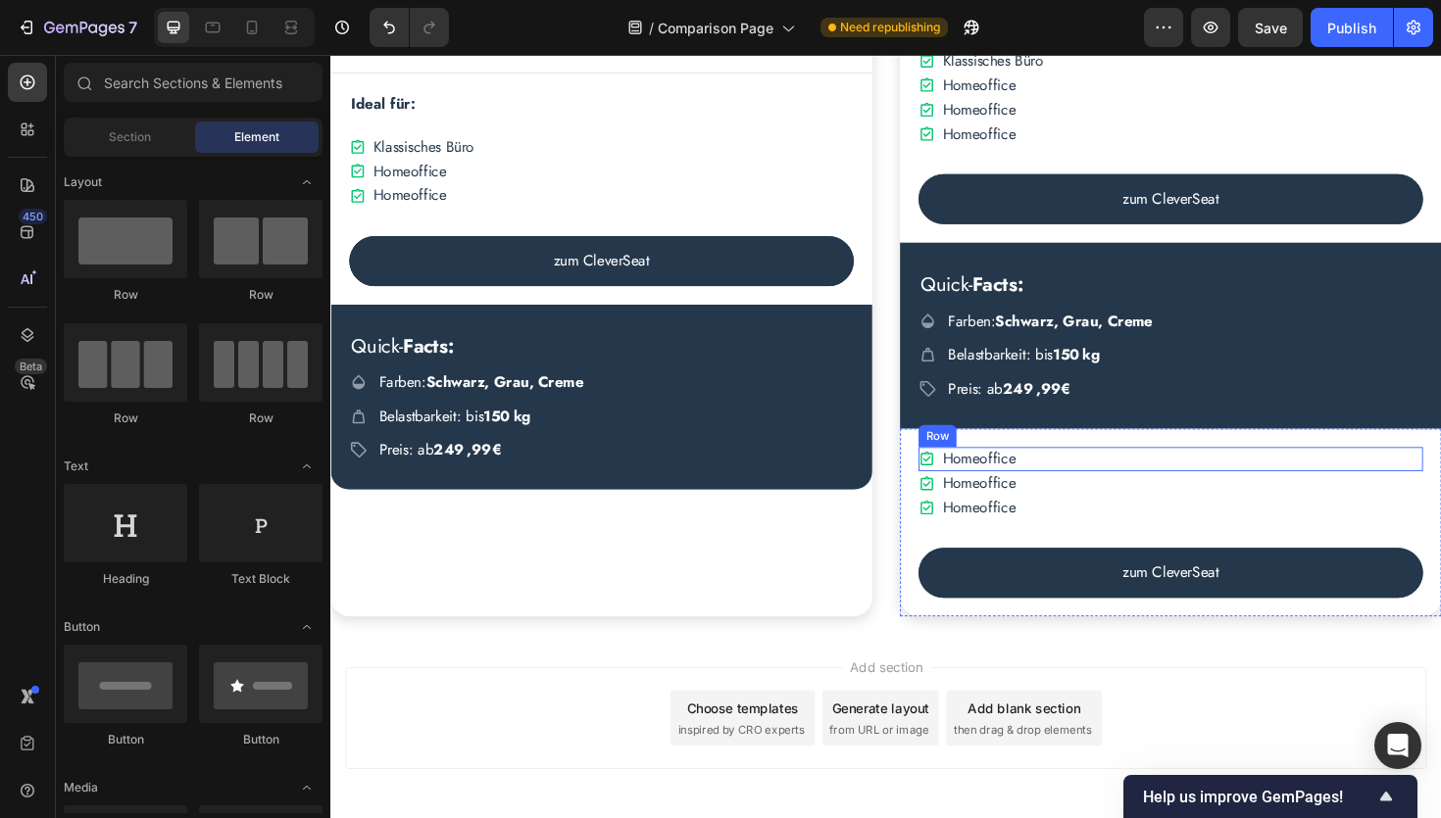
click at [1076, 481] on div "Icon Homeoffice Text Block Row" at bounding box center [1220, 482] width 534 height 25
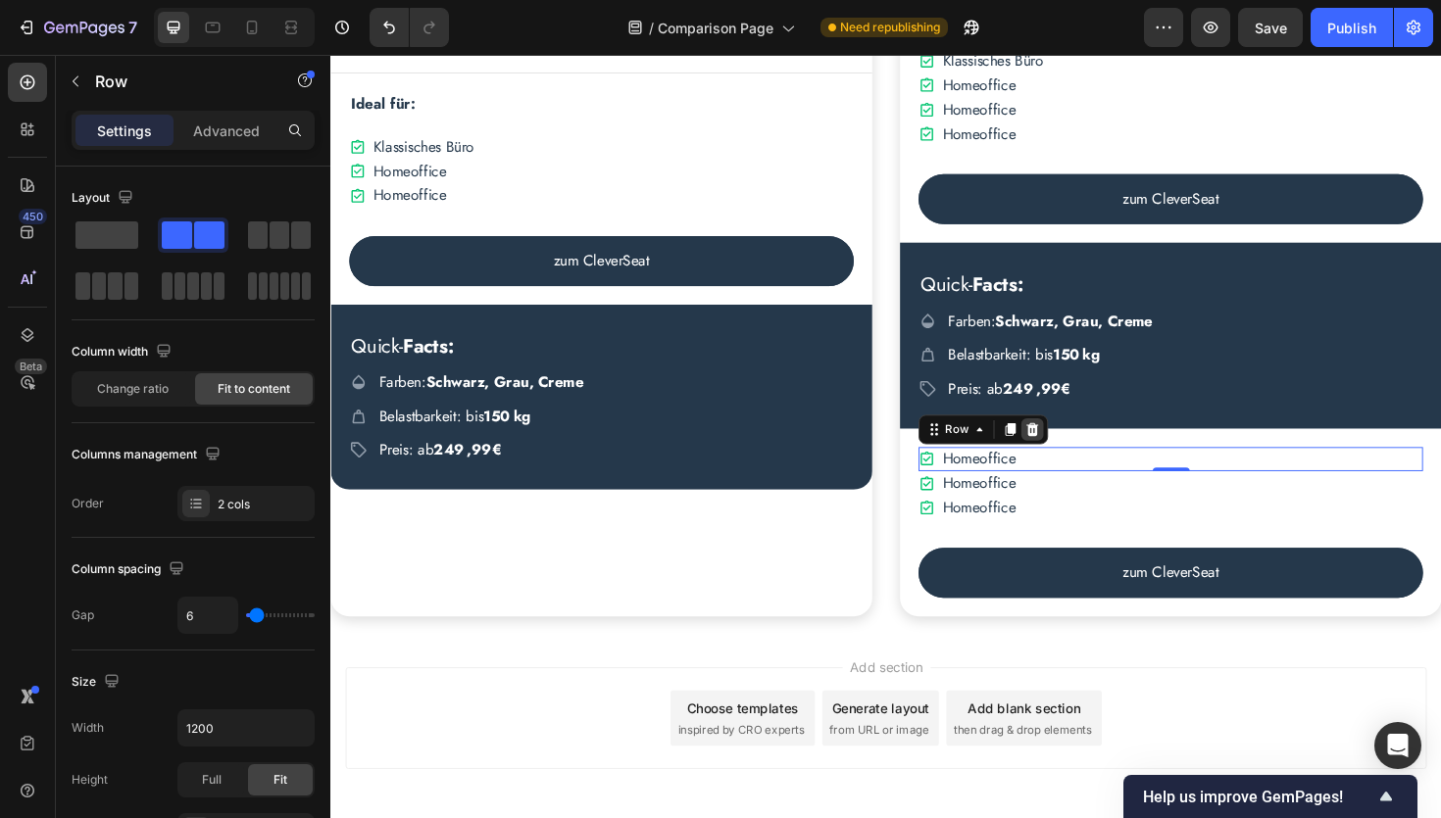
click at [1072, 455] on icon at bounding box center [1073, 452] width 13 height 14
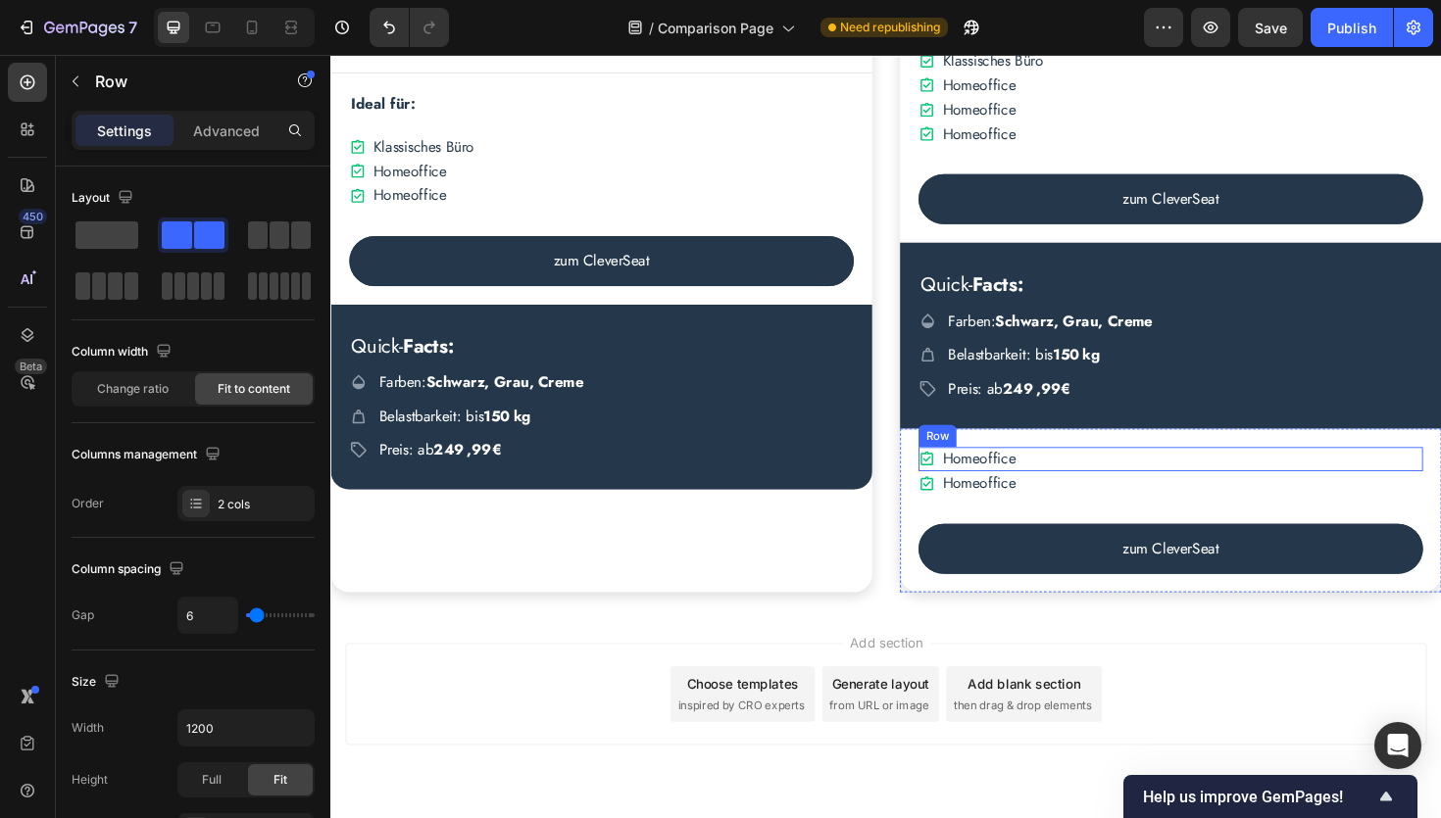
click at [1074, 484] on div "Icon Homeoffice Text Block Row" at bounding box center [1220, 482] width 534 height 25
click at [1074, 458] on icon at bounding box center [1073, 452] width 13 height 14
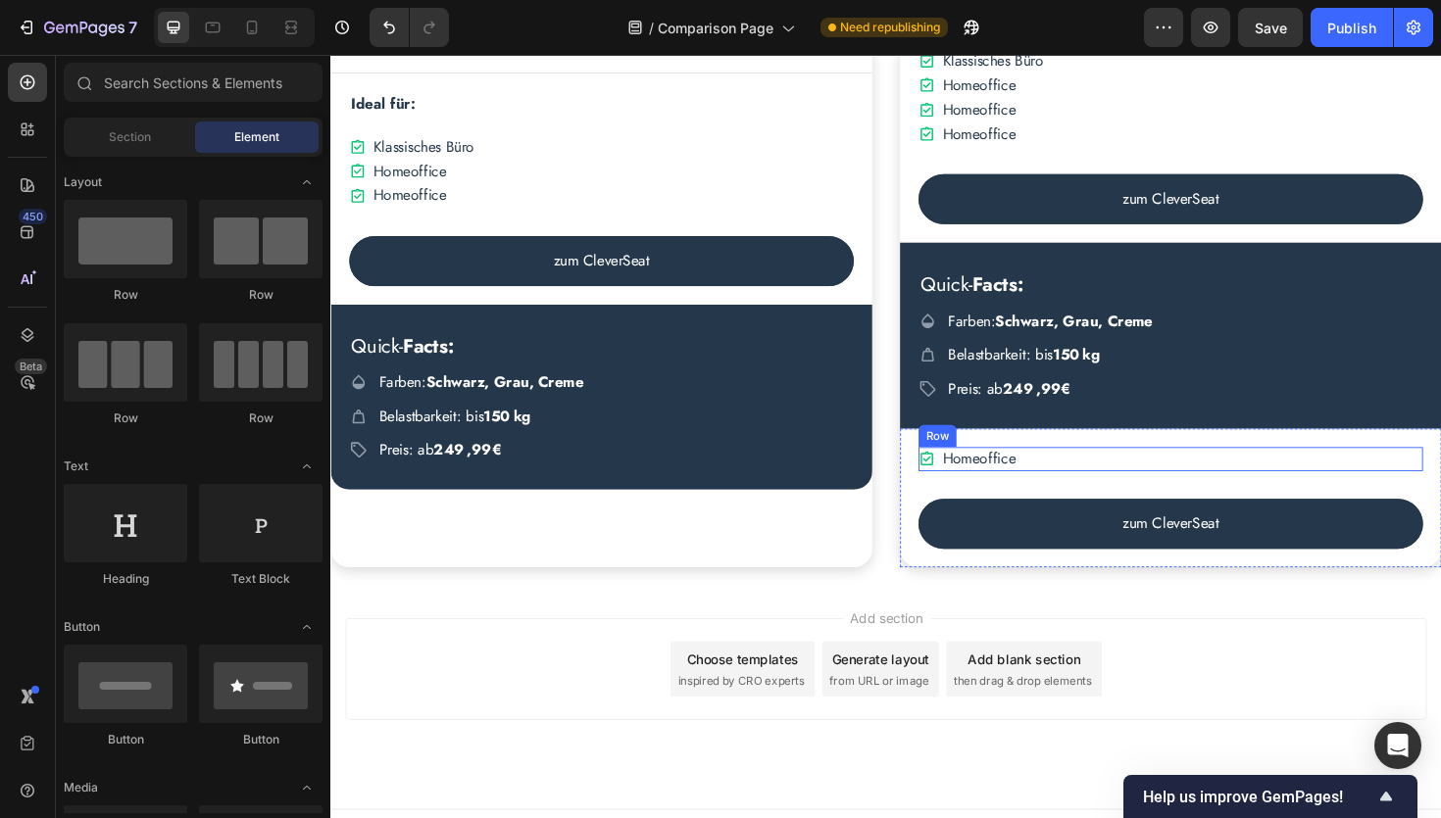
click at [1069, 485] on div "Icon Homeoffice Text Block Row" at bounding box center [1220, 482] width 534 height 25
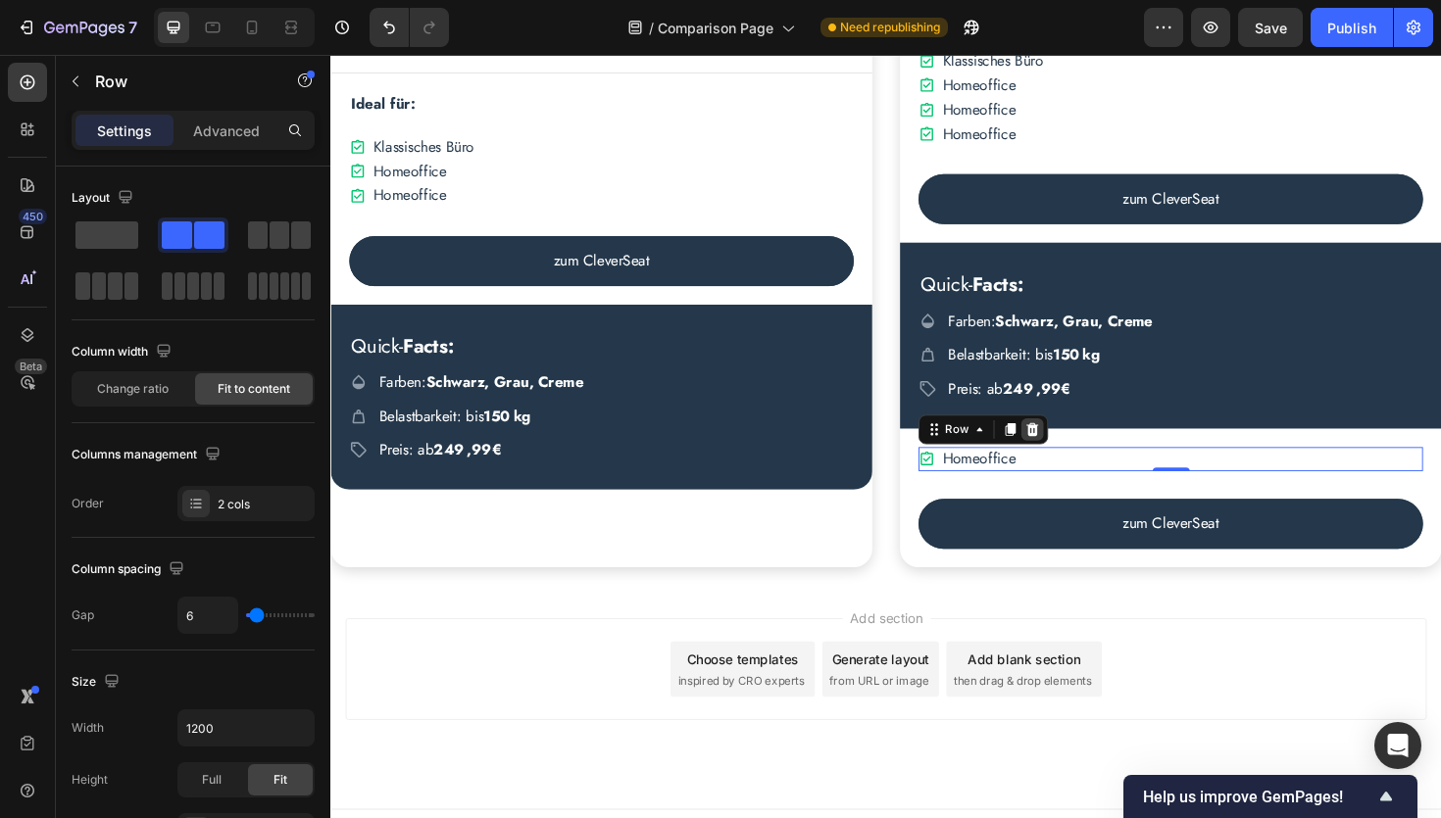
click at [1071, 453] on icon at bounding box center [1073, 452] width 16 height 16
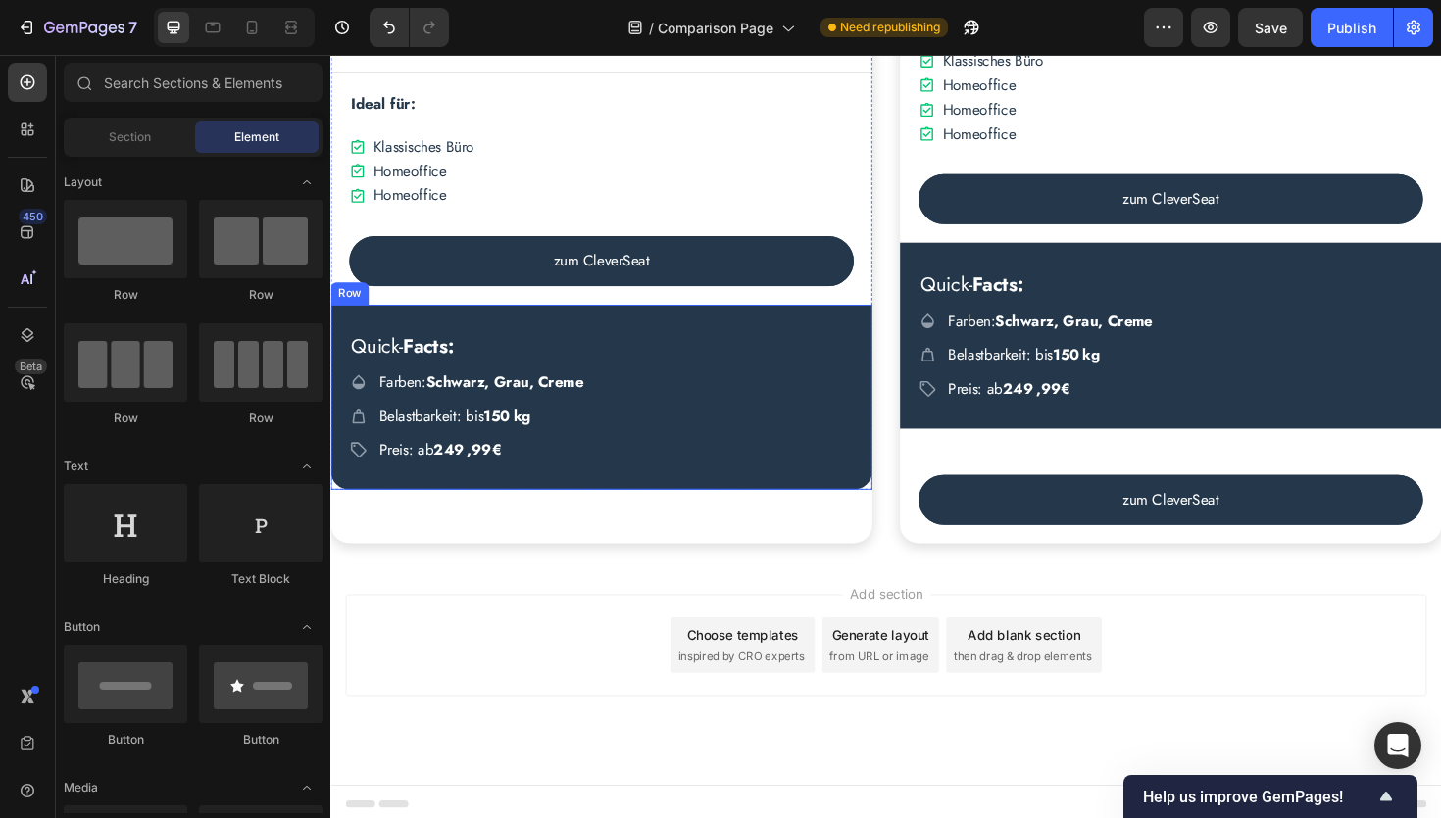
click at [862, 487] on div "Quick- Facts: Heading Icon Farben: Schwarz, Grau, Creme Text Block Row Icon Bel…" at bounding box center [616, 418] width 573 height 197
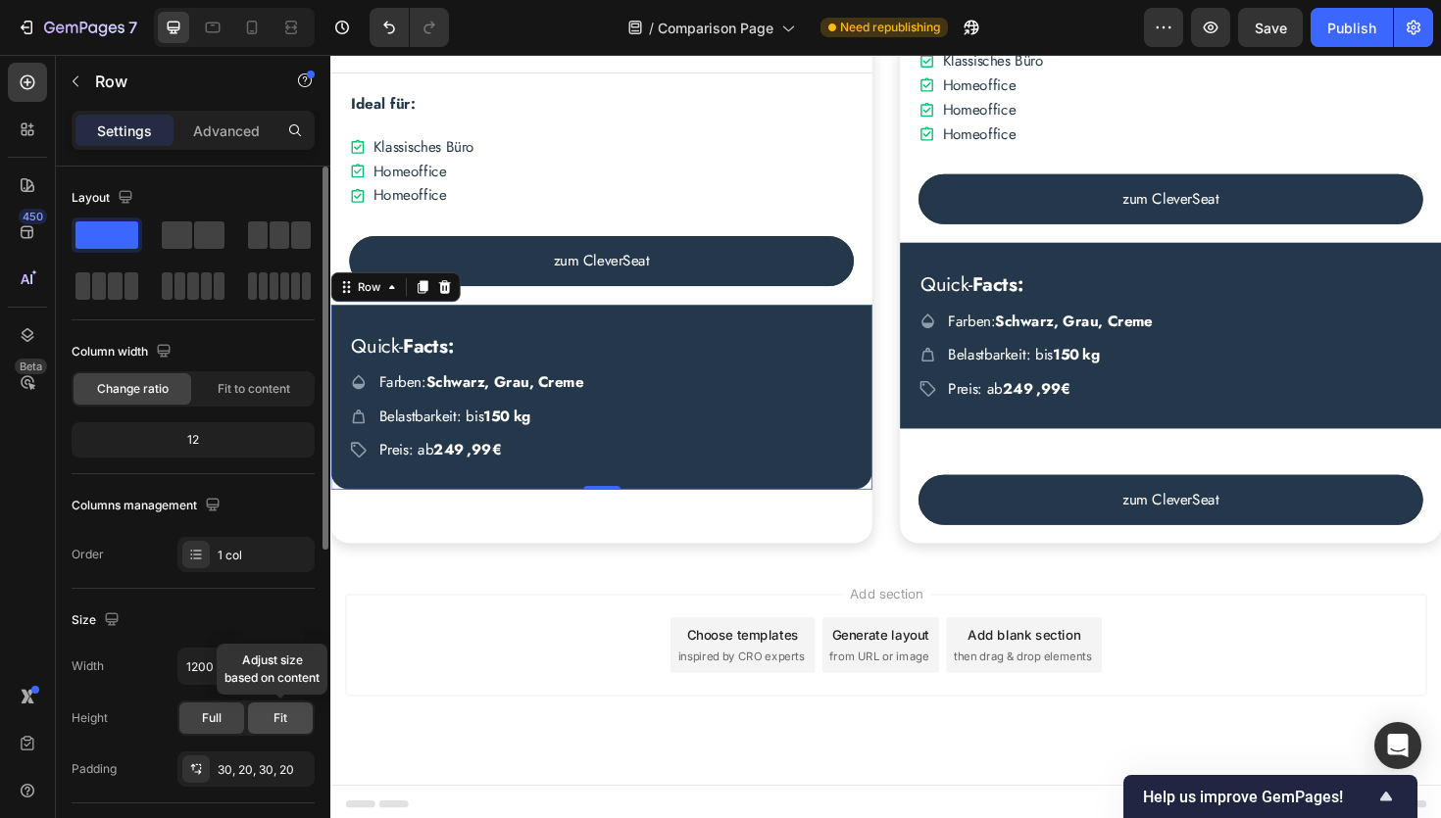
click at [286, 718] on span "Fit" at bounding box center [280, 719] width 14 height 18
click at [213, 724] on span "Full" at bounding box center [212, 719] width 20 height 18
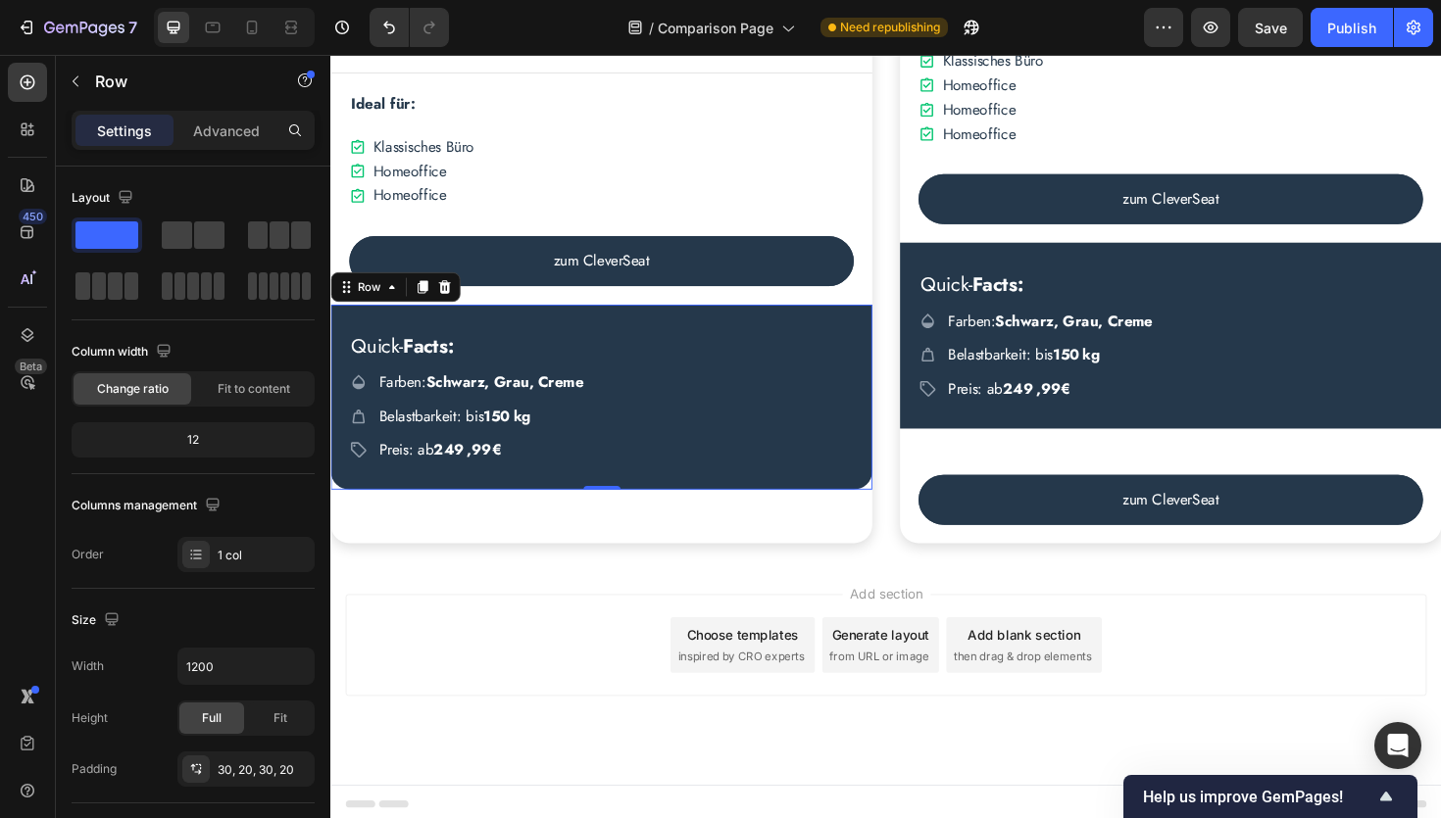
click at [471, 510] on div "Quick- Facts: Heading Icon Farben: Schwarz, Grau, Creme Text Block Row Icon Bel…" at bounding box center [616, 418] width 573 height 197
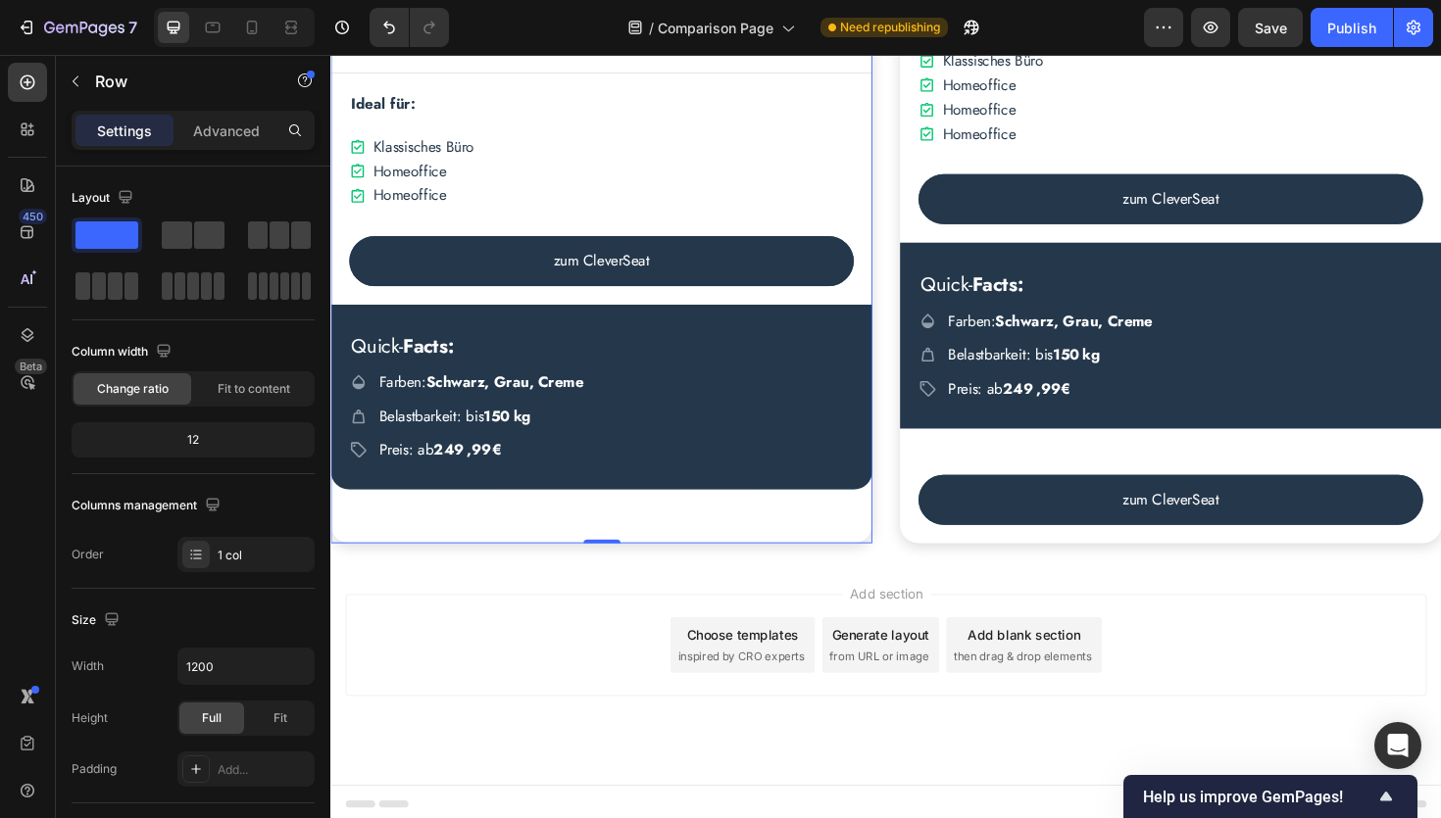
click at [533, 509] on div "Quick- Facts: Heading Icon Farben: Schwarz, Grau, Creme Text Block Row Icon Bel…" at bounding box center [616, 418] width 573 height 197
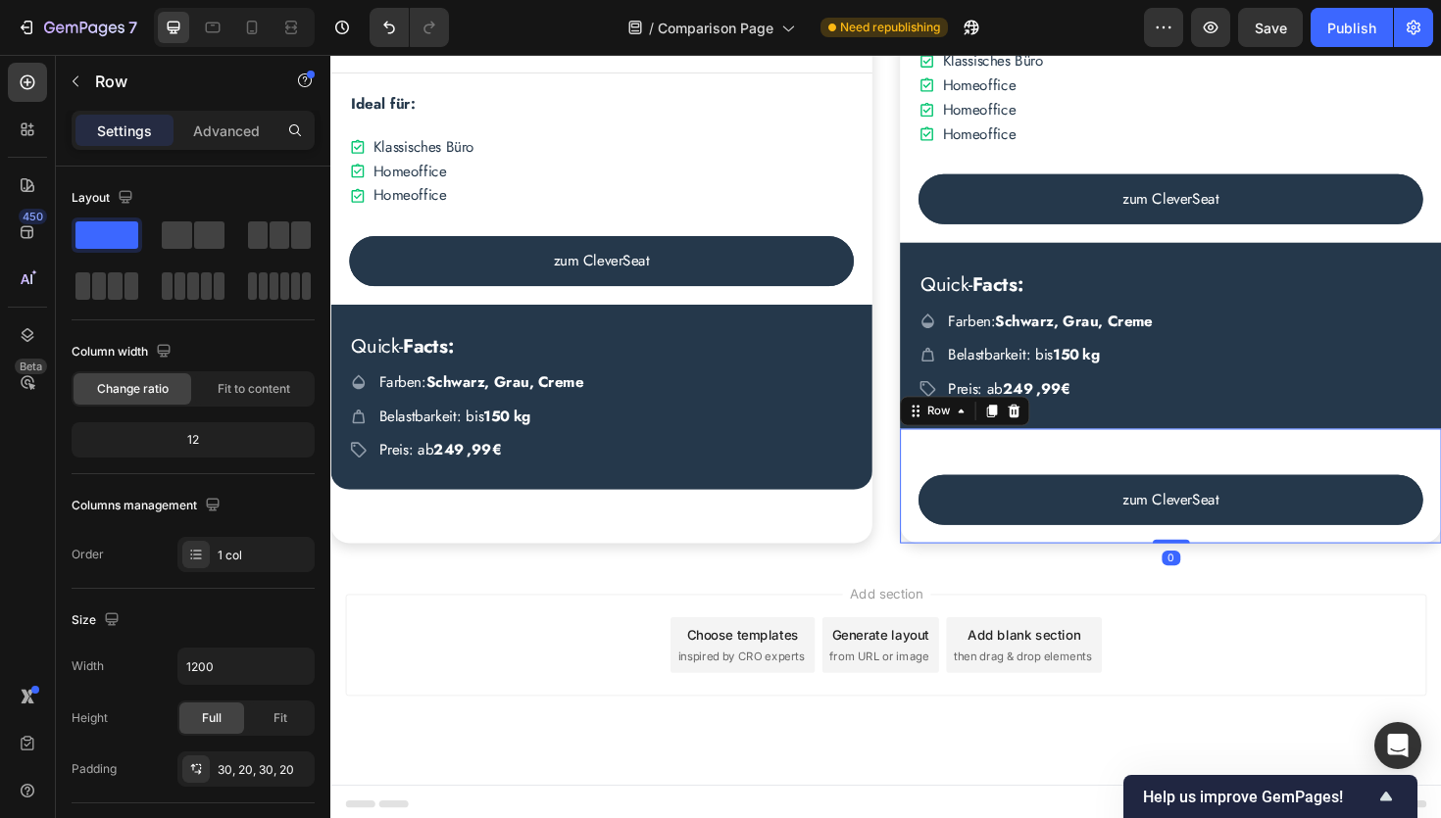
click at [1027, 475] on div "zum CleverSeat Button" at bounding box center [1220, 511] width 534 height 82
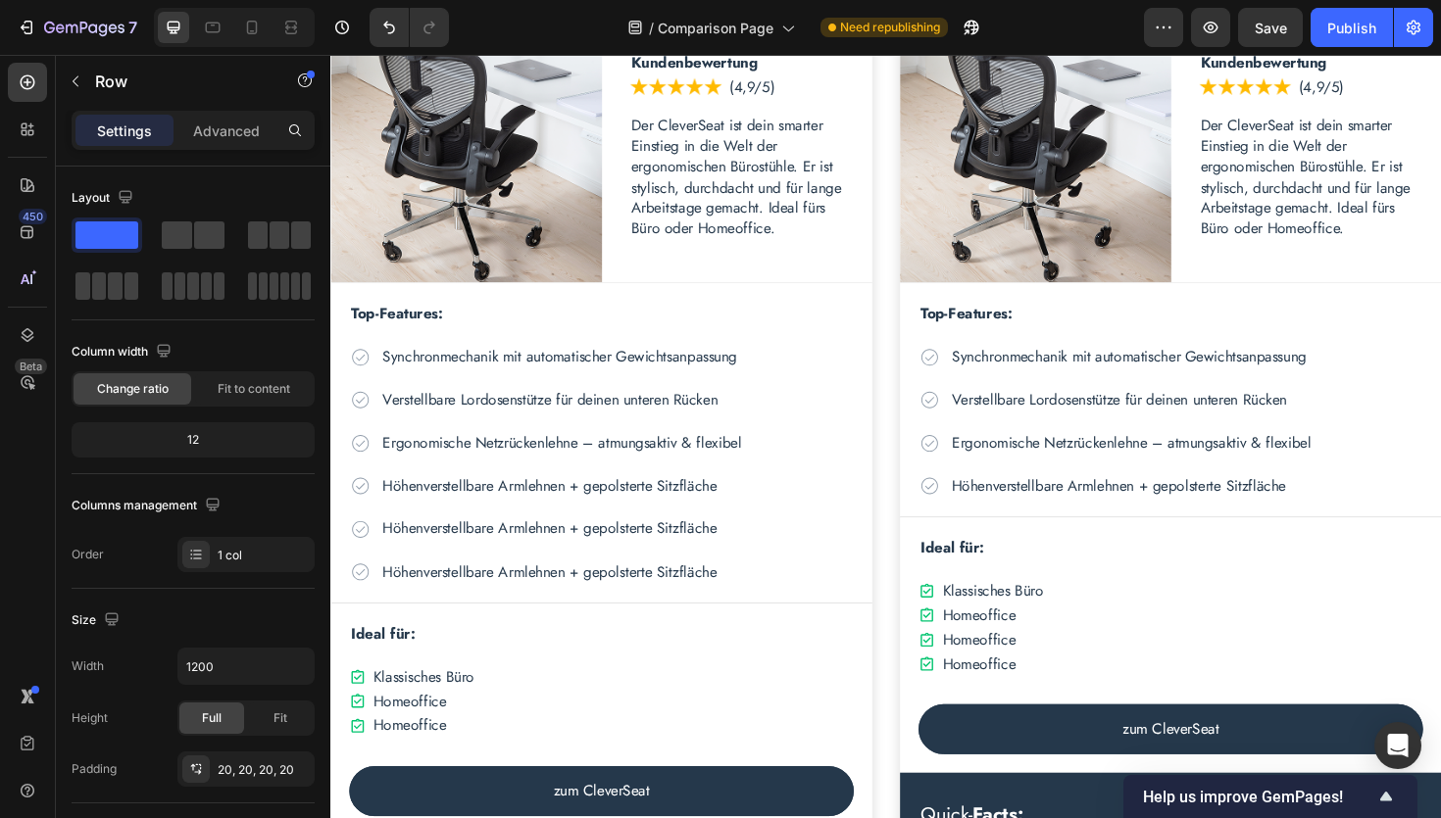
scroll to position [3033, 0]
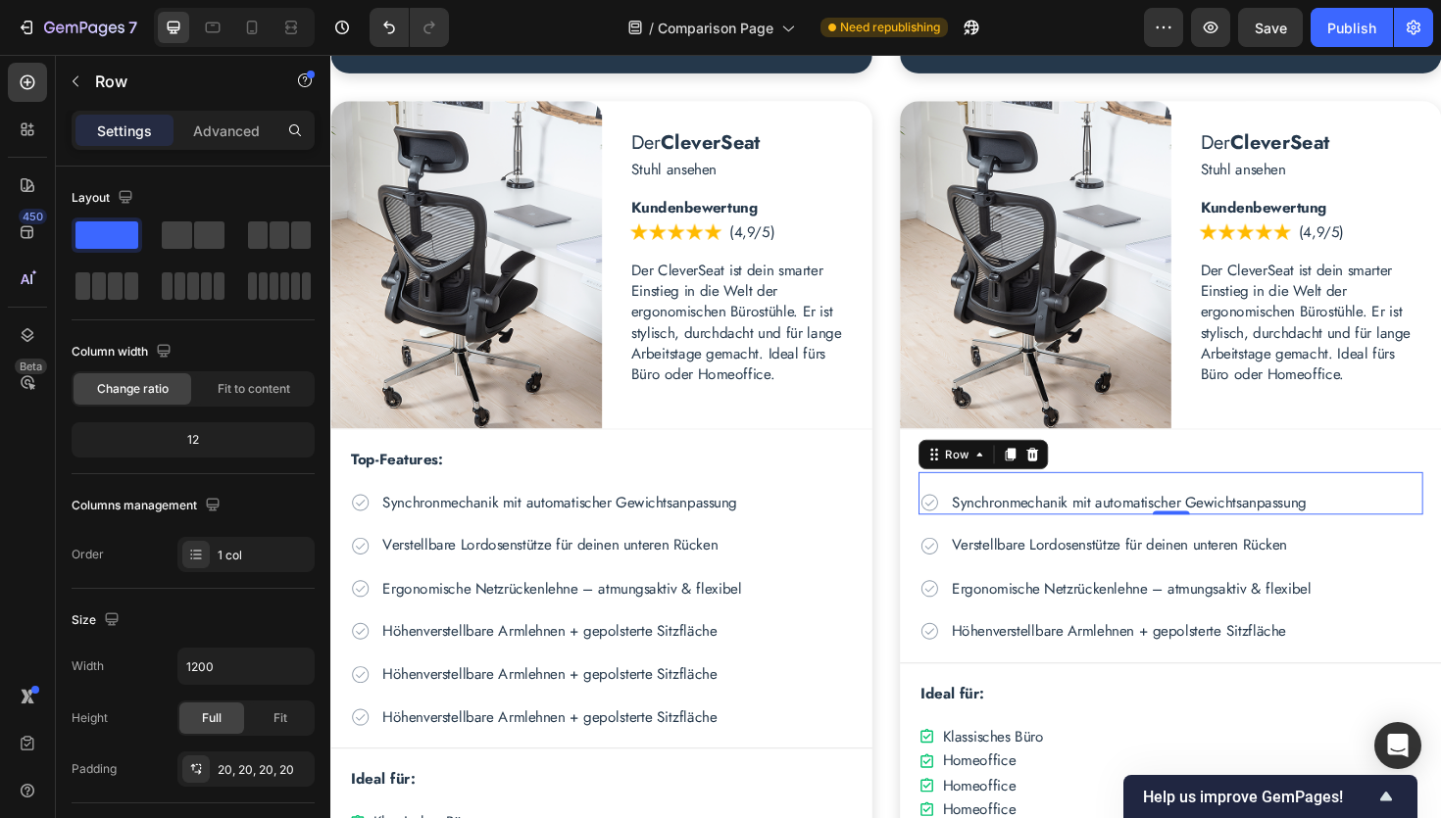
click at [1011, 508] on div "Icon Synchronmechanik mit automatischer Gewichtsanpassung Text Block Row 0" at bounding box center [1220, 519] width 534 height 45
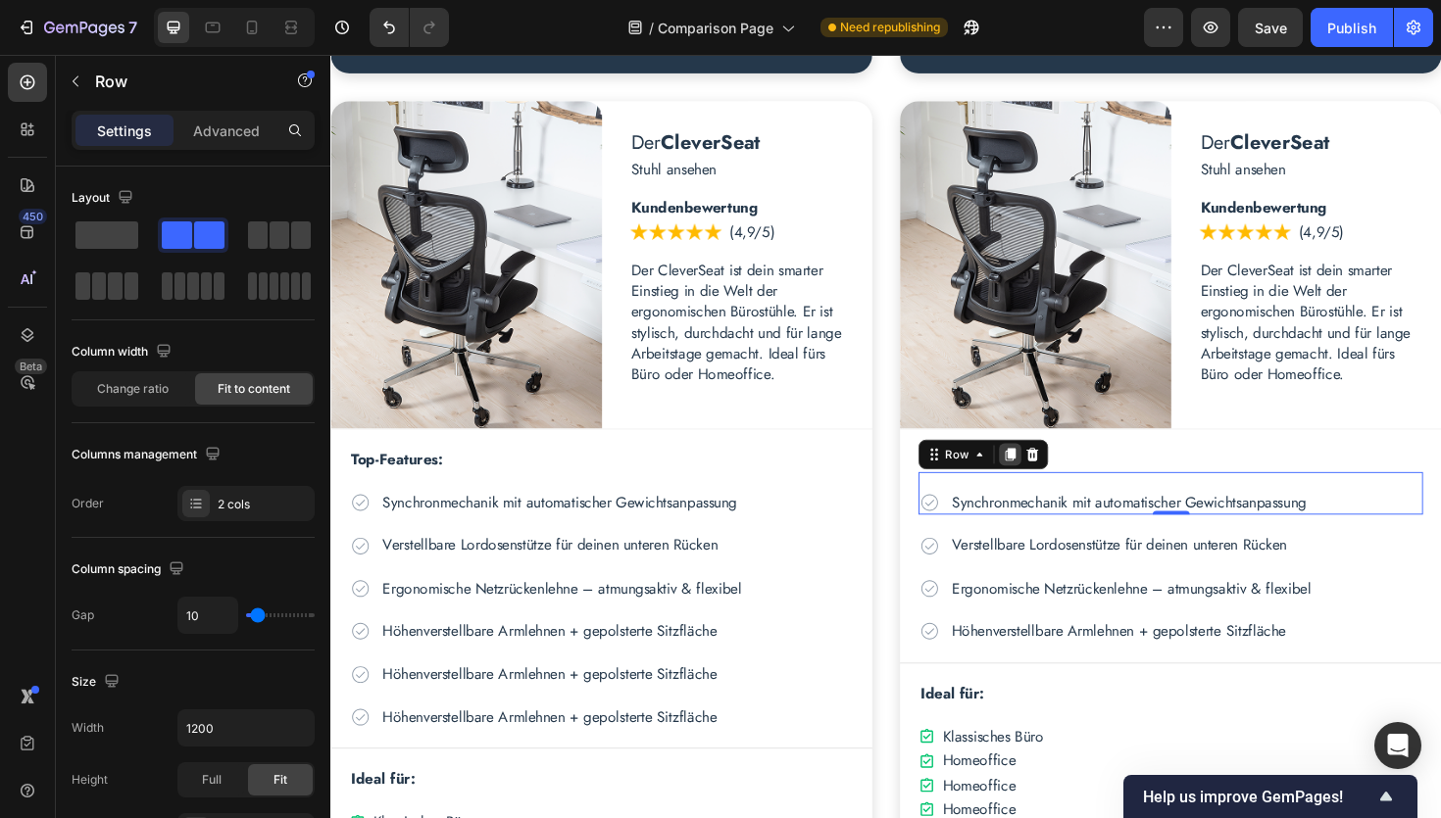
click at [1040, 485] on div at bounding box center [1050, 479] width 24 height 24
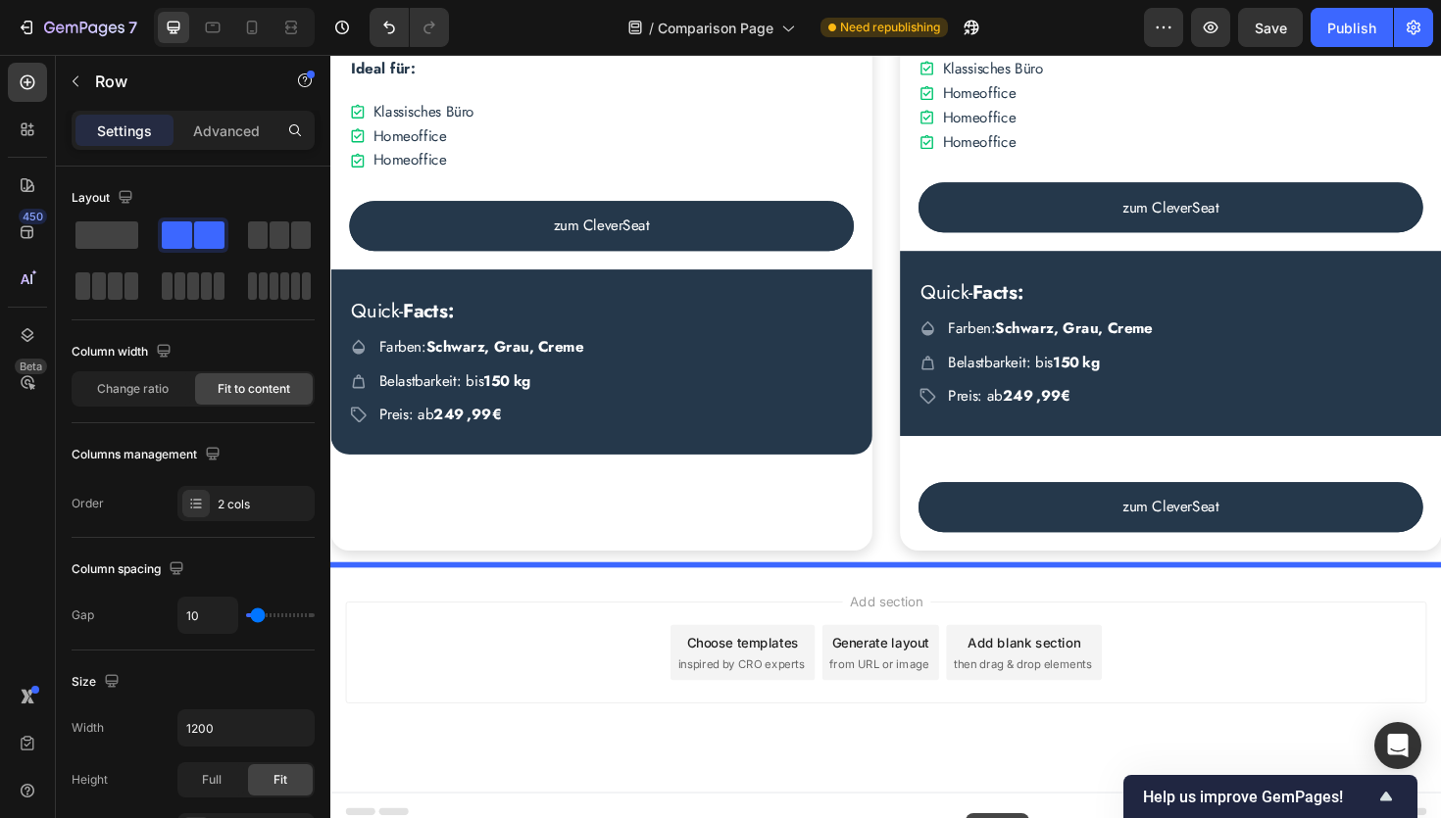
scroll to position [3800, 0]
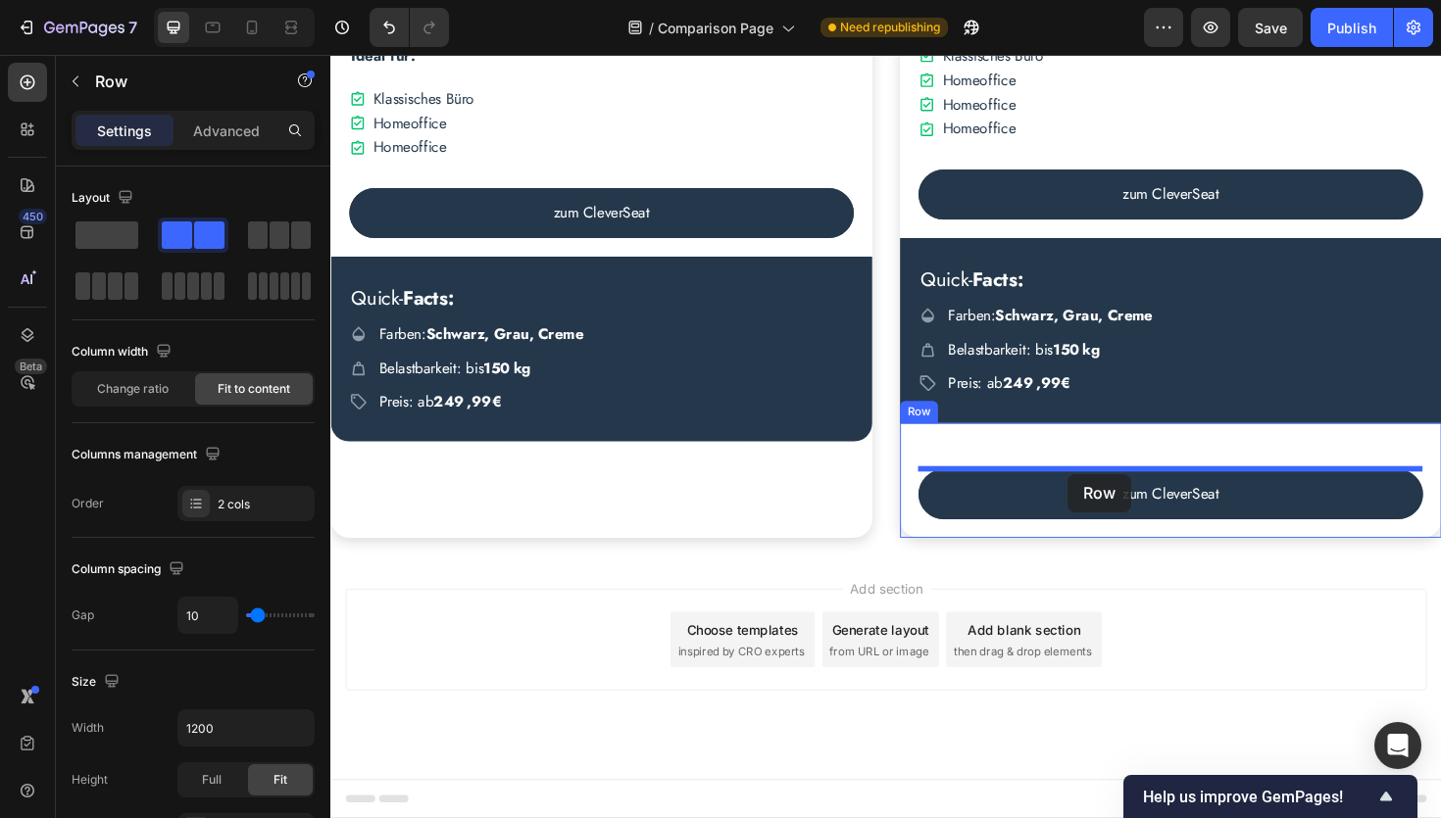
drag, startPoint x: 982, startPoint y: 524, endPoint x: 1110, endPoint y: 498, distance: 131.1
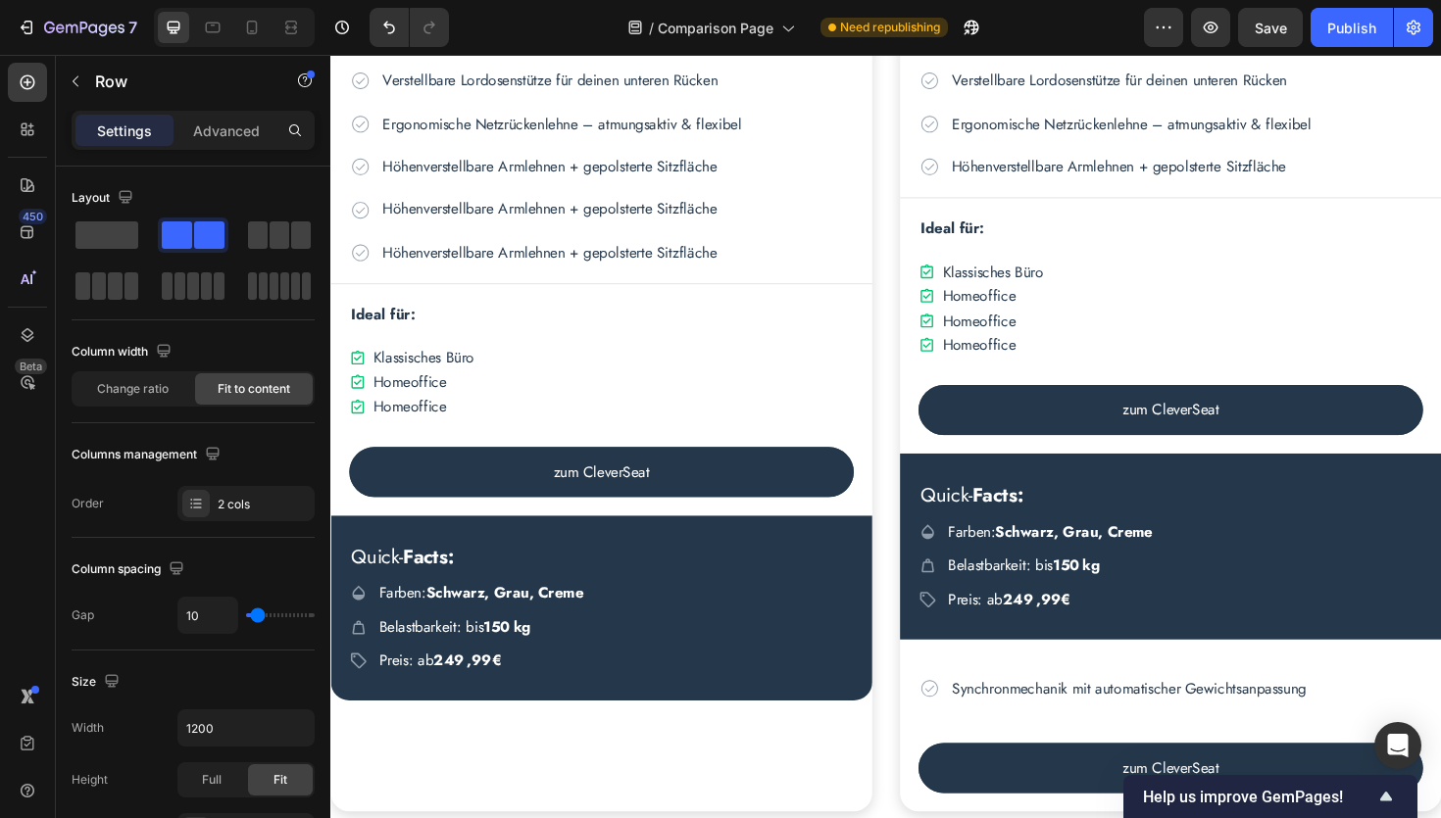
scroll to position [3816, 0]
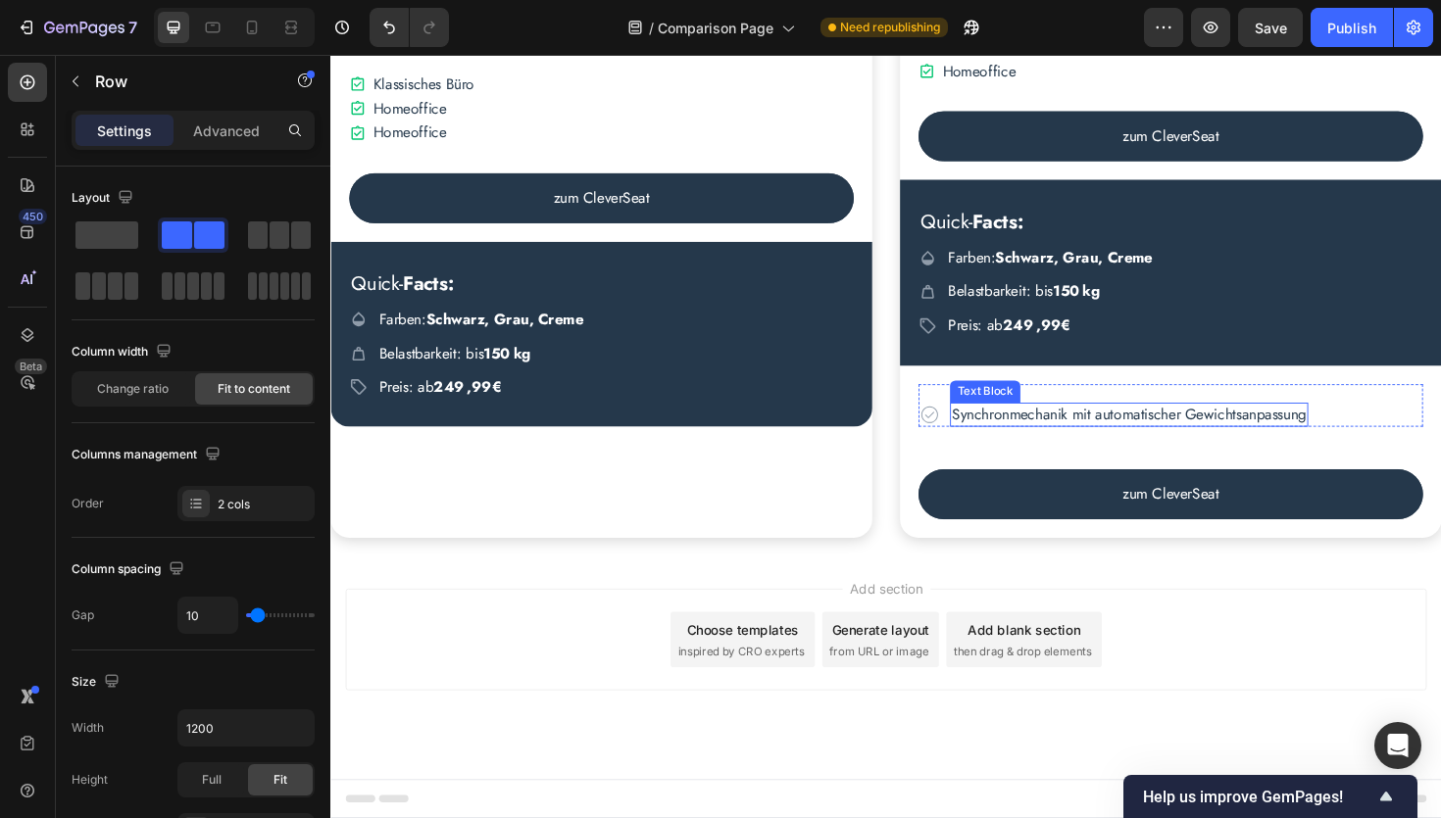
click at [1022, 437] on p "Synchronmechanik mit automatischer Gewichtsanpassung" at bounding box center [1175, 436] width 375 height 22
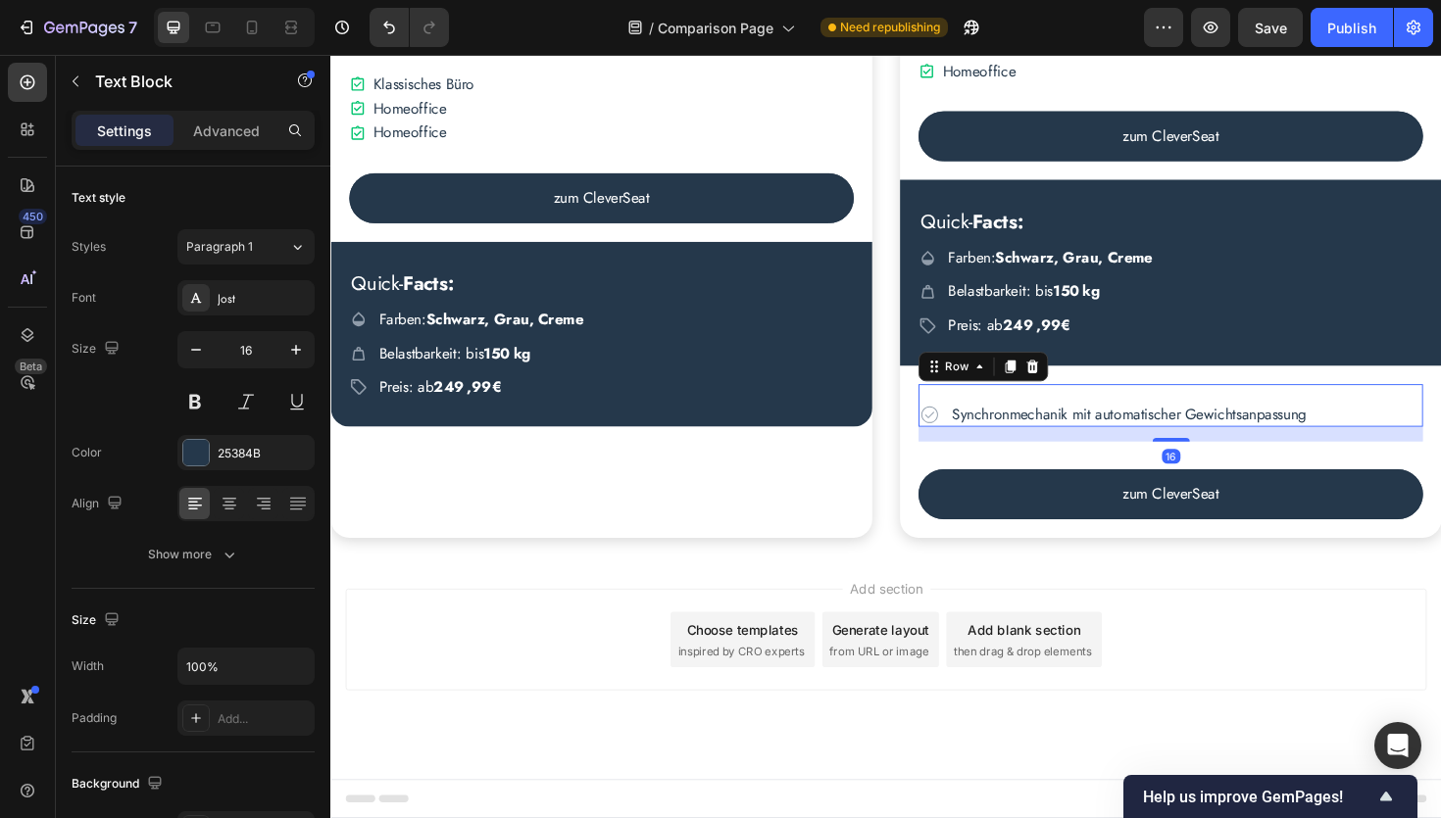
click at [1316, 410] on div "Icon Synchronmechanik mit automatischer Gewichtsanpassung Text Block Row 16" at bounding box center [1220, 426] width 534 height 45
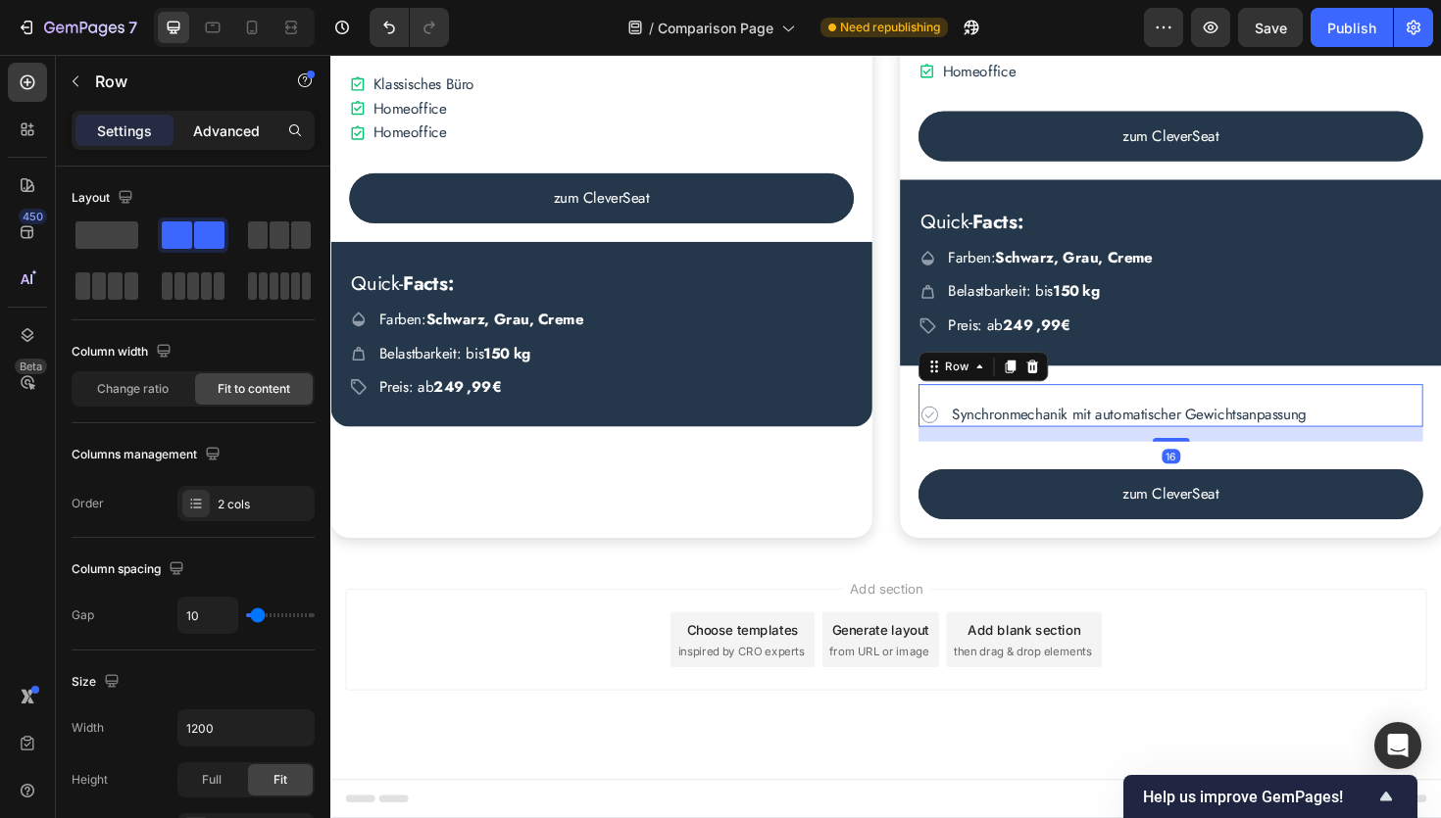
click at [215, 136] on p "Advanced" at bounding box center [226, 131] width 67 height 21
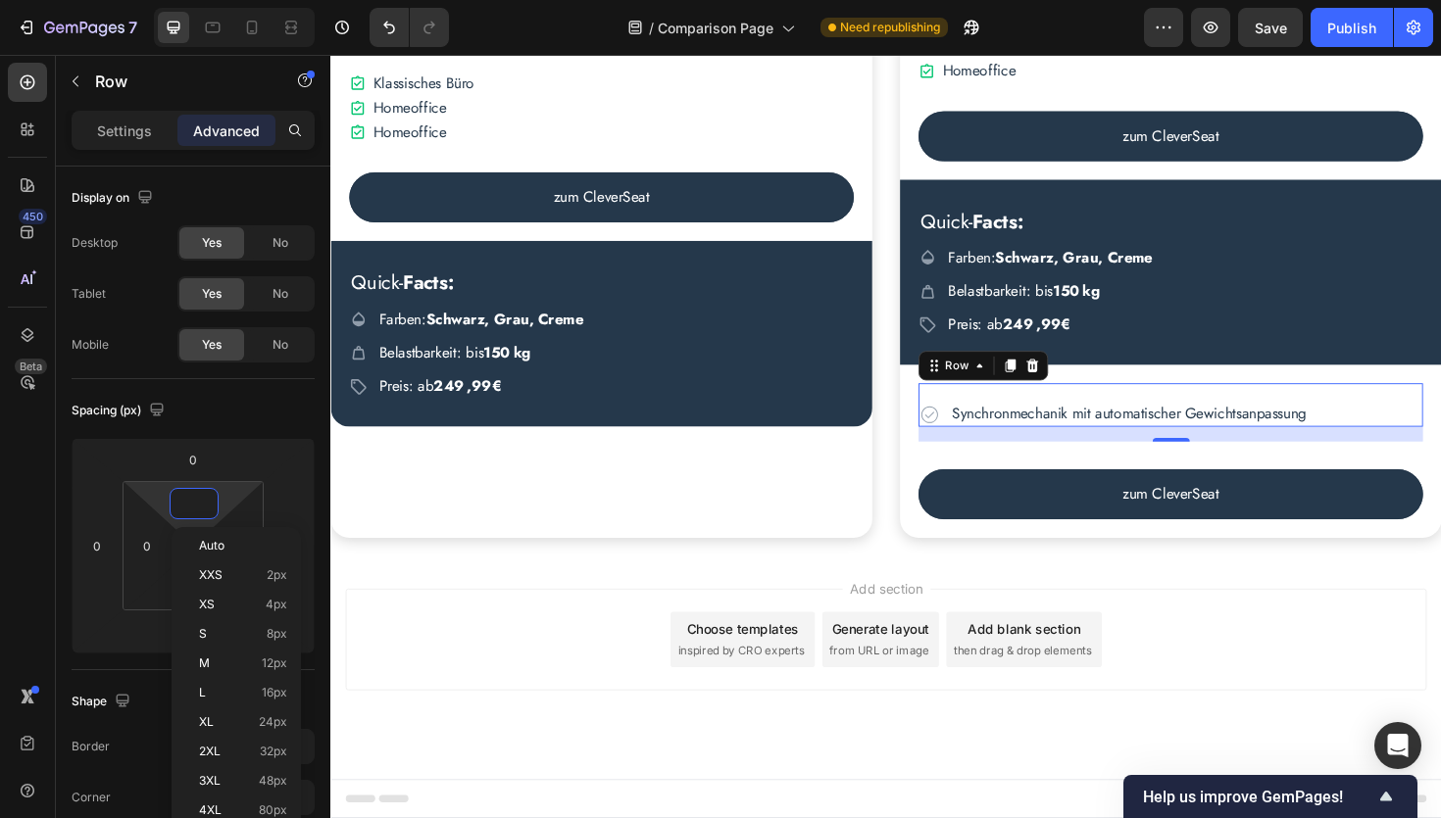
scroll to position [3796, 0]
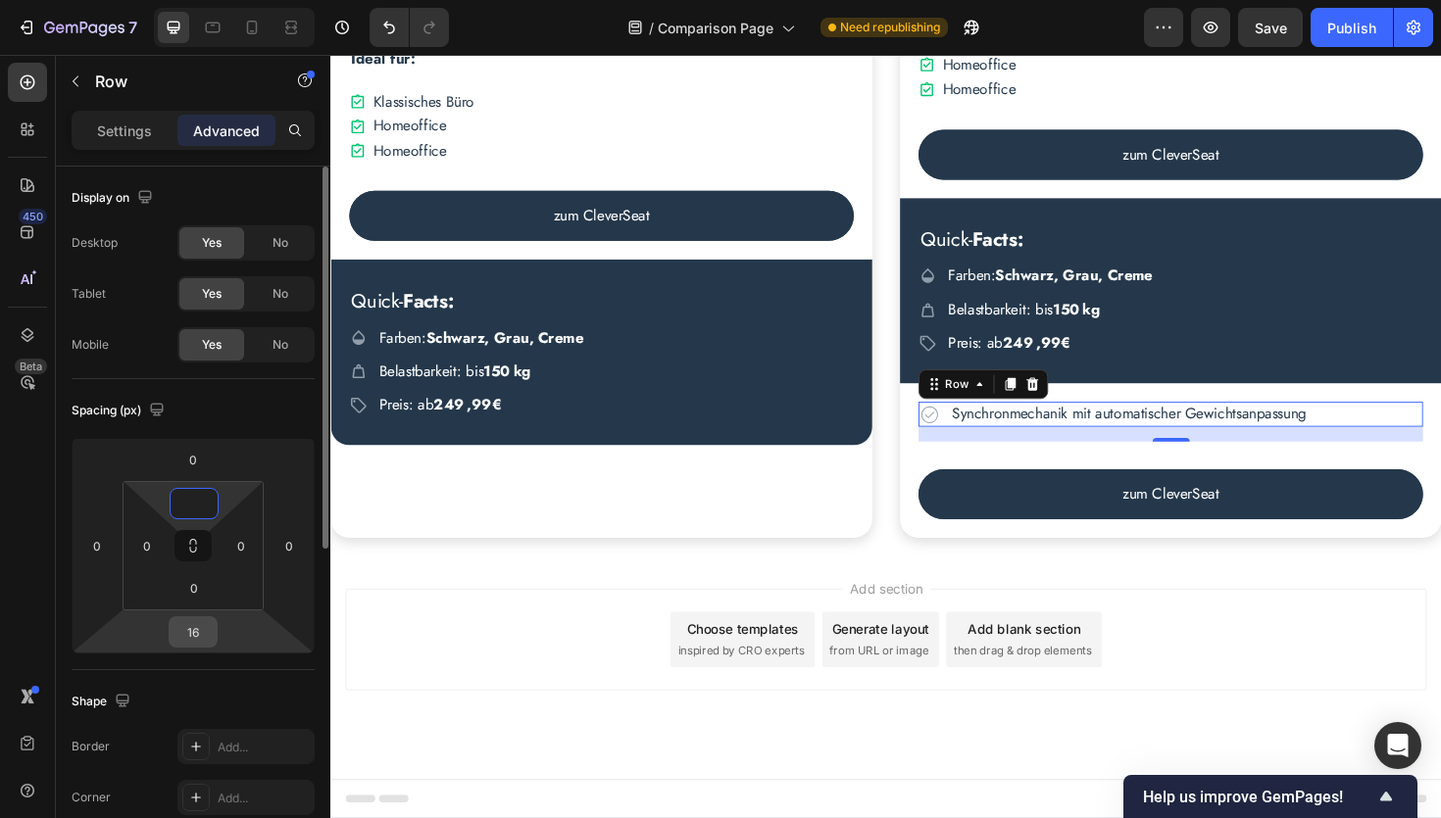
type input "0"
click at [205, 628] on input "16" at bounding box center [192, 631] width 39 height 29
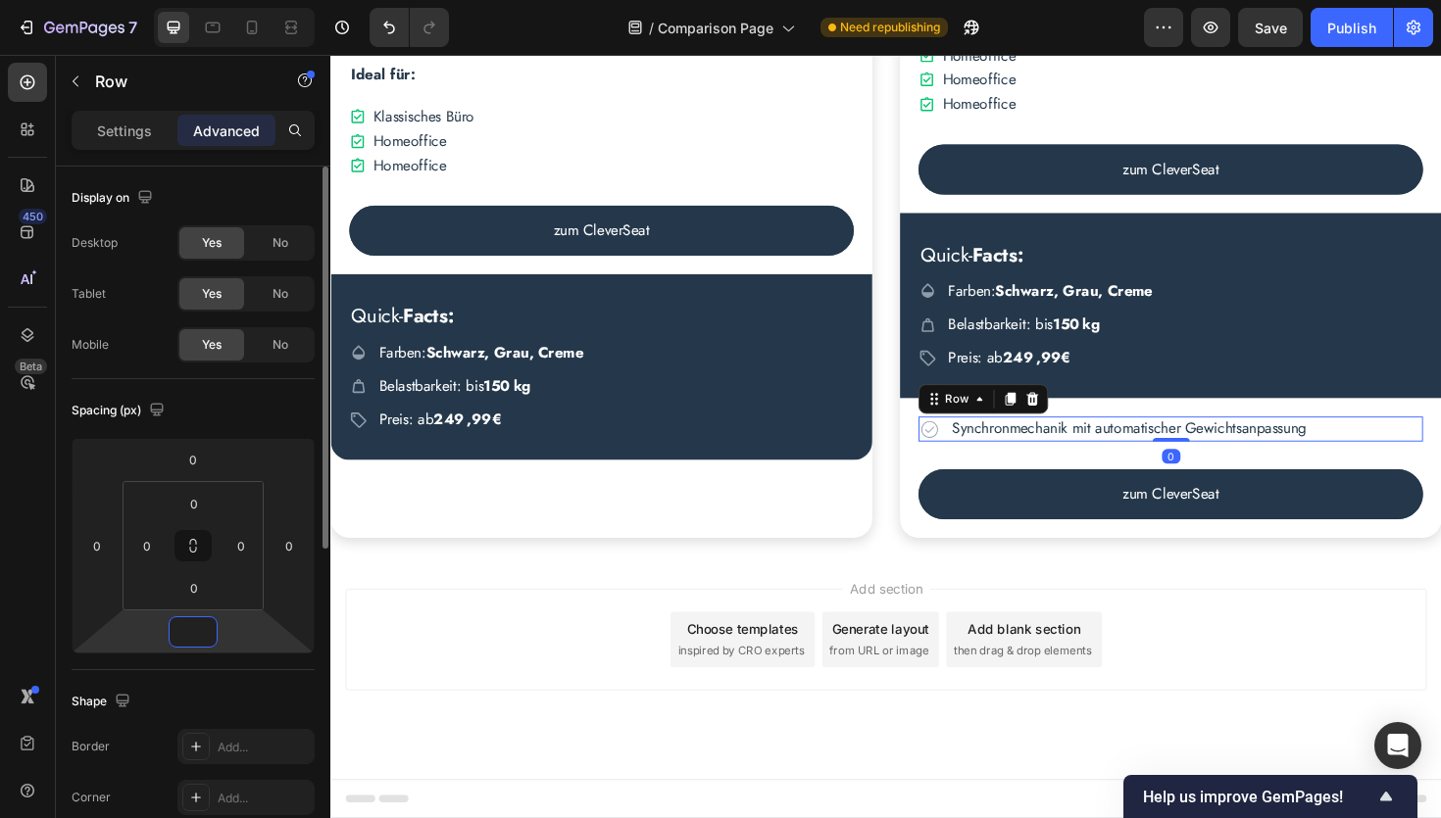
scroll to position [3780, 0]
type input "0"
click at [1046, 453] on p "Synchronmechanik mit automatischer Gewichtsanpassung" at bounding box center [1175, 451] width 375 height 22
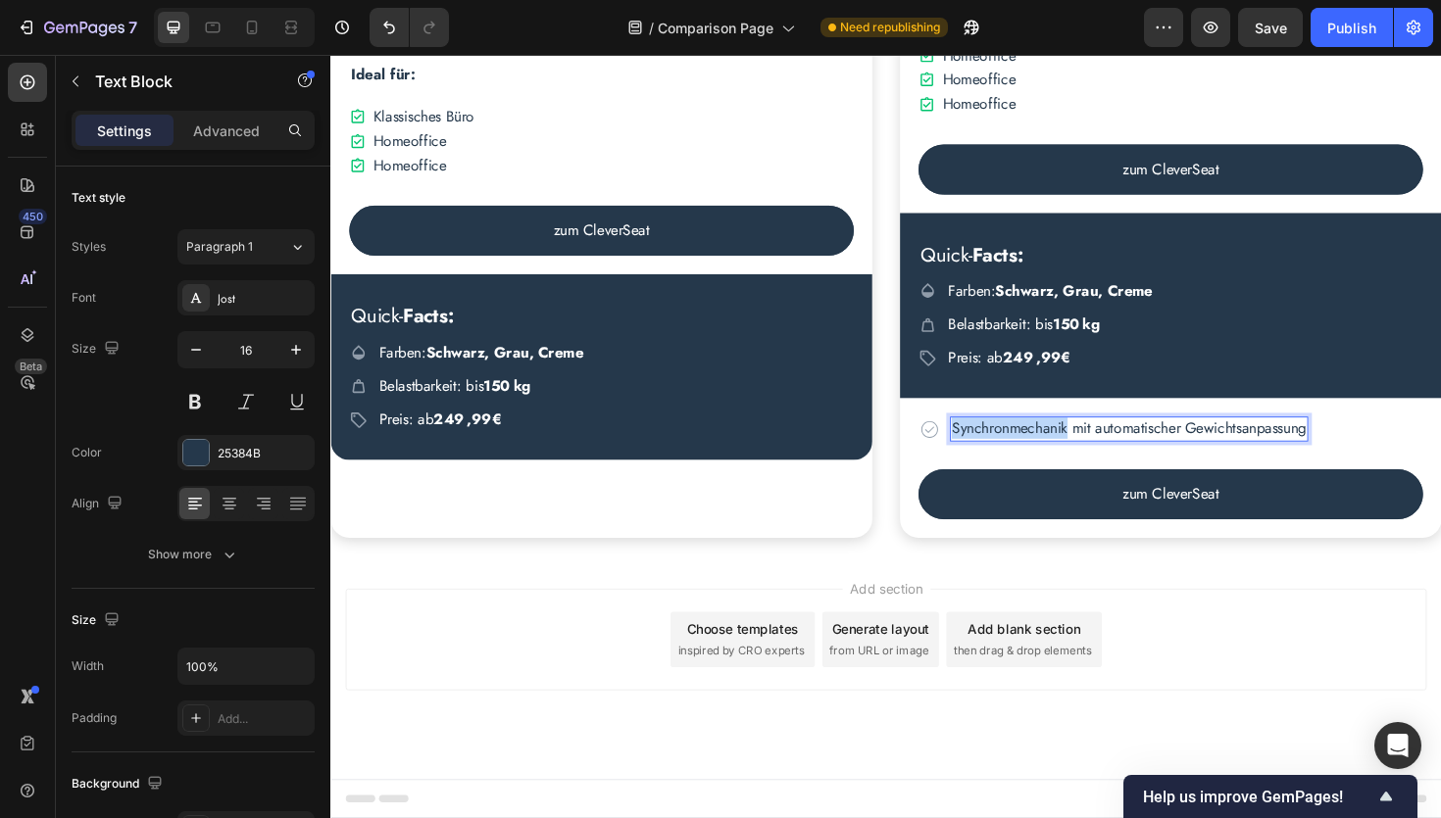
click at [1046, 453] on p "Synchronmechanik mit automatischer Gewichtsanpassung" at bounding box center [1175, 451] width 375 height 22
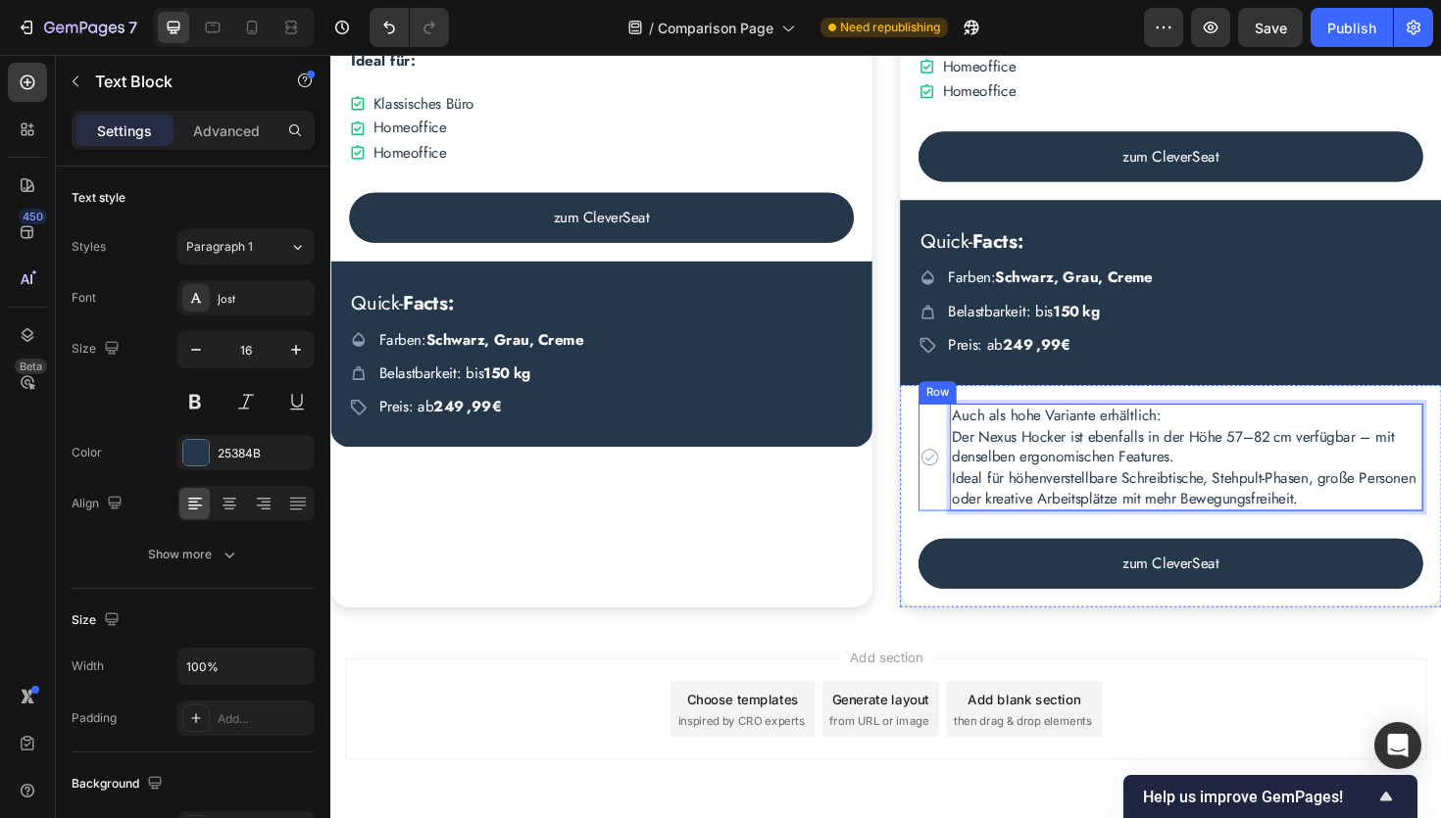
click at [968, 536] on div "Icon" at bounding box center [965, 481] width 24 height 114
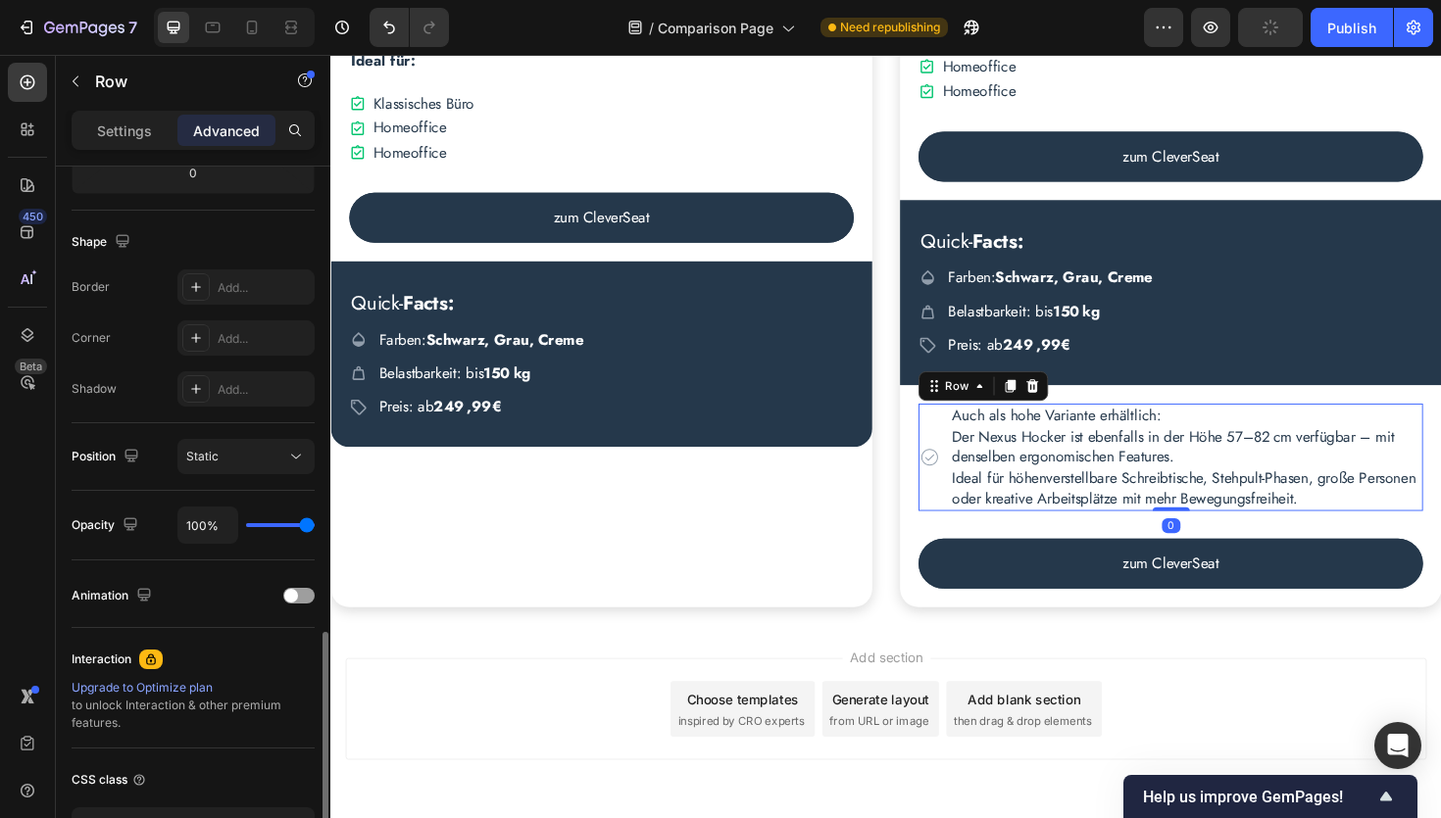
scroll to position [600, 0]
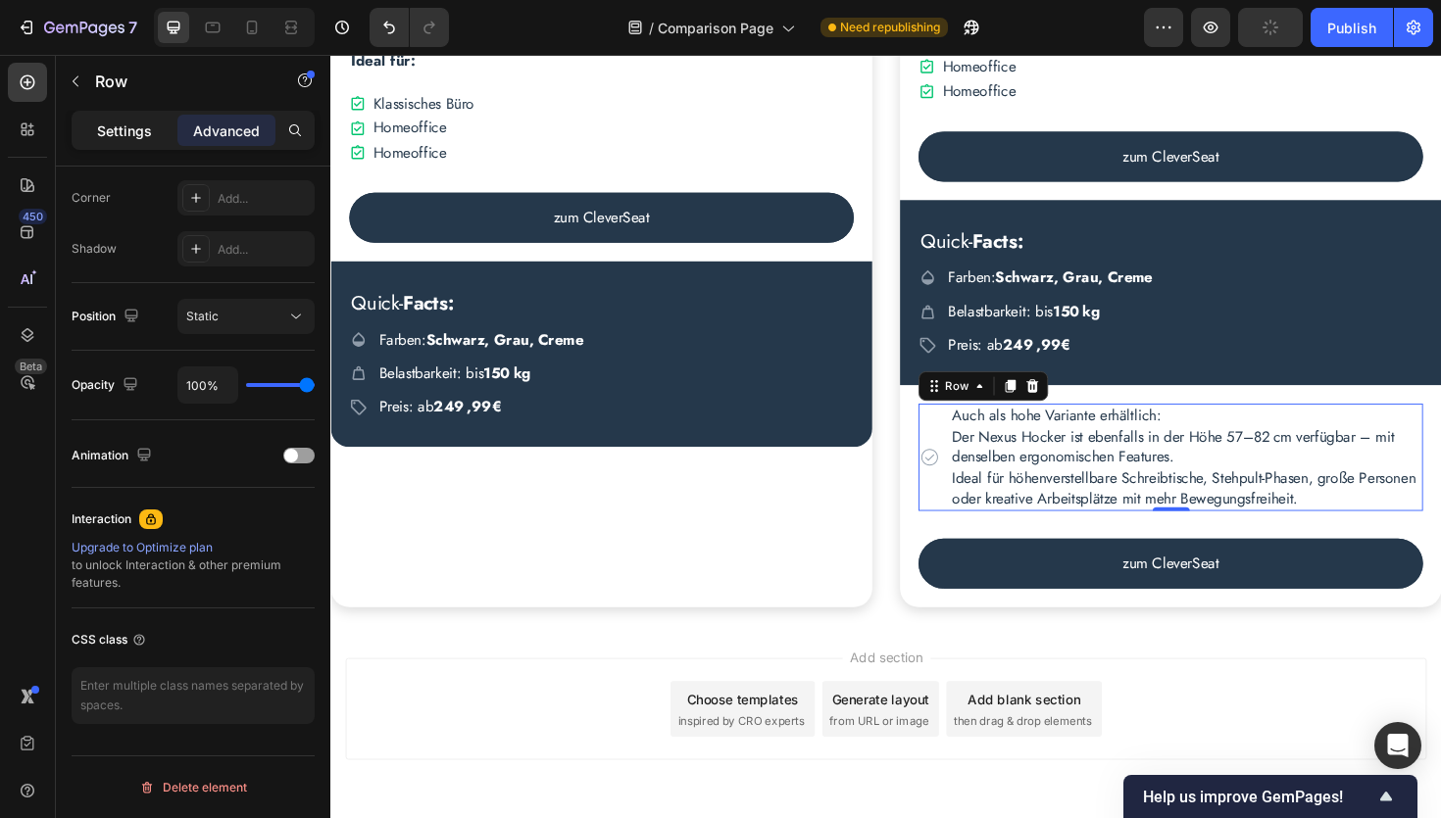
click at [109, 138] on p "Settings" at bounding box center [124, 131] width 55 height 21
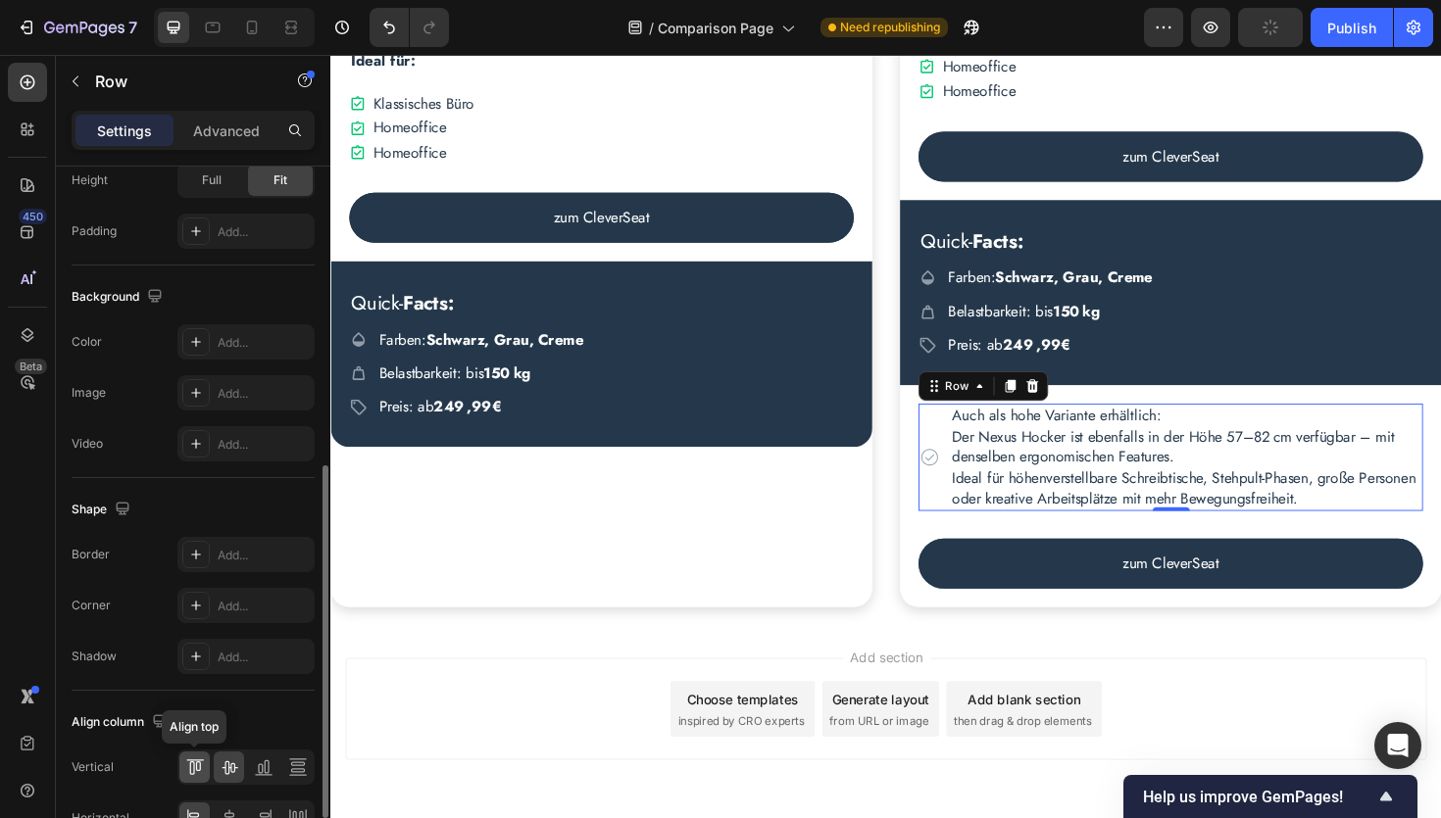
click at [197, 769] on icon at bounding box center [195, 768] width 20 height 20
click at [970, 448] on icon at bounding box center [965, 436] width 24 height 24
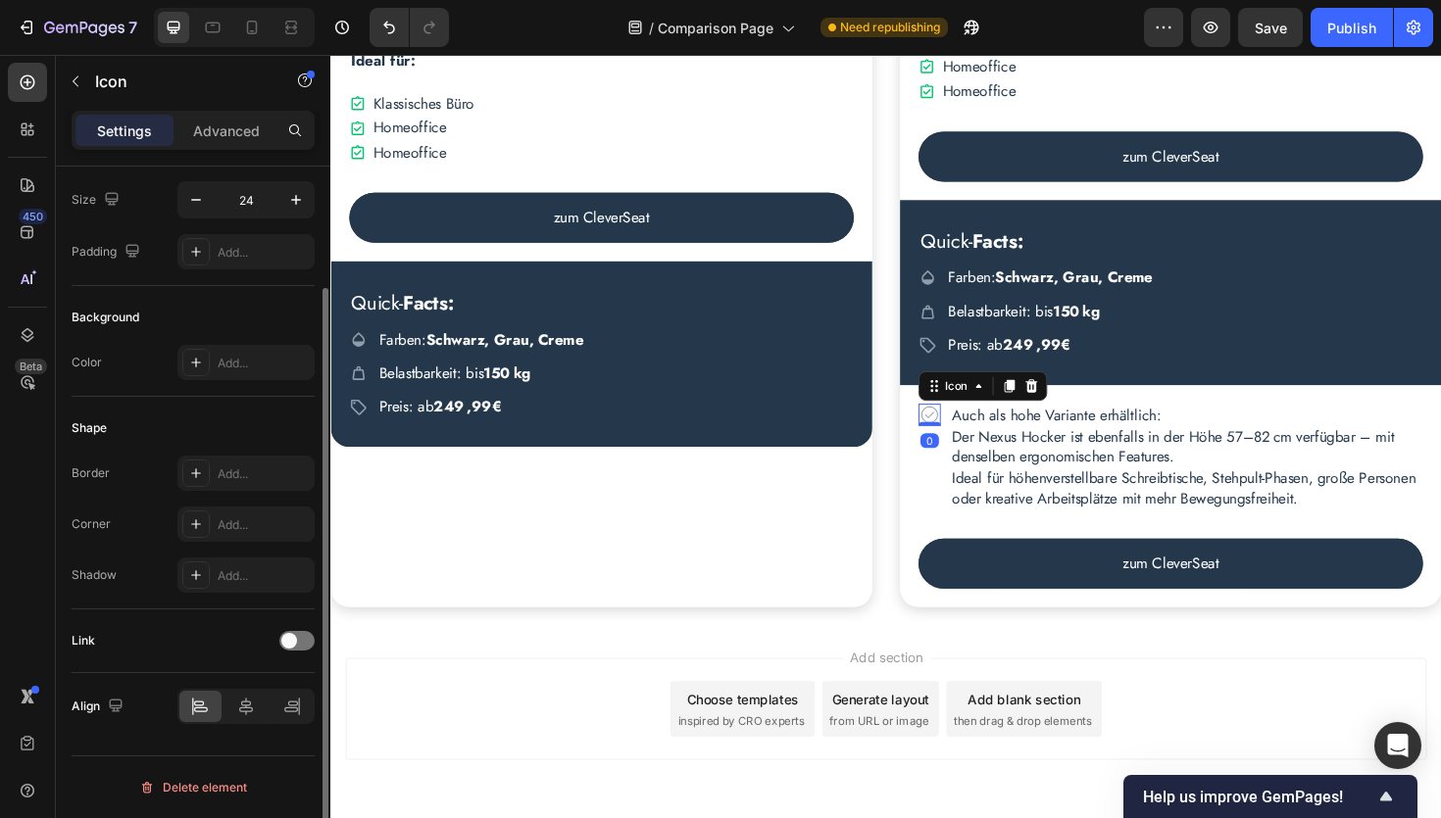
scroll to position [0, 0]
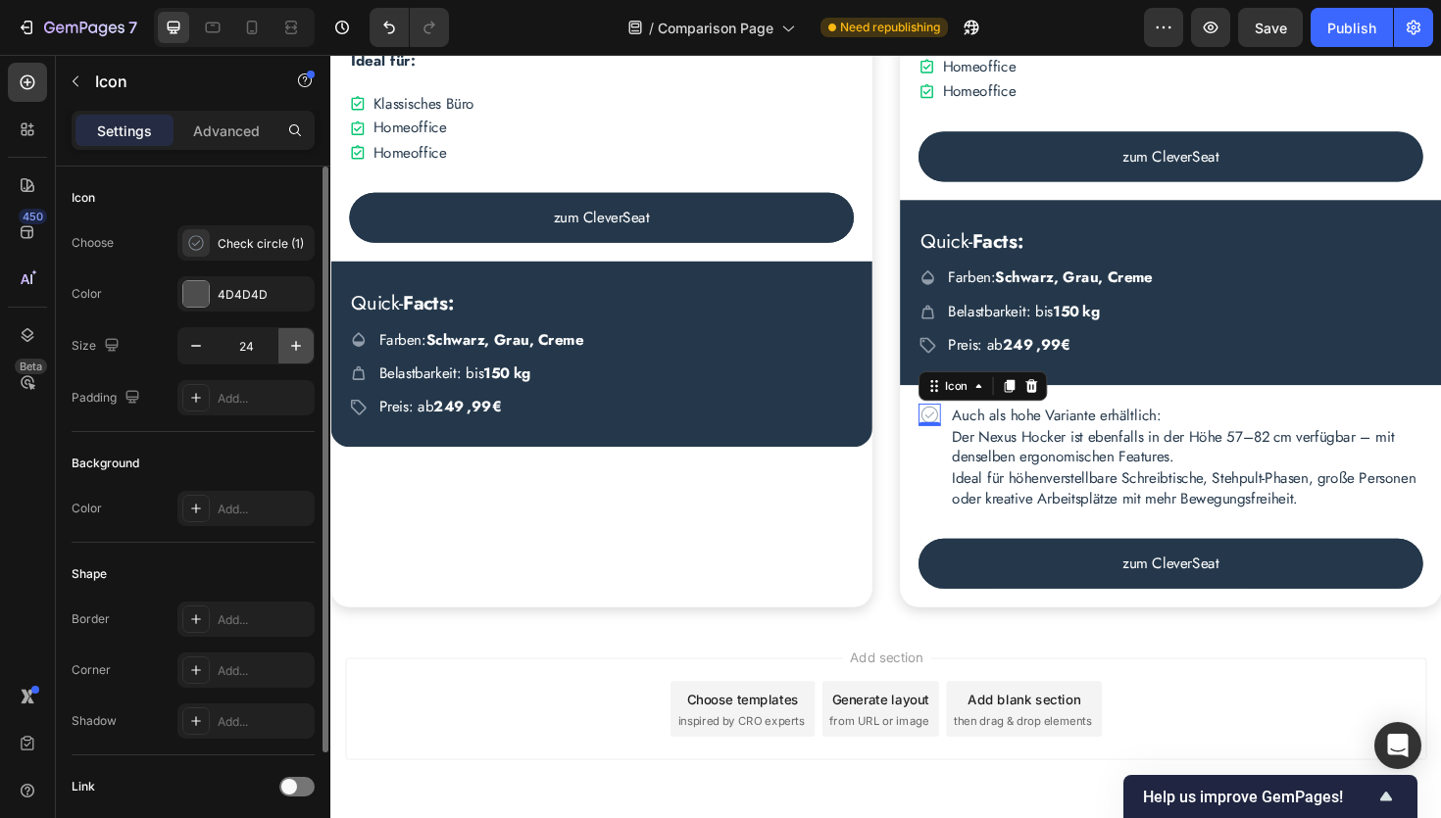
click at [295, 349] on icon "button" at bounding box center [296, 346] width 10 height 10
type input "26"
click at [240, 242] on div "Check circle (1)" at bounding box center [264, 244] width 92 height 18
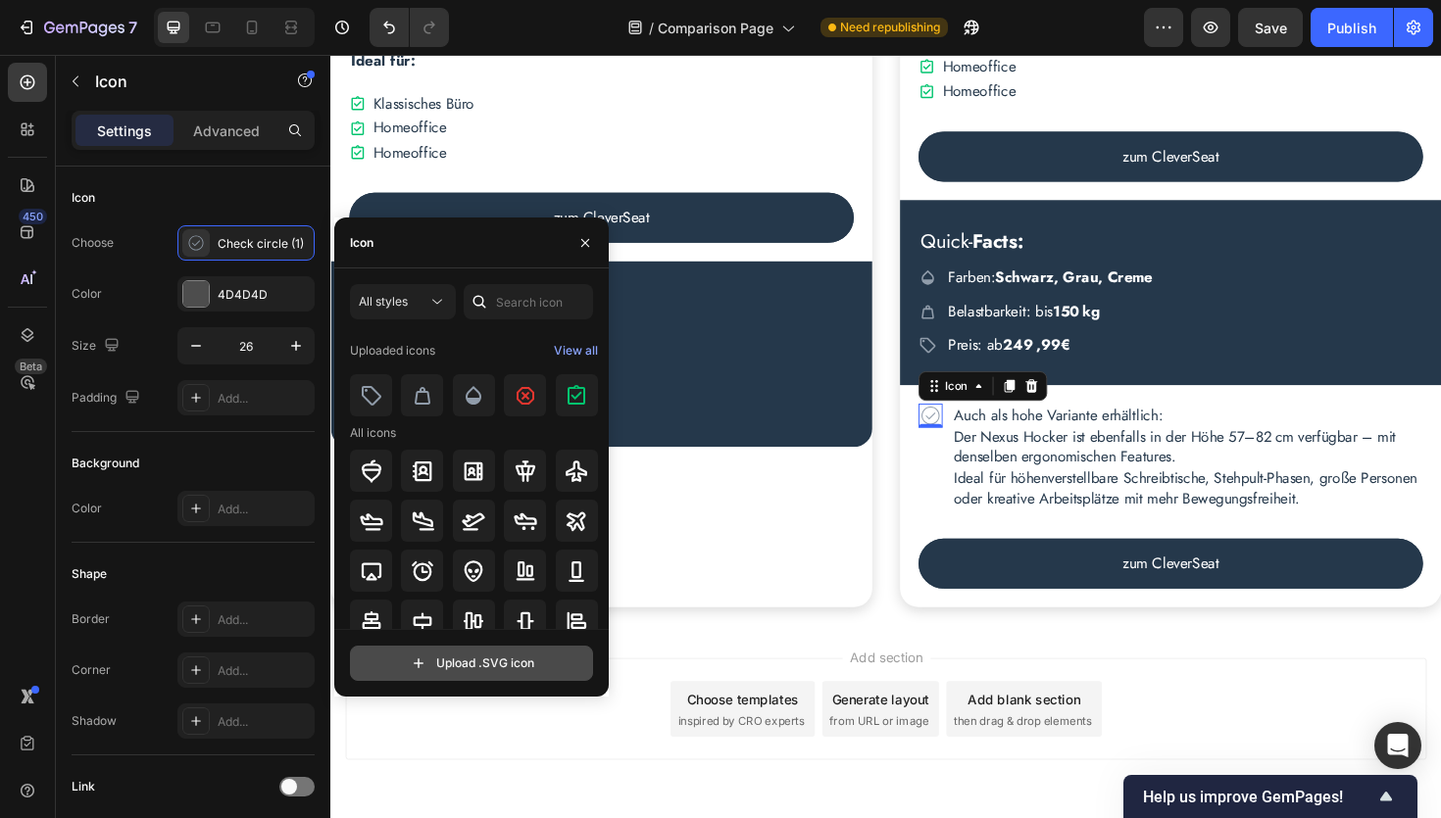
click at [489, 671] on input "file" at bounding box center [471, 663] width 241 height 33
type input "C:\fakepath\error.svg"
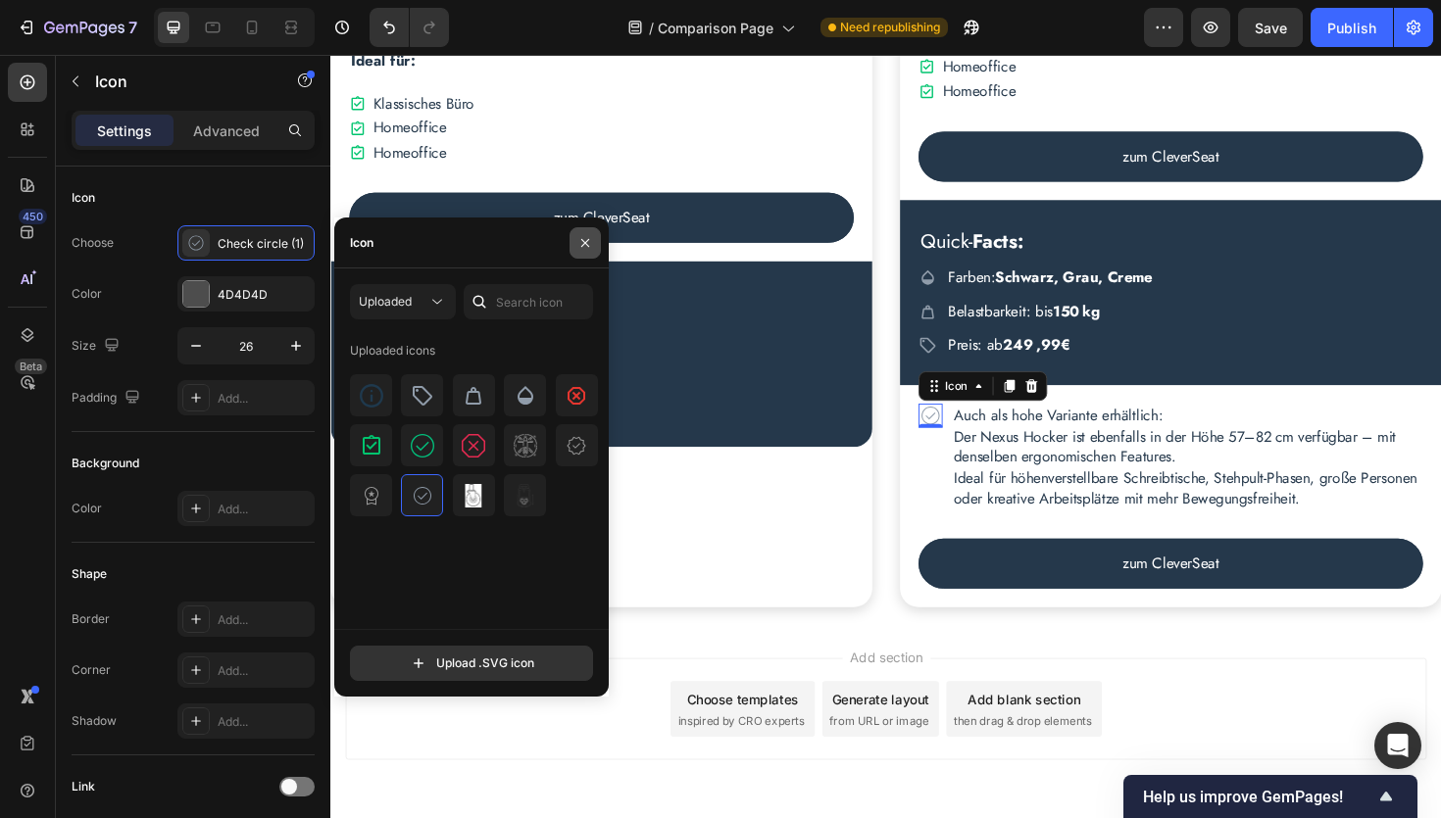
click at [585, 247] on icon "button" at bounding box center [585, 243] width 16 height 16
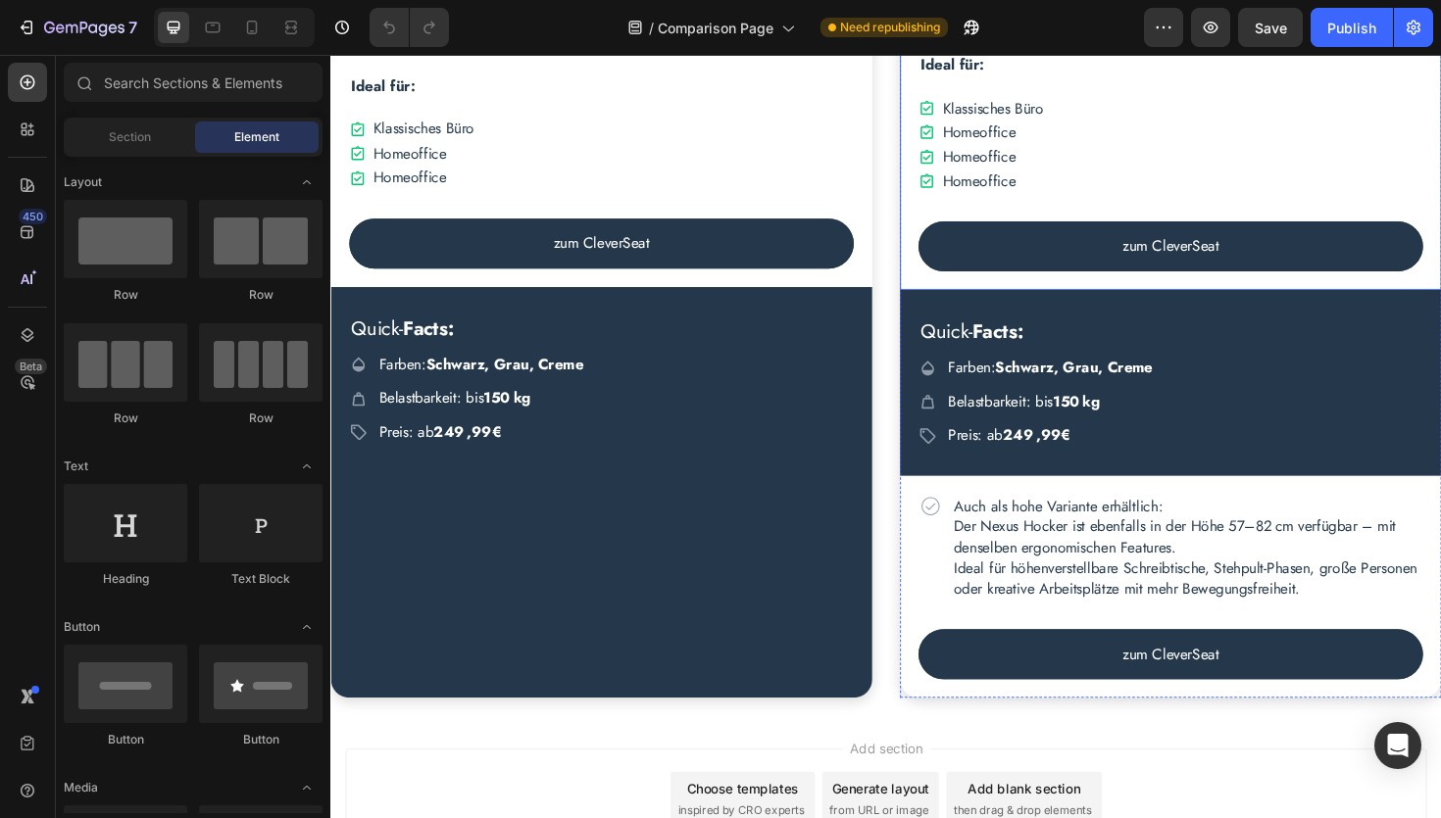
scroll to position [3716, 0]
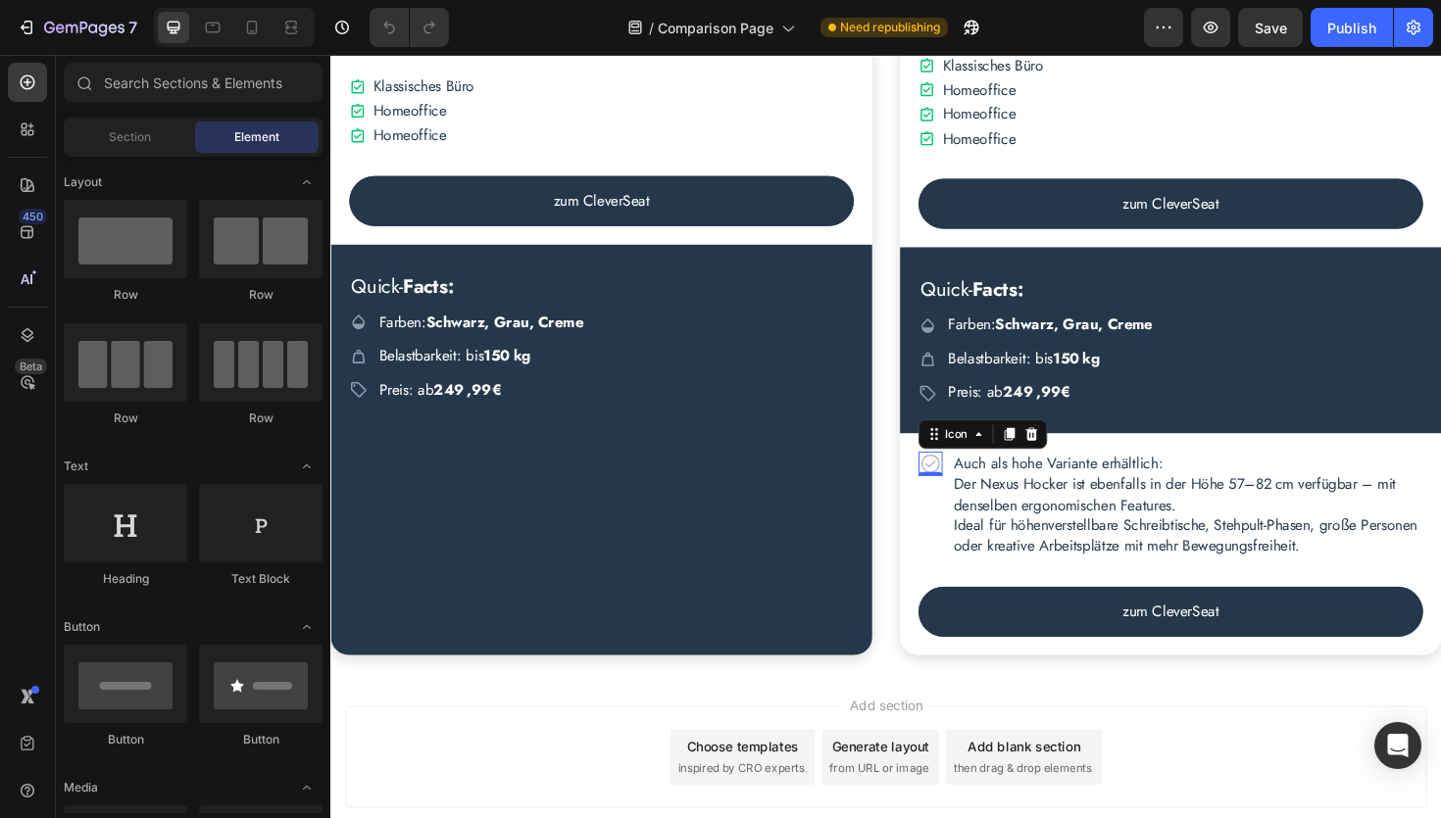
click at [966, 501] on icon at bounding box center [965, 487] width 25 height 25
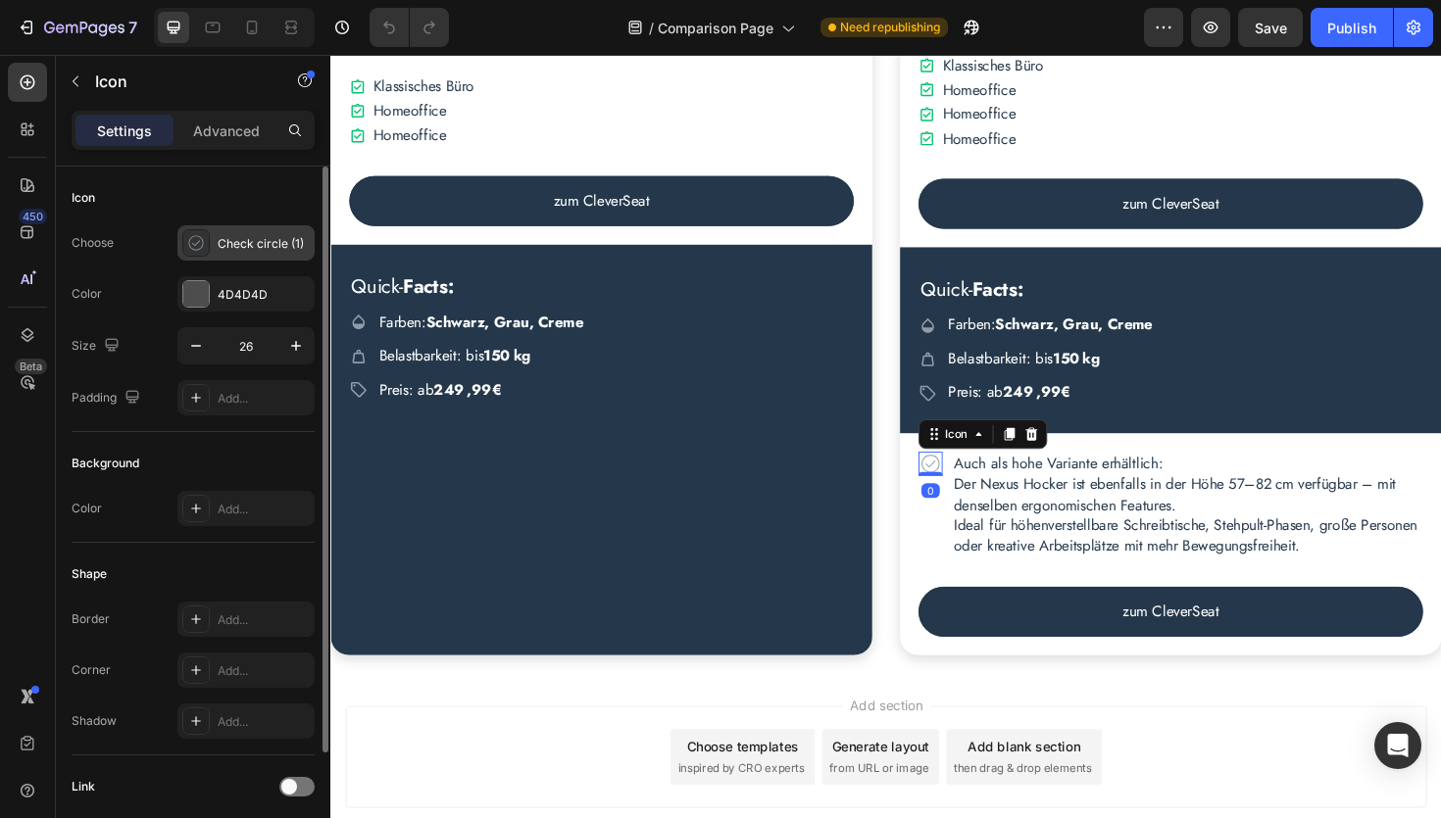
click at [235, 237] on div "Check circle (1)" at bounding box center [264, 244] width 92 height 18
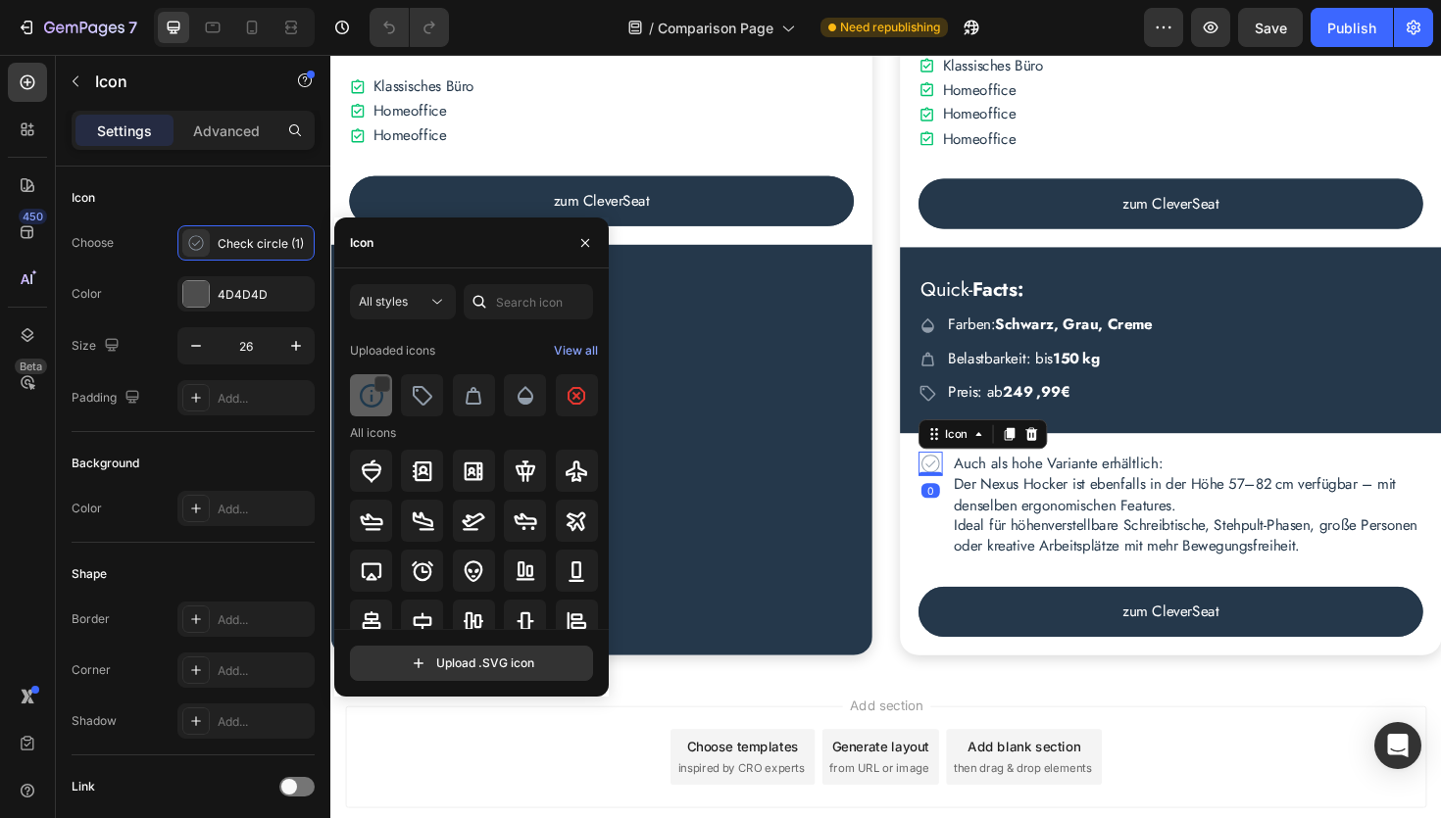
click at [370, 401] on img at bounding box center [372, 396] width 24 height 24
click at [18, 519] on div "450 Beta" at bounding box center [27, 370] width 39 height 615
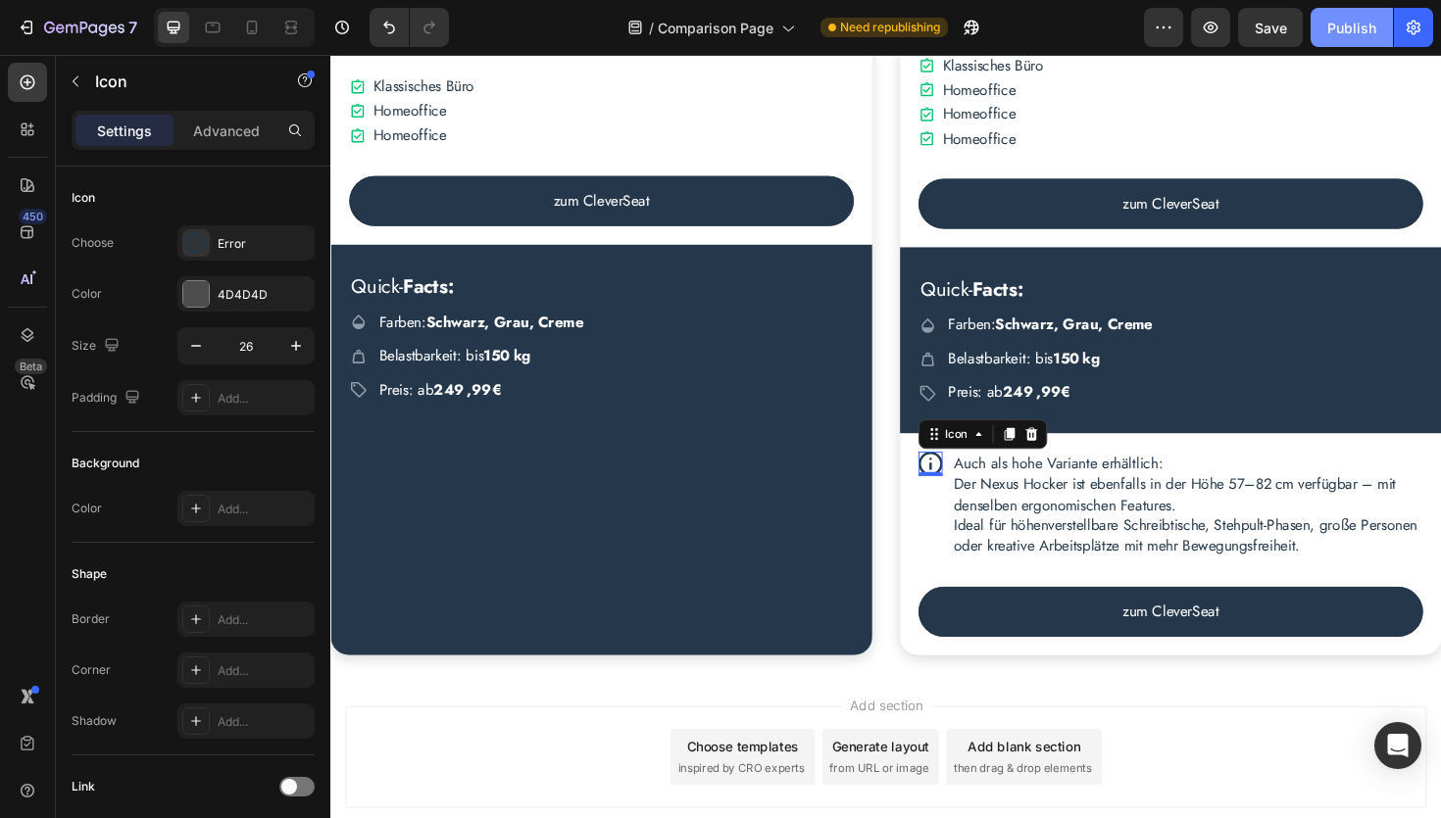
click at [1368, 27] on div "Publish" at bounding box center [1351, 28] width 49 height 21
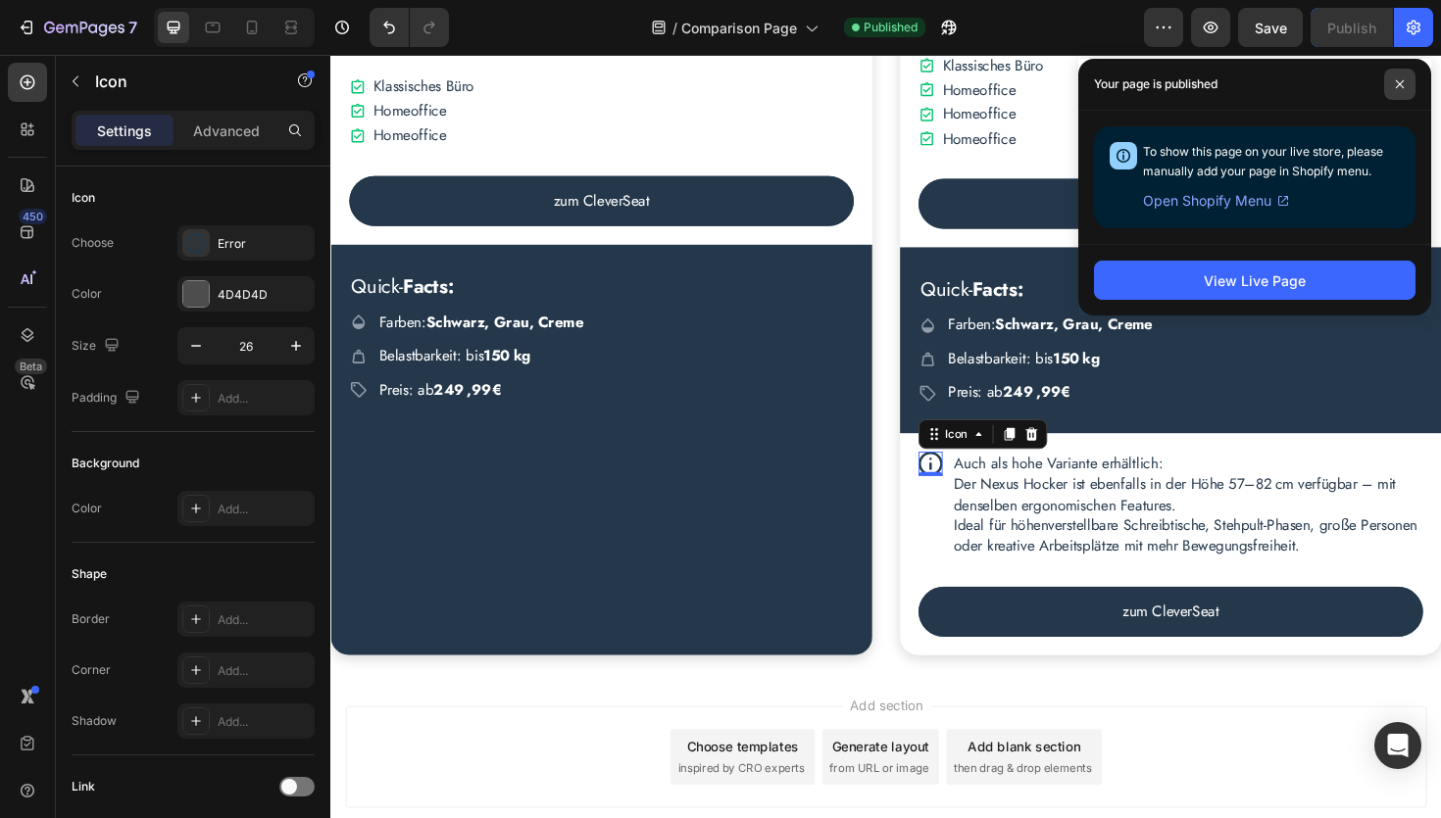
click at [1398, 83] on icon at bounding box center [1400, 84] width 10 height 10
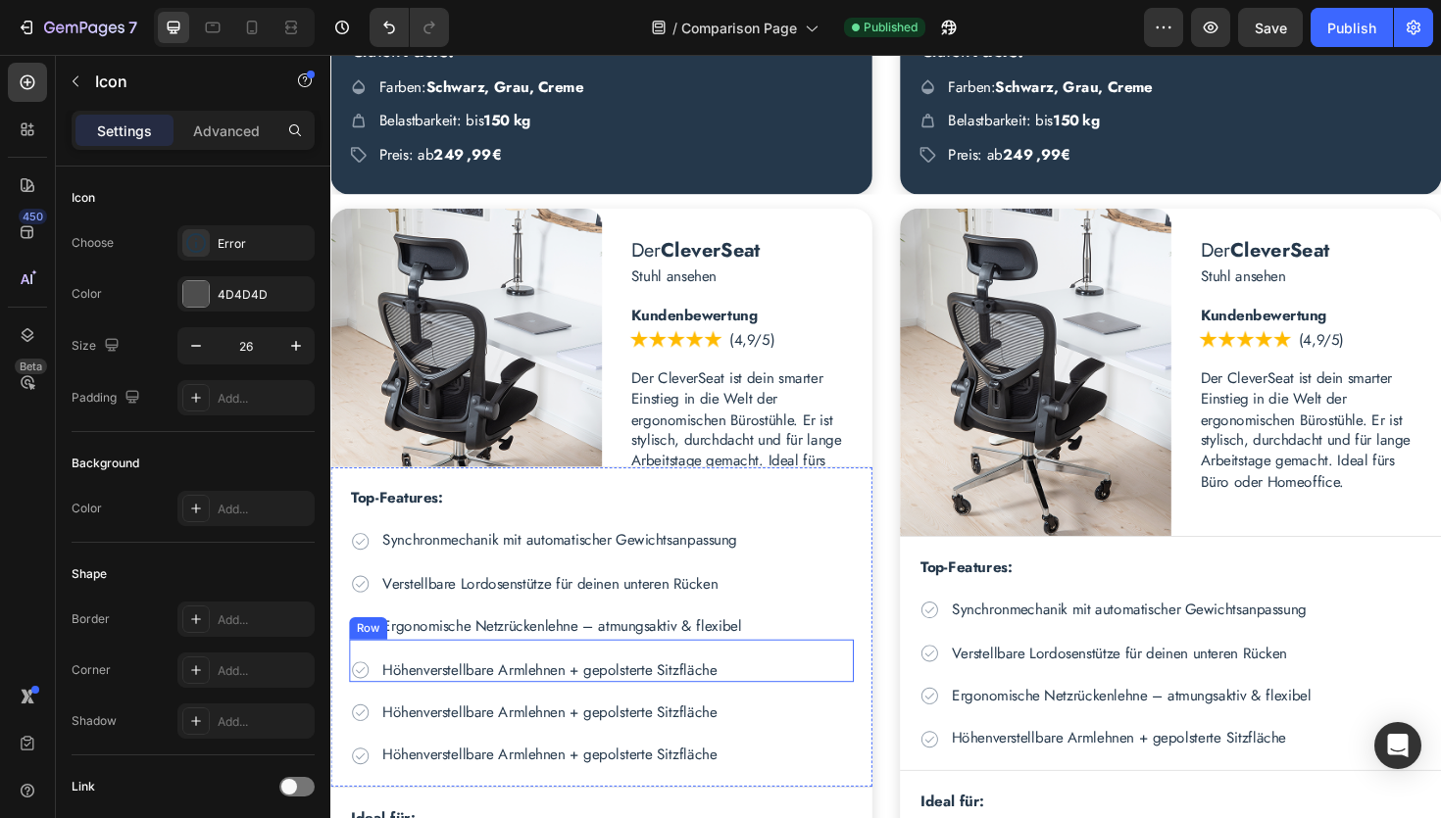
scroll to position [2904, 0]
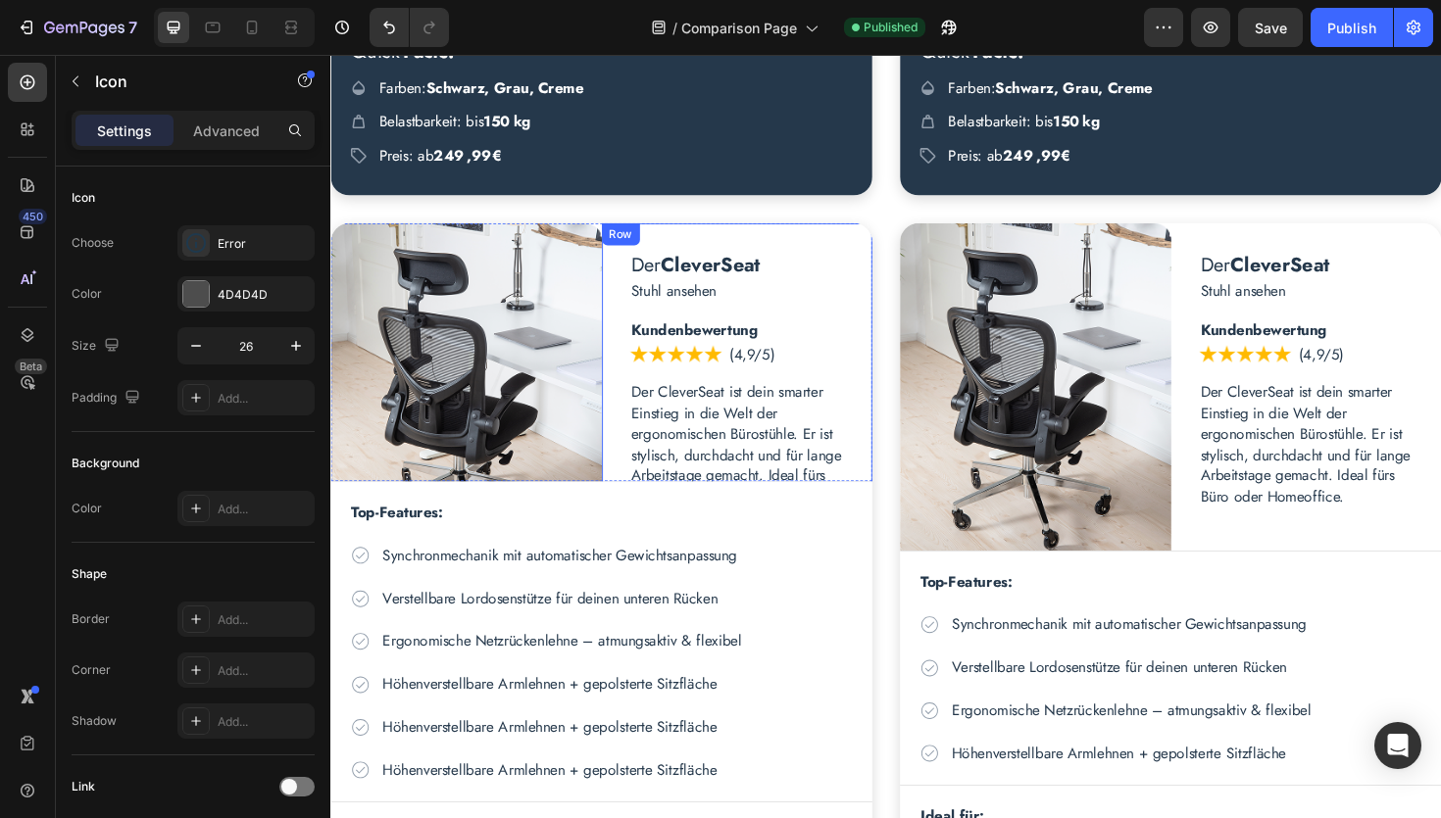
click at [627, 461] on div "Der CleverSeat Heading Stuhl ansehen Text Block Kundenbewertung Text Block Imag…" at bounding box center [760, 406] width 287 height 347
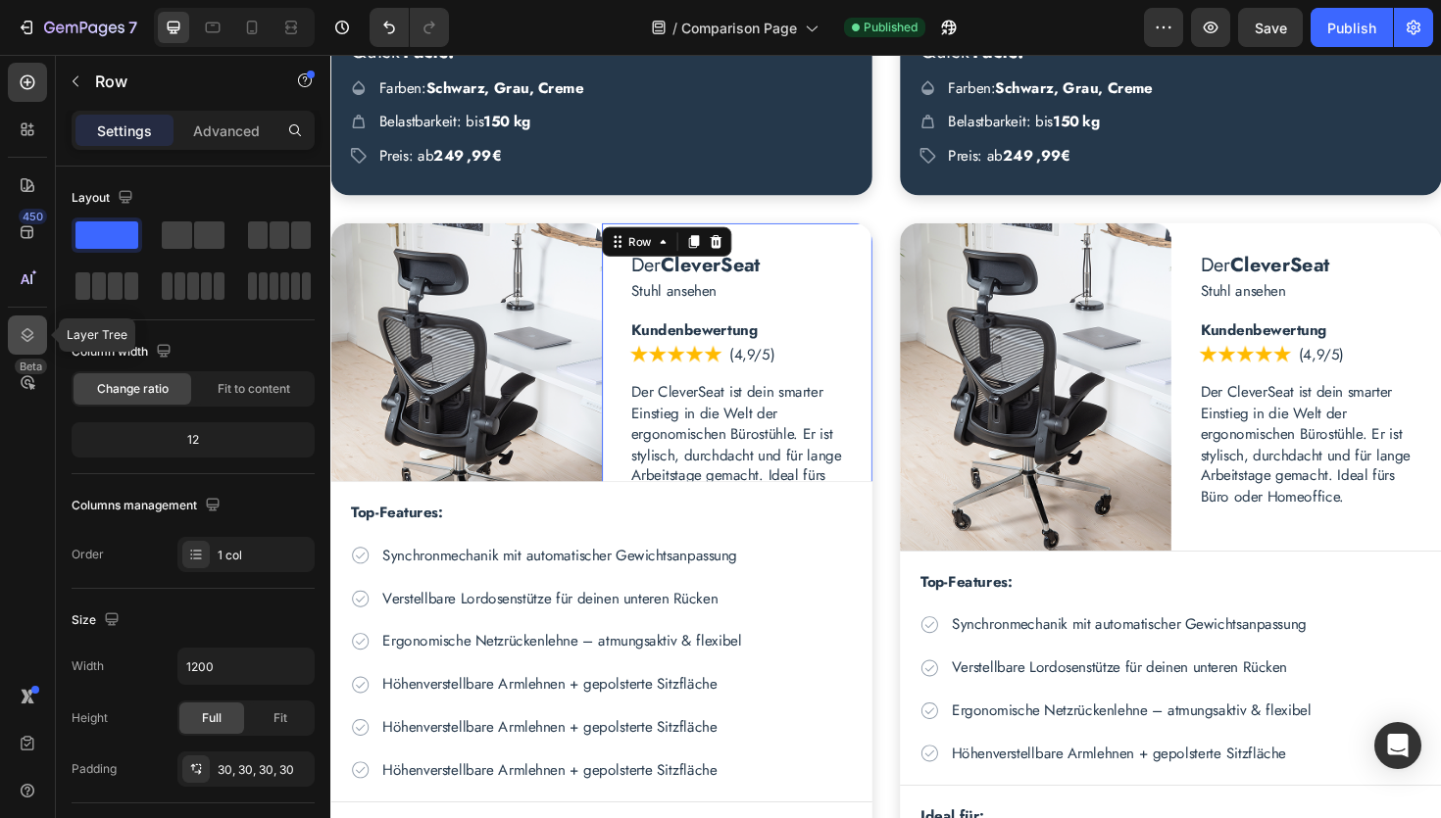
click at [23, 330] on icon at bounding box center [28, 335] width 20 height 20
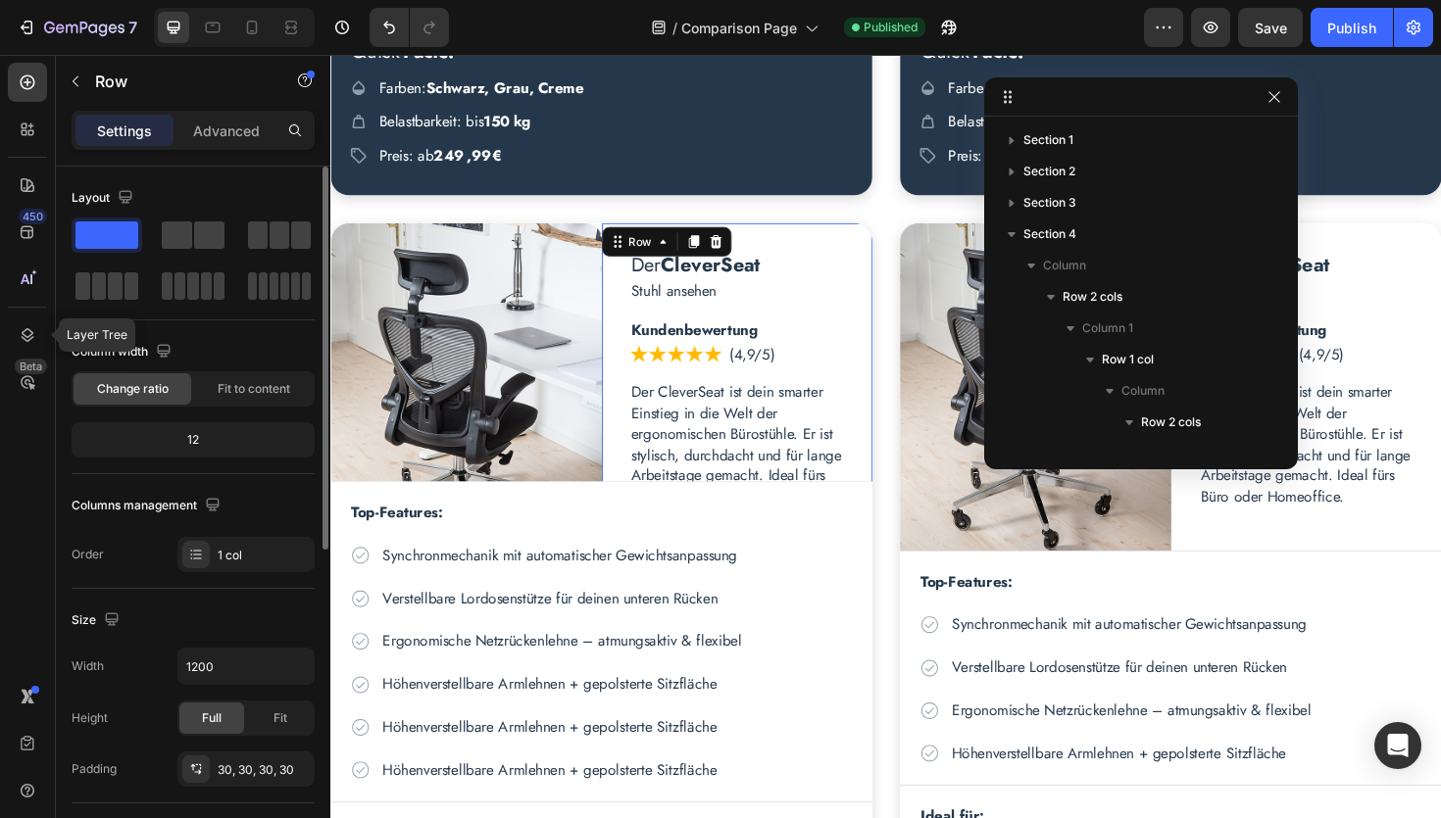
scroll to position [241, 0]
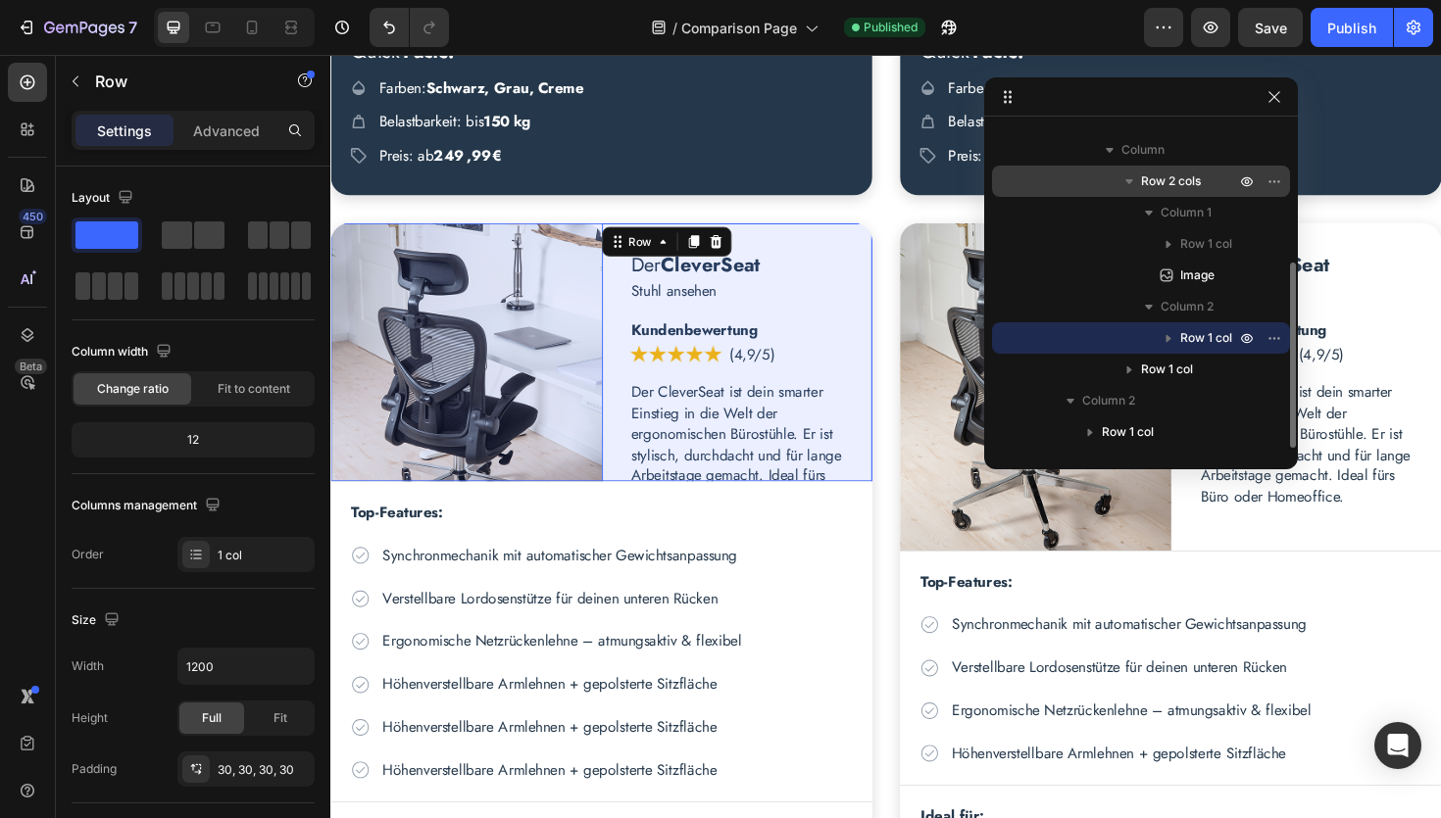
click at [1170, 180] on span "Row 2 cols" at bounding box center [1171, 182] width 60 height 20
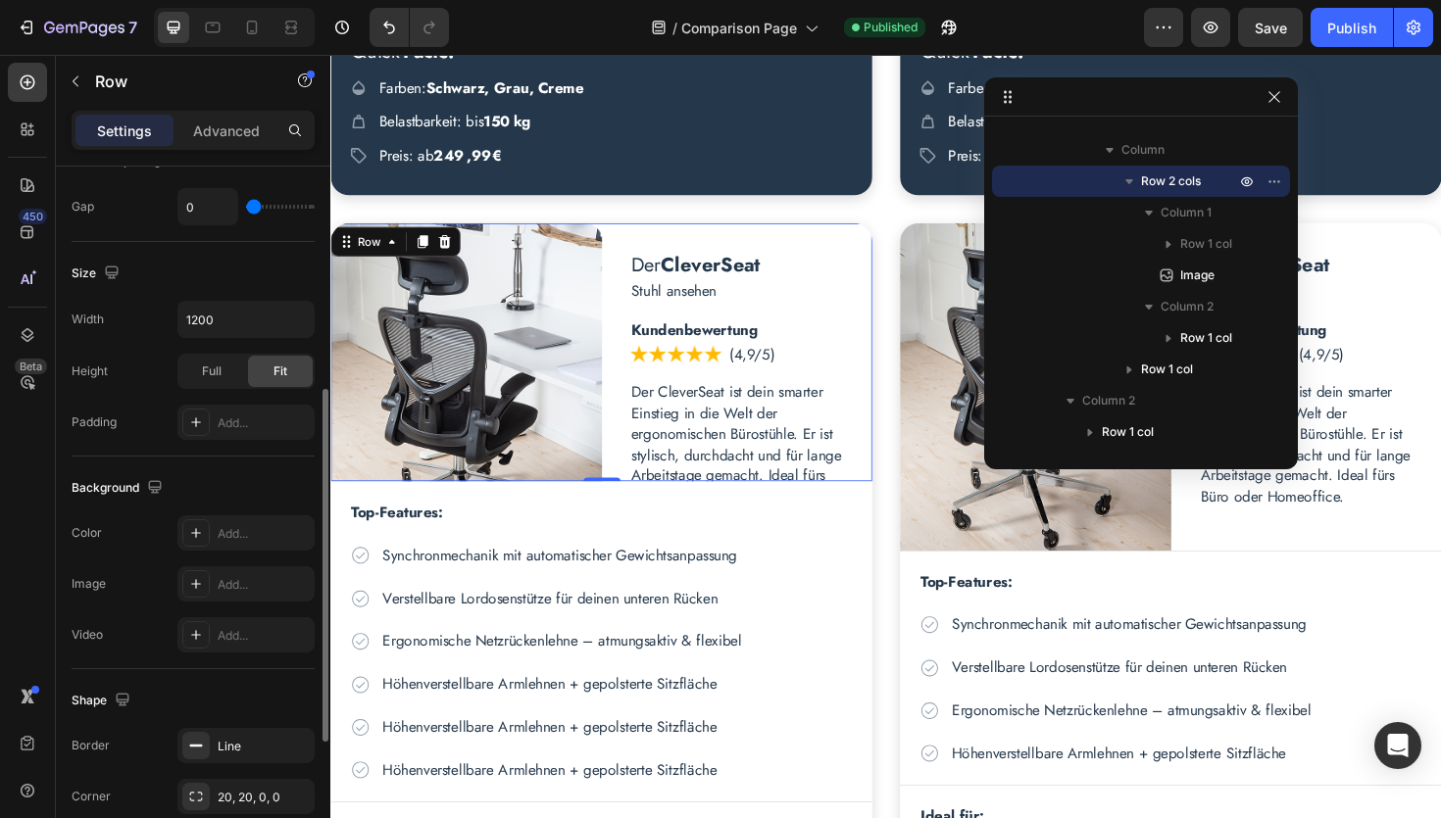
scroll to position [434, 0]
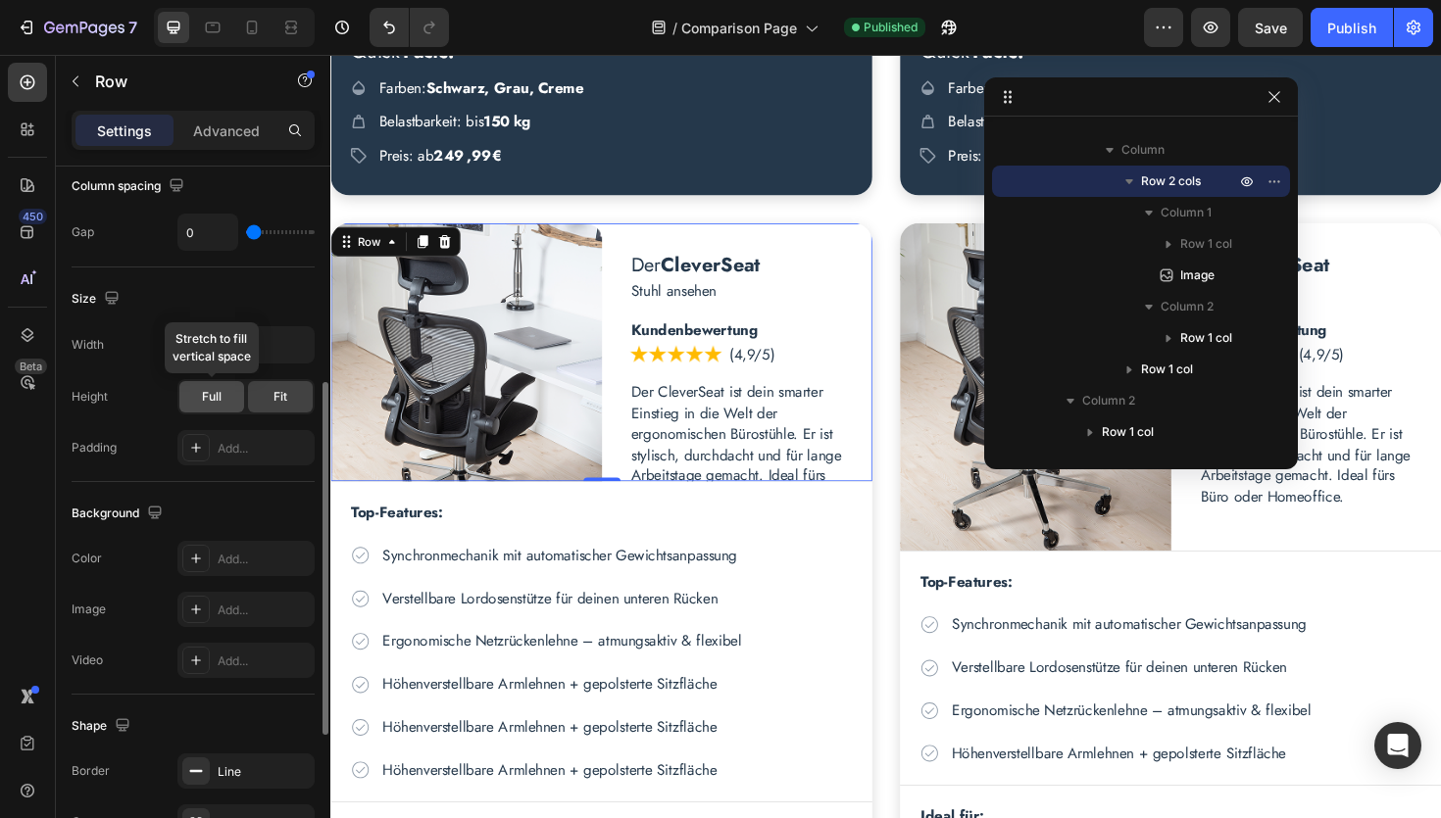
click at [214, 394] on span "Full" at bounding box center [212, 397] width 20 height 18
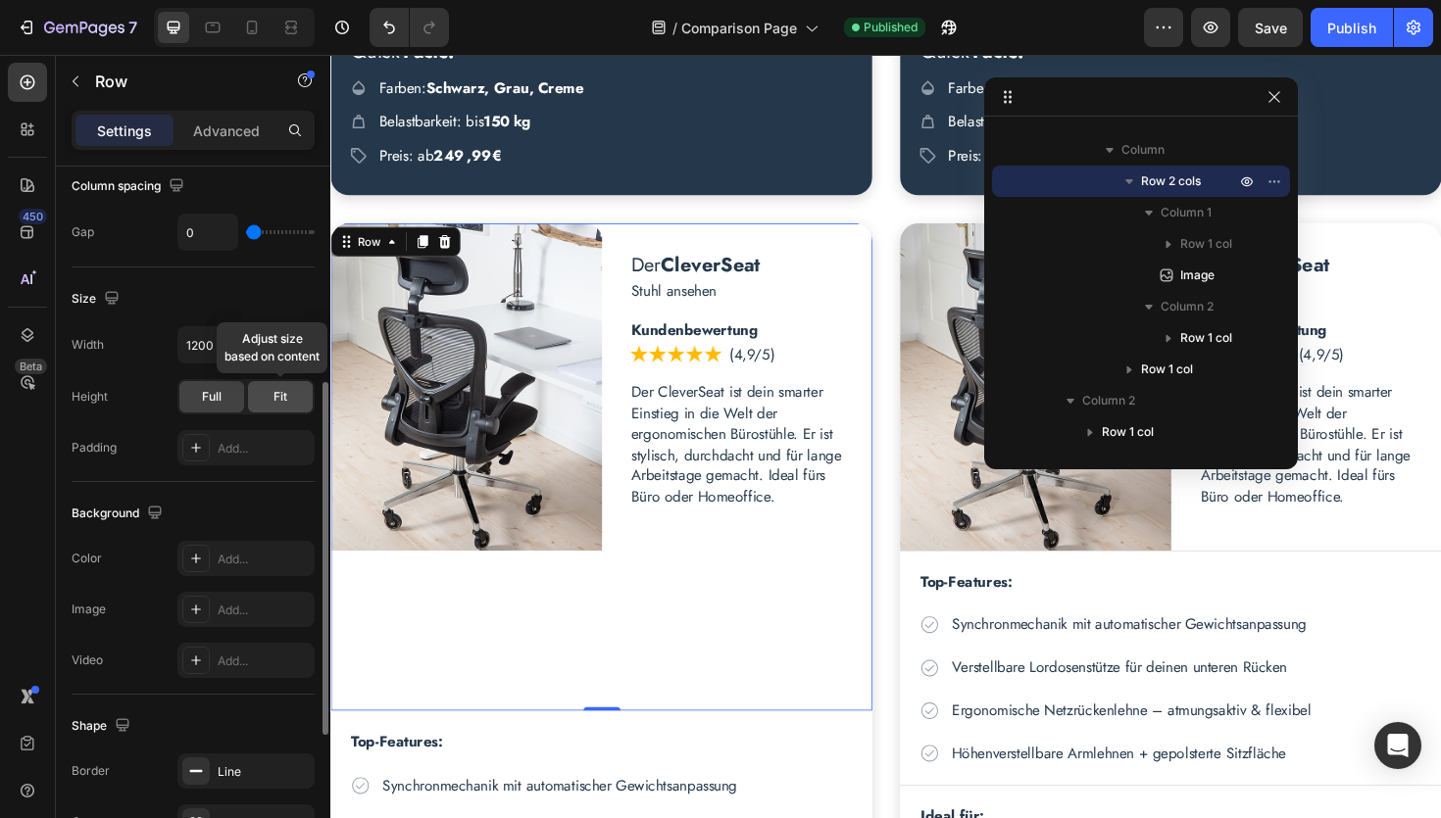
click at [275, 399] on span "Fit" at bounding box center [280, 397] width 14 height 18
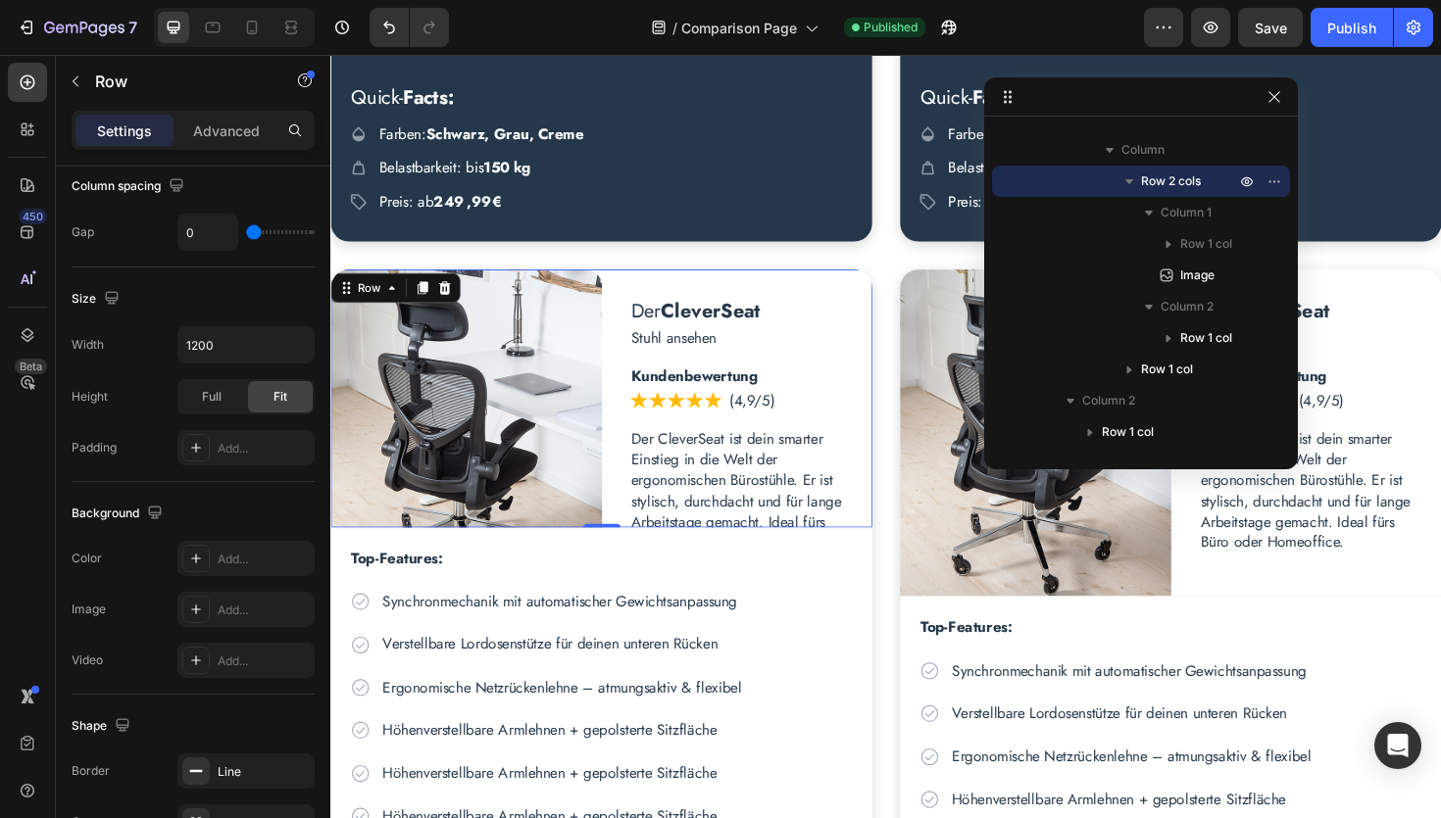
scroll to position [2778, 0]
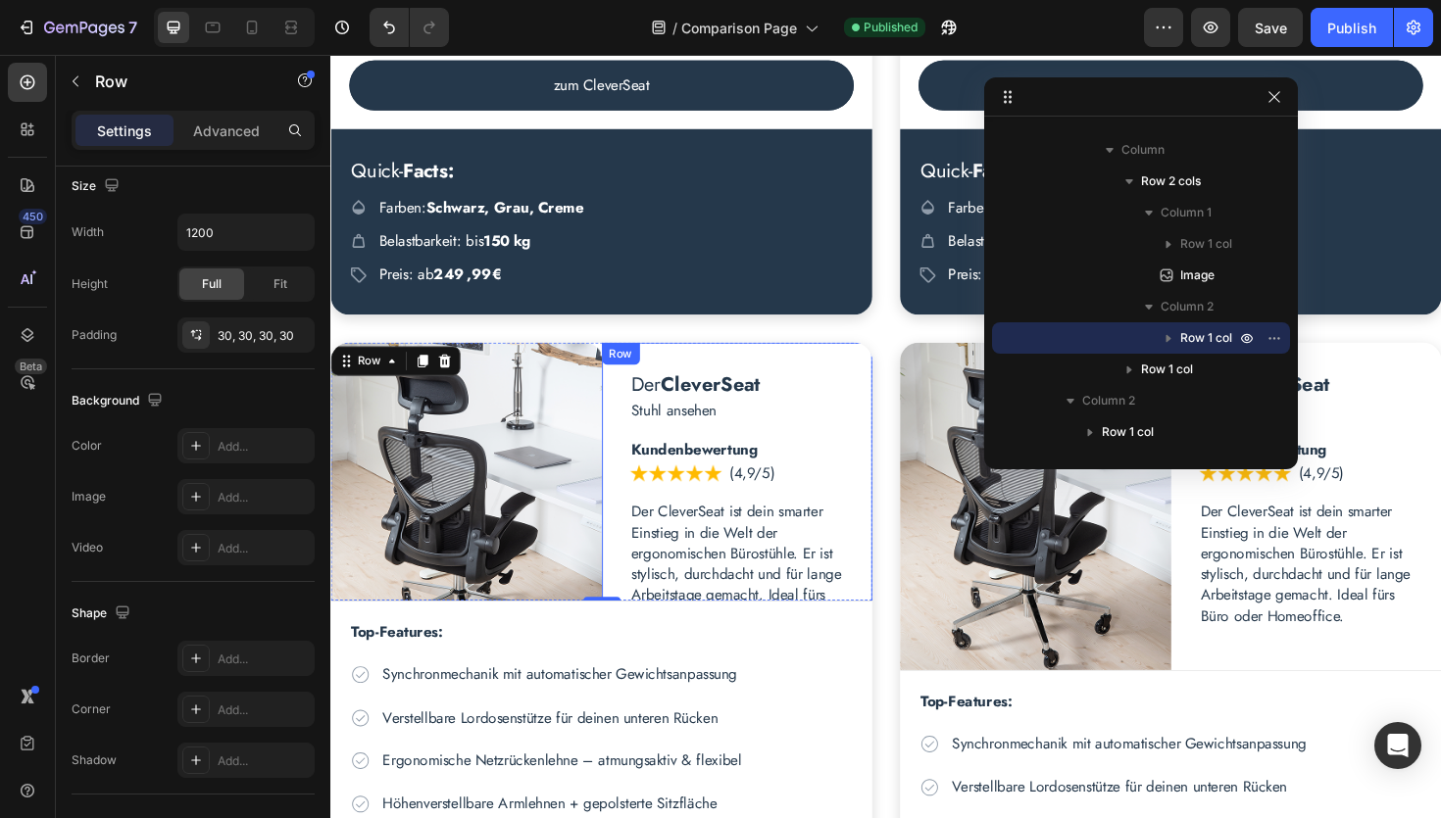
click at [629, 444] on div "Der CleverSeat Heading Stuhl ansehen Text Block Kundenbewertung Text Block Imag…" at bounding box center [760, 533] width 287 height 347
click at [636, 527] on div "Der CleverSeat Heading Stuhl ansehen Text Block Kundenbewertung Text Block Imag…" at bounding box center [760, 533] width 287 height 347
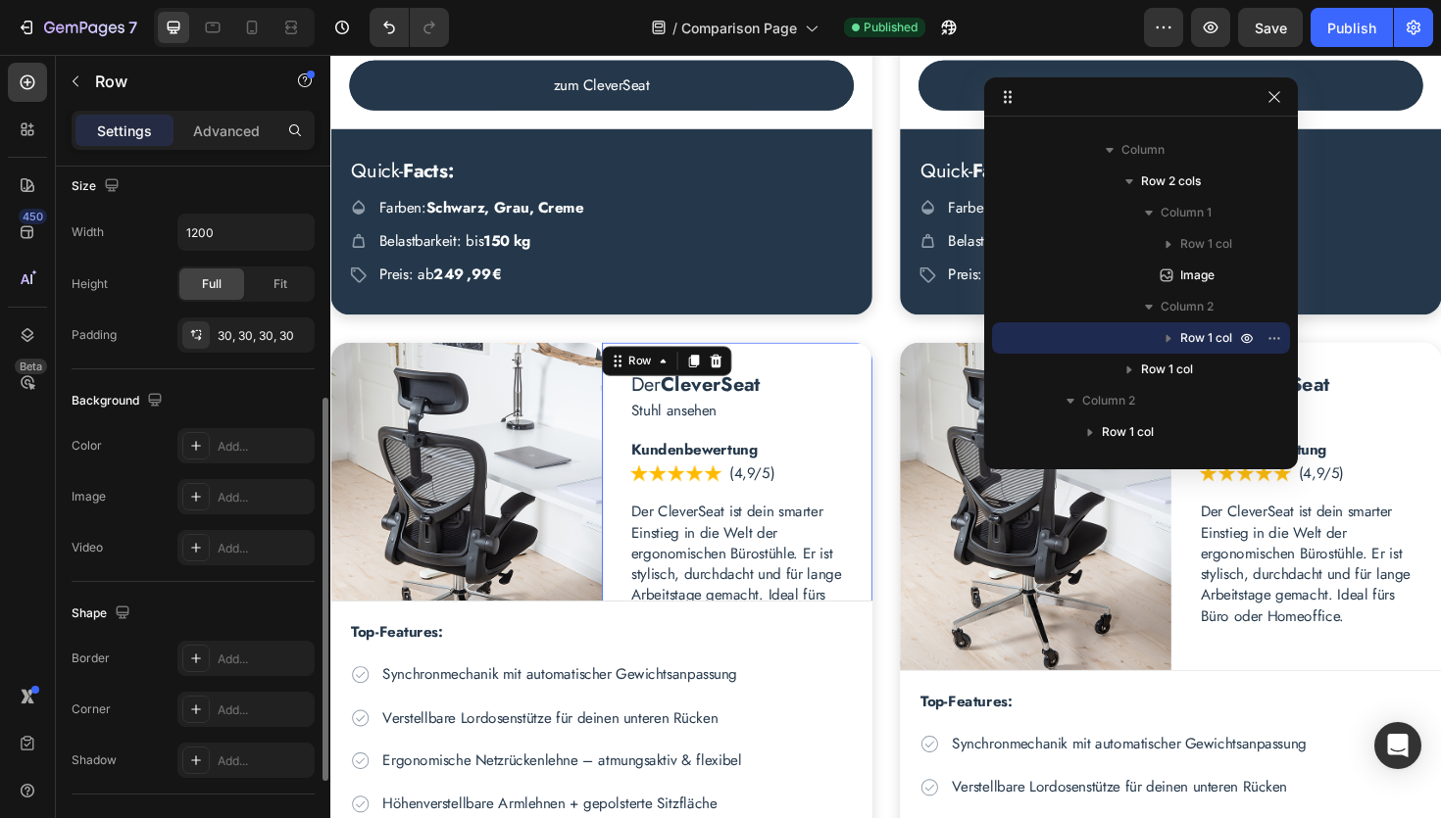
scroll to position [422, 0]
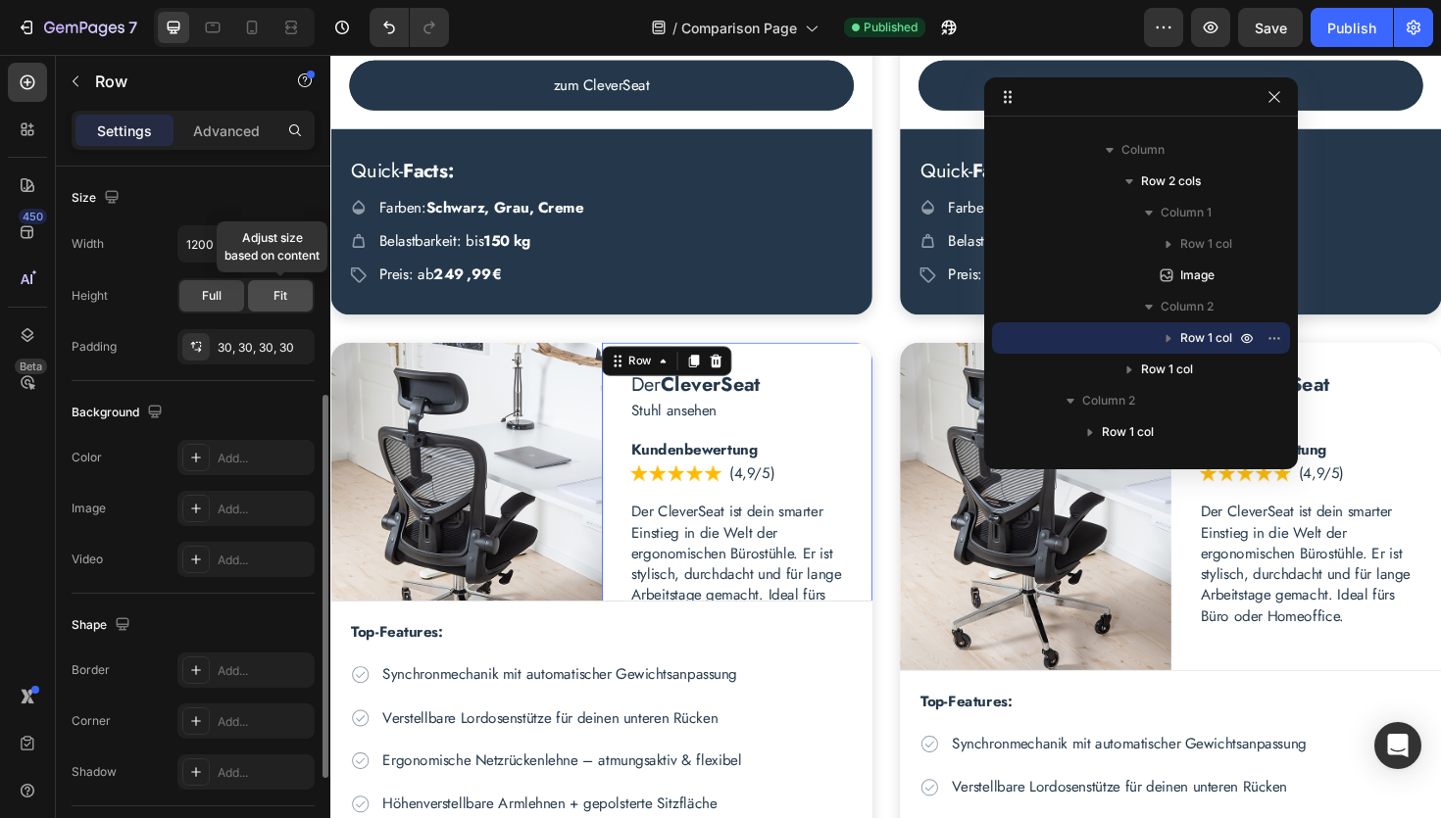
click at [278, 297] on span "Fit" at bounding box center [280, 296] width 14 height 18
click at [218, 305] on div "Full" at bounding box center [211, 295] width 65 height 31
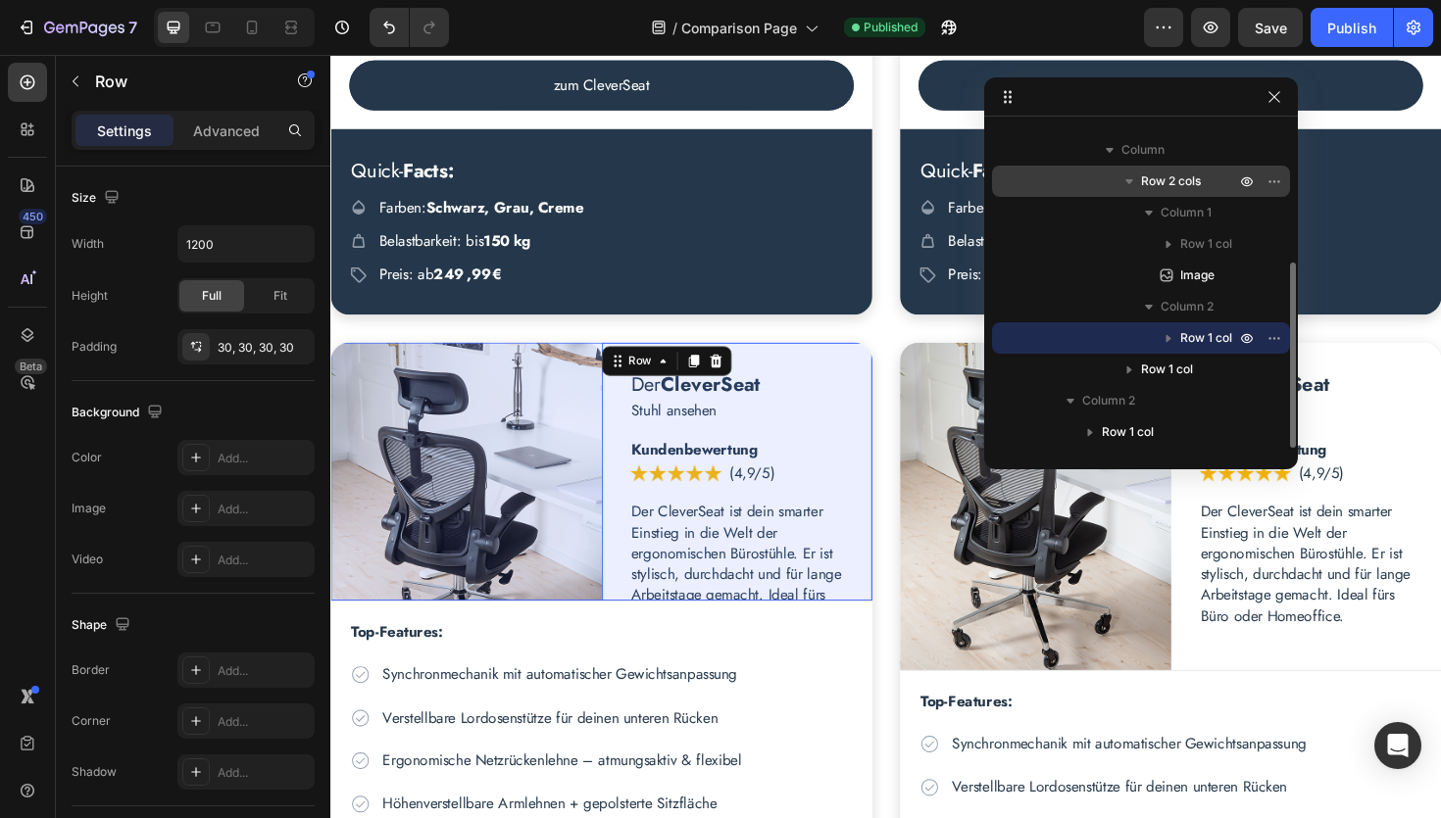
click at [1167, 191] on div "Row 2 cols" at bounding box center [1141, 181] width 282 height 31
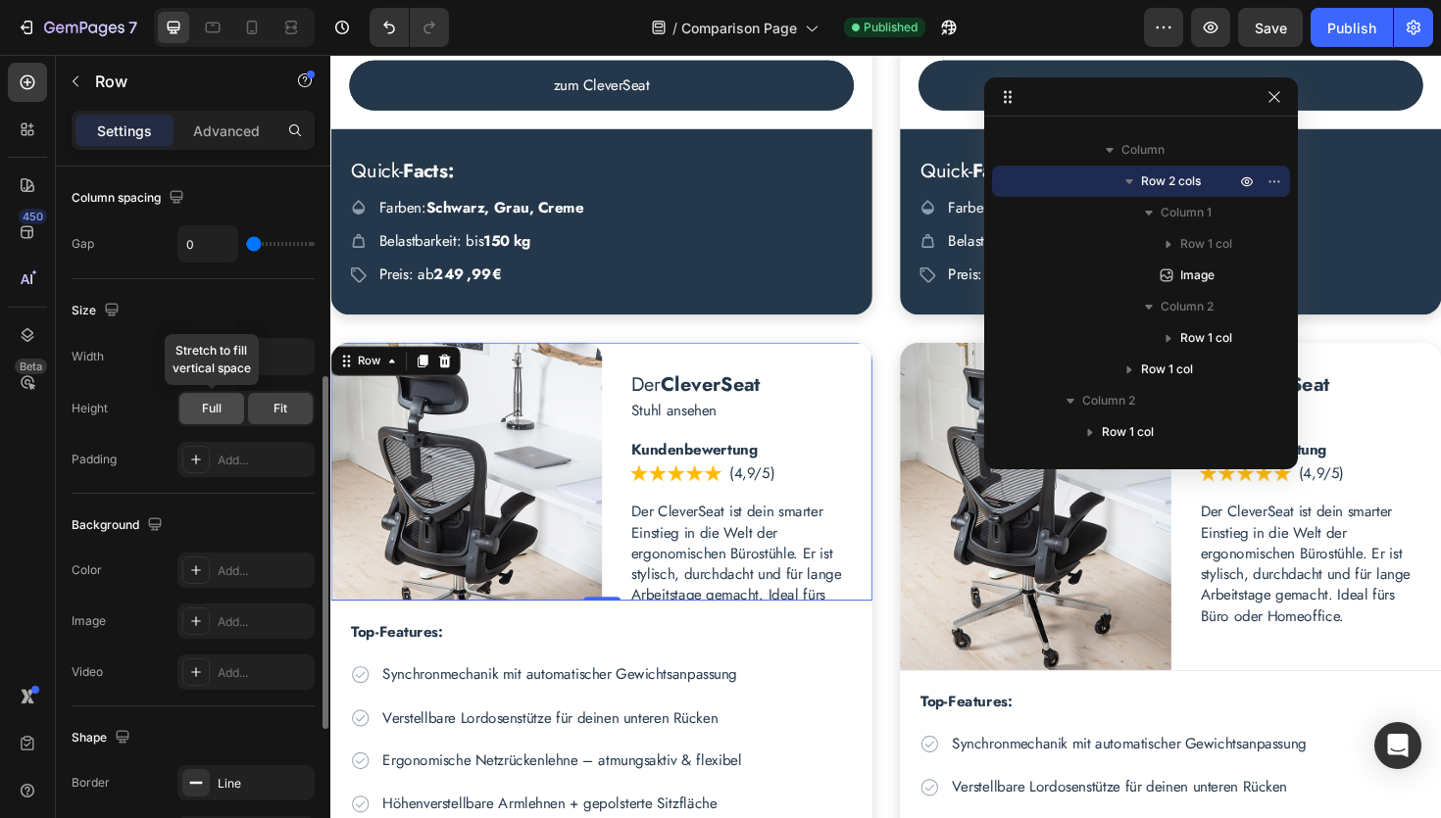
click at [219, 415] on span "Full" at bounding box center [212, 409] width 20 height 18
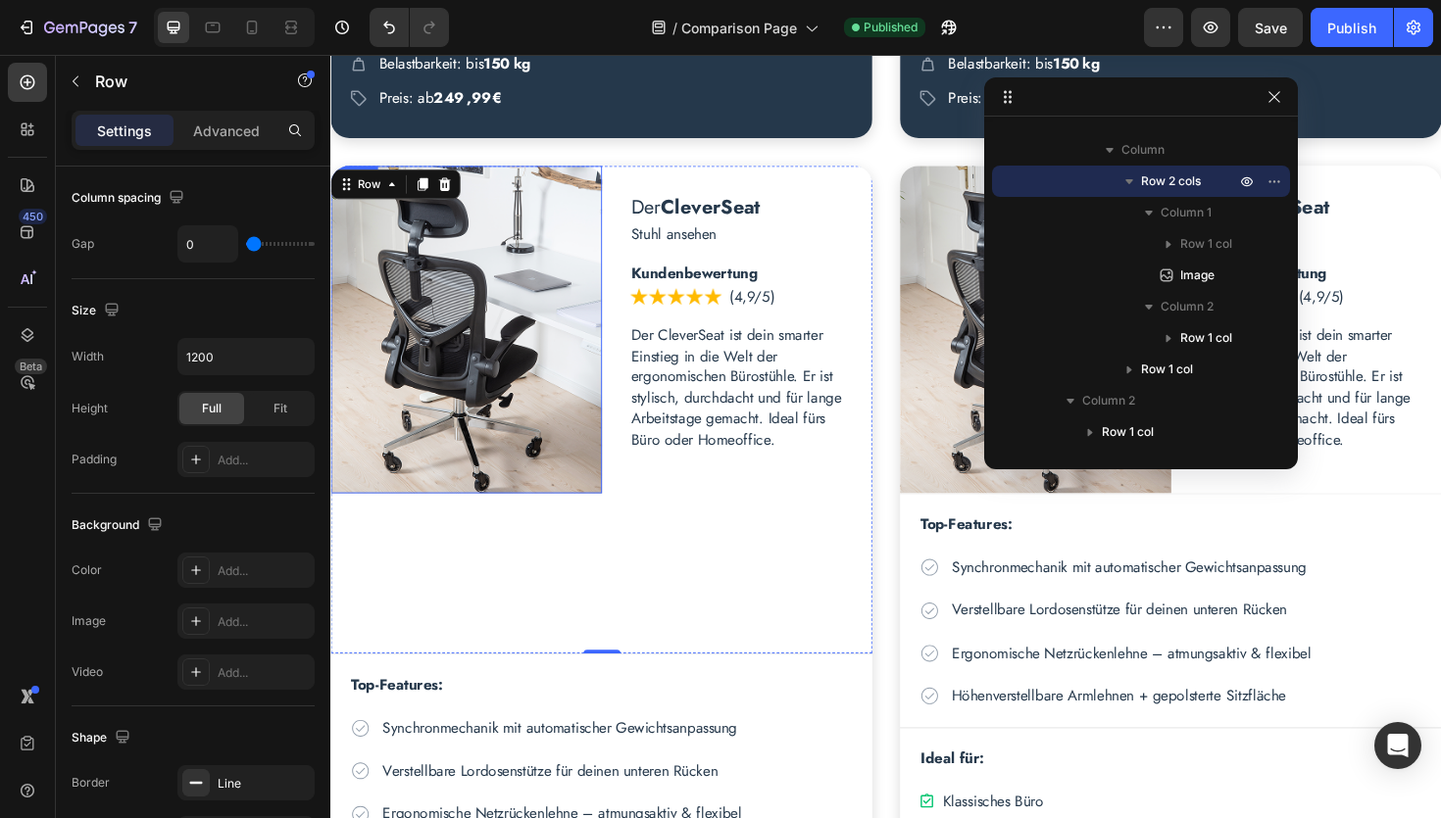
scroll to position [2977, 0]
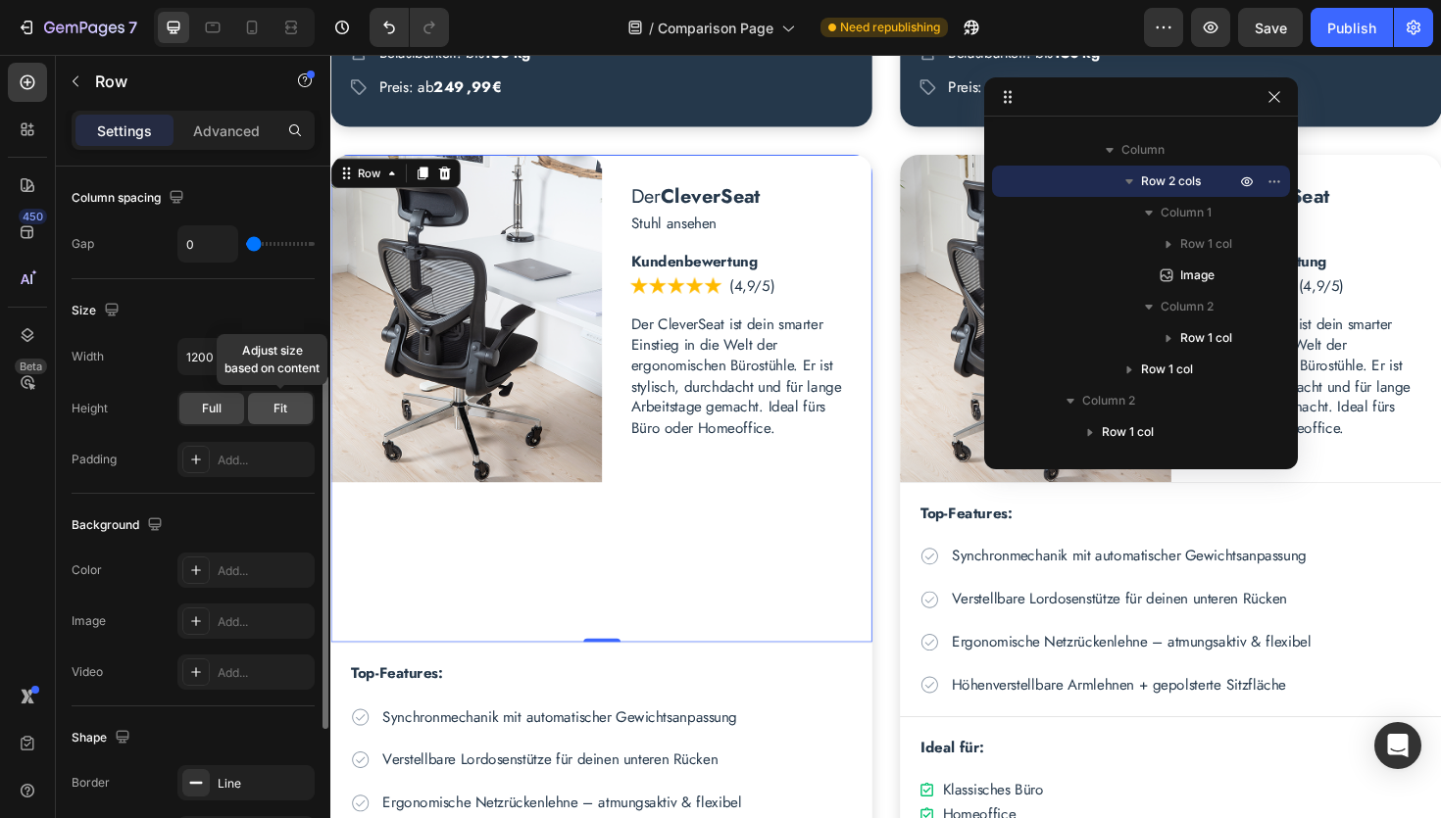
click at [282, 413] on span "Fit" at bounding box center [280, 409] width 14 height 18
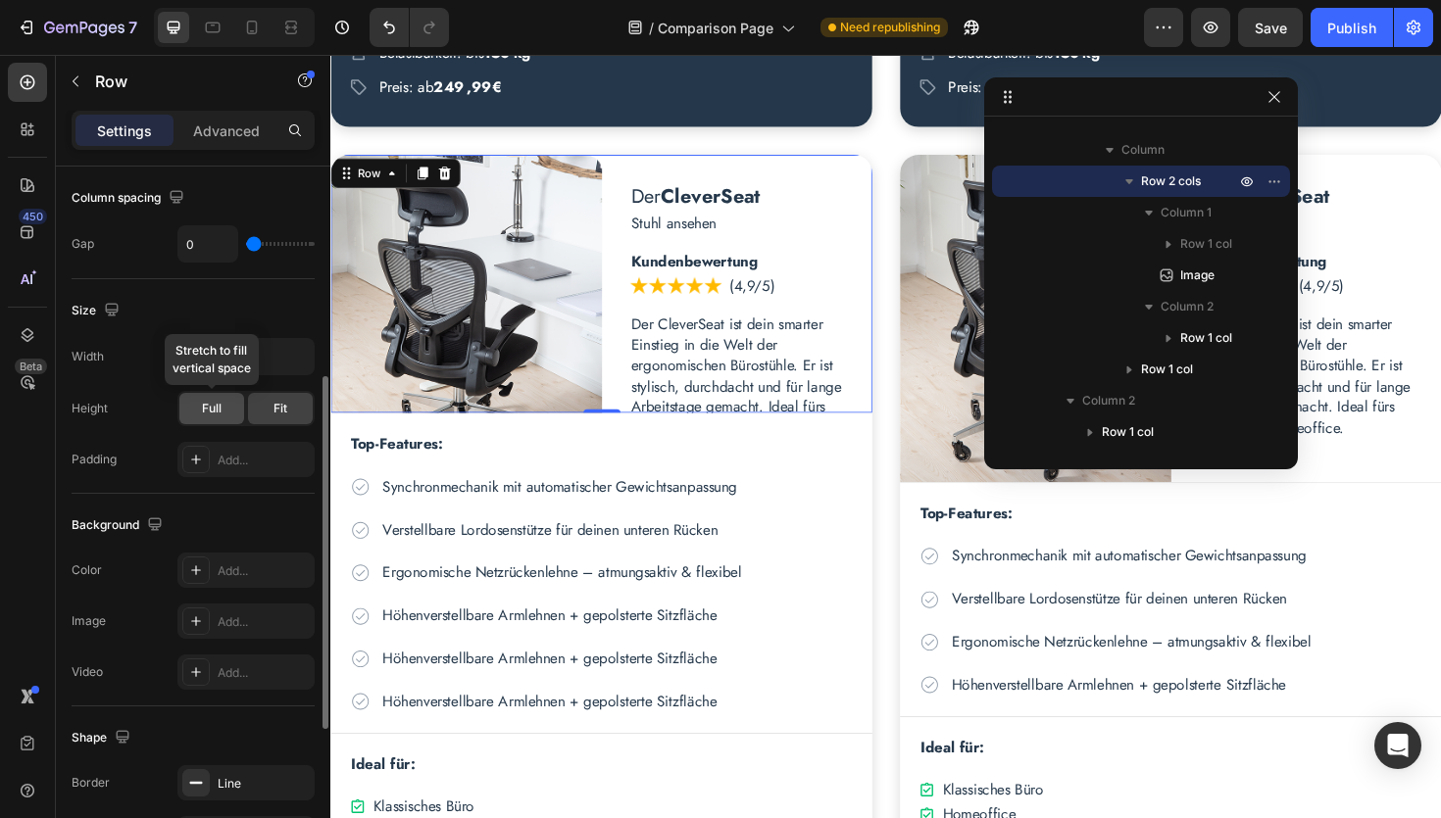
click at [206, 408] on span "Full" at bounding box center [212, 409] width 20 height 18
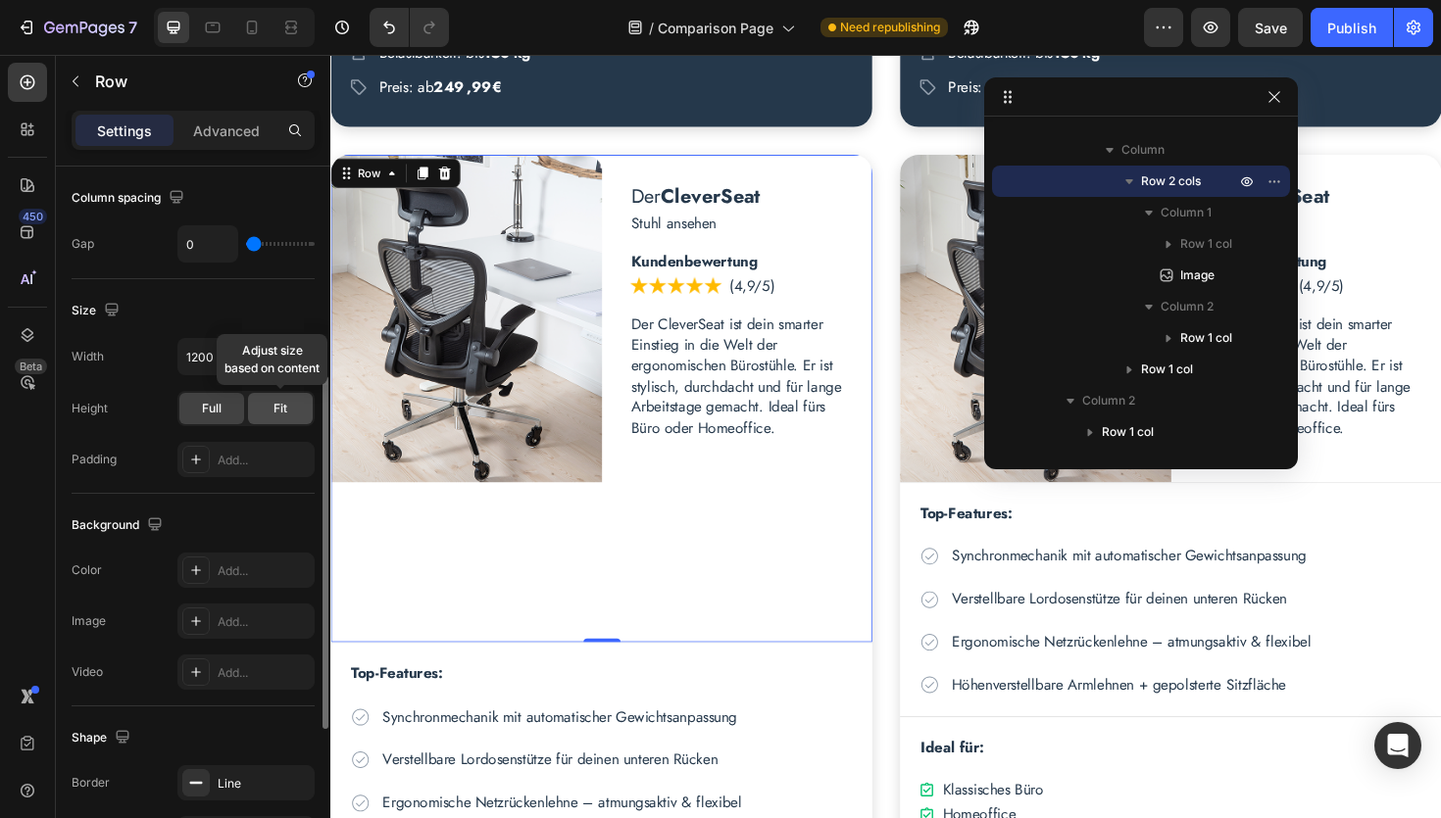
click at [269, 411] on div "Fit" at bounding box center [280, 408] width 65 height 31
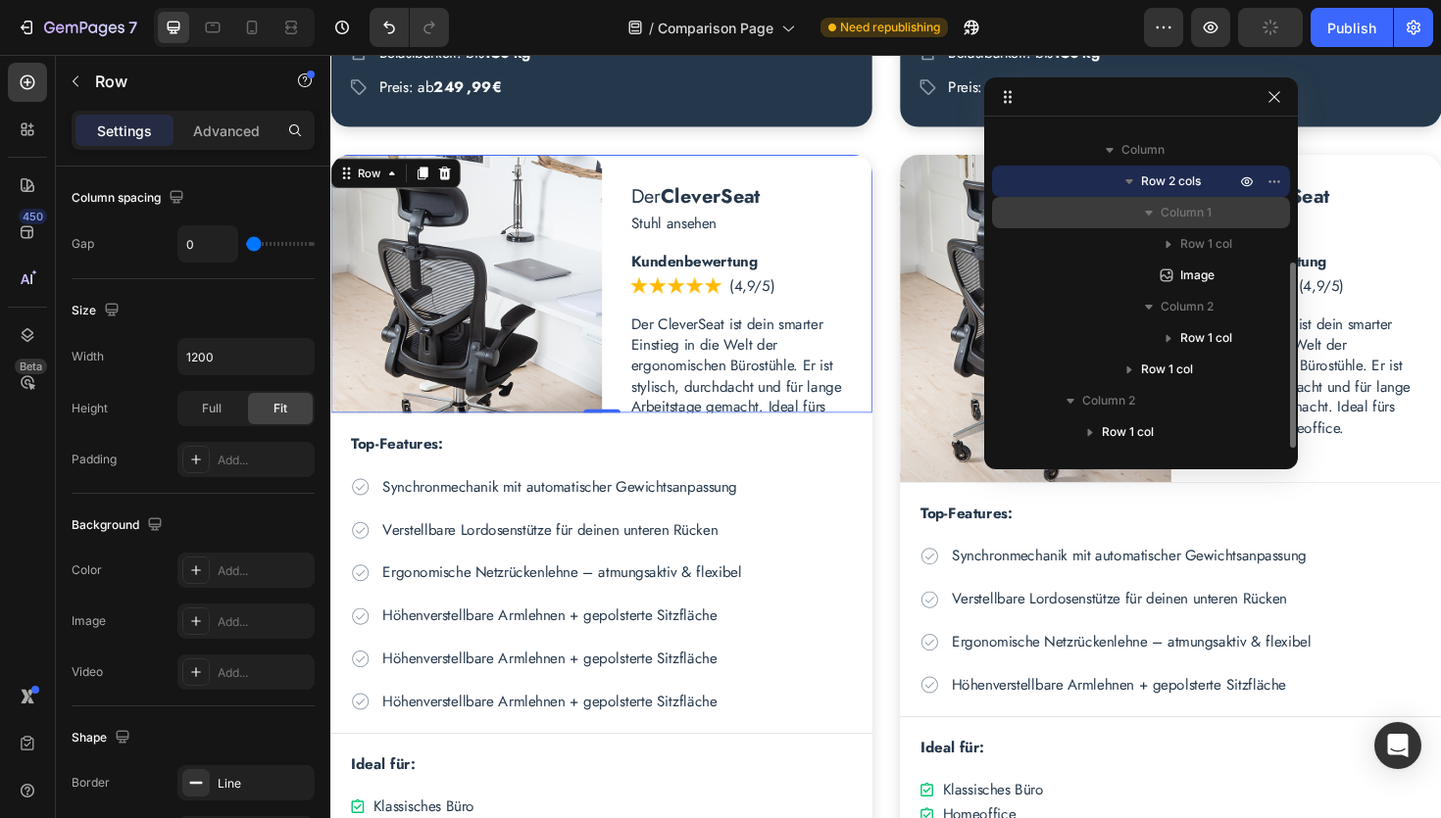
click at [1162, 219] on span "Column 1" at bounding box center [1185, 213] width 51 height 20
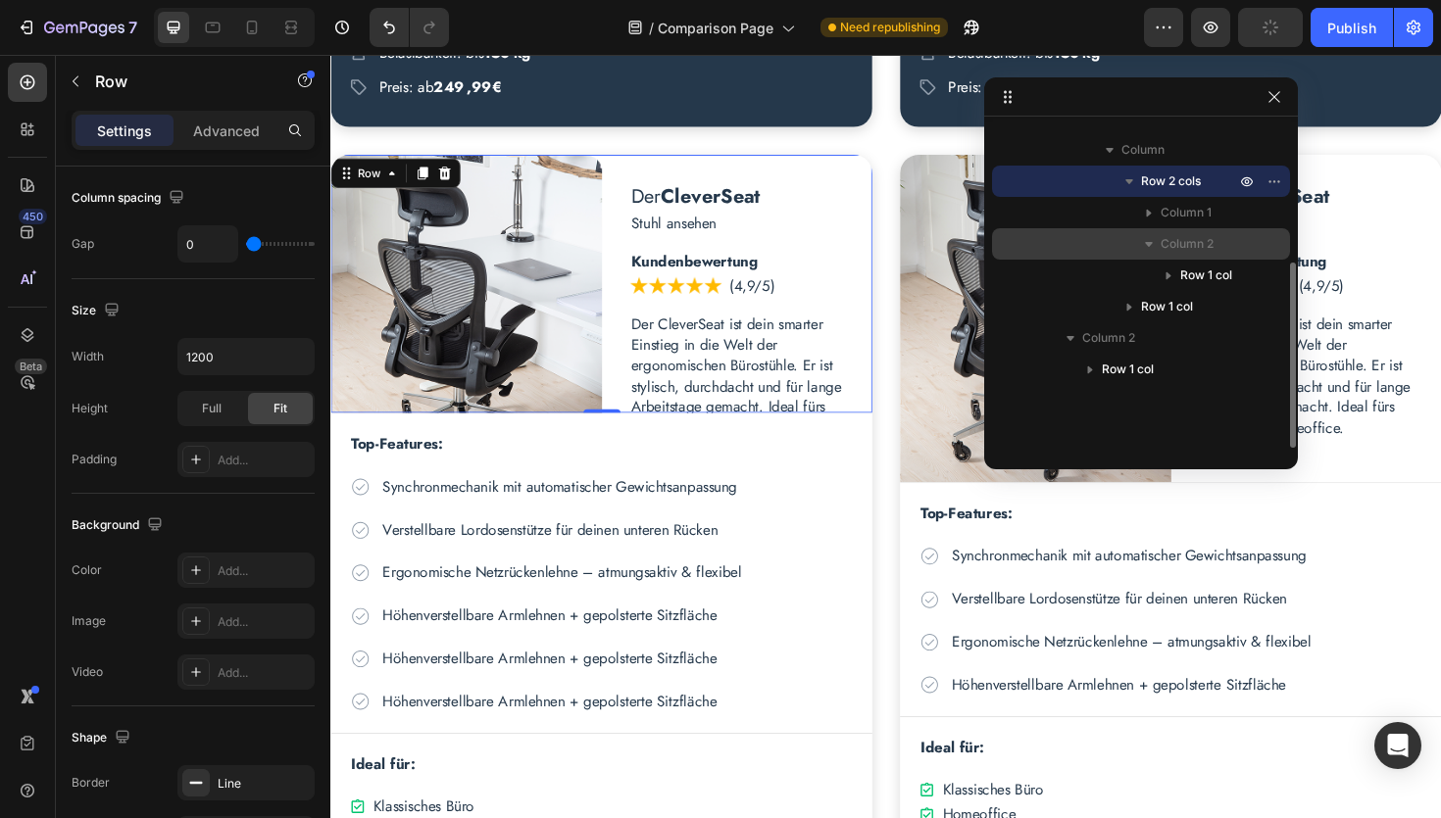
click at [1172, 244] on span "Column 2" at bounding box center [1186, 244] width 53 height 20
click at [1165, 243] on span "Column 2" at bounding box center [1186, 244] width 53 height 20
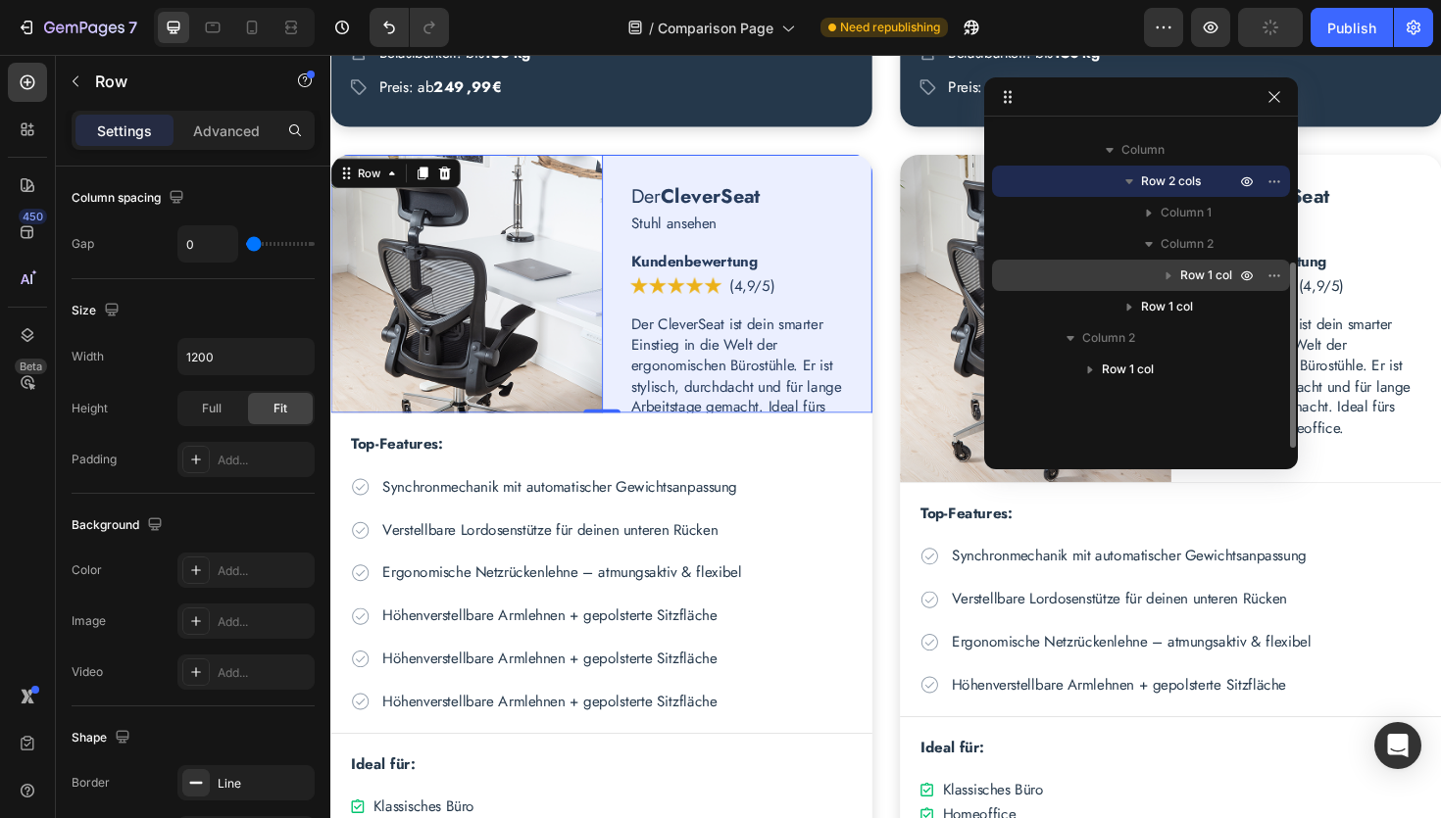
click at [1193, 271] on span "Row 1 col" at bounding box center [1206, 276] width 52 height 20
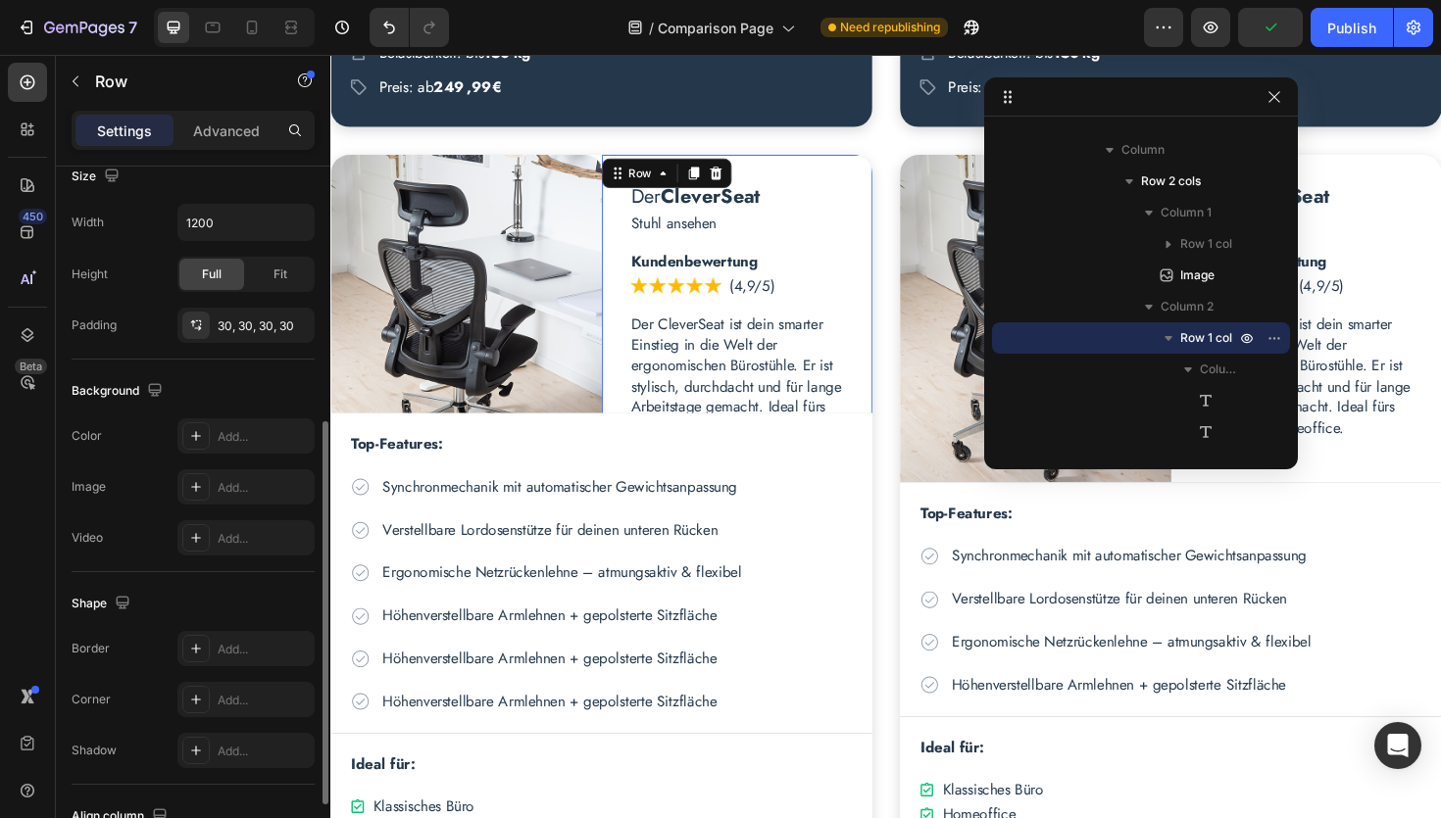
scroll to position [439, 0]
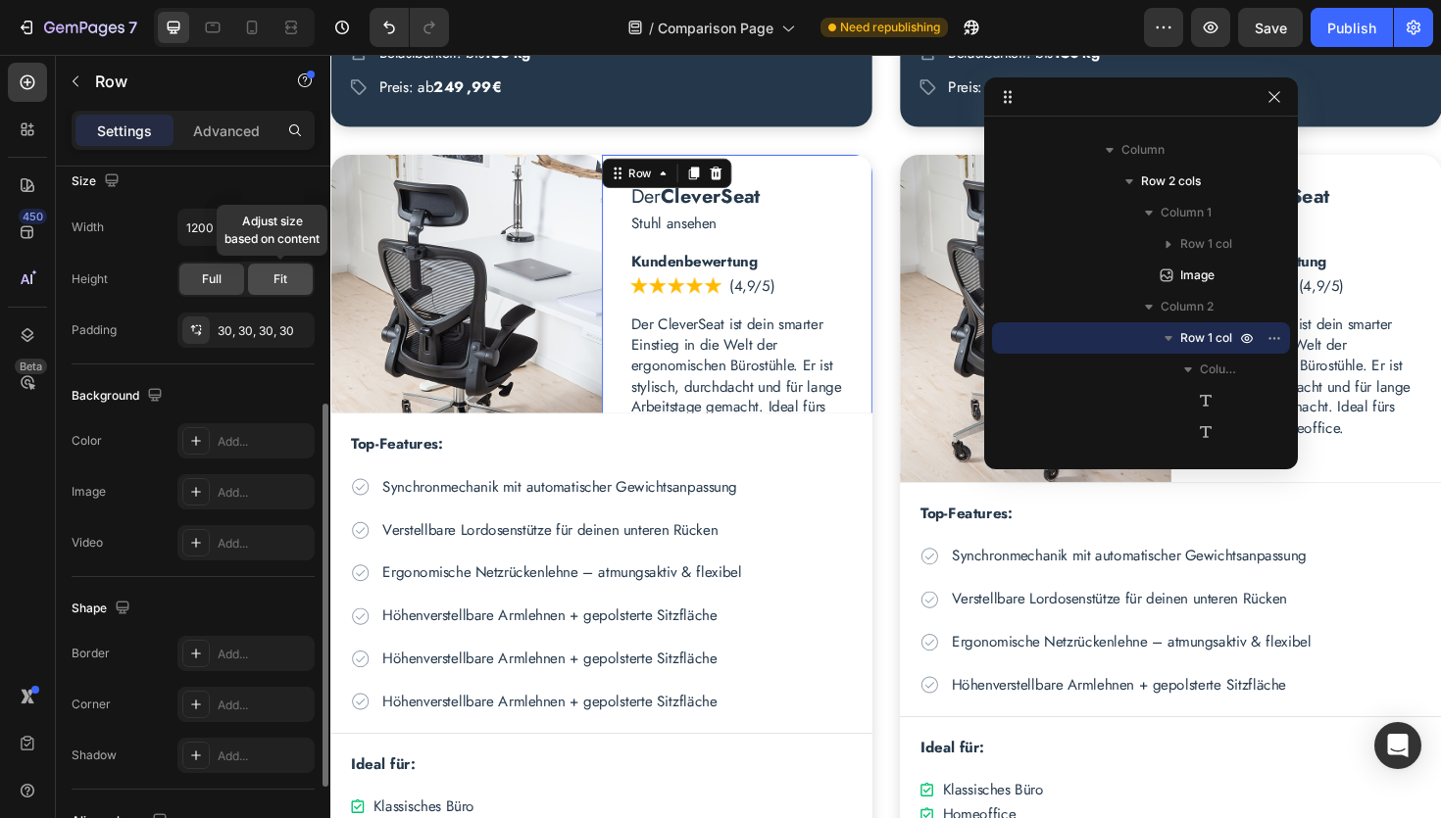
click at [285, 281] on span "Fit" at bounding box center [280, 280] width 14 height 18
click at [208, 277] on span "Full" at bounding box center [212, 280] width 20 height 18
click at [277, 280] on span "Fit" at bounding box center [280, 280] width 14 height 18
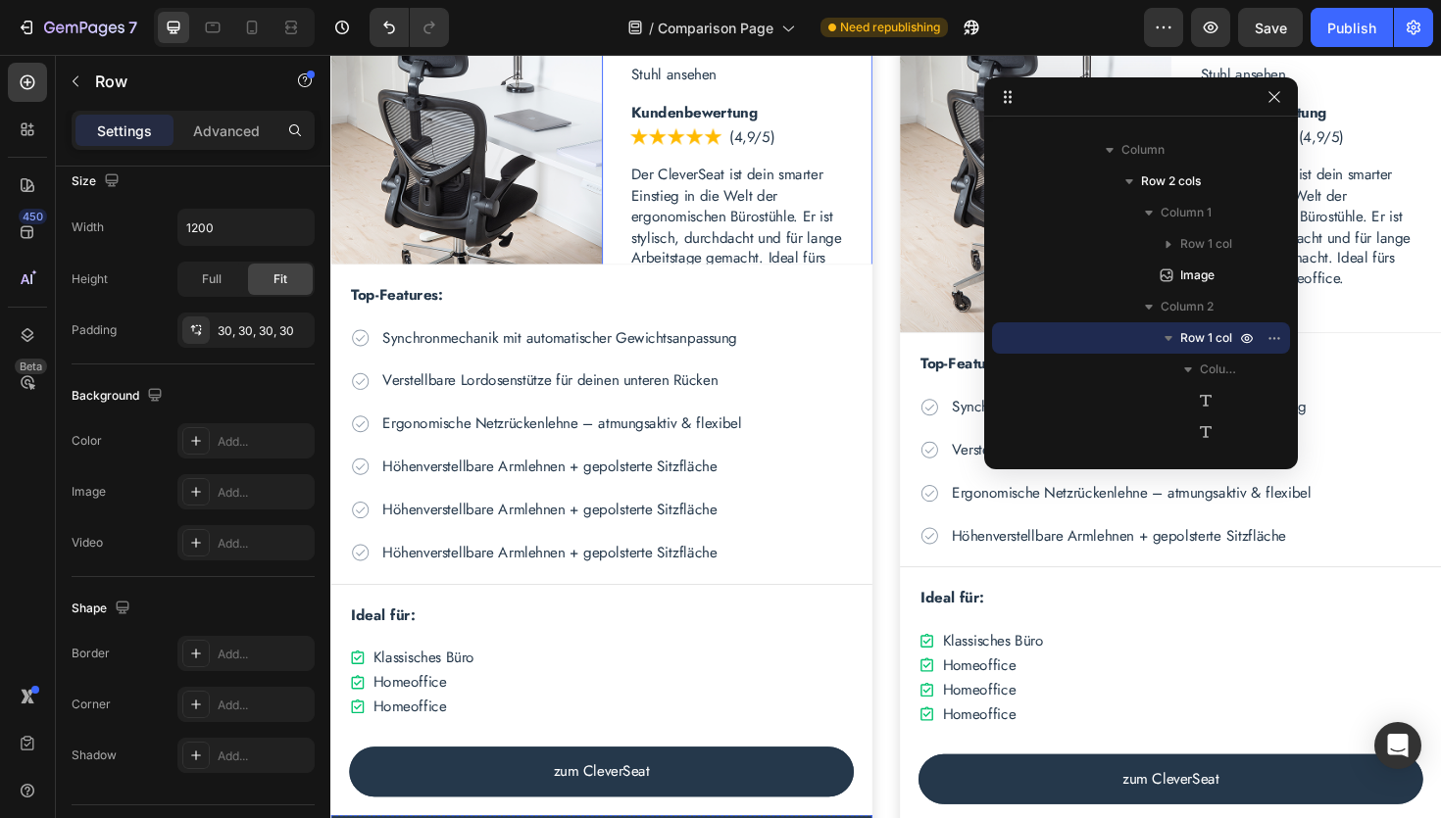
scroll to position [3125, 0]
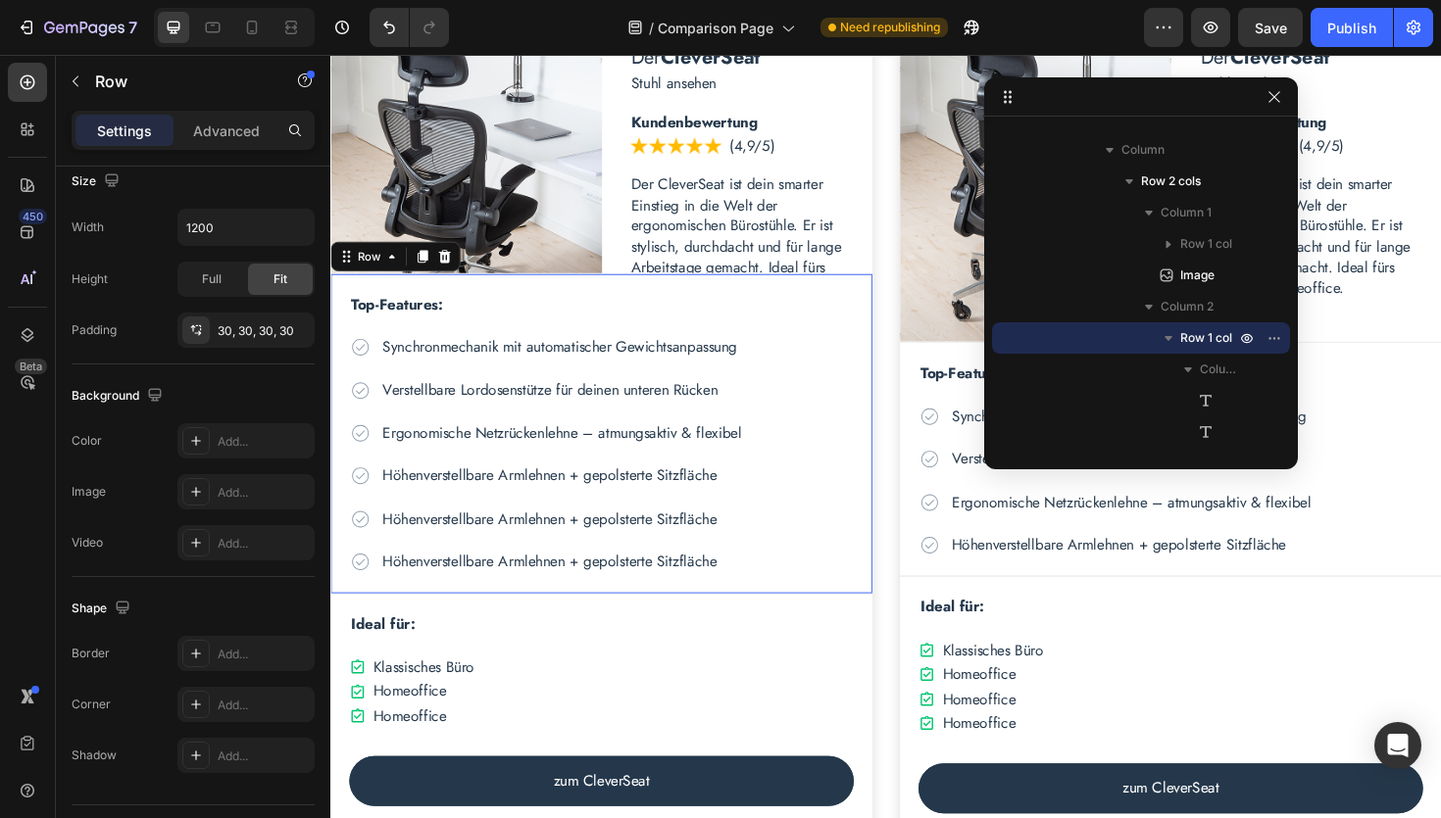
click at [578, 301] on div "Top-Features: Text Block Icon Synchronmechanik mit automatischer Gewichtsanpass…" at bounding box center [616, 456] width 573 height 339
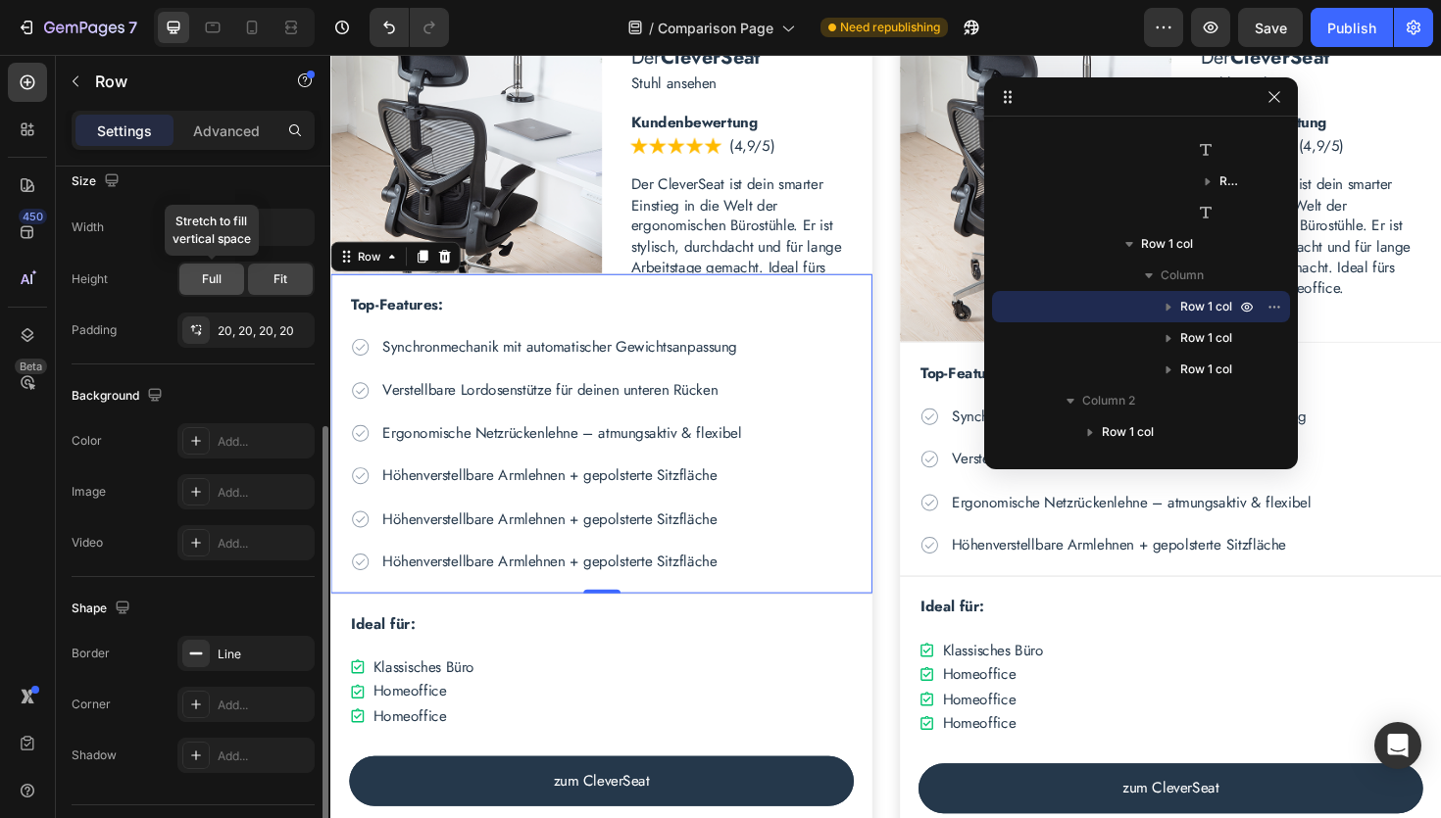
click at [202, 272] on span "Full" at bounding box center [212, 280] width 20 height 18
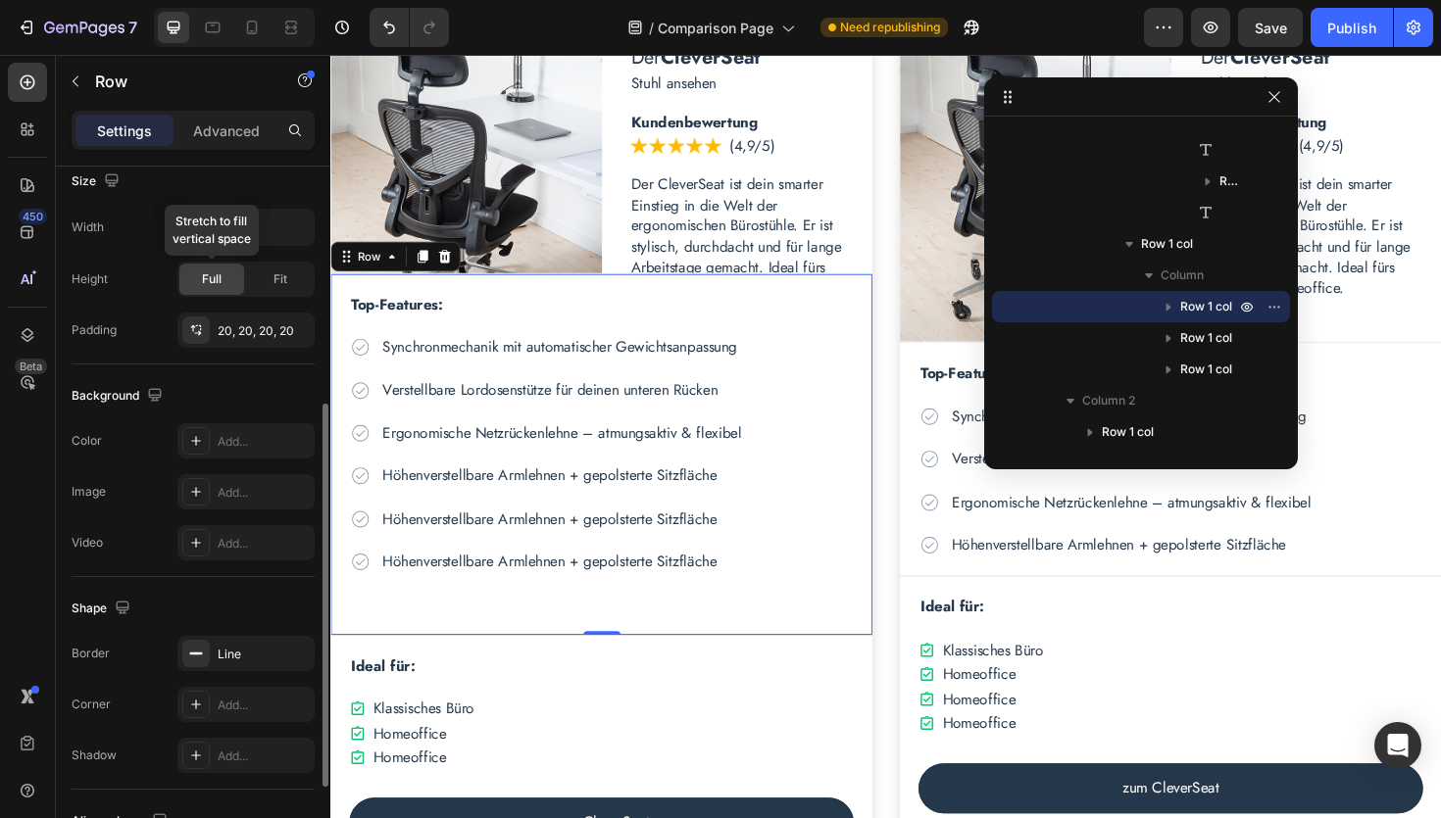
click at [202, 272] on span "Full" at bounding box center [212, 280] width 20 height 18
click at [273, 275] on span "Fit" at bounding box center [280, 280] width 14 height 18
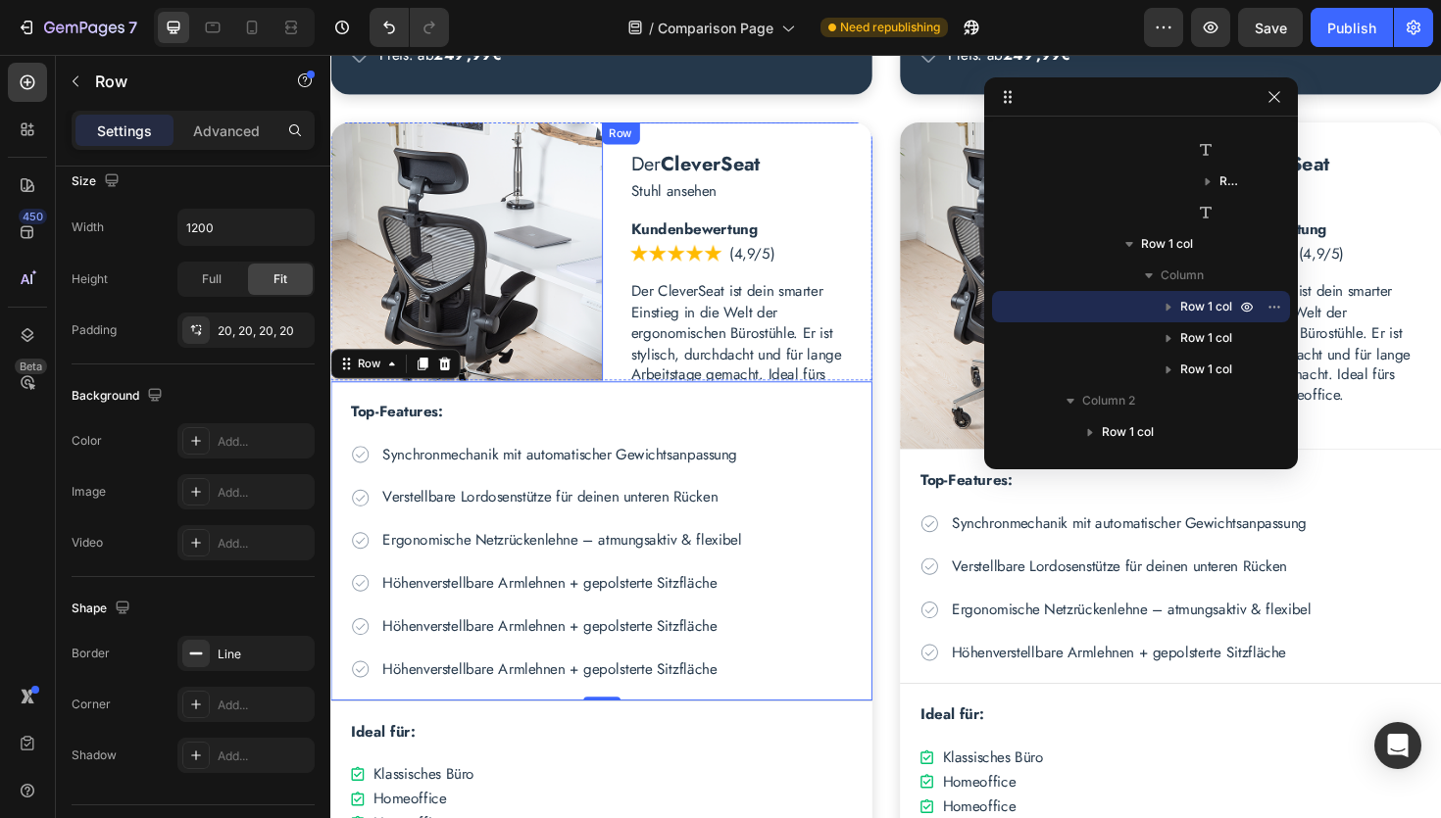
scroll to position [2986, 0]
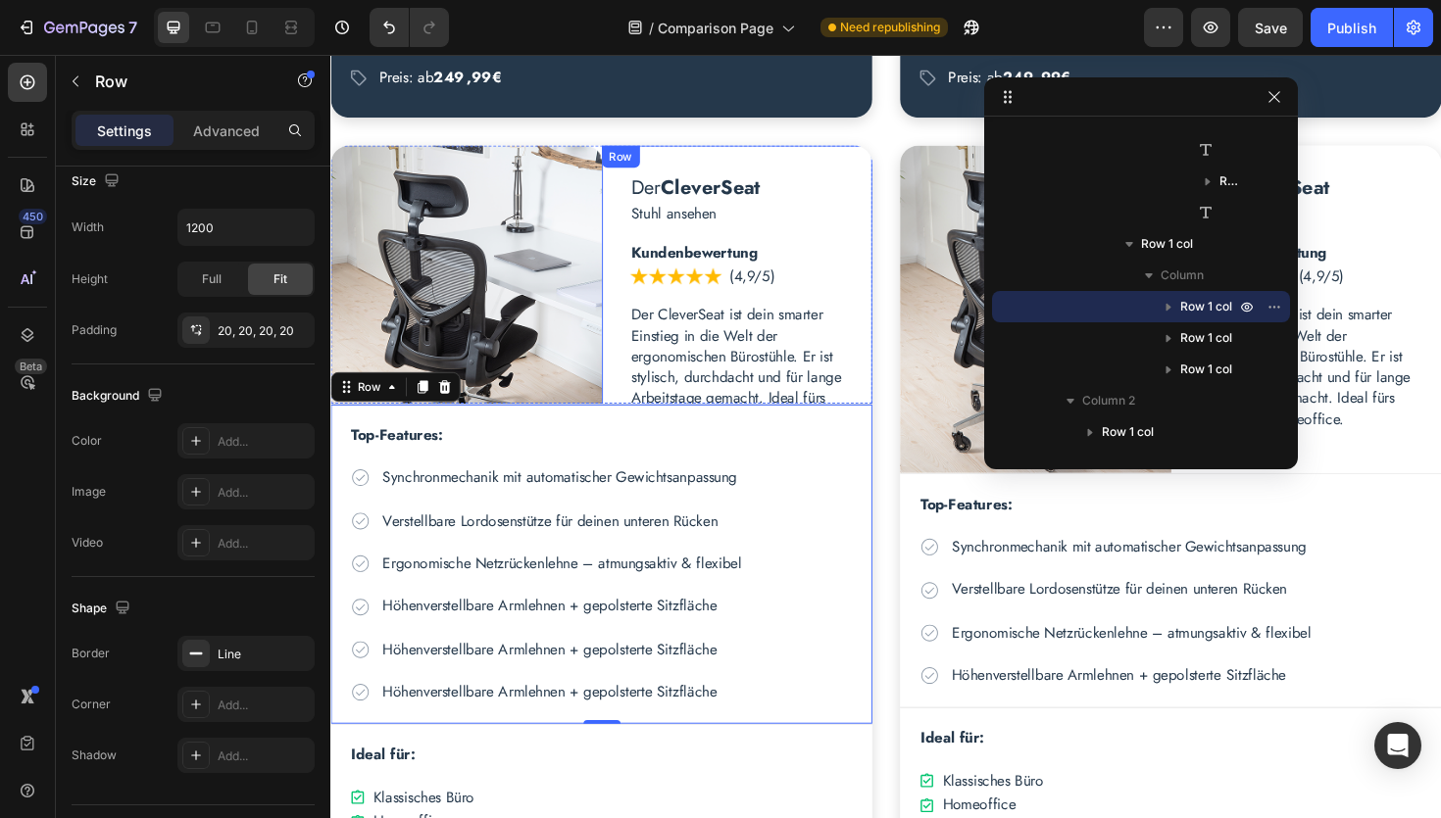
click at [639, 237] on div "Der CleverSeat Heading Stuhl ansehen Text Block Kundenbewertung Text Block Imag…" at bounding box center [760, 317] width 287 height 332
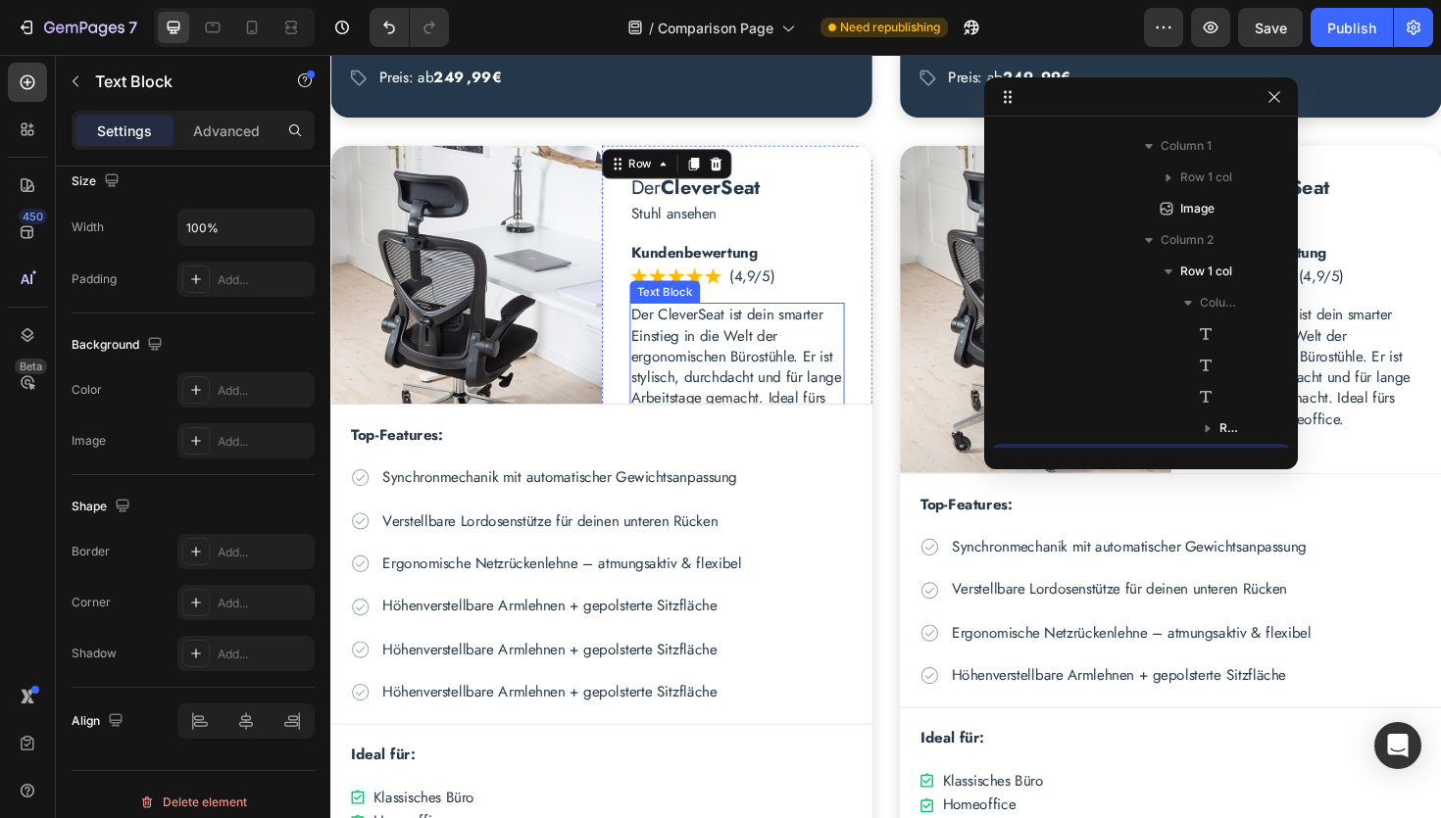
click at [691, 331] on p "Der CleverSeat ist dein smarter Einstieg in die Welt der ergonomischen Bürostüh…" at bounding box center [761, 385] width 224 height 131
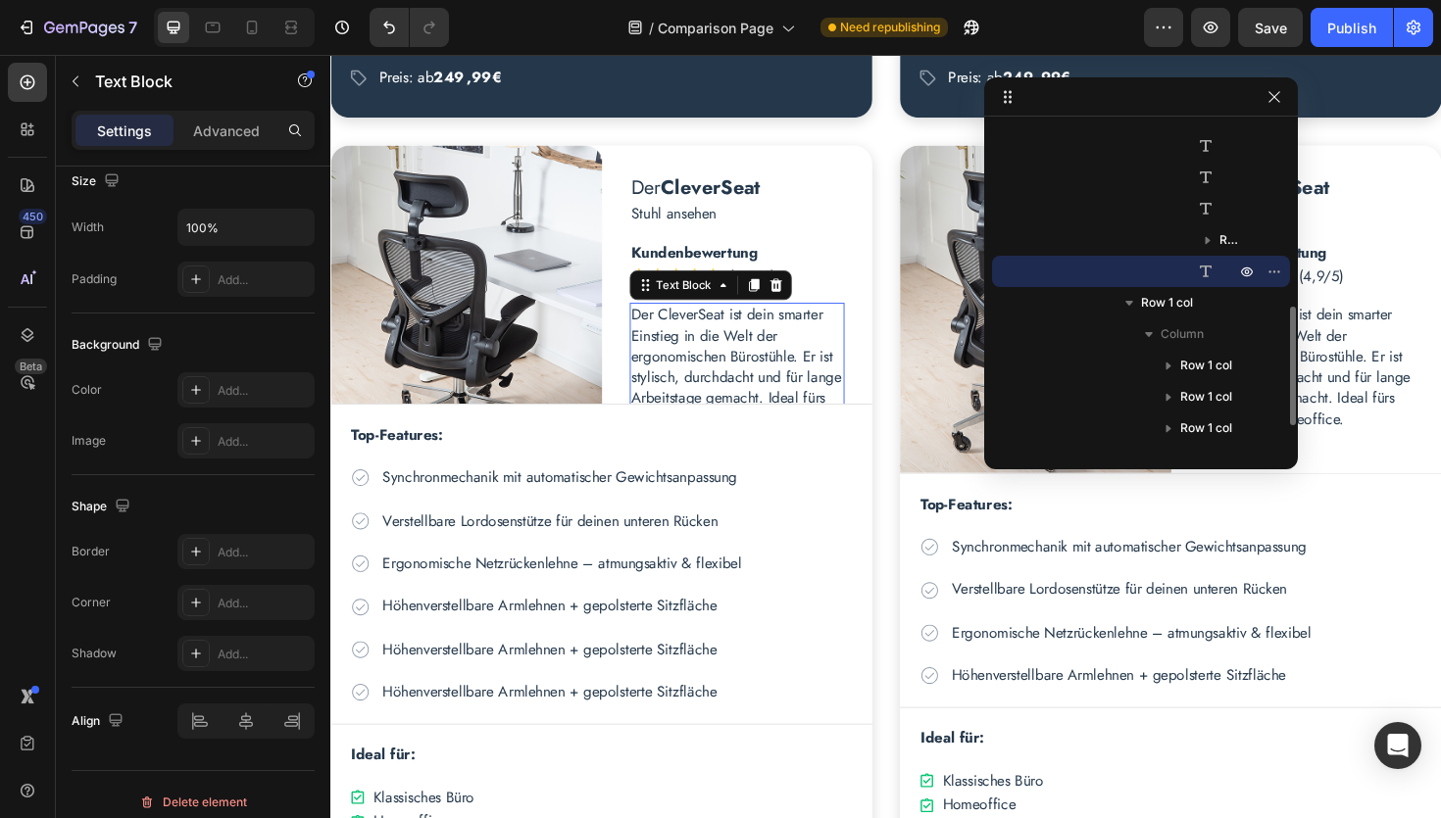
scroll to position [0, 0]
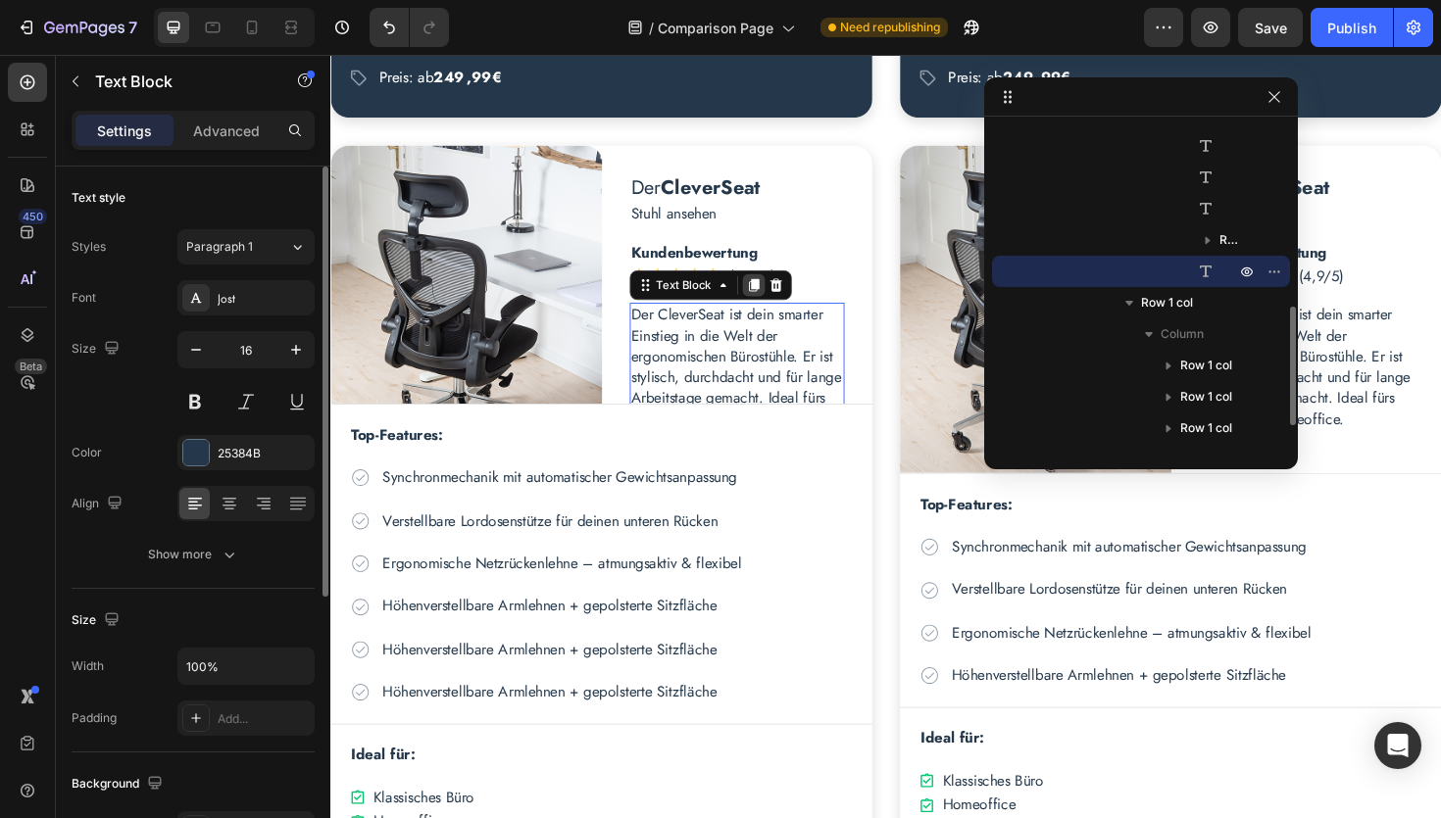
click at [775, 301] on icon at bounding box center [777, 300] width 11 height 14
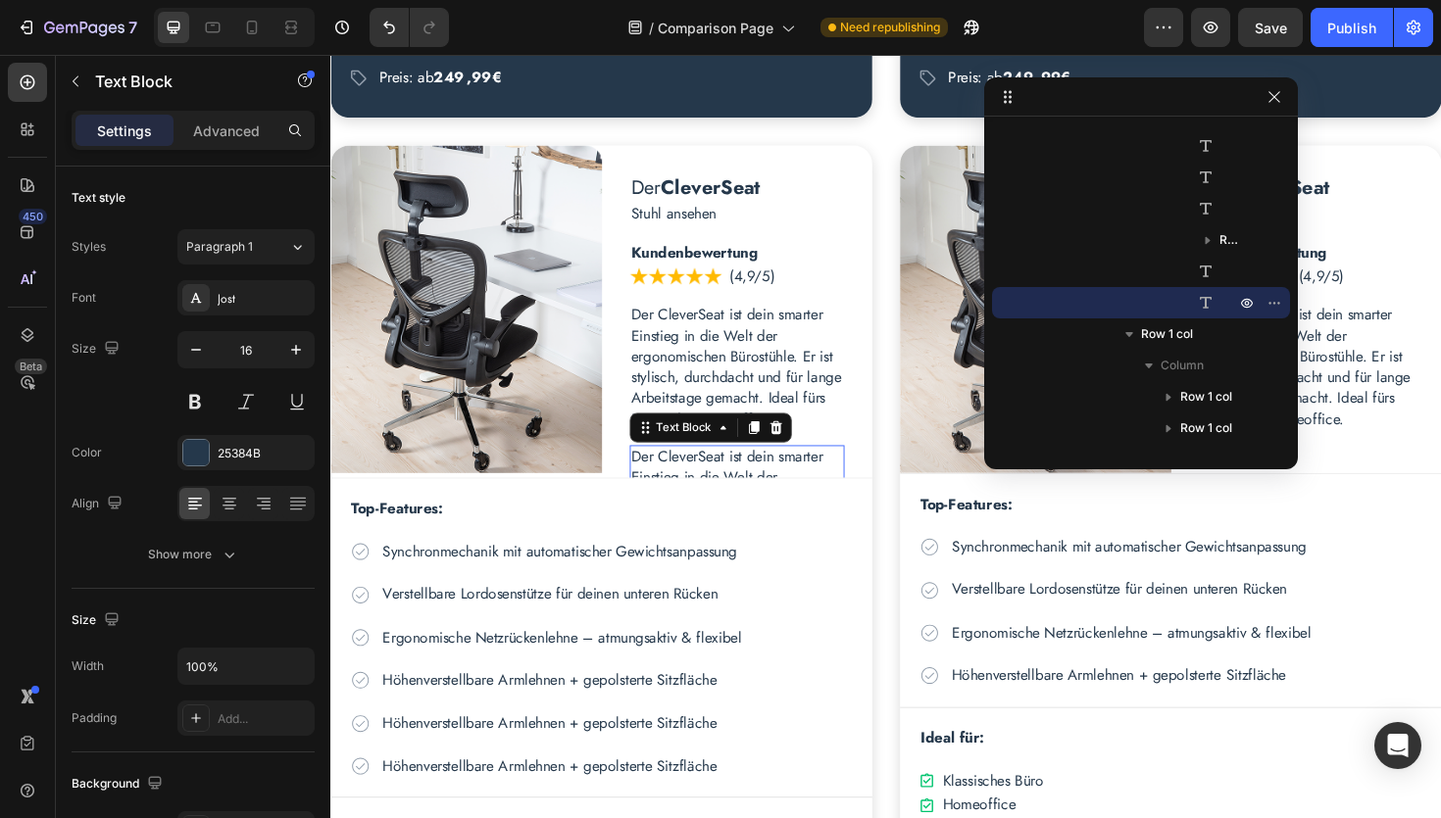
drag, startPoint x: 779, startPoint y: 447, endPoint x: 667, endPoint y: 492, distance: 120.5
click at [667, 490] on div "Der CleverSeat ist dein smarter Einstieg in die Welt der ergonomischen Bürostüh…" at bounding box center [761, 535] width 228 height 135
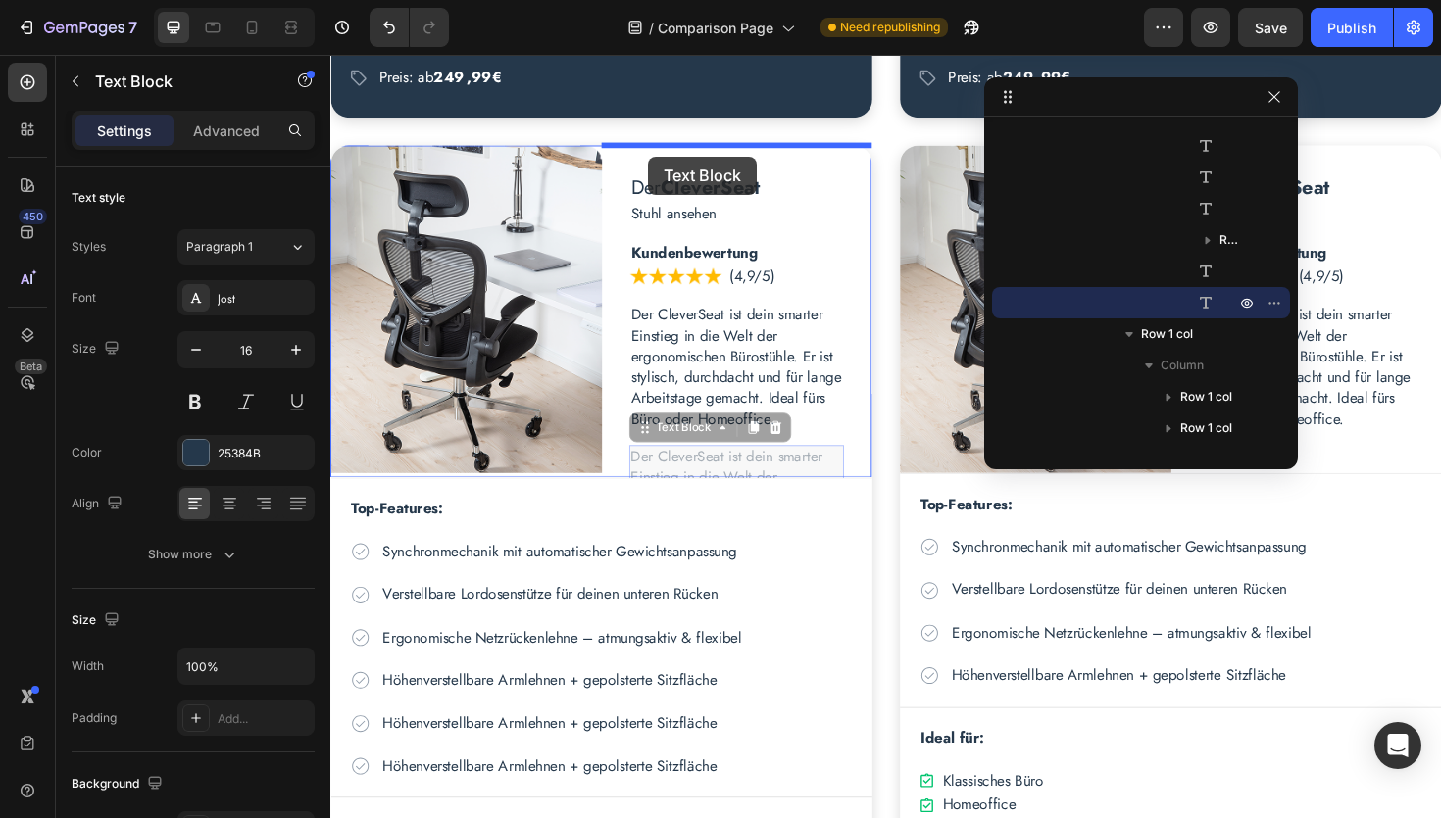
drag, startPoint x: 674, startPoint y: 451, endPoint x: 666, endPoint y: 165, distance: 286.3
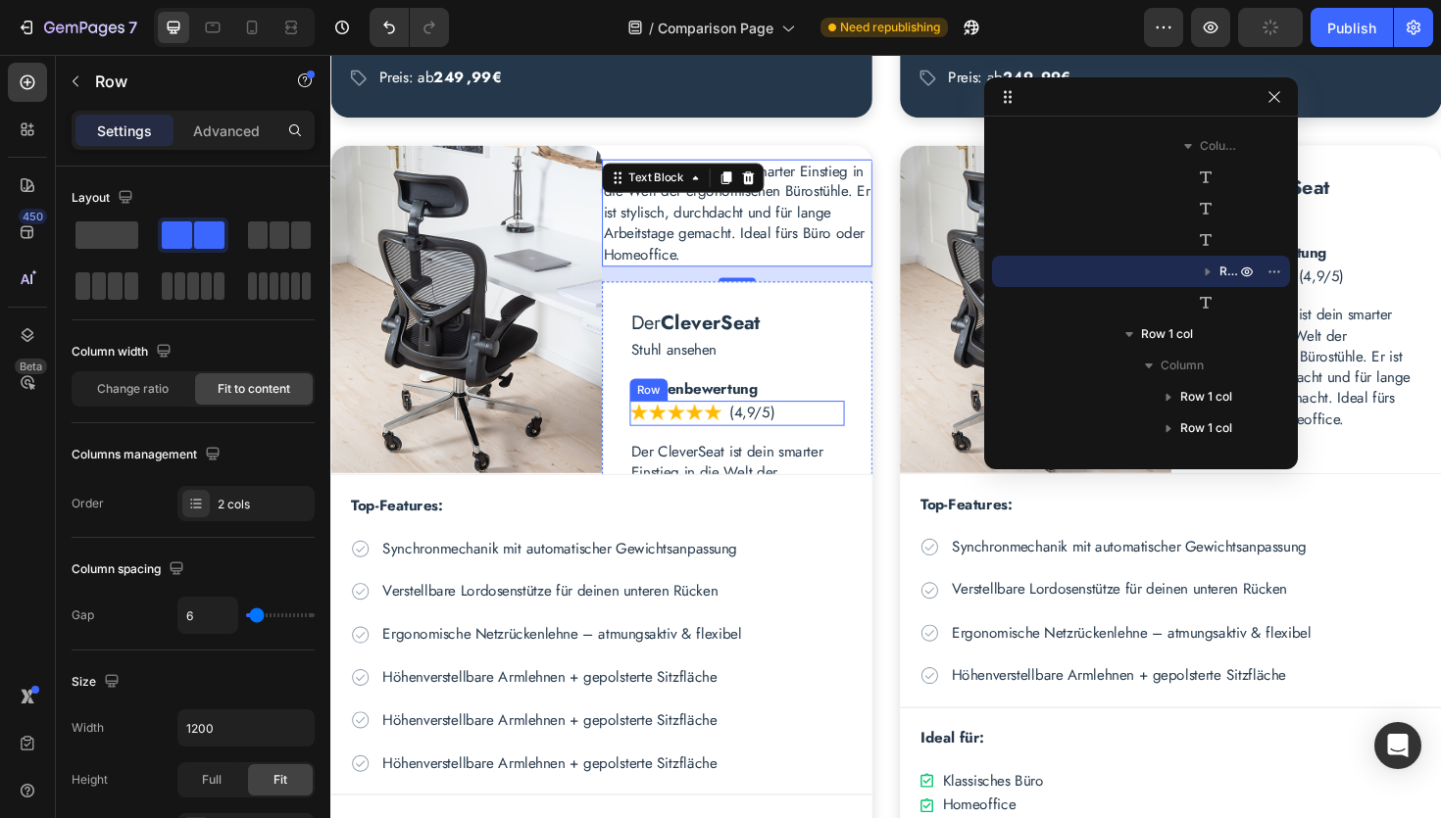
click at [826, 434] on div "Image (4,9/5) Text Block Row" at bounding box center [761, 433] width 228 height 25
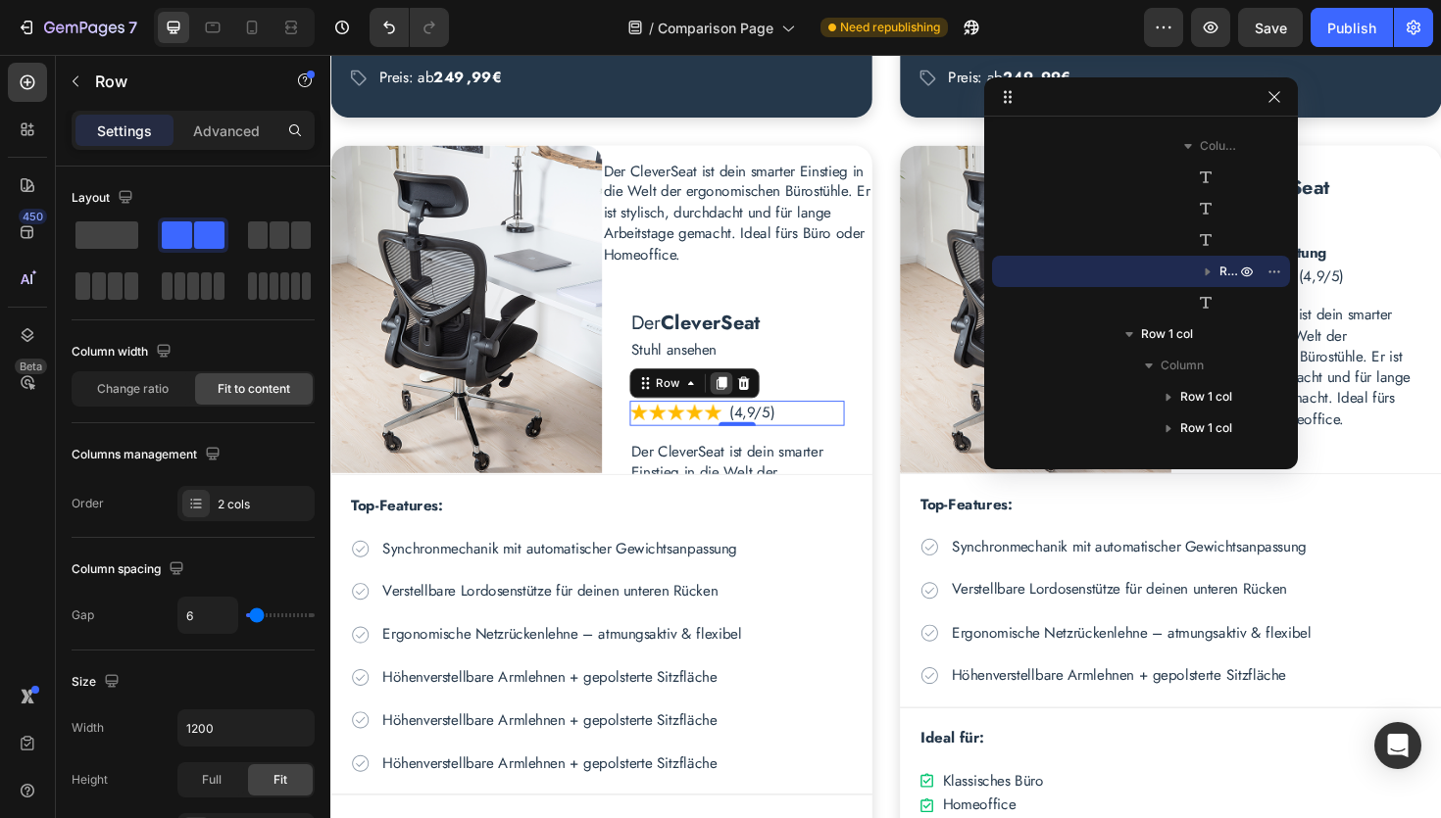
click at [742, 405] on icon at bounding box center [743, 403] width 11 height 14
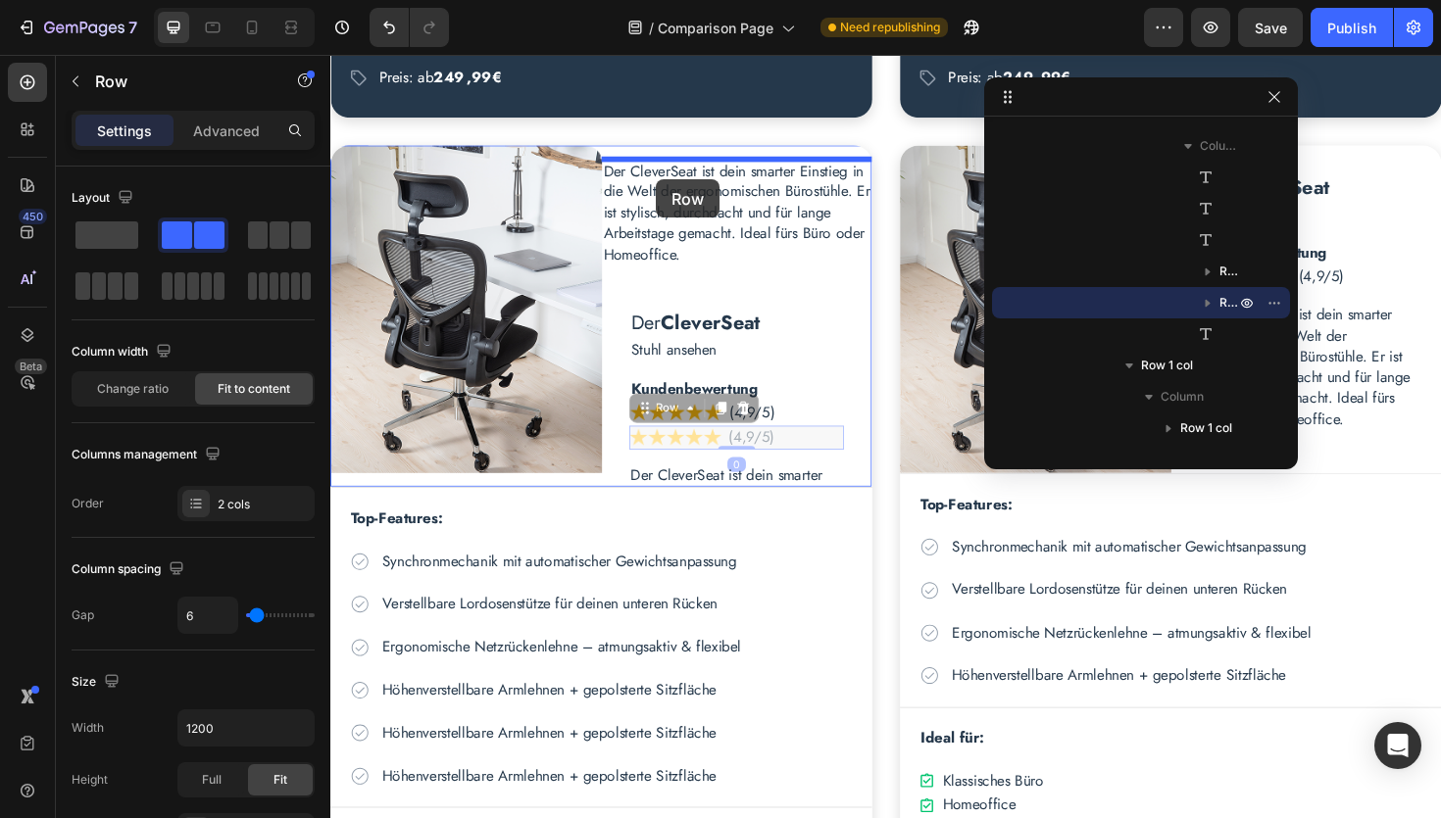
drag, startPoint x: 671, startPoint y: 433, endPoint x: 675, endPoint y: 189, distance: 244.1
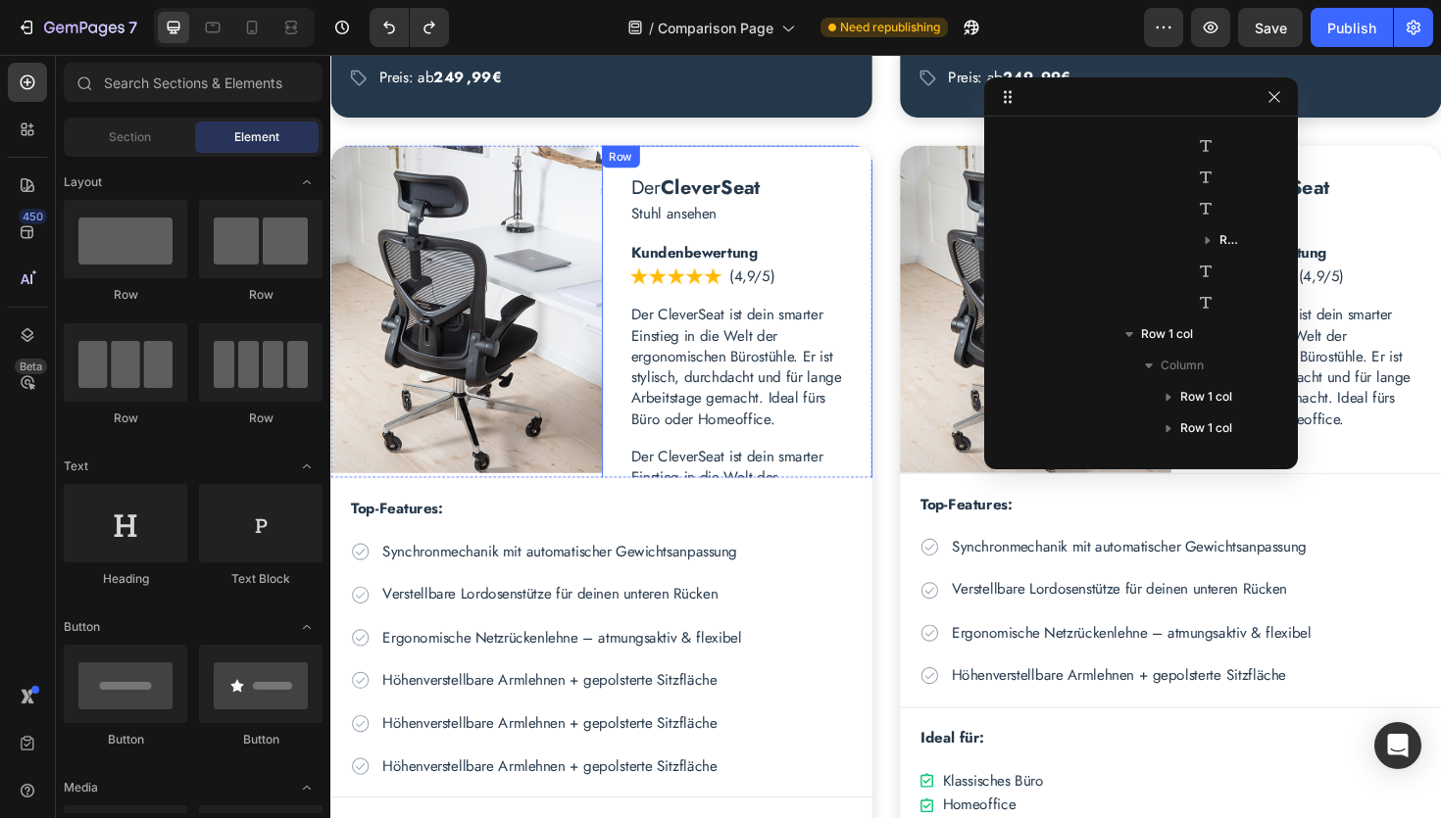
click at [638, 258] on div "Der CleverSeat Heading Stuhl ansehen Text Block Kundenbewertung Text Block Imag…" at bounding box center [760, 392] width 287 height 482
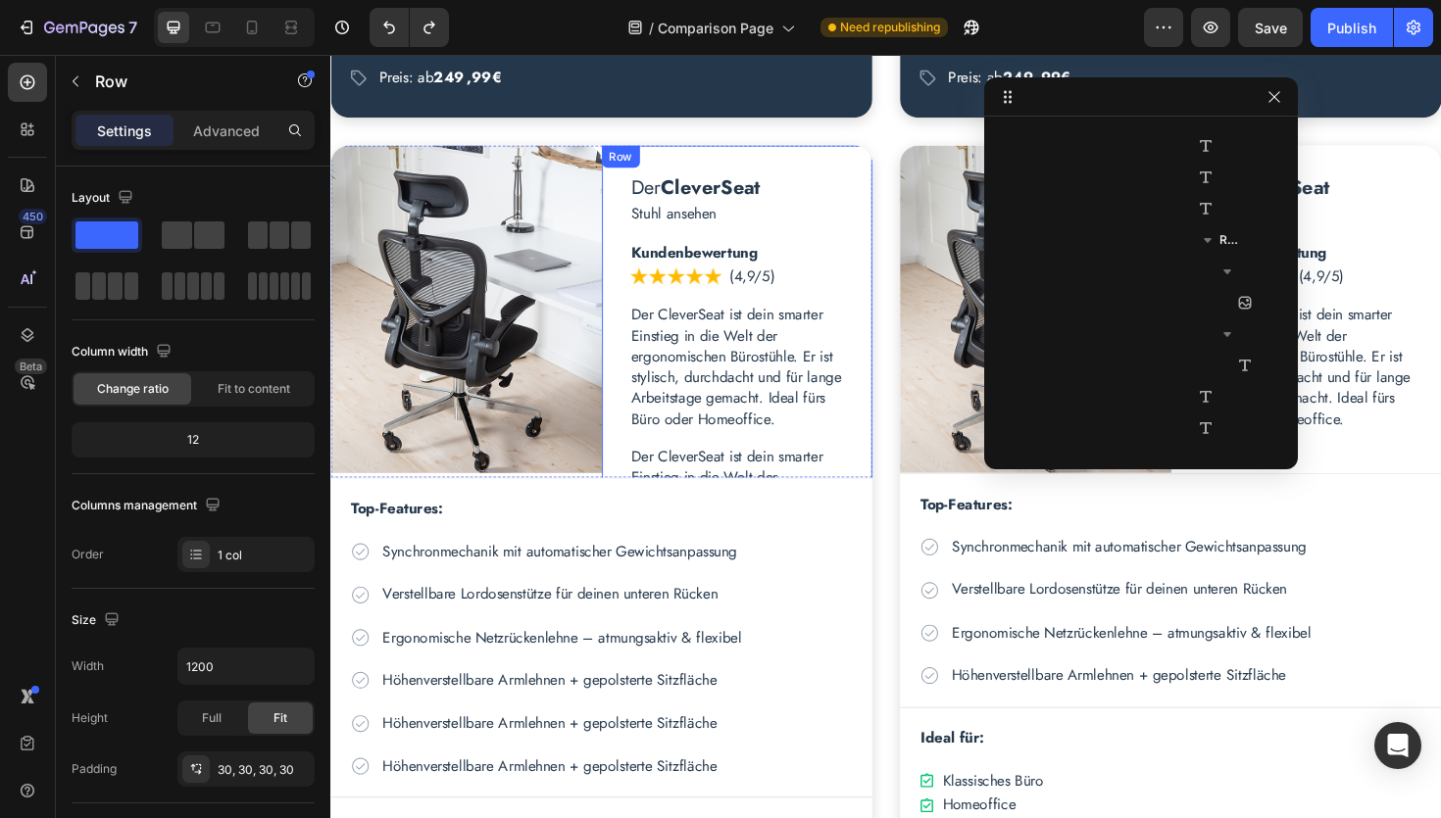
scroll to position [308, 0]
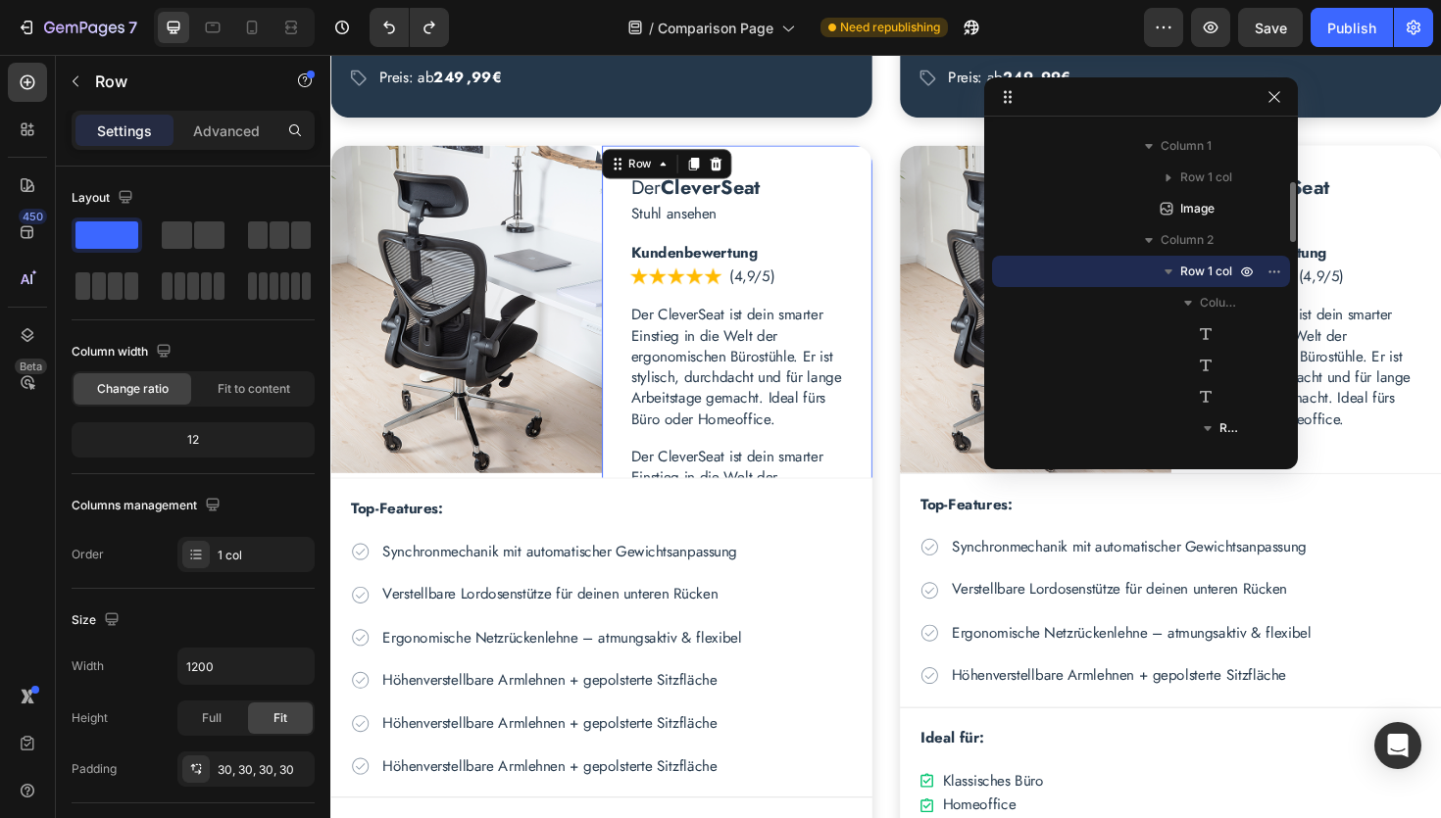
click at [1172, 269] on icon "button" at bounding box center [1168, 272] width 20 height 20
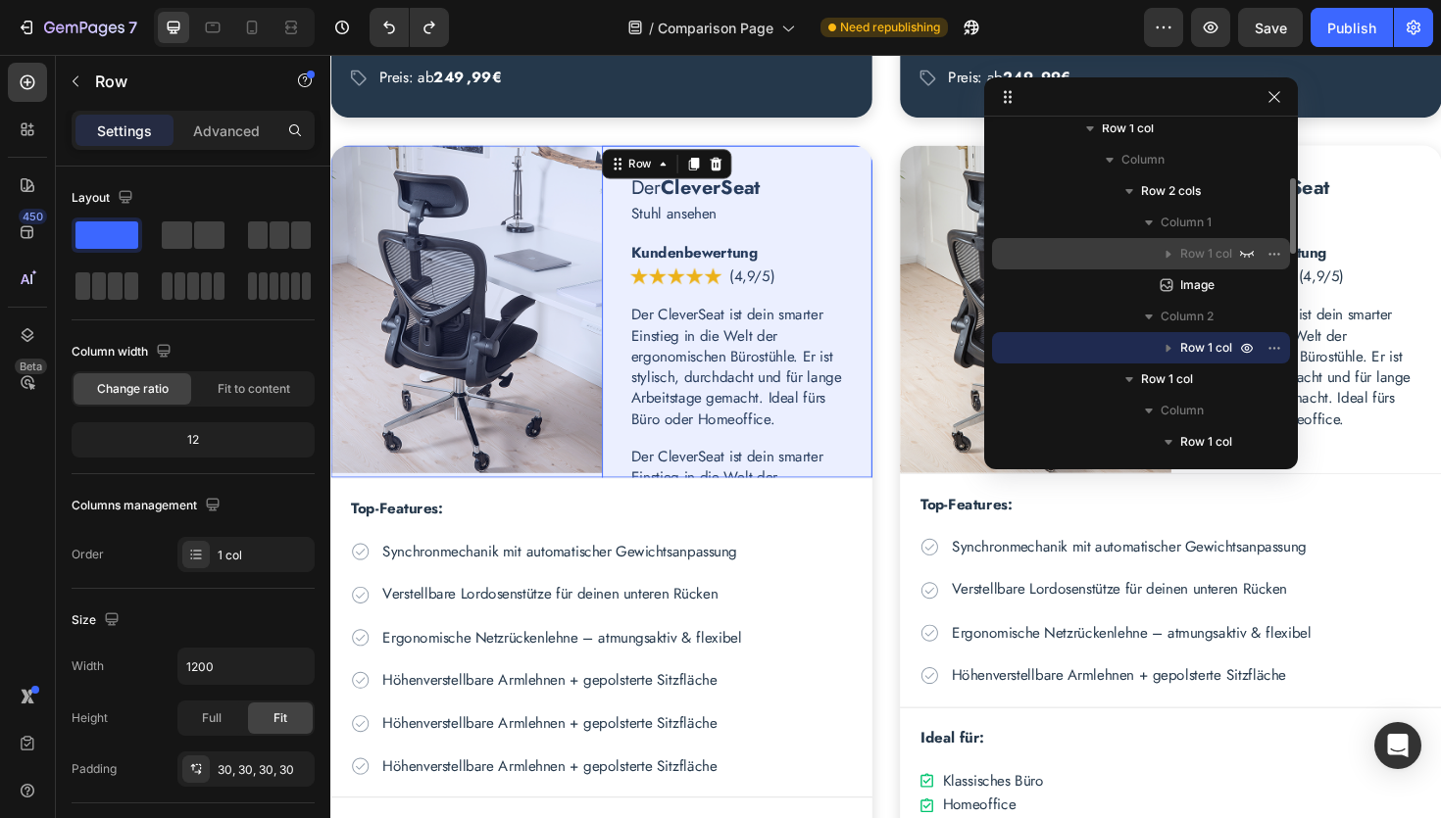
scroll to position [230, 0]
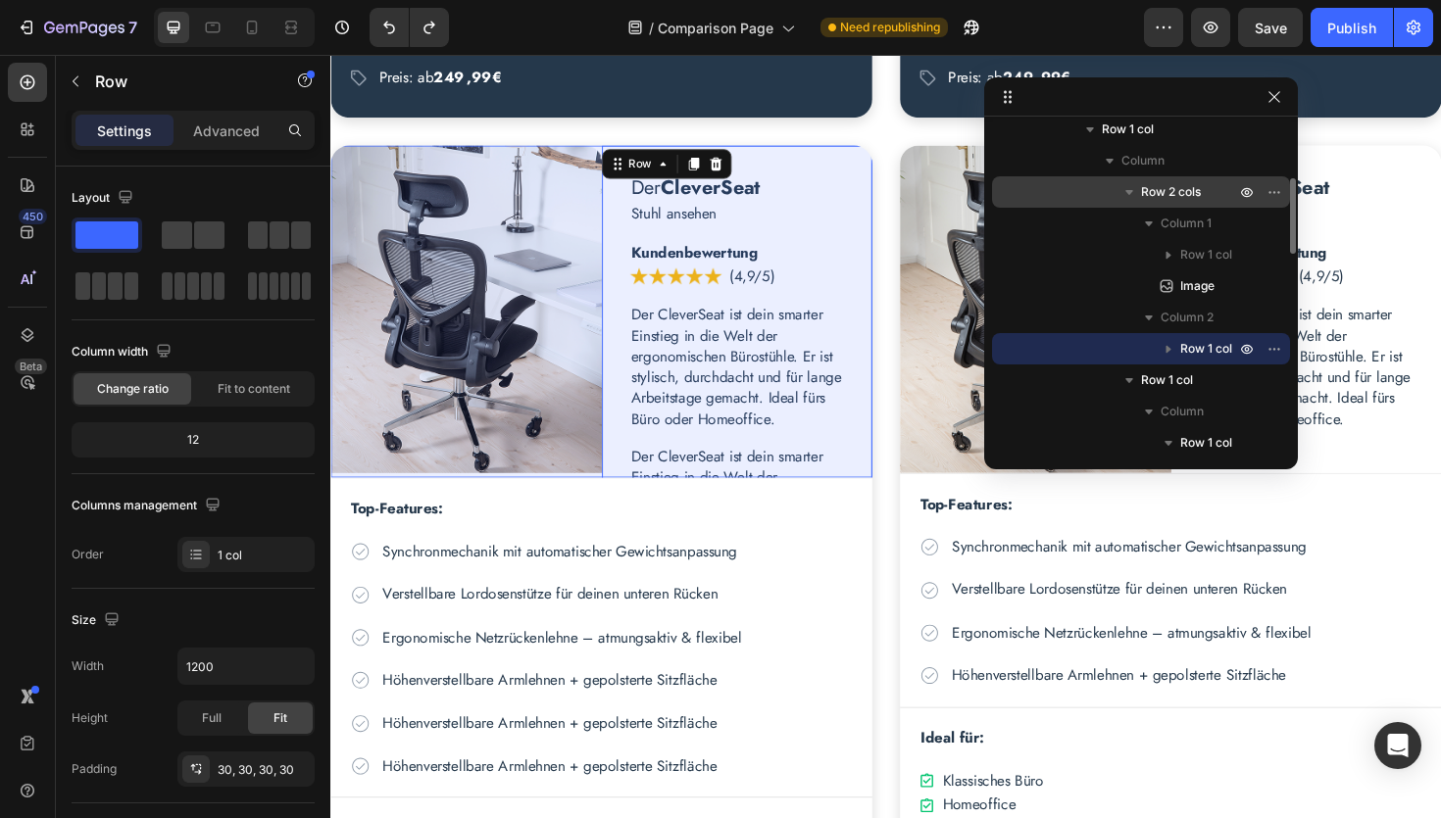
click at [1165, 191] on span "Row 2 cols" at bounding box center [1171, 192] width 60 height 20
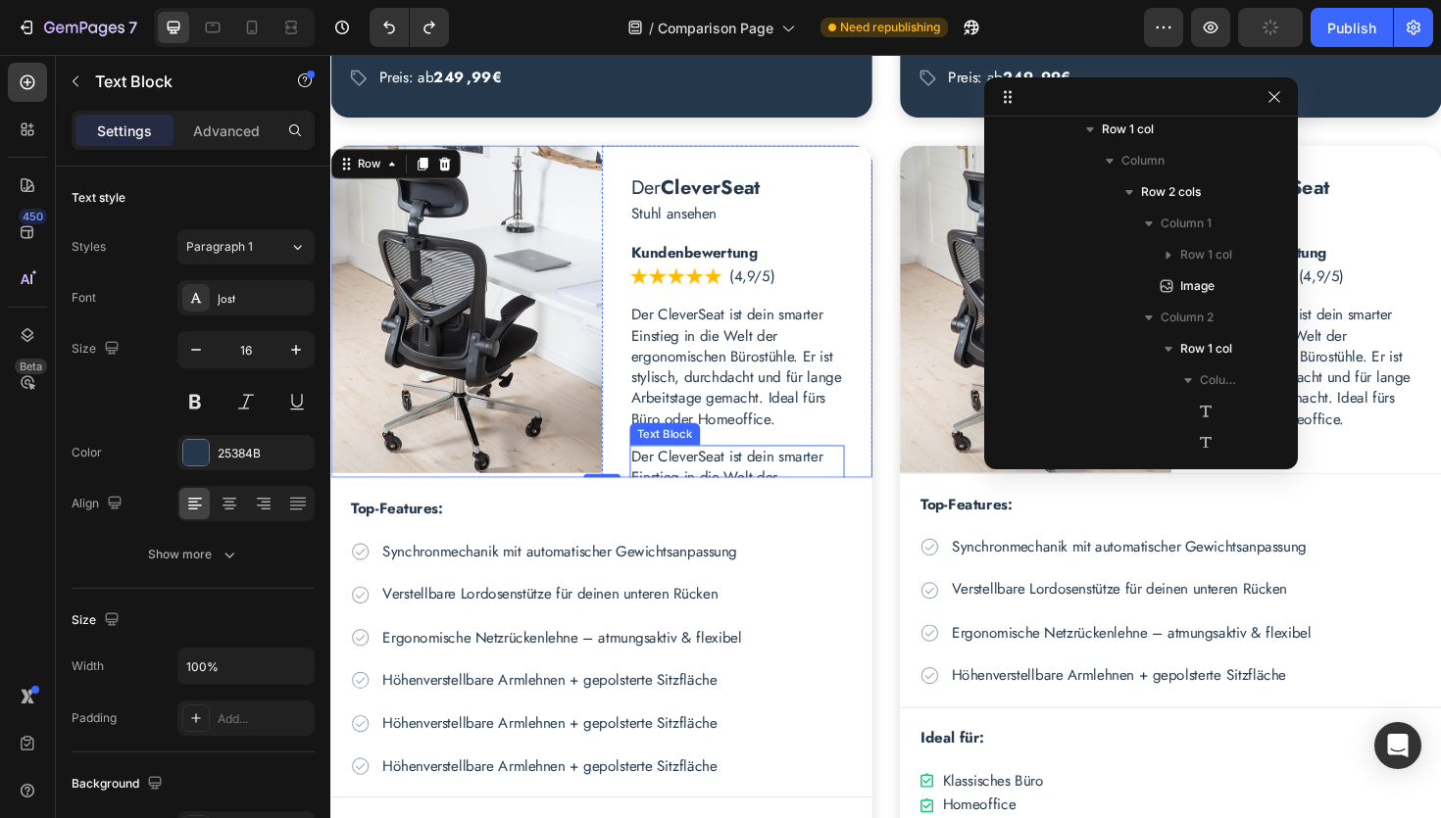
scroll to position [527, 0]
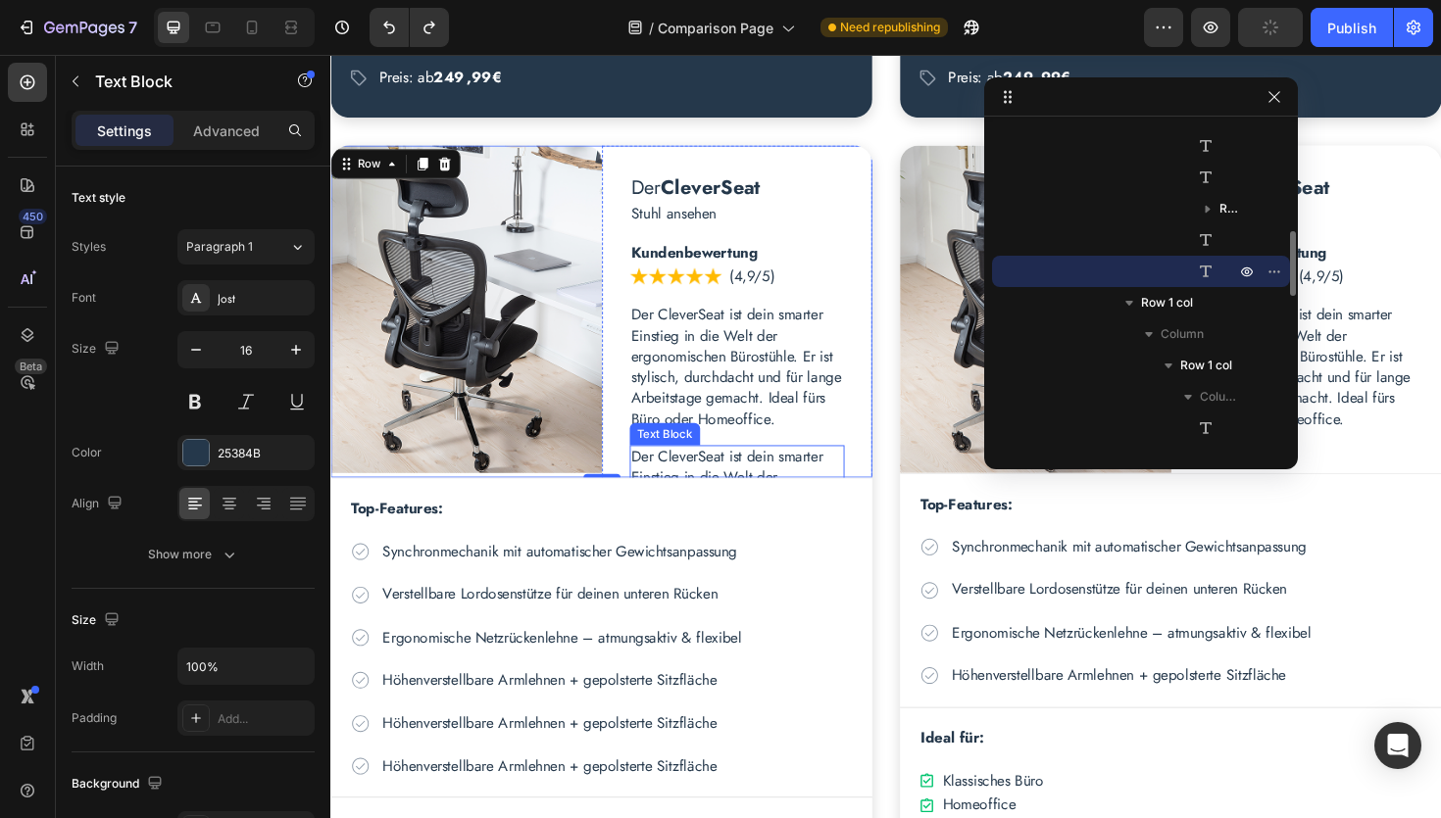
click at [734, 476] on p "Der CleverSeat ist dein smarter Einstieg in die Welt der ergonomischen Bürostüh…" at bounding box center [761, 535] width 224 height 131
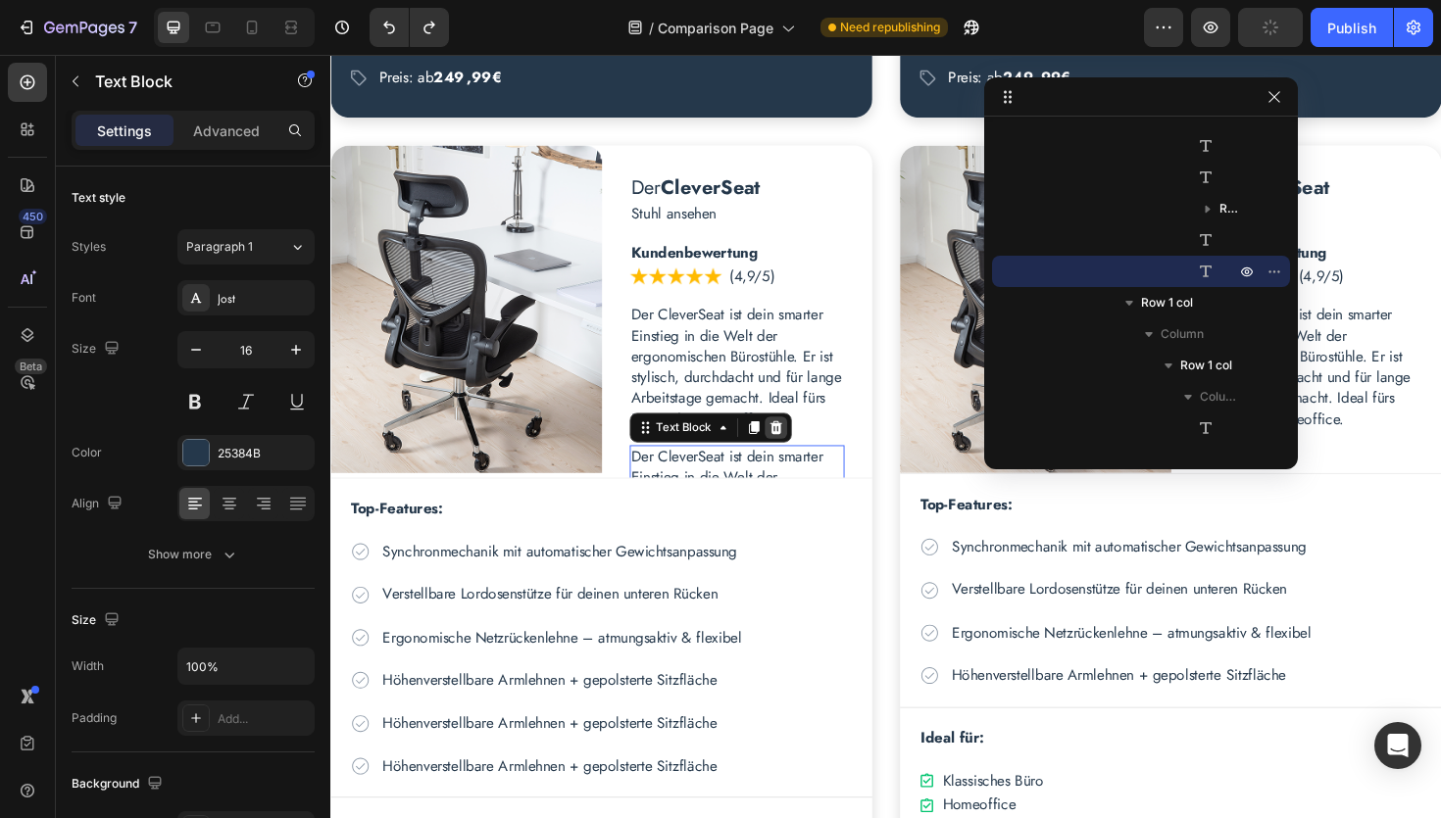
click at [797, 451] on icon at bounding box center [801, 450] width 13 height 14
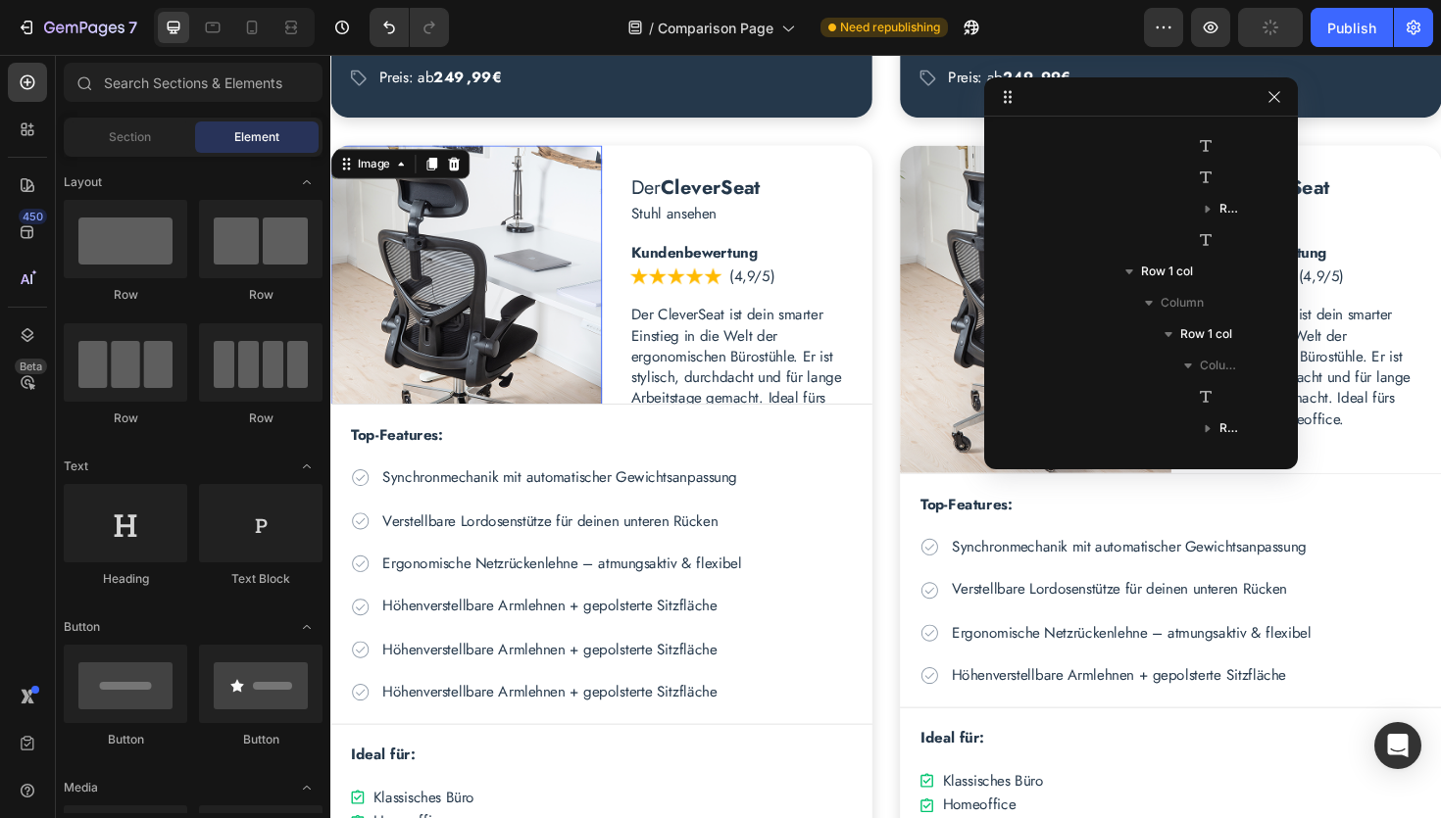
click at [529, 366] on img at bounding box center [473, 324] width 287 height 347
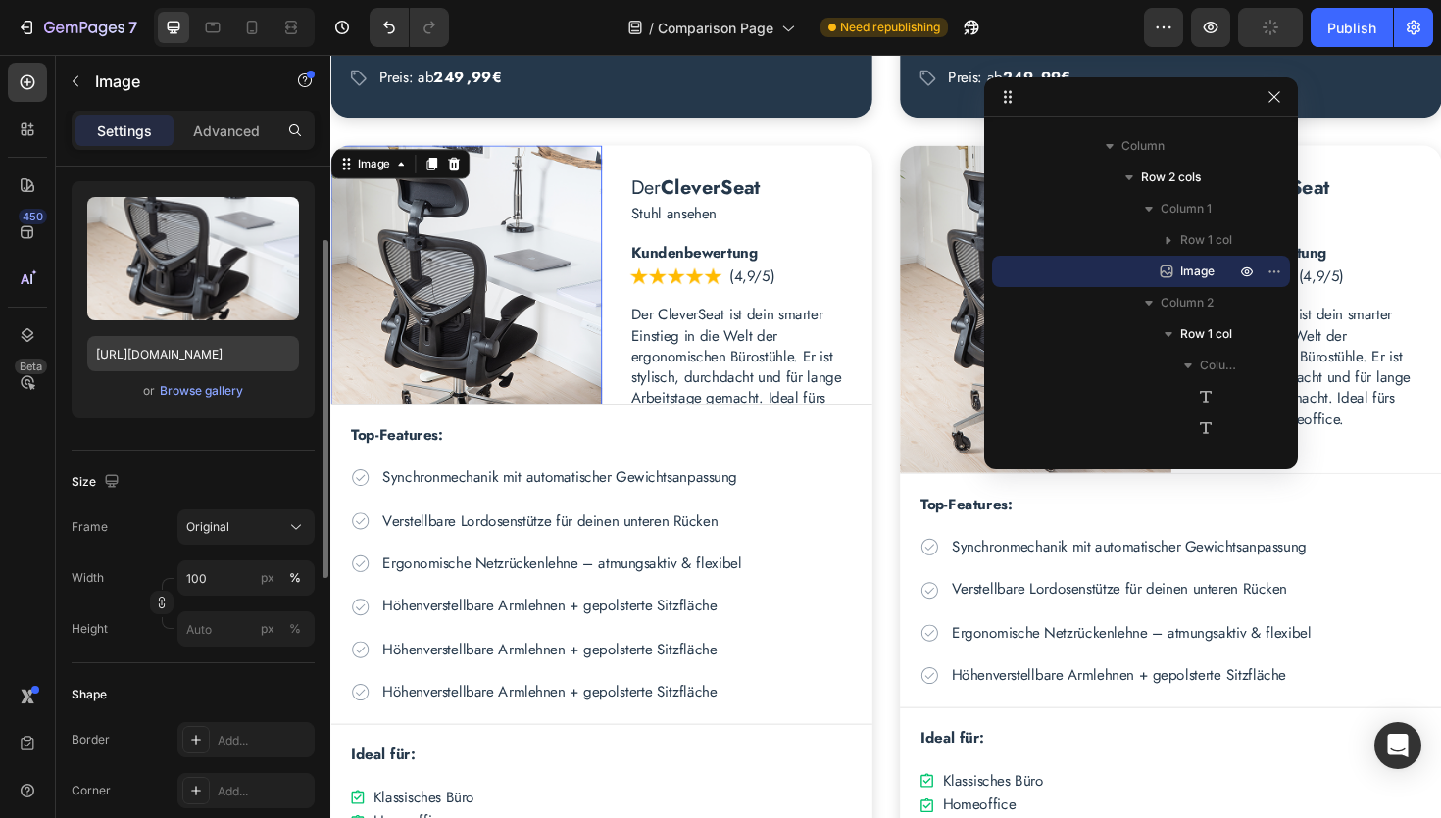
scroll to position [246, 0]
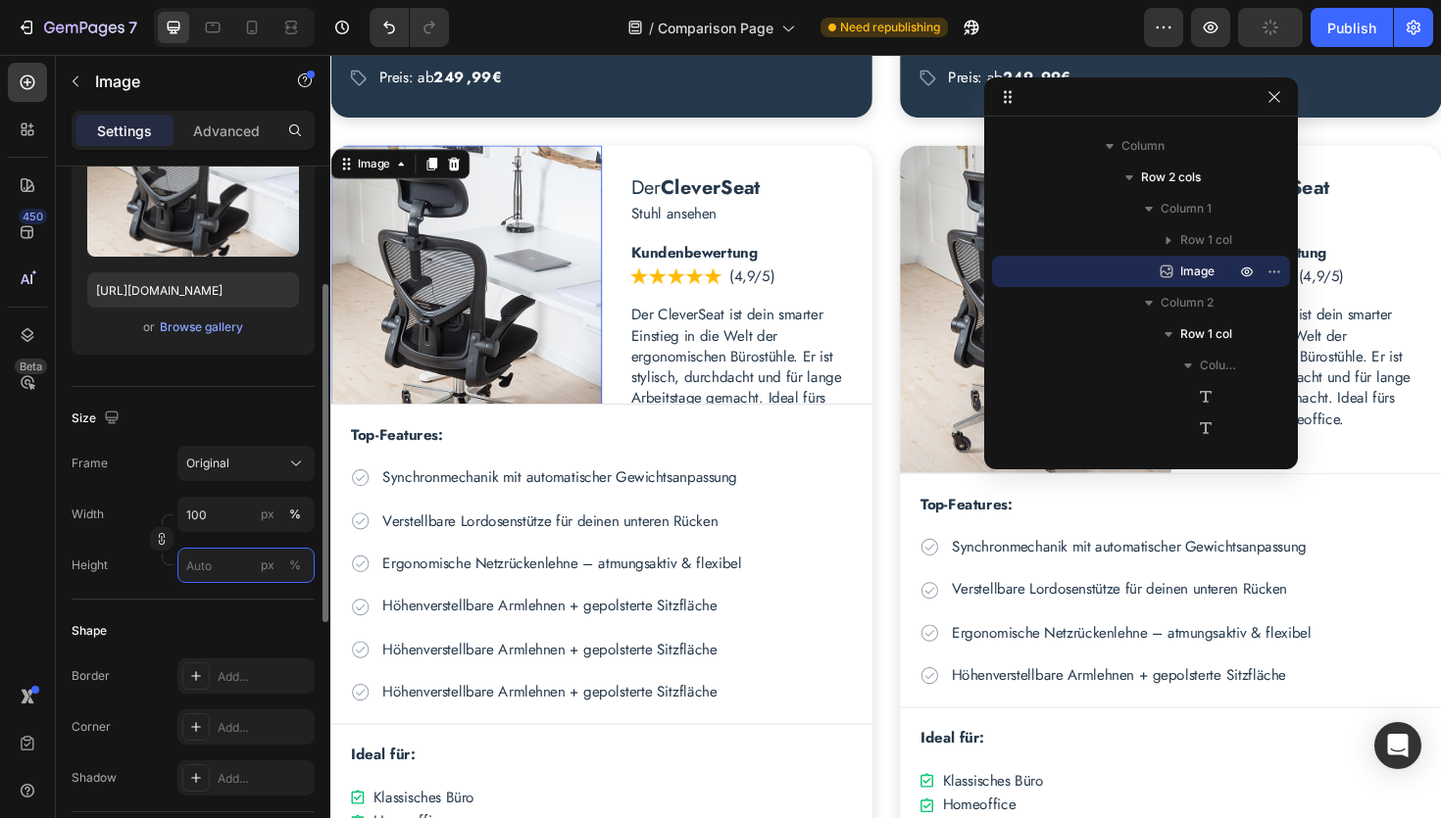
click at [214, 571] on input "px %" at bounding box center [245, 565] width 137 height 35
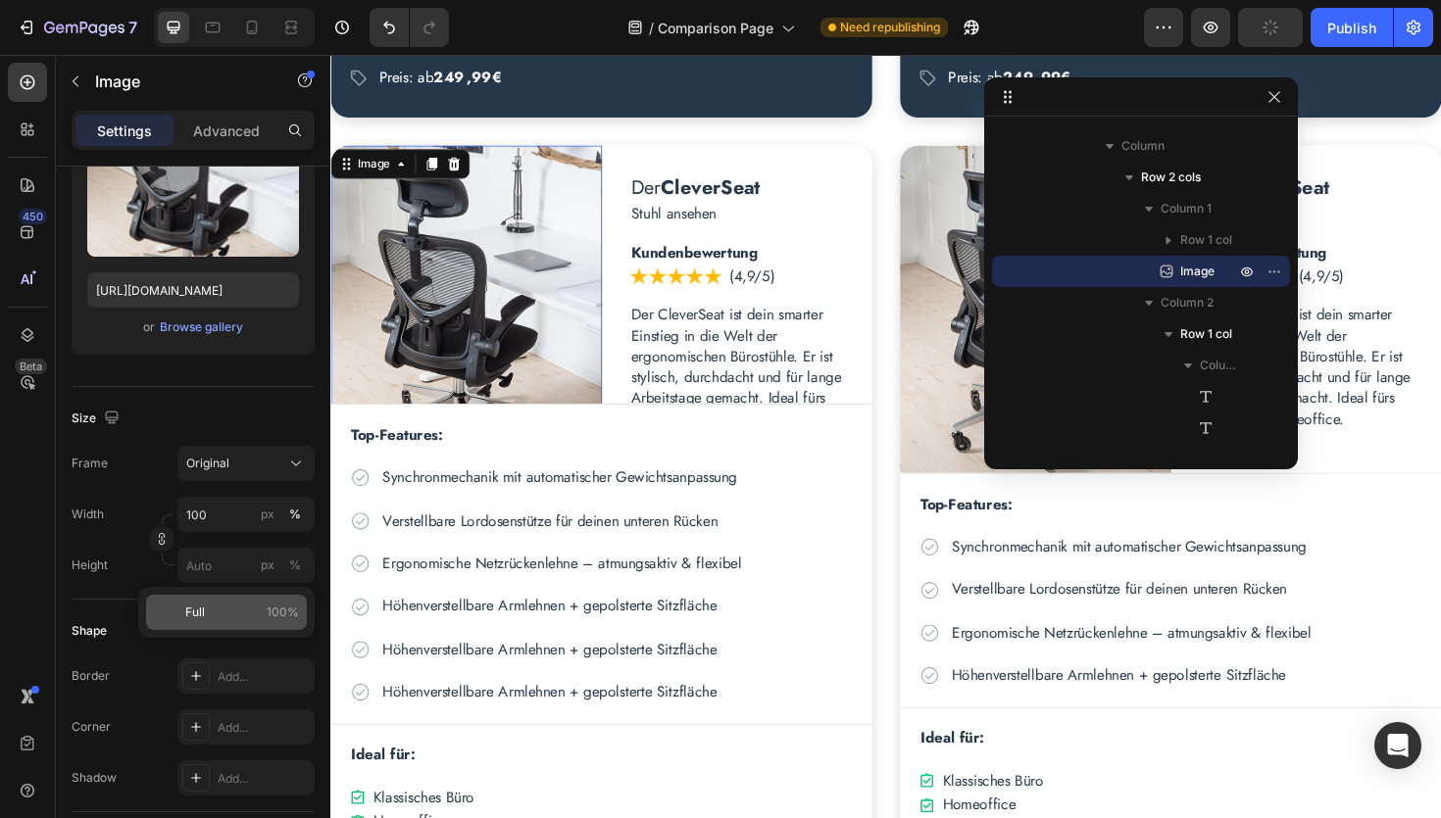
click at [231, 614] on p "Full 100%" at bounding box center [242, 613] width 114 height 18
type input "100"
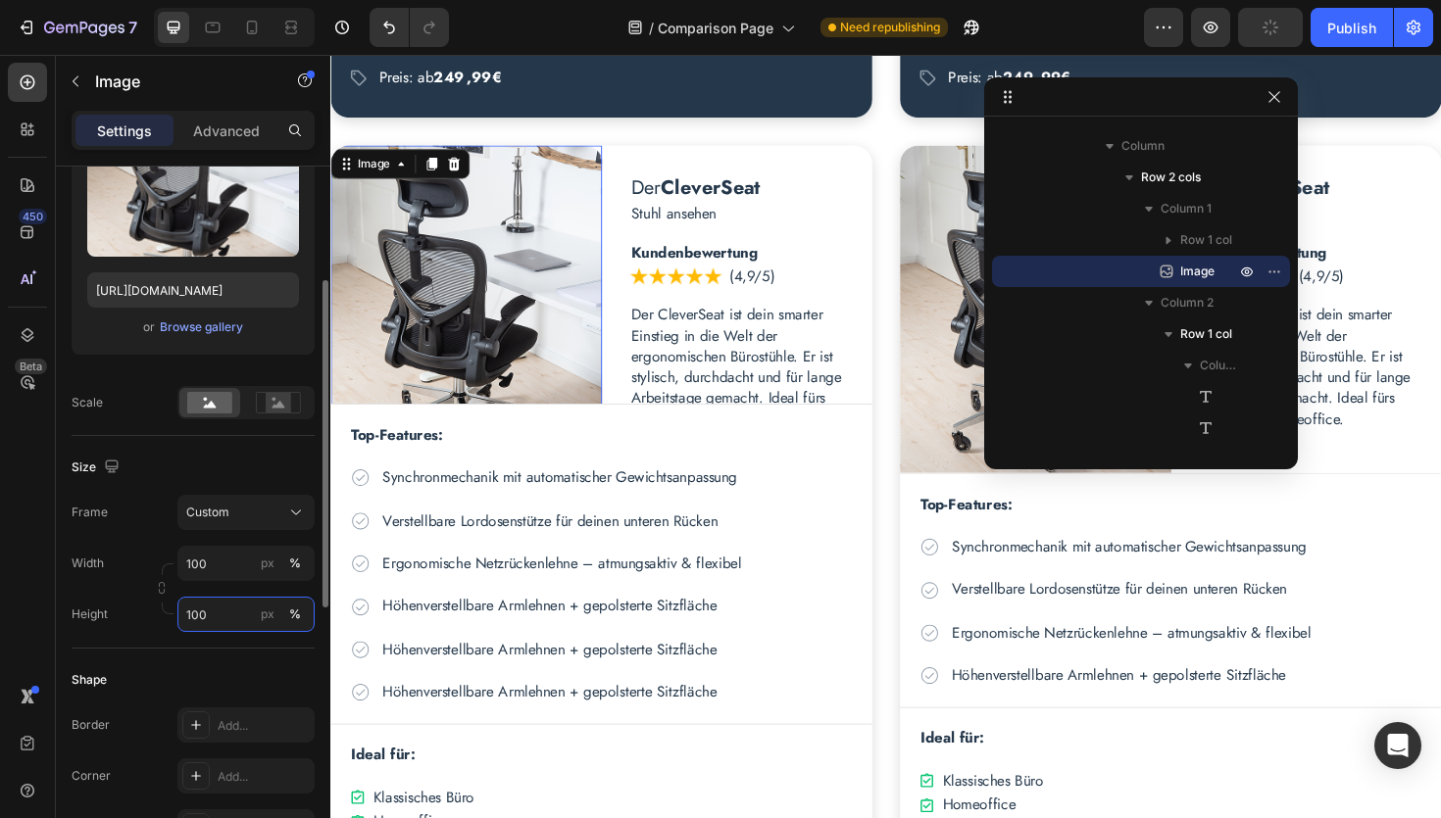
click at [244, 616] on input "100" at bounding box center [245, 614] width 137 height 35
click at [4, 628] on div "450 Beta" at bounding box center [28, 437] width 56 height 764
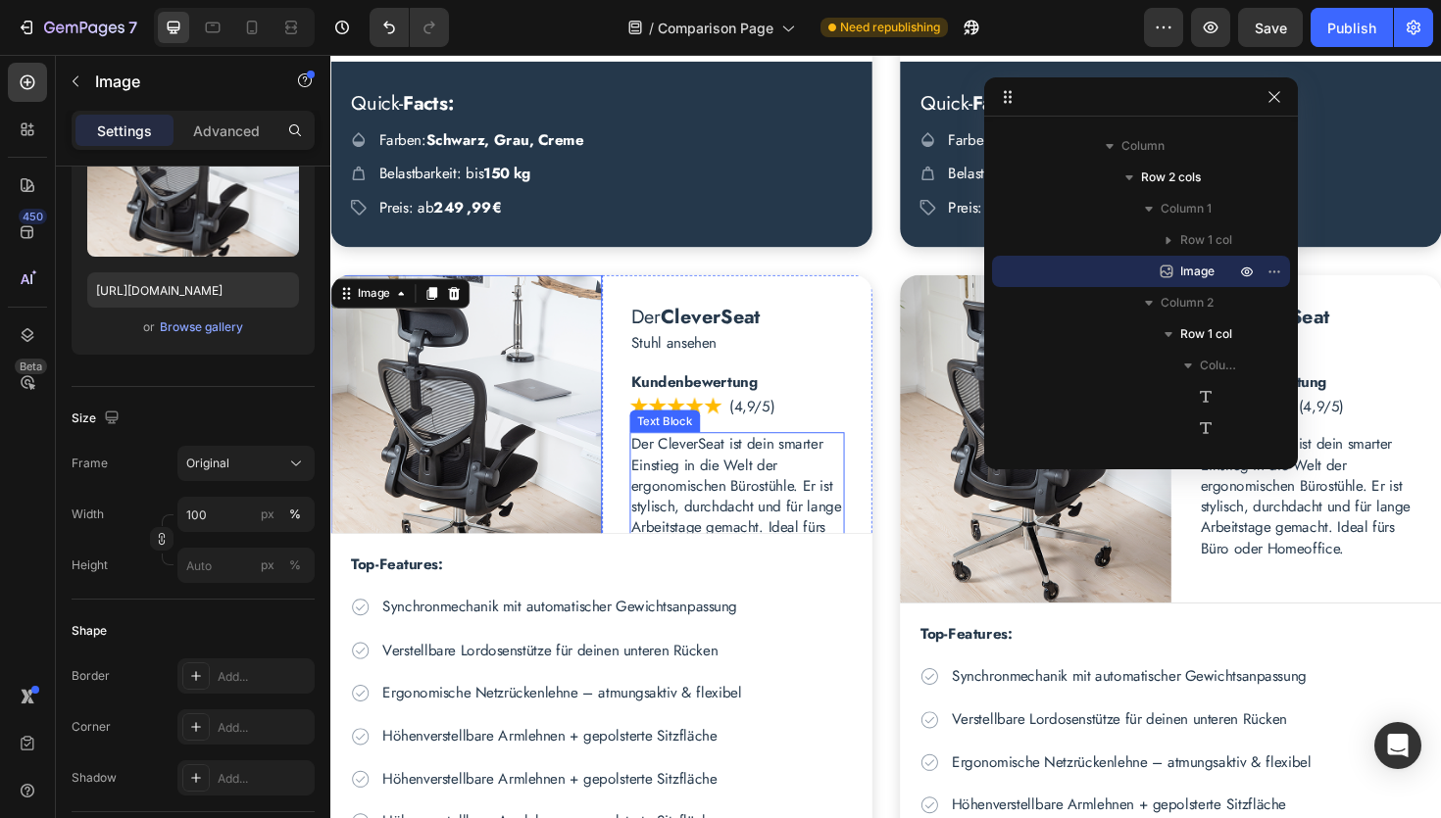
scroll to position [2827, 0]
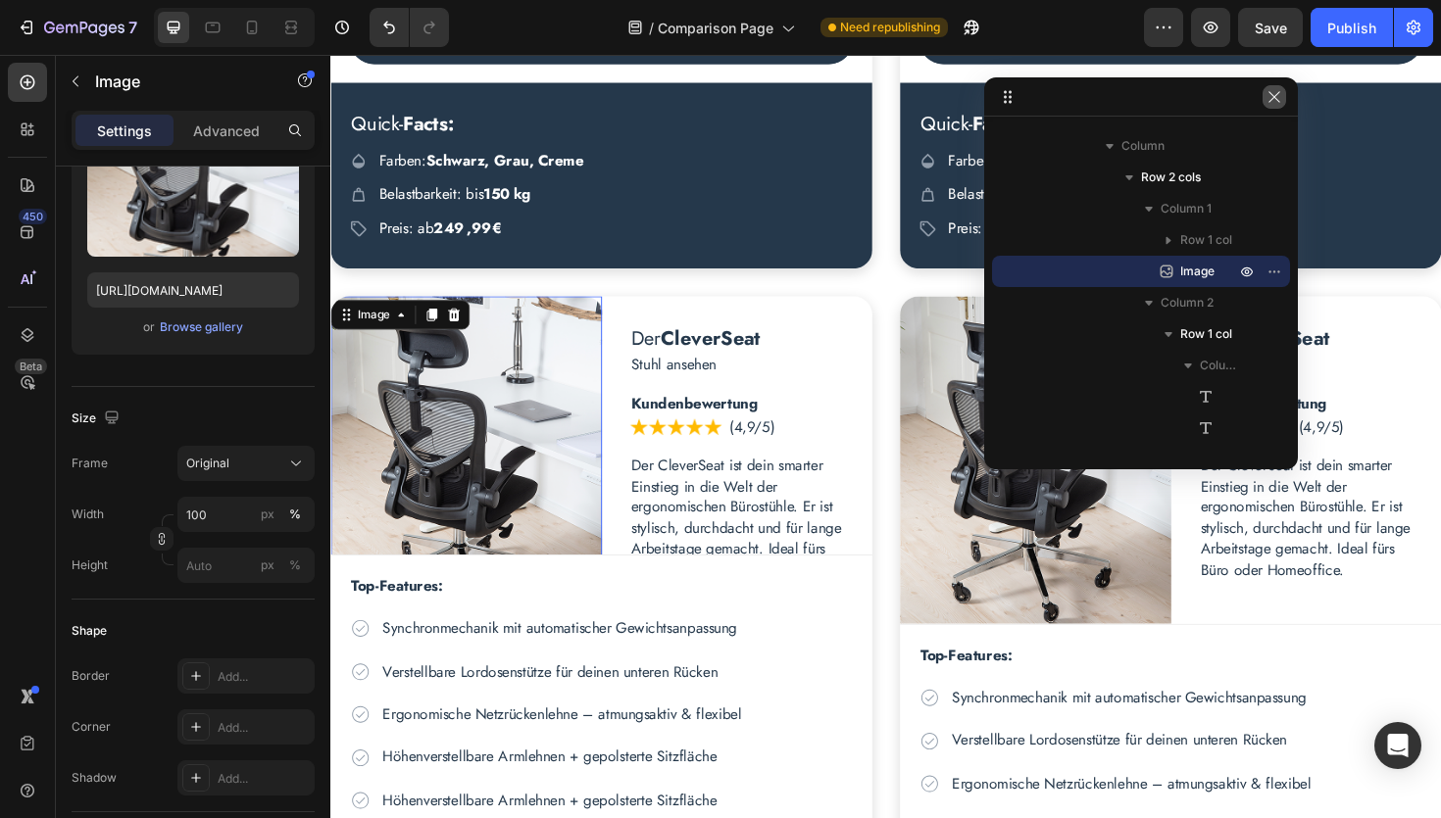
click at [1280, 101] on icon "button" at bounding box center [1274, 97] width 16 height 16
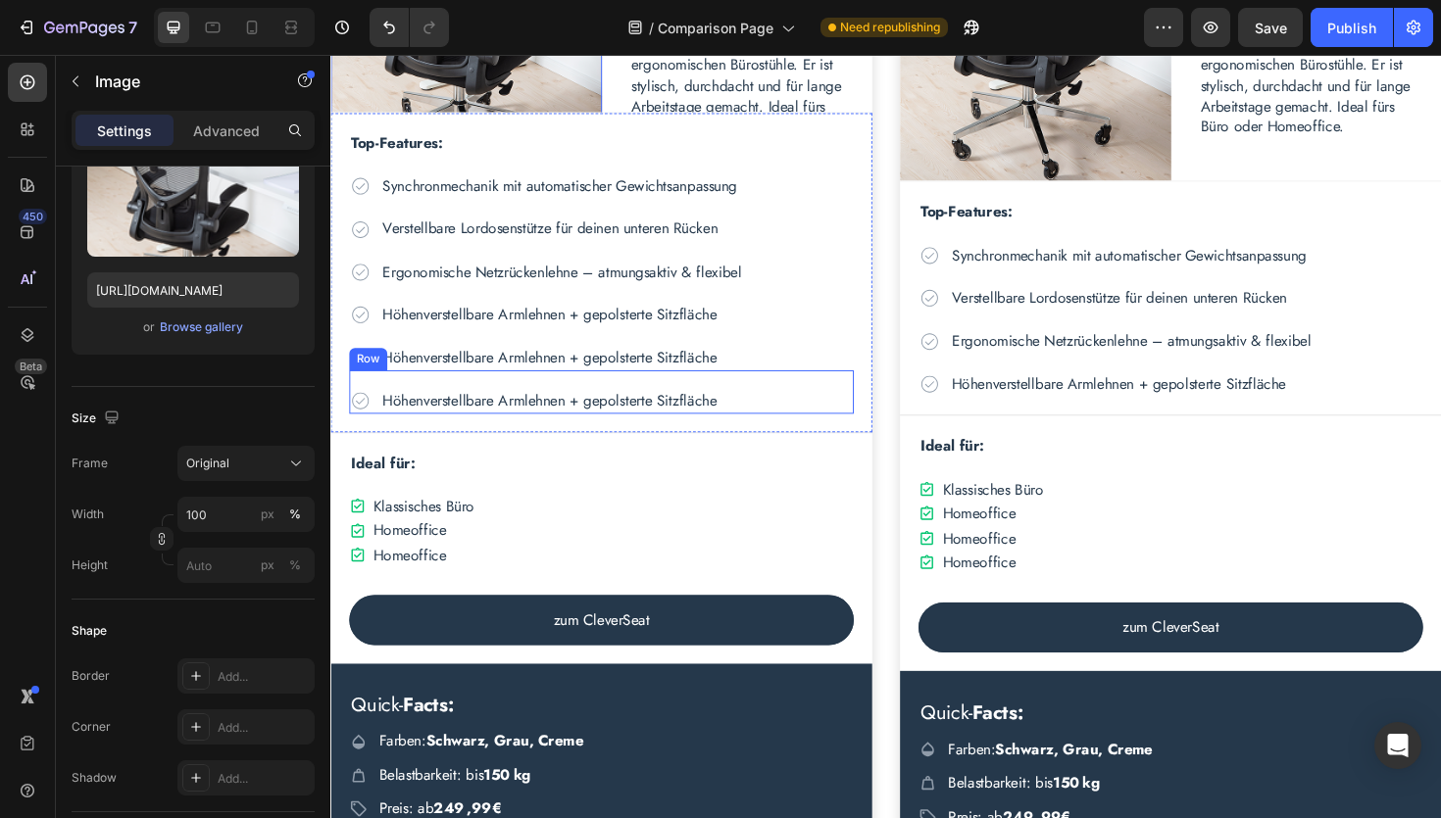
scroll to position [3254, 0]
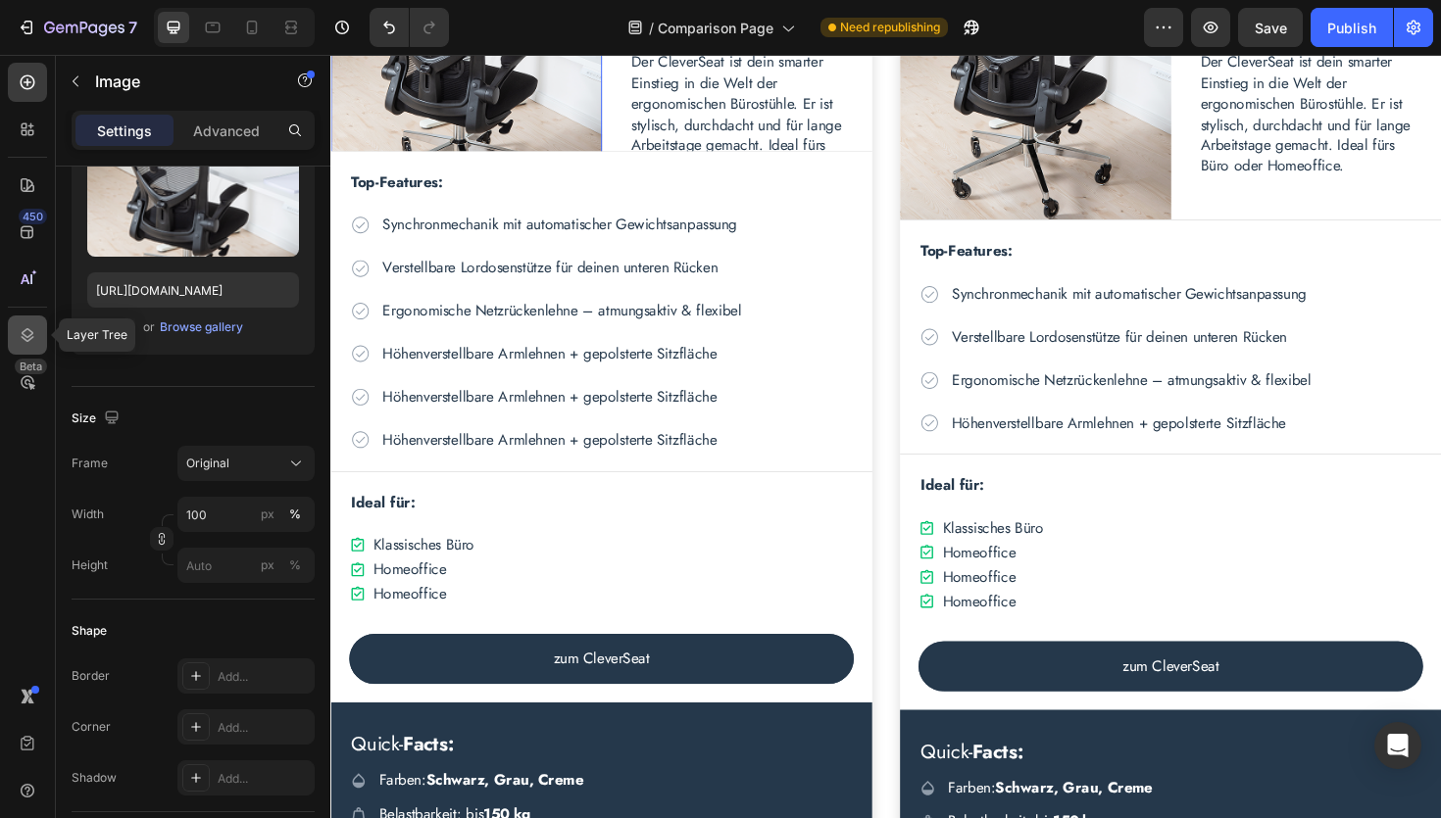
click at [35, 334] on icon at bounding box center [28, 335] width 20 height 20
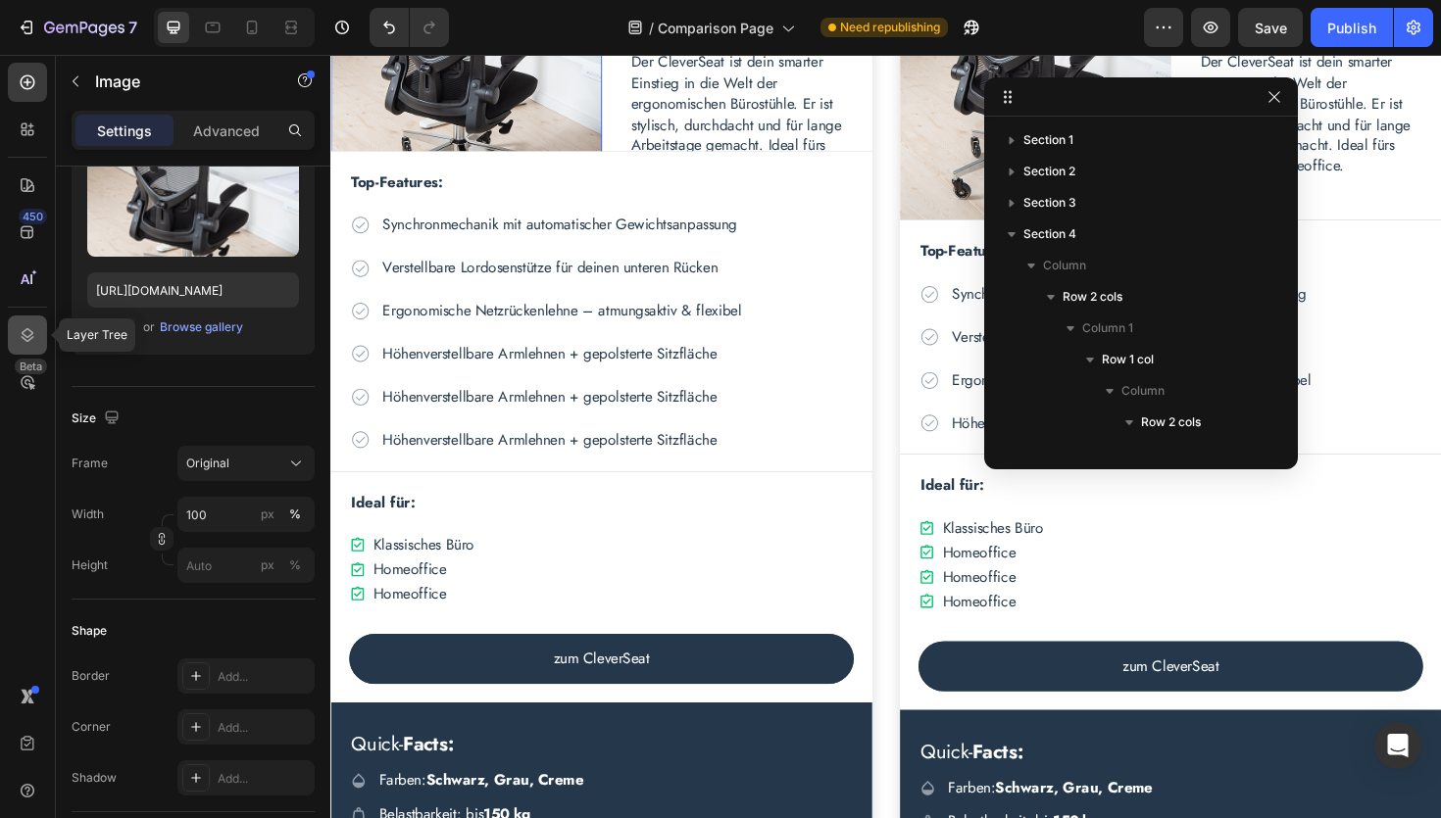
scroll to position [241, 0]
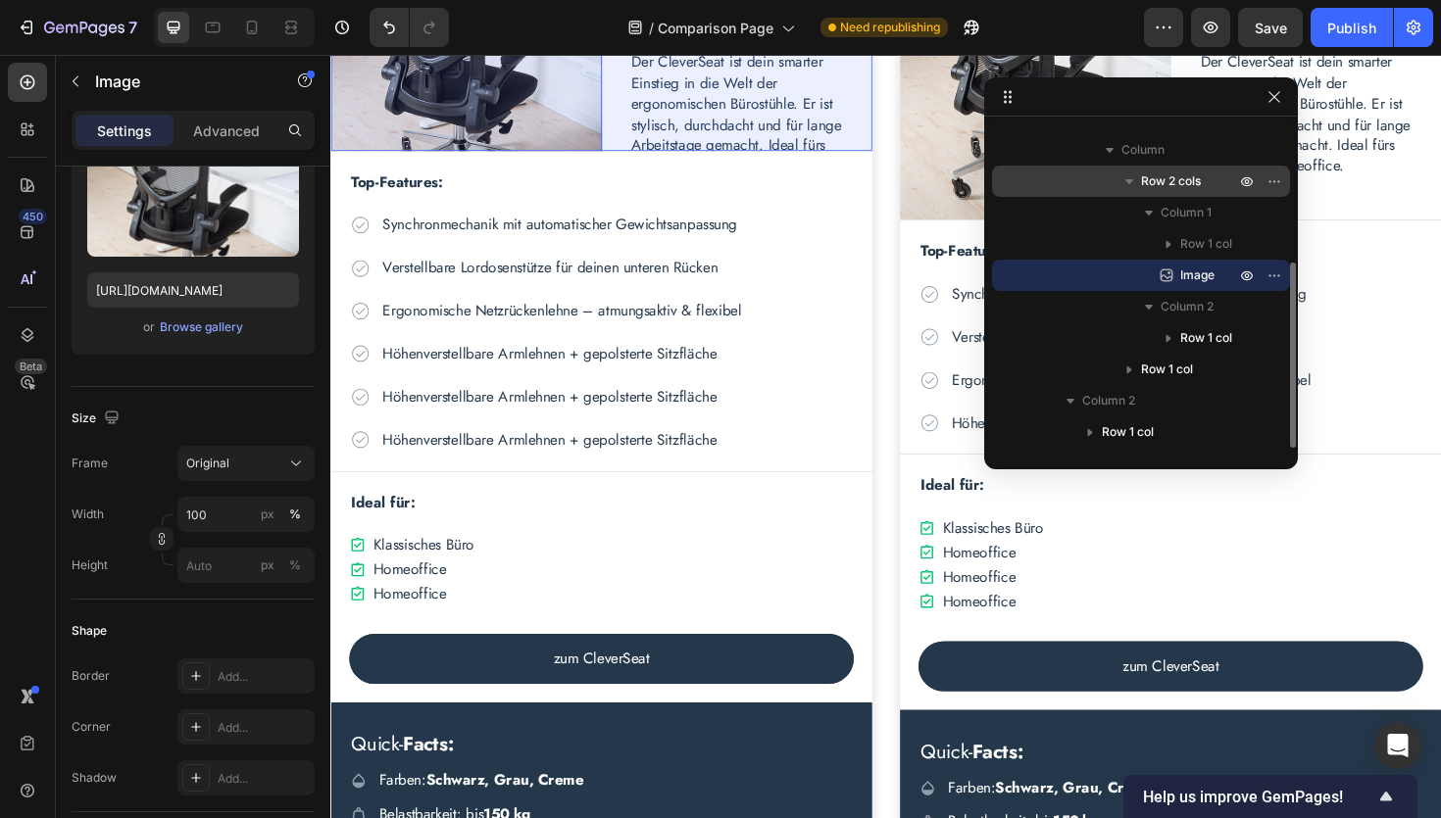
click at [1130, 181] on icon "button" at bounding box center [1129, 181] width 8 height 5
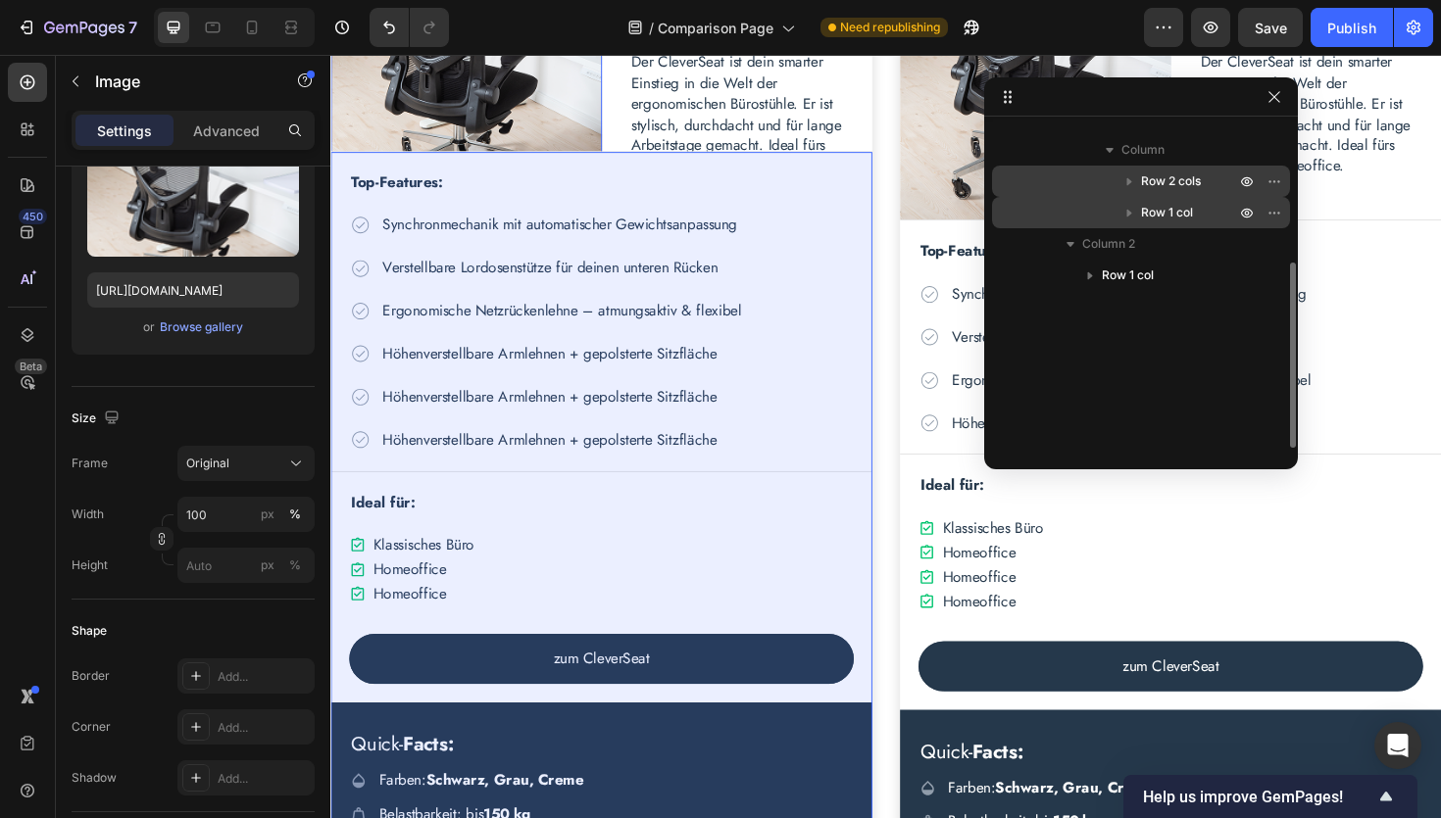
click at [1156, 213] on span "Row 1 col" at bounding box center [1167, 213] width 52 height 20
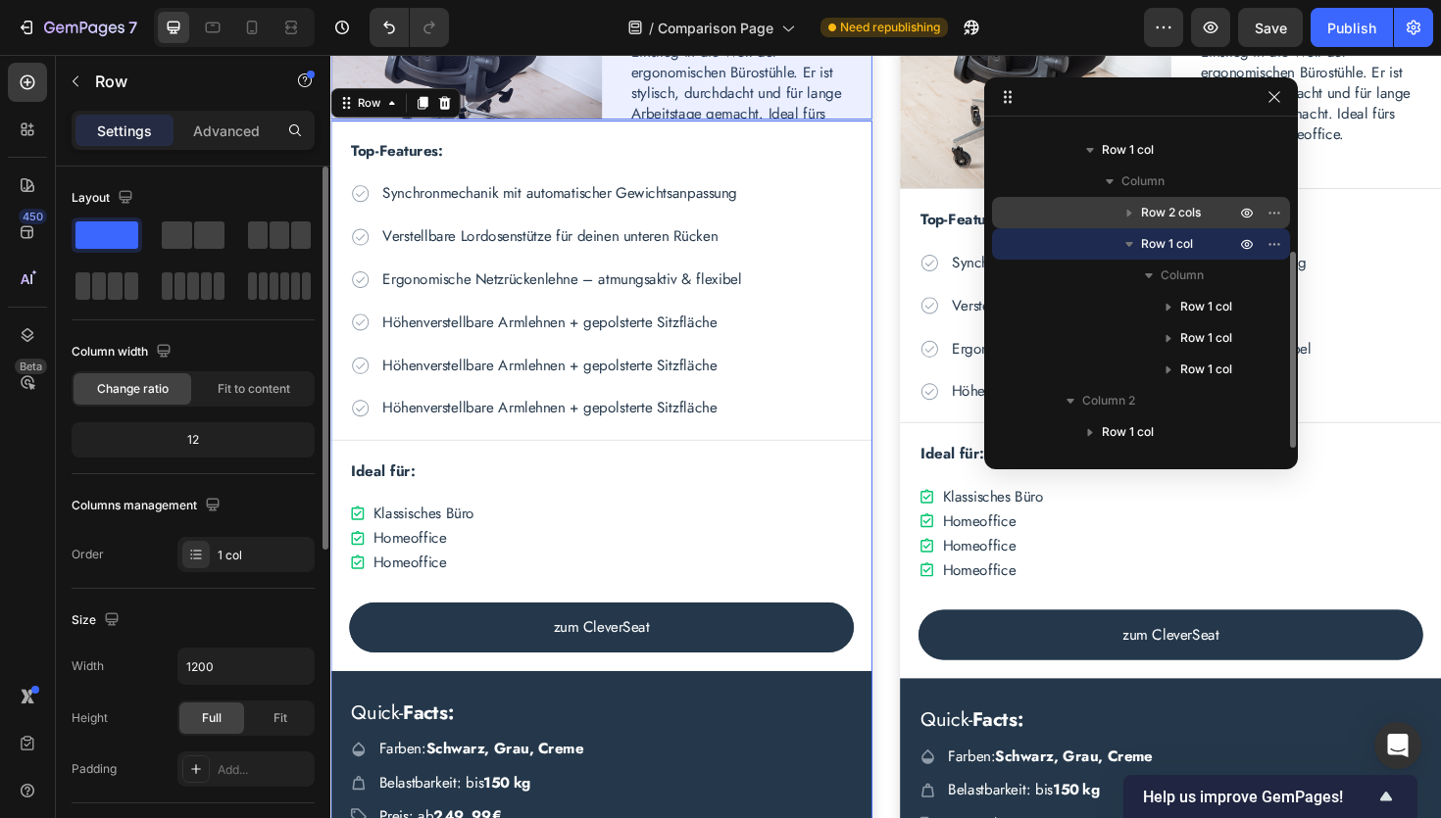
scroll to position [3287, 0]
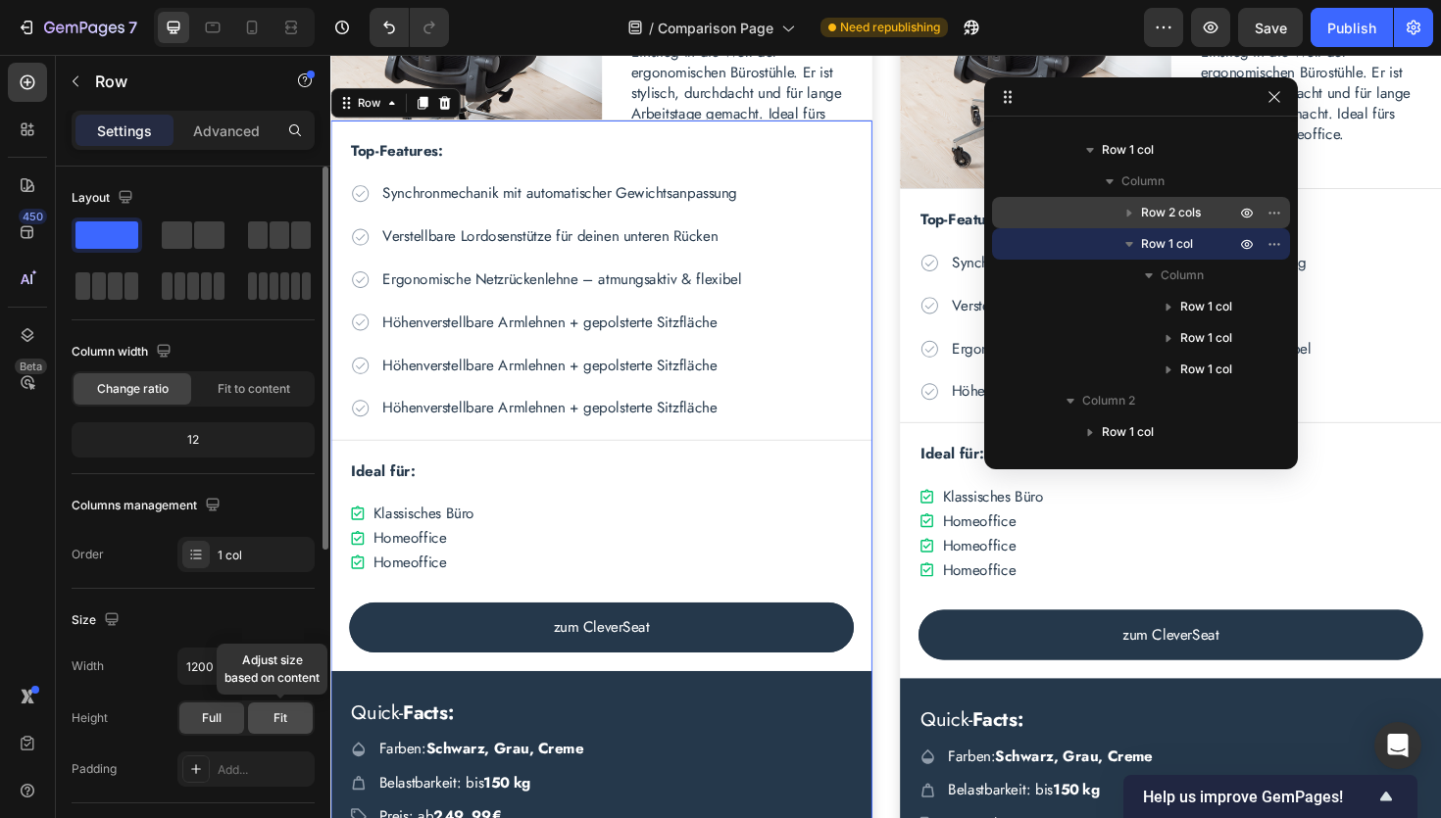
click at [271, 715] on div "Fit" at bounding box center [280, 718] width 65 height 31
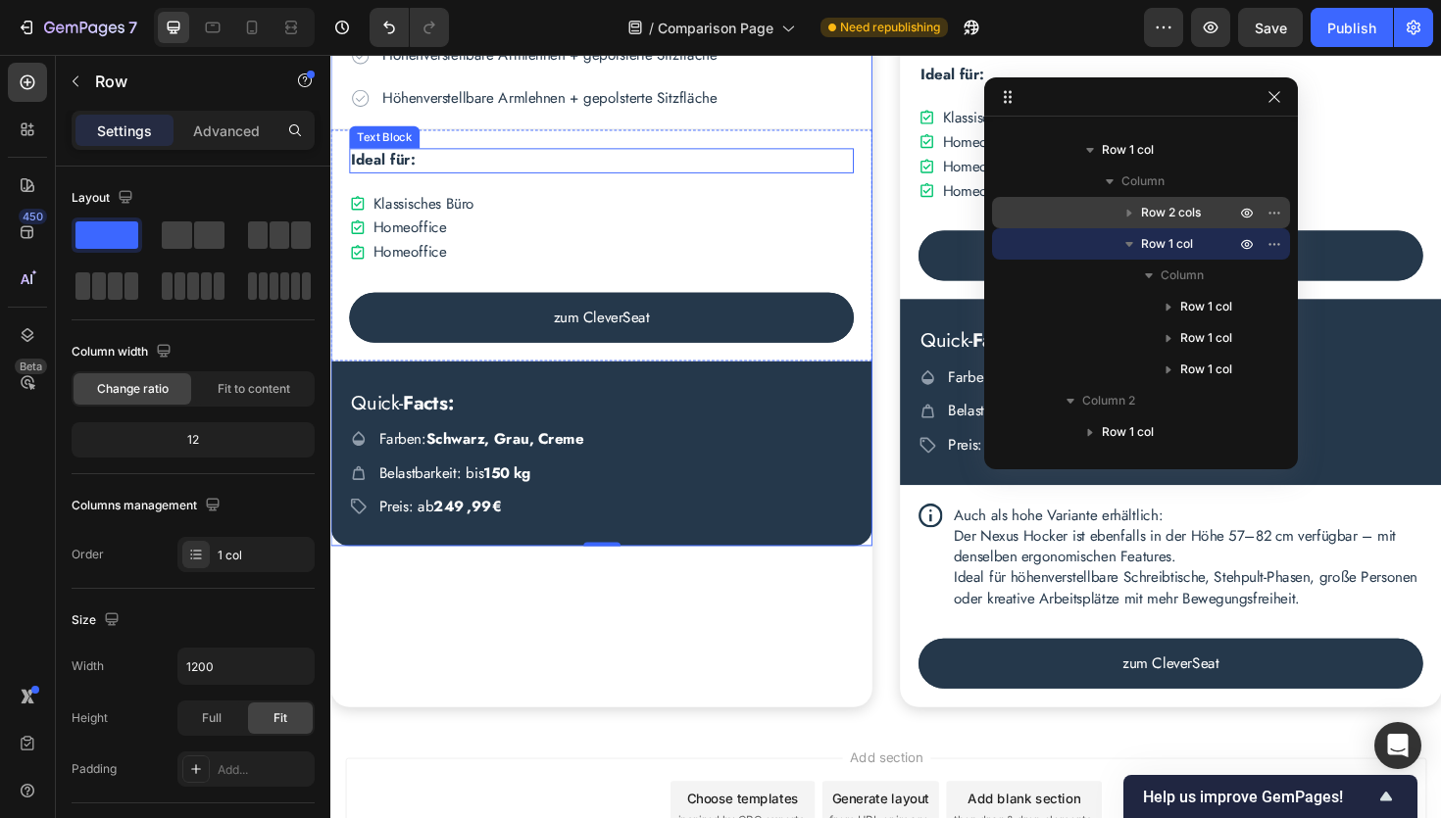
scroll to position [3725, 0]
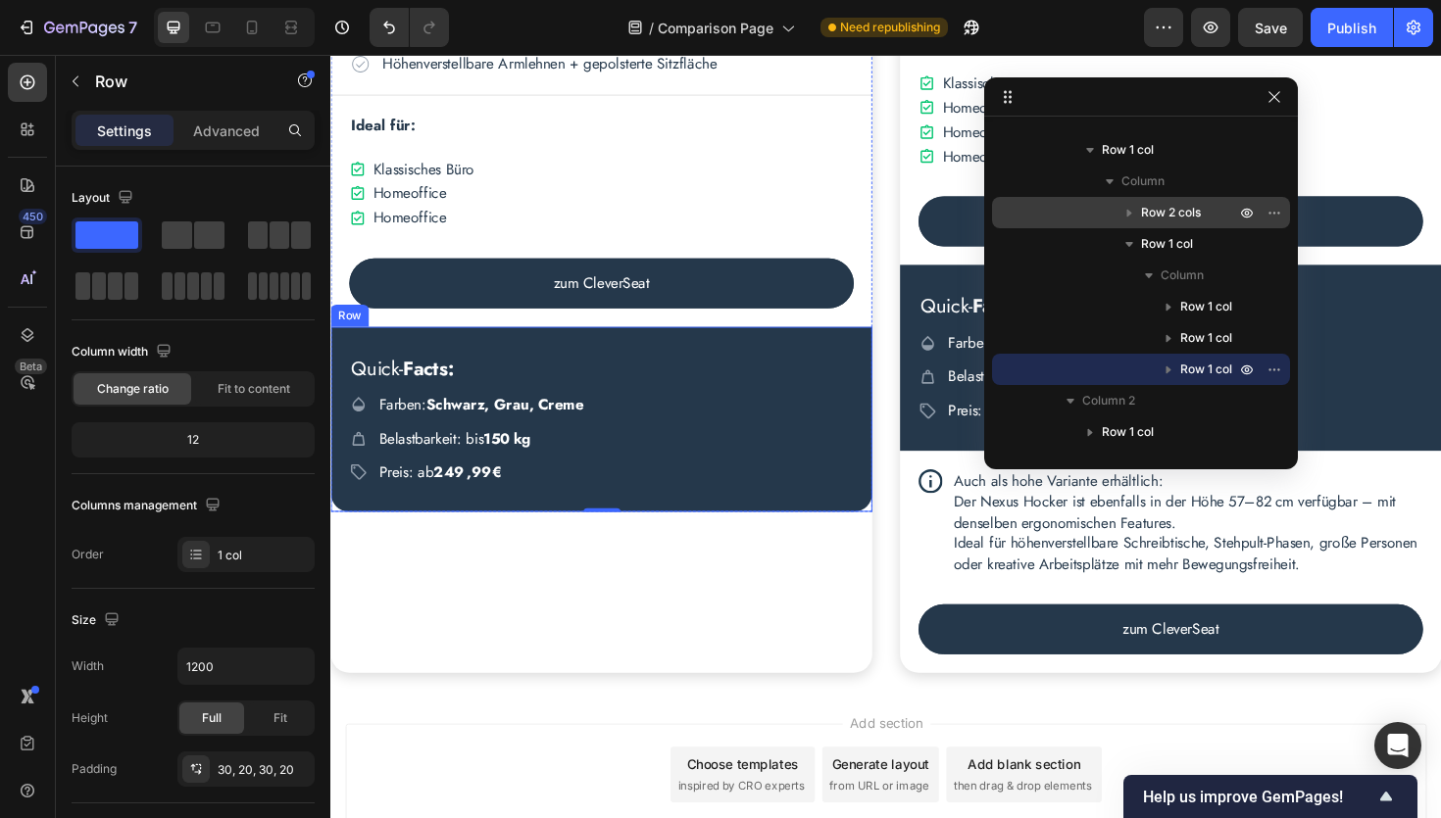
click at [708, 360] on div "Quick- Facts: Heading Icon Farben: Schwarz, Grau, Creme Text Block Row Icon Bel…" at bounding box center [616, 441] width 573 height 197
click at [498, 106] on div "Ideal für: Text Block Icon Klassisches Büro Text Block Row Icon Homeoffice Text…" at bounding box center [616, 220] width 573 height 245
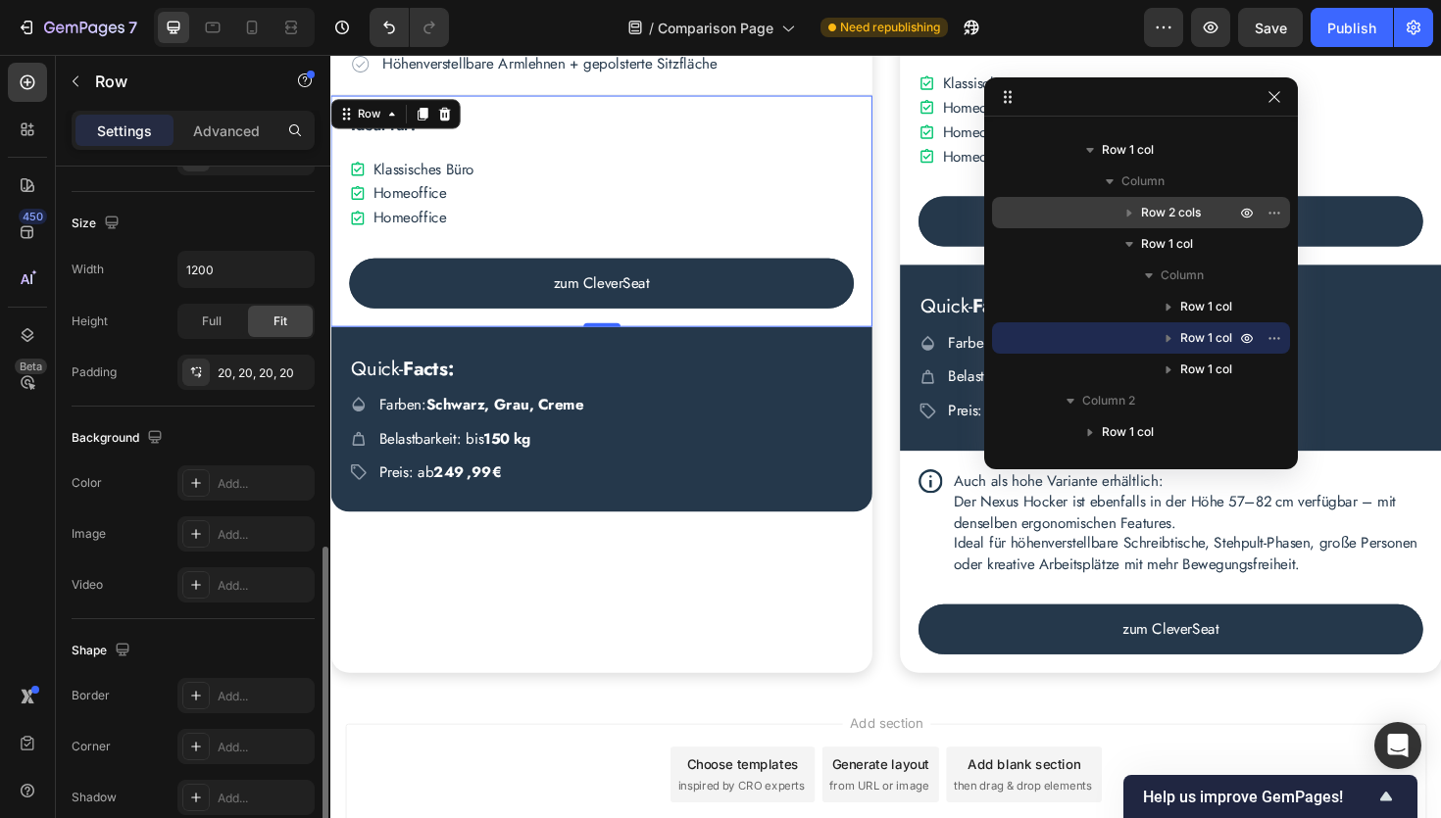
scroll to position [488, 0]
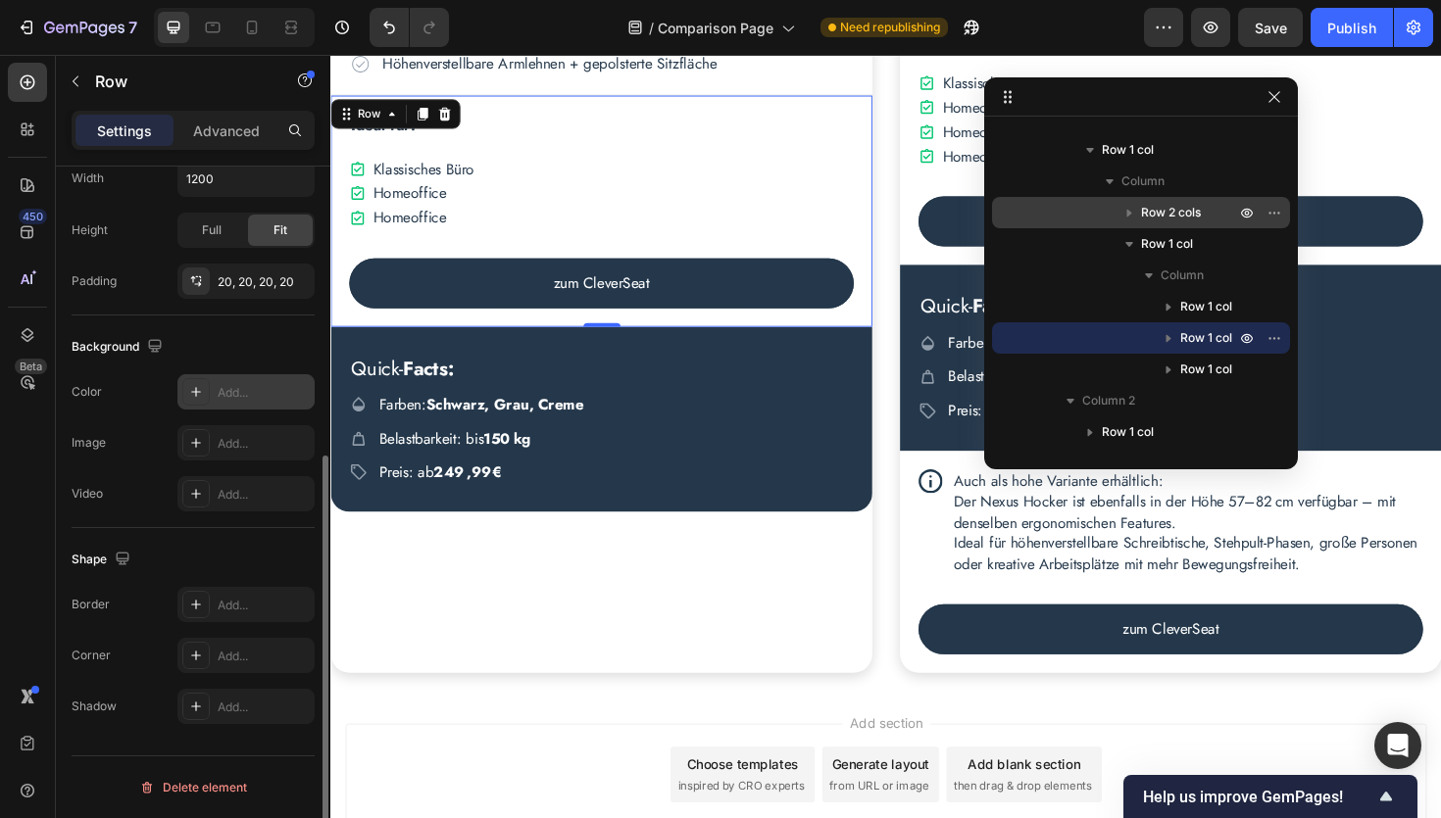
click at [254, 395] on div "Add..." at bounding box center [264, 393] width 92 height 18
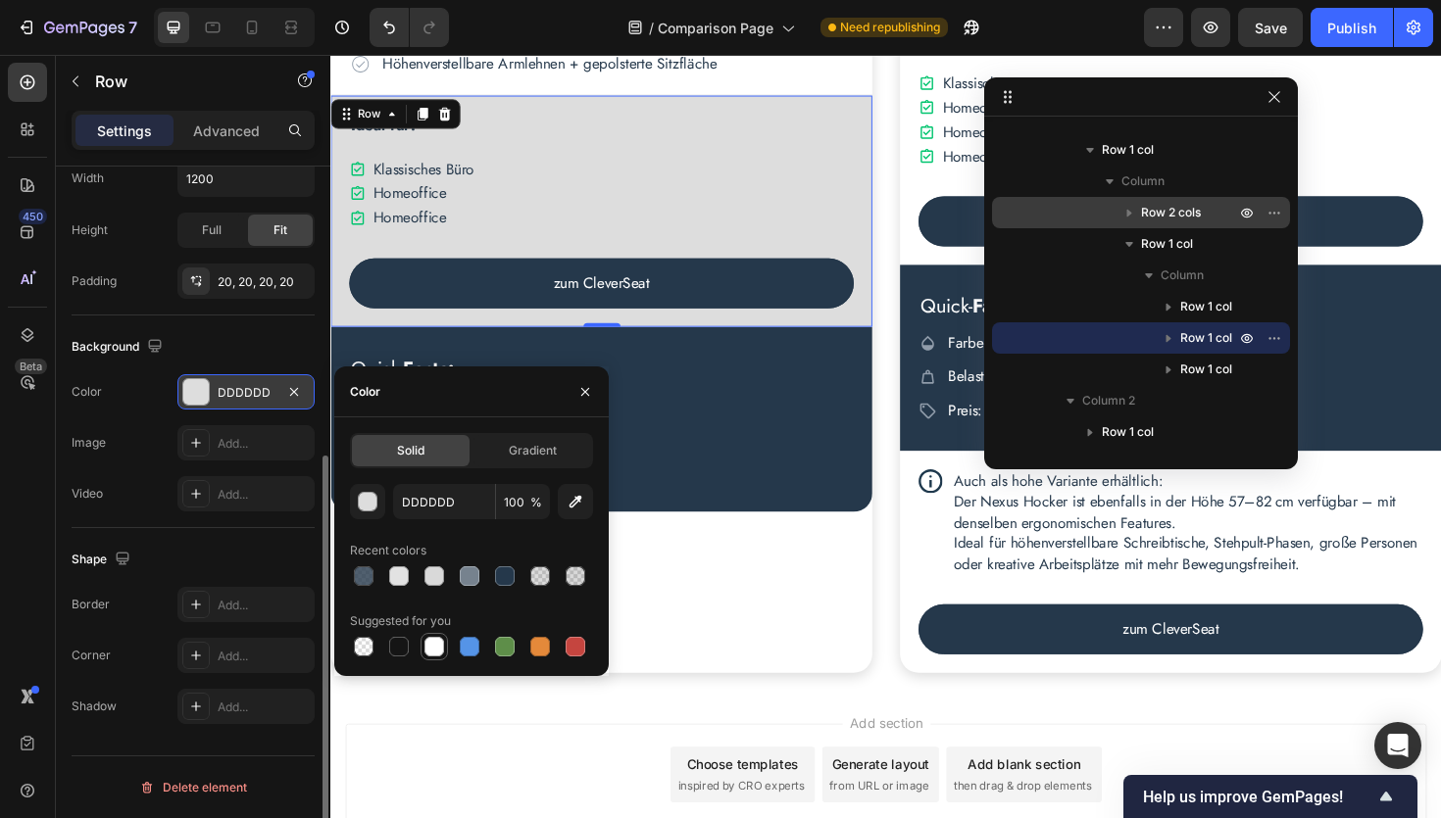
click at [436, 652] on div at bounding box center [434, 647] width 20 height 20
type input "FFFFFF"
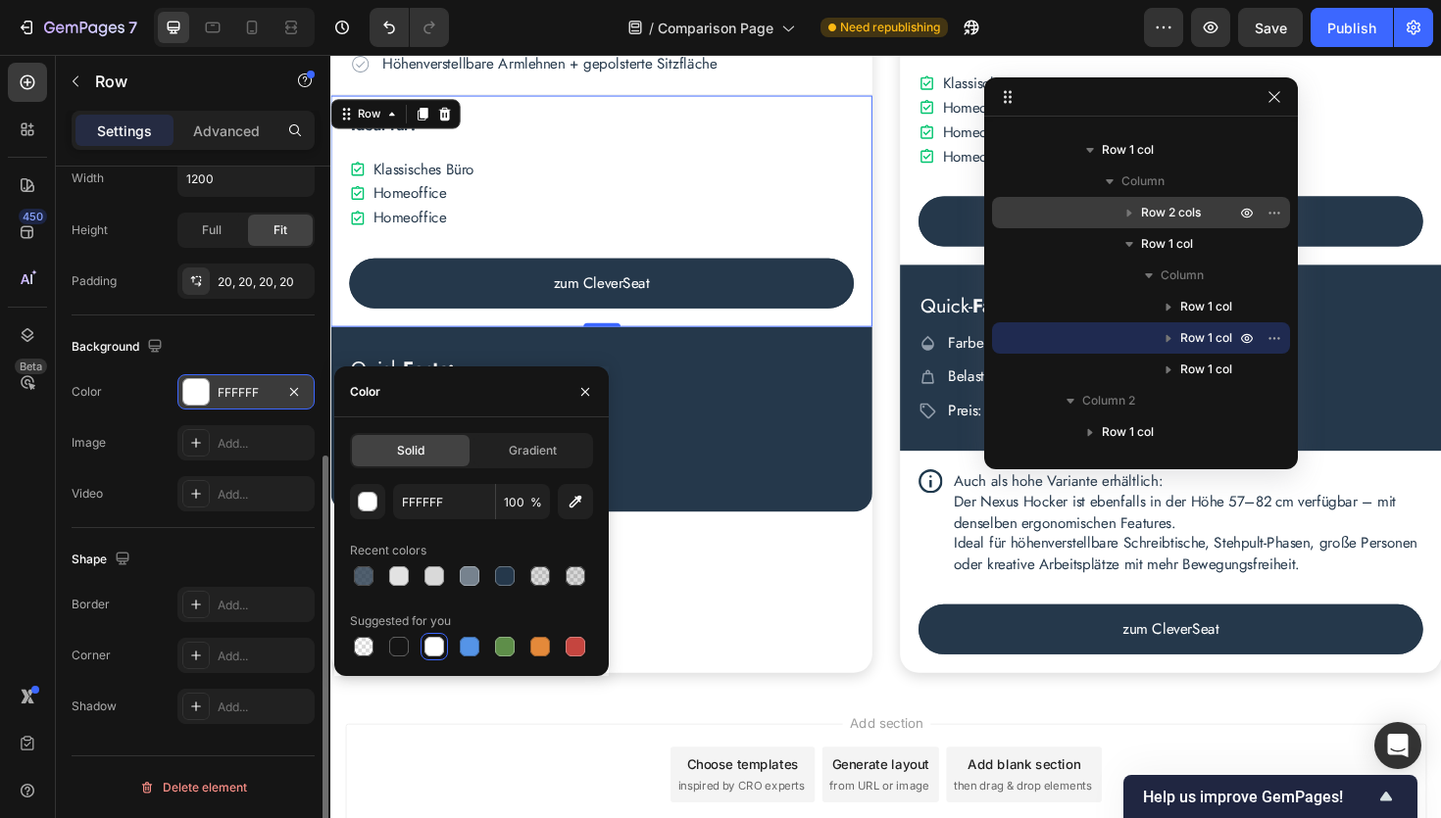
click at [28, 447] on div "450 Beta" at bounding box center [27, 370] width 39 height 615
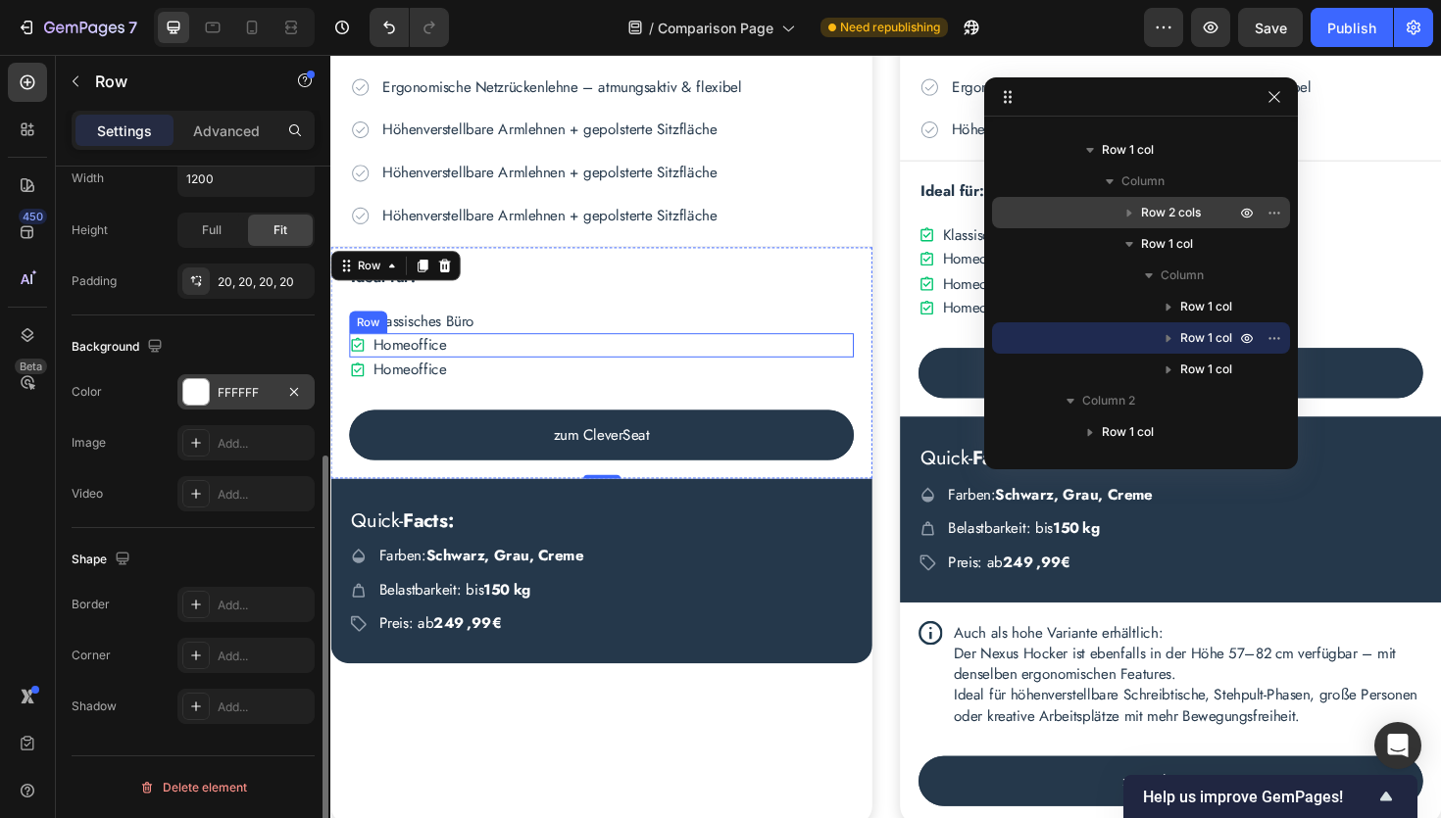
scroll to position [3561, 0]
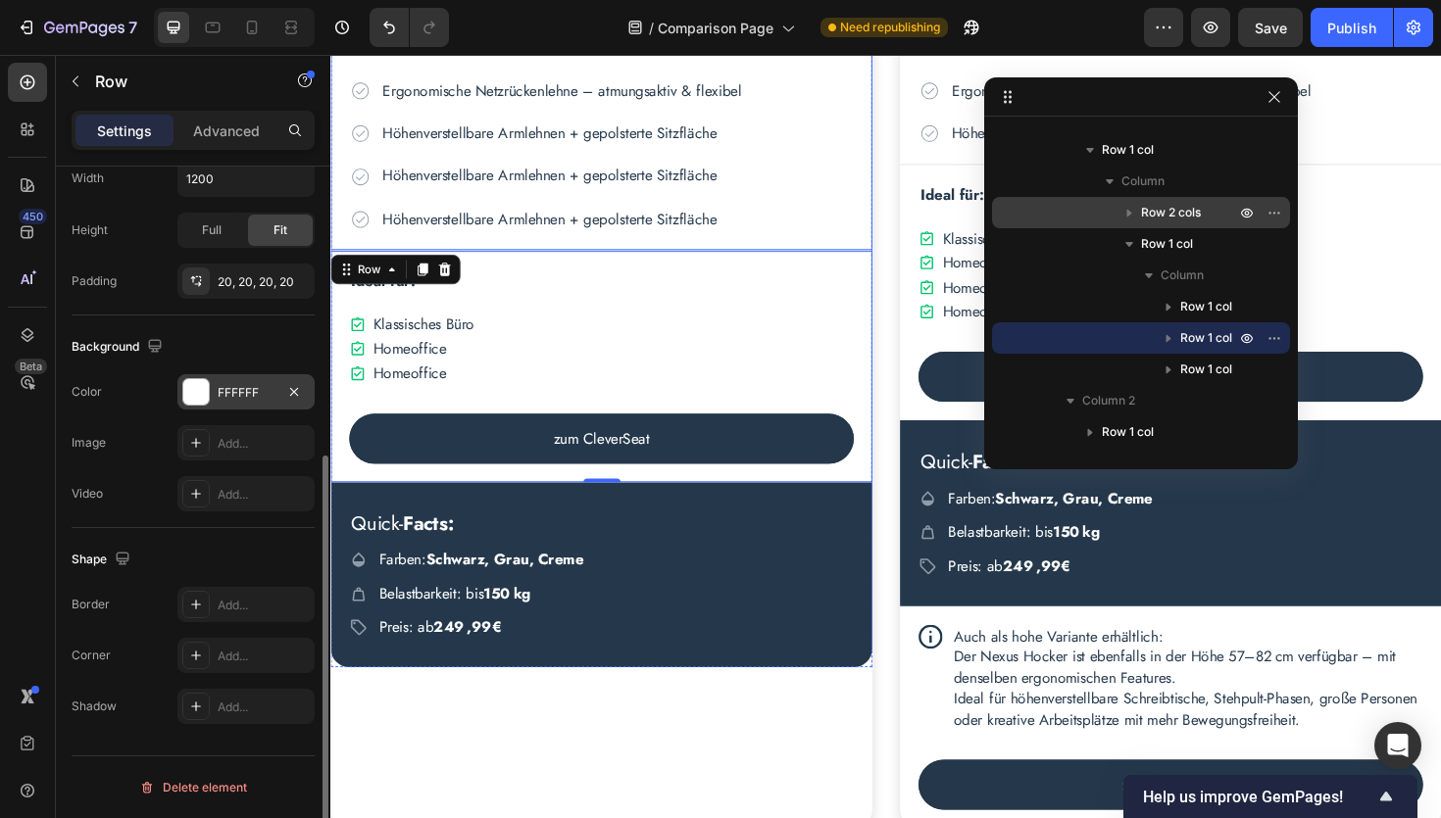
click at [863, 250] on div "Top-Features: Text Block Icon Synchronmechanik mit automatischer Gewichtsanpass…" at bounding box center [616, 93] width 573 height 339
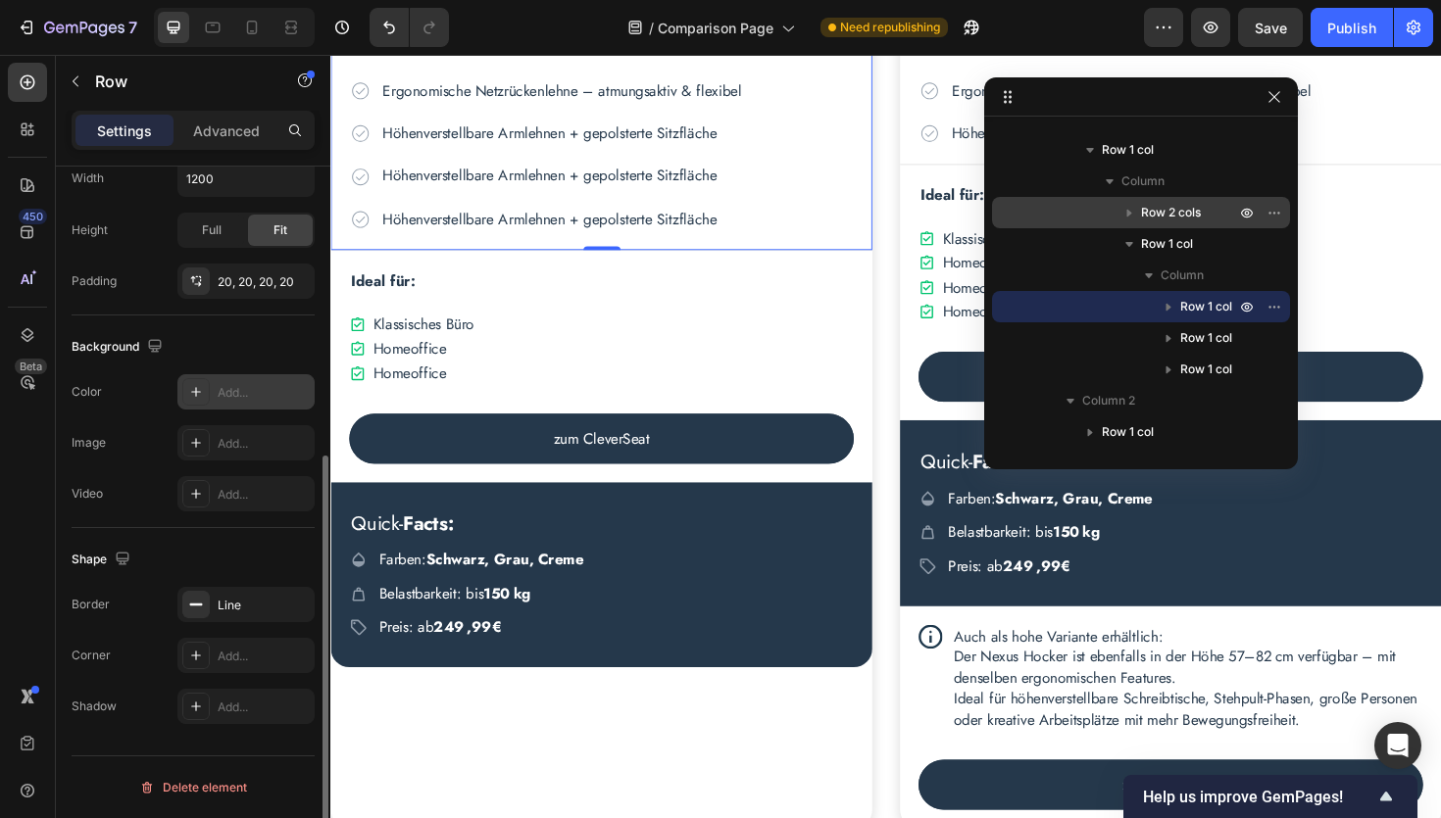
click at [243, 387] on div "Add..." at bounding box center [264, 393] width 92 height 18
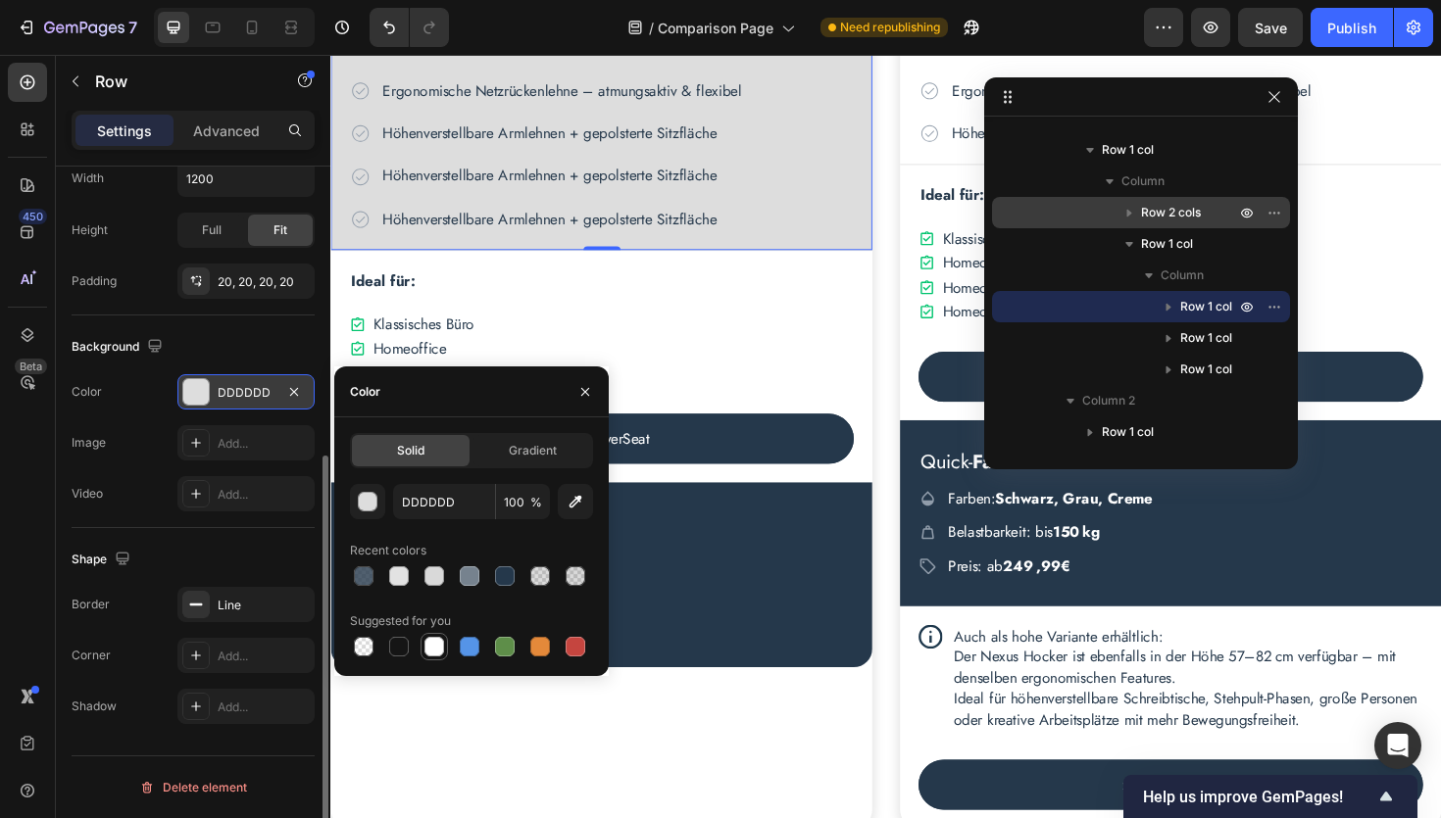
click at [433, 649] on div at bounding box center [434, 647] width 20 height 20
type input "FFFFFF"
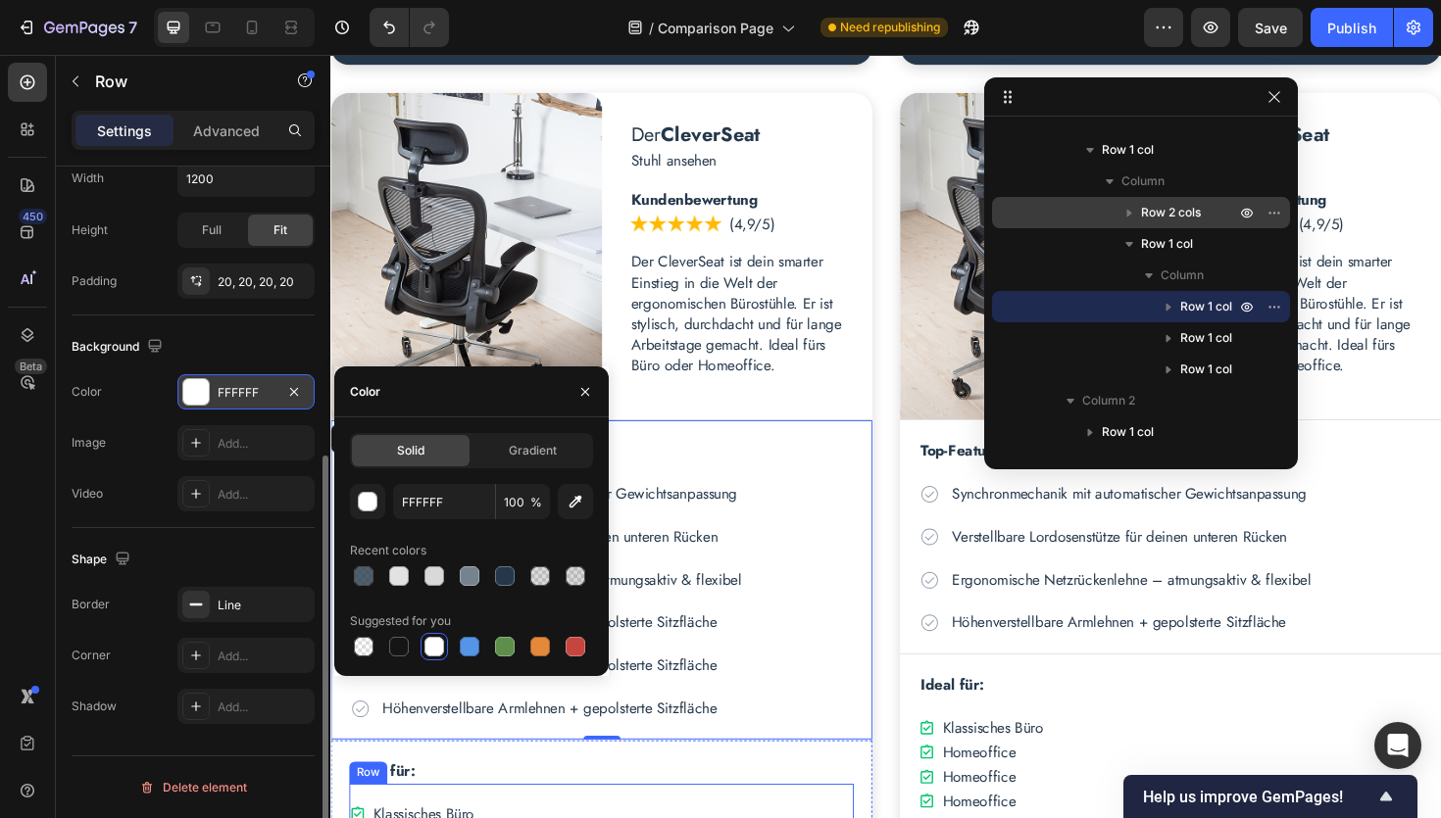
scroll to position [3043, 0]
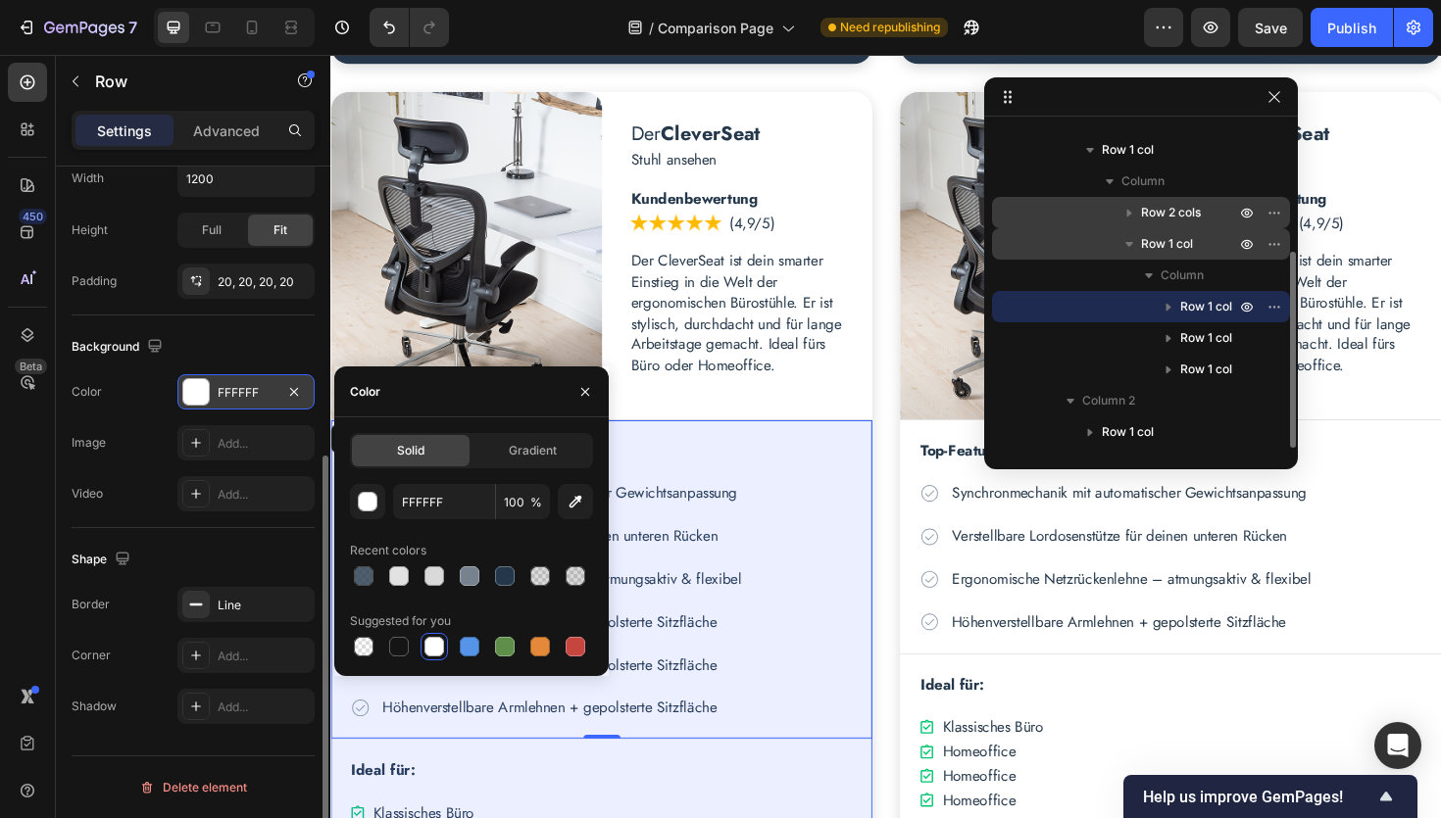
click at [1177, 253] on span "Row 1 col" at bounding box center [1167, 244] width 52 height 20
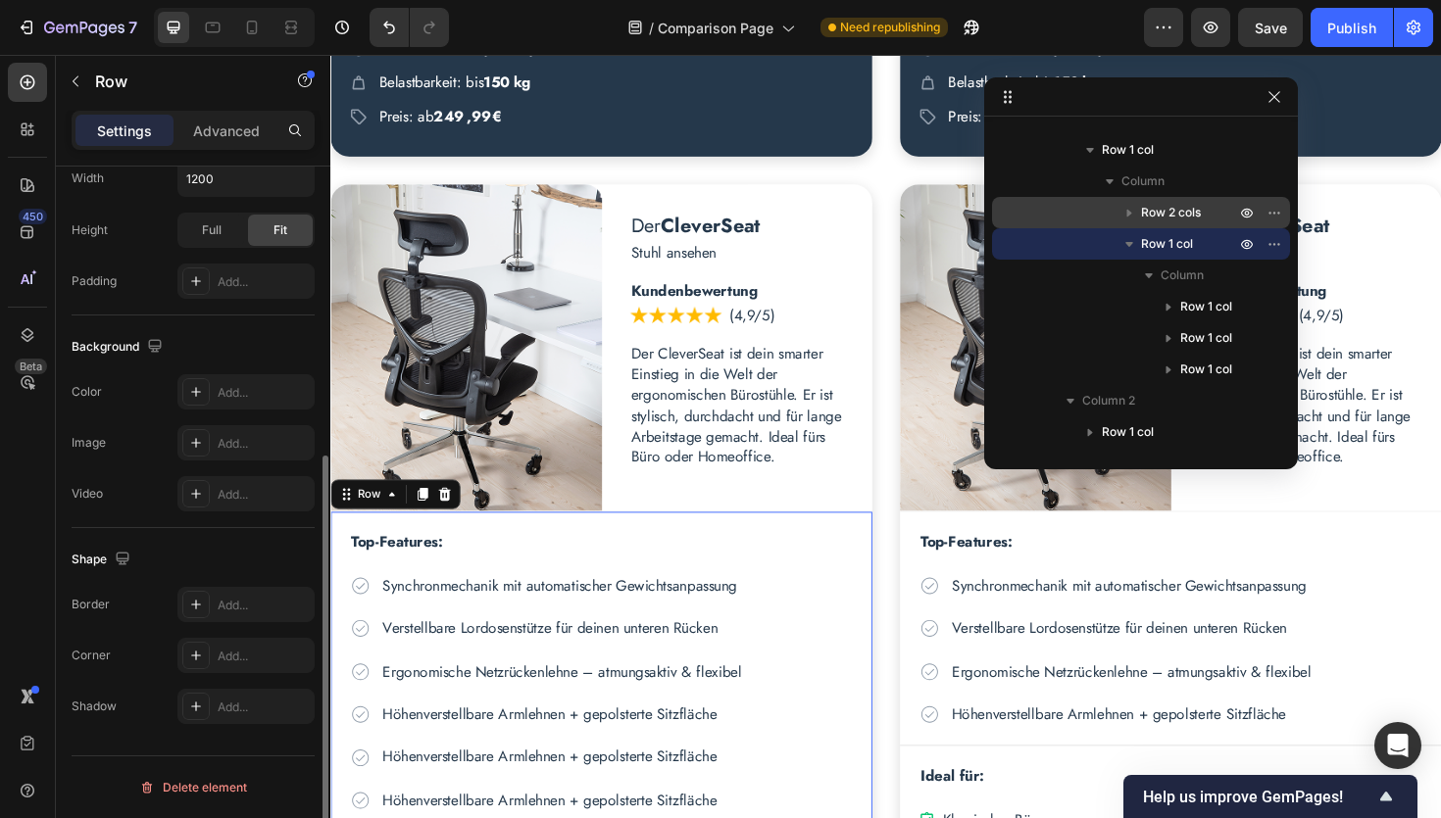
scroll to position [2942, 0]
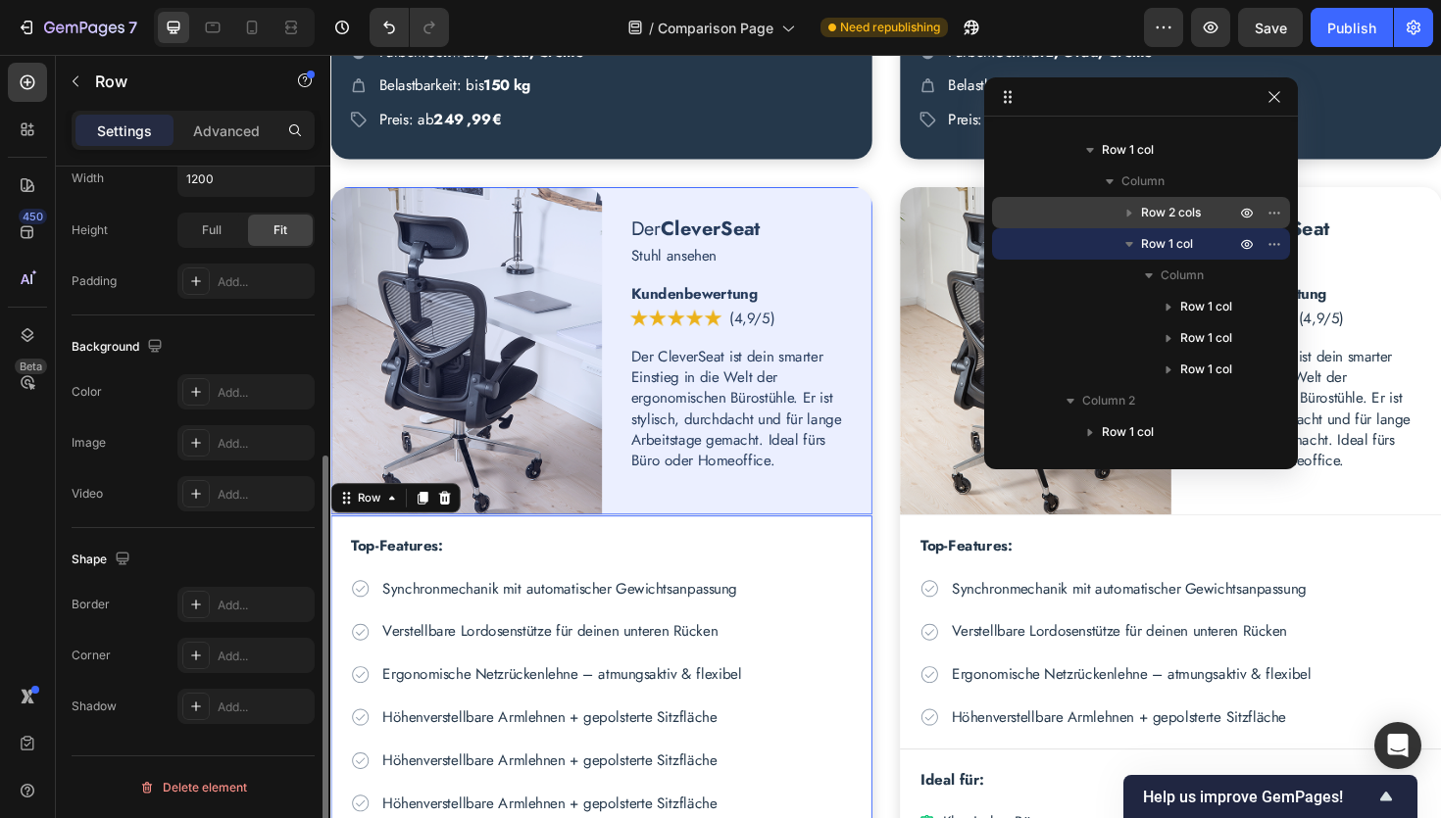
click at [1165, 214] on span "Row 2 cols" at bounding box center [1171, 213] width 60 height 20
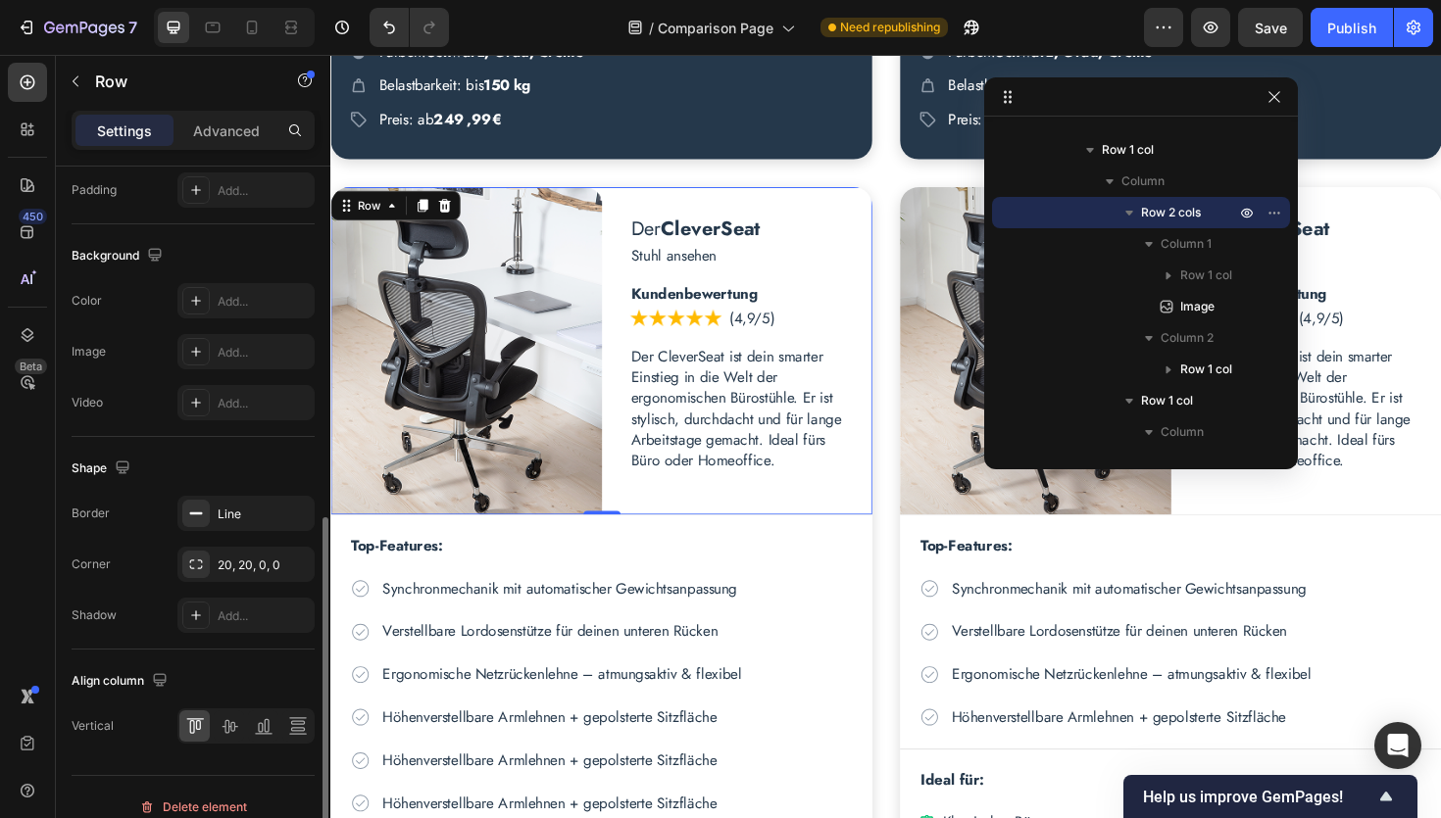
scroll to position [696, 0]
click at [230, 296] on div "Add..." at bounding box center [264, 298] width 92 height 18
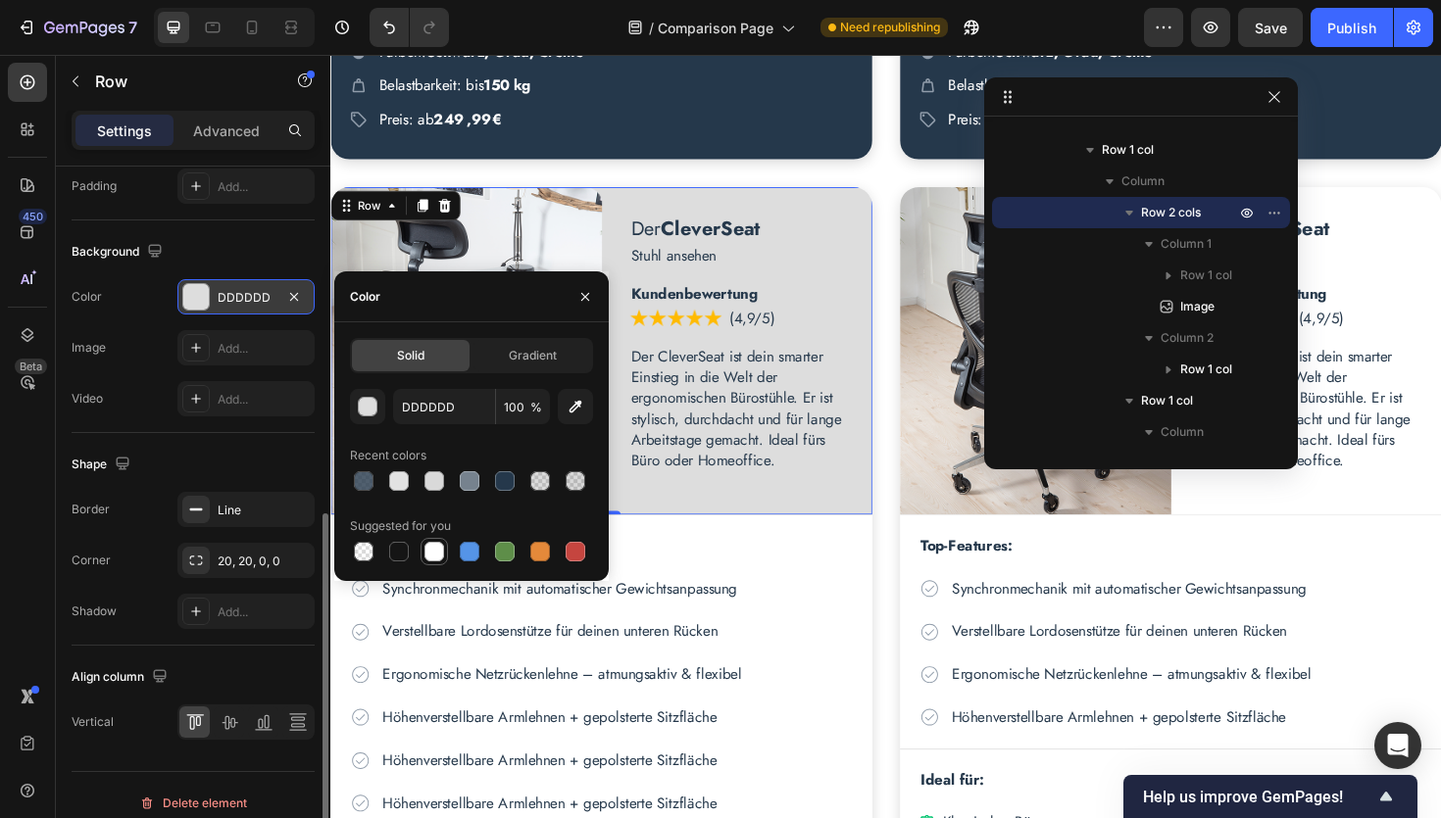
click at [429, 555] on div at bounding box center [434, 552] width 20 height 20
type input "FFFFFF"
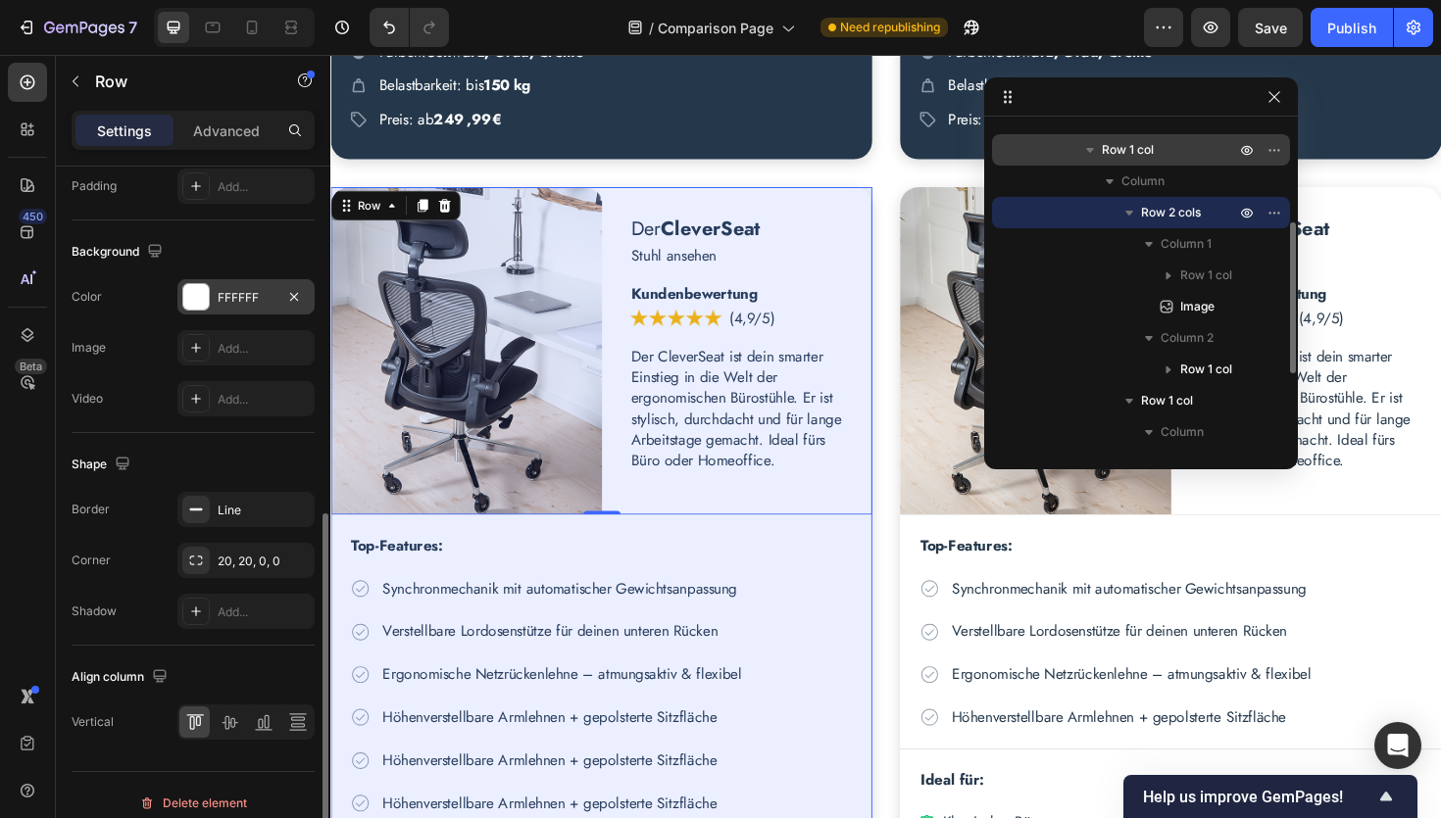
click at [1139, 152] on span "Row 1 col" at bounding box center [1128, 150] width 52 height 20
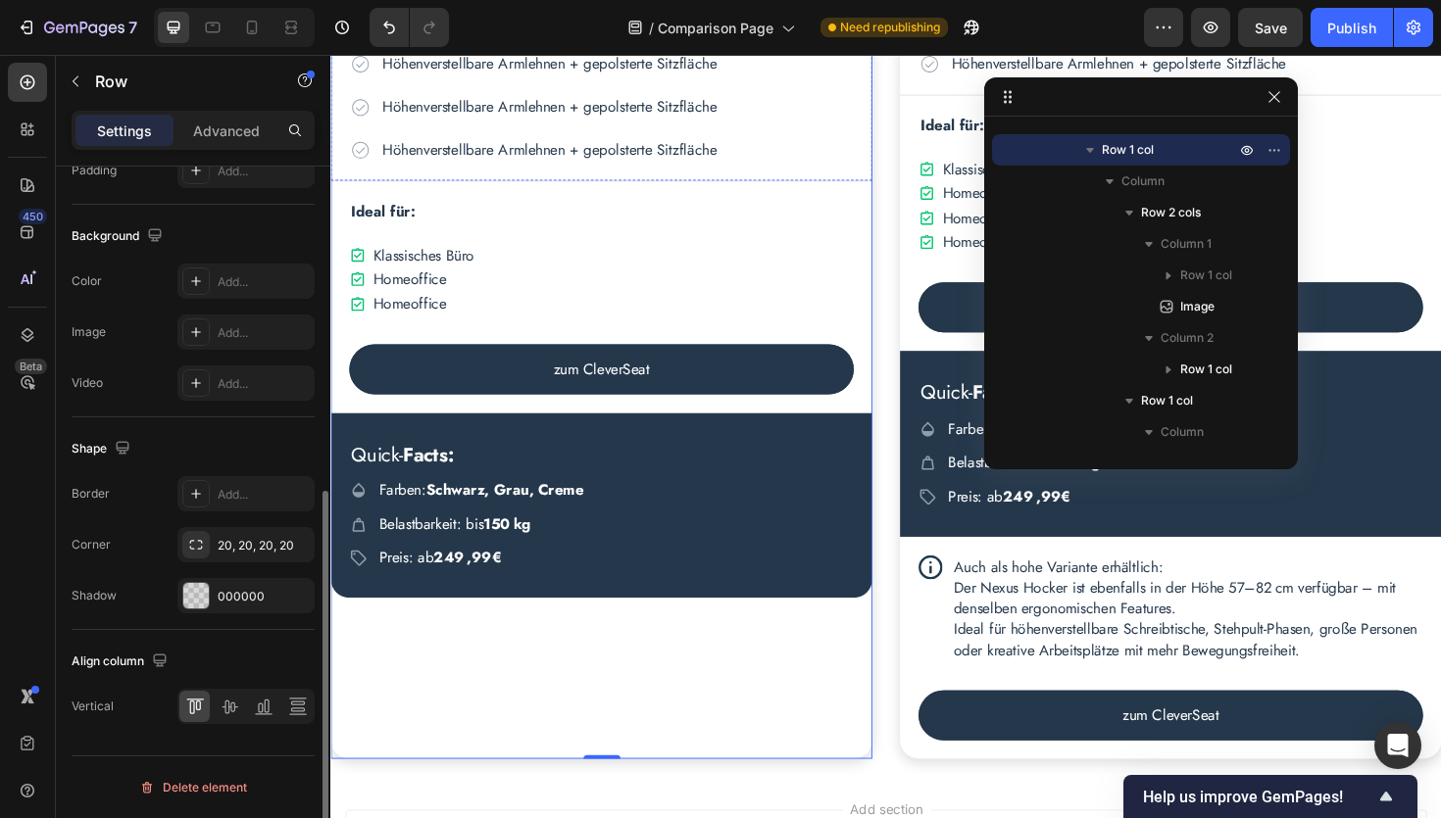
scroll to position [3639, 0]
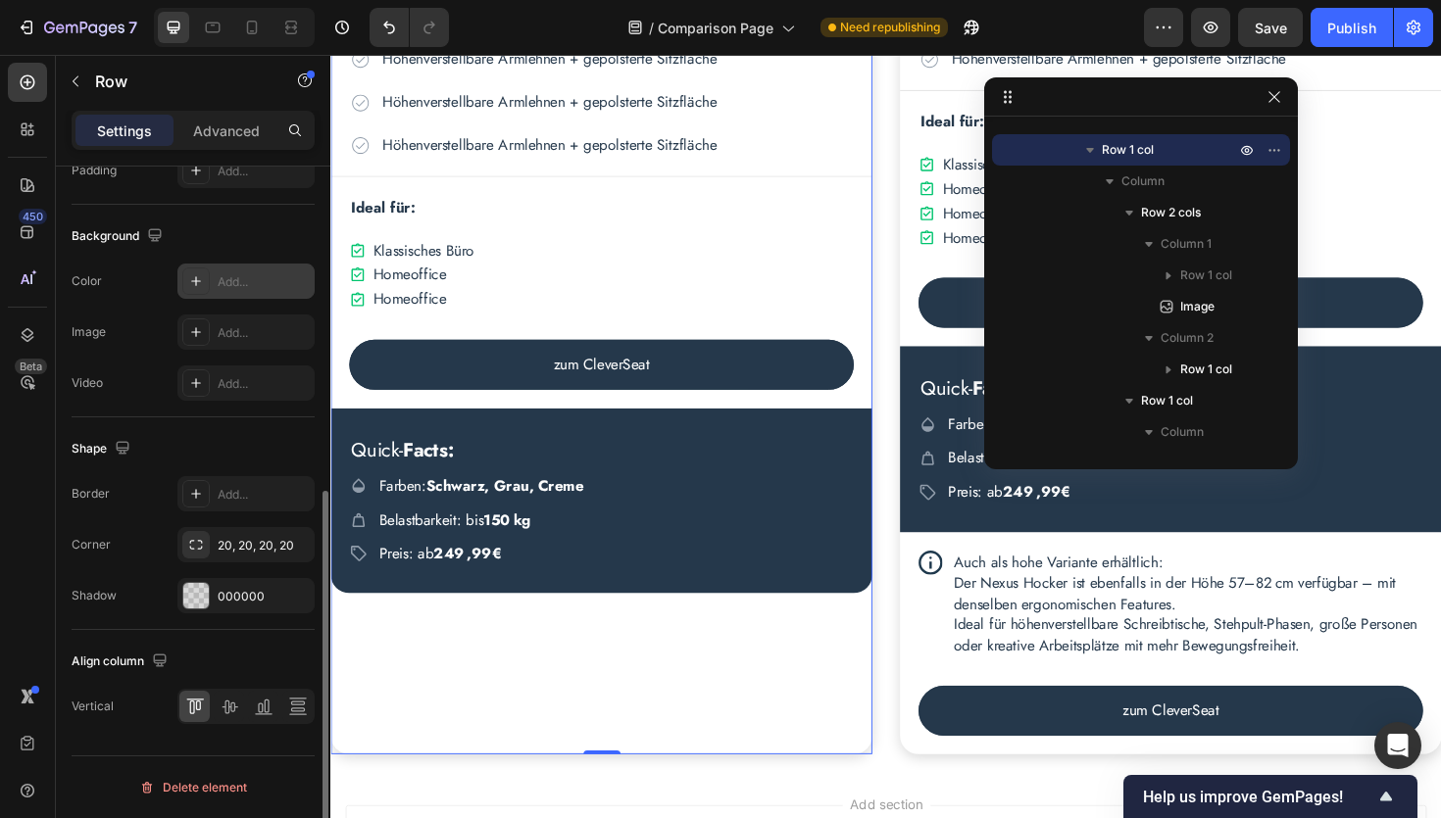
click at [246, 277] on div "Add..." at bounding box center [264, 282] width 92 height 18
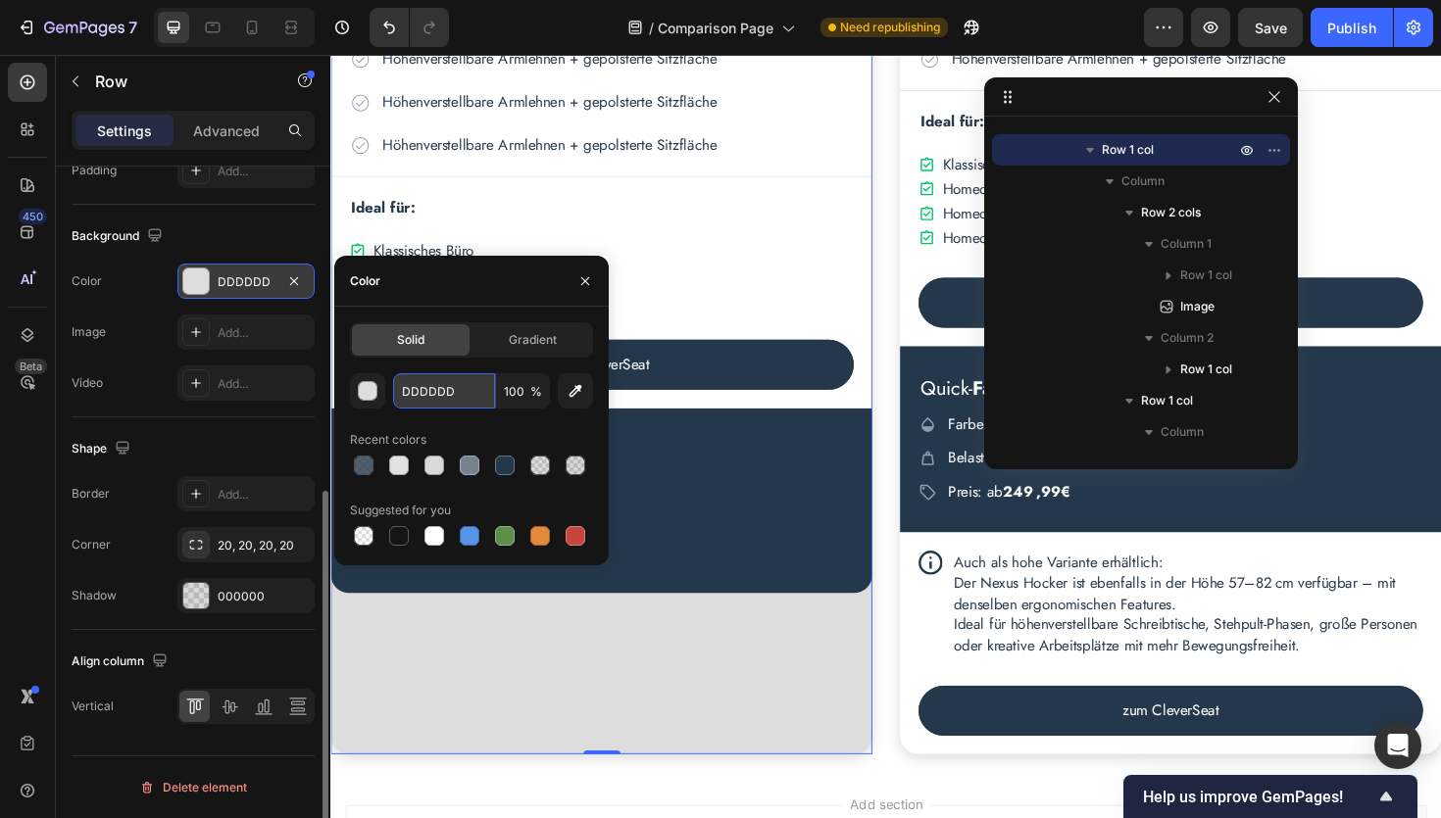
click at [461, 382] on input "DDDDDD" at bounding box center [444, 390] width 102 height 35
paste input "#25384B"
type input "#25384B"
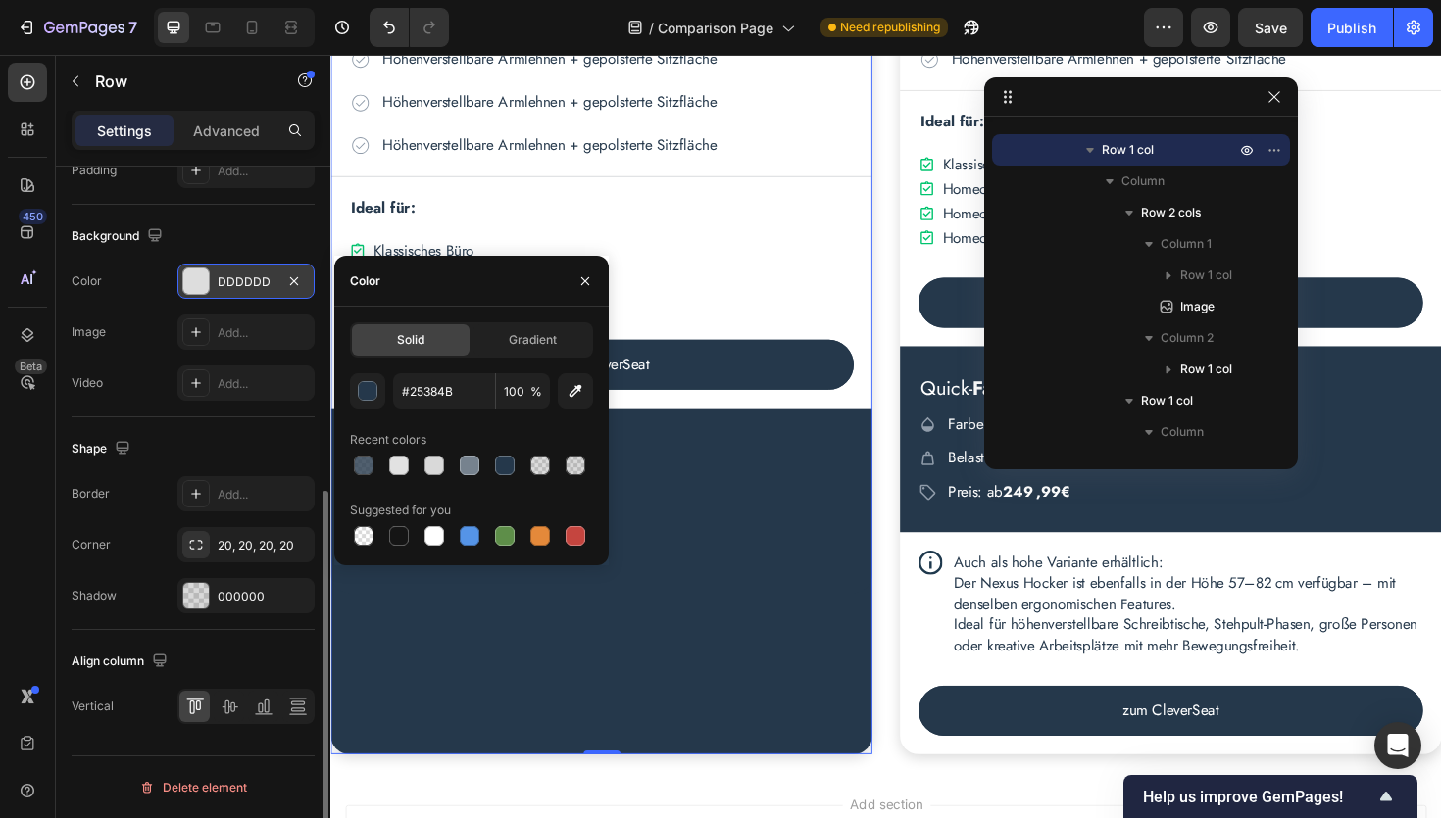
click at [5, 498] on div "450 Beta" at bounding box center [28, 437] width 56 height 764
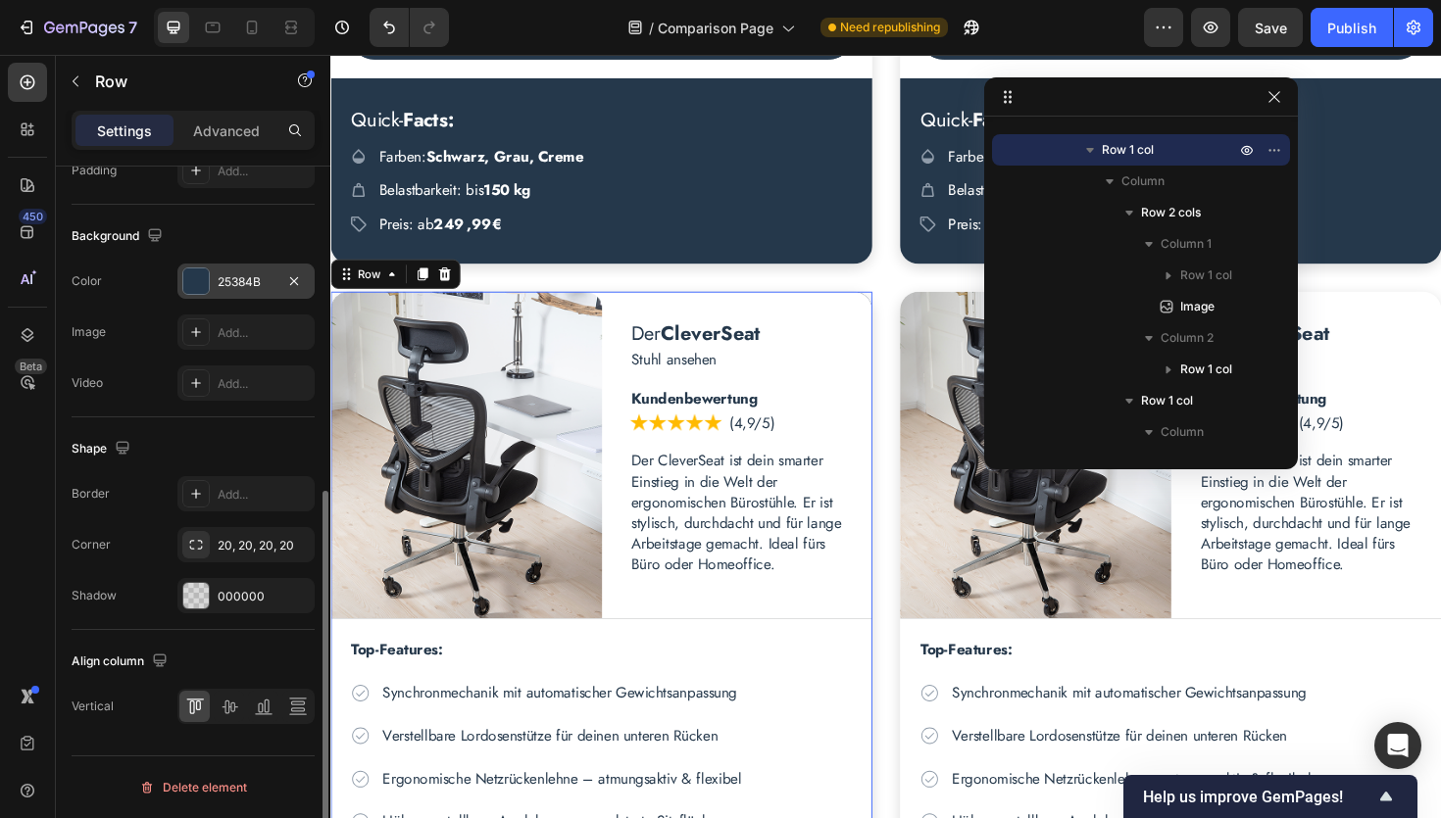
scroll to position [2831, 0]
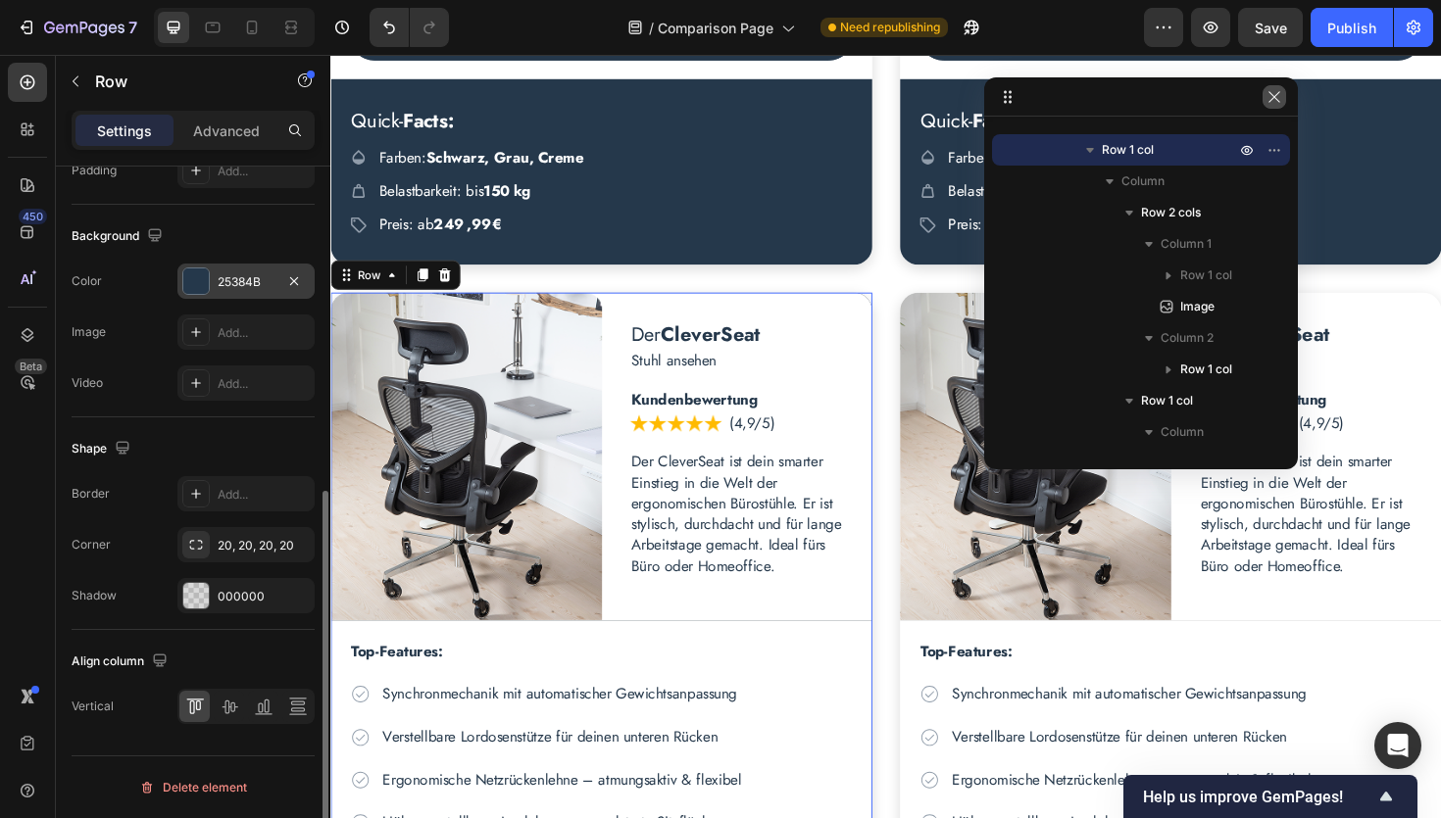
click at [1276, 97] on icon "button" at bounding box center [1274, 97] width 16 height 16
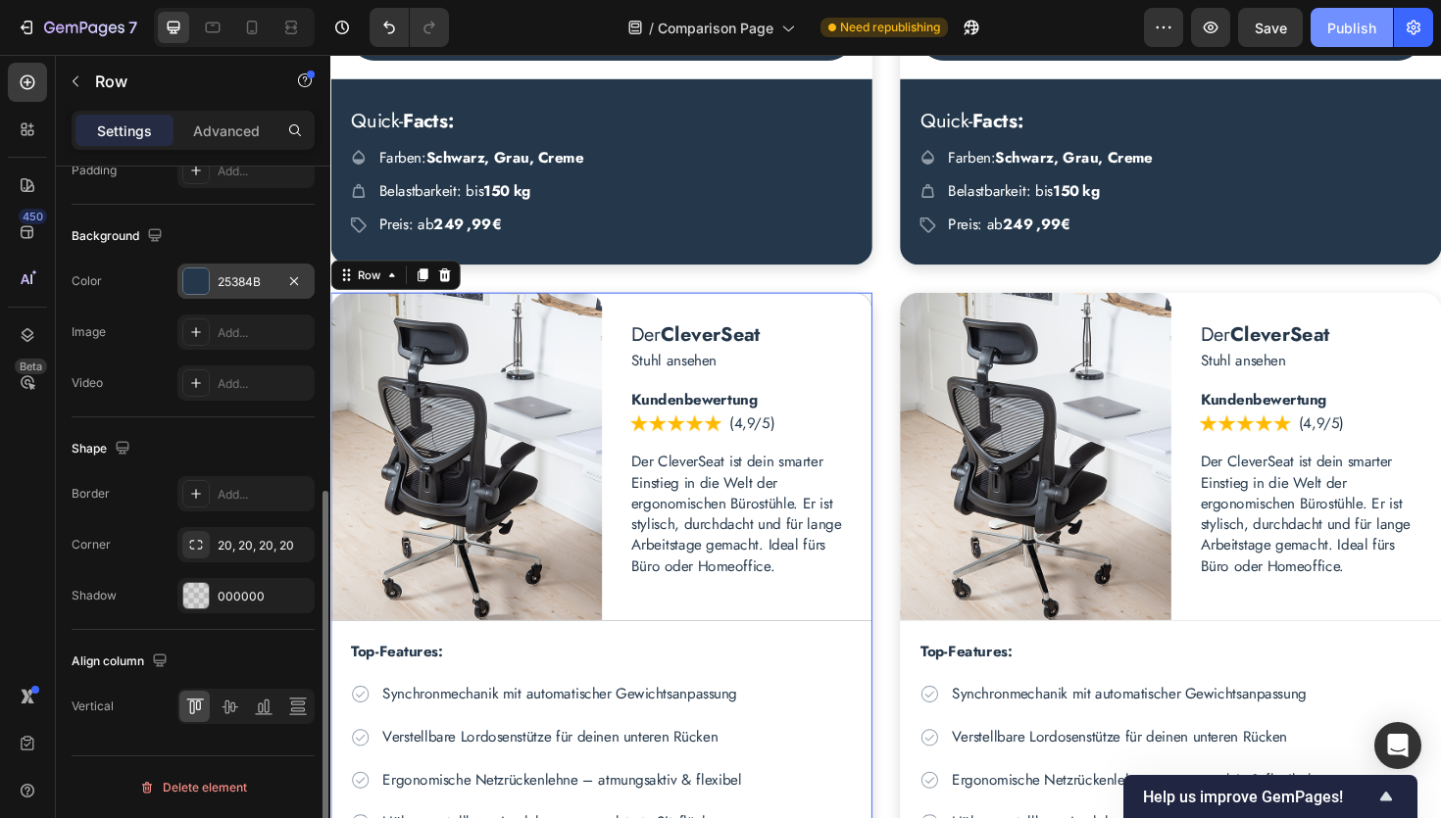
click at [1365, 27] on div "Publish" at bounding box center [1351, 28] width 49 height 21
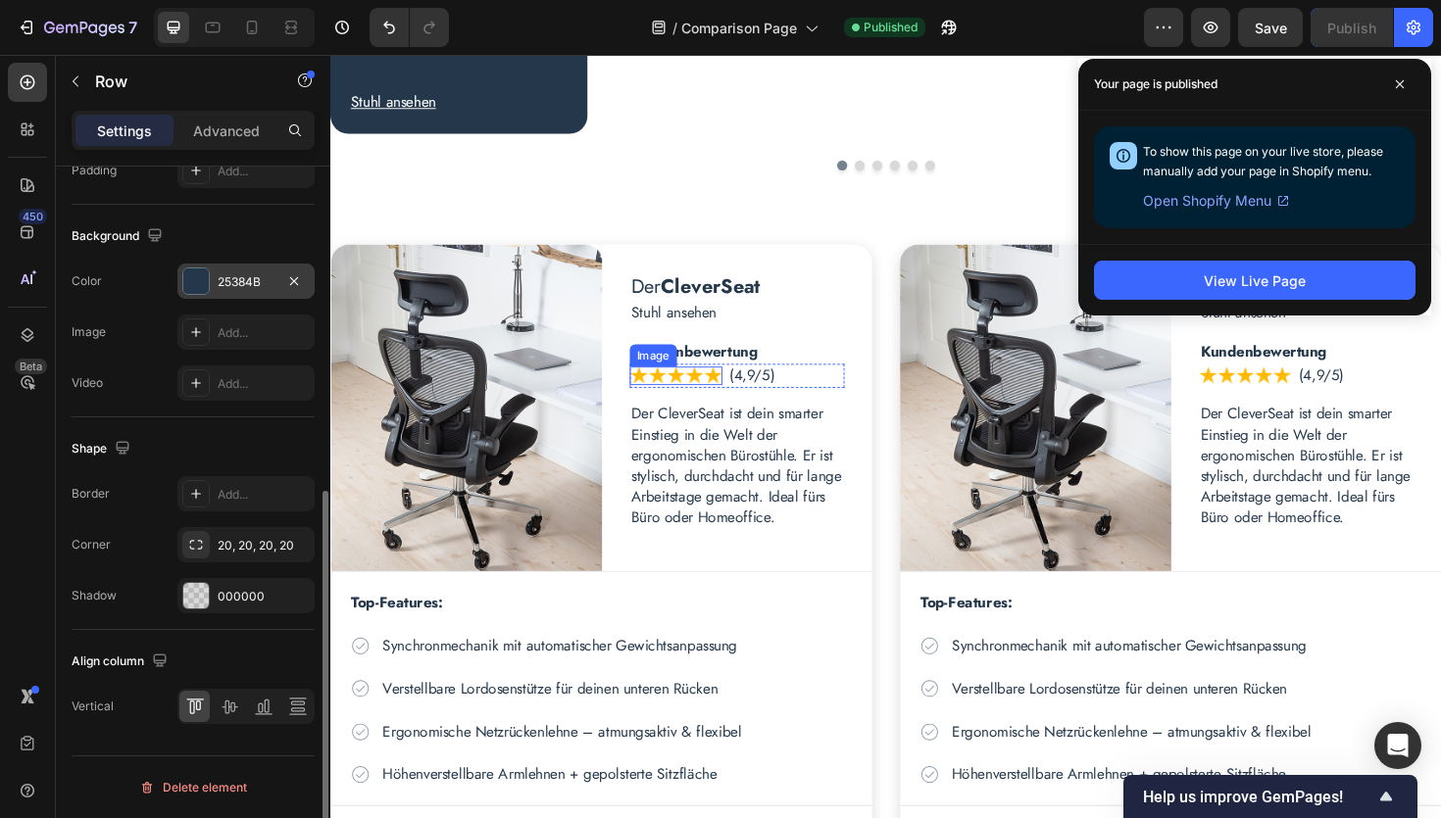
scroll to position [660, 0]
click at [1401, 88] on icon at bounding box center [1400, 84] width 10 height 10
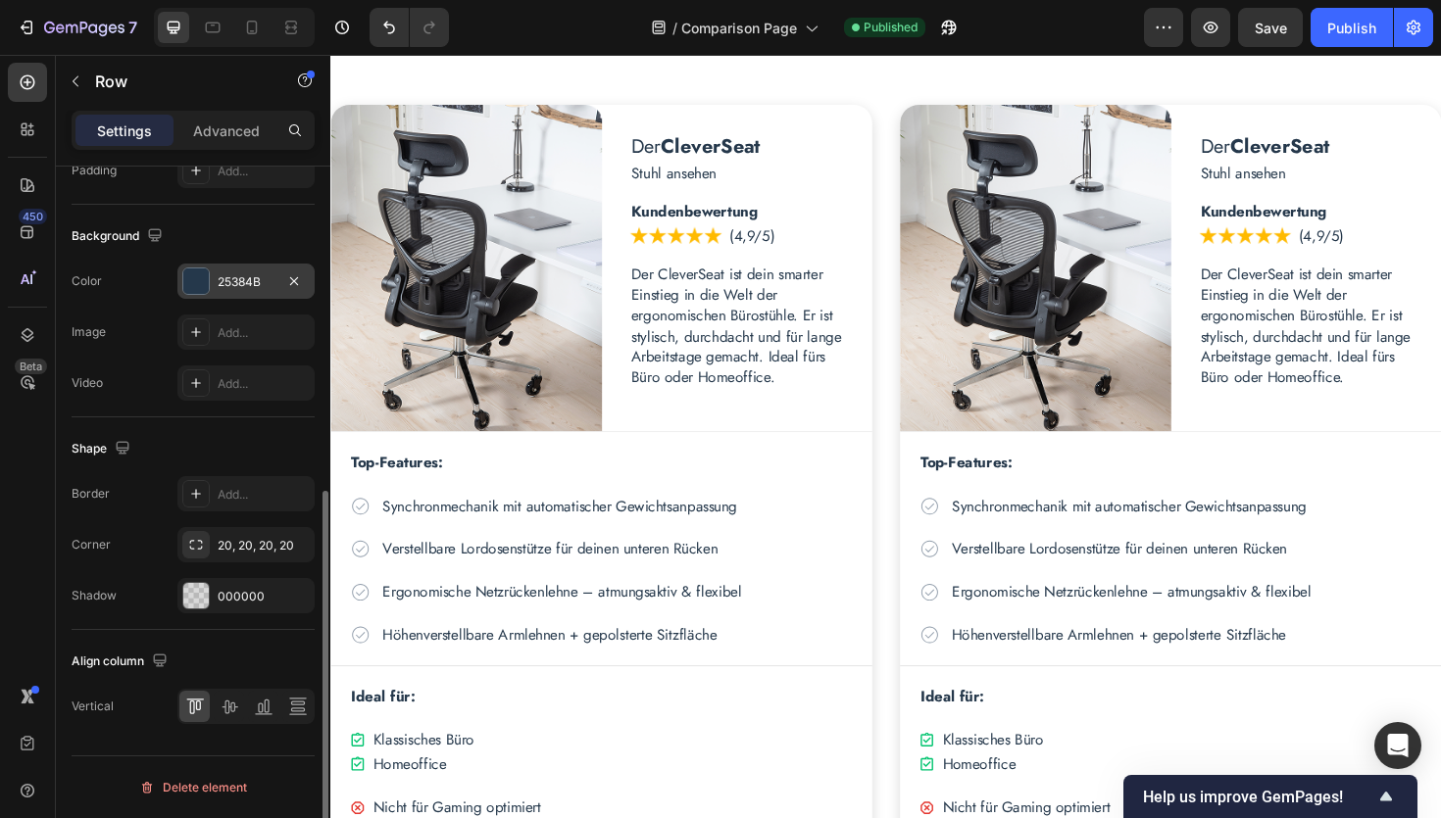
scroll to position [717, 0]
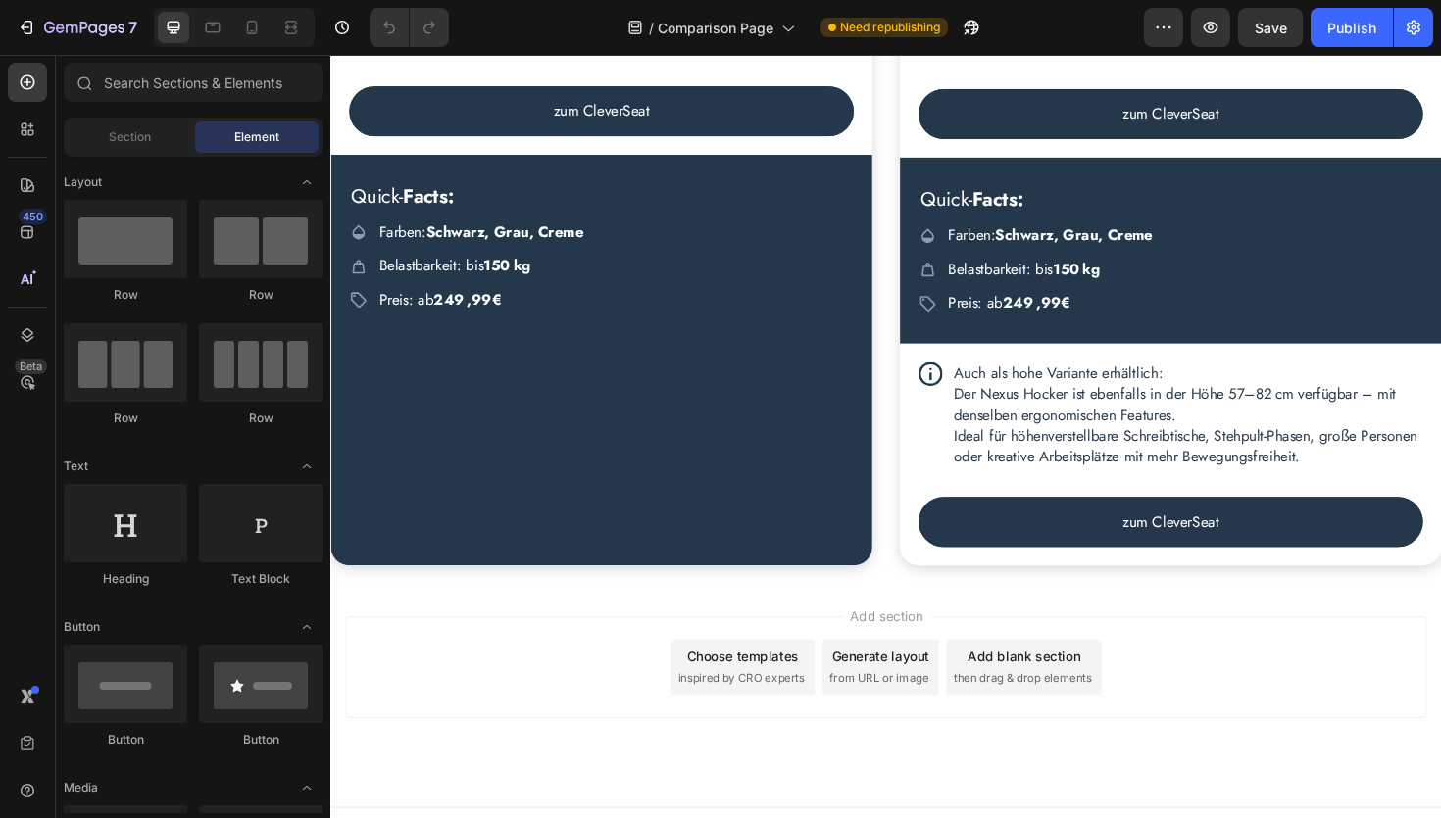
scroll to position [3816, 0]
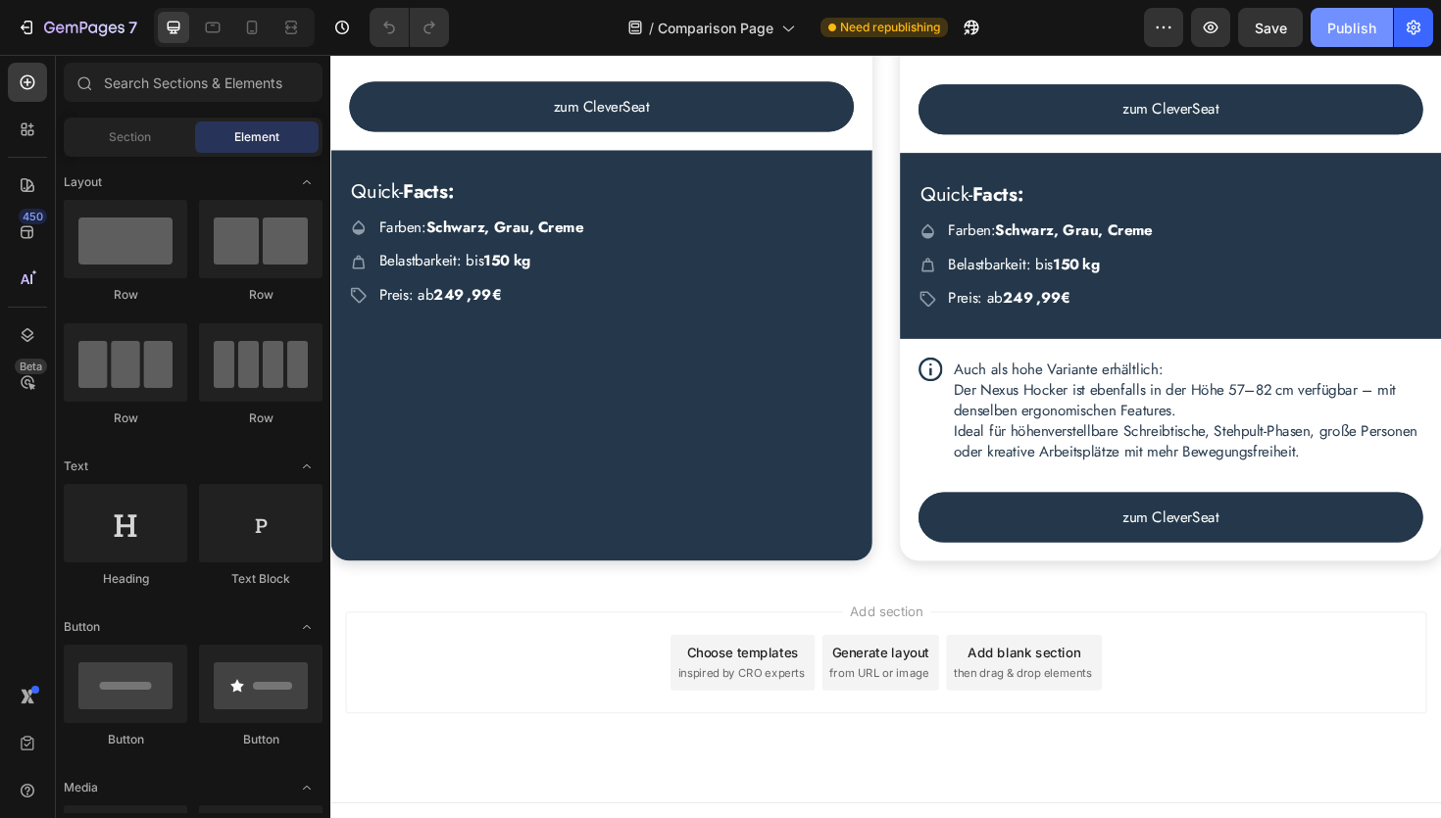
click at [1363, 30] on div "Publish" at bounding box center [1351, 28] width 49 height 21
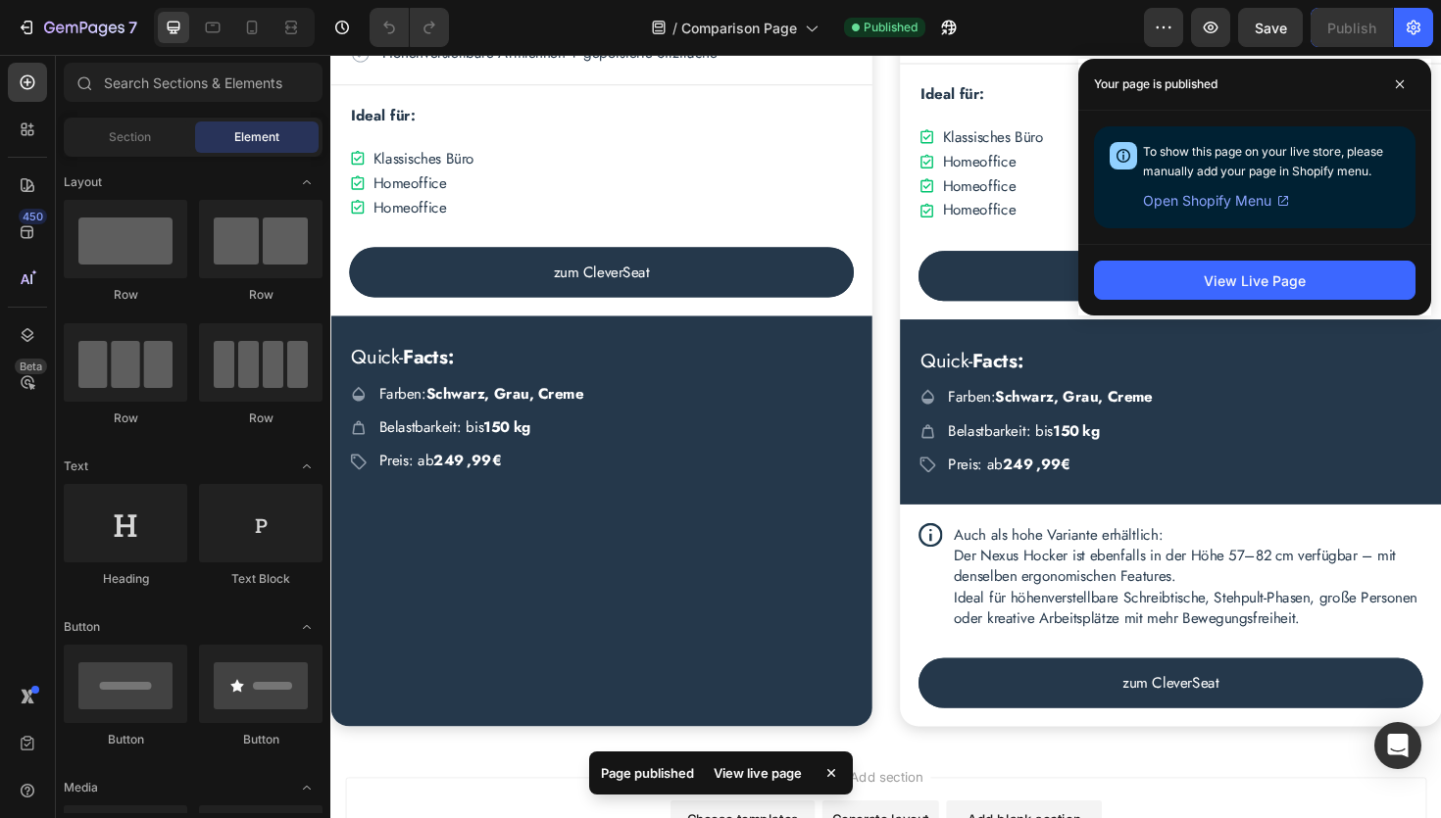
scroll to position [3669, 0]
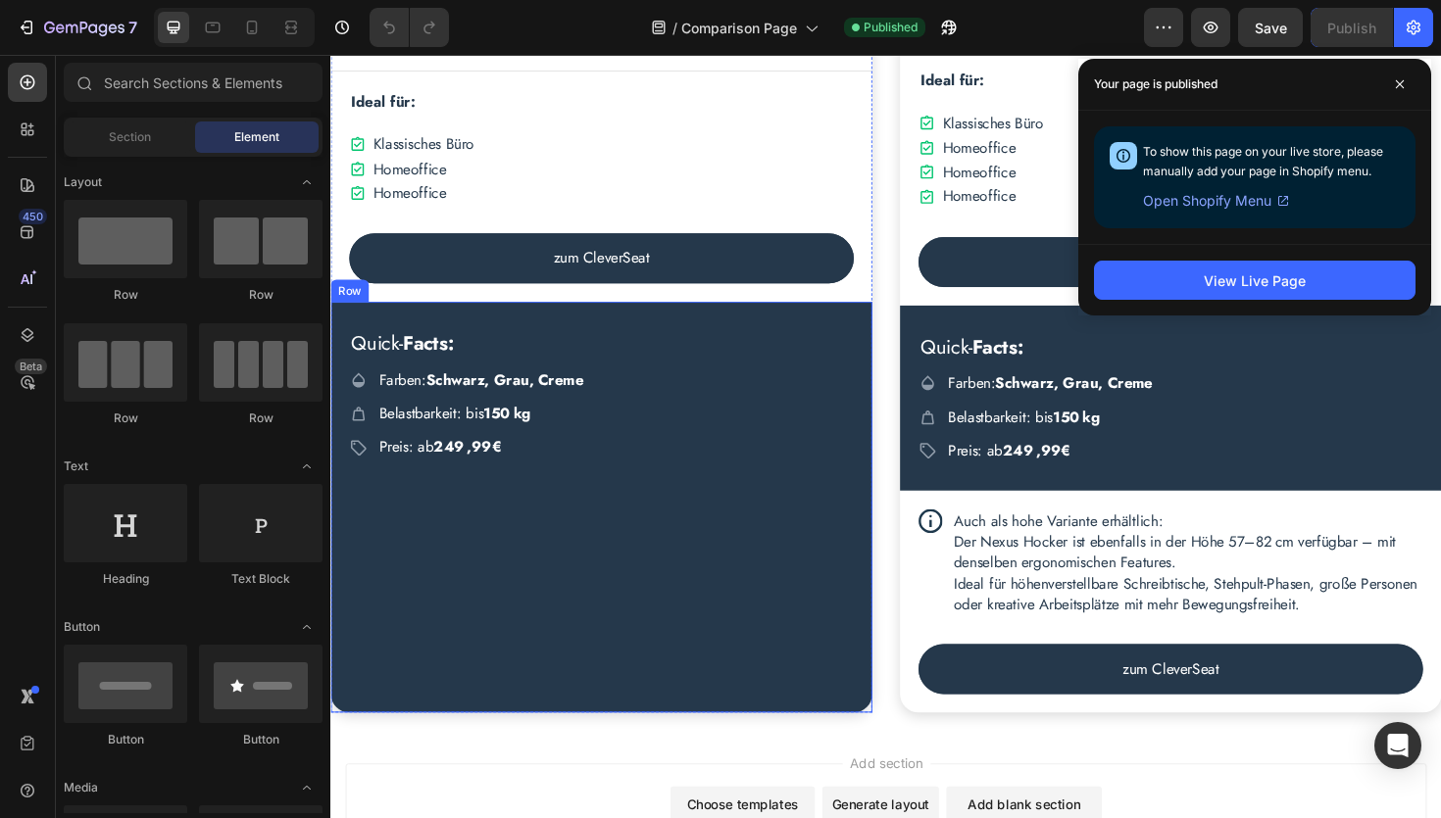
click at [346, 499] on div "Quick- Facts: Heading Icon Farben: Schwarz, Grau, Creme Text Block Row Icon Bel…" at bounding box center [616, 534] width 573 height 435
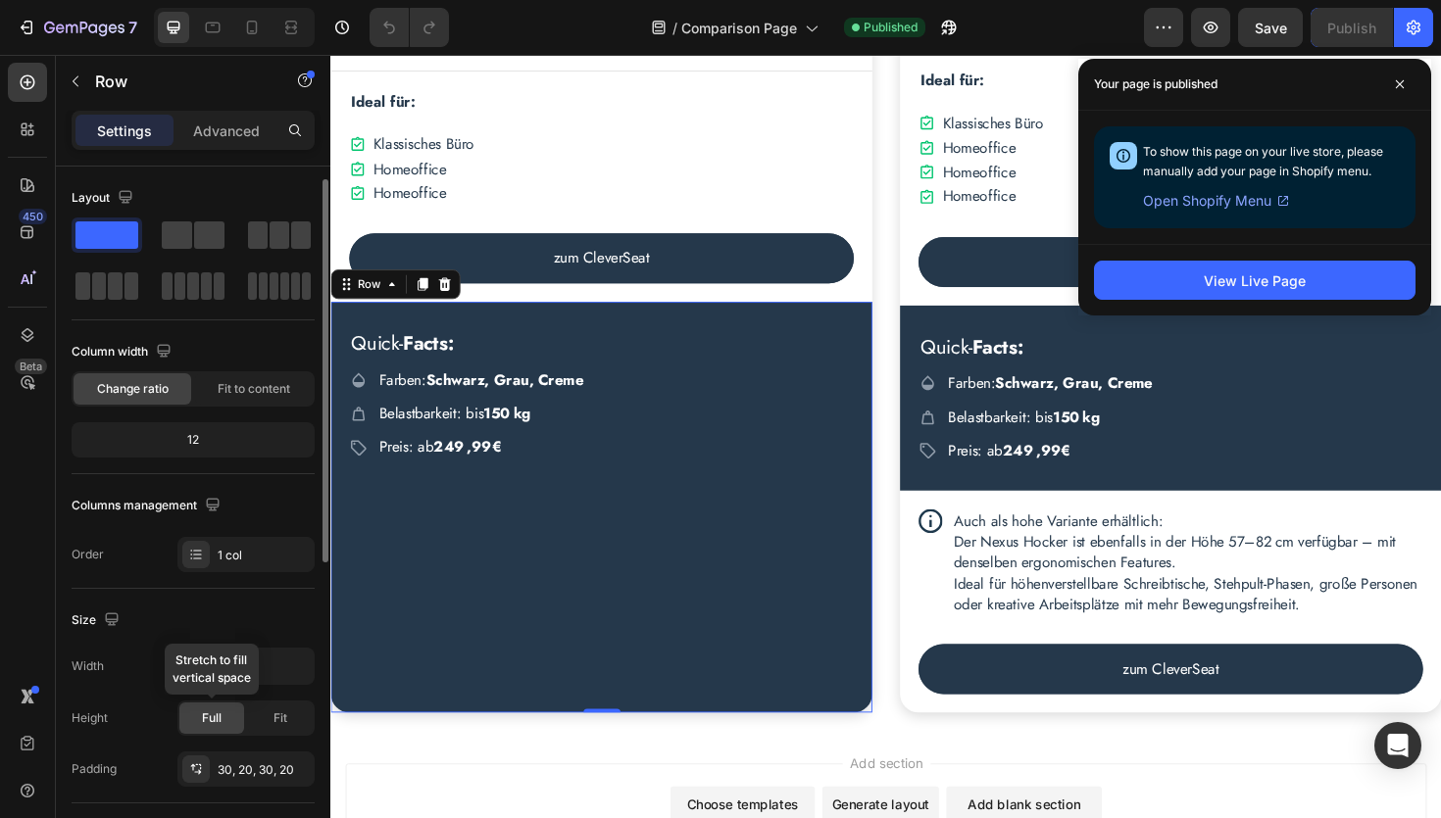
scroll to position [20, 0]
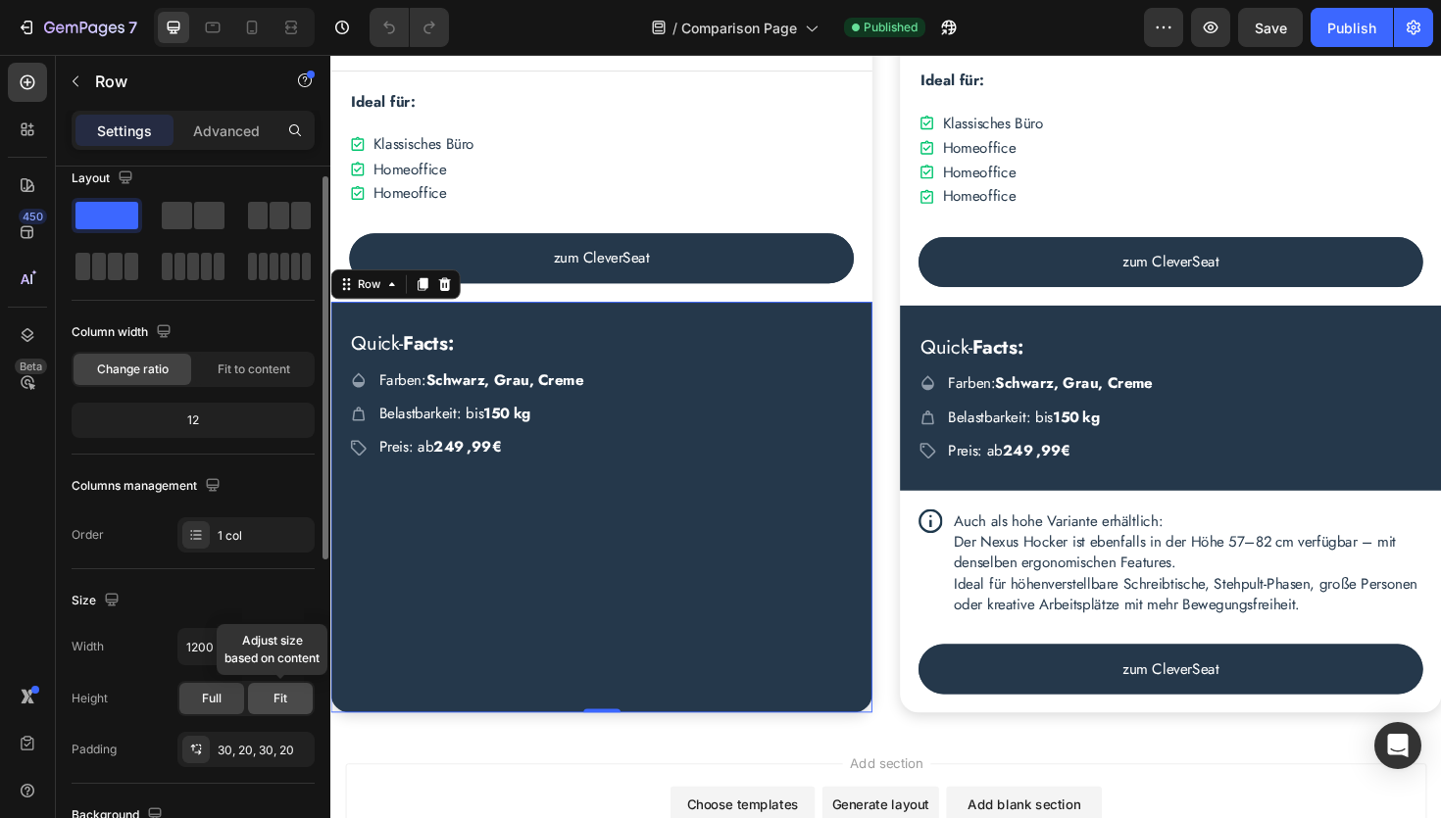
click at [289, 710] on div "Fit" at bounding box center [280, 698] width 65 height 31
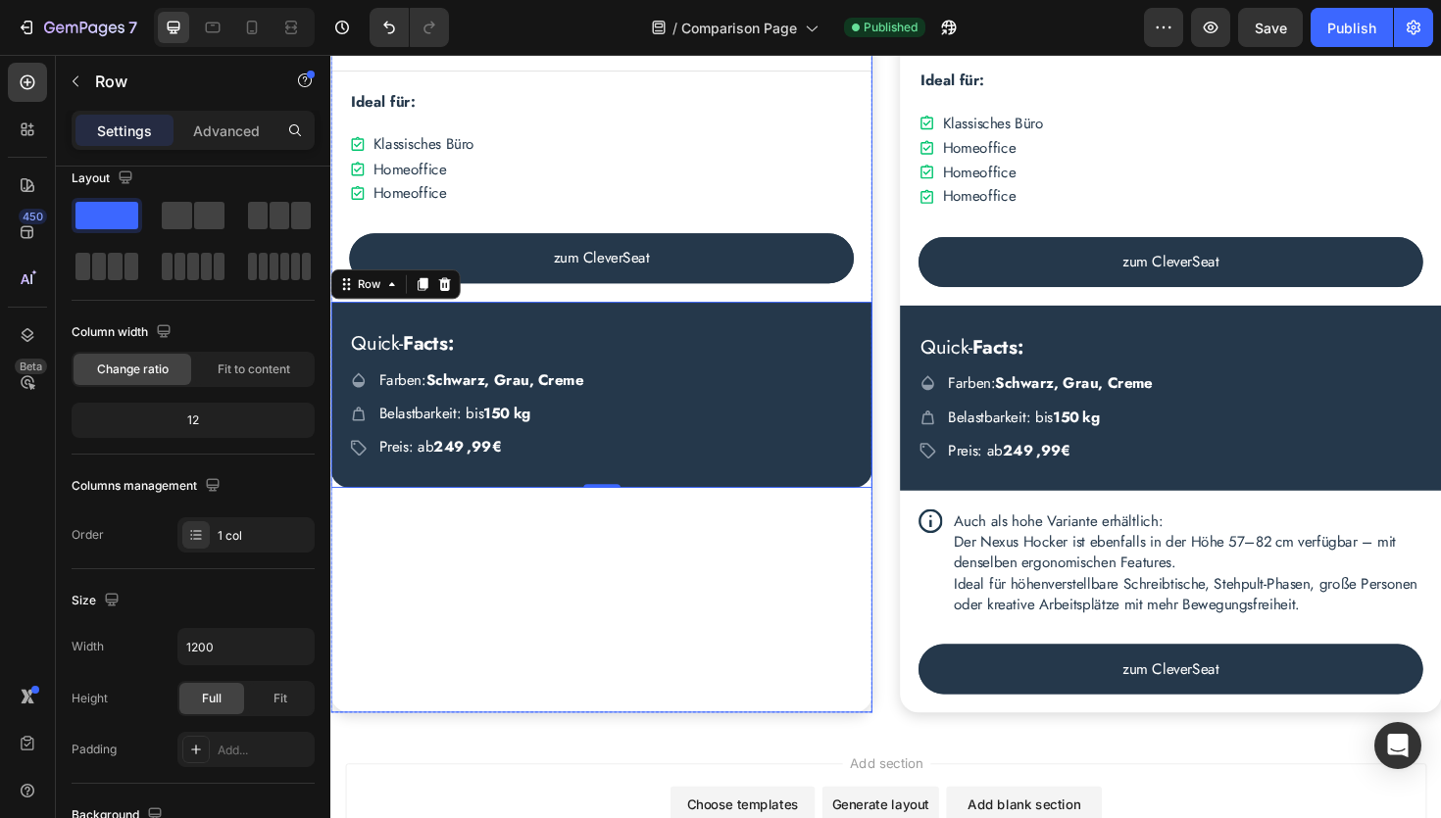
click at [505, 599] on div "Top-Features: Text Block Icon Synchronmechanik mit automatischer Gewichtsanpass…" at bounding box center [616, 242] width 573 height 1019
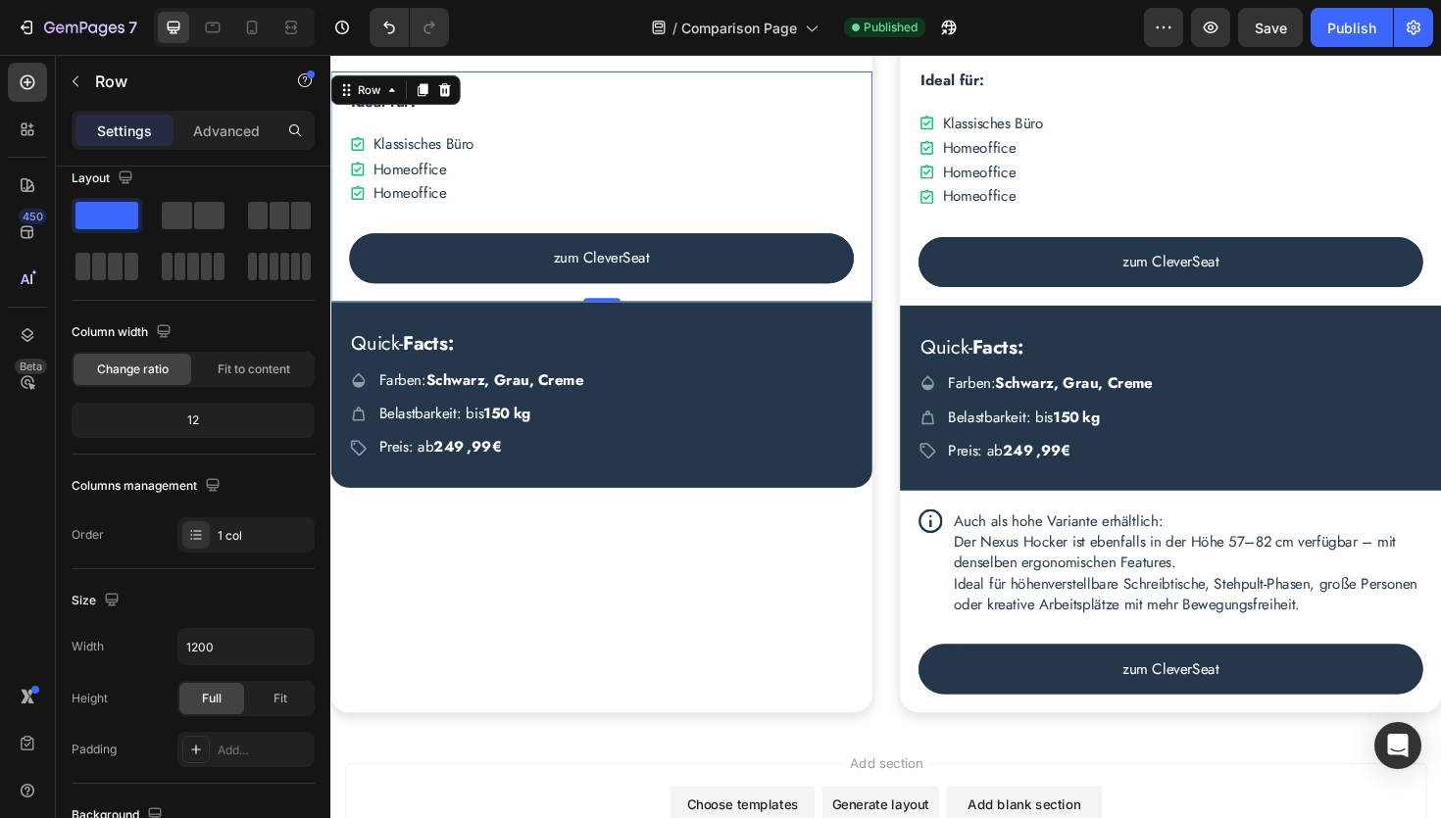
click at [342, 298] on div "Ideal für: Text Block Icon Klassisches Büro Text Block Row Icon Homeoffice Text…" at bounding box center [616, 195] width 573 height 245
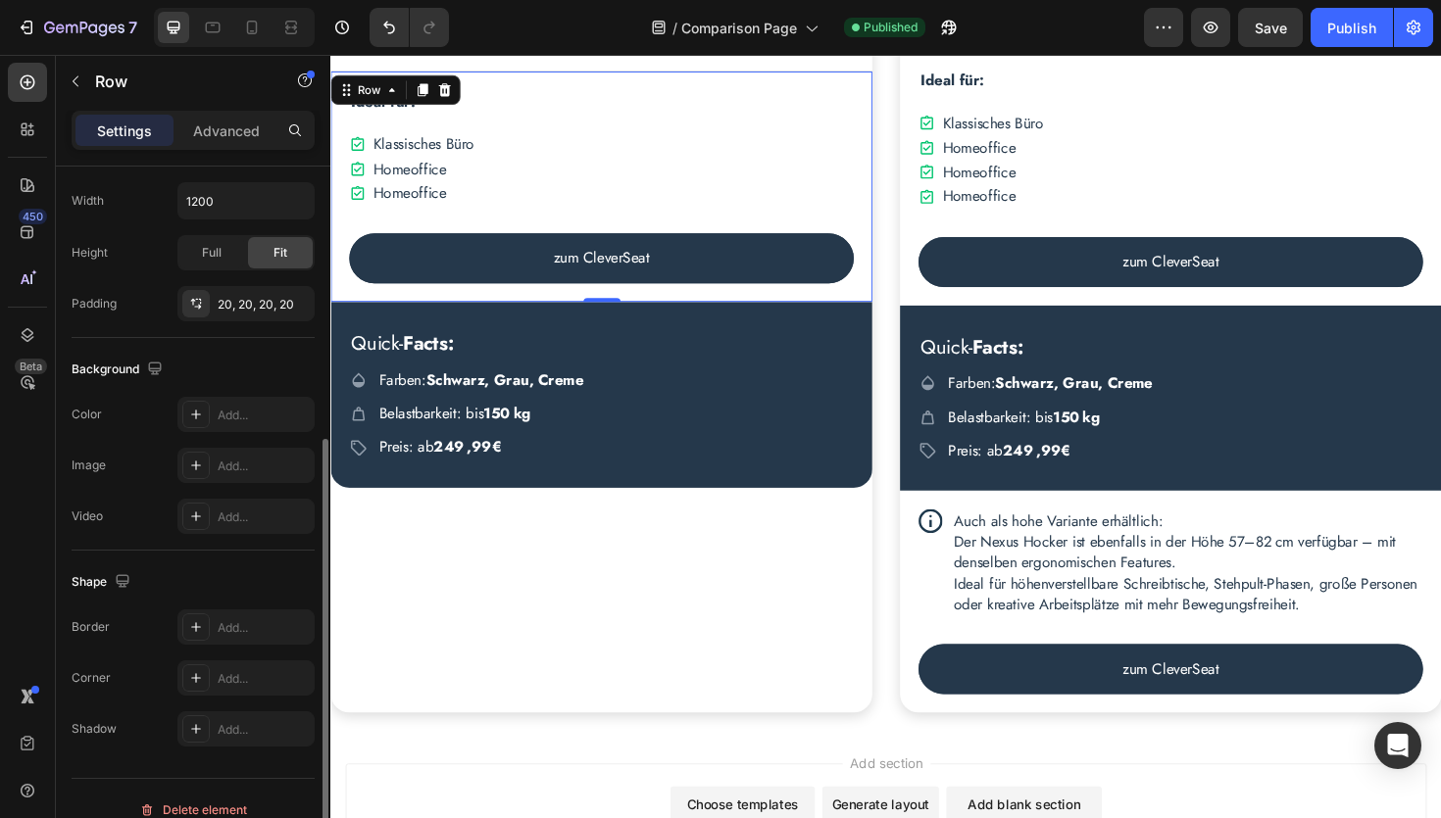
scroll to position [468, 0]
click at [226, 136] on p "Advanced" at bounding box center [226, 131] width 67 height 21
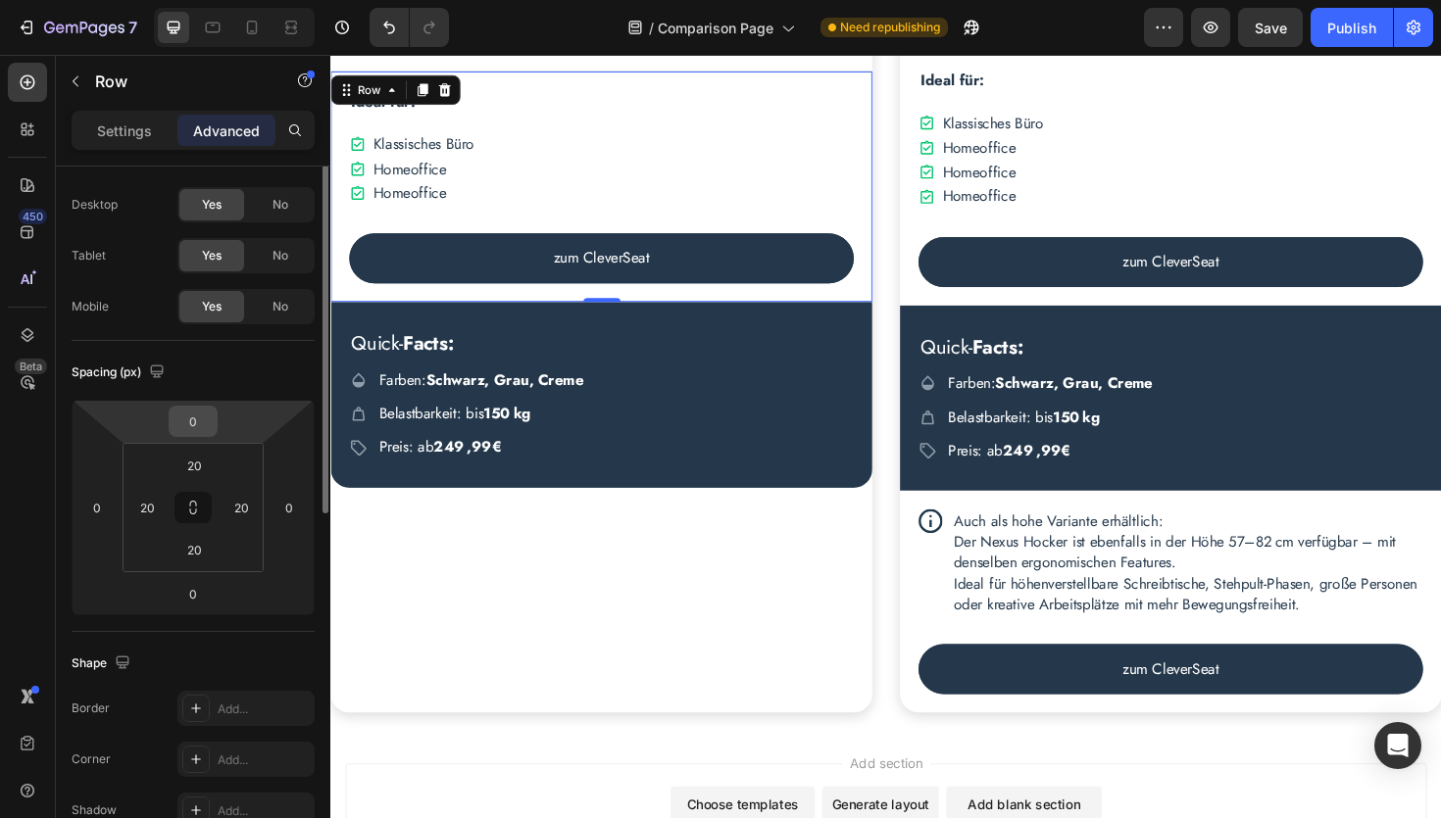
scroll to position [0, 0]
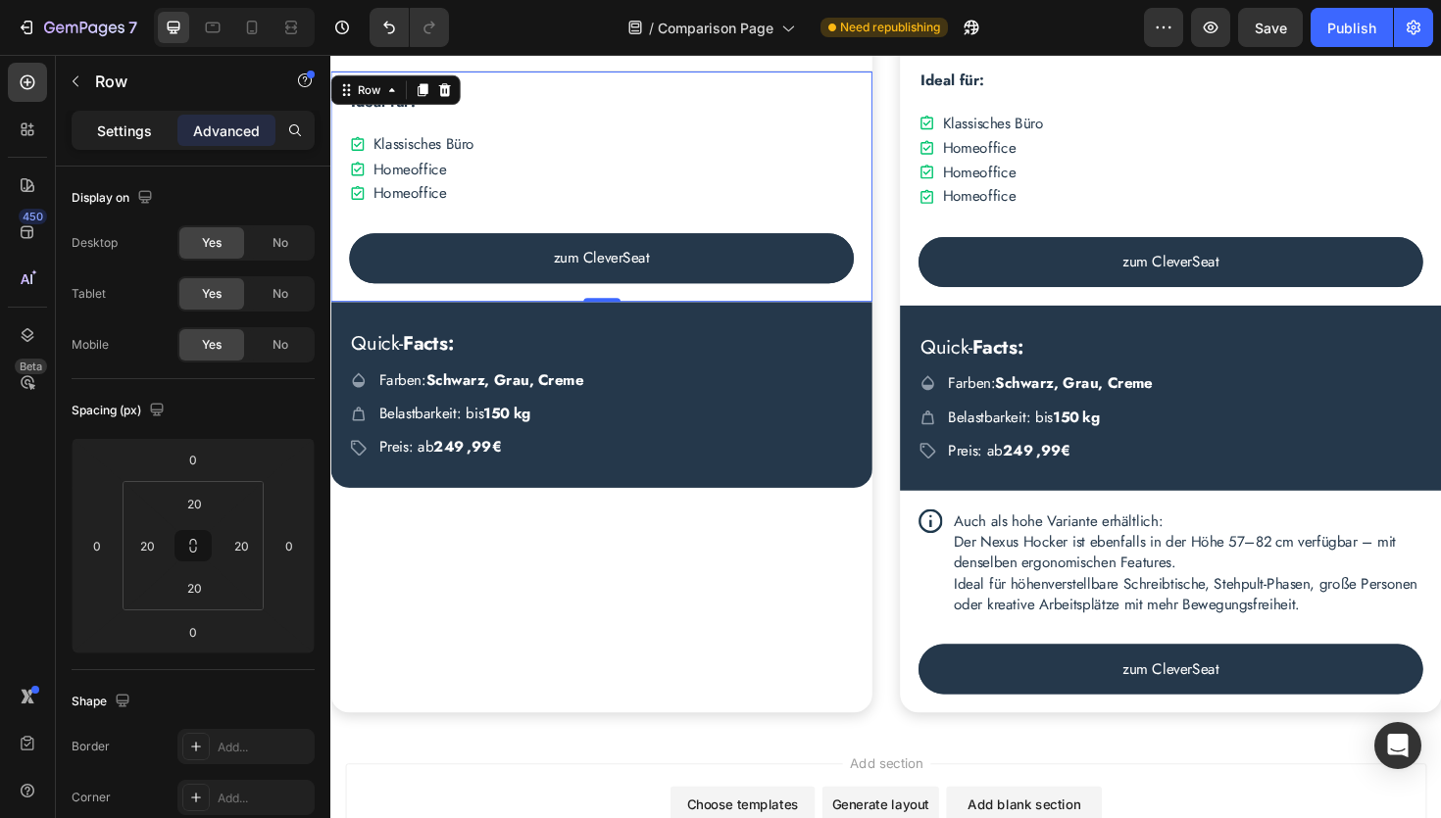
click at [119, 139] on p "Settings" at bounding box center [124, 131] width 55 height 21
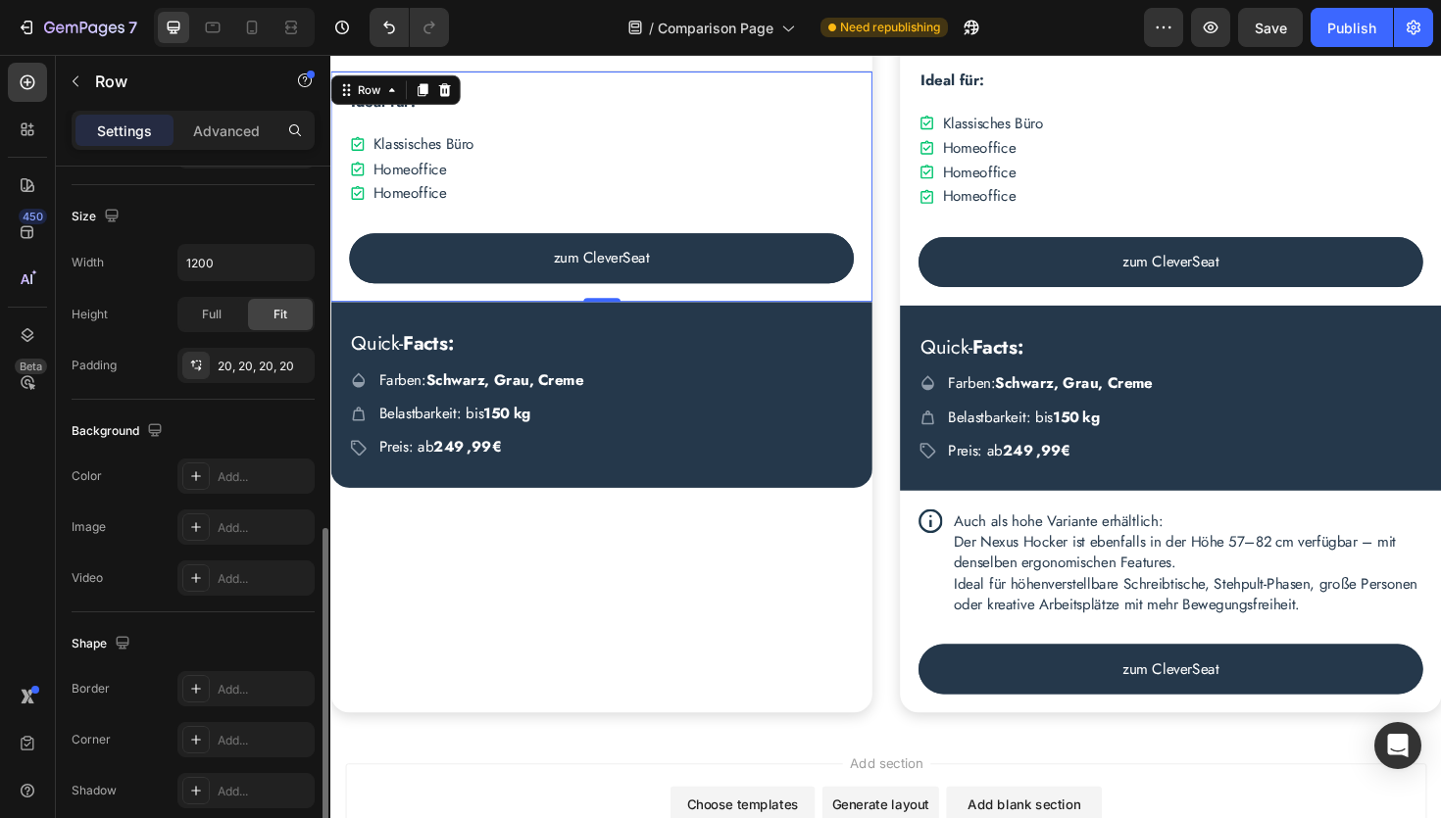
scroll to position [488, 0]
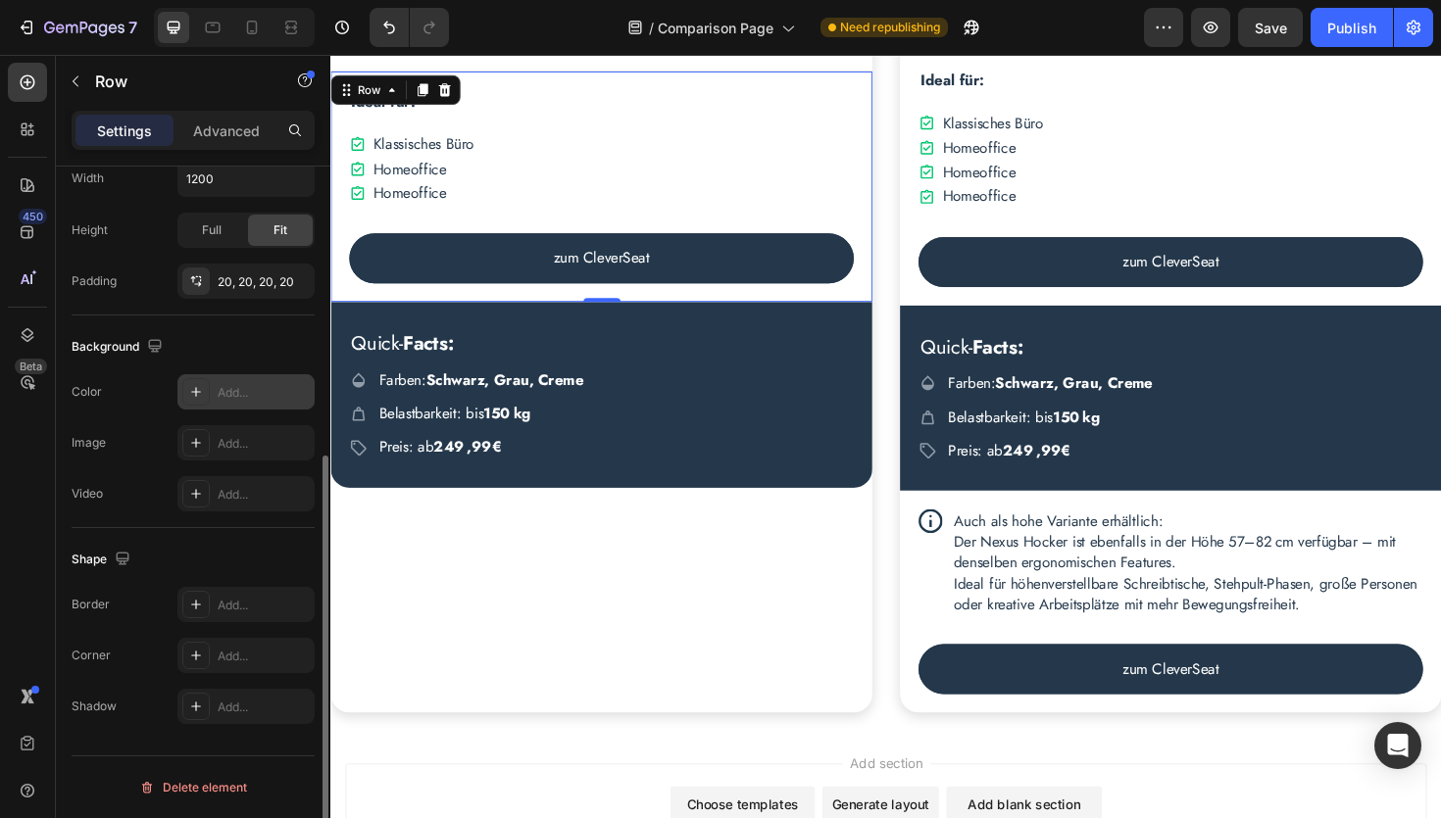
click at [236, 386] on div "Add..." at bounding box center [264, 393] width 92 height 18
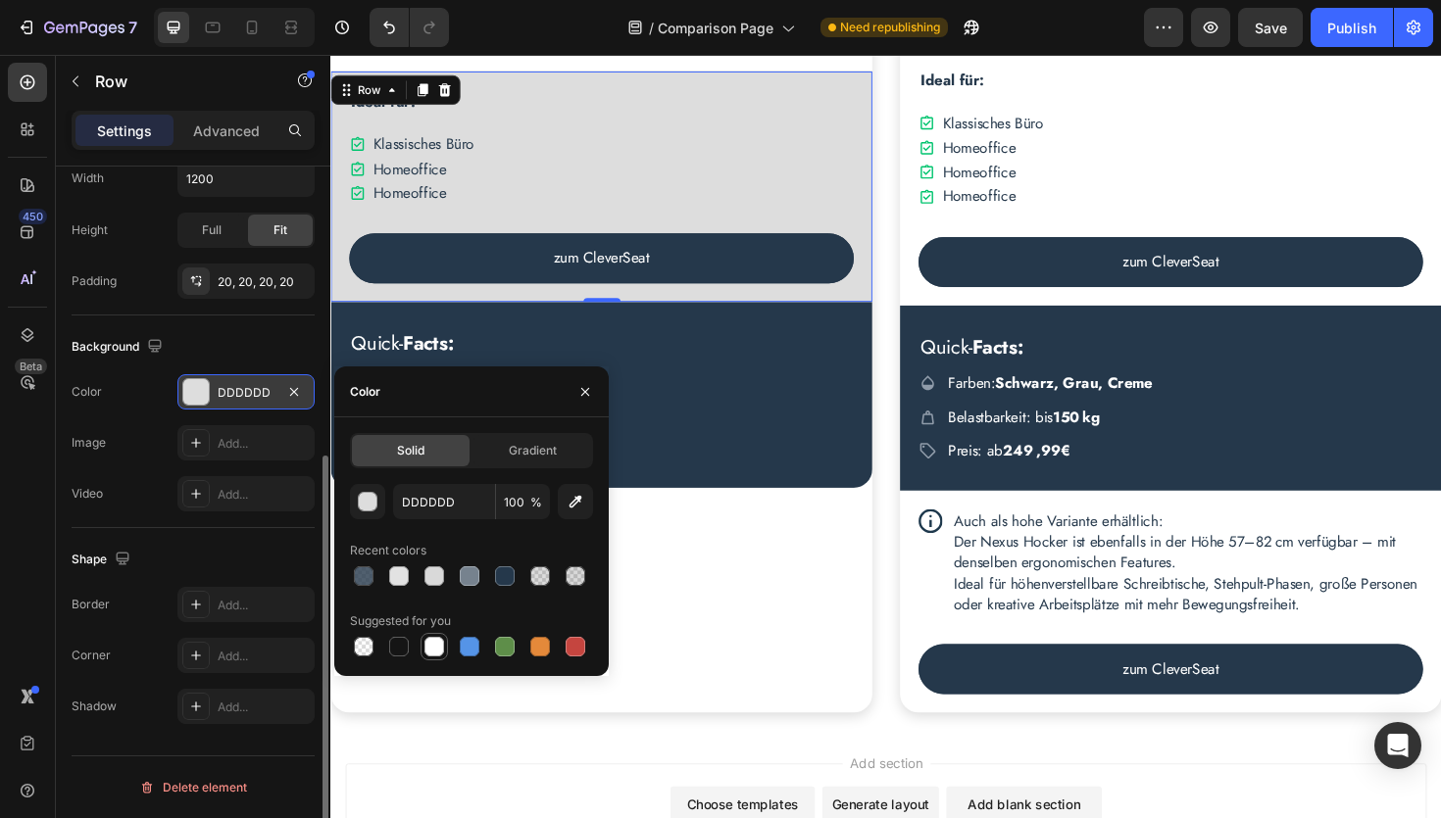
click at [440, 650] on div at bounding box center [434, 647] width 20 height 20
type input "FFFFFF"
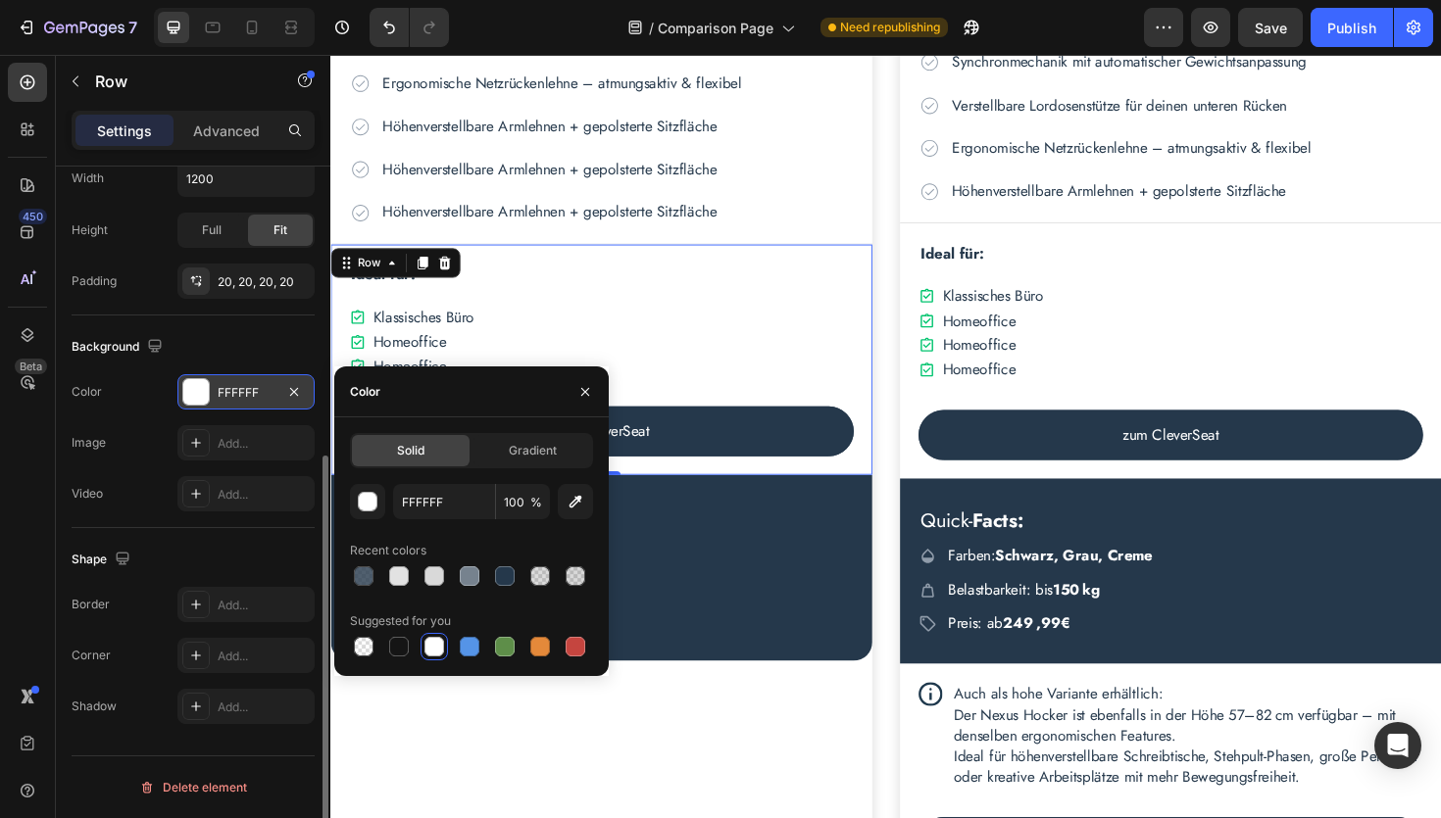
scroll to position [3461, 0]
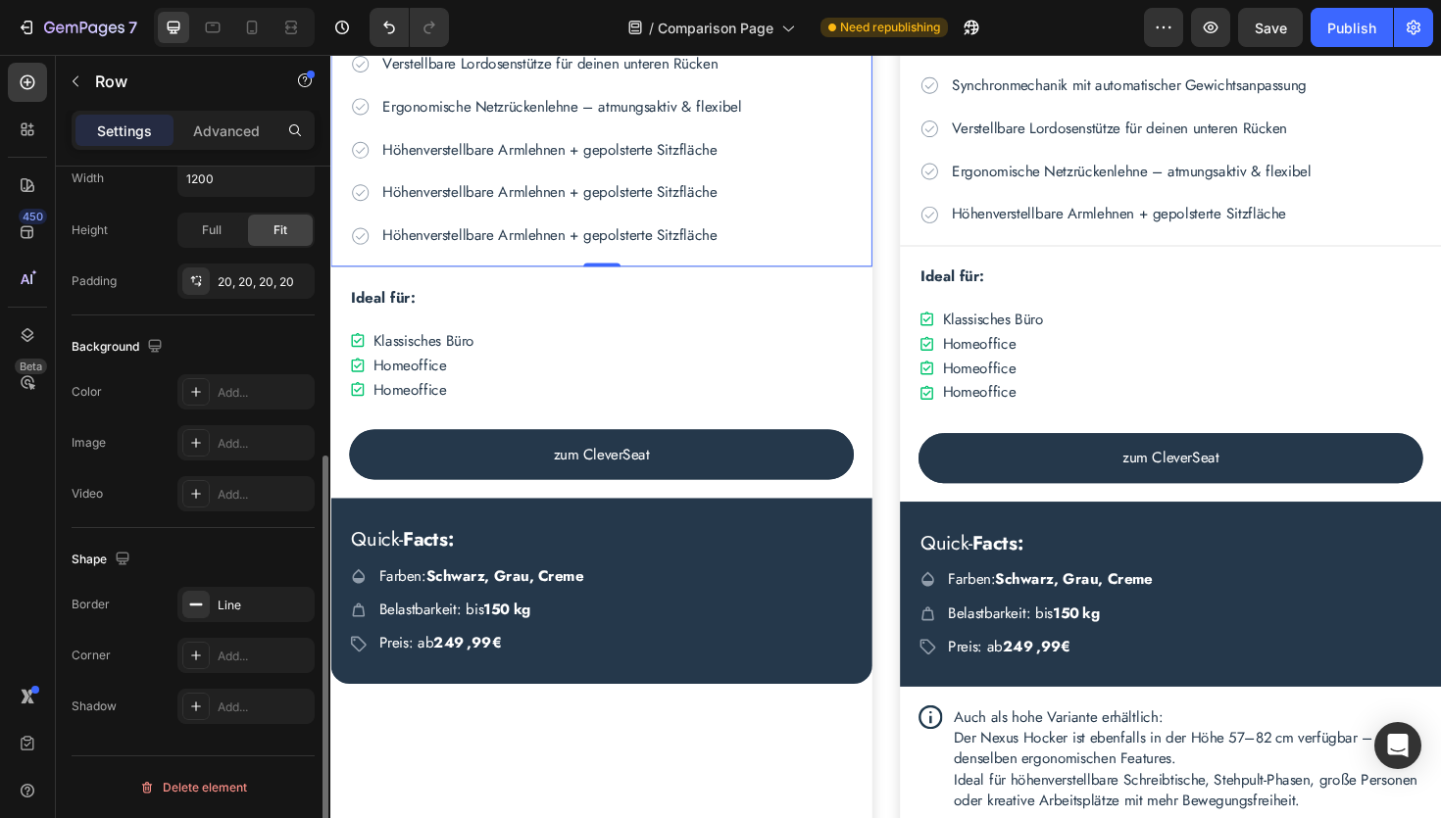
click at [846, 278] on div "Top-Features: Text Block Icon Synchronmechanik mit automatischer Gewichtsanpass…" at bounding box center [616, 110] width 573 height 339
click at [234, 394] on div "Add..." at bounding box center [264, 393] width 92 height 18
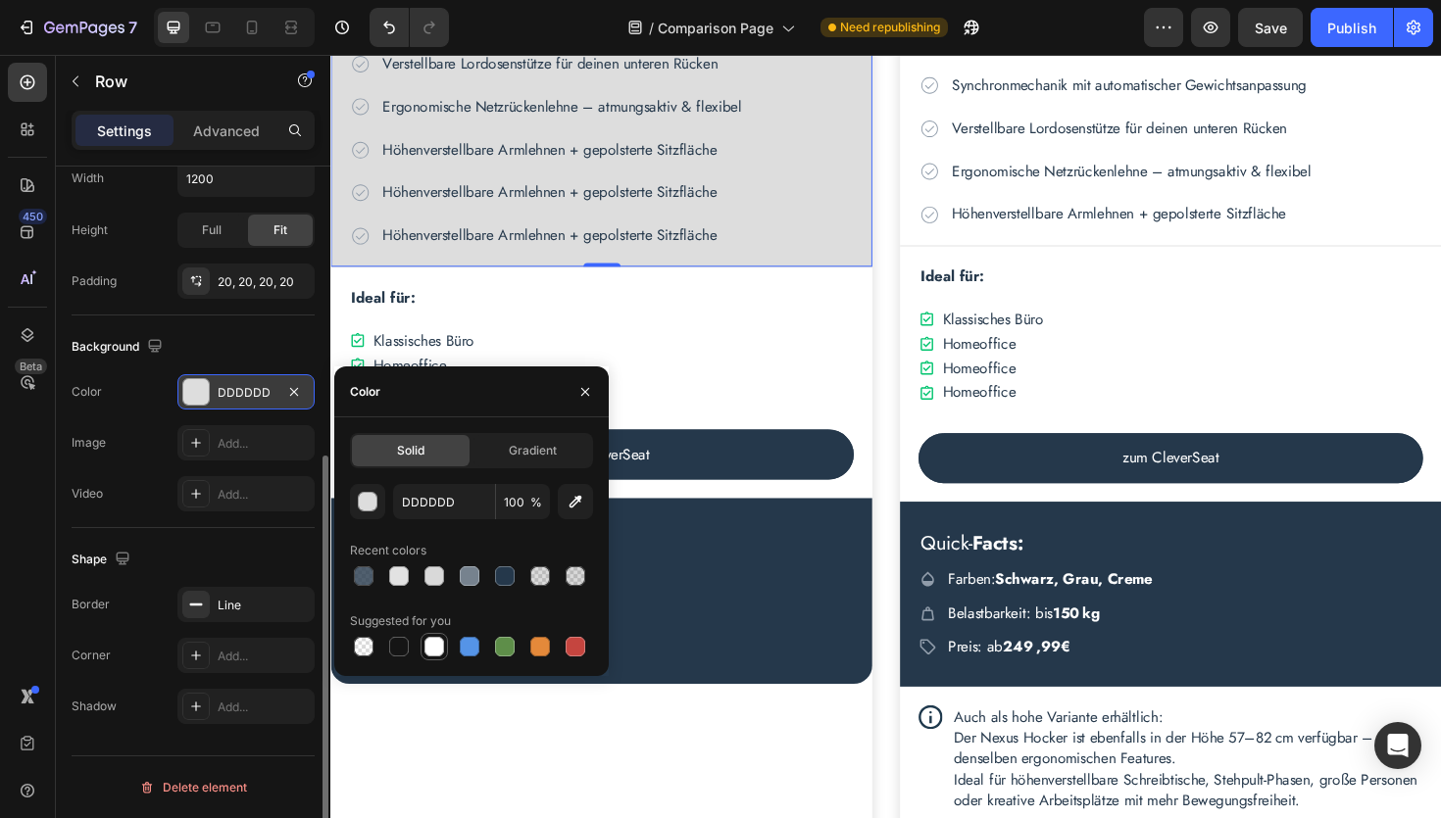
click at [433, 655] on div at bounding box center [434, 647] width 20 height 20
type input "FFFFFF"
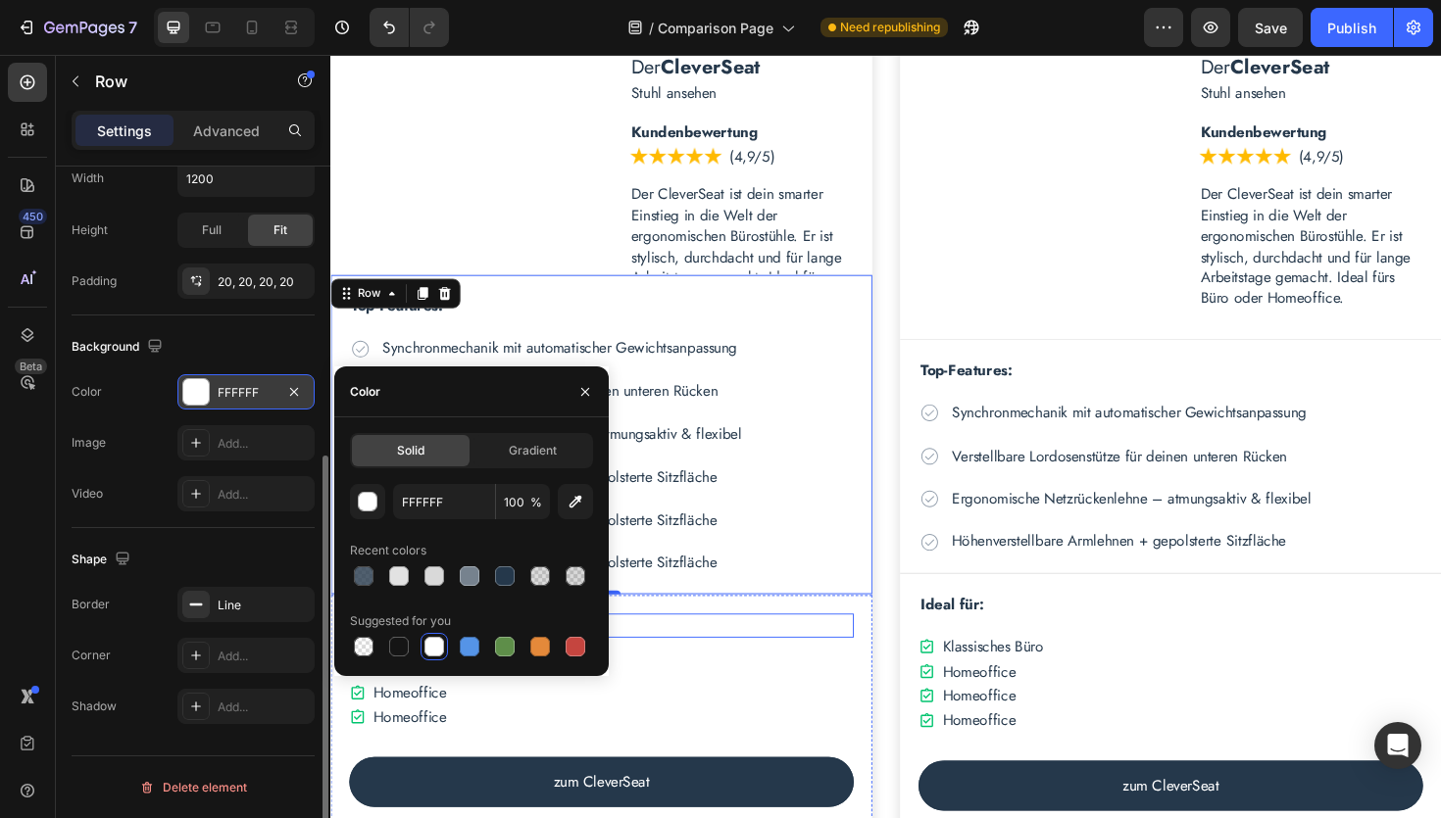
scroll to position [3058, 0]
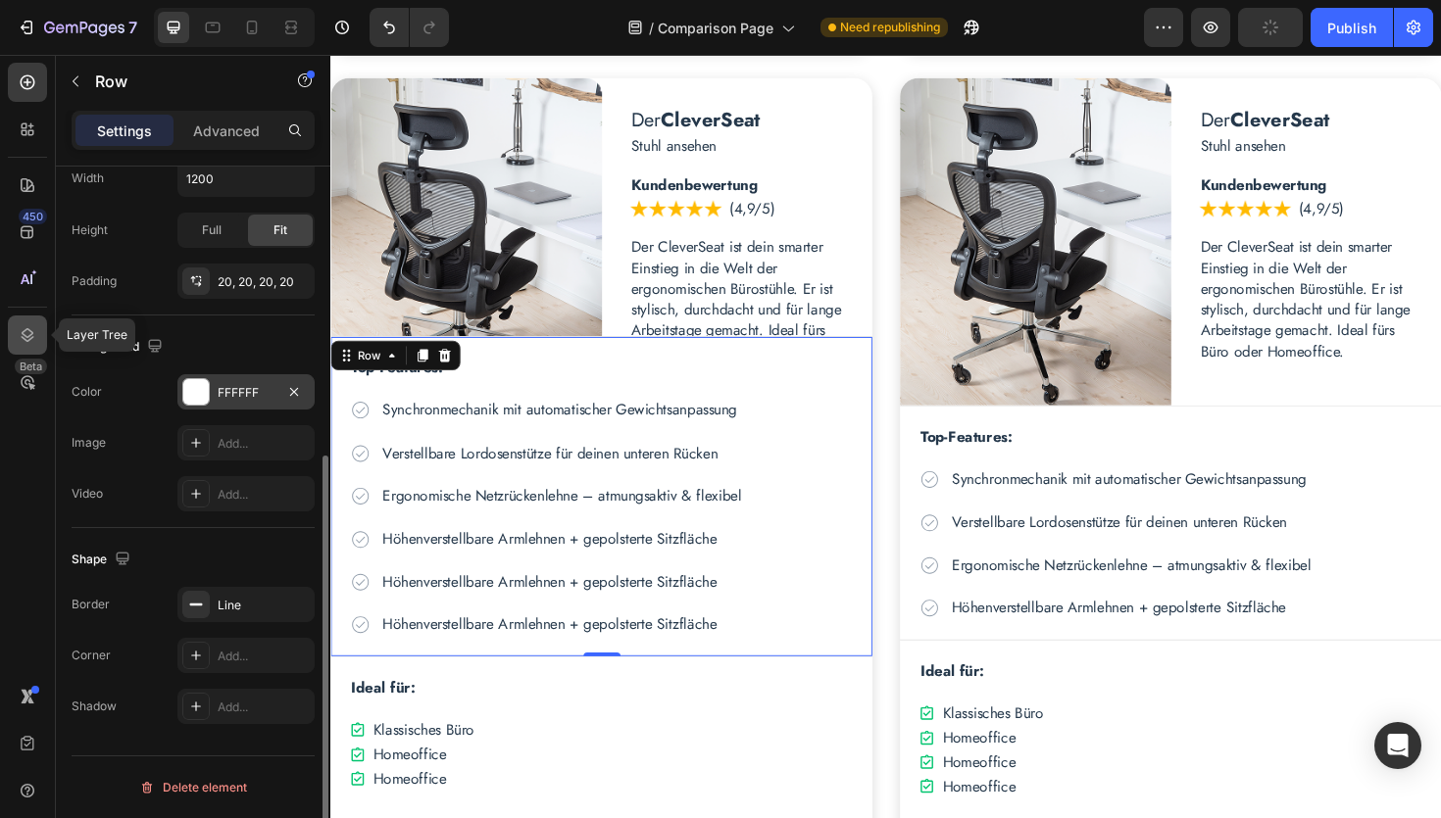
click at [21, 333] on icon at bounding box center [28, 335] width 20 height 20
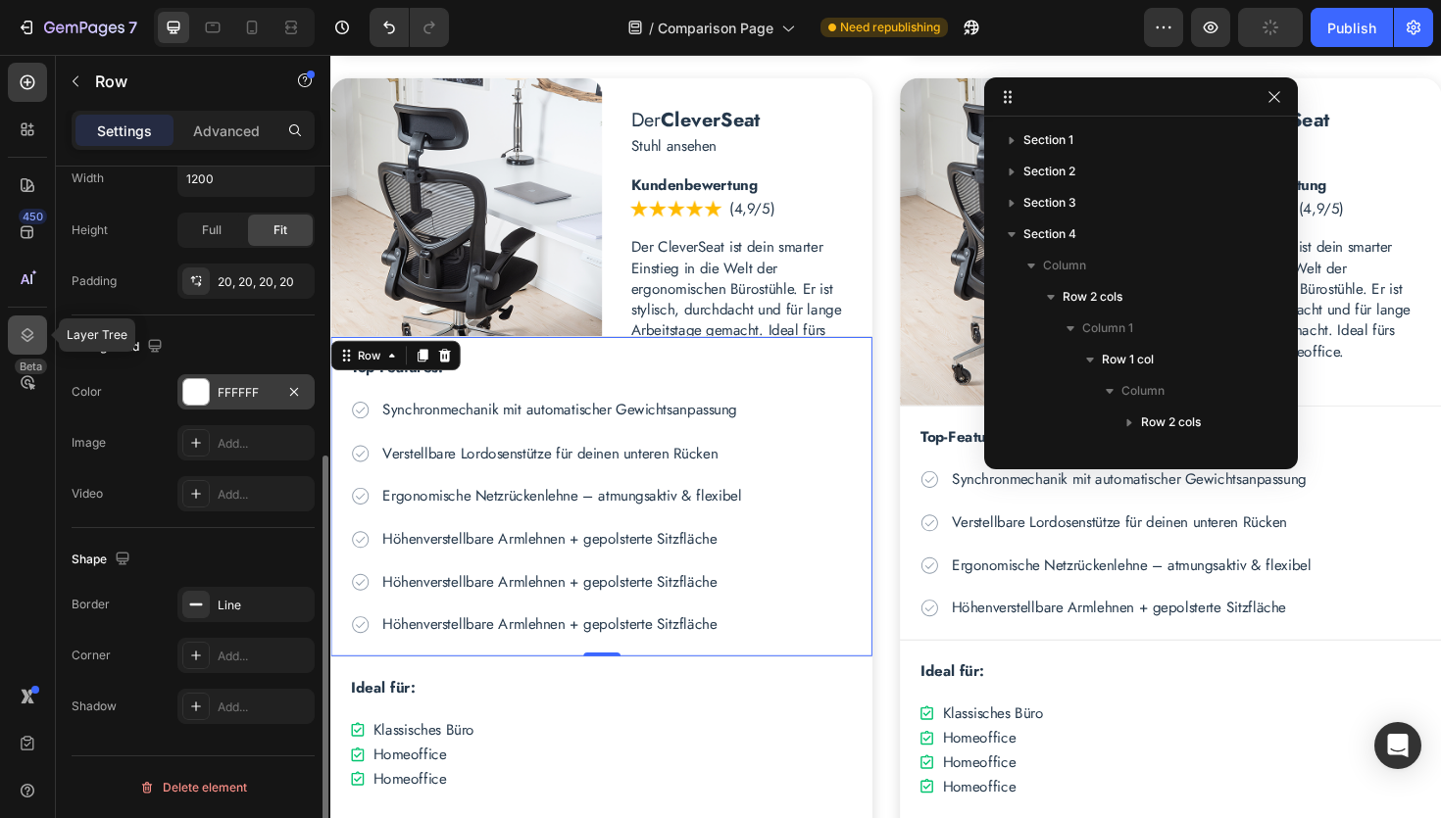
scroll to position [210, 0]
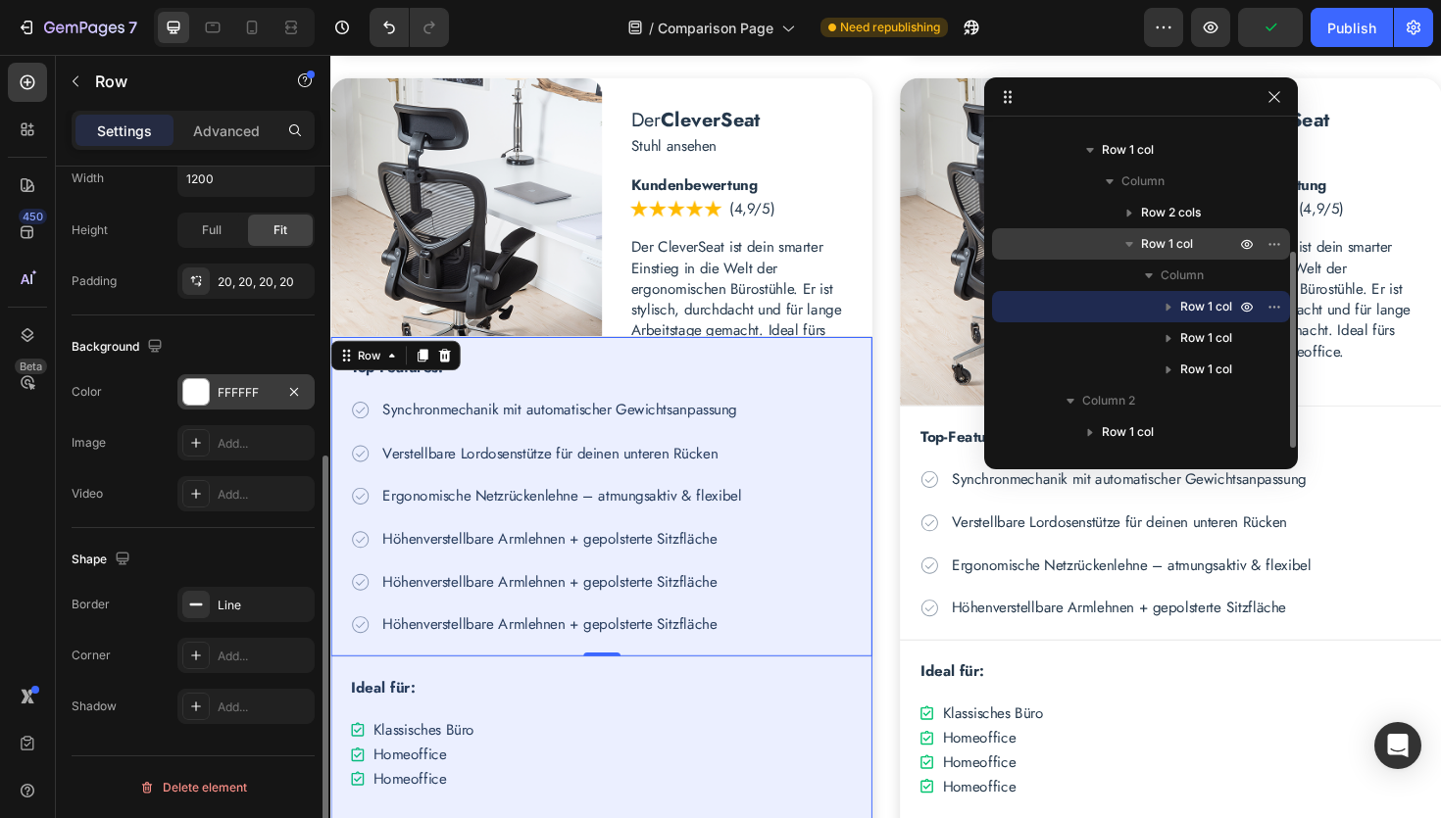
click at [1158, 243] on span "Row 1 col" at bounding box center [1167, 244] width 52 height 20
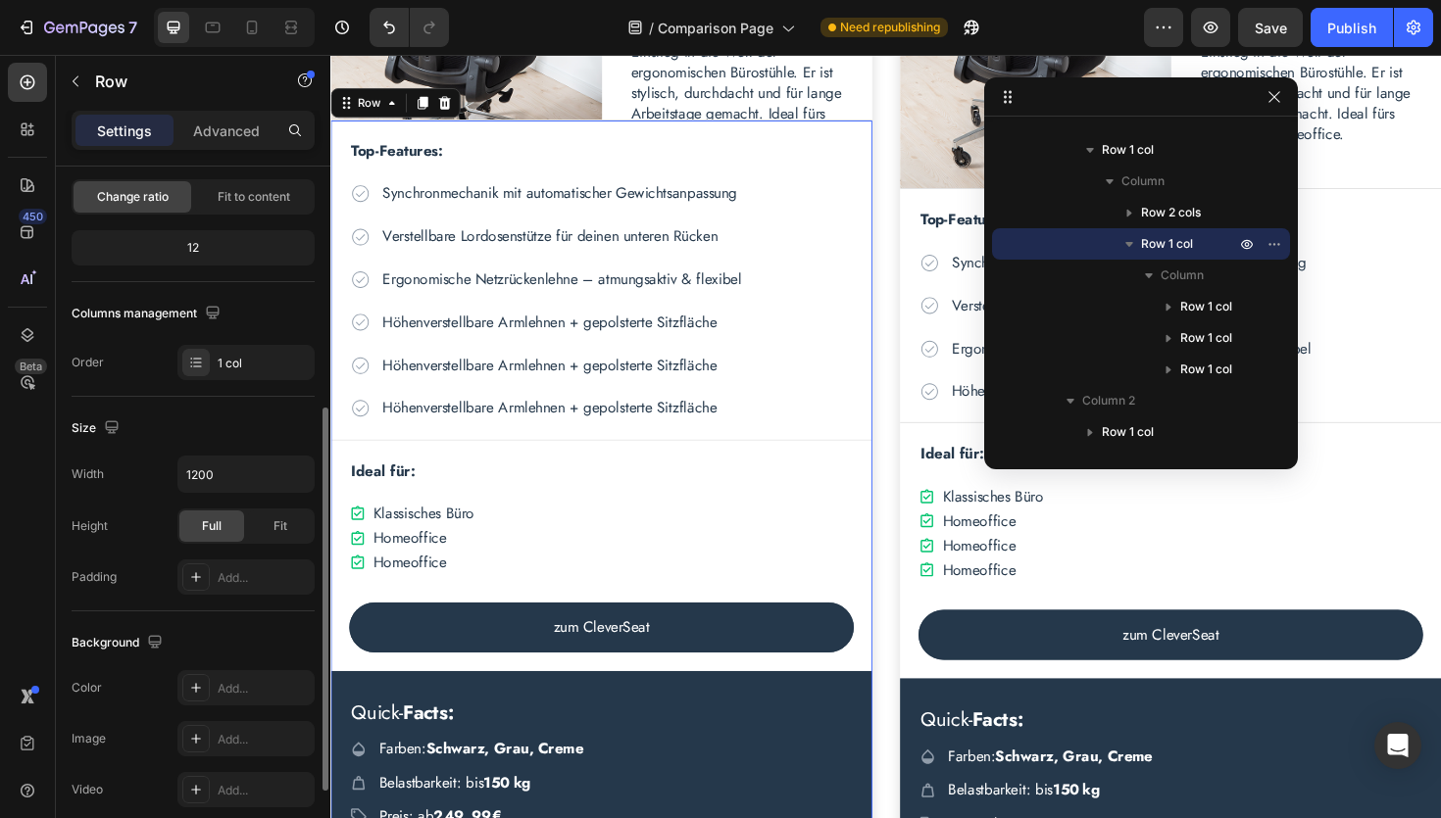
scroll to position [0, 0]
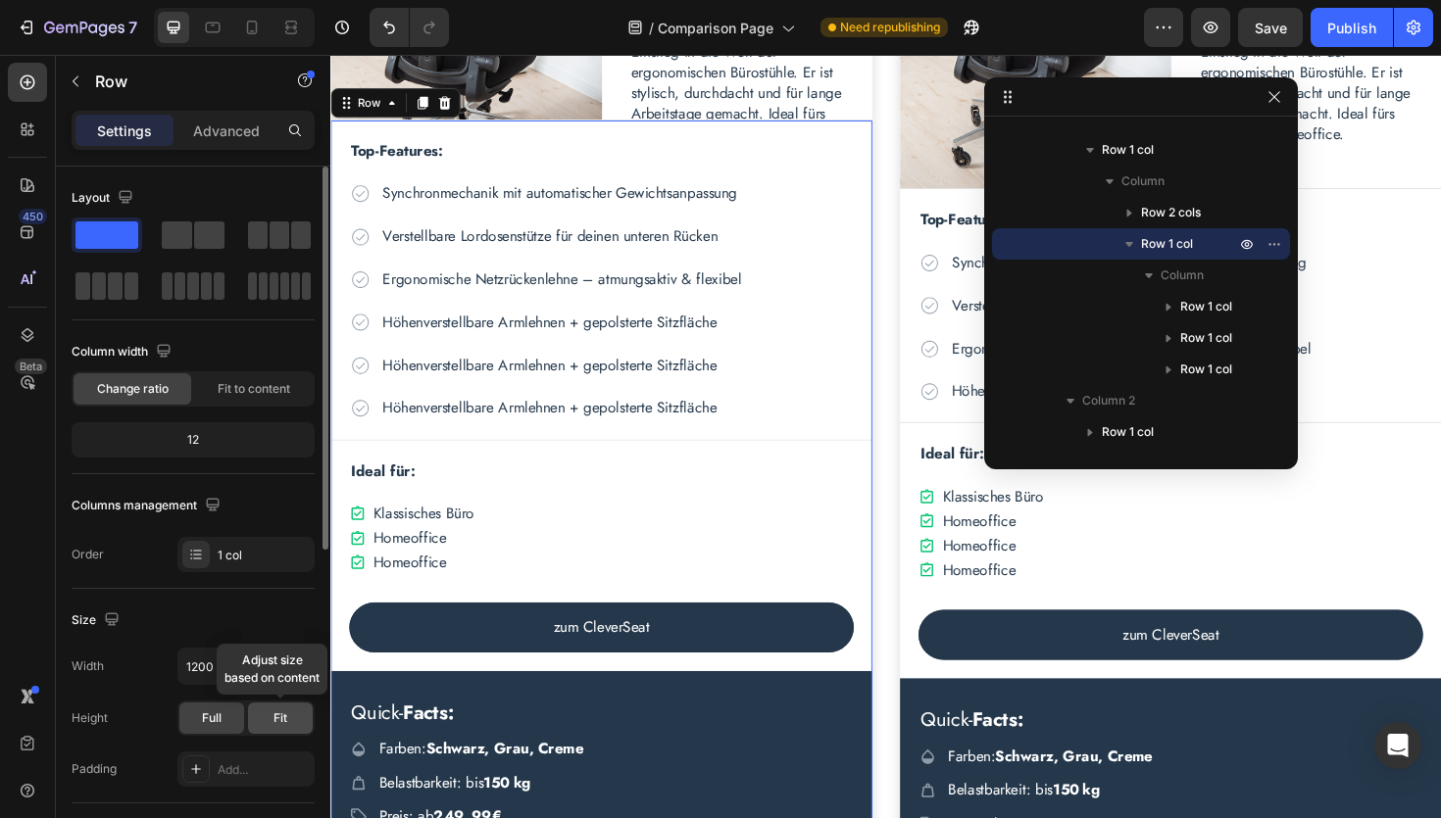
click at [290, 713] on div "Fit" at bounding box center [280, 718] width 65 height 31
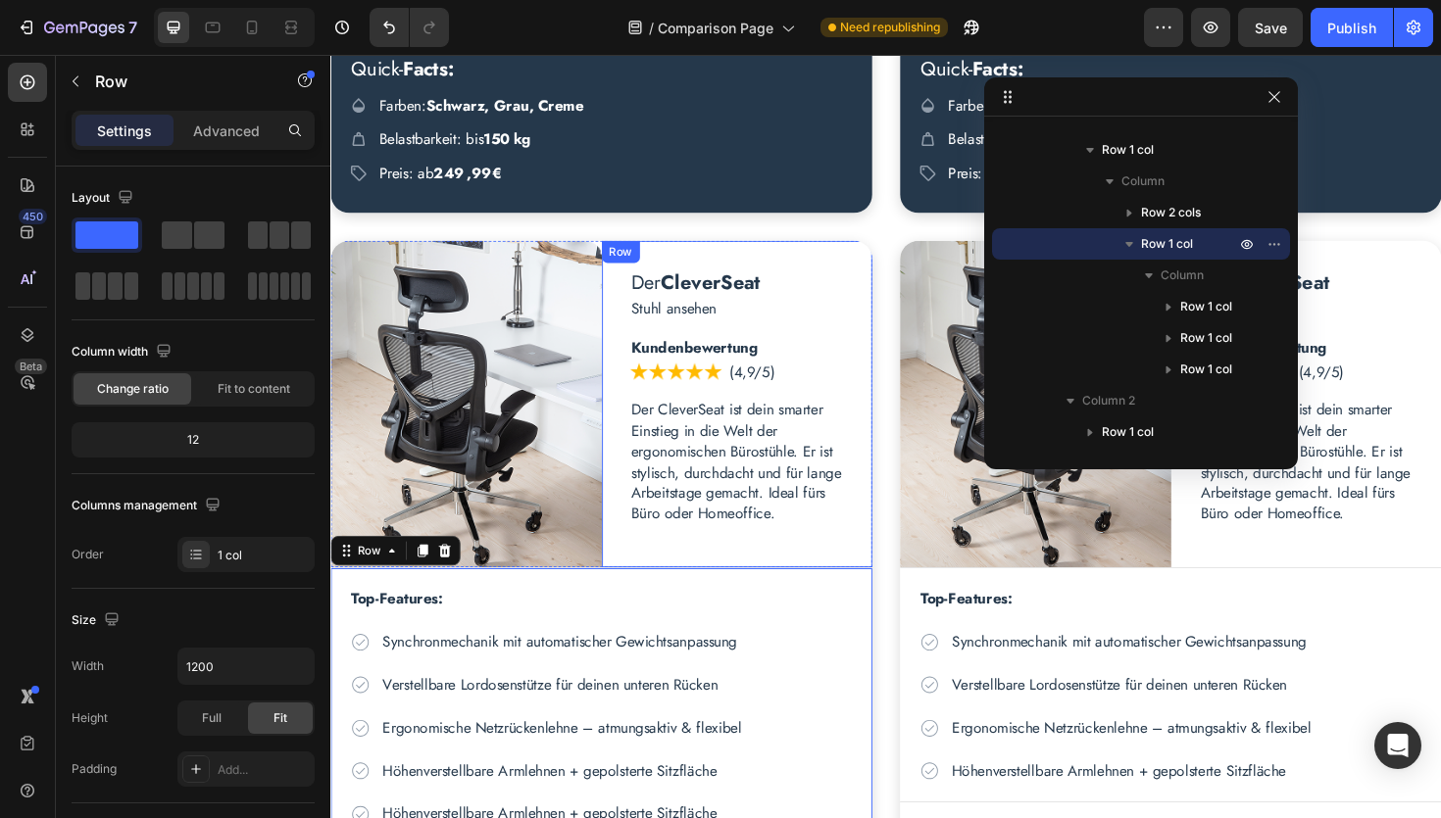
scroll to position [2881, 0]
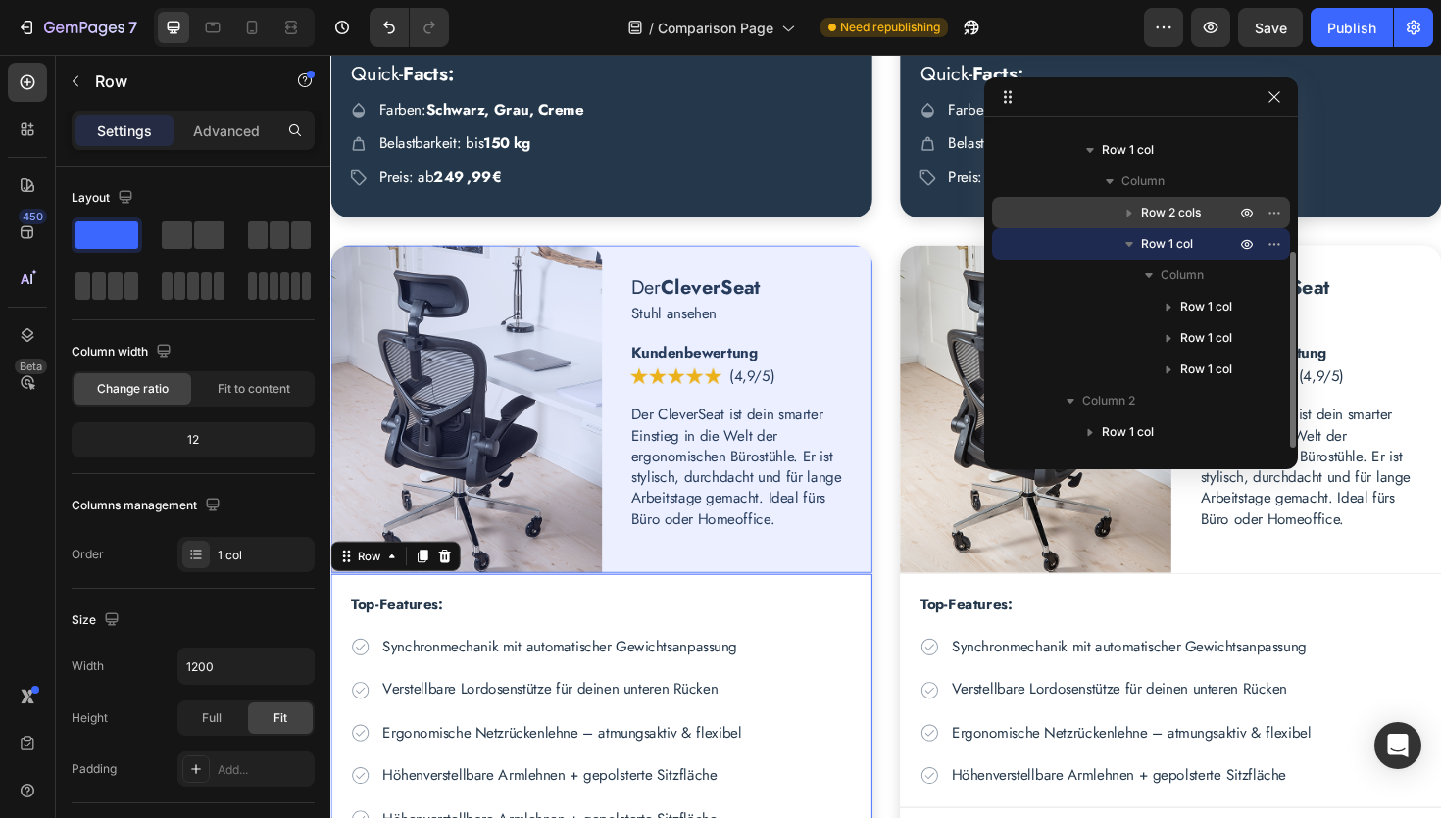
click at [1186, 216] on span "Row 2 cols" at bounding box center [1171, 213] width 60 height 20
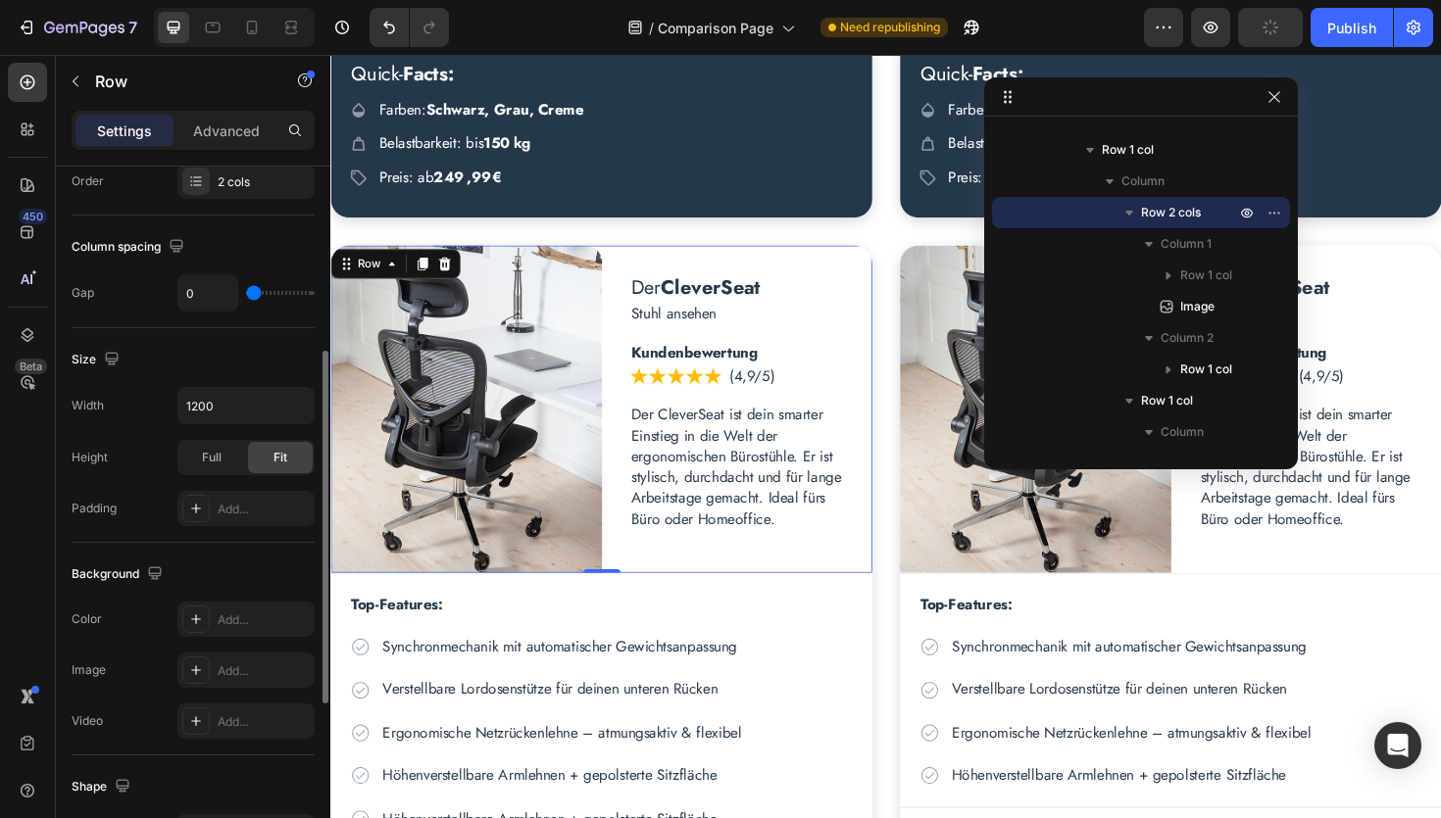
scroll to position [375, 0]
click at [257, 610] on div "Add..." at bounding box center [264, 619] width 92 height 18
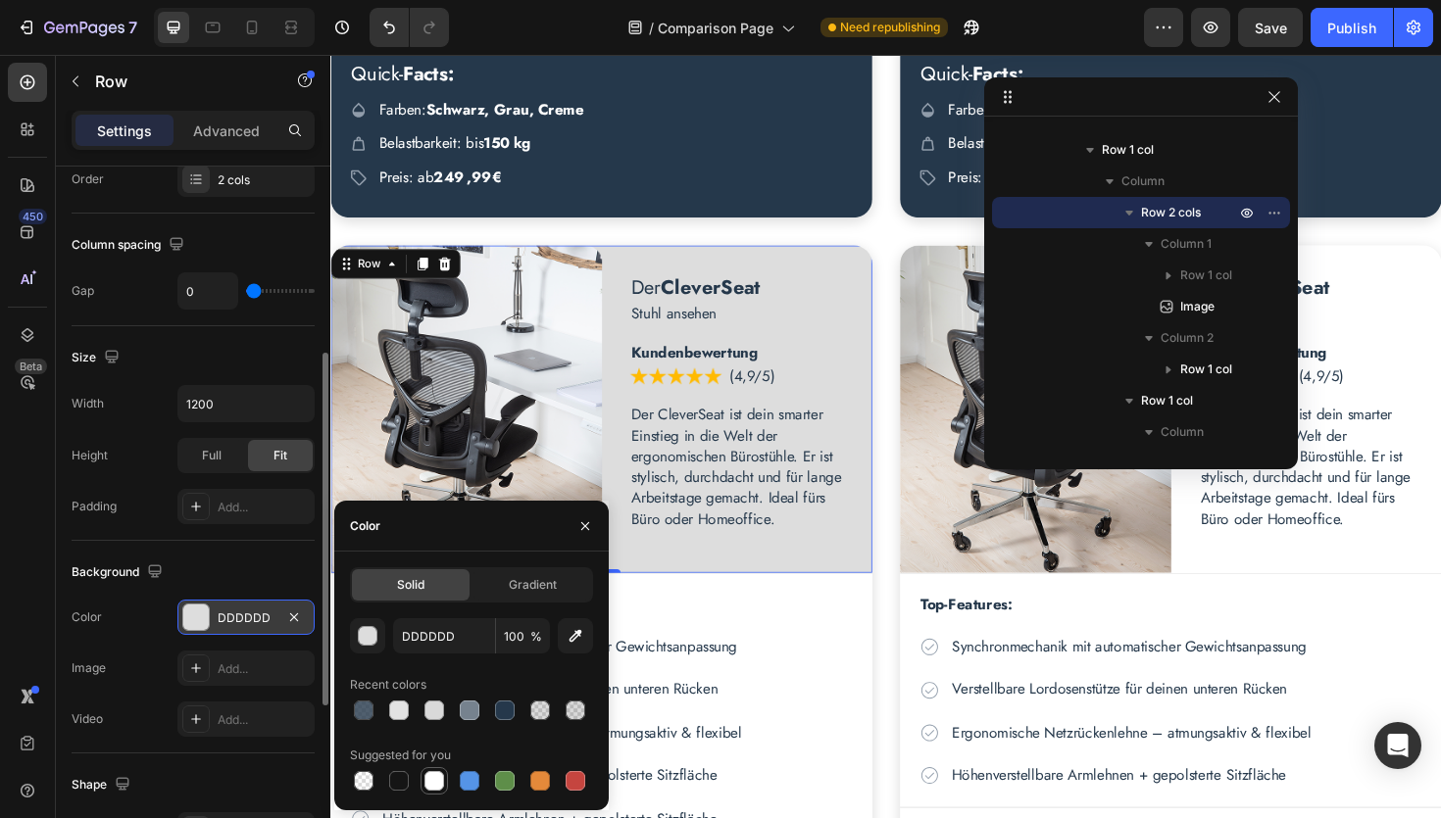
click at [439, 775] on div at bounding box center [434, 781] width 20 height 20
type input "FFFFFF"
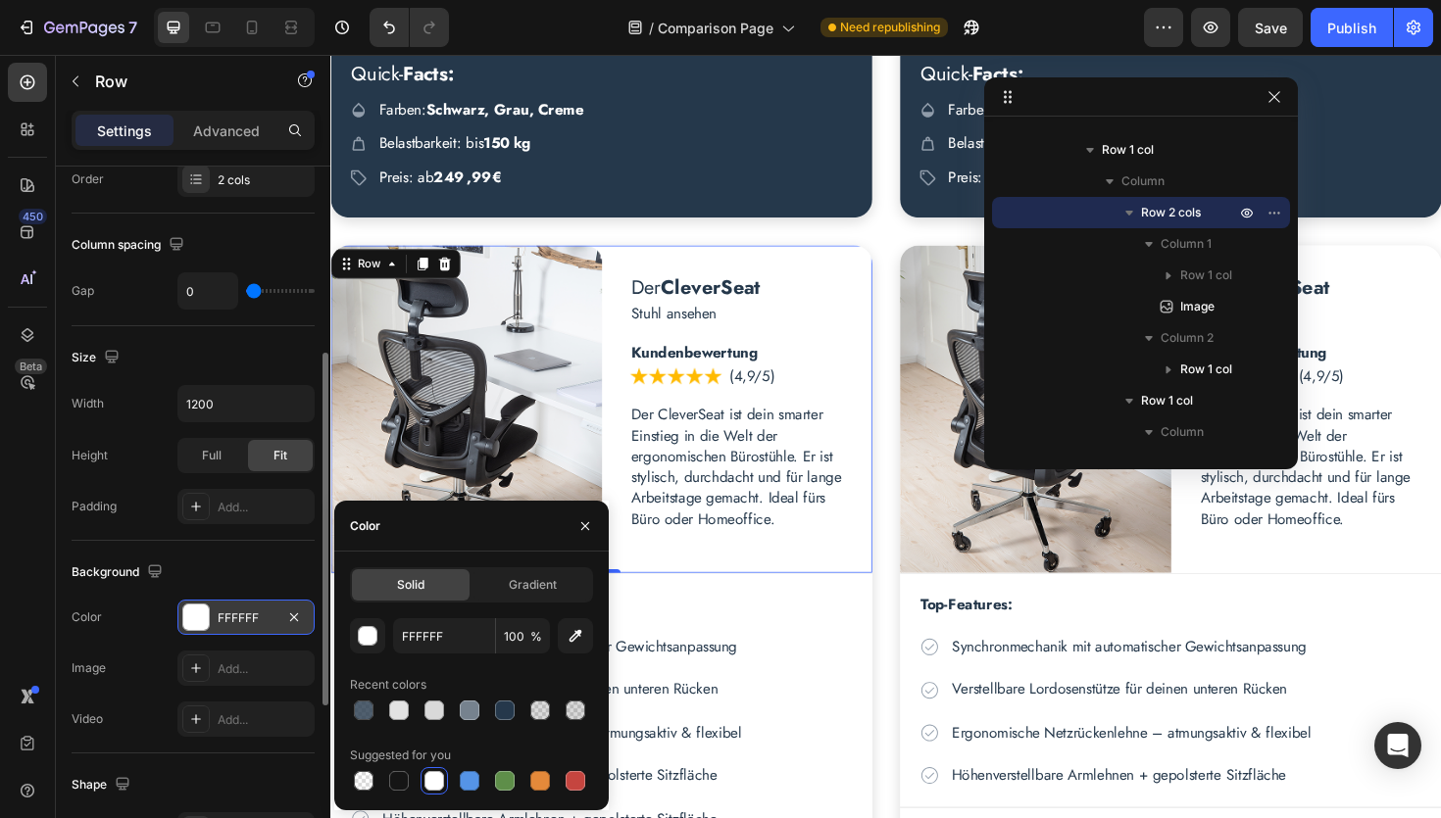
click at [14, 544] on div "450 Beta" at bounding box center [27, 370] width 39 height 615
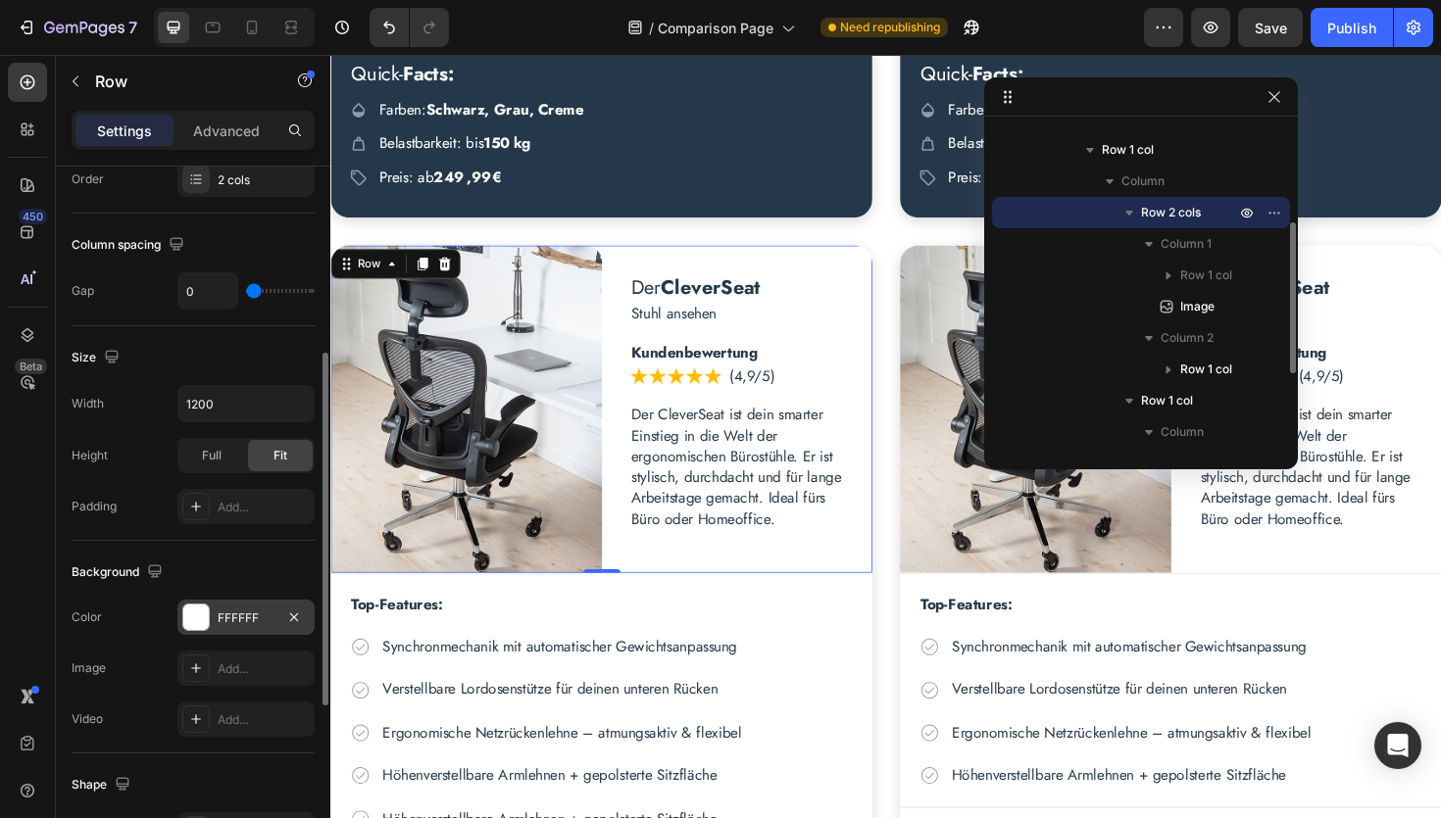
click at [1135, 214] on icon "button" at bounding box center [1129, 213] width 20 height 20
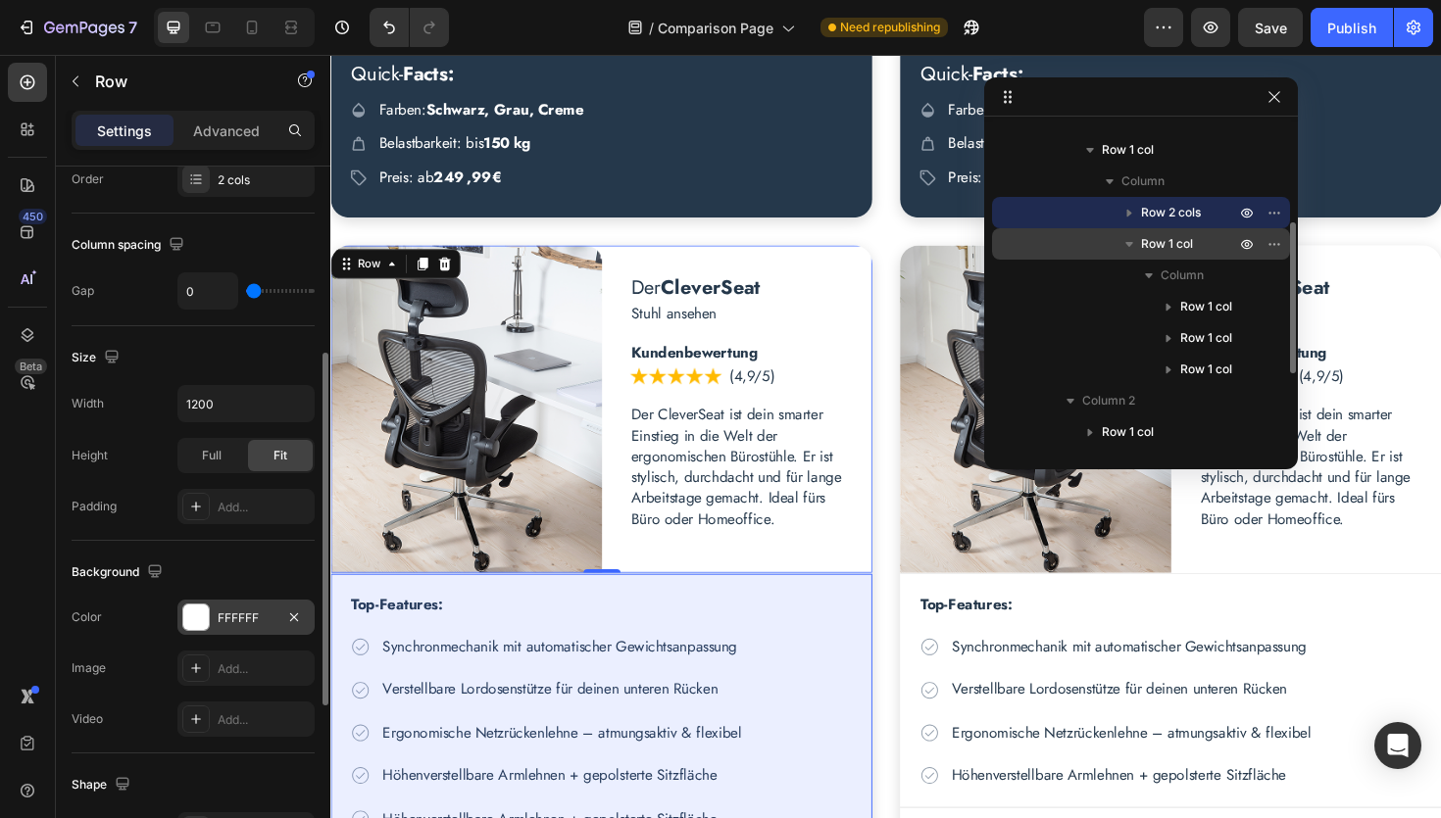
click at [1155, 244] on span "Row 1 col" at bounding box center [1167, 244] width 52 height 20
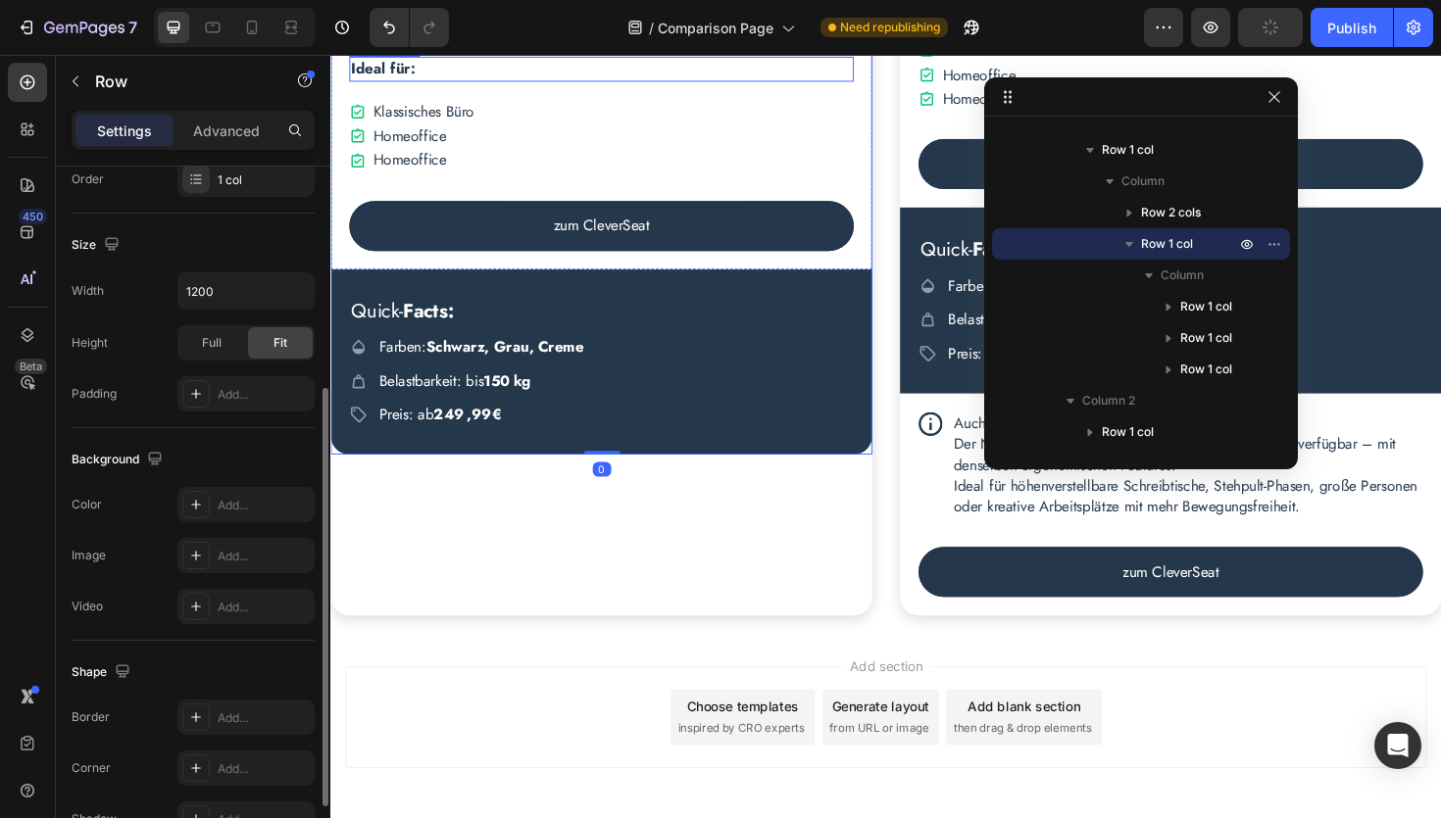
scroll to position [3799, 0]
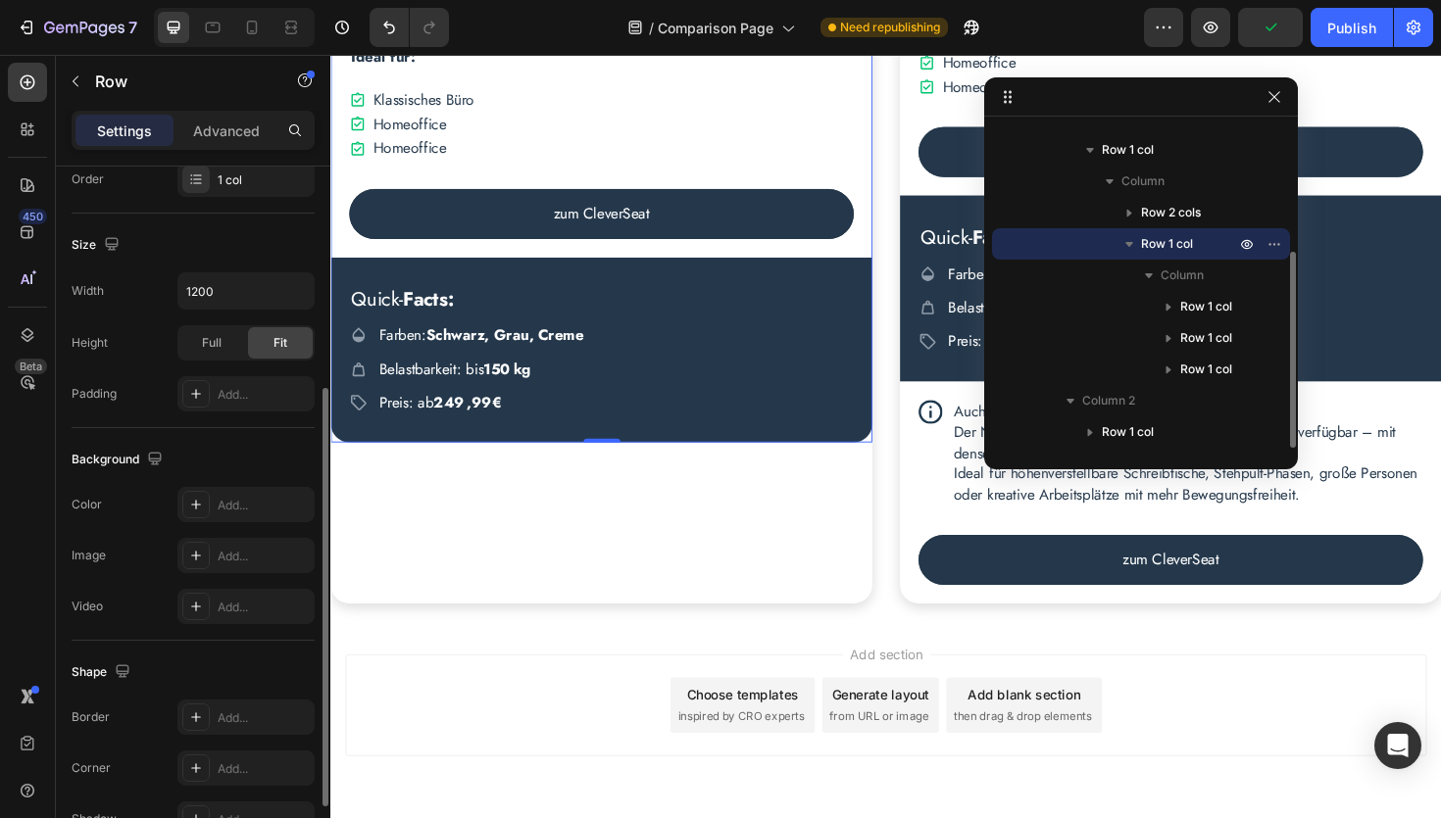
click at [1180, 244] on span "Row 1 col" at bounding box center [1167, 244] width 52 height 20
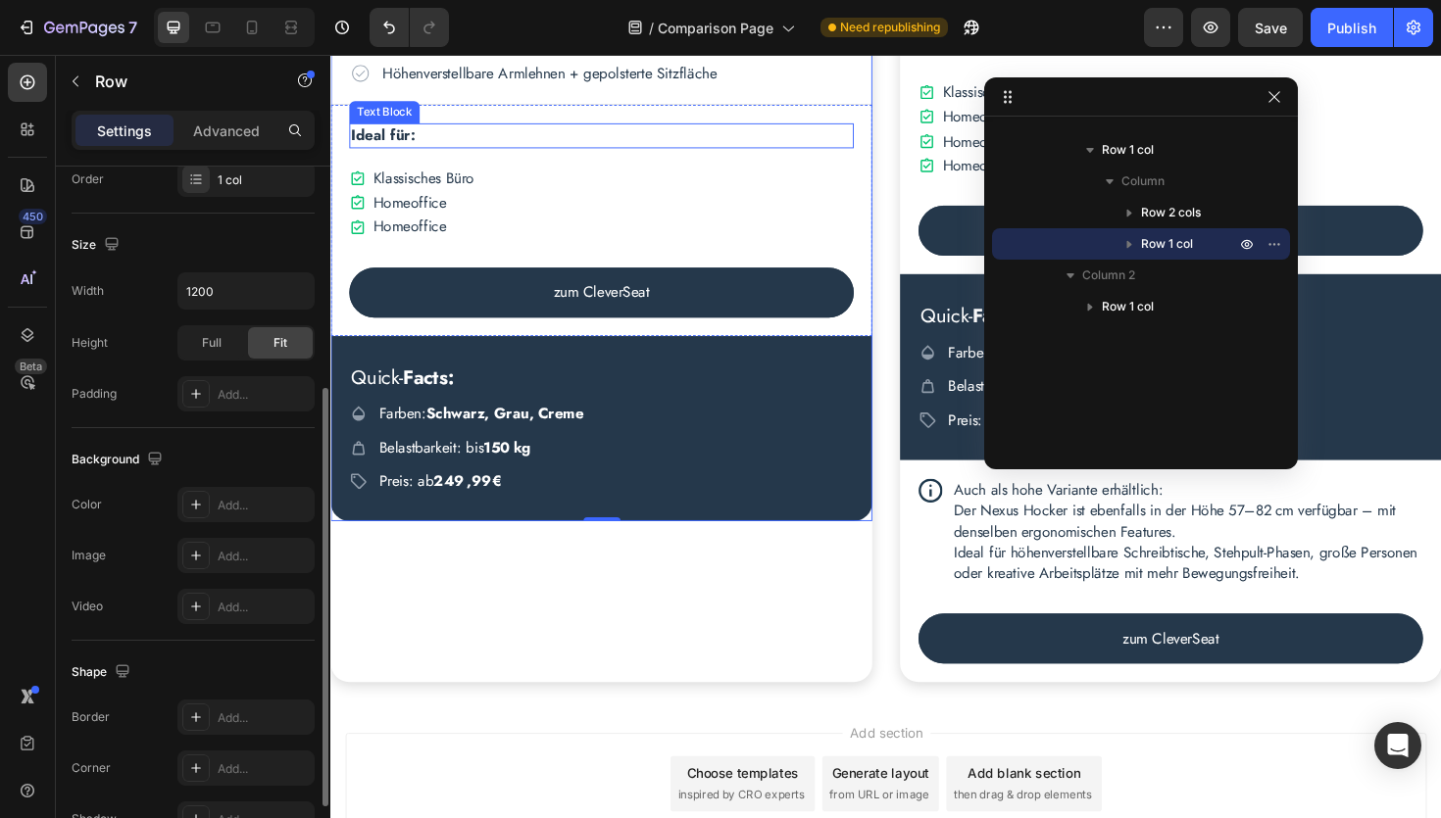
scroll to position [3790, 0]
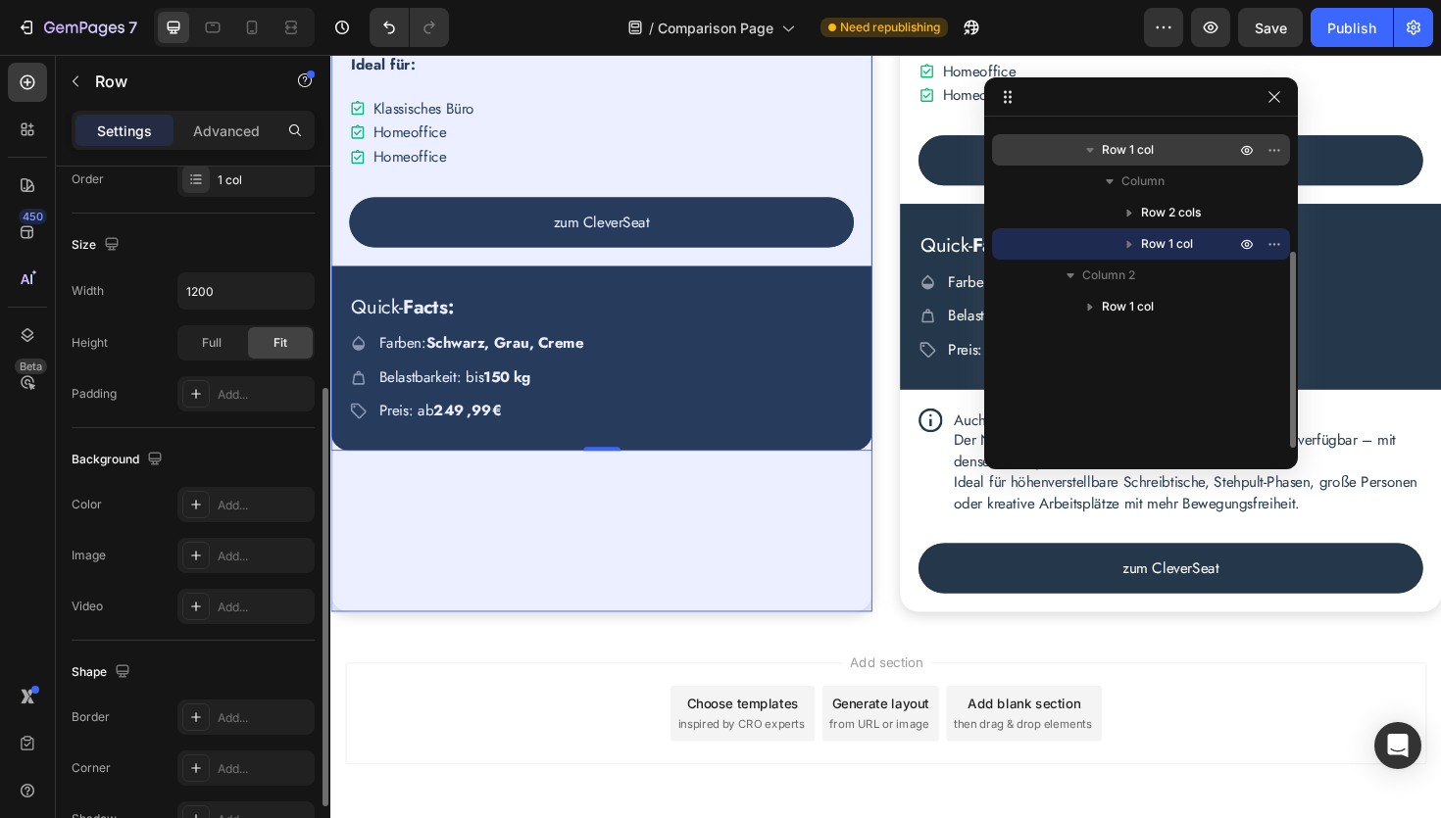
click at [1164, 152] on p "Row 1 col" at bounding box center [1170, 150] width 137 height 20
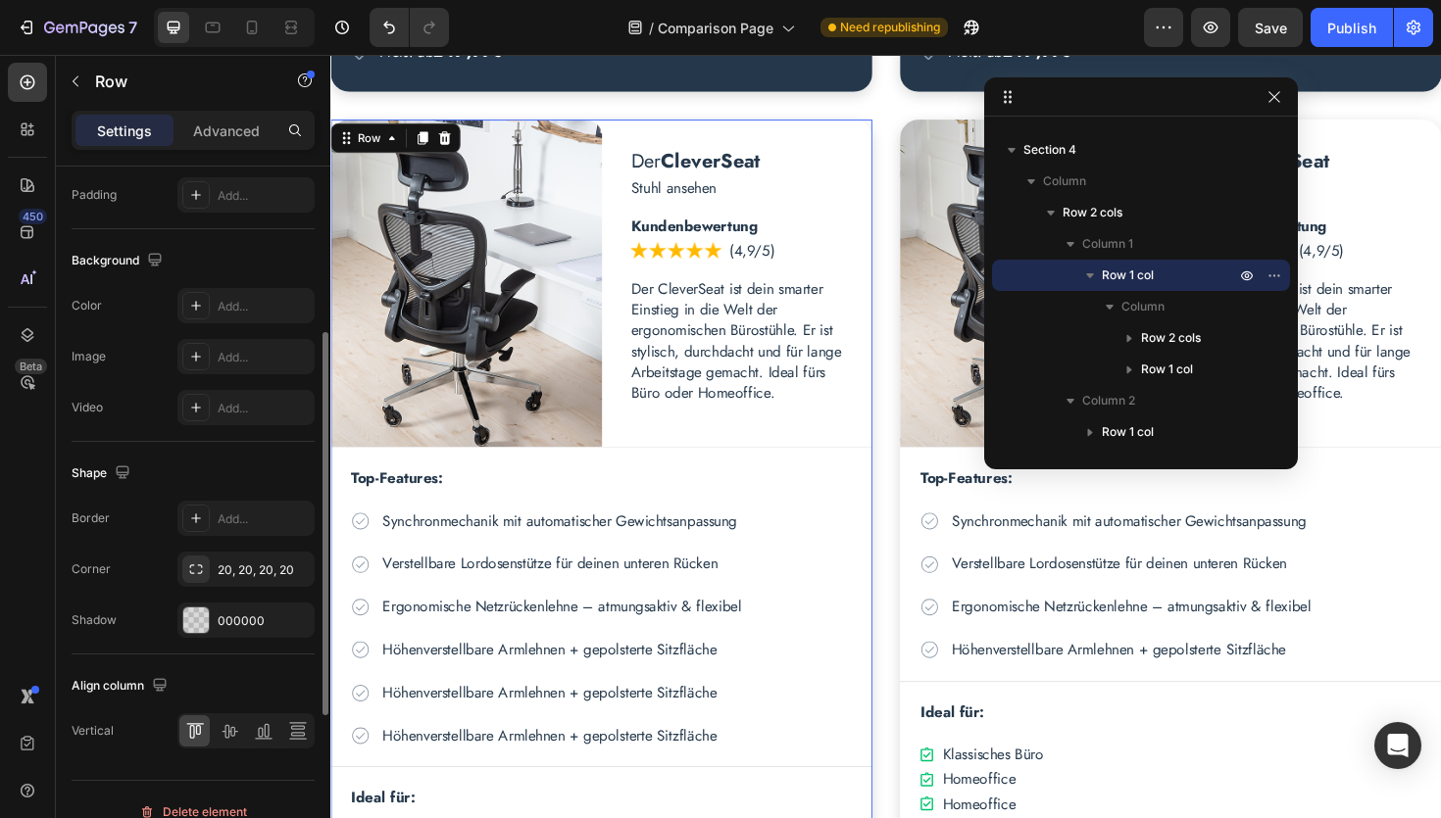
scroll to position [599, 0]
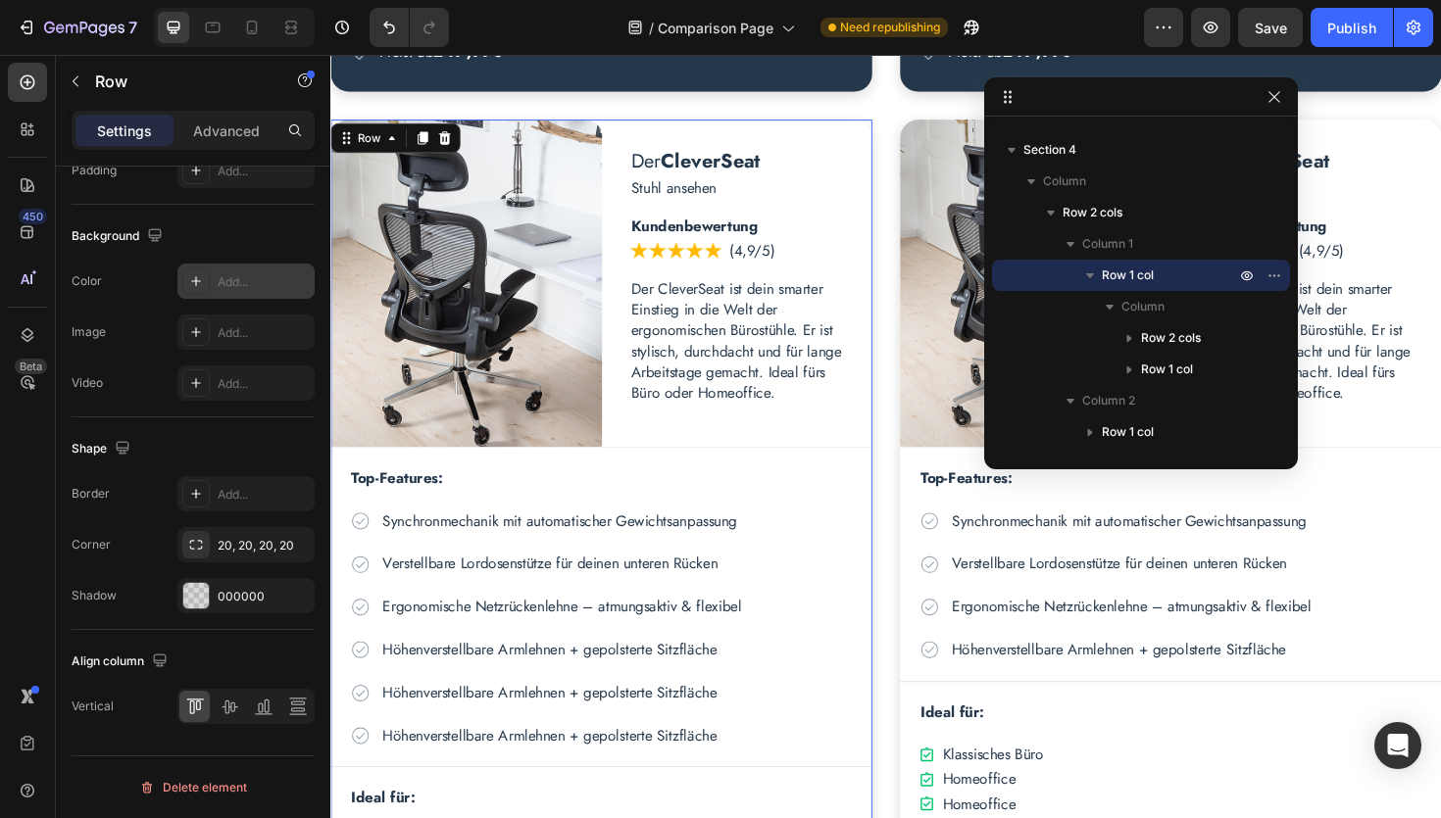
click at [269, 274] on div "Add..." at bounding box center [264, 282] width 92 height 18
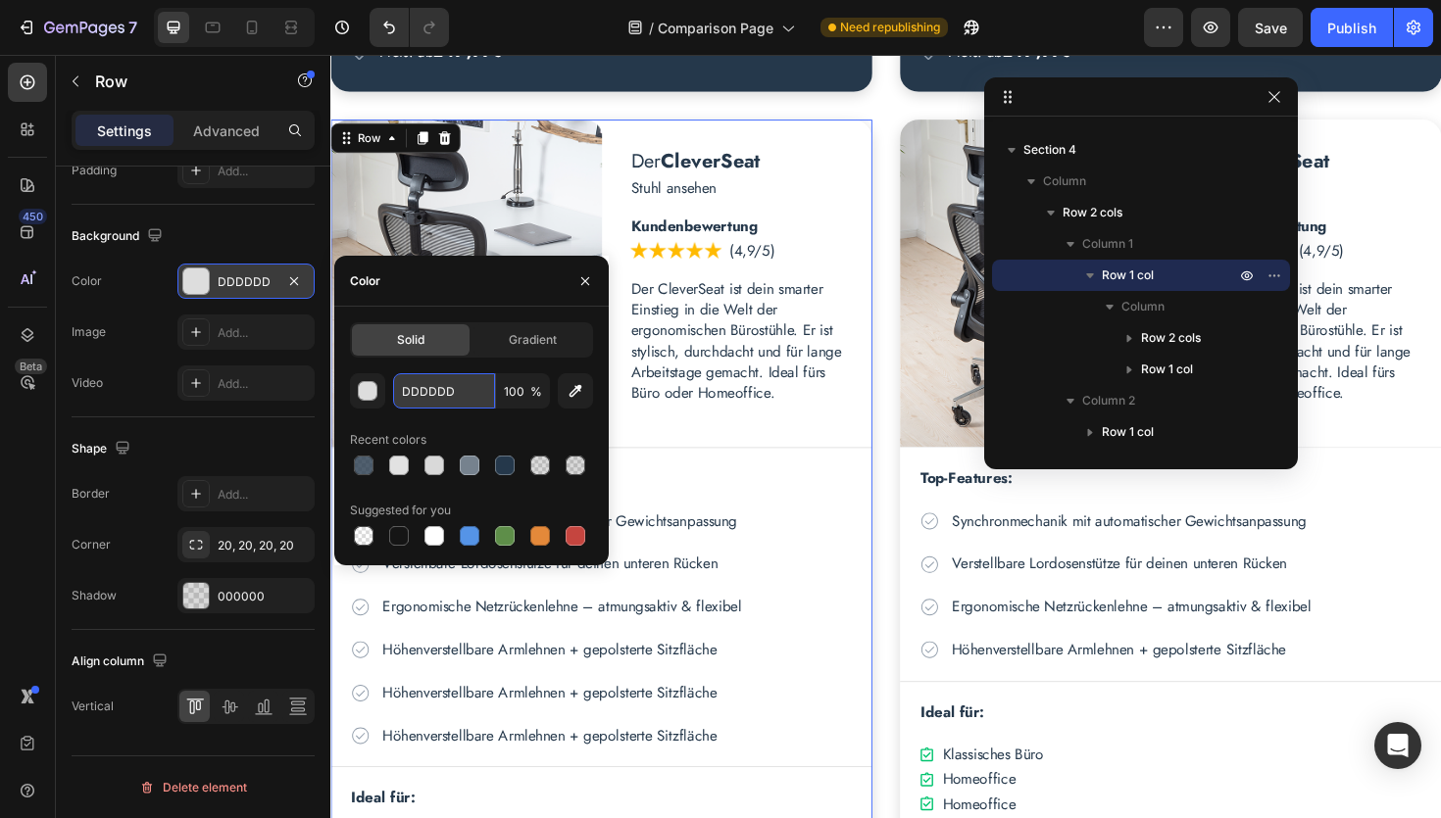
click at [450, 394] on input "DDDDDD" at bounding box center [444, 390] width 102 height 35
paste input "#25384B"
type input "#25384B"
click at [1, 478] on div "450 Beta" at bounding box center [28, 437] width 56 height 764
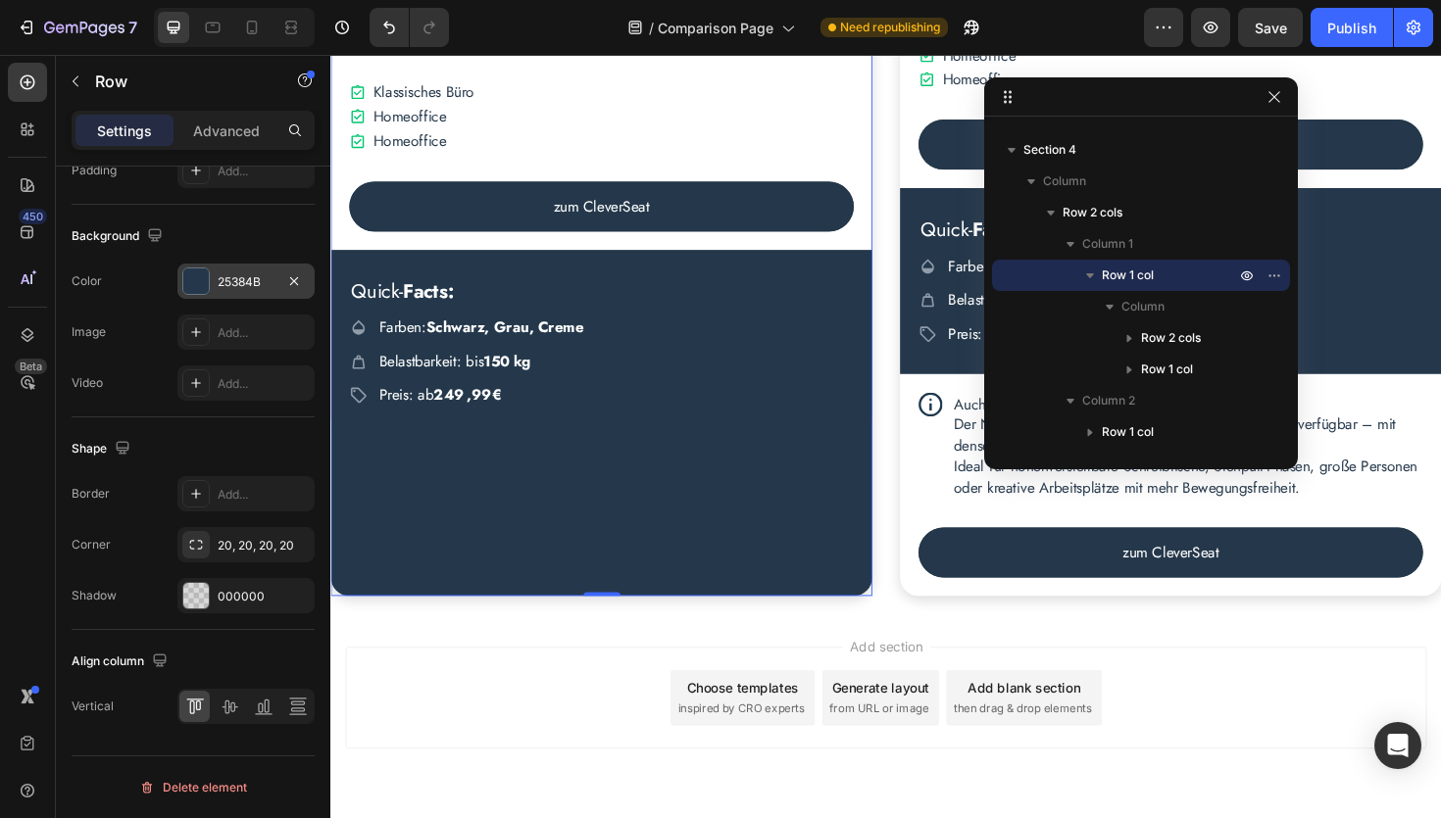
scroll to position [3808, 0]
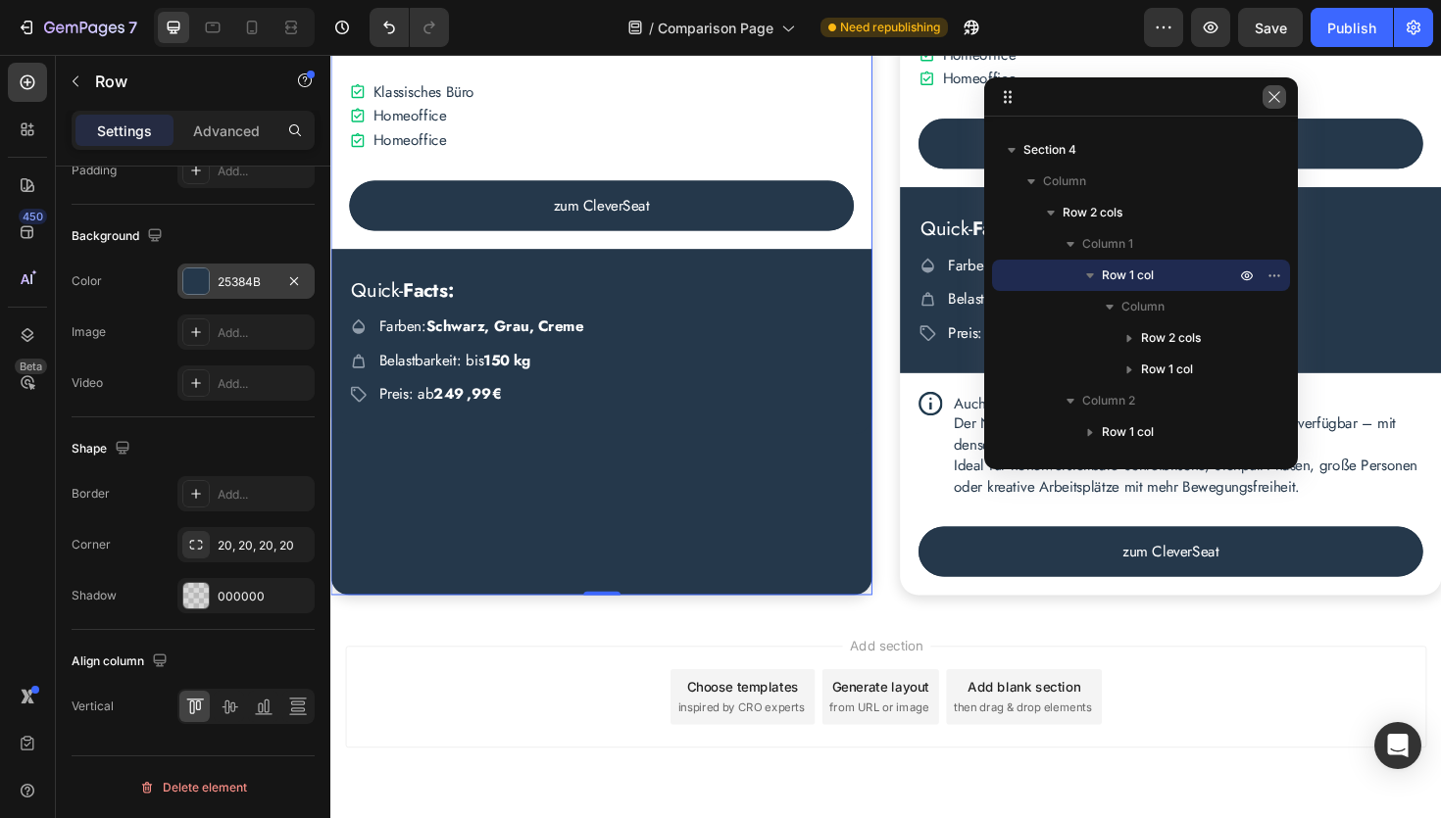
click at [1275, 99] on icon "button" at bounding box center [1274, 97] width 16 height 16
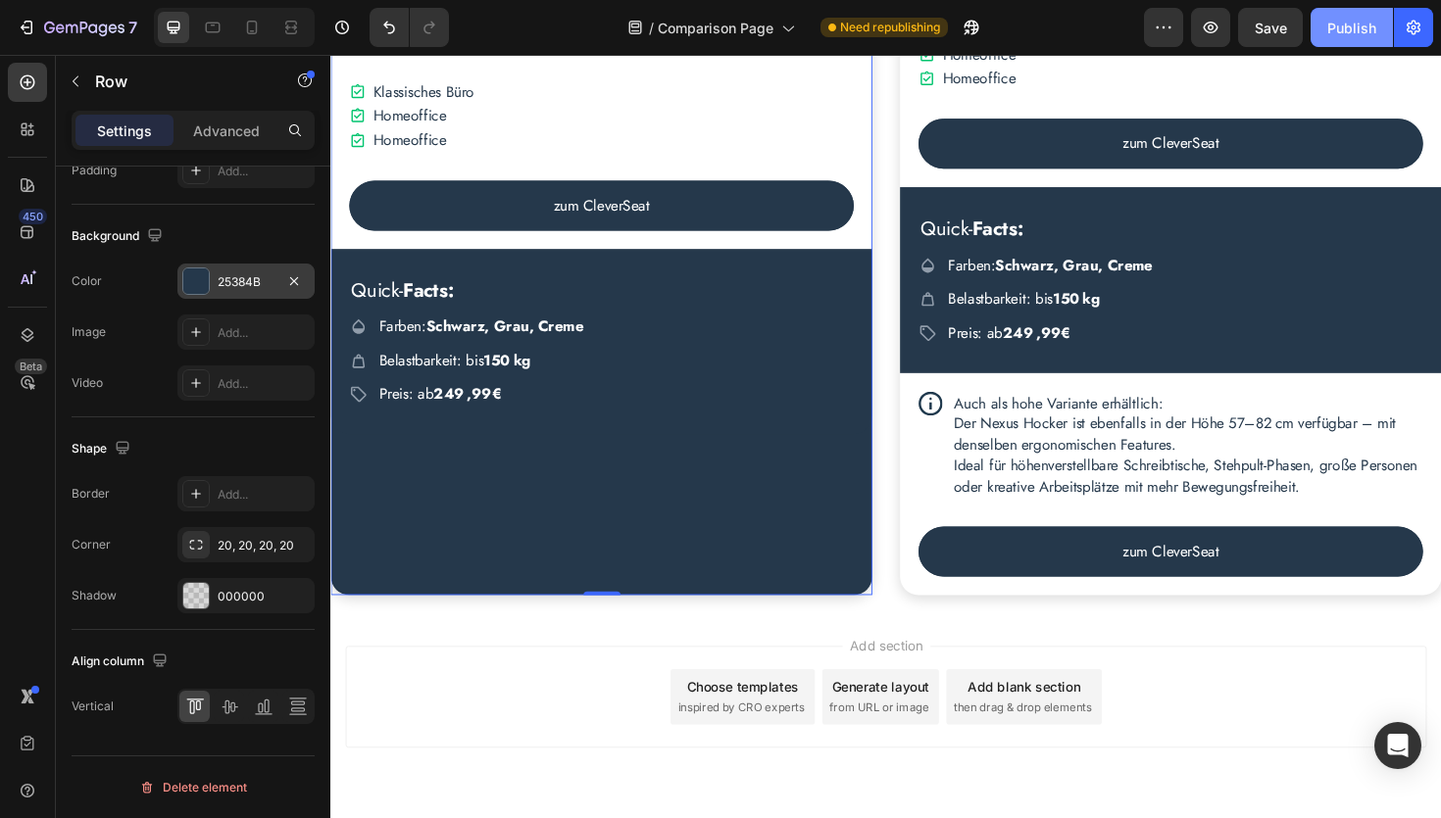
click at [1354, 37] on div "Publish" at bounding box center [1351, 28] width 49 height 21
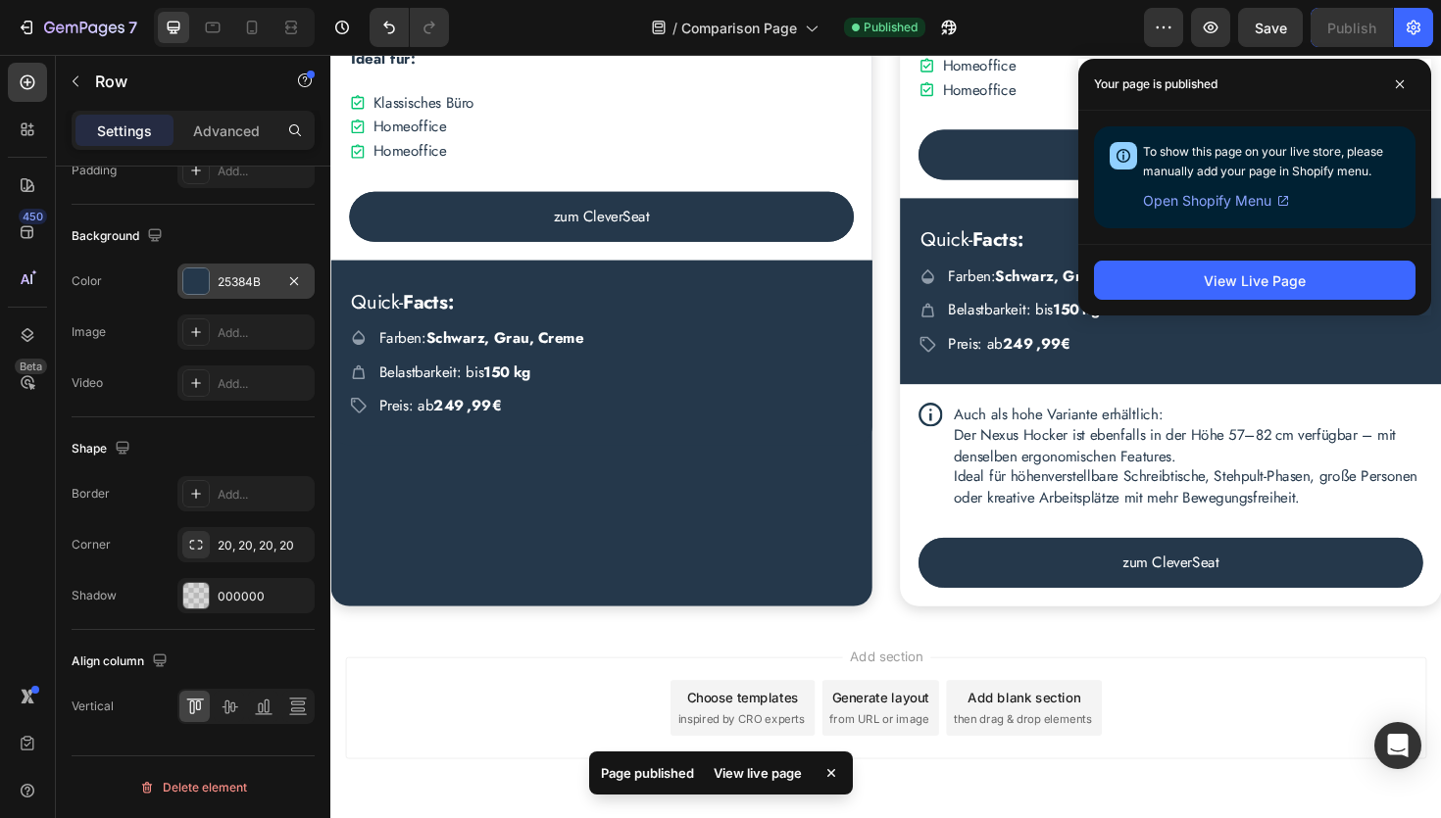
scroll to position [3869, 0]
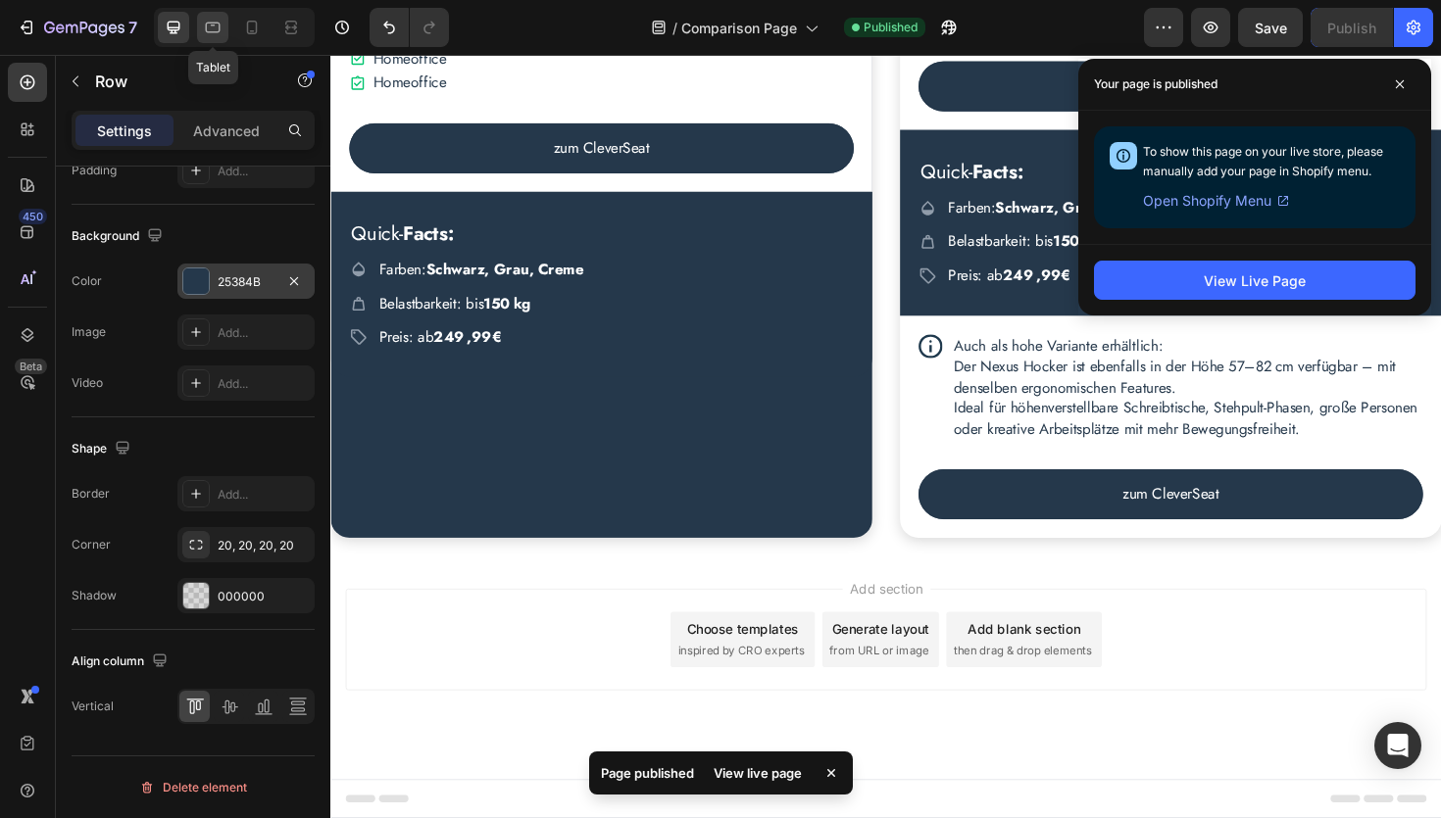
click at [204, 34] on icon at bounding box center [213, 28] width 20 height 20
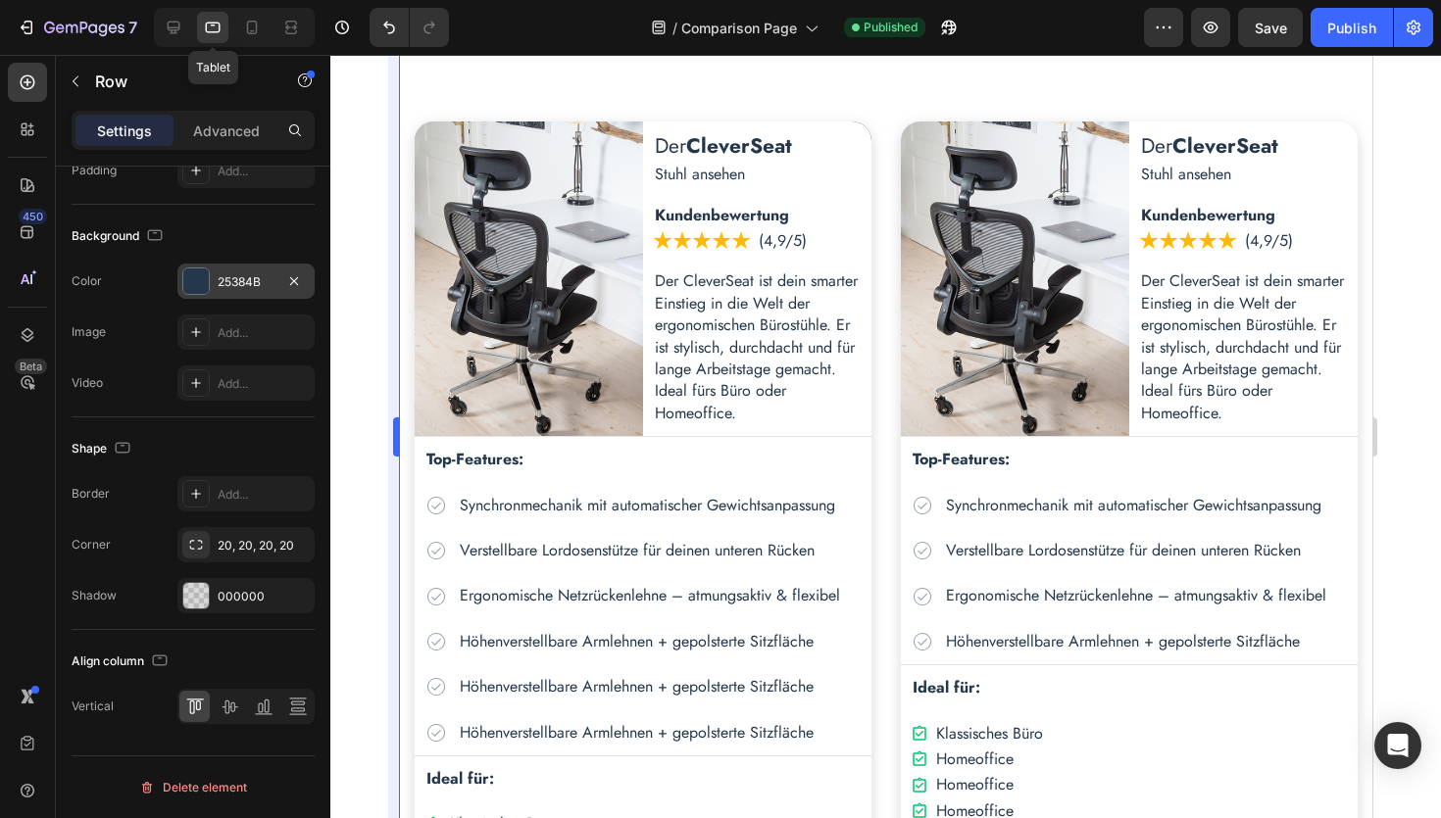
scroll to position [3014, 0]
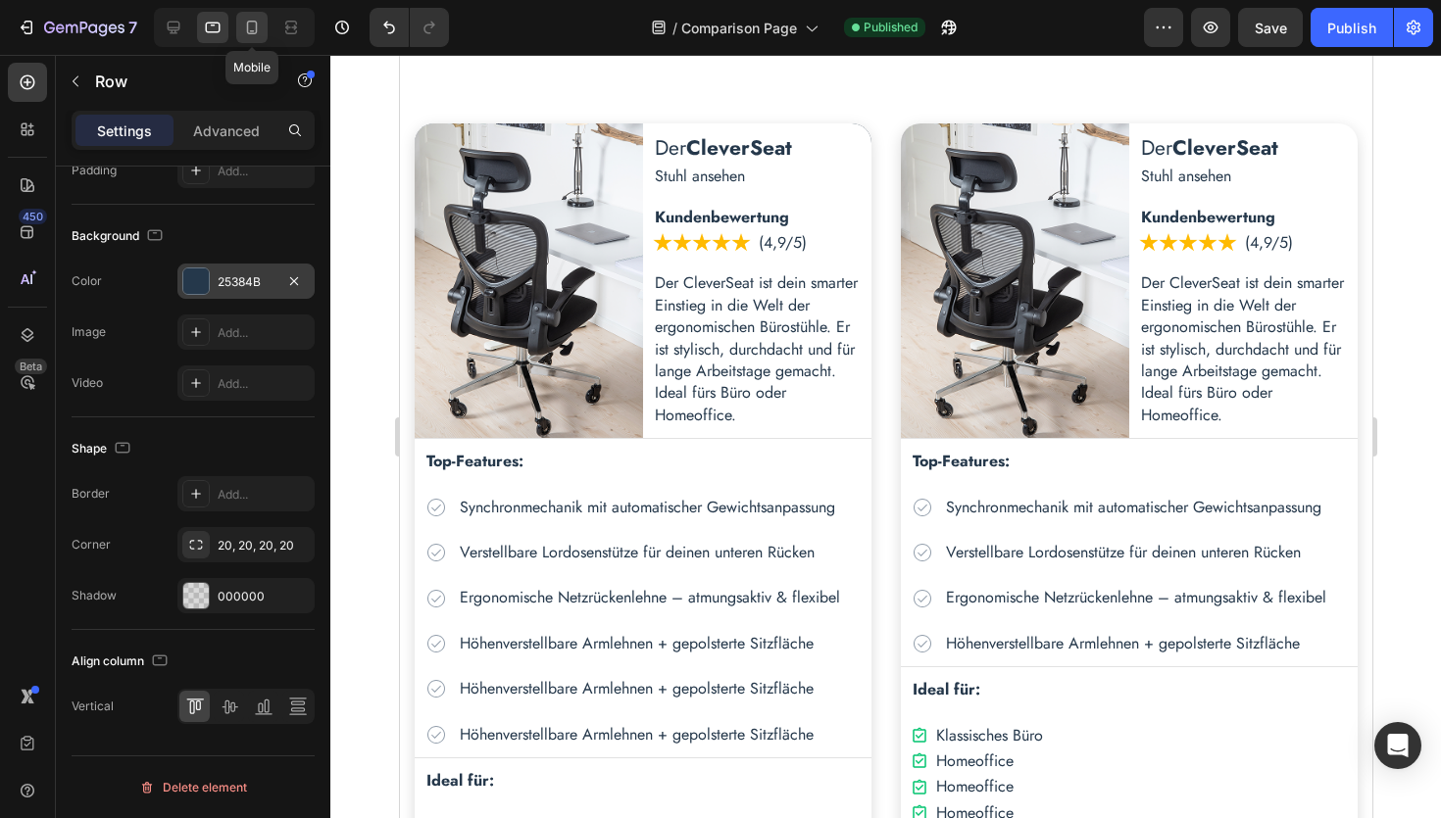
click at [256, 27] on icon at bounding box center [252, 28] width 11 height 14
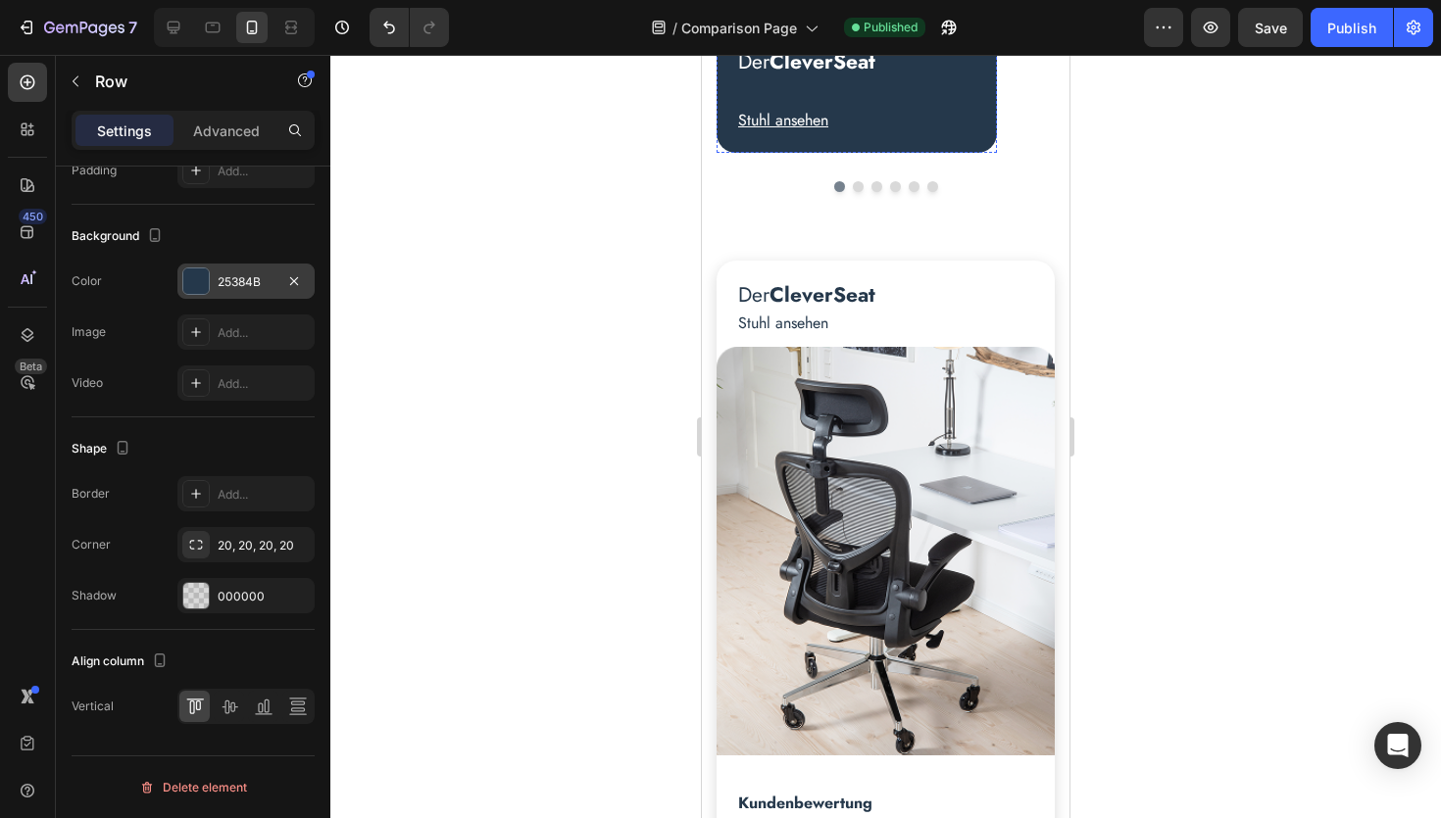
scroll to position [716, 0]
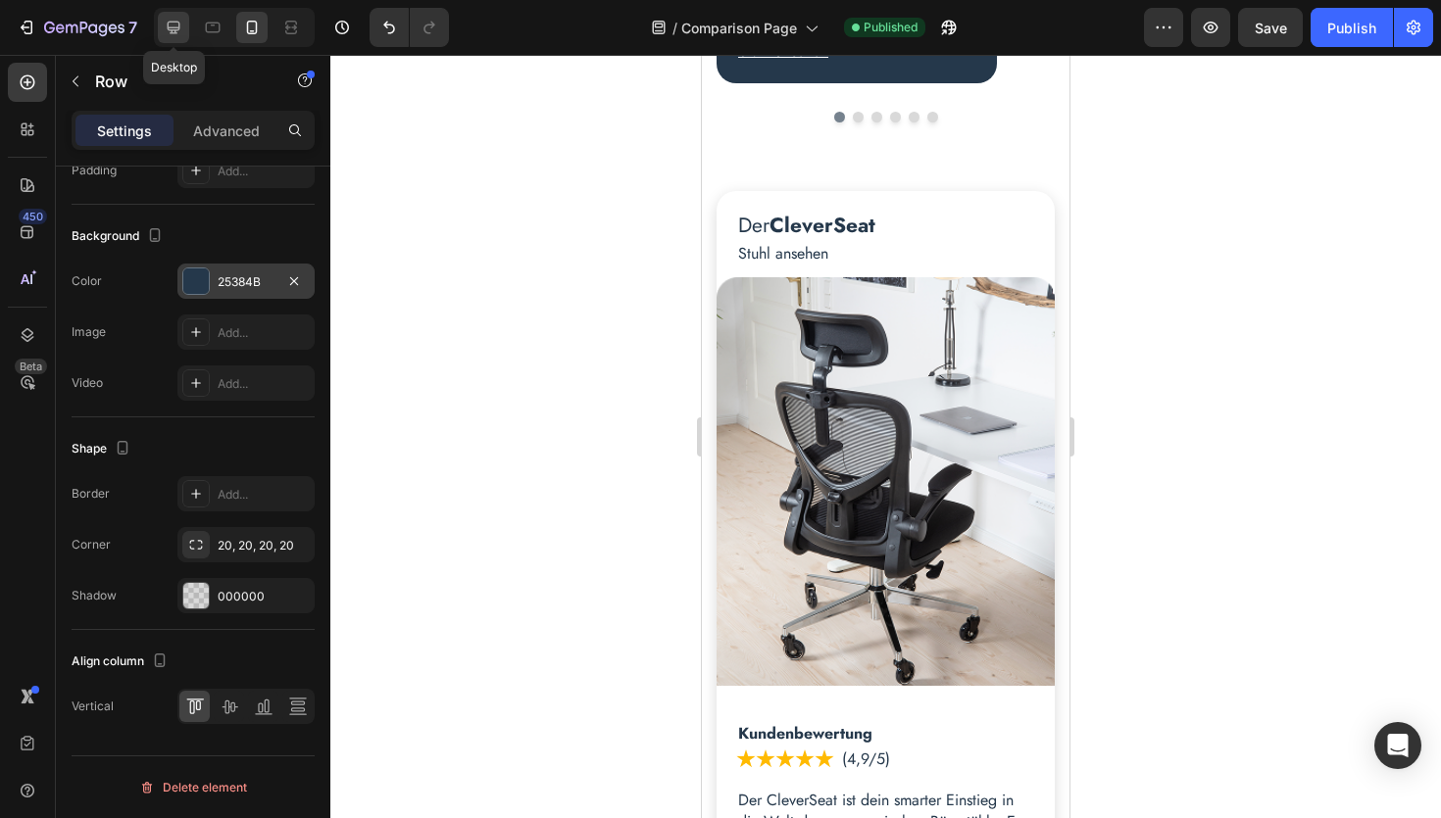
click at [173, 28] on icon at bounding box center [174, 28] width 20 height 20
type input "1200"
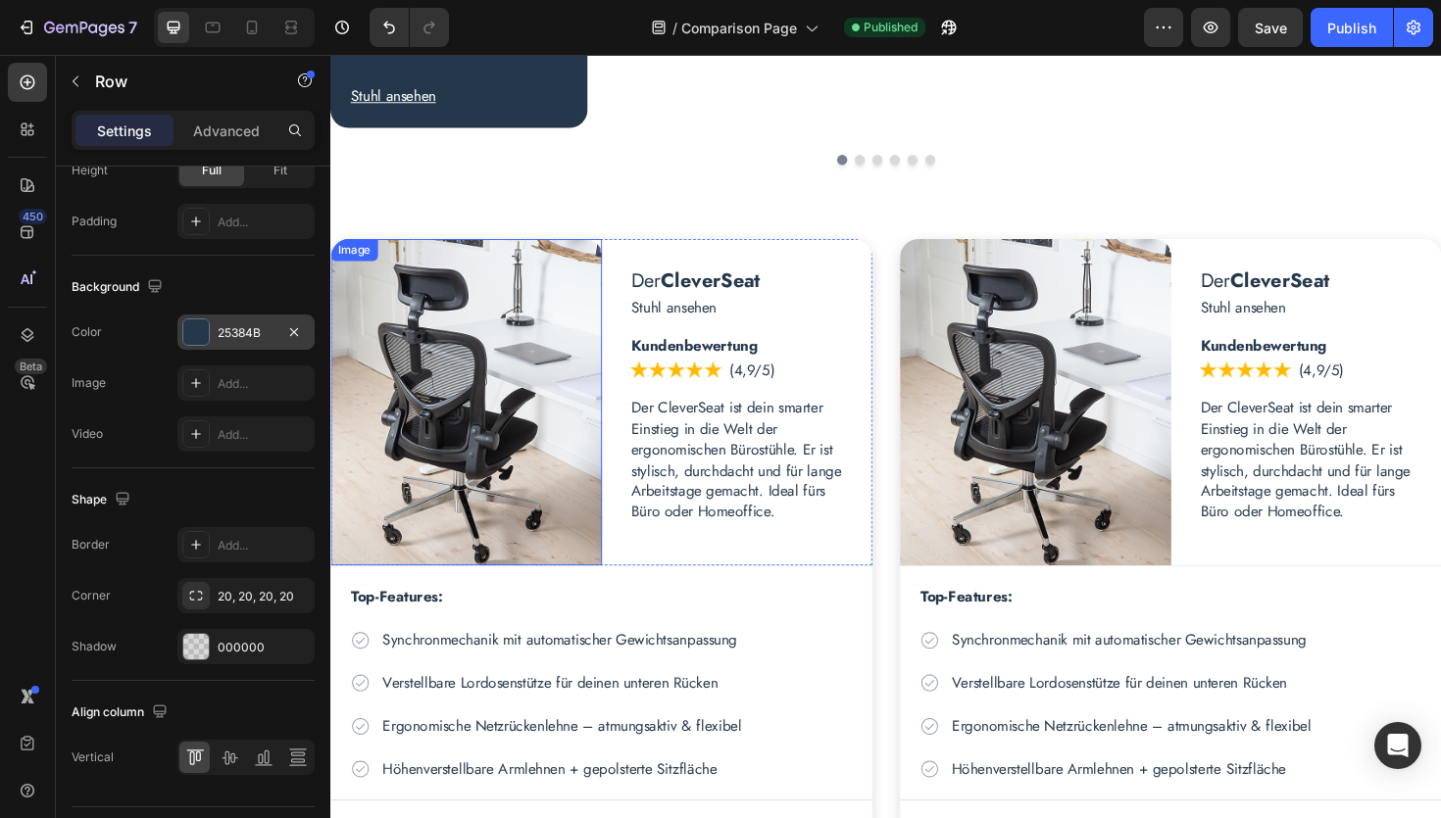
scroll to position [729, 0]
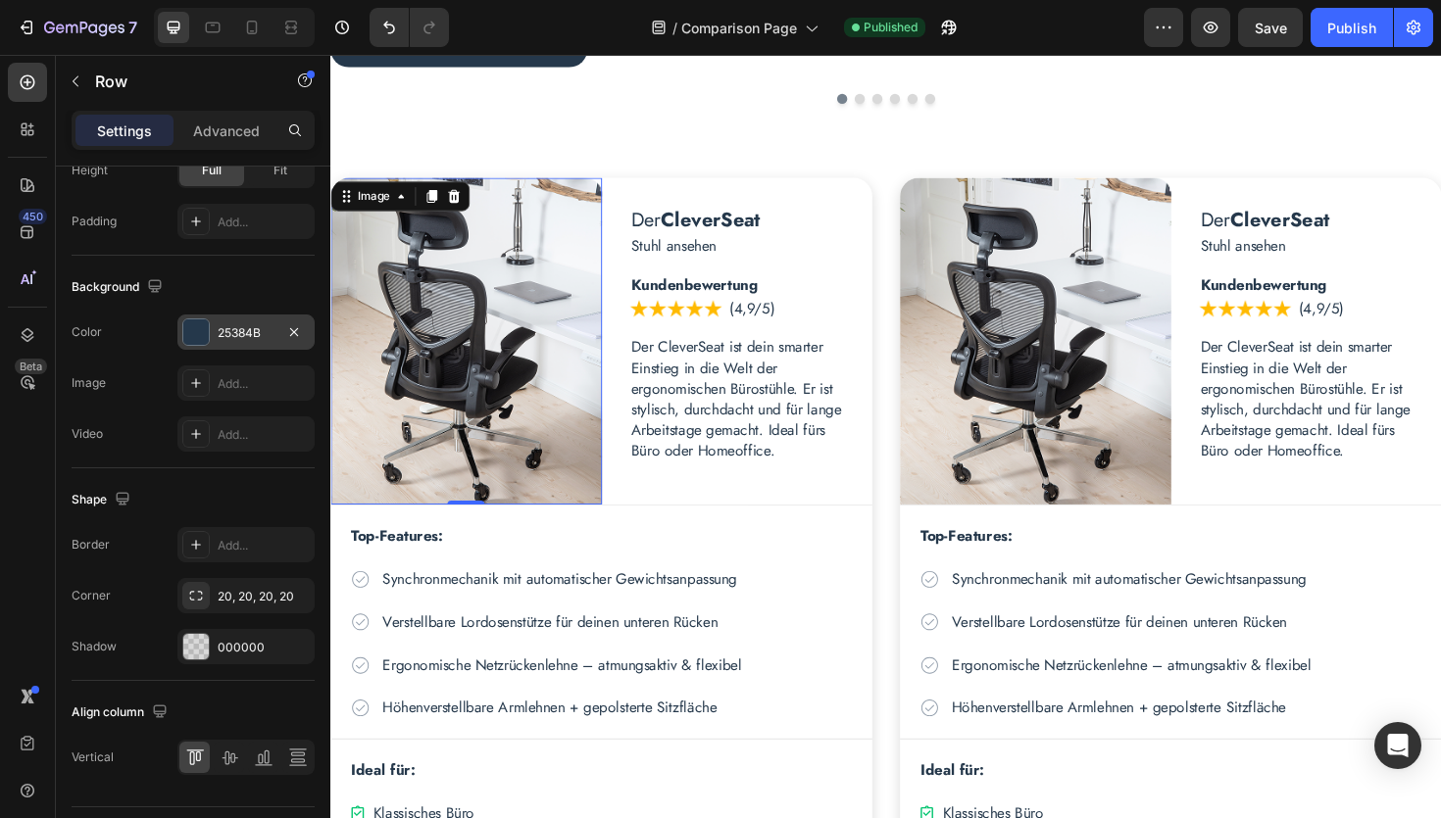
click at [474, 327] on img at bounding box center [473, 358] width 287 height 347
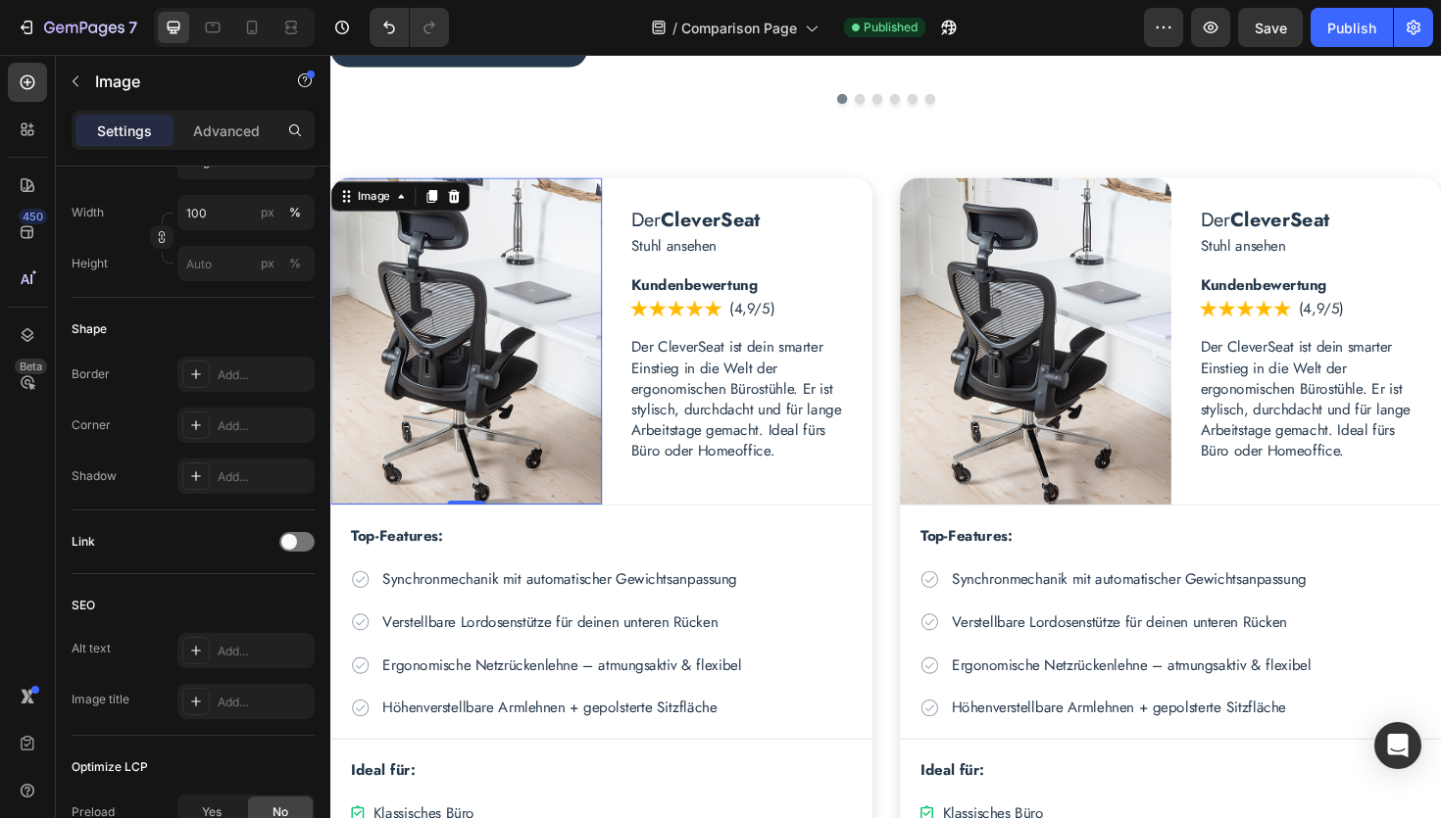
scroll to position [0, 0]
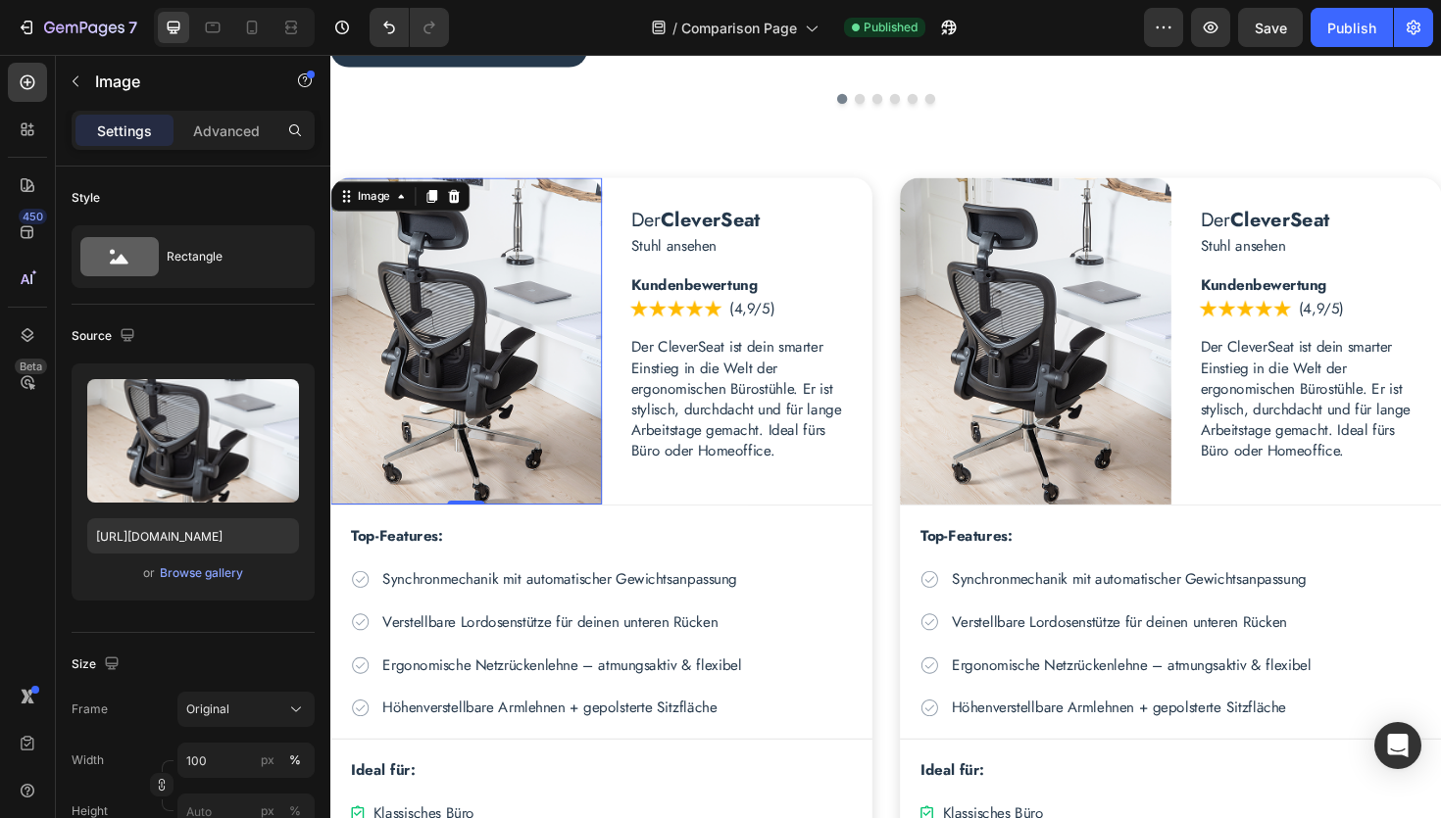
click at [478, 353] on img at bounding box center [473, 358] width 287 height 347
click at [211, 571] on div "Browse gallery" at bounding box center [201, 574] width 83 height 18
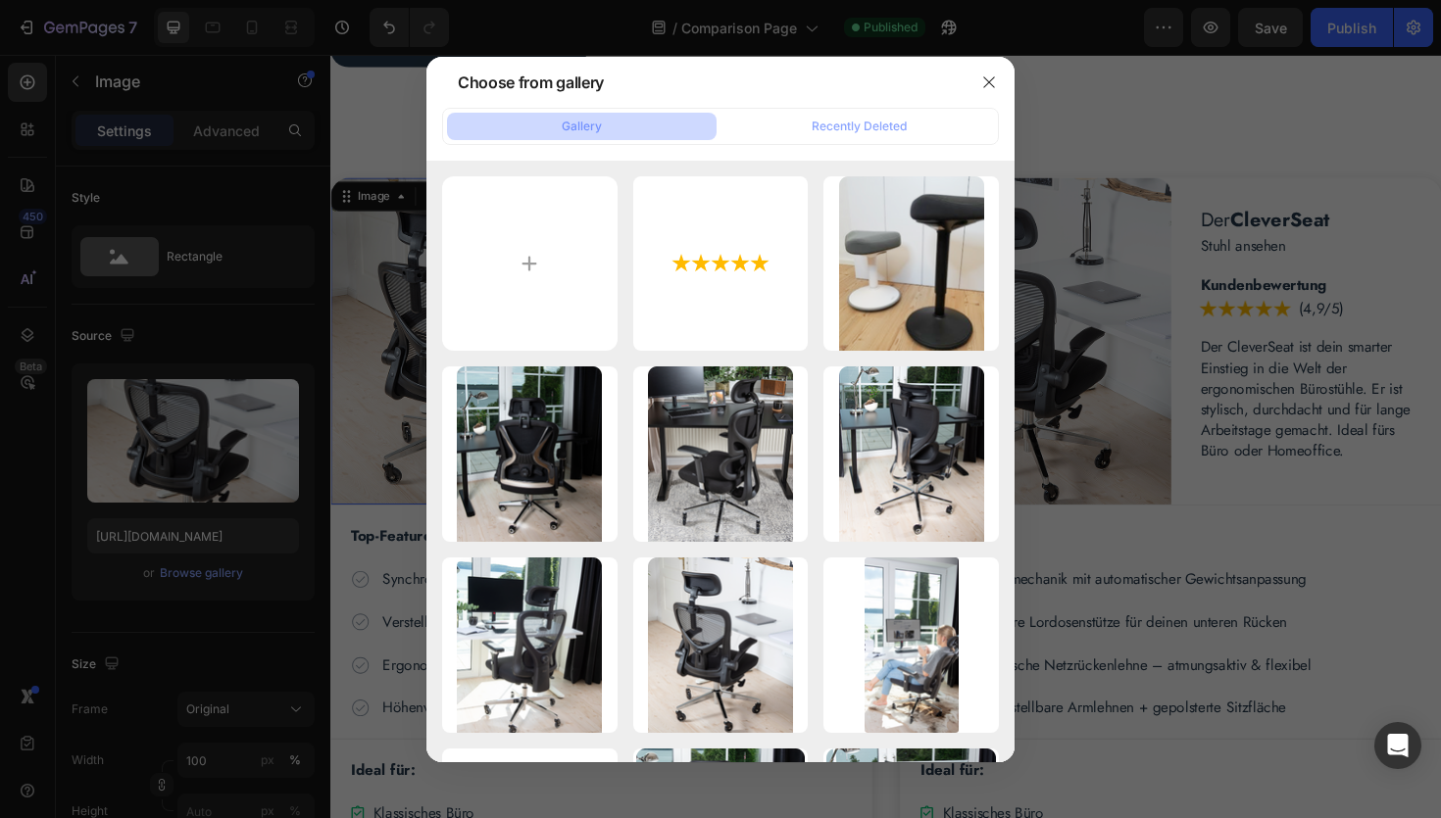
click at [19, 491] on div at bounding box center [720, 409] width 1441 height 818
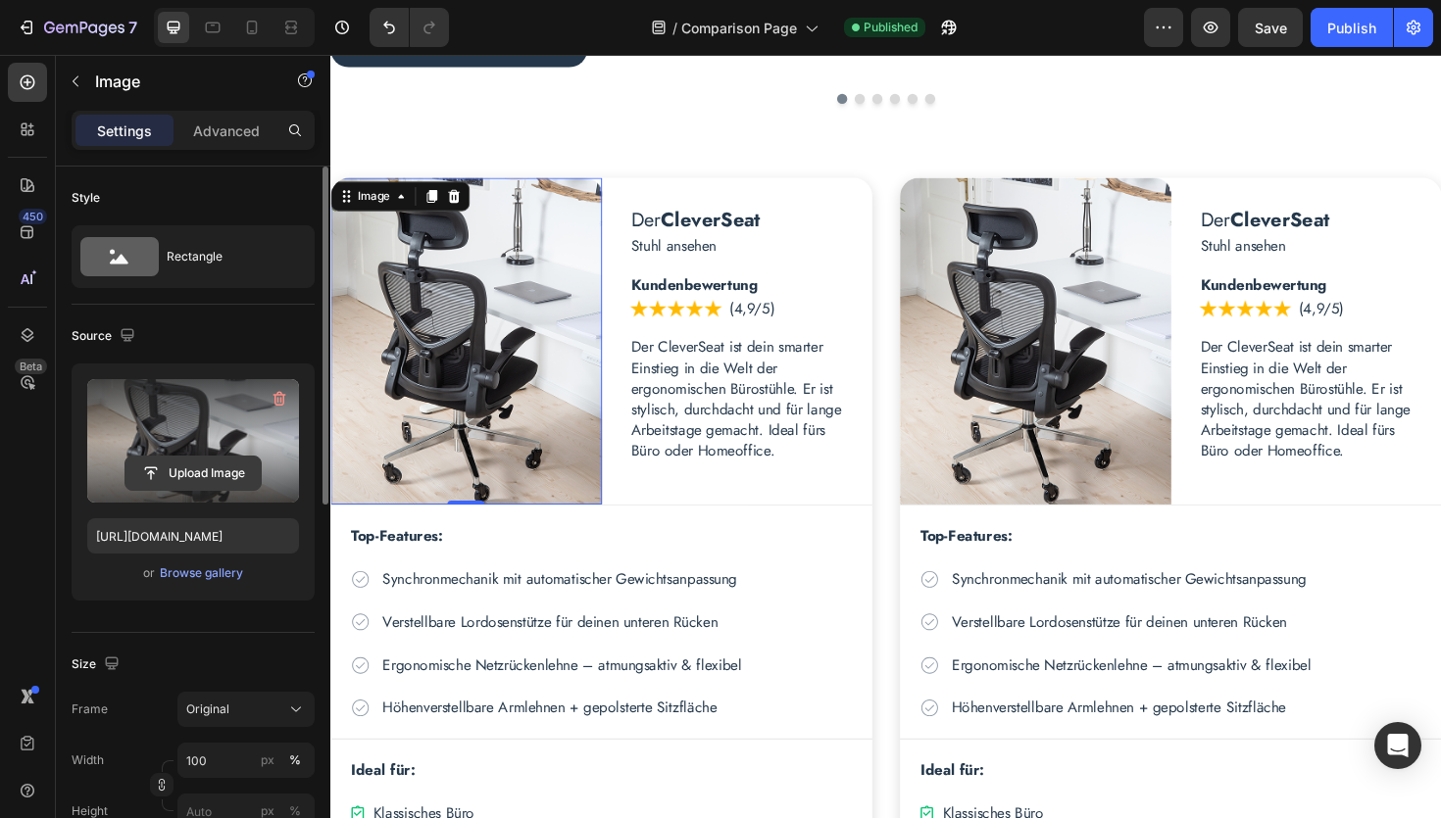
click at [198, 466] on input "file" at bounding box center [192, 473] width 135 height 33
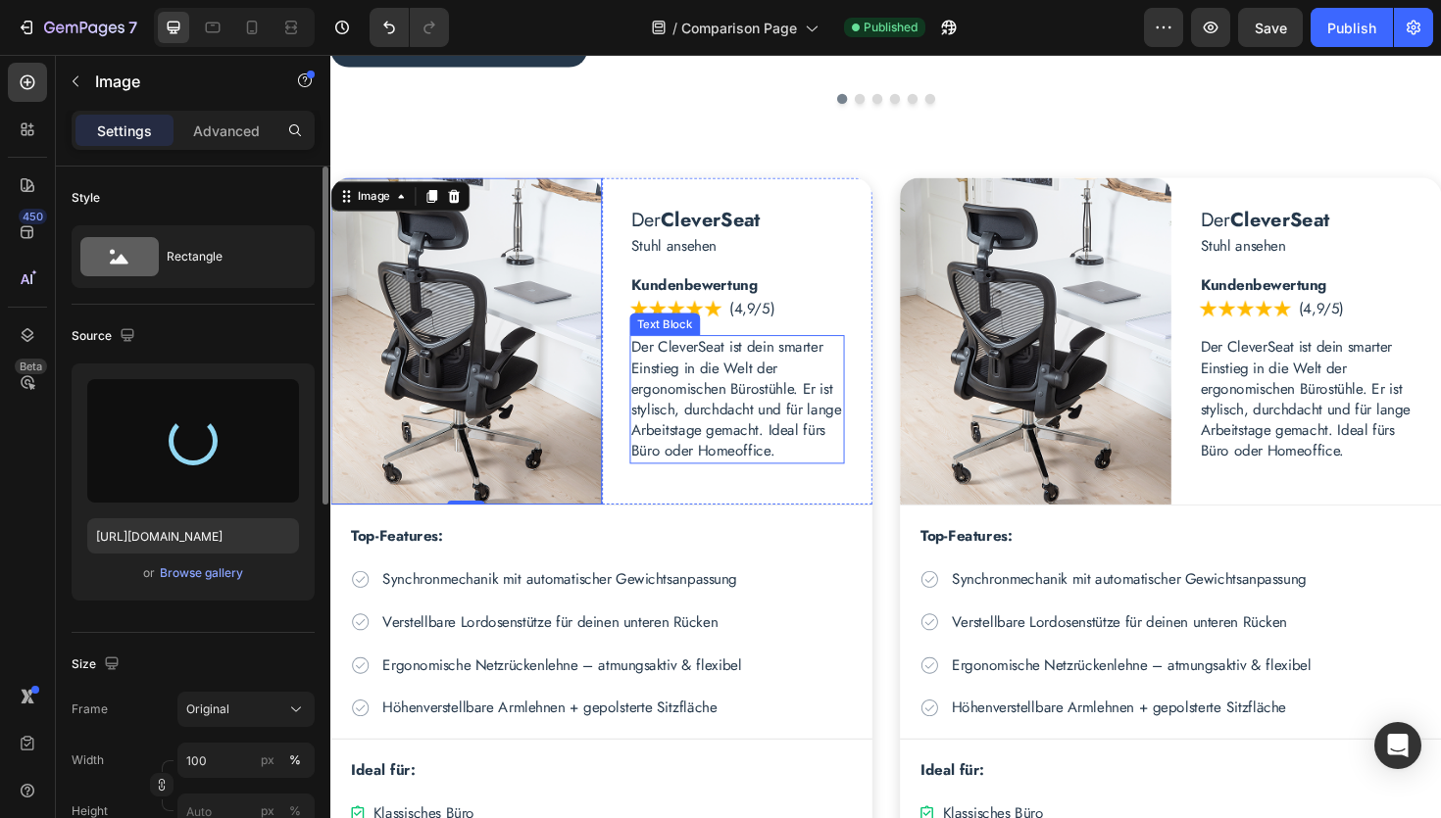
type input "[URL][DOMAIN_NAME]"
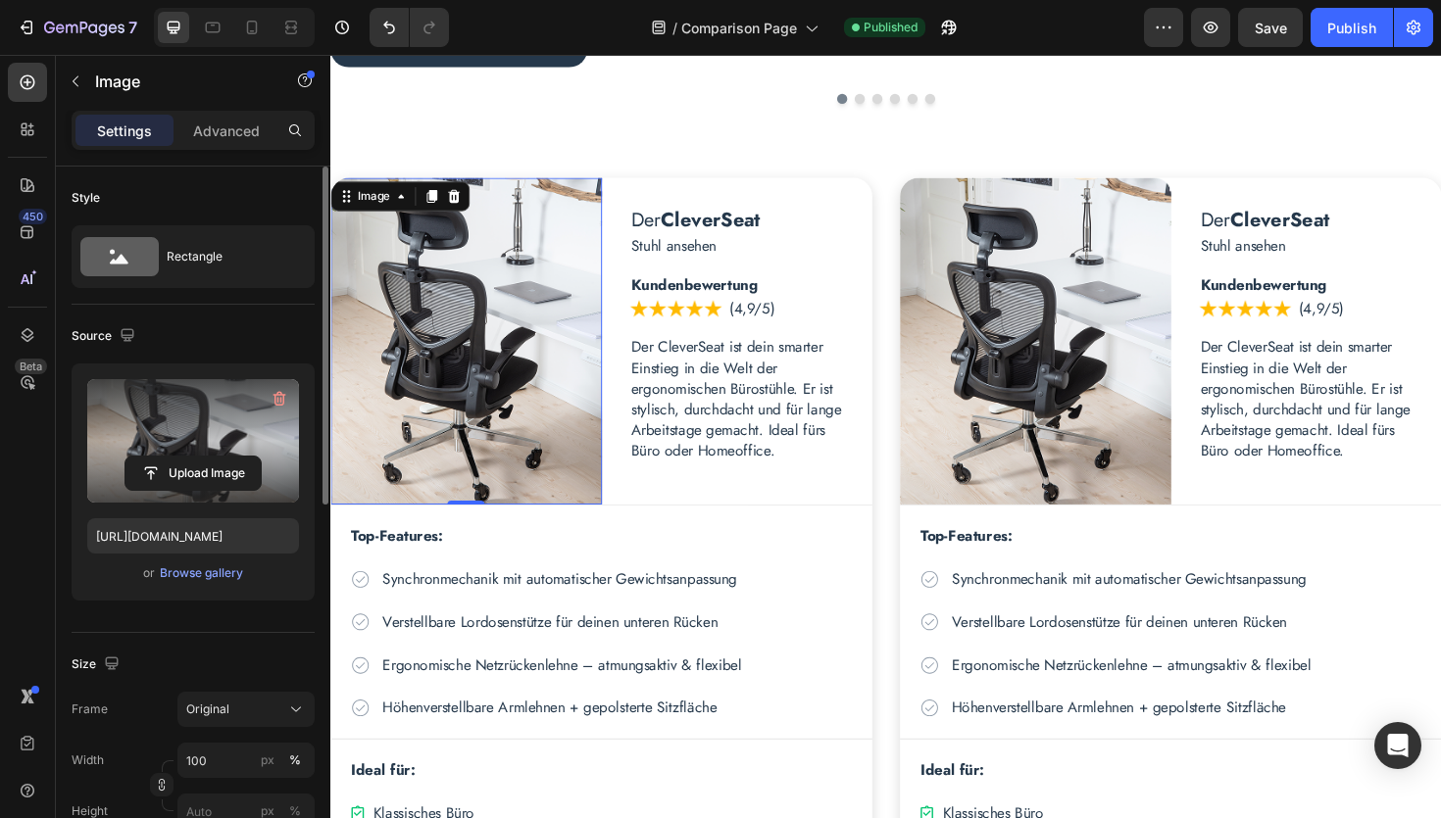
click at [23, 442] on div "450 Beta" at bounding box center [27, 370] width 39 height 615
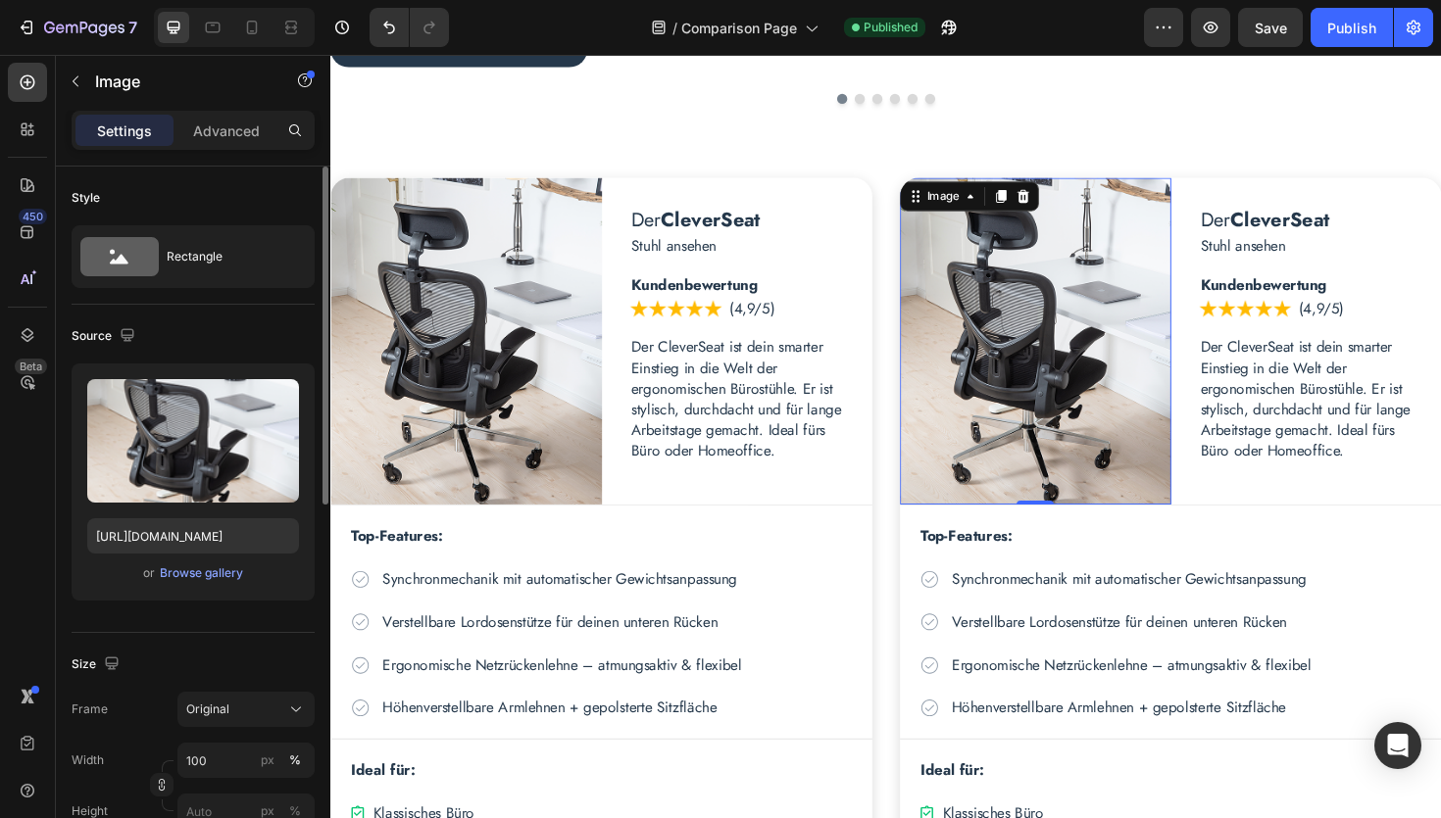
click at [1049, 327] on img at bounding box center [1076, 358] width 287 height 347
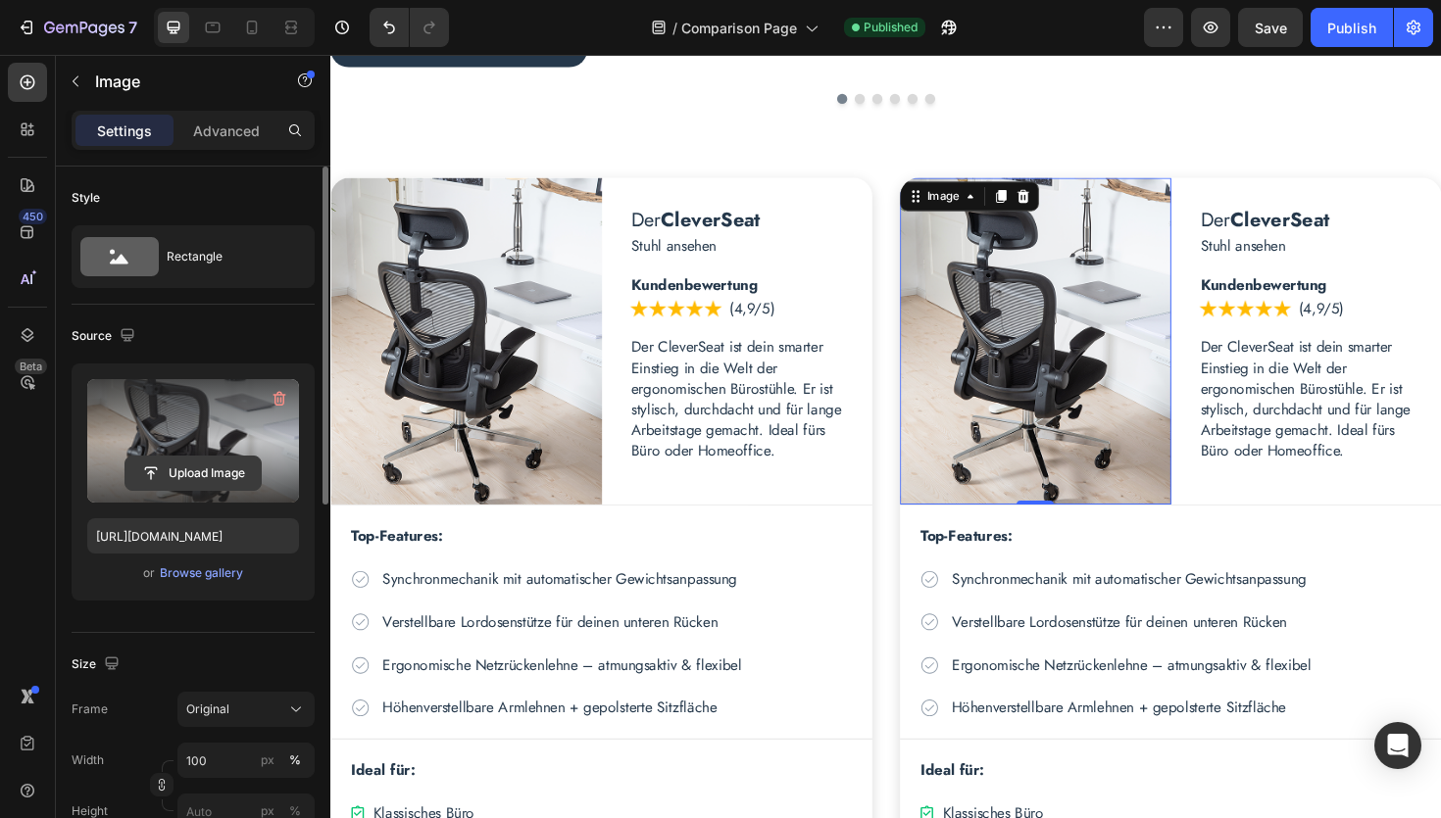
click at [209, 473] on input "file" at bounding box center [192, 473] width 135 height 33
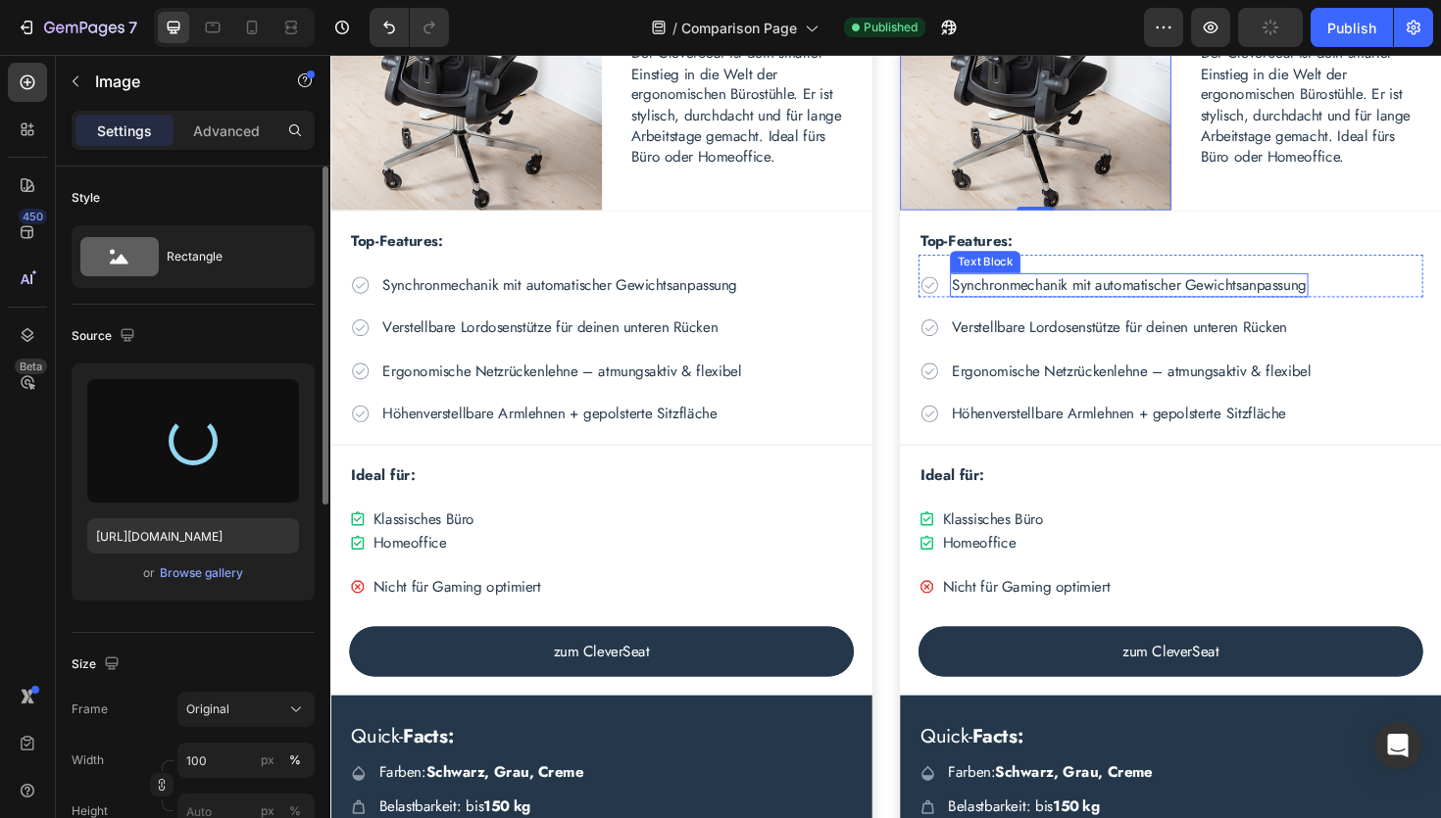
scroll to position [1082, 0]
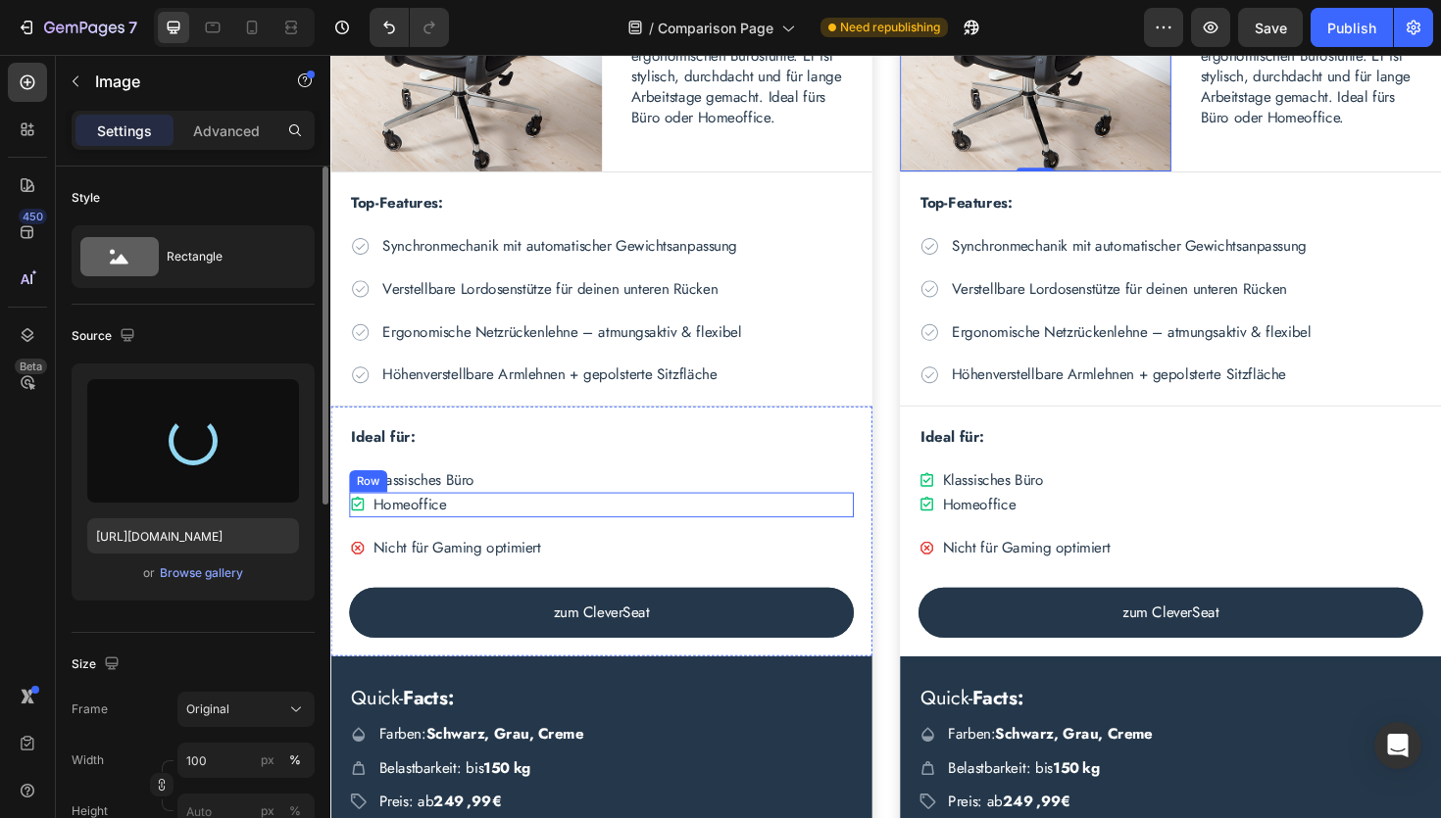
type input "[URL][DOMAIN_NAME]"
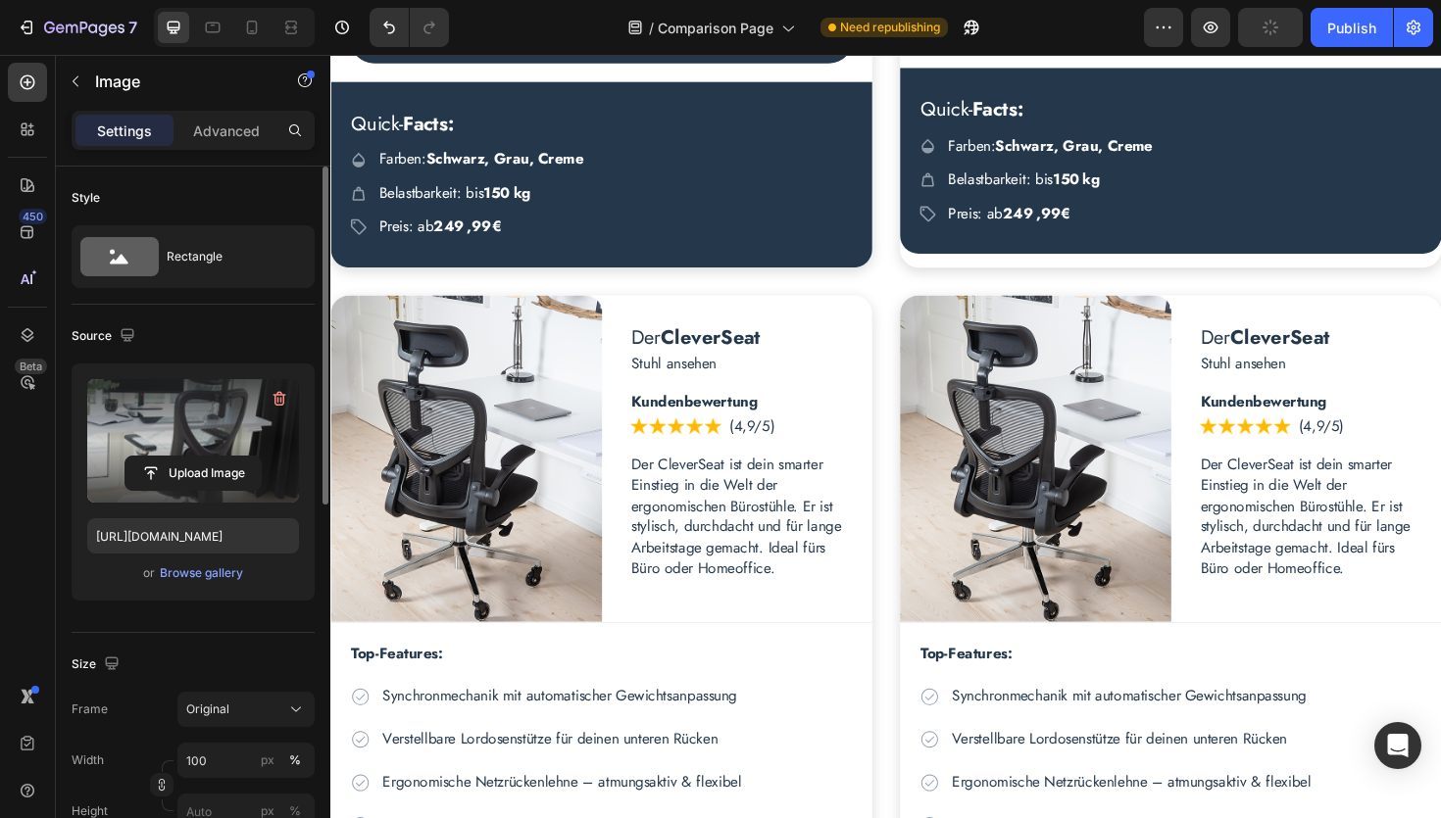
scroll to position [1725, 0]
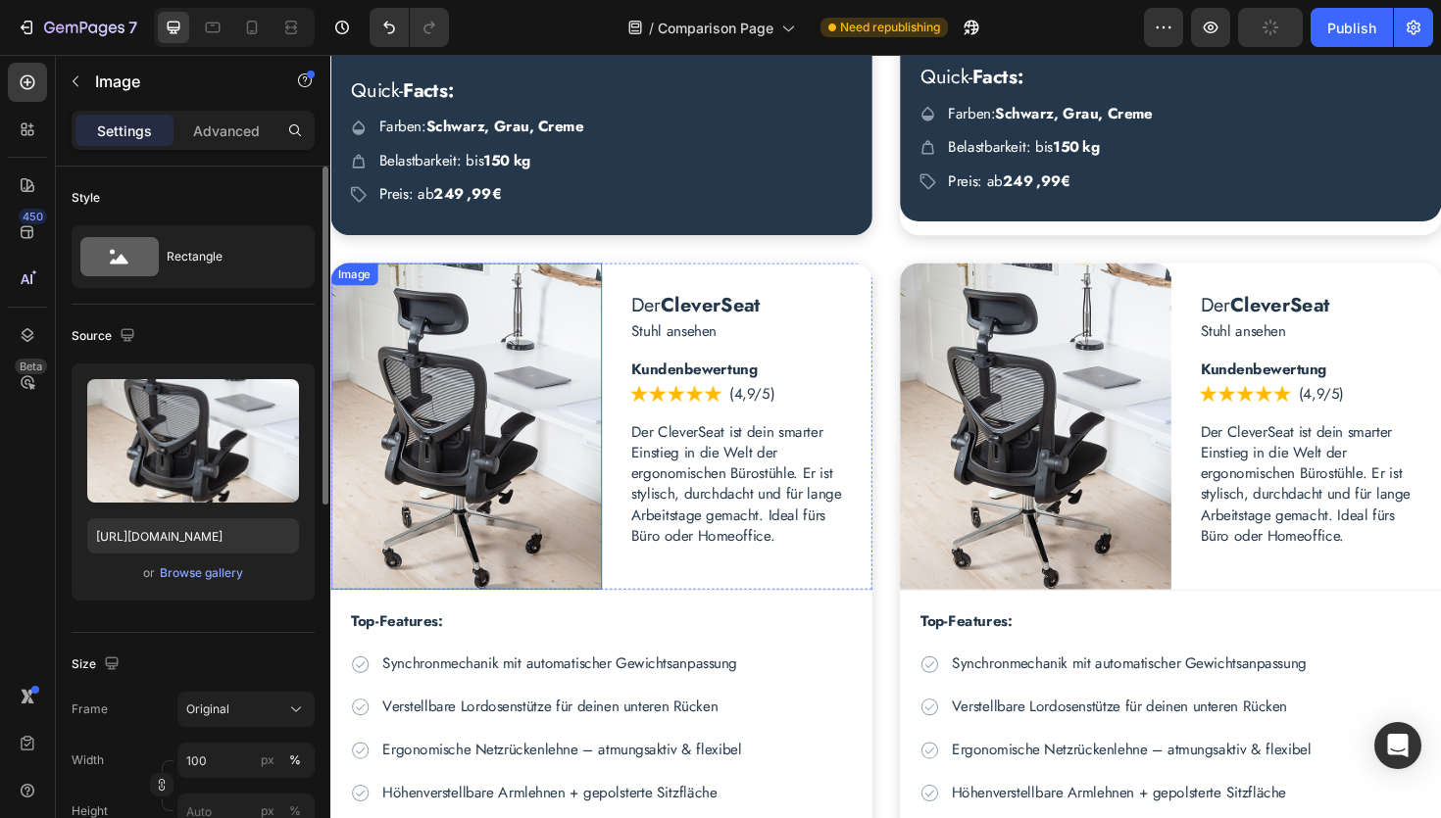
click at [483, 472] on img at bounding box center [473, 448] width 287 height 347
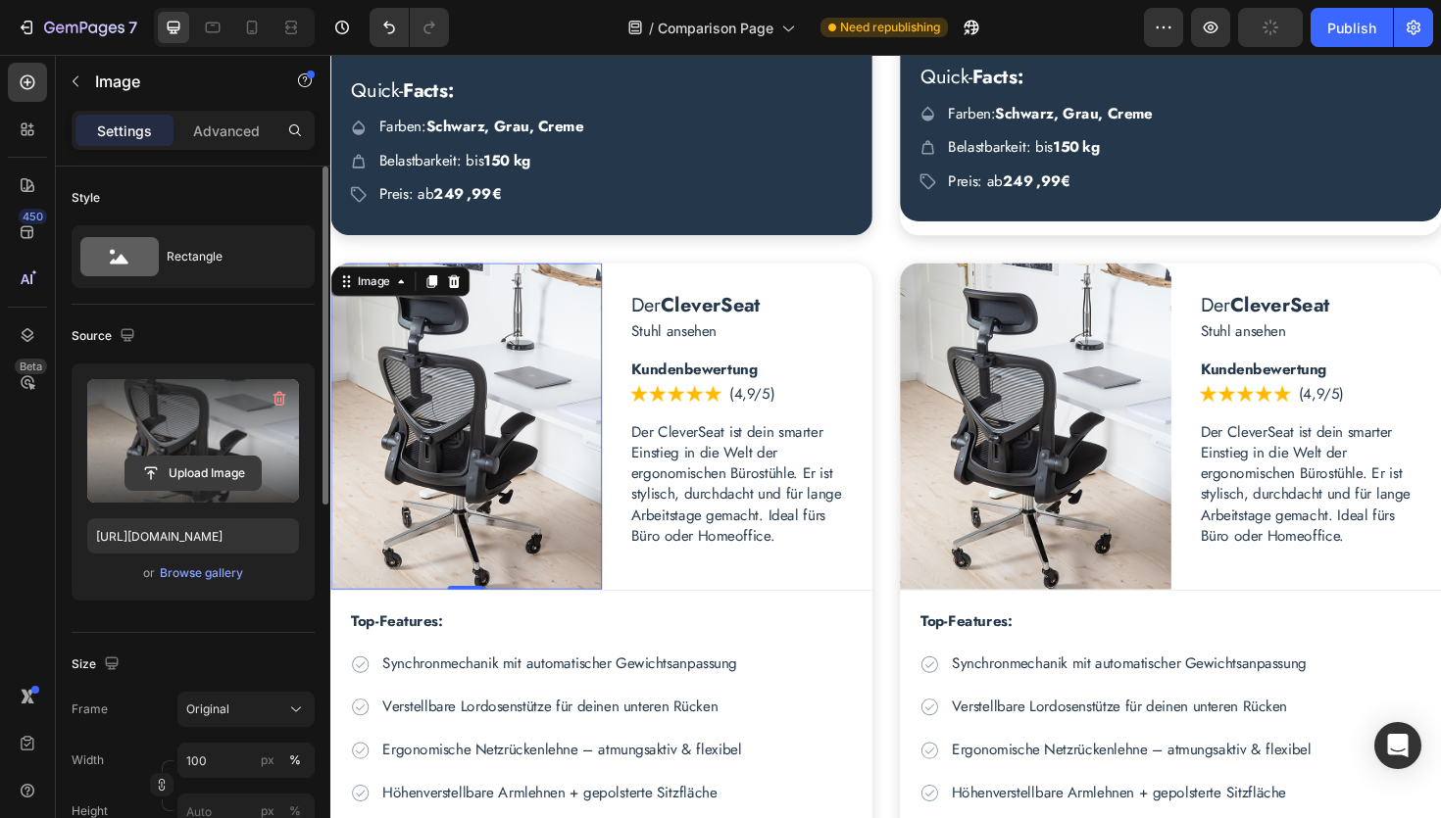
click at [195, 471] on input "file" at bounding box center [192, 473] width 135 height 33
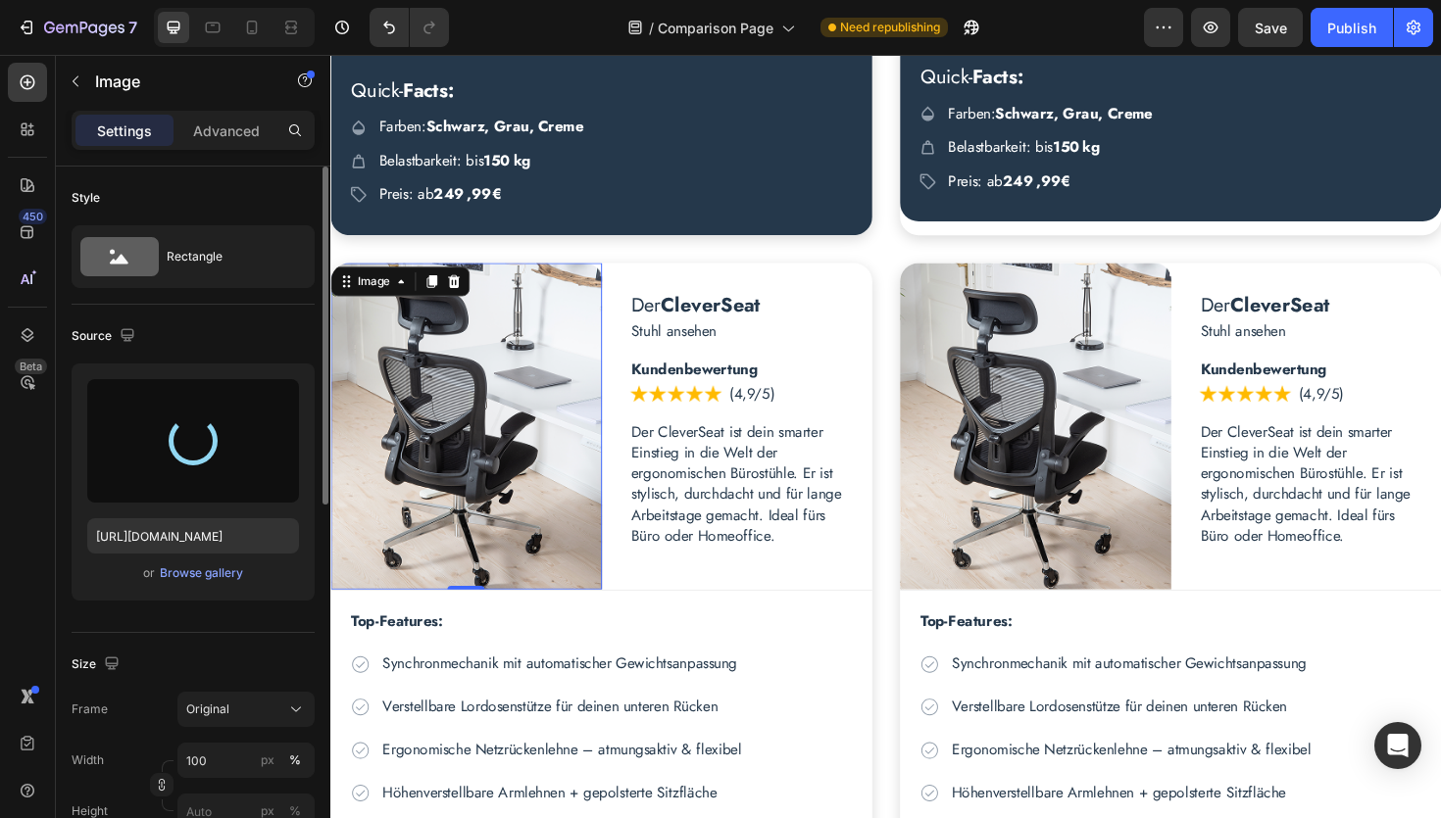
type input "[URL][DOMAIN_NAME]"
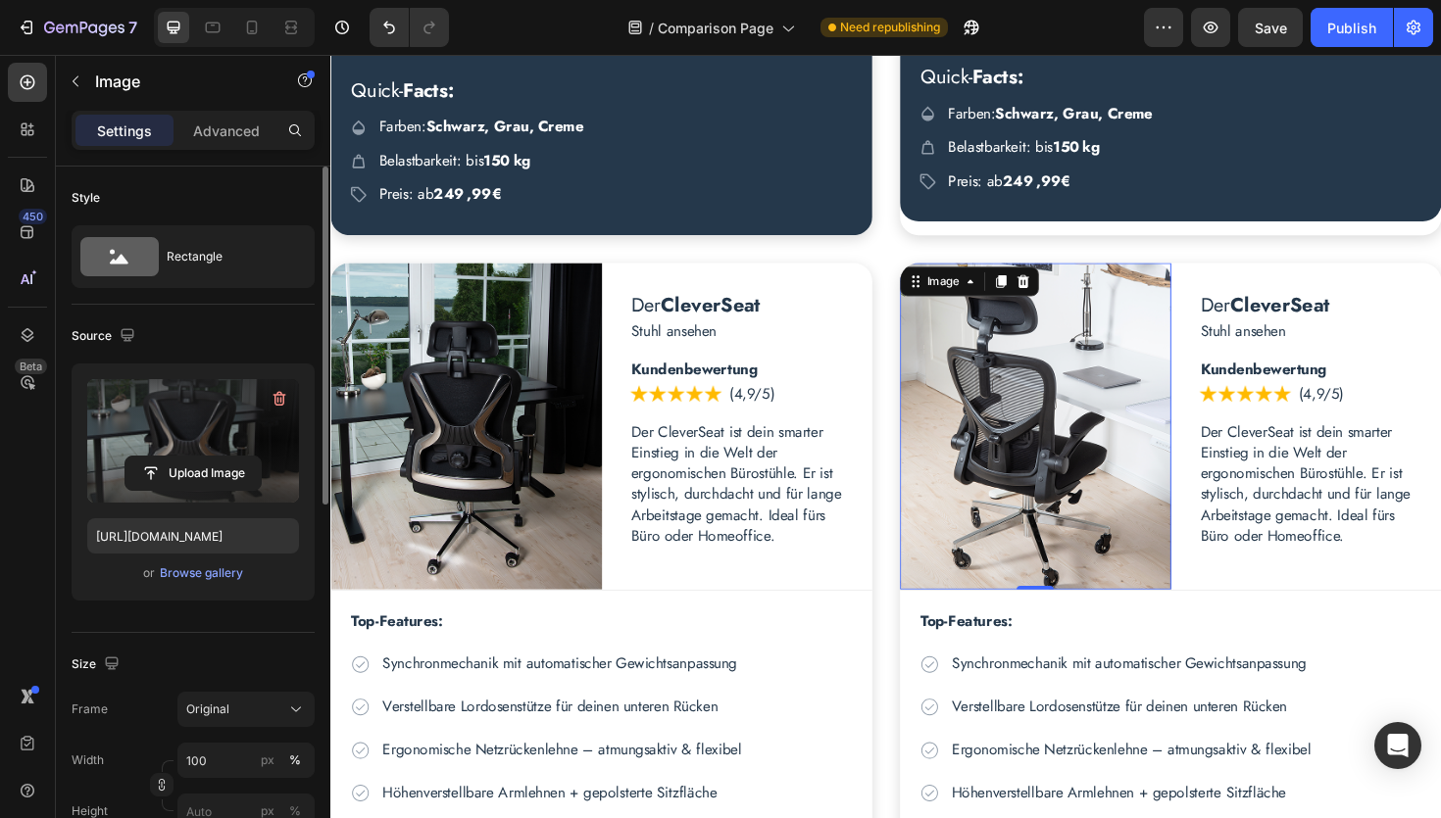
click at [1048, 450] on img at bounding box center [1076, 448] width 287 height 347
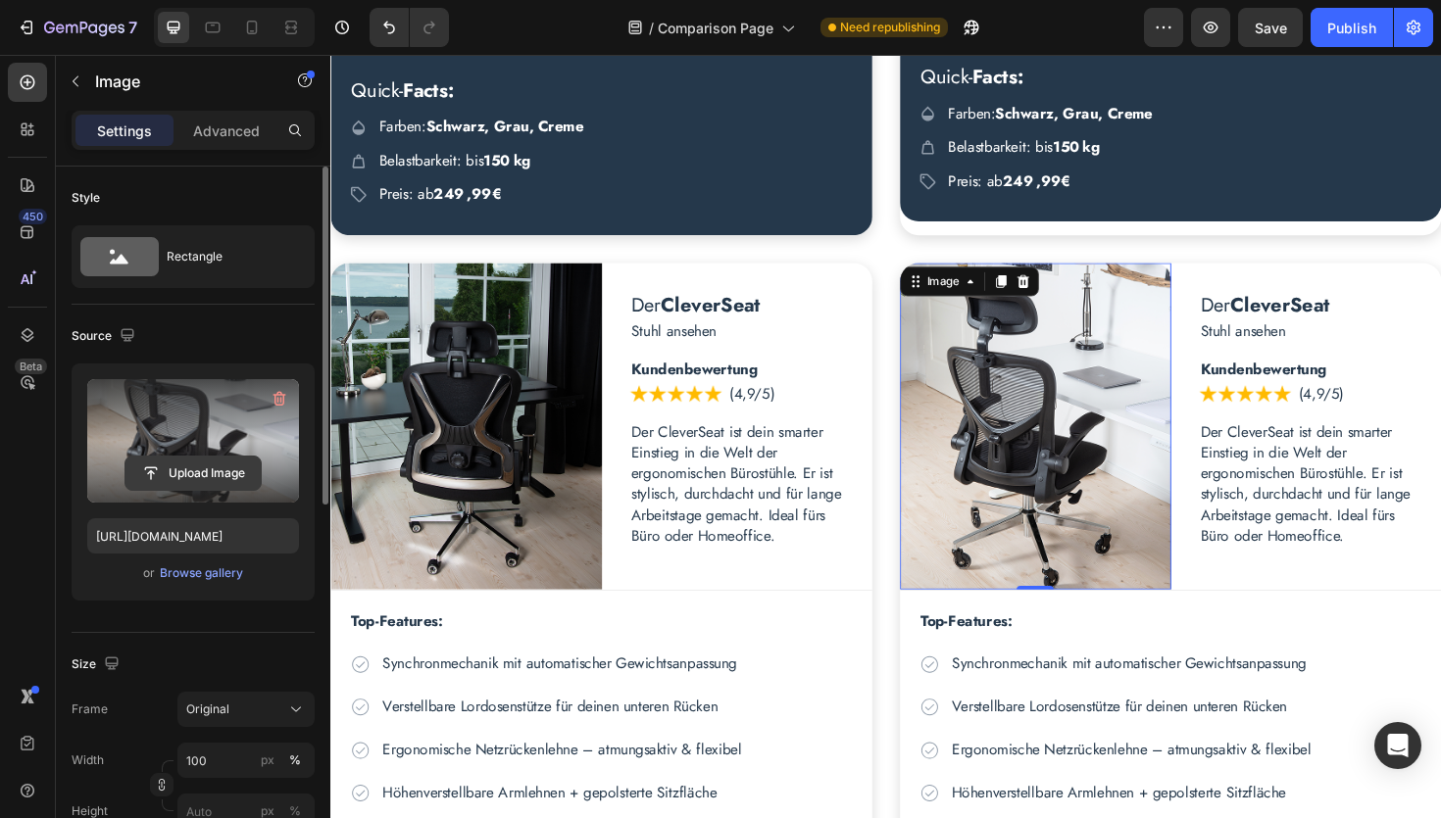
click at [184, 475] on input "file" at bounding box center [192, 473] width 135 height 33
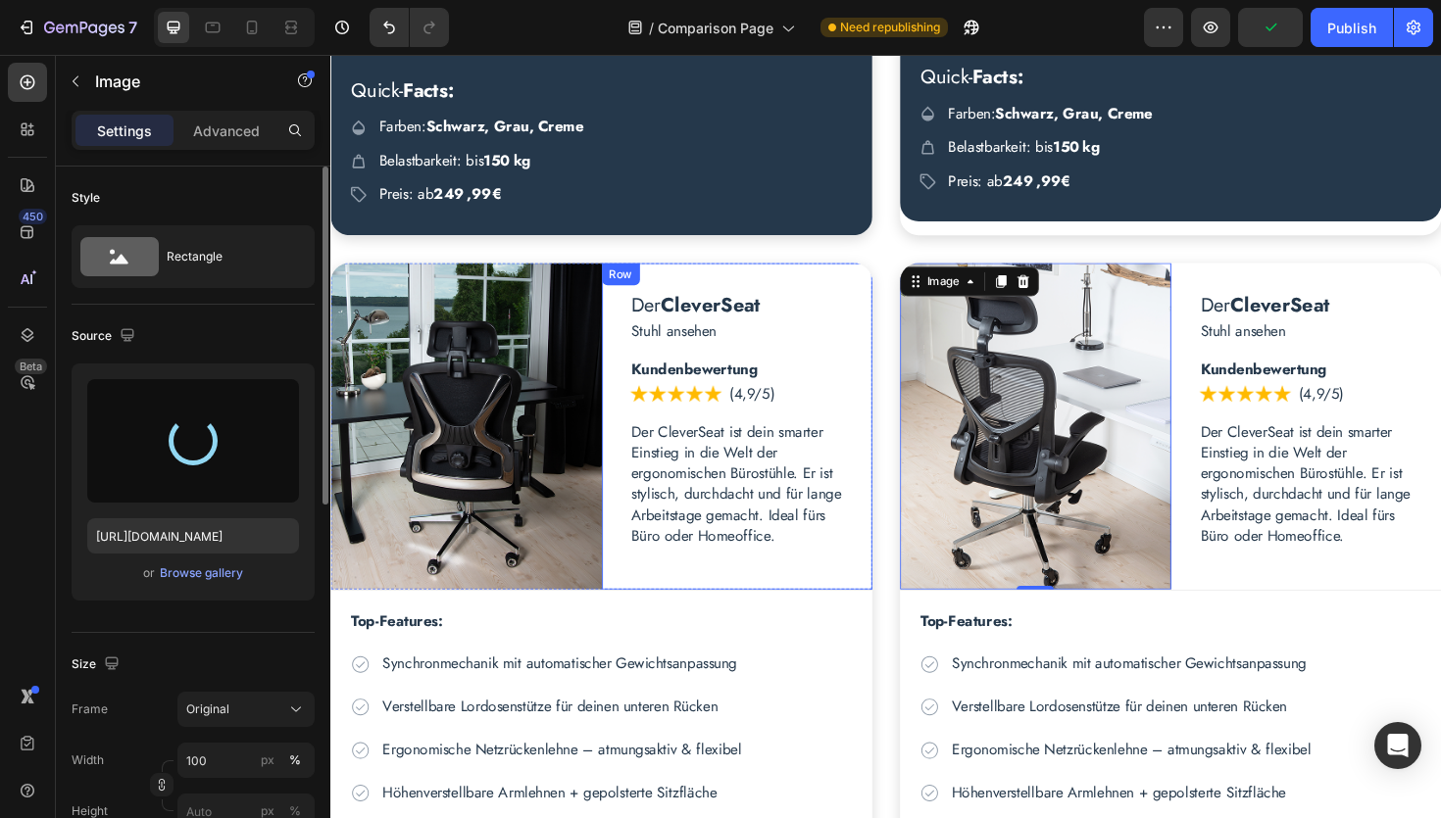
type input "[URL][DOMAIN_NAME]"
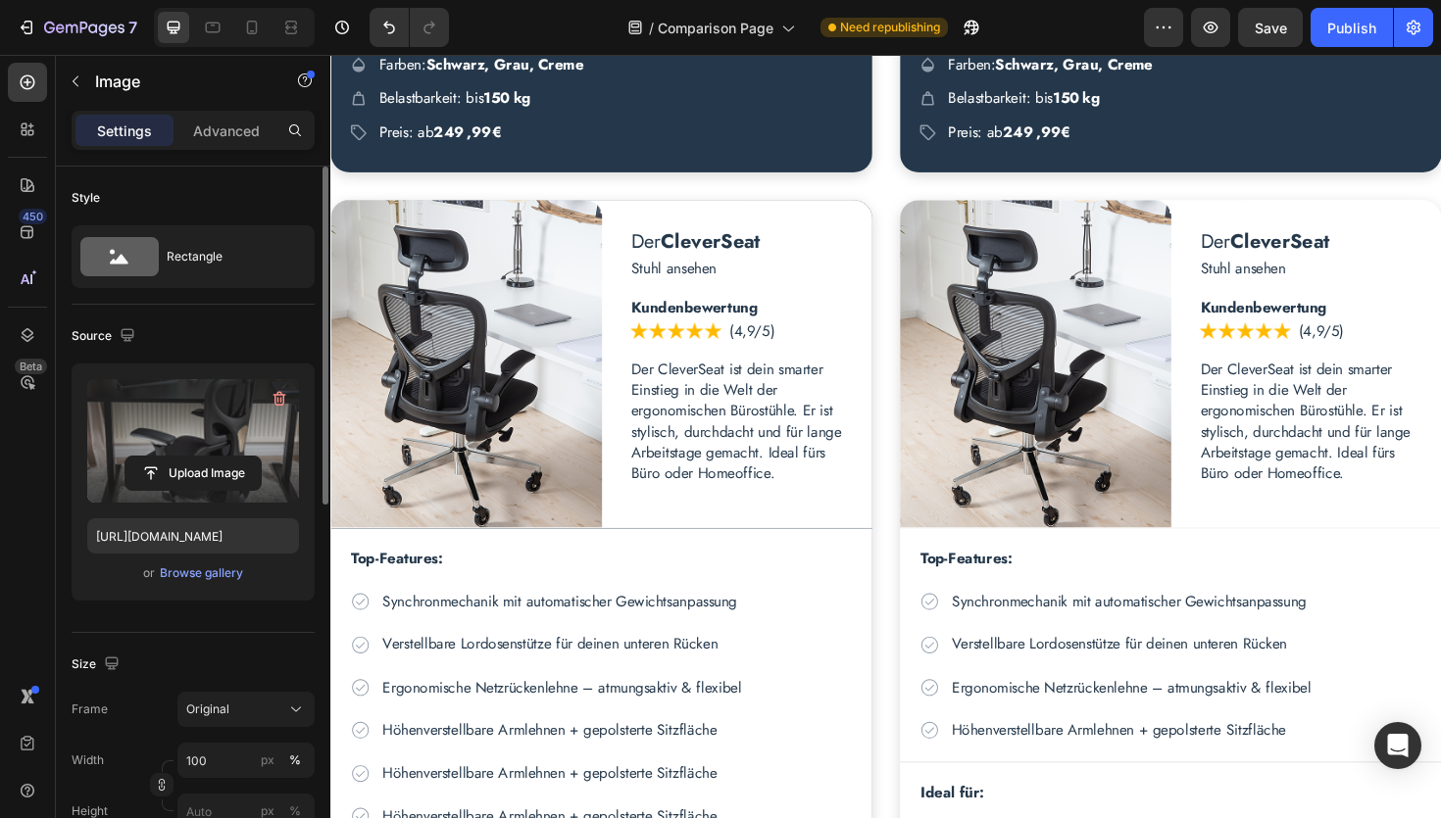
scroll to position [2938, 0]
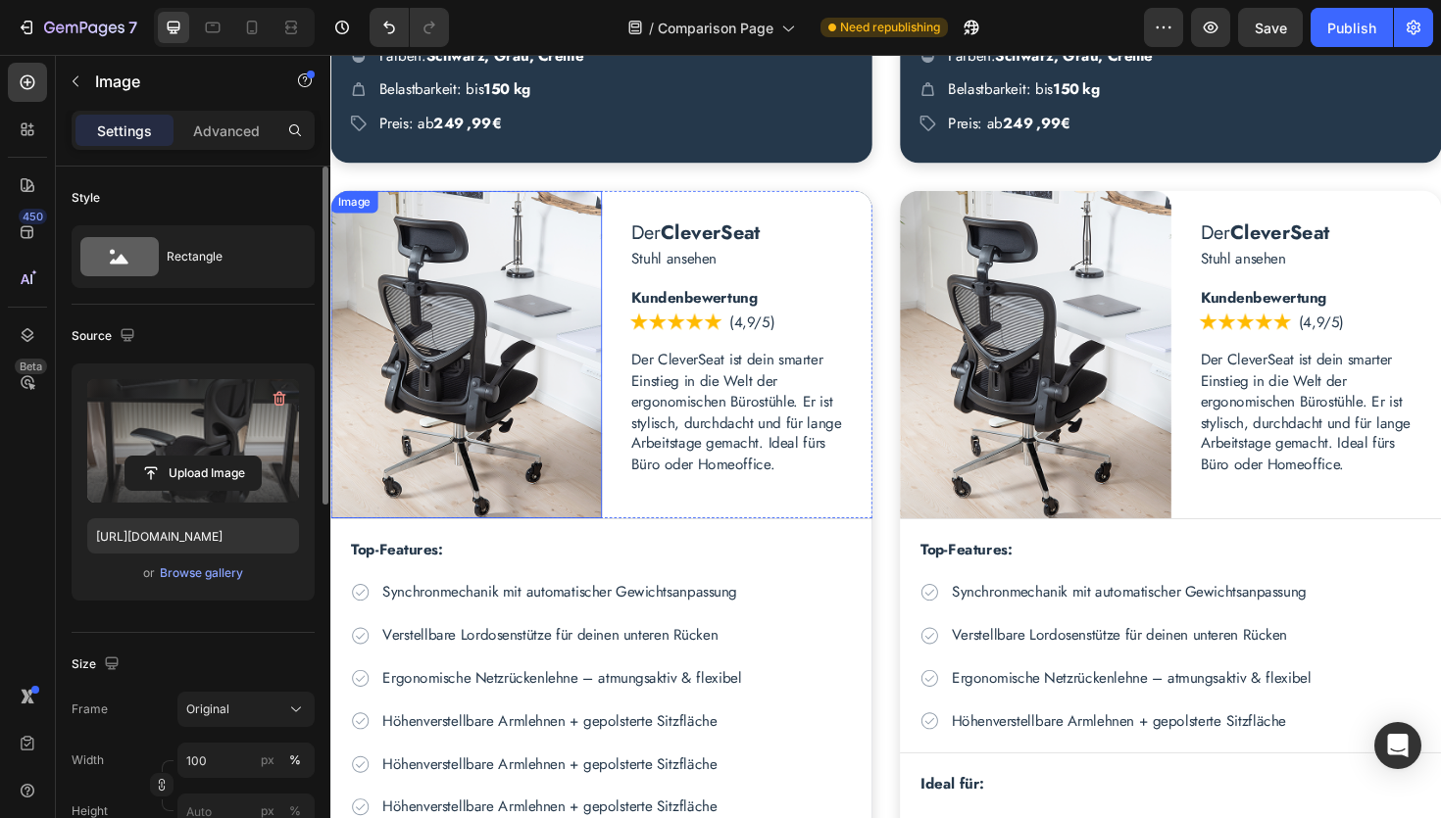
click at [557, 370] on img at bounding box center [473, 372] width 287 height 347
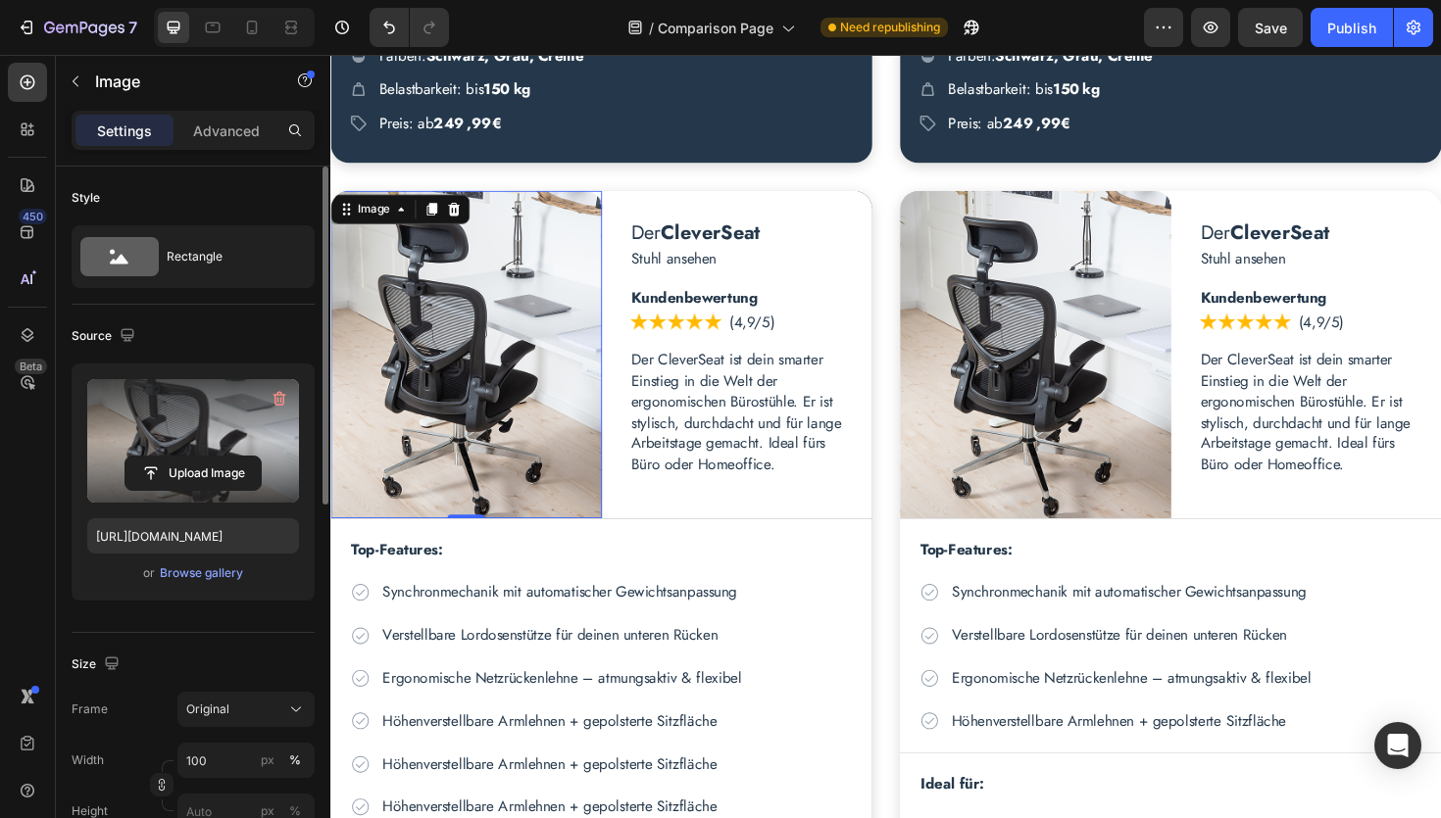
click at [187, 452] on label at bounding box center [193, 440] width 212 height 123
click at [187, 457] on input "file" at bounding box center [192, 473] width 135 height 33
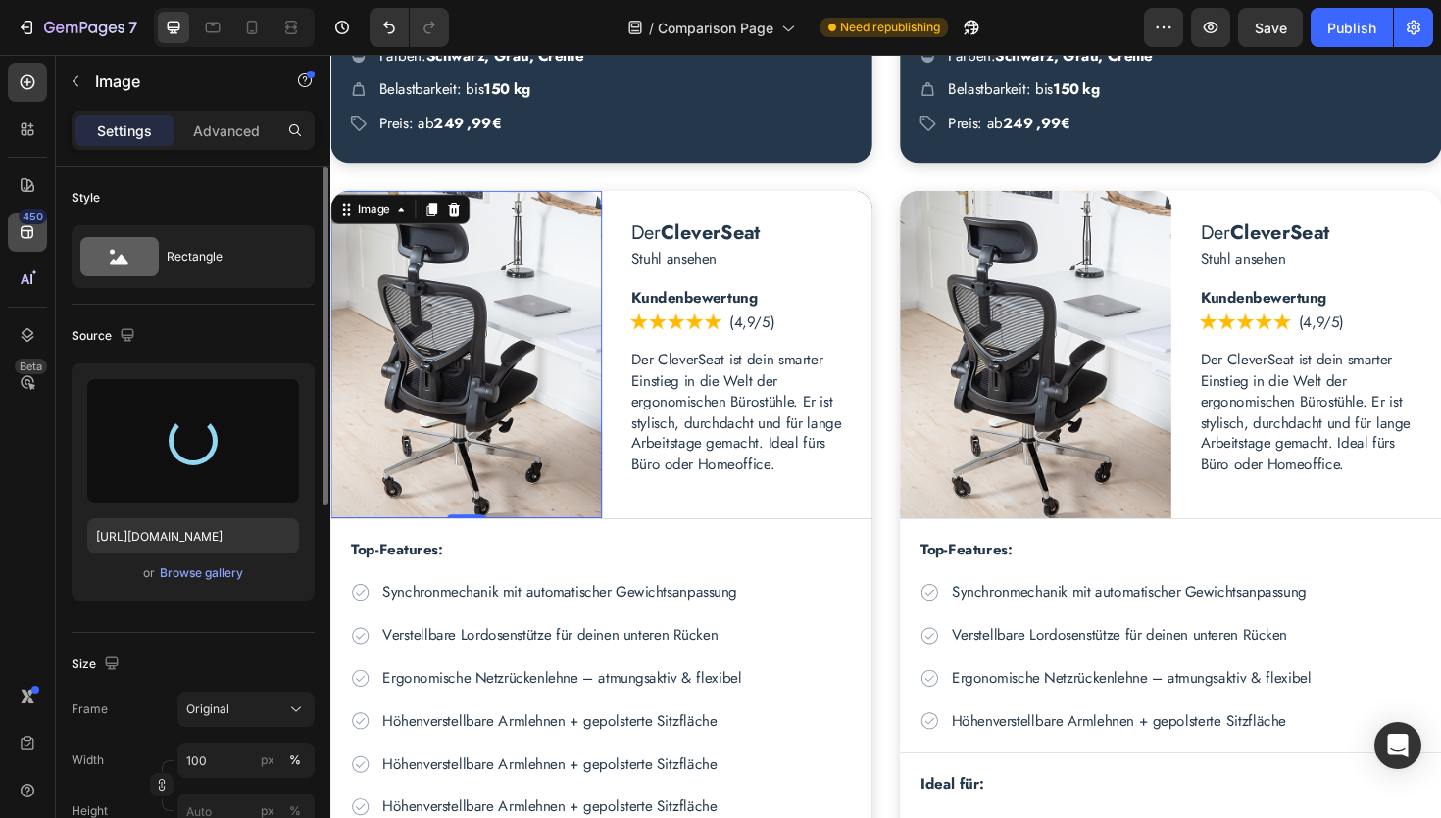
type input "[URL][DOMAIN_NAME]"
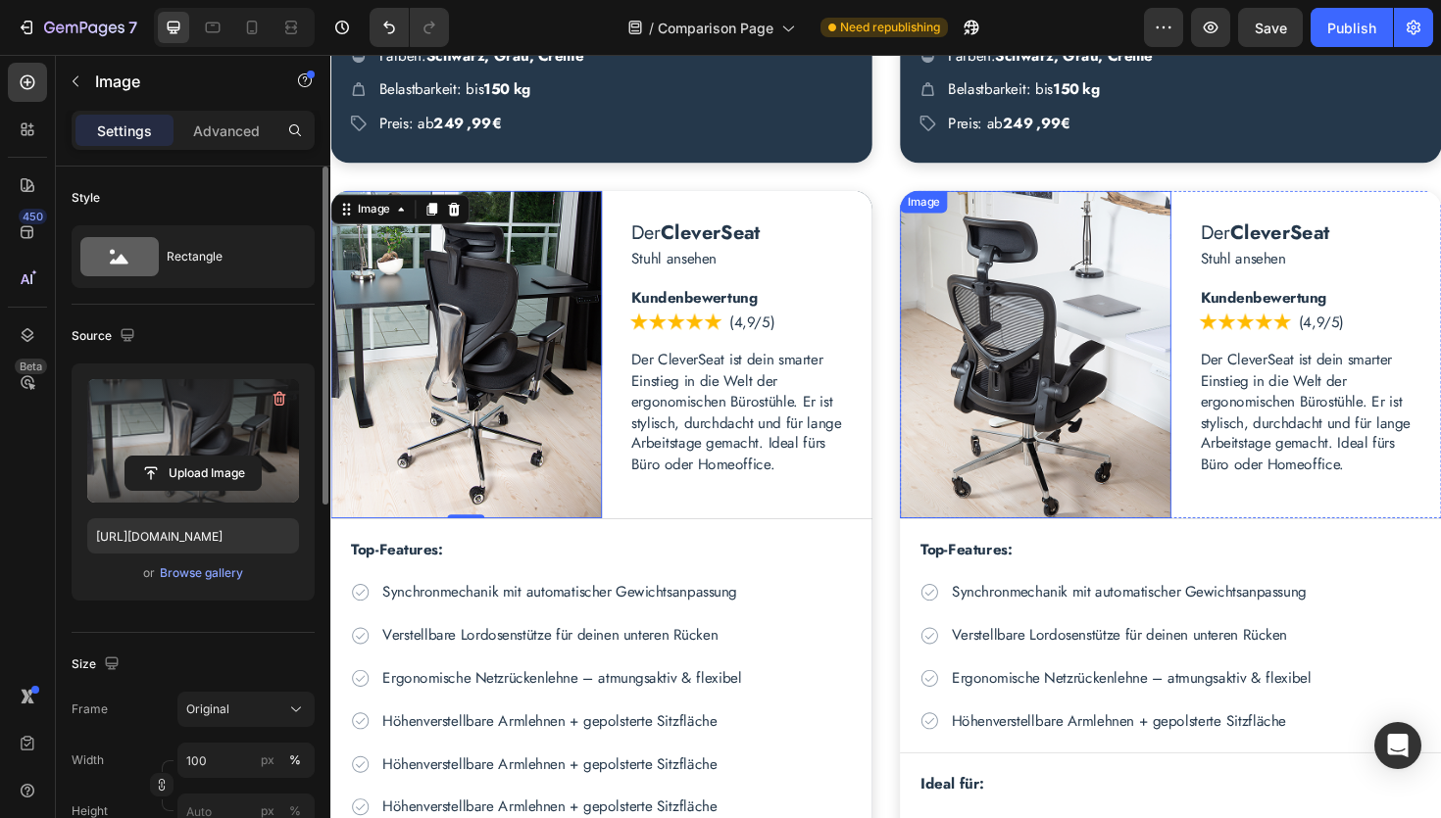
click at [1086, 374] on img at bounding box center [1076, 372] width 287 height 347
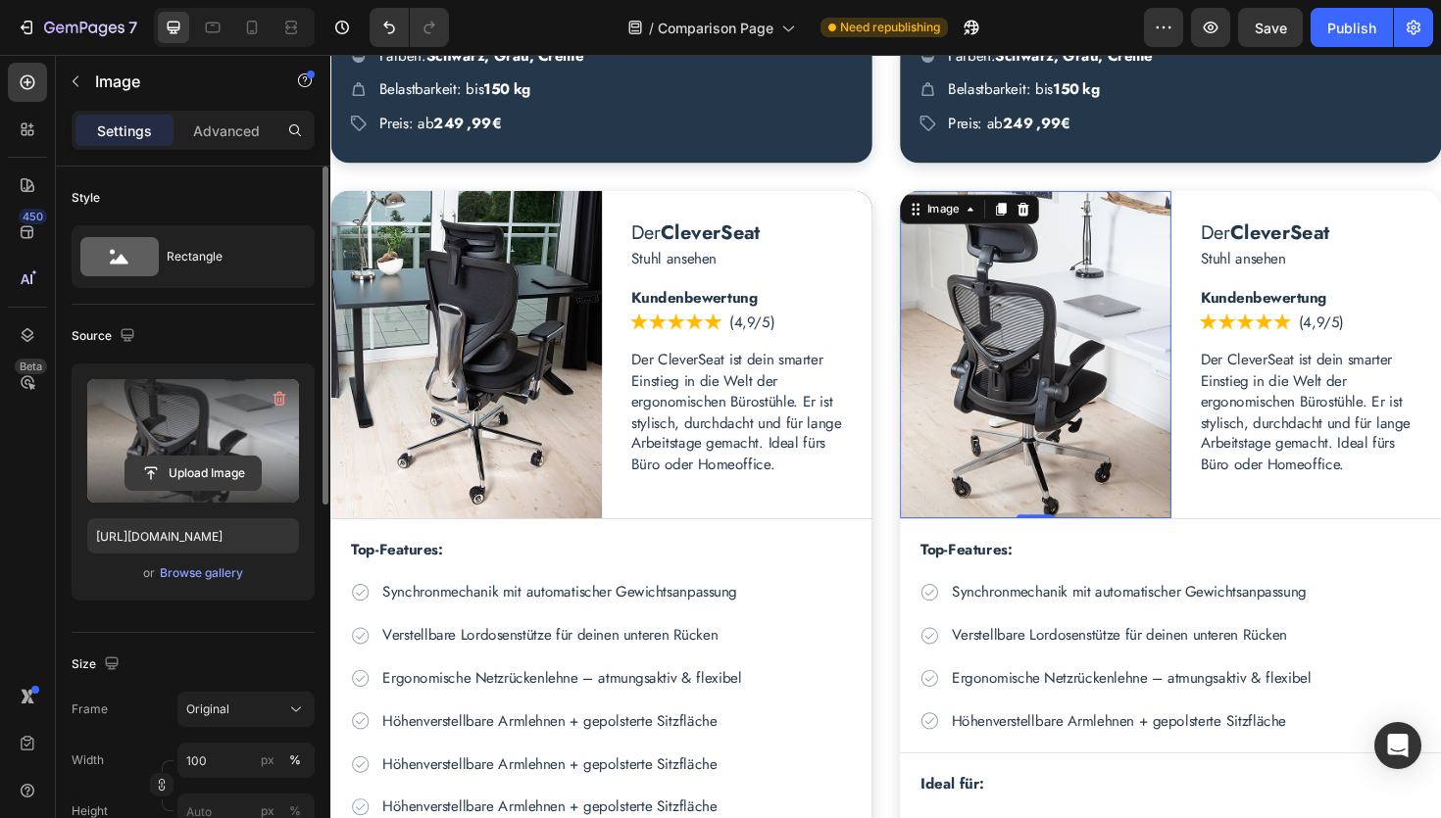
click at [210, 474] on input "file" at bounding box center [192, 473] width 135 height 33
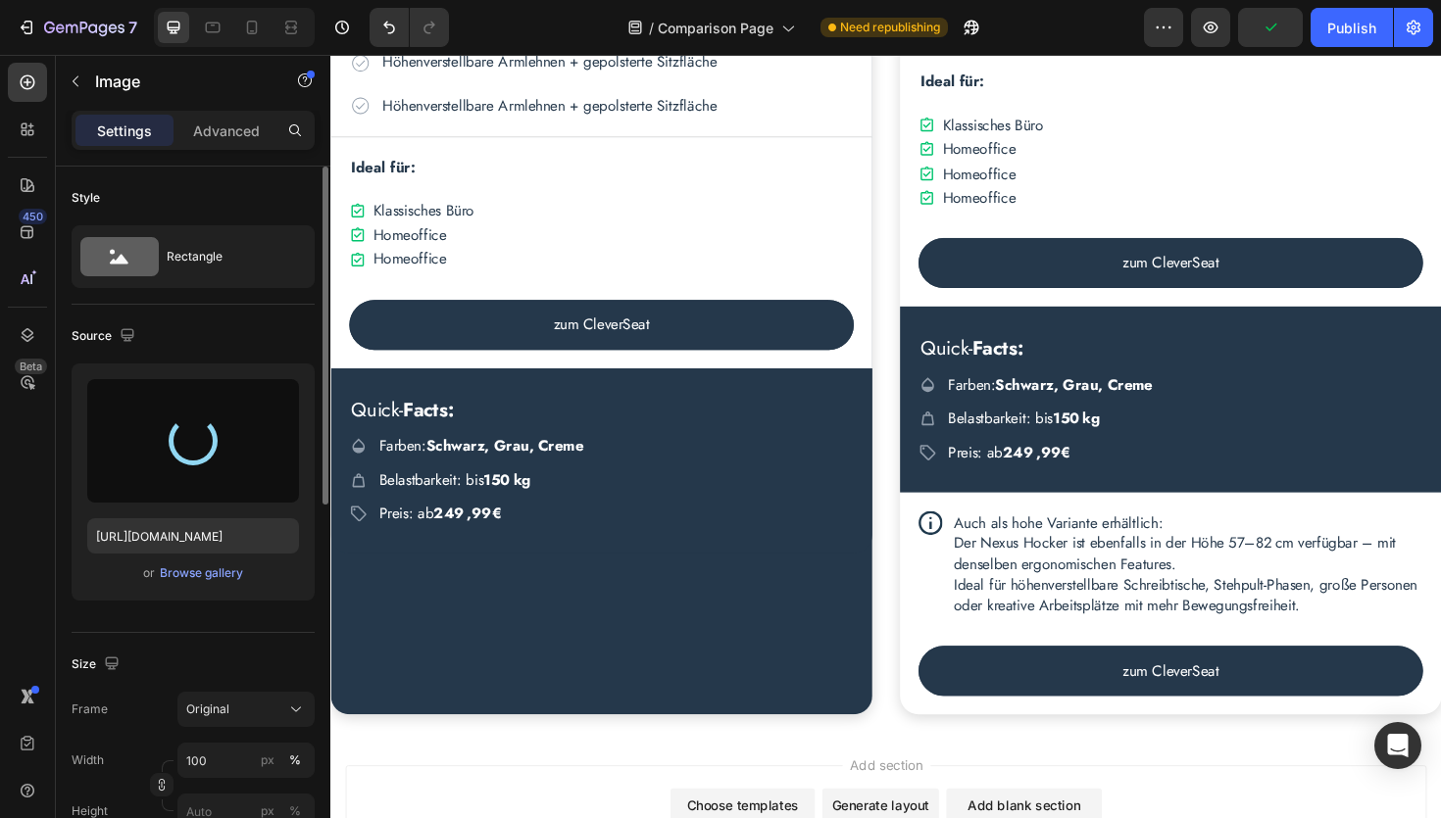
scroll to position [3691, 0]
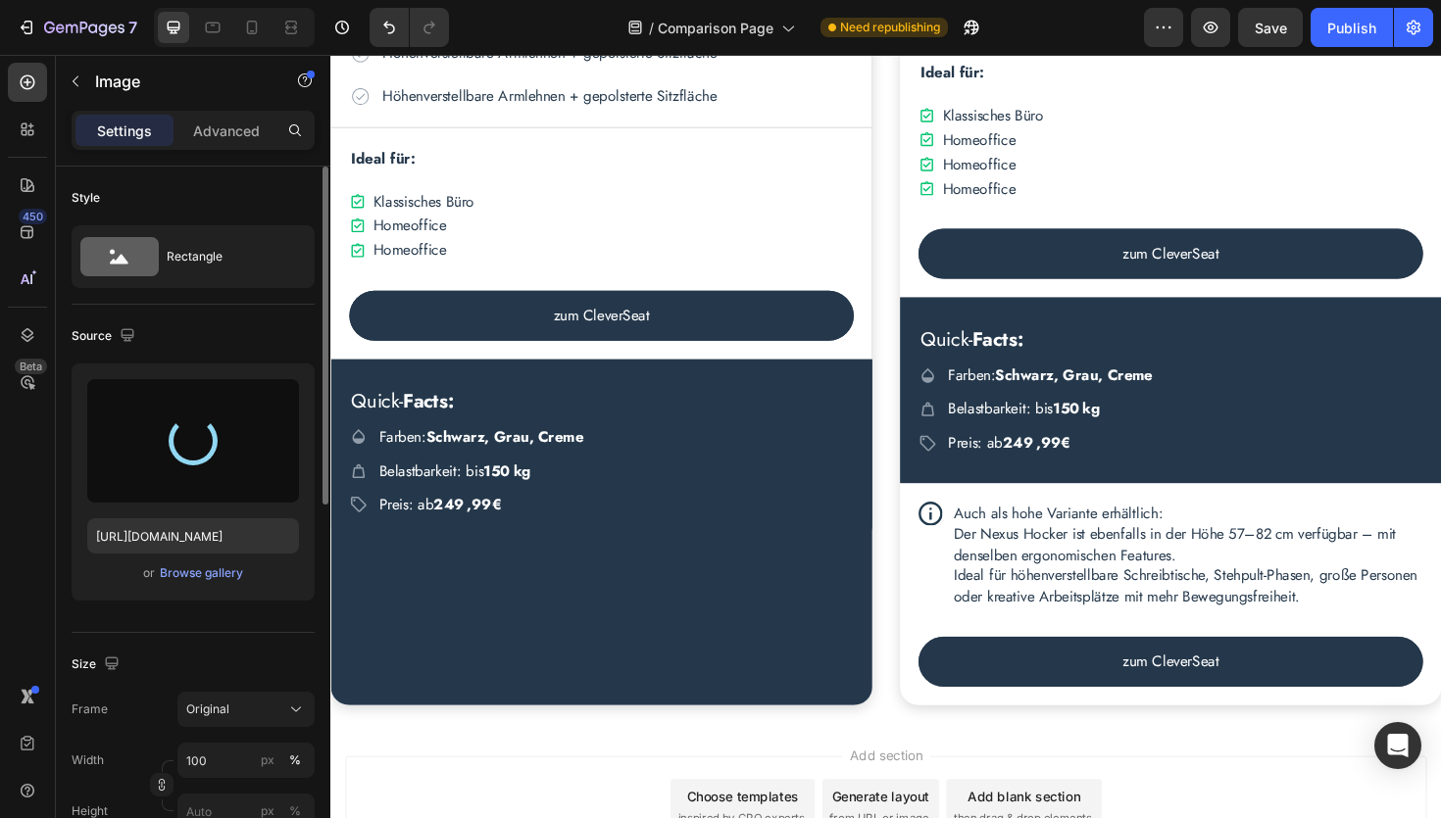
type input "[URL][DOMAIN_NAME]"
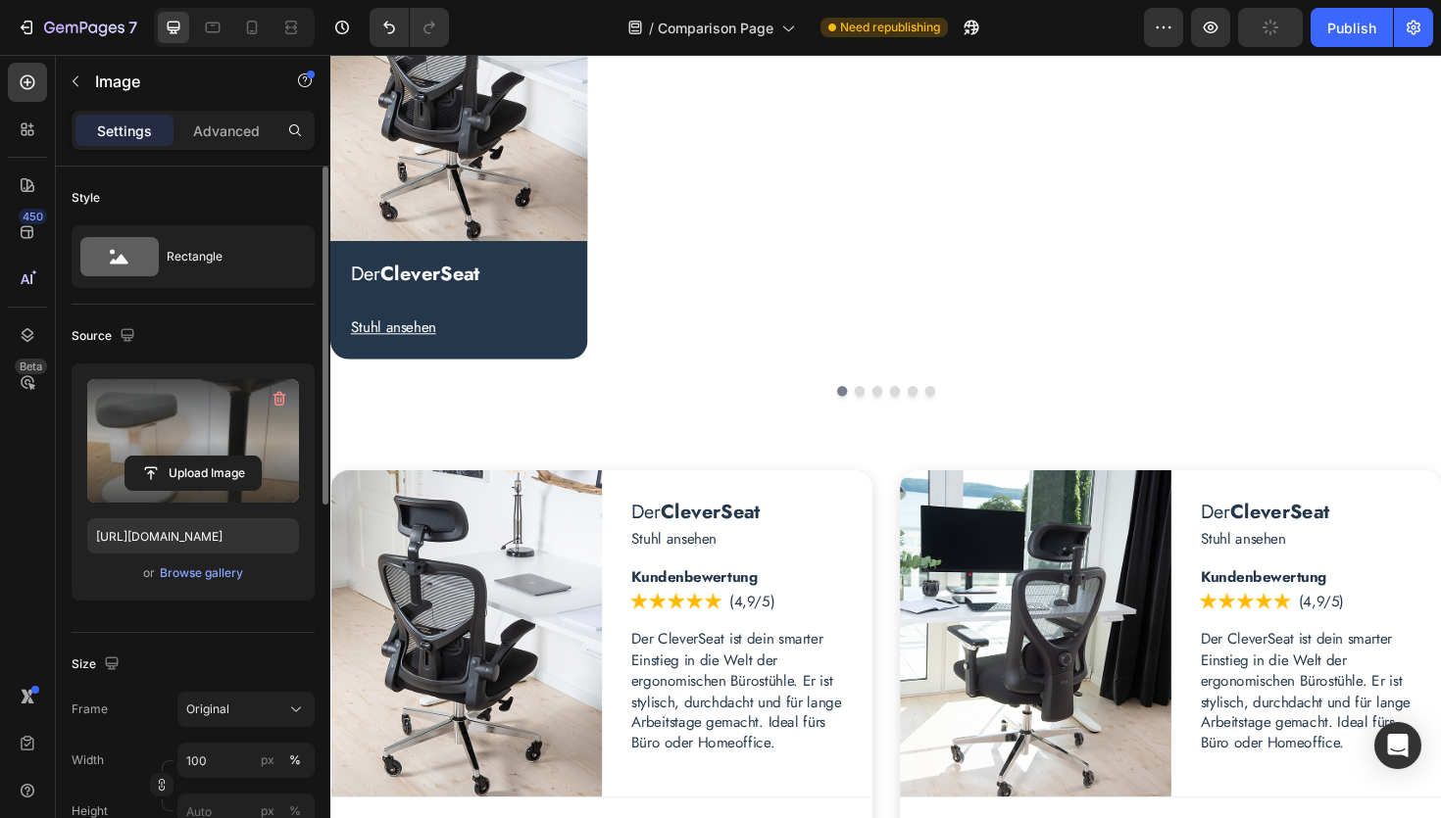
scroll to position [418, 0]
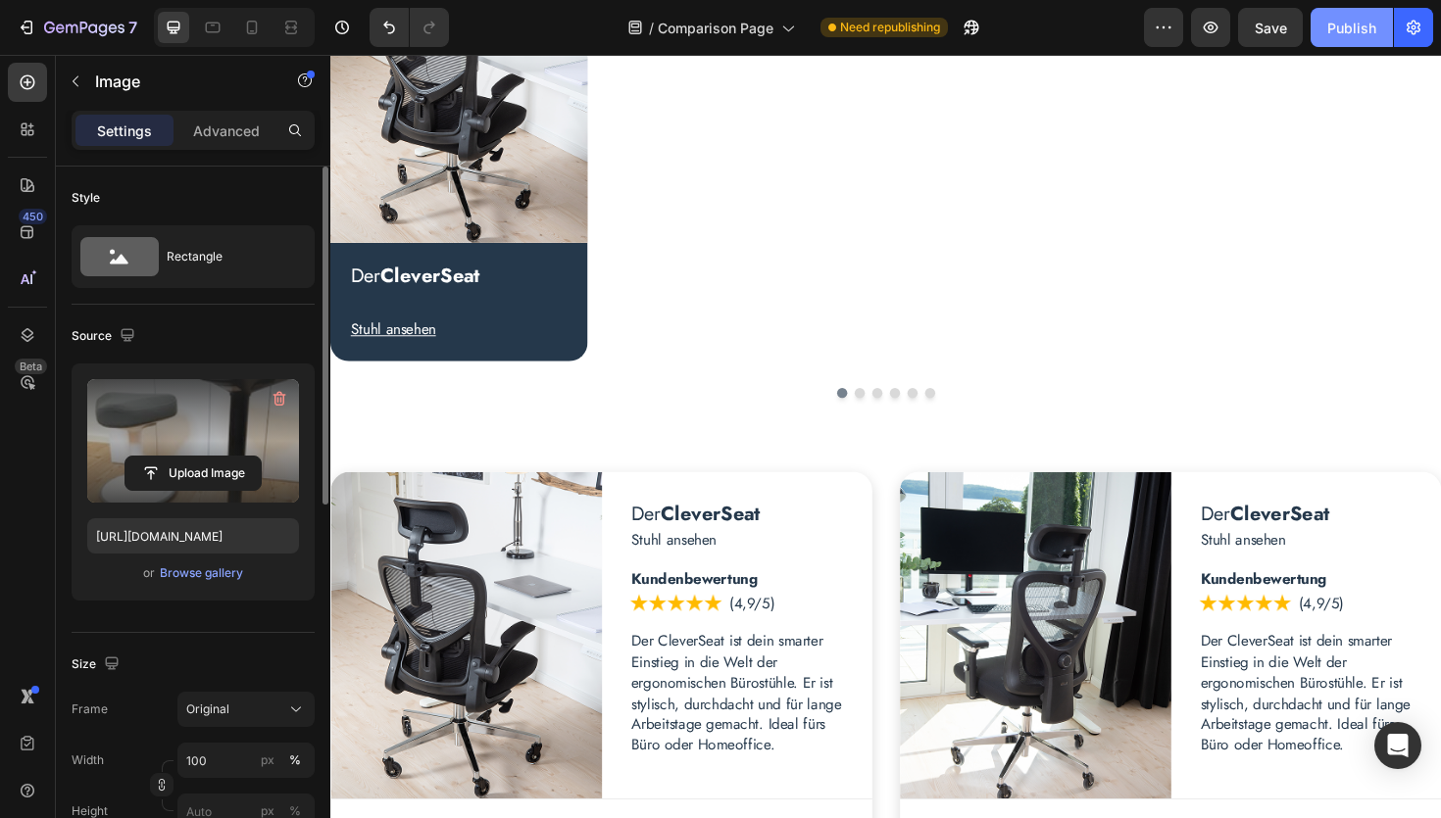
click at [1353, 24] on div "Publish" at bounding box center [1351, 28] width 49 height 21
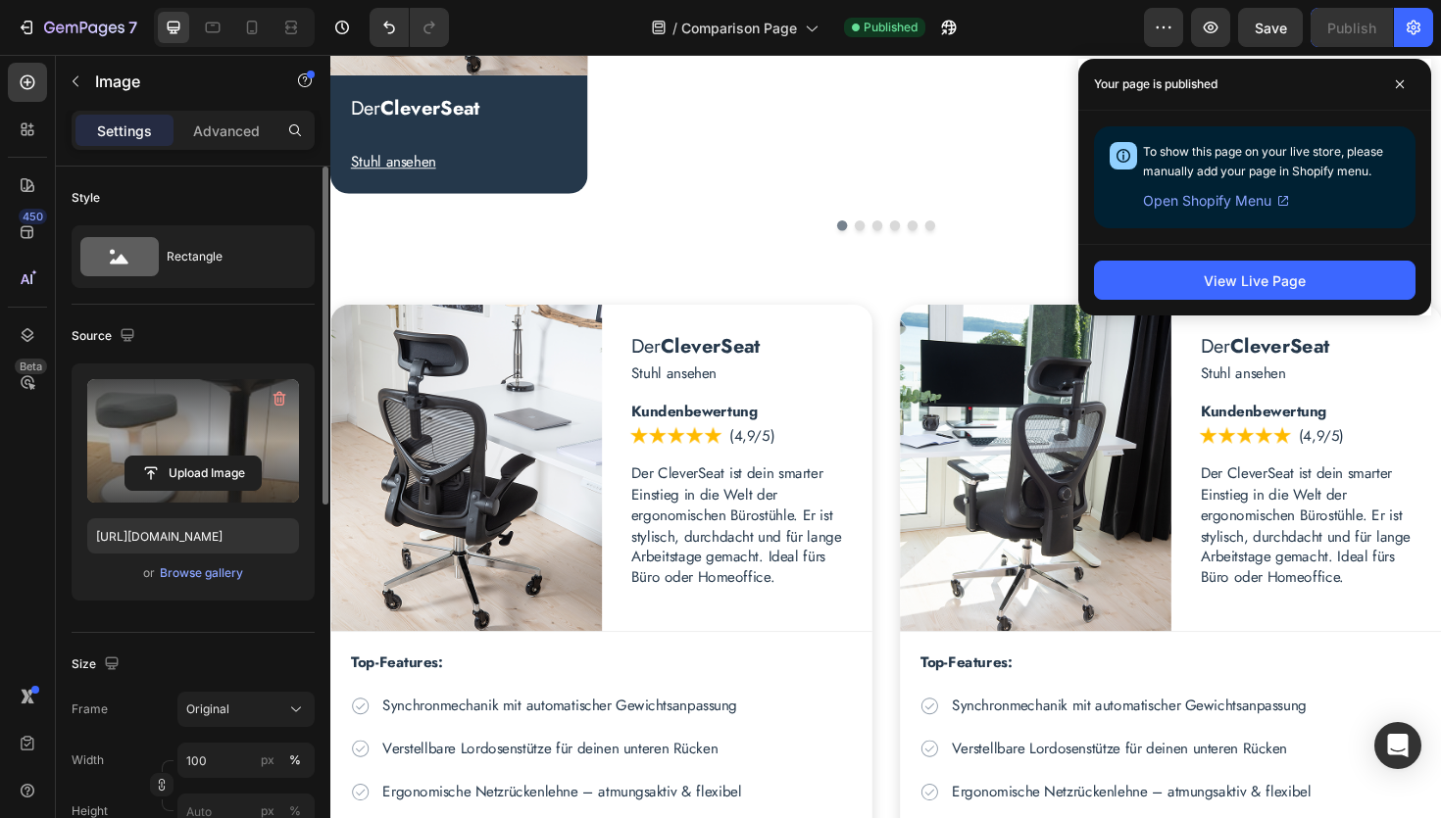
scroll to position [594, 0]
click at [1402, 84] on icon at bounding box center [1400, 84] width 10 height 10
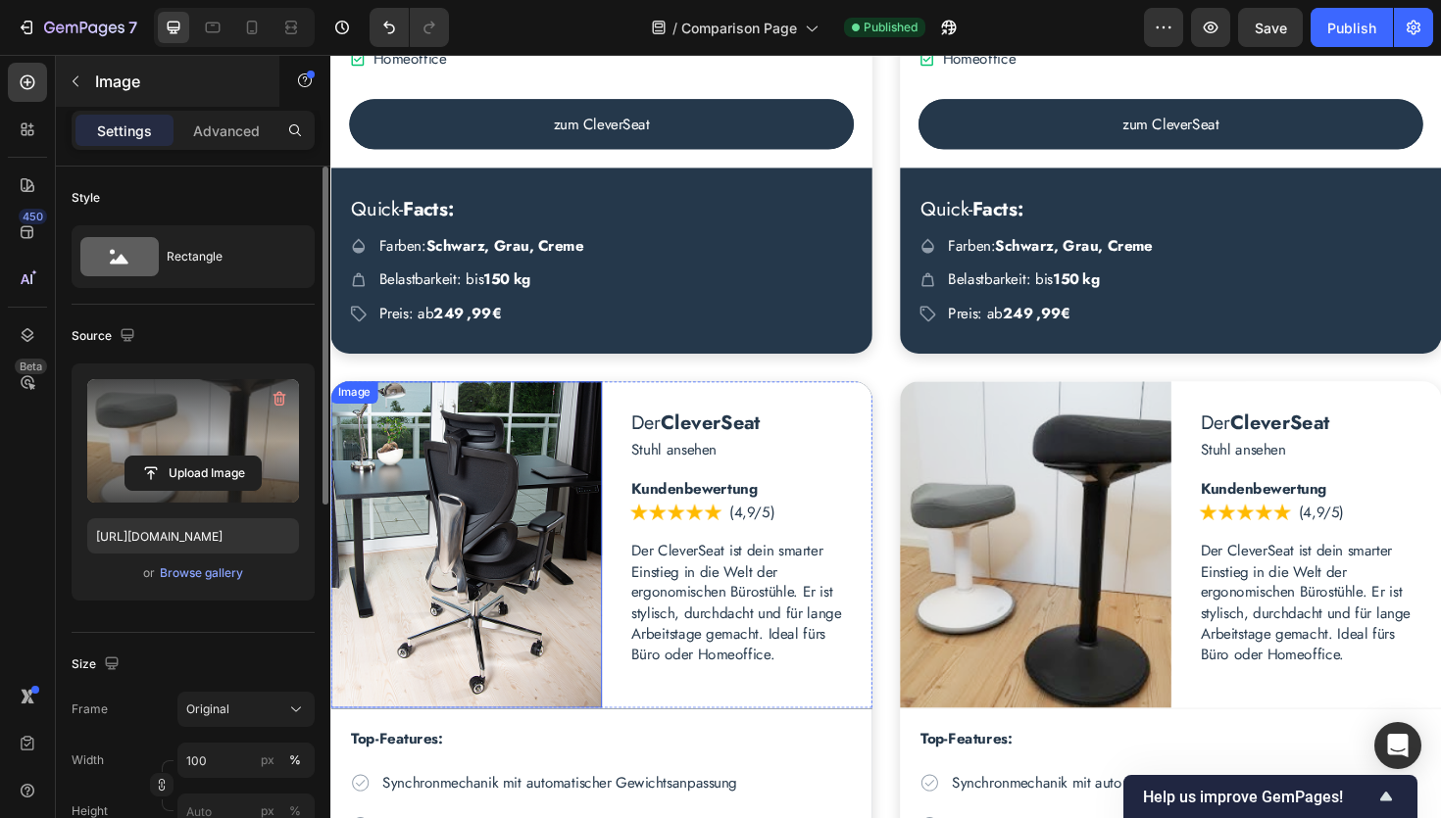
scroll to position [2648, 0]
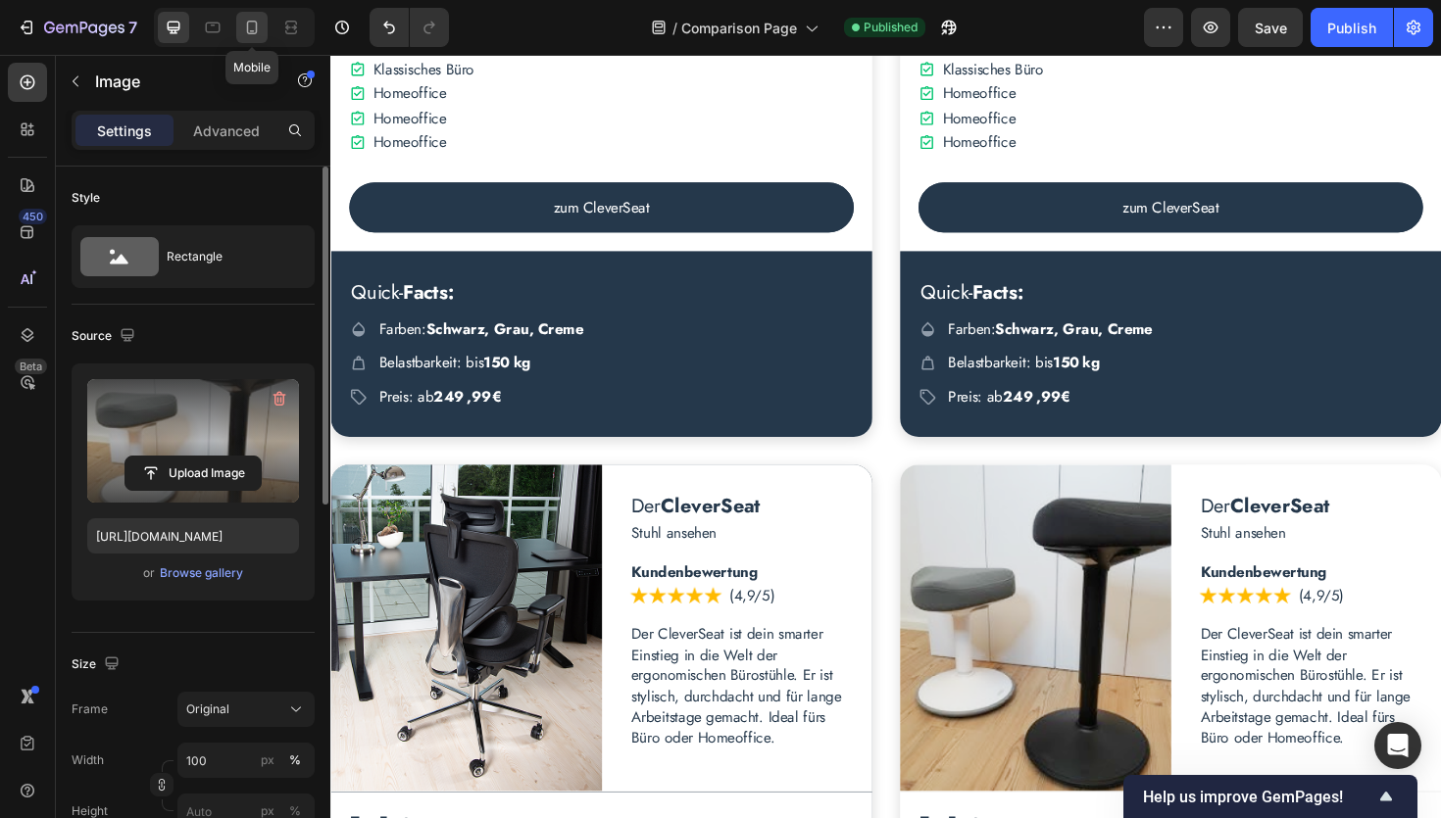
click at [255, 33] on icon at bounding box center [252, 28] width 11 height 14
type input "100"
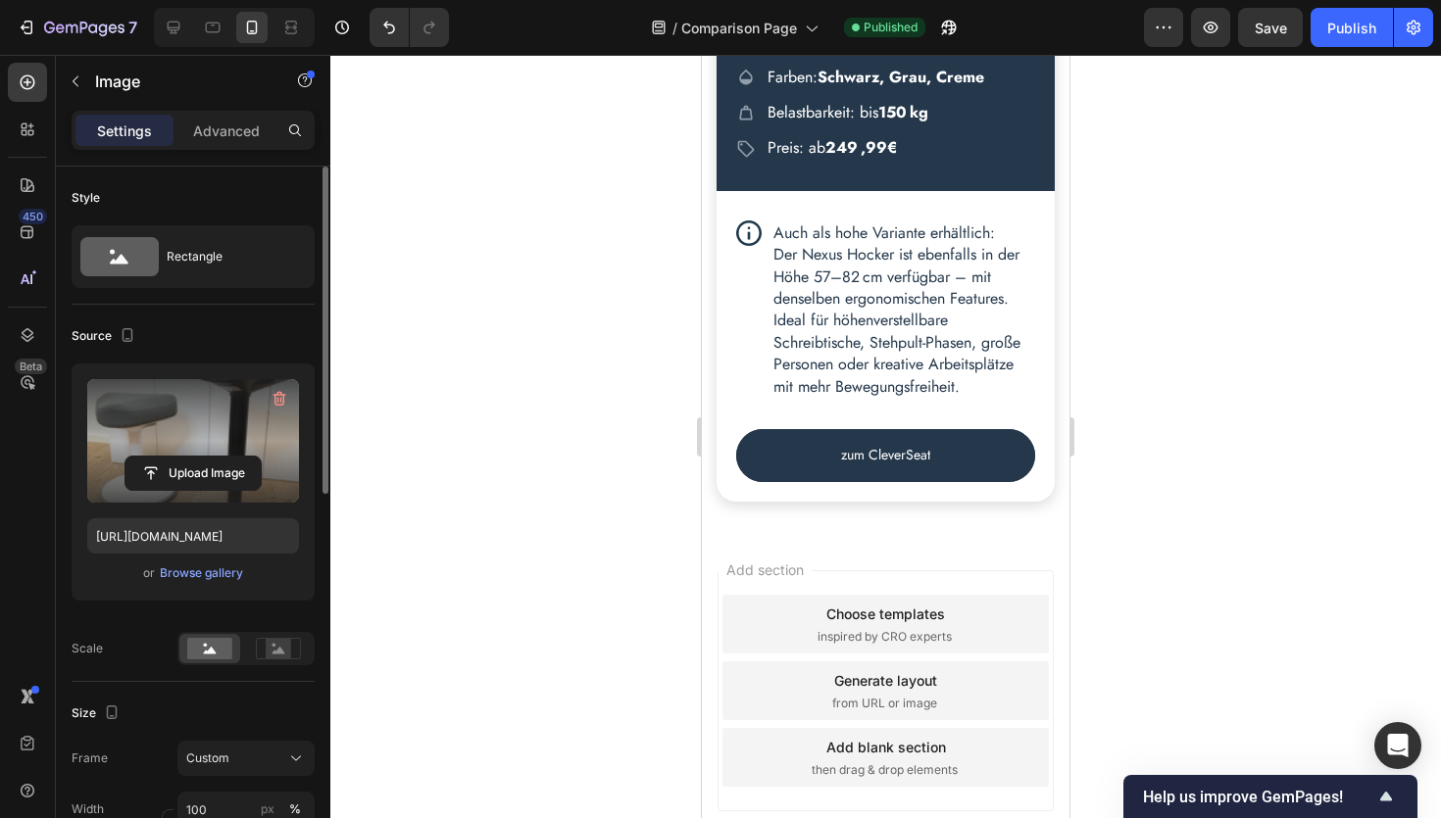
scroll to position [8290, 0]
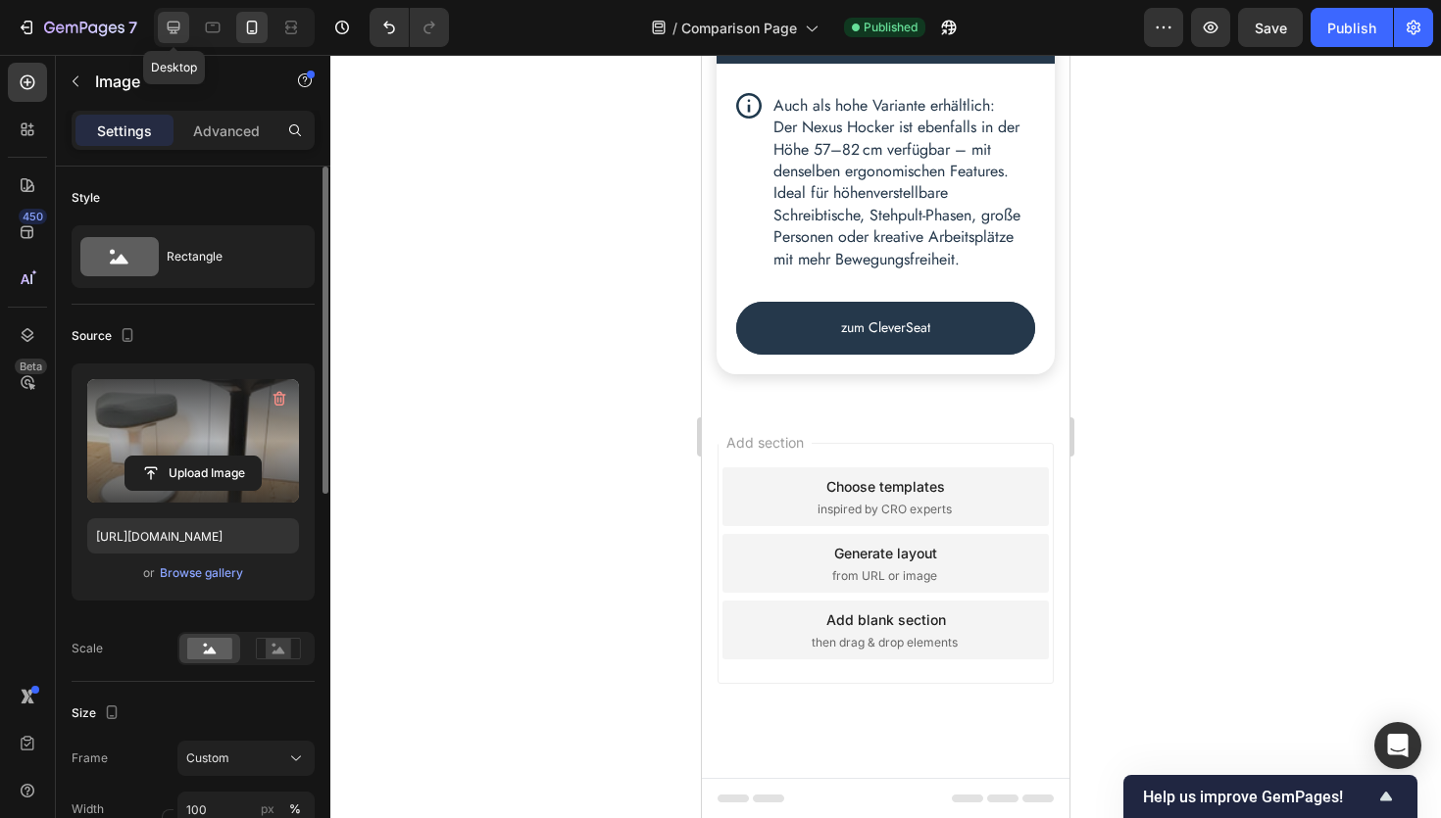
click at [176, 25] on icon at bounding box center [174, 28] width 20 height 20
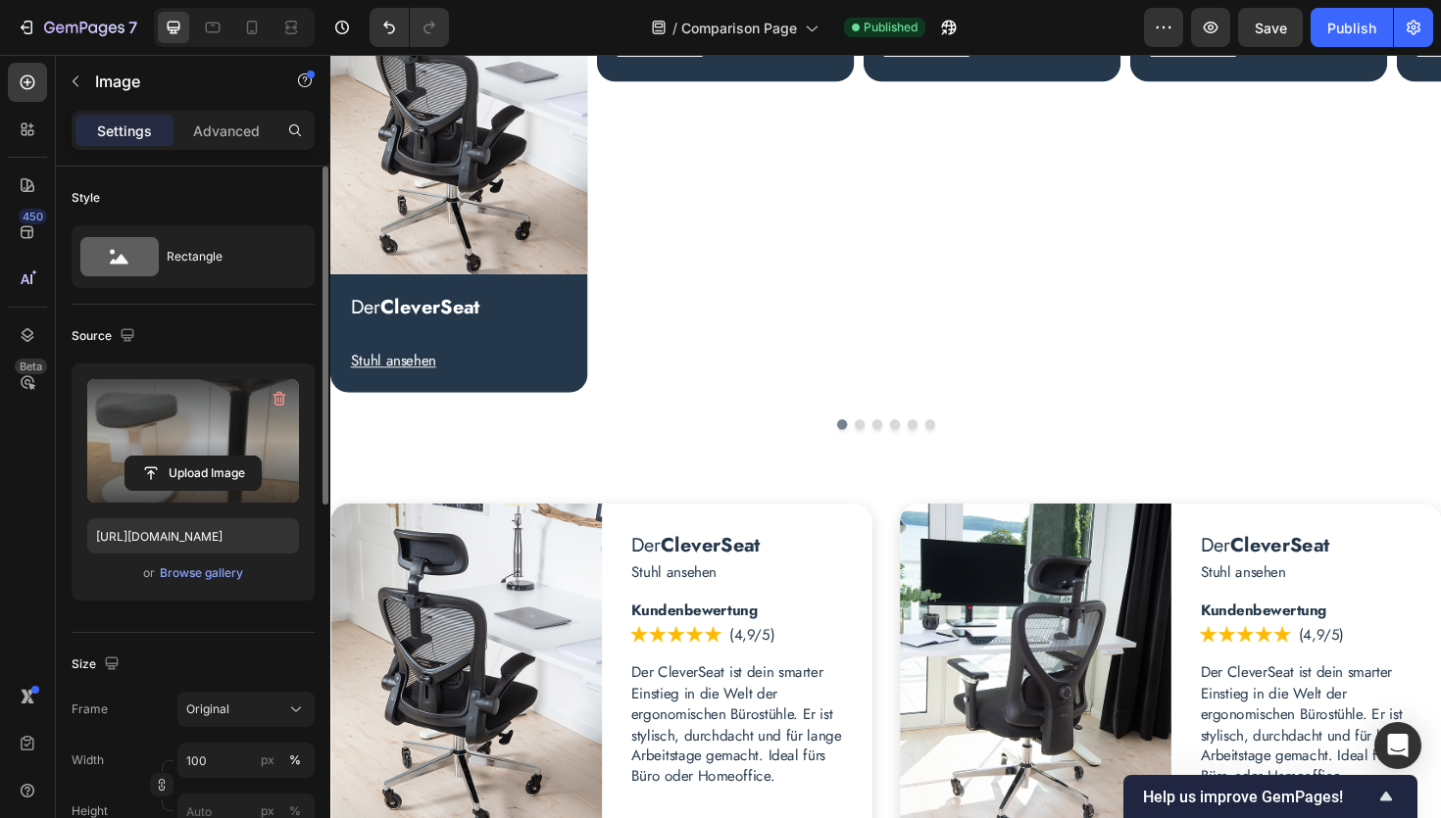
scroll to position [366, 0]
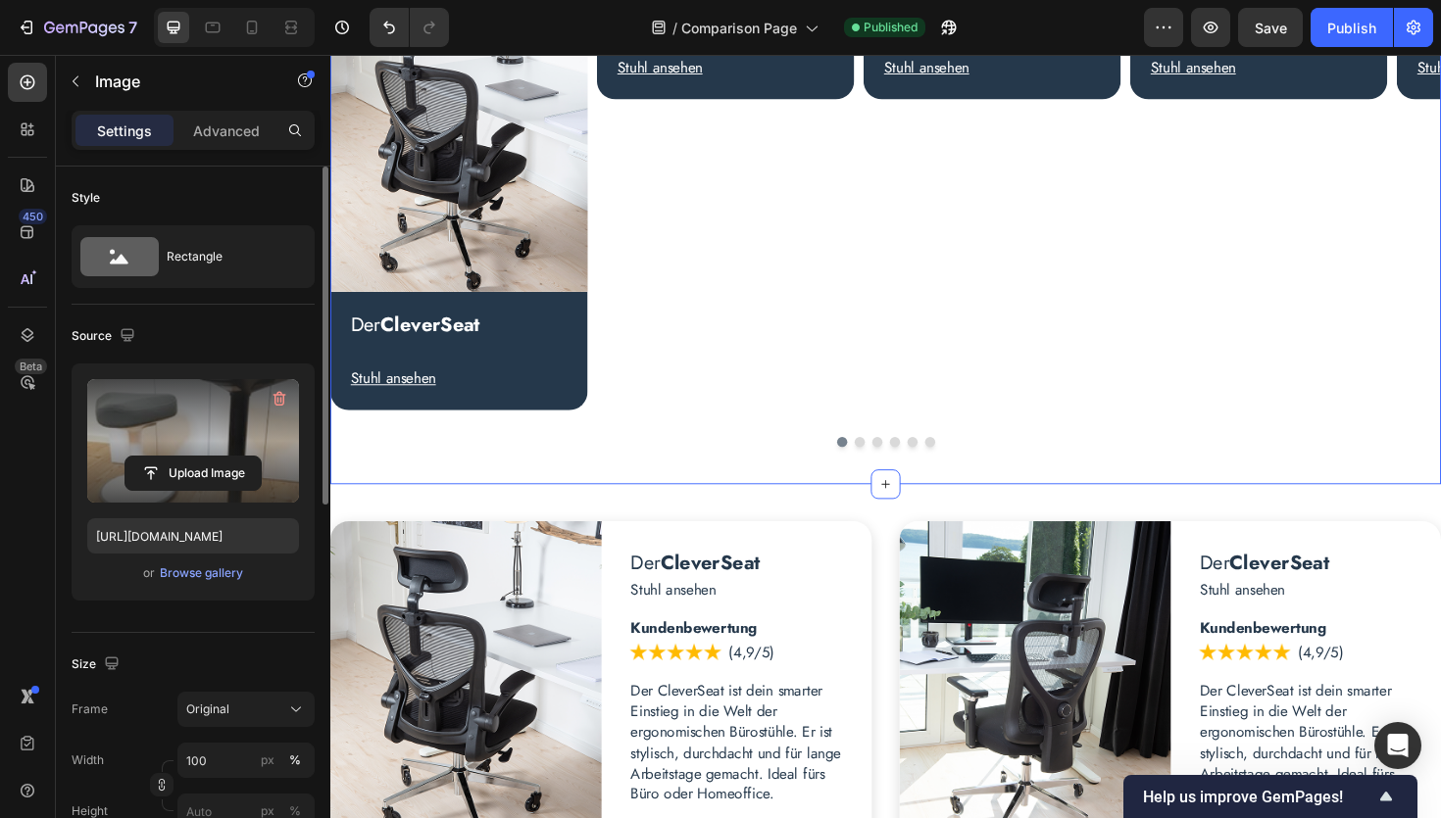
click at [648, 492] on div "Finde DEINEN perfekten Clouvou Stuhl - hier im direkten Vergleich Heading Ob Bü…" at bounding box center [918, 119] width 1176 height 780
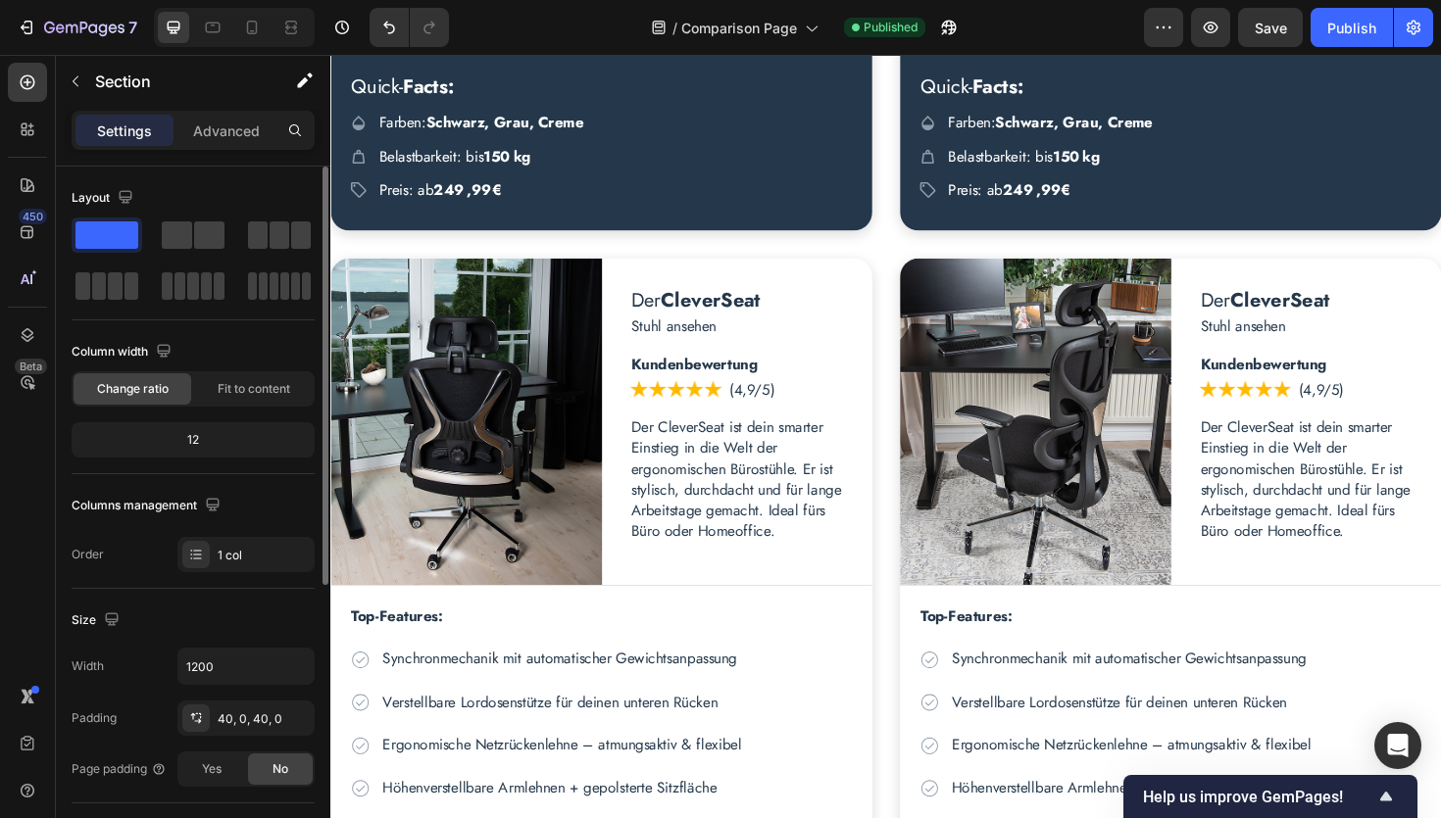
scroll to position [1310, 0]
